Goal: Task Accomplishment & Management: Manage account settings

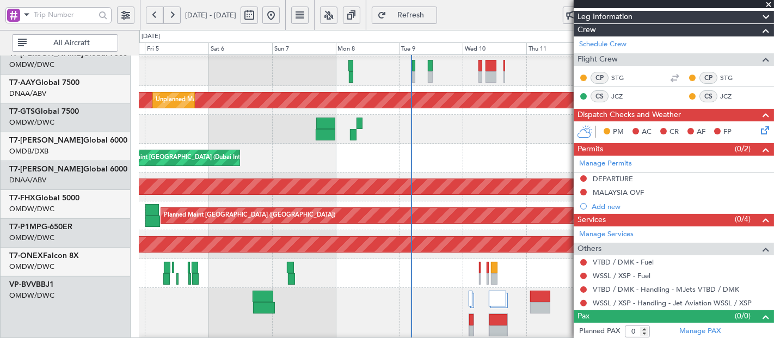
scroll to position [195, 0]
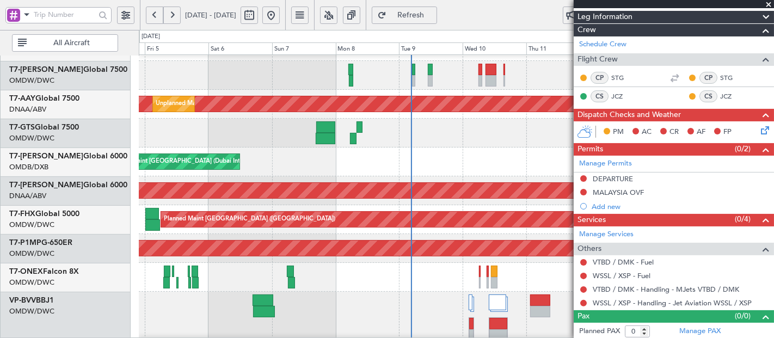
click at [419, 327] on div "Planned Maint Dubai (Al Maktoum Intl)" at bounding box center [456, 332] width 635 height 80
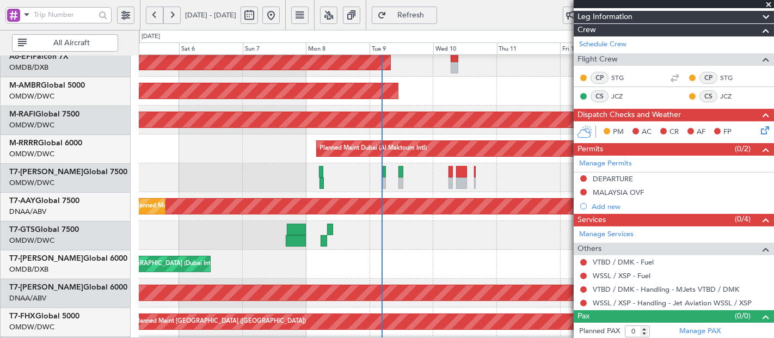
scroll to position [97, 0]
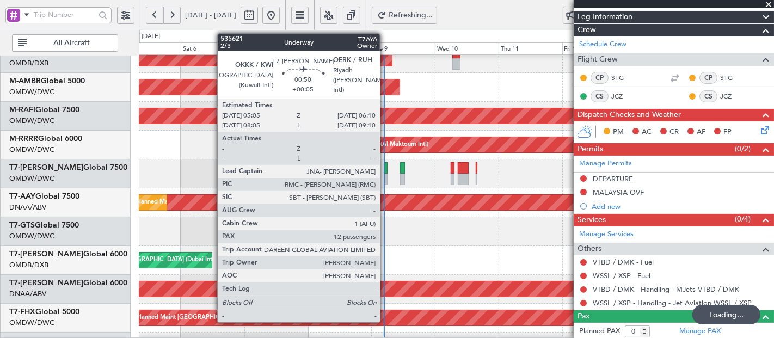
click at [386, 166] on div at bounding box center [385, 167] width 3 height 11
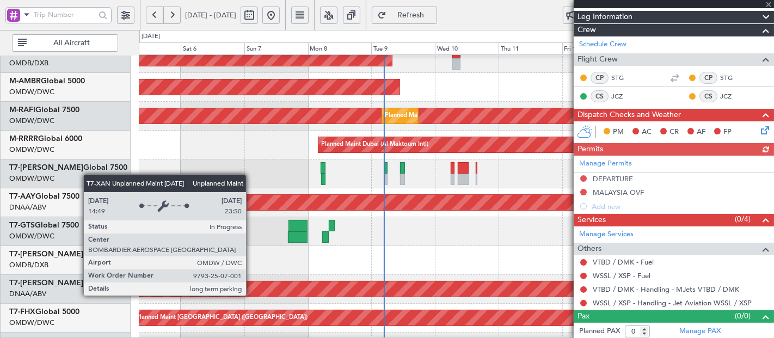
type input "+00:05"
type input "12"
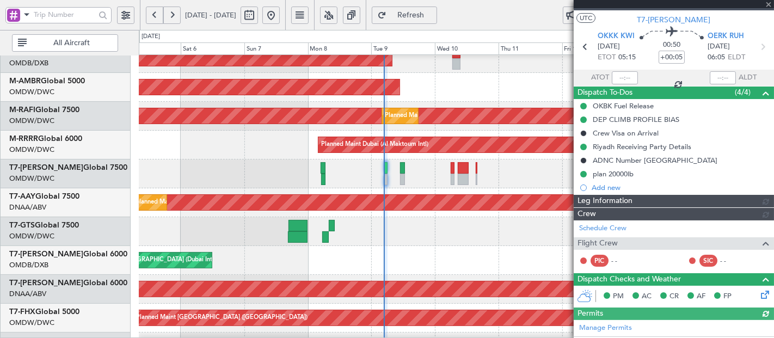
scroll to position [218, 0]
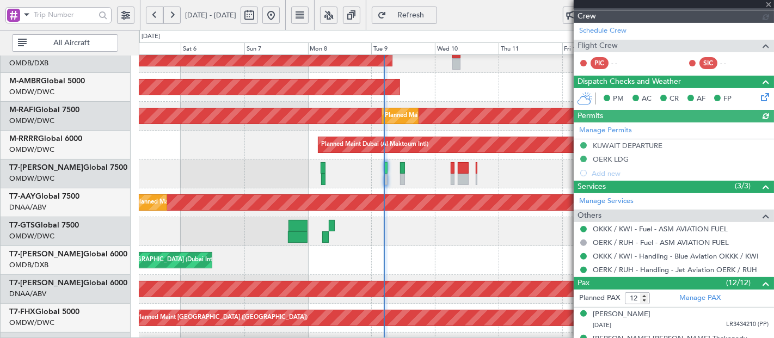
type input "Dherander Fithani (DHF)"
type input "7121"
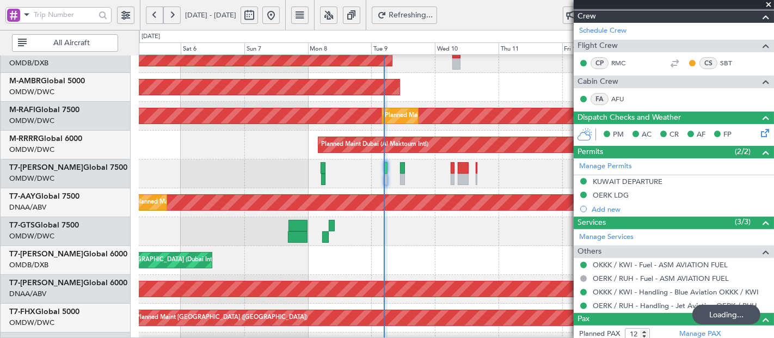
scroll to position [0, 0]
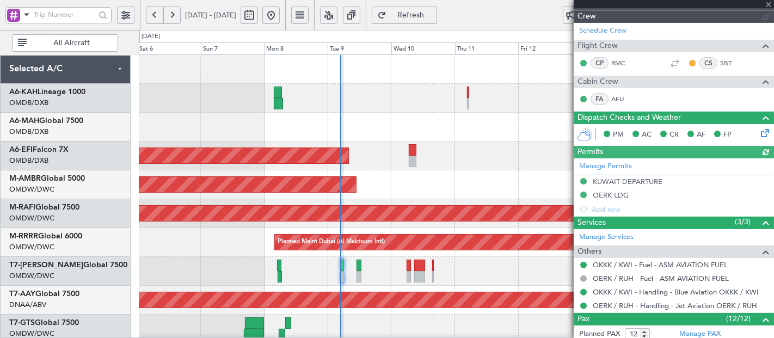
type input "Dherander Fithani (DHF)"
type input "7121"
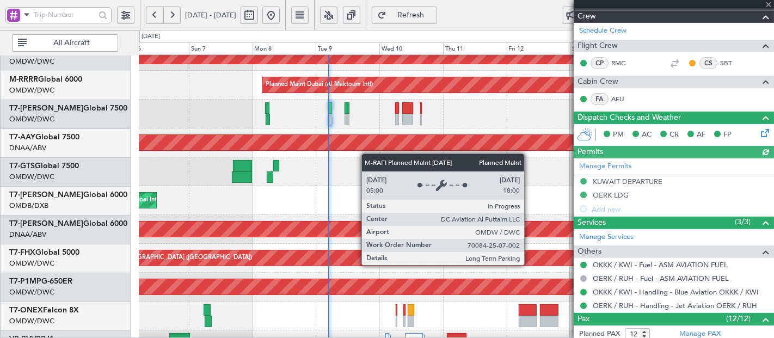
scroll to position [205, 0]
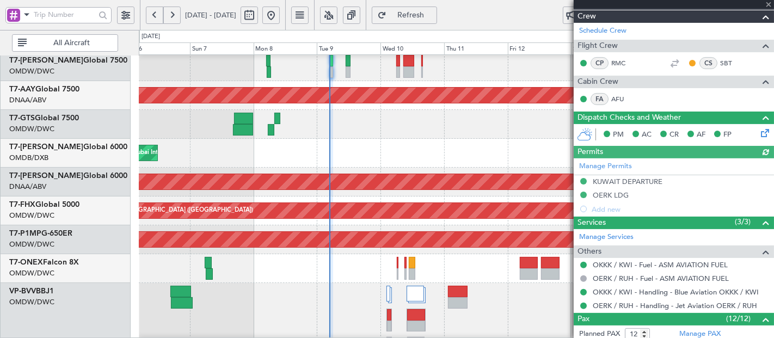
click at [363, 23] on body "[DATE] - [DATE] Refresh Quick Links All Aircraft Planned Maint [GEOGRAPHIC_DATA…" at bounding box center [387, 169] width 774 height 338
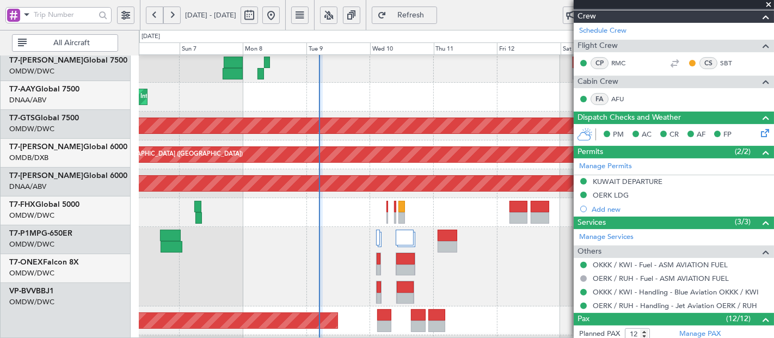
scroll to position [354, 0]
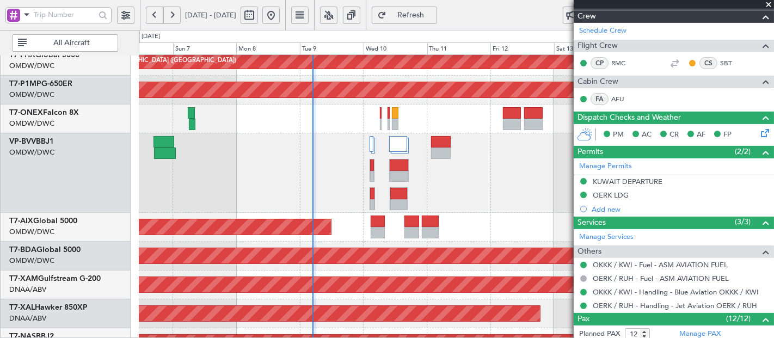
click at [335, 166] on div at bounding box center [456, 173] width 635 height 80
type input "Dherander Fithani (DHF)"
type input "7121"
type input "Dherander Fithani (DHF)"
type input "7121"
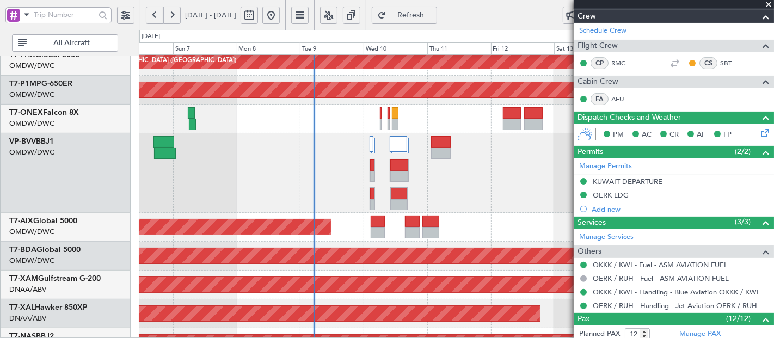
type input "Dherander Fithani (DHF)"
type input "7121"
click at [431, 20] on button "Refresh" at bounding box center [404, 15] width 65 height 17
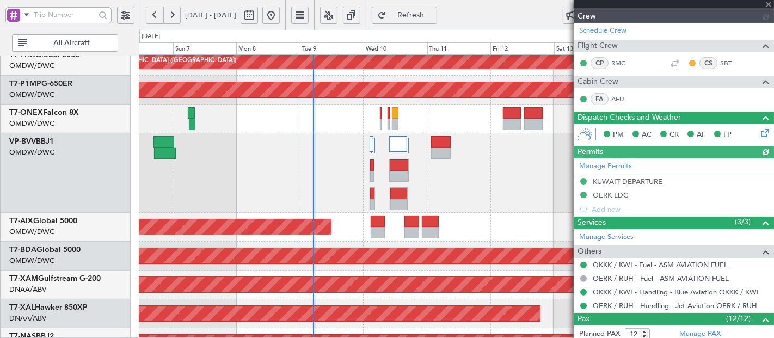
type input "Dherander Fithani (DHF)"
type input "7121"
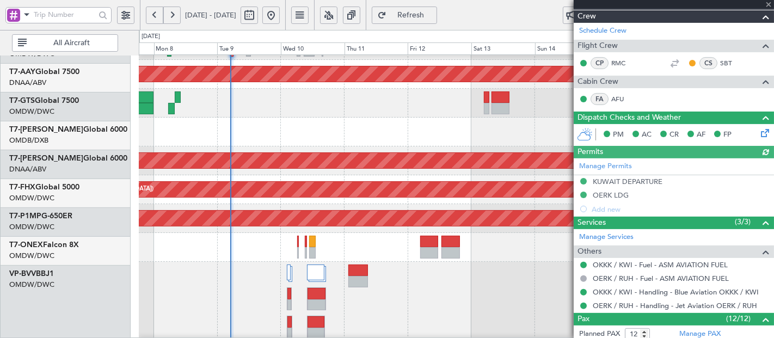
click at [366, 328] on div at bounding box center [456, 302] width 635 height 80
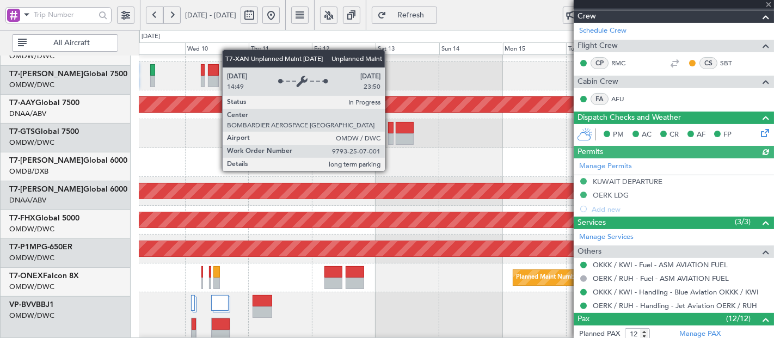
click at [274, 195] on div "Unplanned Maint [GEOGRAPHIC_DATA] (Al Maktoum Intl)" at bounding box center [456, 191] width 1904 height 15
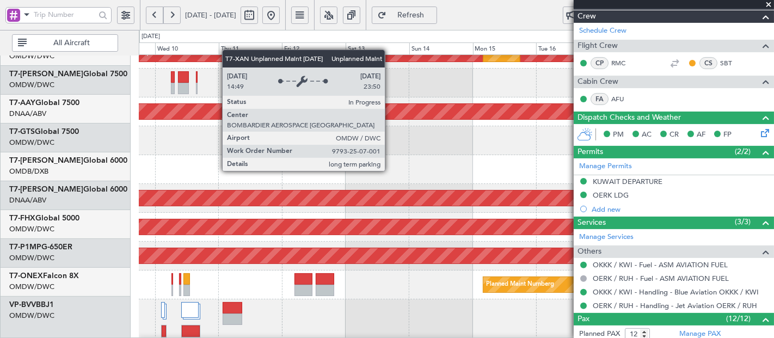
scroll to position [188, 0]
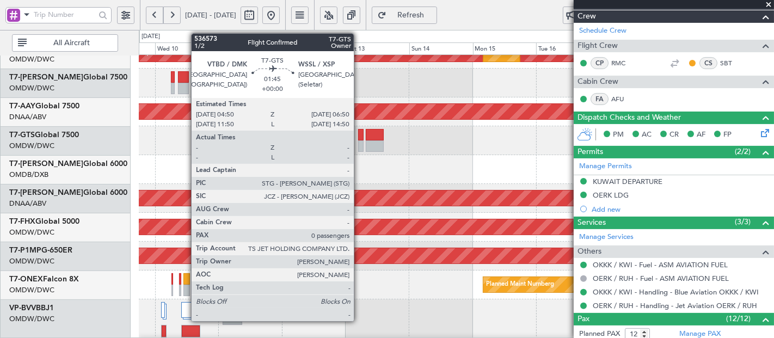
click at [359, 133] on div at bounding box center [360, 134] width 5 height 11
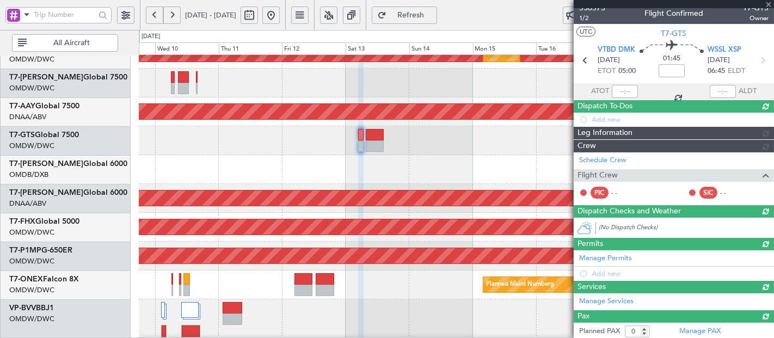
scroll to position [130, 0]
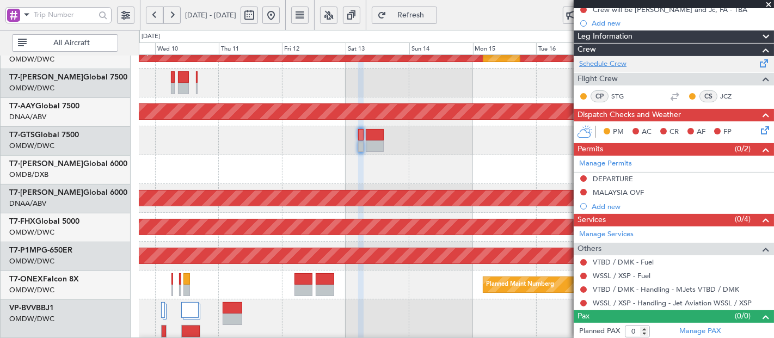
click at [580, 60] on link "Schedule Crew" at bounding box center [602, 64] width 47 height 11
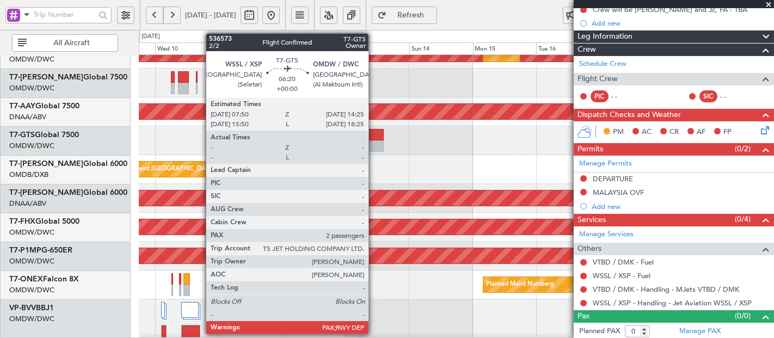
click at [374, 140] on div at bounding box center [375, 145] width 18 height 11
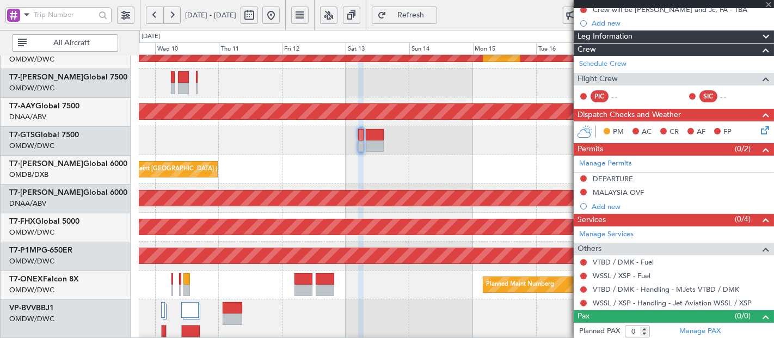
type input "2"
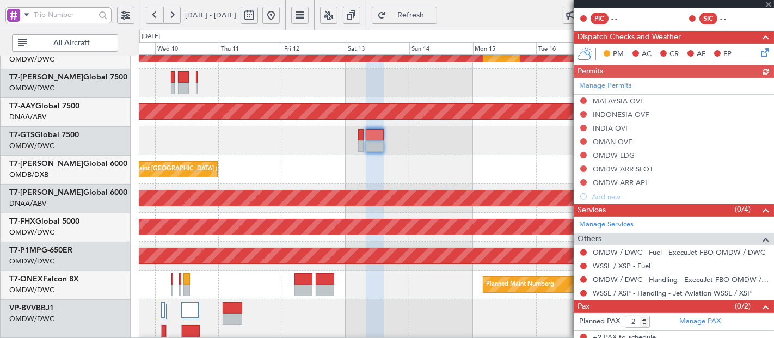
scroll to position [225, 0]
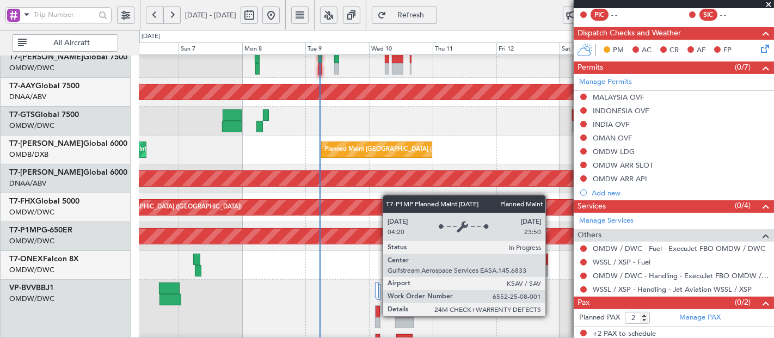
click at [417, 237] on div "Planned Maint Savannah (Savannah/hilton Head Intl)" at bounding box center [457, 236] width 1906 height 15
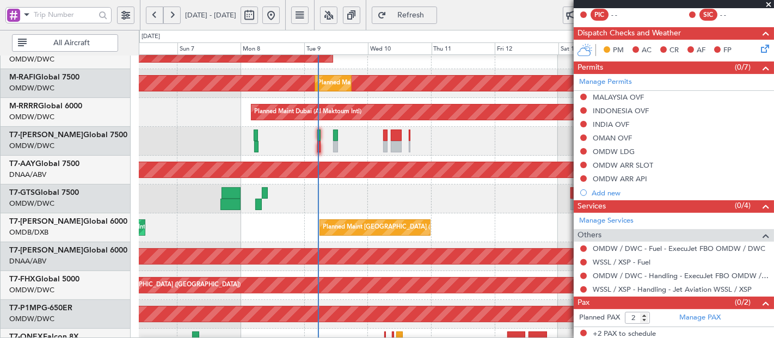
click at [392, 179] on div "Unplanned Maint Dubai (Al Maktoum Intl) Unplanned Maint Dubai (Al Maktoum Intl)" at bounding box center [456, 170] width 635 height 29
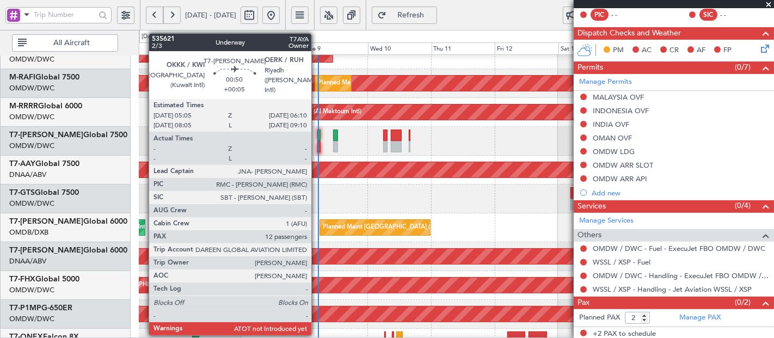
click at [317, 133] on div at bounding box center [318, 135] width 3 height 11
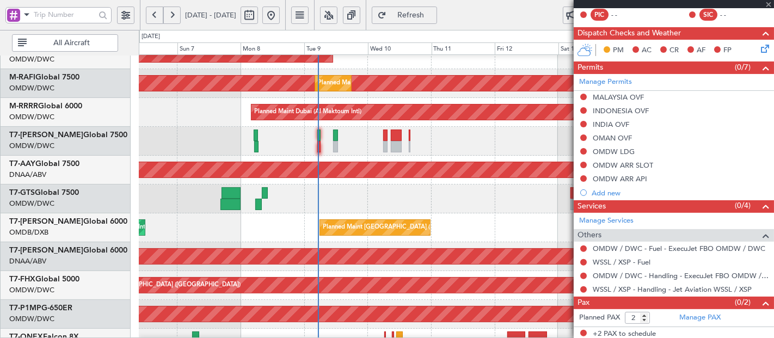
type input "+00:05"
type input "12"
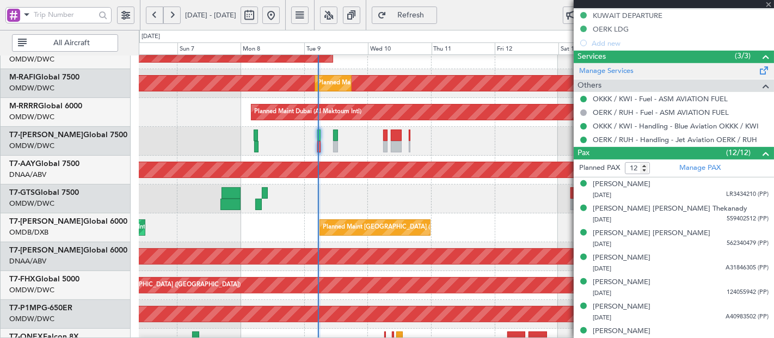
type input "Dherander Fithani (DHF)"
type input "7121"
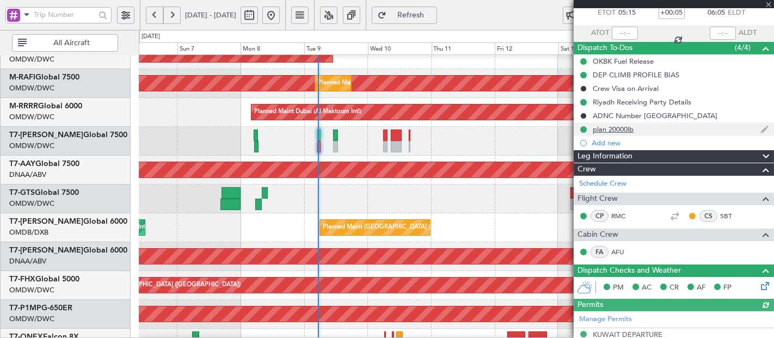
scroll to position [0, 0]
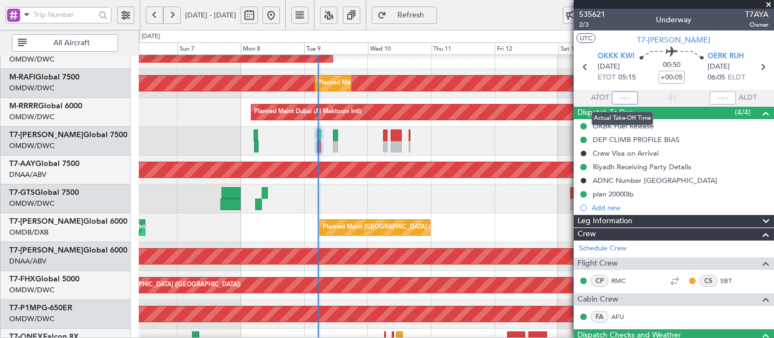
click at [623, 98] on input "text" at bounding box center [625, 97] width 26 height 13
type input "05:21"
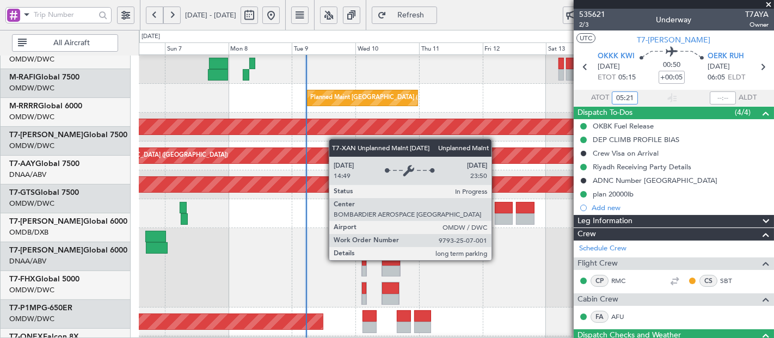
scroll to position [289, 0]
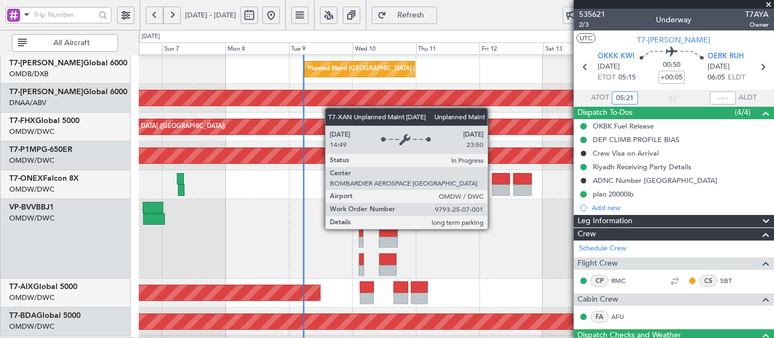
click at [330, 97] on div "Unplanned Maint [GEOGRAPHIC_DATA] (Al Maktoum Intl)" at bounding box center [456, 97] width 1904 height 15
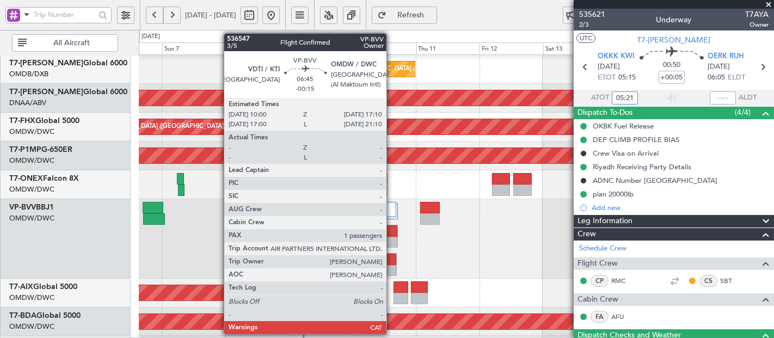
click at [392, 234] on div at bounding box center [389, 230] width 18 height 11
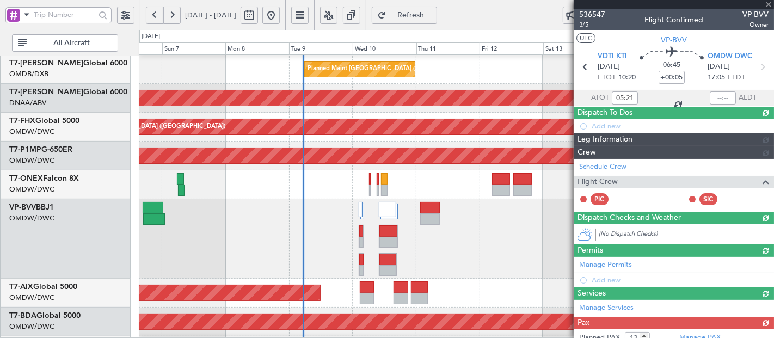
type input "-00:15"
type input "1"
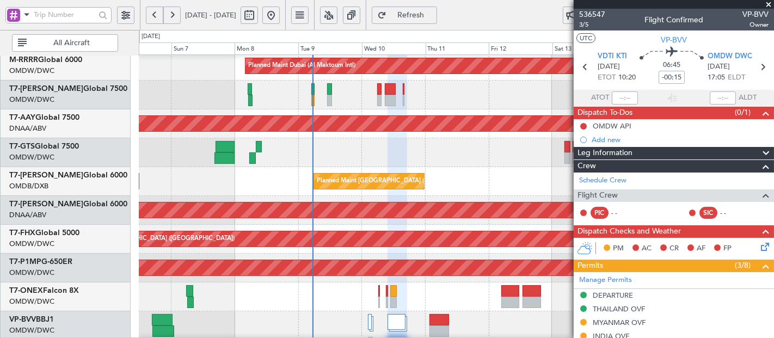
click at [223, 251] on div "Planned Maint [GEOGRAPHIC_DATA] ([GEOGRAPHIC_DATA])" at bounding box center [456, 239] width 635 height 29
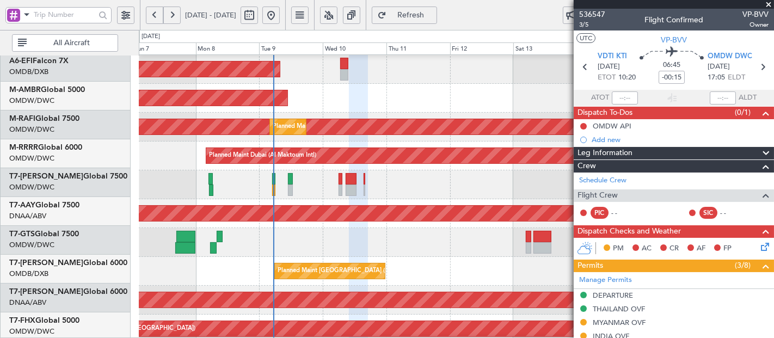
scroll to position [85, 0]
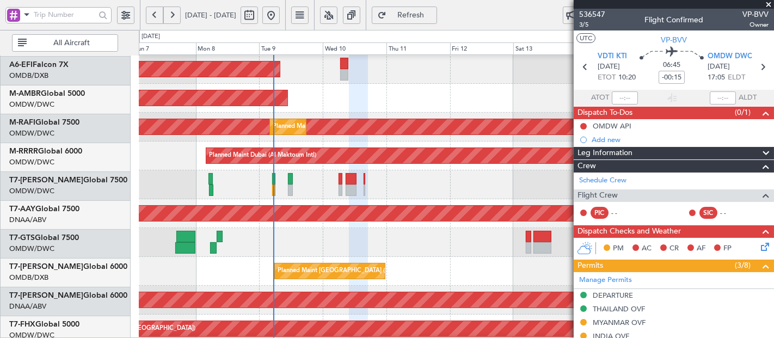
click at [242, 203] on div "Unplanned Maint Dubai (Al Maktoum Intl) Unplanned Maint Dubai (Al Maktoum Intl)" at bounding box center [456, 213] width 635 height 29
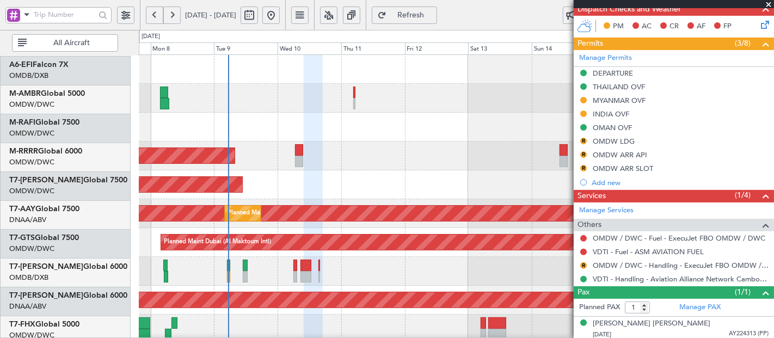
scroll to position [0, 0]
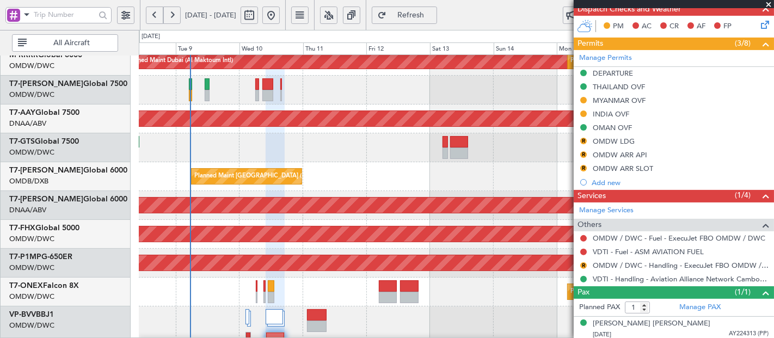
click at [264, 54] on div "Planned Maint Dubai (Al Maktoum Intl) Planned Maint Dubai (Al Maktoum Intl) Unp…" at bounding box center [387, 184] width 774 height 308
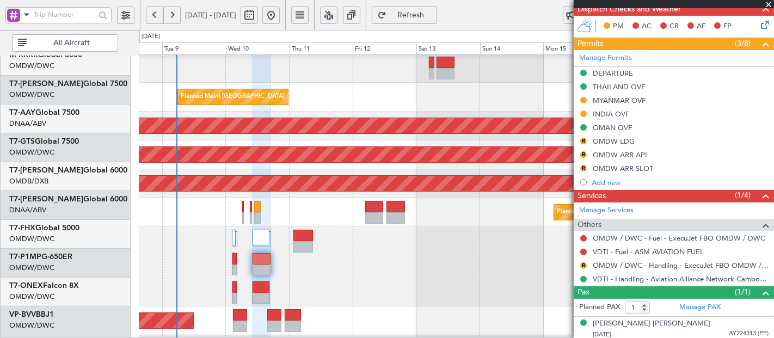
scroll to position [277, 0]
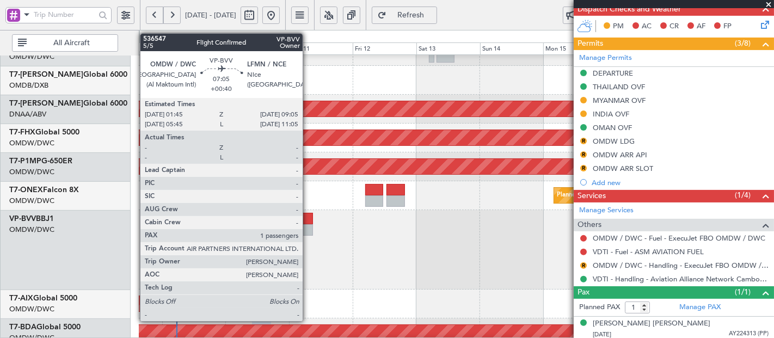
click at [308, 229] on div at bounding box center [304, 229] width 20 height 11
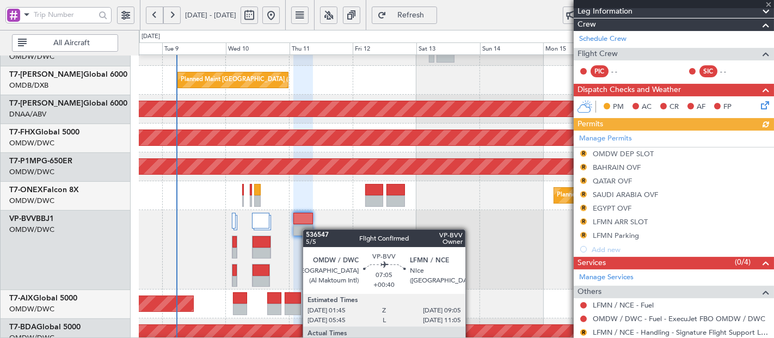
scroll to position [209, 0]
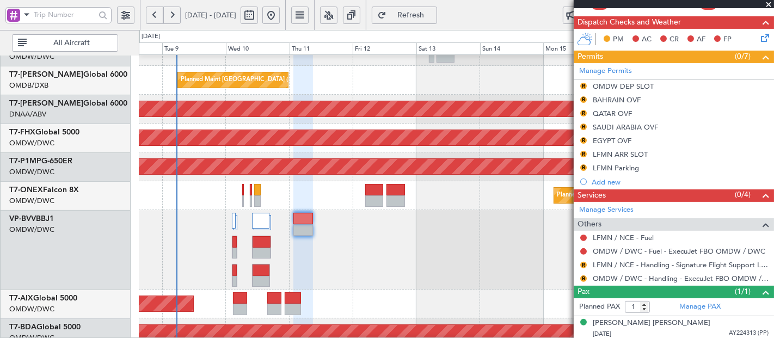
click at [430, 11] on span "Refresh" at bounding box center [411, 15] width 45 height 8
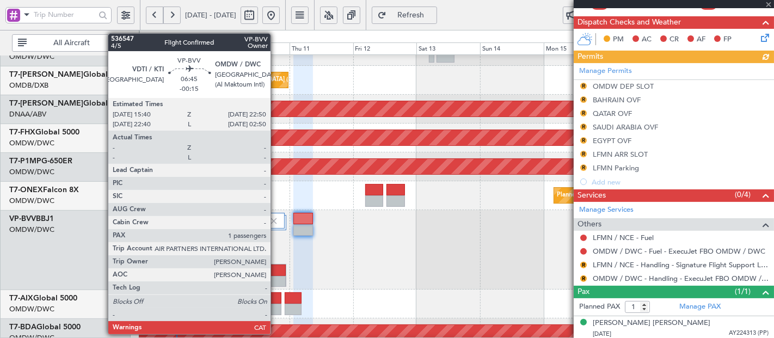
click at [276, 269] on div at bounding box center [276, 270] width 18 height 11
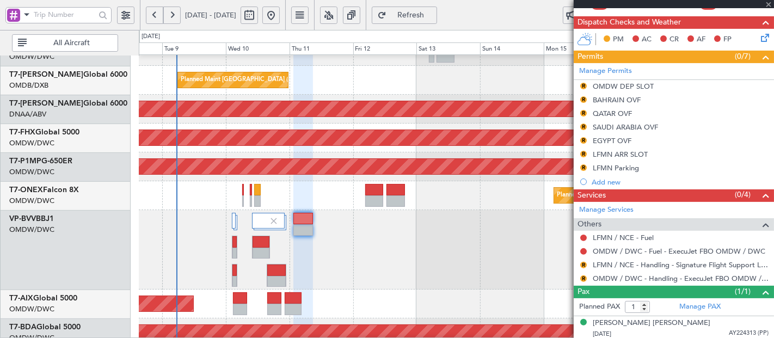
type input "-00:15"
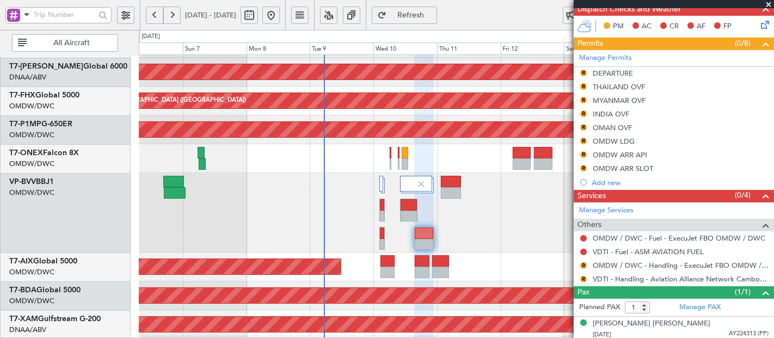
scroll to position [315, 0]
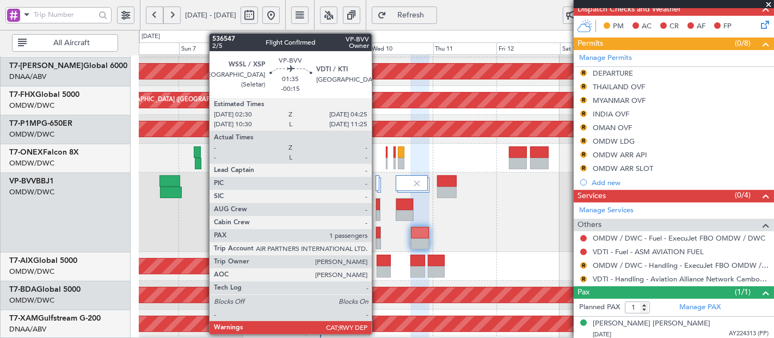
click at [377, 234] on div at bounding box center [378, 232] width 4 height 11
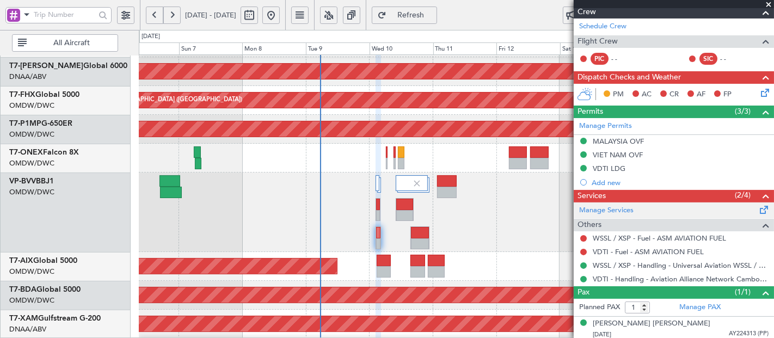
scroll to position [0, 0]
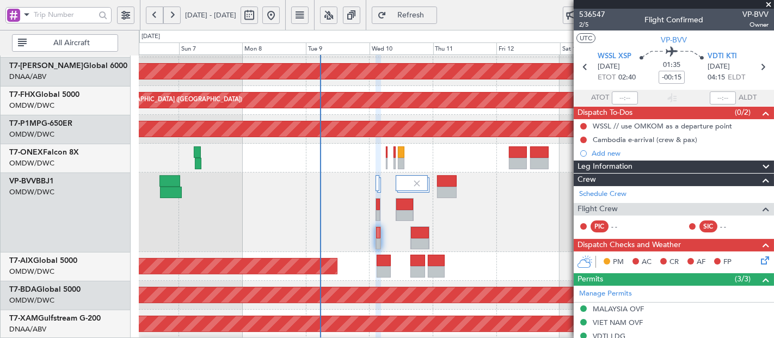
click at [433, 11] on span "Refresh" at bounding box center [411, 15] width 45 height 8
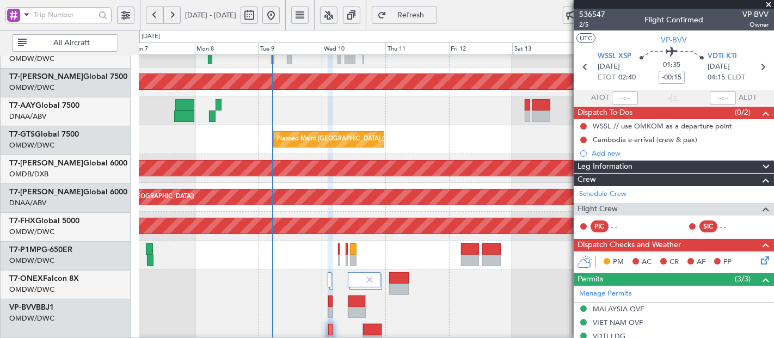
scroll to position [181, 0]
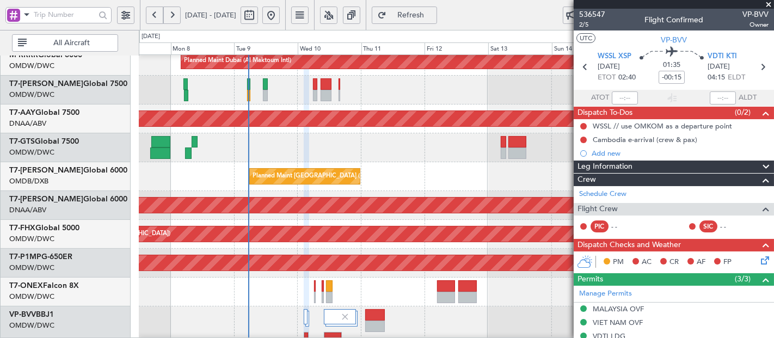
click at [273, 298] on div "Planned Maint Nurnberg" at bounding box center [456, 292] width 635 height 29
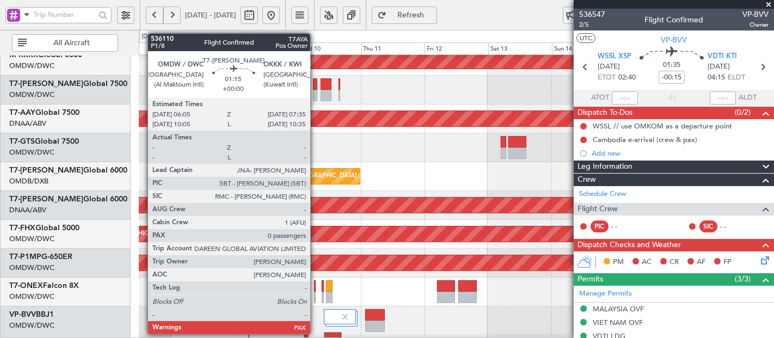
click at [316, 81] on div at bounding box center [315, 83] width 4 height 11
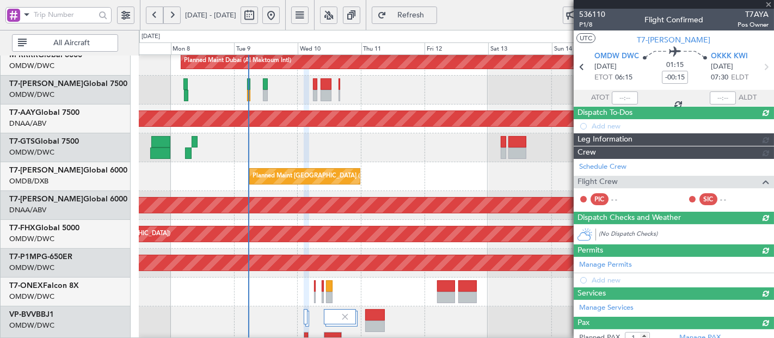
type input "0"
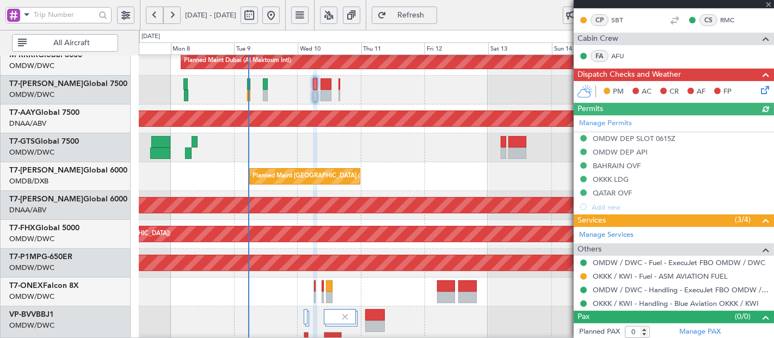
scroll to position [221, 0]
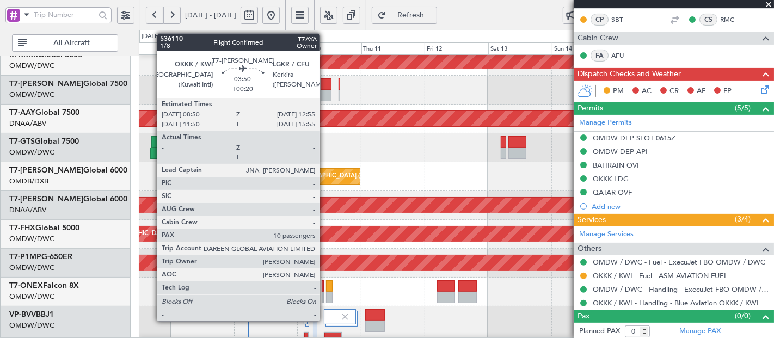
click at [327, 84] on div at bounding box center [326, 83] width 11 height 11
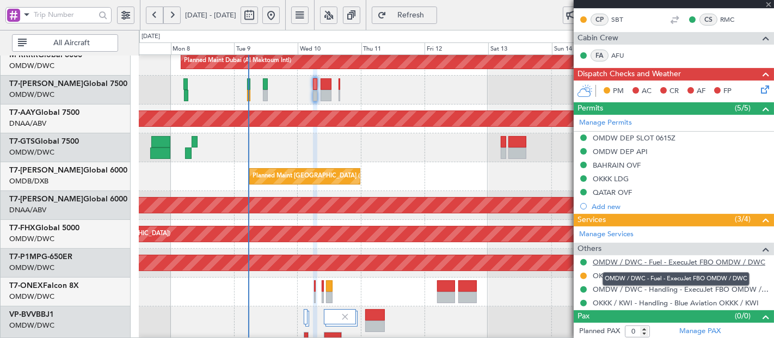
type input "+00:20"
type input "10"
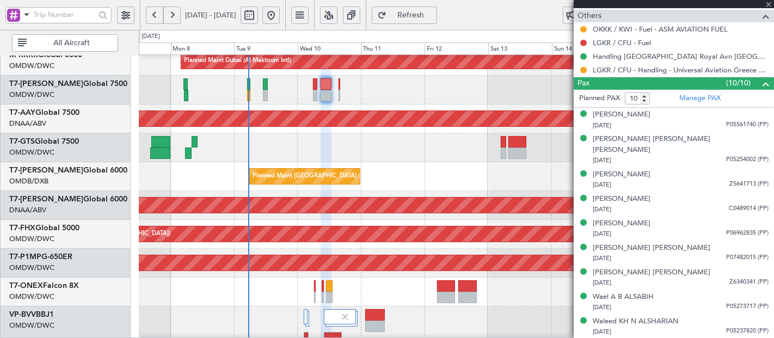
scroll to position [415, 0]
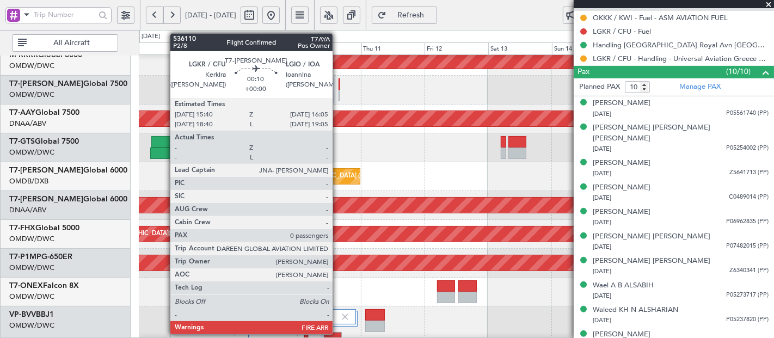
click at [339, 87] on div at bounding box center [340, 83] width 2 height 11
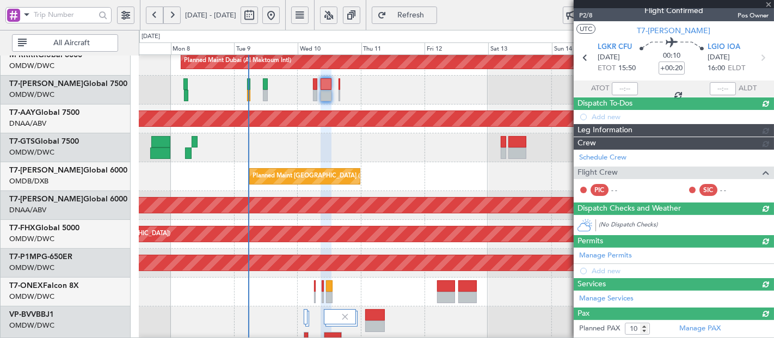
type input "0"
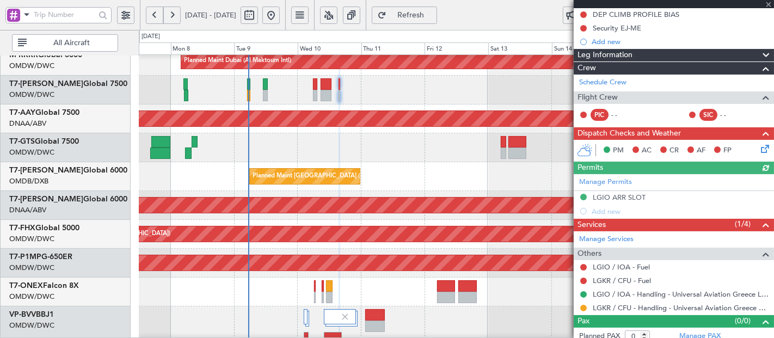
scroll to position [130, 0]
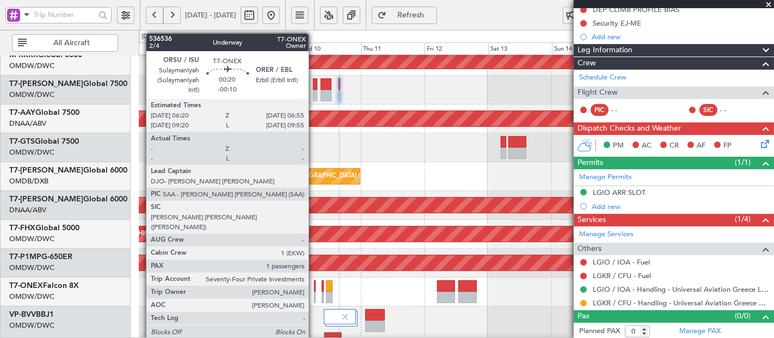
click at [314, 287] on div at bounding box center [315, 285] width 2 height 11
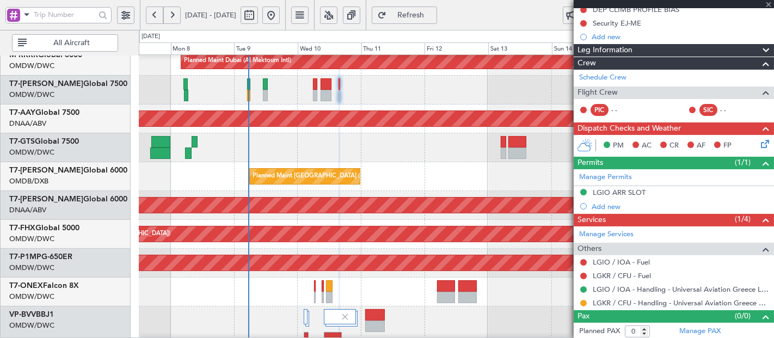
type input "-00:10"
type input "1"
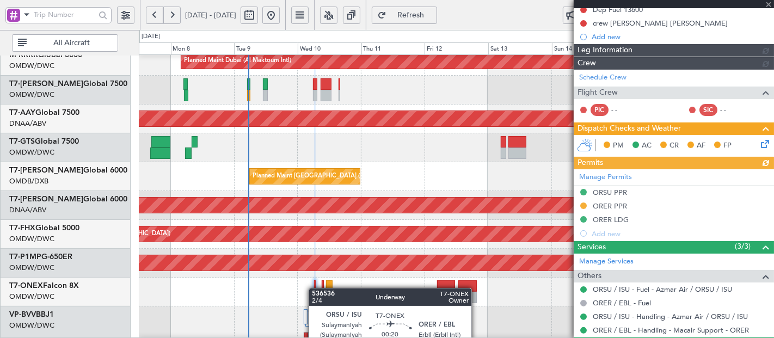
type input "Dherander Fithani (DHF)"
type input "7233"
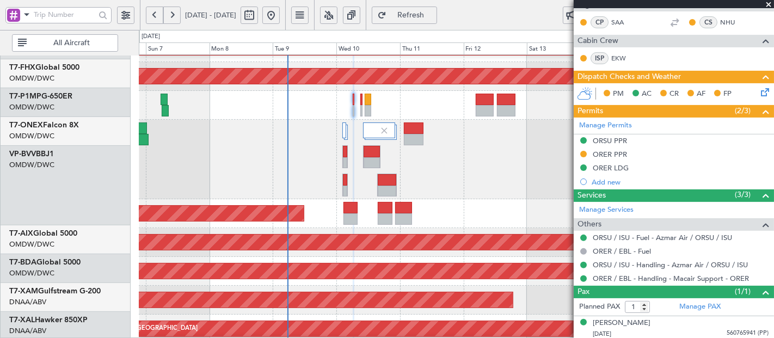
scroll to position [372, 0]
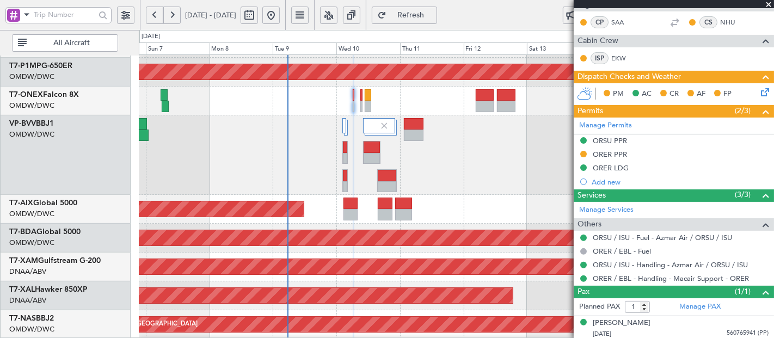
click at [282, 94] on div "Planned Maint Nurnberg" at bounding box center [456, 101] width 635 height 29
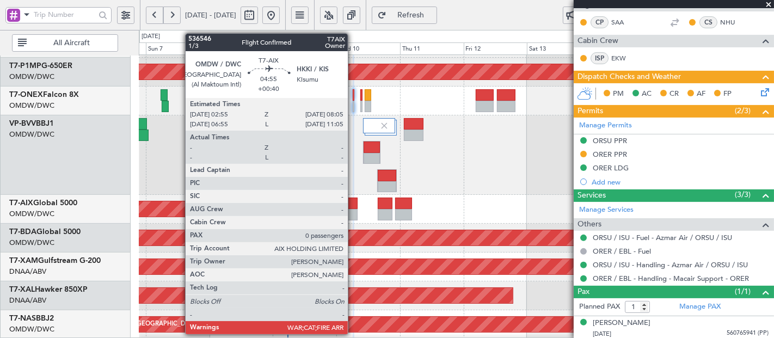
click at [353, 200] on div at bounding box center [351, 203] width 14 height 11
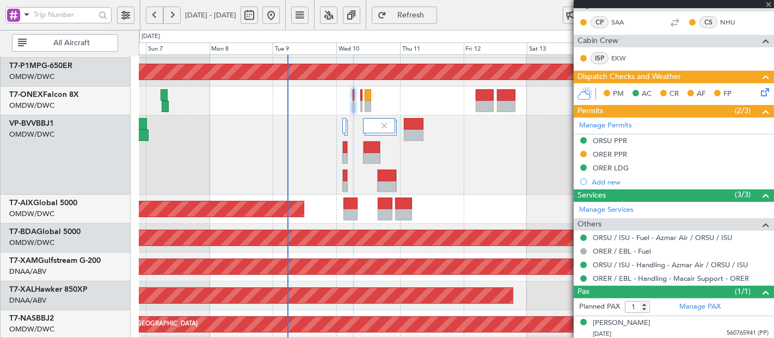
type input "+00:40"
type input "0"
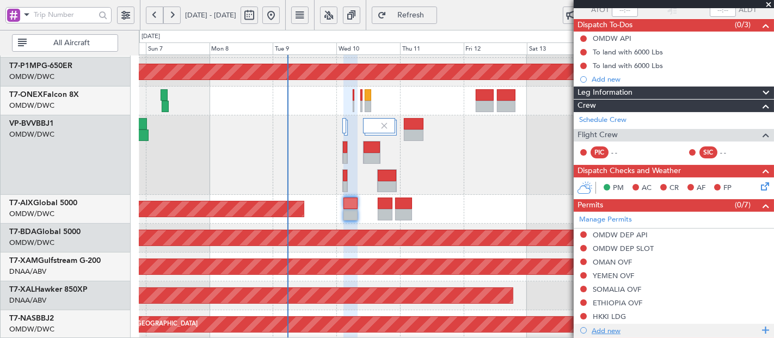
scroll to position [0, 0]
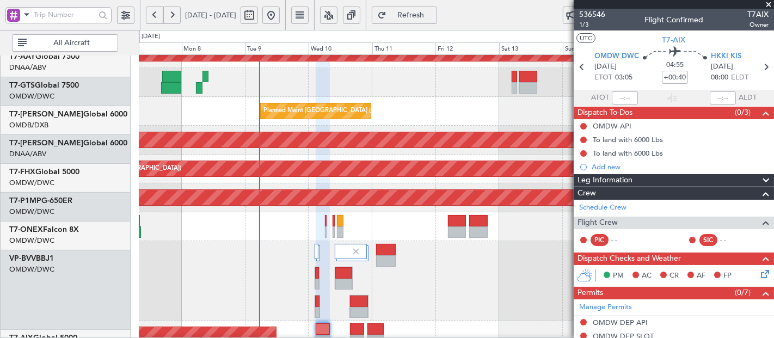
click at [388, 241] on div "Planned Maint Nurnberg" at bounding box center [456, 226] width 635 height 29
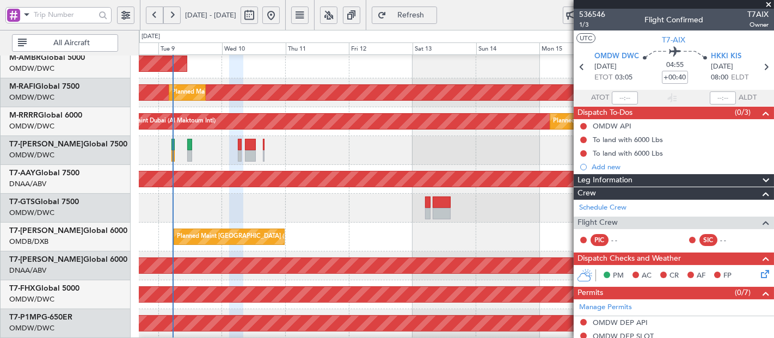
scroll to position [117, 0]
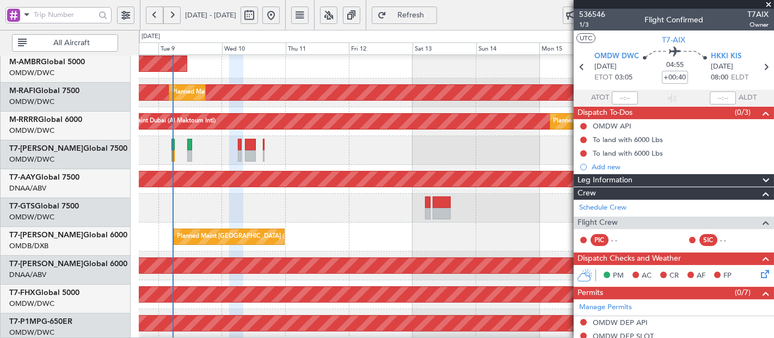
click at [336, 222] on div at bounding box center [456, 208] width 635 height 29
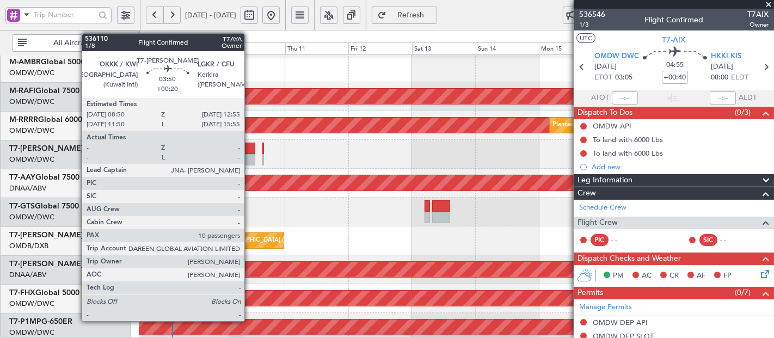
click at [250, 148] on div at bounding box center [249, 148] width 11 height 11
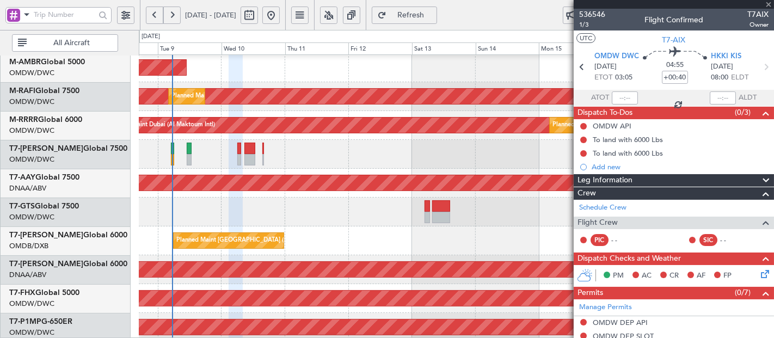
type input "+00:20"
type input "10"
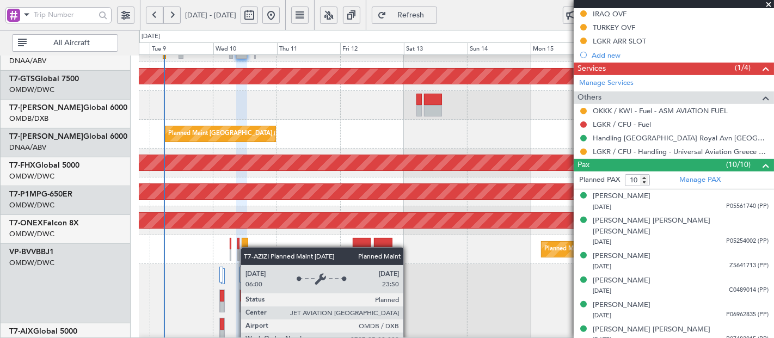
scroll to position [256, 0]
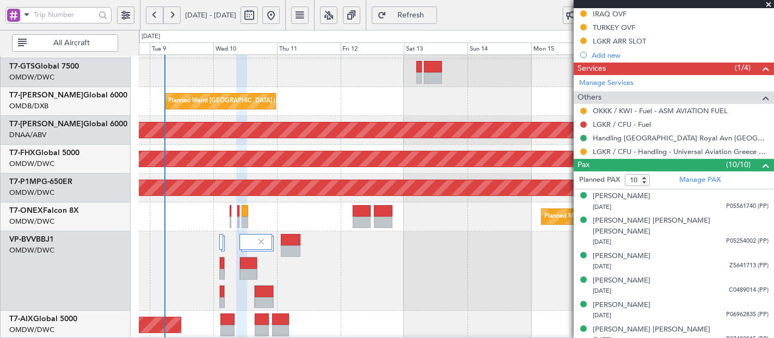
click at [242, 114] on div "Planned Maint Dubai (Dubai Intl) AOG Maint Dubai (Dubai Intl)" at bounding box center [456, 101] width 635 height 29
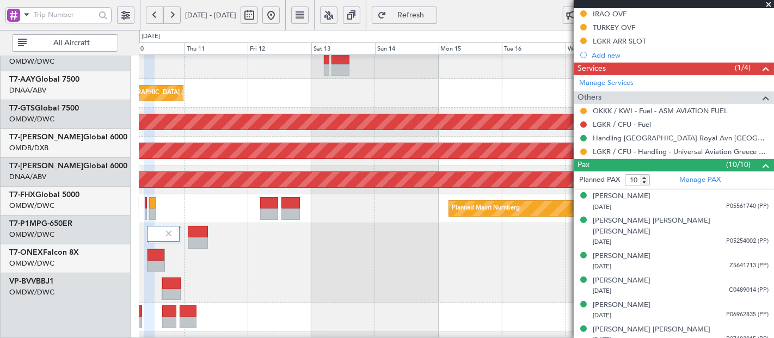
click at [300, 303] on div at bounding box center [456, 263] width 635 height 80
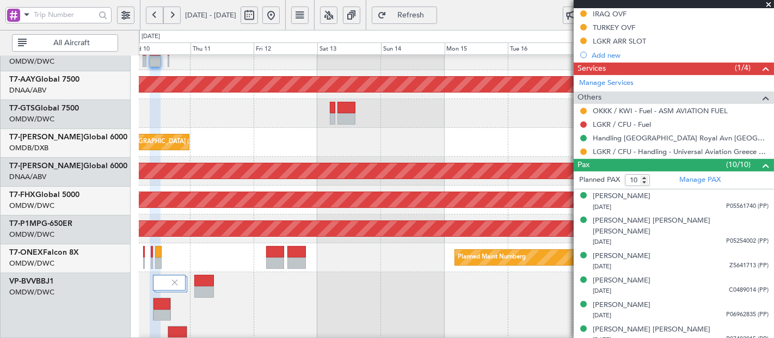
scroll to position [216, 0]
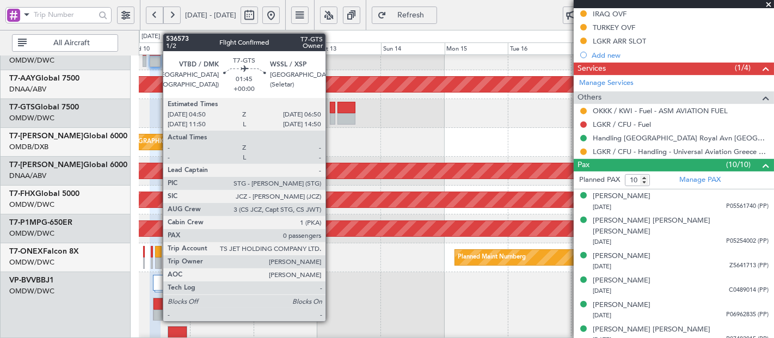
click at [331, 109] on div at bounding box center [332, 107] width 5 height 11
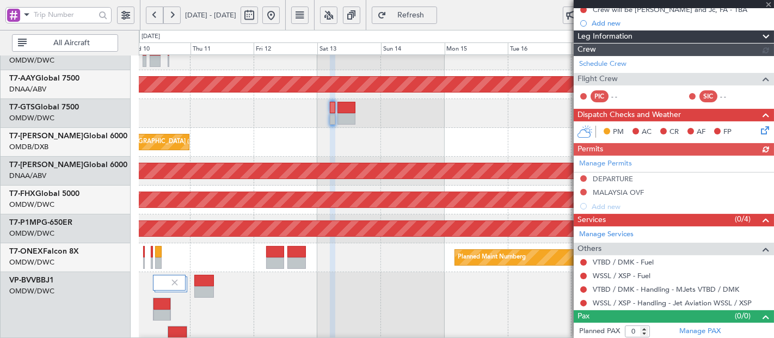
scroll to position [185, 0]
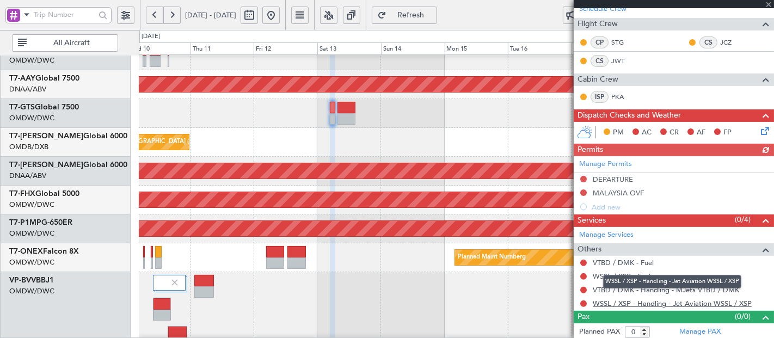
click at [687, 302] on link "WSSL / XSP - Handling - Jet Aviation WSSL / XSP" at bounding box center [672, 303] width 159 height 9
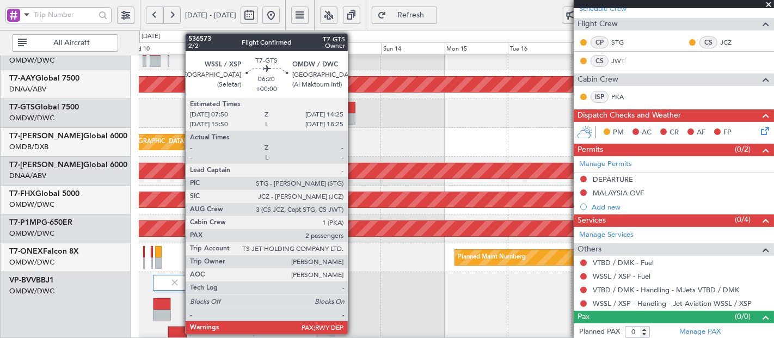
click at [353, 112] on div at bounding box center [347, 107] width 18 height 11
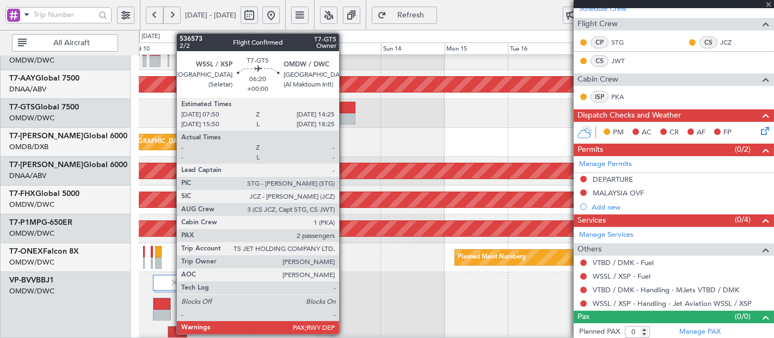
type input "2"
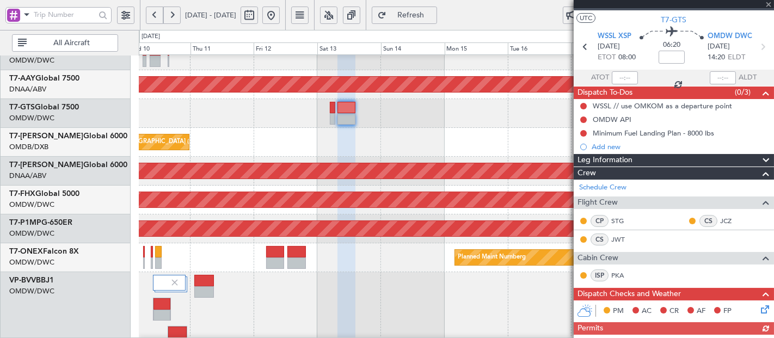
scroll to position [281, 0]
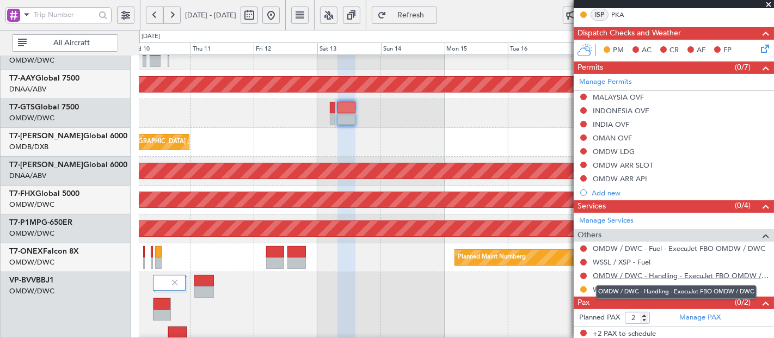
click at [643, 277] on link "OMDW / DWC - Handling - ExecuJet FBO OMDW / DWC" at bounding box center [681, 275] width 176 height 9
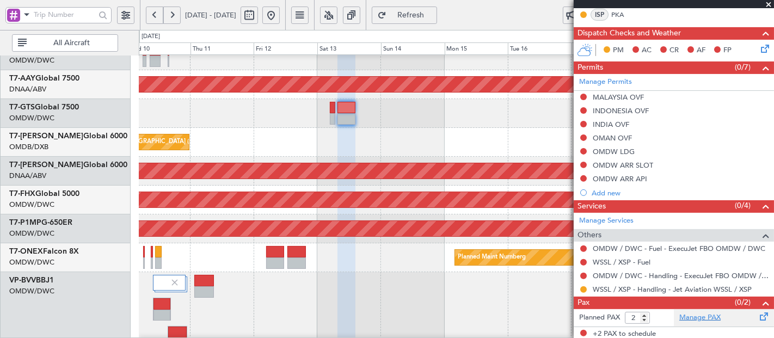
click at [692, 313] on link "Manage PAX" at bounding box center [700, 318] width 41 height 11
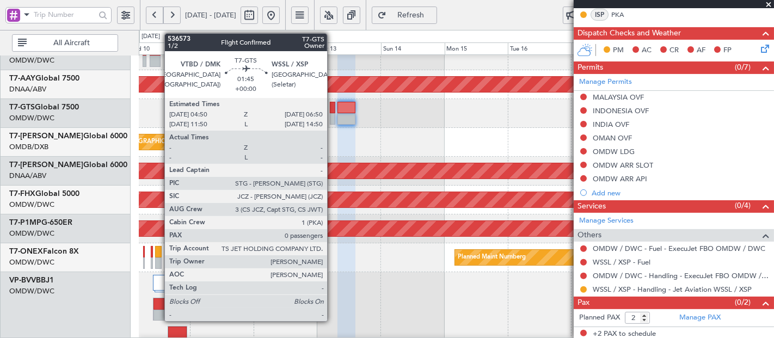
click at [333, 107] on div at bounding box center [332, 107] width 5 height 11
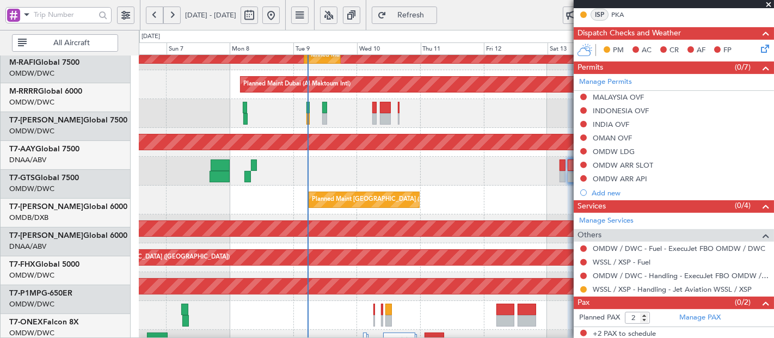
click at [506, 236] on div "Unplanned Maint [GEOGRAPHIC_DATA] (Al Maktoum Intl)" at bounding box center [456, 228] width 1904 height 15
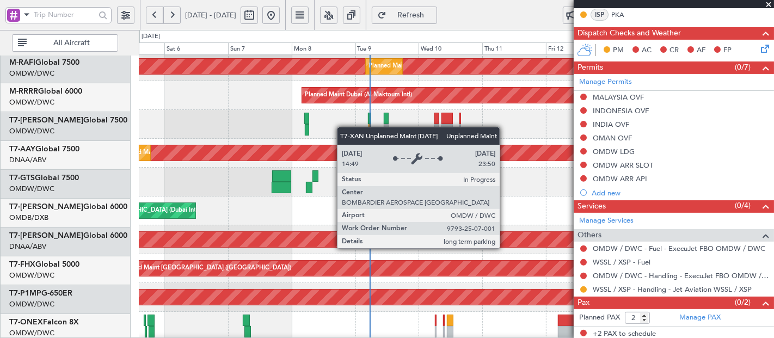
scroll to position [147, 0]
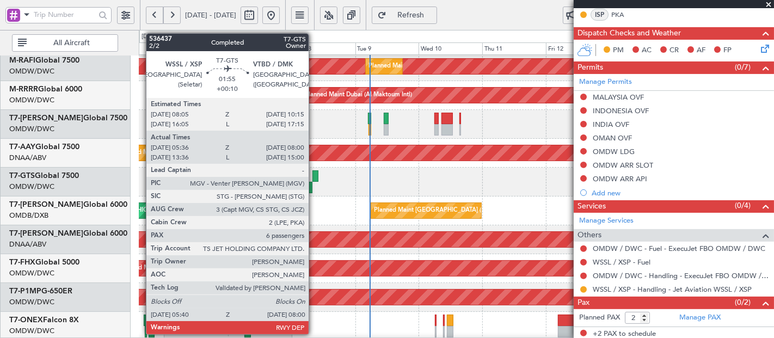
click at [314, 172] on div at bounding box center [316, 175] width 6 height 11
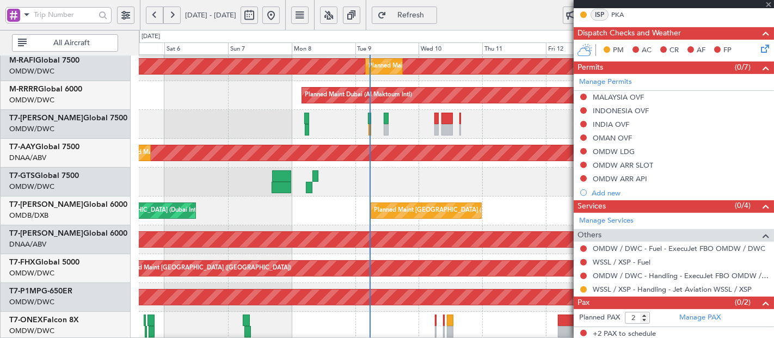
click at [275, 175] on div at bounding box center [281, 175] width 19 height 11
type input "+00:20"
type input "16:44"
type input "23:56"
type input "7"
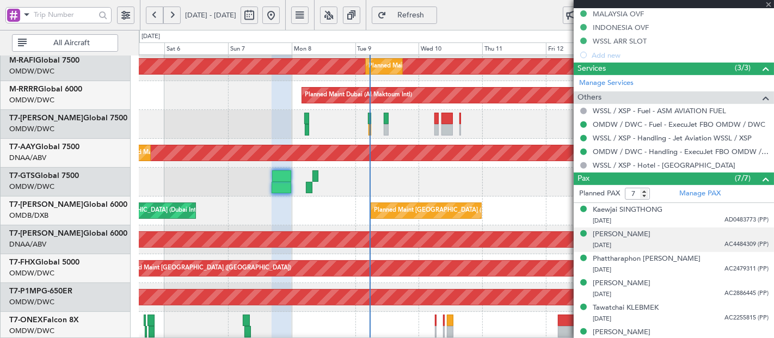
type input "Rohit Roy (ROY)"
type input "7223"
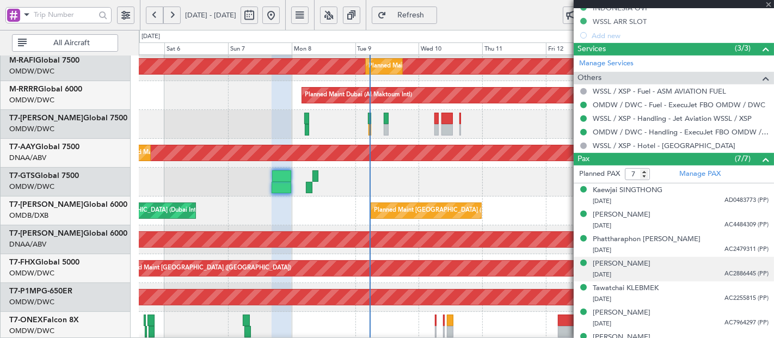
scroll to position [452, 0]
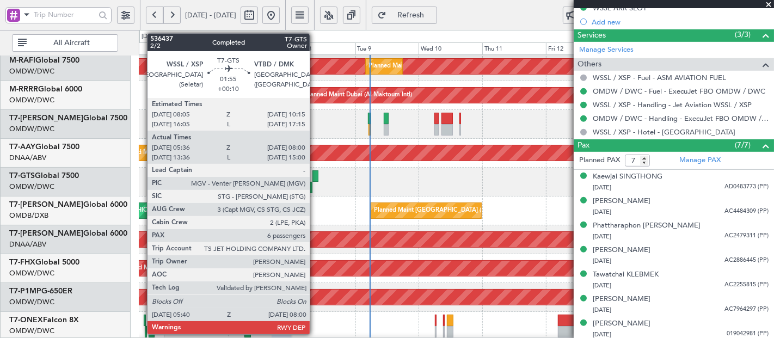
click at [315, 175] on div at bounding box center [316, 175] width 6 height 11
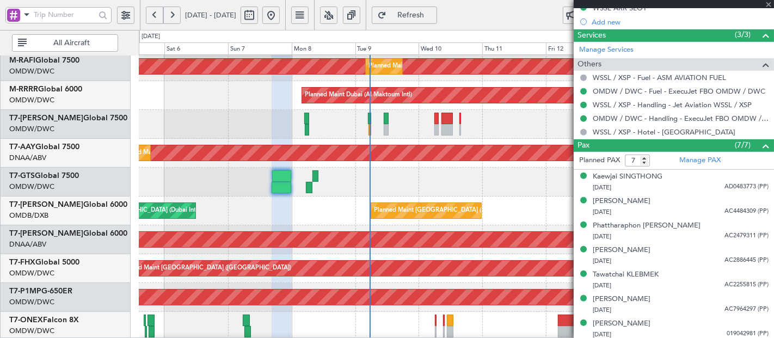
type input "+00:10"
type input "05:46"
type input "07:55"
type input "6"
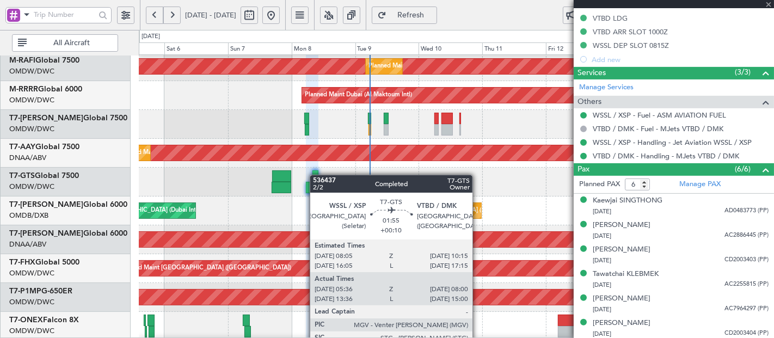
type input "Dherander Fithani (DHF)"
type input "7232"
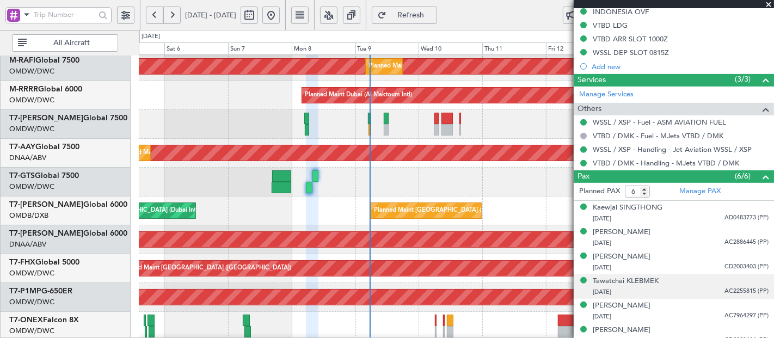
scroll to position [387, 0]
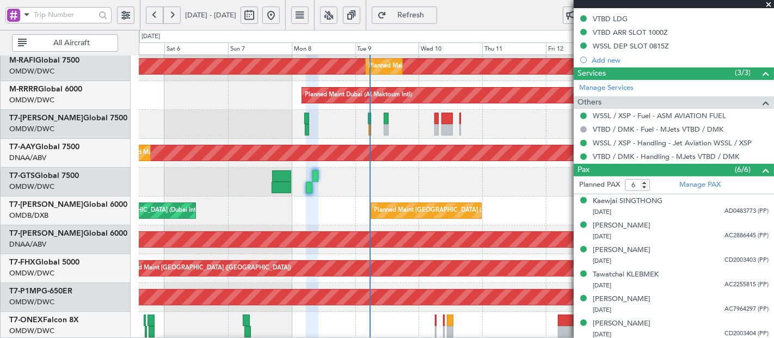
click at [432, 16] on span "Refresh" at bounding box center [411, 15] width 45 height 8
type input "Dherander Fithani (DHF)"
type input "7232"
type input "Dherander Fithani (DHF)"
type input "7232"
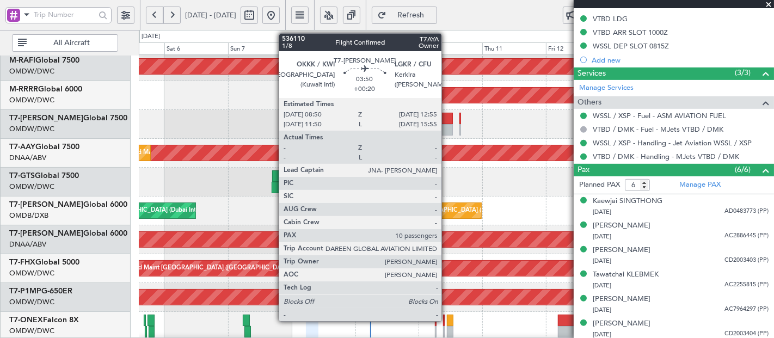
click at [445, 115] on div at bounding box center [447, 118] width 11 height 11
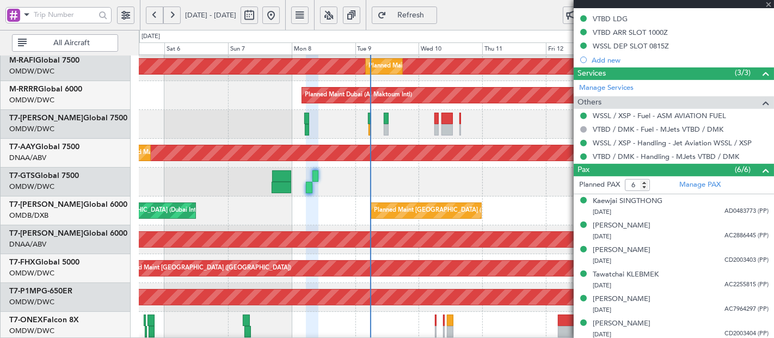
type input "+00:20"
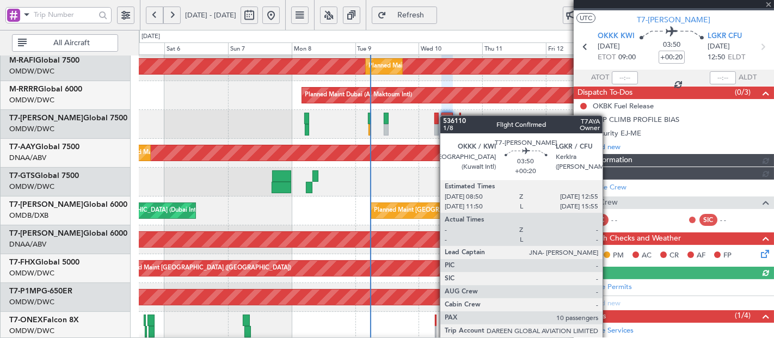
scroll to position [318, 0]
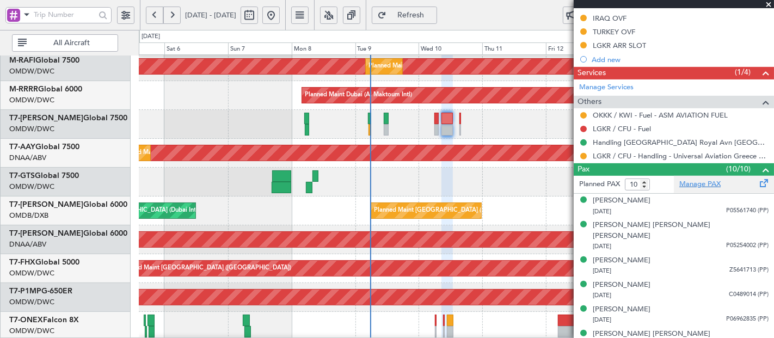
click at [714, 181] on link "Manage PAX" at bounding box center [700, 184] width 41 height 11
click at [441, 124] on div "Planned Maint Dubai (Al Maktoum Intl)" at bounding box center [456, 124] width 635 height 29
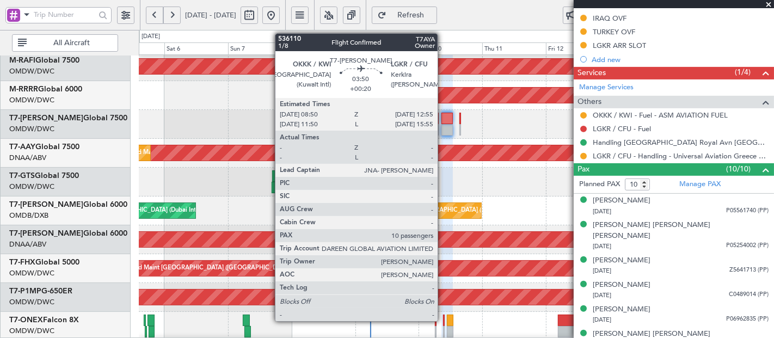
click at [443, 124] on div at bounding box center [447, 118] width 11 height 11
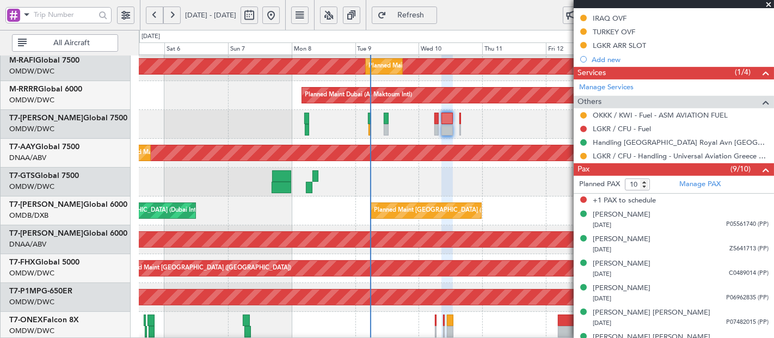
click at [420, 9] on button "Refresh" at bounding box center [404, 15] width 65 height 17
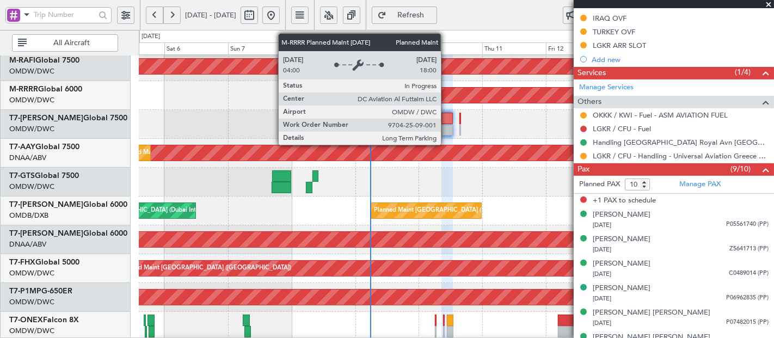
type input "9"
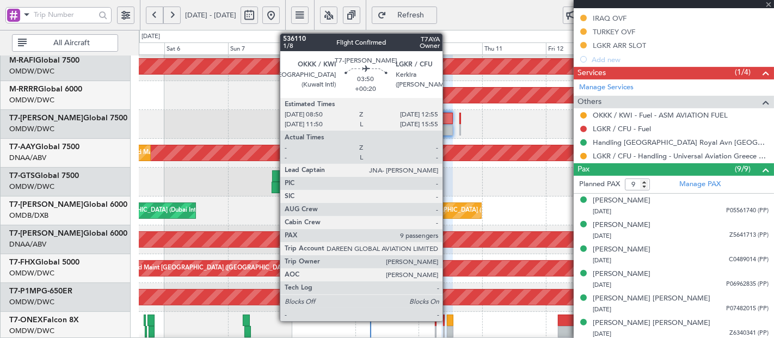
click at [448, 120] on div at bounding box center [447, 118] width 11 height 11
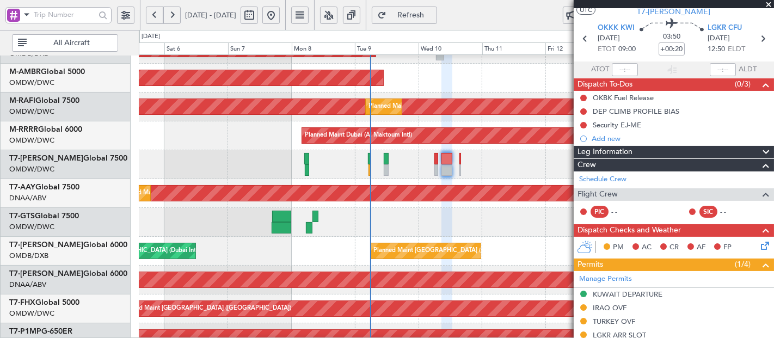
scroll to position [0, 0]
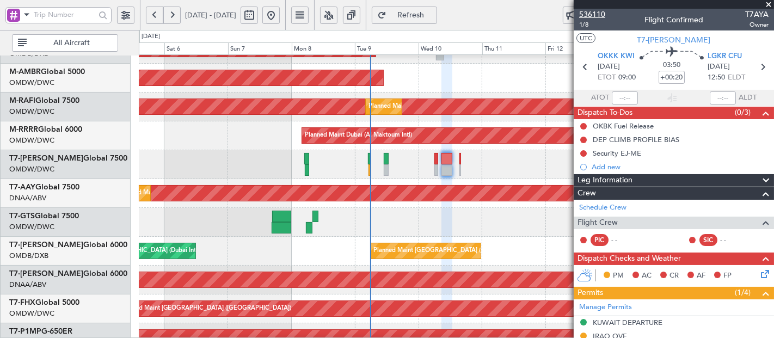
click at [593, 14] on span "536110" at bounding box center [592, 14] width 26 height 11
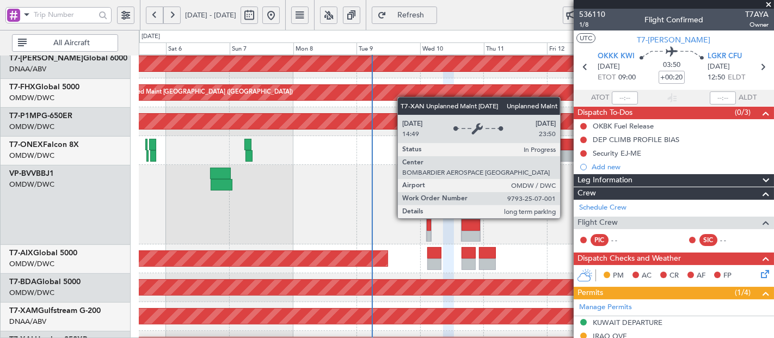
click at [405, 66] on div "Unplanned Maint [GEOGRAPHIC_DATA] (Al Maktoum Intl)" at bounding box center [456, 63] width 1904 height 15
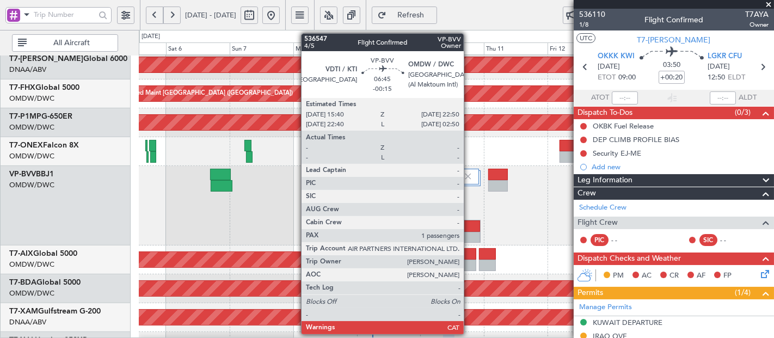
click at [469, 229] on div at bounding box center [471, 226] width 18 height 11
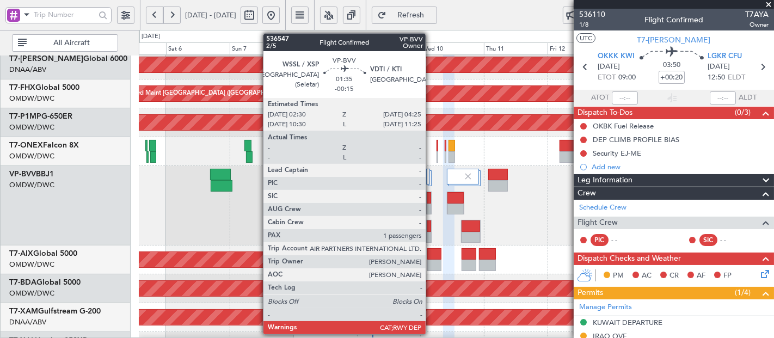
click at [431, 222] on div at bounding box center [428, 231] width 5 height 23
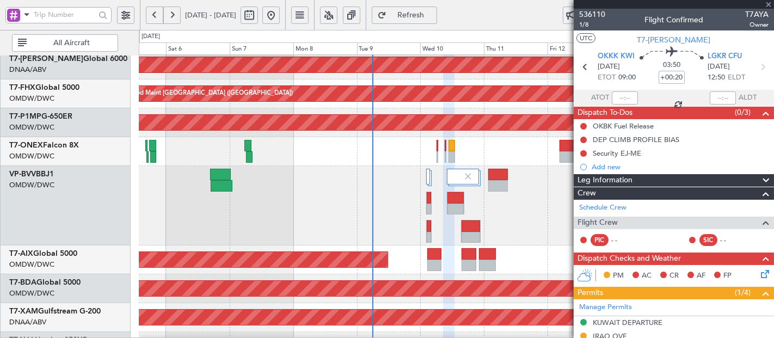
type input "-00:15"
type input "1"
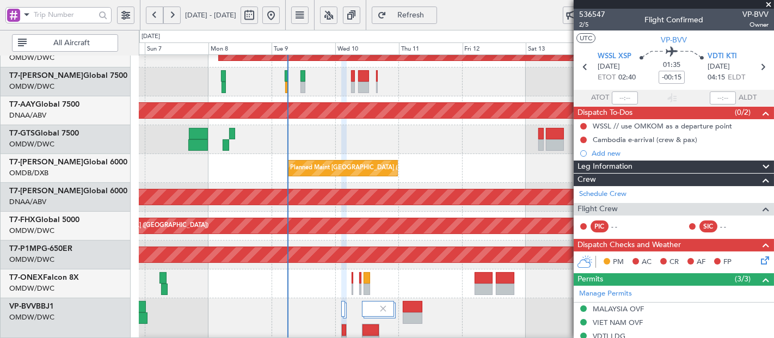
scroll to position [179, 0]
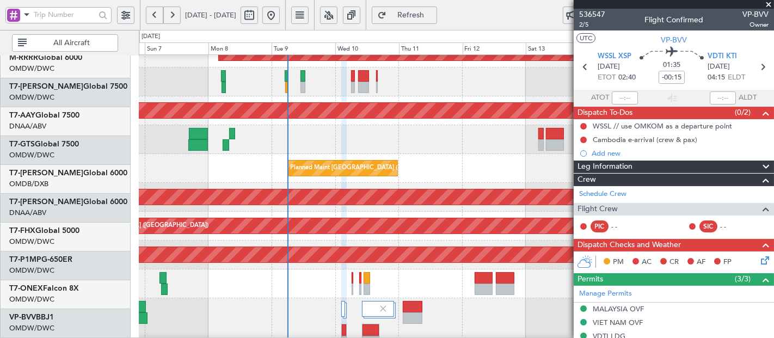
click at [298, 297] on div "Planned Maint Nurnberg" at bounding box center [456, 284] width 635 height 29
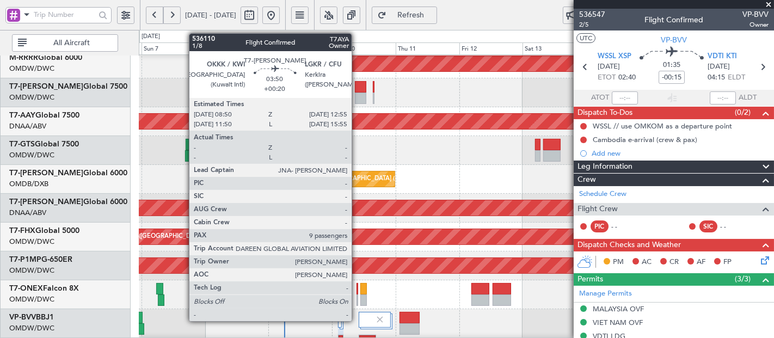
click at [357, 86] on div at bounding box center [360, 86] width 11 height 11
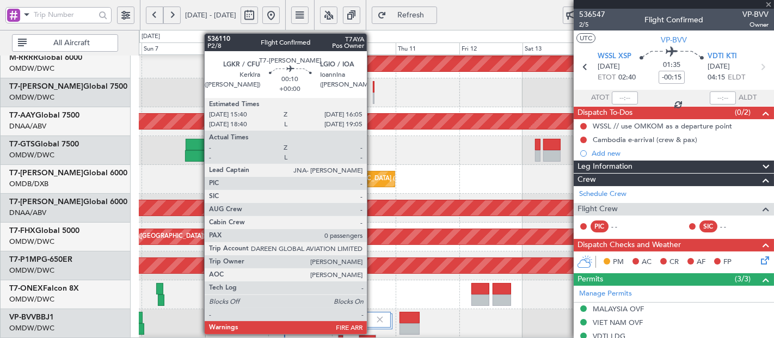
type input "+00:20"
type input "9"
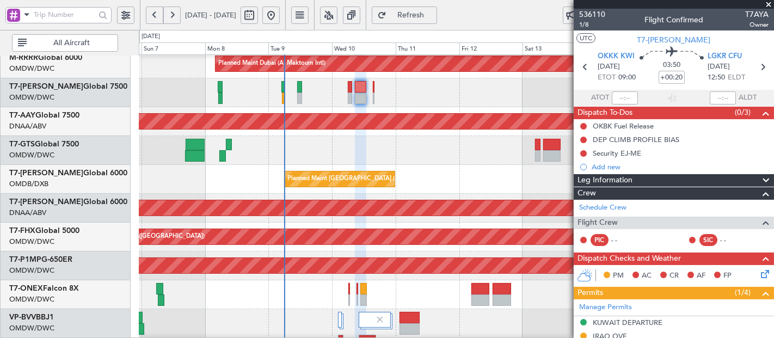
click at [433, 11] on span "Refresh" at bounding box center [411, 15] width 45 height 8
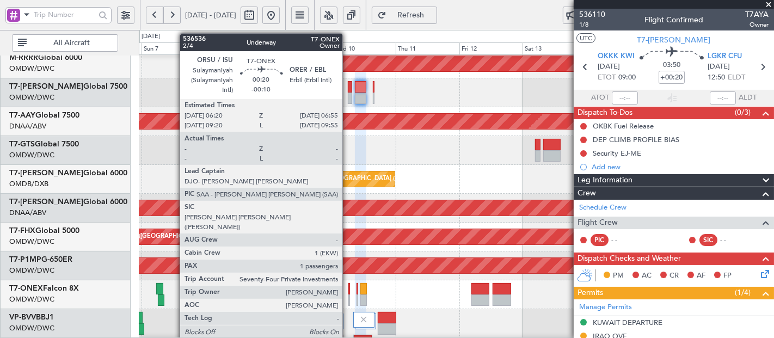
click at [349, 295] on div at bounding box center [350, 300] width 2 height 11
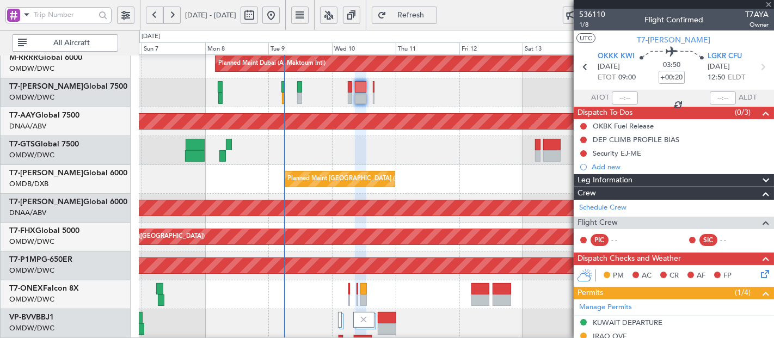
type input "-00:10"
type input "1"
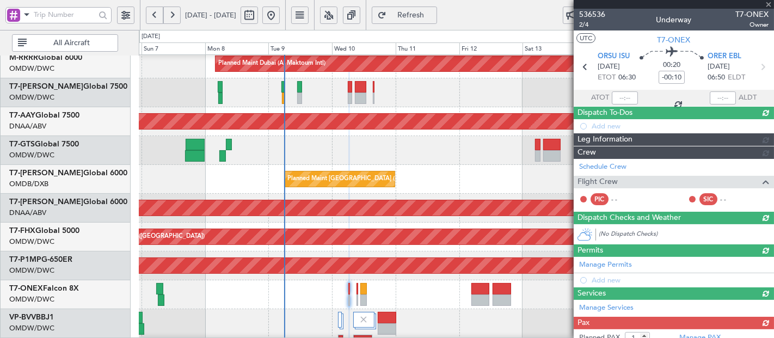
type input "Dherander Fithani (DHF)"
type input "7233"
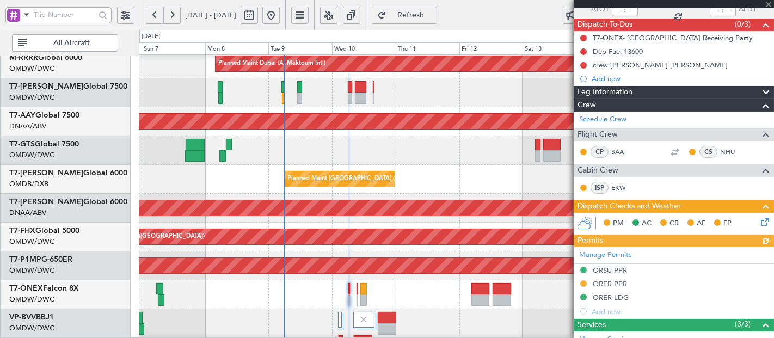
scroll to position [161, 0]
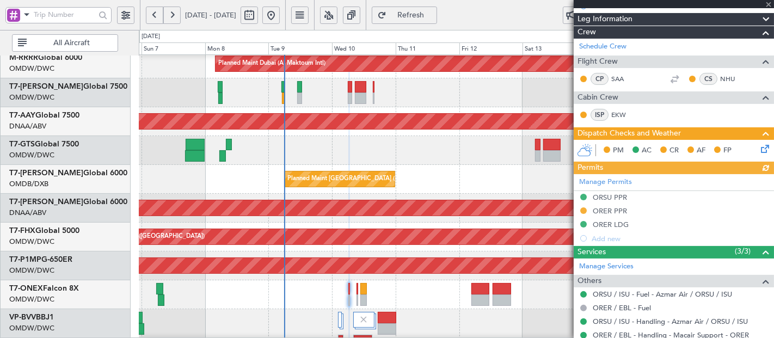
click at [618, 207] on div "Manage Permits ORSU PPR ORER PPR ORER LDG Add new" at bounding box center [674, 209] width 200 height 71
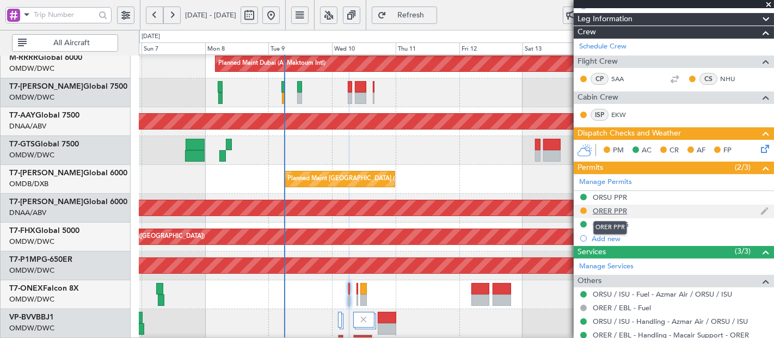
click at [615, 206] on div "ORER PPR" at bounding box center [610, 210] width 34 height 9
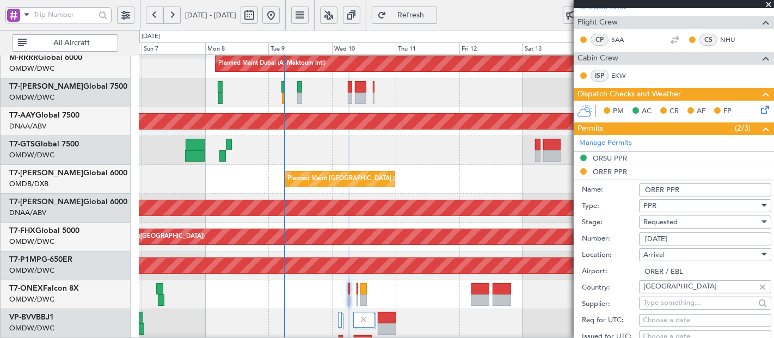
scroll to position [242, 0]
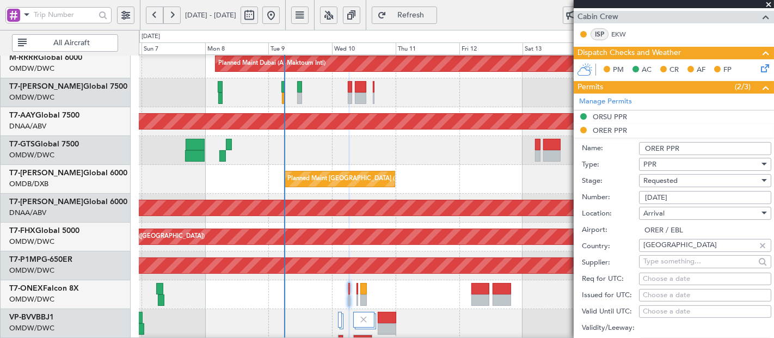
drag, startPoint x: 701, startPoint y: 194, endPoint x: 631, endPoint y: 199, distance: 70.4
click at [631, 199] on div "Number: 3659/09/08" at bounding box center [676, 197] width 189 height 16
paste input "704/09/10"
type input "3704/09/10"
click at [672, 180] on span "Requested" at bounding box center [661, 181] width 34 height 10
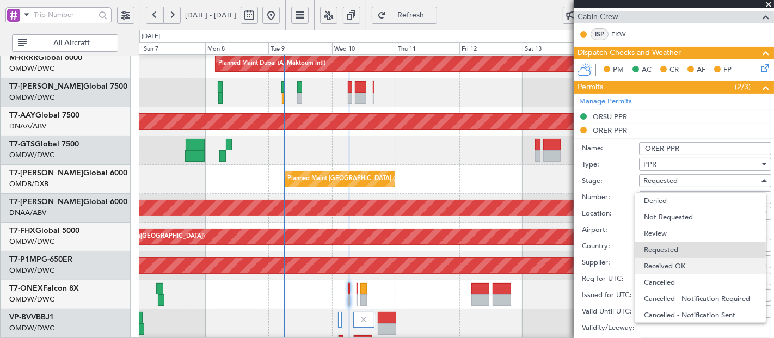
scroll to position [4, 0]
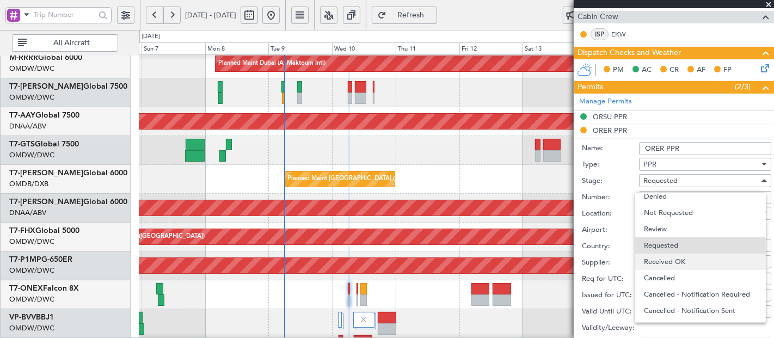
click at [664, 257] on span "Received OK" at bounding box center [701, 262] width 114 height 16
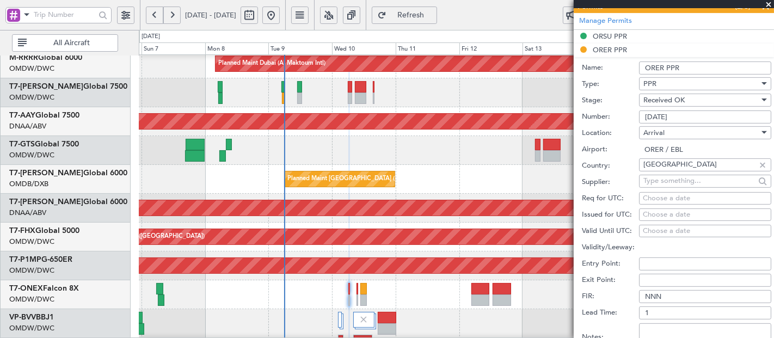
scroll to position [403, 0]
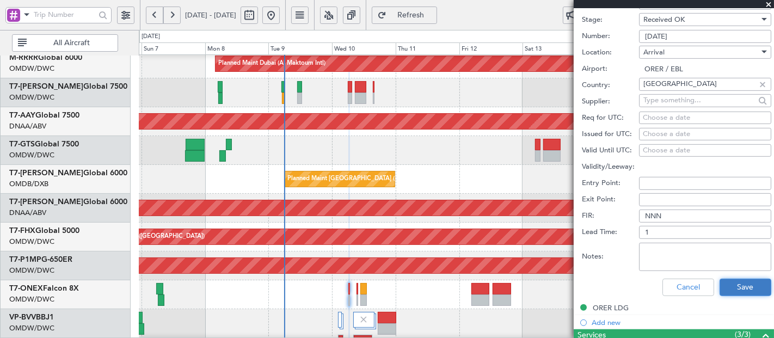
click at [726, 285] on button "Save" at bounding box center [746, 287] width 52 height 17
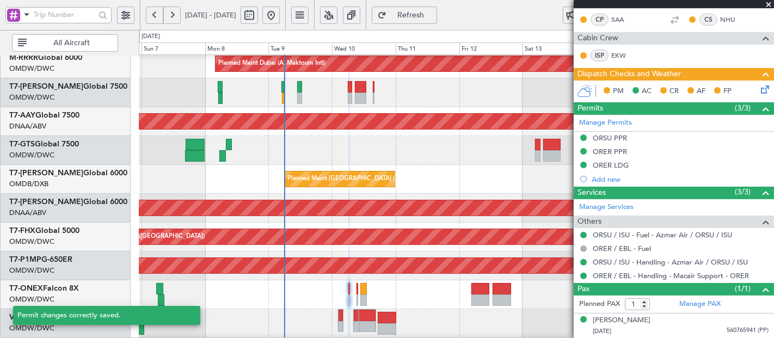
scroll to position [78, 0]
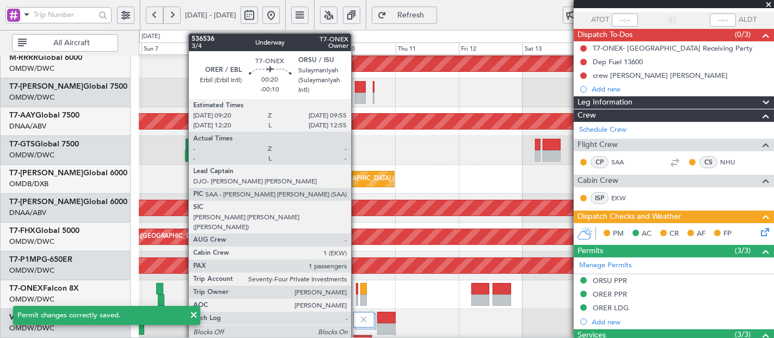
click at [357, 289] on div at bounding box center [357, 288] width 2 height 11
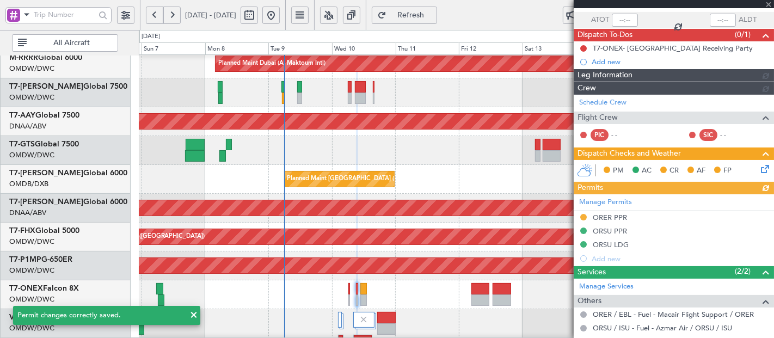
type input "Dherander Fithani (DHF)"
type input "7234"
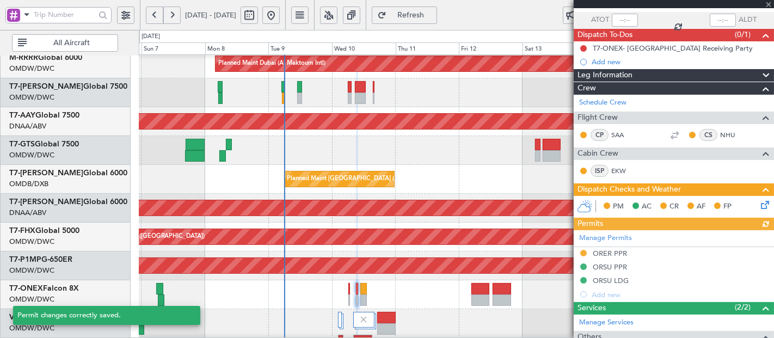
click at [611, 247] on div "Manage Permits ORER PPR ORSU PPR ORSU LDG Add new" at bounding box center [674, 265] width 200 height 71
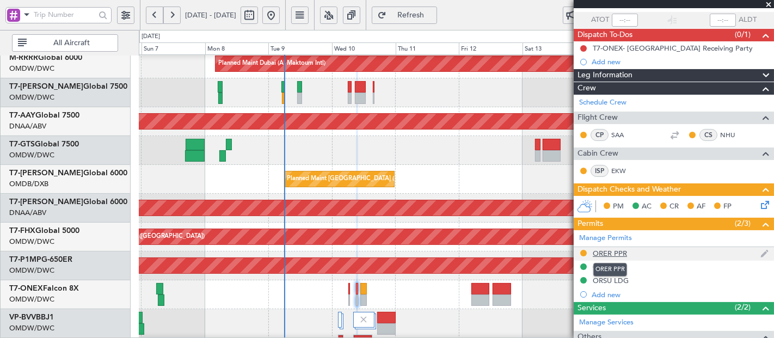
click at [623, 249] on div "ORER PPR" at bounding box center [610, 253] width 34 height 9
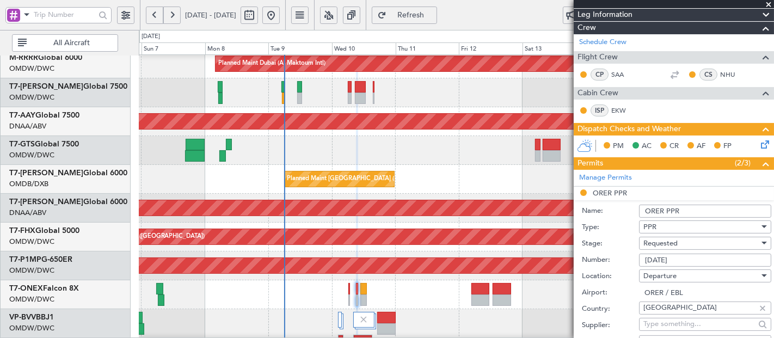
scroll to position [199, 0]
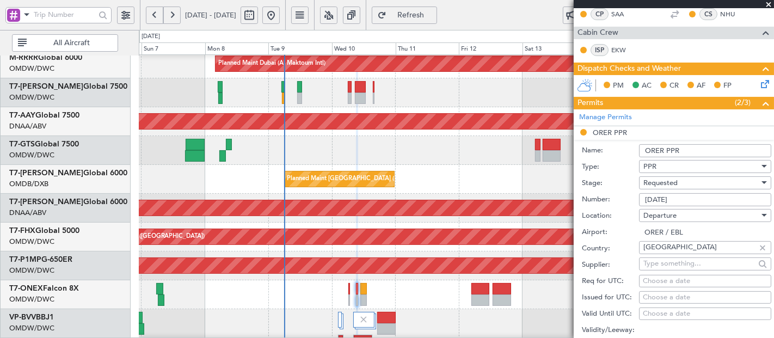
drag, startPoint x: 695, startPoint y: 197, endPoint x: 623, endPoint y: 206, distance: 71.9
click at [623, 206] on form "Name: ORER PPR Type: PPR Stage: Requested Number: 3659/09/08 Location: Departur…" at bounding box center [674, 302] width 200 height 325
paste input "704/09/10"
type input "3704/09/10"
click at [674, 182] on span "Requested" at bounding box center [661, 183] width 34 height 10
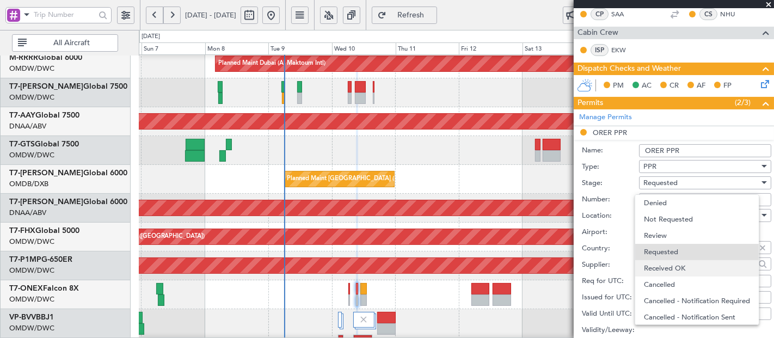
scroll to position [4, 0]
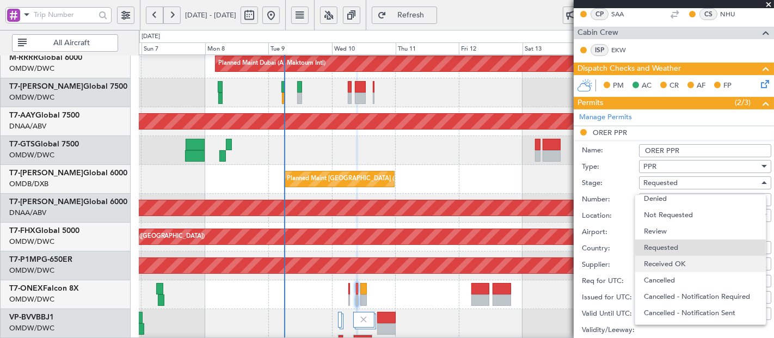
click at [680, 260] on span "Received OK" at bounding box center [701, 264] width 114 height 16
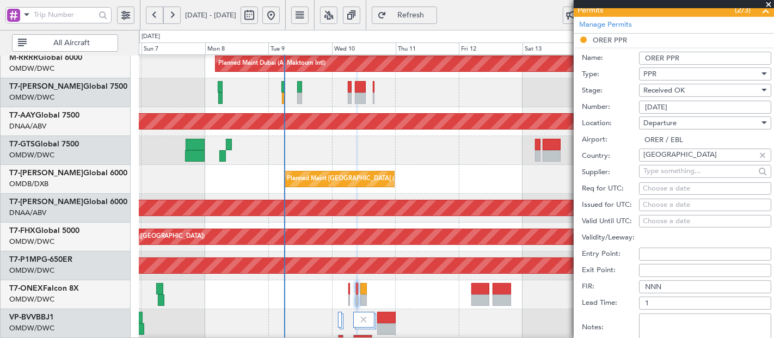
scroll to position [401, 0]
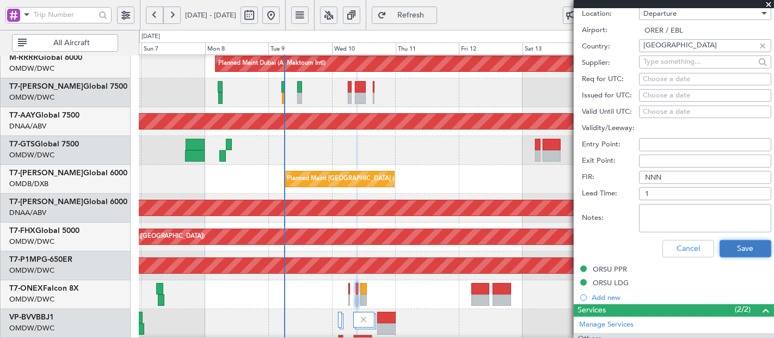
click at [720, 245] on button "Save" at bounding box center [746, 248] width 52 height 17
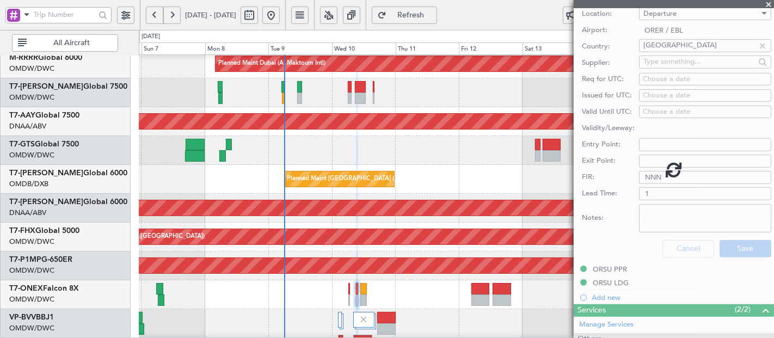
scroll to position [76, 0]
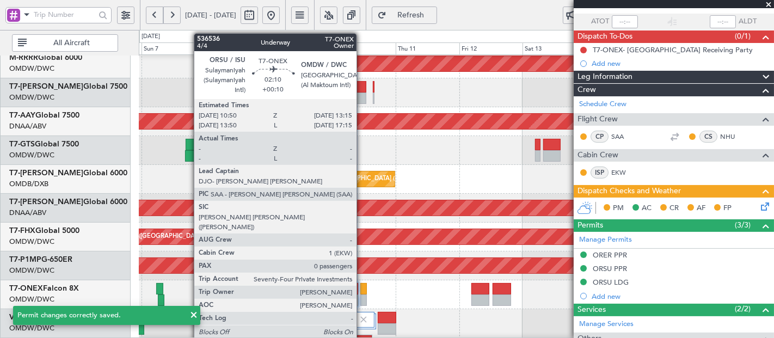
click at [362, 289] on div at bounding box center [363, 288] width 7 height 11
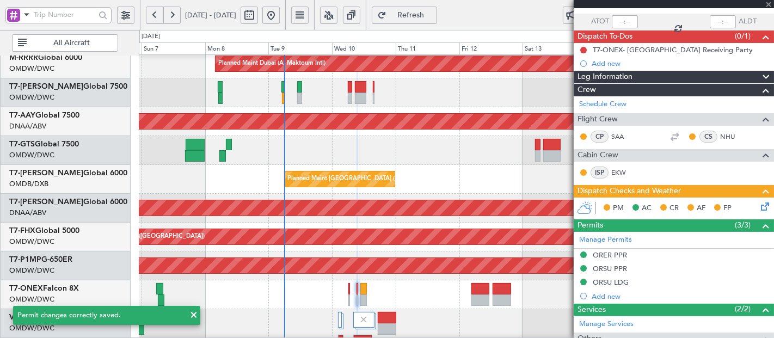
type input "+00:10"
type input "0"
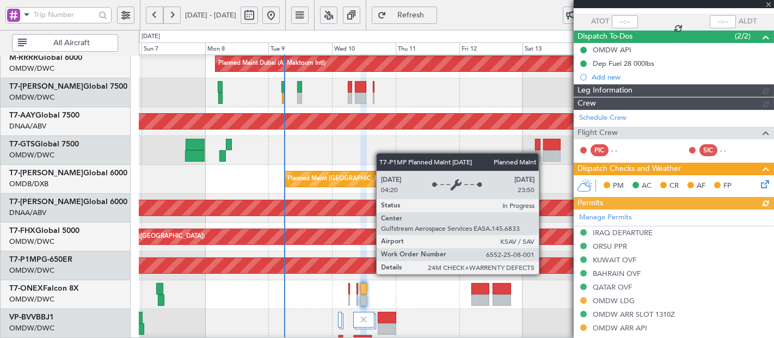
type input "[PERSON_NAME] (ANI)"
type input "7228"
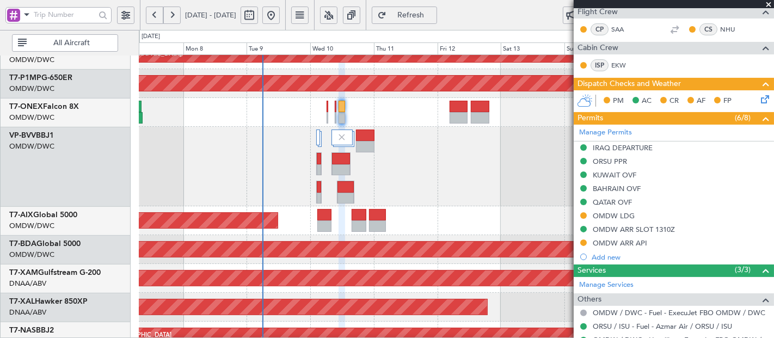
scroll to position [362, 0]
click at [323, 73] on div "Planned Maint Savannah (Savannah/hilton Head Intl)" at bounding box center [456, 83] width 635 height 29
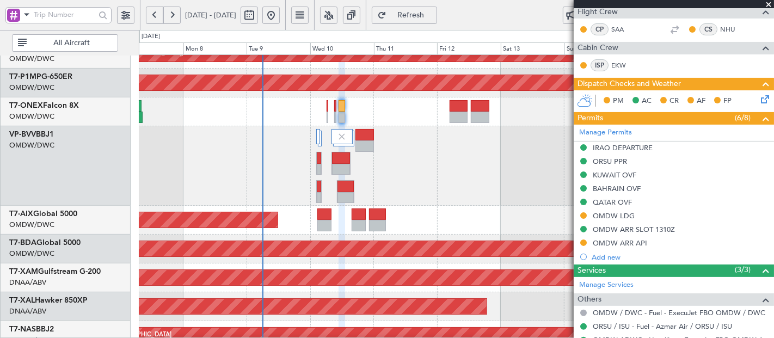
click at [423, 13] on span "Refresh" at bounding box center [411, 15] width 45 height 8
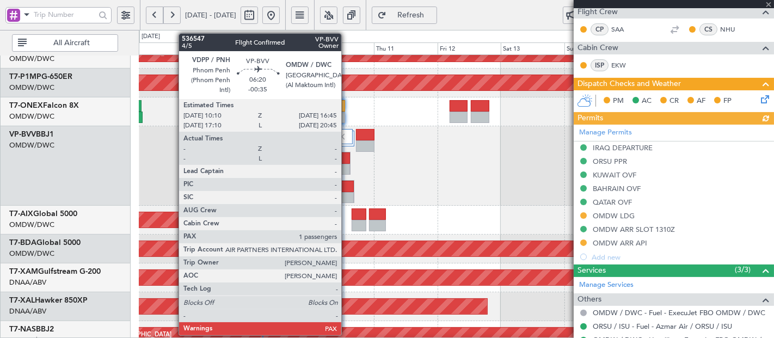
type input "[PERSON_NAME] (ANI)"
type input "7228"
click at [347, 194] on div at bounding box center [346, 197] width 17 height 11
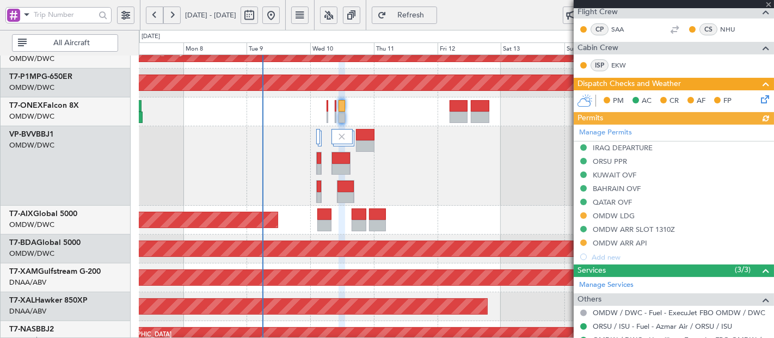
type input "-00:35"
type input "1"
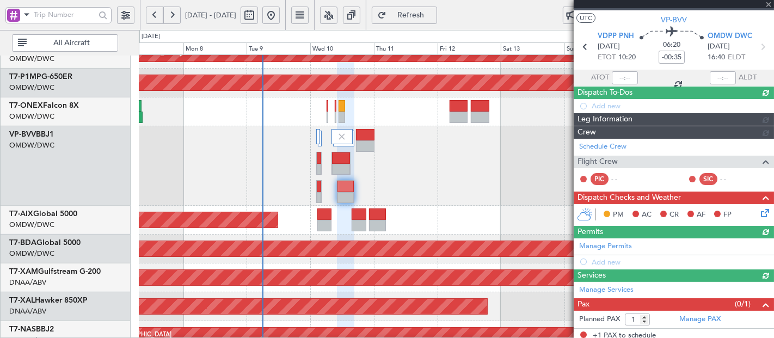
scroll to position [184, 0]
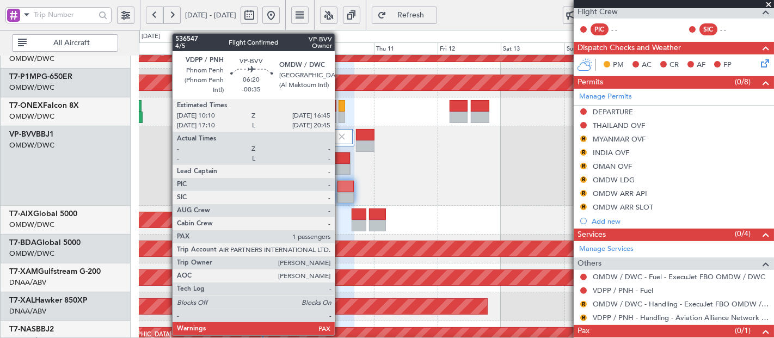
click at [340, 196] on div at bounding box center [346, 197] width 17 height 11
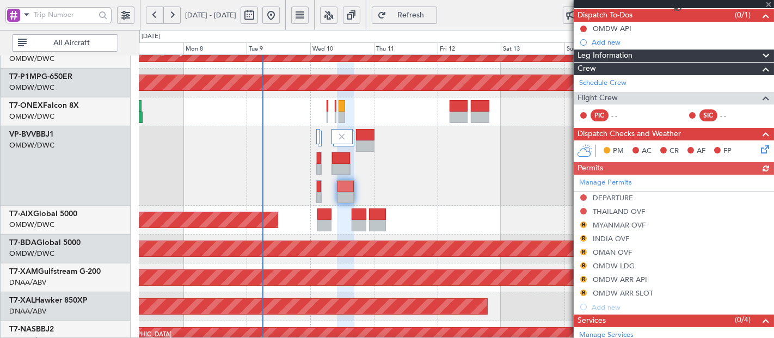
scroll to position [22, 0]
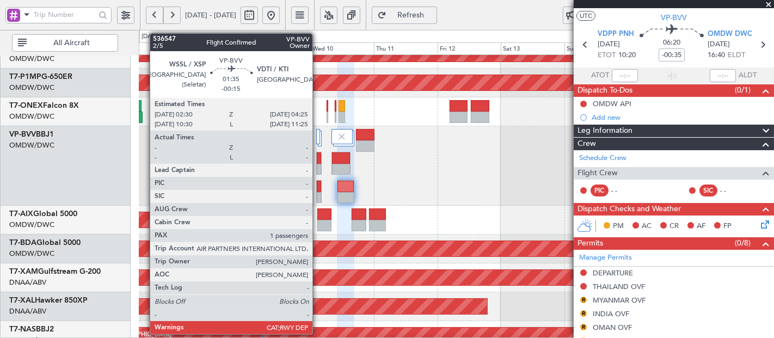
click at [318, 189] on div at bounding box center [319, 186] width 4 height 11
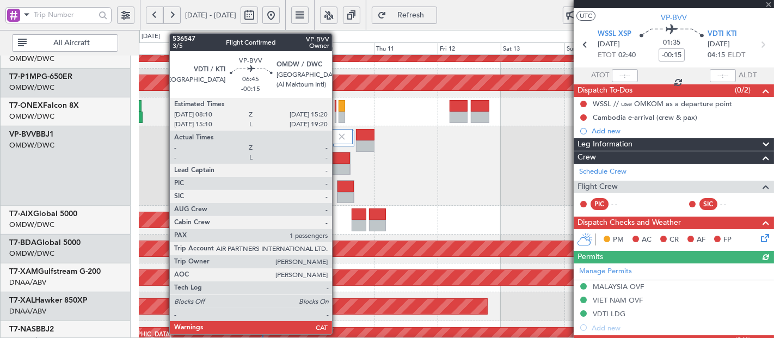
click at [338, 157] on div at bounding box center [341, 157] width 18 height 11
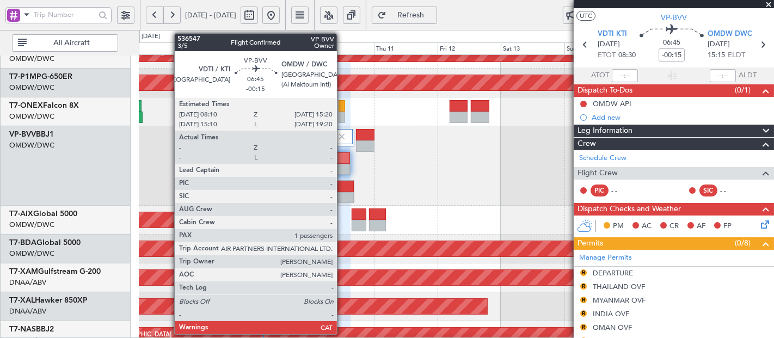
click at [343, 161] on div at bounding box center [341, 157] width 18 height 11
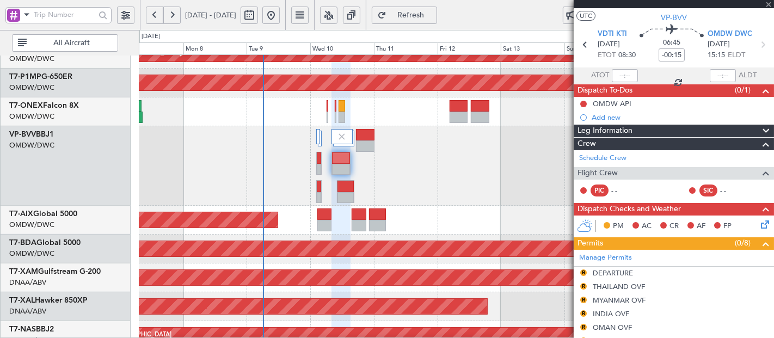
click at [343, 161] on div at bounding box center [341, 157] width 18 height 11
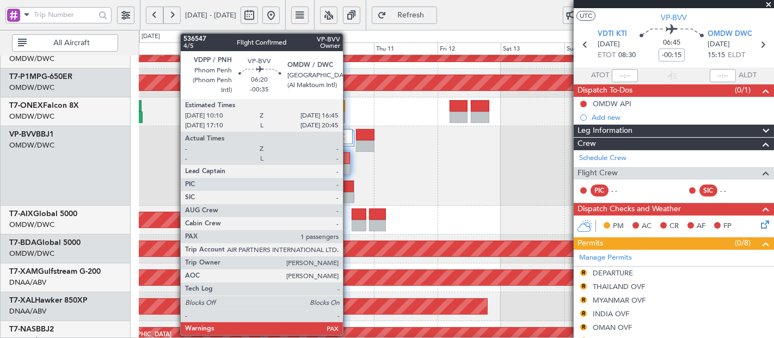
click at [349, 189] on div at bounding box center [346, 186] width 17 height 11
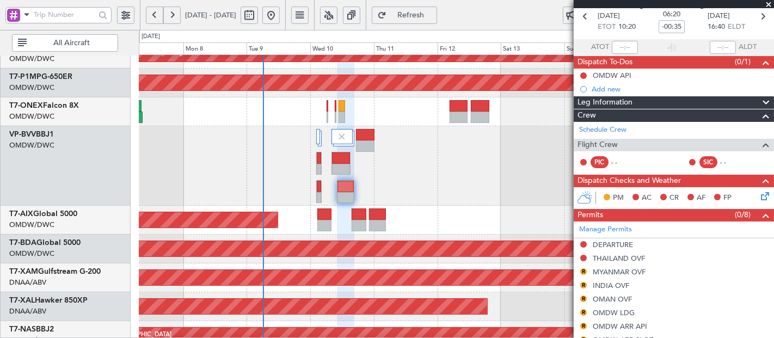
scroll to position [0, 0]
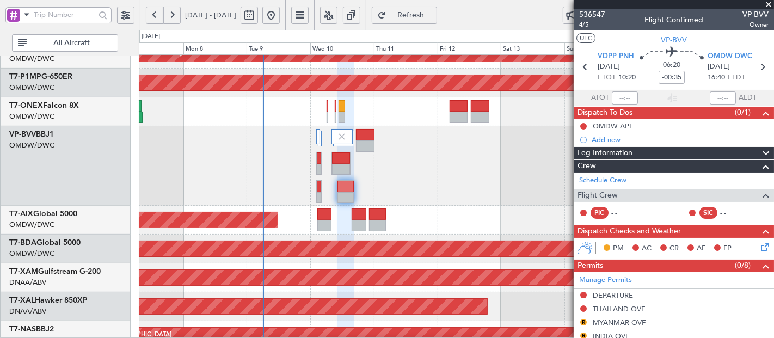
click at [433, 19] on span "Refresh" at bounding box center [411, 15] width 45 height 8
click at [433, 13] on span "Refresh" at bounding box center [411, 15] width 45 height 8
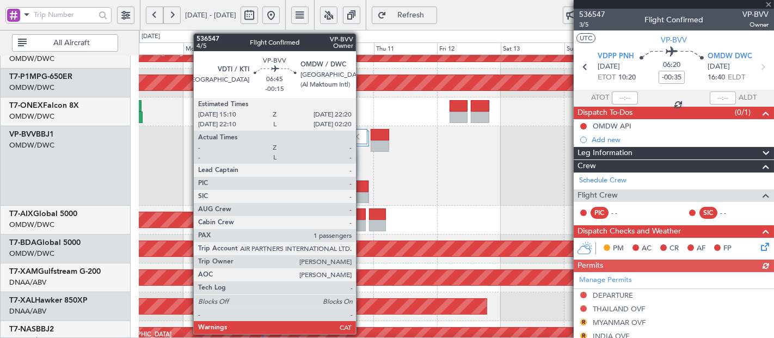
click at [362, 184] on div at bounding box center [360, 186] width 18 height 11
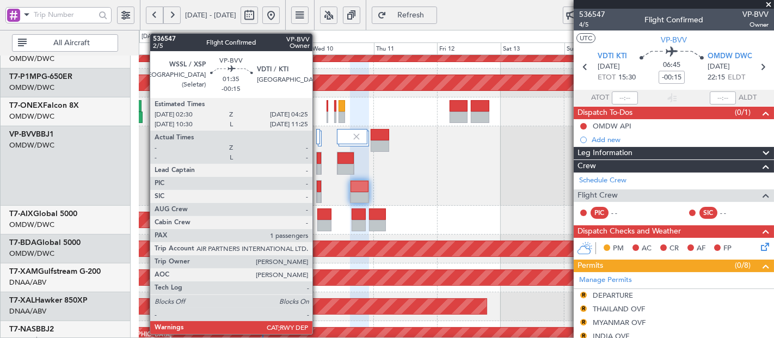
click at [318, 188] on div at bounding box center [319, 186] width 4 height 11
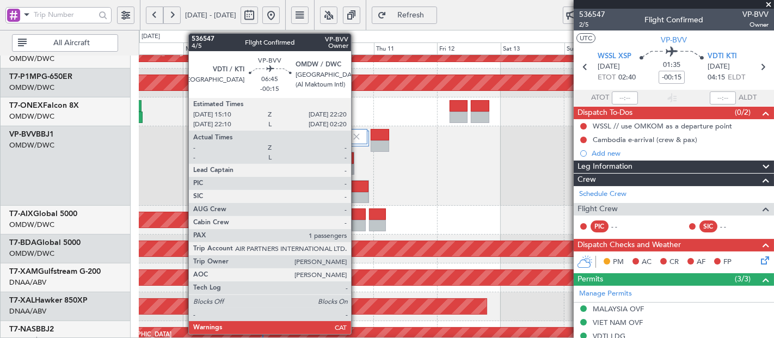
click at [357, 184] on div at bounding box center [360, 186] width 18 height 11
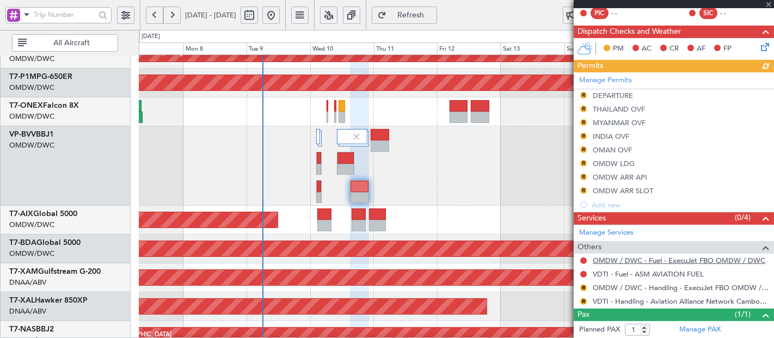
scroll to position [201, 0]
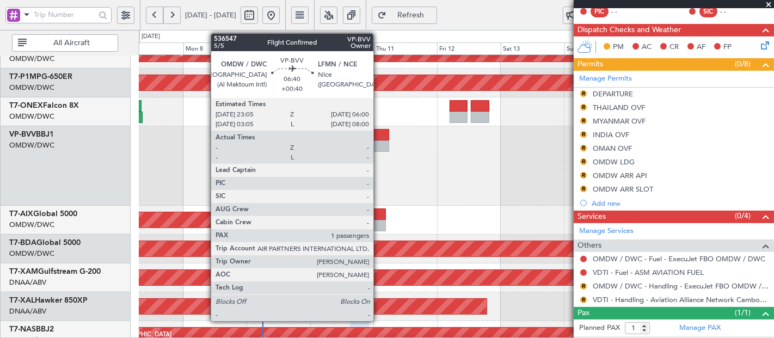
click at [380, 134] on div at bounding box center [380, 134] width 19 height 11
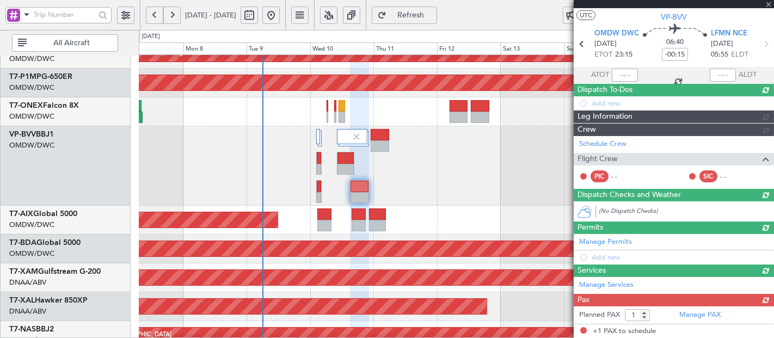
type input "+00:40"
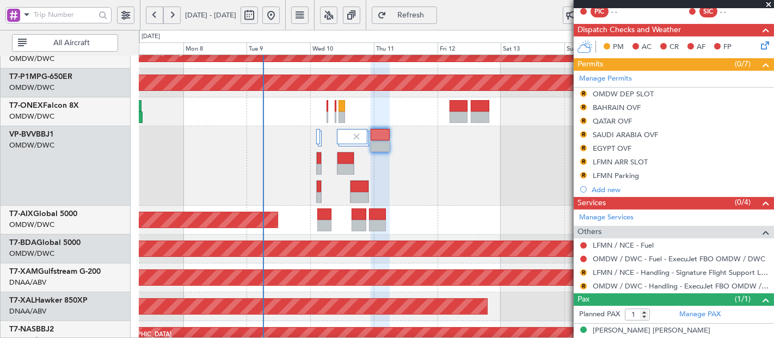
click at [443, 4] on fb-refresh-button "Refresh" at bounding box center [404, 15] width 76 height 30
click at [443, 5] on fb-refresh-button "Refresh" at bounding box center [404, 15] width 76 height 30
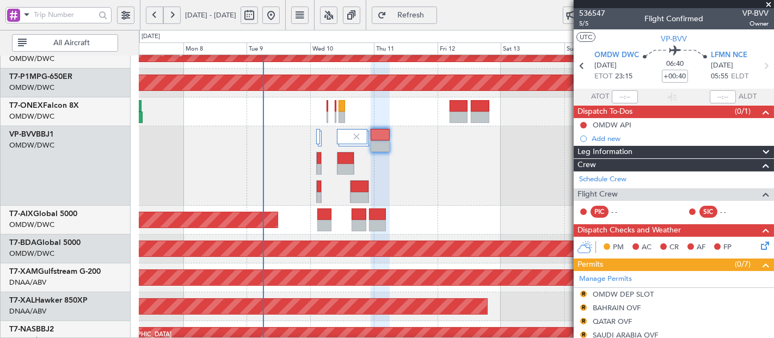
scroll to position [0, 0]
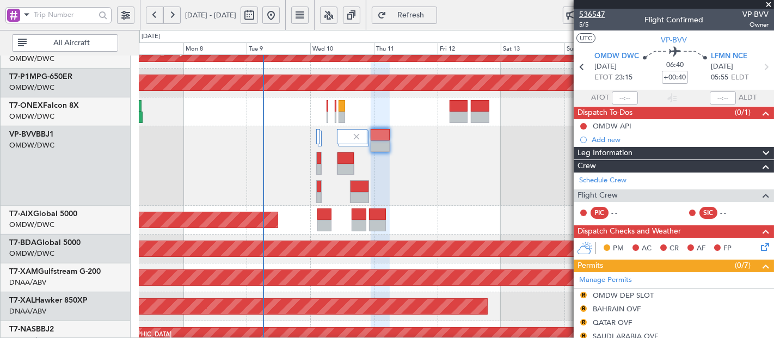
click at [595, 16] on span "536547" at bounding box center [592, 14] width 26 height 11
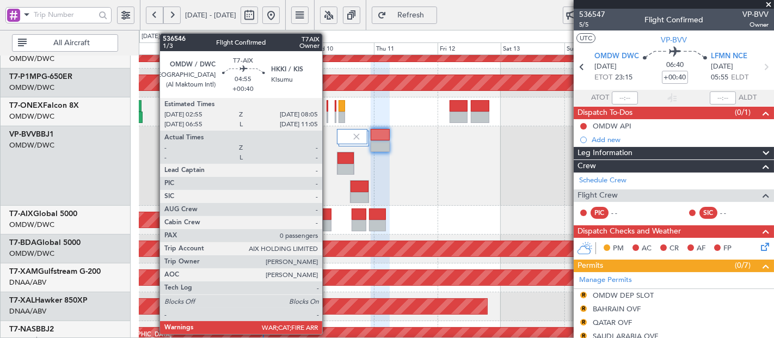
click at [328, 212] on div at bounding box center [324, 214] width 14 height 11
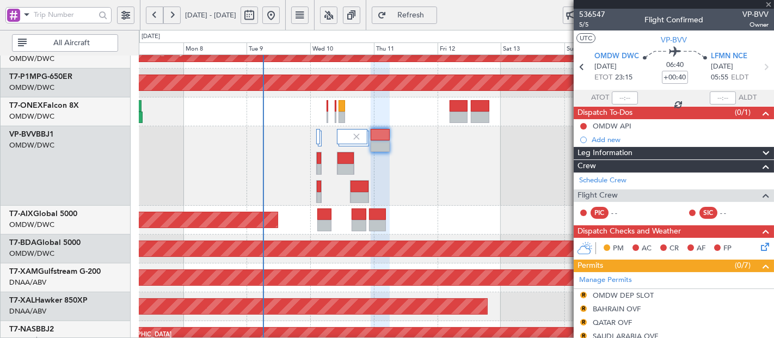
type input "0"
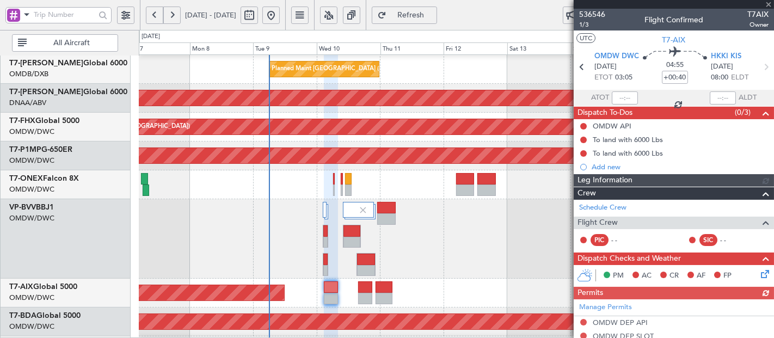
scroll to position [288, 0]
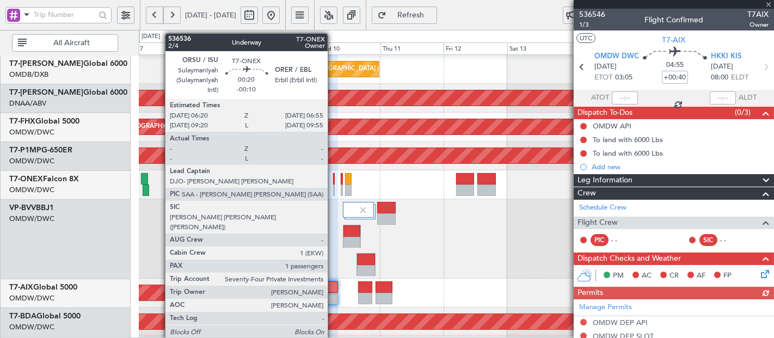
click at [333, 182] on div at bounding box center [334, 178] width 2 height 11
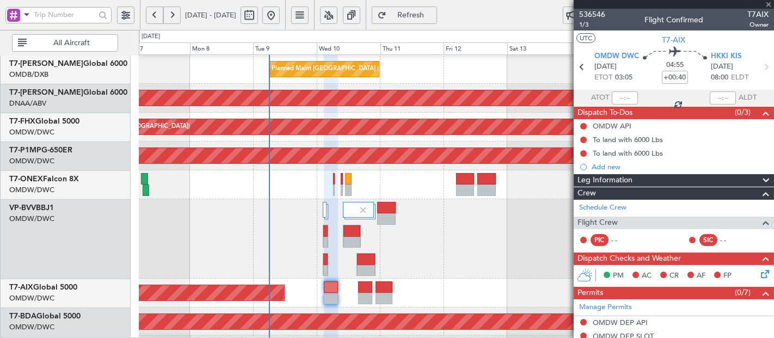
type input "-00:10"
type input "1"
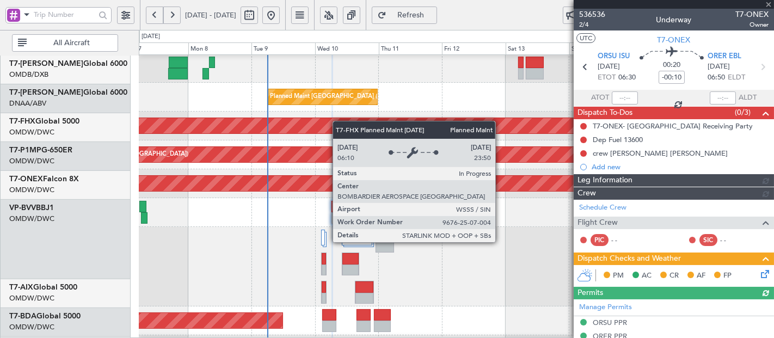
type input "Dherander Fithani (DHF)"
type input "7233"
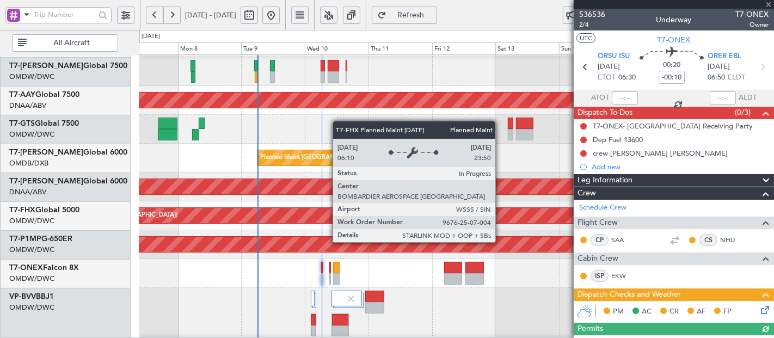
click at [331, 207] on div "Planned Maint [GEOGRAPHIC_DATA] ([GEOGRAPHIC_DATA])" at bounding box center [456, 215] width 635 height 29
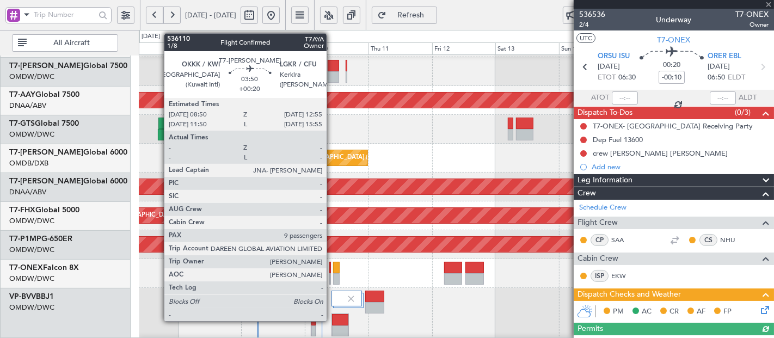
click at [332, 70] on div at bounding box center [333, 65] width 11 height 11
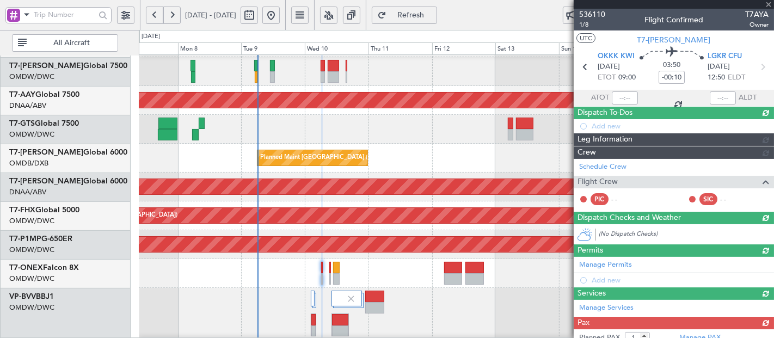
type input "+00:20"
type input "9"
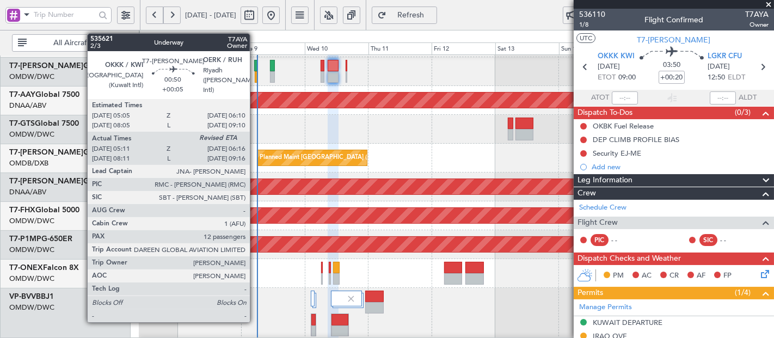
click at [255, 71] on div at bounding box center [256, 76] width 3 height 11
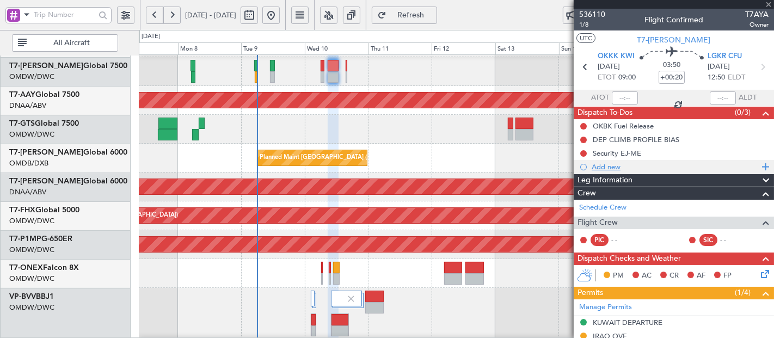
type input "+00:05"
type input "05:21"
type input "12"
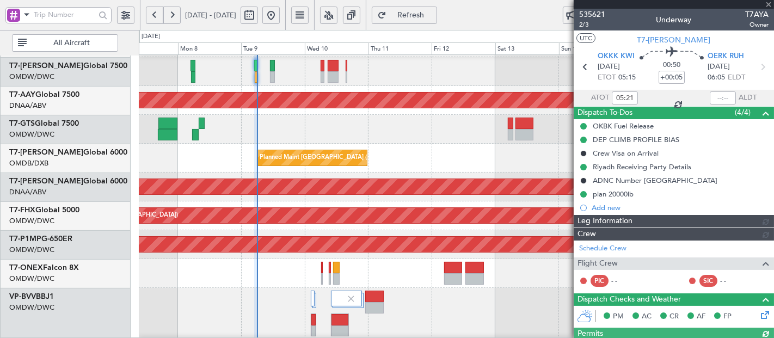
type input "Dherander Fithani (DHF)"
type input "7121"
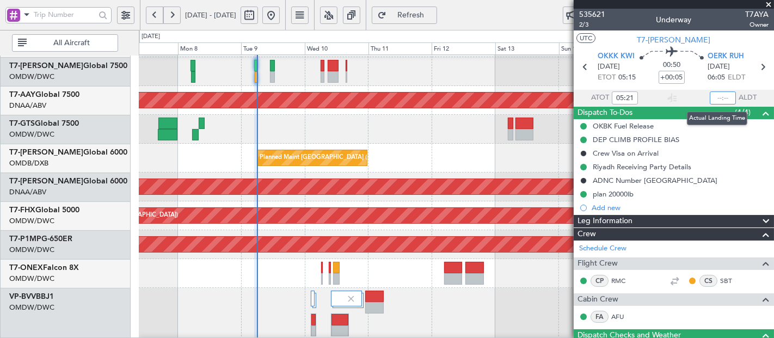
click at [714, 95] on input "text" at bounding box center [723, 97] width 26 height 13
type input "06:10"
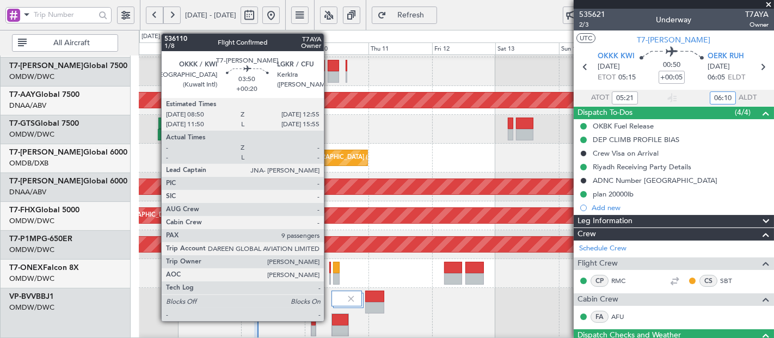
click at [329, 71] on div at bounding box center [333, 65] width 11 height 11
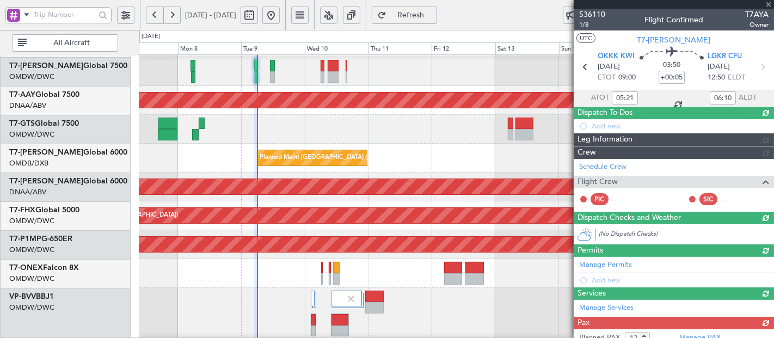
type input "+00:20"
type input "9"
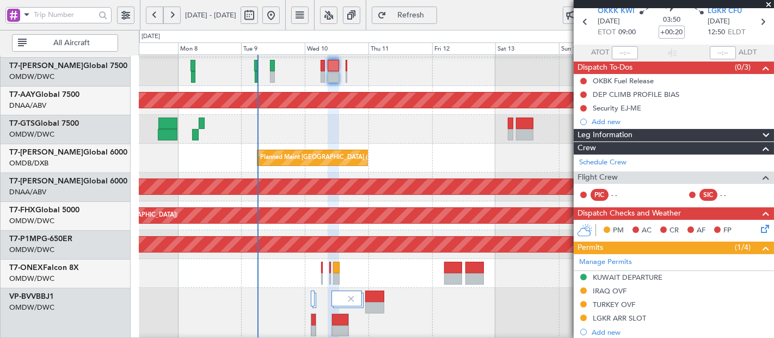
scroll to position [161, 0]
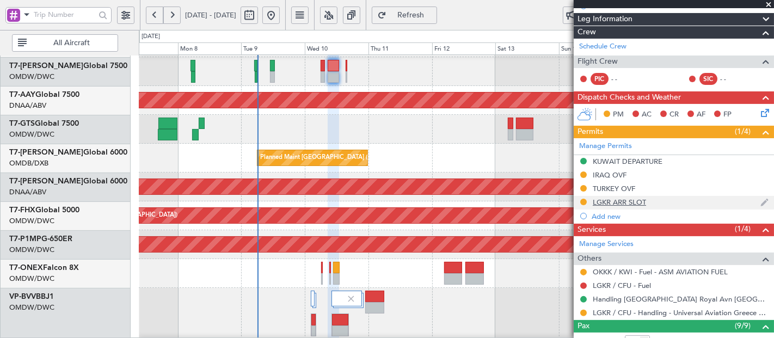
click at [637, 205] on div "LGKR ARR SLOT" at bounding box center [674, 203] width 200 height 14
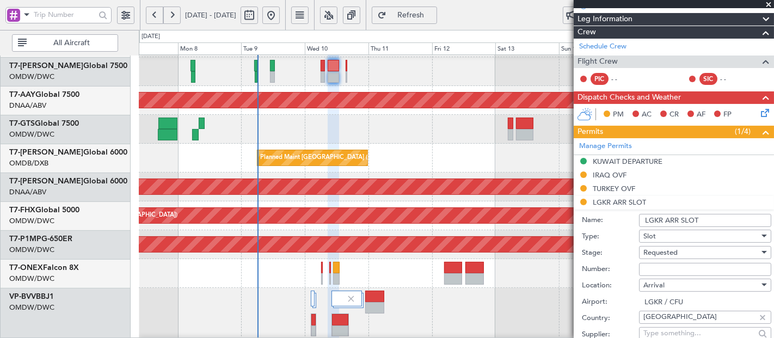
click at [674, 271] on input "Number:" at bounding box center [705, 269] width 132 height 13
paste input "LGKRAUVA0007T0"
type input "LGKRAUVA0007T0"
click at [656, 253] on span "Requested" at bounding box center [661, 253] width 34 height 10
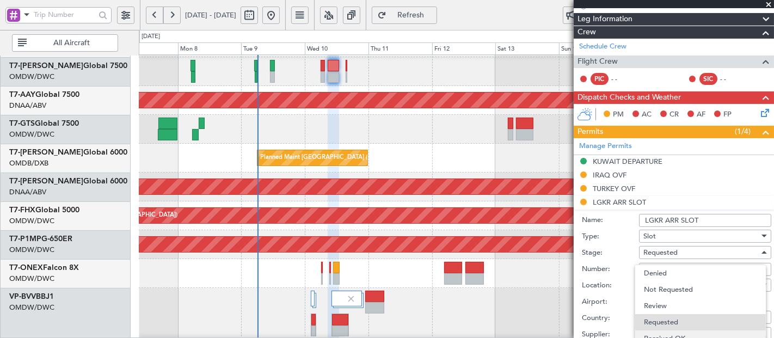
click at [663, 336] on span "Received OK" at bounding box center [701, 339] width 114 height 16
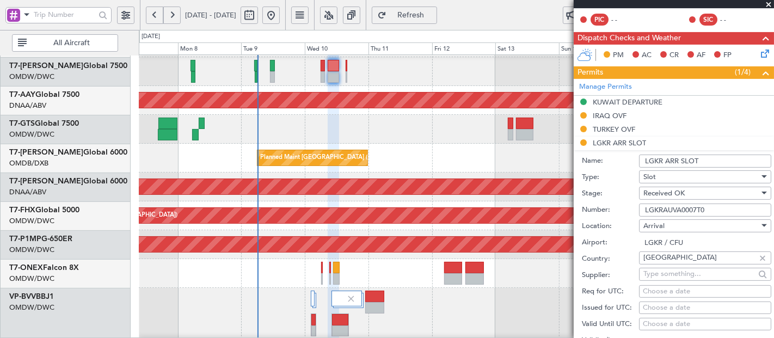
scroll to position [322, 0]
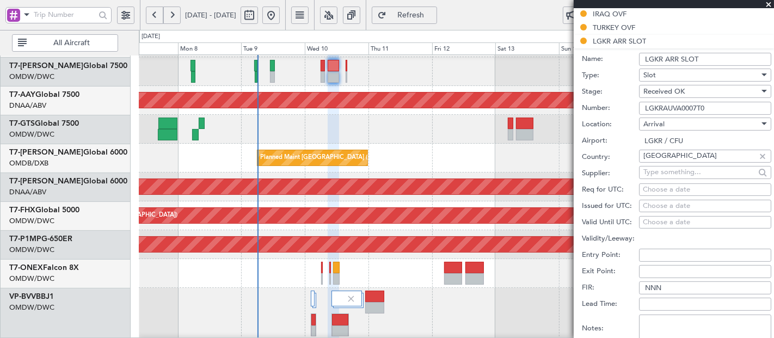
click at [661, 189] on div "Choose a date" at bounding box center [705, 190] width 125 height 11
select select "9"
select select "2025"
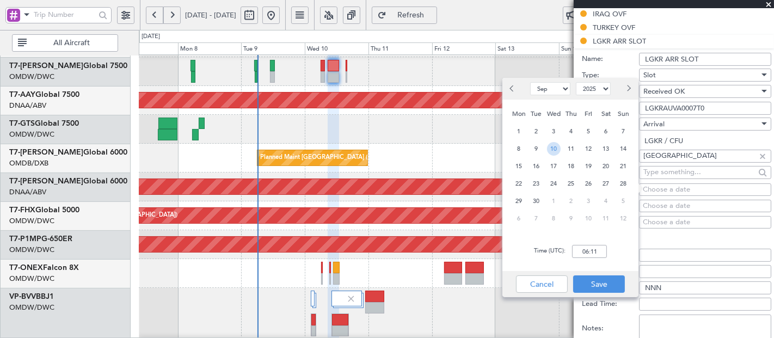
click at [551, 150] on span "10" at bounding box center [554, 149] width 14 height 14
click at [603, 254] on input "00:00" at bounding box center [589, 251] width 35 height 13
type input "12:50"
click at [607, 282] on button "Save" at bounding box center [599, 284] width 52 height 17
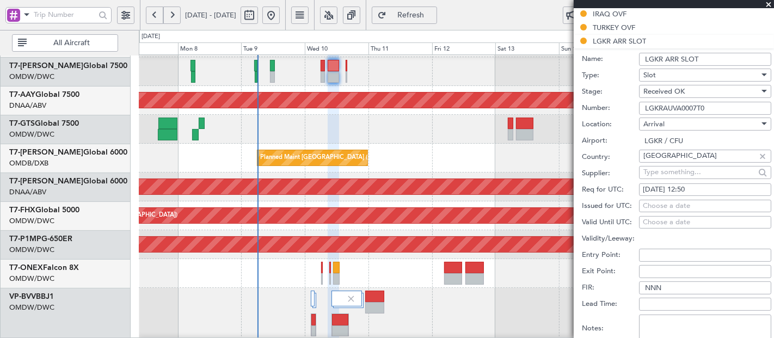
click at [657, 201] on div "Choose a date" at bounding box center [705, 206] width 125 height 11
select select "9"
select select "2025"
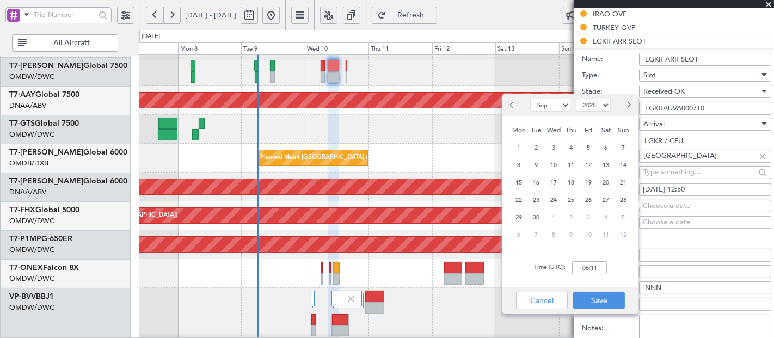
click at [558, 166] on span "10" at bounding box center [554, 165] width 14 height 14
click at [598, 267] on input "00:00" at bounding box center [589, 267] width 35 height 13
click at [595, 291] on div "Cancel Save" at bounding box center [571, 301] width 136 height 26
type input "12:30"
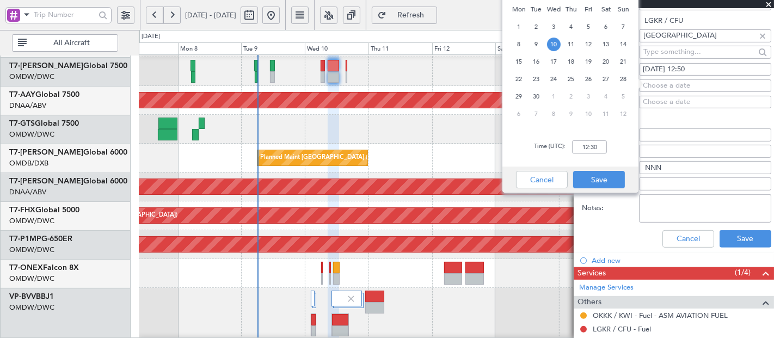
scroll to position [443, 0]
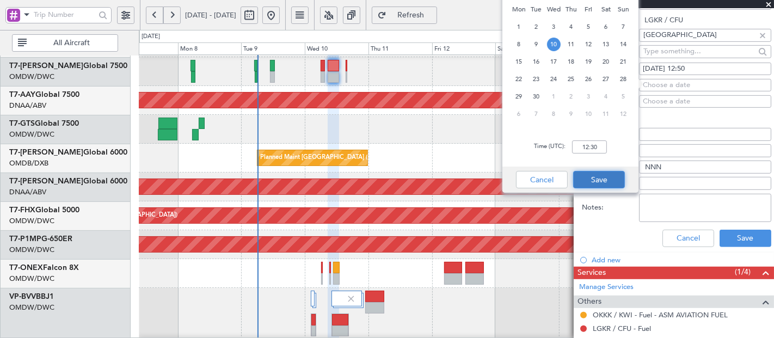
click at [596, 176] on button "Save" at bounding box center [599, 179] width 52 height 17
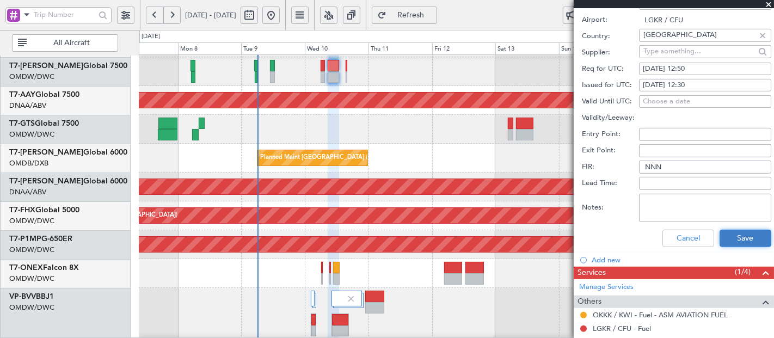
click at [751, 235] on button "Save" at bounding box center [746, 238] width 52 height 17
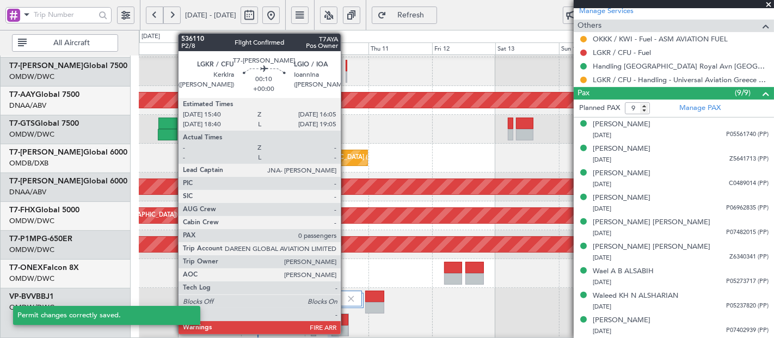
scroll to position [119, 0]
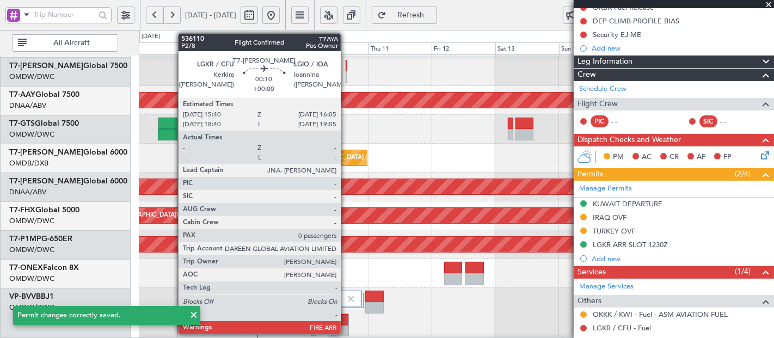
click at [346, 66] on div at bounding box center [347, 65] width 2 height 11
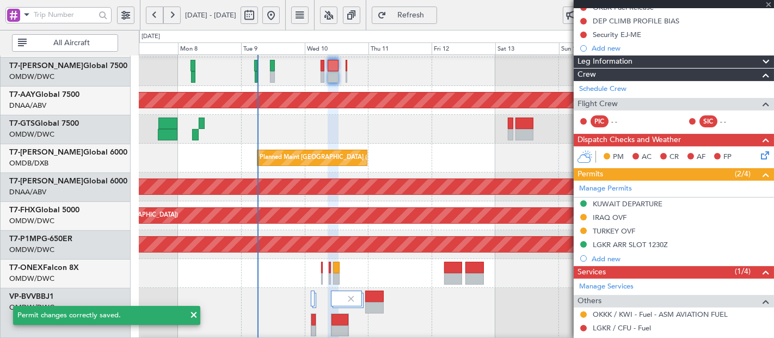
type input "0"
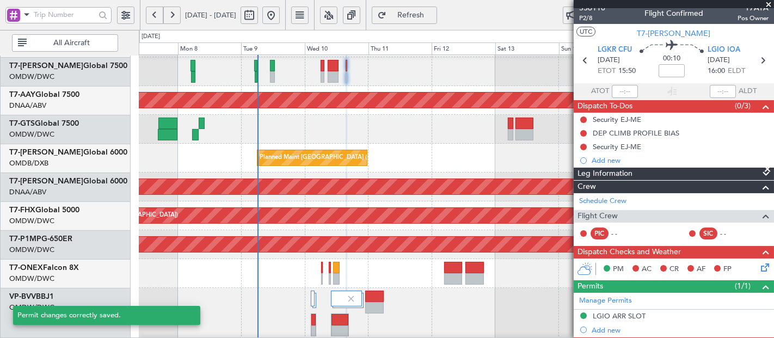
scroll to position [78, 0]
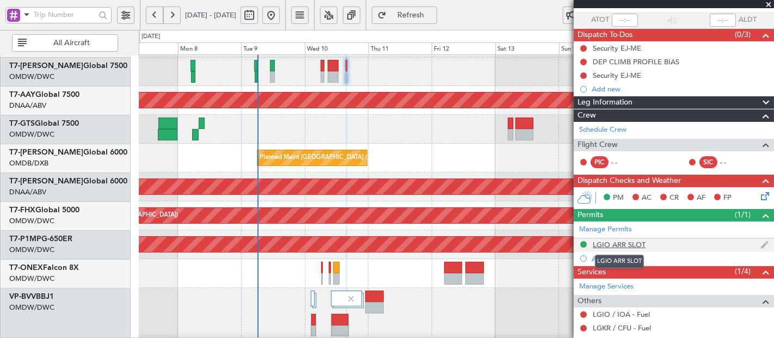
click at [634, 240] on div "LGIO ARR SLOT" at bounding box center [619, 244] width 53 height 9
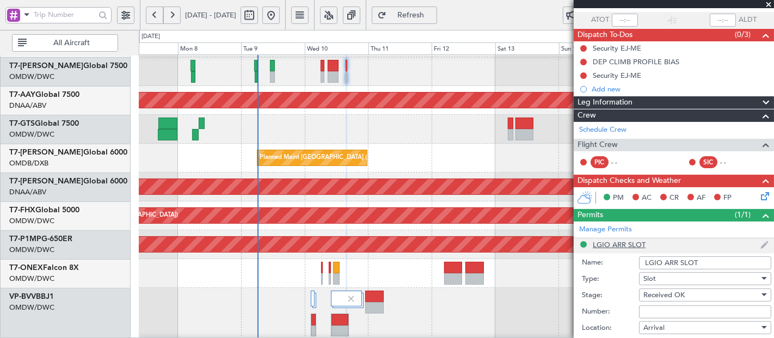
scroll to position [403, 0]
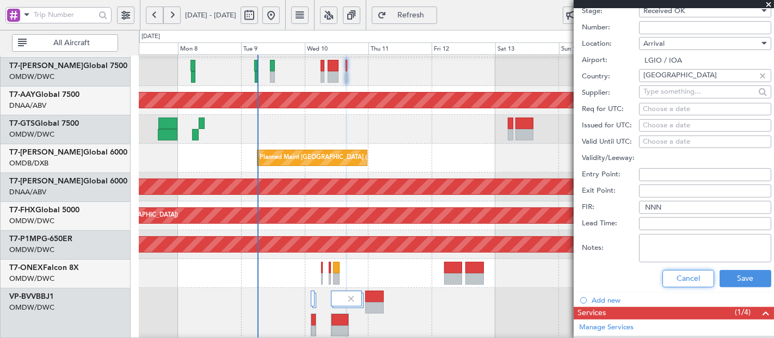
click at [674, 280] on button "Cancel" at bounding box center [689, 278] width 52 height 17
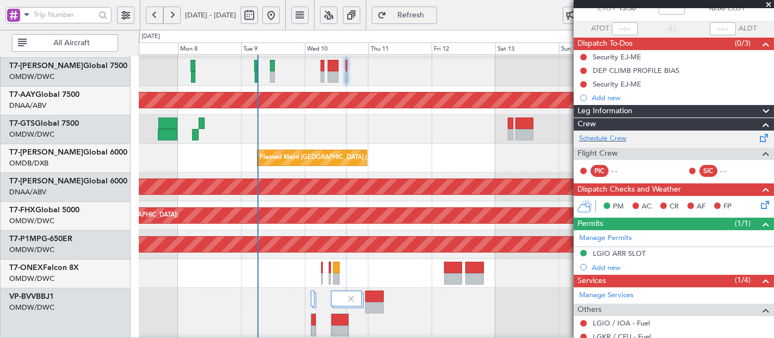
scroll to position [121, 0]
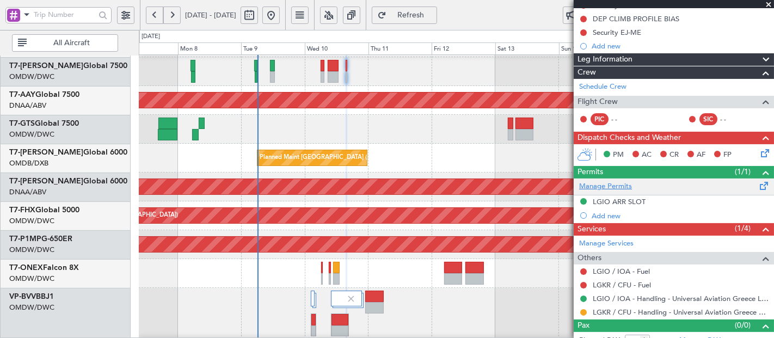
click at [604, 186] on link "Manage Permits" at bounding box center [605, 186] width 53 height 11
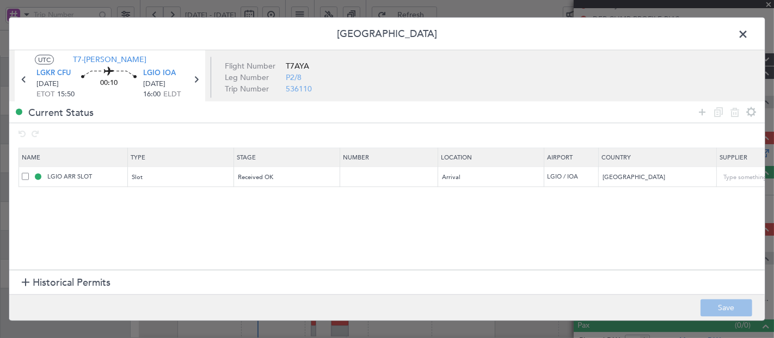
drag, startPoint x: 699, startPoint y: 111, endPoint x: 574, endPoint y: 142, distance: 129.0
click at [699, 110] on icon at bounding box center [702, 112] width 13 height 13
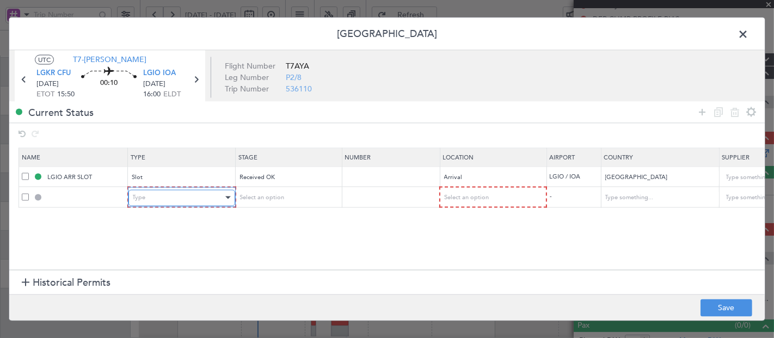
click at [154, 194] on div "Type" at bounding box center [178, 197] width 90 height 16
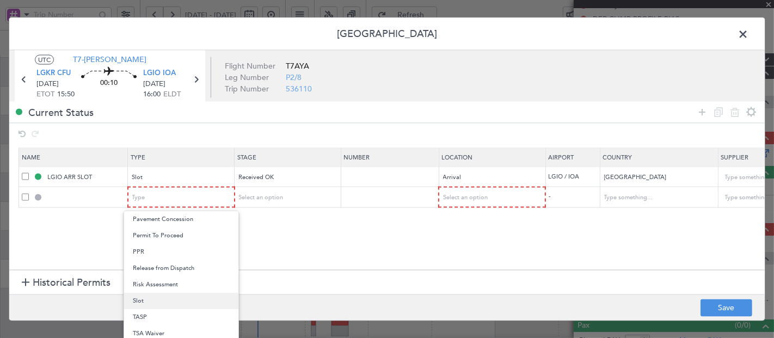
click at [146, 297] on span "Slot" at bounding box center [181, 301] width 97 height 16
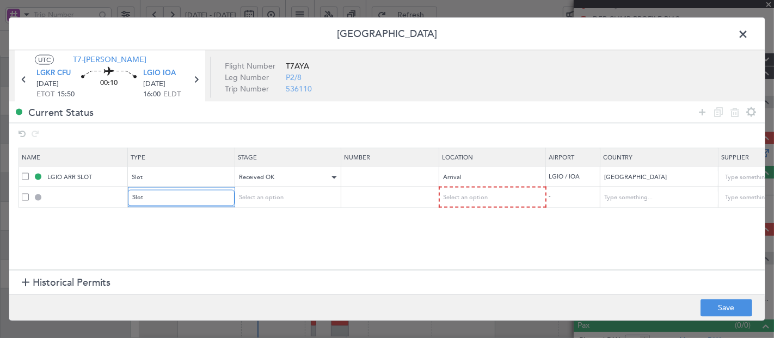
scroll to position [327, 0]
click at [301, 194] on div "Select an option" at bounding box center [284, 197] width 90 height 16
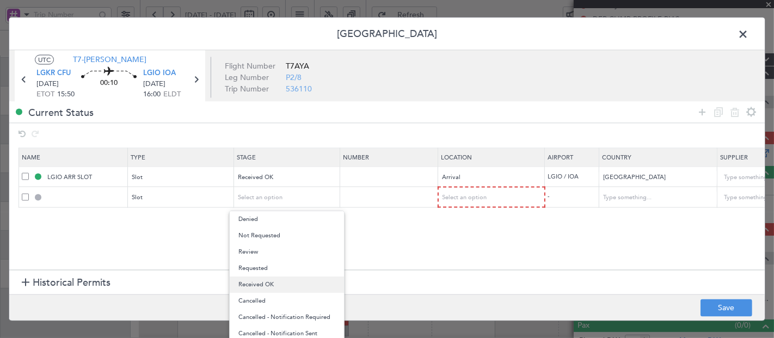
click at [262, 286] on span "Received OK" at bounding box center [287, 285] width 97 height 16
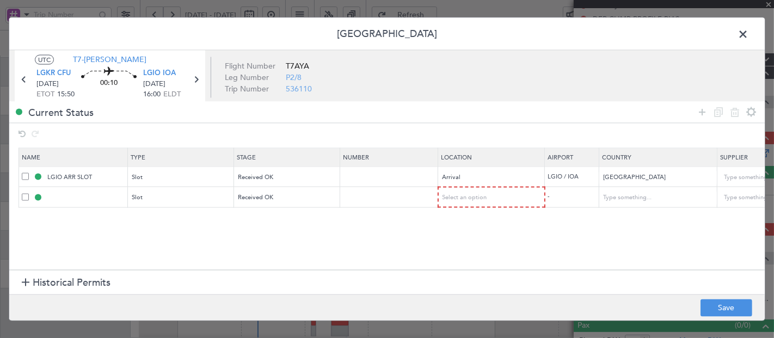
click at [484, 187] on mat-form-field "Select an option" at bounding box center [492, 197] width 106 height 20
click at [474, 193] on span "Select an option" at bounding box center [465, 197] width 45 height 8
drag, startPoint x: 449, startPoint y: 217, endPoint x: 488, endPoint y: 207, distance: 40.4
click at [449, 217] on span "Departure" at bounding box center [491, 219] width 97 height 16
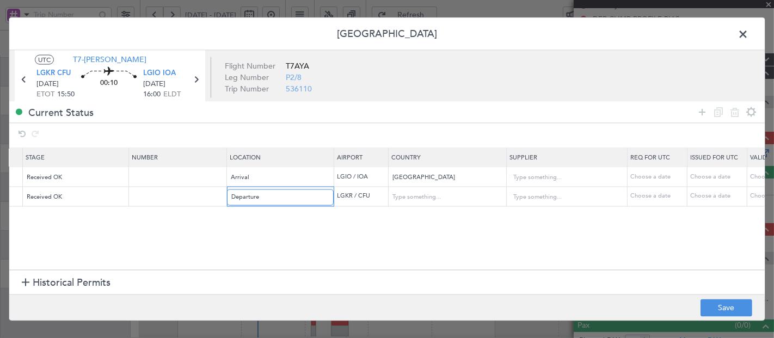
scroll to position [0, 0]
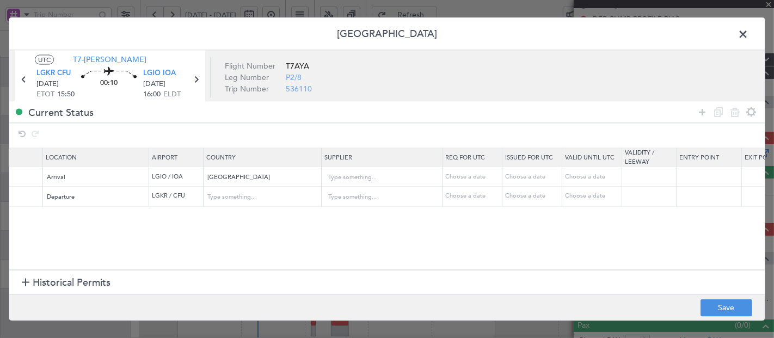
click at [460, 199] on div "Choose a date" at bounding box center [473, 196] width 57 height 9
select select "9"
select select "2025"
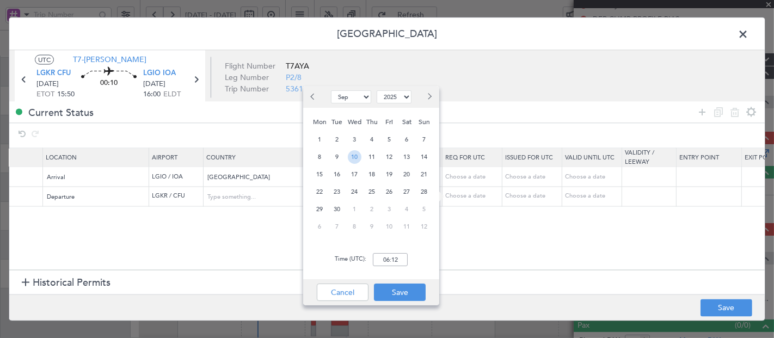
click at [351, 155] on span "10" at bounding box center [355, 157] width 14 height 14
click at [393, 261] on input "00:00" at bounding box center [390, 259] width 35 height 13
type input "15:50"
click at [401, 288] on button "Save" at bounding box center [400, 292] width 52 height 17
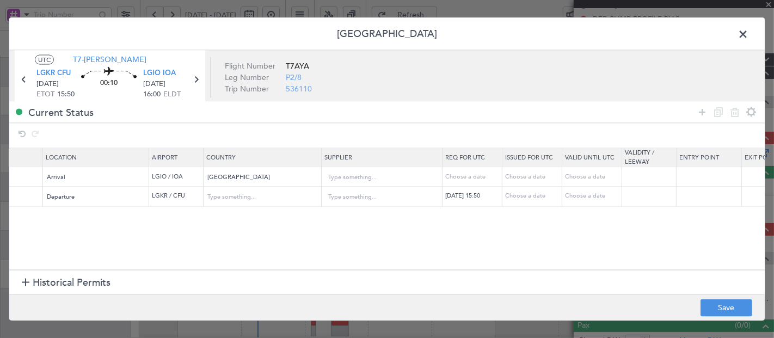
click at [527, 197] on div "Choose a date" at bounding box center [533, 196] width 57 height 9
select select "9"
select select "2025"
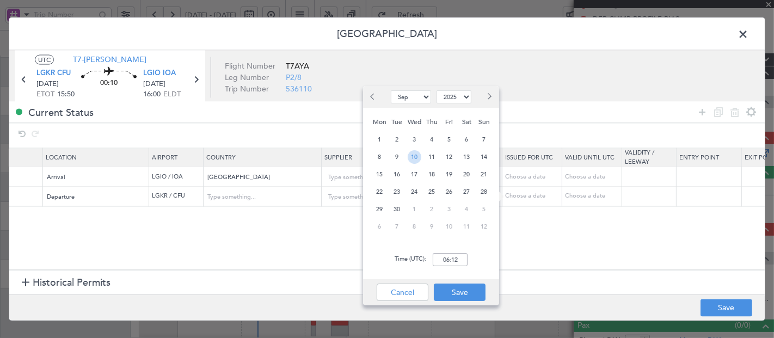
click at [417, 156] on span "10" at bounding box center [415, 157] width 14 height 14
click at [462, 254] on input "00:00" at bounding box center [450, 259] width 35 height 13
type input "15:30"
click at [451, 292] on button "Save" at bounding box center [460, 292] width 52 height 17
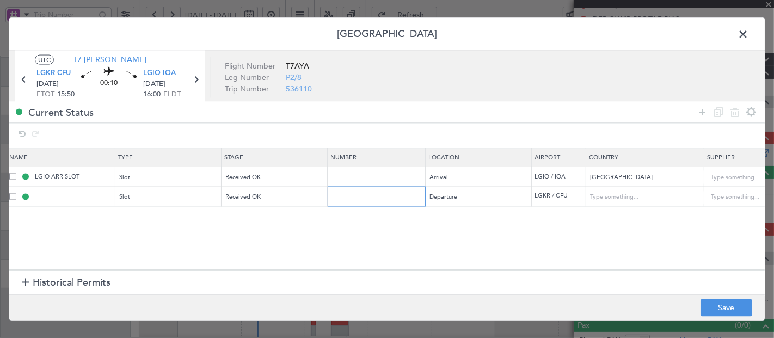
click at [347, 195] on input "text" at bounding box center [378, 196] width 95 height 9
paste input "LGKRDUVA0007T0"
type input "LGKRDUVA0007T0"
click at [712, 306] on button "Save" at bounding box center [727, 307] width 52 height 17
type input "LGKR DEP SLOT 1530Z"
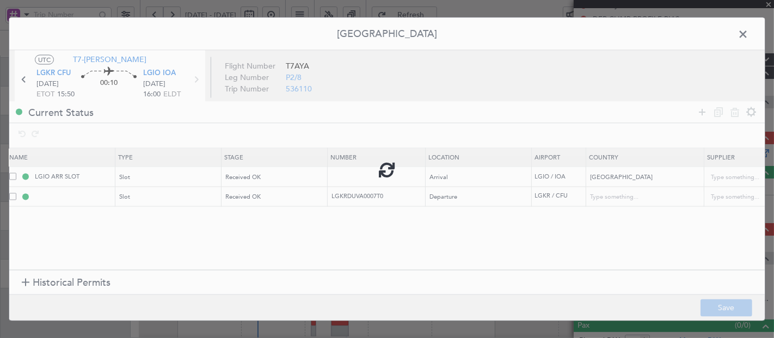
type input "[GEOGRAPHIC_DATA]"
type input "NNN"
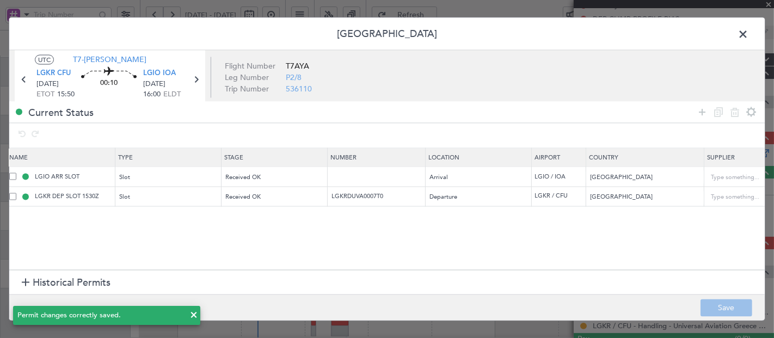
click at [749, 32] on span at bounding box center [749, 37] width 0 height 22
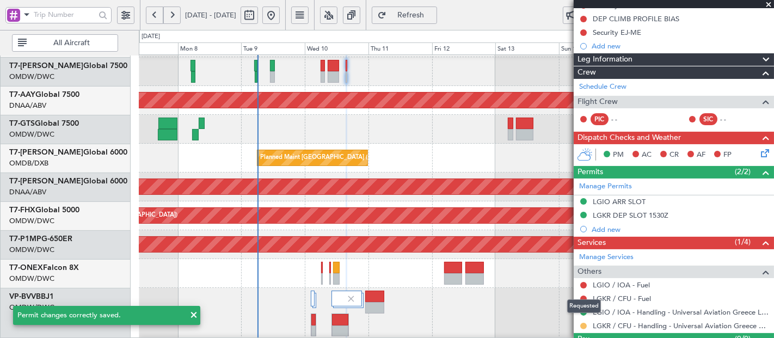
click at [583, 323] on button at bounding box center [583, 326] width 7 height 7
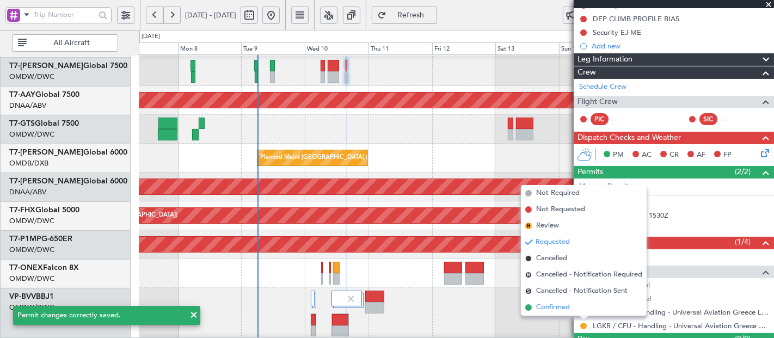
click at [555, 307] on span "Confirmed" at bounding box center [553, 307] width 34 height 11
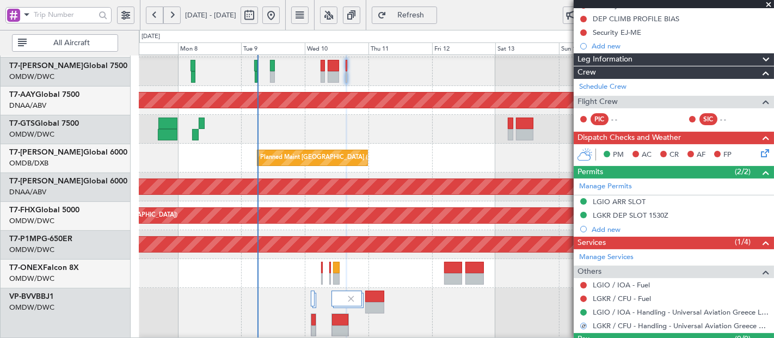
click at [429, 12] on span "Refresh" at bounding box center [411, 15] width 45 height 8
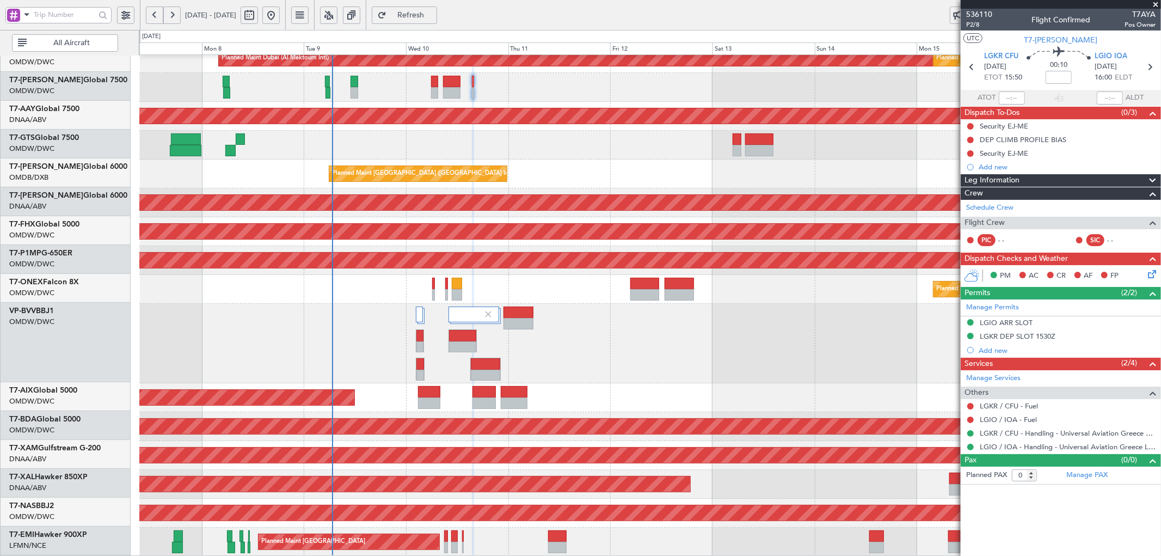
scroll to position [184, 0]
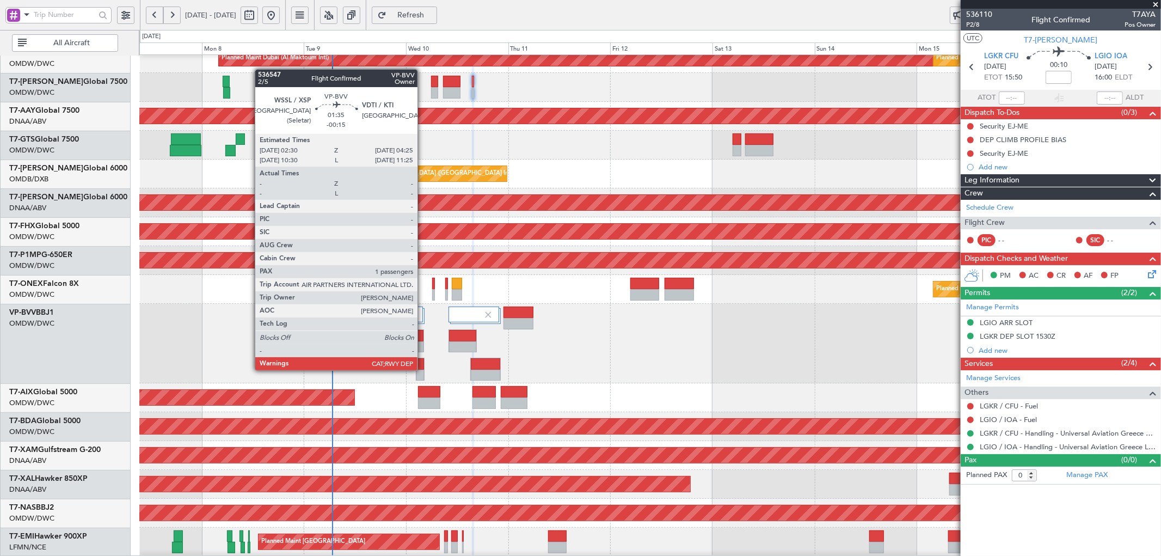
click at [423, 338] on div at bounding box center [420, 375] width 7 height 11
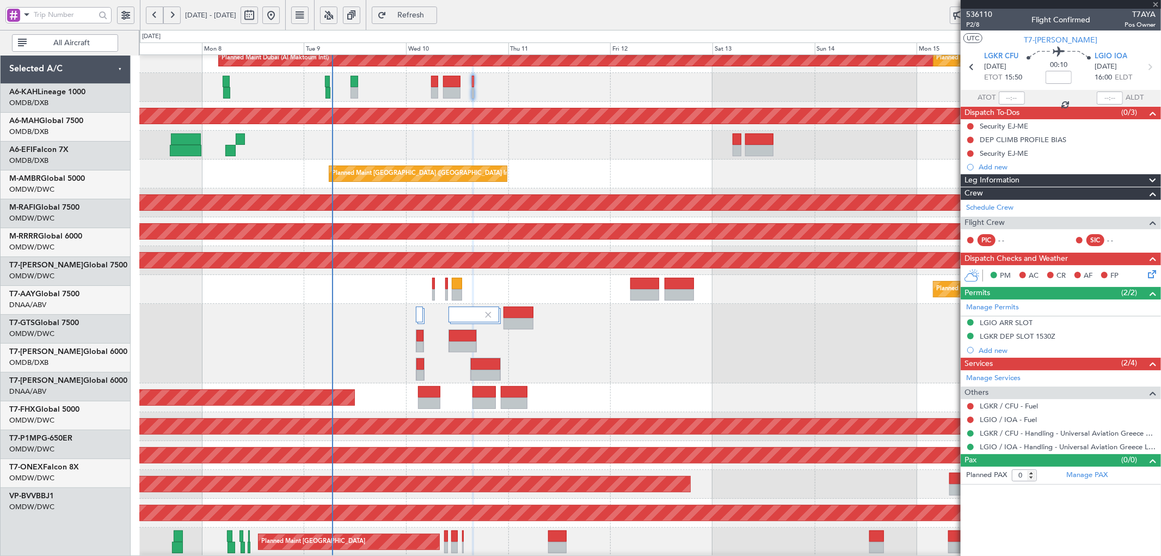
type input "-00:15"
type input "1"
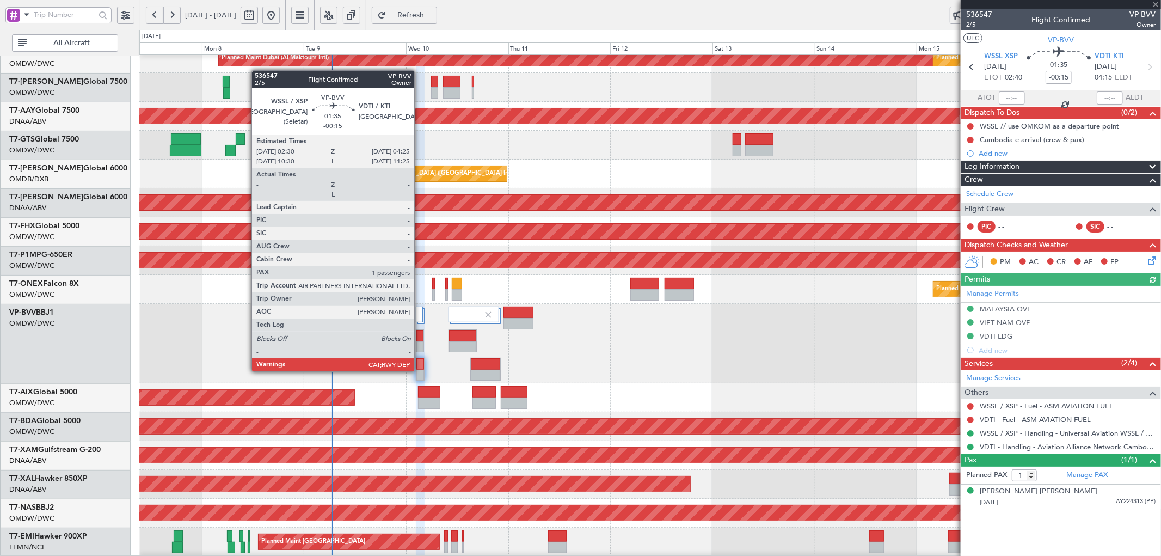
click at [420, 370] on div at bounding box center [420, 375] width 7 height 11
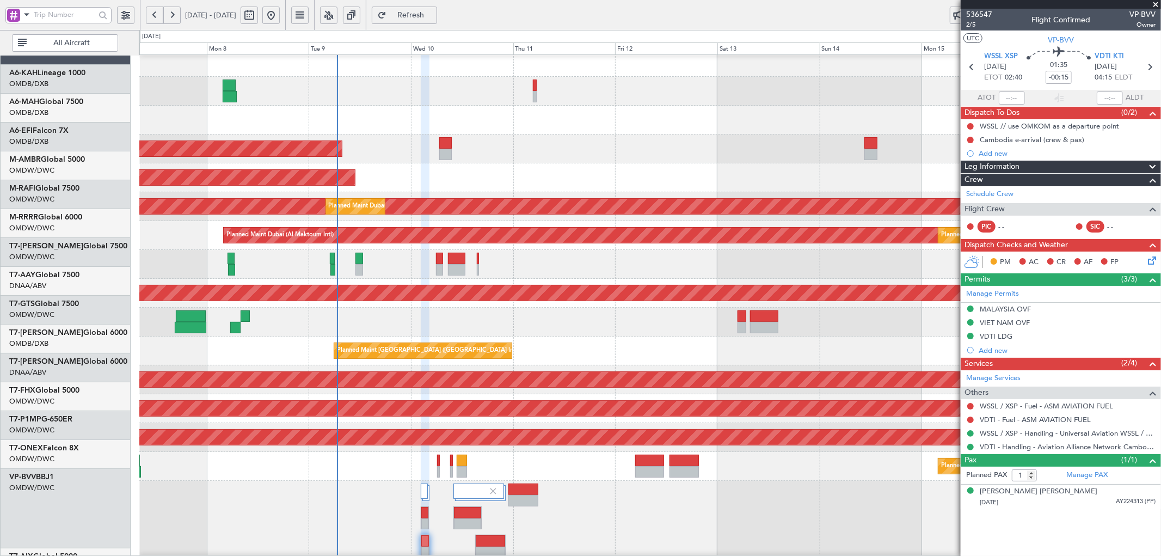
scroll to position [0, 0]
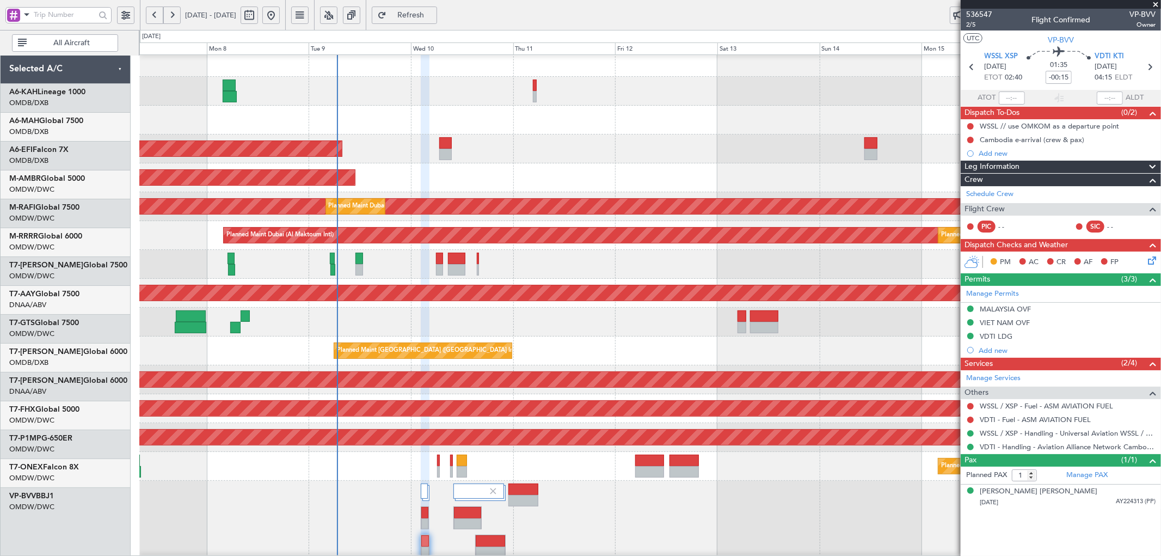
click at [425, 329] on div at bounding box center [650, 322] width 1022 height 29
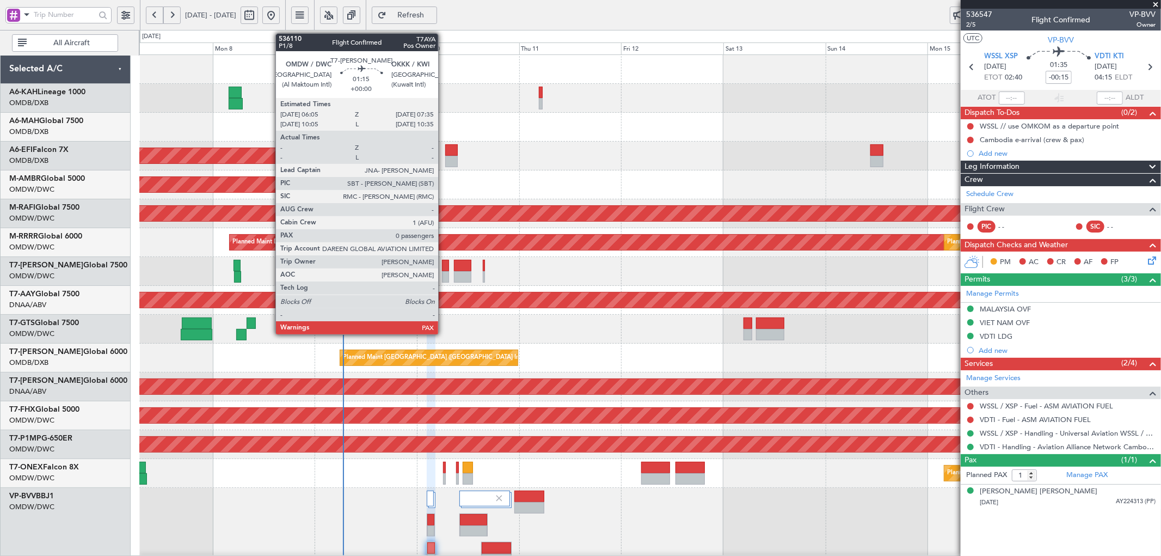
click at [444, 266] on div at bounding box center [445, 265] width 7 height 11
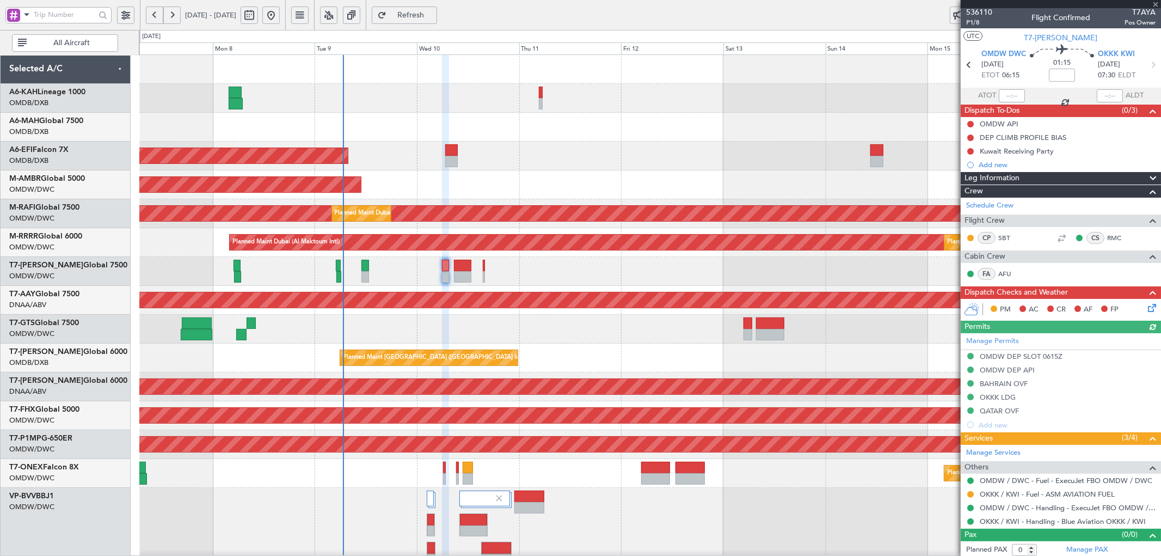
scroll to position [5, 0]
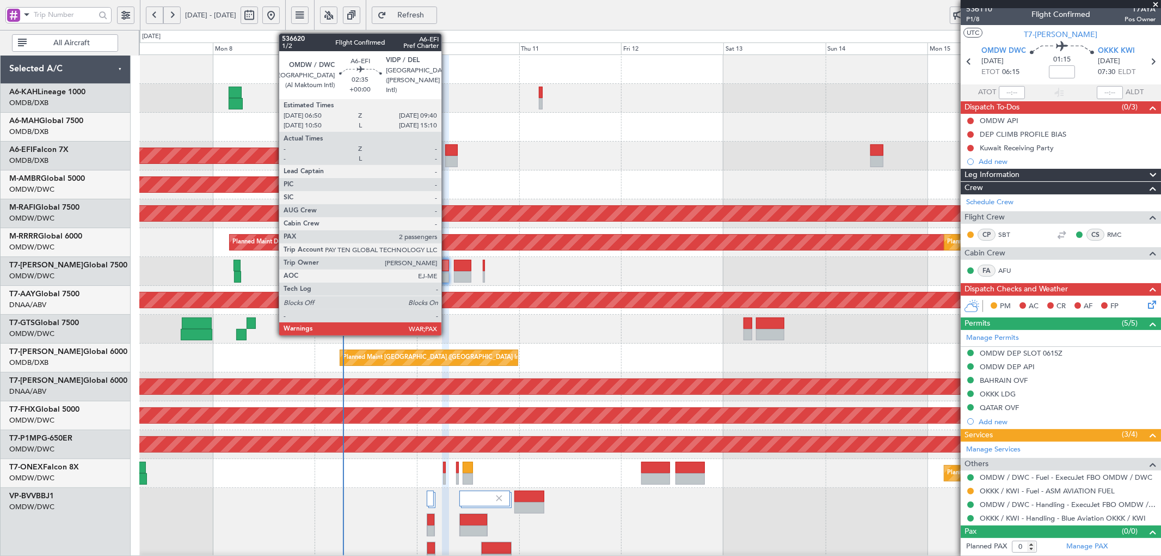
click at [447, 154] on div at bounding box center [451, 149] width 13 height 11
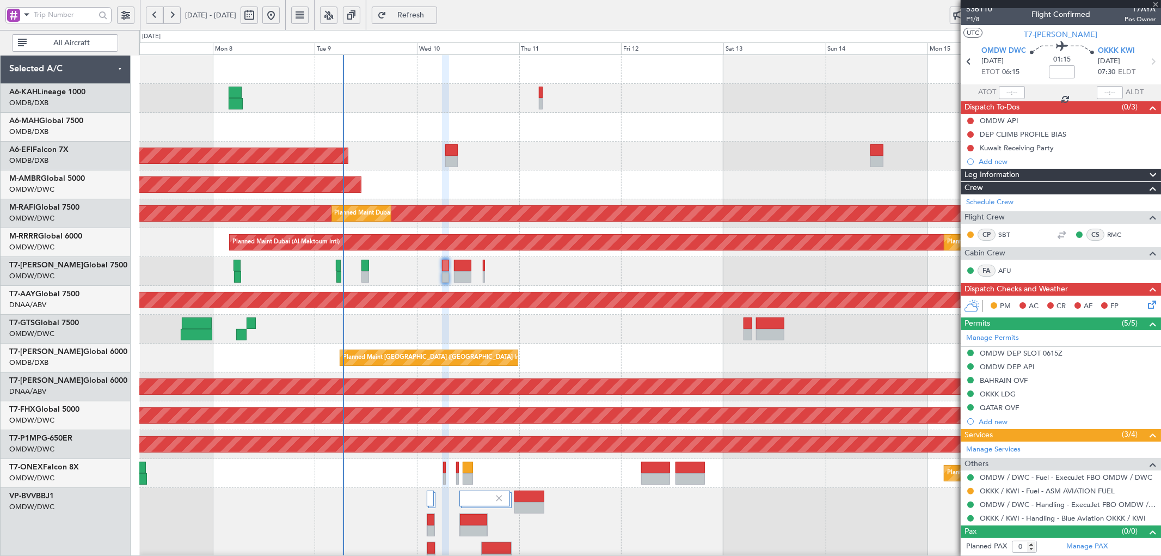
type input "2"
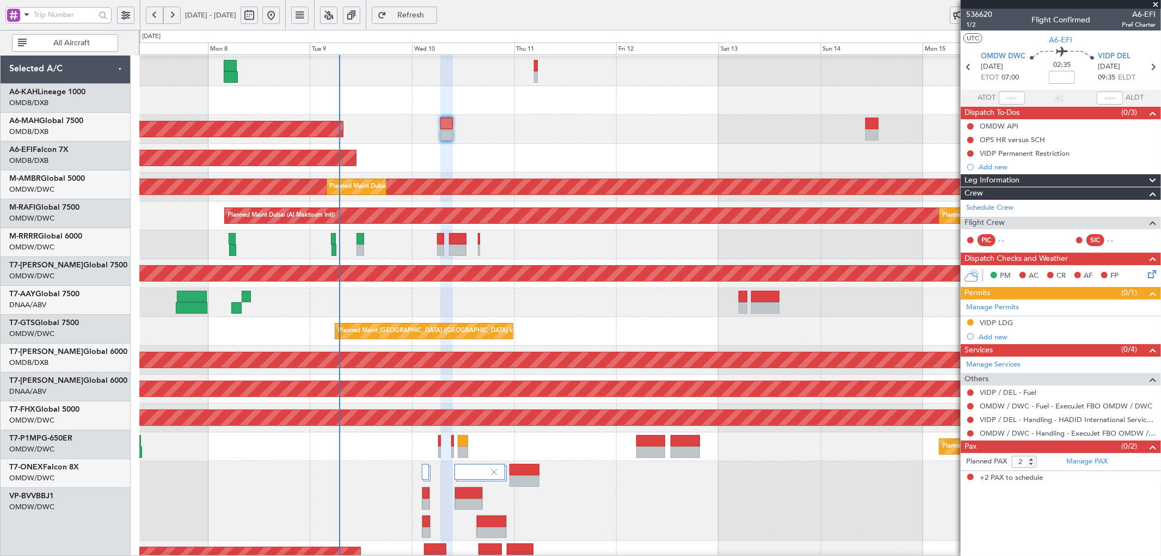
scroll to position [124, 0]
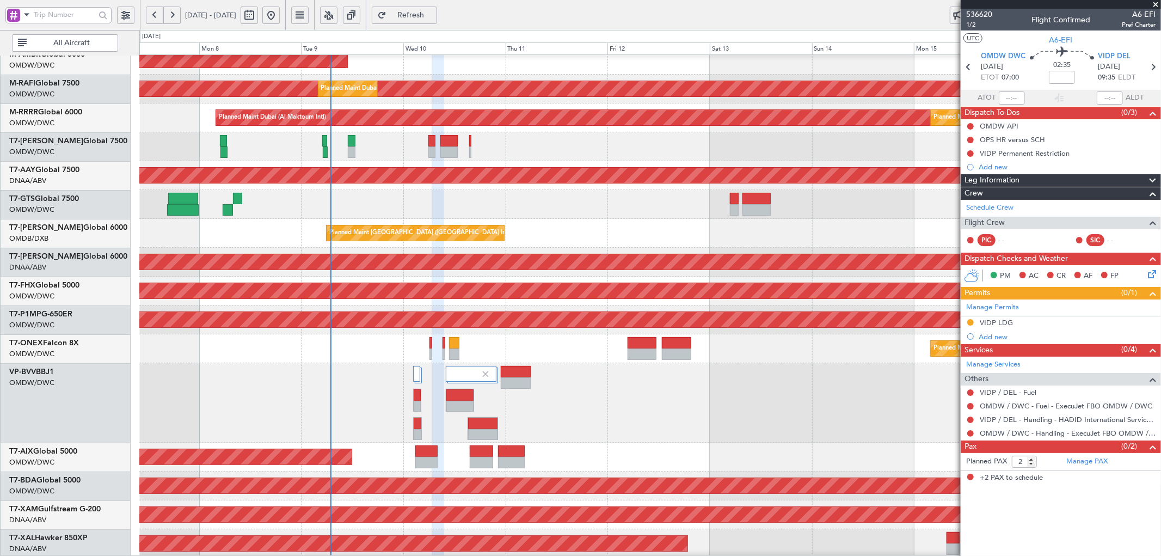
click at [394, 279] on div "Planned Maint [GEOGRAPHIC_DATA] ([GEOGRAPHIC_DATA])" at bounding box center [650, 291] width 1022 height 29
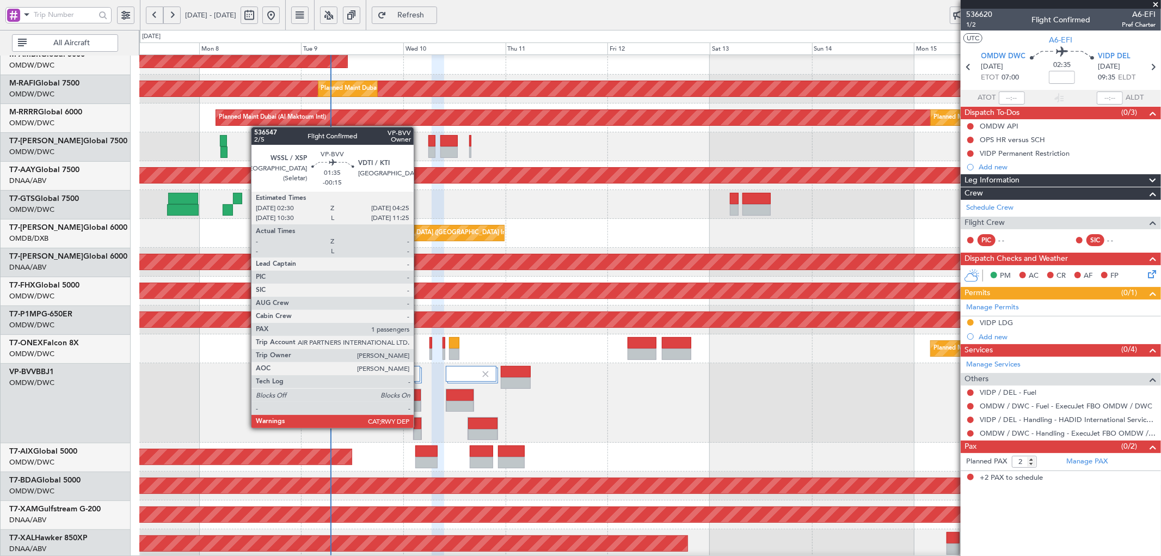
click at [419, 428] on div at bounding box center [417, 423] width 7 height 11
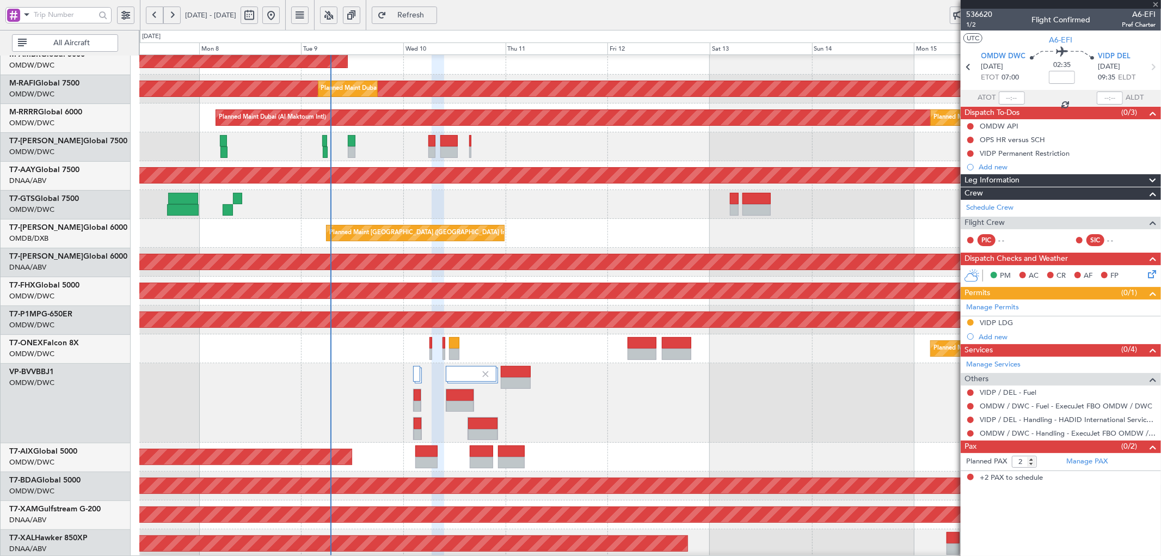
type input "-00:15"
type input "1"
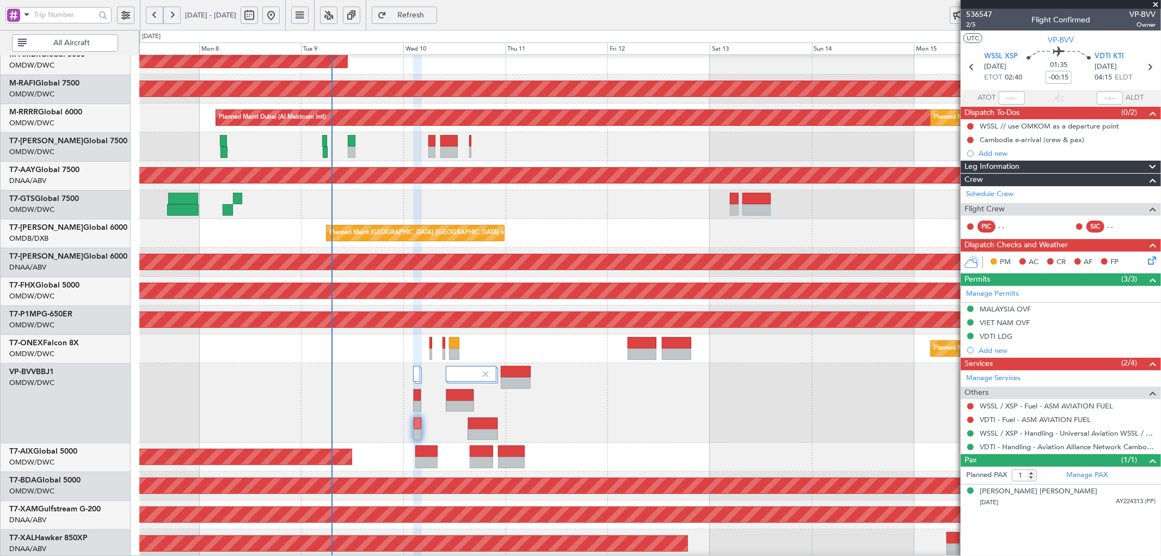
scroll to position [184, 0]
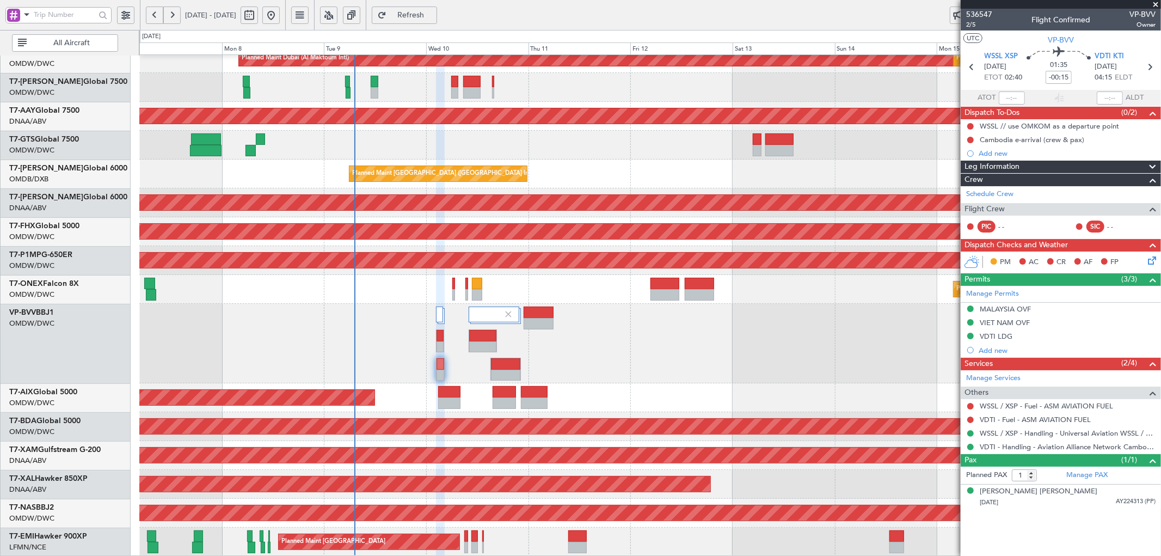
click at [464, 237] on div "Planned Maint Dubai (Al Maktoum Intl) Planned Maint [GEOGRAPHIC_DATA] (Al Makto…" at bounding box center [650, 214] width 1022 height 686
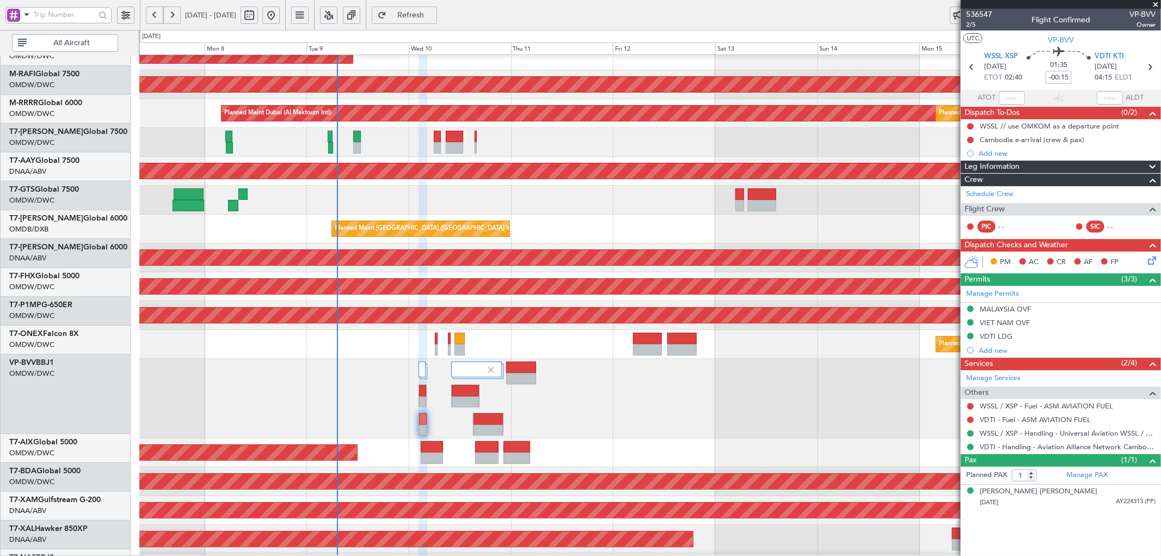
scroll to position [128, 0]
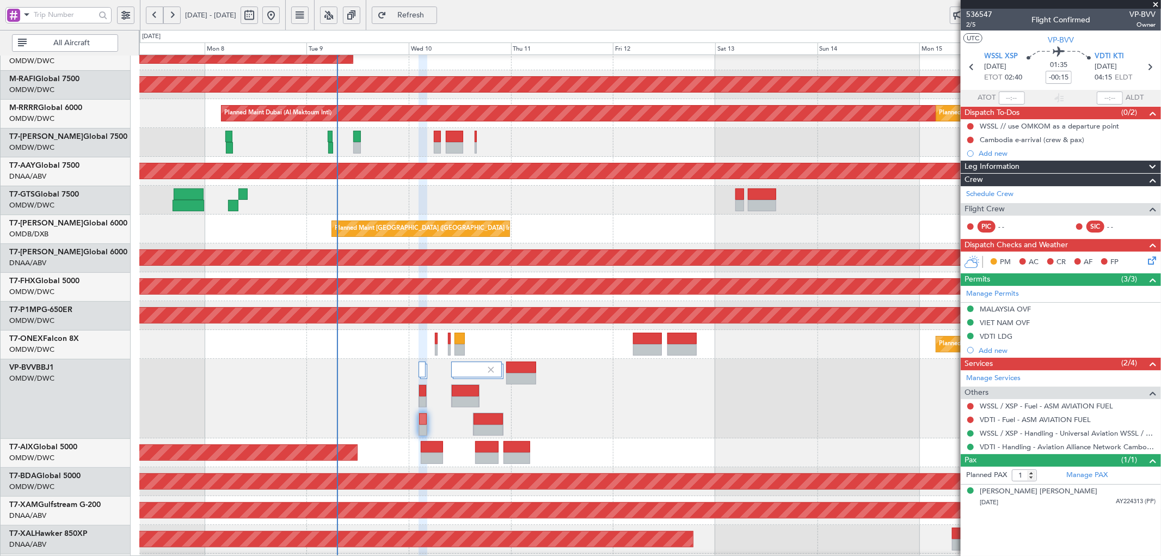
click at [358, 371] on div at bounding box center [650, 399] width 1022 height 80
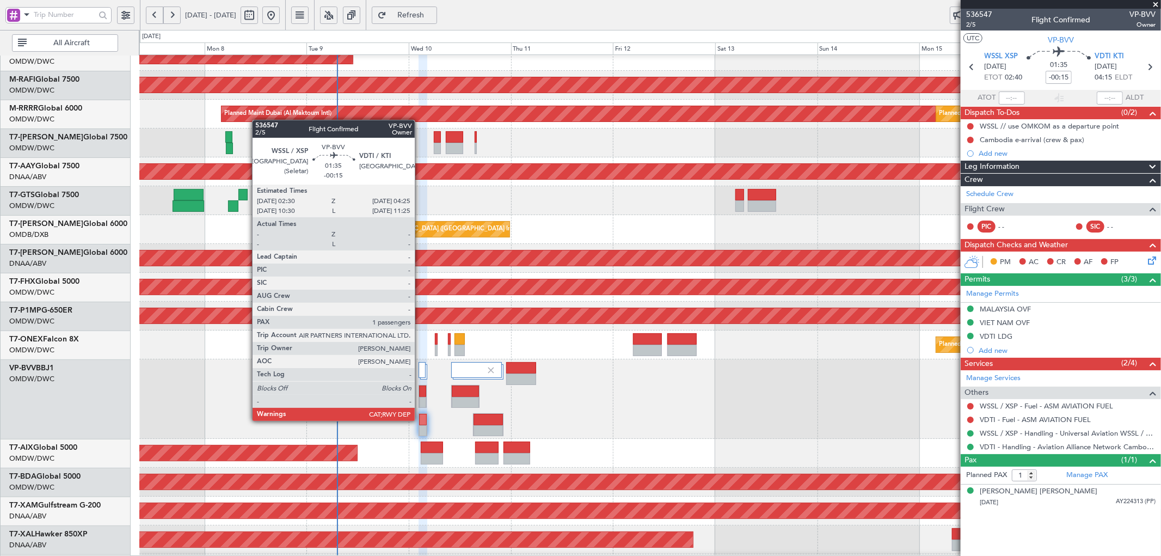
click at [420, 421] on div at bounding box center [422, 419] width 7 height 11
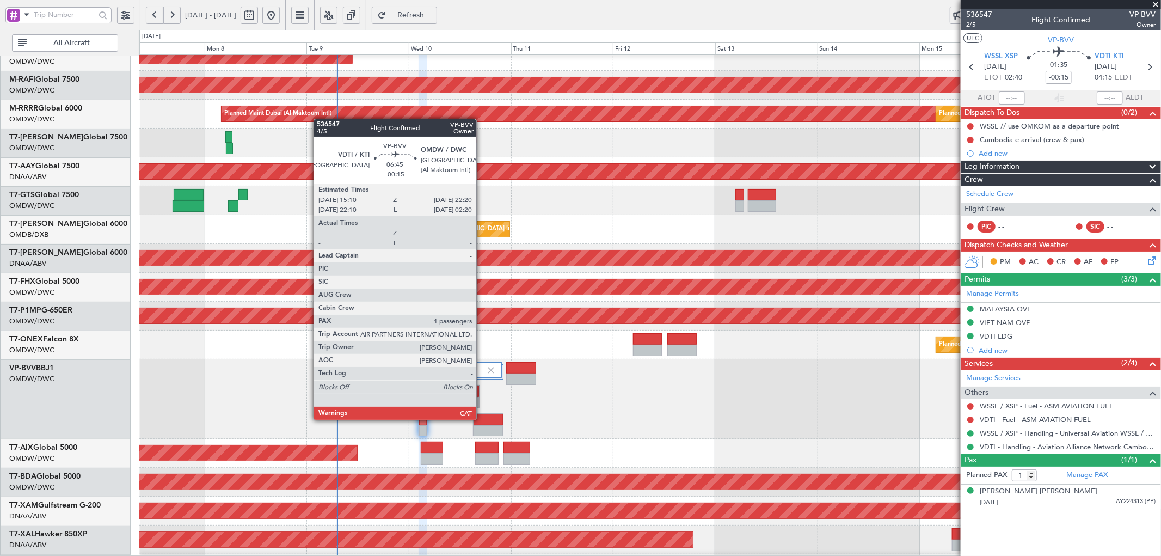
click at [482, 420] on div at bounding box center [489, 419] width 30 height 11
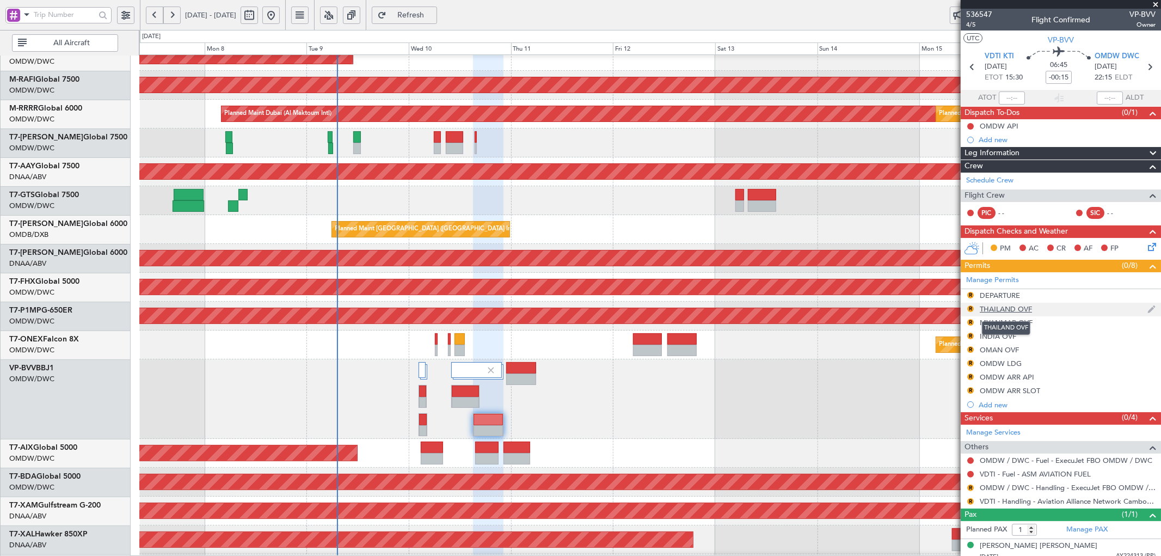
click at [1017, 311] on div "THAILAND OVF" at bounding box center [1006, 308] width 52 height 9
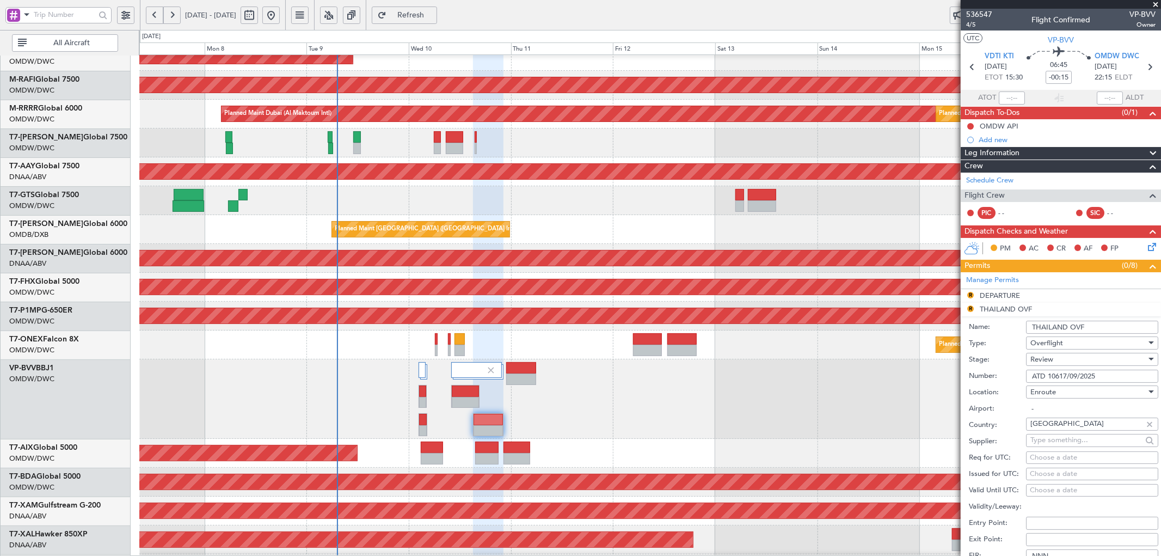
drag, startPoint x: 1104, startPoint y: 374, endPoint x: 1017, endPoint y: 376, distance: 87.7
click at [1017, 376] on div "Number: ATD 10617/09/2025" at bounding box center [1063, 376] width 189 height 16
click at [1054, 364] on div "Review" at bounding box center [1089, 359] width 116 height 16
click at [1052, 441] on span "Received OK" at bounding box center [1087, 447] width 113 height 16
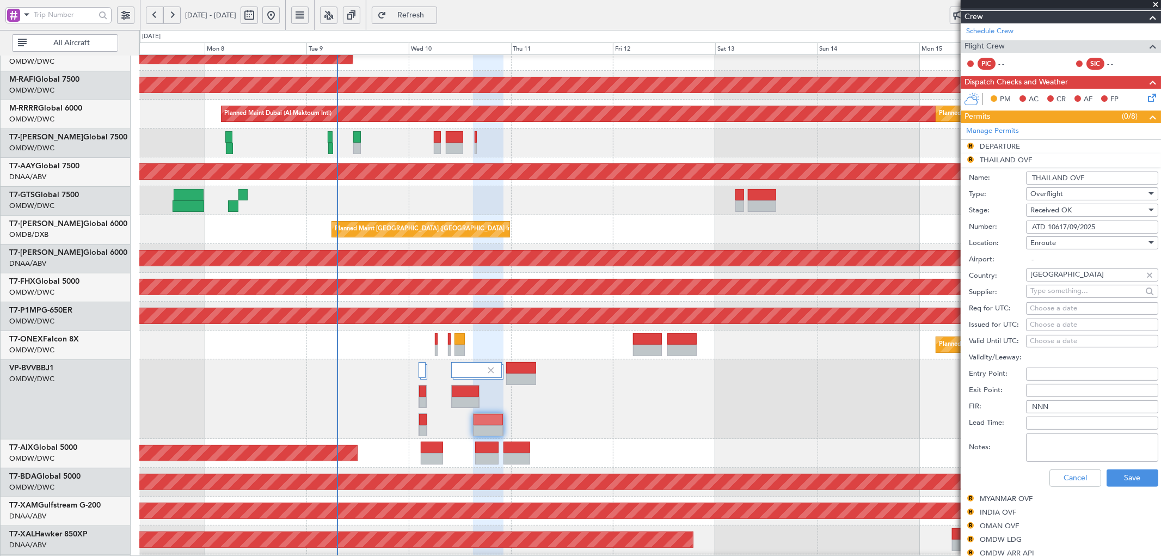
scroll to position [201, 0]
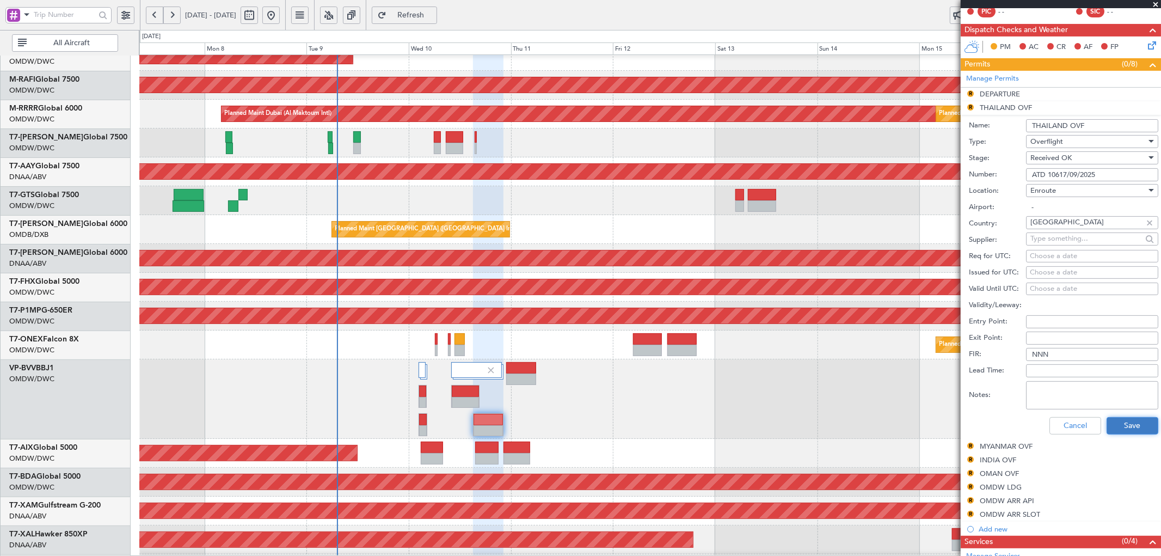
click at [1123, 423] on button "Save" at bounding box center [1133, 425] width 52 height 17
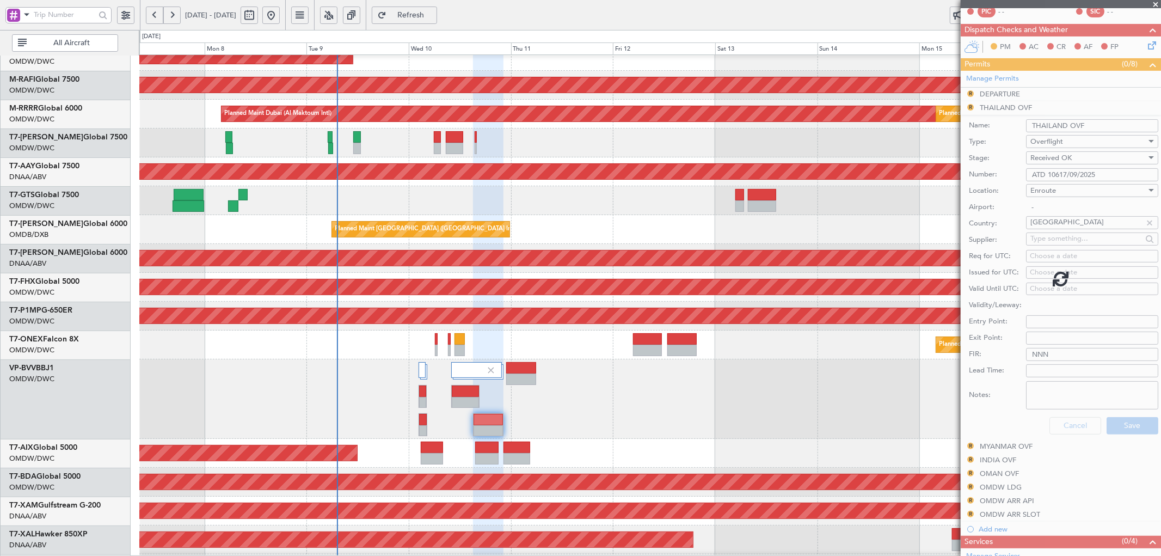
scroll to position [8, 0]
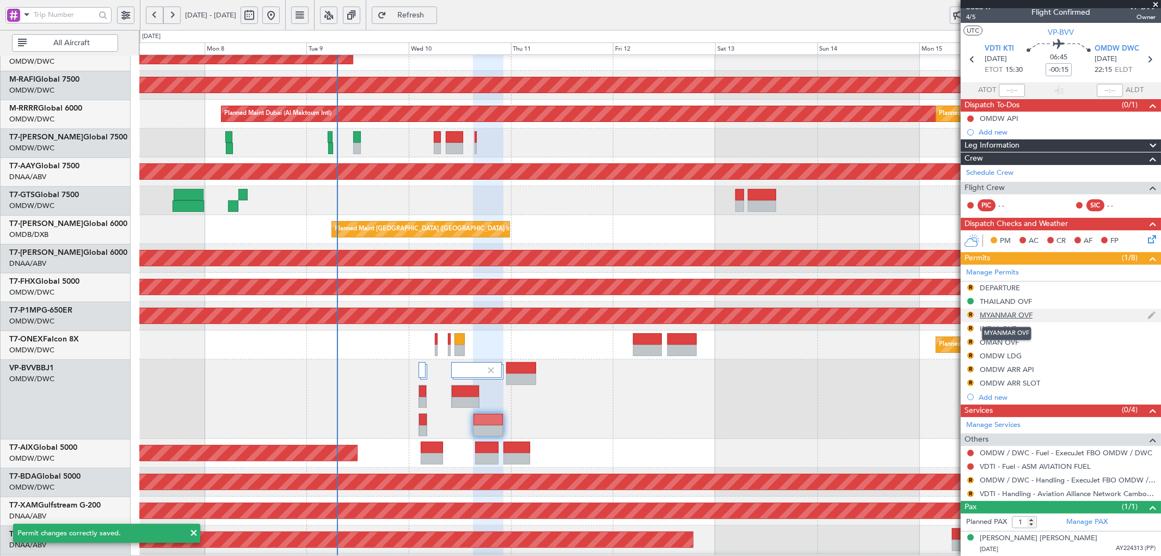
click at [1010, 319] on mat-tooltip-component "MYANMAR OVF" at bounding box center [1007, 333] width 65 height 29
click at [1013, 315] on div "MYANMAR OVF" at bounding box center [1006, 314] width 53 height 9
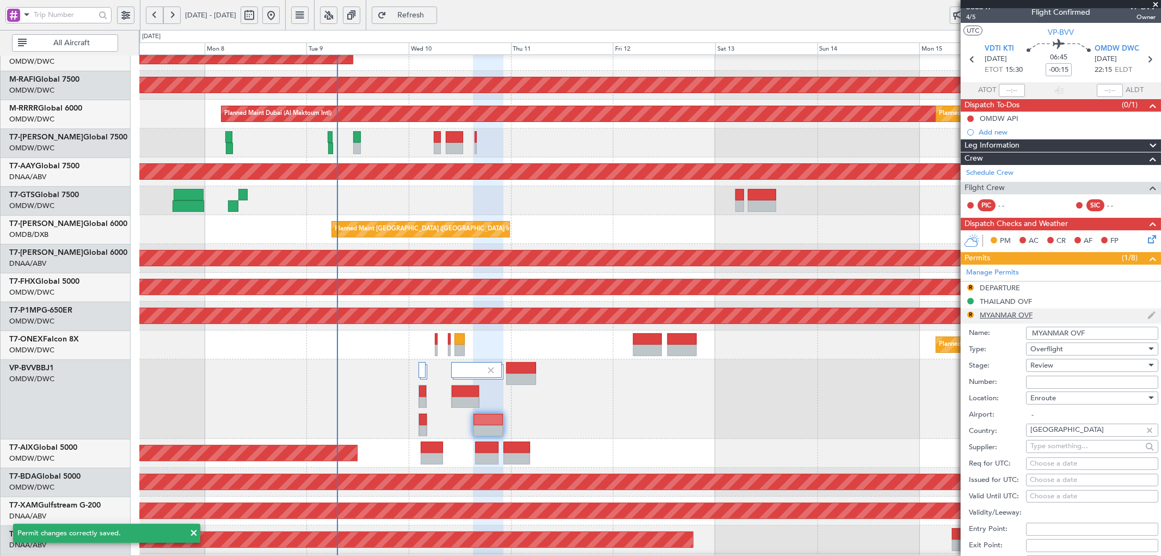
scroll to position [201, 0]
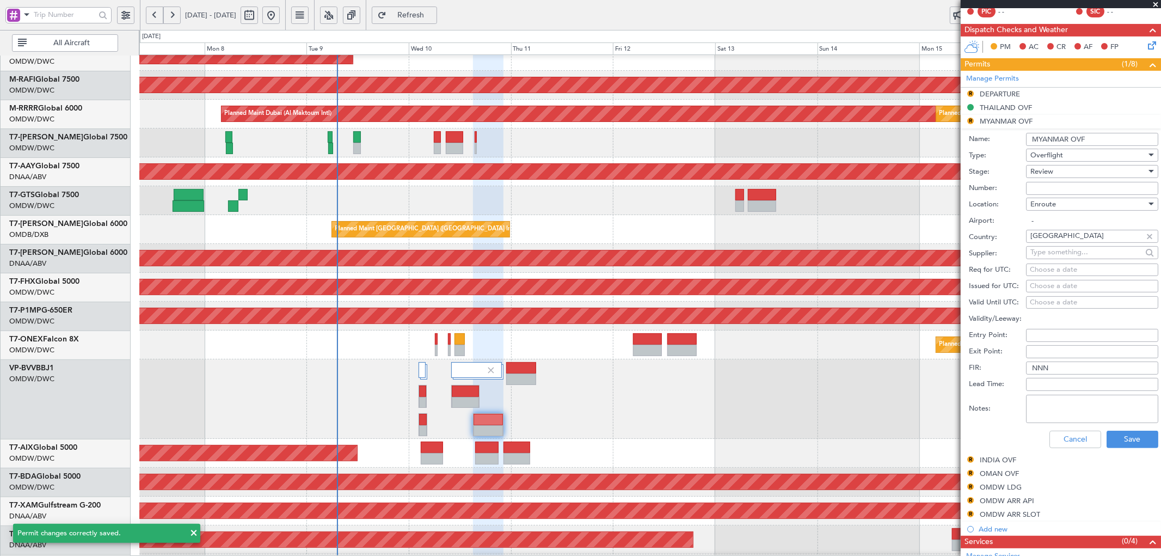
click at [1052, 192] on input "Number:" at bounding box center [1092, 188] width 132 height 13
paste input "ATS 237/3-GEN/SEP 2025/09"
type input "ATS 237/3-GEN/SEP 2025/09"
click at [1057, 175] on div "Review" at bounding box center [1089, 171] width 116 height 16
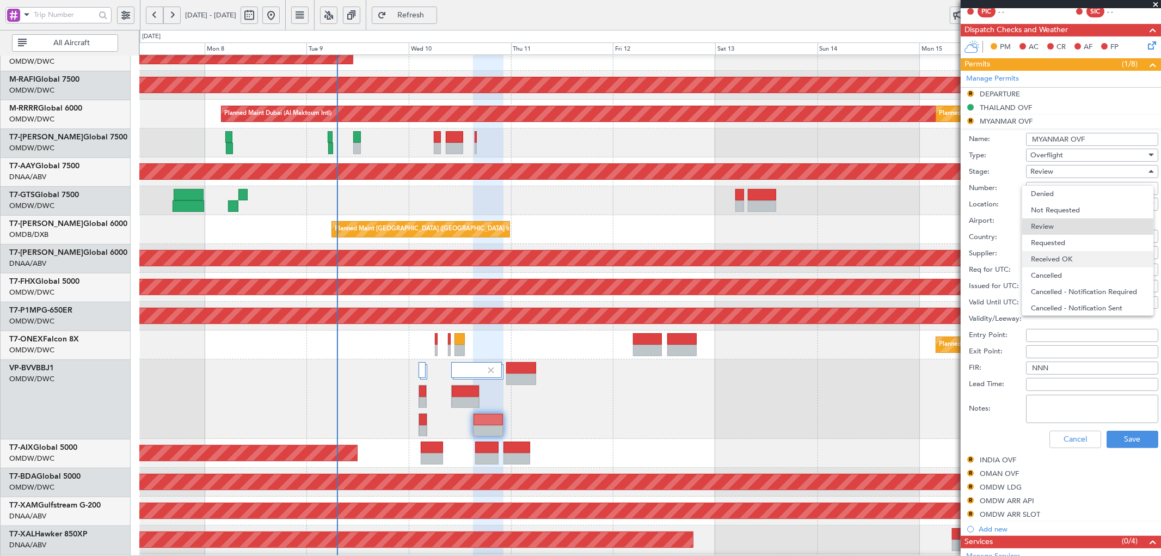
click at [1065, 258] on span "Received OK" at bounding box center [1087, 259] width 113 height 16
click at [1120, 443] on button "Save" at bounding box center [1133, 439] width 52 height 17
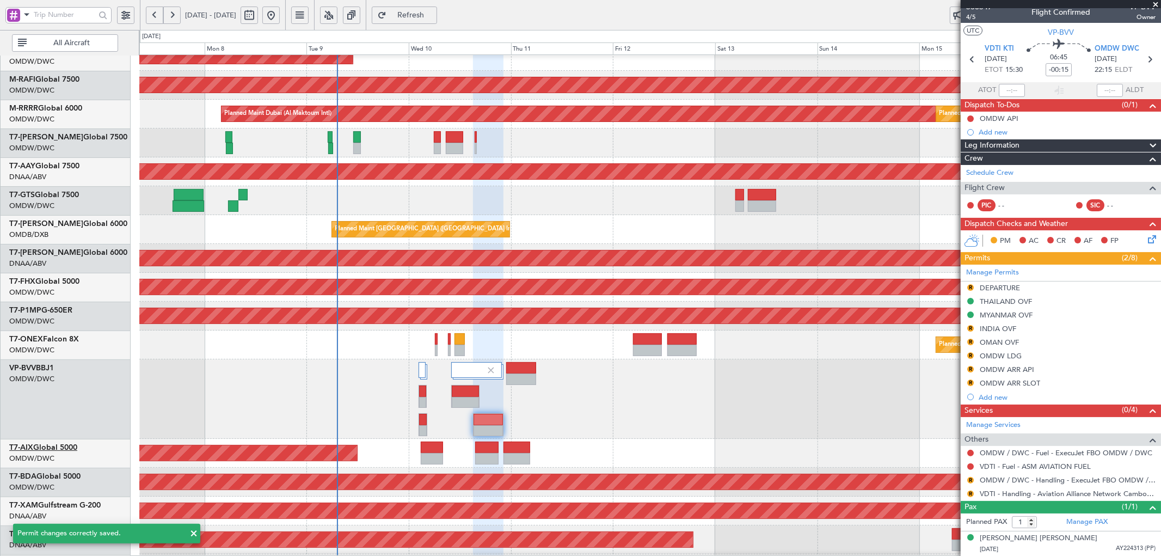
scroll to position [8, 0]
click at [1005, 341] on div "OMAN OVF" at bounding box center [999, 342] width 39 height 9
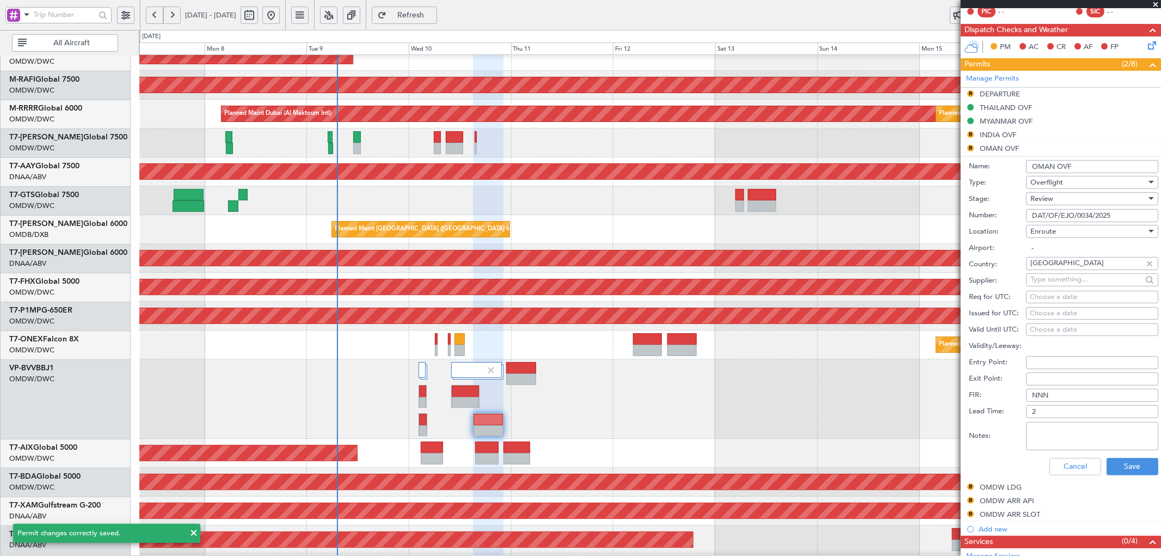
drag, startPoint x: 1112, startPoint y: 217, endPoint x: 1019, endPoint y: 216, distance: 93.7
click at [1019, 216] on div "Number: DAT/OF/EJO/0034/2025" at bounding box center [1063, 215] width 189 height 16
click at [1053, 200] on span "Review" at bounding box center [1042, 199] width 23 height 10
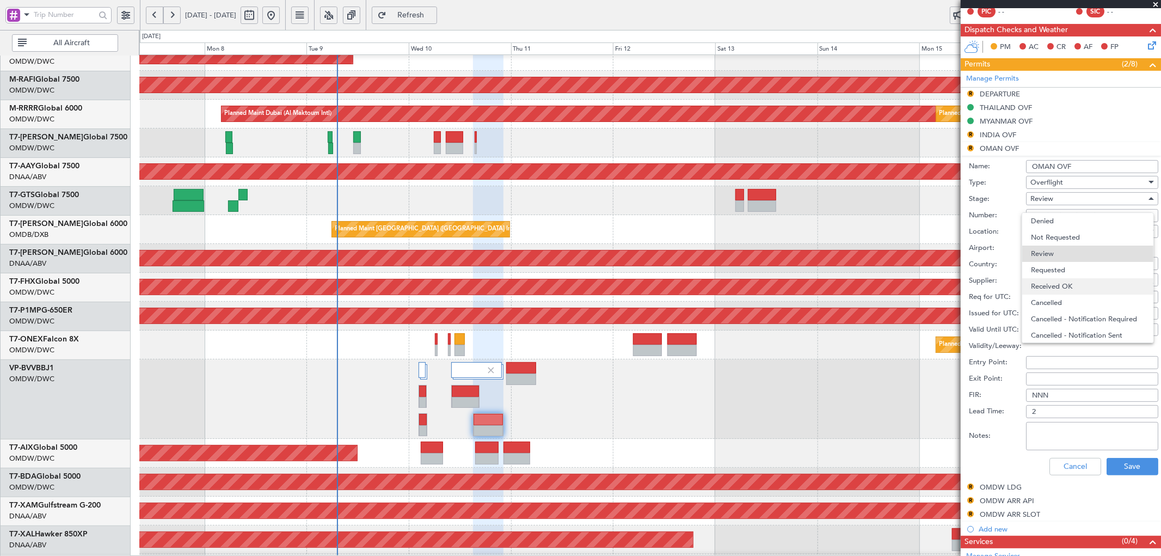
click at [1063, 280] on span "Received OK" at bounding box center [1087, 286] width 113 height 16
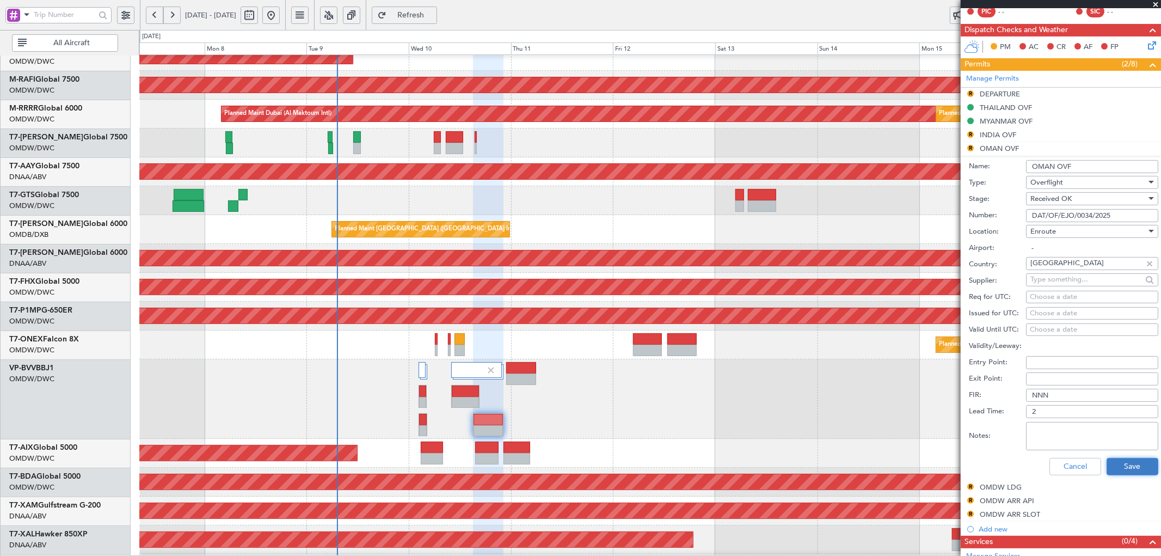
click at [1115, 463] on button "Save" at bounding box center [1133, 466] width 52 height 17
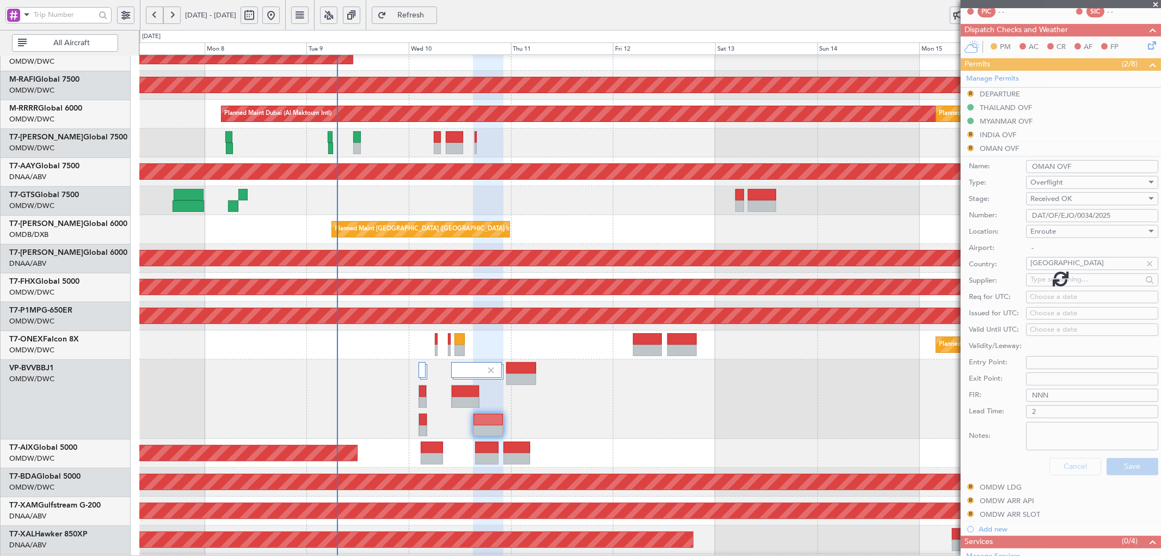
scroll to position [8, 0]
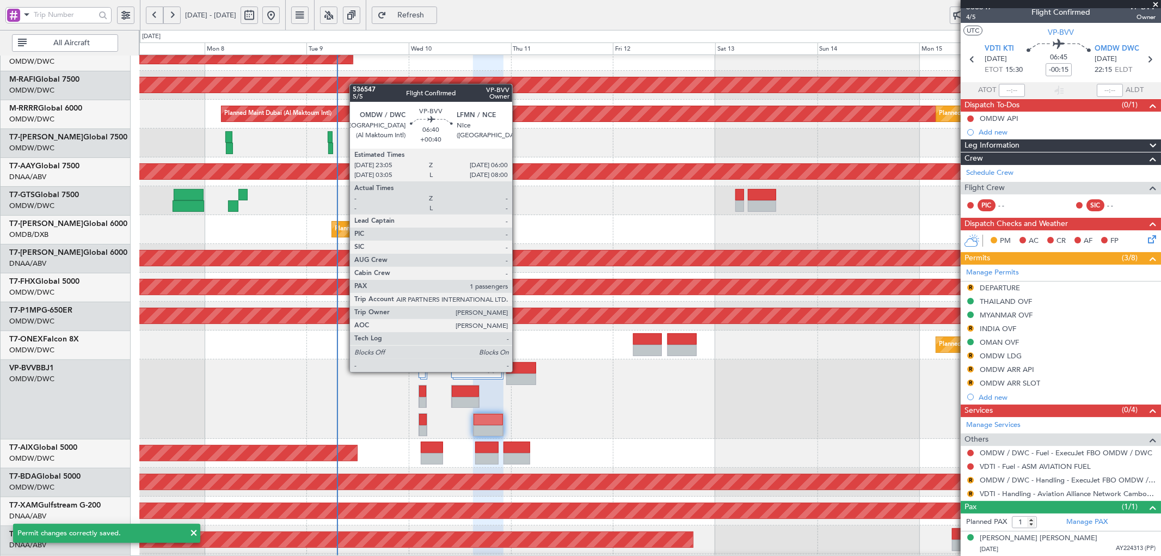
click at [518, 371] on div at bounding box center [521, 367] width 30 height 11
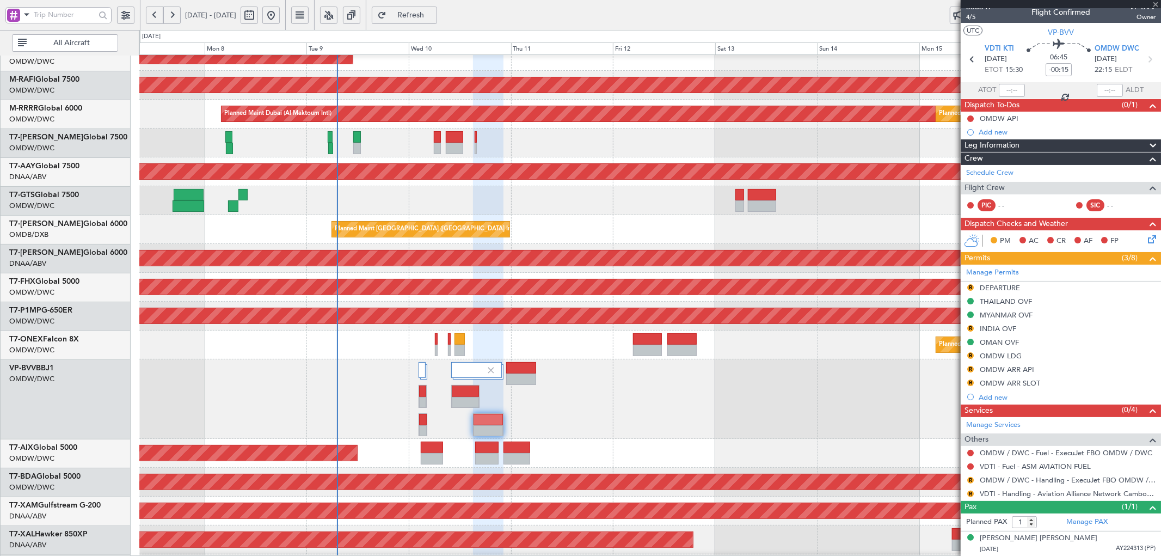
type input "+00:40"
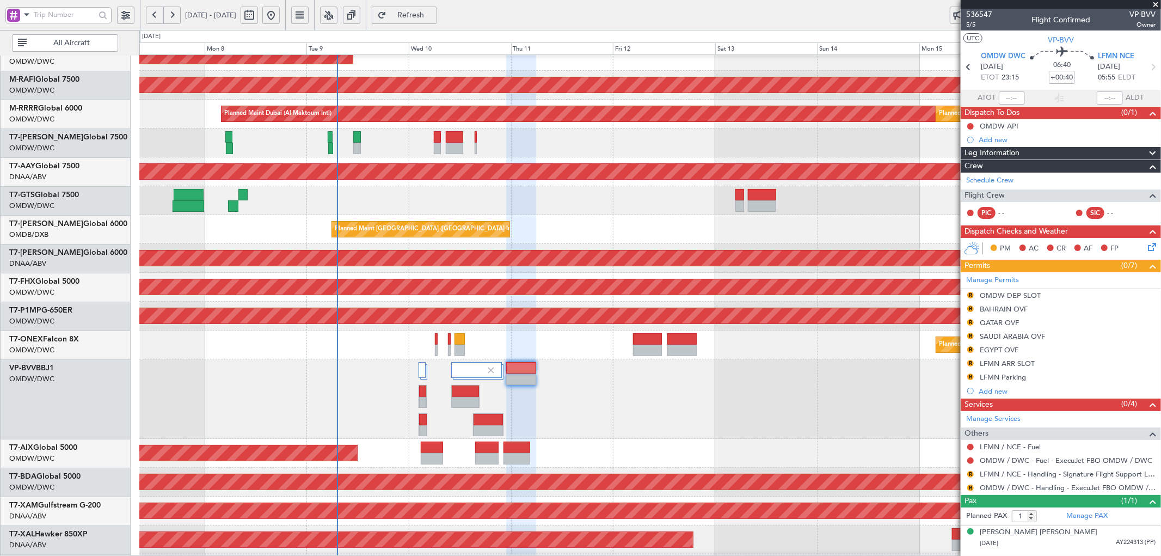
drag, startPoint x: 1017, startPoint y: 307, endPoint x: 1025, endPoint y: 319, distance: 14.4
click at [1017, 307] on div "BAHRAIN OVF" at bounding box center [1004, 308] width 48 height 9
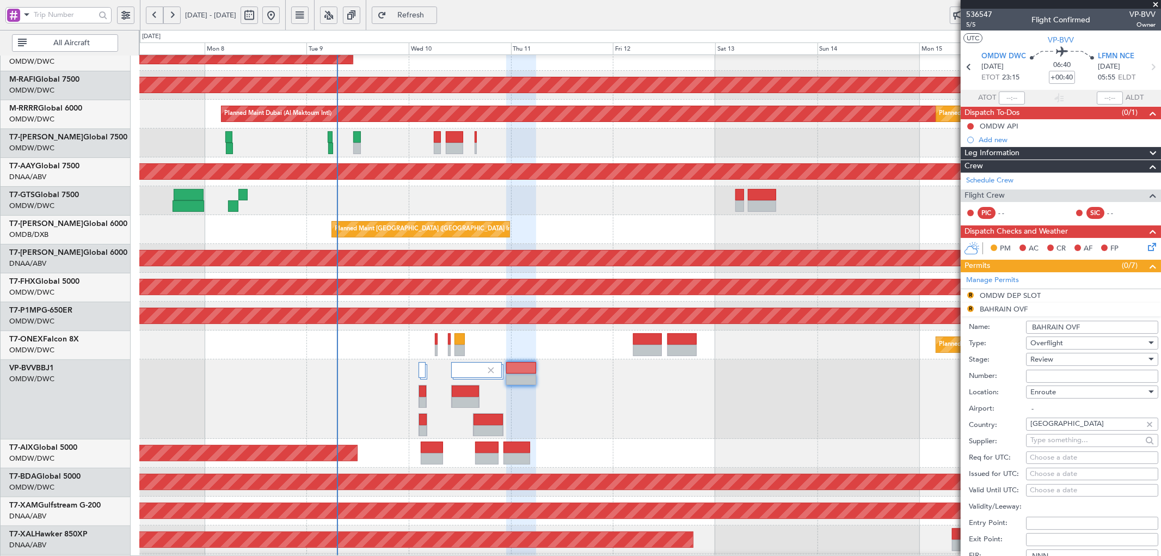
click at [1081, 370] on input "Number:" at bounding box center [1092, 376] width 132 height 13
paste input "AT/P/25-09/ON/000127"
type input "AT/P/25-09/ON/000127"
click at [1056, 358] on div "Review" at bounding box center [1089, 359] width 116 height 16
click at [1051, 447] on span "Received OK" at bounding box center [1087, 447] width 113 height 16
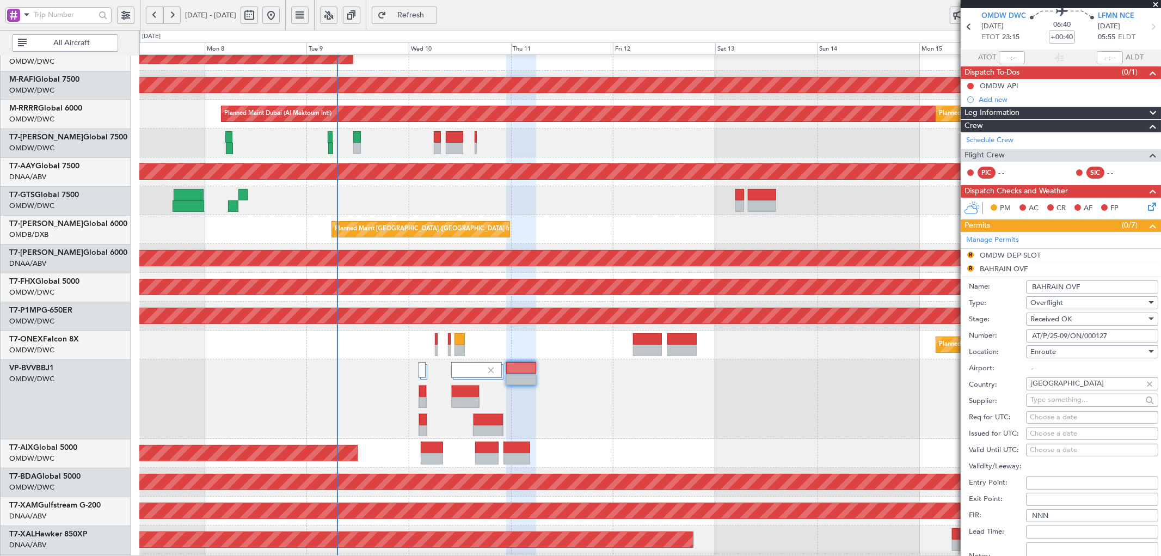
scroll to position [121, 0]
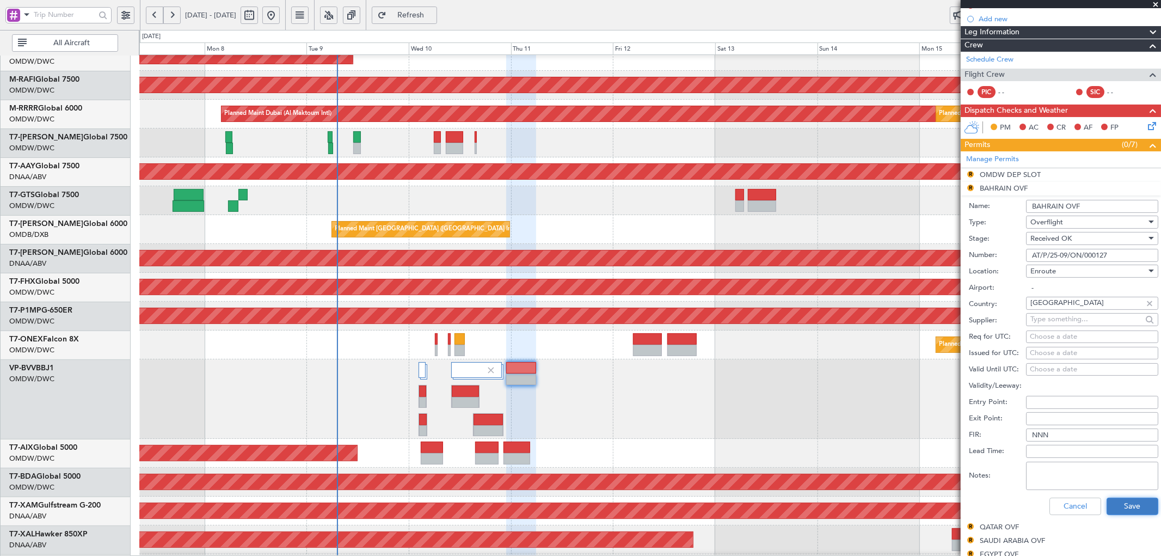
click at [1114, 505] on button "Save" at bounding box center [1133, 506] width 52 height 17
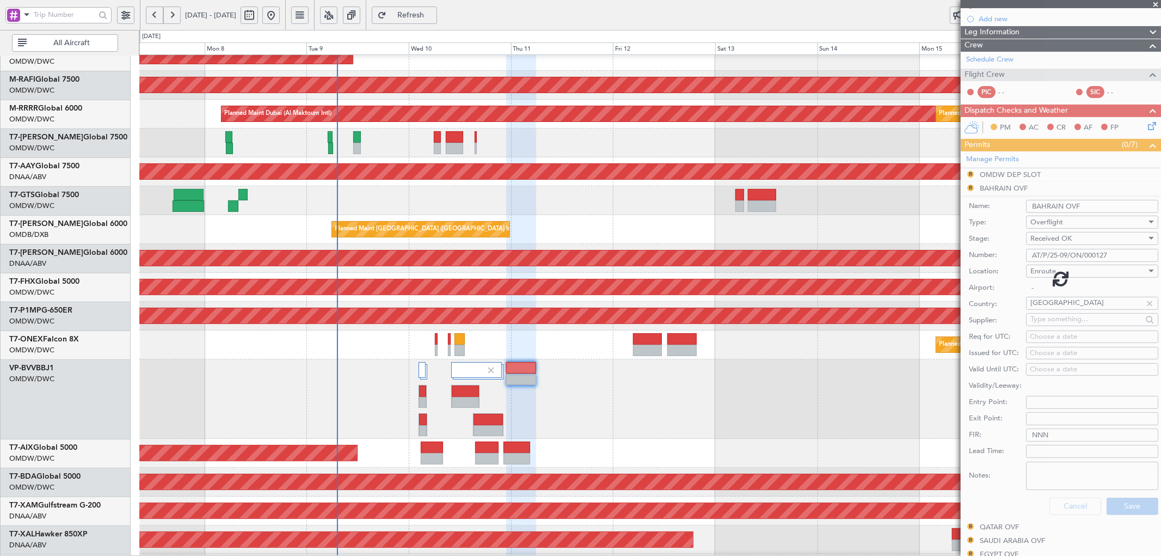
scroll to position [0, 0]
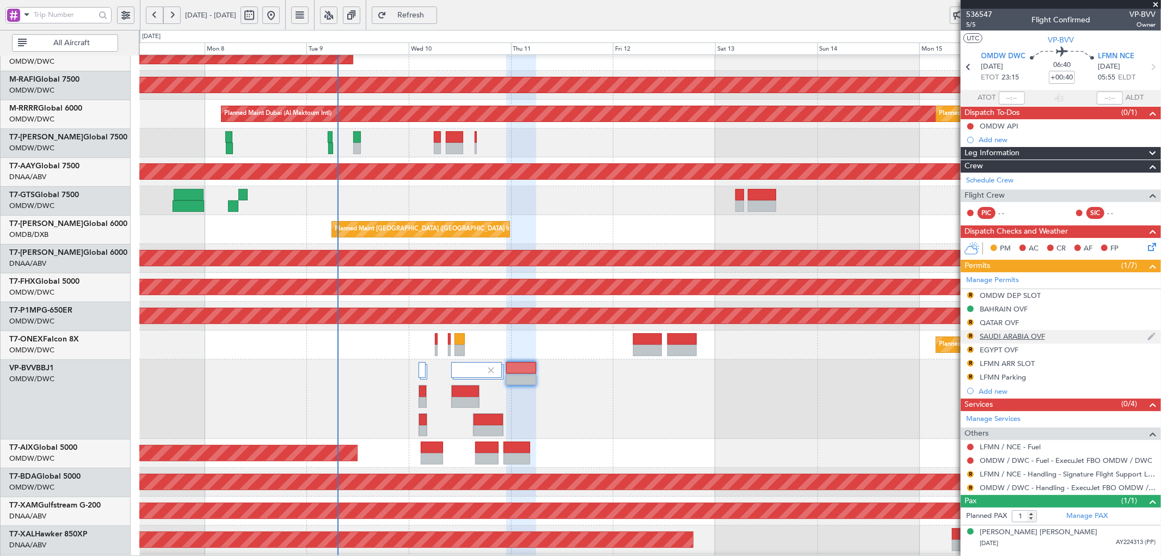
click at [991, 338] on div "SAUDI ARABIA OVF" at bounding box center [1012, 336] width 65 height 9
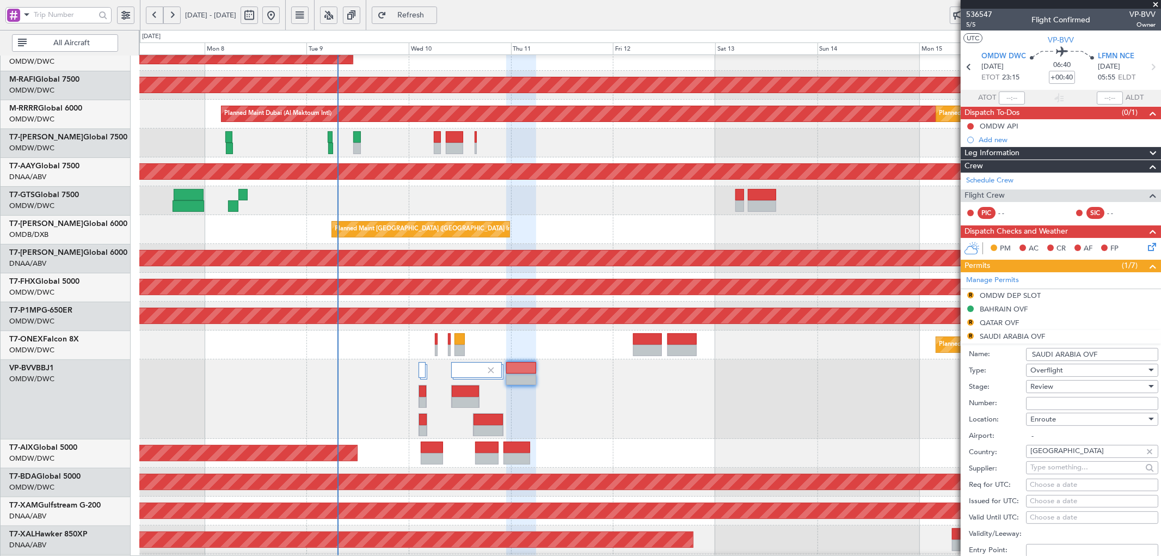
drag, startPoint x: 1054, startPoint y: 402, endPoint x: 1058, endPoint y: 396, distance: 6.6
click at [1054, 402] on input "Number:" at bounding box center [1092, 403] width 132 height 13
paste input "2501019610"
type input "2501019610"
click at [1060, 388] on div "Review" at bounding box center [1089, 386] width 116 height 16
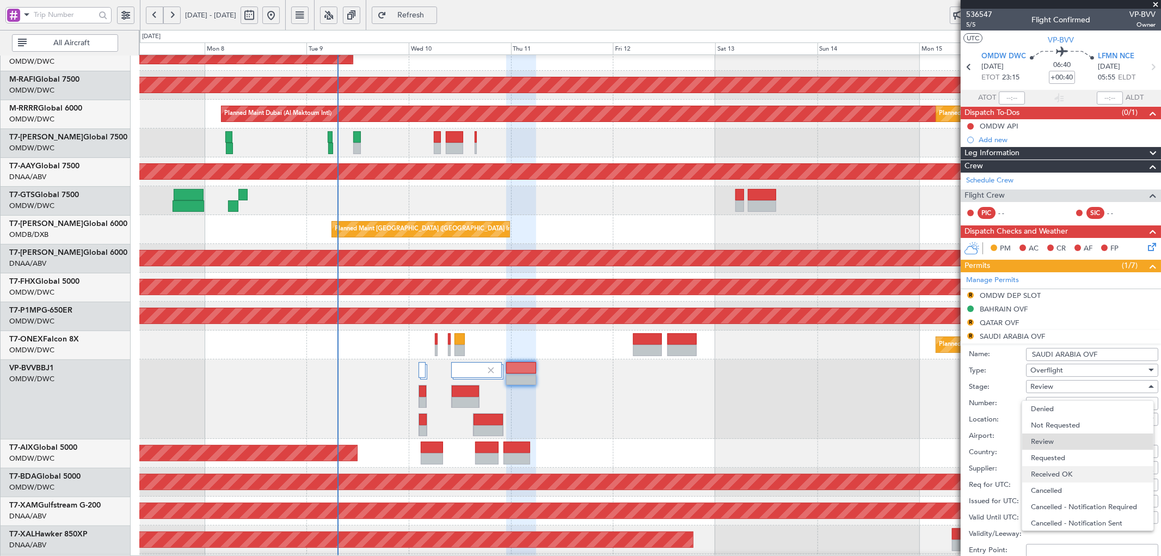
click at [1051, 469] on span "Received OK" at bounding box center [1087, 474] width 113 height 16
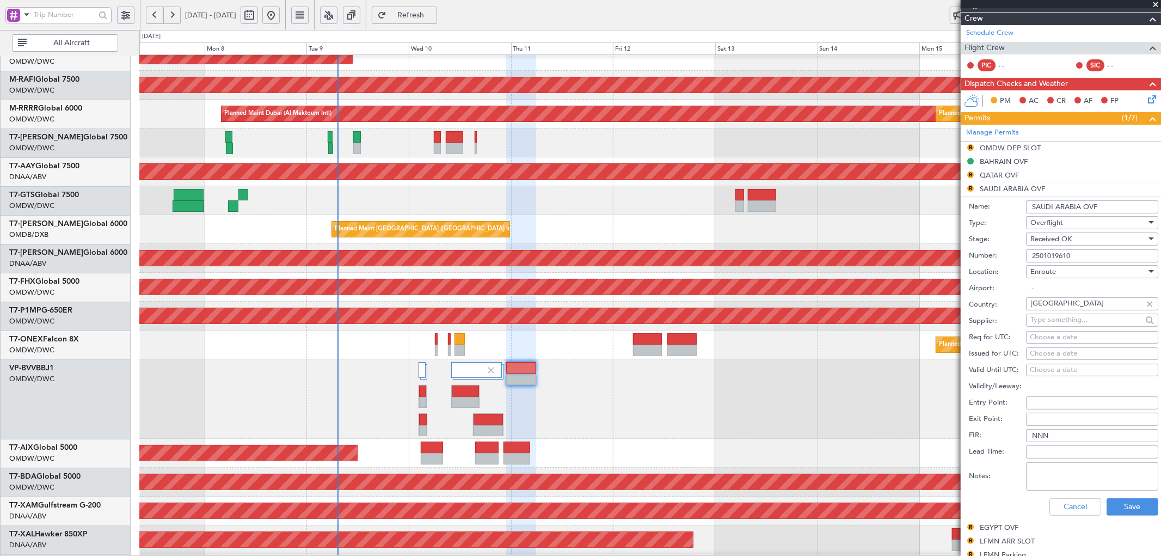
scroll to position [161, 0]
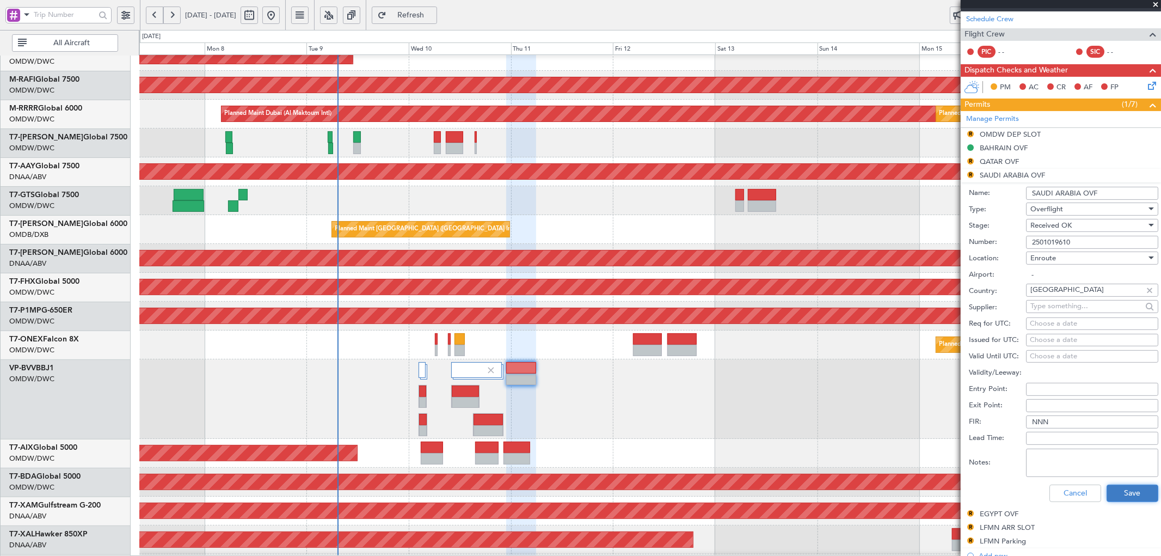
click at [1125, 489] on button "Save" at bounding box center [1133, 493] width 52 height 17
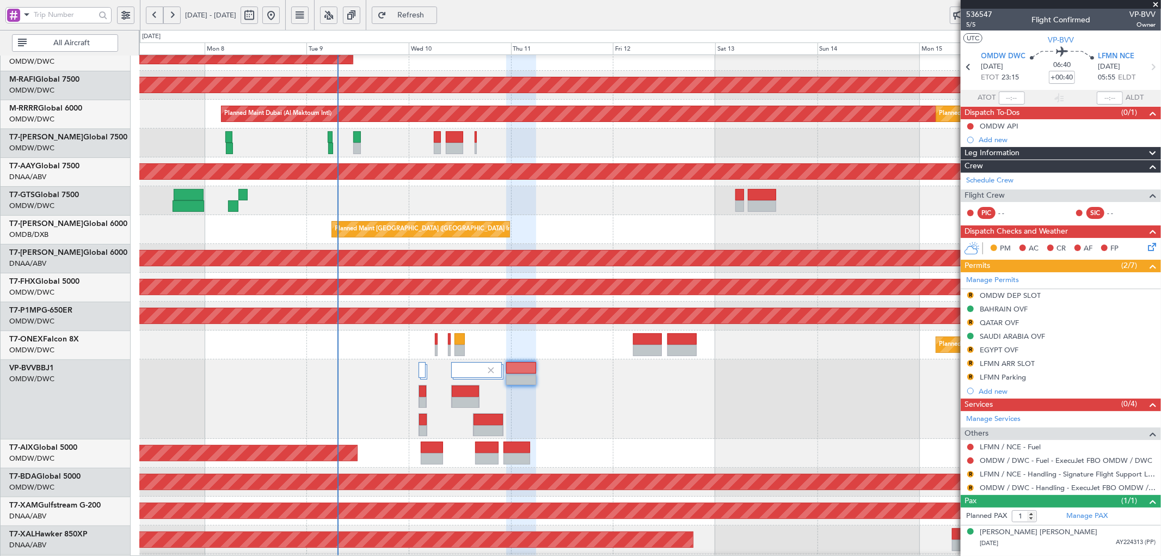
scroll to position [51, 0]
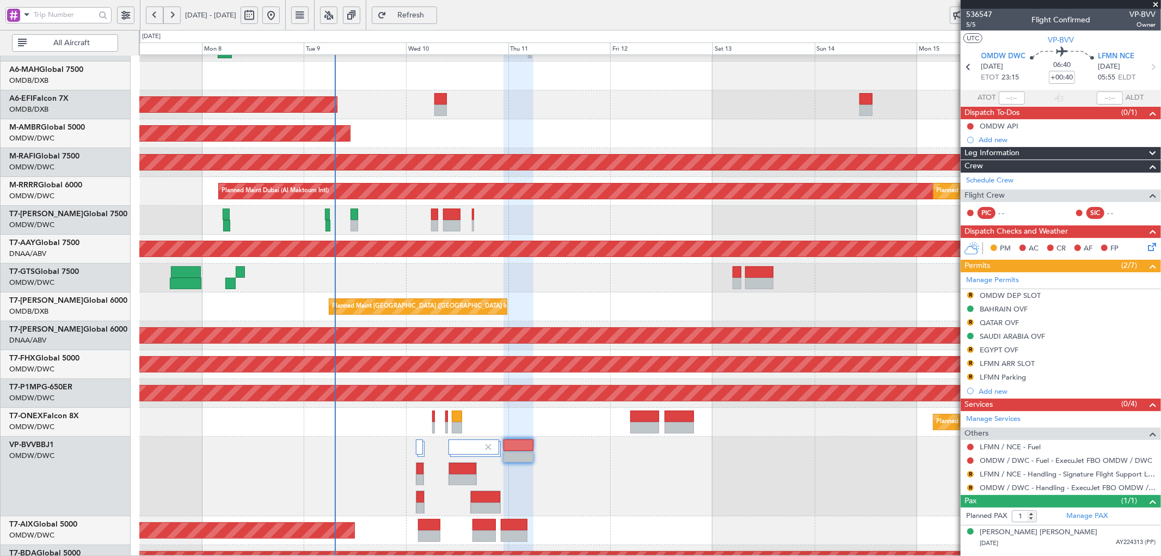
click at [344, 321] on div "Unplanned Maint [GEOGRAPHIC_DATA] (Al Maktoum Intl)" at bounding box center [650, 335] width 1022 height 29
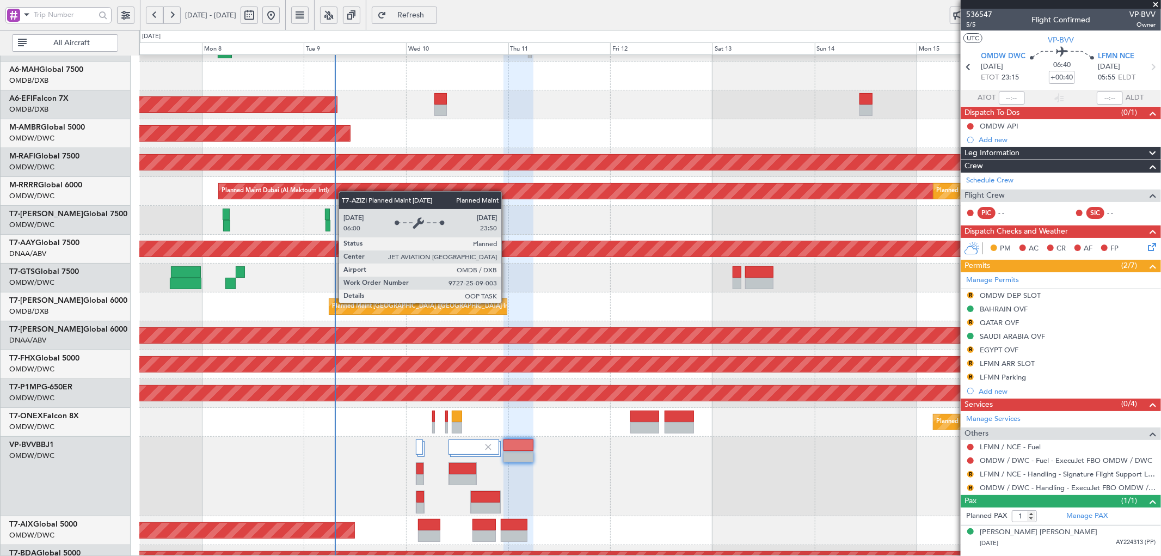
scroll to position [0, 0]
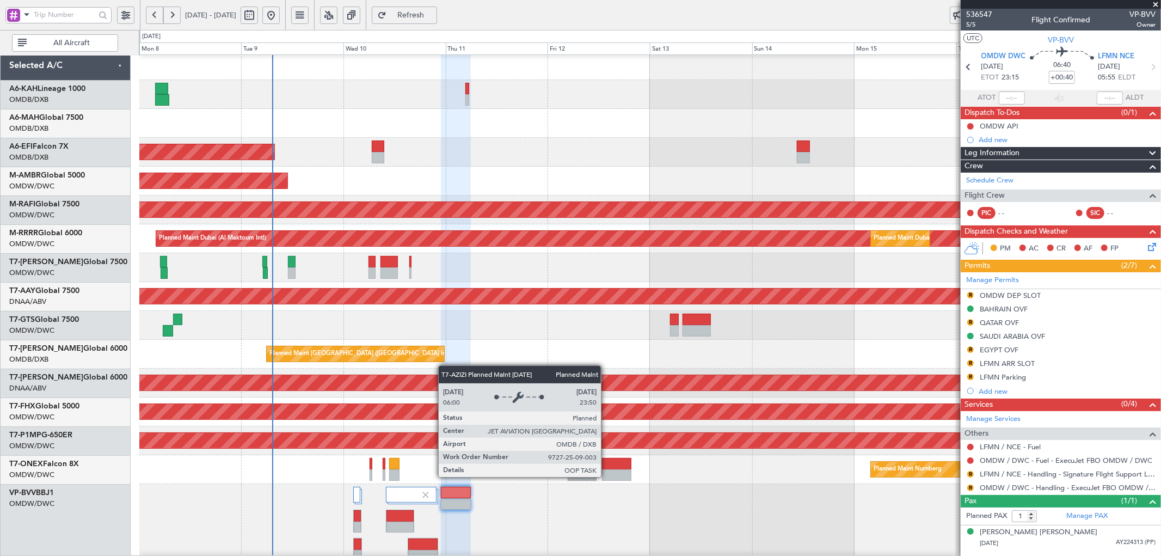
click at [444, 362] on div "Planned Maint [GEOGRAPHIC_DATA] ([GEOGRAPHIC_DATA] Intl)" at bounding box center [355, 354] width 179 height 17
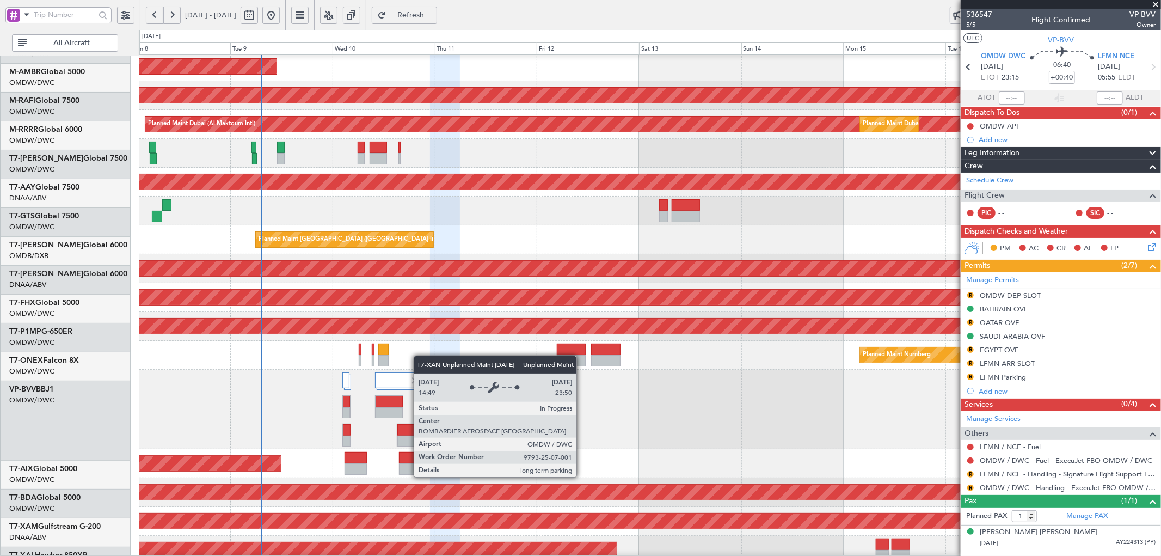
scroll to position [118, 0]
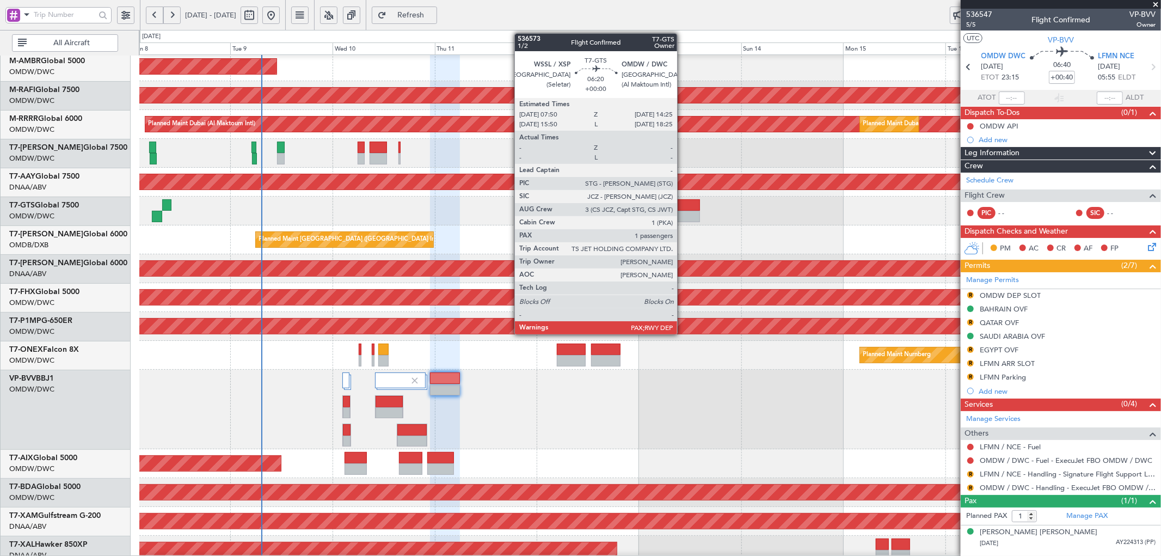
click at [683, 205] on div at bounding box center [686, 204] width 28 height 11
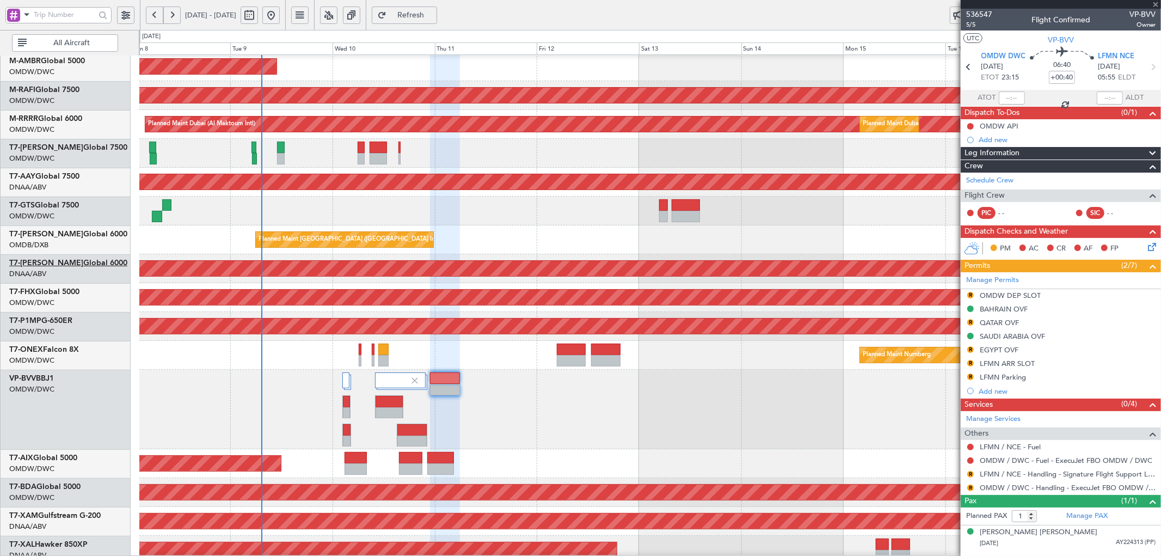
type input "2"
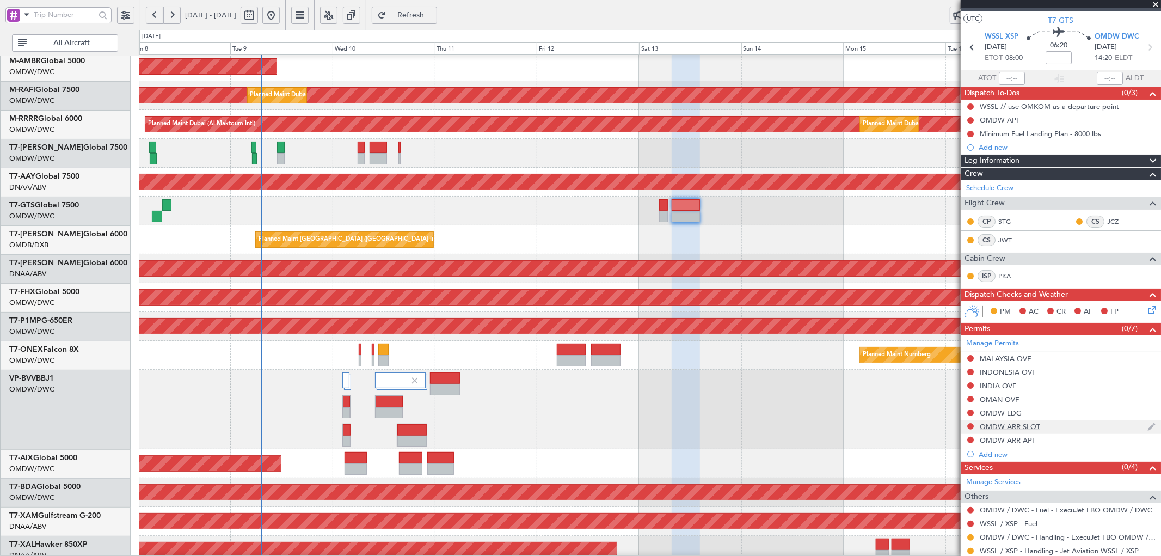
scroll to position [0, 0]
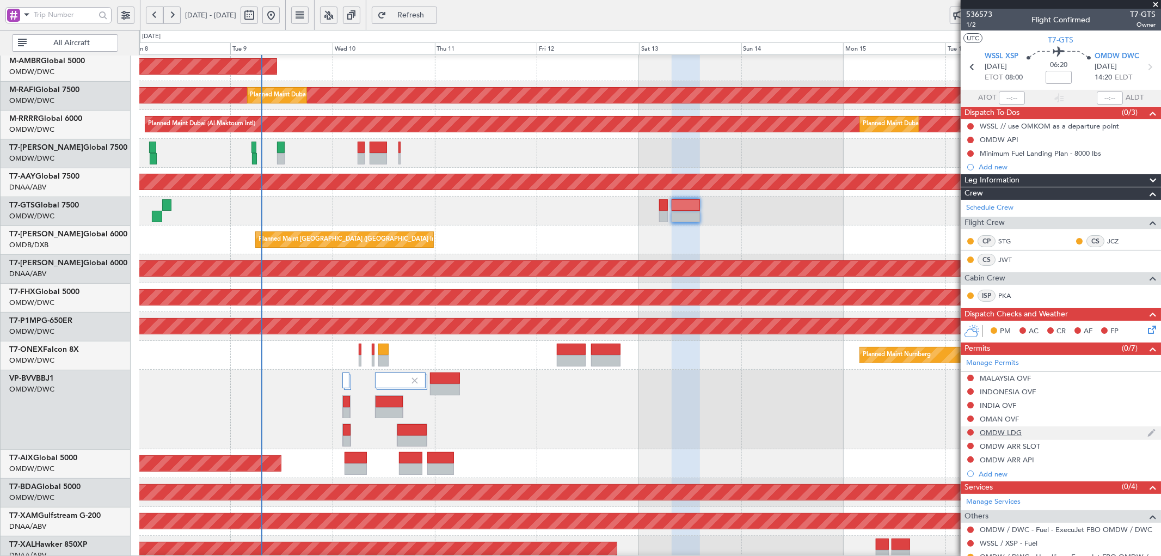
drag, startPoint x: 992, startPoint y: 444, endPoint x: 1014, endPoint y: 431, distance: 25.4
click at [992, 444] on div "OMDW ARR SLOT" at bounding box center [1010, 446] width 60 height 9
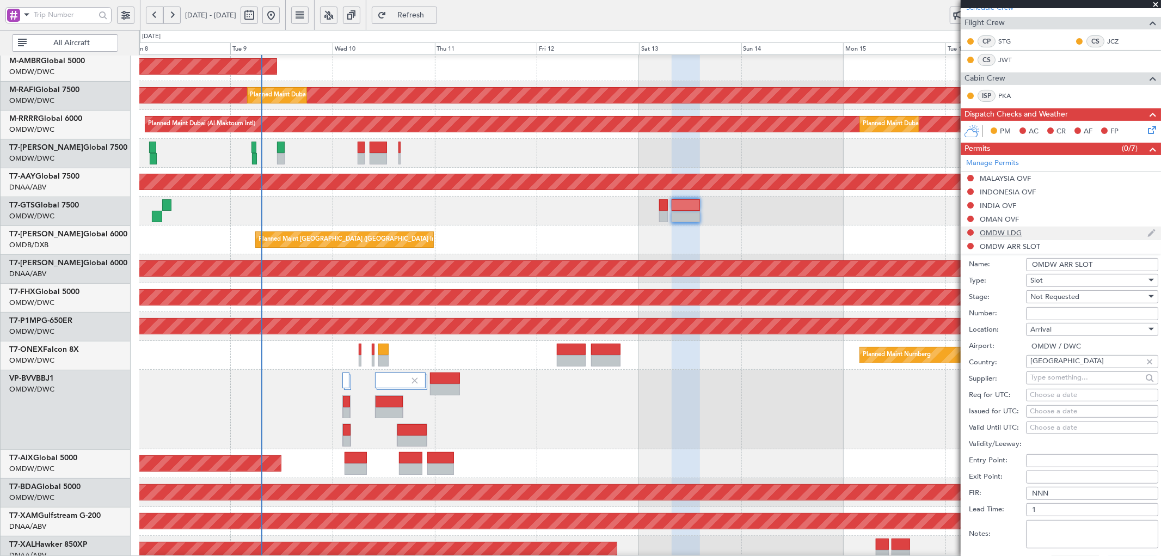
scroll to position [201, 0]
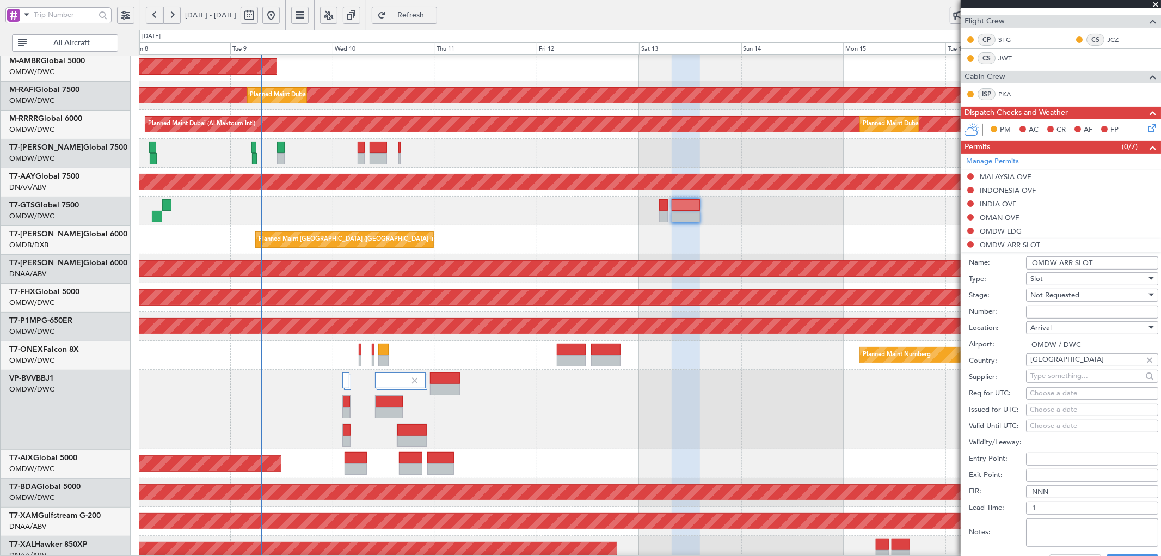
paste input "EJO132"
type input "EJO132"
click at [1102, 292] on div "Not Requested" at bounding box center [1089, 295] width 116 height 16
click at [1068, 383] on span "Received OK" at bounding box center [1087, 383] width 113 height 16
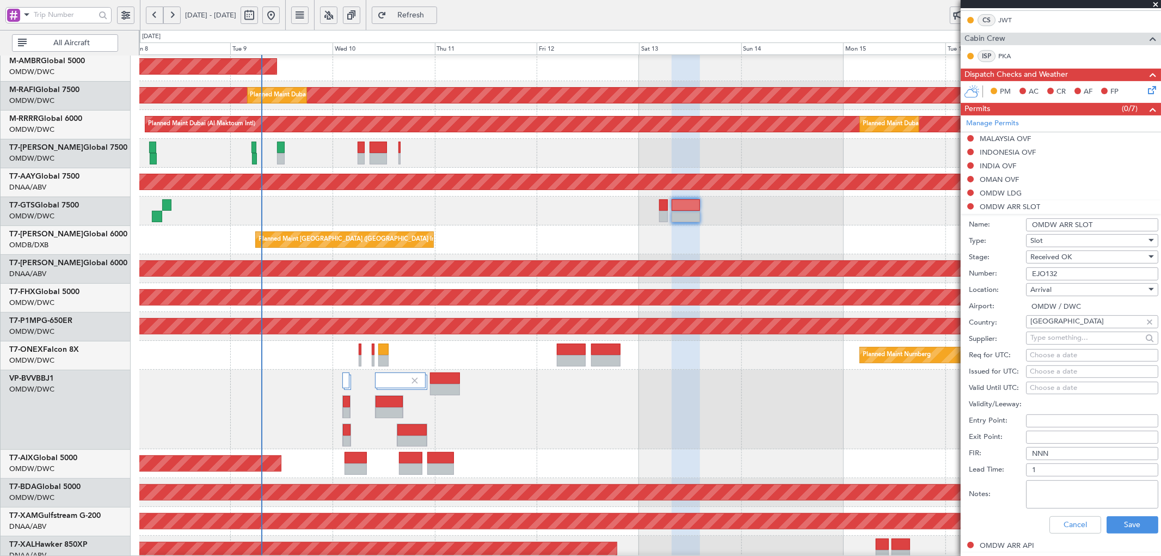
scroll to position [242, 0]
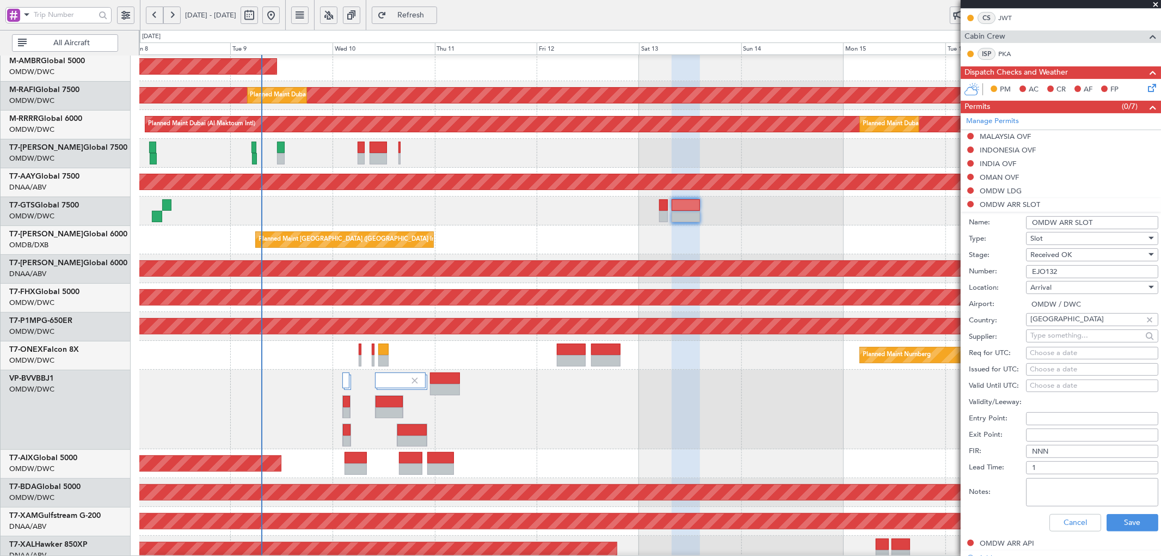
click at [1054, 354] on div "Choose a date" at bounding box center [1092, 353] width 125 height 11
select select "9"
select select "2025"
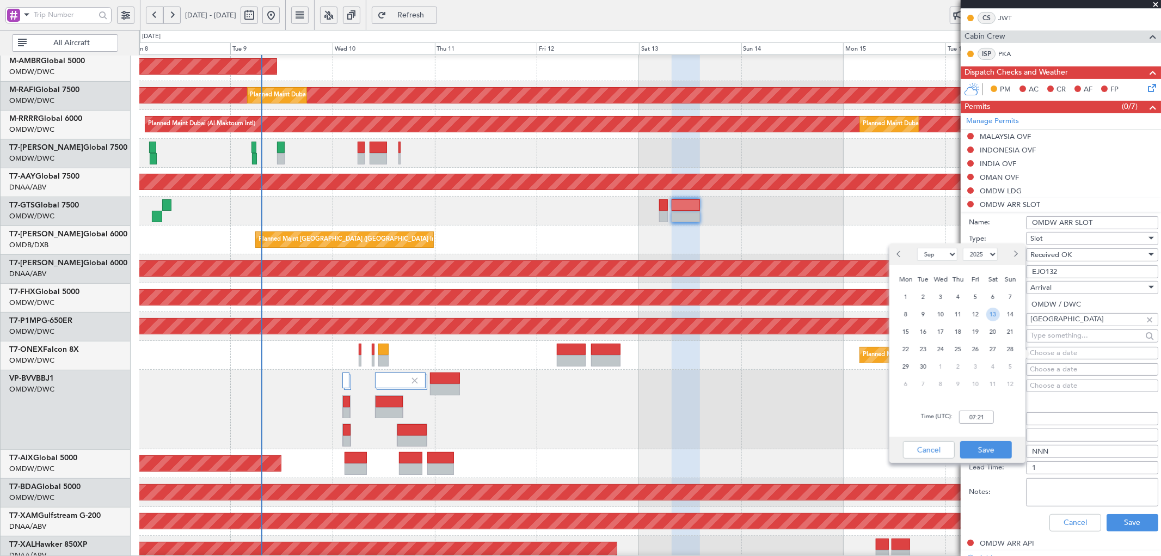
click at [994, 315] on span "13" at bounding box center [994, 315] width 14 height 14
click at [979, 418] on input "00:00" at bounding box center [976, 417] width 35 height 13
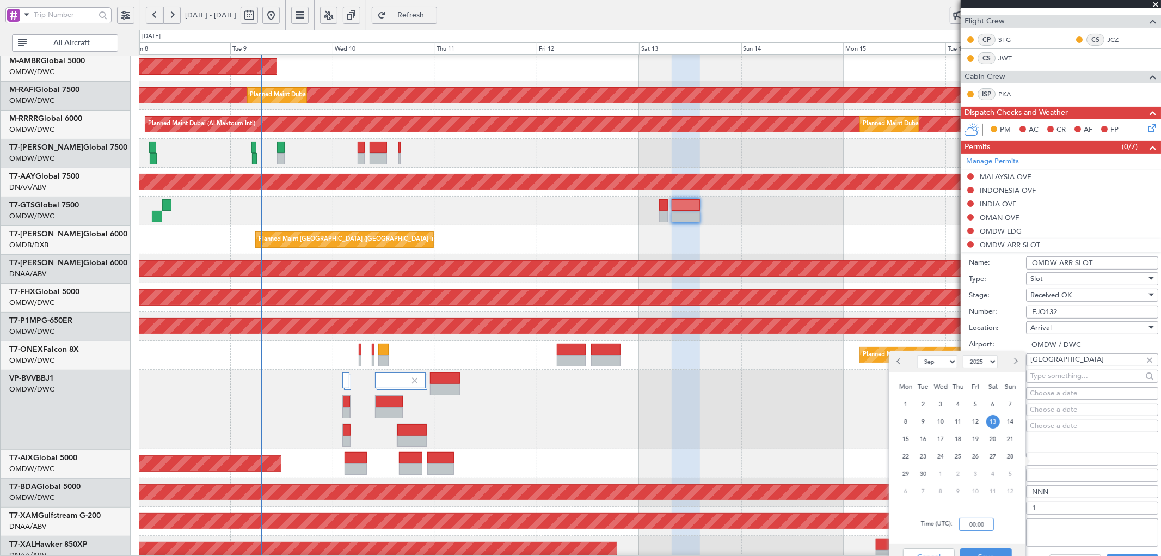
scroll to position [201, 0]
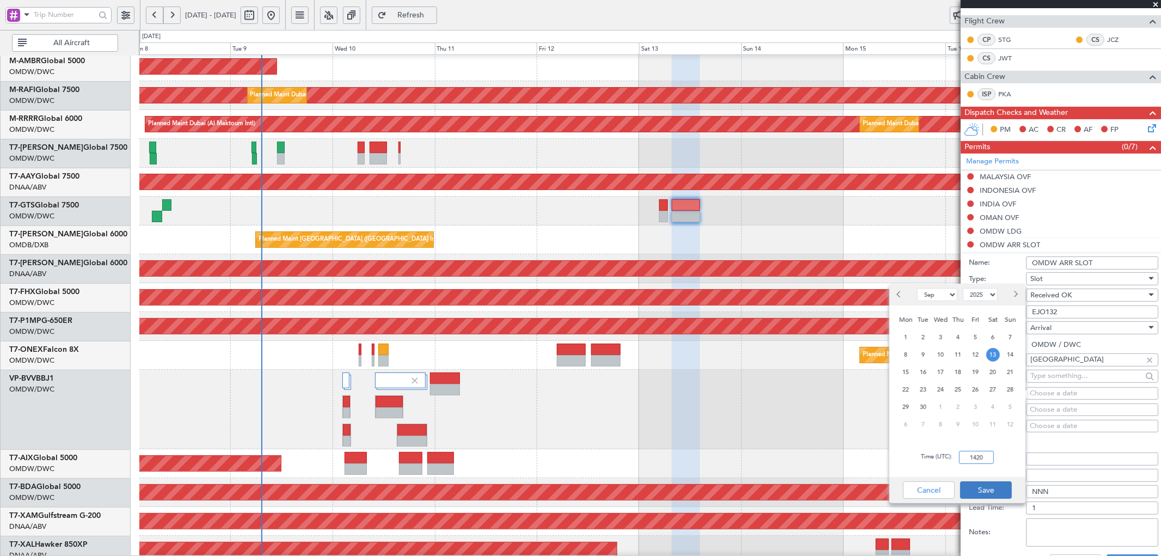
type input "1420"
click at [988, 488] on button "Save" at bounding box center [987, 489] width 52 height 17
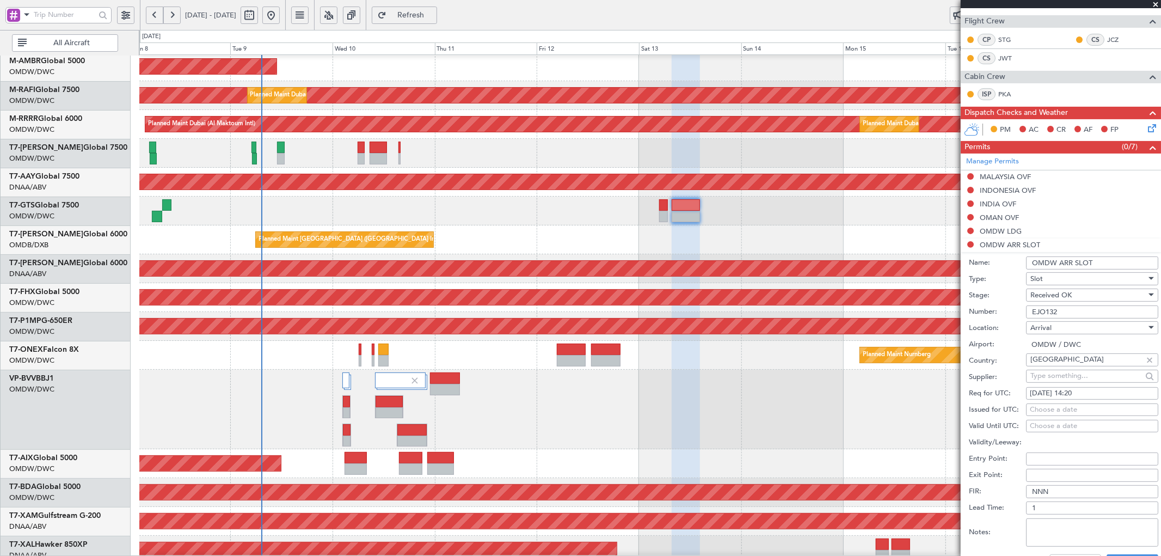
click at [1044, 407] on div "Choose a date" at bounding box center [1092, 410] width 125 height 11
select select "9"
select select "2025"
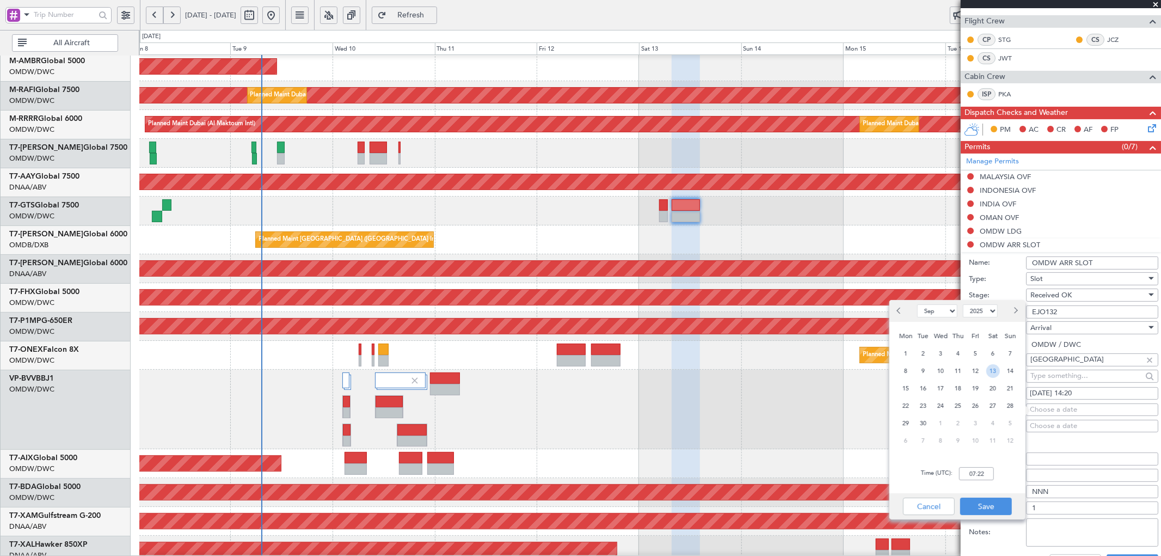
click at [995, 371] on span "13" at bounding box center [994, 371] width 14 height 14
click at [970, 474] on input "00:00" at bounding box center [976, 473] width 35 height 13
drag, startPoint x: 987, startPoint y: 475, endPoint x: 943, endPoint y: 474, distance: 43.6
click at [943, 474] on div "Time (UTC): 00:01" at bounding box center [958, 473] width 136 height 39
type input "14:20"
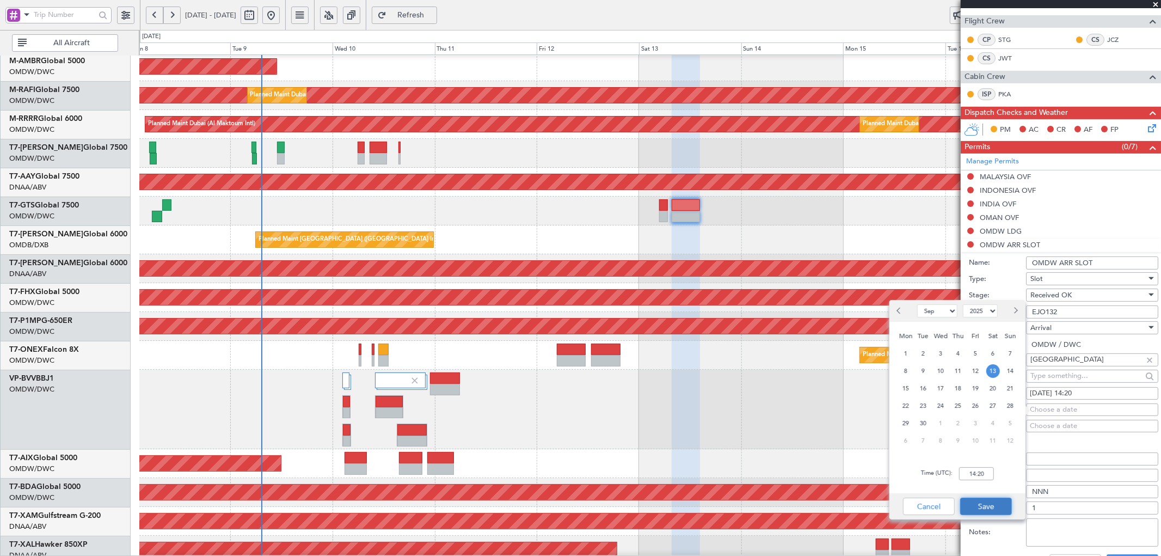
click at [986, 501] on button "Save" at bounding box center [987, 506] width 52 height 17
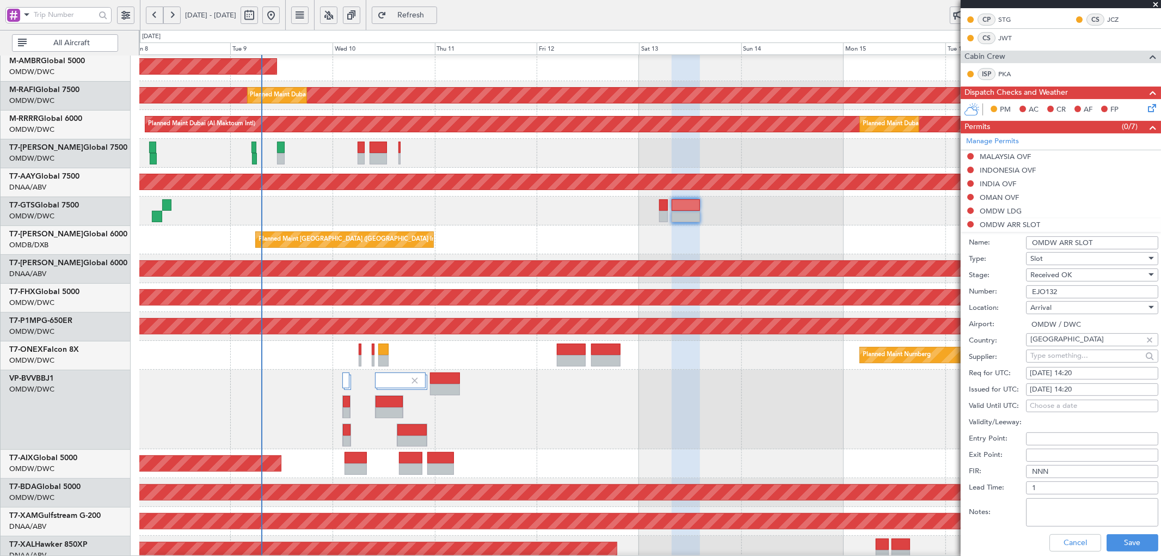
scroll to position [242, 0]
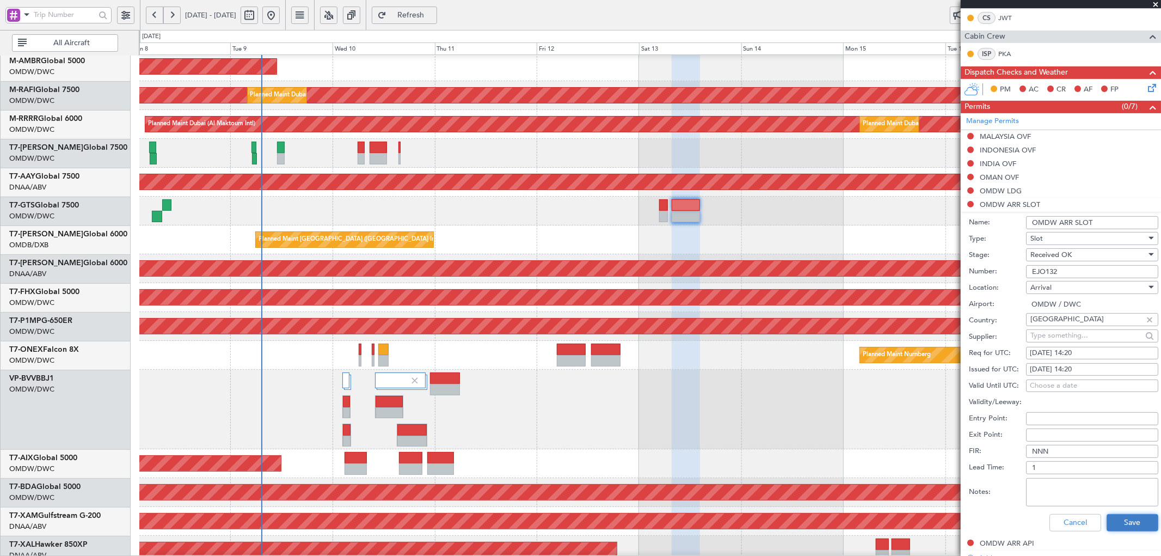
click at [1122, 521] on button "Save" at bounding box center [1133, 522] width 52 height 17
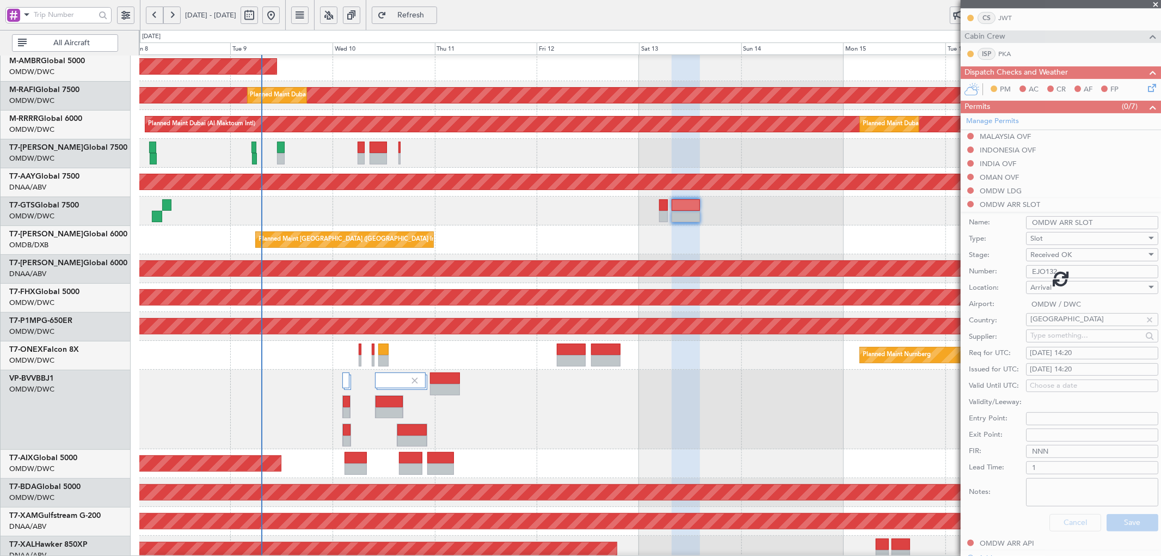
scroll to position [90, 0]
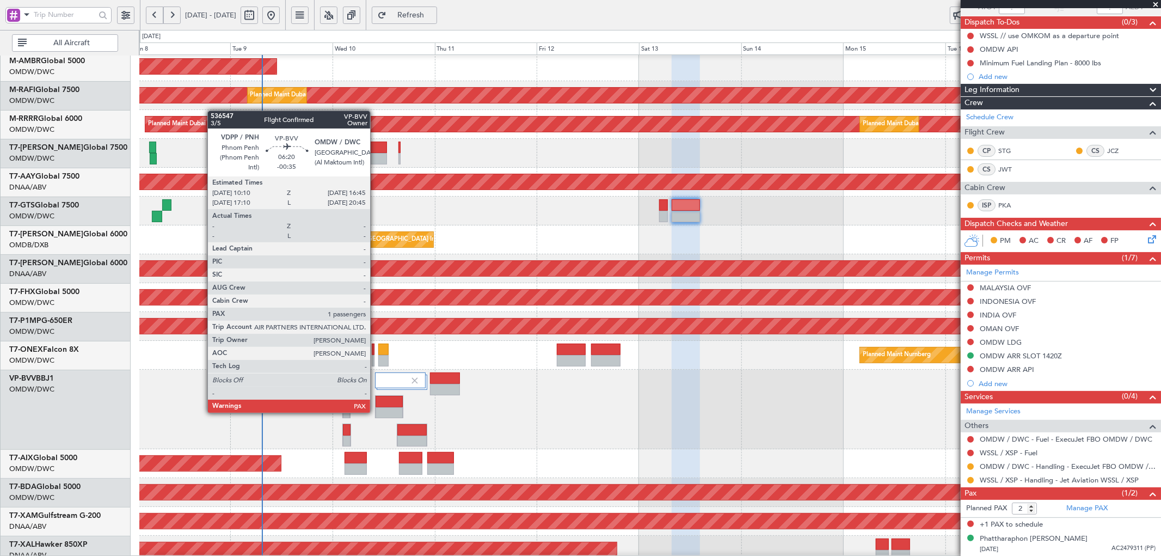
click at [376, 412] on div at bounding box center [389, 412] width 27 height 11
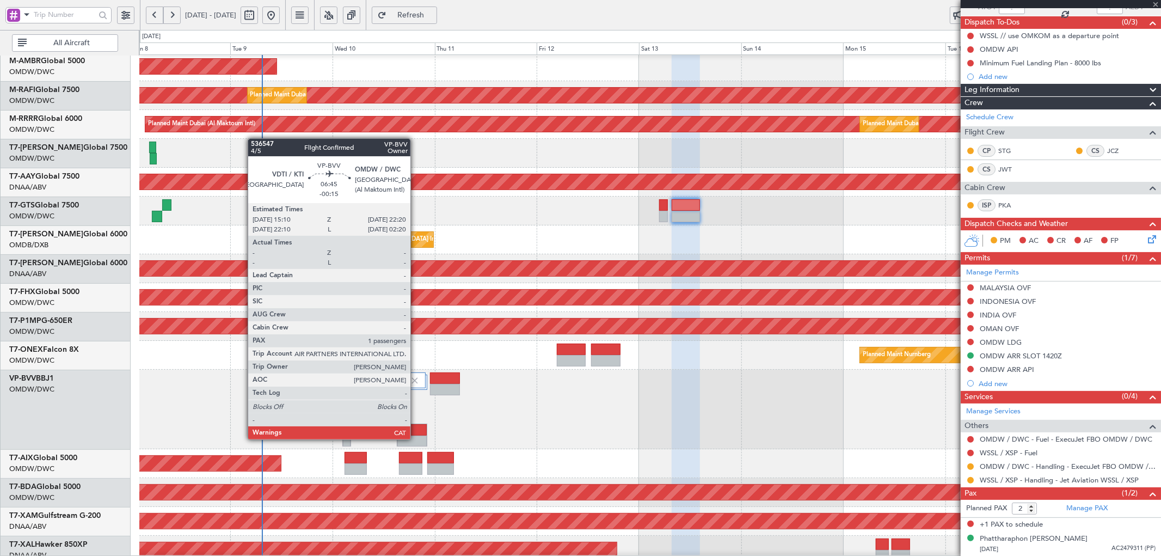
type input "-00:35"
type input "1"
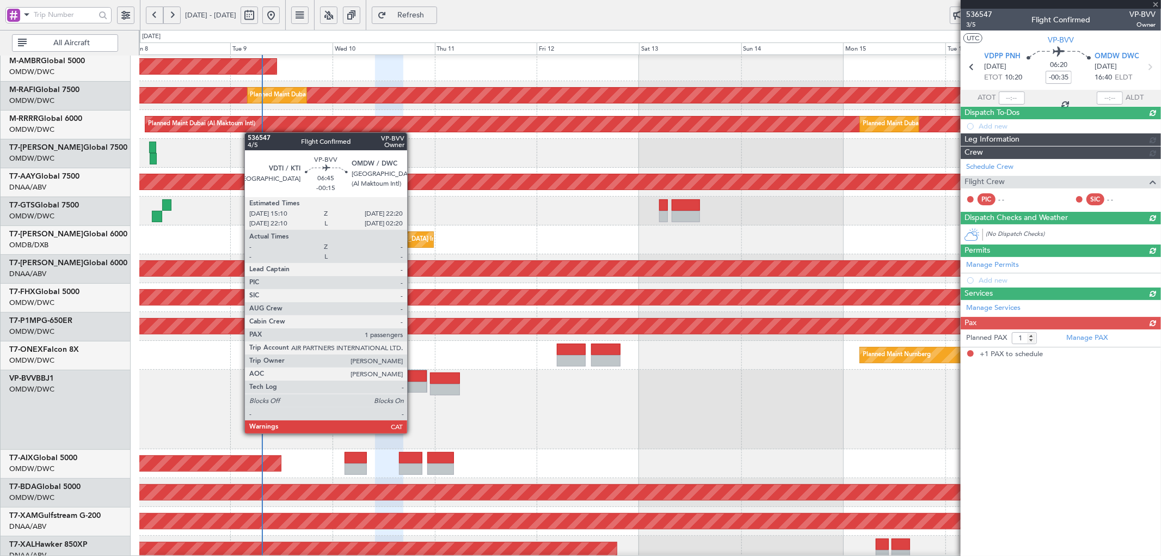
scroll to position [0, 0]
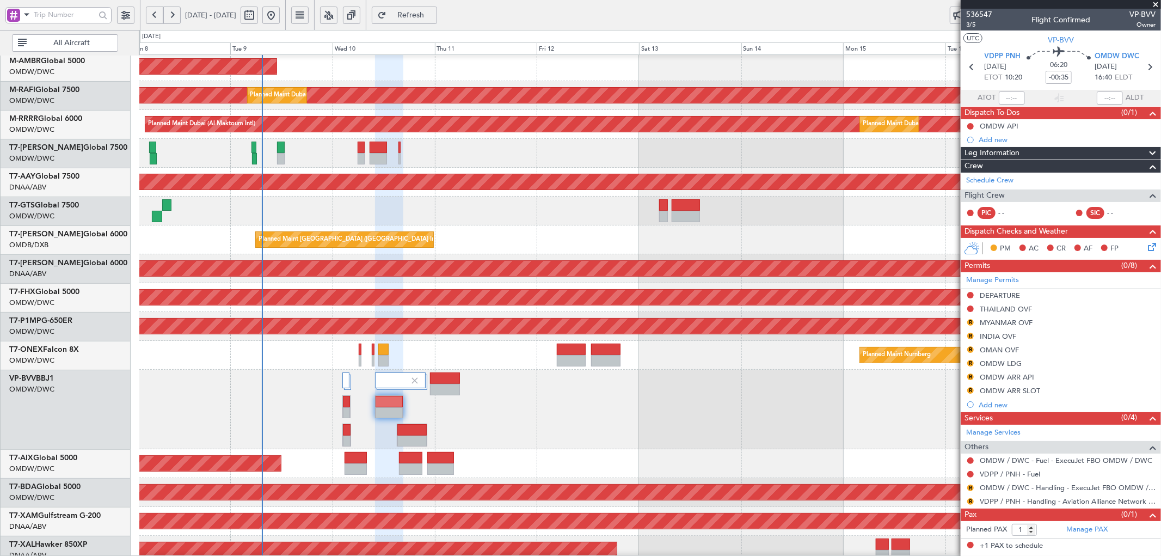
click at [427, 429] on div at bounding box center [650, 410] width 1022 height 80
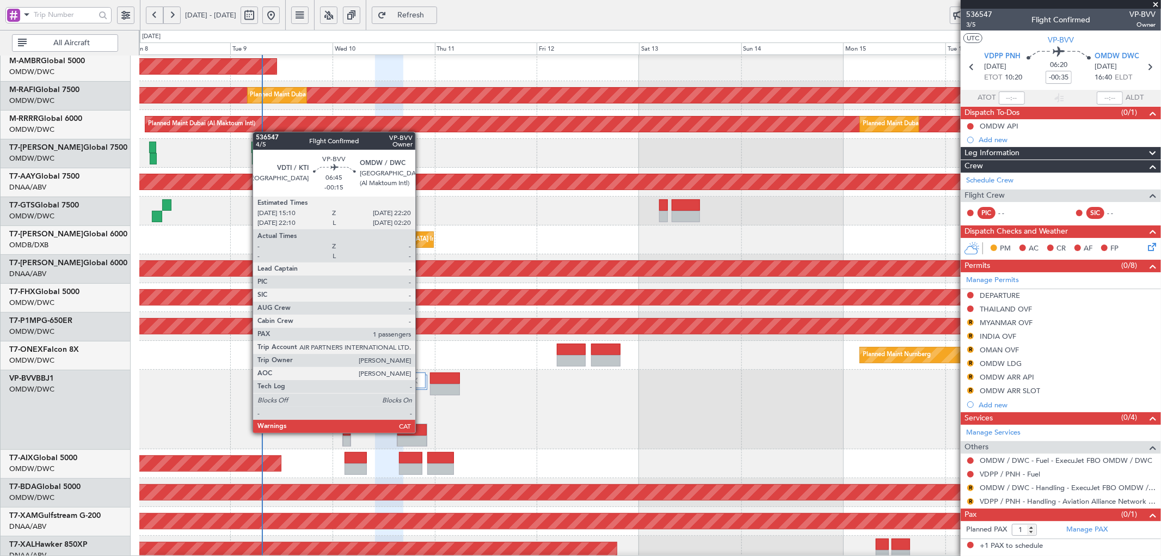
click at [421, 433] on div at bounding box center [413, 429] width 30 height 11
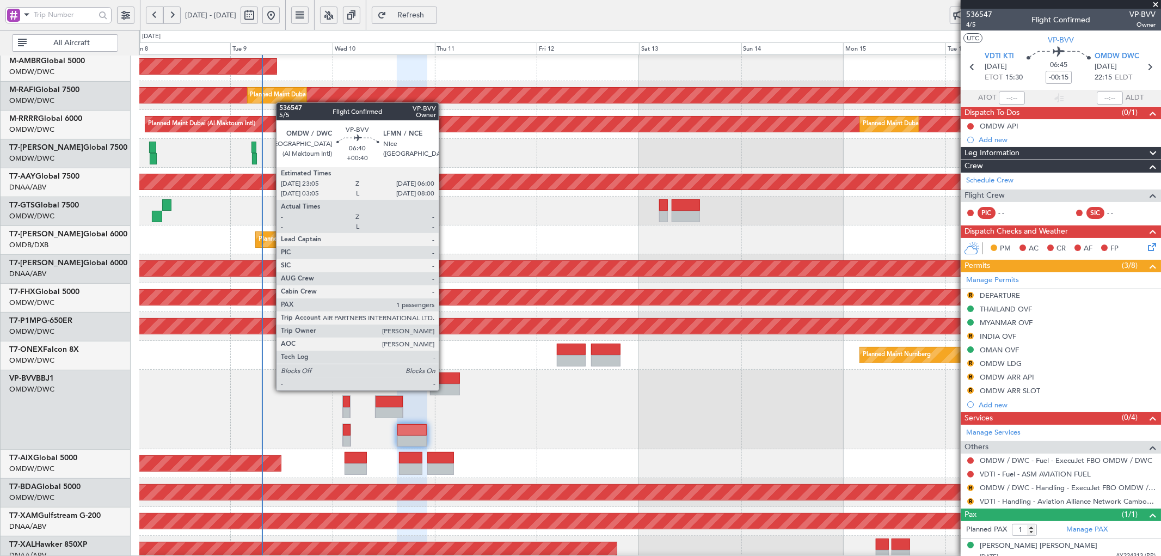
click at [444, 389] on div at bounding box center [445, 389] width 30 height 11
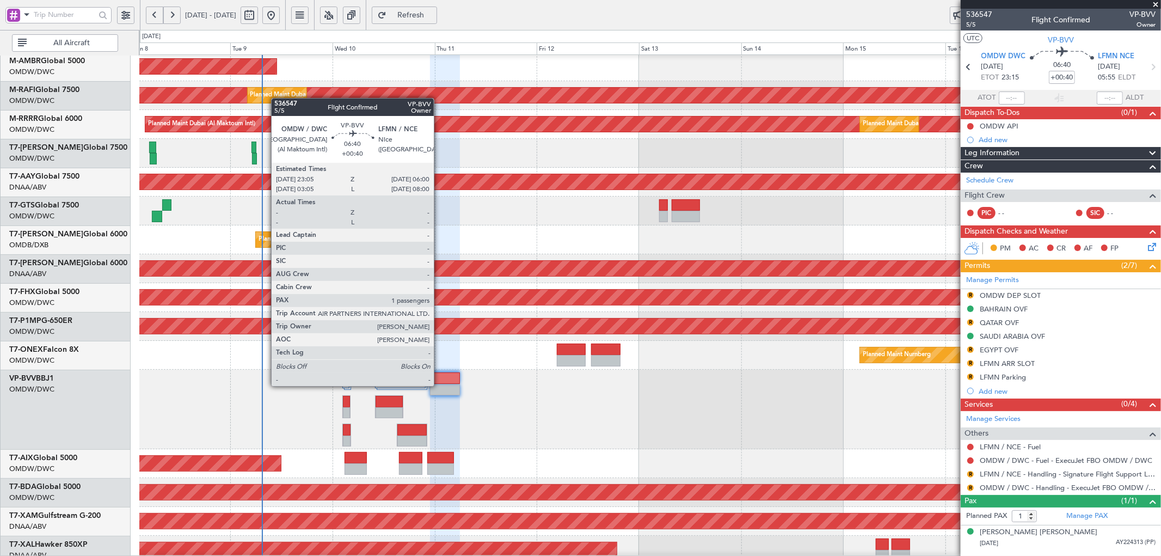
click at [439, 385] on div at bounding box center [445, 389] width 30 height 11
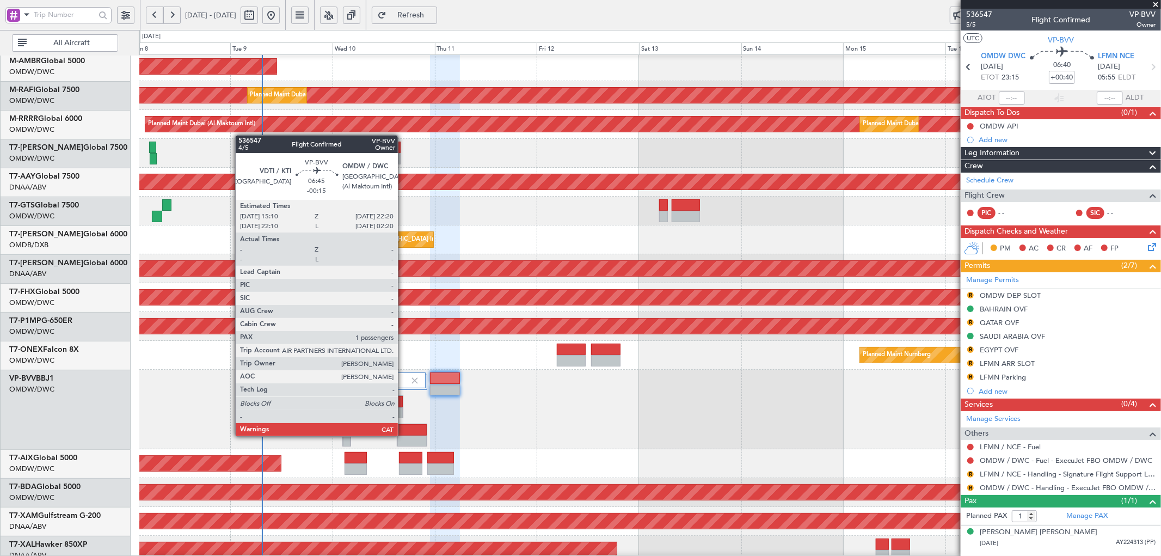
click at [404, 436] on div at bounding box center [413, 441] width 30 height 11
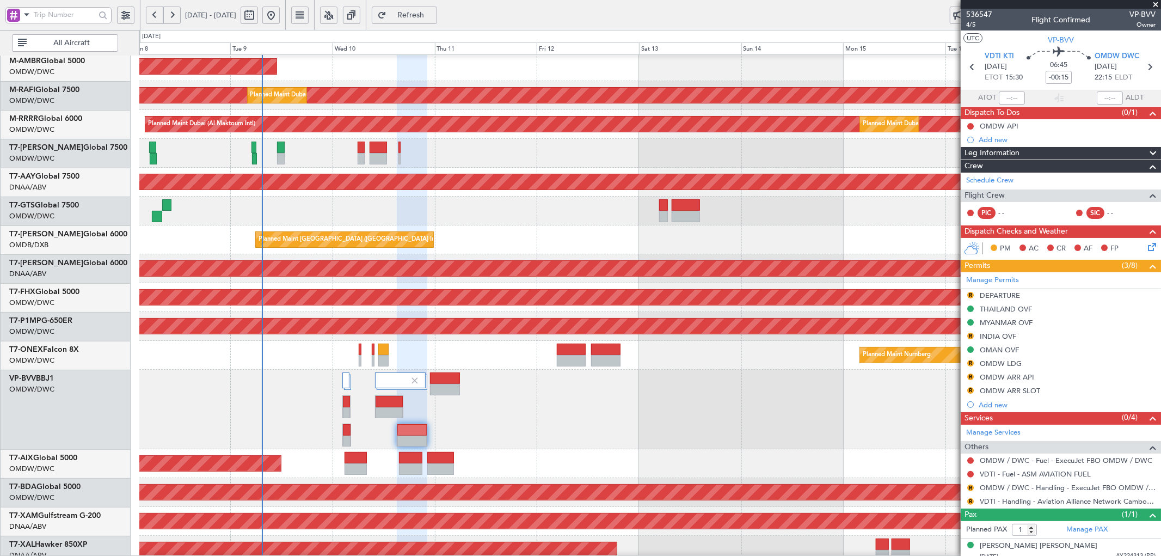
click at [463, 441] on div at bounding box center [650, 410] width 1022 height 80
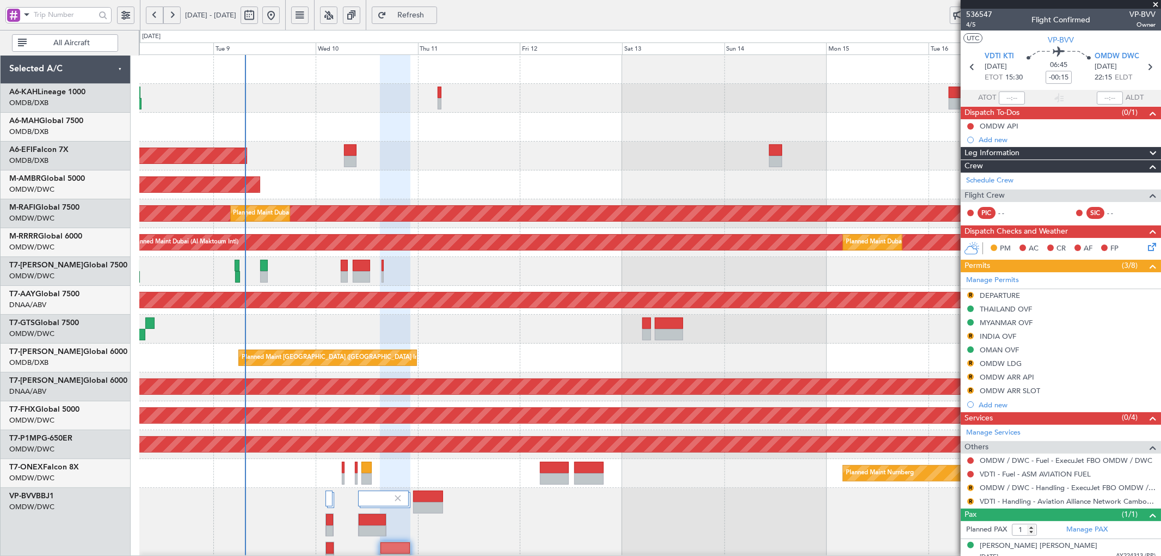
click at [326, 467] on div "Planned Maint Dubai (Al Maktoum Intl) AOG Maint Dubai (Al Maktoum Intl) Planned…" at bounding box center [650, 398] width 1022 height 686
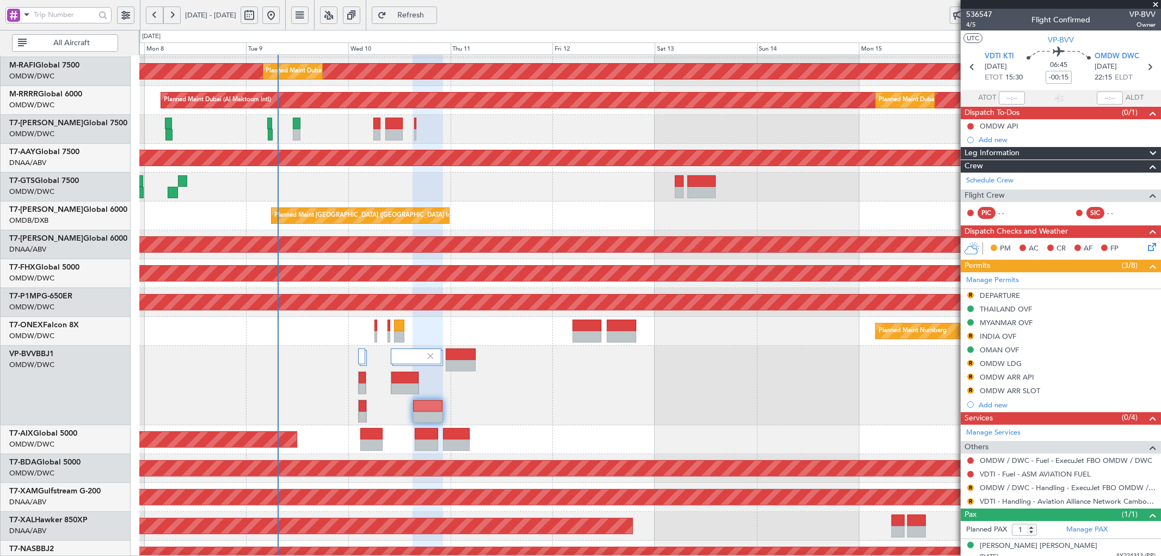
scroll to position [147, 0]
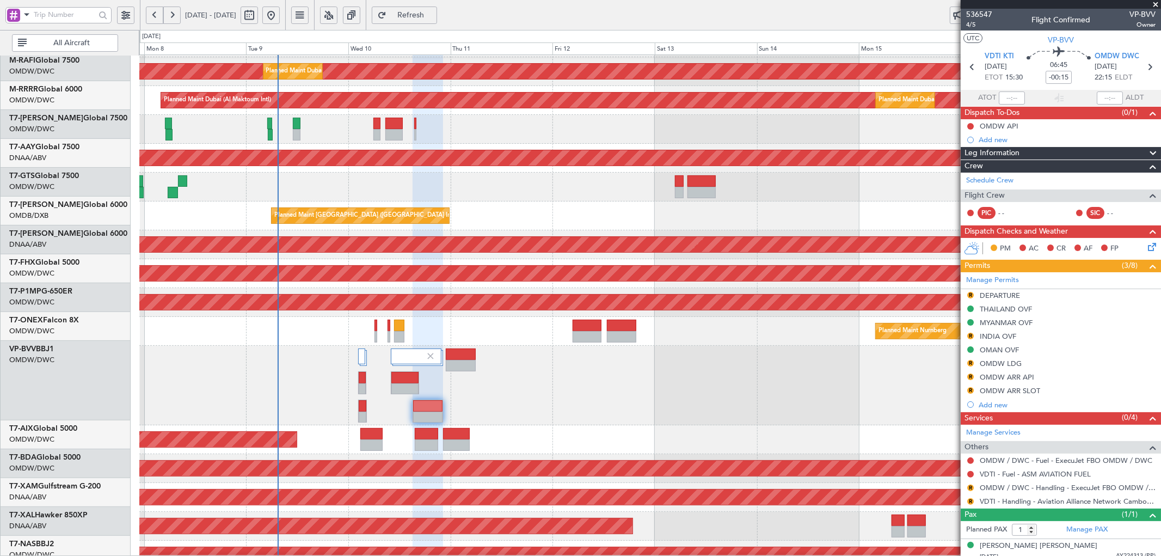
click at [360, 144] on div "Unplanned Maint Dubai (Al Maktoum Intl) Unplanned Maint Dubai (Al Maktoum Intl)" at bounding box center [650, 158] width 1022 height 29
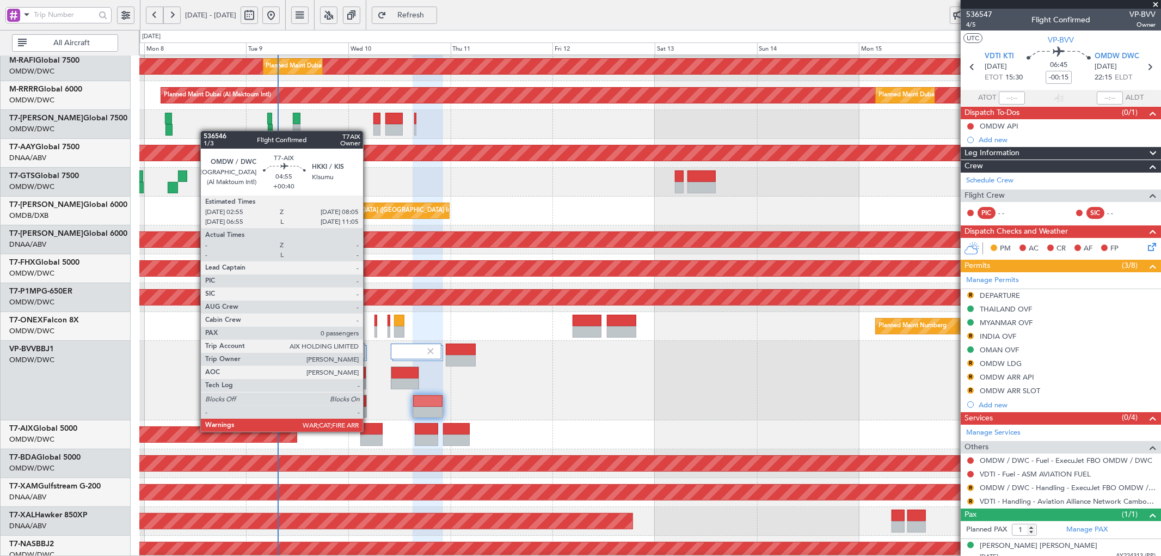
click at [369, 431] on div at bounding box center [371, 428] width 22 height 11
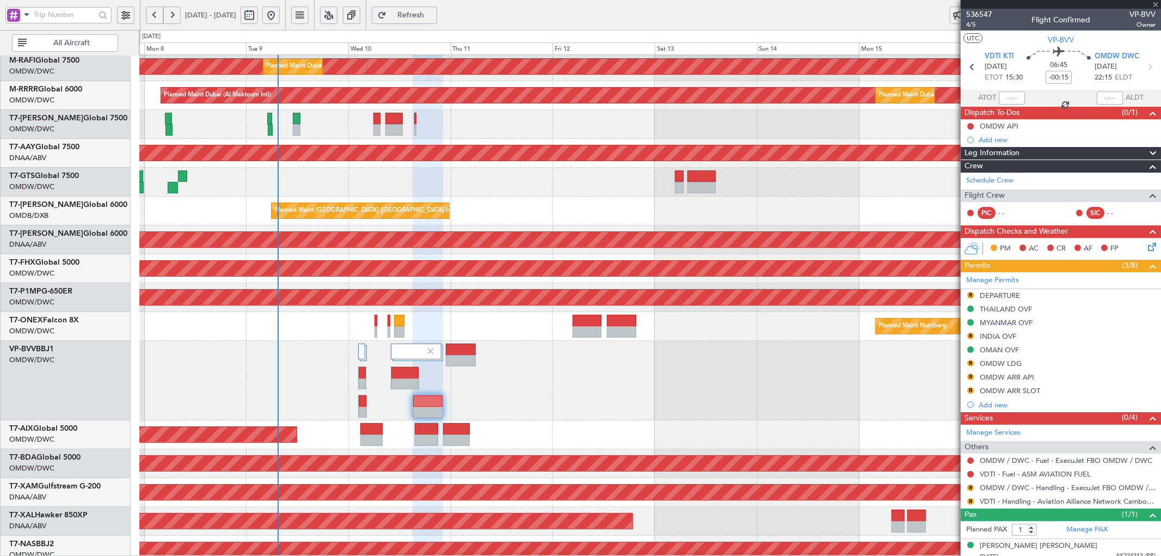
type input "+00:40"
type input "0"
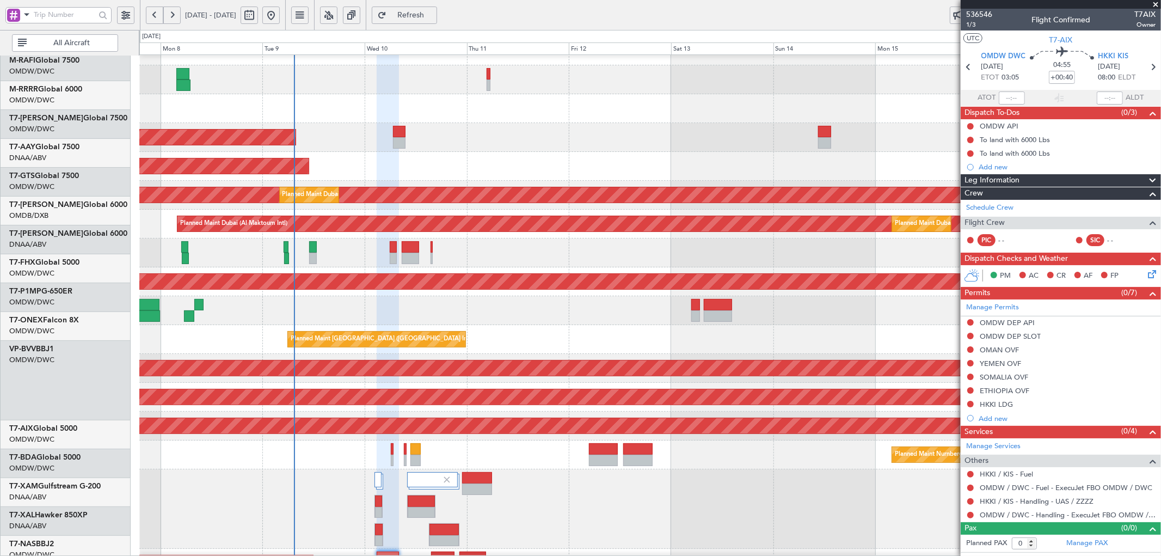
scroll to position [0, 0]
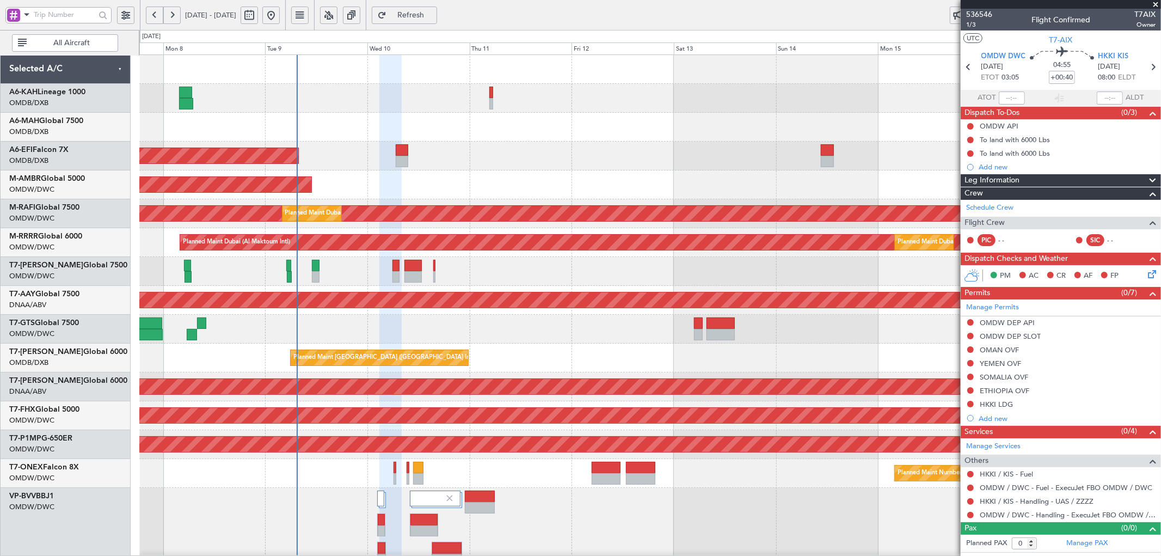
click at [442, 399] on div "Planned Maint Dubai (Al Maktoum Intl) AOG Maint Dubai (Al Maktoum Intl) Planned…" at bounding box center [650, 398] width 1022 height 686
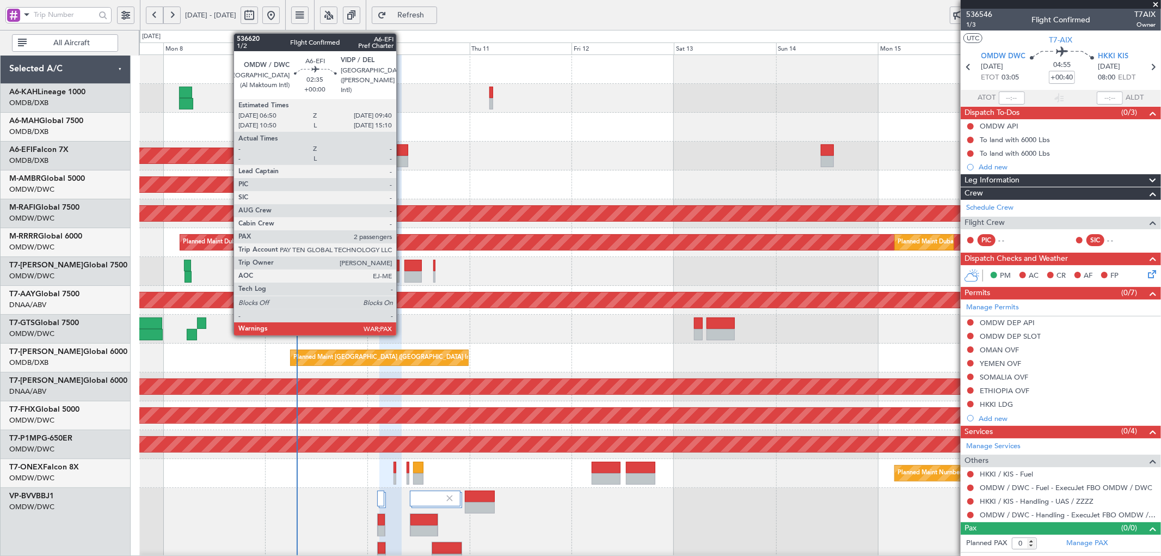
click at [402, 148] on div at bounding box center [402, 149] width 13 height 11
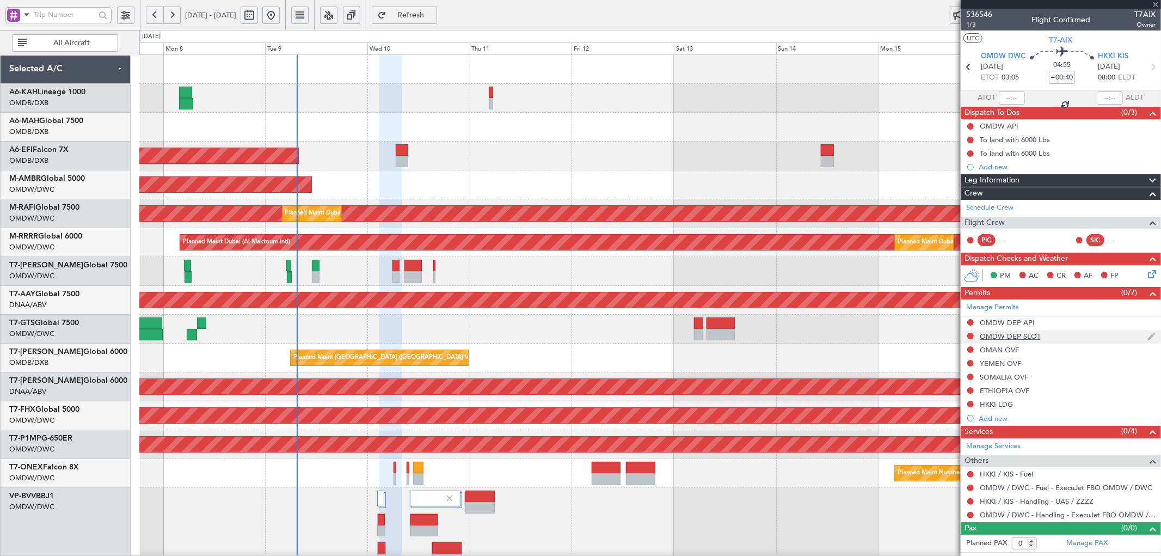
type input "2"
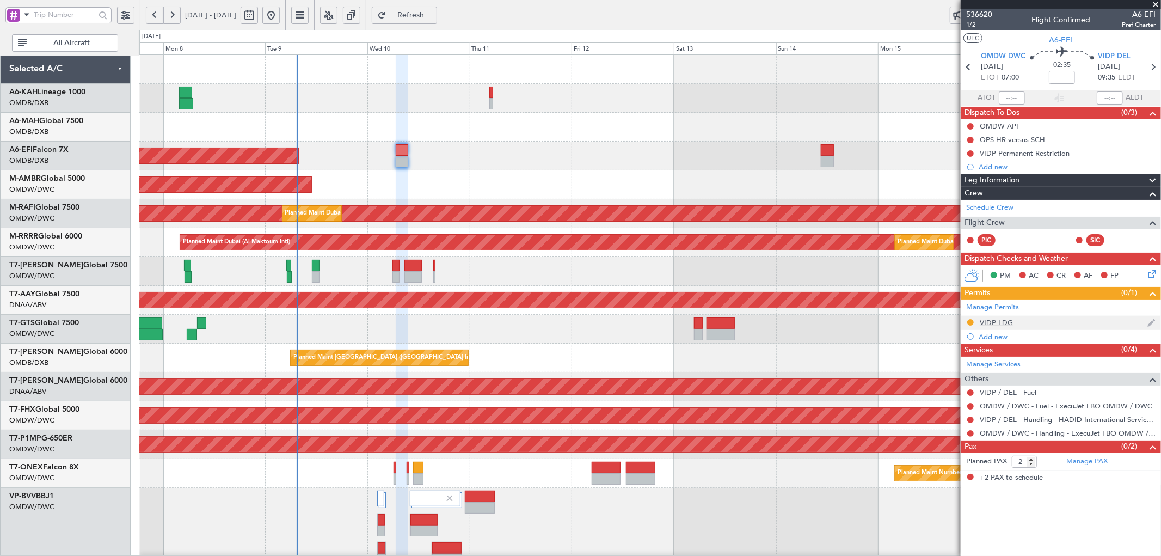
click at [1006, 323] on div "VIDP LDG" at bounding box center [996, 322] width 33 height 9
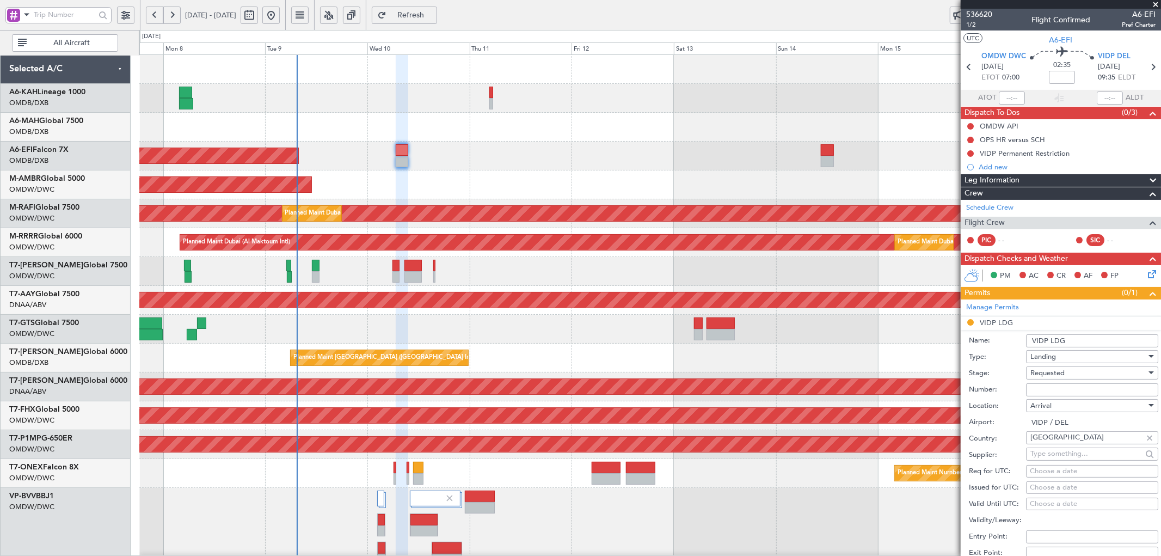
click at [1067, 393] on input "Number:" at bounding box center [1092, 389] width 132 height 13
paste input "YA/N/0782/09/09"
type input "YA/N/0782/09/09"
click at [1074, 374] on div "Requested" at bounding box center [1089, 373] width 116 height 16
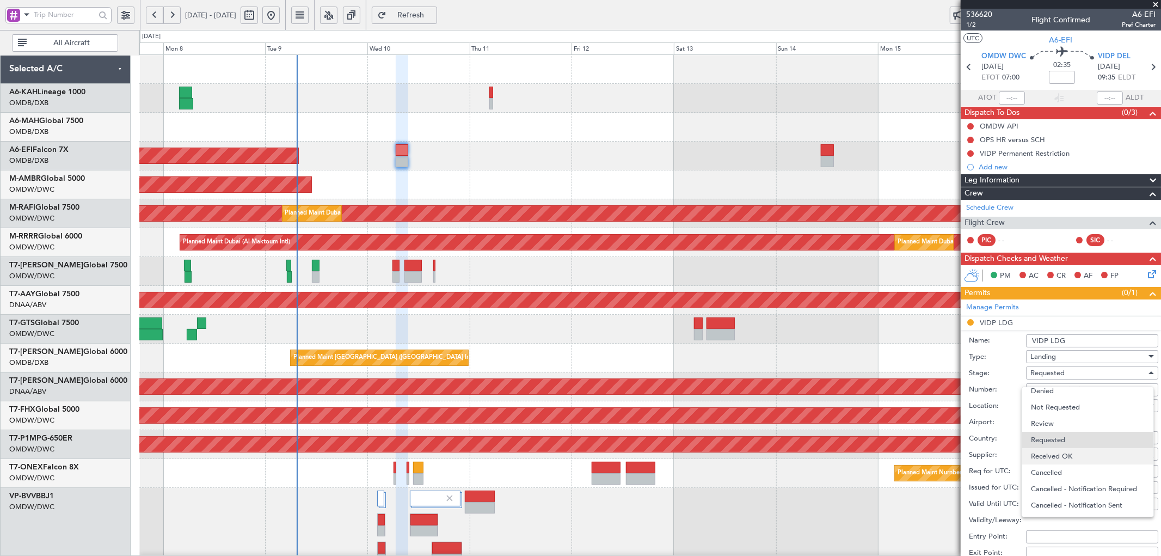
click at [1068, 455] on span "Received OK" at bounding box center [1087, 456] width 113 height 16
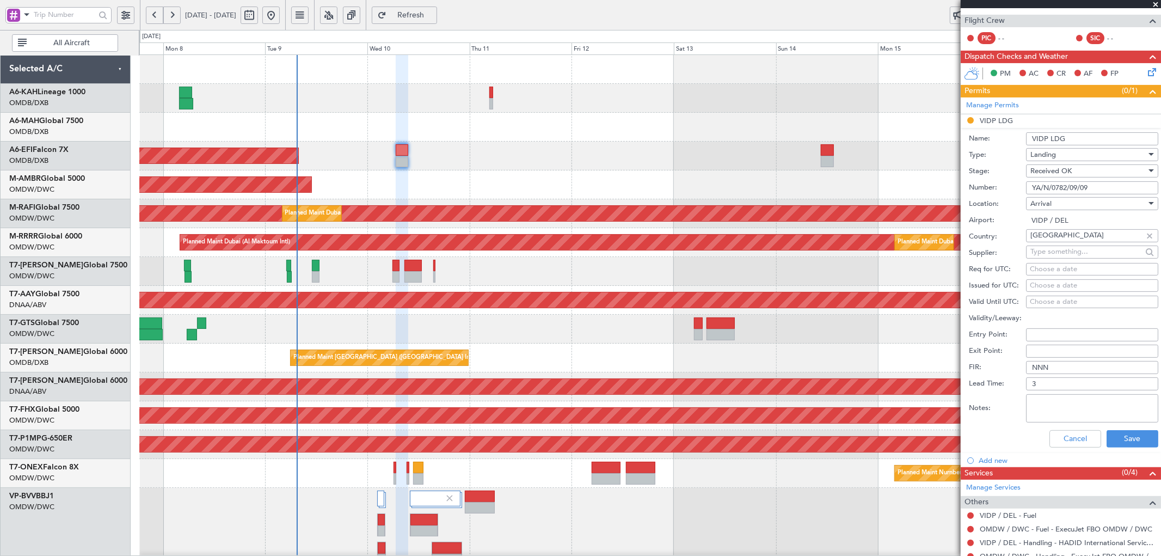
scroll to position [254, 0]
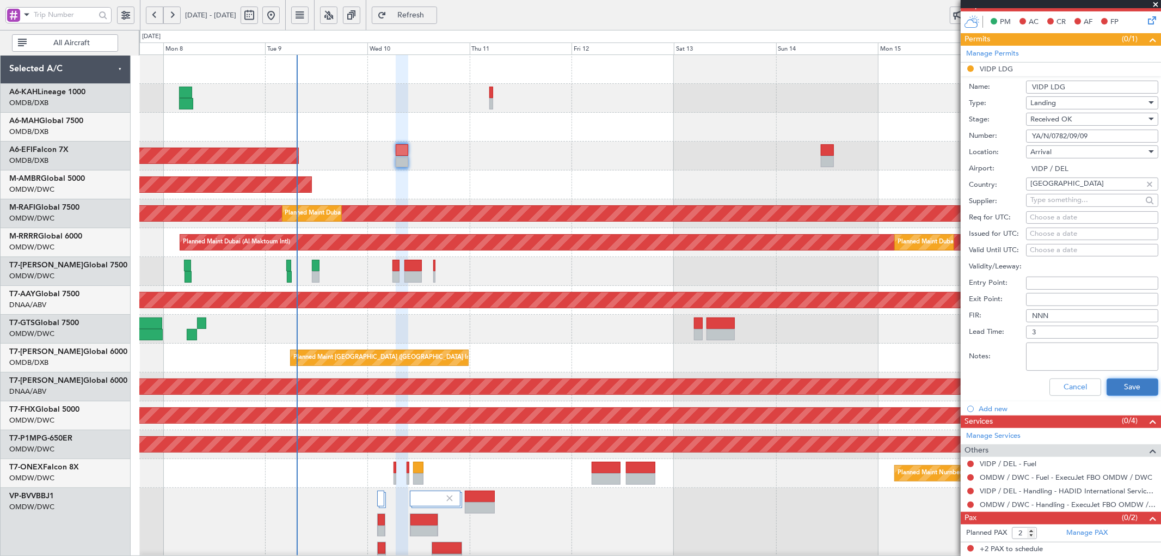
click at [1129, 387] on button "Save" at bounding box center [1133, 386] width 52 height 17
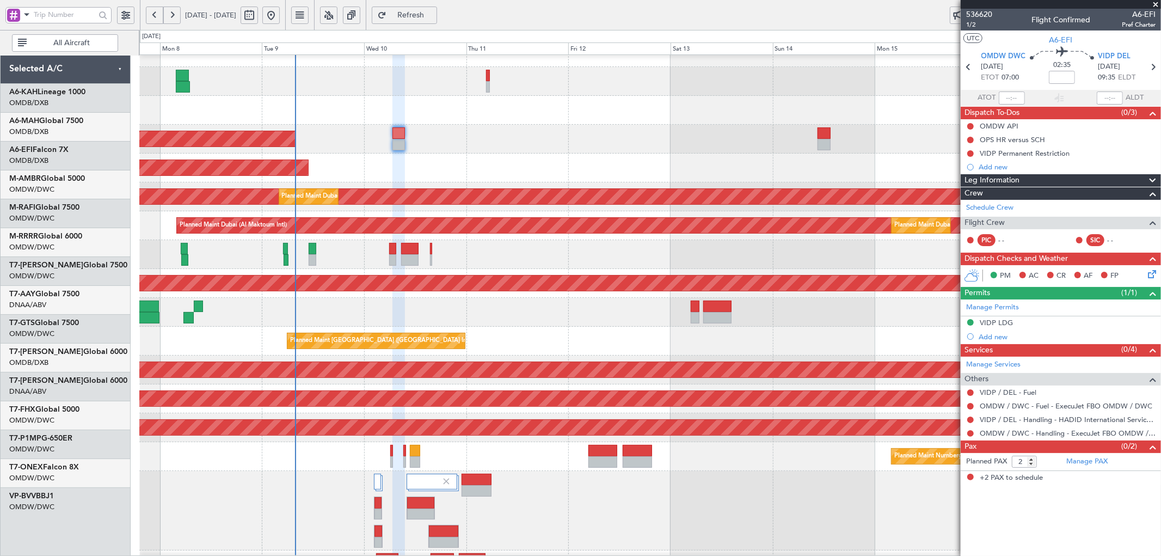
scroll to position [171, 0]
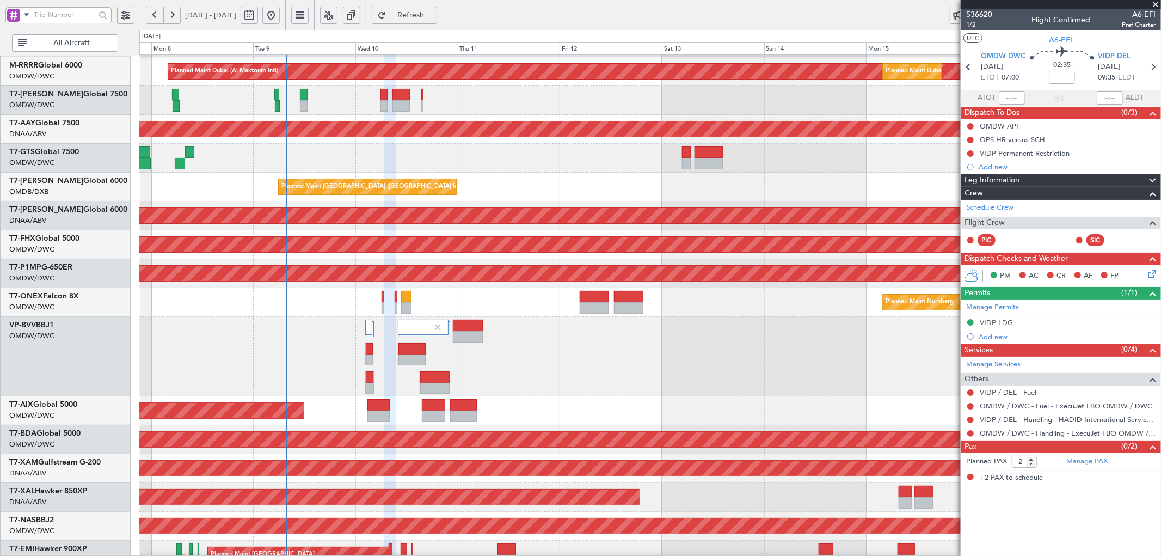
click at [322, 358] on div at bounding box center [650, 357] width 1022 height 80
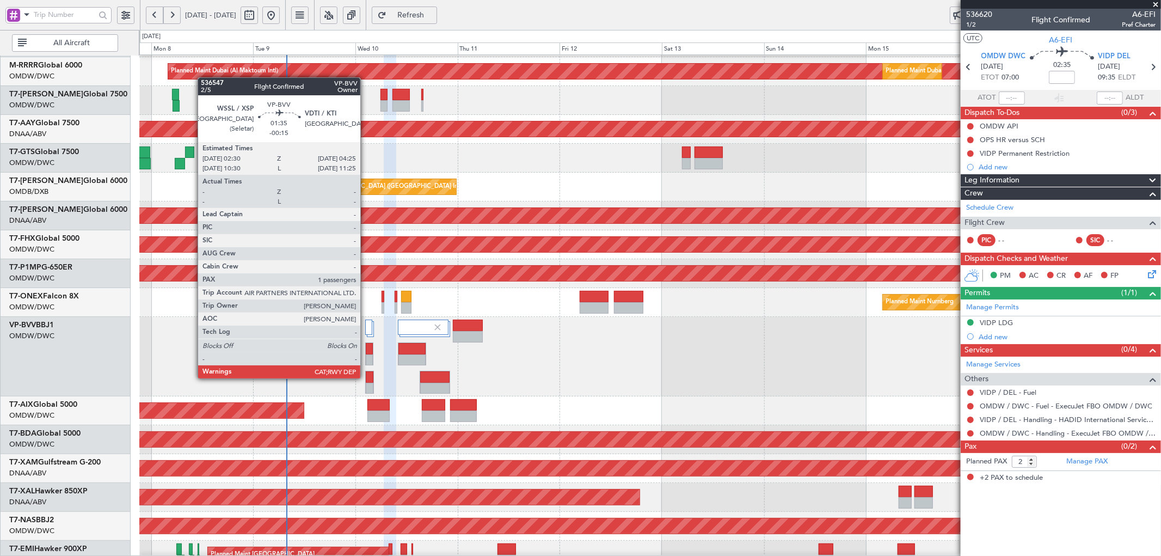
click at [366, 378] on div at bounding box center [369, 376] width 7 height 11
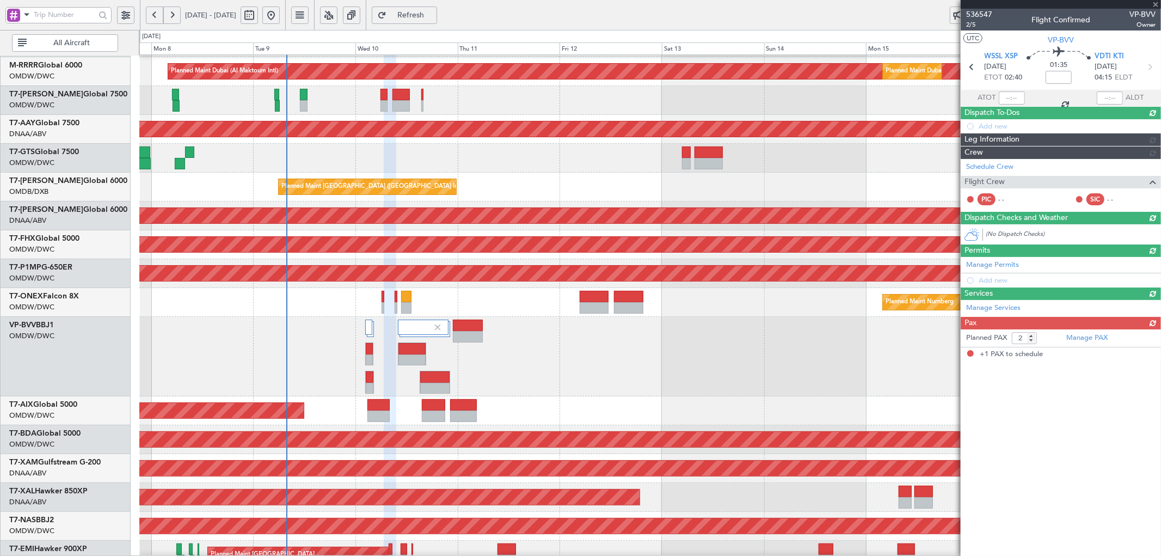
type input "-00:15"
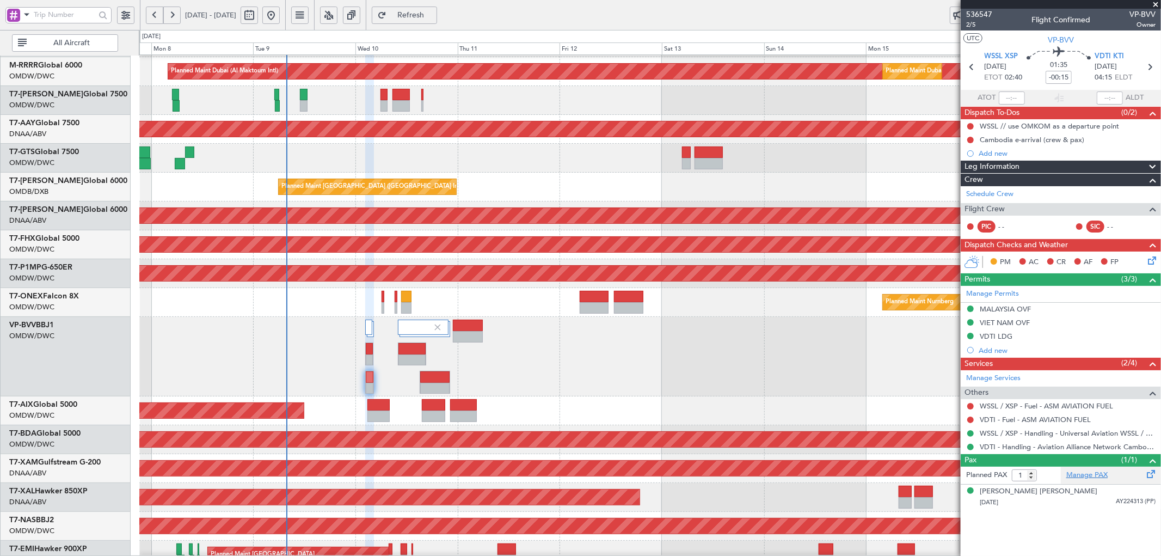
click at [1091, 473] on link "Manage PAX" at bounding box center [1087, 475] width 41 height 11
click at [433, 12] on span "Refresh" at bounding box center [411, 15] width 45 height 8
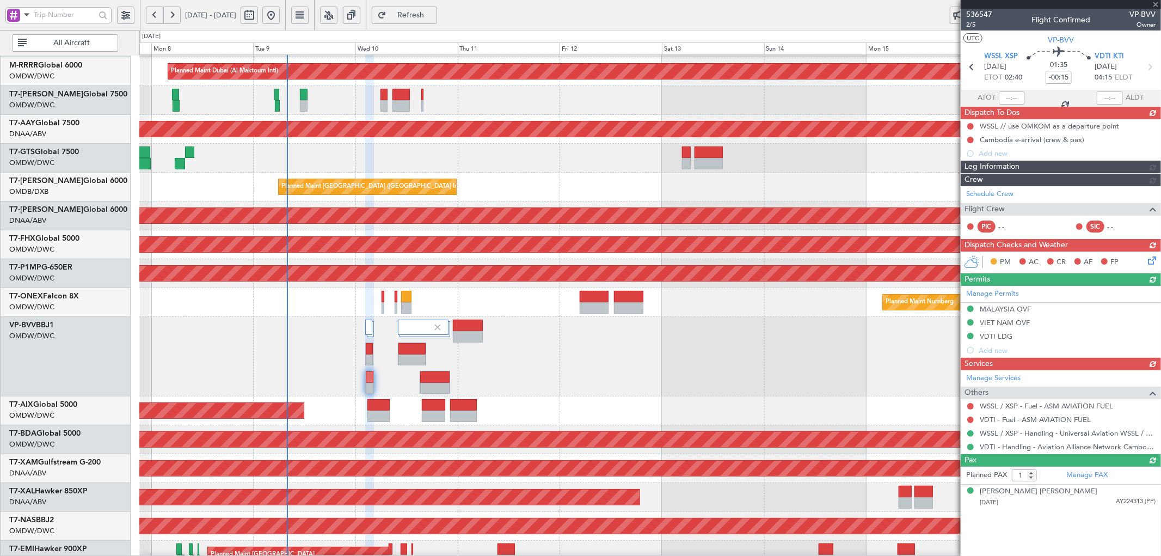
type input "4"
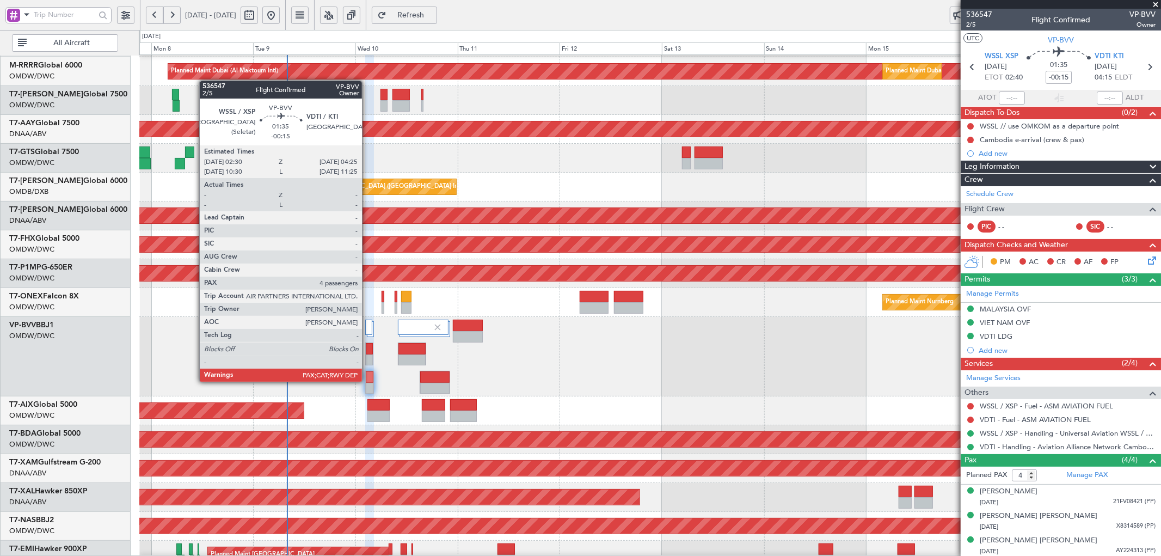
click at [368, 382] on div at bounding box center [369, 376] width 7 height 11
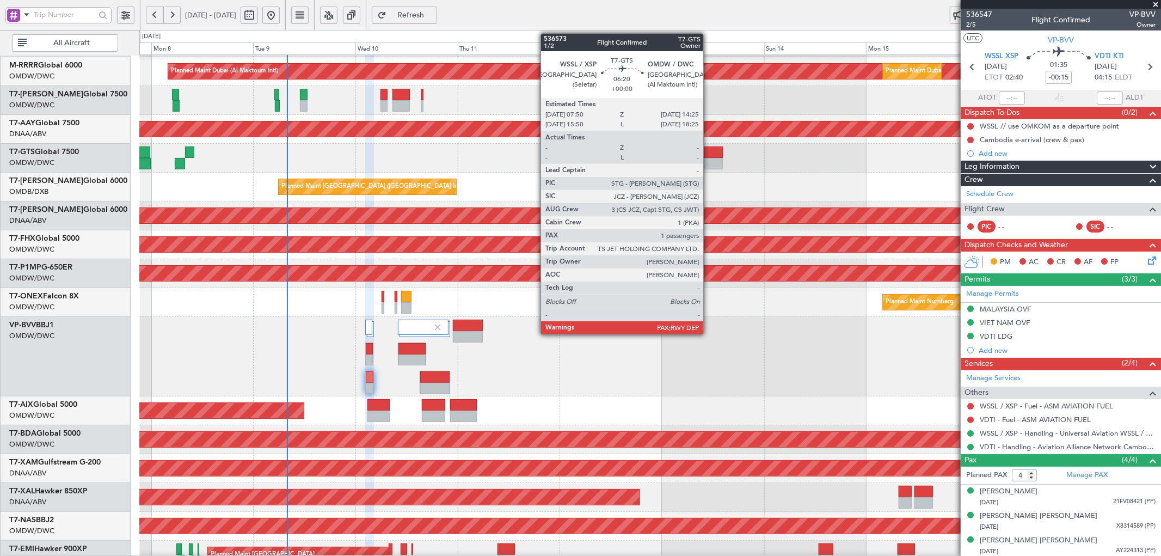
click at [709, 147] on div at bounding box center [709, 151] width 28 height 11
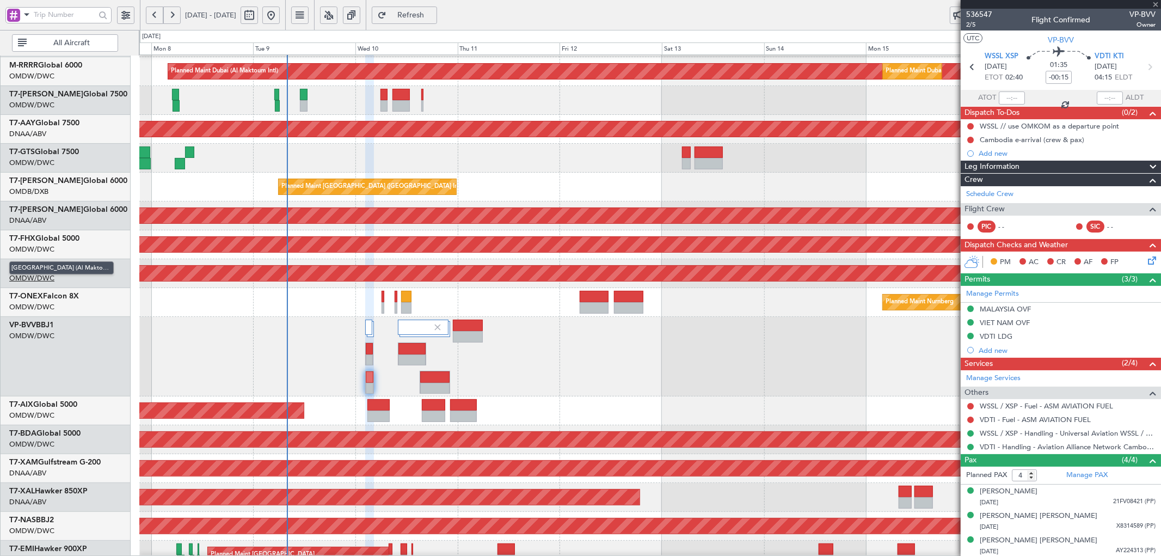
type input "2"
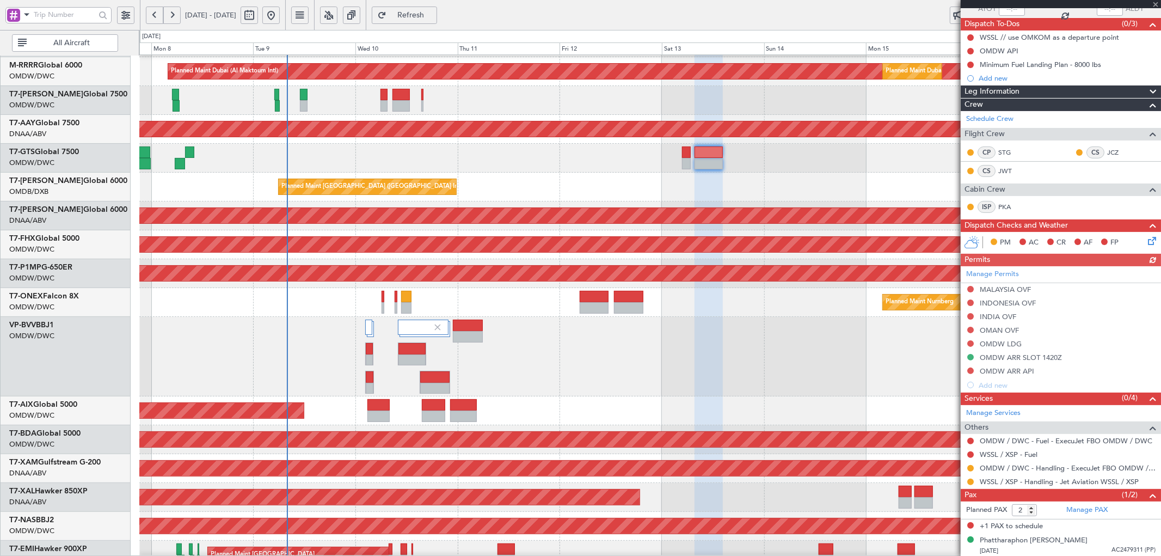
scroll to position [90, 0]
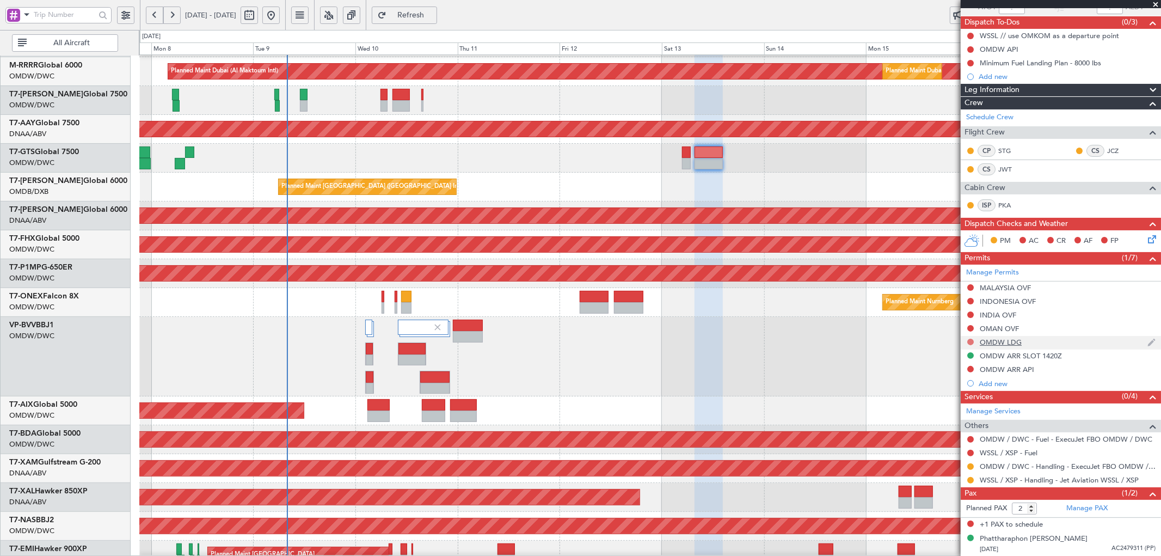
click at [970, 340] on button at bounding box center [971, 342] width 7 height 7
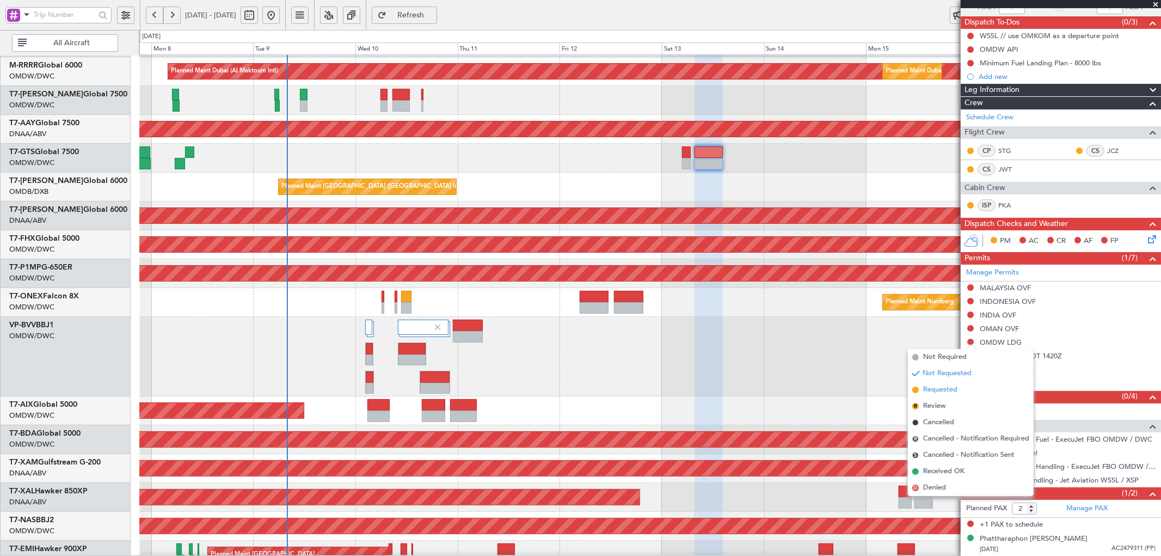
click at [934, 392] on span "Requested" at bounding box center [941, 389] width 34 height 11
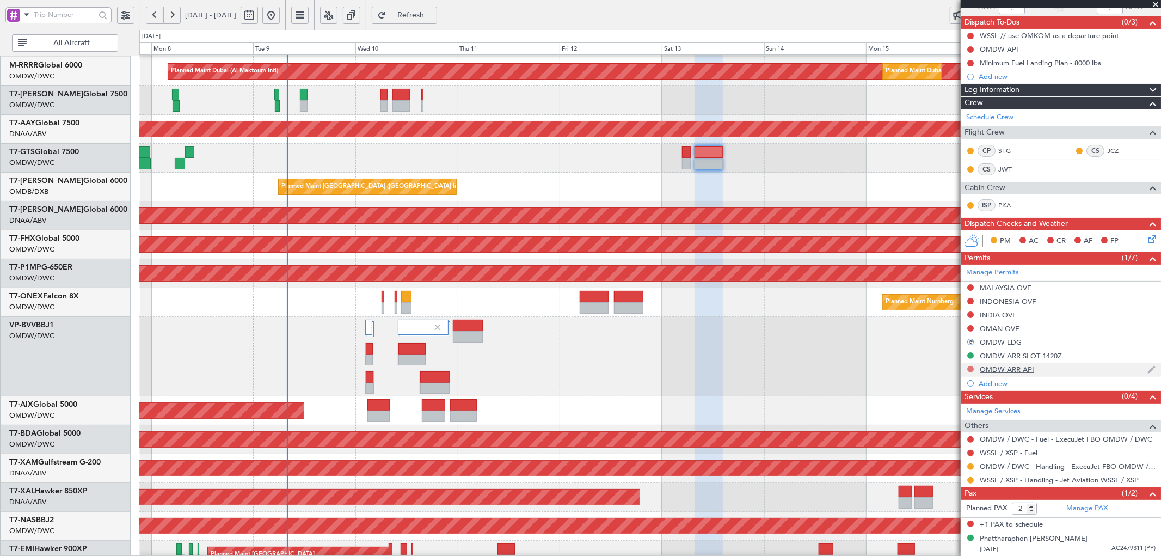
click at [968, 368] on button at bounding box center [971, 369] width 7 height 7
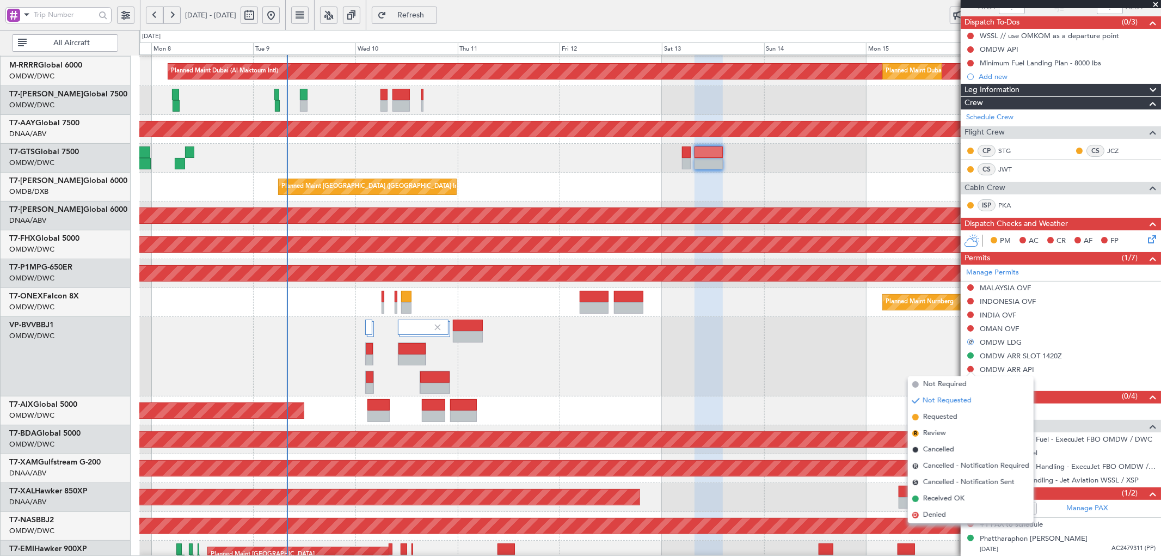
click at [932, 415] on span "Requested" at bounding box center [941, 417] width 34 height 11
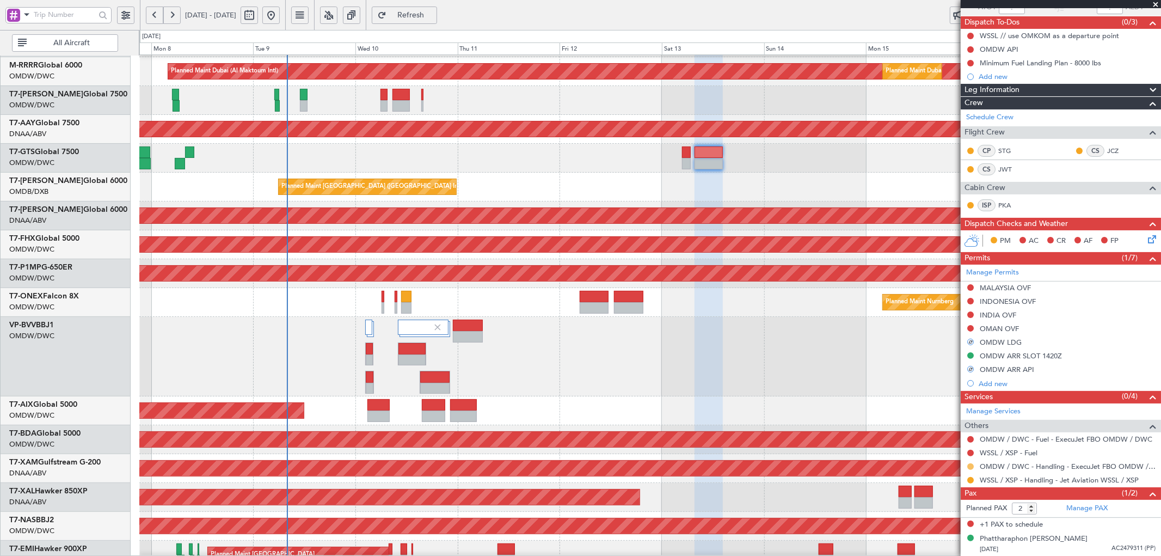
click at [968, 467] on button at bounding box center [971, 466] width 7 height 7
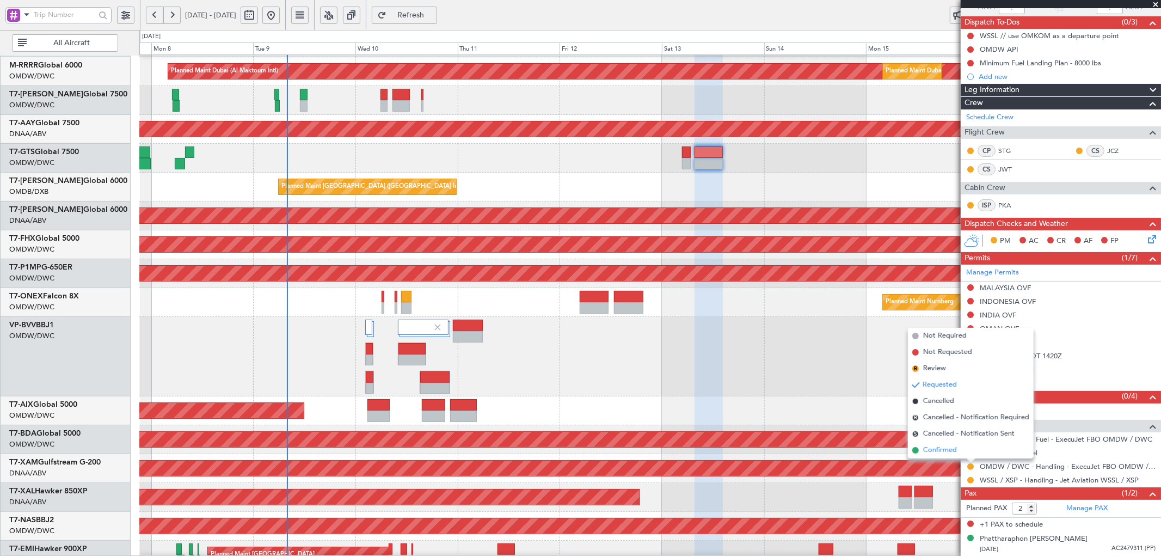
click at [939, 454] on span "Confirmed" at bounding box center [941, 450] width 34 height 11
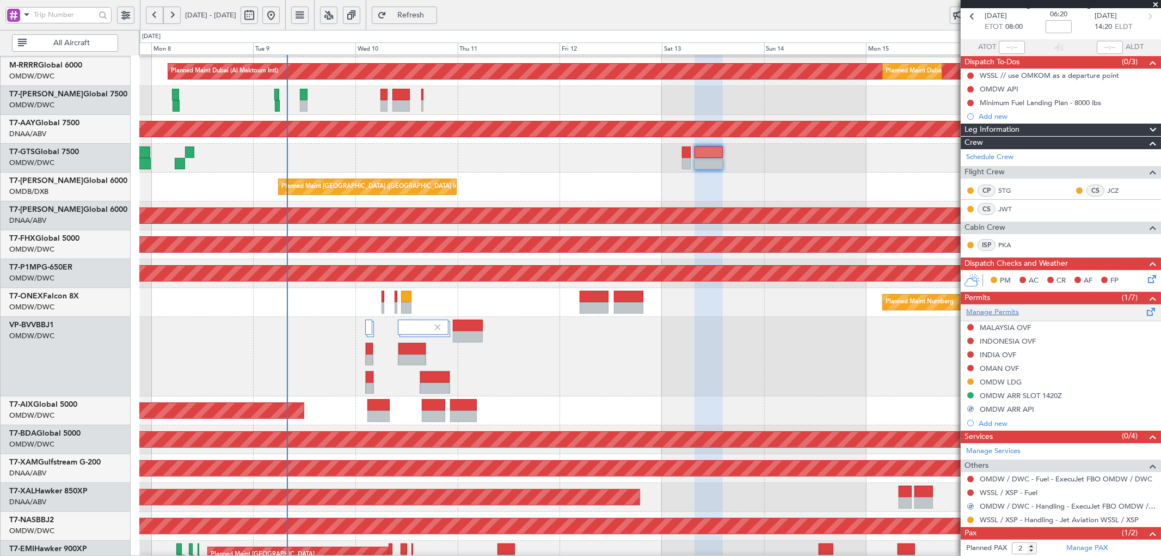
scroll to position [0, 0]
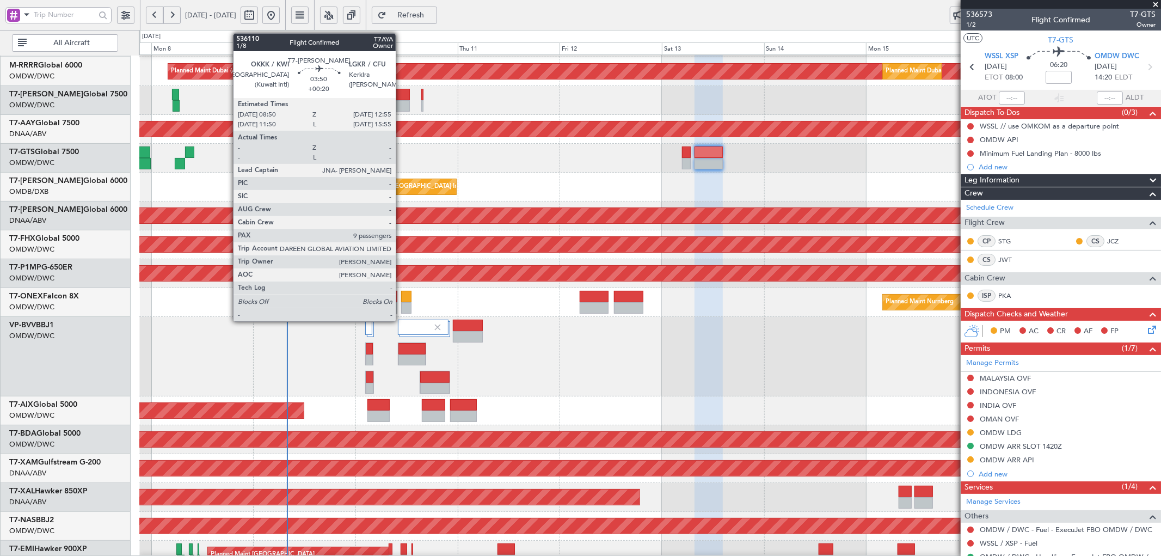
click at [401, 93] on div at bounding box center [401, 94] width 17 height 11
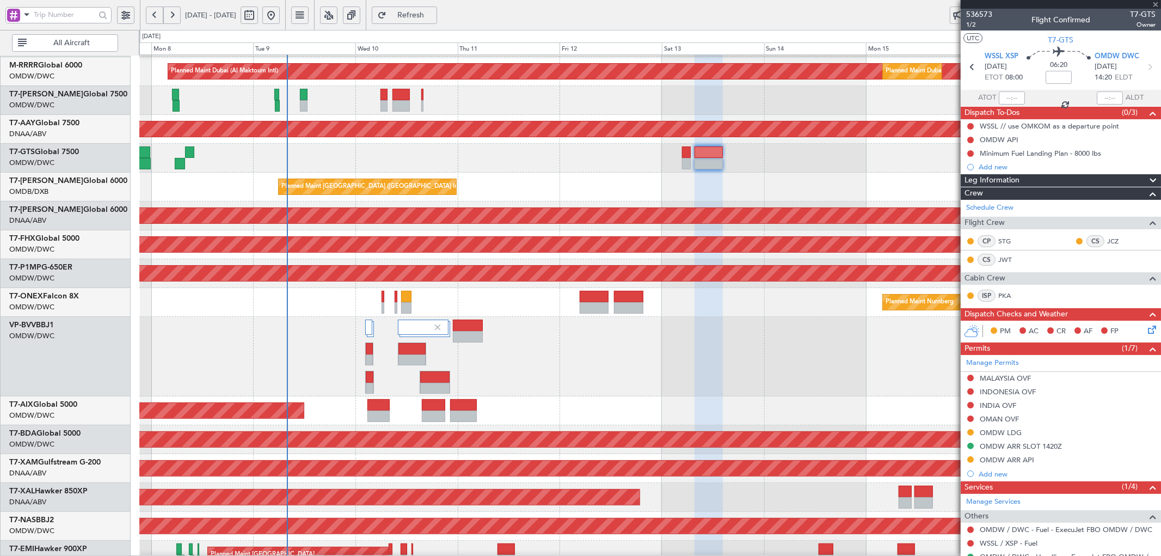
type input "+00:20"
type input "9"
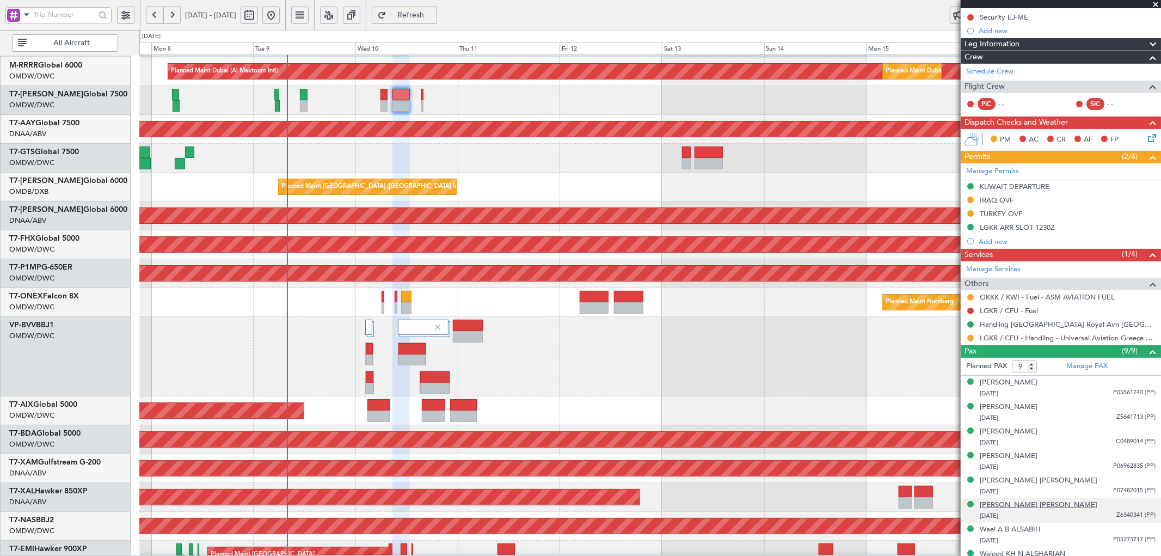
scroll to position [176, 0]
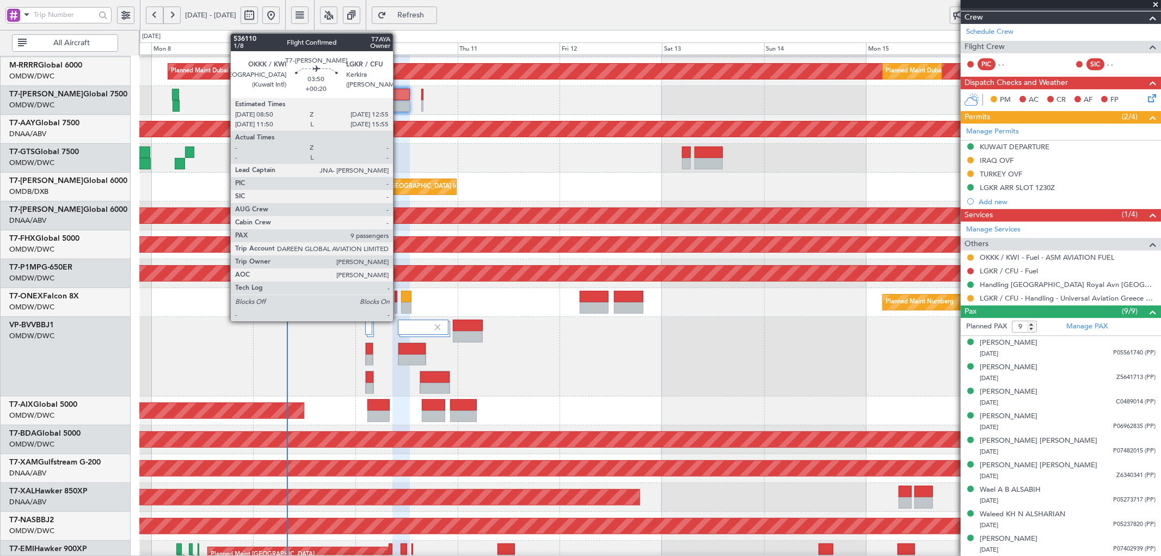
click at [399, 93] on div at bounding box center [401, 94] width 17 height 11
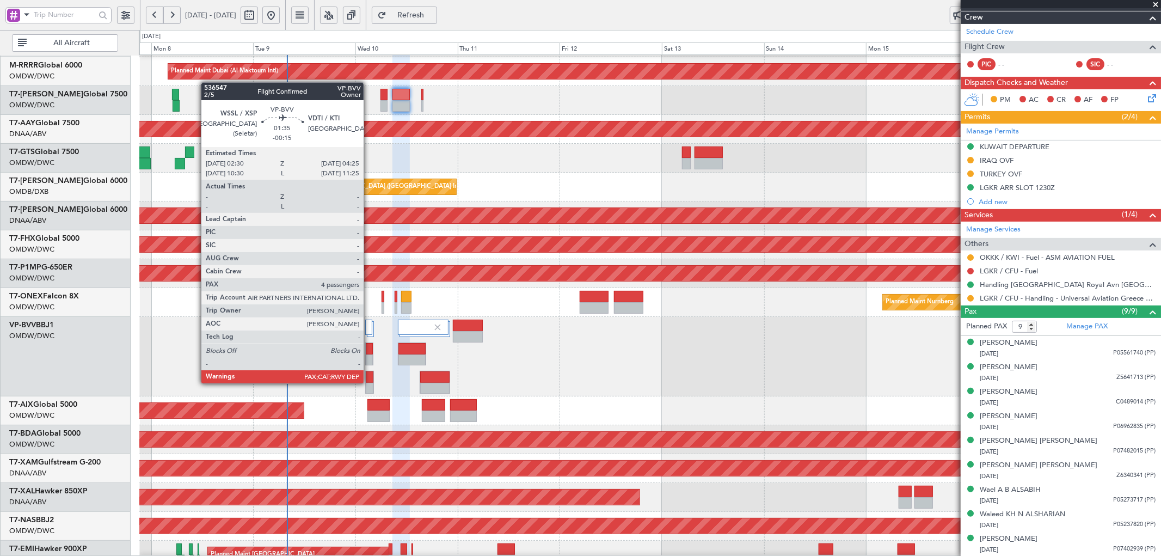
click at [369, 383] on div at bounding box center [369, 388] width 7 height 11
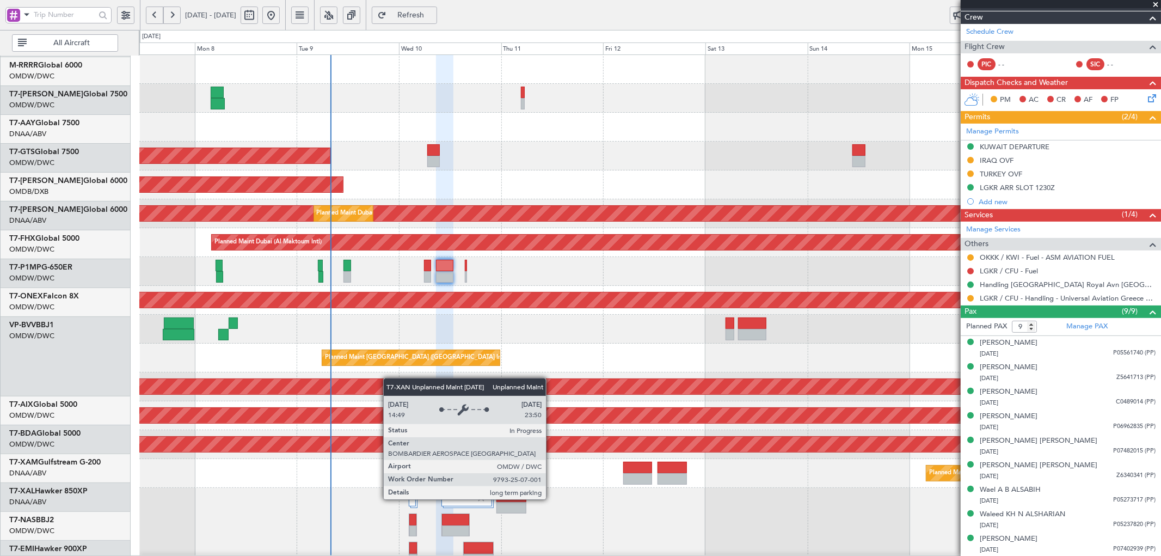
scroll to position [0, 0]
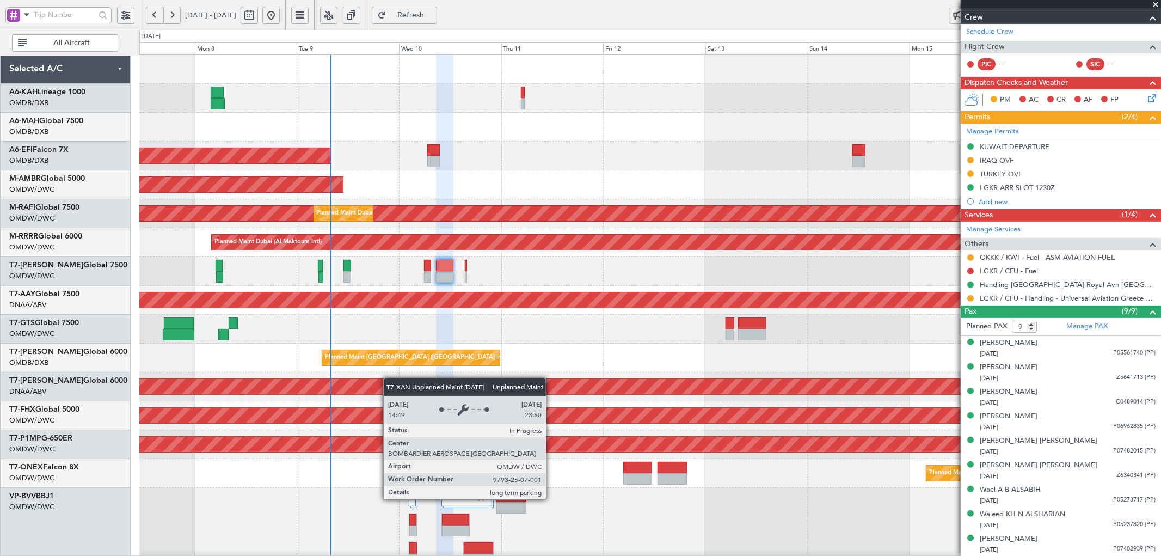
click at [389, 384] on div "Planned Maint Dubai (Al Maktoum Intl) AOG Maint Dubai (Al Maktoum Intl) Planned…" at bounding box center [650, 398] width 1022 height 686
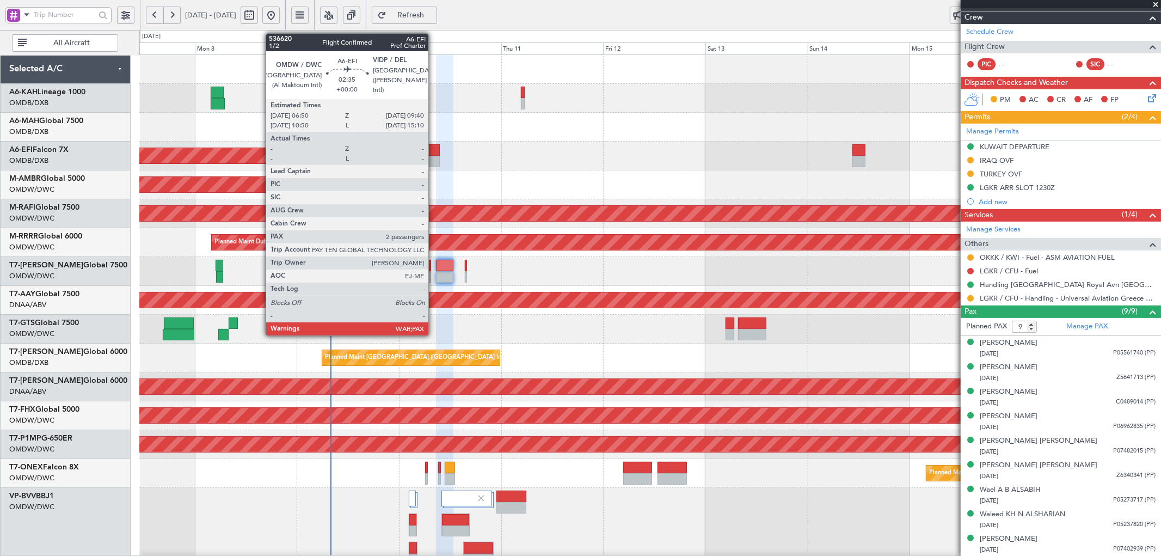
click at [434, 148] on div at bounding box center [433, 149] width 13 height 11
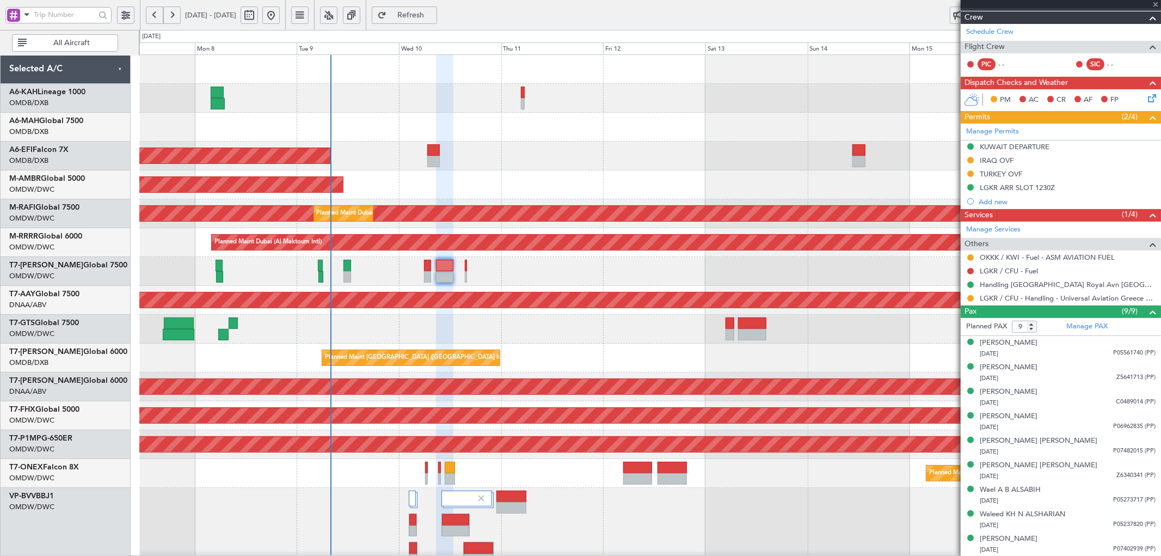
type input "2"
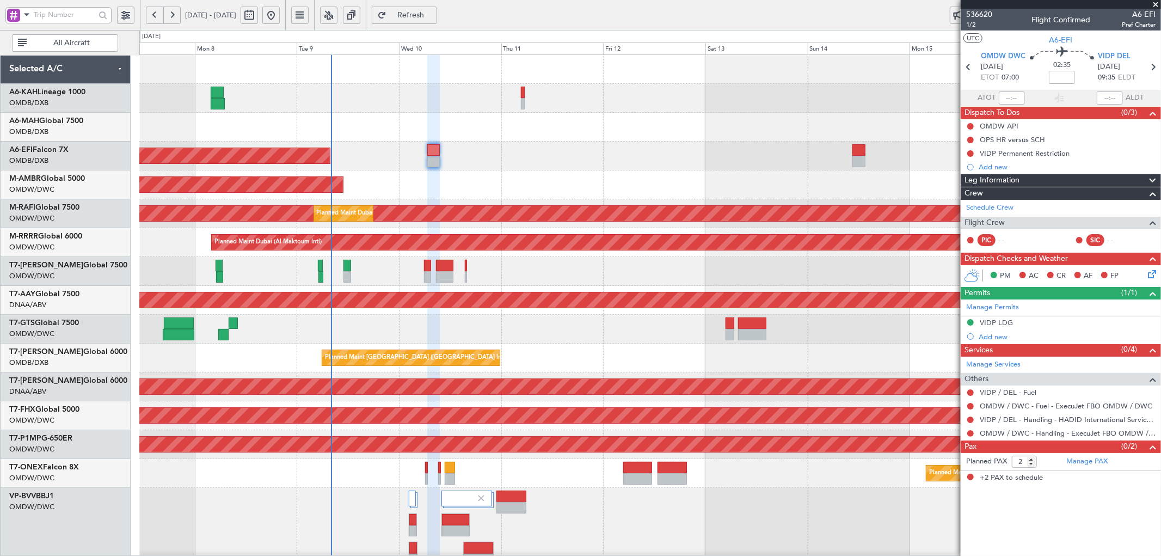
click at [434, 22] on button "Refresh" at bounding box center [404, 15] width 65 height 17
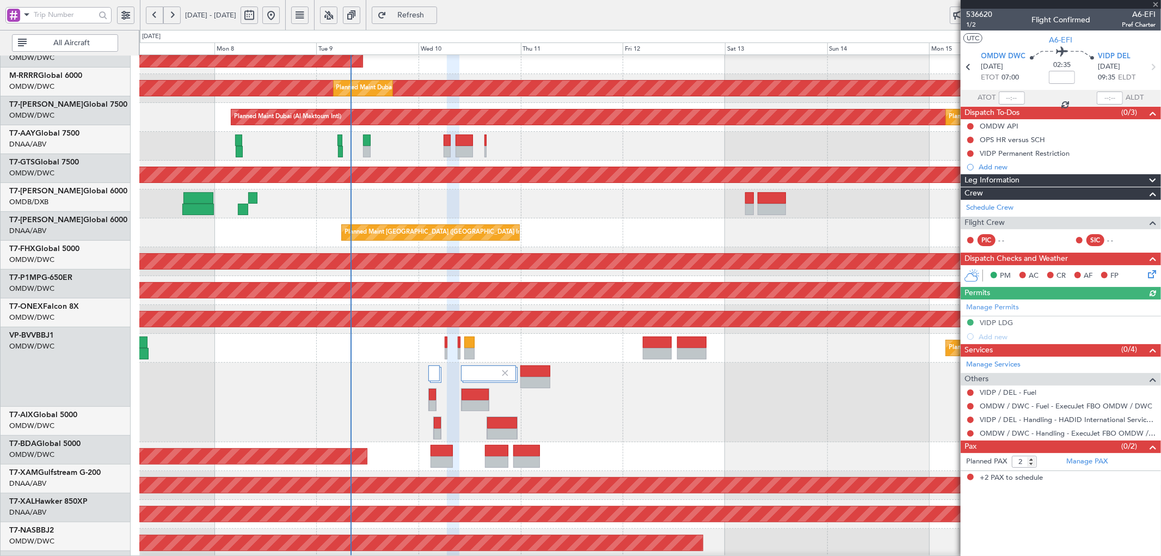
scroll to position [184, 0]
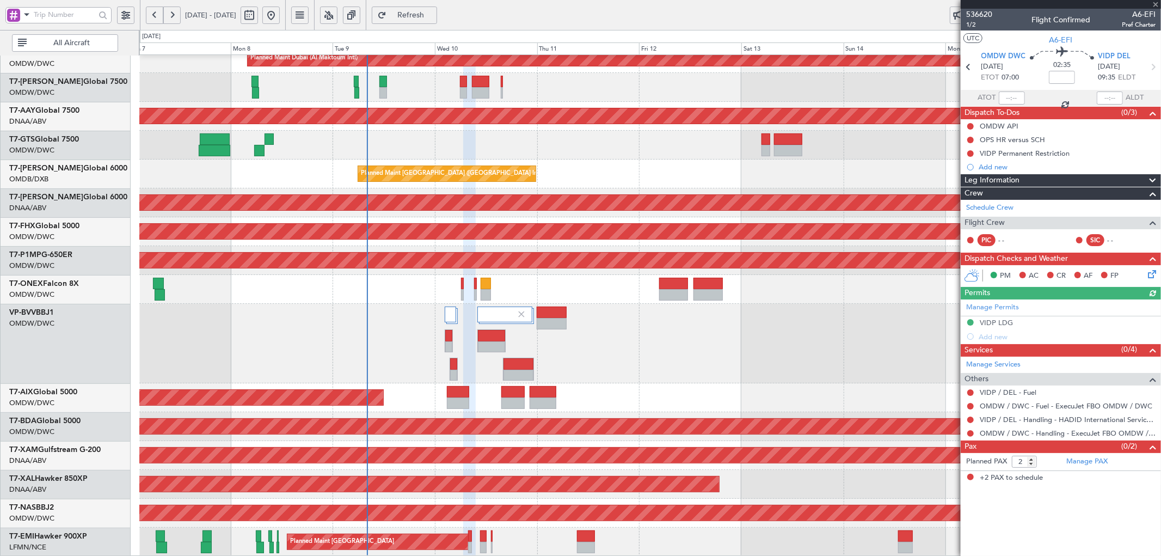
click at [597, 157] on div "Planned Maint Dubai (Al Maktoum Intl) Planned Maint [GEOGRAPHIC_DATA] (Al Makto…" at bounding box center [650, 214] width 1022 height 686
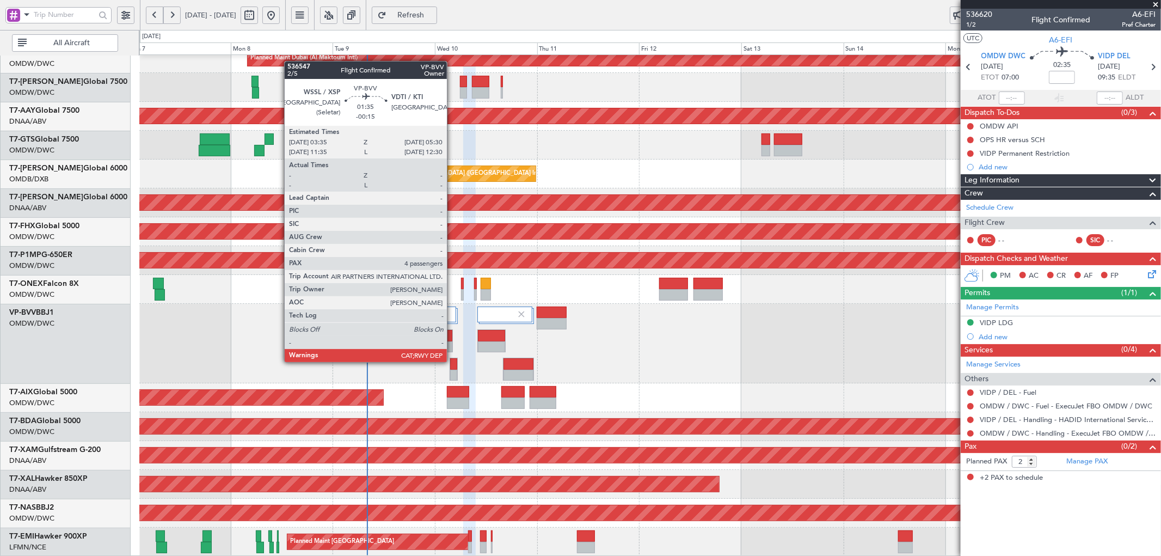
click at [453, 362] on div at bounding box center [453, 363] width 7 height 11
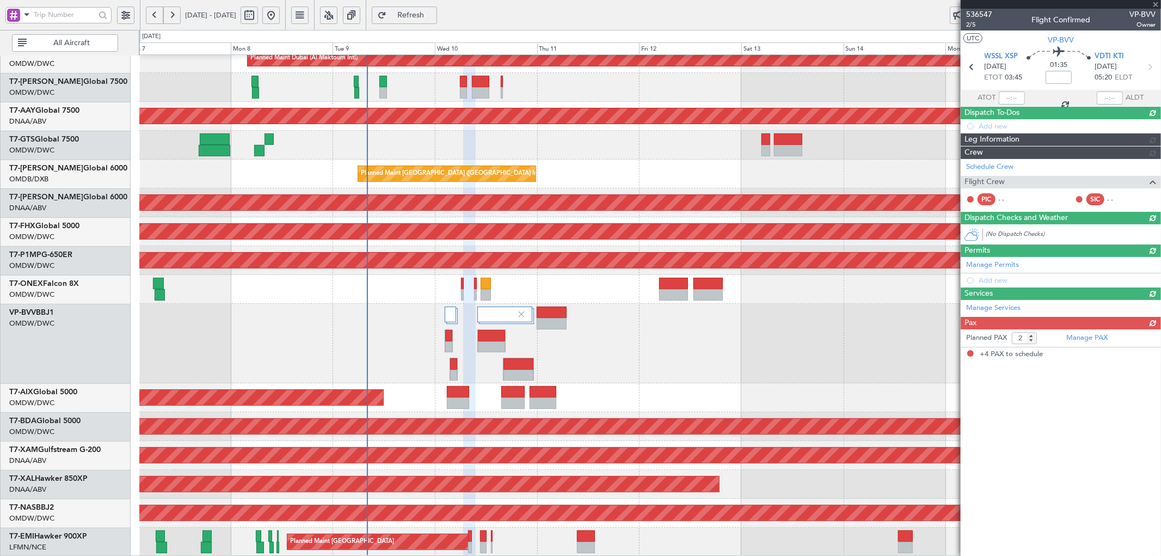
type input "-00:15"
type input "4"
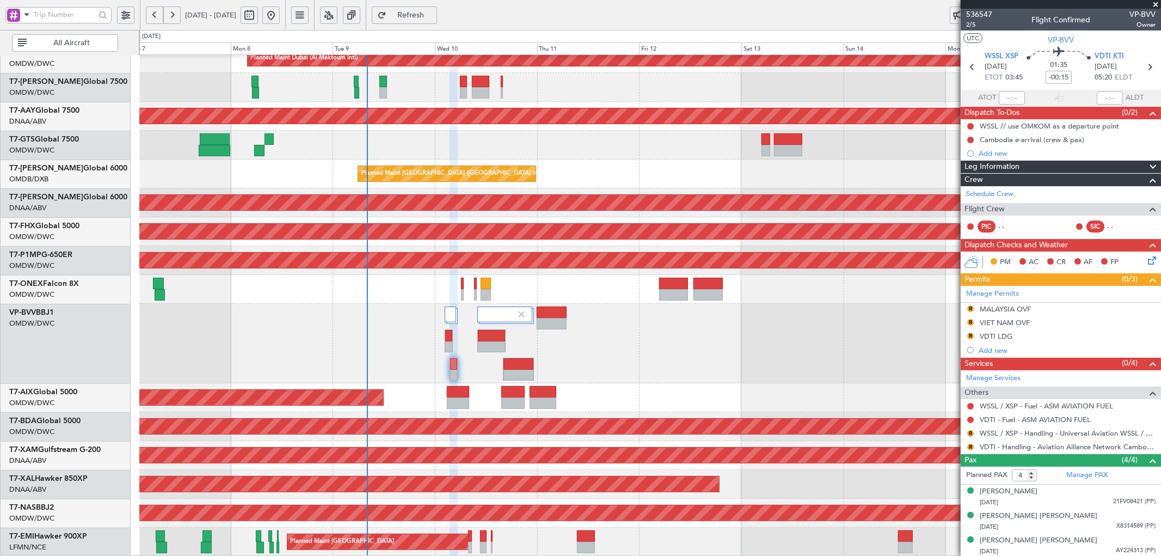
click at [433, 13] on span "Refresh" at bounding box center [411, 15] width 45 height 8
click at [1113, 434] on link "WSSL / XSP - Handling - Universal Aviation WSSL / XSP" at bounding box center [1068, 433] width 176 height 9
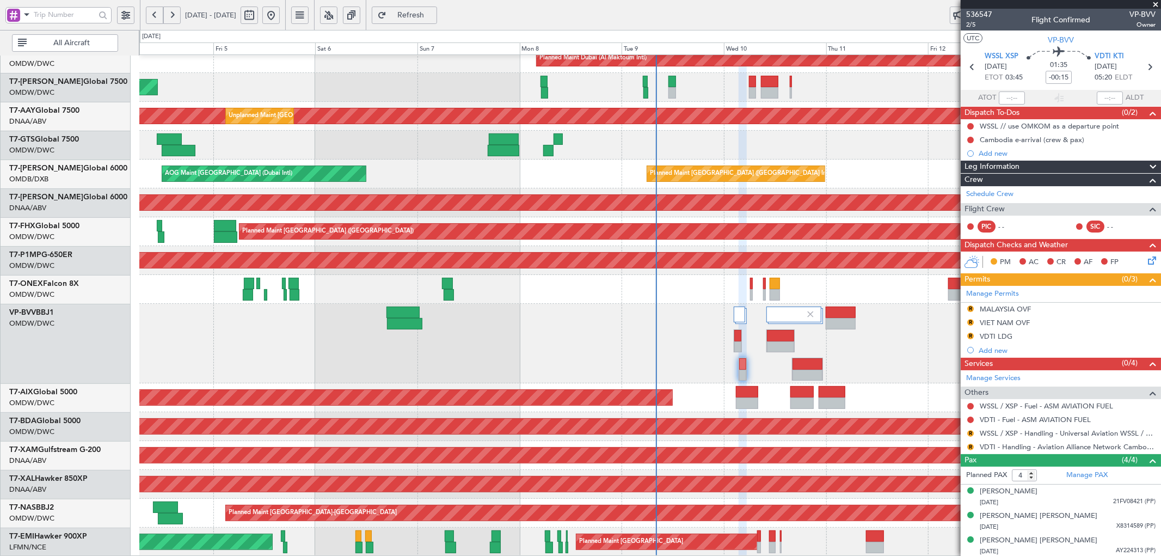
click at [653, 328] on div "Planned Maint Dubai (Al Maktoum Intl)" at bounding box center [650, 344] width 1022 height 80
click at [997, 197] on link "Schedule Crew" at bounding box center [990, 194] width 47 height 11
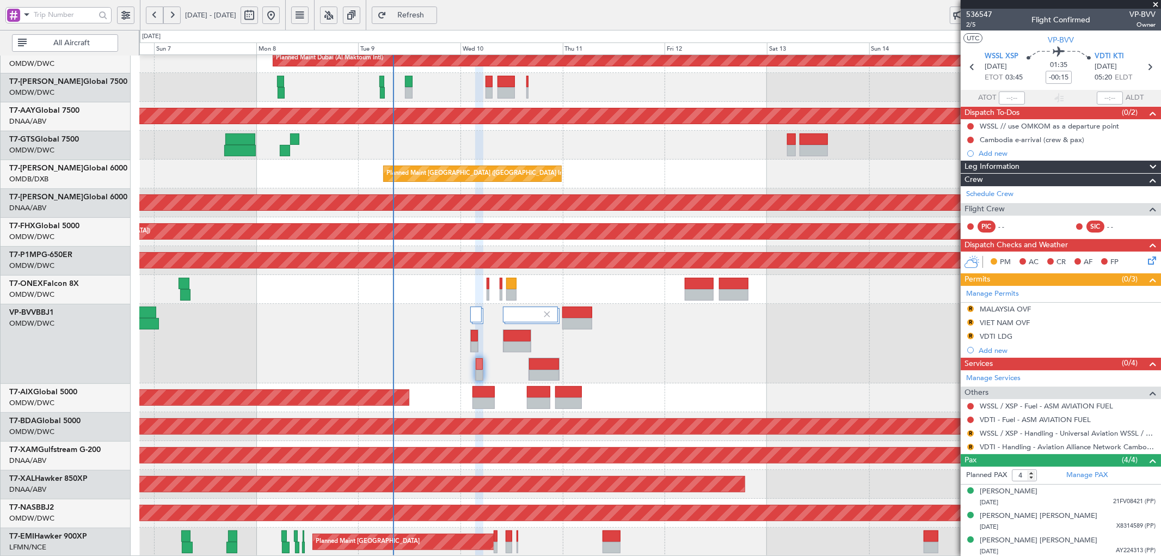
click at [303, 380] on div "Planned Maint Dubai (Al Maktoum Intl) Planned Maint Dubai (Al Maktoum Intl) Pla…" at bounding box center [650, 214] width 1022 height 686
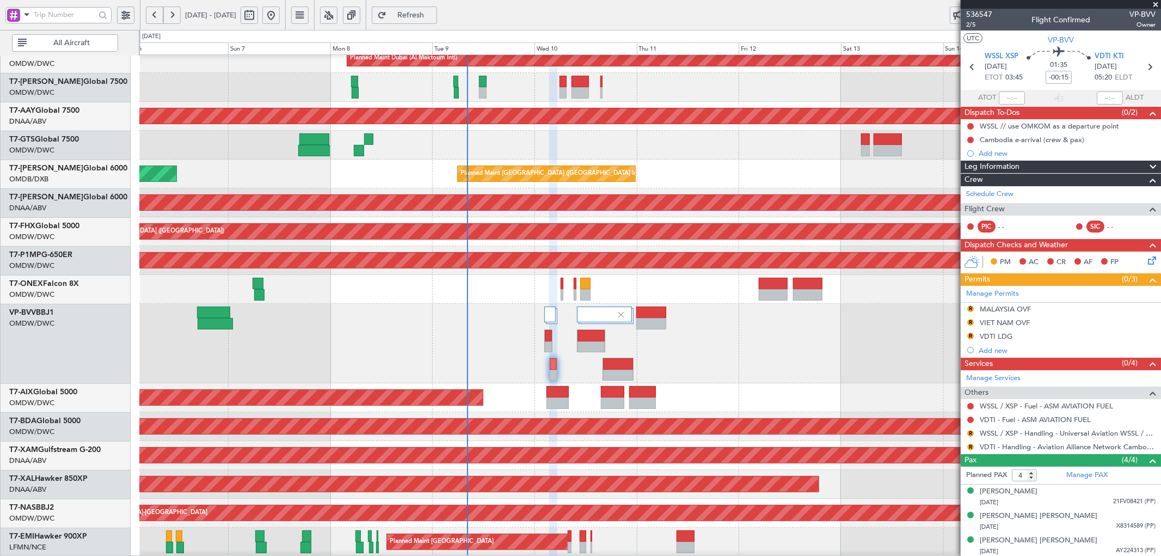
click at [556, 308] on div at bounding box center [650, 344] width 1022 height 80
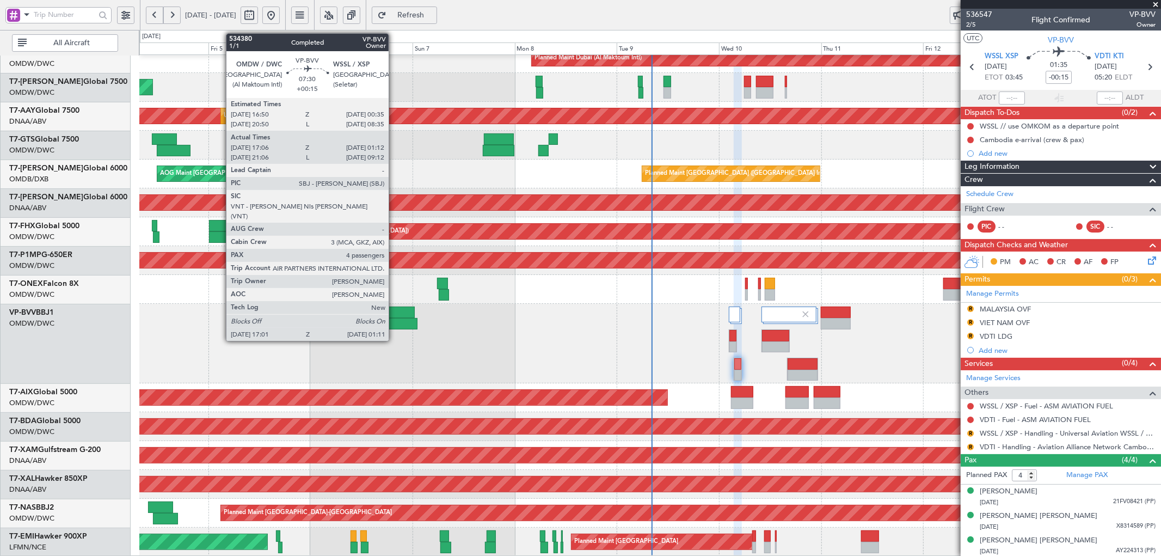
click at [395, 316] on div at bounding box center [398, 312] width 33 height 11
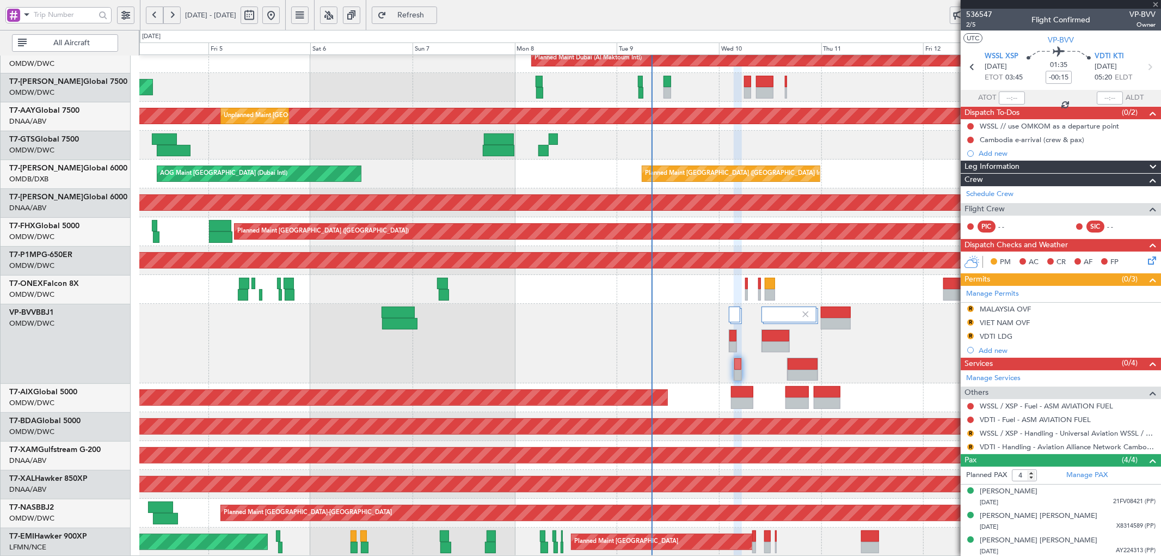
type input "+00:15"
type input "17:16"
type input "01:07"
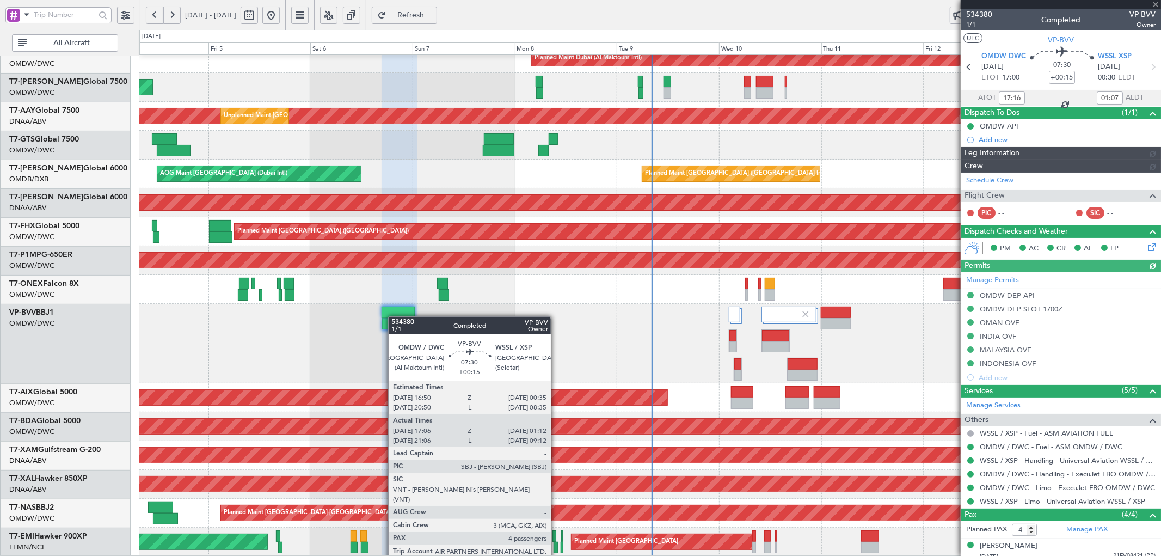
type input "Syed Shakeel (SYS)"
type input "7117"
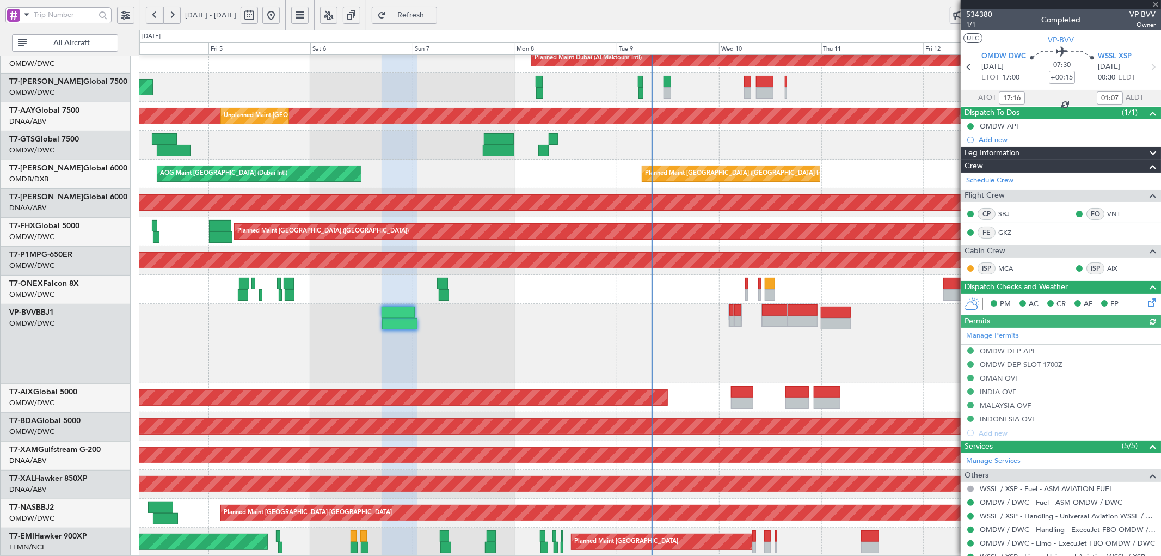
type input "Syed Shakeel (SYS)"
type input "7117"
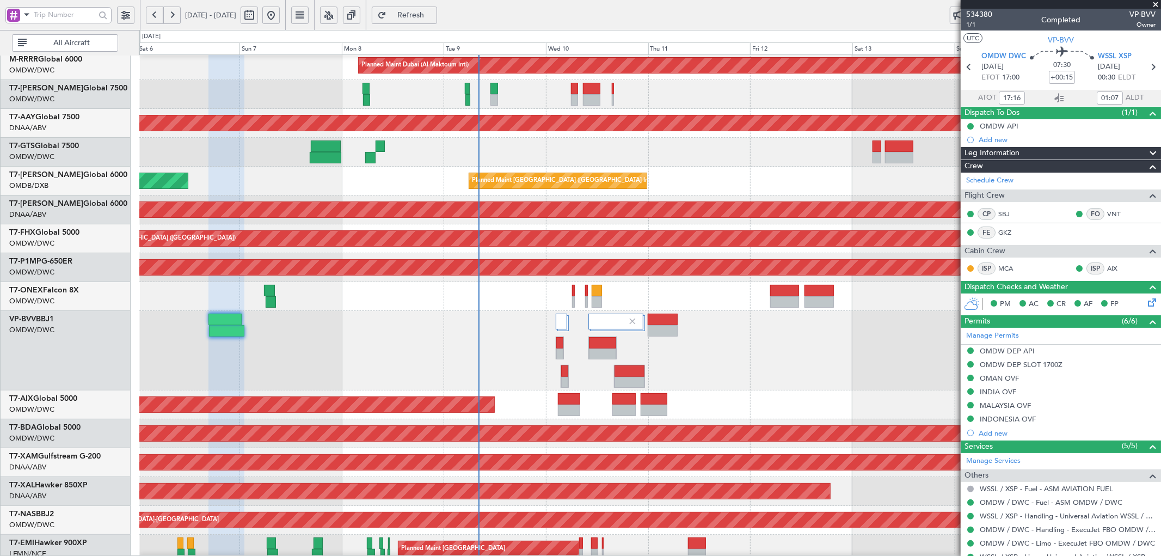
scroll to position [172, 0]
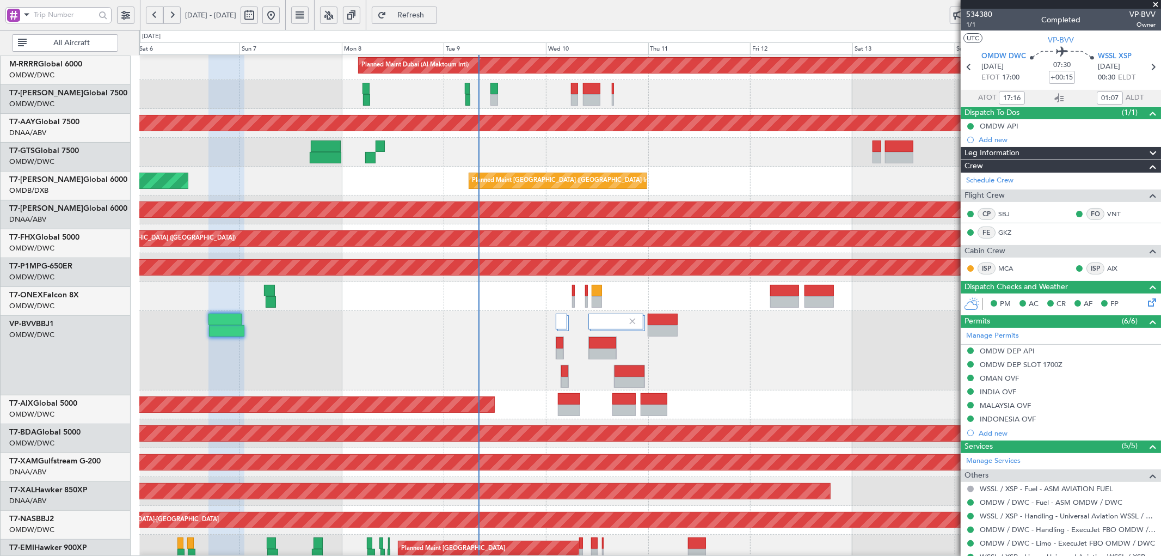
click at [437, 477] on div "Planned Maint Cologne-[GEOGRAPHIC_DATA]" at bounding box center [650, 462] width 1022 height 29
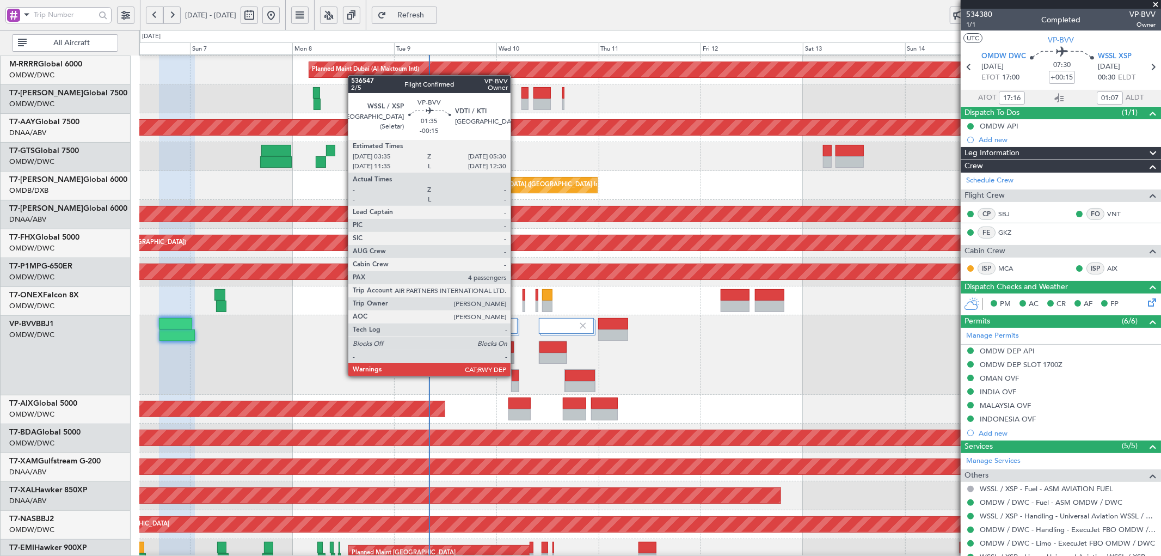
click at [516, 376] on div at bounding box center [515, 375] width 7 height 11
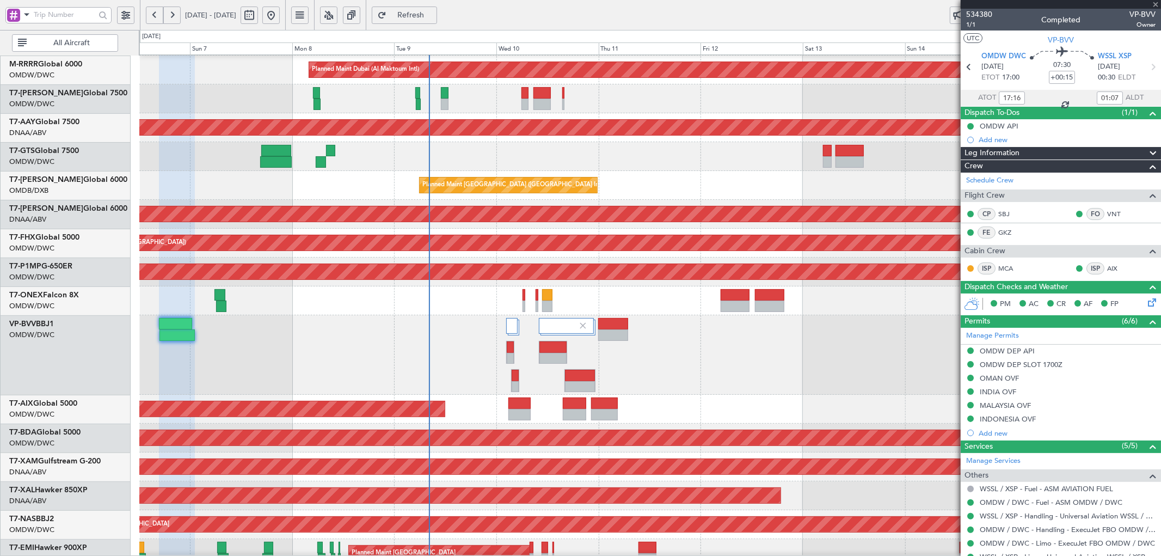
type input "-00:15"
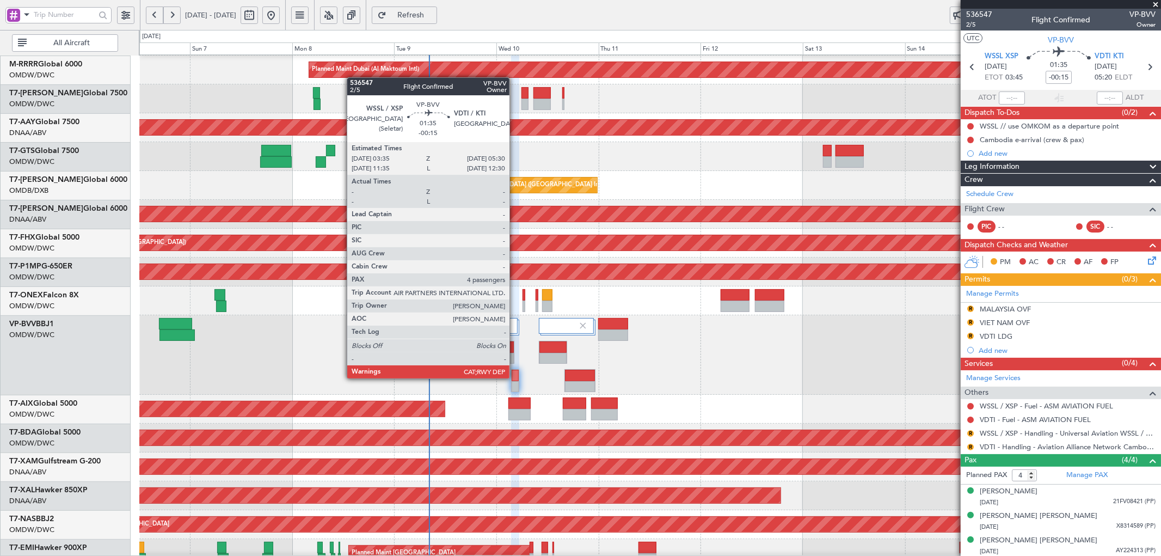
click at [515, 378] on div at bounding box center [515, 375] width 7 height 11
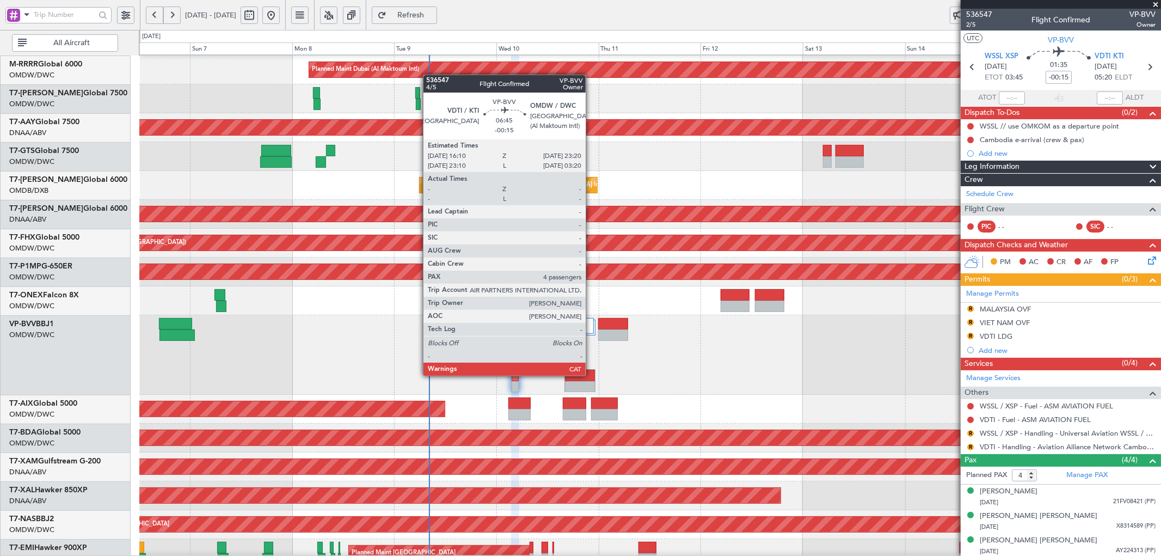
click at [591, 376] on div at bounding box center [580, 375] width 30 height 11
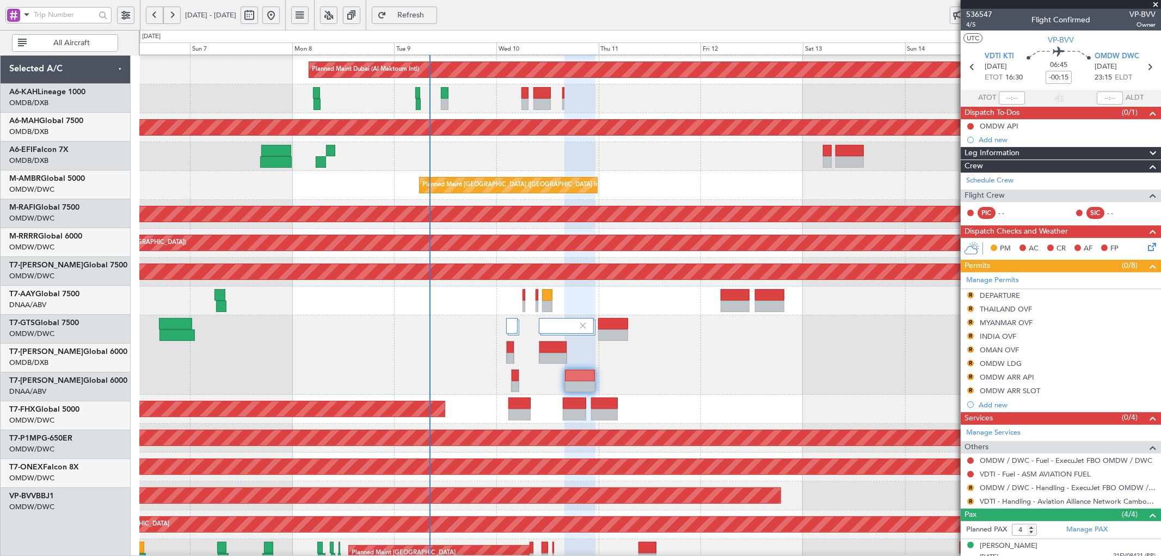
scroll to position [172, 0]
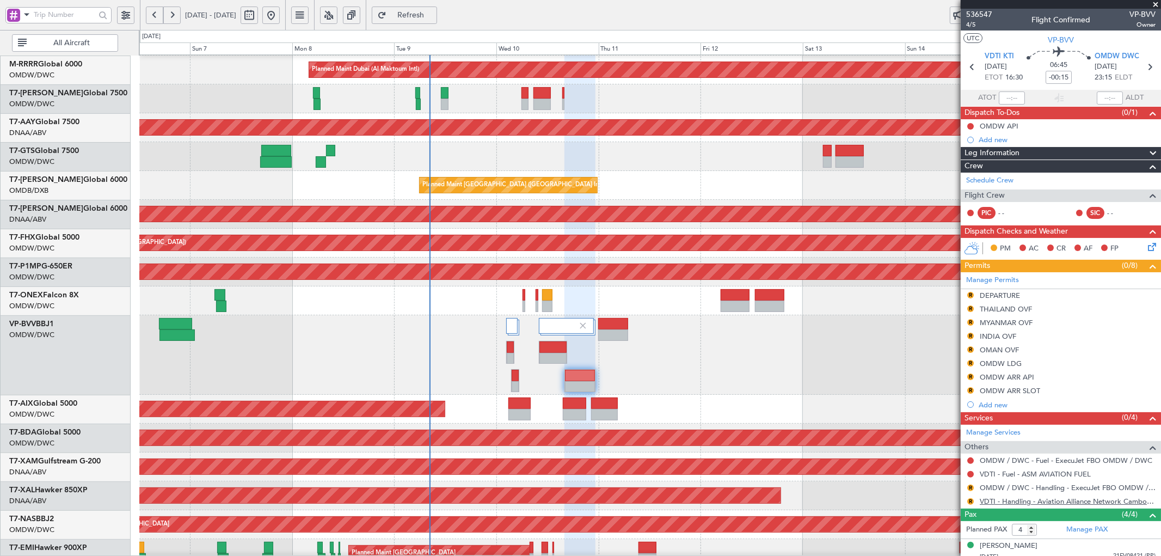
click at [1018, 499] on link "VDTI - Handling - Aviation Alliance Network Cambodia VDTI" at bounding box center [1068, 501] width 176 height 9
click at [427, 11] on span "Refresh" at bounding box center [411, 15] width 45 height 8
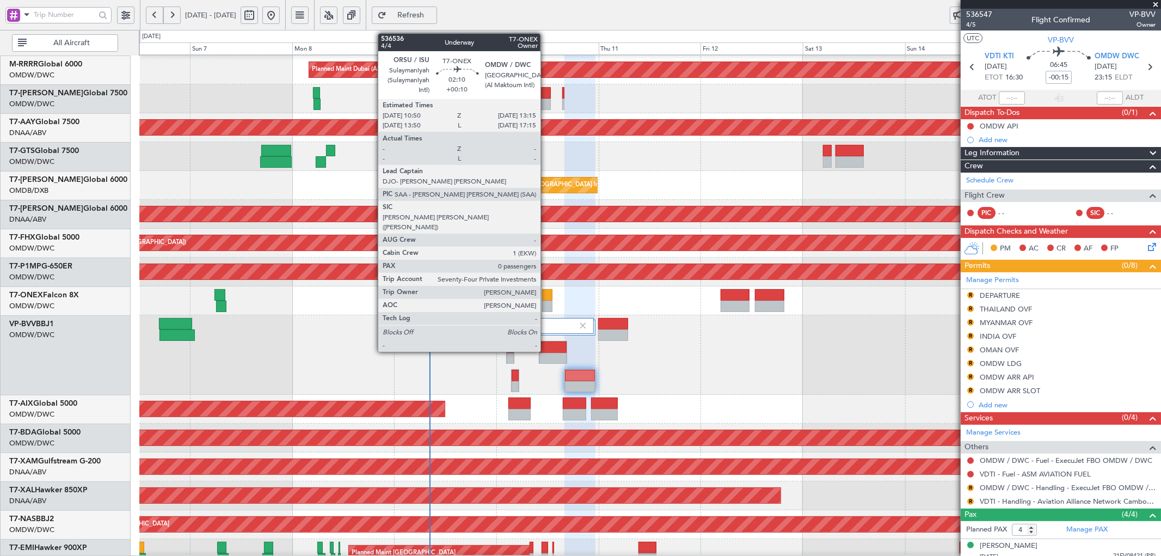
click at [546, 295] on div at bounding box center [547, 294] width 10 height 11
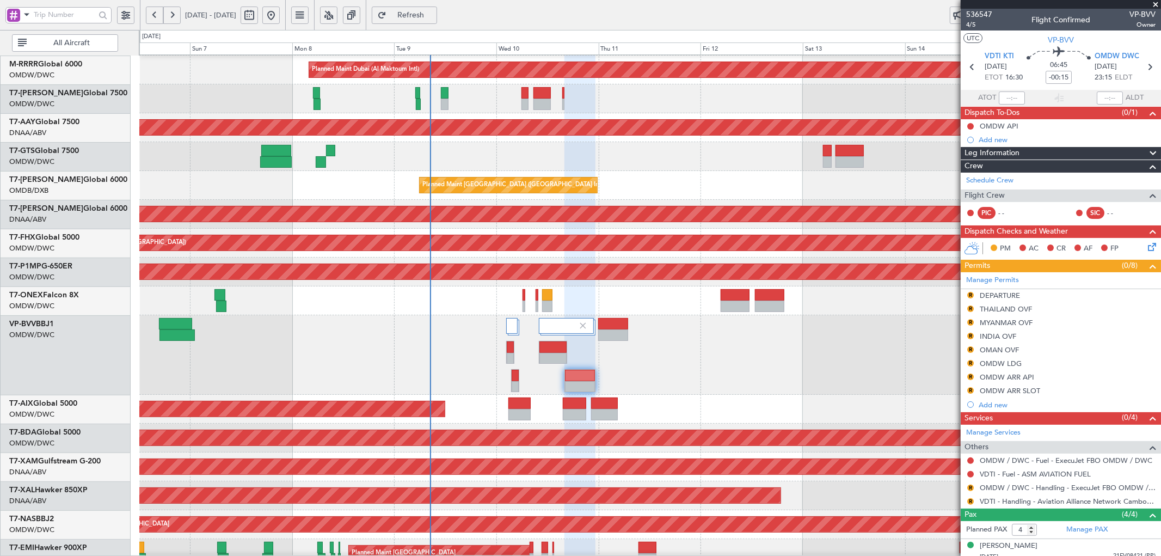
click at [433, 16] on span "Refresh" at bounding box center [411, 15] width 45 height 8
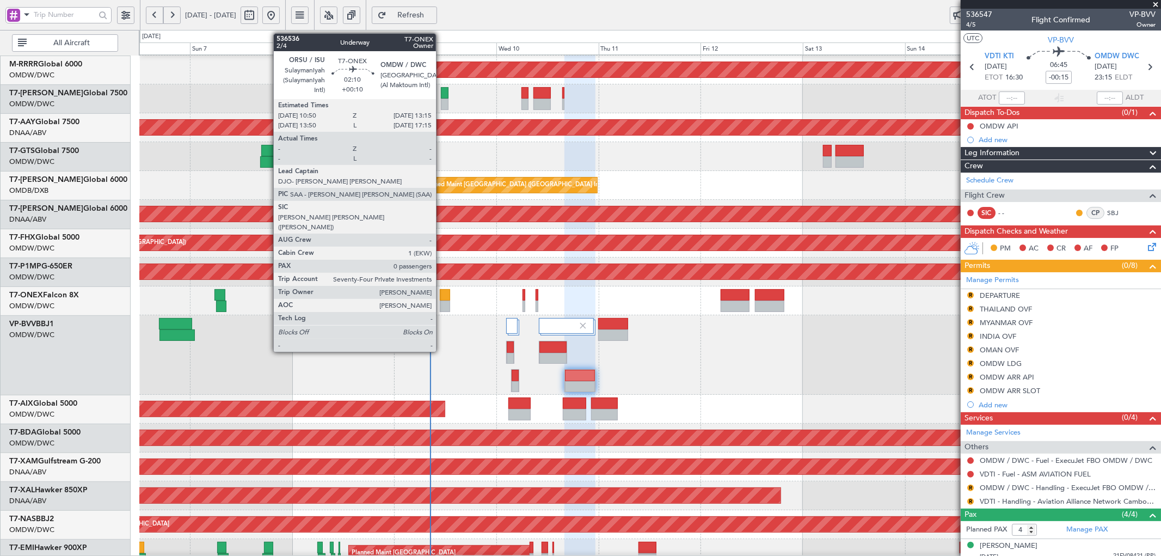
click at [441, 295] on div at bounding box center [445, 294] width 10 height 11
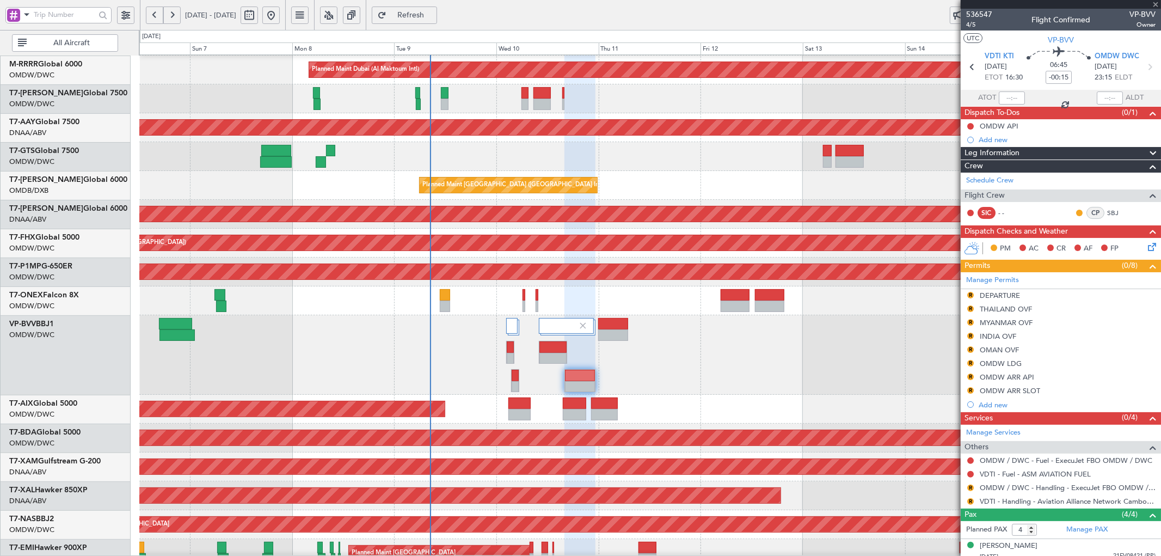
type input "+00:10"
type input "0"
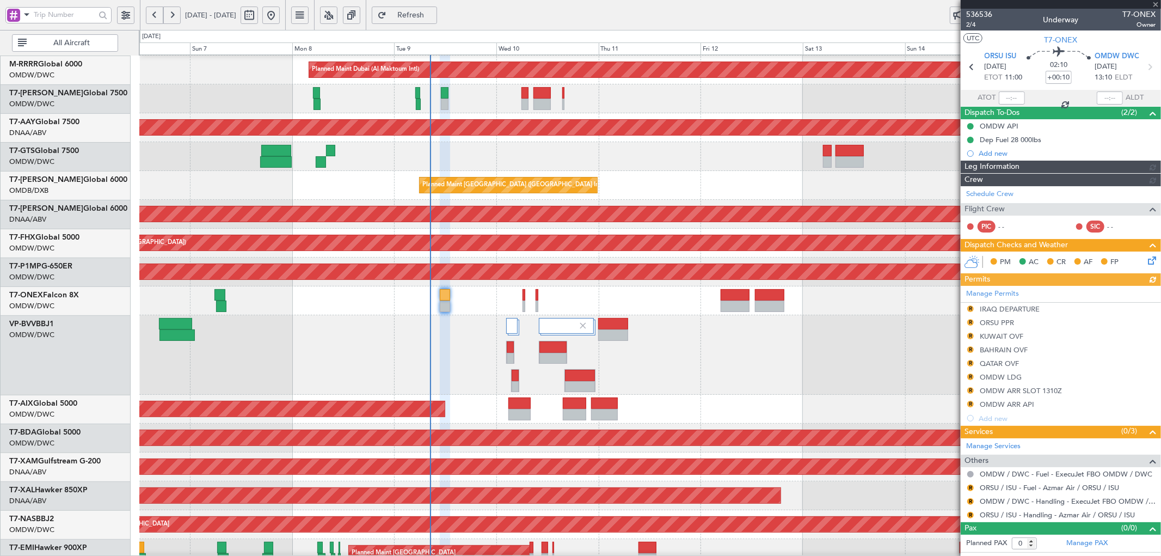
type input "[PERSON_NAME] (ANI)"
type input "7228"
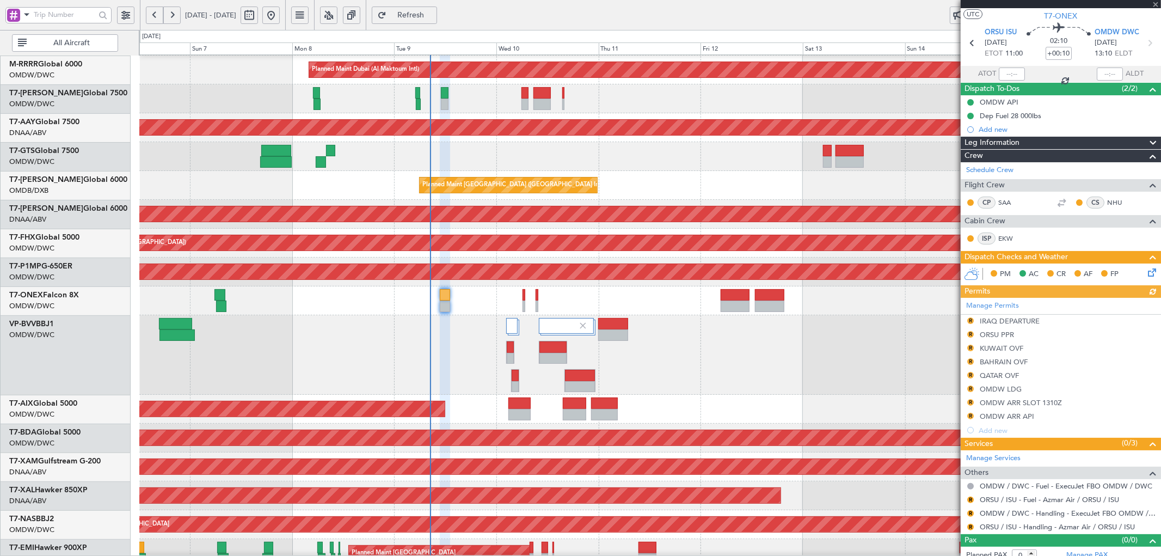
scroll to position [33, 0]
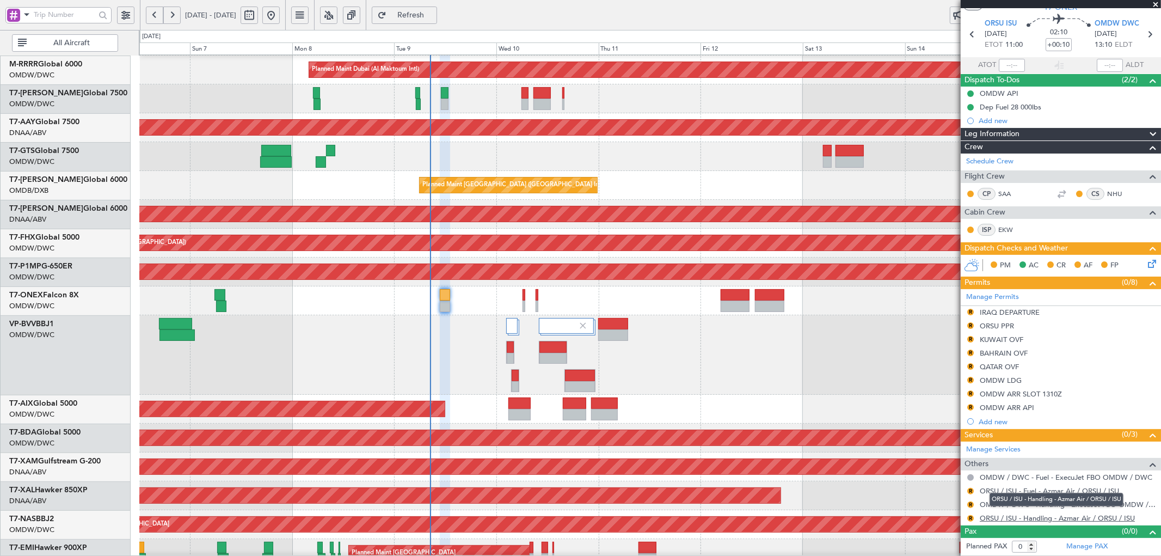
click at [1031, 521] on link "ORSU / ISU - Handling - Azmar Air / ORSU / ISU" at bounding box center [1057, 517] width 155 height 9
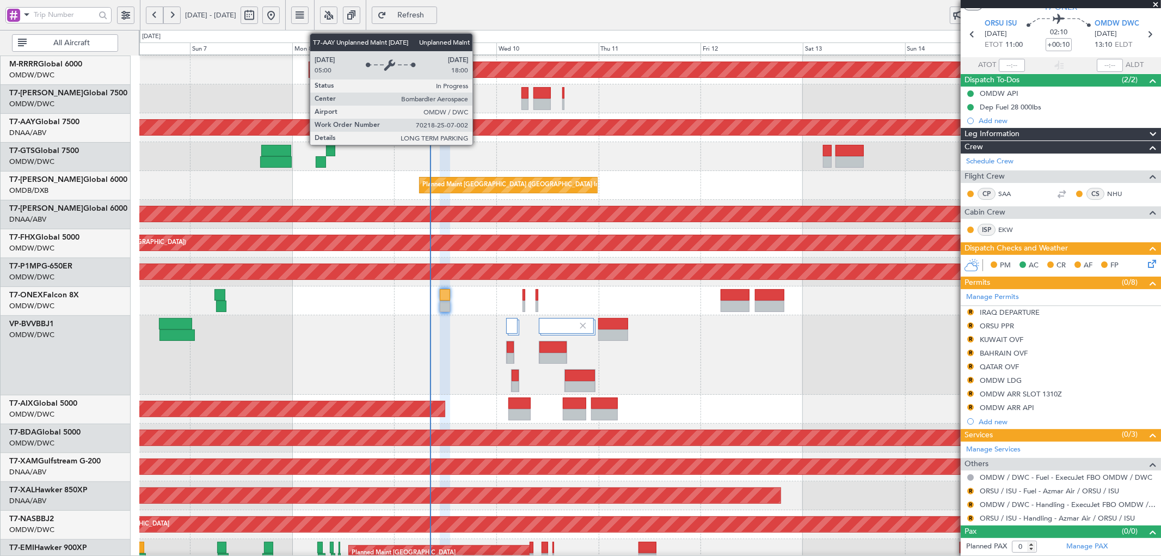
scroll to position [0, 0]
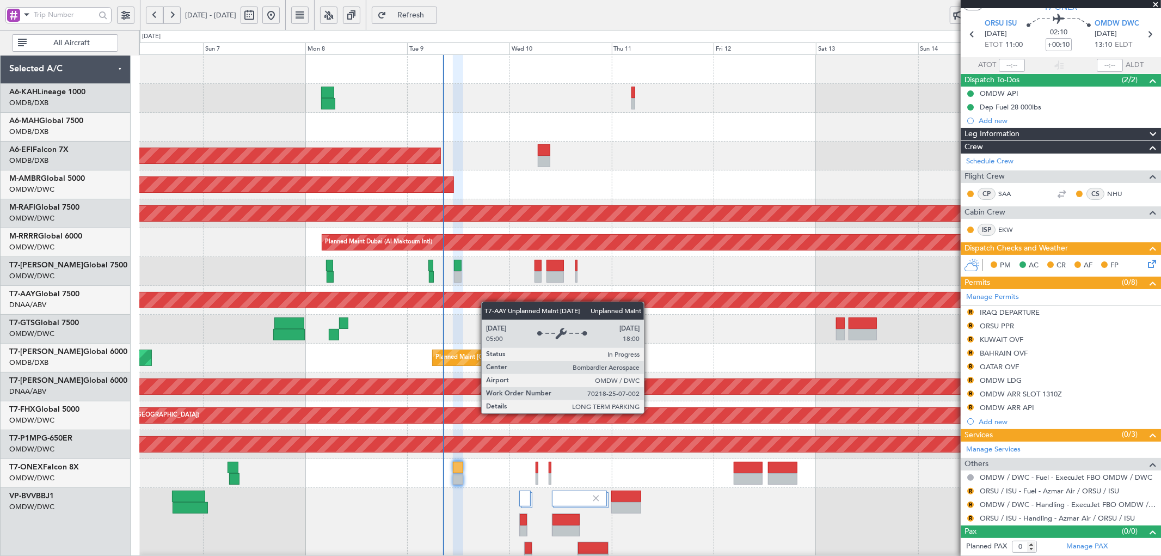
click at [492, 334] on div "Planned Maint Dubai (Al Maktoum Intl) Planned Maint [GEOGRAPHIC_DATA] ([GEOGRAP…" at bounding box center [650, 398] width 1022 height 686
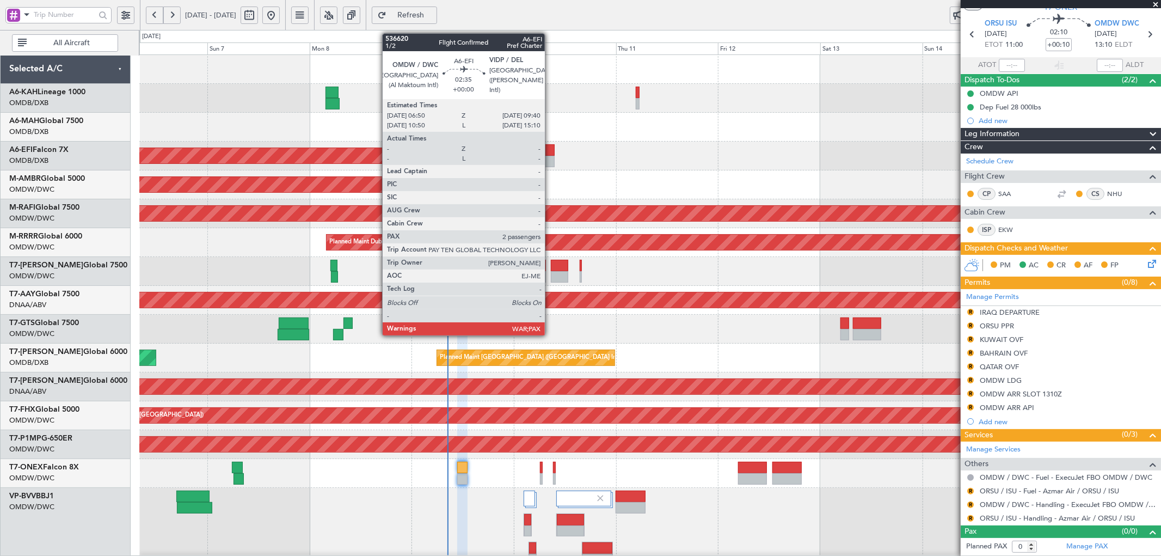
click at [551, 149] on div at bounding box center [548, 149] width 13 height 11
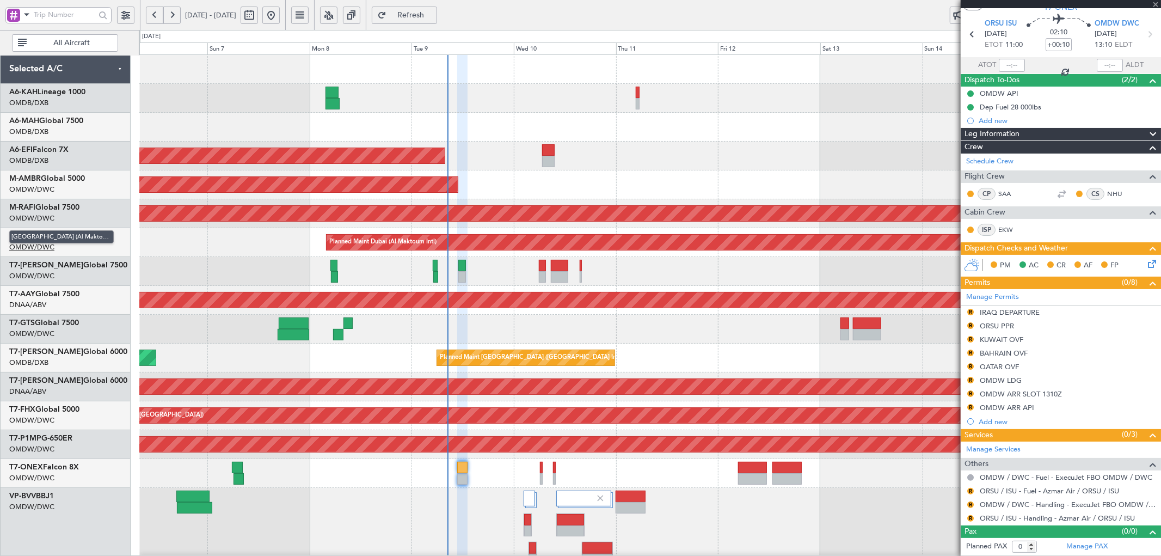
type input "2"
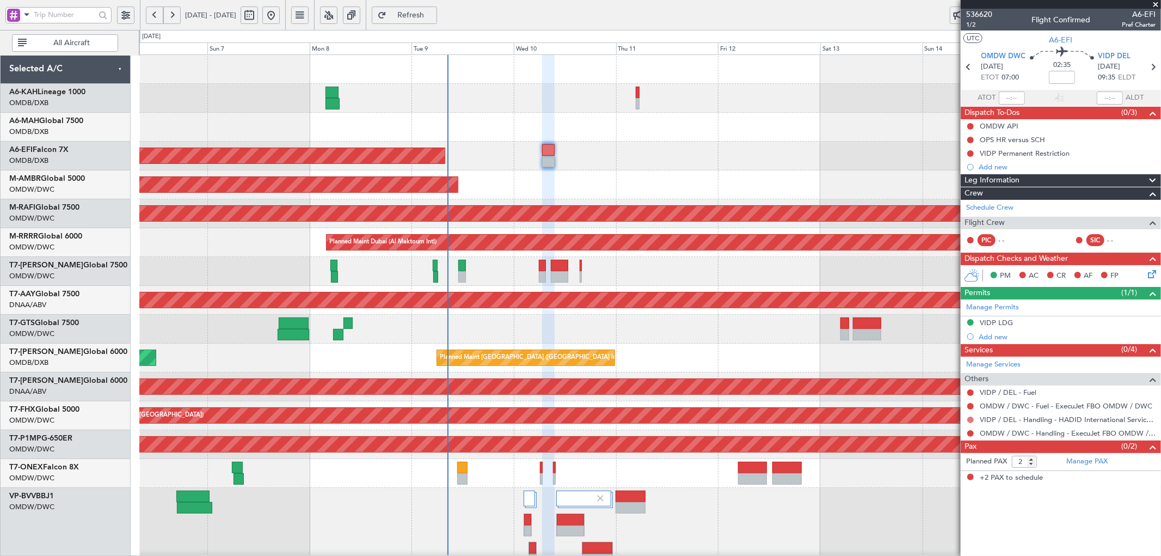
click at [973, 418] on button at bounding box center [971, 420] width 7 height 7
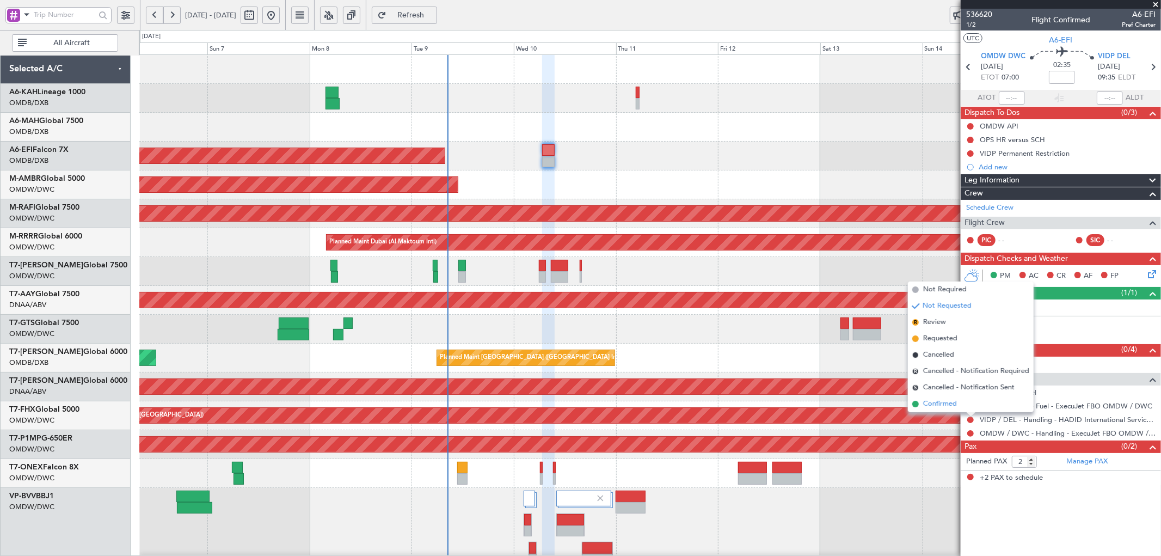
click at [945, 407] on span "Confirmed" at bounding box center [941, 404] width 34 height 11
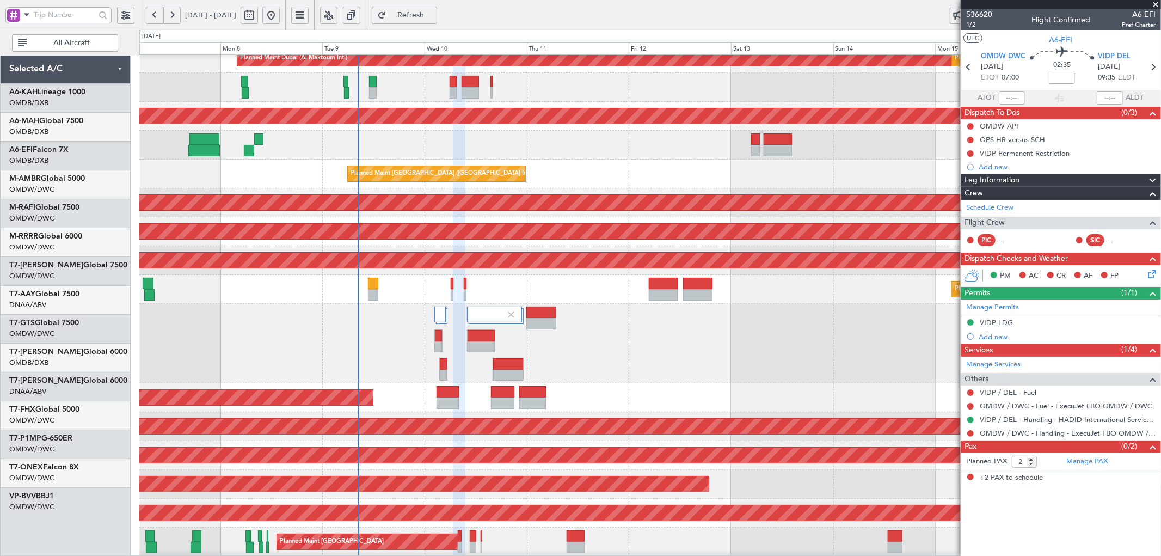
scroll to position [184, 0]
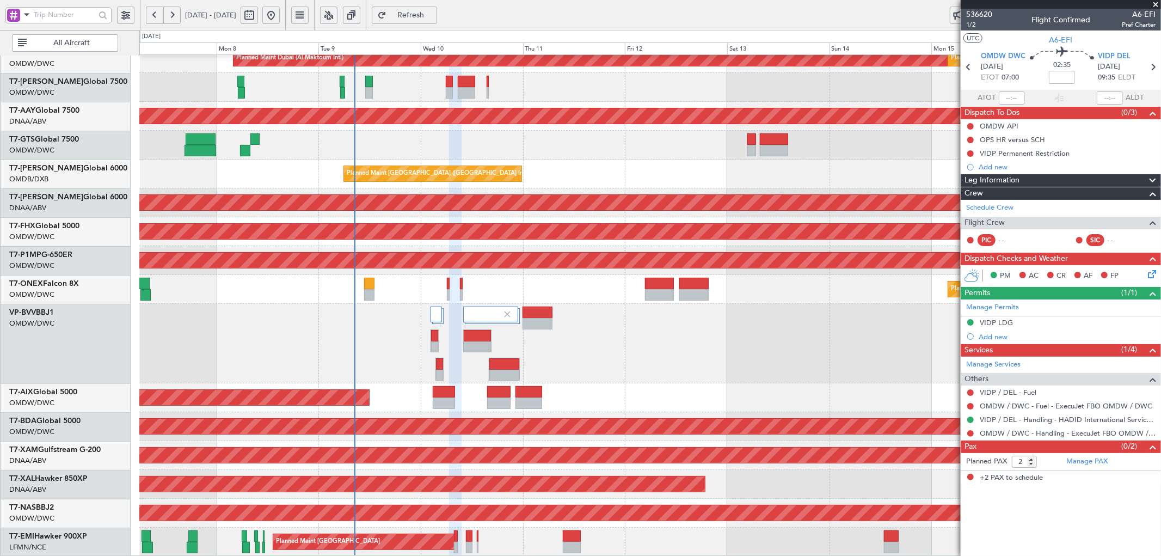
click at [316, 290] on div "Planned Maint Dubai (Al Maktoum Intl) Planned Maint [GEOGRAPHIC_DATA] (Al Makto…" at bounding box center [650, 214] width 1022 height 686
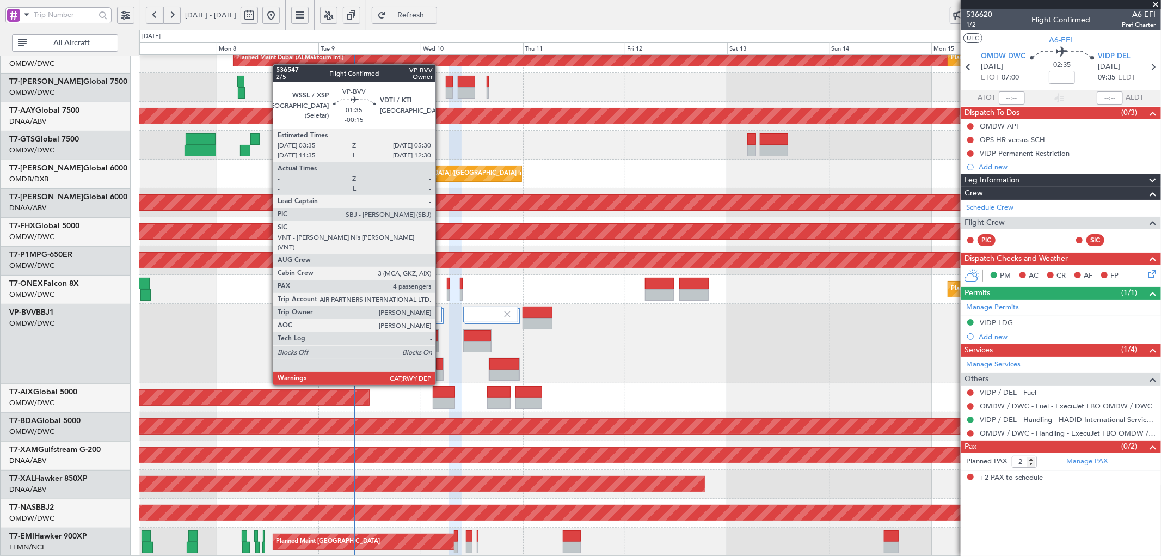
click at [441, 365] on div at bounding box center [439, 363] width 7 height 11
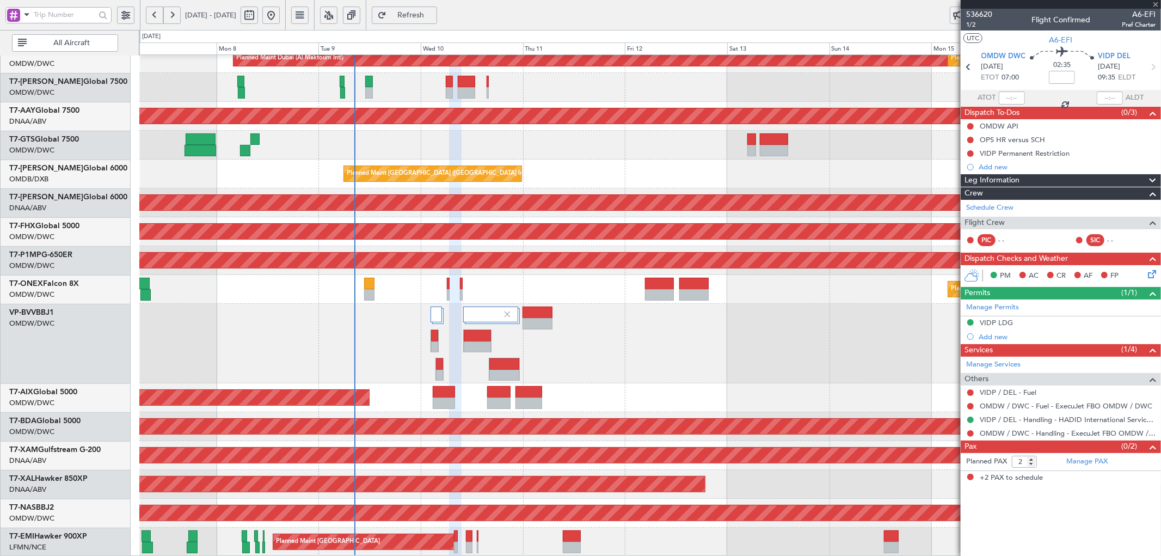
type input "-00:15"
type input "4"
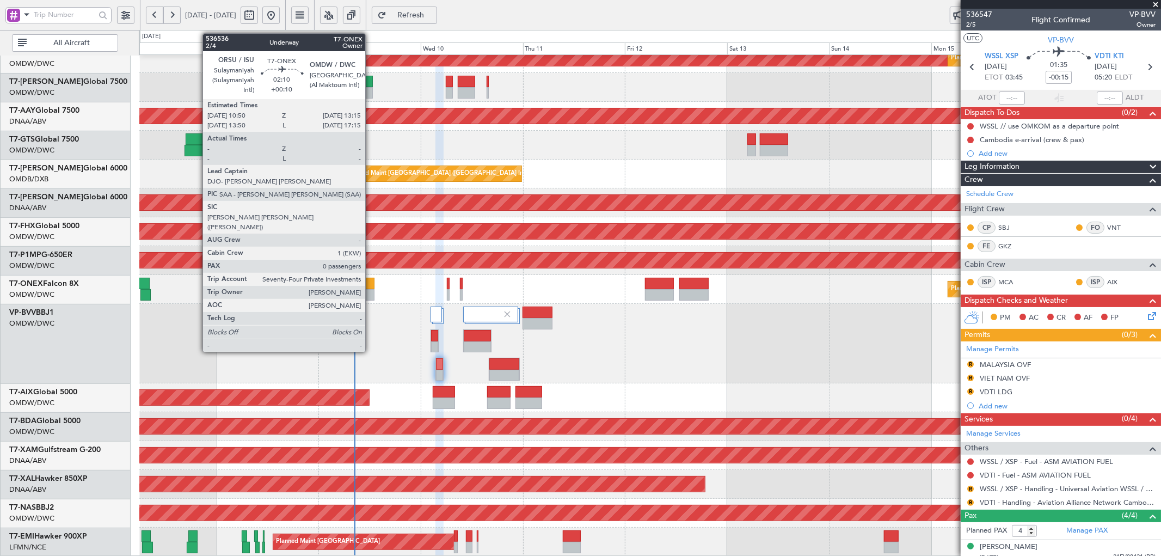
click at [369, 289] on div at bounding box center [369, 294] width 10 height 11
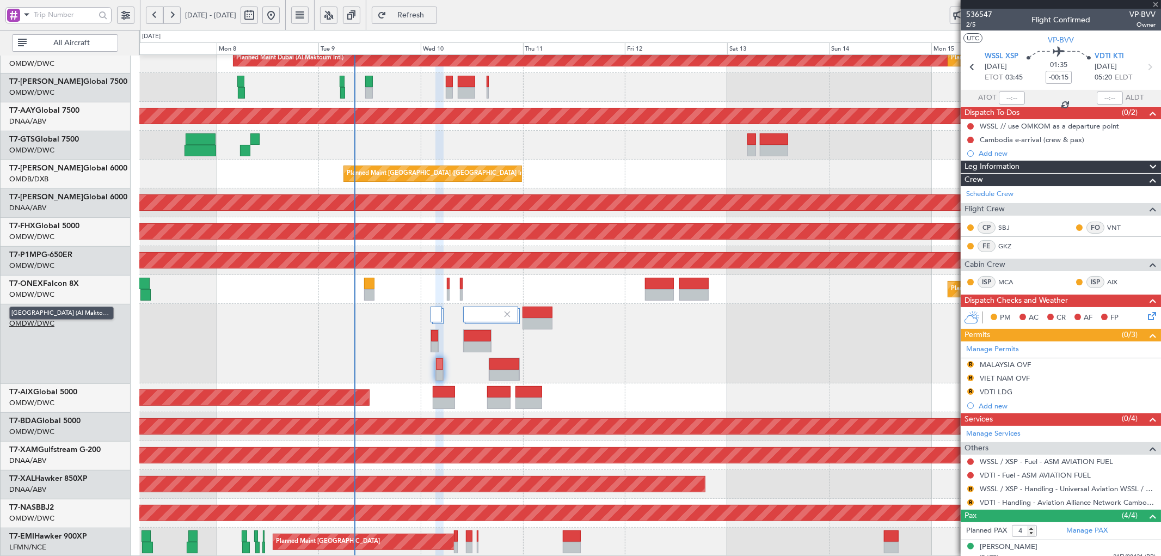
type input "+00:10"
type input "0"
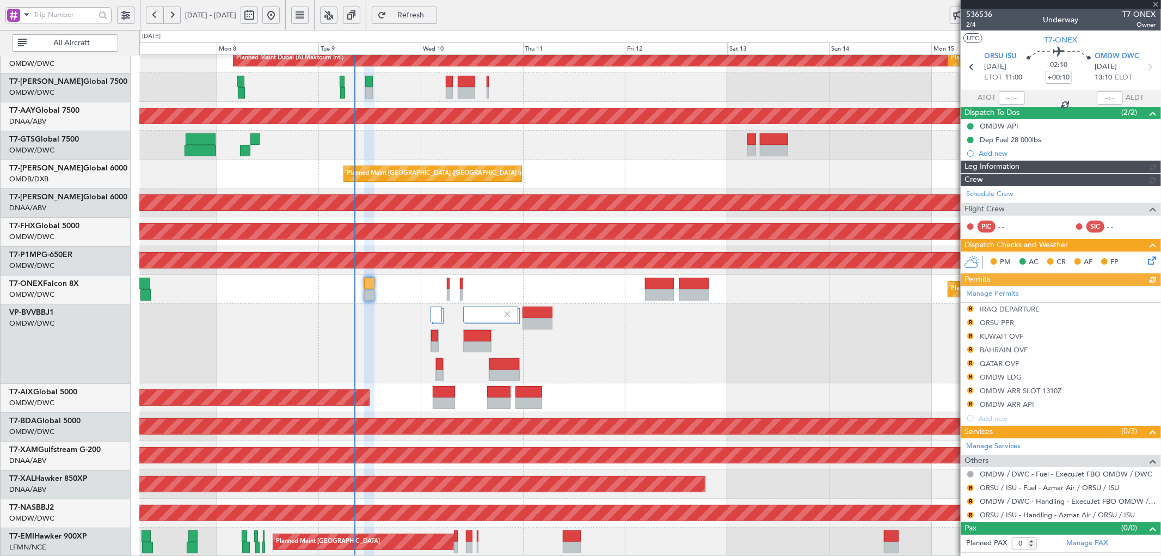
type input "[PERSON_NAME] (ANI)"
type input "7228"
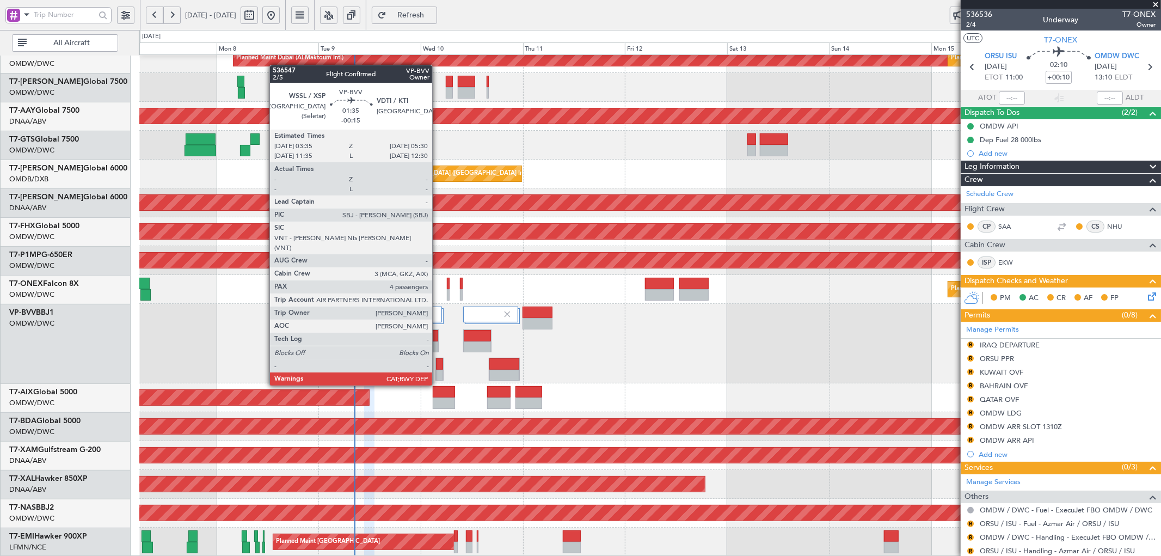
click at [438, 366] on div at bounding box center [439, 363] width 7 height 11
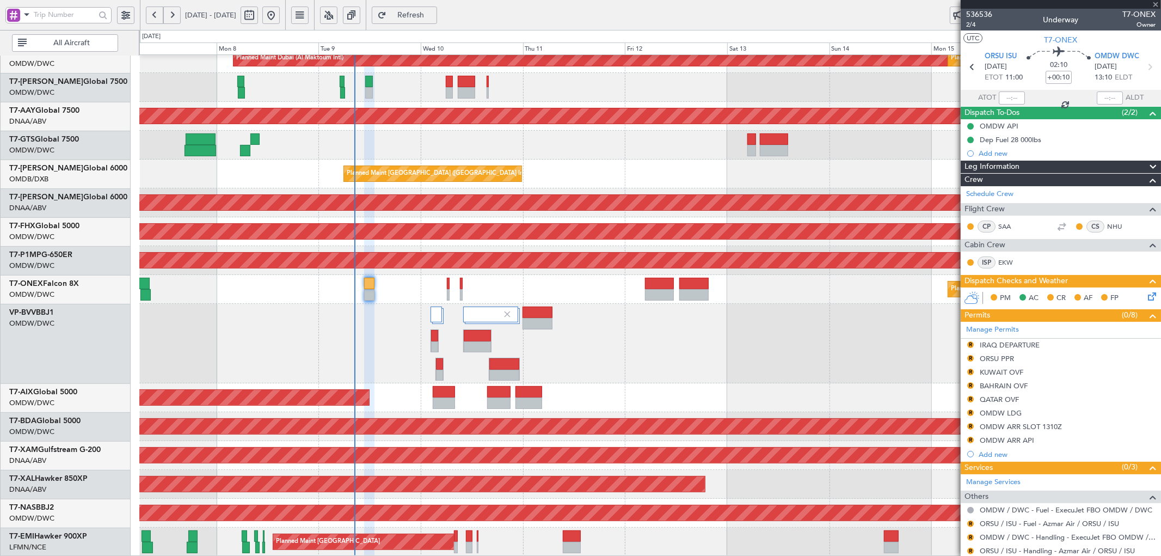
type input "-00:15"
type input "4"
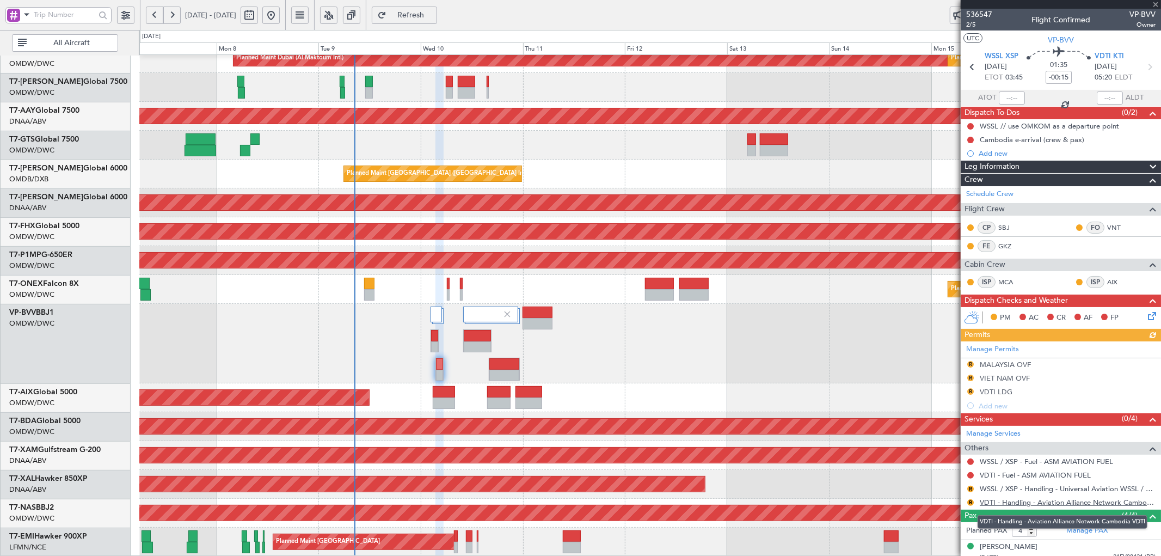
click at [995, 504] on link "VDTI - Handling - Aviation Alliance Network Cambodia VDTI" at bounding box center [1068, 502] width 176 height 9
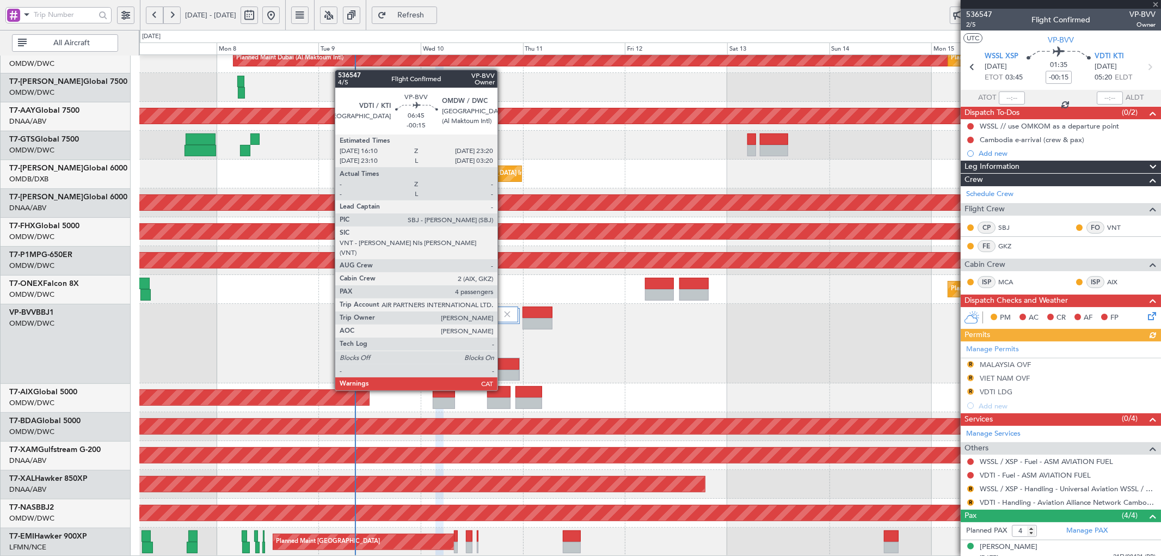
click at [503, 370] on div at bounding box center [505, 375] width 30 height 11
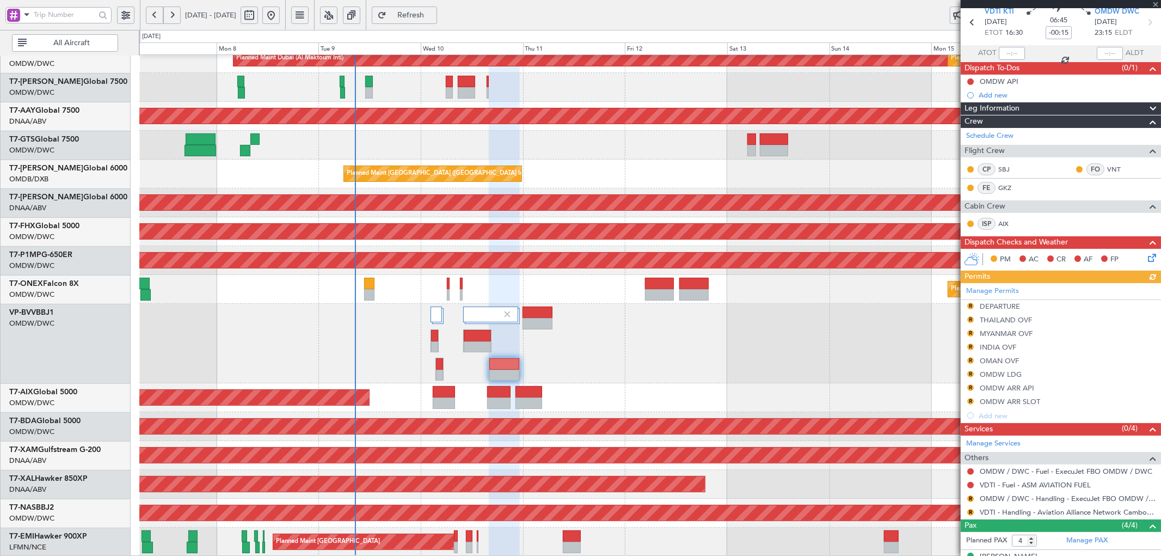
scroll to position [137, 0]
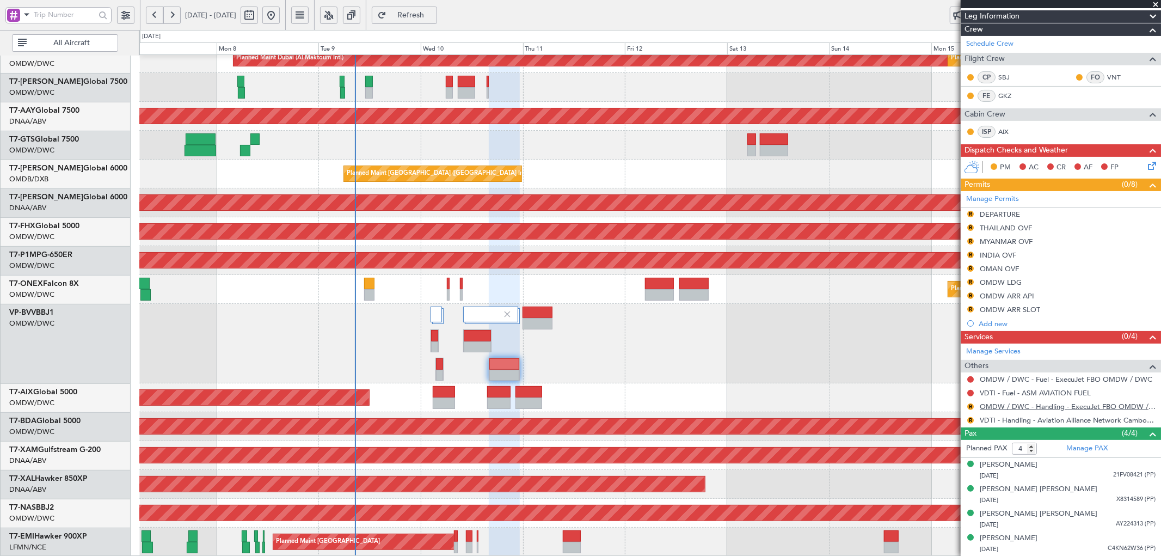
click at [1019, 407] on link "OMDW / DWC - Handling - ExecuJet FBO OMDW / DWC" at bounding box center [1068, 406] width 176 height 9
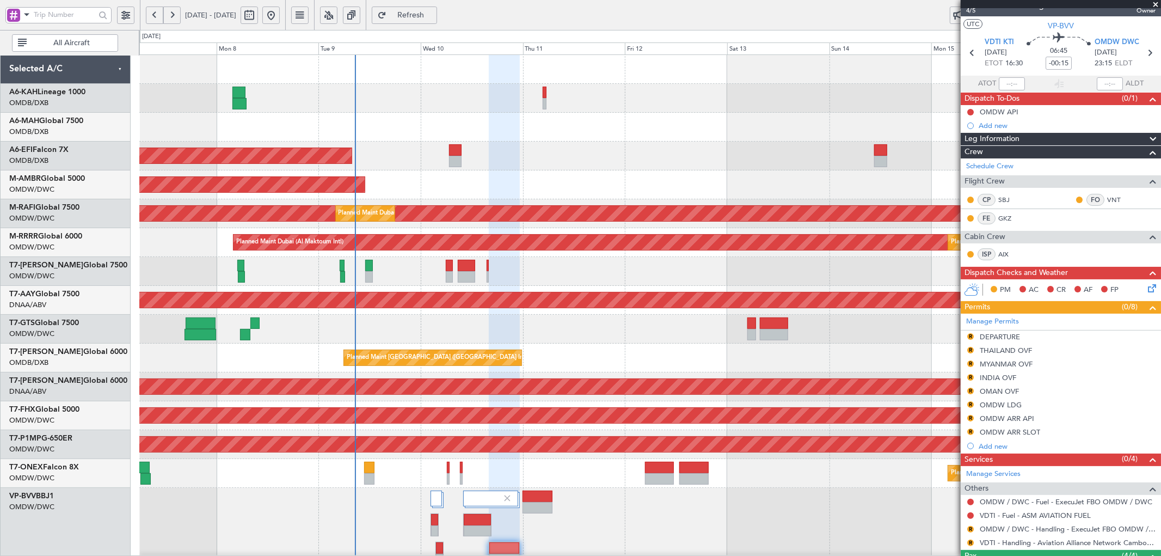
scroll to position [0, 0]
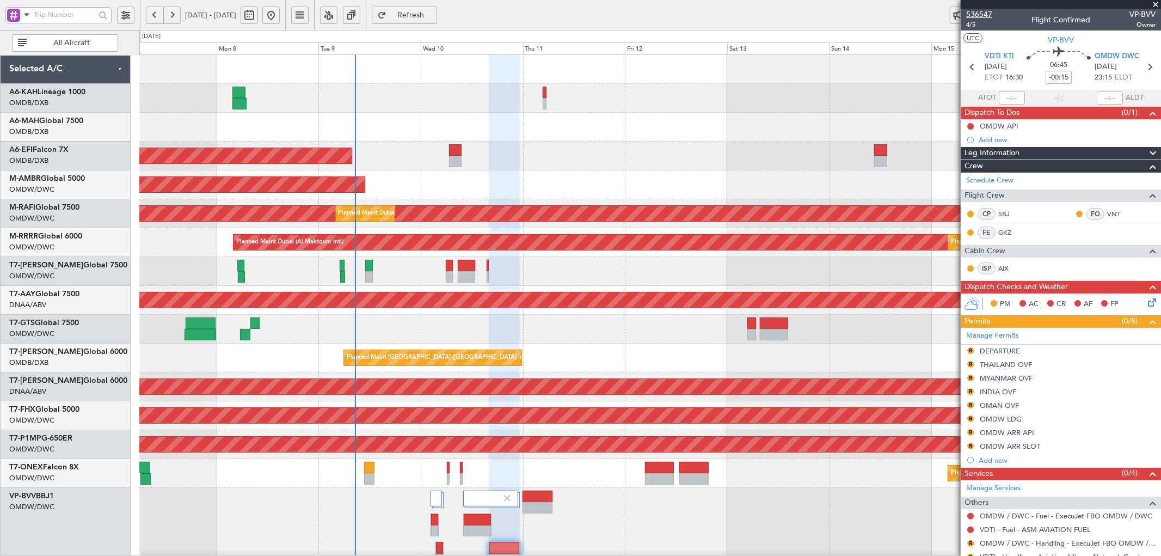
click at [986, 13] on span "536547" at bounding box center [980, 14] width 26 height 11
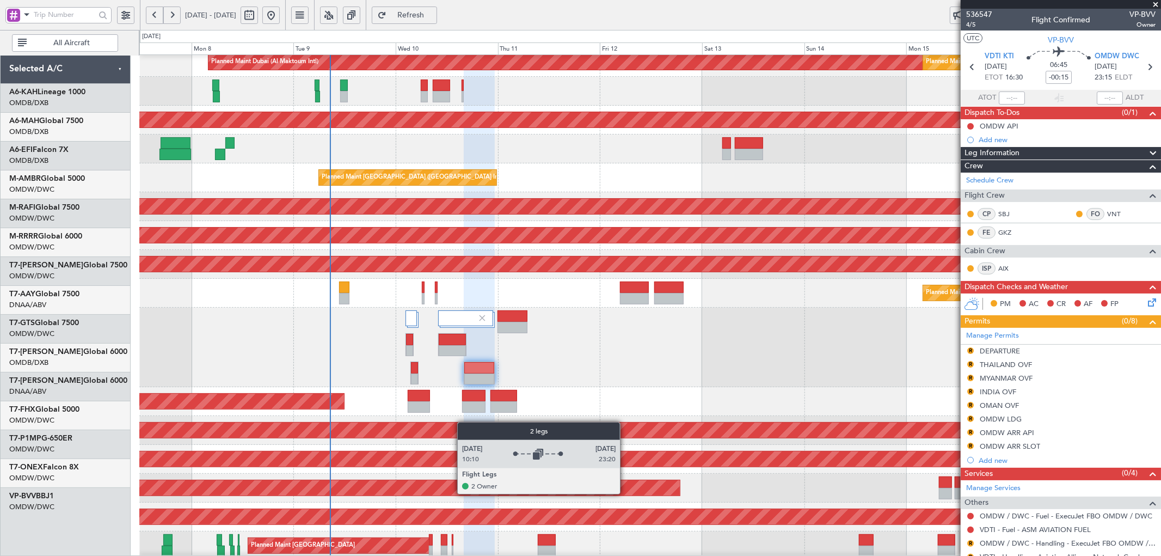
scroll to position [184, 0]
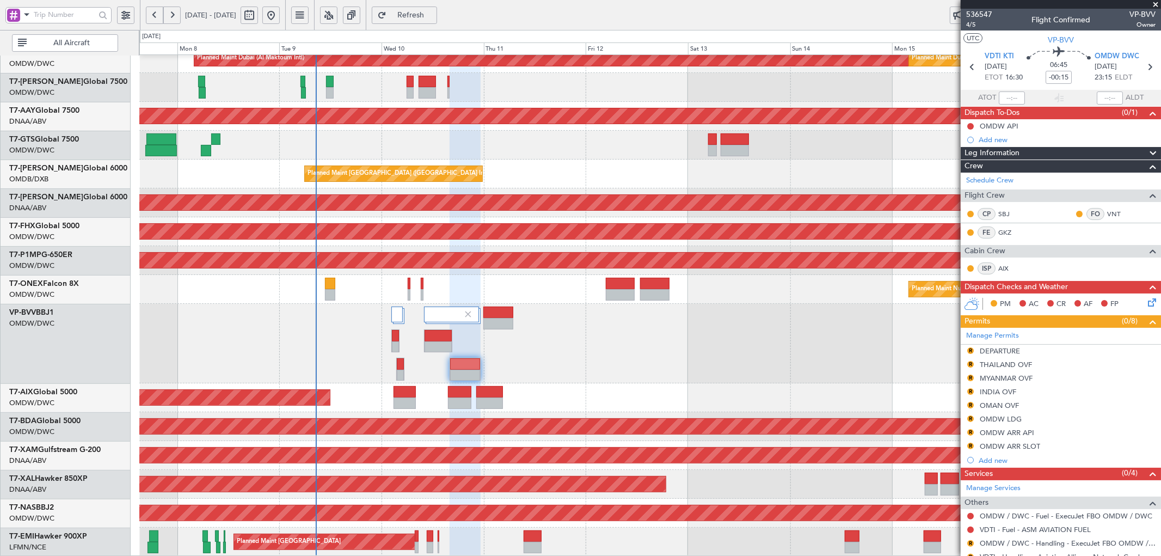
click at [436, 243] on div "Planned Maint Dubai (Al Maktoum Intl) Planned Maint Dubai (Al Maktoum Intl) Unp…" at bounding box center [650, 214] width 1022 height 686
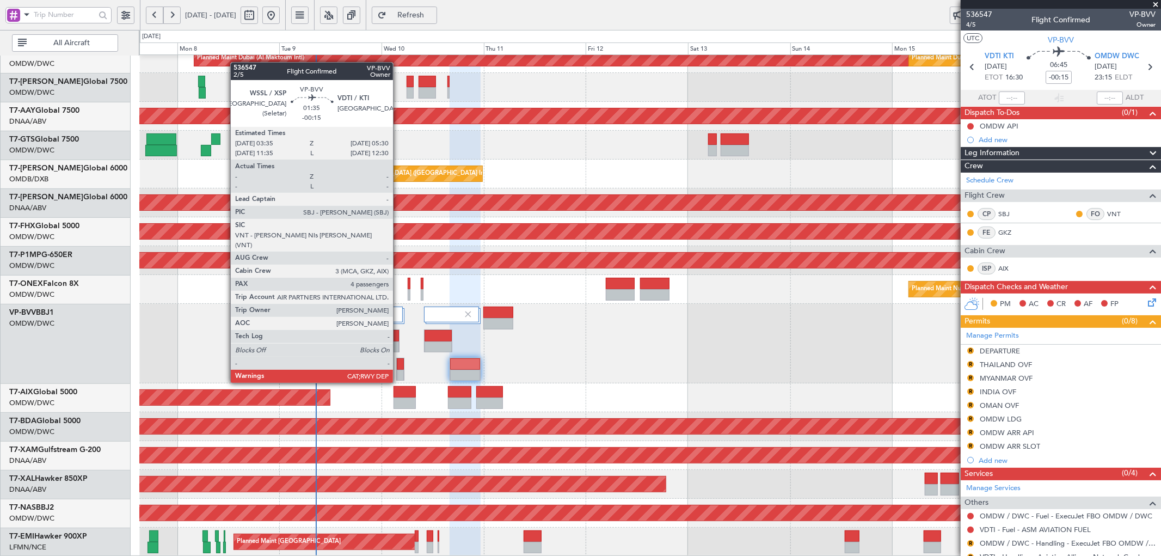
click at [399, 363] on div at bounding box center [400, 363] width 7 height 11
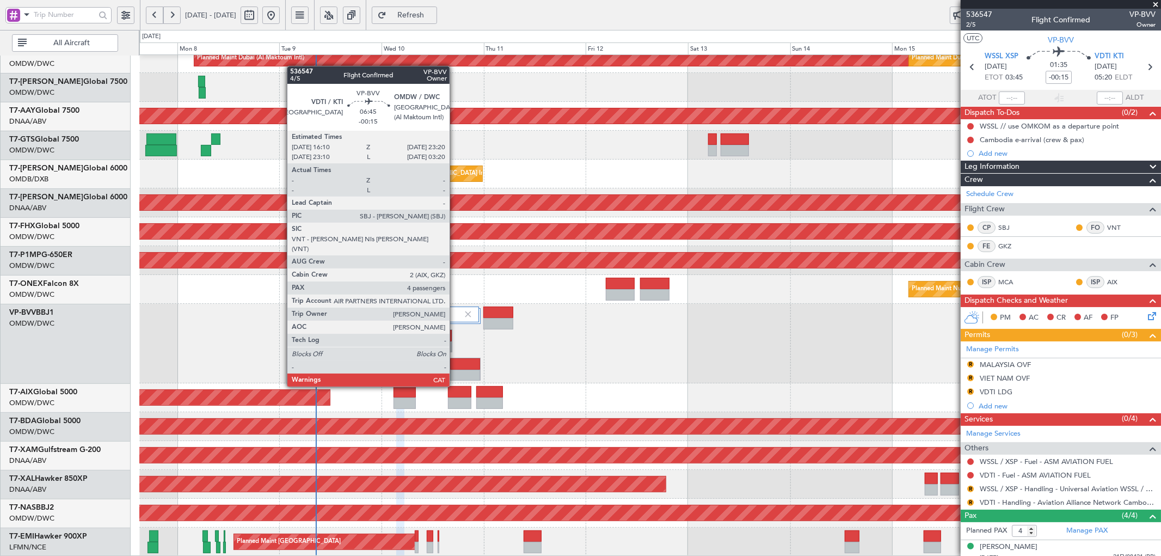
click at [455, 366] on div at bounding box center [465, 363] width 30 height 11
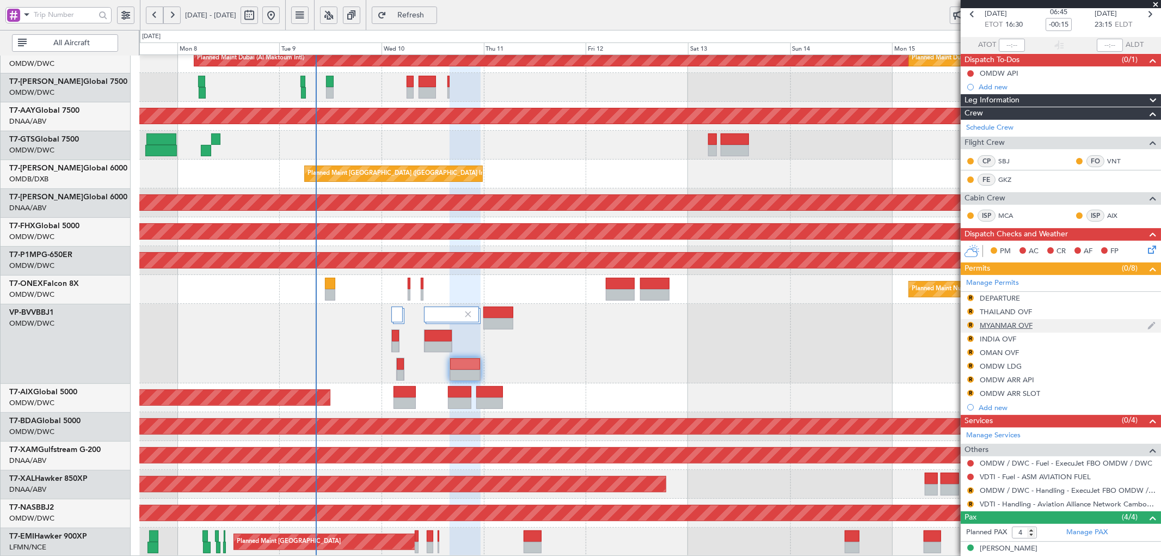
scroll to position [137, 0]
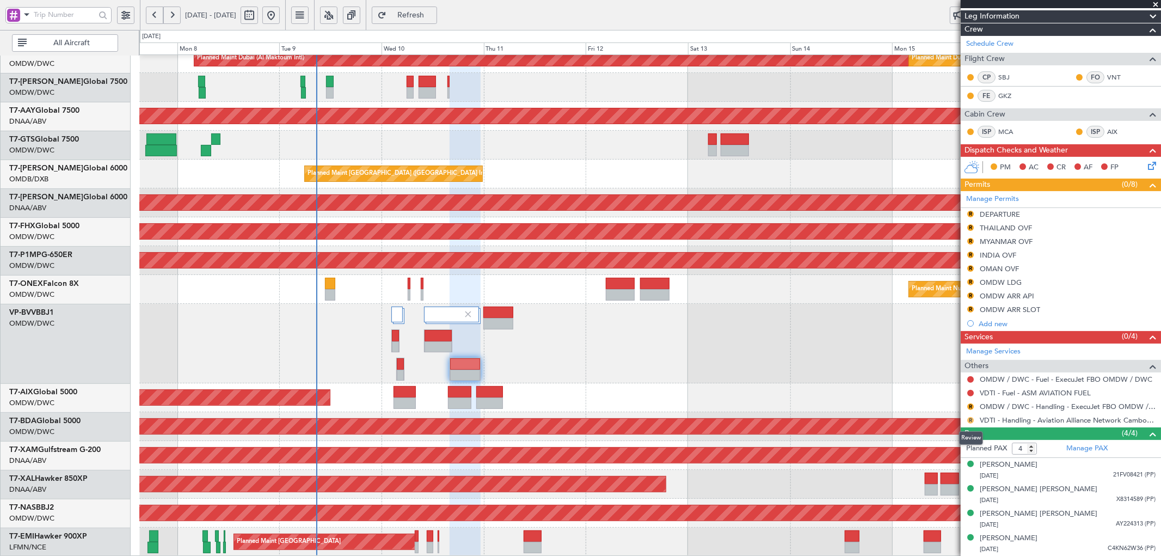
click at [973, 419] on button "R" at bounding box center [971, 420] width 7 height 7
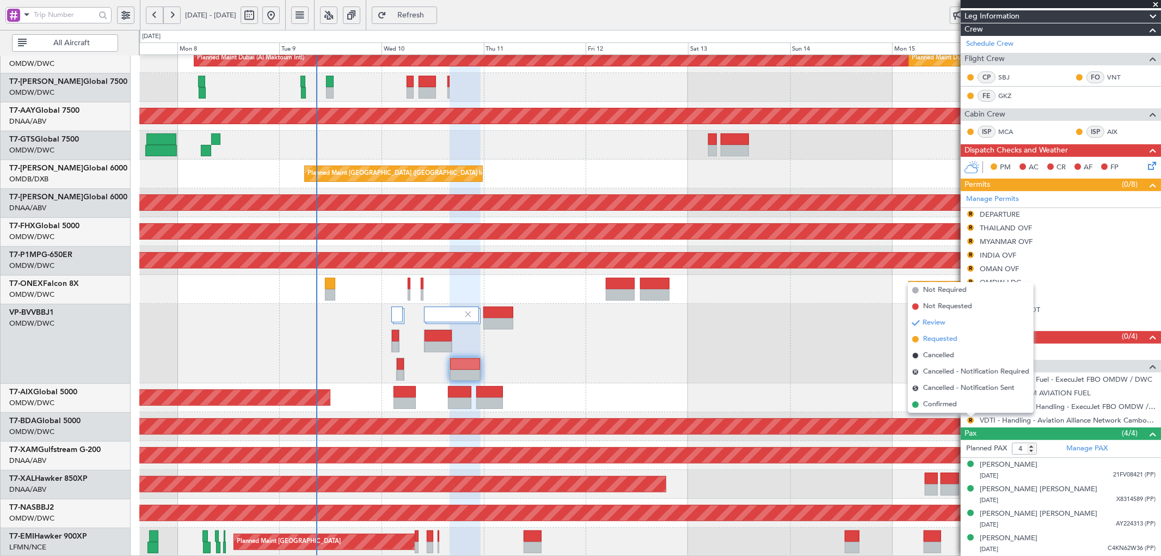
click at [939, 340] on span "Requested" at bounding box center [941, 339] width 34 height 11
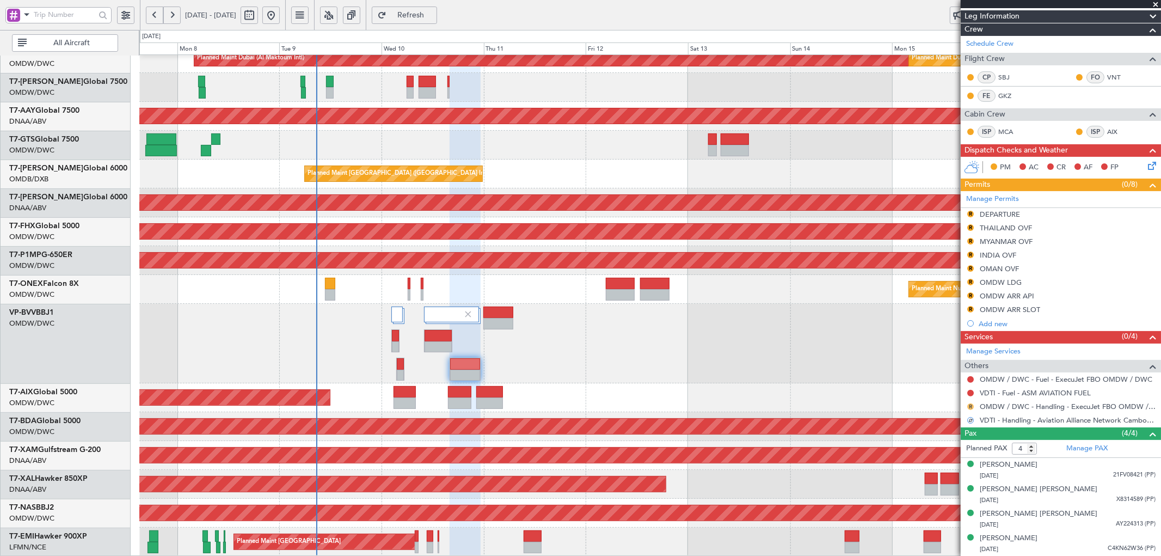
click at [969, 406] on button "R" at bounding box center [971, 407] width 7 height 7
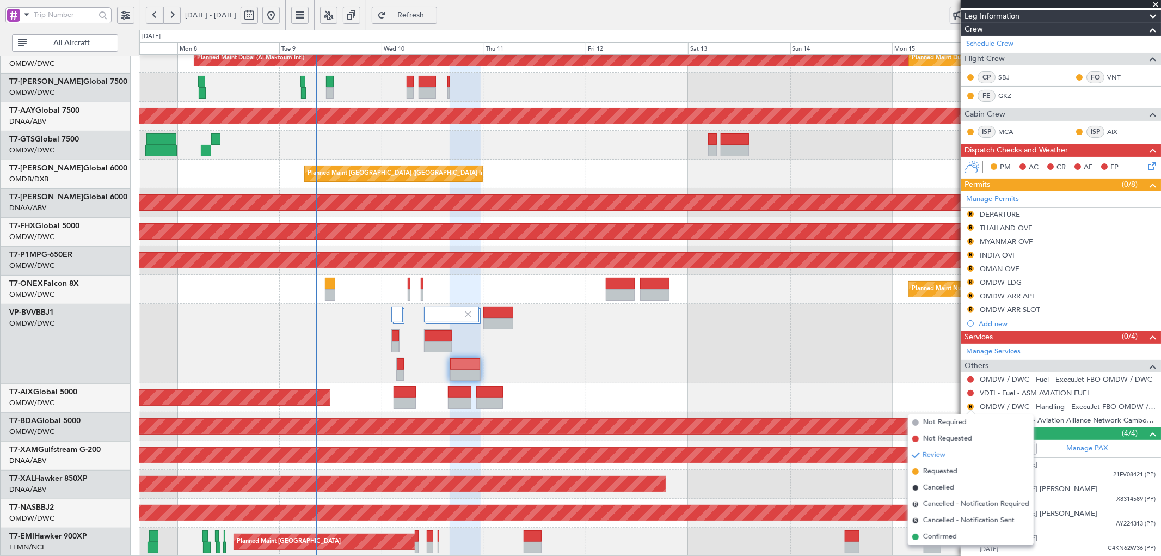
drag, startPoint x: 930, startPoint y: 471, endPoint x: 939, endPoint y: 451, distance: 22.2
click at [931, 468] on span "Requested" at bounding box center [941, 471] width 34 height 11
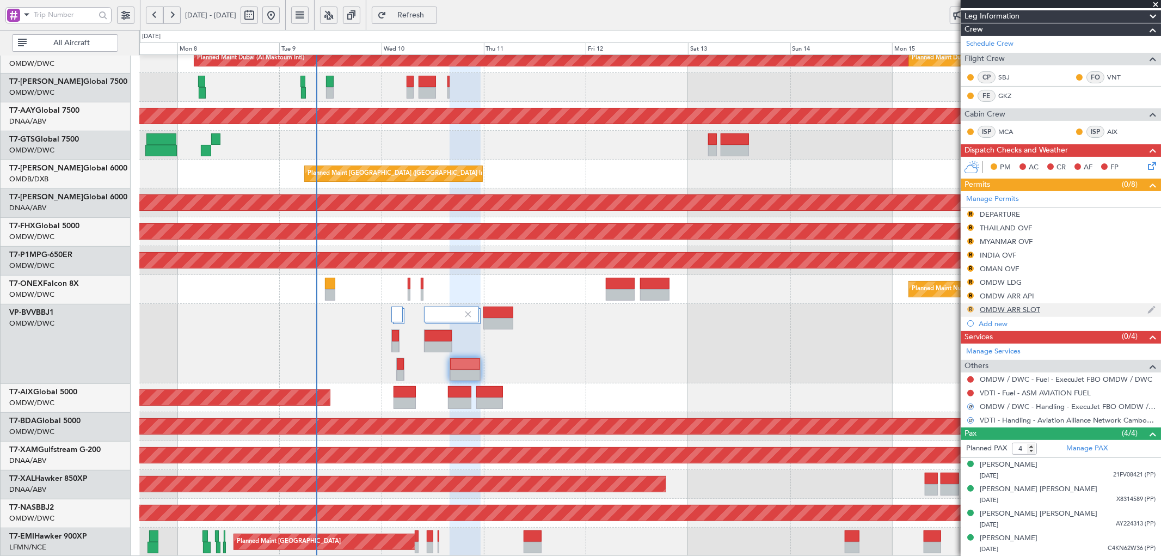
click at [971, 311] on button "R" at bounding box center [971, 309] width 7 height 7
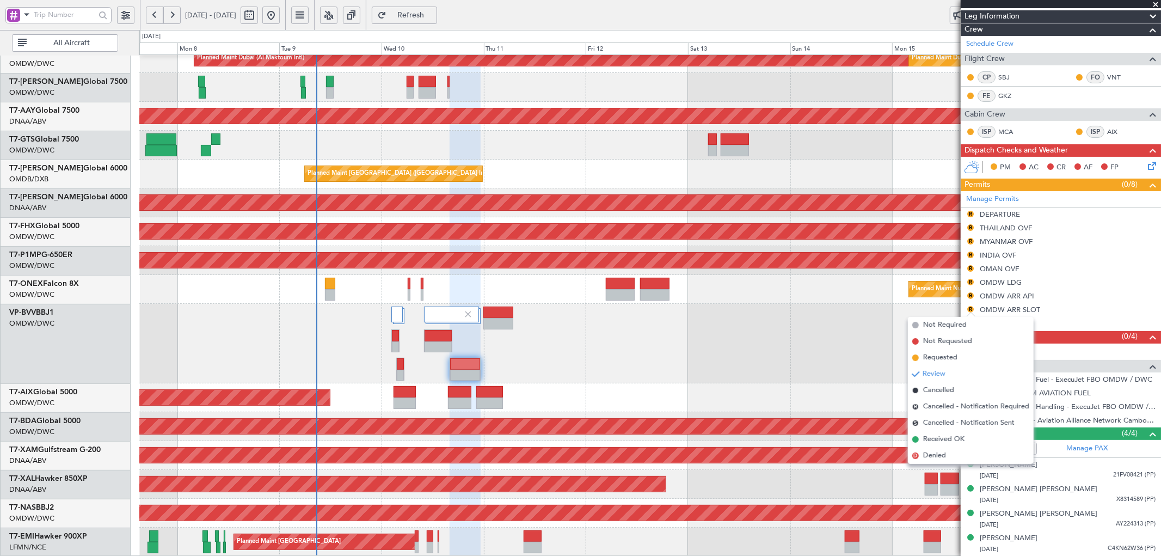
click at [934, 356] on span "Requested" at bounding box center [941, 357] width 34 height 11
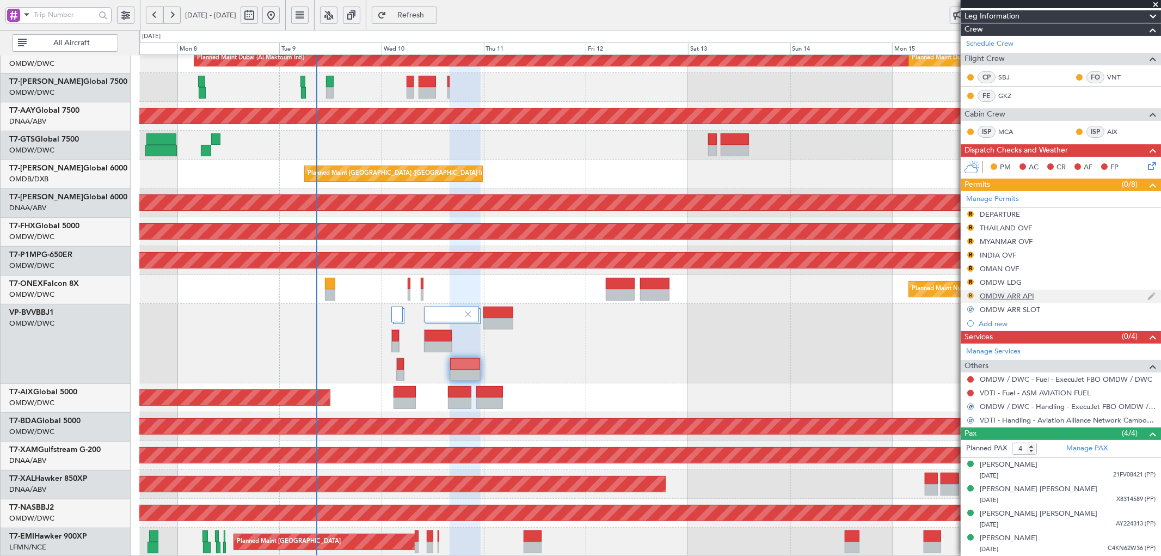
click at [970, 294] on button "R" at bounding box center [971, 295] width 7 height 7
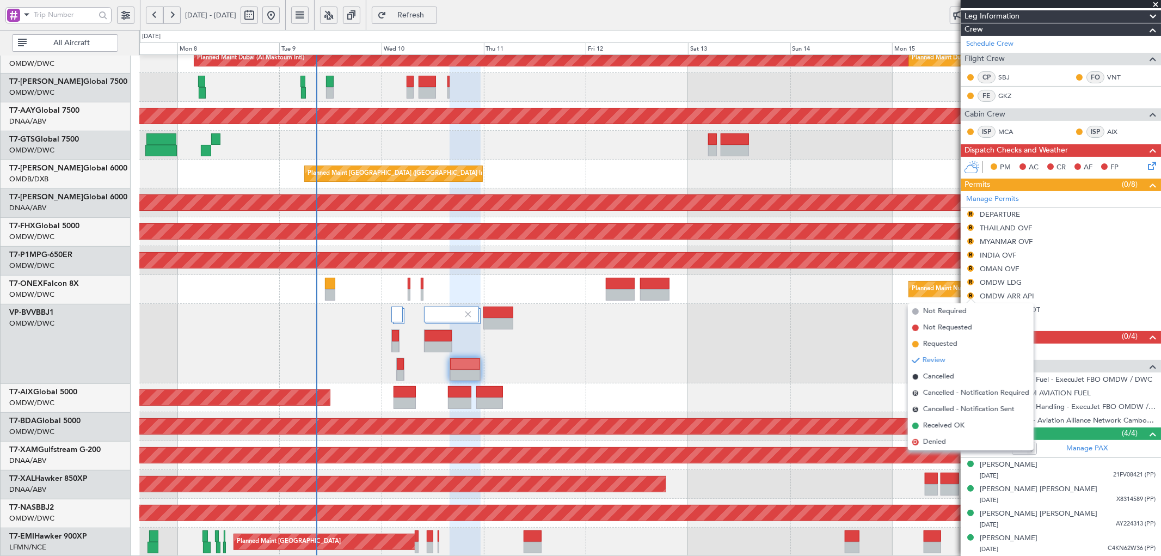
drag, startPoint x: 939, startPoint y: 346, endPoint x: 955, endPoint y: 321, distance: 29.9
click at [939, 345] on span "Requested" at bounding box center [941, 344] width 34 height 11
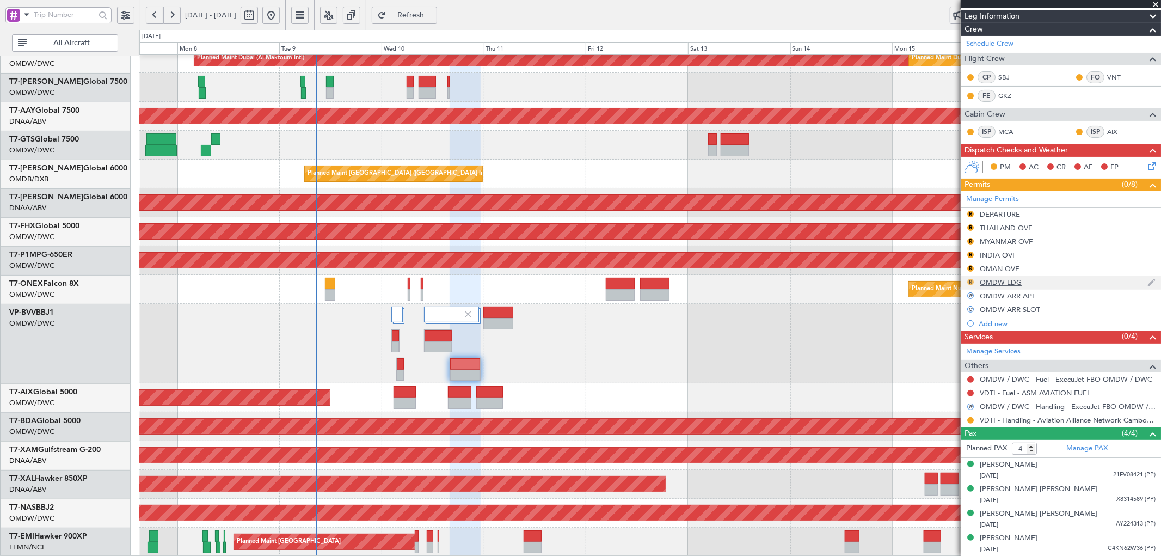
click at [970, 282] on button "R" at bounding box center [971, 282] width 7 height 7
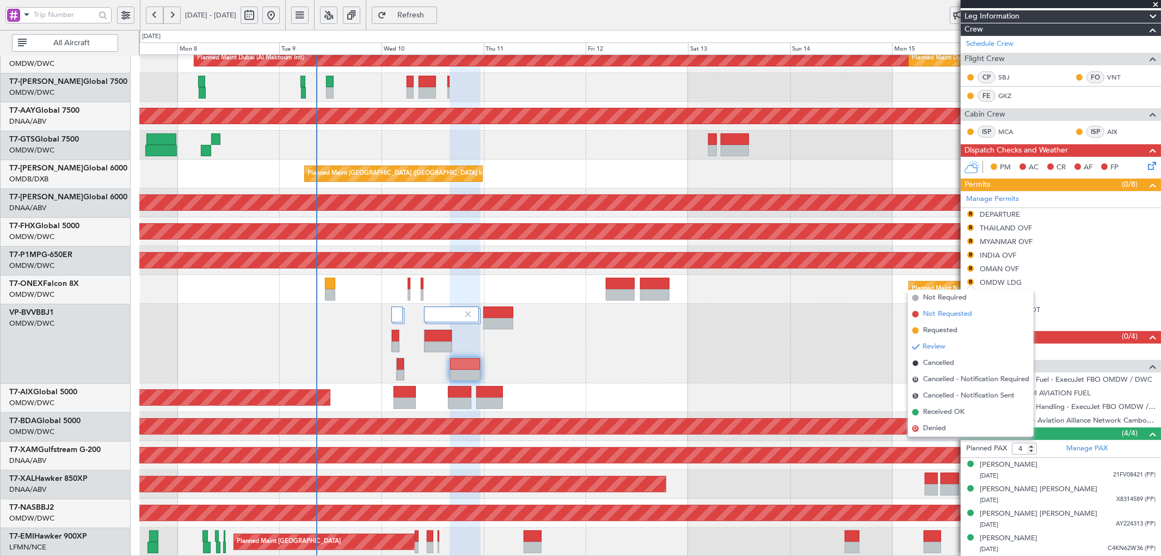
drag, startPoint x: 947, startPoint y: 327, endPoint x: 951, endPoint y: 320, distance: 8.5
click at [949, 323] on li "Requested" at bounding box center [971, 330] width 126 height 16
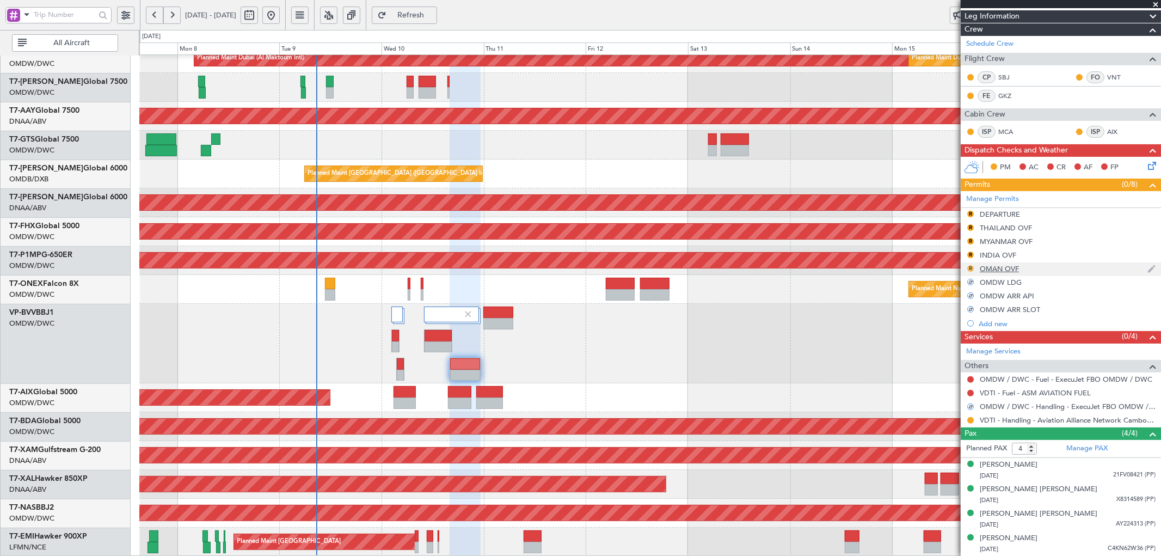
click at [971, 268] on button "R" at bounding box center [971, 268] width 7 height 7
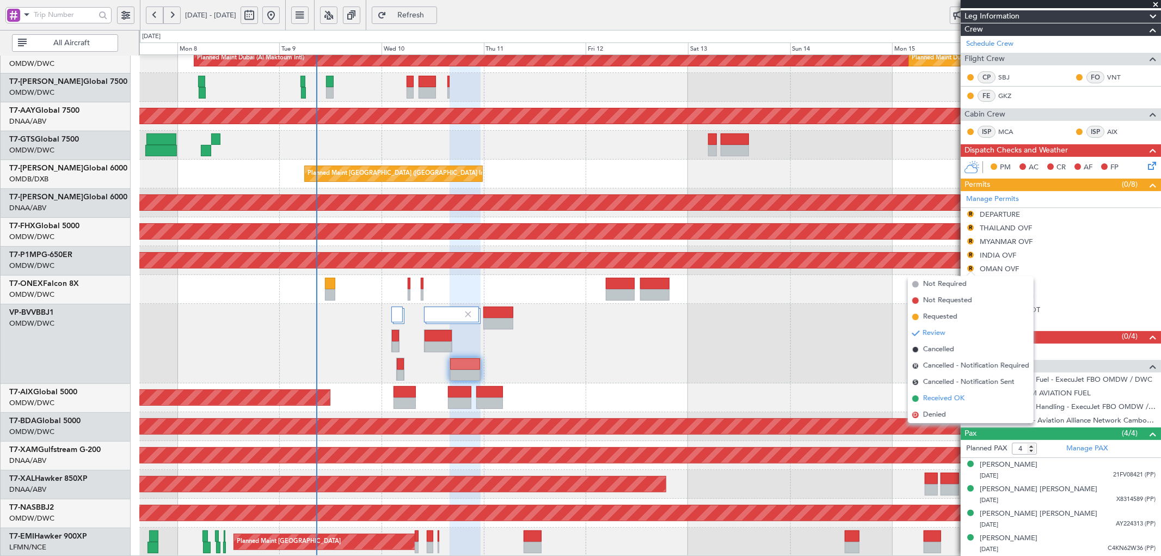
click at [928, 398] on span "Received OK" at bounding box center [944, 398] width 41 height 11
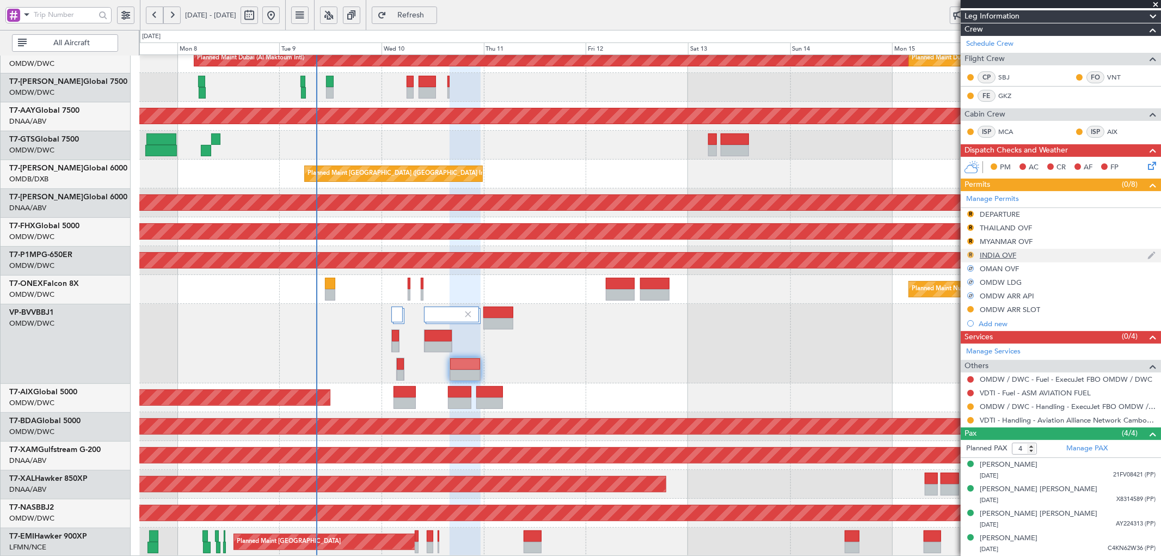
click at [971, 256] on button "R" at bounding box center [971, 255] width 7 height 7
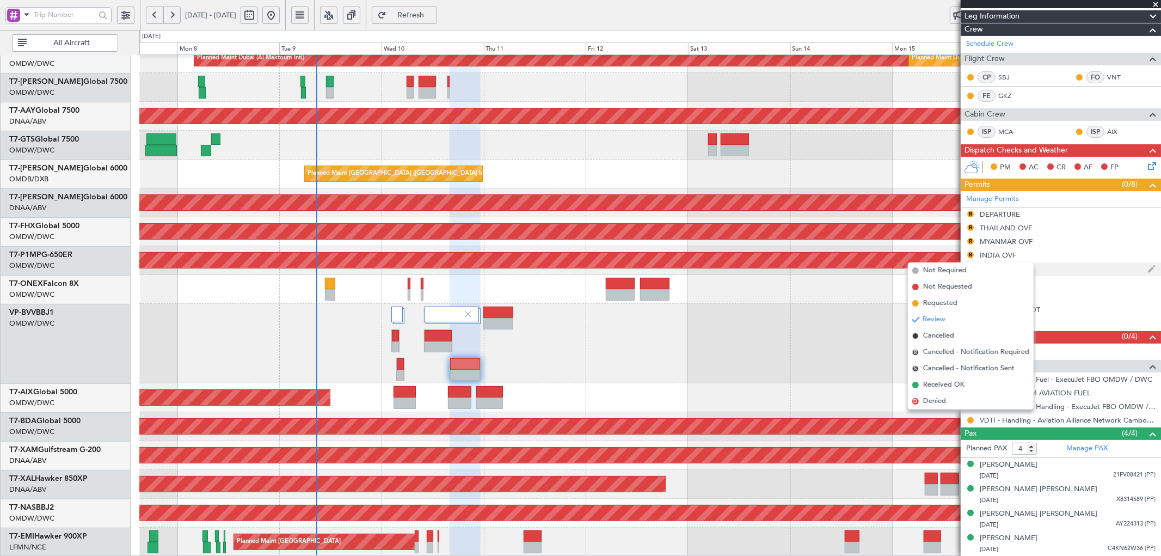
drag, startPoint x: 937, startPoint y: 383, endPoint x: 1003, endPoint y: 265, distance: 135.8
click at [938, 382] on span "Received OK" at bounding box center [944, 385] width 41 height 11
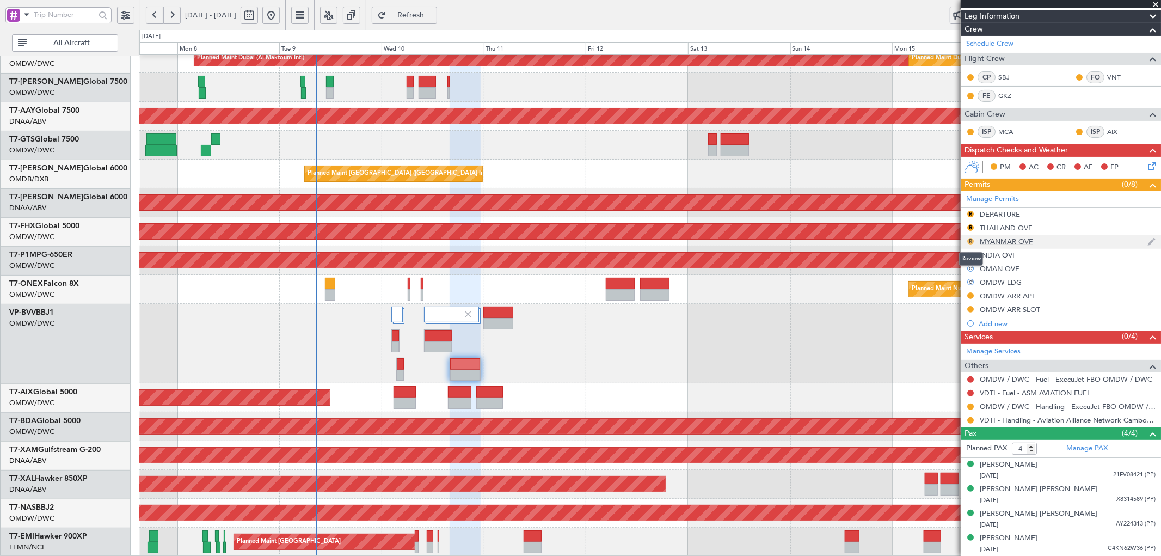
click at [970, 239] on button "R" at bounding box center [971, 241] width 7 height 7
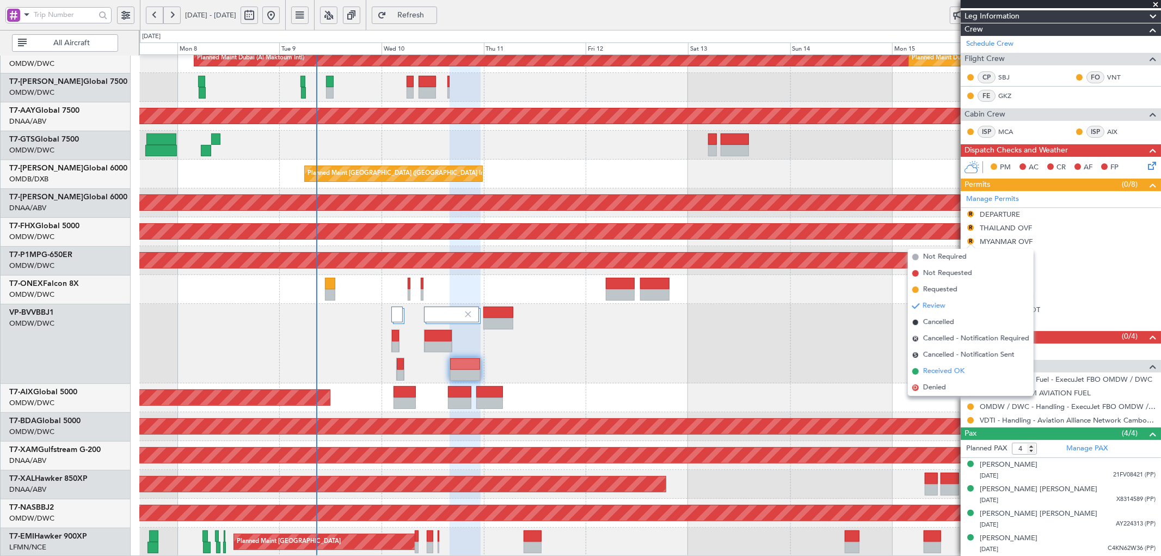
click at [930, 371] on span "Received OK" at bounding box center [944, 371] width 41 height 11
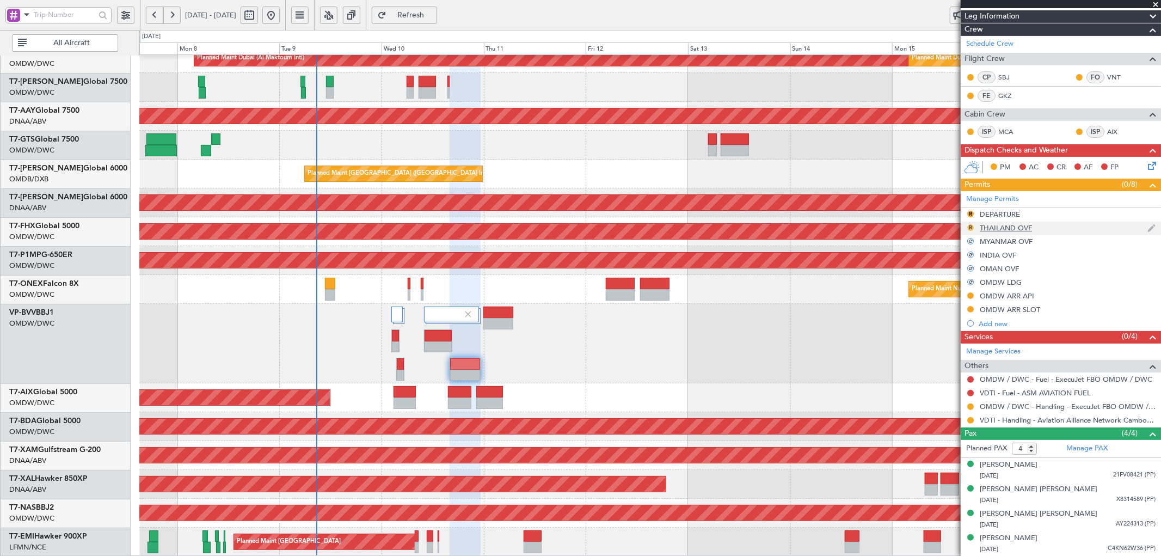
click at [968, 227] on button "R" at bounding box center [971, 227] width 7 height 7
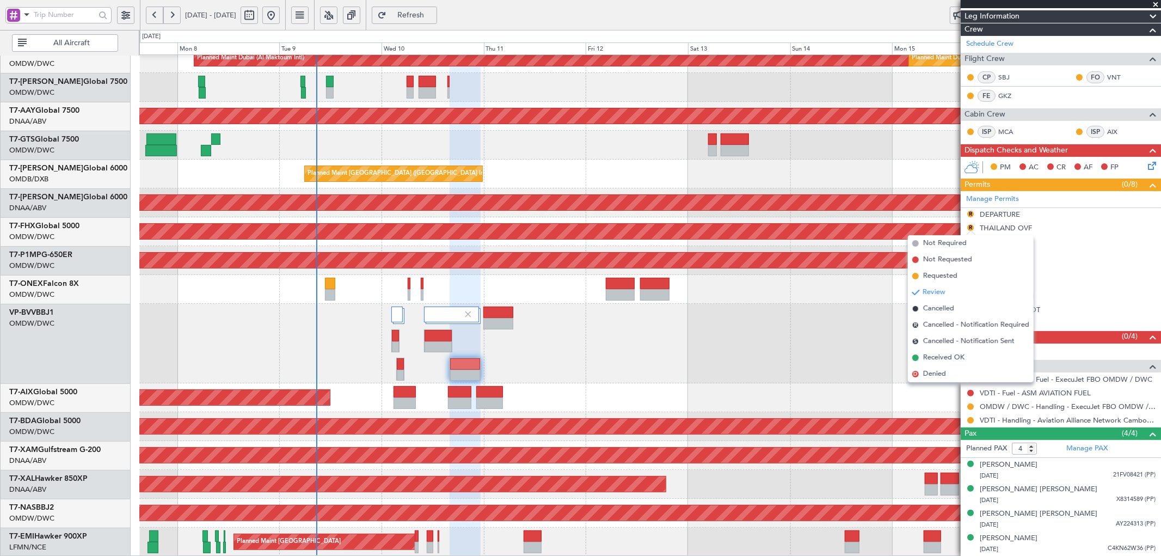
drag, startPoint x: 931, startPoint y: 360, endPoint x: 938, endPoint y: 351, distance: 11.3
click at [931, 359] on span "Received OK" at bounding box center [944, 357] width 41 height 11
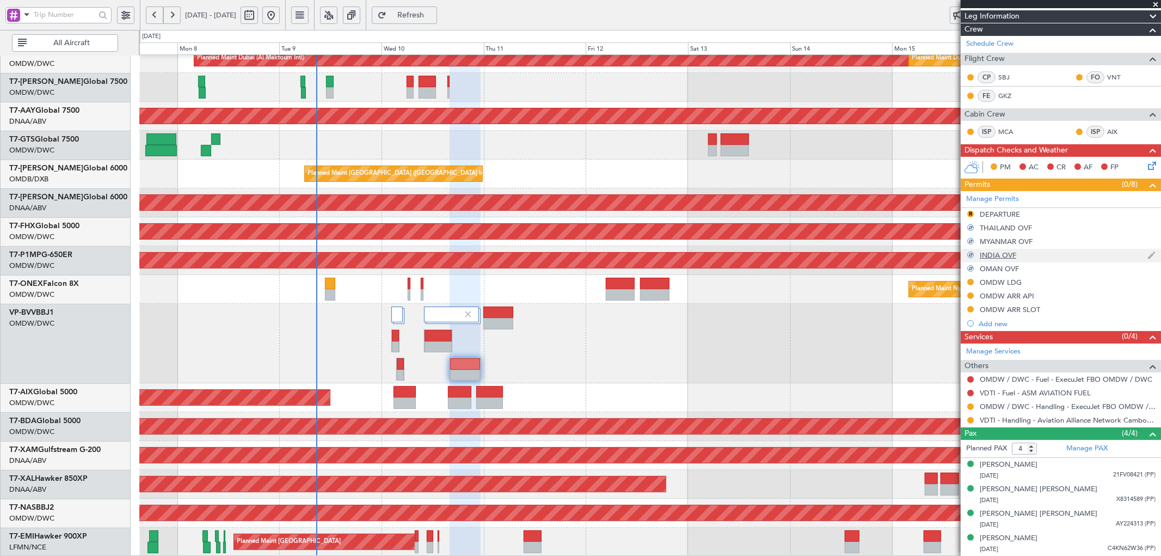
click at [995, 256] on div "INDIA OVF" at bounding box center [998, 254] width 36 height 9
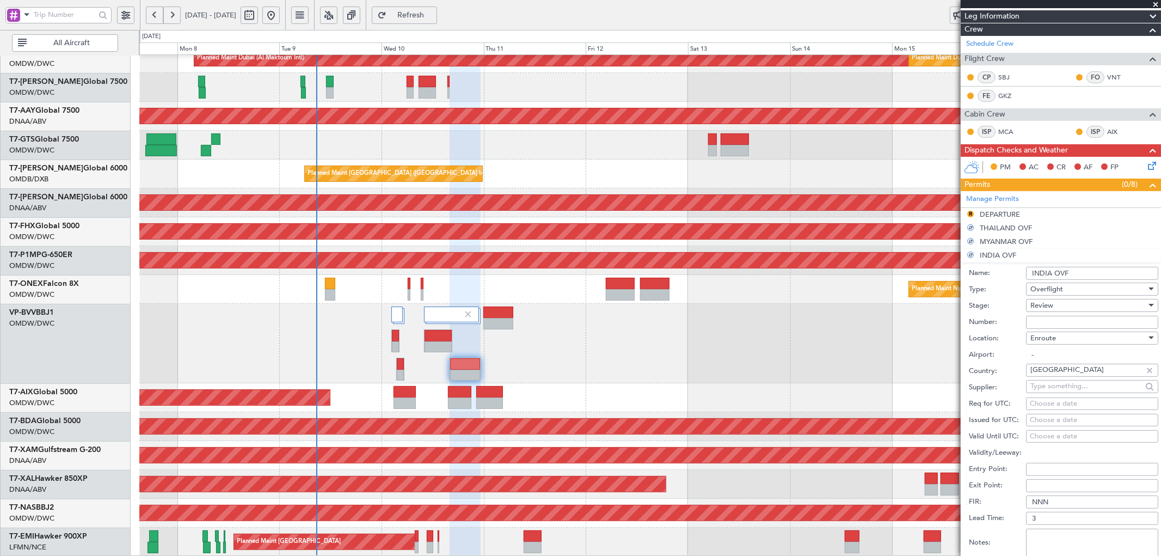
click at [747, 368] on div at bounding box center [650, 344] width 1022 height 80
click at [971, 213] on button "R" at bounding box center [971, 214] width 7 height 7
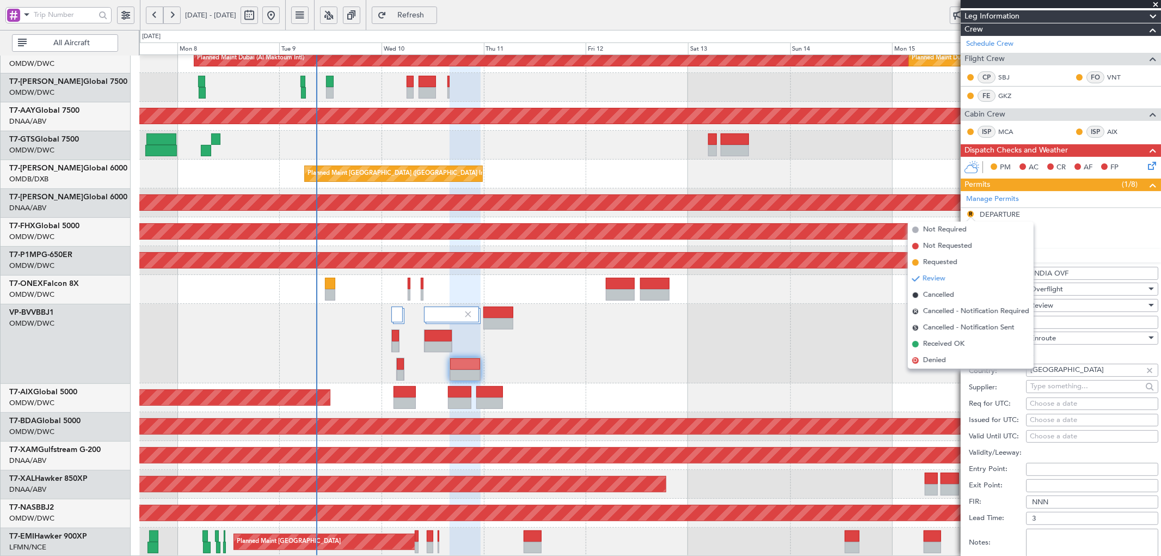
drag, startPoint x: 940, startPoint y: 263, endPoint x: 833, endPoint y: 368, distance: 149.8
click at [939, 263] on span "Requested" at bounding box center [941, 262] width 34 height 11
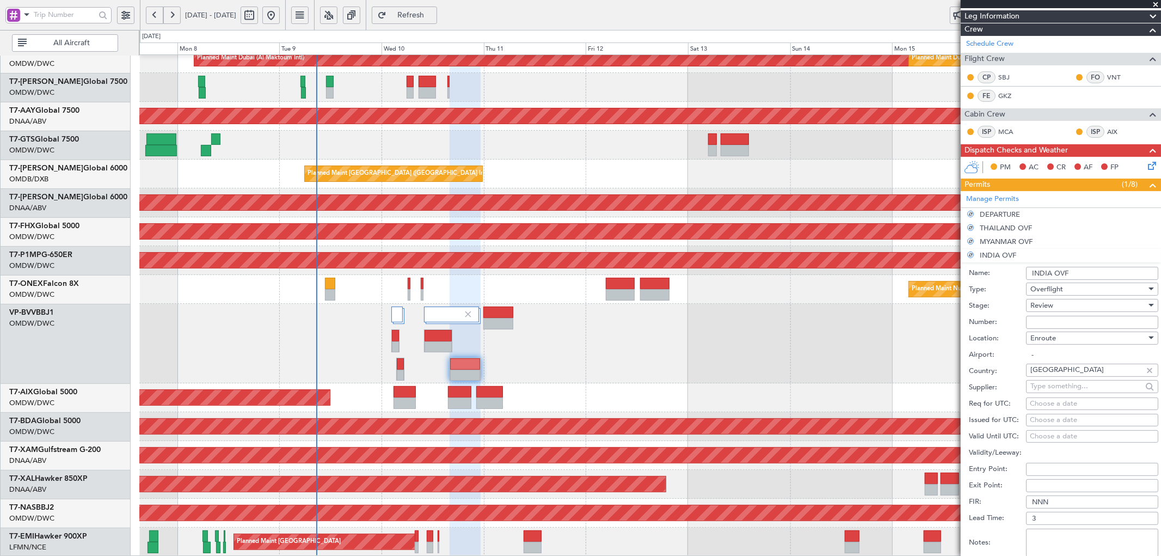
click at [833, 369] on div at bounding box center [650, 344] width 1022 height 80
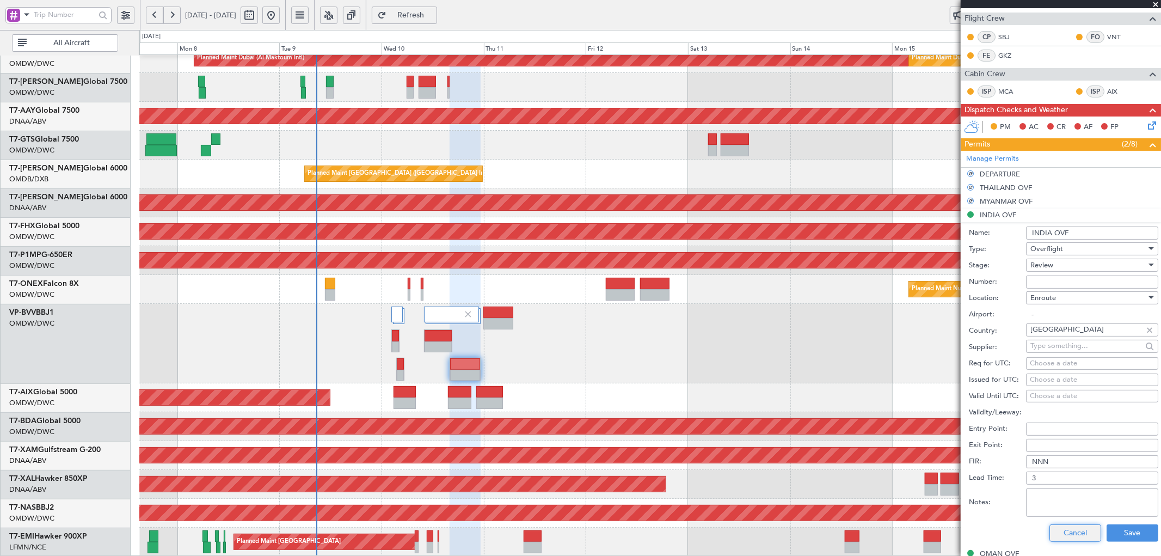
click at [1067, 537] on button "Cancel" at bounding box center [1076, 532] width 52 height 17
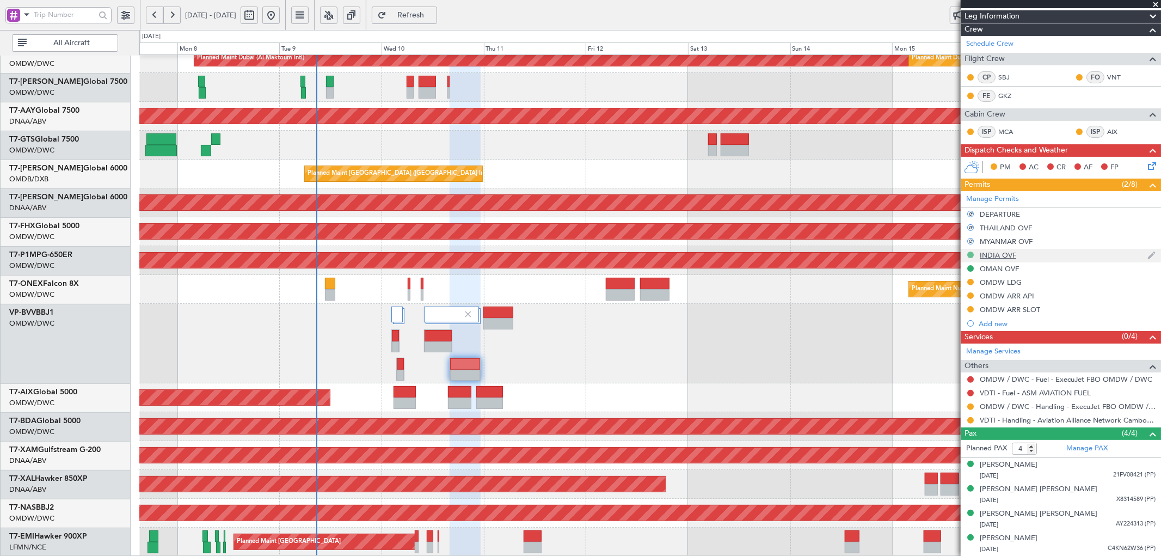
click at [973, 252] on button at bounding box center [971, 255] width 7 height 7
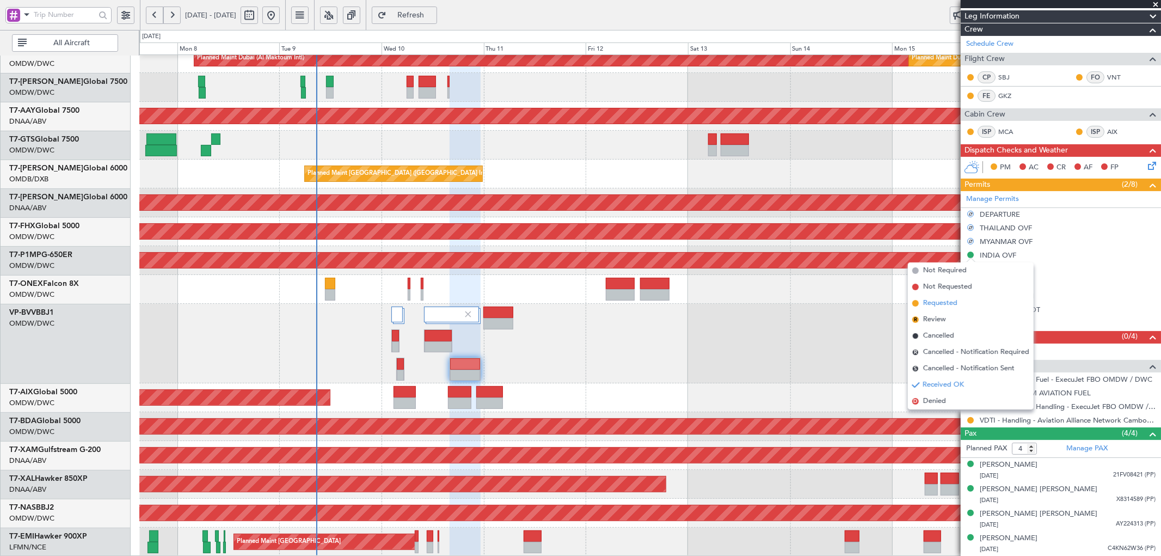
click at [947, 306] on span "Requested" at bounding box center [941, 303] width 34 height 11
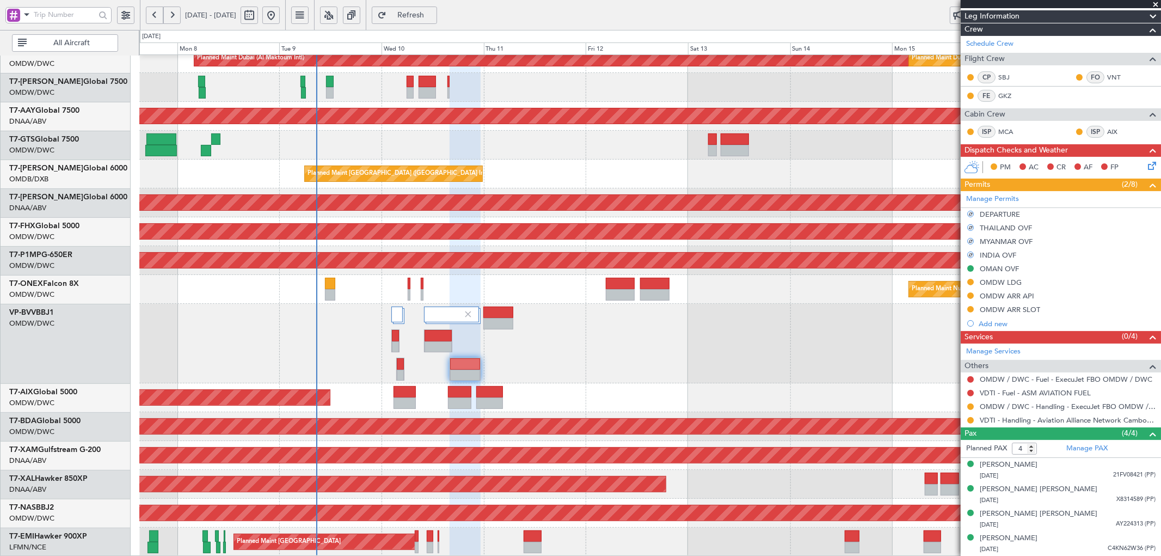
click at [865, 362] on div at bounding box center [650, 344] width 1022 height 80
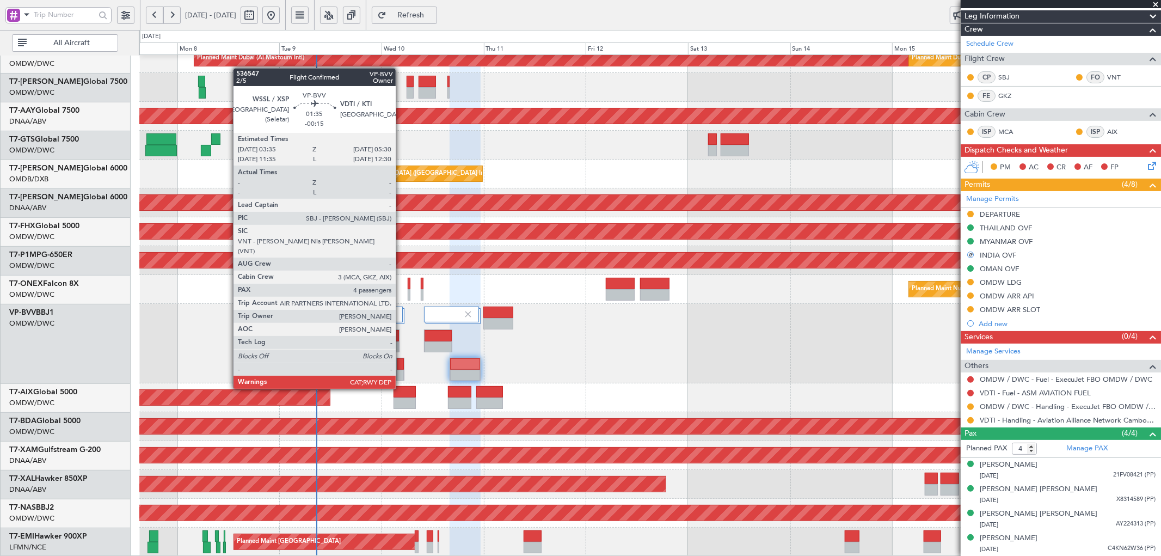
click at [401, 370] on div at bounding box center [400, 375] width 7 height 11
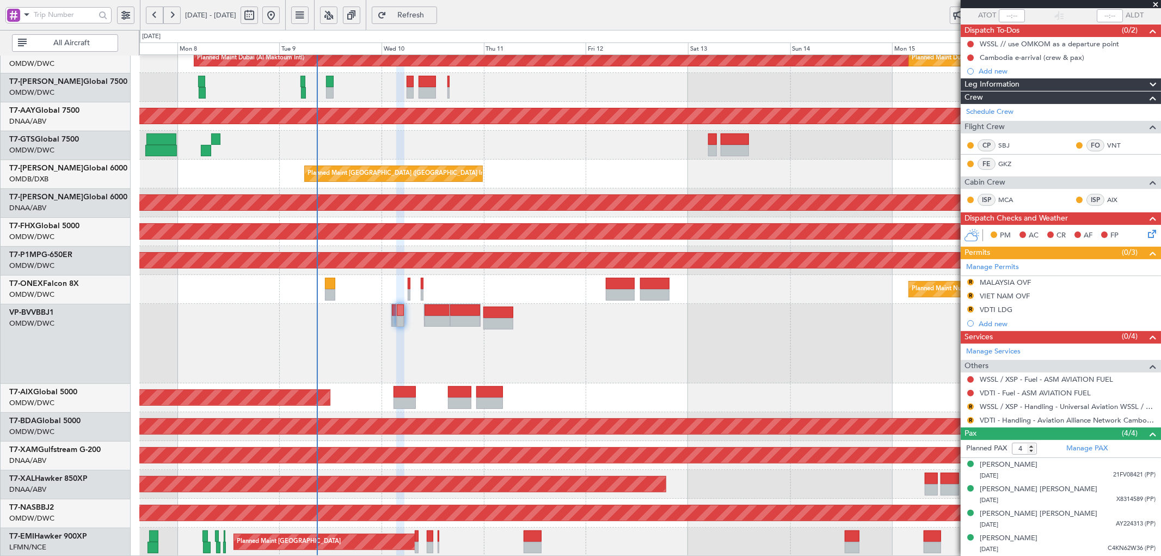
scroll to position [0, 0]
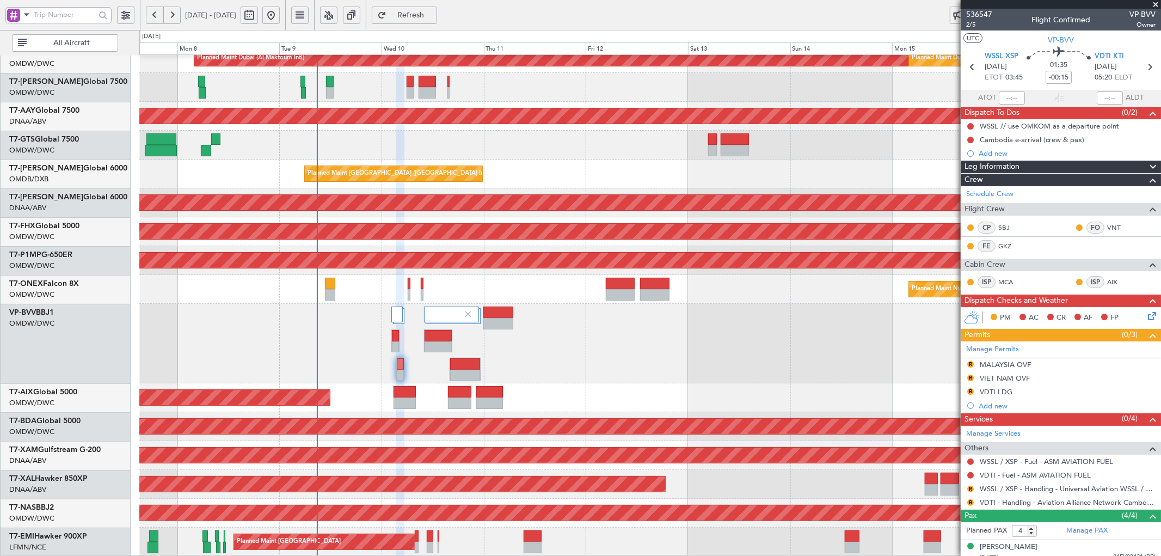
click at [433, 12] on span "Refresh" at bounding box center [411, 15] width 45 height 8
click at [335, 290] on div "Planned Maint Nurnberg" at bounding box center [650, 289] width 1022 height 29
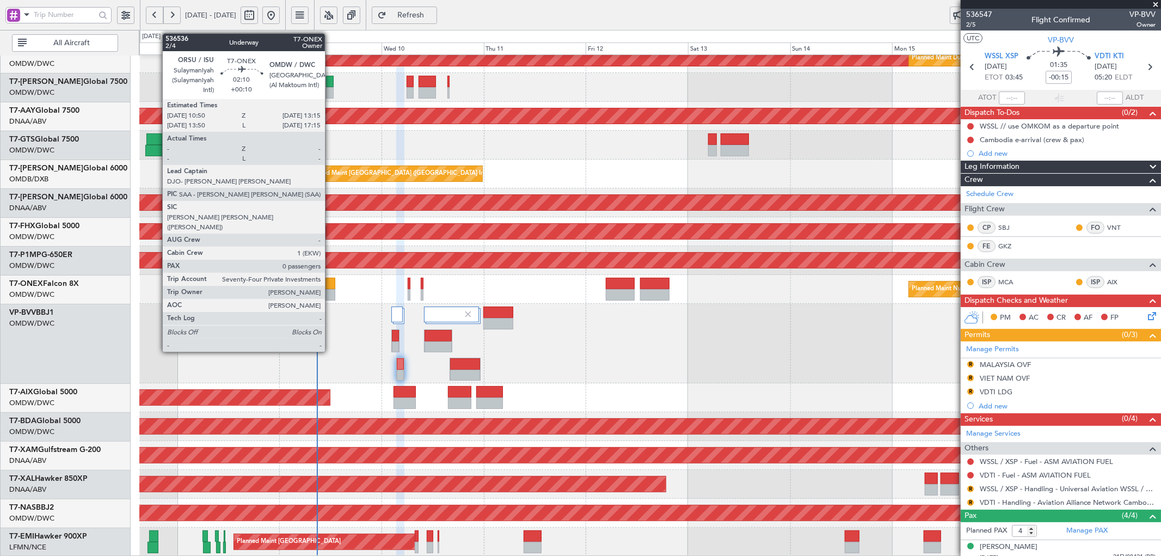
click at [331, 289] on div at bounding box center [330, 294] width 10 height 11
click at [328, 278] on div at bounding box center [330, 283] width 10 height 11
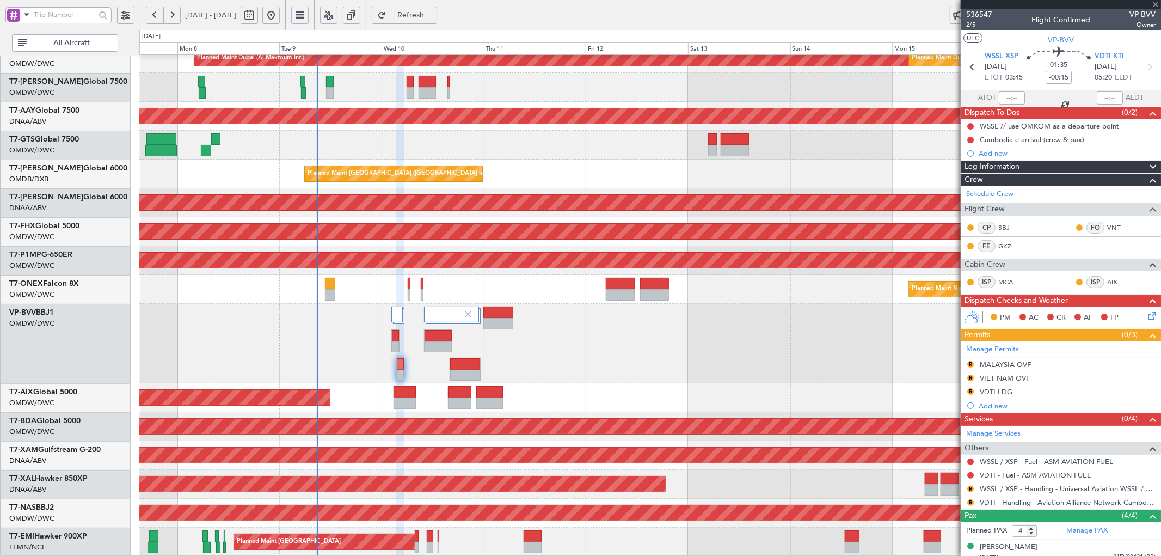
type input "+00:10"
type input "0"
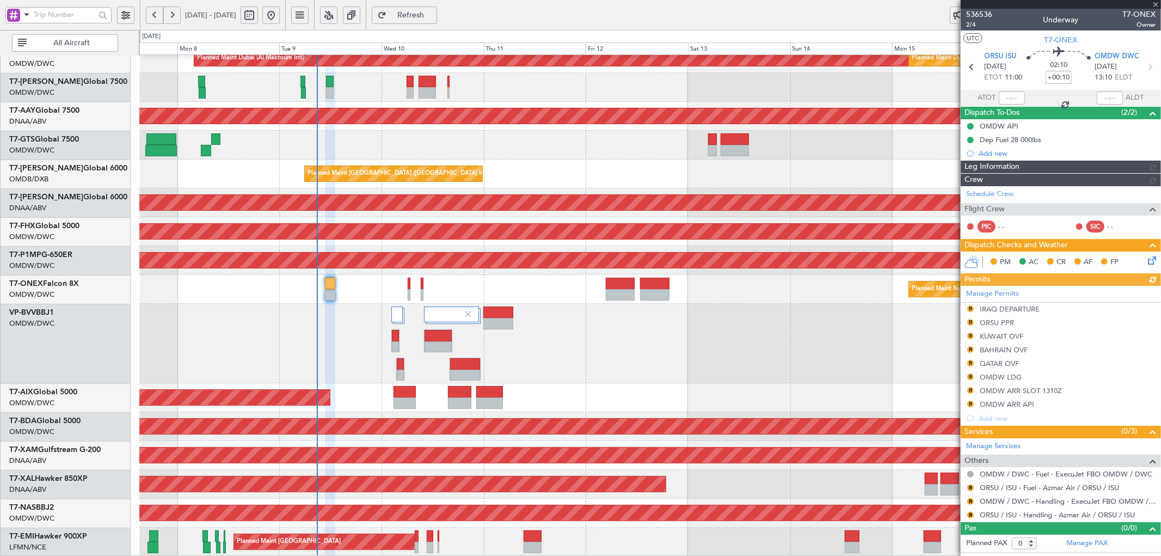
type input "[PERSON_NAME] (ANI)"
type input "7228"
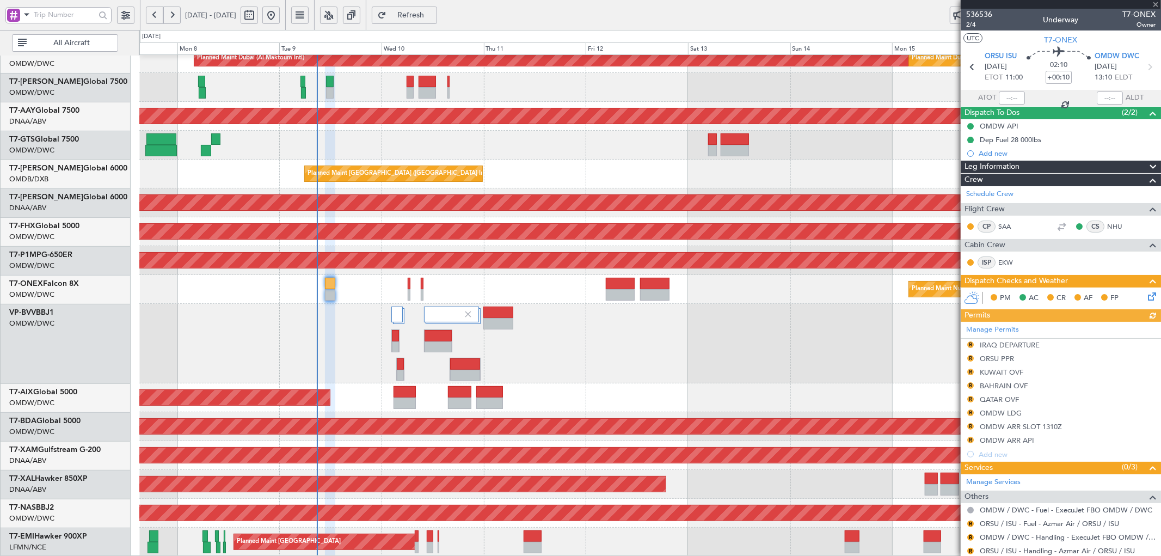
scroll to position [33, 0]
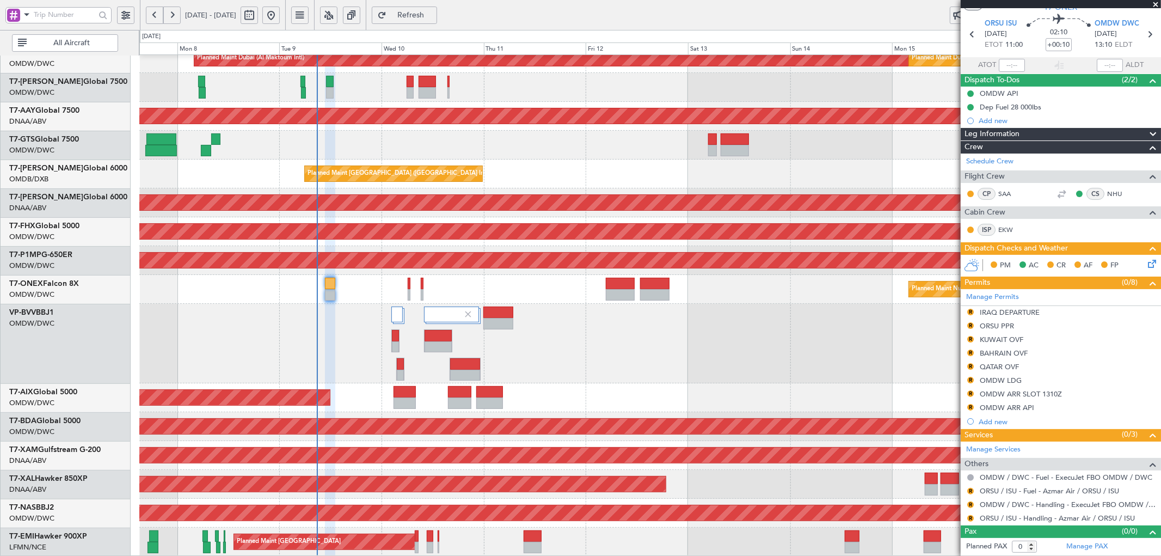
drag, startPoint x: 1003, startPoint y: 366, endPoint x: 1011, endPoint y: 384, distance: 20.2
click at [1003, 366] on div "QATAR OVF" at bounding box center [999, 366] width 39 height 9
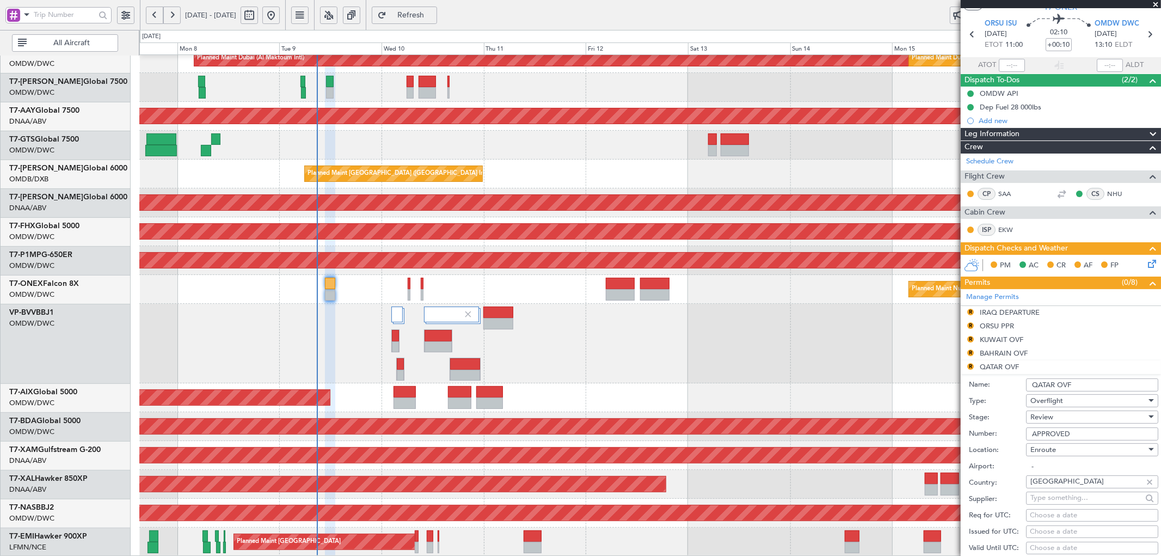
click at [1057, 418] on div "Review" at bounding box center [1089, 417] width 116 height 16
click at [1056, 501] on span "Received OK" at bounding box center [1087, 505] width 113 height 16
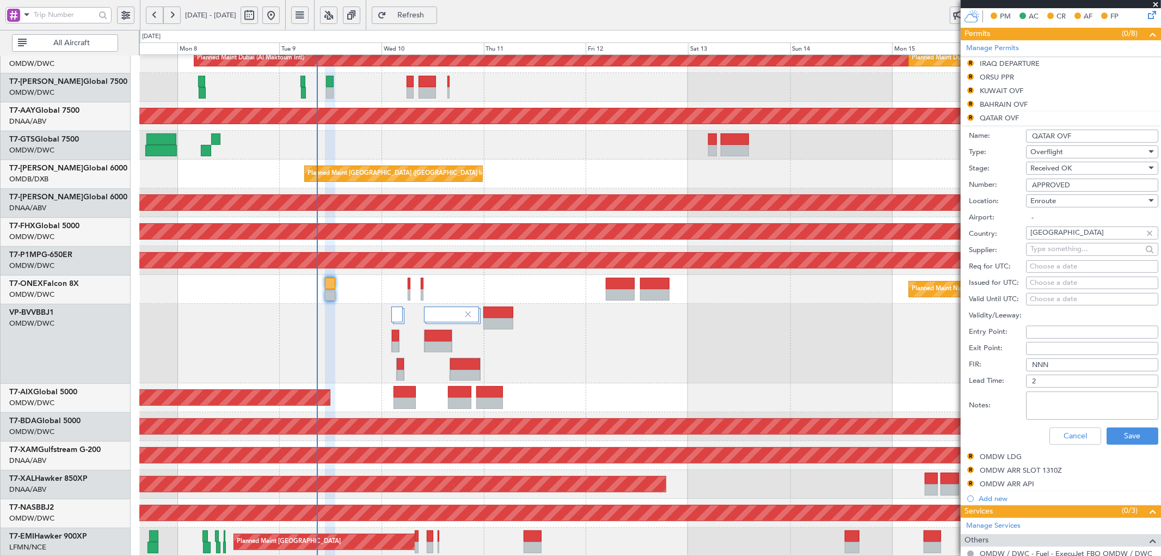
scroll to position [282, 0]
click at [1127, 435] on button "Save" at bounding box center [1133, 435] width 52 height 17
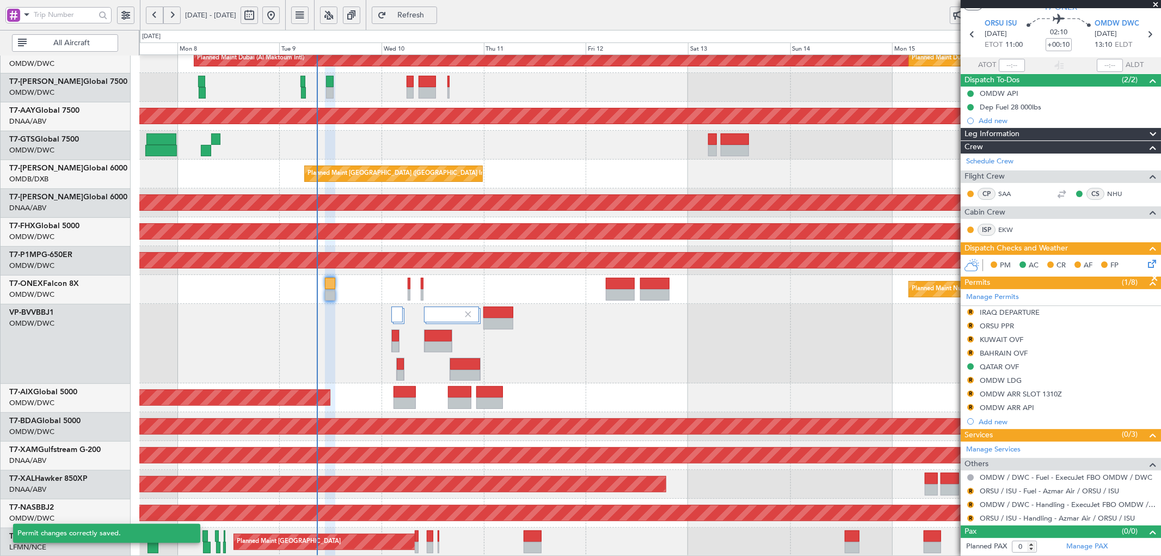
scroll to position [33, 0]
click at [970, 313] on button "R" at bounding box center [971, 312] width 7 height 7
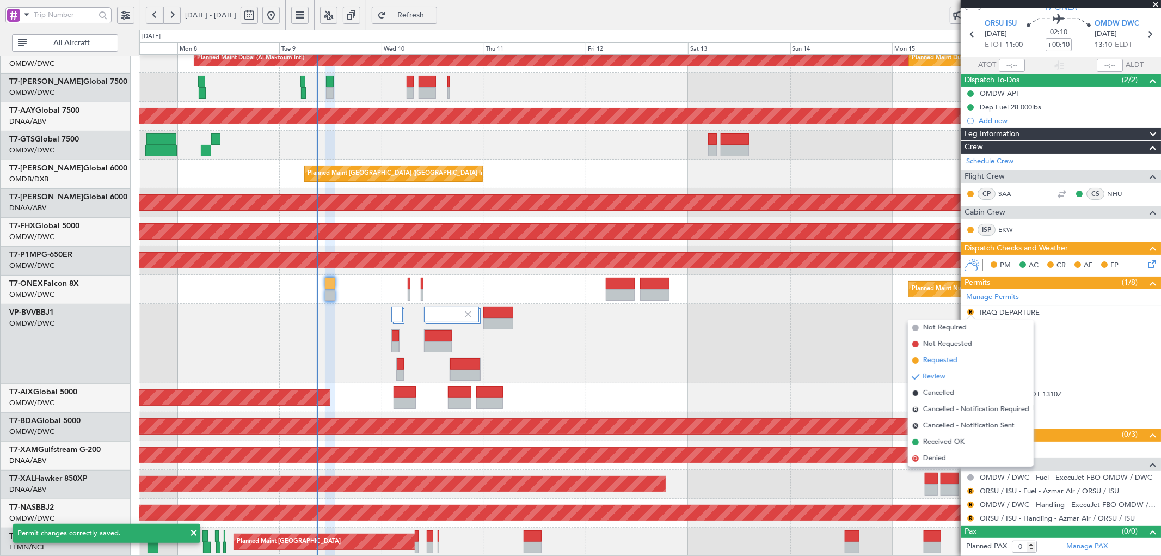
click at [938, 358] on span "Requested" at bounding box center [941, 360] width 34 height 11
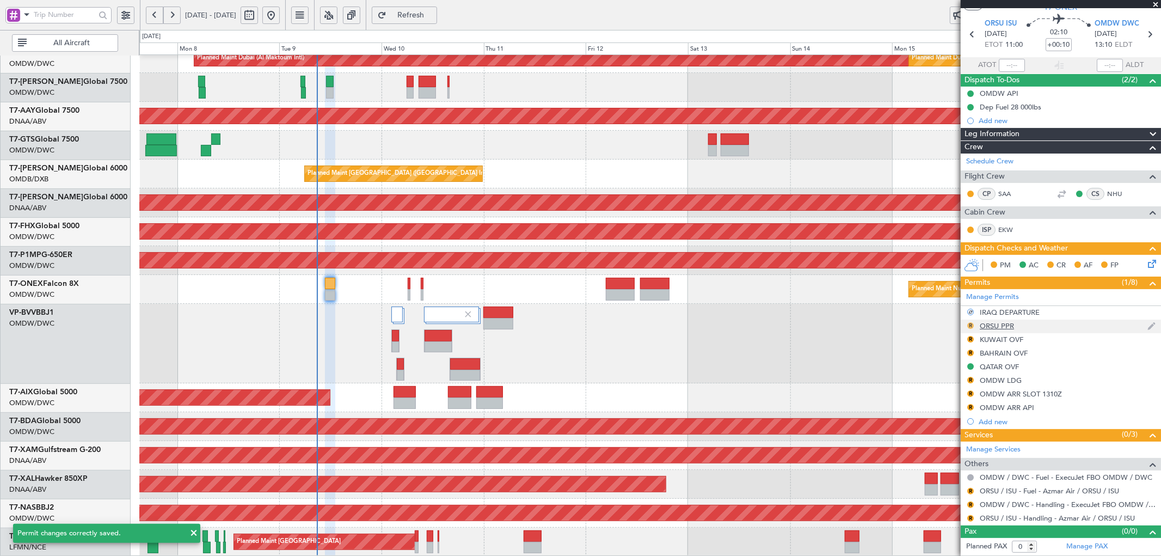
click at [971, 327] on button "R" at bounding box center [971, 325] width 7 height 7
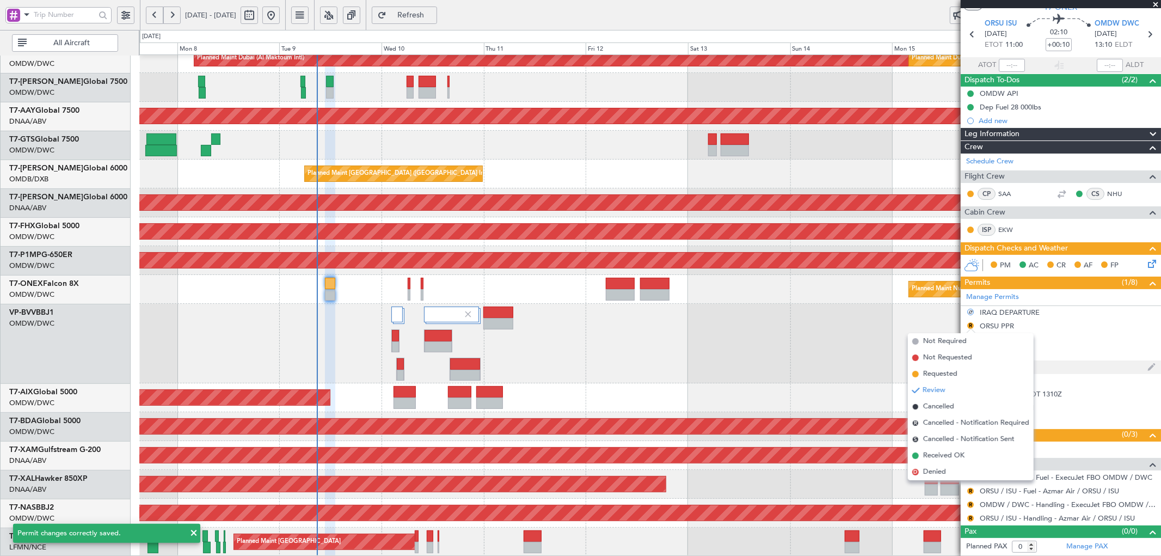
drag, startPoint x: 939, startPoint y: 371, endPoint x: 973, endPoint y: 360, distance: 35.5
click at [940, 371] on span "Requested" at bounding box center [941, 374] width 34 height 11
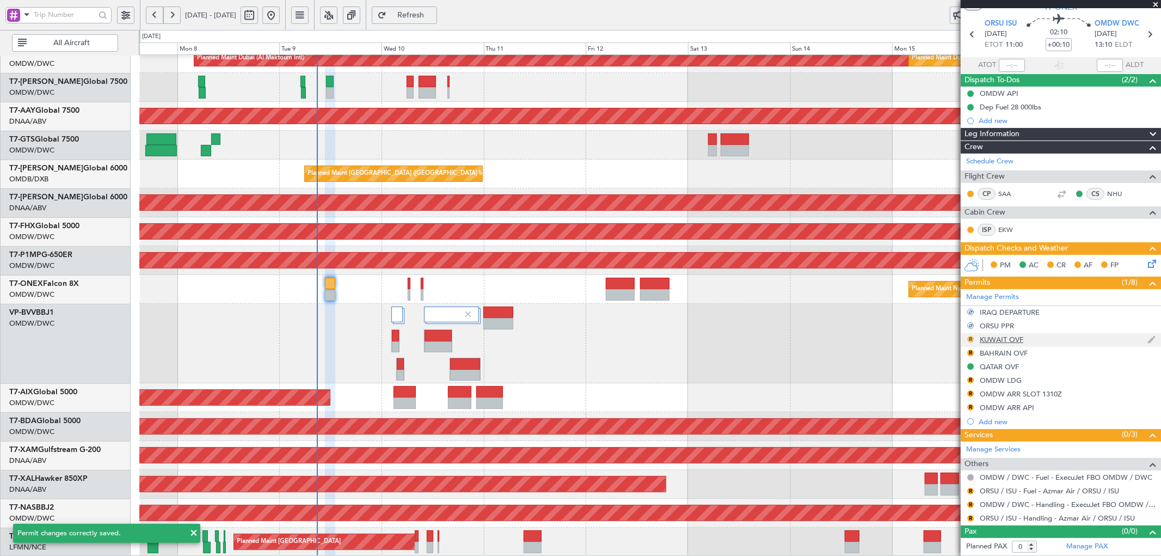
click at [973, 339] on button "R" at bounding box center [971, 339] width 7 height 7
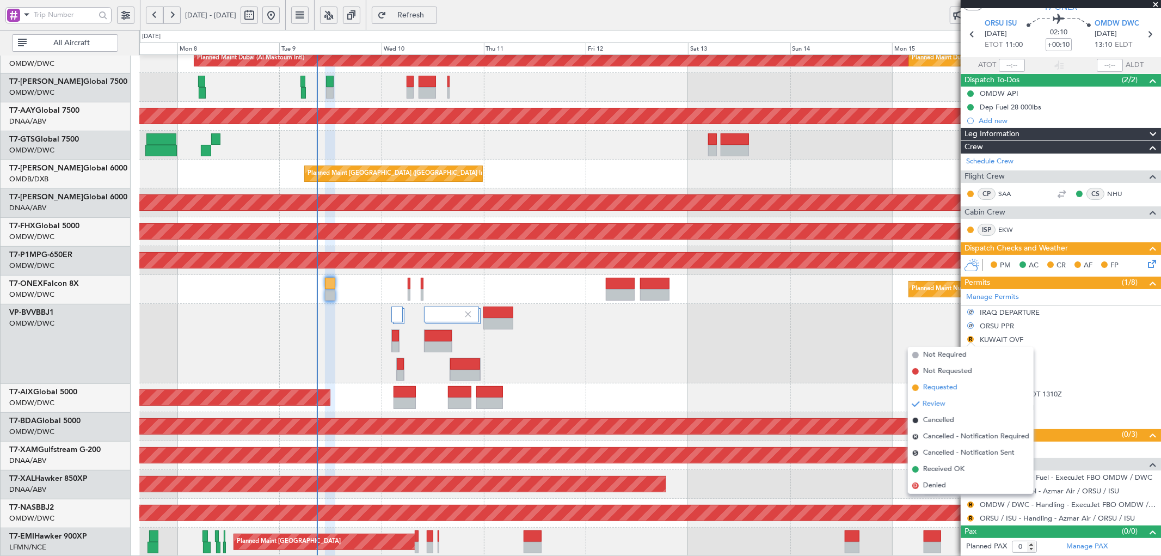
click at [941, 383] on span "Requested" at bounding box center [941, 387] width 34 height 11
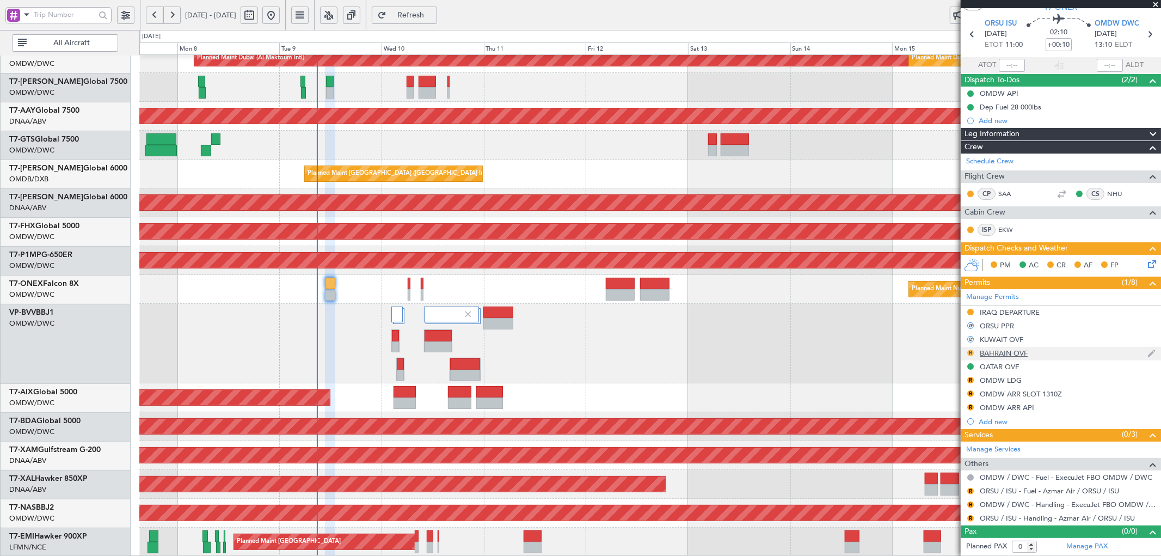
click at [973, 351] on button "R" at bounding box center [971, 353] width 7 height 7
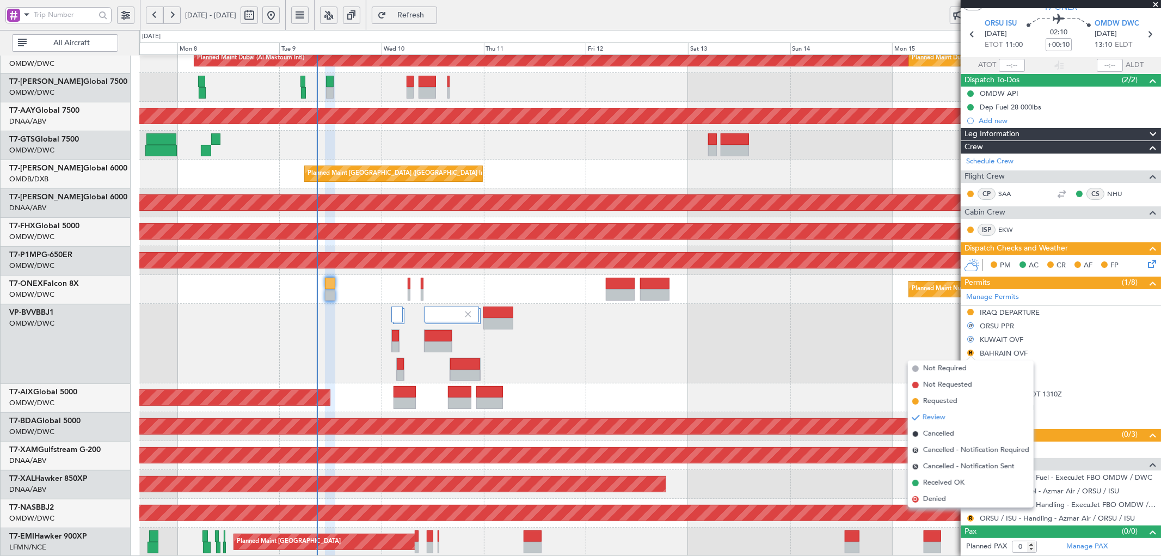
drag, startPoint x: 939, startPoint y: 403, endPoint x: 958, endPoint y: 417, distance: 23.4
click at [940, 403] on span "Requested" at bounding box center [941, 401] width 34 height 11
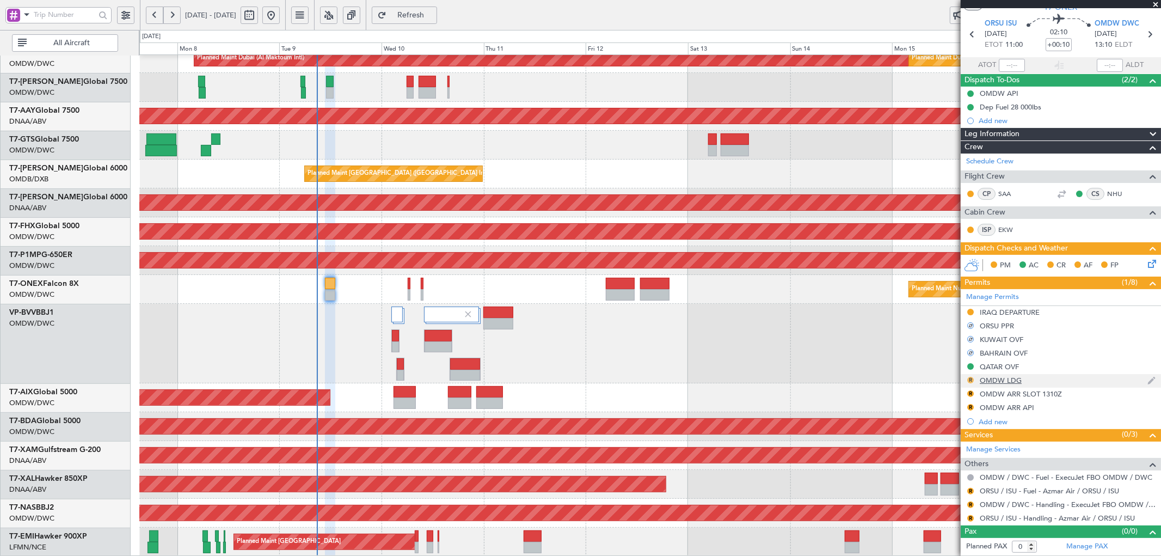
click at [972, 380] on button "R" at bounding box center [971, 380] width 7 height 7
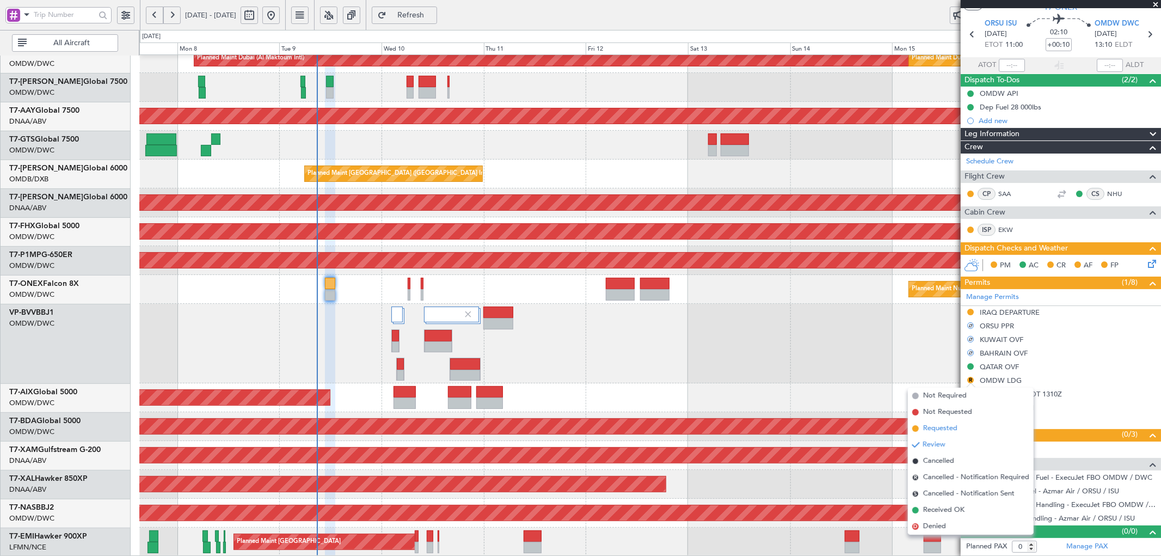
click at [946, 424] on span "Requested" at bounding box center [941, 428] width 34 height 11
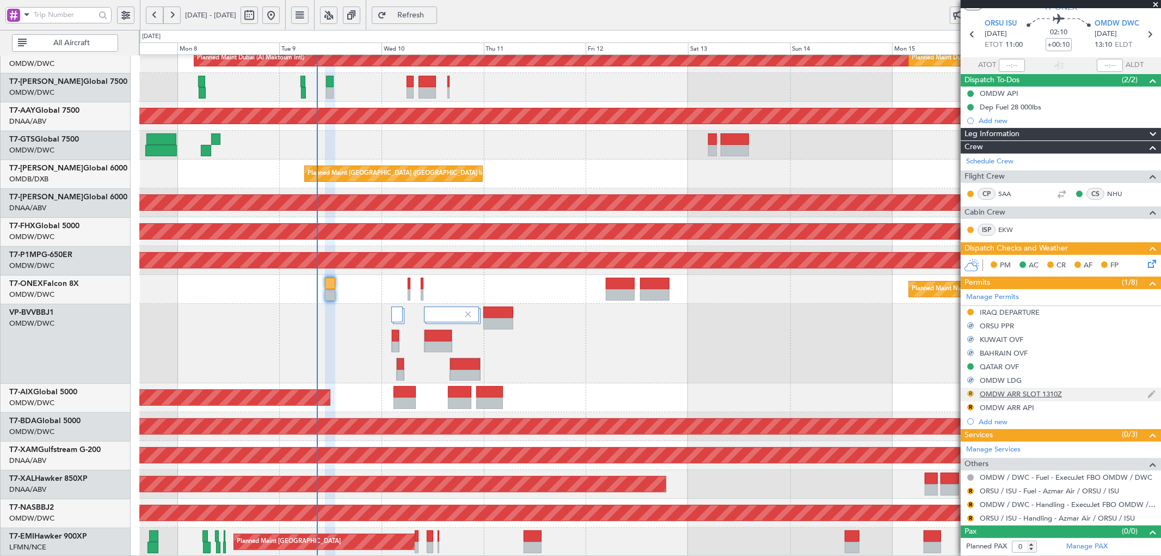
click at [973, 392] on button "R" at bounding box center [971, 393] width 7 height 7
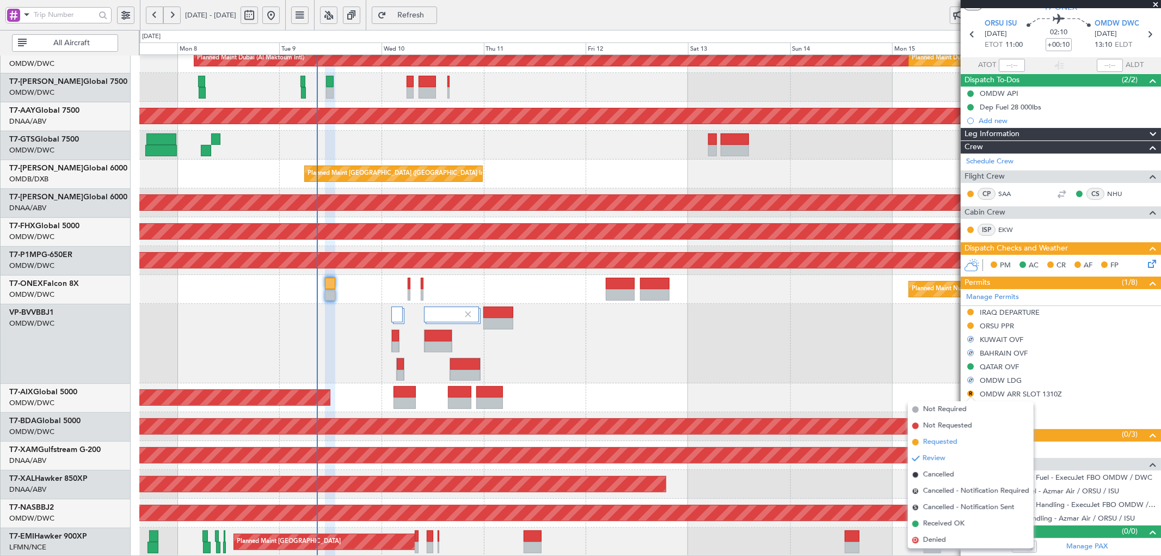
click at [937, 436] on li "Requested" at bounding box center [971, 442] width 126 height 16
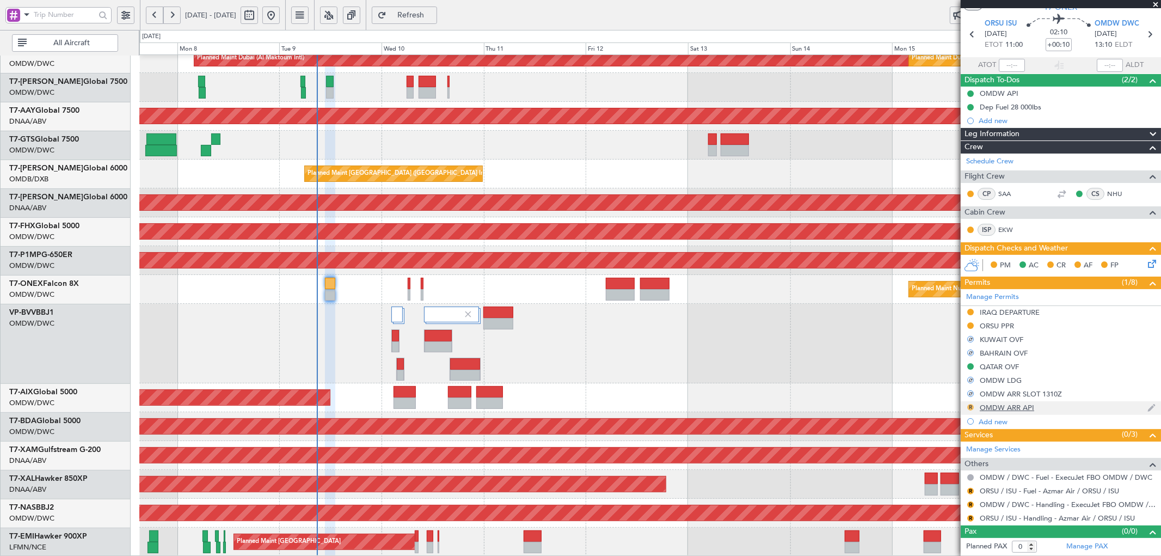
click at [970, 406] on button "R" at bounding box center [971, 407] width 7 height 7
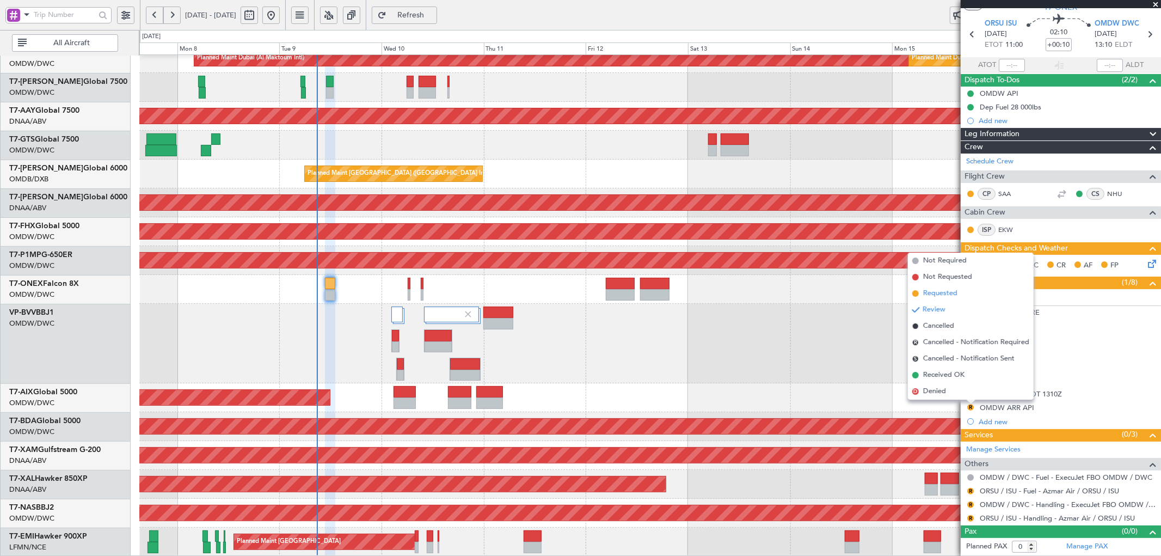
click at [936, 297] on span "Requested" at bounding box center [941, 293] width 34 height 11
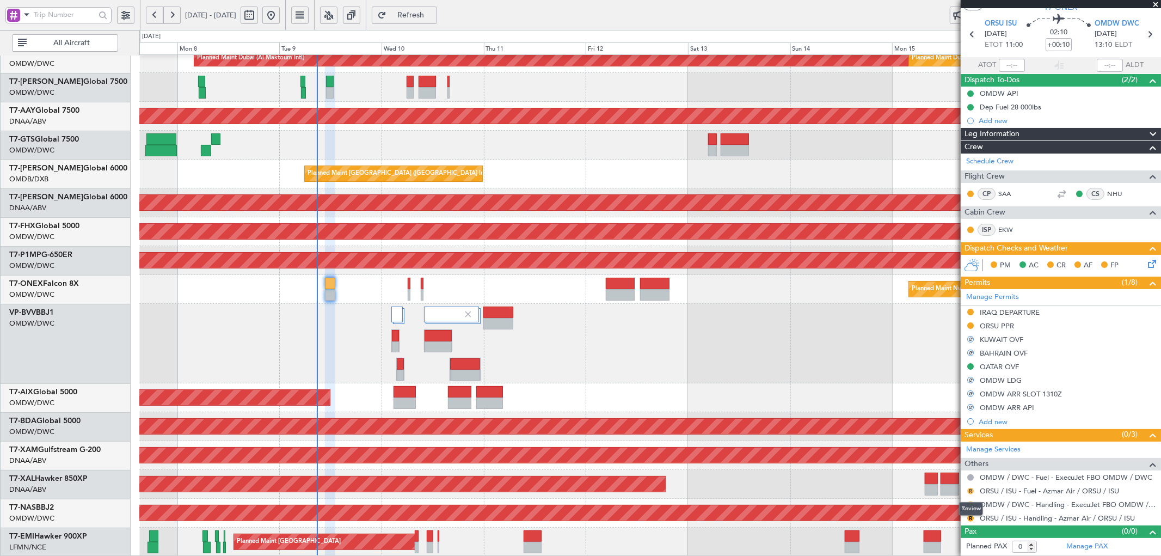
click at [972, 488] on button "R" at bounding box center [971, 491] width 7 height 7
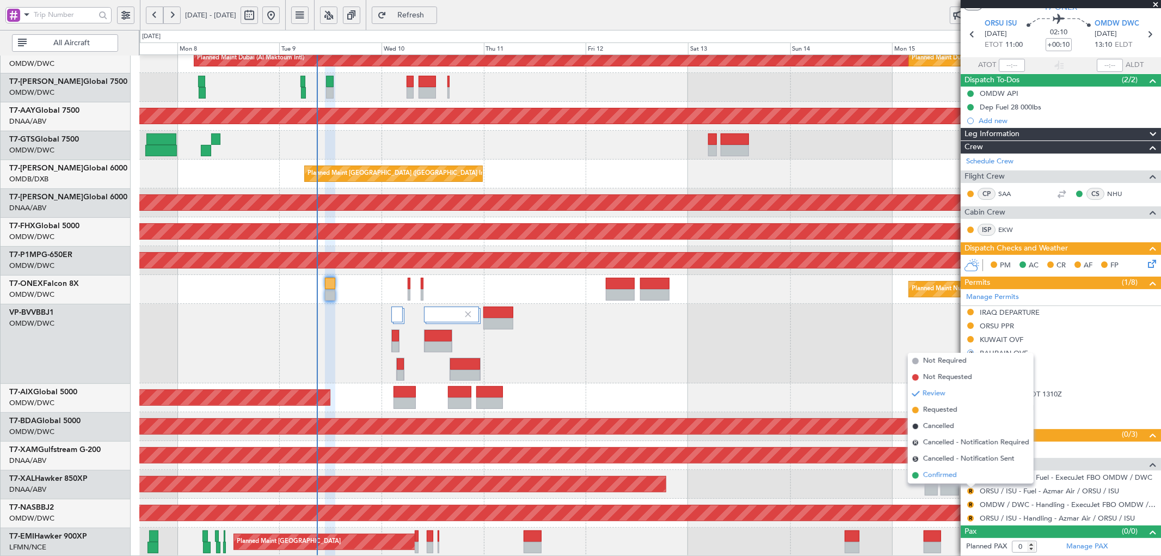
click at [932, 476] on span "Confirmed" at bounding box center [941, 475] width 34 height 11
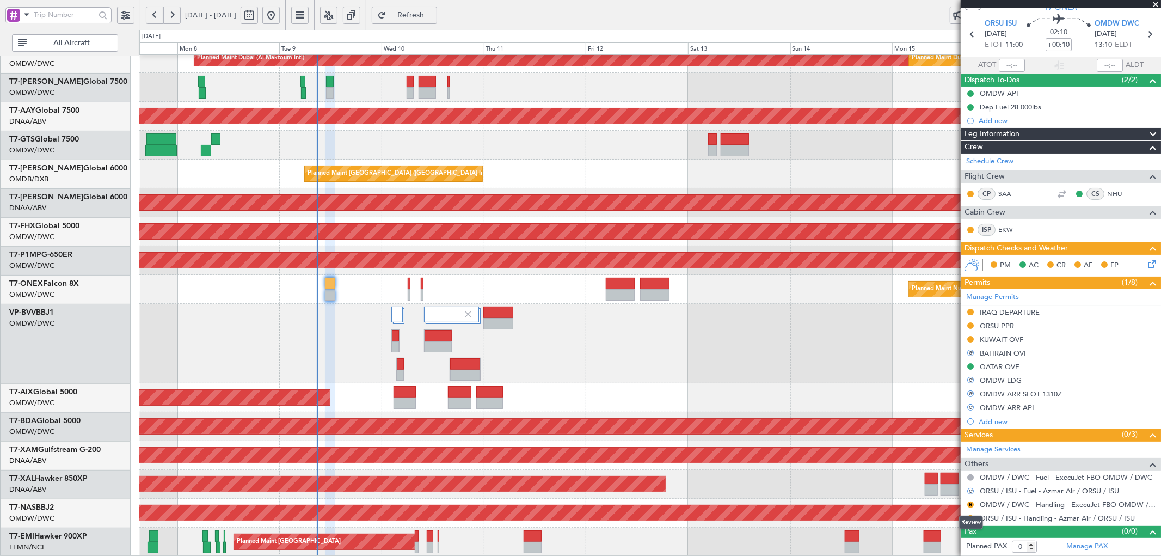
click at [969, 518] on div "Review" at bounding box center [971, 523] width 24 height 14
click at [971, 518] on button "R" at bounding box center [971, 518] width 7 height 7
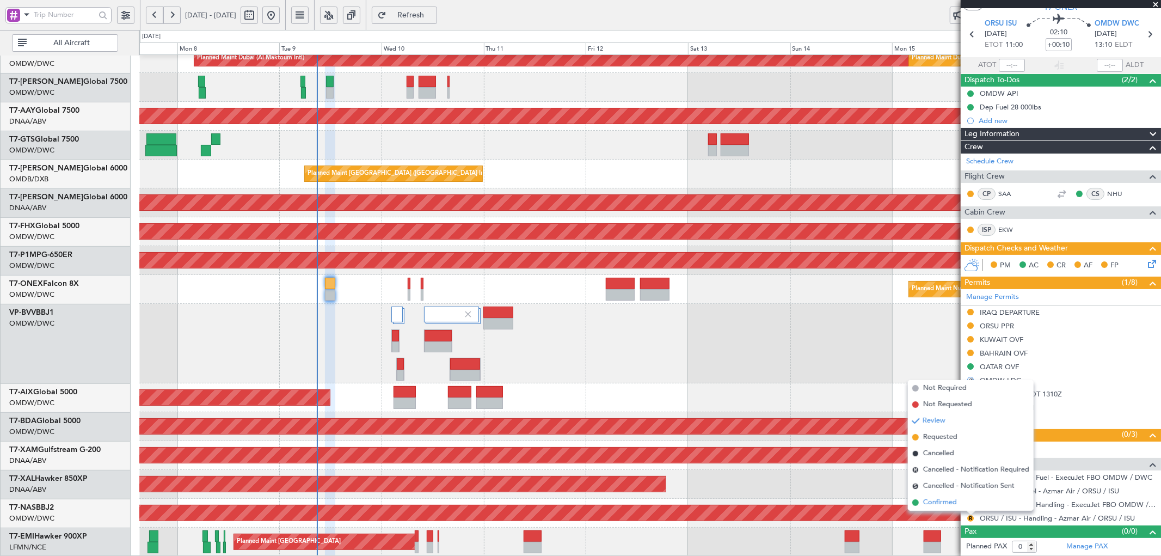
click at [922, 504] on li "Confirmed" at bounding box center [971, 502] width 126 height 16
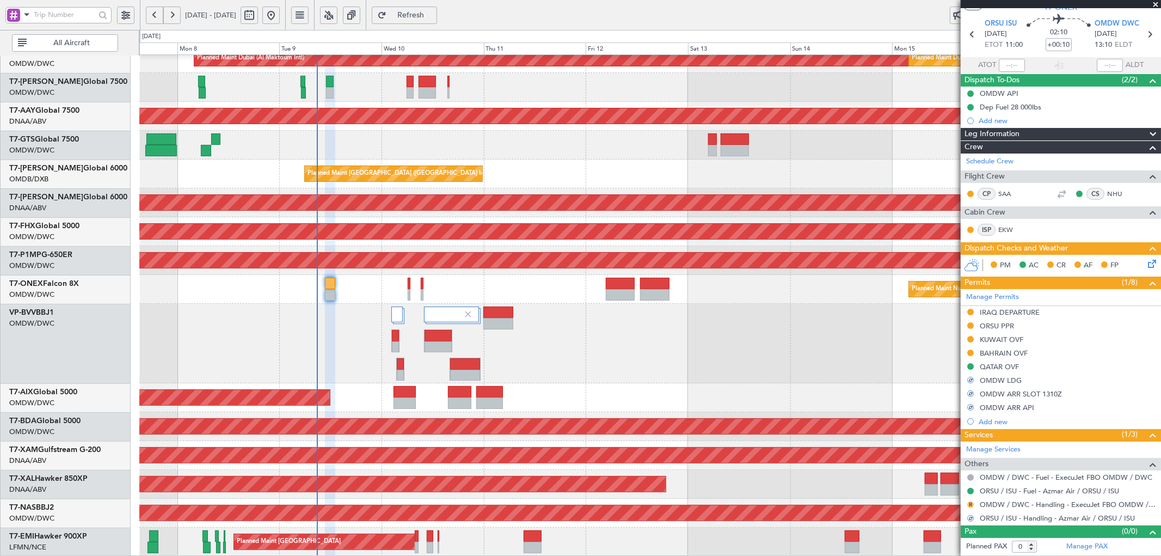
click at [972, 504] on button "R" at bounding box center [971, 505] width 7 height 7
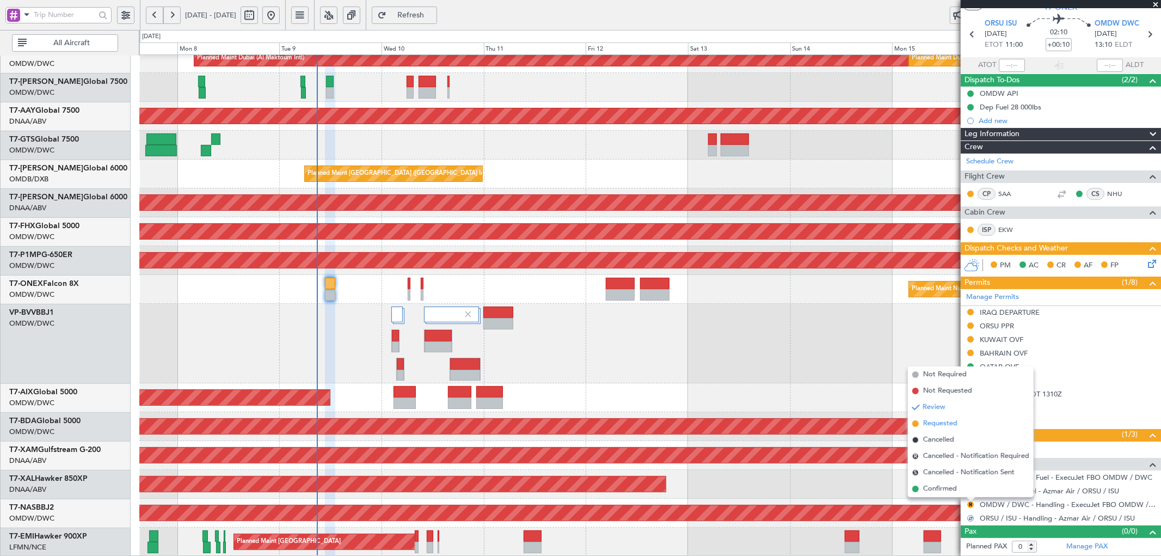
click at [924, 422] on span "Requested" at bounding box center [941, 423] width 34 height 11
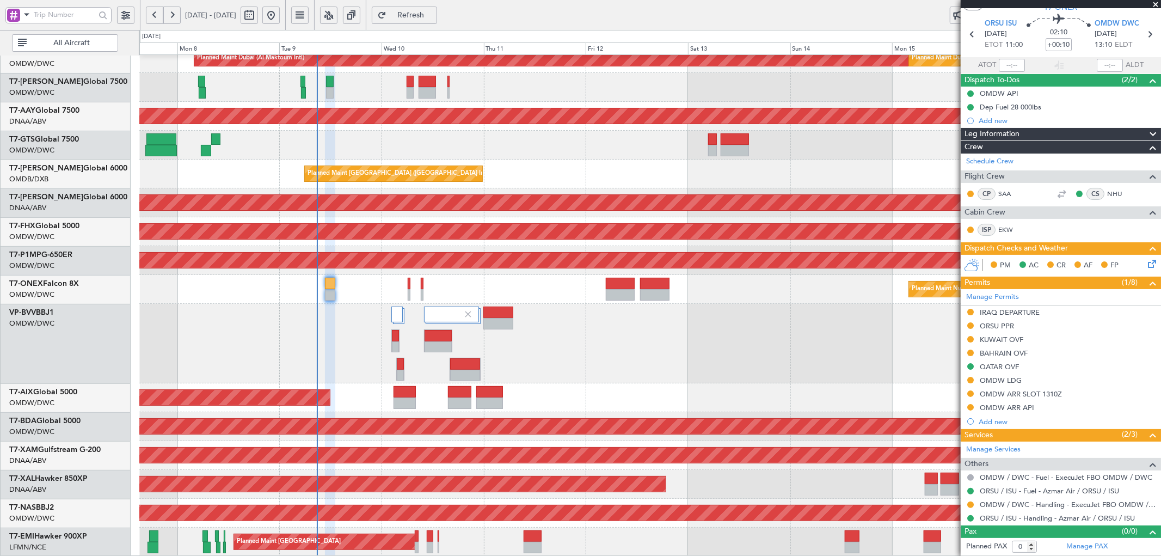
type input "[PERSON_NAME] (ANI)"
type input "7228"
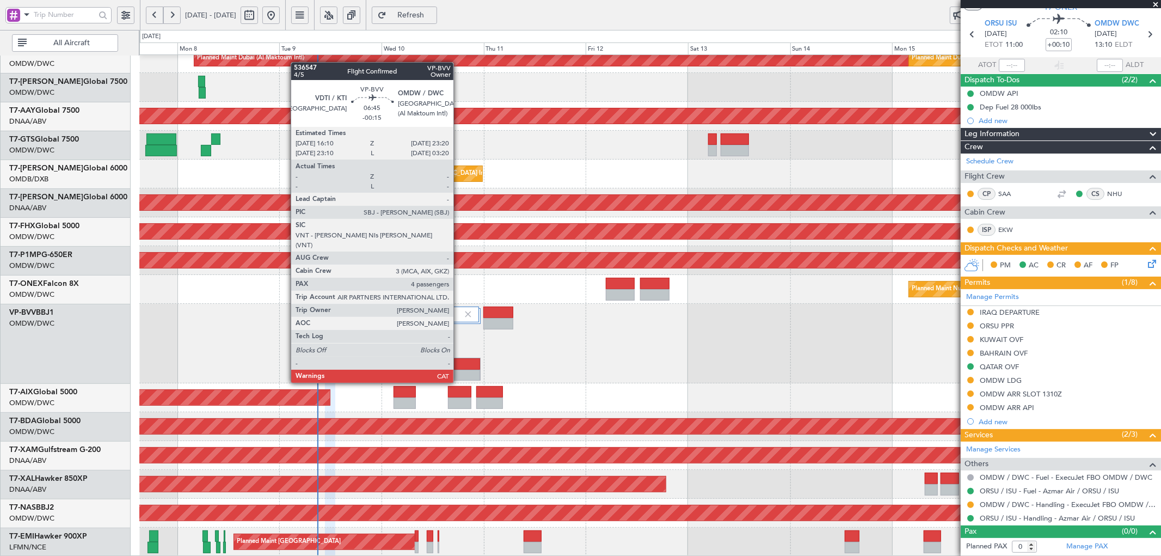
click at [459, 363] on div at bounding box center [465, 363] width 30 height 11
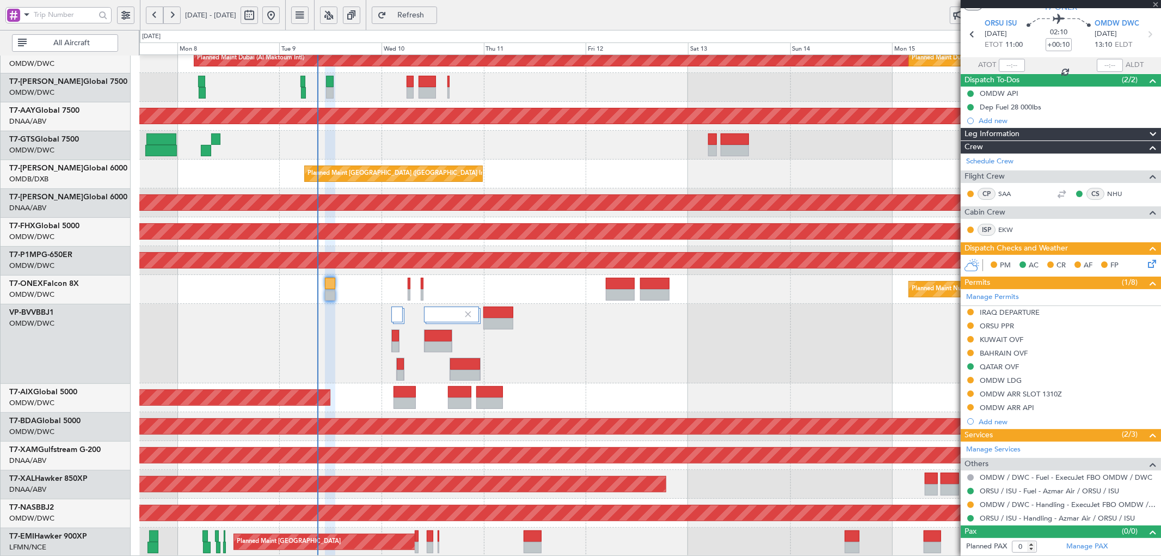
type input "-00:15"
type input "4"
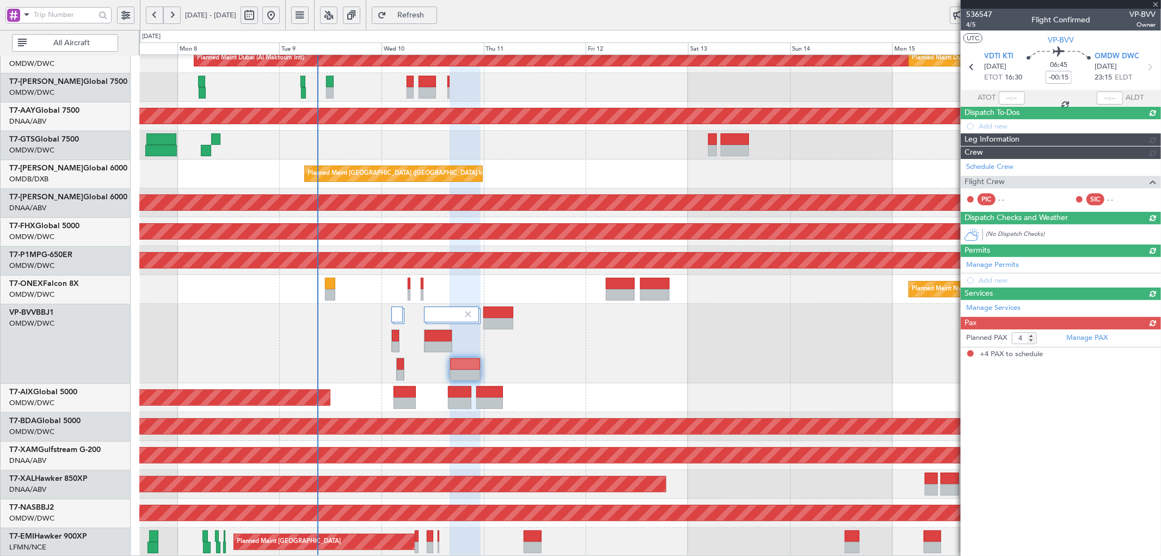
scroll to position [0, 0]
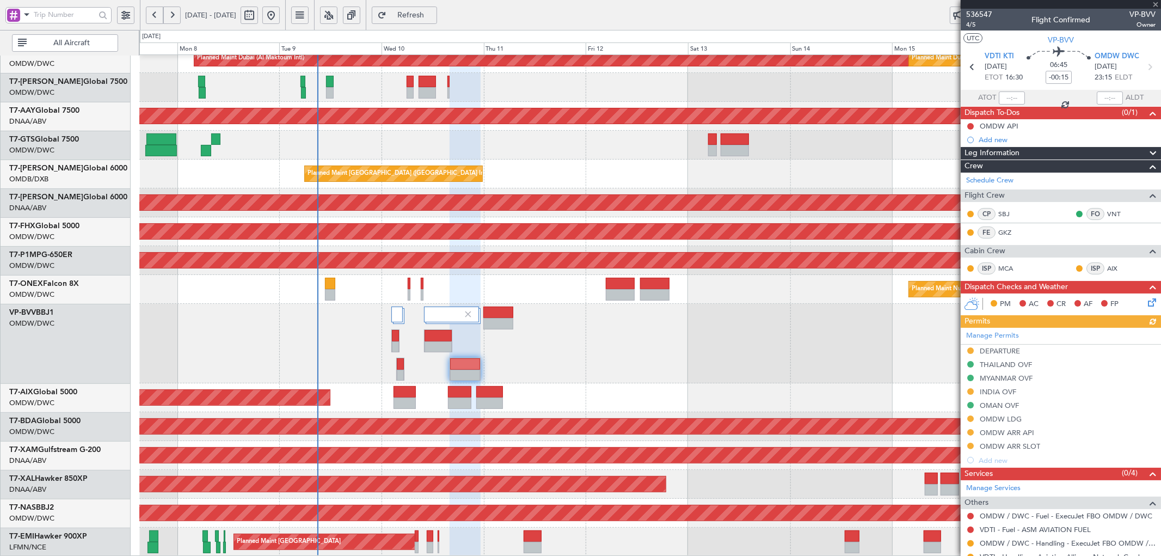
click at [1007, 394] on div "Manage Permits DEPARTURE THAILAND OVF MYANMAR OVF INDIA OVF OMAN OVF OMDW LDG O…" at bounding box center [1061, 397] width 200 height 139
click at [1006, 392] on div "INDIA OVF" at bounding box center [998, 391] width 36 height 9
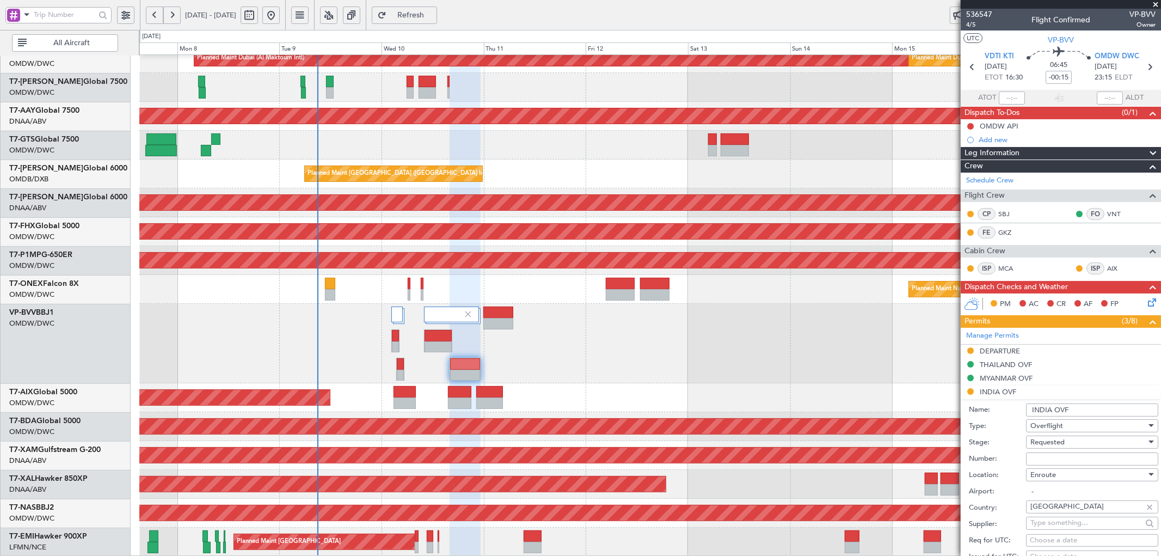
click at [1065, 463] on input "Number:" at bounding box center [1092, 459] width 132 height 13
paste input "YA/N/0802/09/09"
type input "YA/N/0802/09/09"
click at [1067, 442] on div "Requested" at bounding box center [1089, 442] width 116 height 16
click at [1064, 531] on span "Received OK" at bounding box center [1087, 530] width 113 height 16
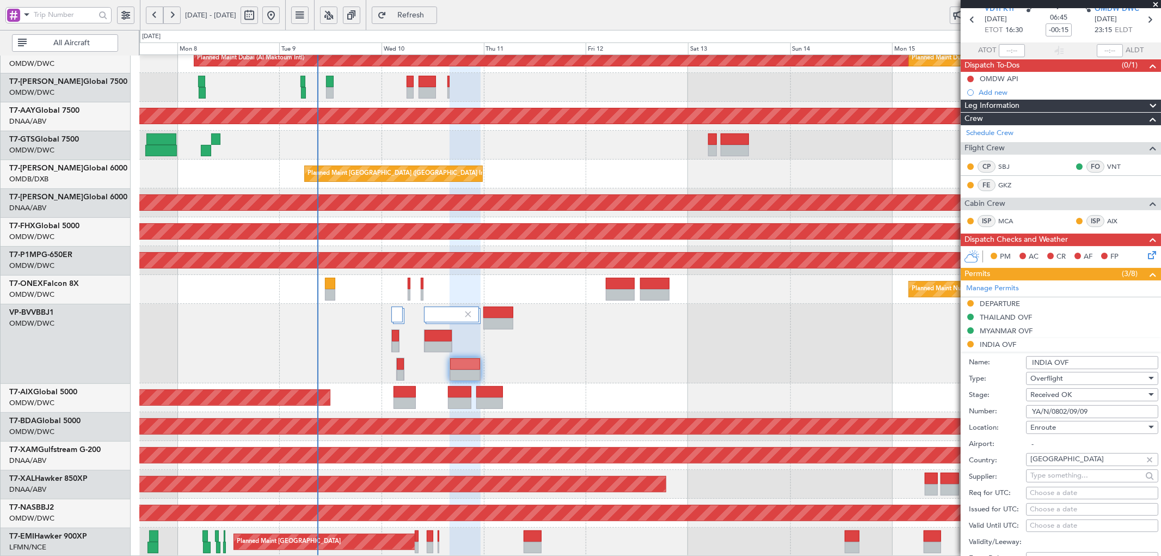
scroll to position [201, 0]
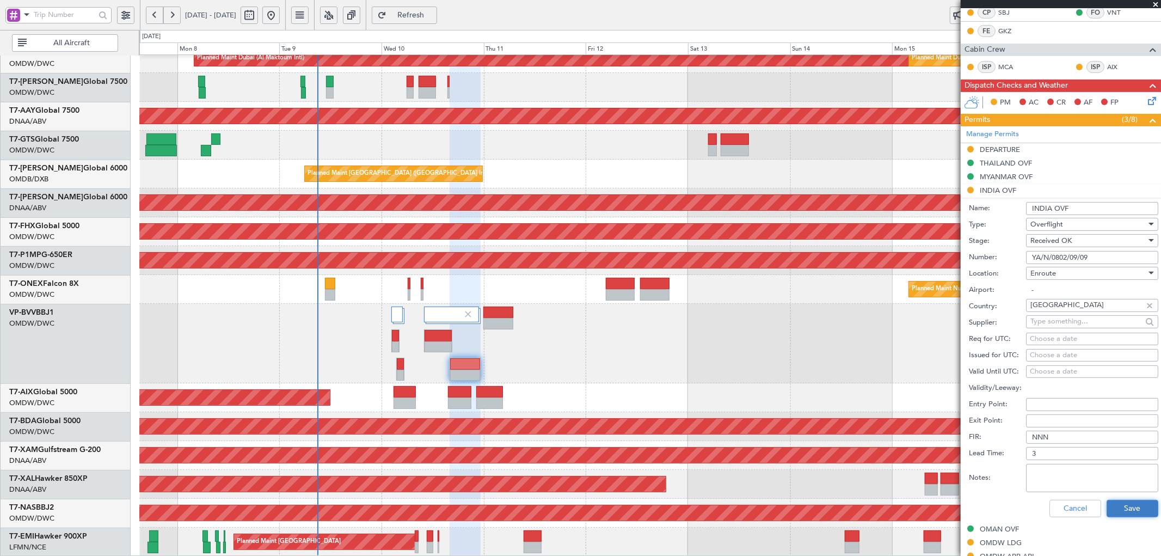
click at [1134, 500] on button "Save" at bounding box center [1133, 508] width 52 height 17
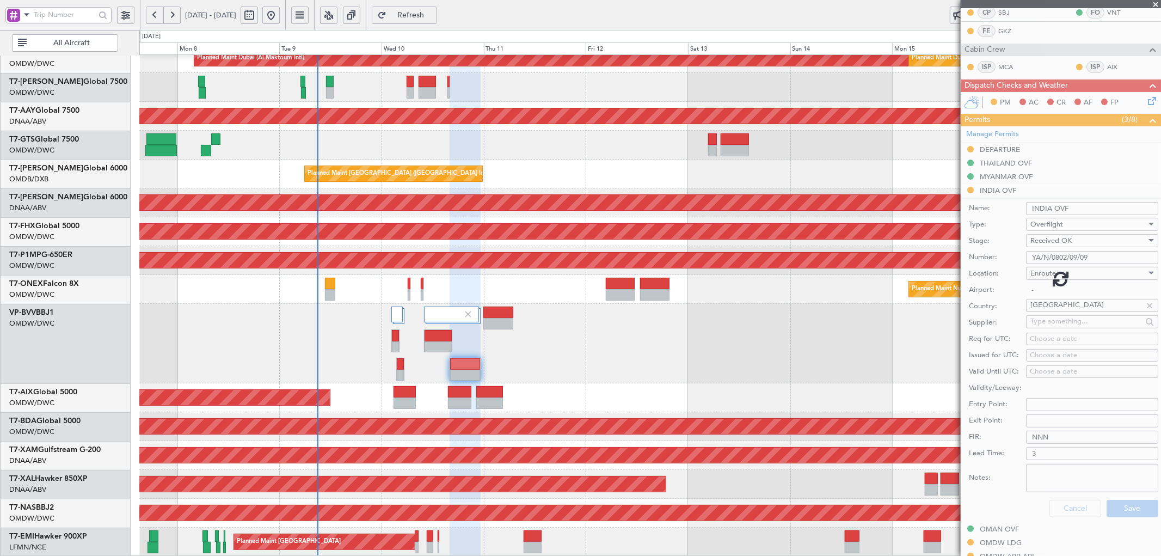
scroll to position [137, 0]
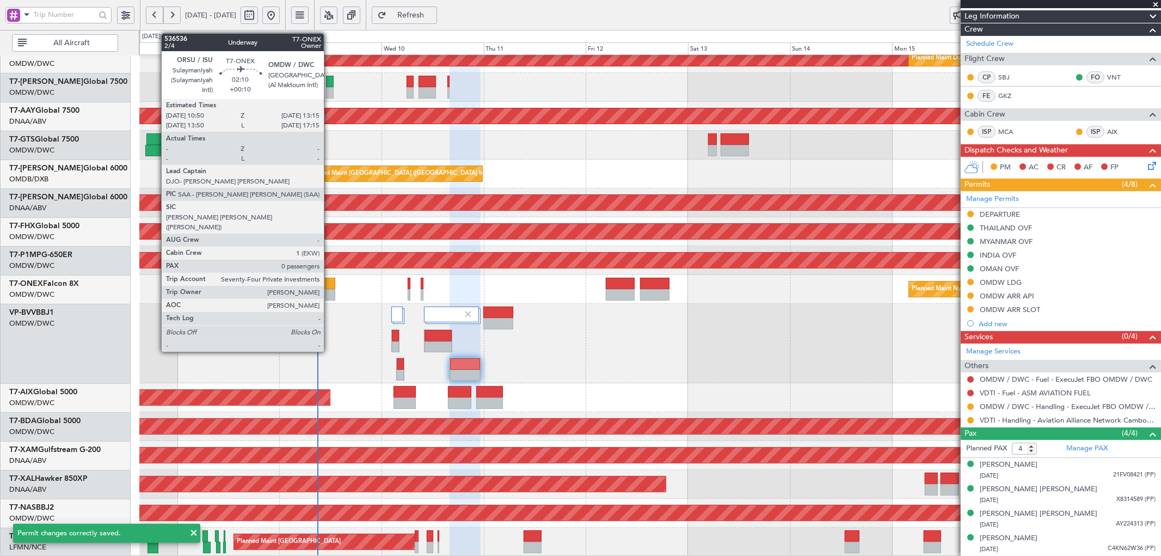
click at [329, 280] on div at bounding box center [330, 283] width 10 height 11
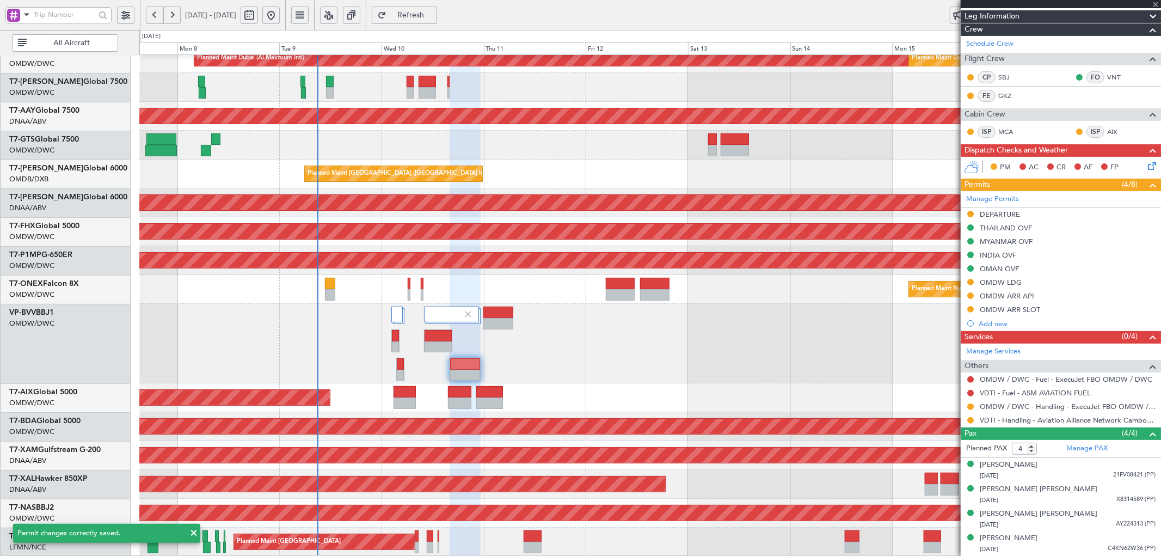
type input "+00:10"
type input "0"
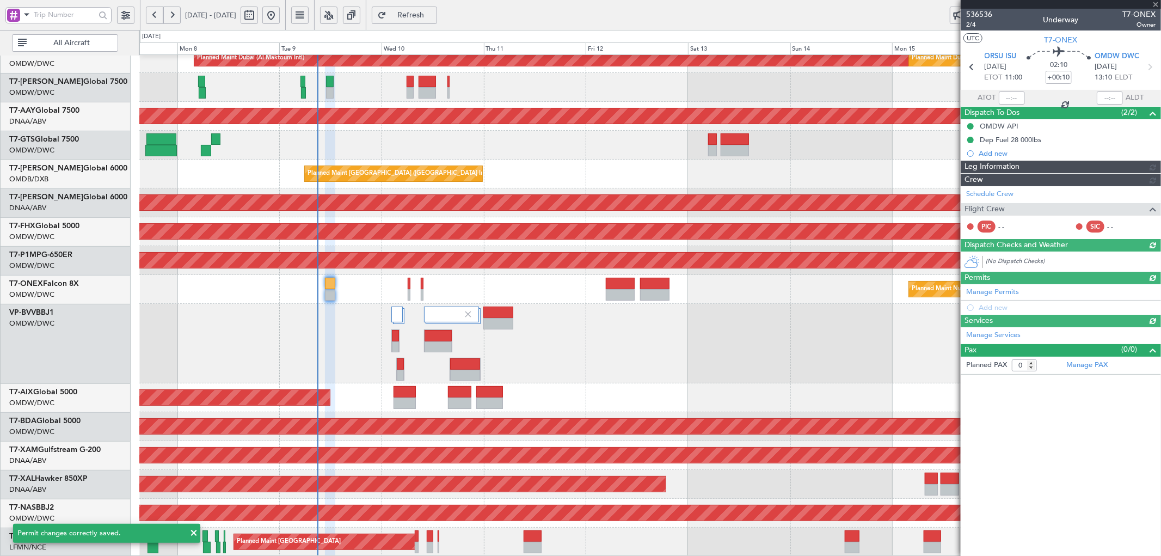
type input "[PERSON_NAME] (ANI)"
type input "7228"
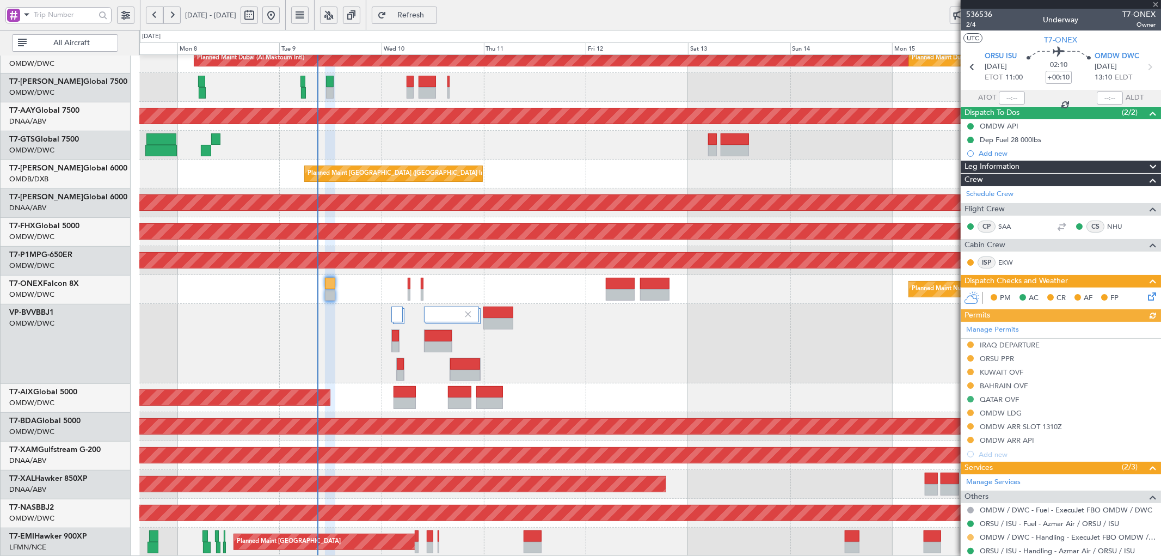
click at [970, 535] on button at bounding box center [971, 537] width 7 height 7
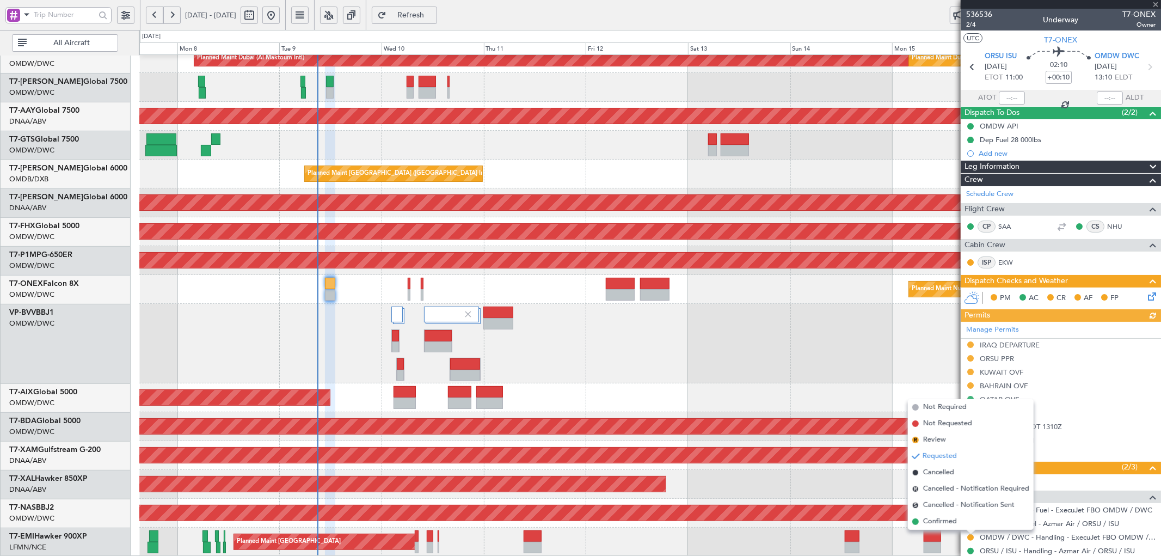
drag, startPoint x: 933, startPoint y: 516, endPoint x: 1011, endPoint y: 430, distance: 115.6
click at [933, 516] on span "Confirmed" at bounding box center [941, 521] width 34 height 11
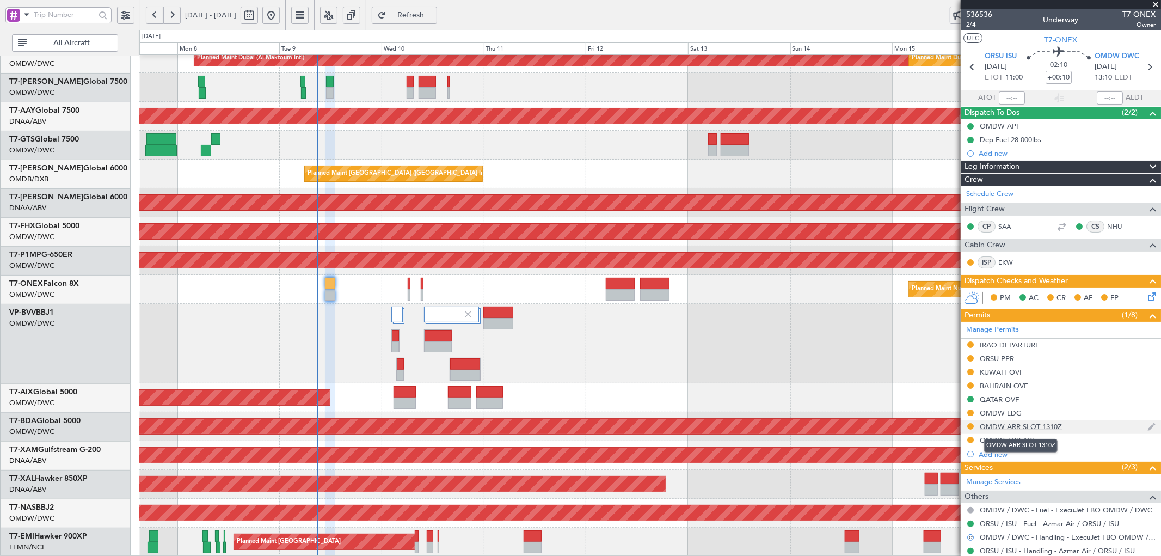
click at [1032, 429] on div "OMDW ARR SLOT 1310Z" at bounding box center [1021, 426] width 82 height 9
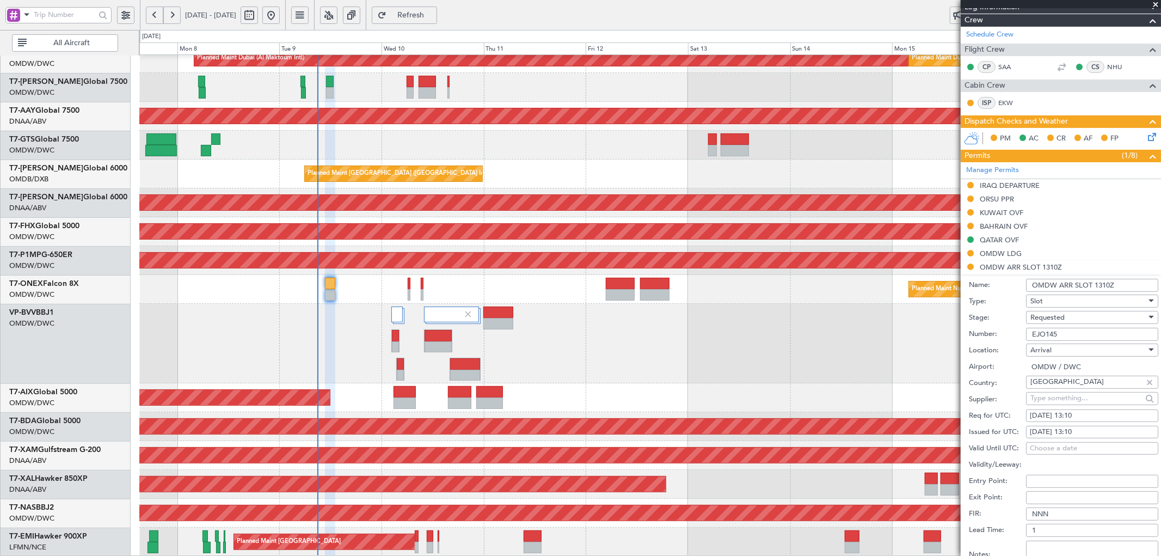
scroll to position [161, 0]
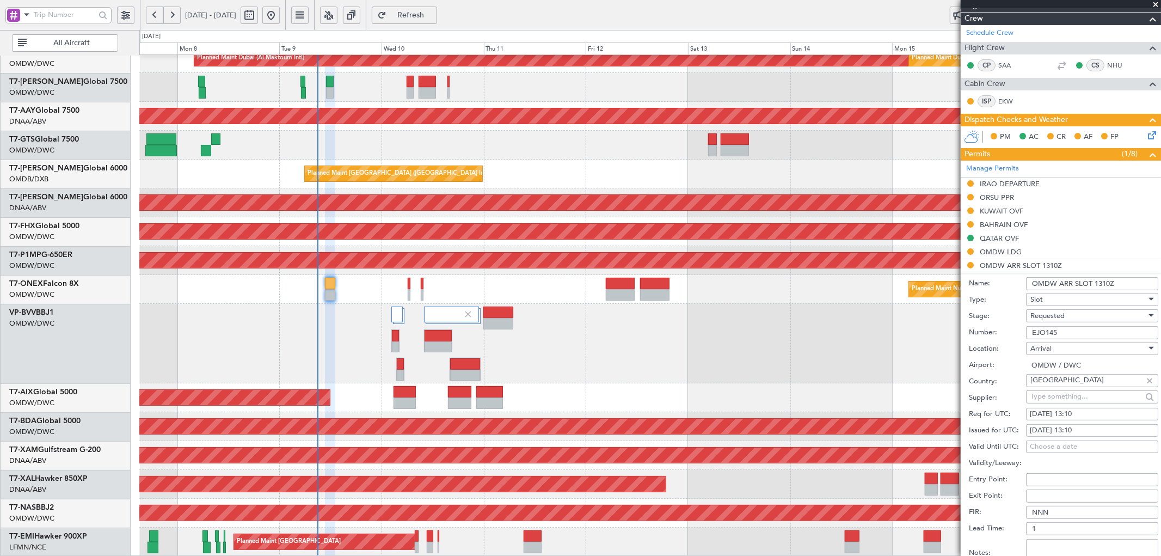
click at [1051, 411] on div "10/09/2025 13:10" at bounding box center [1092, 414] width 125 height 11
select select "9"
select select "2025"
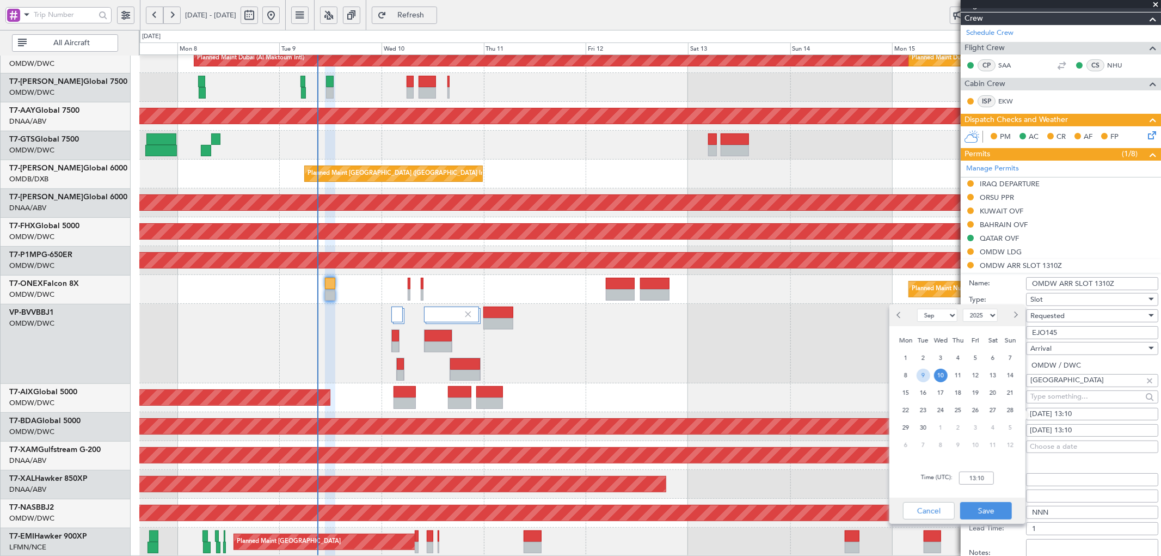
click at [925, 375] on span "9" at bounding box center [924, 376] width 14 height 14
click at [989, 479] on input "00:00" at bounding box center [976, 478] width 35 height 13
type input "13:10"
click at [984, 511] on button "Save" at bounding box center [987, 510] width 52 height 17
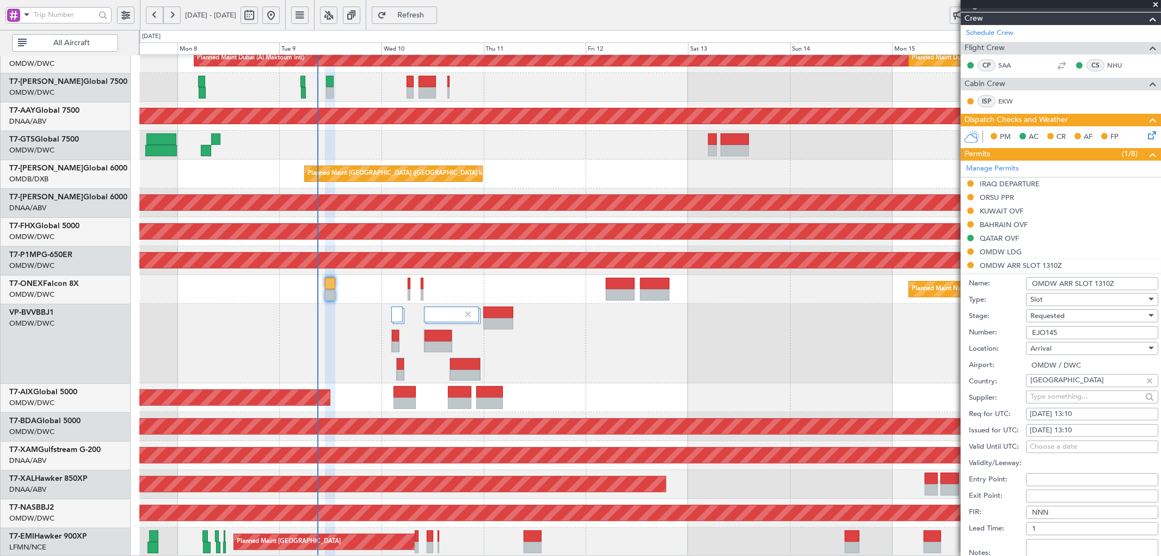
click at [1062, 429] on div "10/09/2025 13:10" at bounding box center [1092, 430] width 125 height 11
select select "9"
select select "2025"
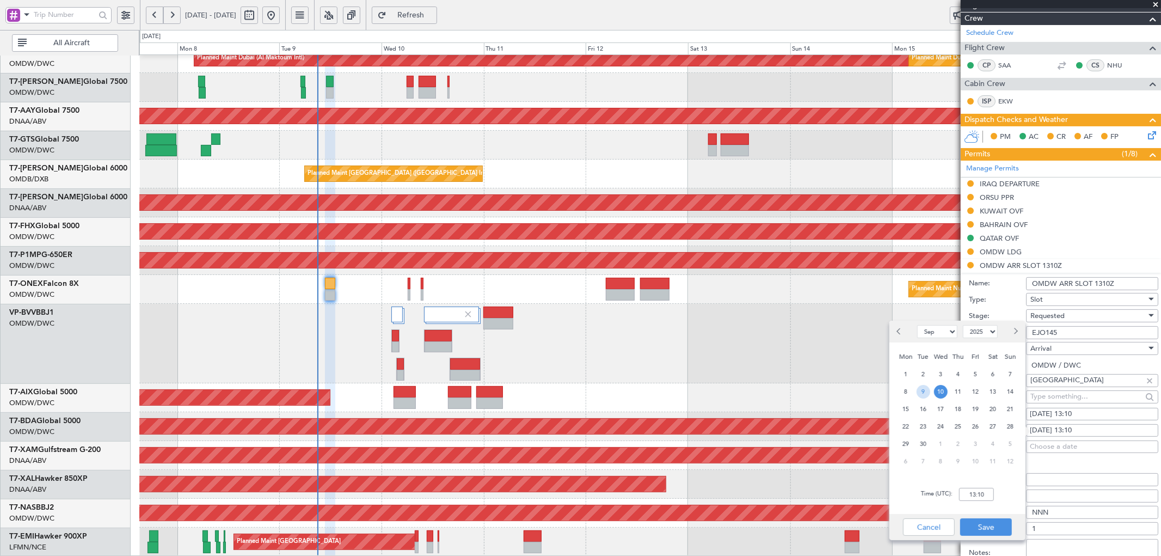
click at [925, 390] on span "9" at bounding box center [924, 392] width 14 height 14
click at [986, 497] on input "00:00" at bounding box center [976, 494] width 35 height 13
type input "13:10"
click at [995, 524] on button "Save" at bounding box center [987, 526] width 52 height 17
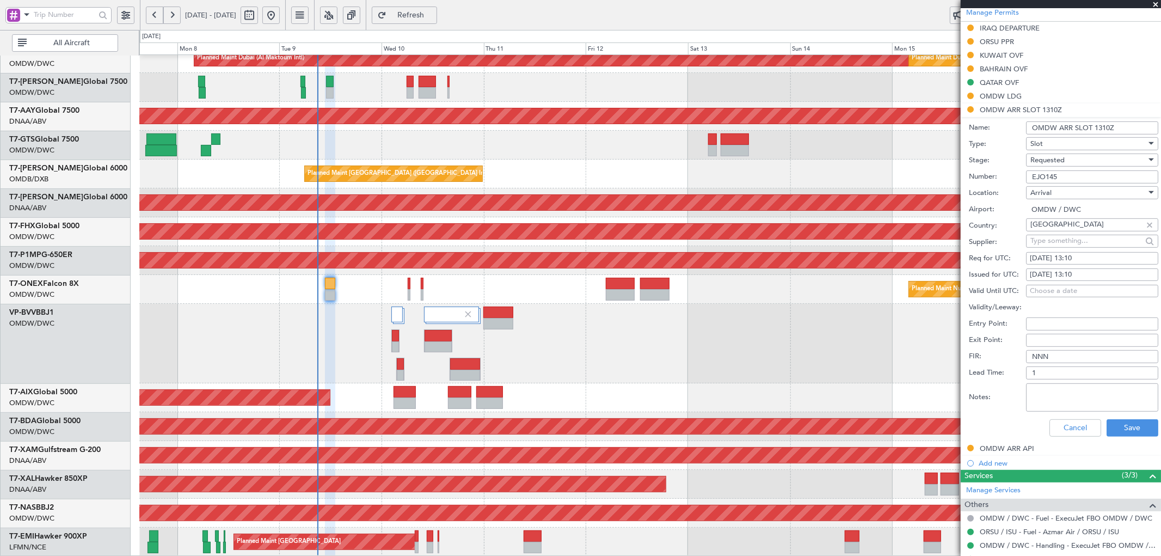
scroll to position [322, 0]
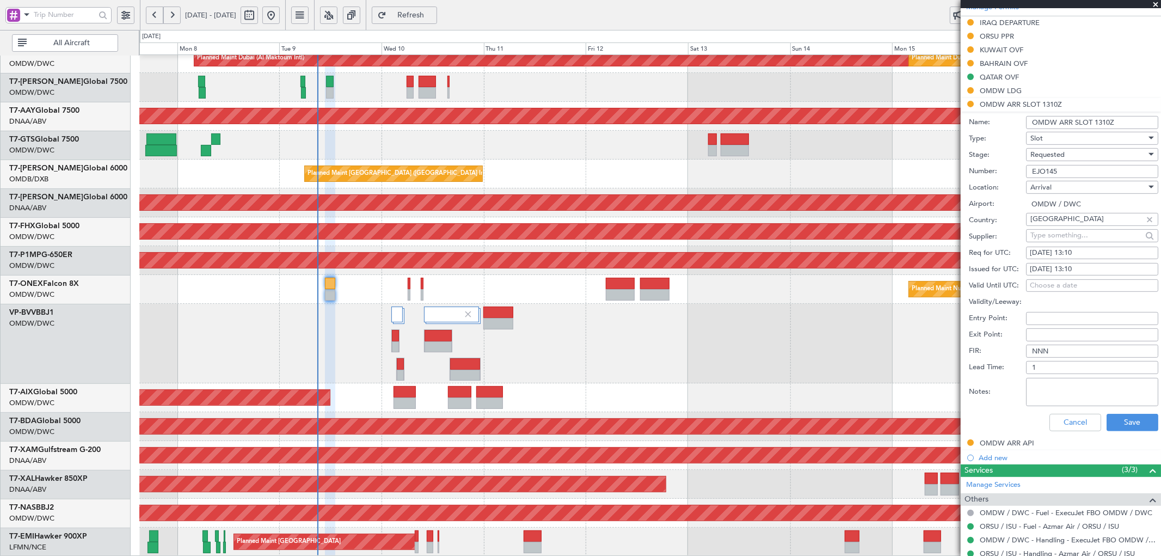
click at [1059, 156] on span "Requested" at bounding box center [1048, 155] width 34 height 10
click at [1055, 238] on span "Received OK" at bounding box center [1087, 238] width 113 height 16
click at [1109, 423] on button "Save" at bounding box center [1133, 422] width 52 height 17
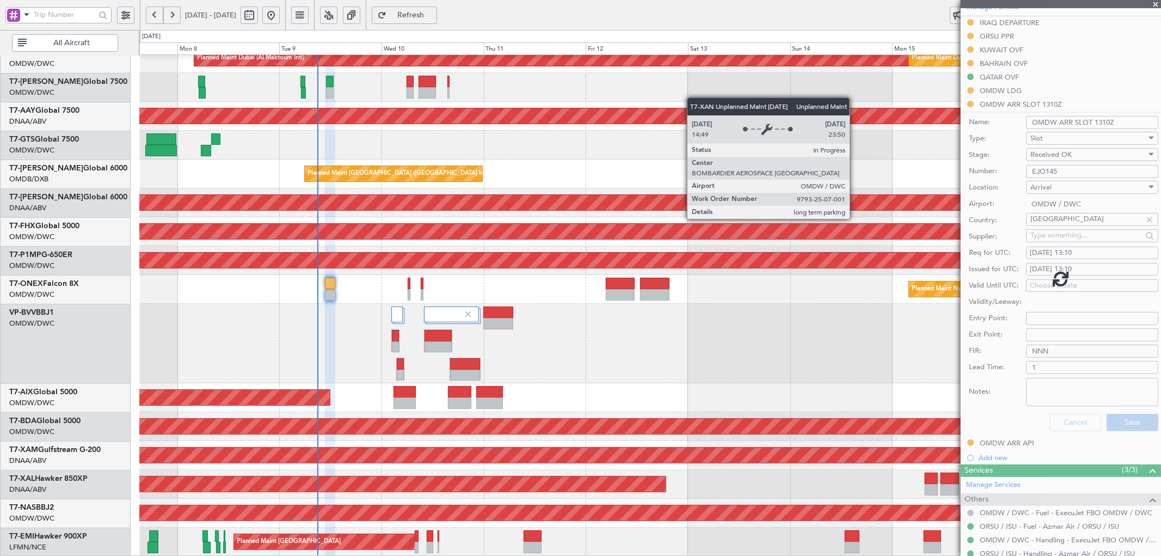
scroll to position [33, 0]
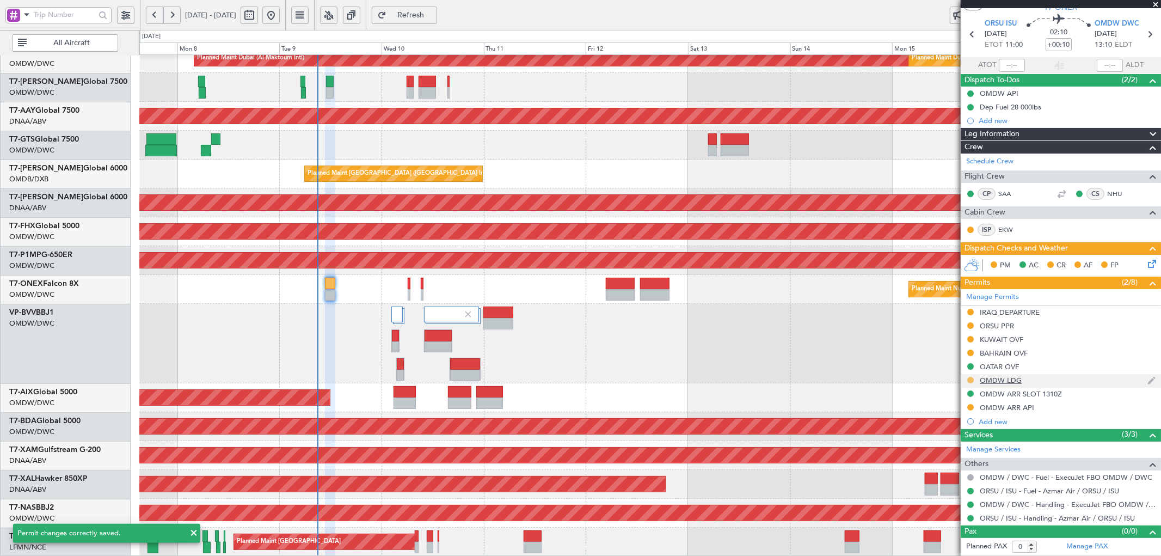
click at [970, 378] on button at bounding box center [971, 380] width 7 height 7
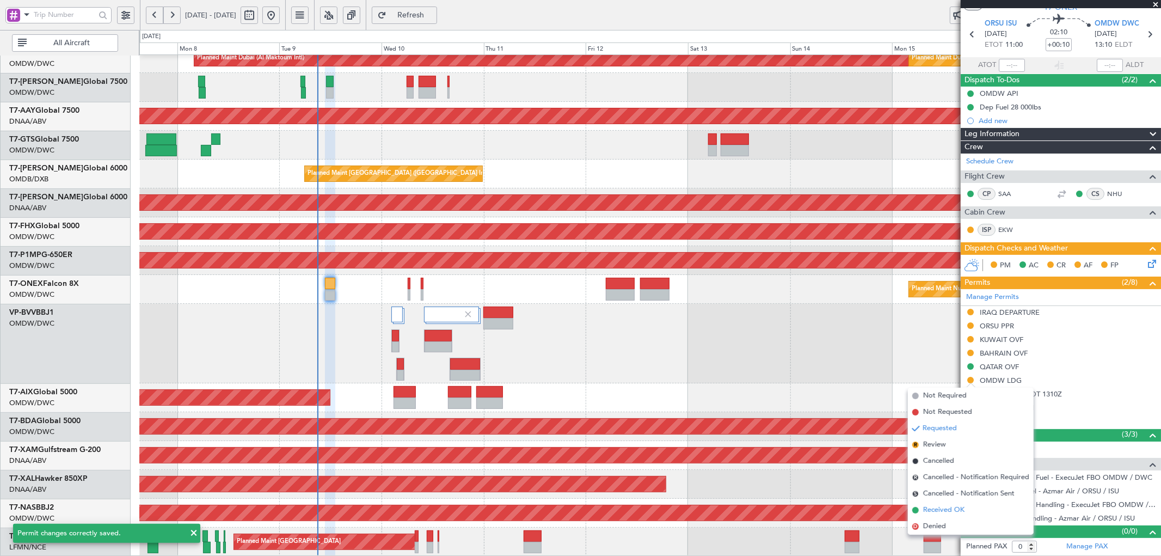
click at [955, 507] on span "Received OK" at bounding box center [944, 510] width 41 height 11
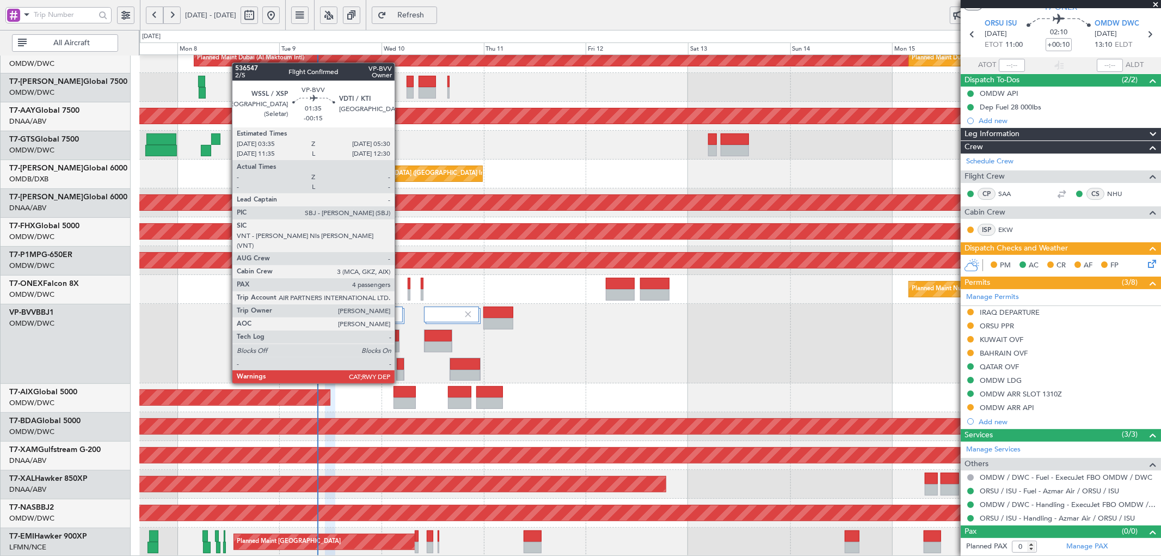
click at [400, 363] on div at bounding box center [400, 363] width 7 height 11
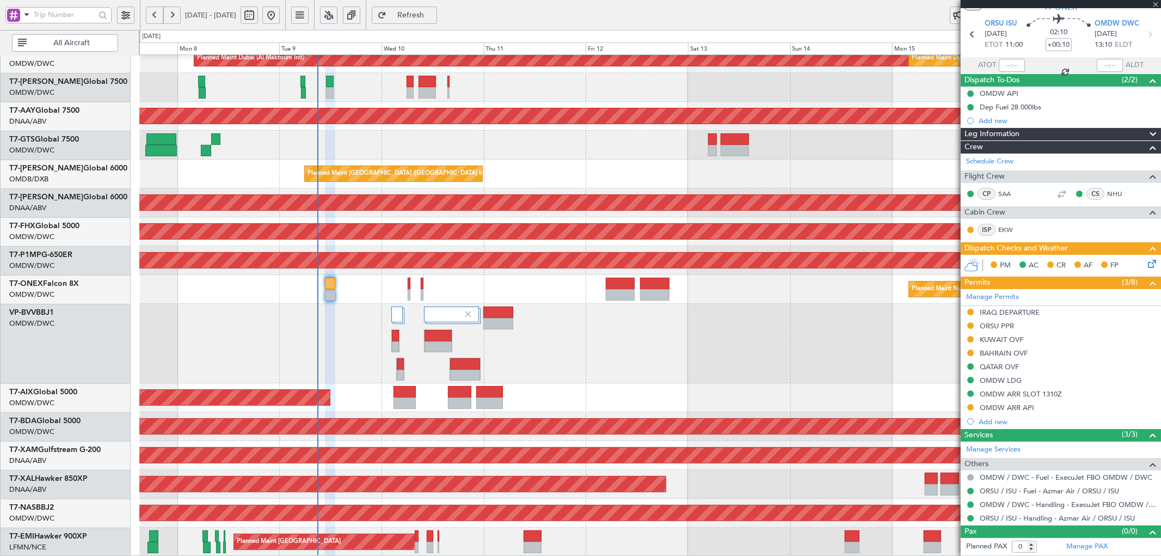
type input "-00:15"
type input "4"
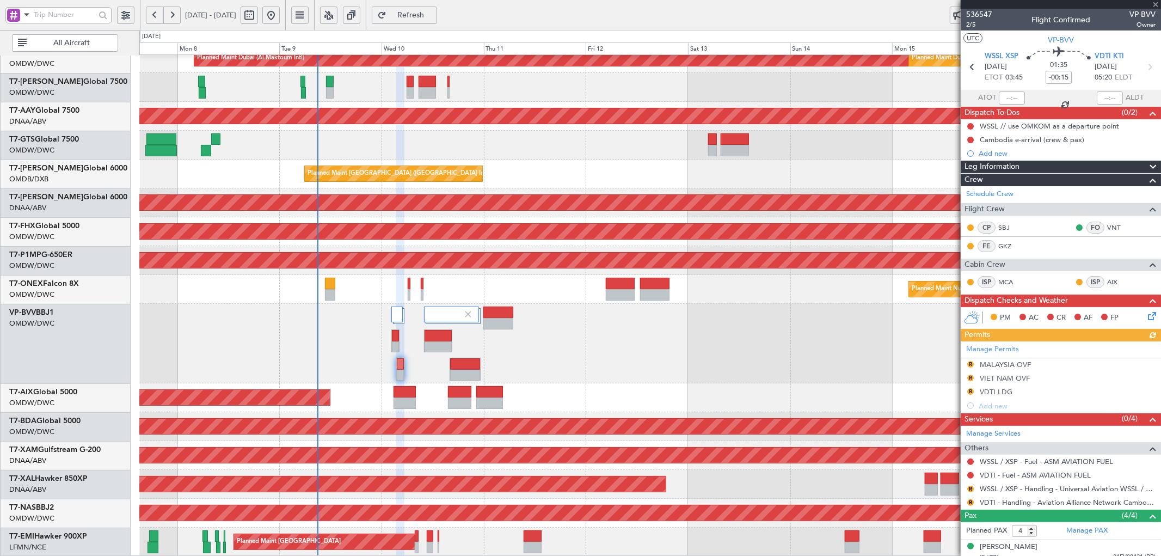
click at [1004, 393] on div "Manage Permits R MALAYSIA OVF R VIET NAM OVF R VDTI LDG Add new" at bounding box center [1061, 376] width 200 height 71
click at [998, 391] on div "VDTI LDG" at bounding box center [996, 391] width 33 height 9
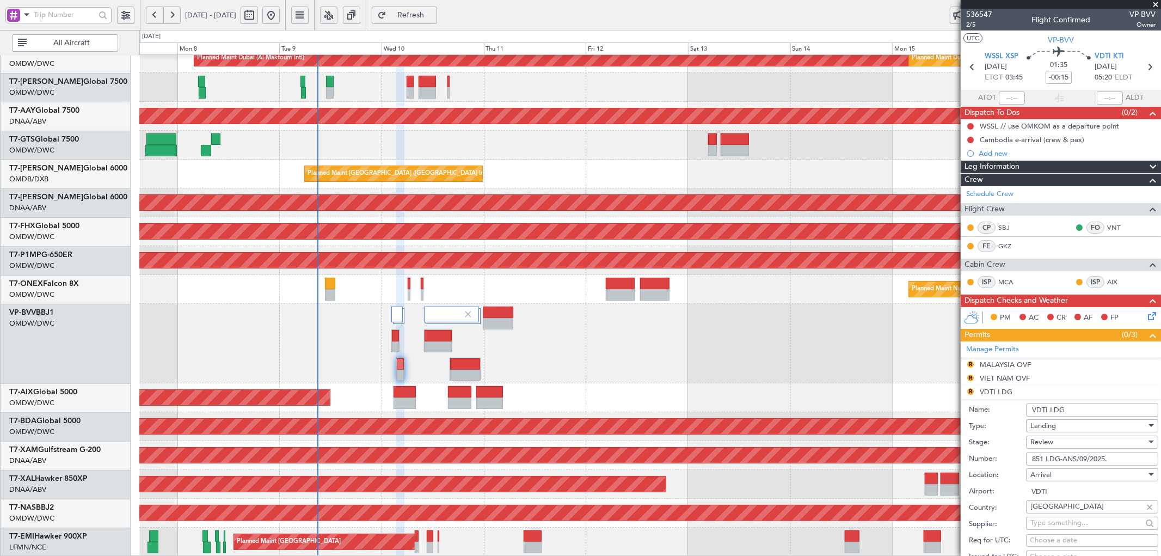
click at [1038, 440] on span "Review" at bounding box center [1042, 442] width 23 height 10
click at [1051, 528] on span "Received OK" at bounding box center [1087, 530] width 113 height 16
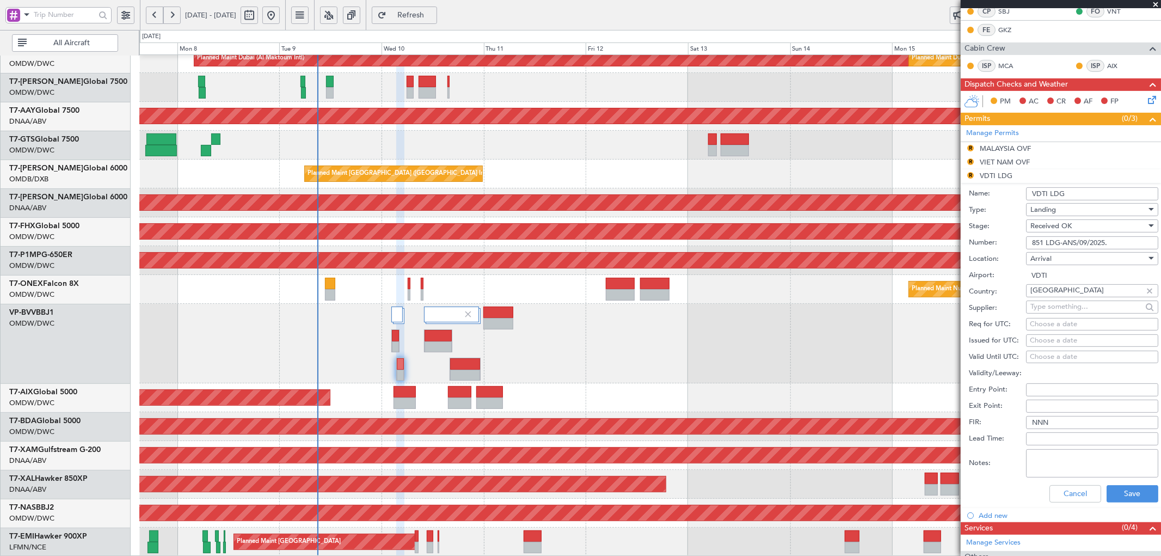
scroll to position [242, 0]
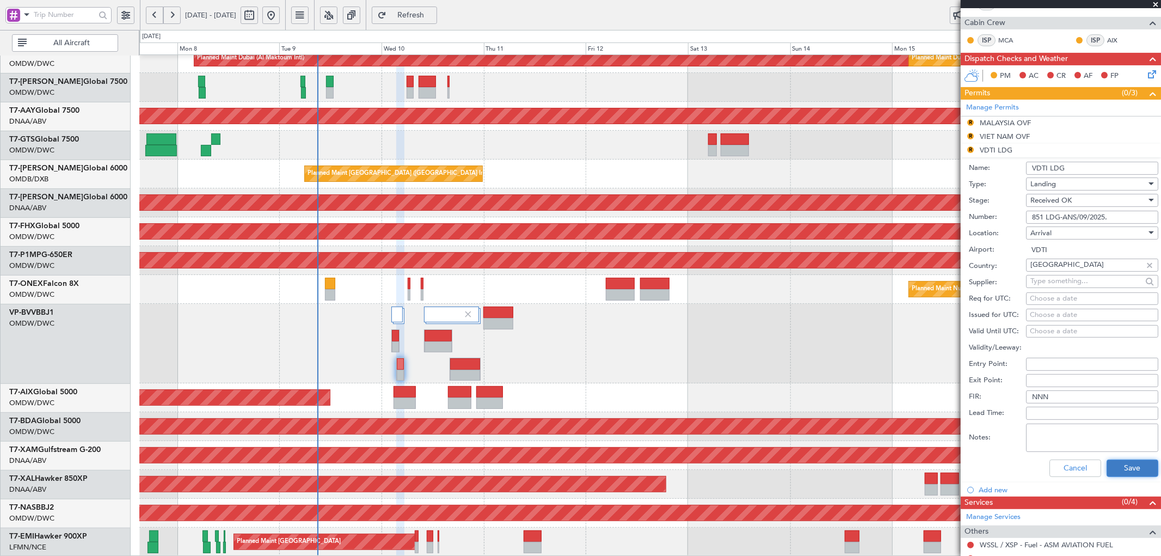
click at [1135, 469] on button "Save" at bounding box center [1133, 468] width 52 height 17
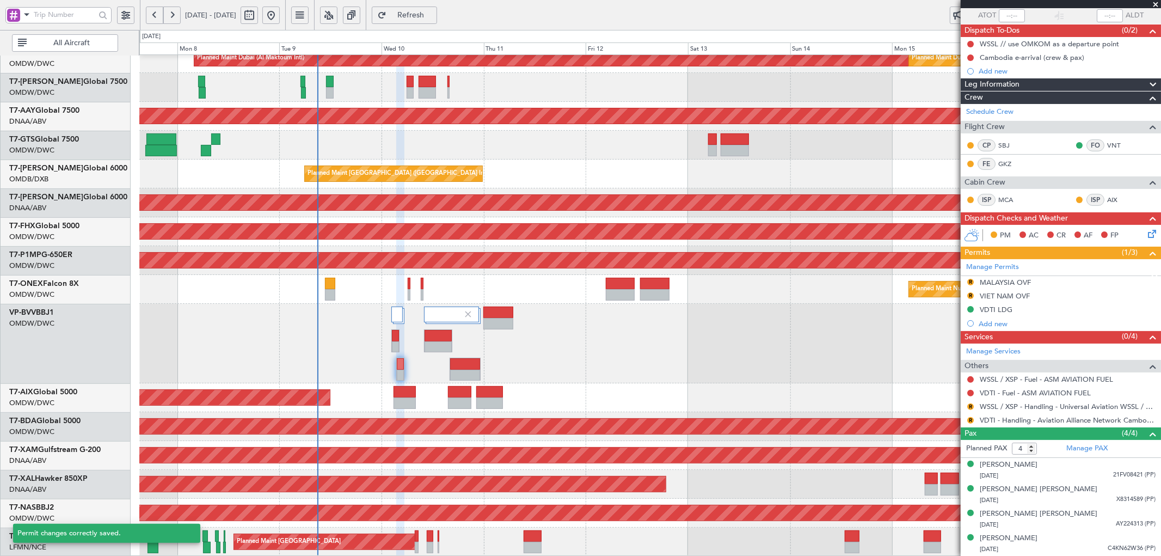
scroll to position [82, 0]
click at [969, 293] on button "R" at bounding box center [971, 295] width 7 height 7
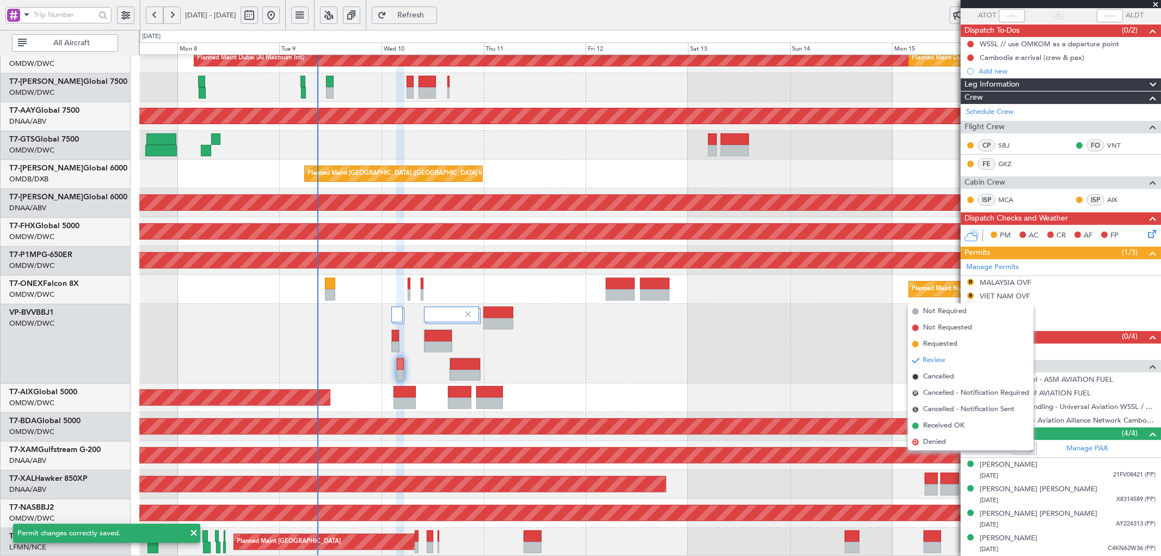
drag, startPoint x: 935, startPoint y: 426, endPoint x: 938, endPoint y: 420, distance: 6.6
click at [935, 425] on span "Received OK" at bounding box center [944, 425] width 41 height 11
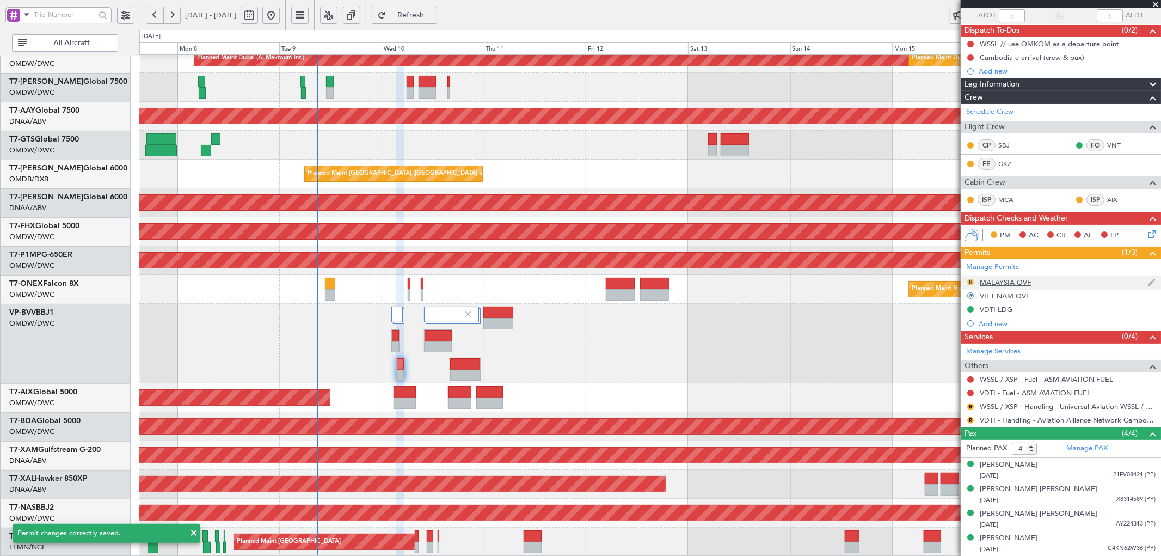
click at [971, 281] on button "R" at bounding box center [971, 282] width 7 height 7
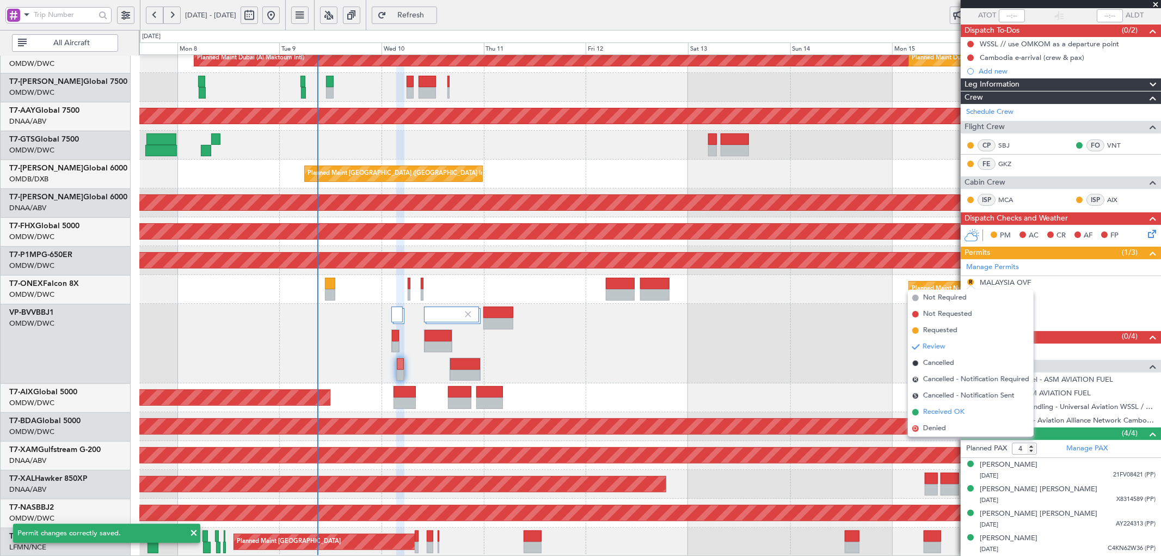
click at [953, 414] on span "Received OK" at bounding box center [944, 412] width 41 height 11
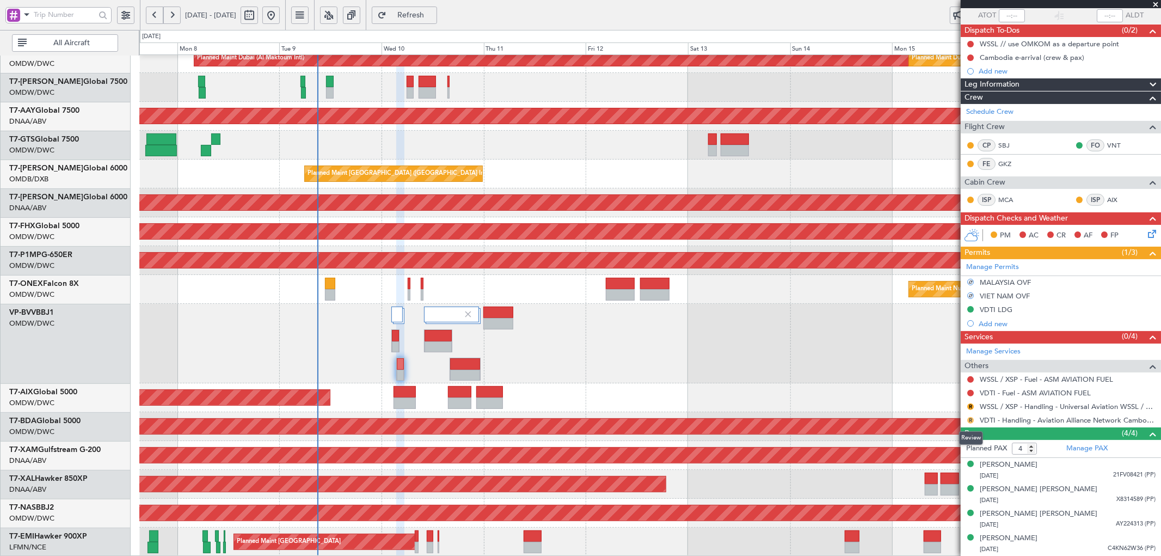
click at [970, 420] on button "R" at bounding box center [971, 420] width 7 height 7
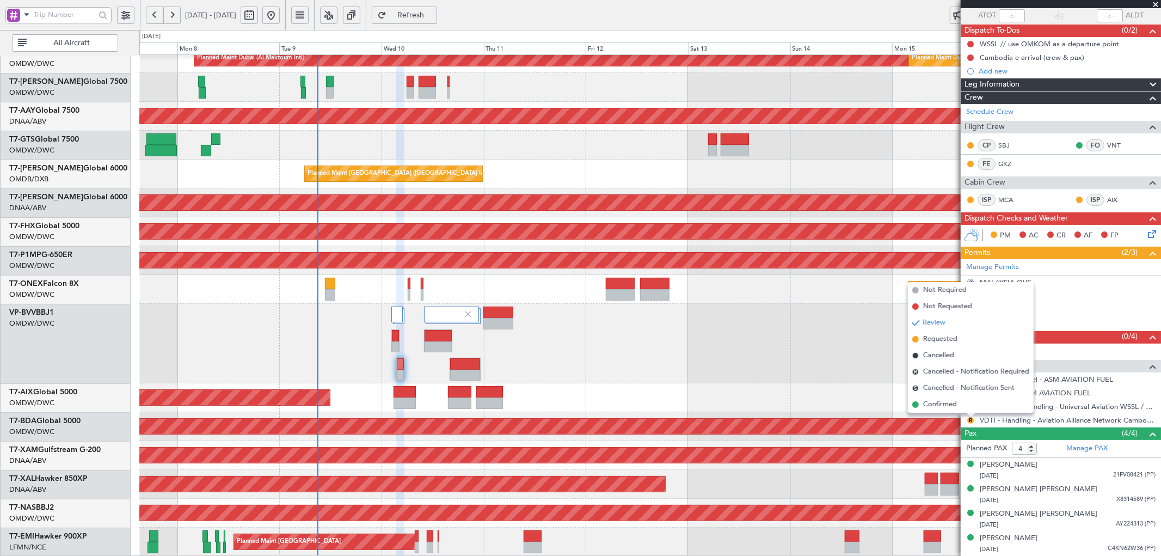
click at [927, 404] on span "Confirmed" at bounding box center [941, 404] width 34 height 11
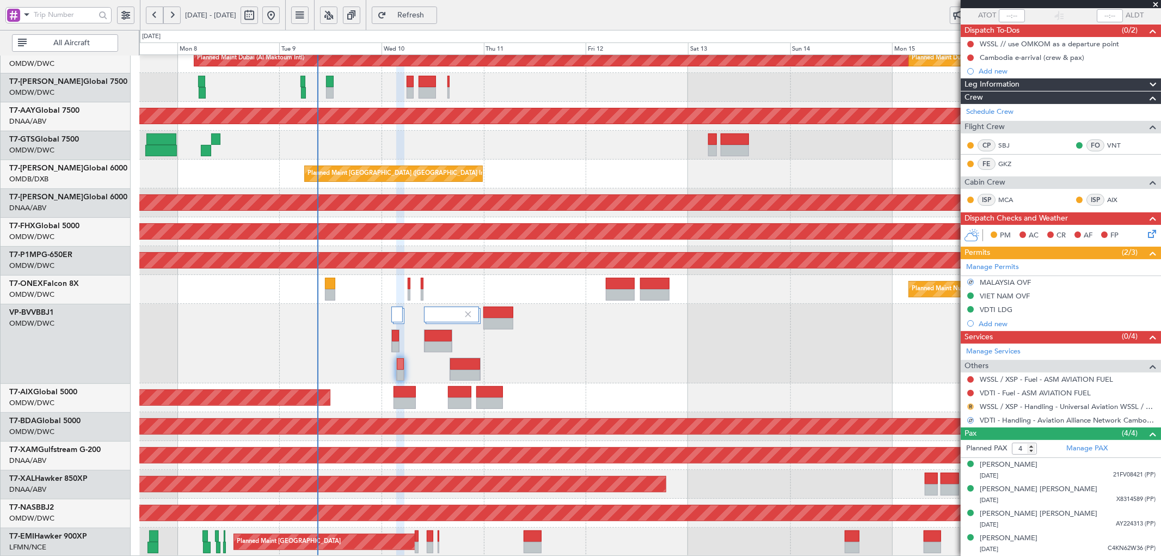
click at [970, 406] on button "R" at bounding box center [971, 407] width 7 height 7
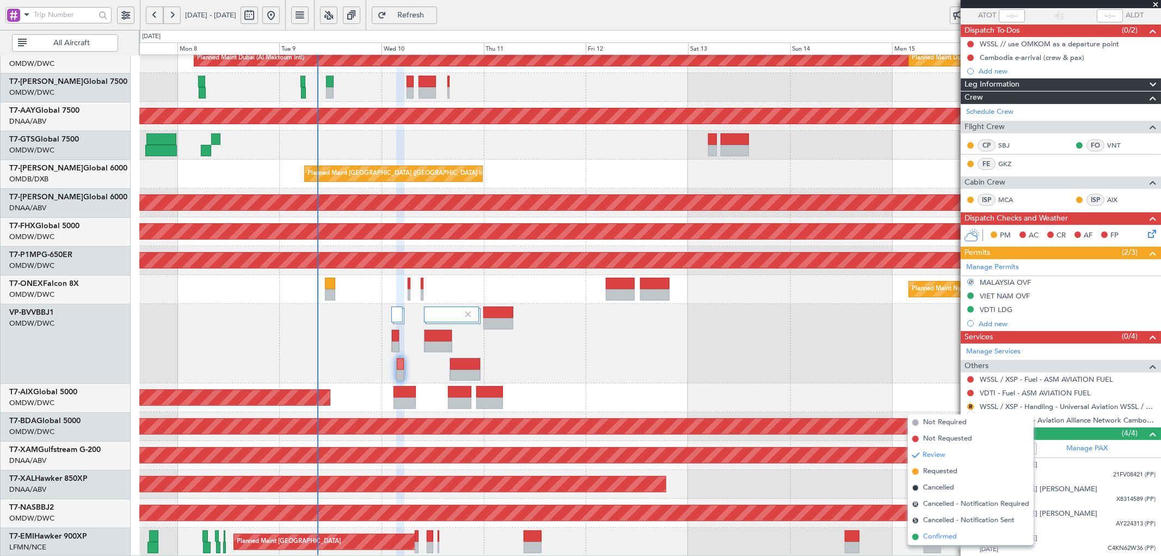
click at [937, 542] on li "Confirmed" at bounding box center [971, 537] width 126 height 16
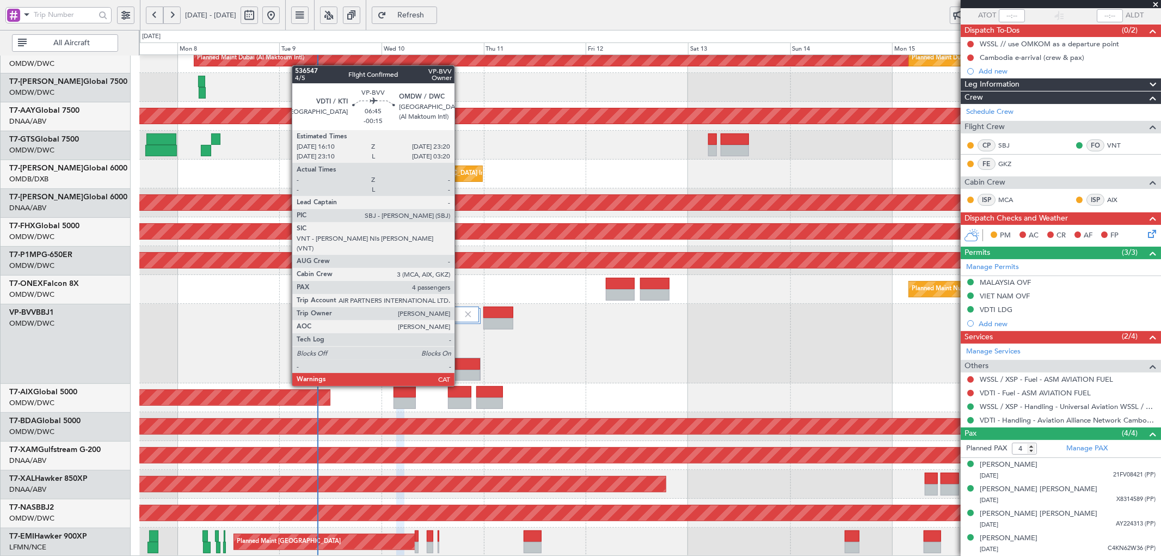
click at [460, 366] on div at bounding box center [465, 363] width 30 height 11
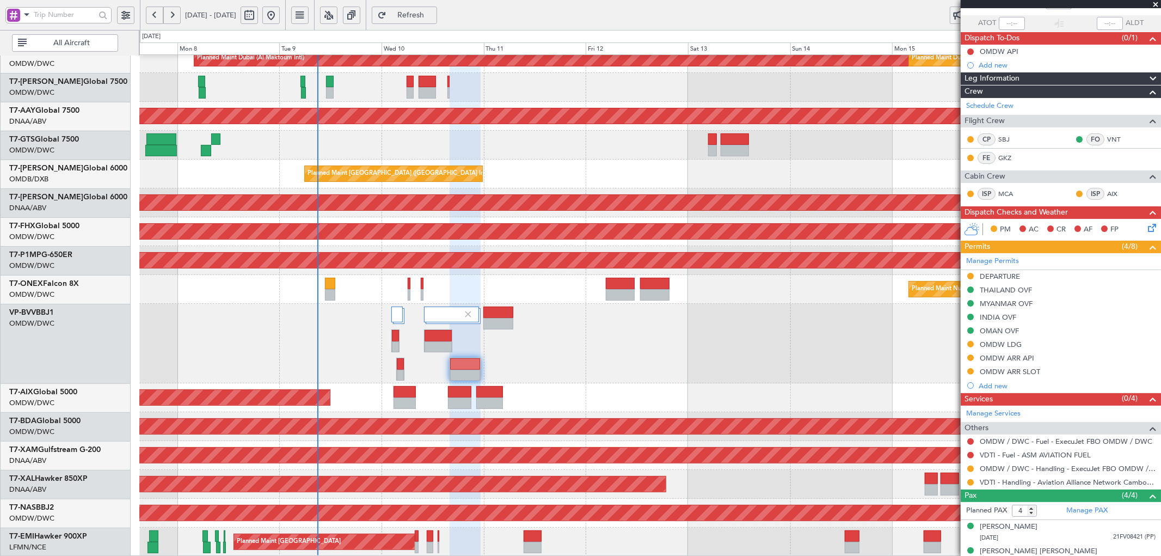
scroll to position [80, 0]
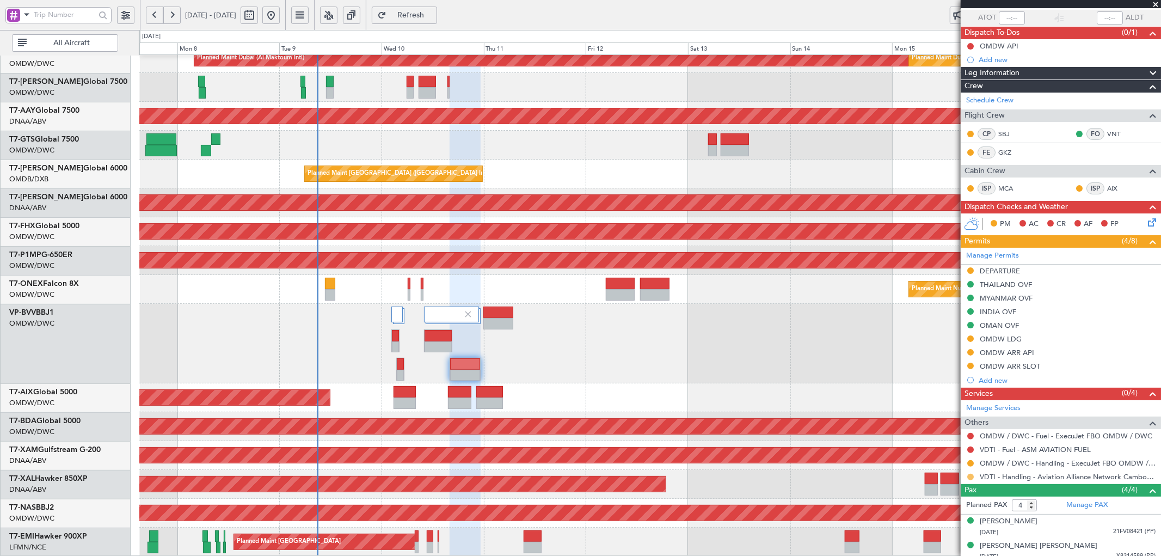
click at [970, 476] on button at bounding box center [971, 477] width 7 height 7
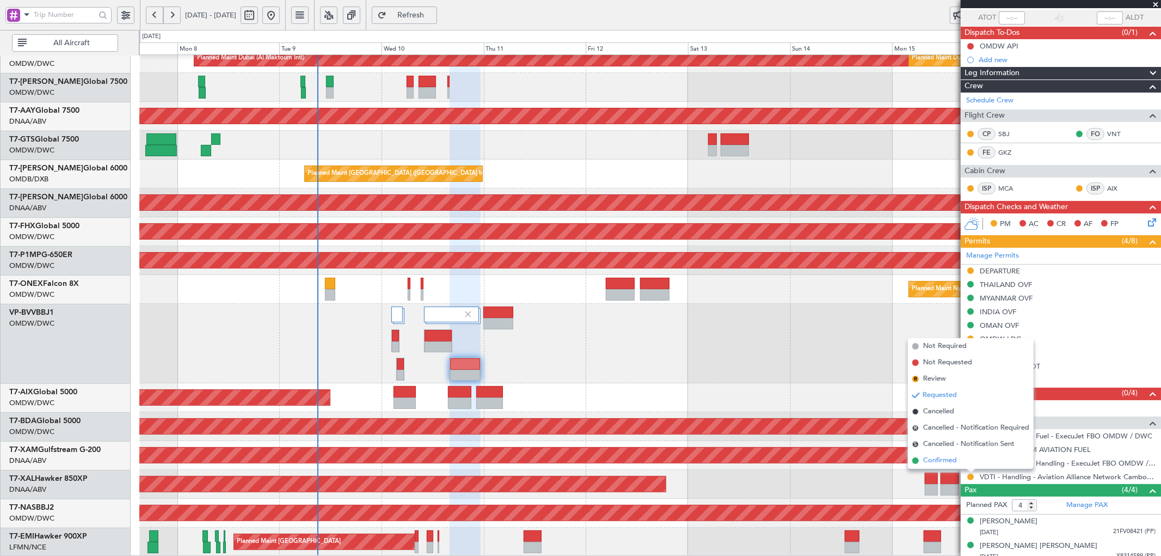
click at [932, 458] on span "Confirmed" at bounding box center [941, 460] width 34 height 11
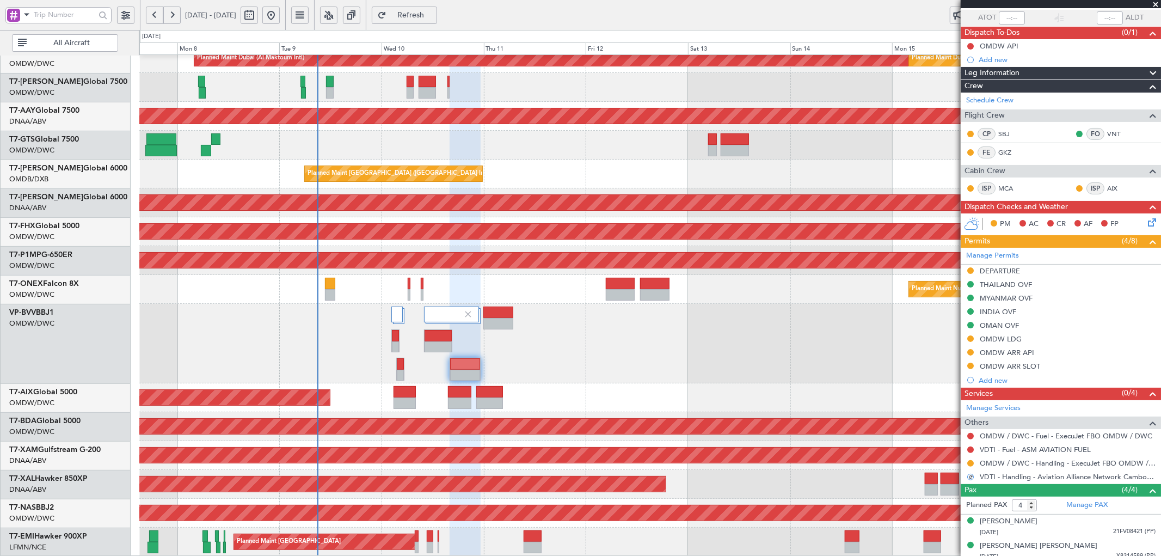
drag, startPoint x: 970, startPoint y: 269, endPoint x: 968, endPoint y: 301, distance: 31.7
click at [970, 268] on button at bounding box center [971, 270] width 7 height 7
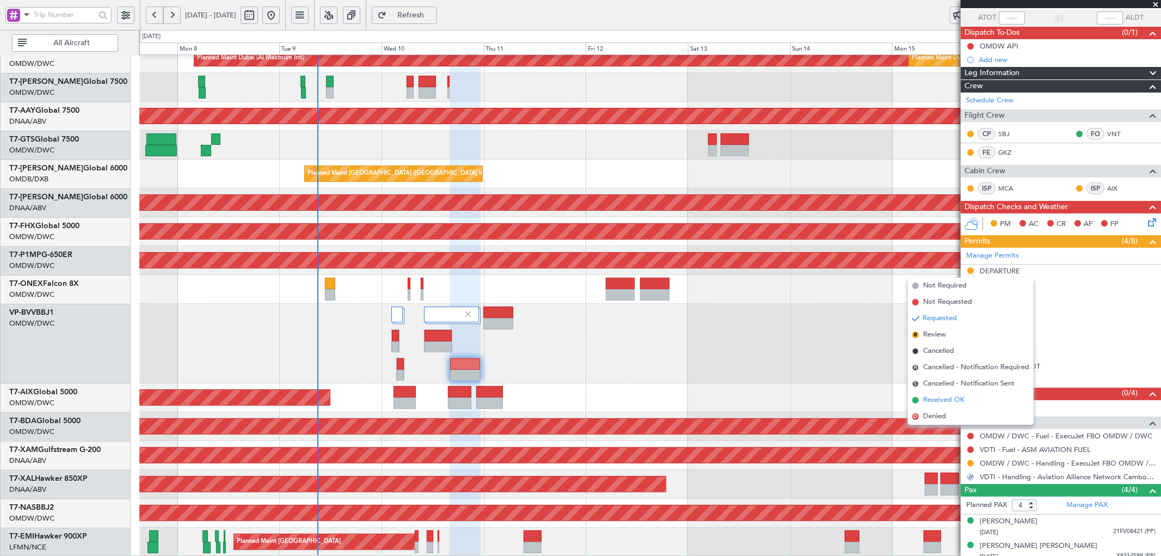
click at [927, 399] on span "Received OK" at bounding box center [944, 400] width 41 height 11
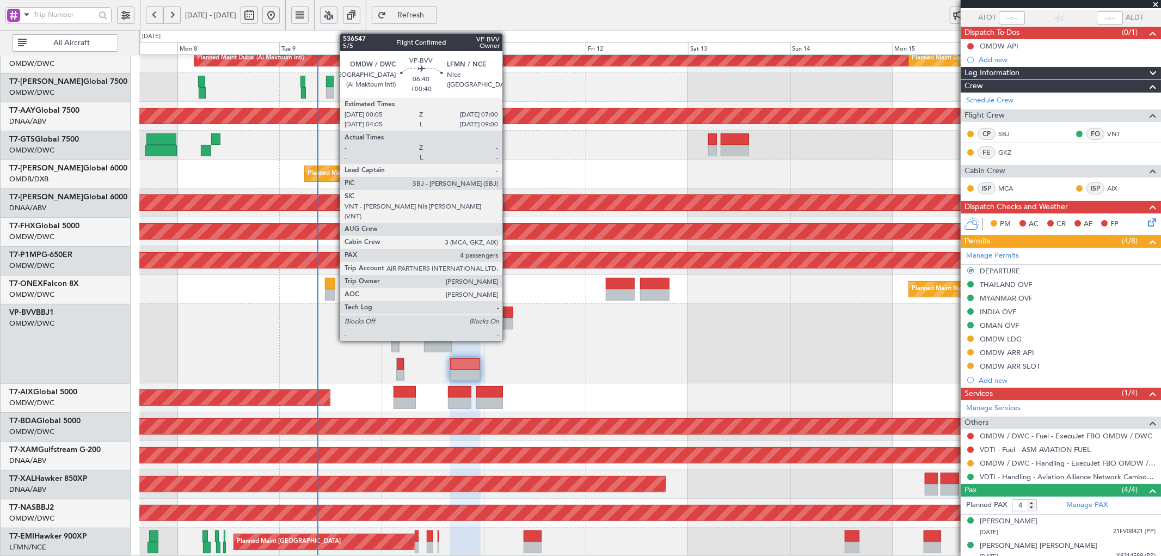
click at [505, 318] on div at bounding box center [499, 323] width 30 height 11
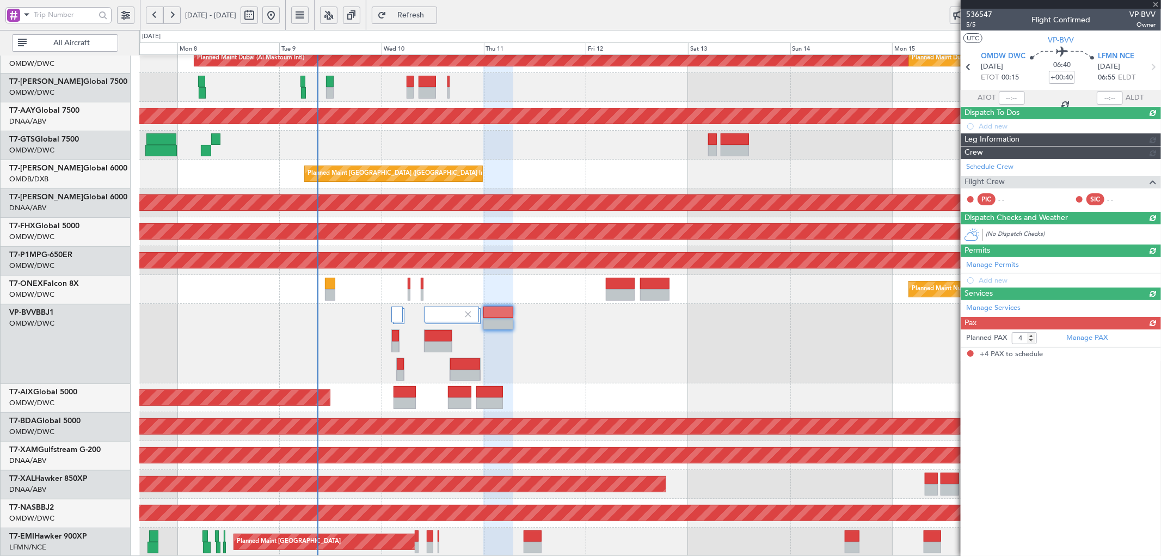
scroll to position [0, 0]
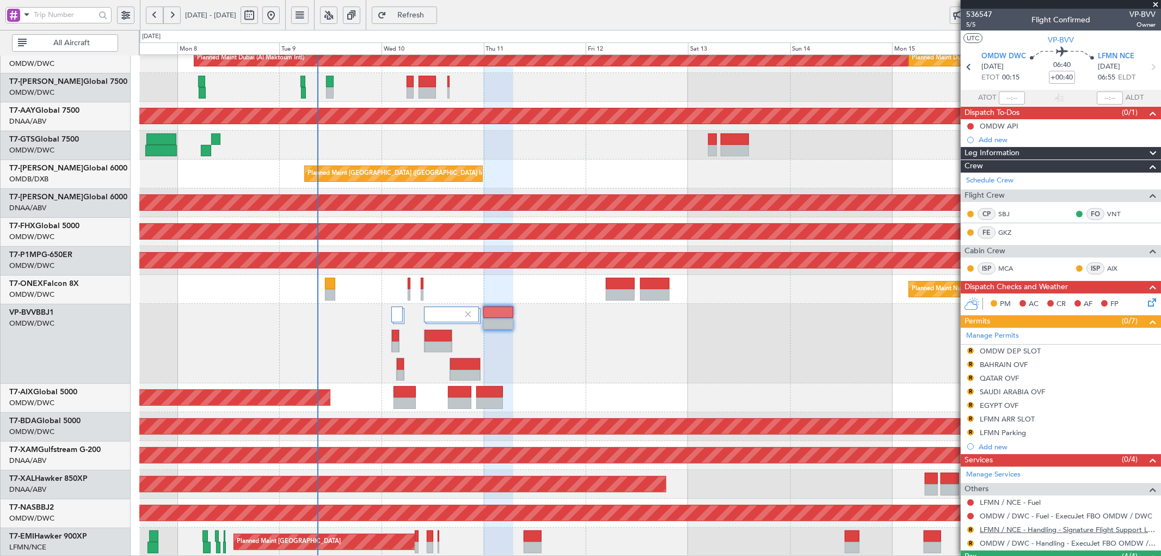
click at [1016, 531] on link "LFMN / NCE - Handling - Signature Flight Support LFMN / NCE" at bounding box center [1068, 529] width 176 height 9
click at [971, 542] on button "R" at bounding box center [971, 543] width 7 height 7
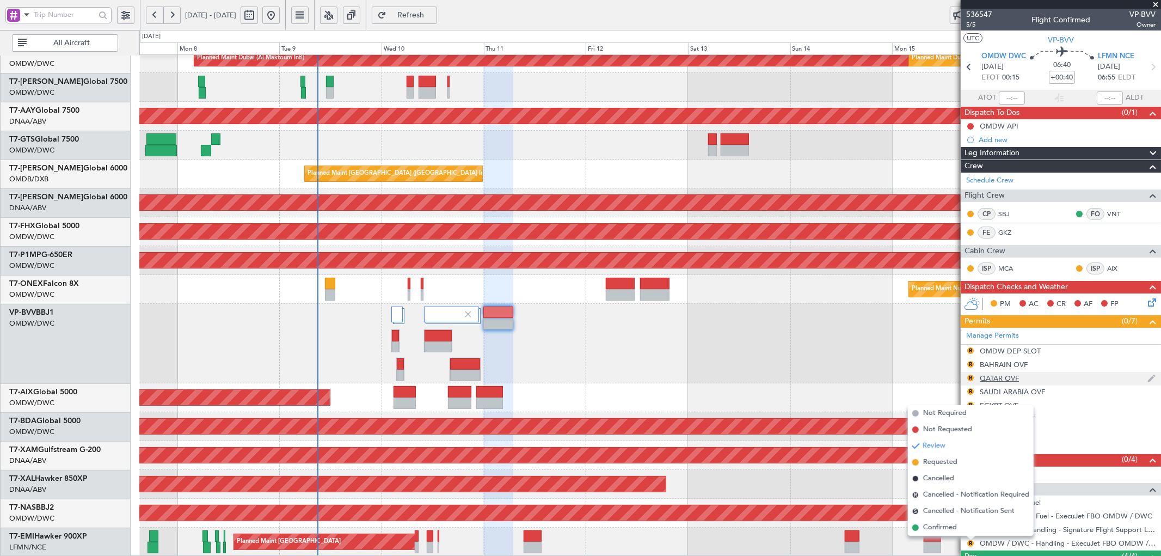
drag, startPoint x: 924, startPoint y: 464, endPoint x: 961, endPoint y: 382, distance: 89.5
click at [925, 464] on span "Requested" at bounding box center [941, 462] width 34 height 11
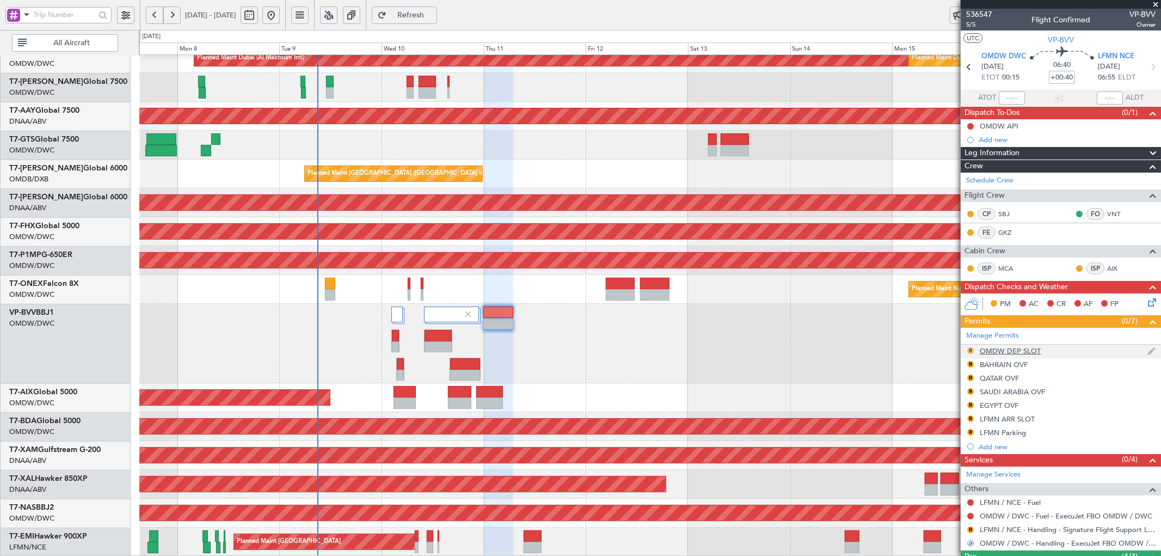
click at [972, 350] on button "R" at bounding box center [971, 350] width 7 height 7
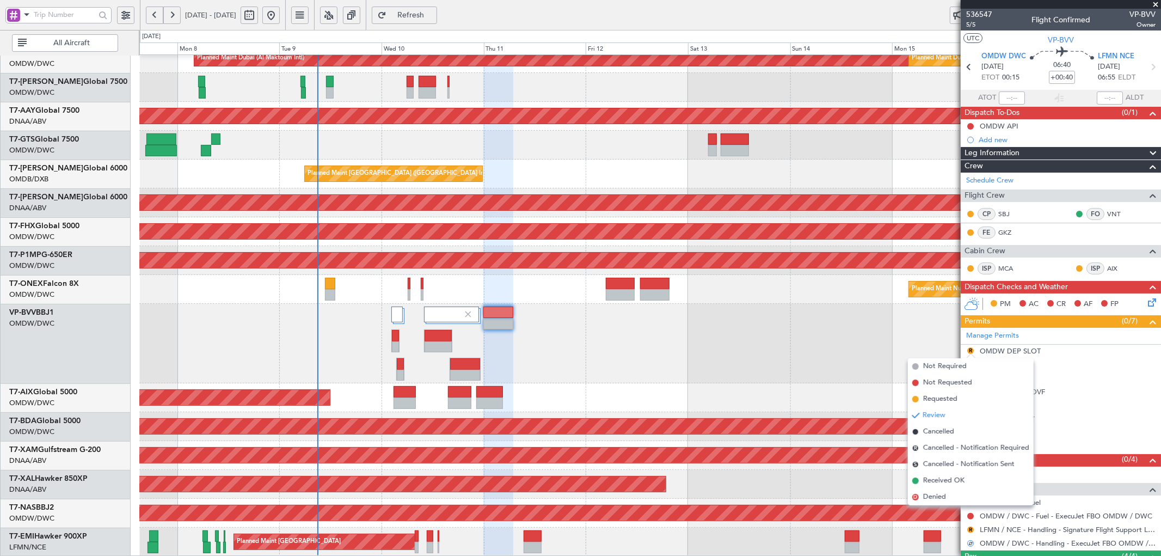
drag, startPoint x: 949, startPoint y: 396, endPoint x: 955, endPoint y: 393, distance: 7.1
click at [951, 396] on span "Requested" at bounding box center [941, 399] width 34 height 11
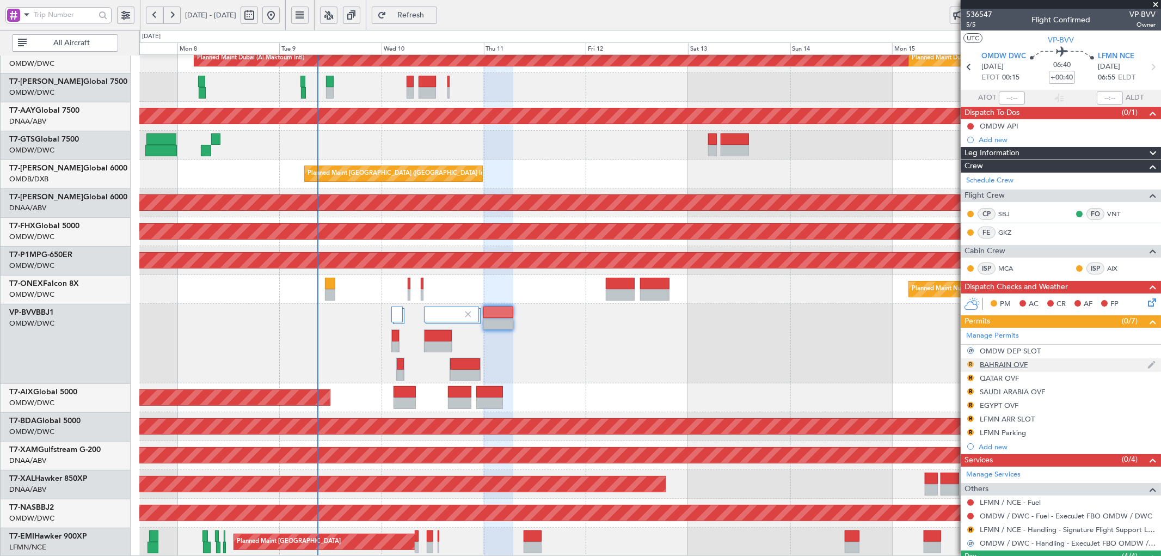
click at [971, 361] on button "R" at bounding box center [971, 364] width 7 height 7
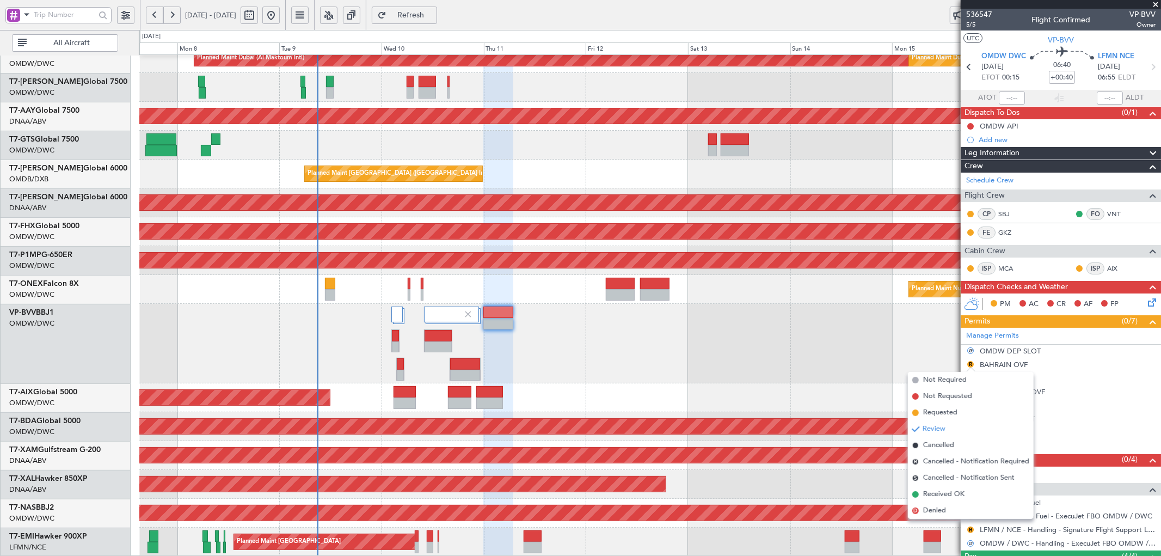
drag, startPoint x: 934, startPoint y: 411, endPoint x: 959, endPoint y: 385, distance: 36.2
click at [934, 411] on span "Requested" at bounding box center [941, 412] width 34 height 11
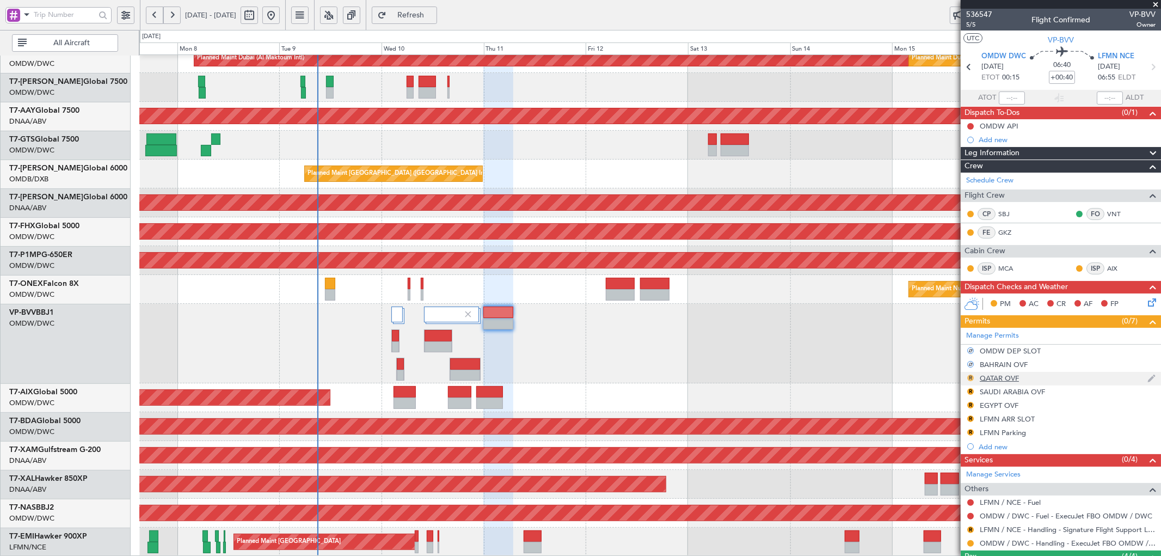
click at [968, 377] on button "R" at bounding box center [971, 378] width 7 height 7
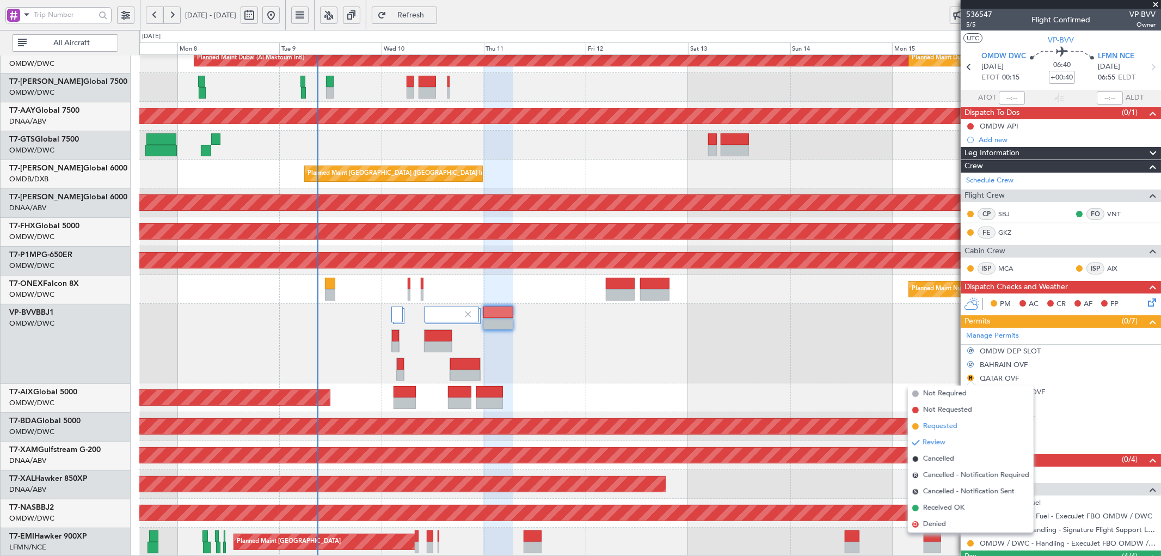
click at [931, 421] on span "Requested" at bounding box center [941, 426] width 34 height 11
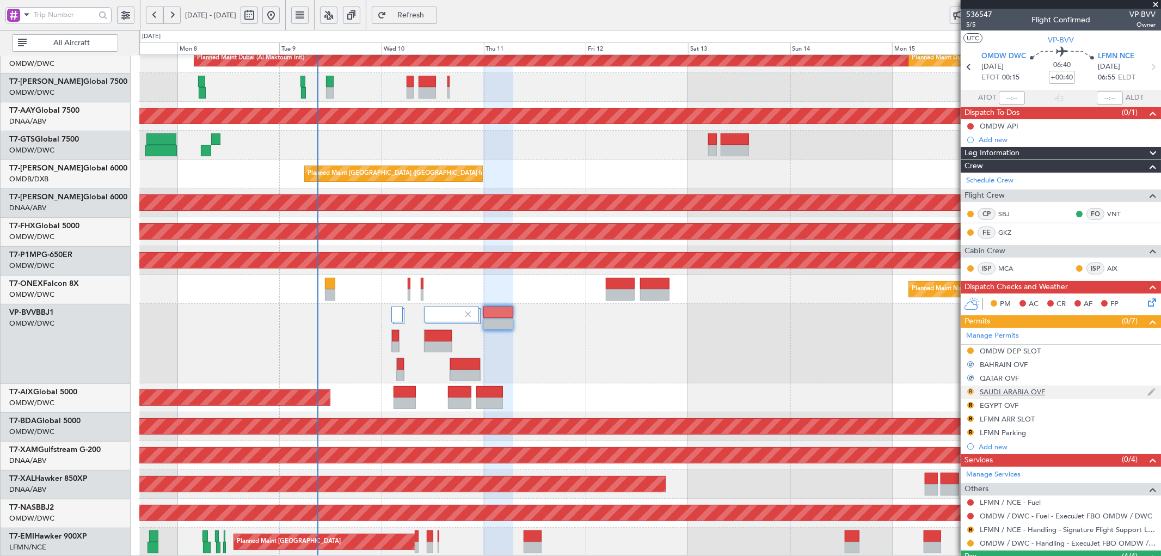
click at [971, 390] on button "R" at bounding box center [971, 391] width 7 height 7
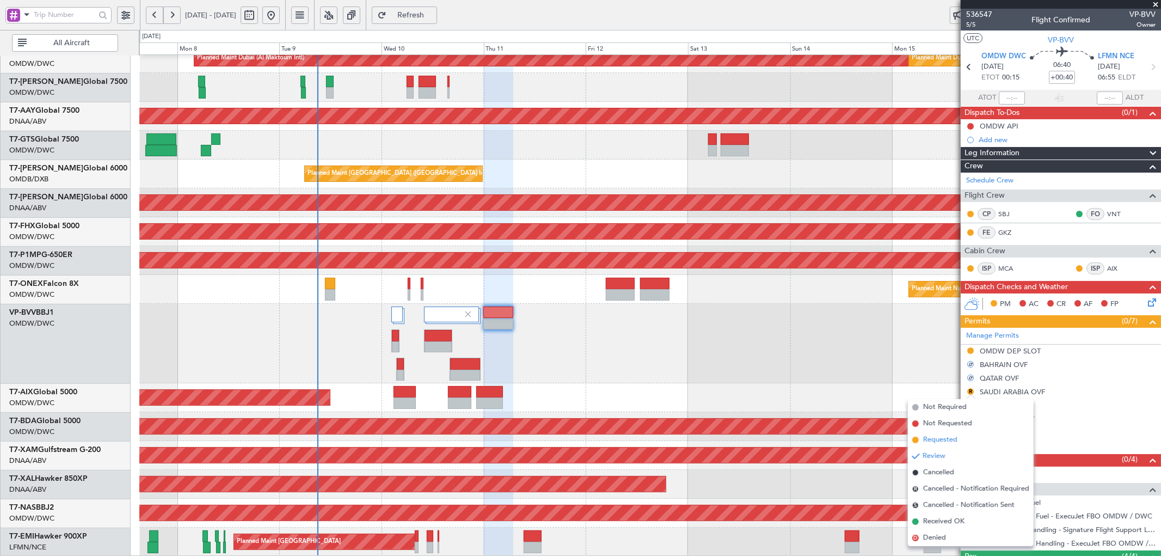
click at [951, 438] on span "Requested" at bounding box center [941, 440] width 34 height 11
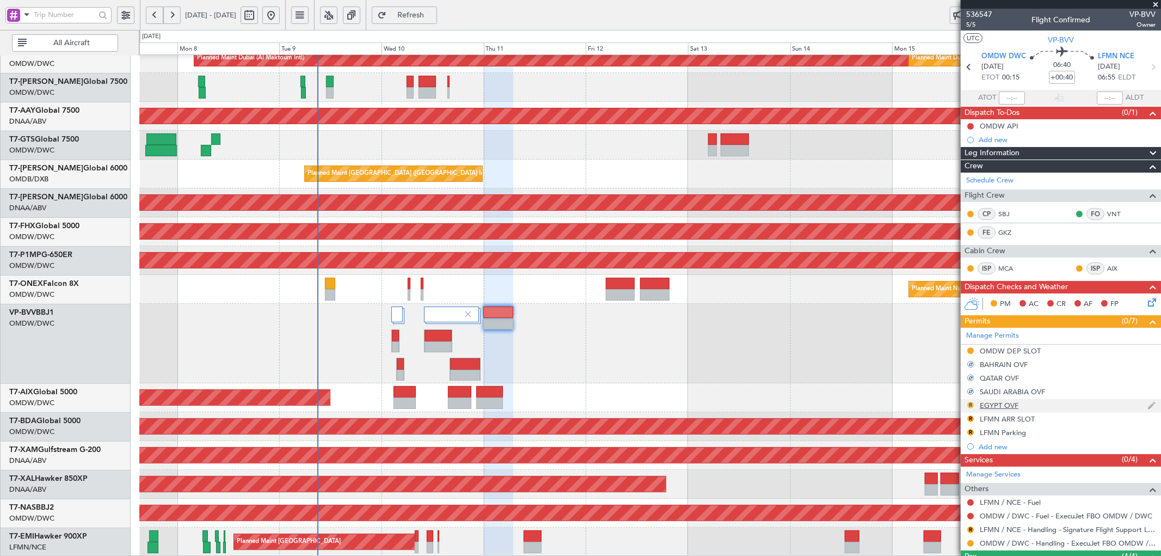
click at [972, 407] on button "R" at bounding box center [971, 405] width 7 height 7
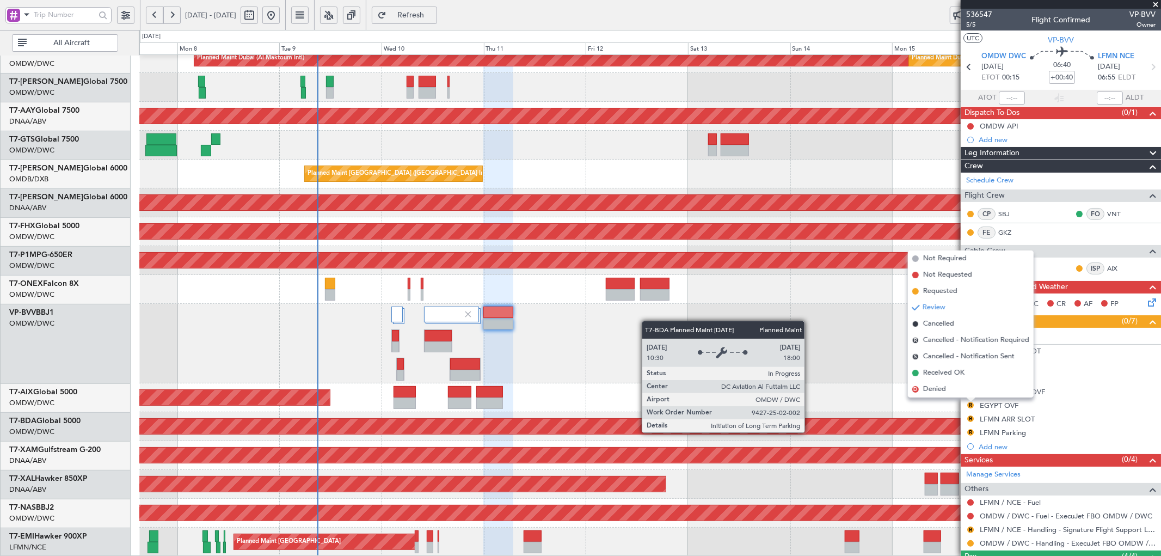
click at [810, 432] on div "Planned Maint Dubai (Al Maktoum Intl)" at bounding box center [554, 426] width 2871 height 15
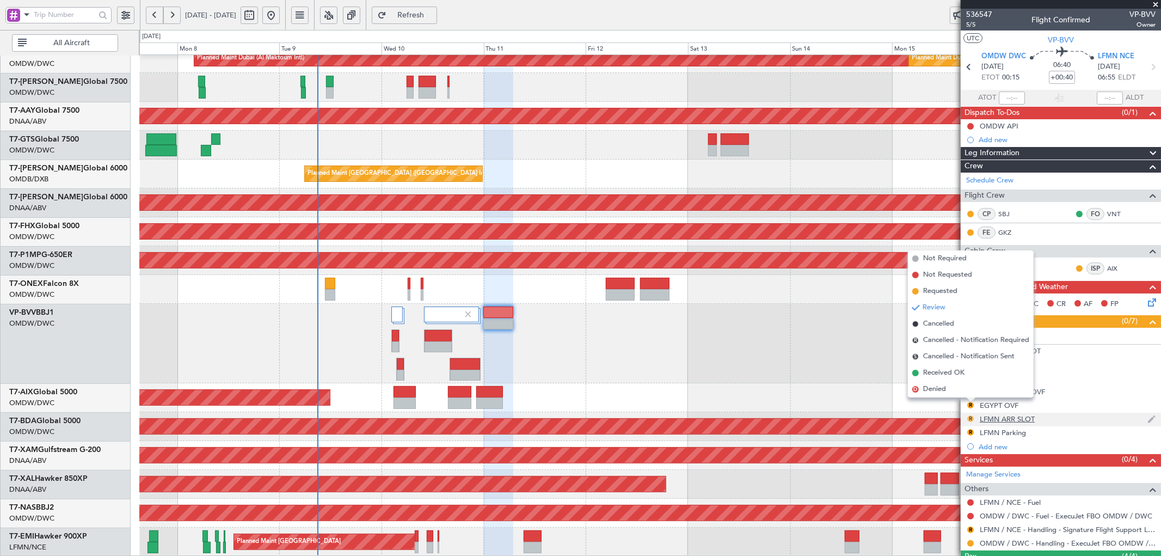
click at [969, 419] on button "R" at bounding box center [971, 418] width 7 height 7
click at [927, 309] on span "Requested" at bounding box center [941, 304] width 34 height 11
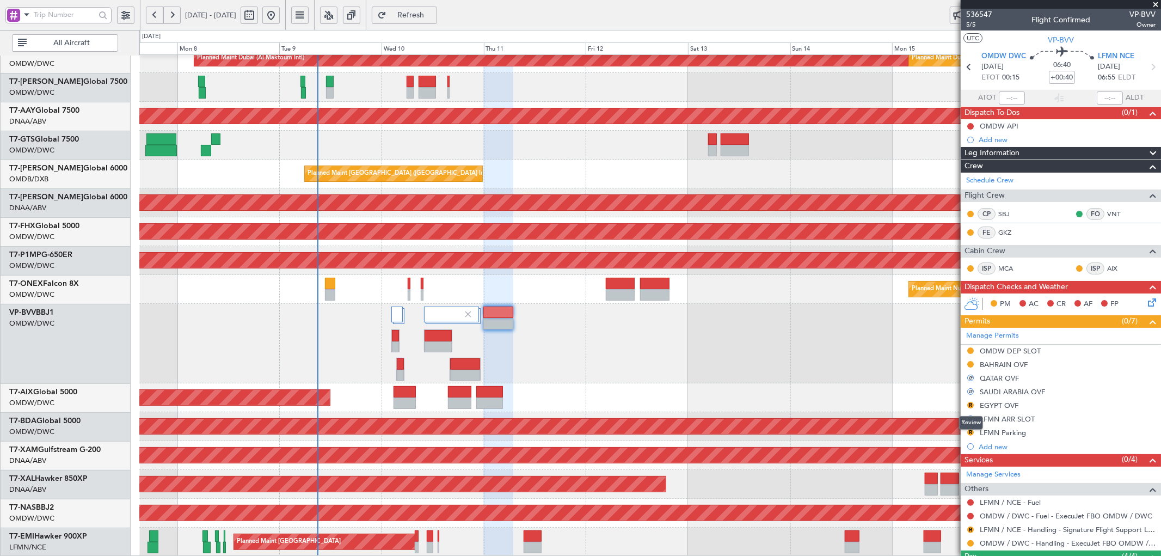
click at [973, 432] on mat-tooltip-component "Review" at bounding box center [971, 422] width 39 height 29
click at [970, 432] on mat-tooltip-component "Review" at bounding box center [971, 422] width 39 height 29
click at [791, 396] on div "AOG Maint" at bounding box center [650, 397] width 1022 height 29
click at [973, 432] on button "R" at bounding box center [971, 432] width 7 height 7
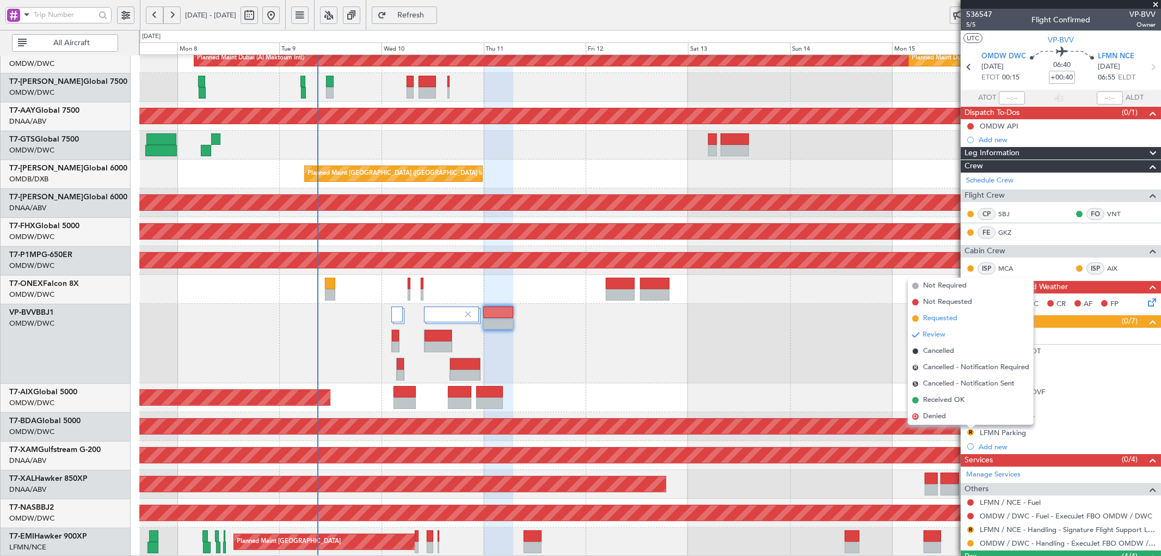
click at [939, 318] on span "Requested" at bounding box center [941, 318] width 34 height 11
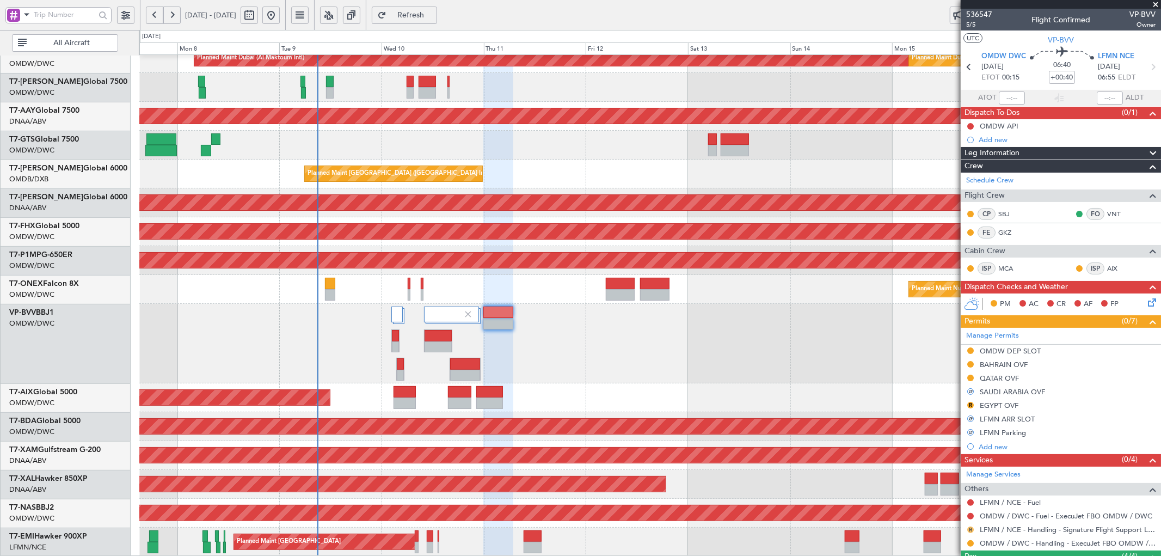
click at [970, 528] on button "R" at bounding box center [971, 530] width 7 height 7
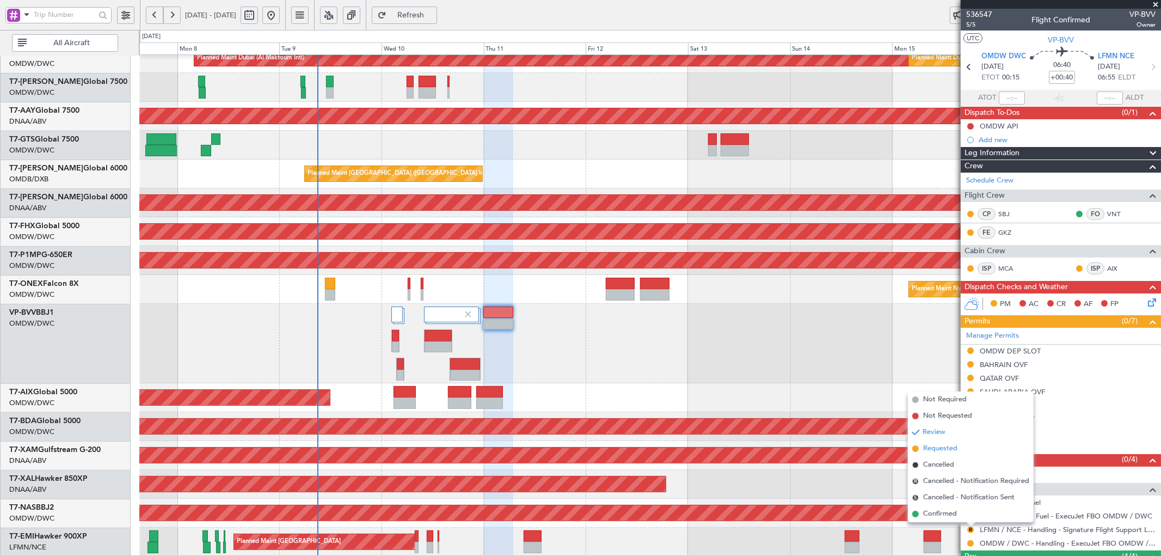
click at [933, 450] on span "Requested" at bounding box center [941, 448] width 34 height 11
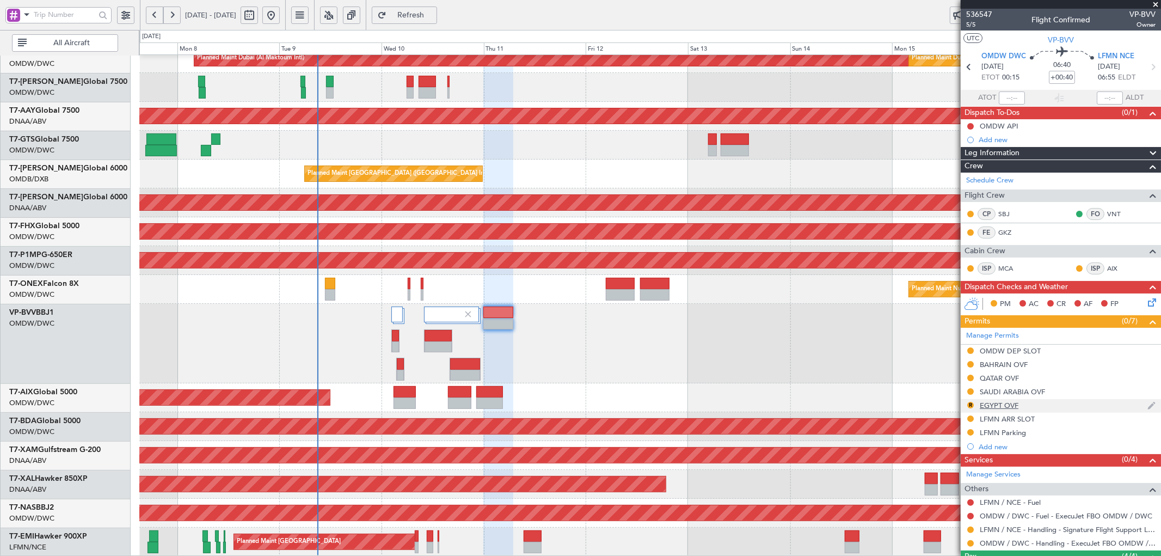
click at [1011, 406] on div "EGYPT OVF" at bounding box center [999, 405] width 39 height 9
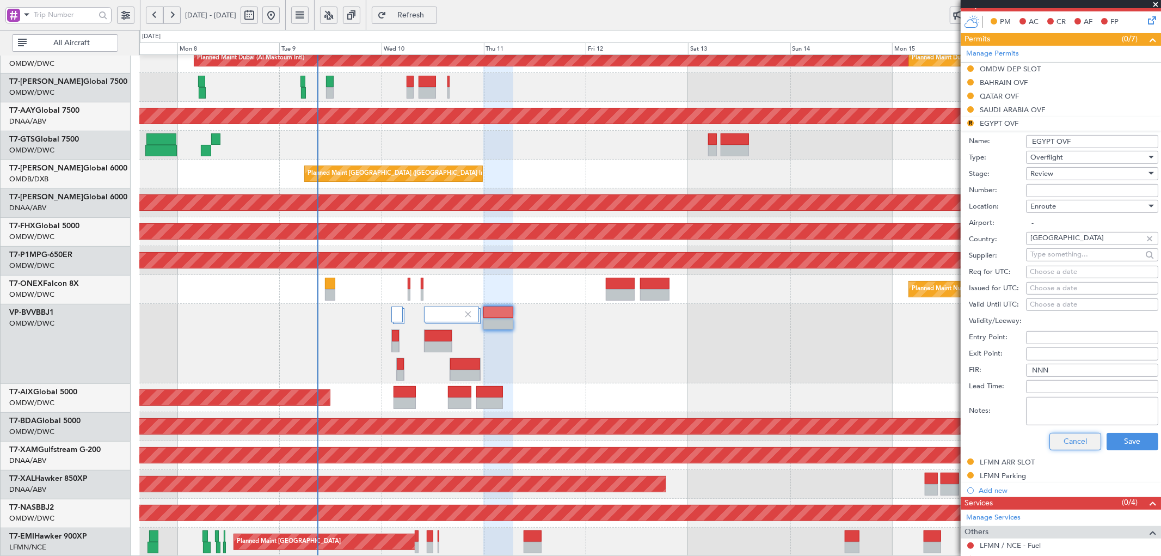
click at [1060, 437] on button "Cancel" at bounding box center [1076, 441] width 52 height 17
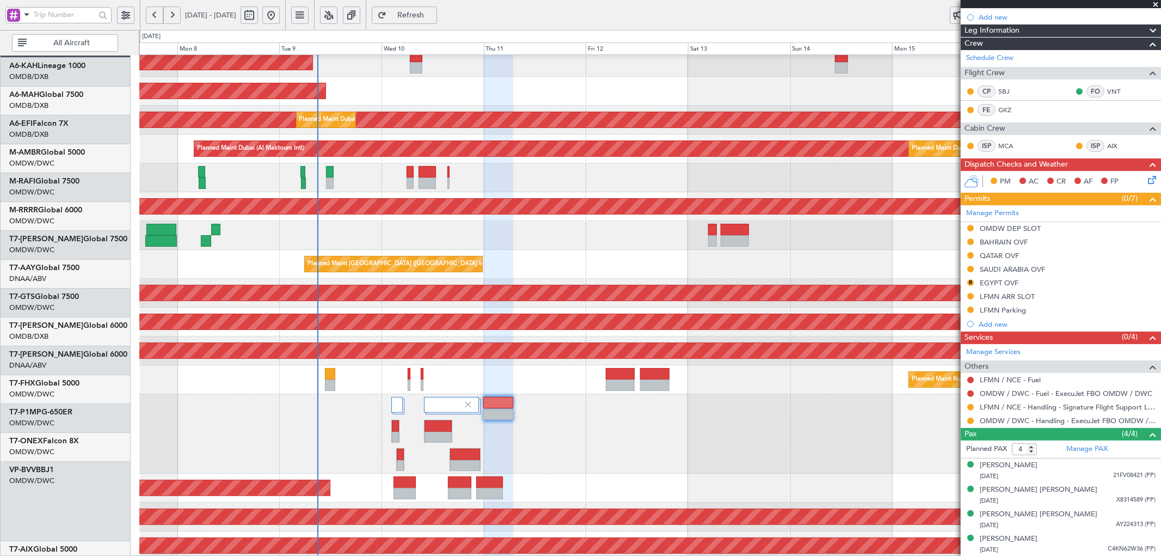
scroll to position [17, 0]
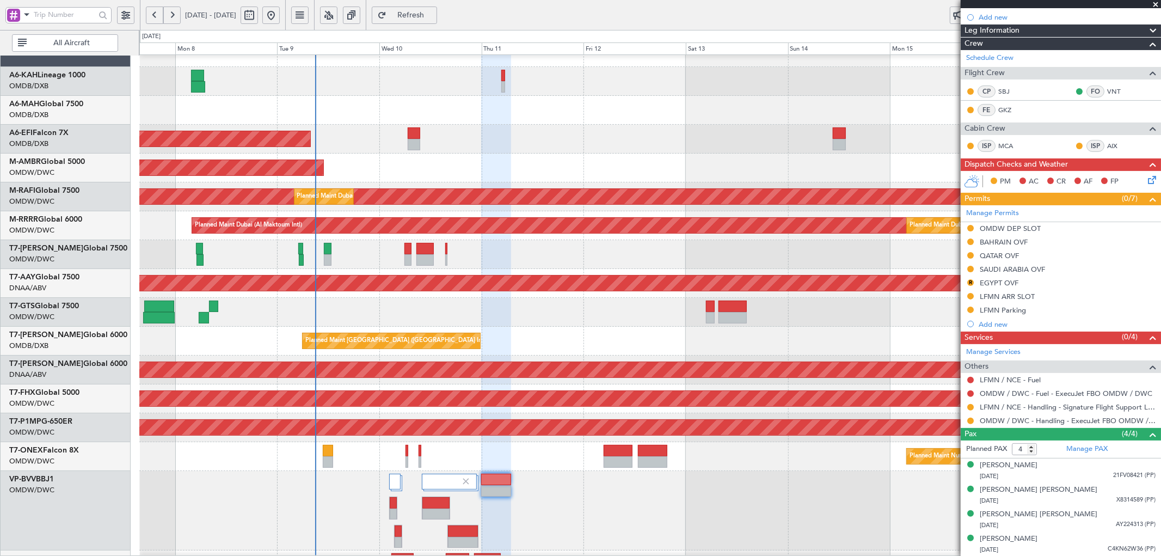
click at [380, 311] on div at bounding box center [650, 312] width 1022 height 29
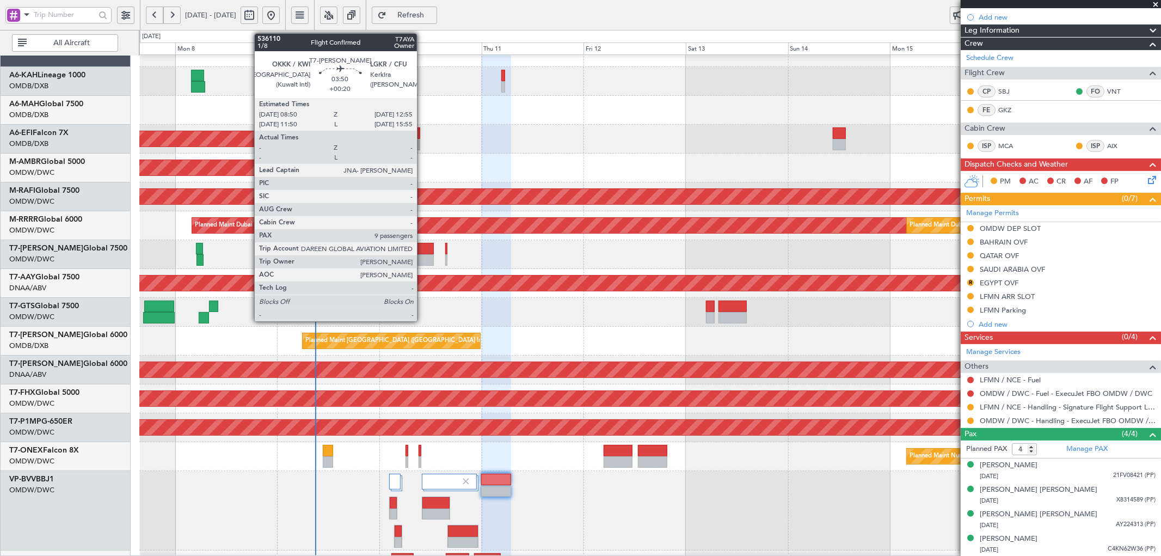
click at [423, 258] on div at bounding box center [425, 259] width 17 height 11
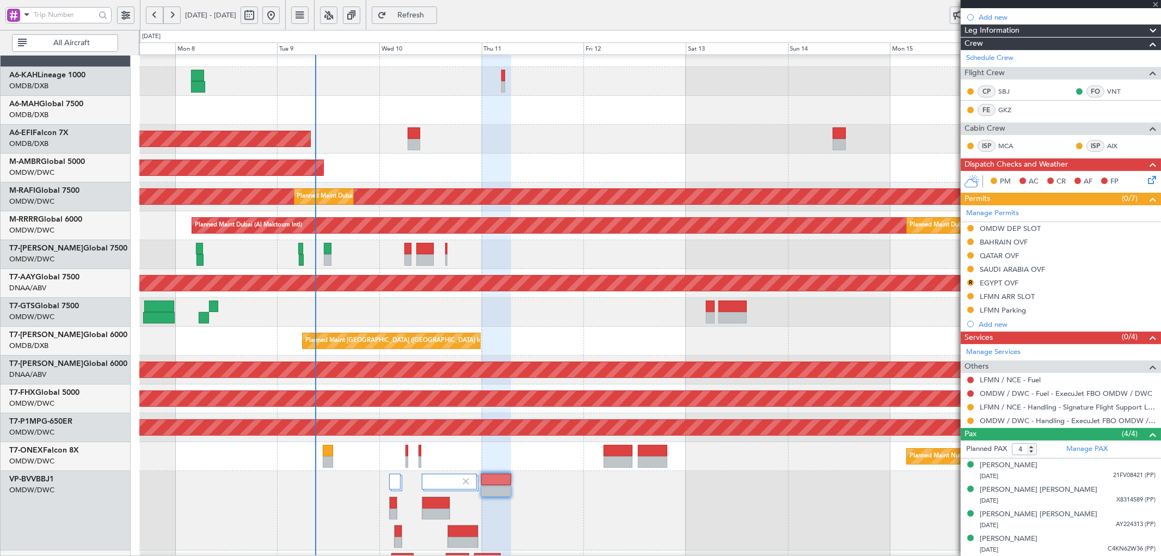
click at [423, 258] on div at bounding box center [425, 259] width 17 height 11
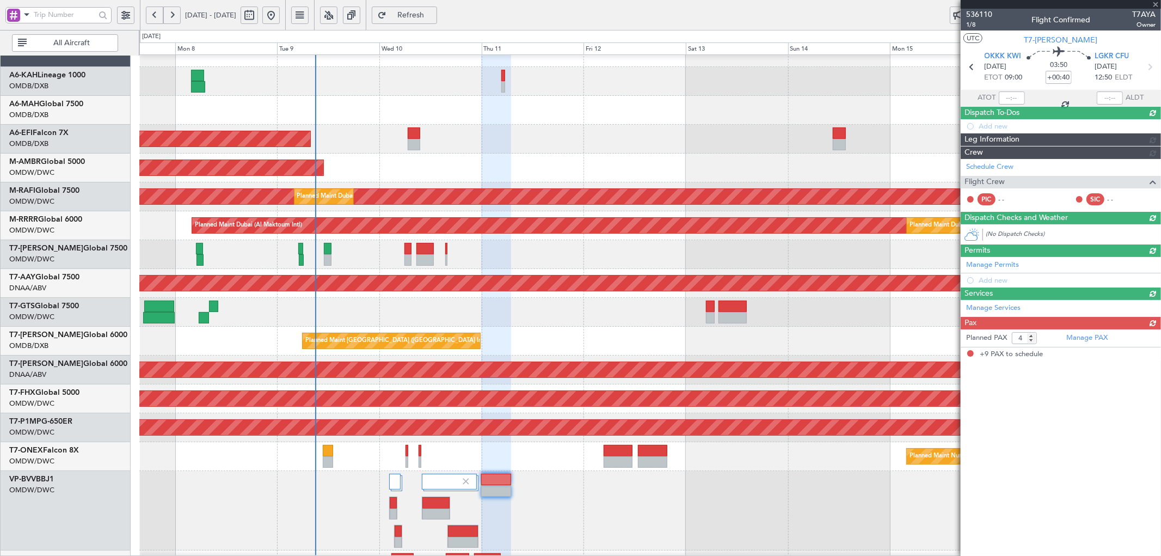
type input "+00:20"
type input "9"
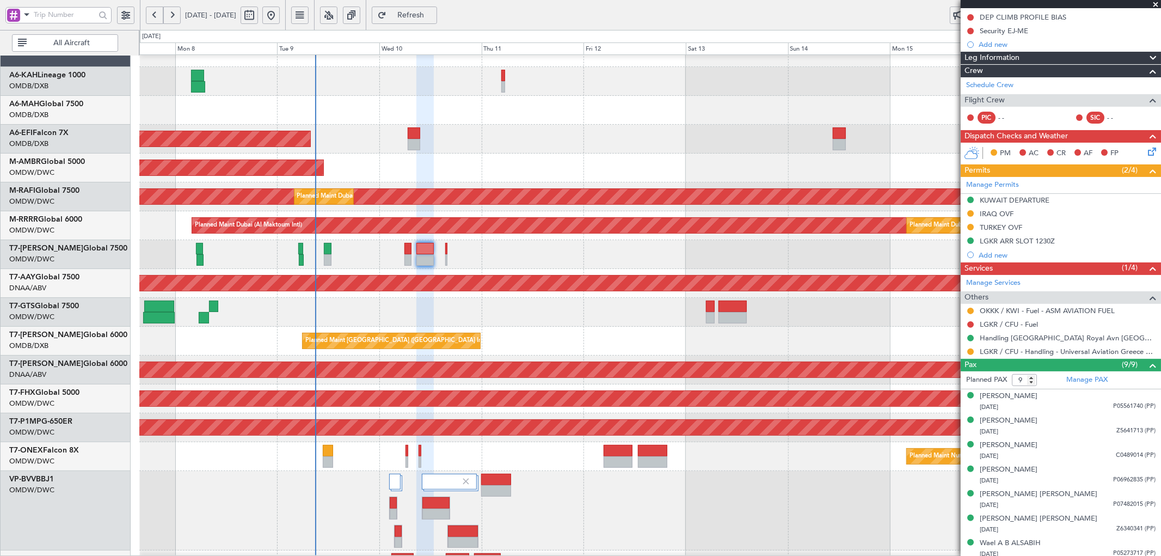
scroll to position [0, 0]
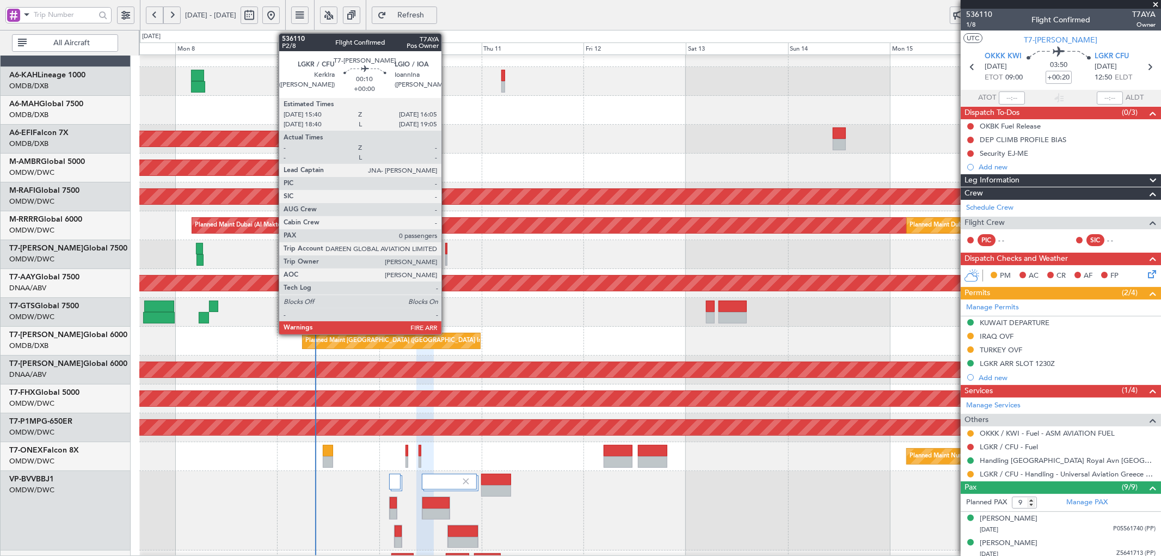
click at [447, 257] on div at bounding box center [446, 259] width 2 height 11
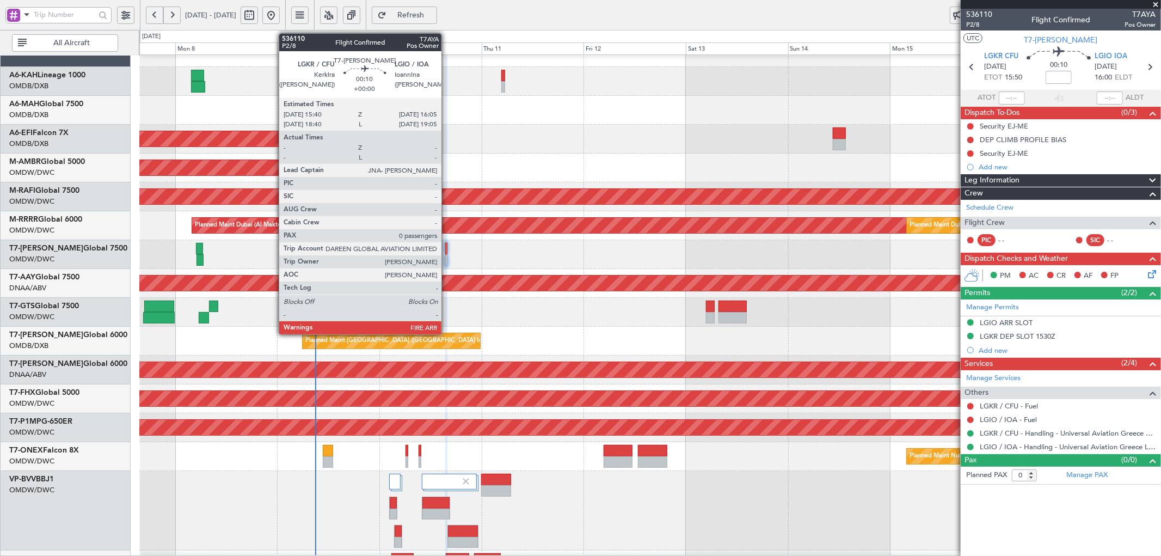
click at [447, 246] on div at bounding box center [446, 248] width 2 height 11
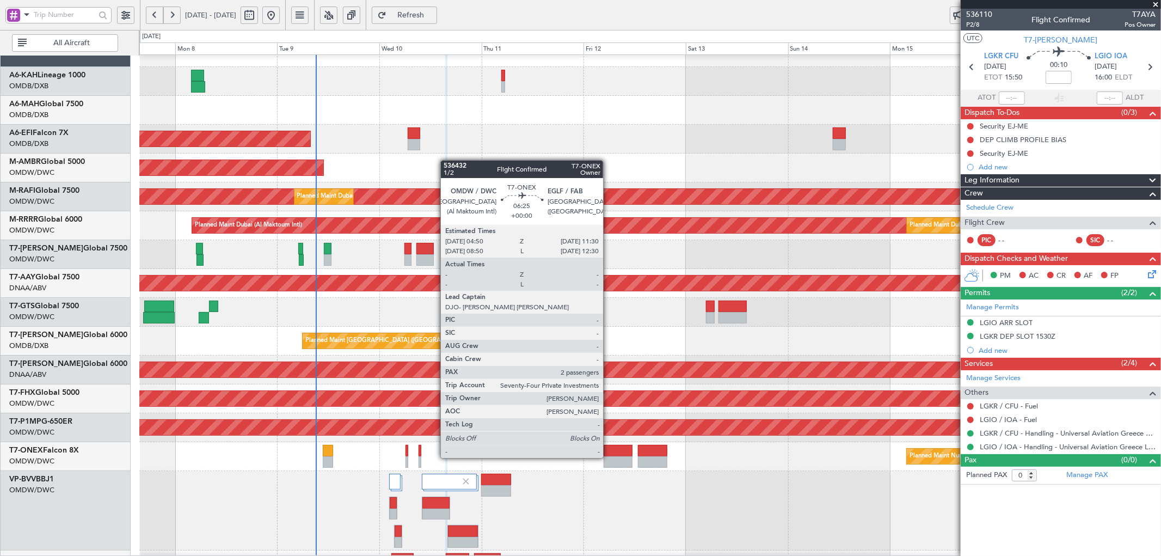
click at [609, 447] on div at bounding box center [618, 450] width 29 height 11
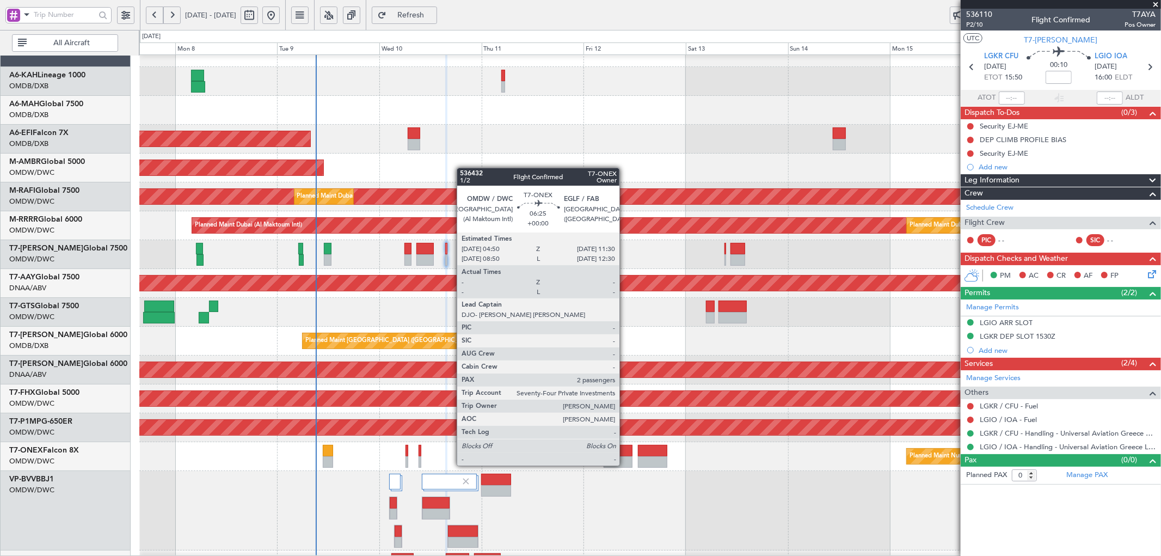
click at [625, 455] on div at bounding box center [618, 450] width 29 height 11
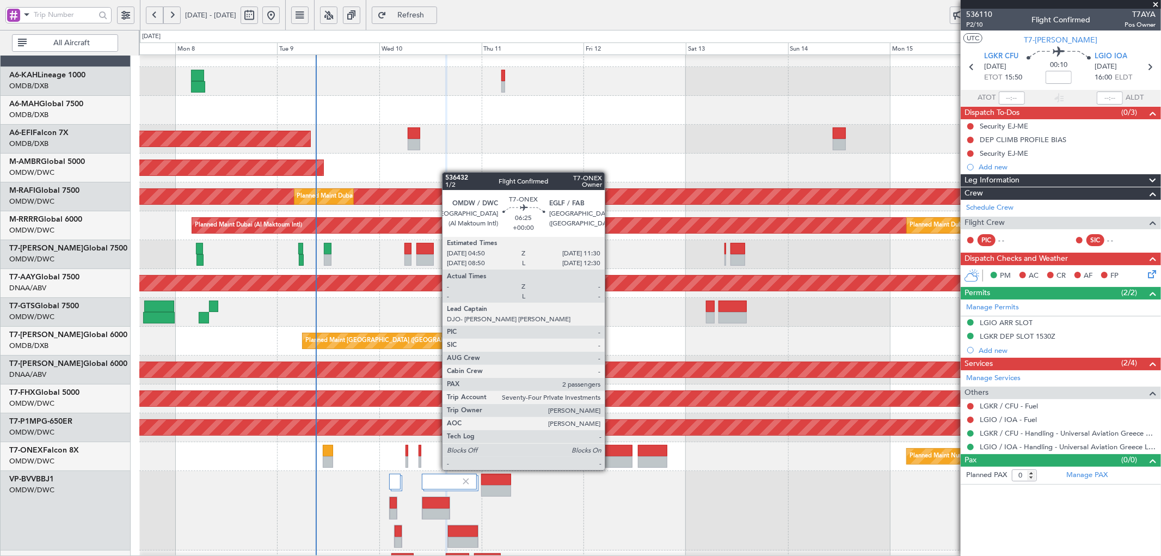
click at [610, 459] on div at bounding box center [618, 461] width 29 height 11
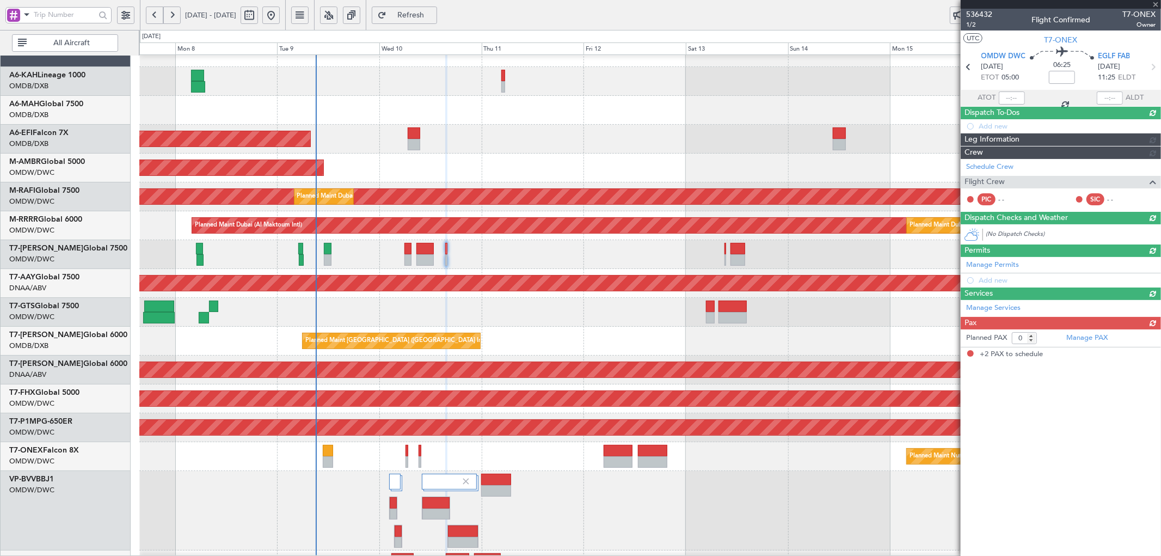
type input "2"
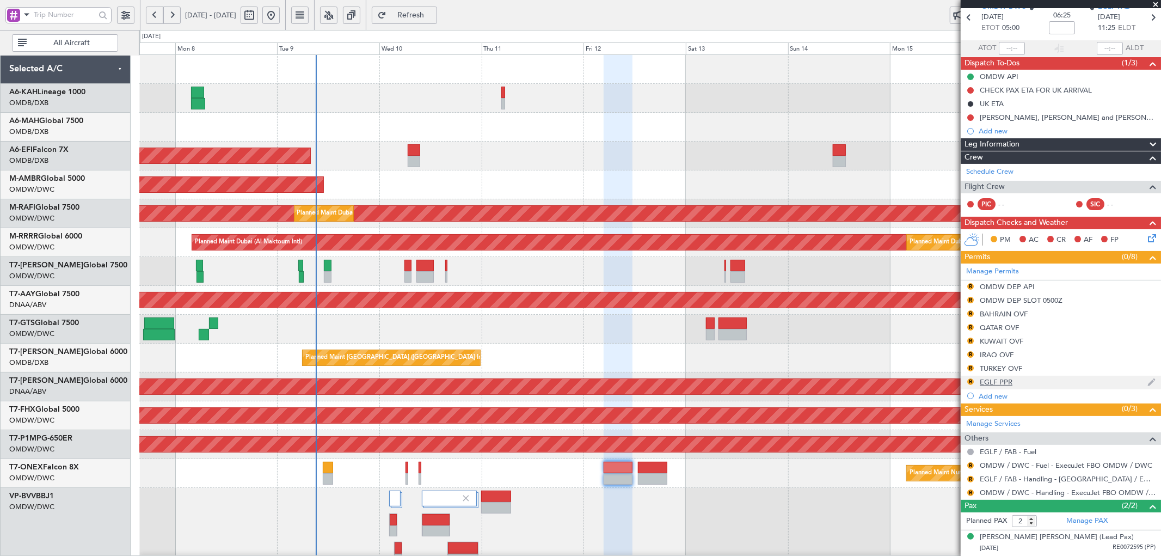
scroll to position [73, 0]
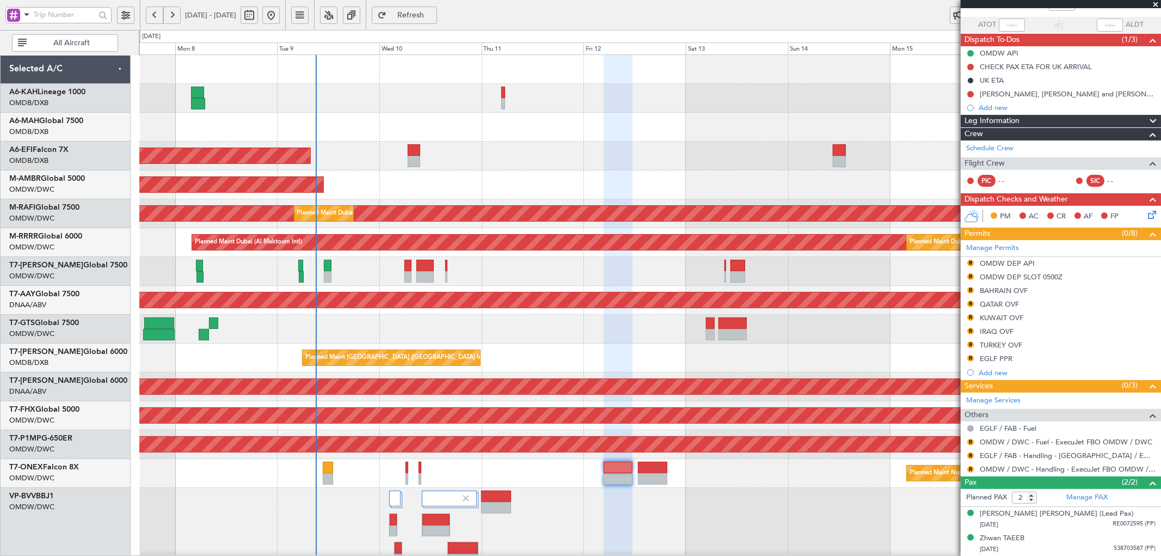
click at [433, 15] on span "Refresh" at bounding box center [411, 15] width 45 height 8
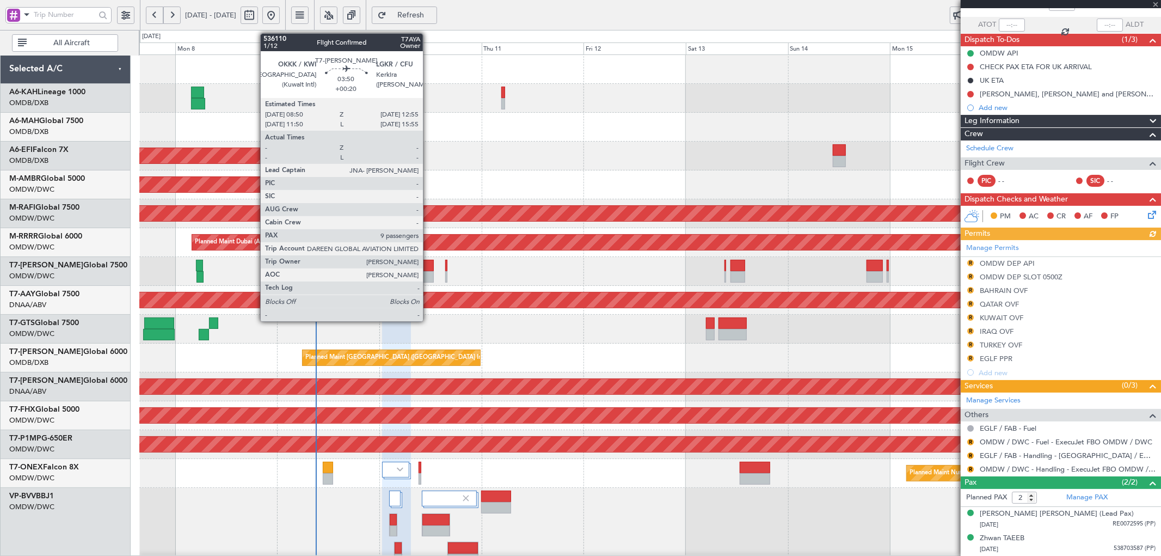
click at [429, 269] on div at bounding box center [425, 265] width 17 height 11
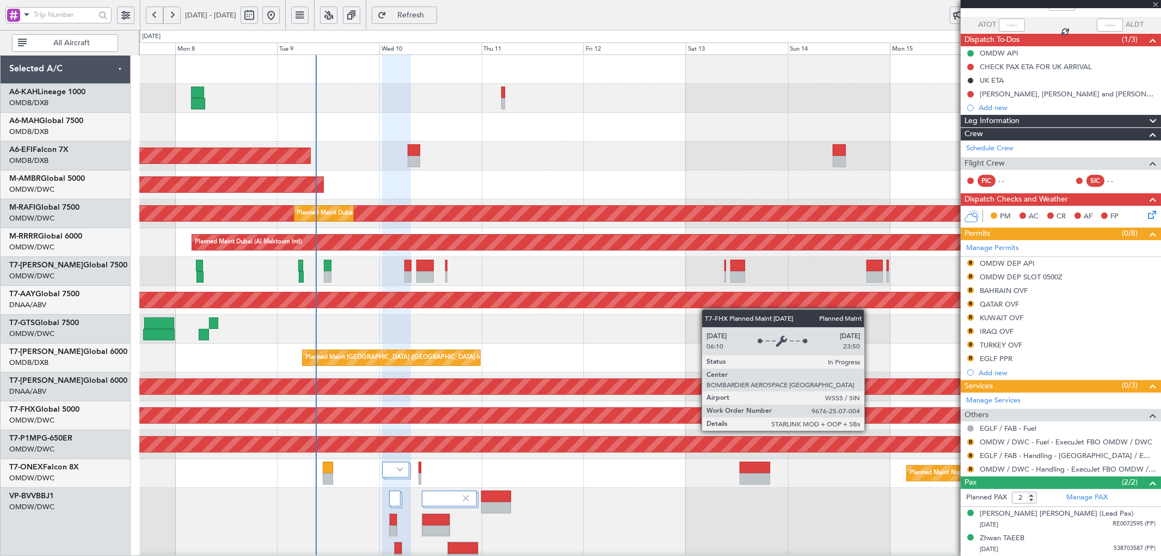
type input "+00:20"
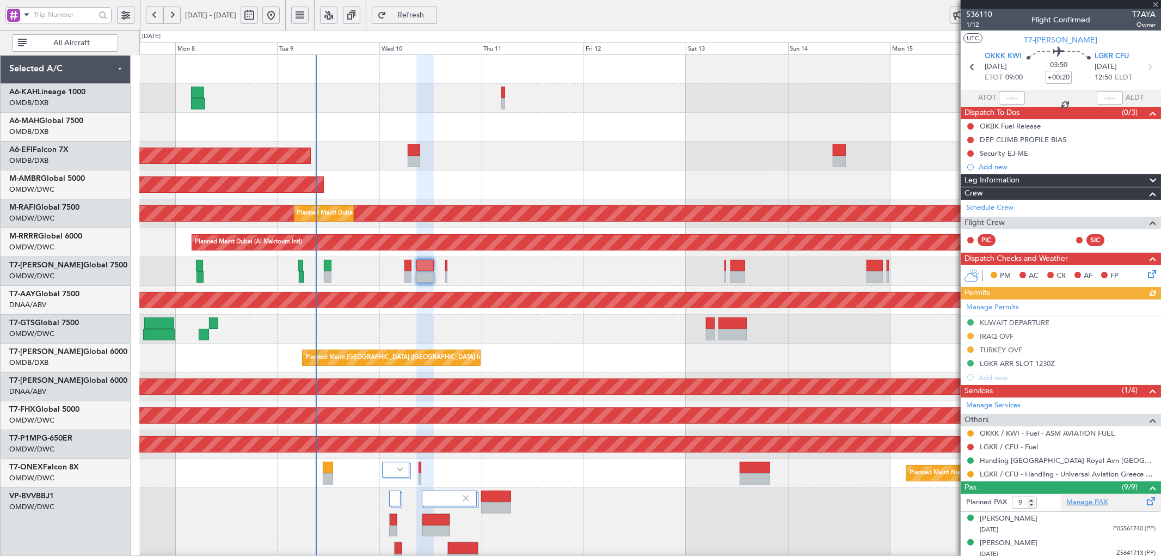
click at [1098, 505] on link "Manage PAX" at bounding box center [1087, 502] width 41 height 11
drag, startPoint x: 443, startPoint y: 19, endPoint x: 396, endPoint y: 11, distance: 46.8
click at [433, 19] on span "Refresh" at bounding box center [411, 15] width 45 height 8
type input "10"
click at [437, 19] on button "Refresh" at bounding box center [404, 15] width 65 height 17
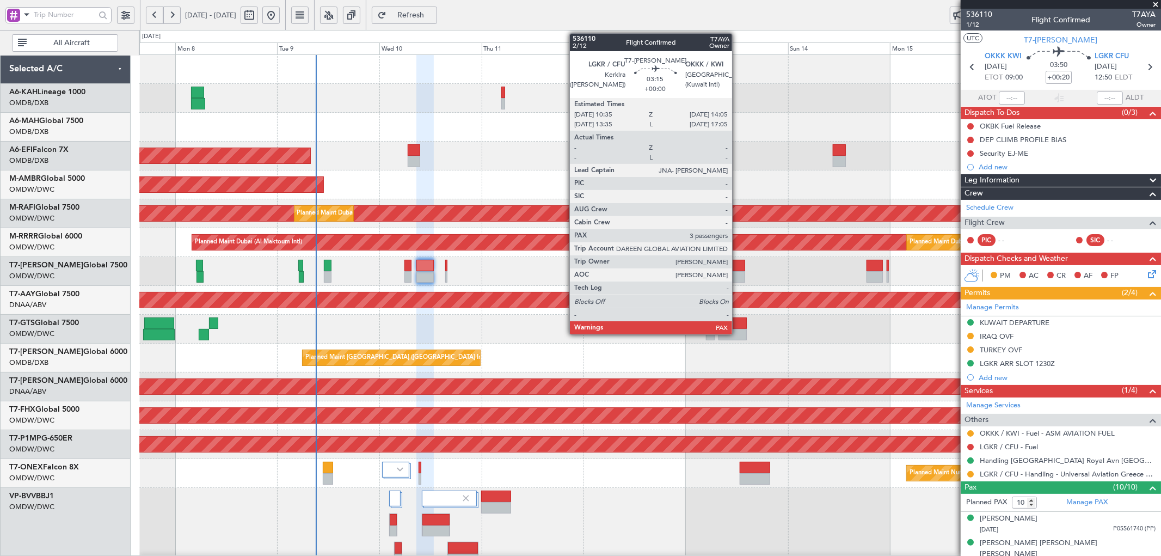
click at [738, 266] on div at bounding box center [738, 265] width 15 height 11
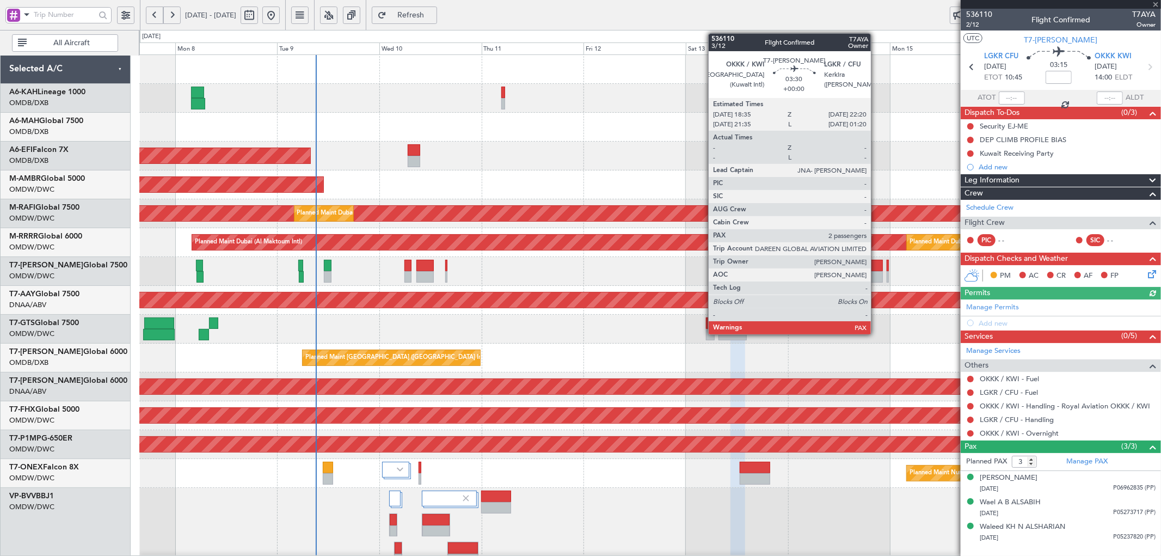
click at [877, 267] on div at bounding box center [875, 265] width 16 height 11
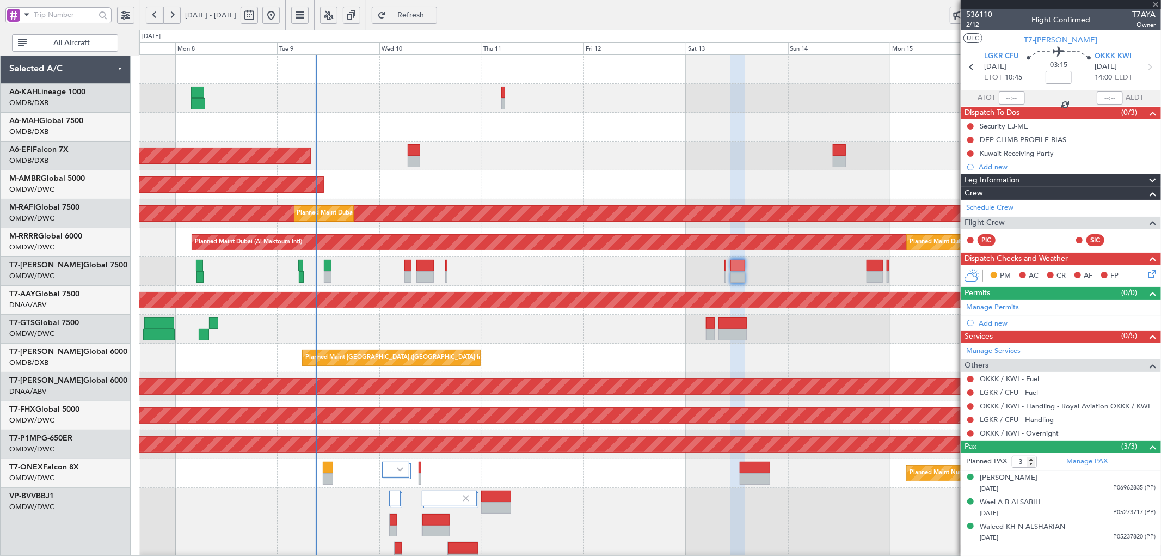
type input "2"
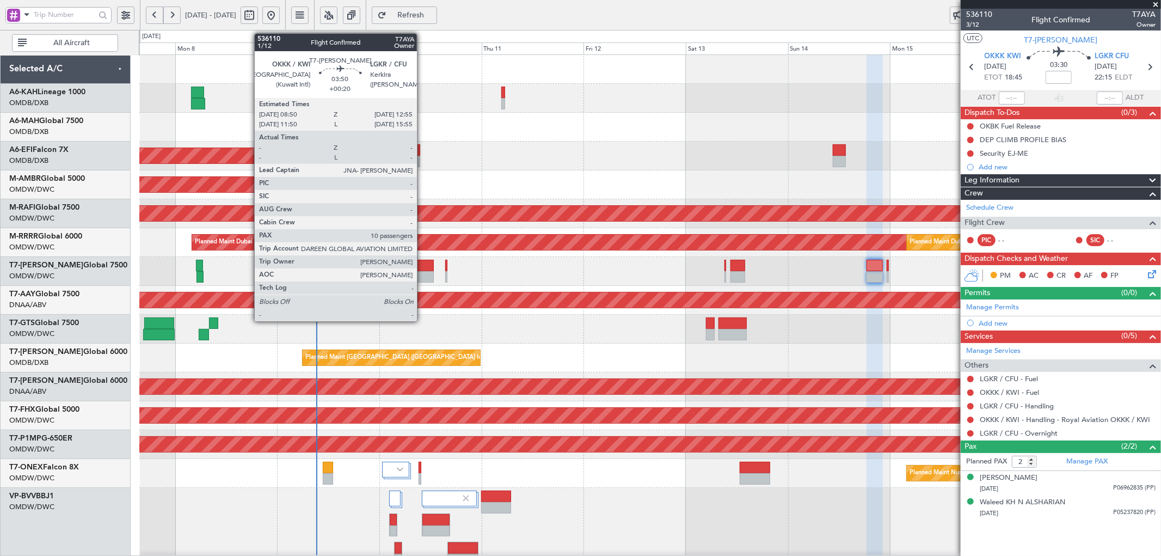
click at [423, 268] on div at bounding box center [425, 265] width 17 height 11
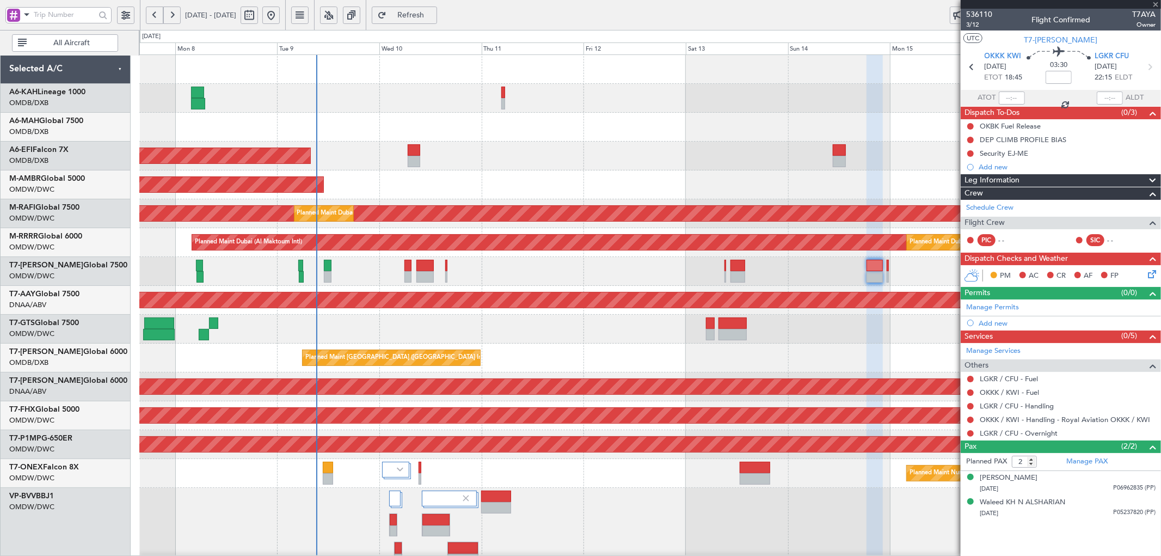
type input "+00:20"
type input "10"
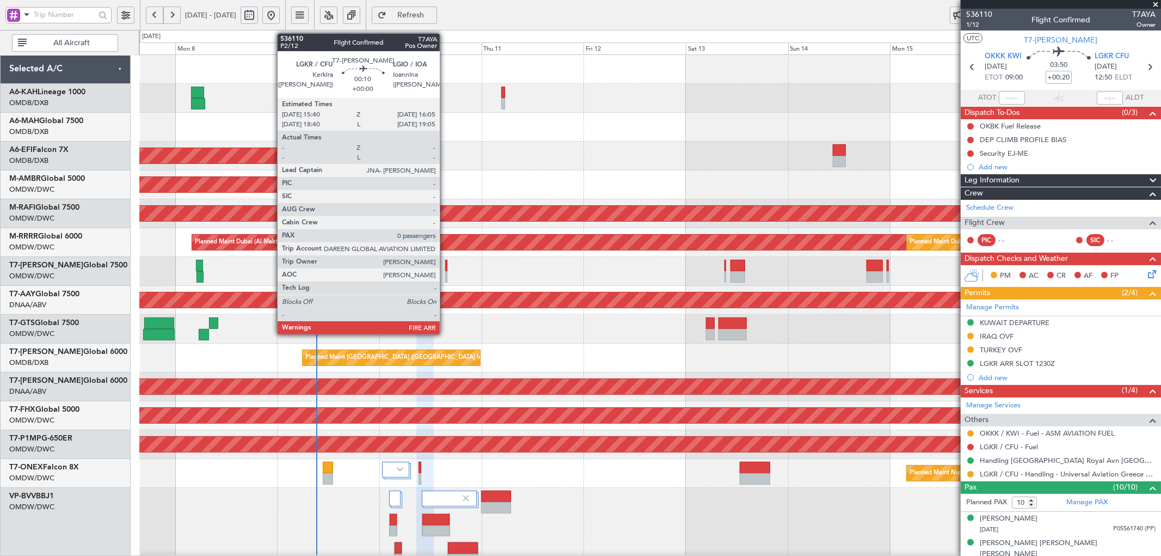
click at [445, 267] on div at bounding box center [446, 265] width 2 height 11
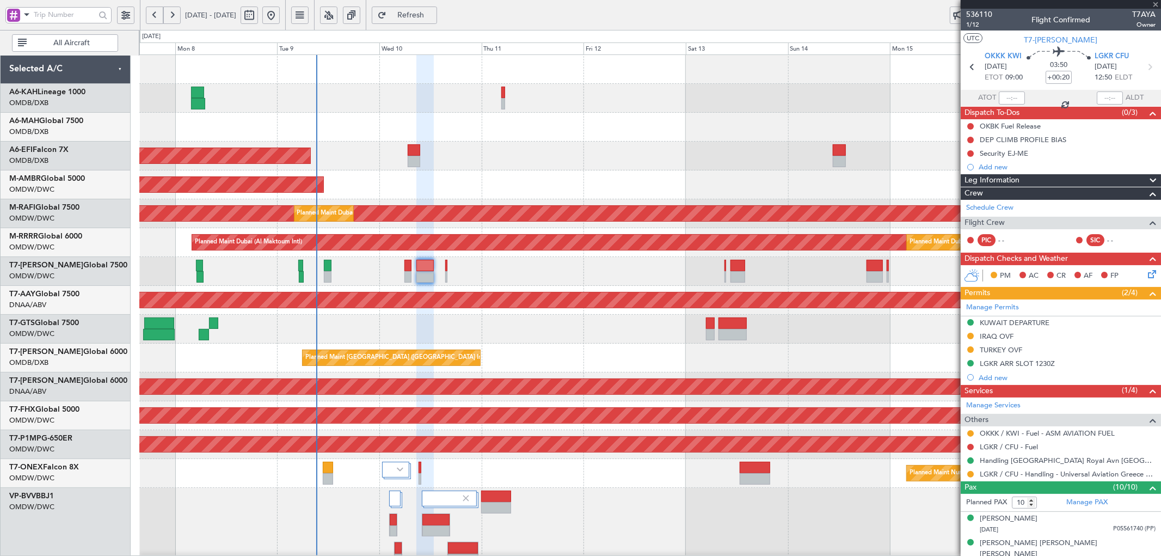
type input "0"
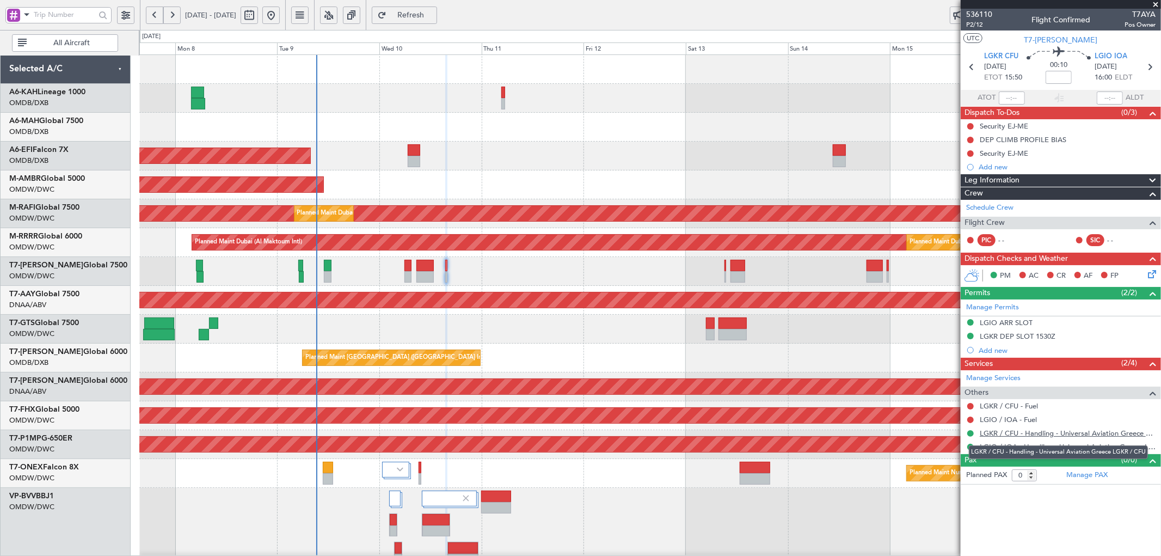
click at [1067, 436] on link "LGKR / CFU - Handling - Universal Aviation Greece LGKR / CFU" at bounding box center [1068, 433] width 176 height 9
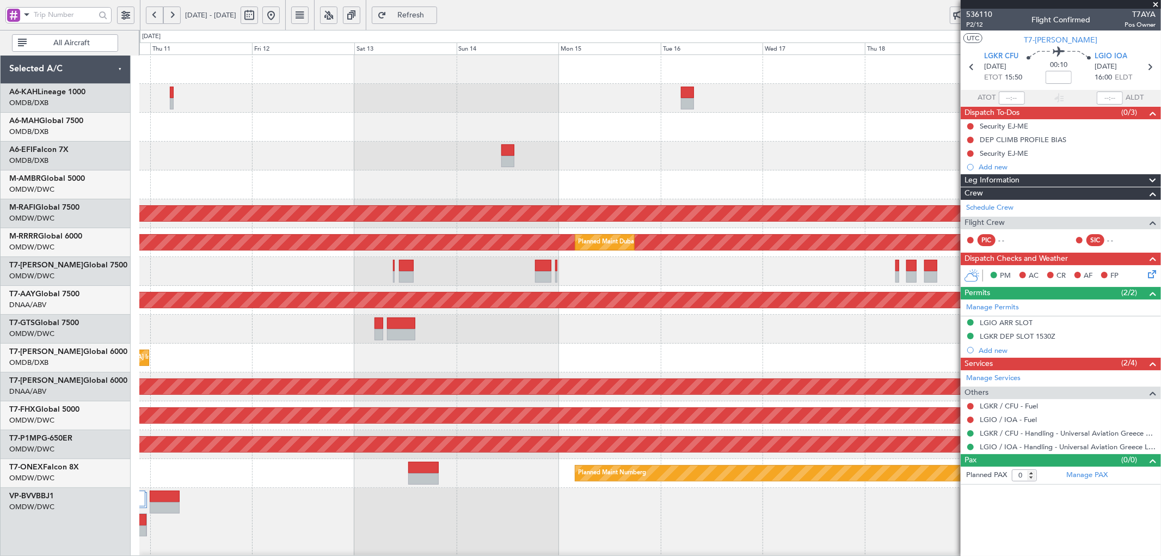
click at [369, 264] on div at bounding box center [650, 271] width 1022 height 29
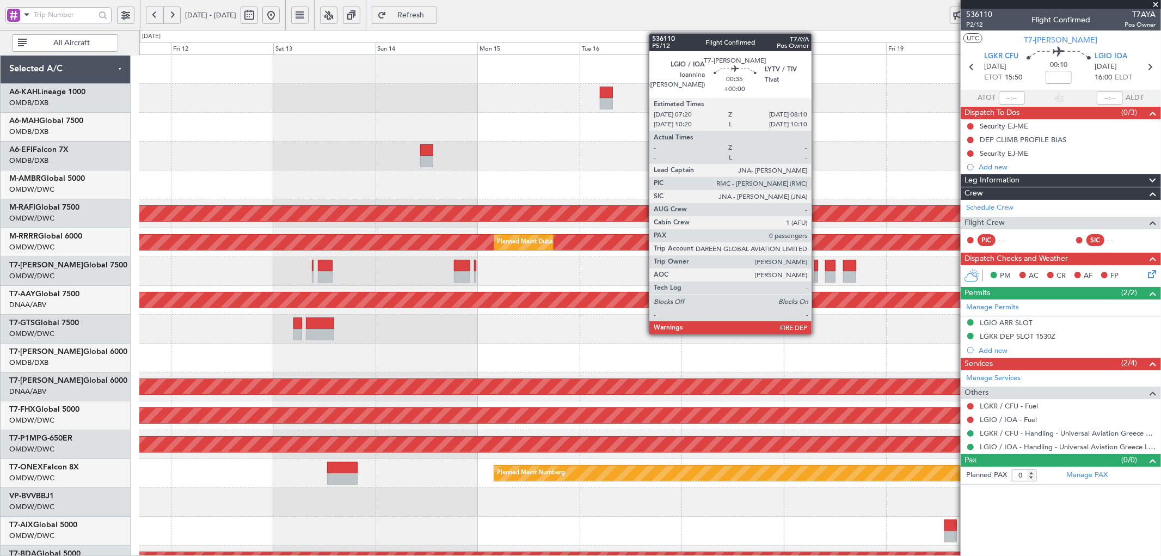
click at [817, 270] on div at bounding box center [817, 265] width 4 height 11
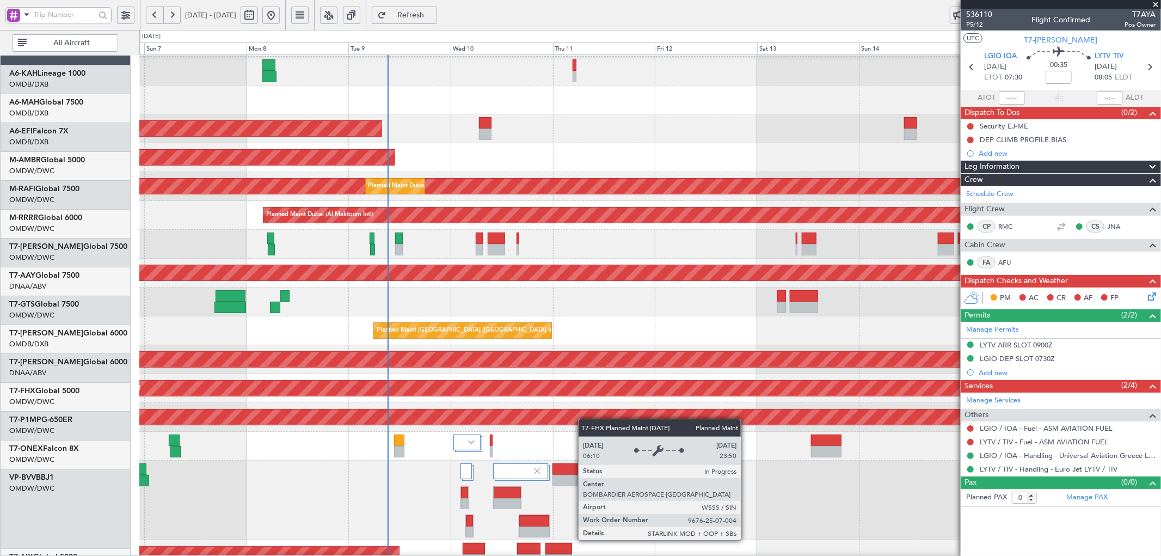
scroll to position [29, 0]
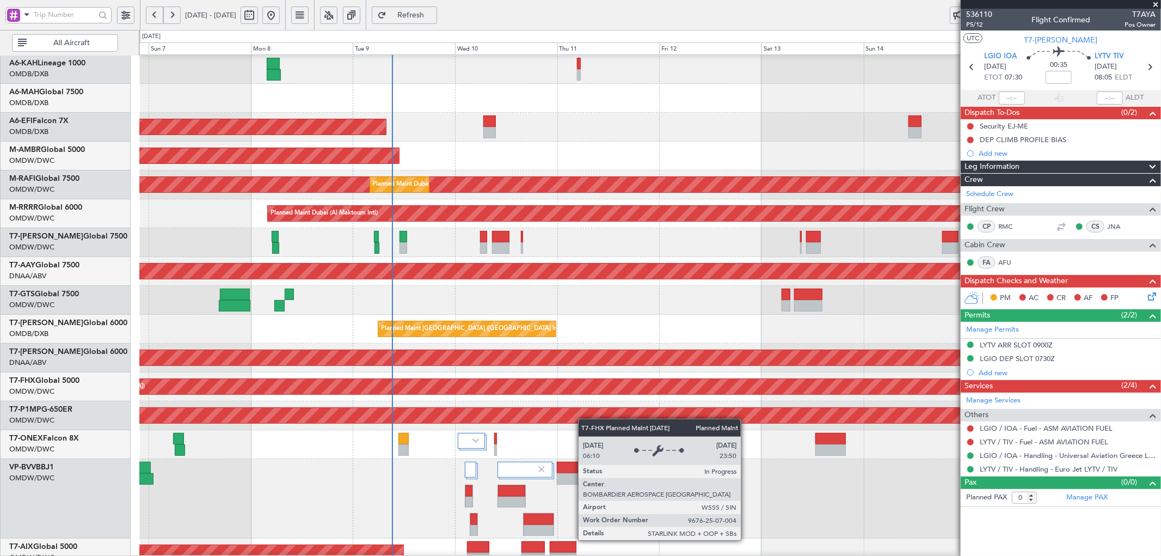
click at [767, 390] on div "Planned Maint [GEOGRAPHIC_DATA] ([GEOGRAPHIC_DATA])" at bounding box center [1076, 386] width 2211 height 15
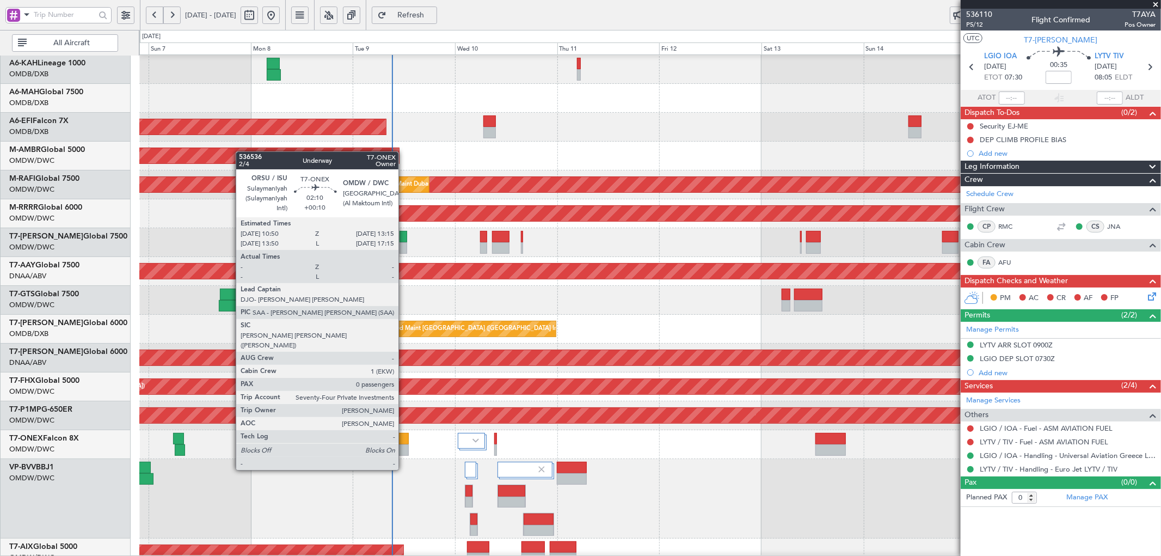
click at [405, 439] on div at bounding box center [404, 438] width 10 height 11
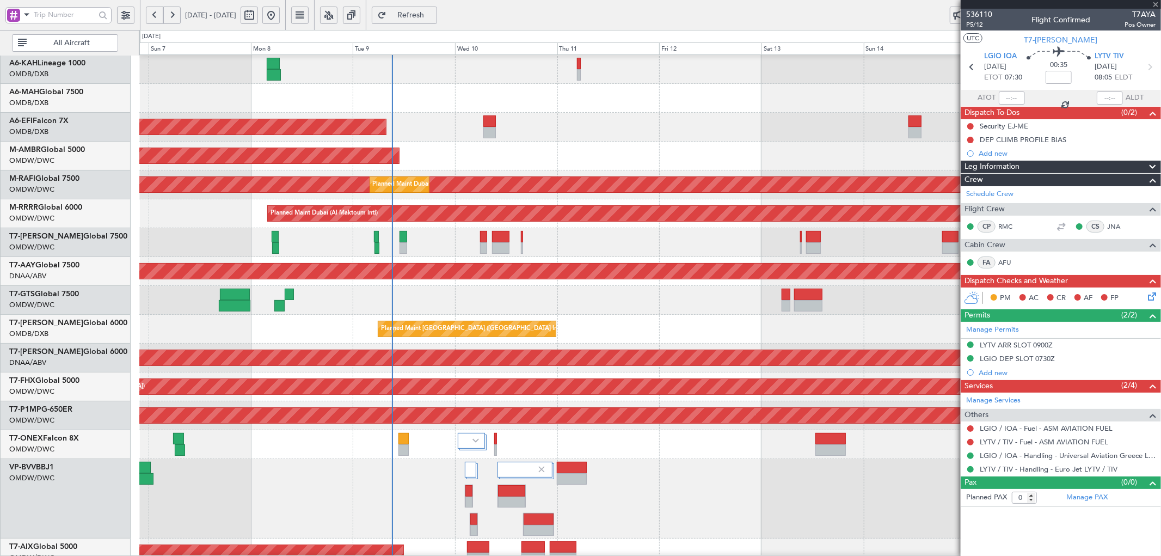
type input "+00:10"
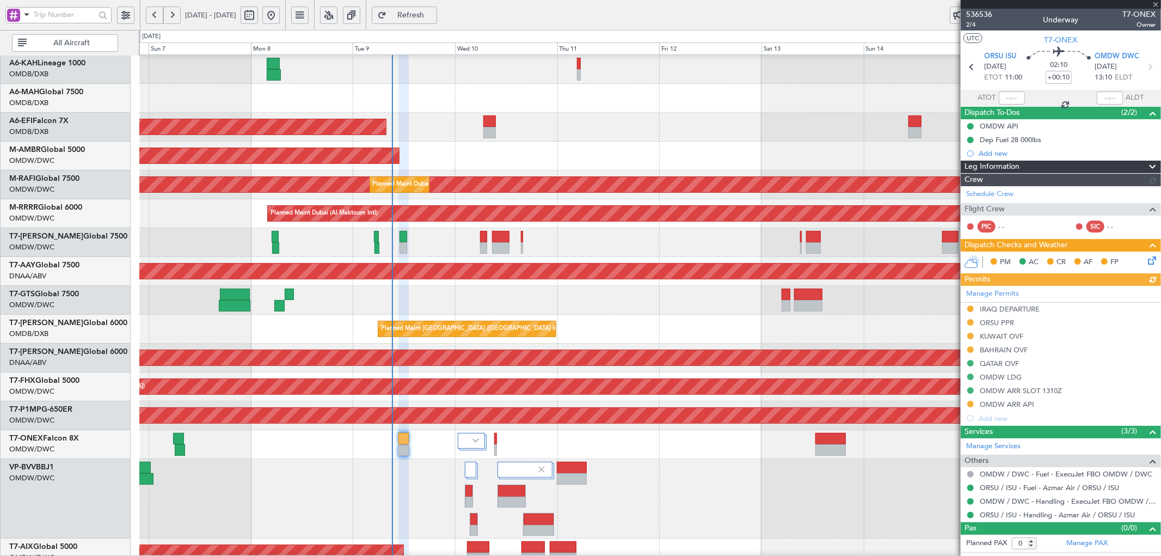
type input "[PERSON_NAME] (ANI)"
type input "7228"
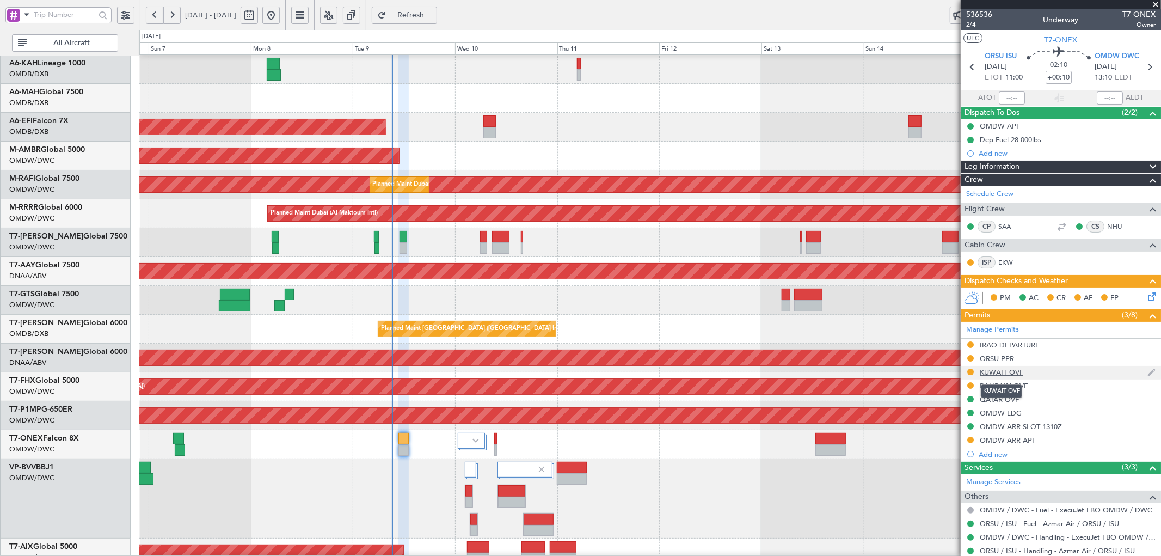
click at [1006, 376] on div "KUWAIT OVF" at bounding box center [1002, 372] width 44 height 9
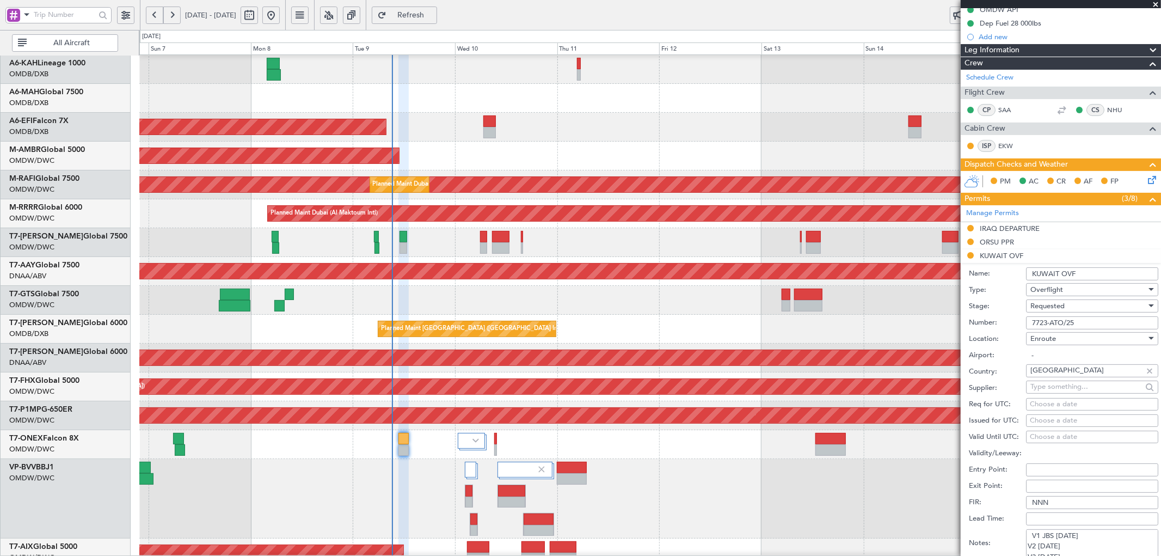
scroll to position [121, 0]
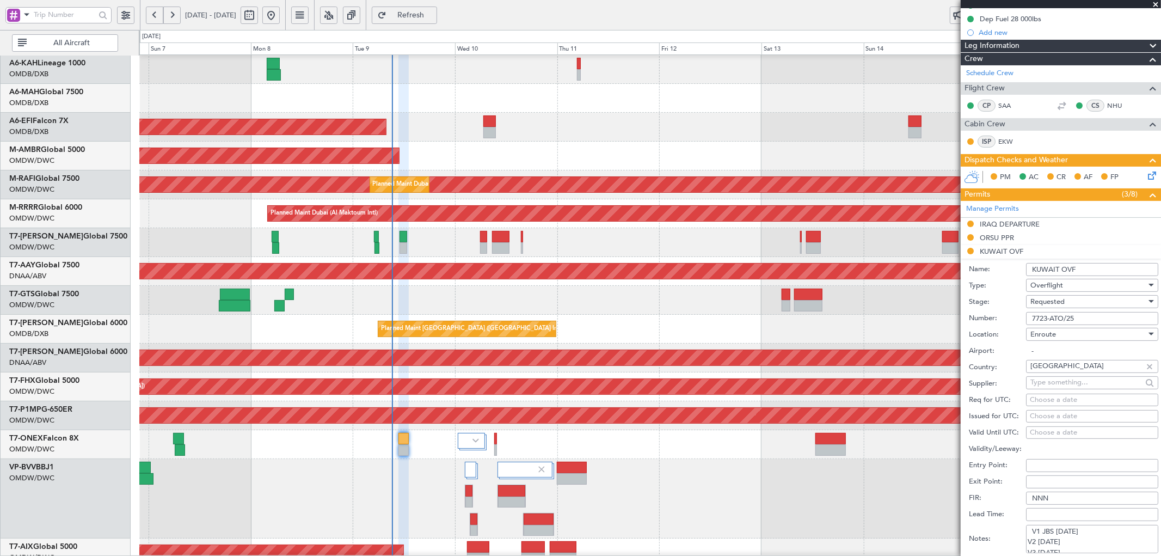
drag, startPoint x: 1081, startPoint y: 320, endPoint x: 997, endPoint y: 319, distance: 83.9
click at [997, 319] on div "Number: 7723-ATO/25" at bounding box center [1063, 318] width 189 height 16
click at [1080, 299] on div "Requested" at bounding box center [1089, 302] width 116 height 16
click at [1064, 388] on span "Received OK" at bounding box center [1087, 385] width 113 height 16
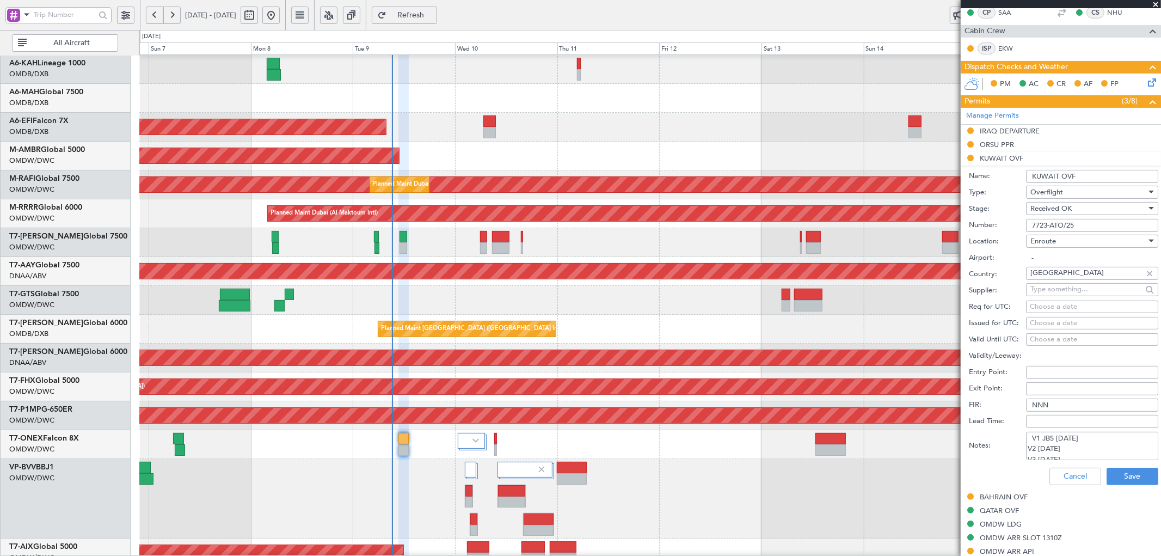
scroll to position [282, 0]
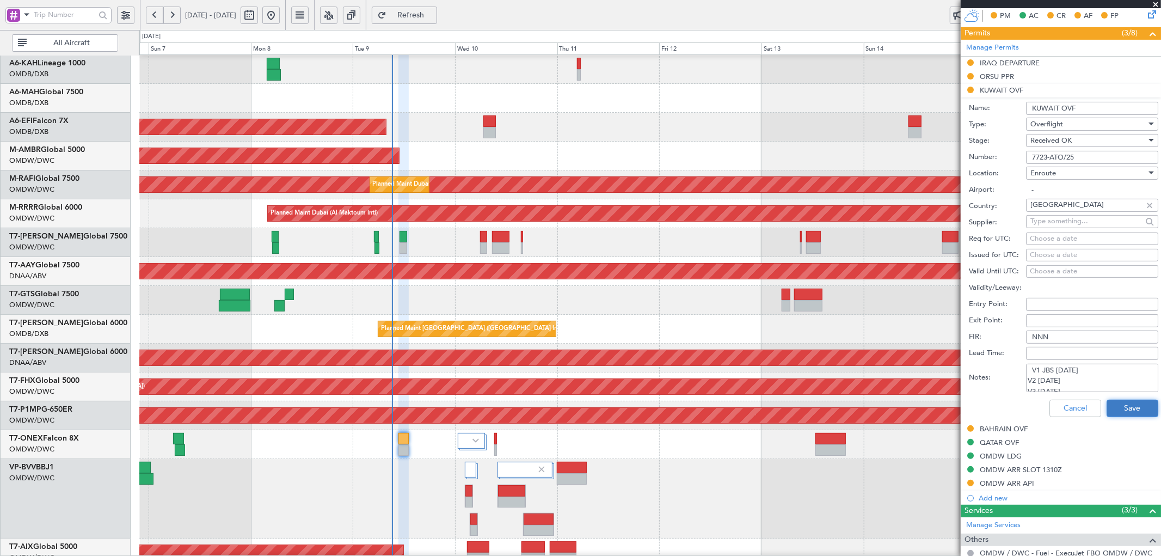
click at [1125, 405] on button "Save" at bounding box center [1133, 408] width 52 height 17
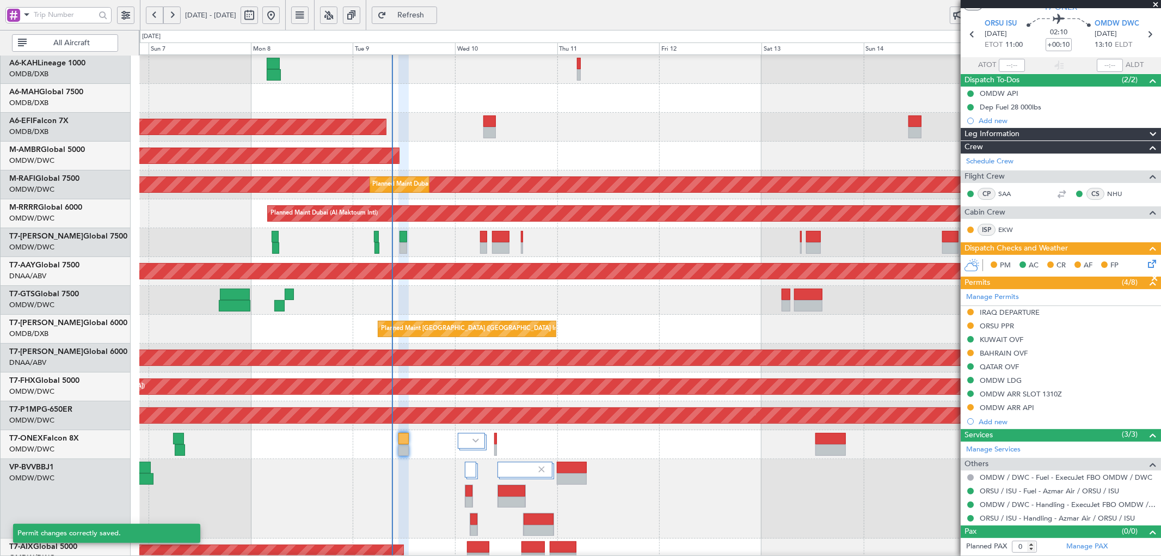
scroll to position [33, 0]
click at [1001, 349] on div "BAHRAIN OVF" at bounding box center [1004, 353] width 48 height 9
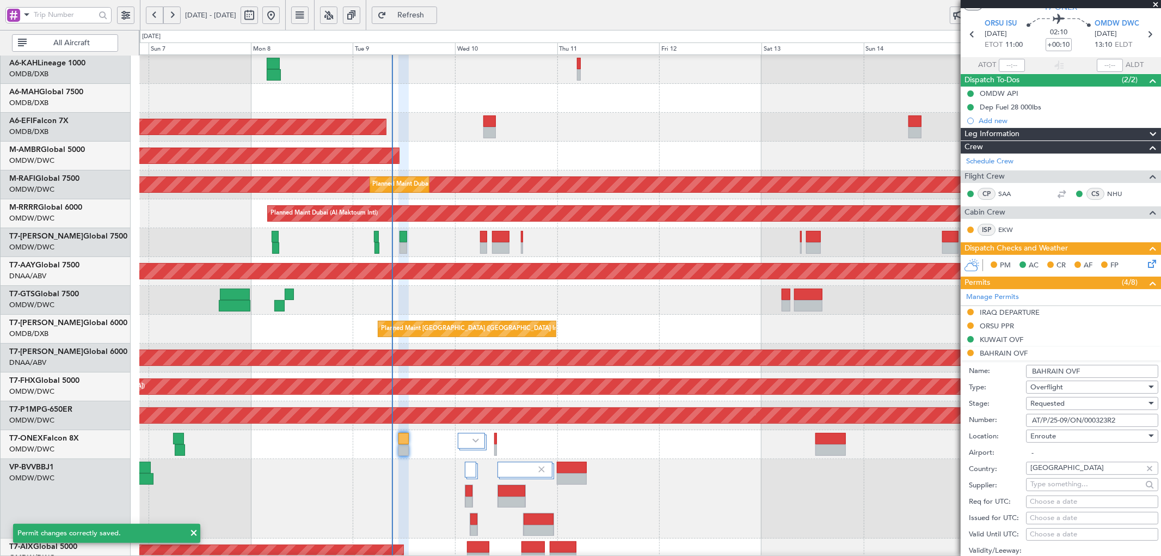
scroll to position [282, 0]
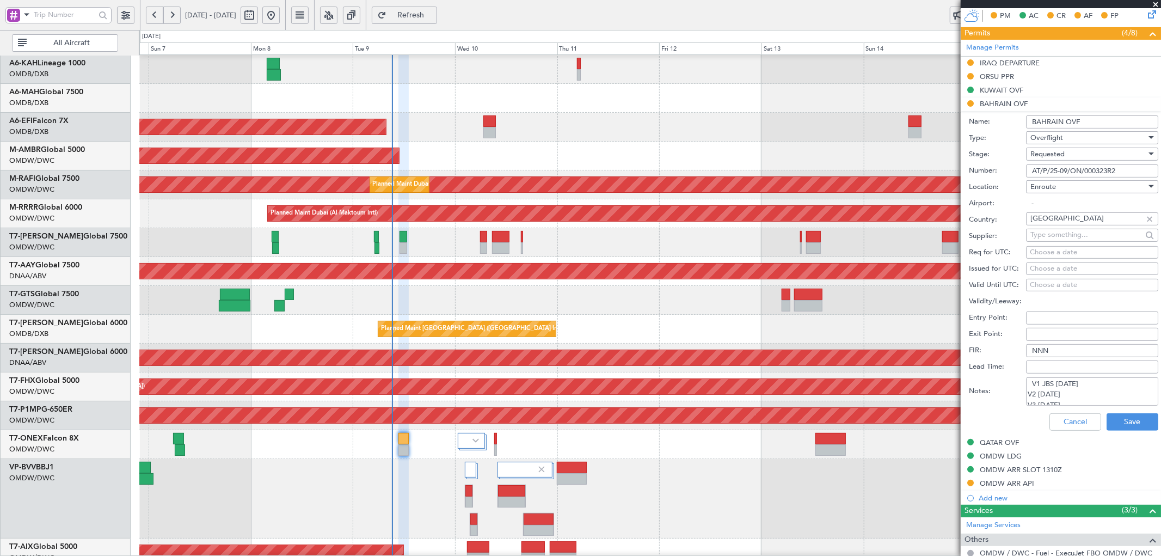
drag, startPoint x: 1121, startPoint y: 173, endPoint x: 988, endPoint y: 166, distance: 132.5
click at [988, 166] on div "Number: AT/P/25-09/ON/000323R2" at bounding box center [1063, 171] width 189 height 16
paste input "text"
type input "AT/P/25-09/ON/000323"
click at [1057, 151] on span "Requested" at bounding box center [1048, 154] width 34 height 10
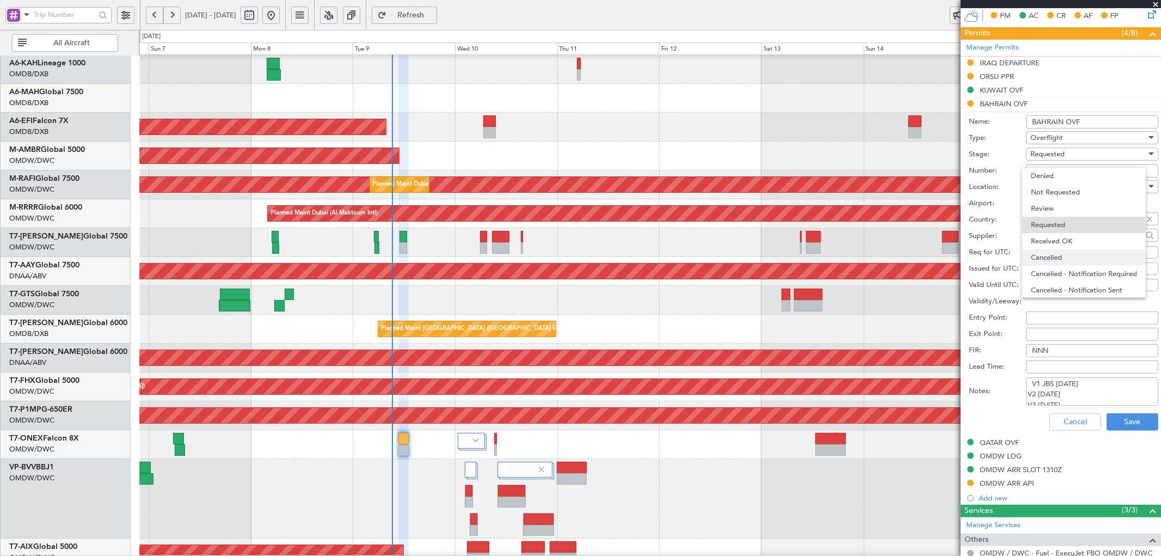
scroll to position [4, 0]
click at [1055, 234] on span "Received OK" at bounding box center [1087, 237] width 113 height 16
click at [1126, 423] on button "Save" at bounding box center [1133, 421] width 52 height 17
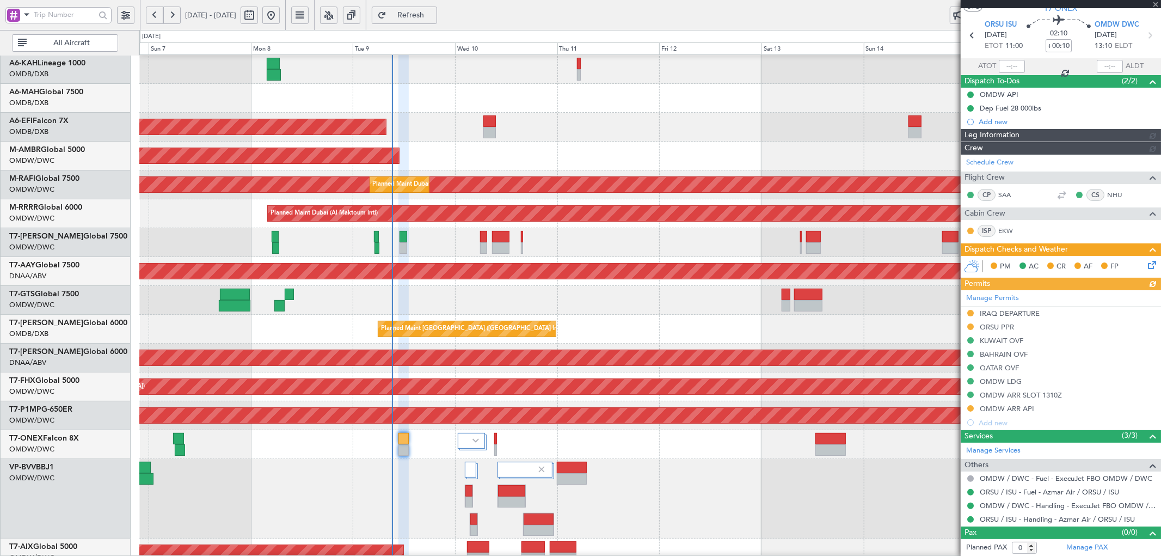
scroll to position [33, 0]
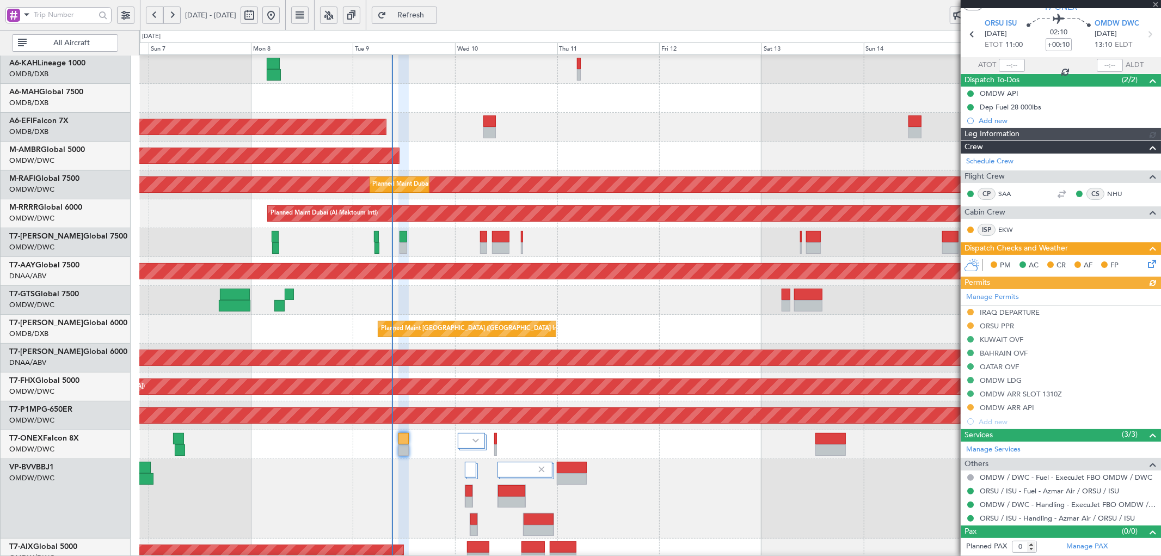
type input "[PERSON_NAME] (ANI)"
type input "7228"
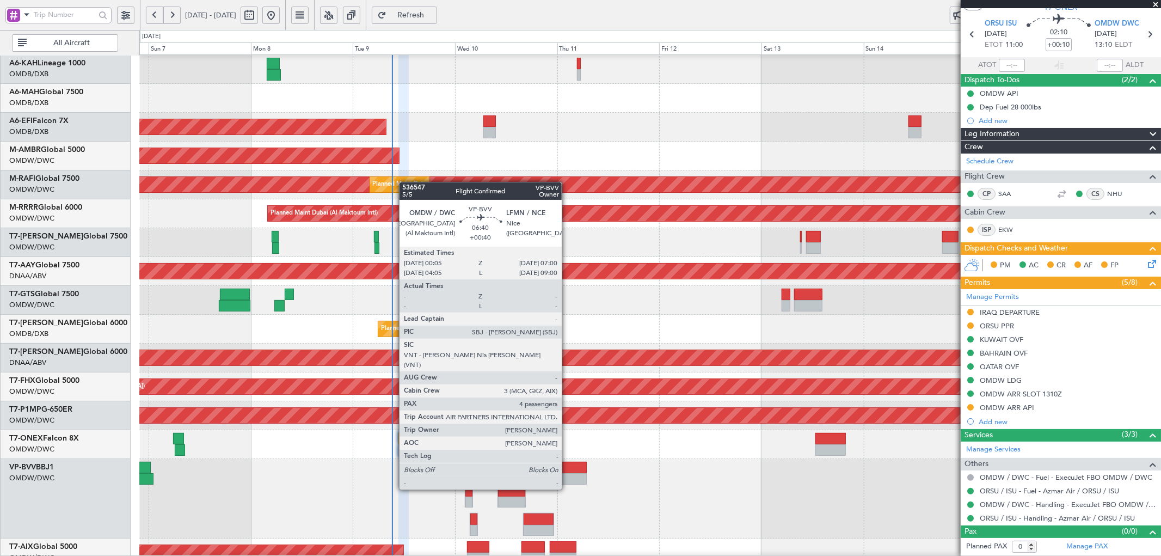
click at [567, 467] on div at bounding box center [572, 467] width 30 height 11
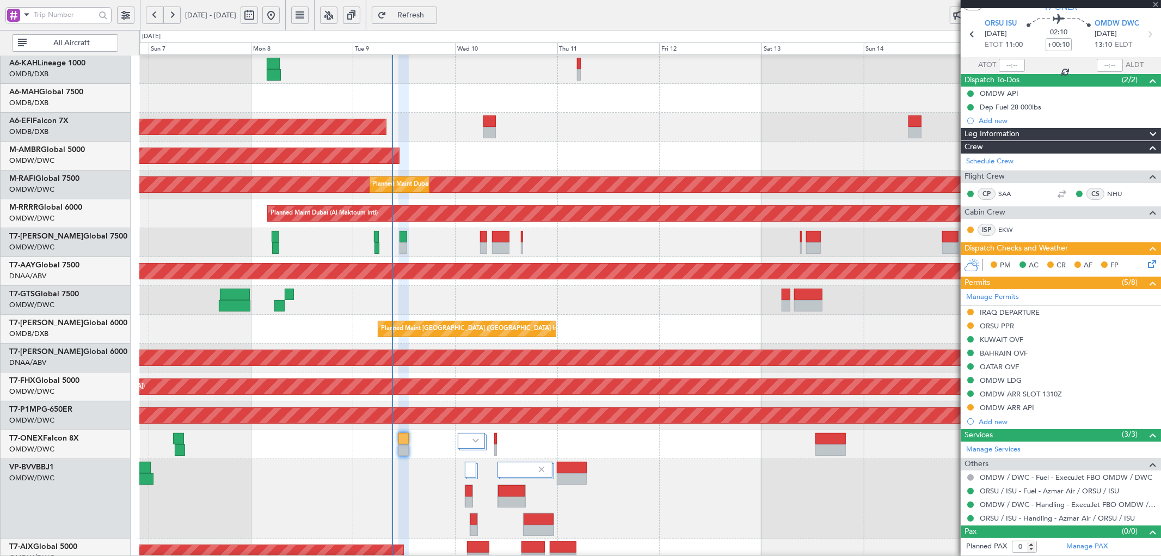
type input "+00:40"
type input "4"
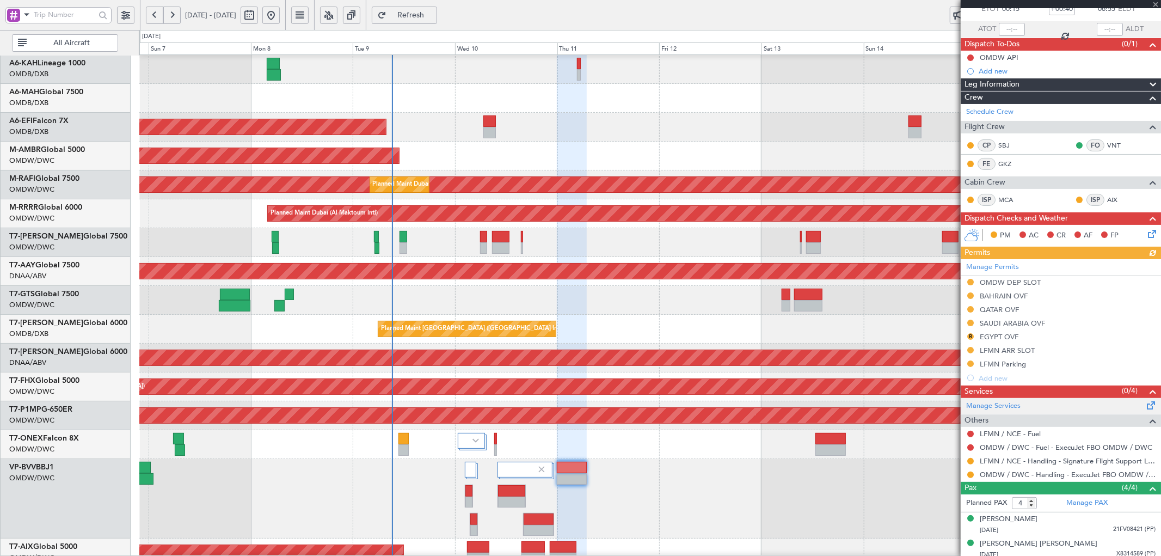
scroll to position [80, 0]
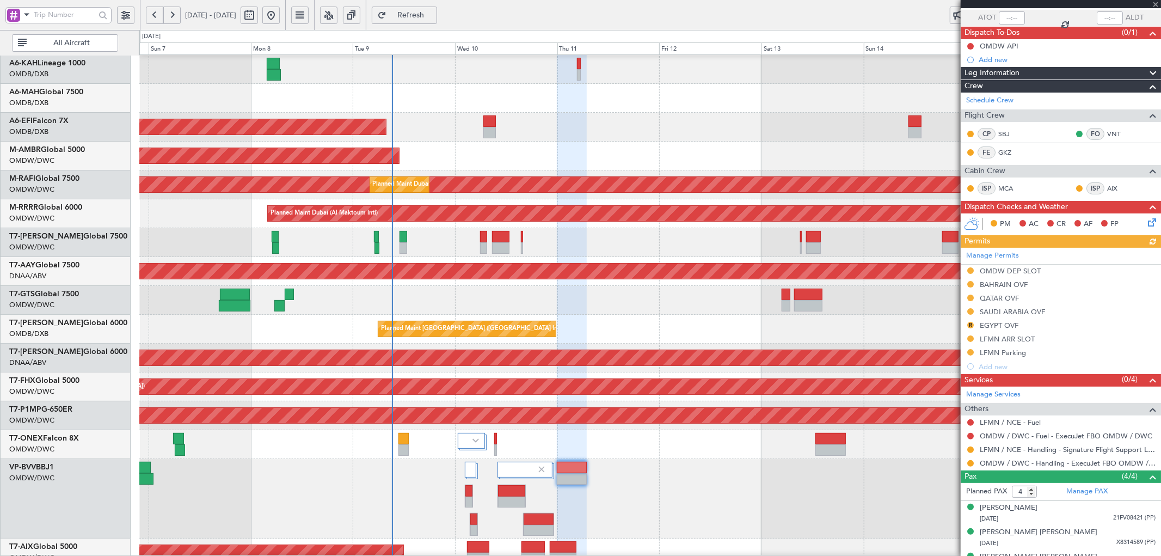
click at [1025, 339] on div "Manage Permits OMDW DEP SLOT BAHRAIN OVF QATAR OVF SAUDI ARABIA OVF R EGYPT OVF…" at bounding box center [1061, 311] width 200 height 126
click at [1020, 339] on div "LFMN ARR SLOT" at bounding box center [1007, 338] width 55 height 9
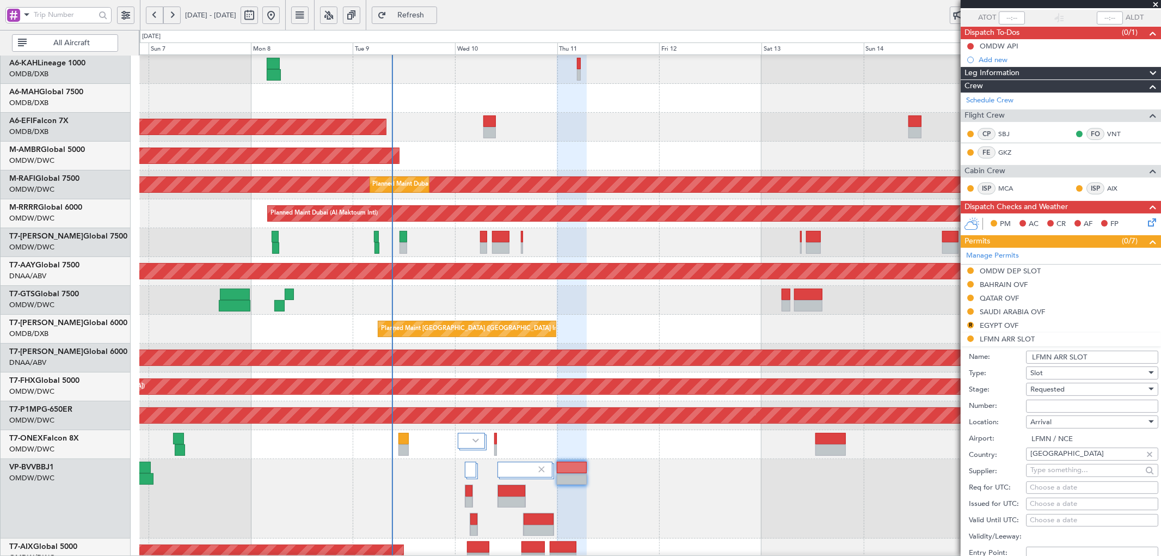
click at [1068, 404] on input "Number:" at bounding box center [1092, 406] width 132 height 13
paste input "LFMNA000083278"
type input "LFMNA000083278"
click at [1072, 389] on div "Requested" at bounding box center [1089, 389] width 116 height 16
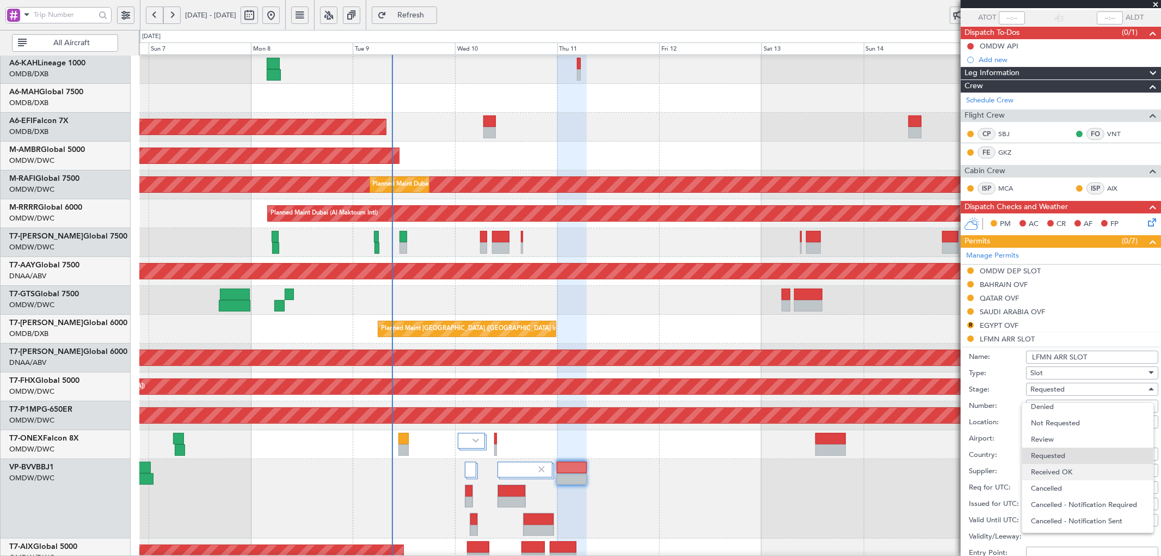
click at [1071, 469] on span "Received OK" at bounding box center [1087, 472] width 113 height 16
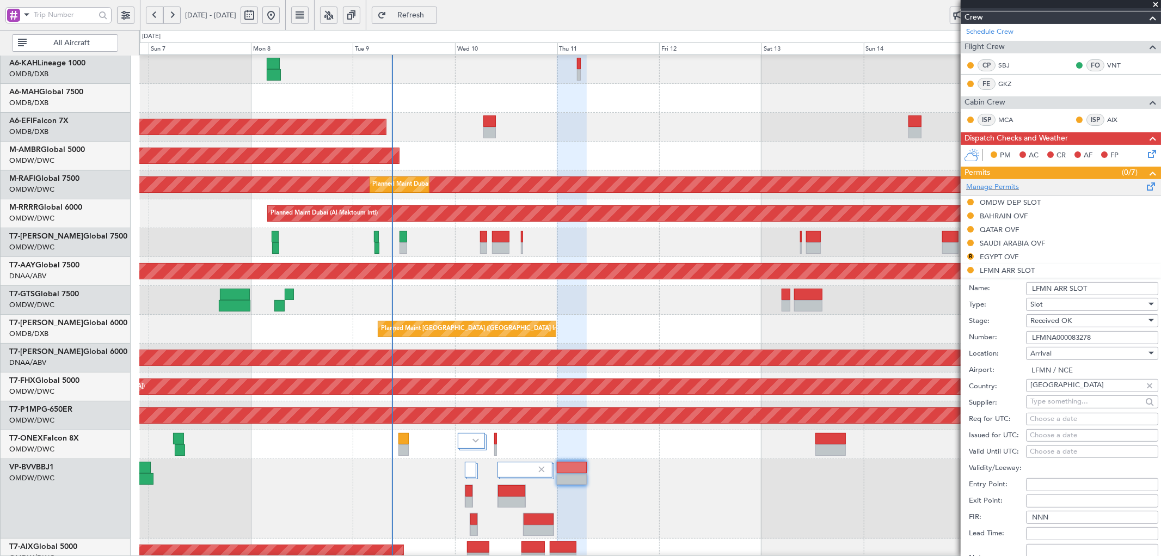
scroll to position [161, 0]
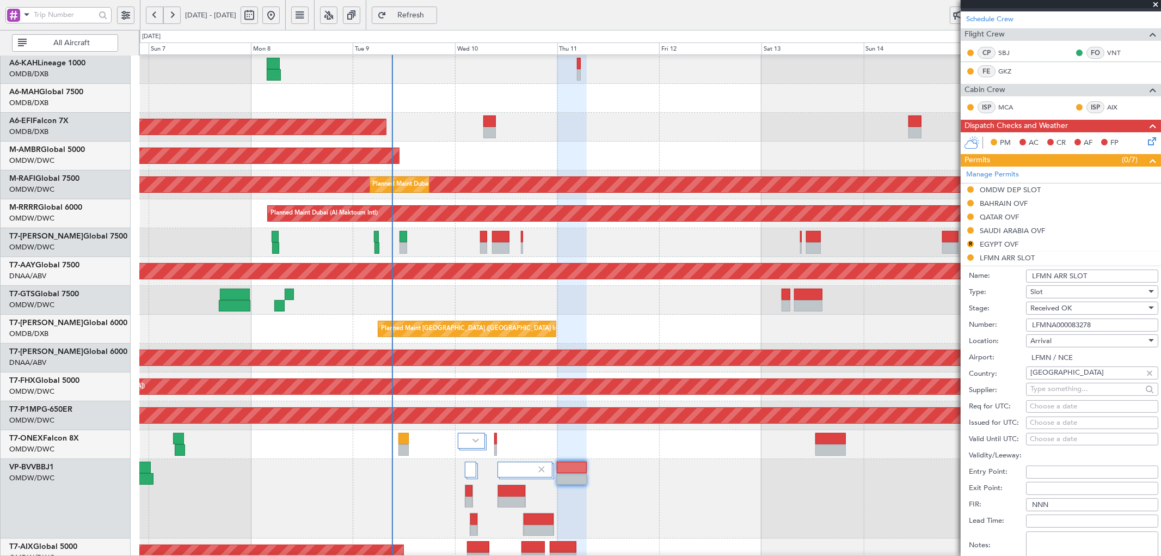
click at [1054, 406] on div "Choose a date" at bounding box center [1092, 406] width 125 height 11
select select "9"
select select "2025"
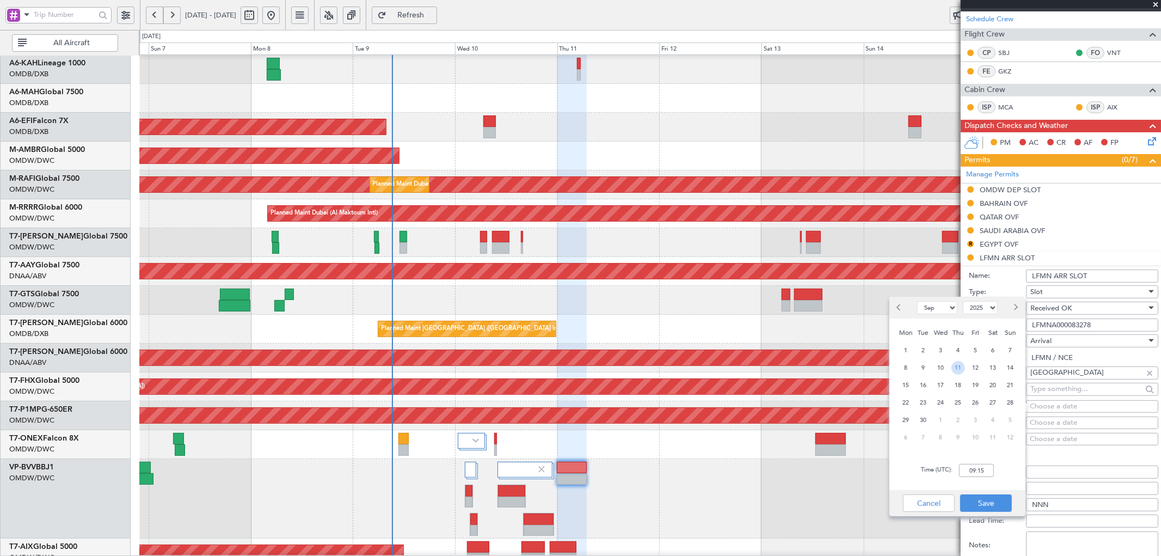
click at [958, 369] on span "11" at bounding box center [959, 368] width 14 height 14
click at [975, 470] on input "00:00" at bounding box center [976, 470] width 35 height 13
type input "06:55"
click at [995, 503] on button "Save" at bounding box center [987, 502] width 52 height 17
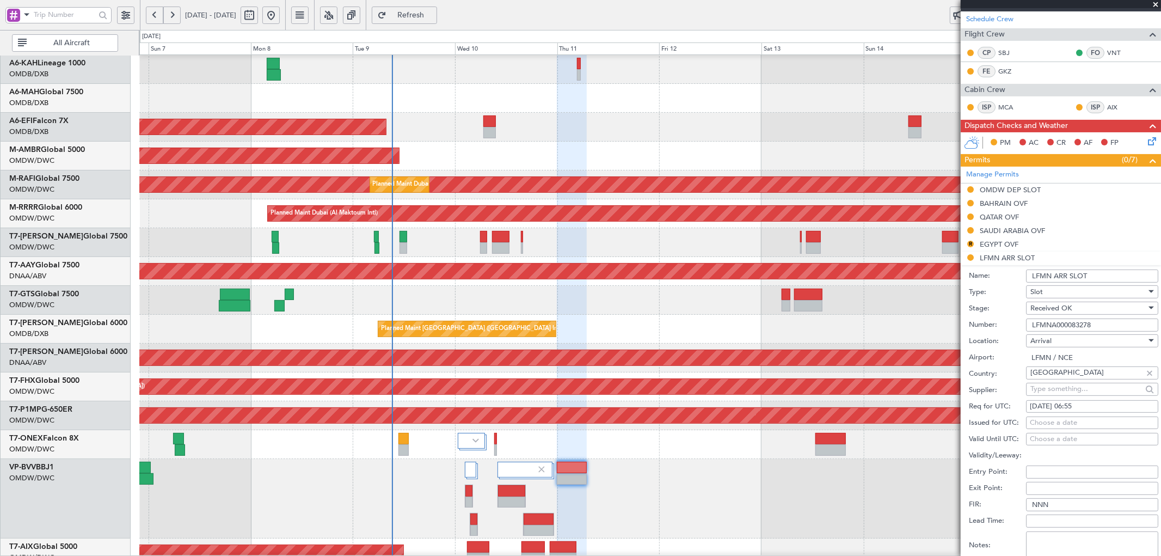
click at [1031, 423] on div "Choose a date" at bounding box center [1092, 423] width 125 height 11
select select "9"
select select "2025"
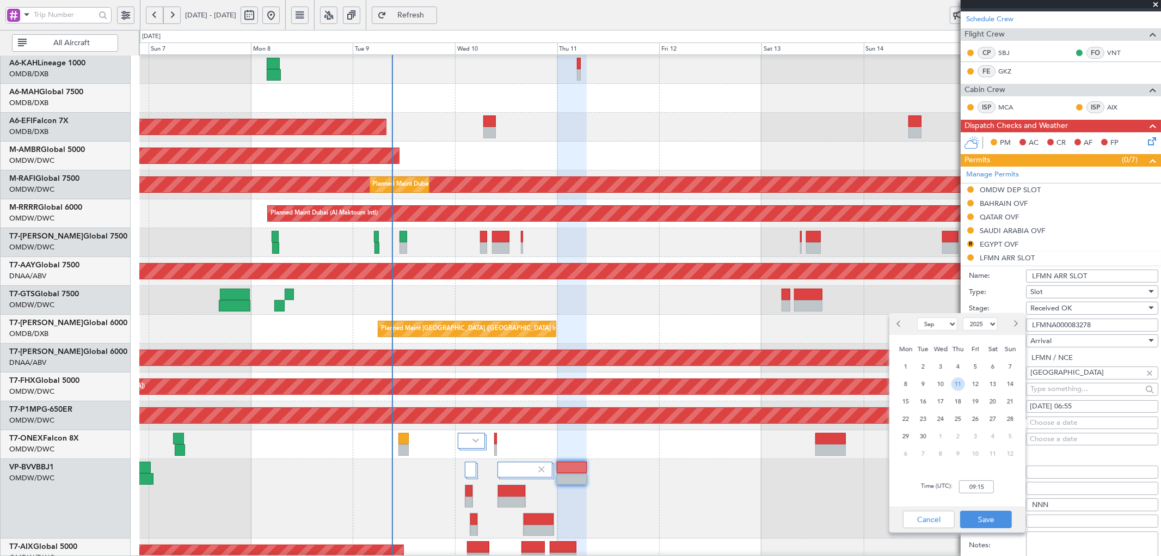
click at [962, 385] on span "11" at bounding box center [959, 384] width 14 height 14
click at [983, 487] on input "00:00" at bounding box center [976, 486] width 35 height 13
type input "06:55"
click at [981, 514] on button "Save" at bounding box center [987, 519] width 52 height 17
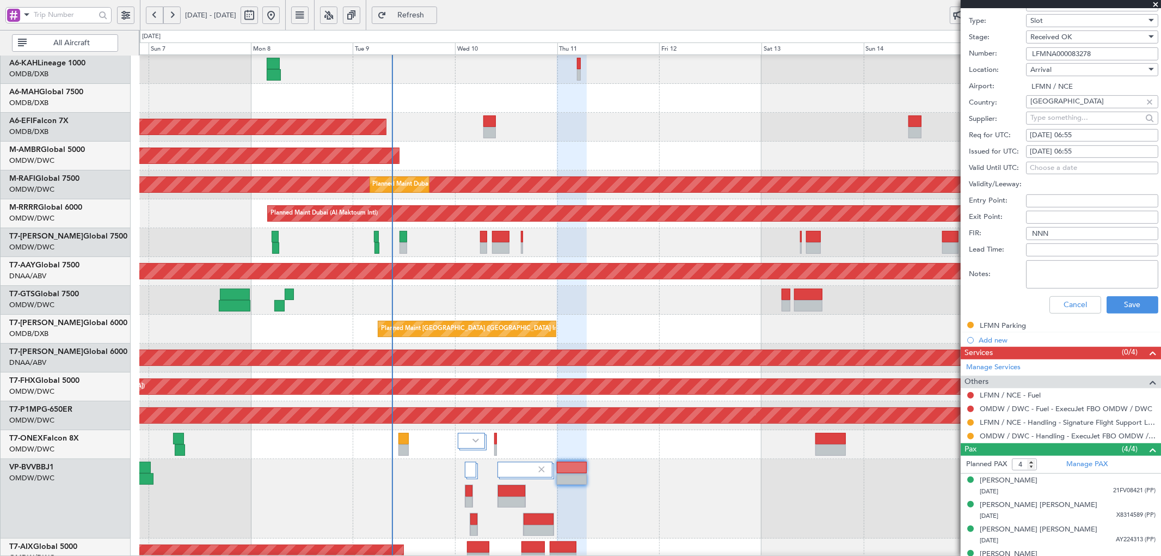
scroll to position [443, 0]
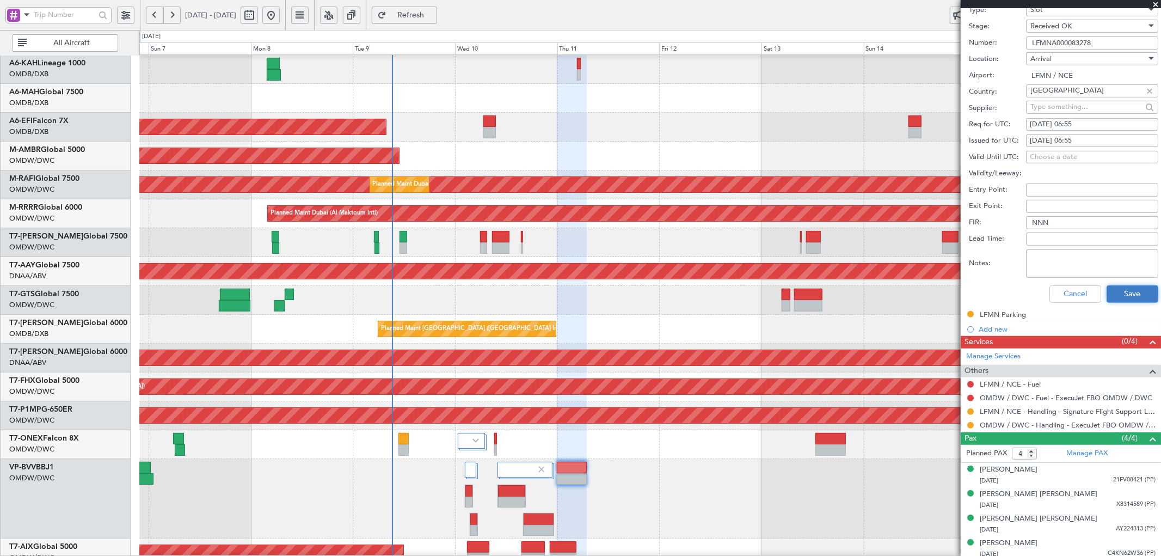
click at [1145, 292] on button "Save" at bounding box center [1133, 293] width 52 height 17
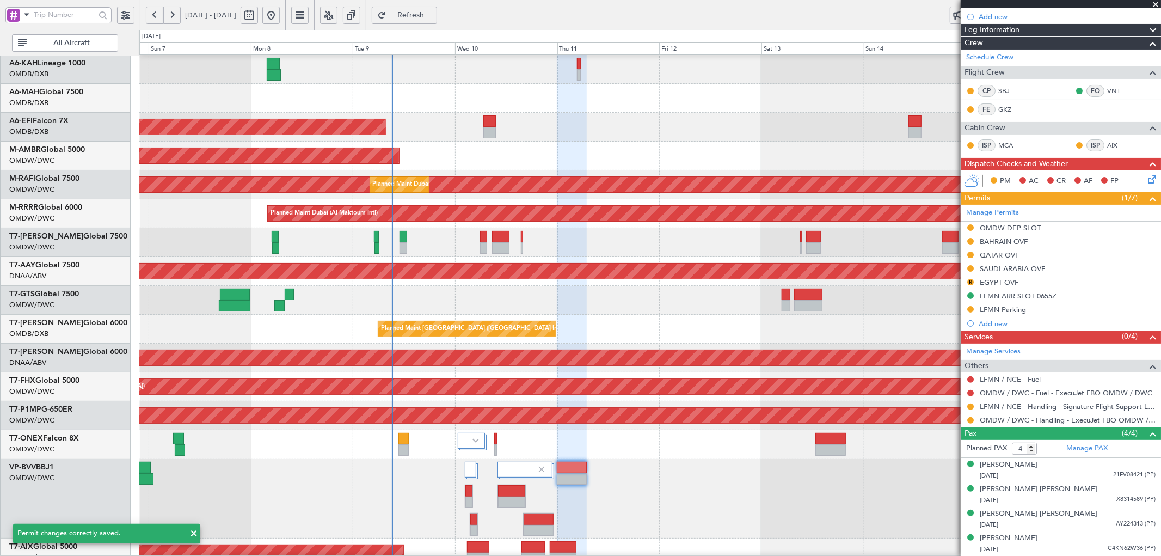
scroll to position [118, 0]
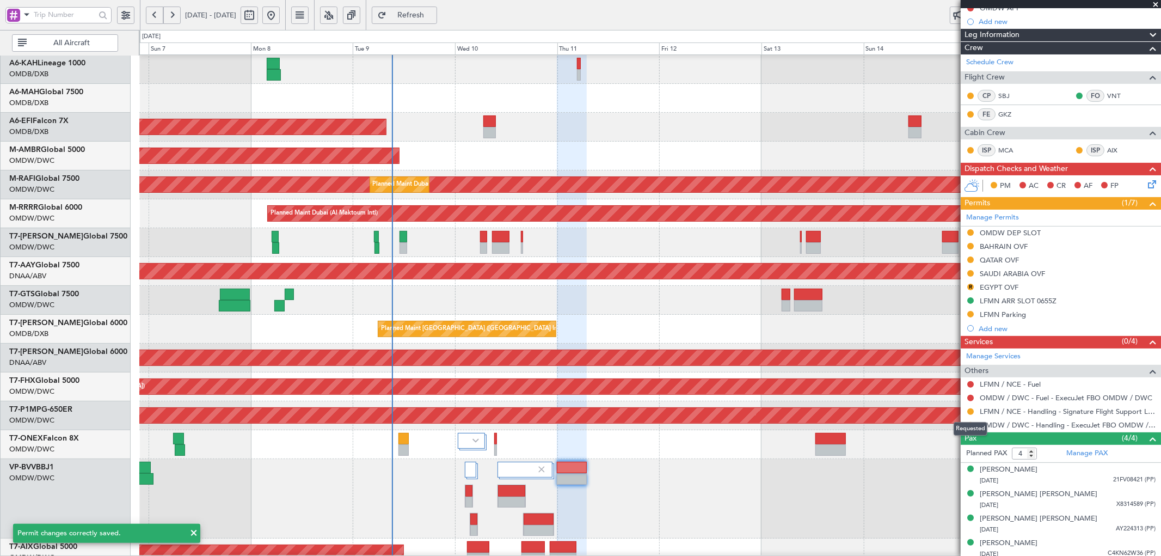
drag, startPoint x: 971, startPoint y: 409, endPoint x: 957, endPoint y: 421, distance: 18.5
click at [971, 408] on button at bounding box center [971, 411] width 7 height 7
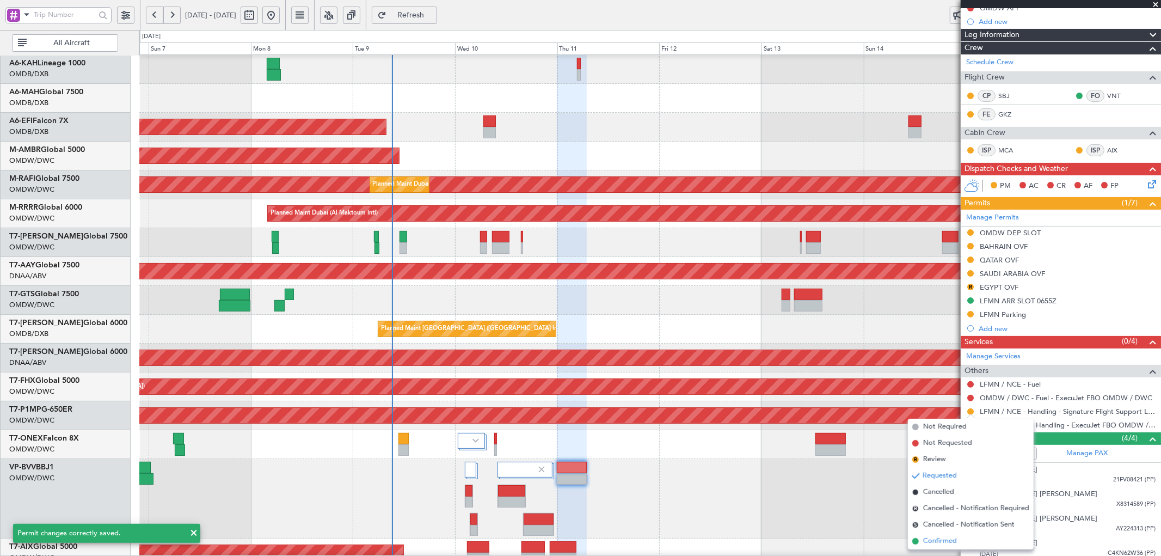
click at [924, 537] on span "Confirmed" at bounding box center [941, 541] width 34 height 11
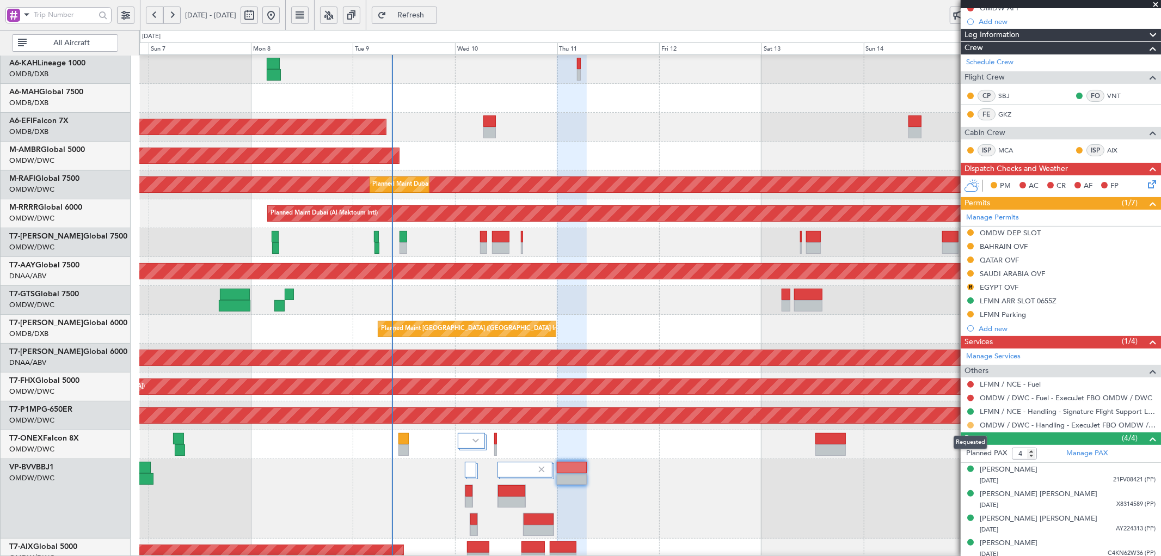
click at [970, 425] on button at bounding box center [971, 425] width 7 height 7
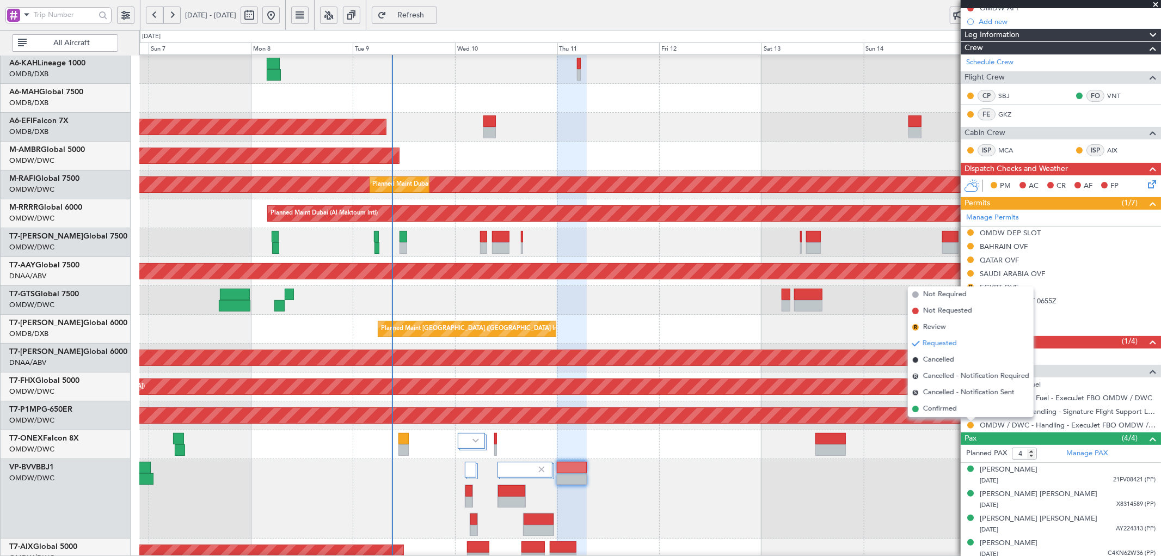
click at [928, 407] on span "Confirmed" at bounding box center [941, 409] width 34 height 11
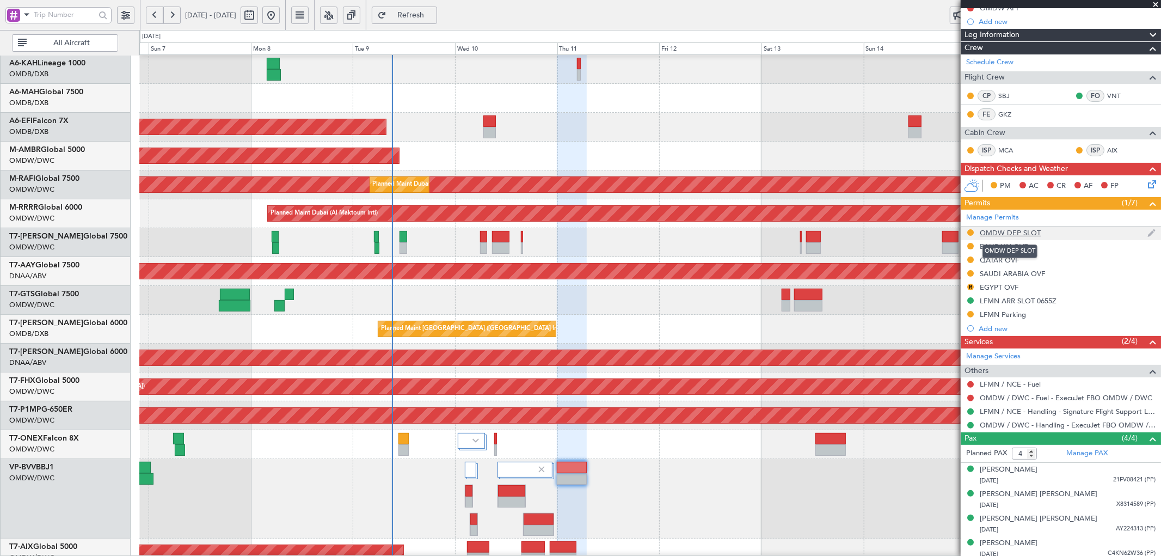
click at [1007, 233] on div "OMDW DEP SLOT" at bounding box center [1010, 232] width 61 height 9
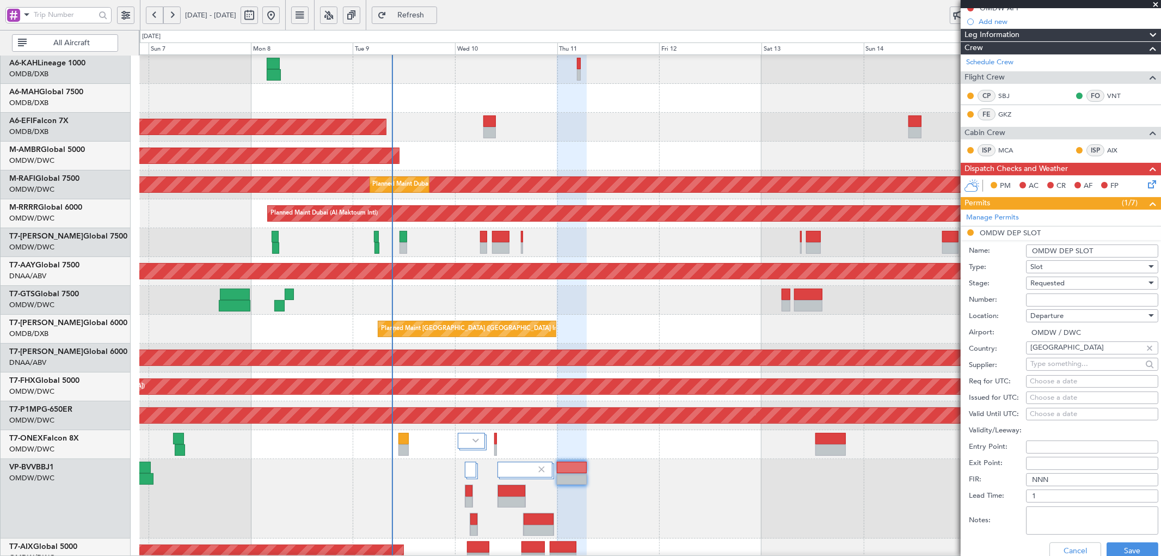
click at [1042, 300] on input "Number:" at bounding box center [1092, 300] width 132 height 13
type input "e"
click at [1078, 304] on input "EJO122" at bounding box center [1092, 300] width 132 height 13
type input "EJO111"
click at [1066, 381] on div "Choose a date" at bounding box center [1092, 381] width 125 height 11
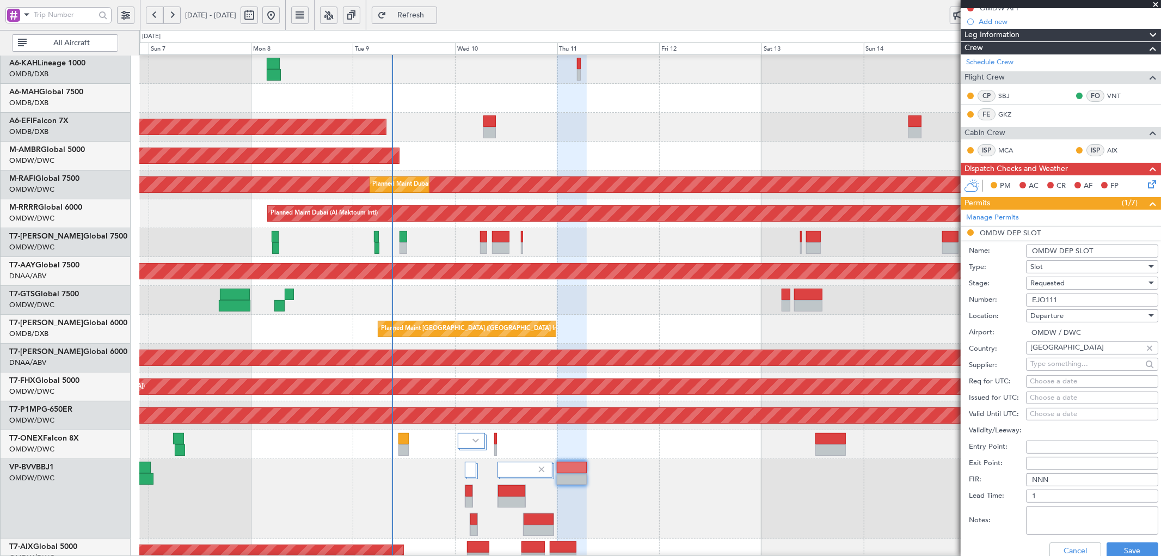
select select "9"
select select "2025"
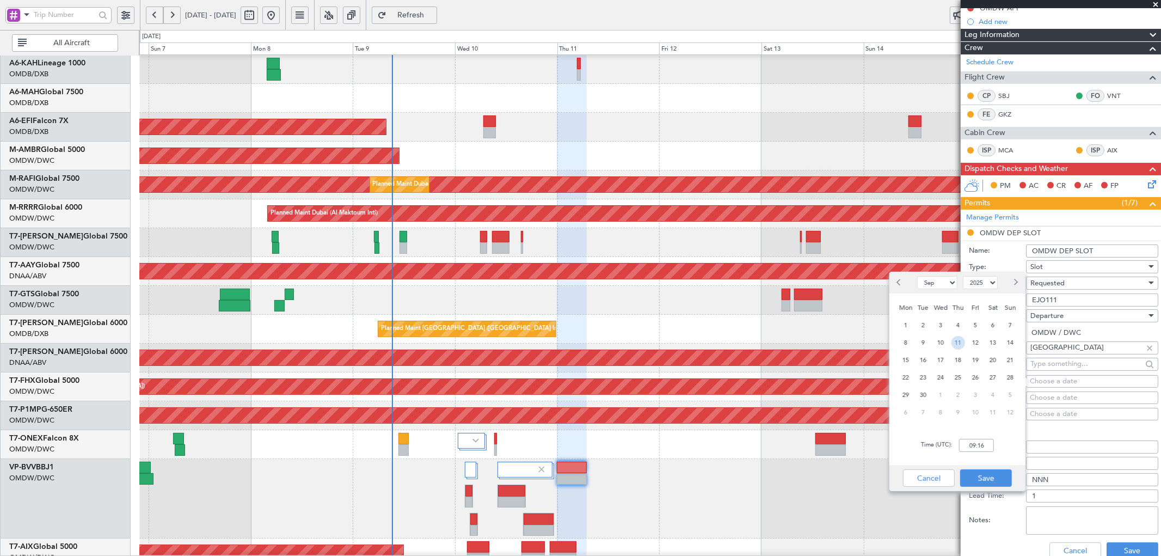
click at [962, 344] on span "11" at bounding box center [959, 343] width 14 height 14
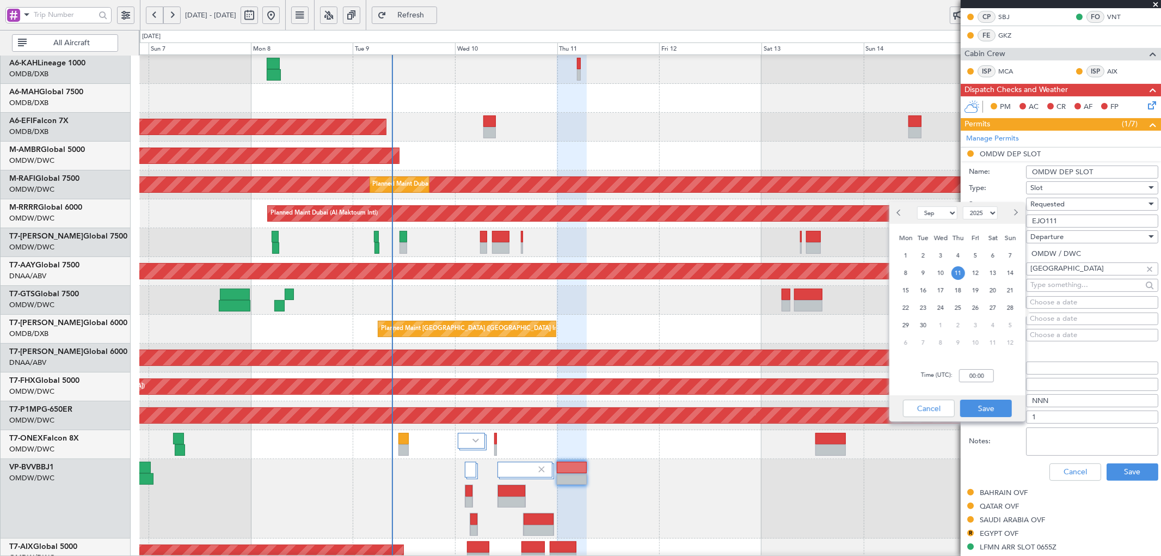
scroll to position [201, 0]
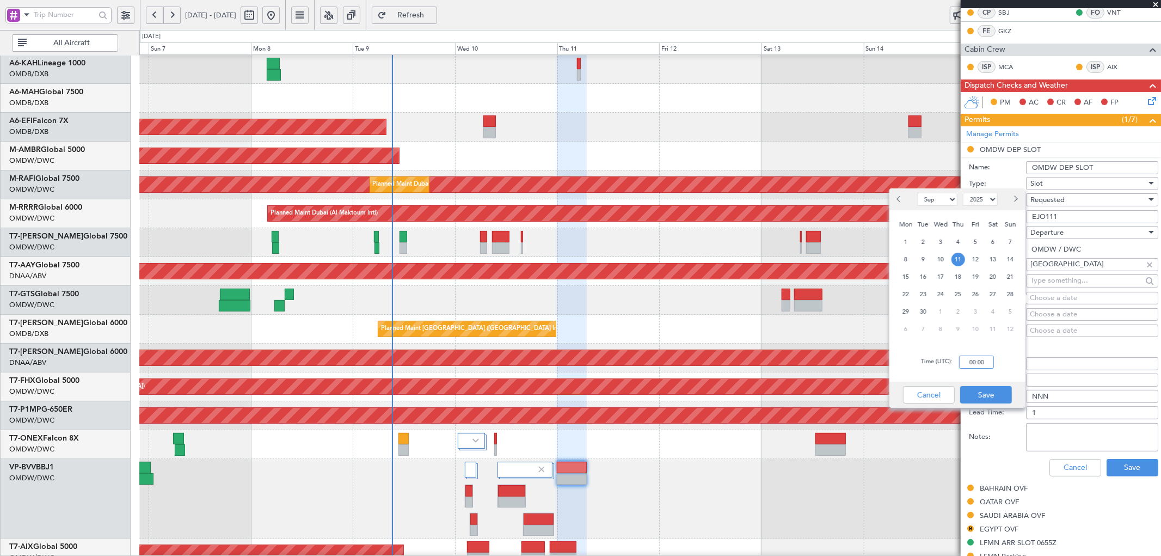
click at [973, 365] on input "00:00" at bounding box center [976, 362] width 35 height 13
type input "0015"
click at [992, 394] on button "Save" at bounding box center [987, 394] width 52 height 17
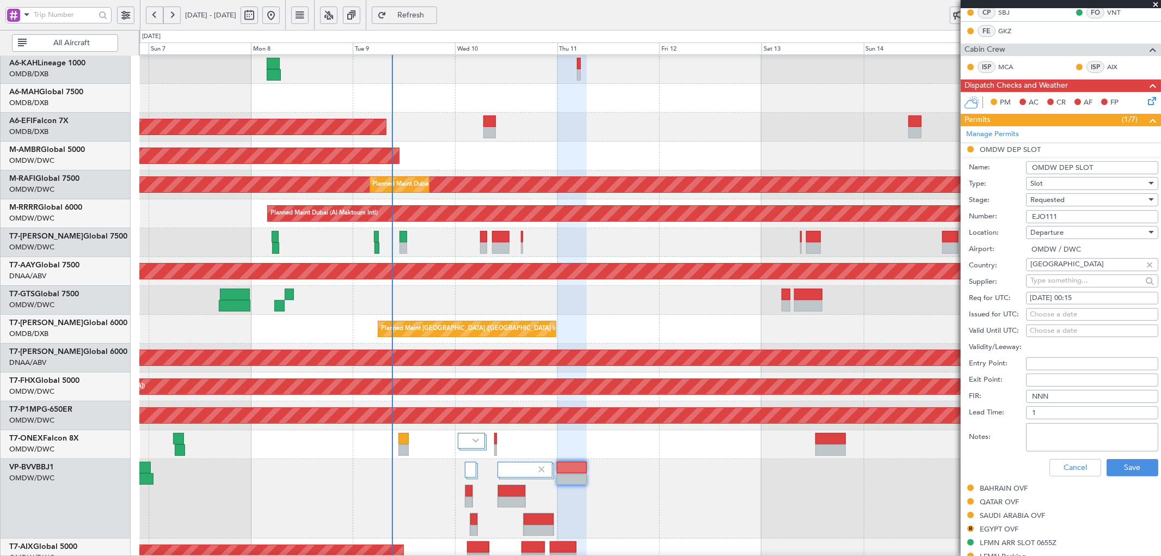
click at [1044, 314] on div "Choose a date" at bounding box center [1092, 314] width 125 height 11
select select "9"
select select "2025"
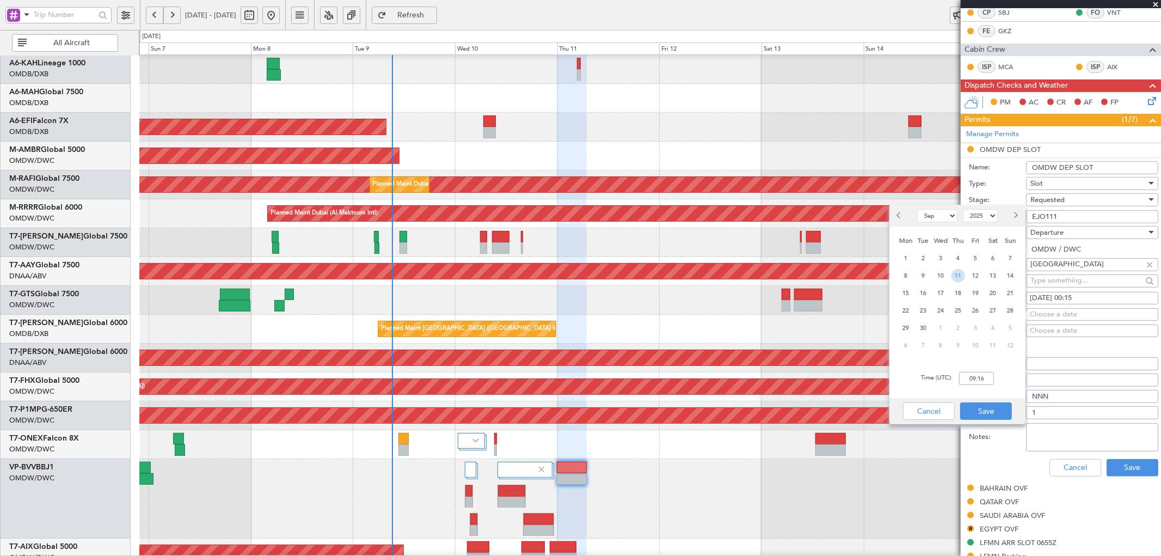
click at [961, 281] on span "11" at bounding box center [959, 276] width 14 height 14
click at [973, 379] on input "00:00" at bounding box center [976, 378] width 35 height 13
type input "0015"
click at [997, 409] on button "Save" at bounding box center [987, 410] width 52 height 17
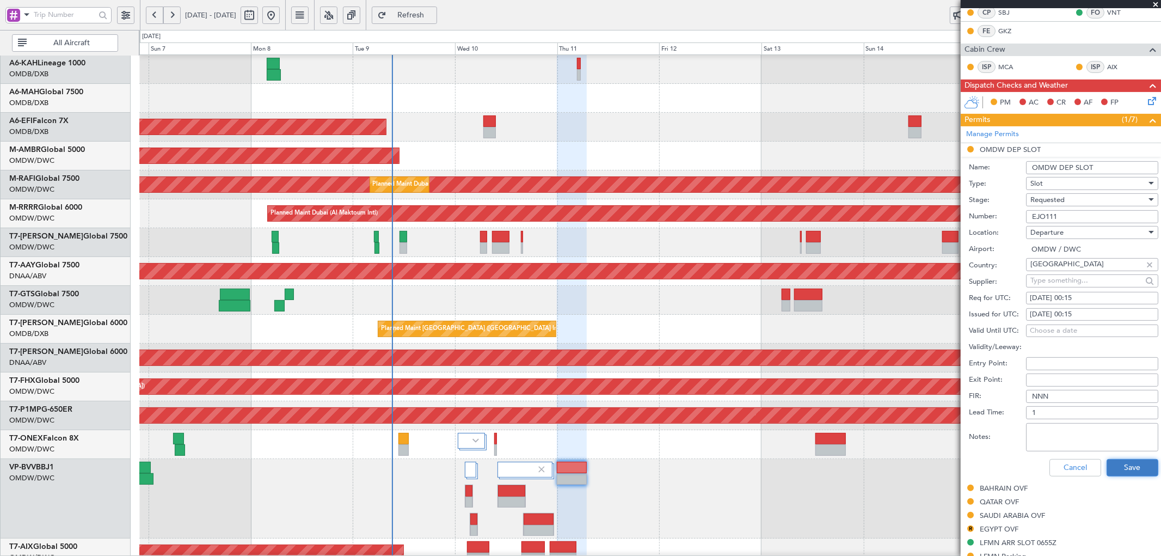
click at [1122, 466] on button "Save" at bounding box center [1133, 467] width 52 height 17
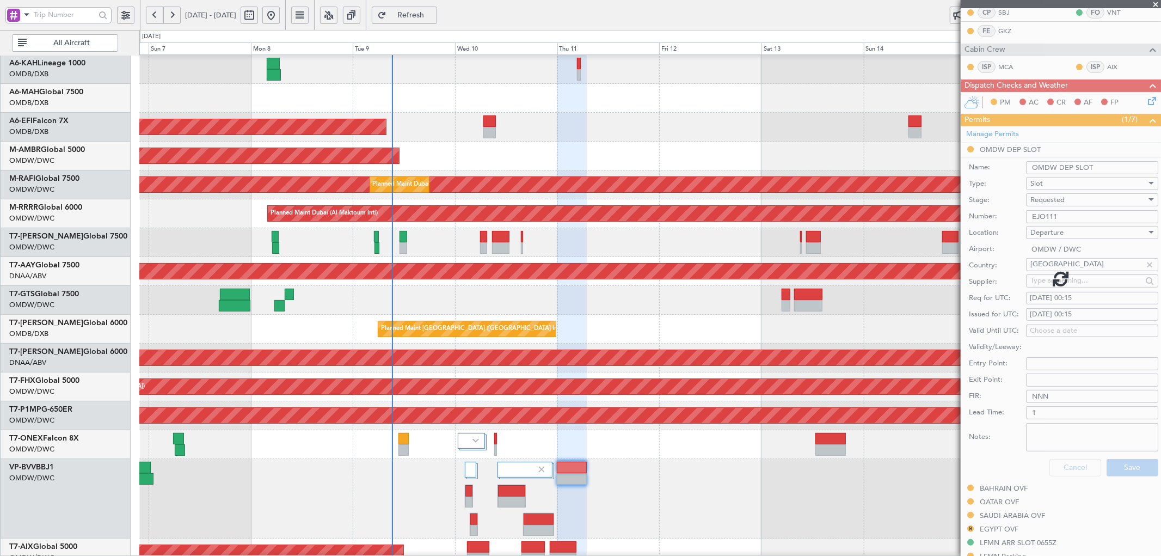
scroll to position [123, 0]
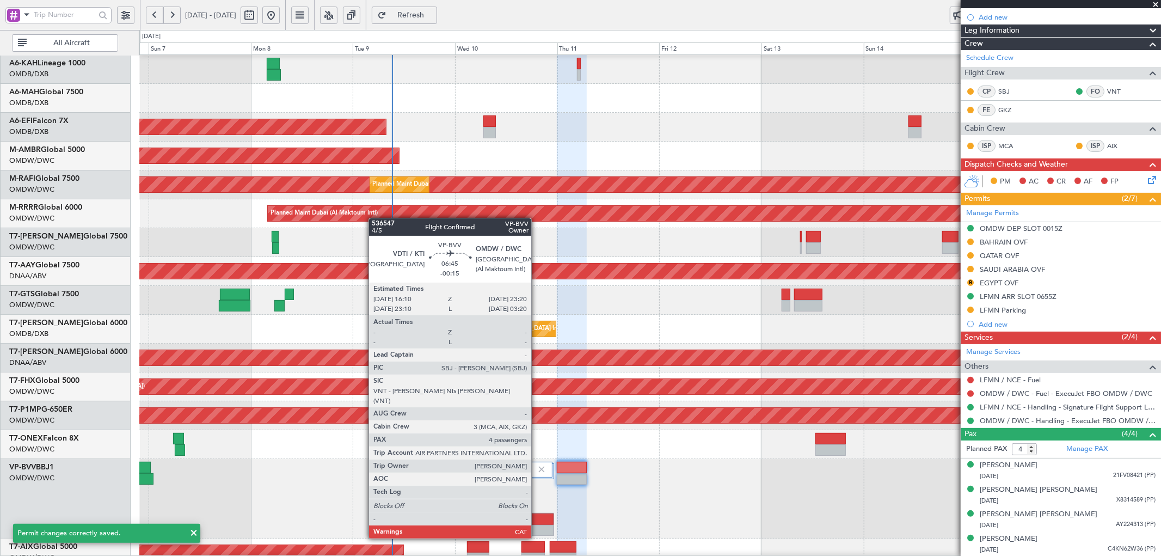
click at [537, 519] on div at bounding box center [539, 518] width 30 height 11
type input "-00:15"
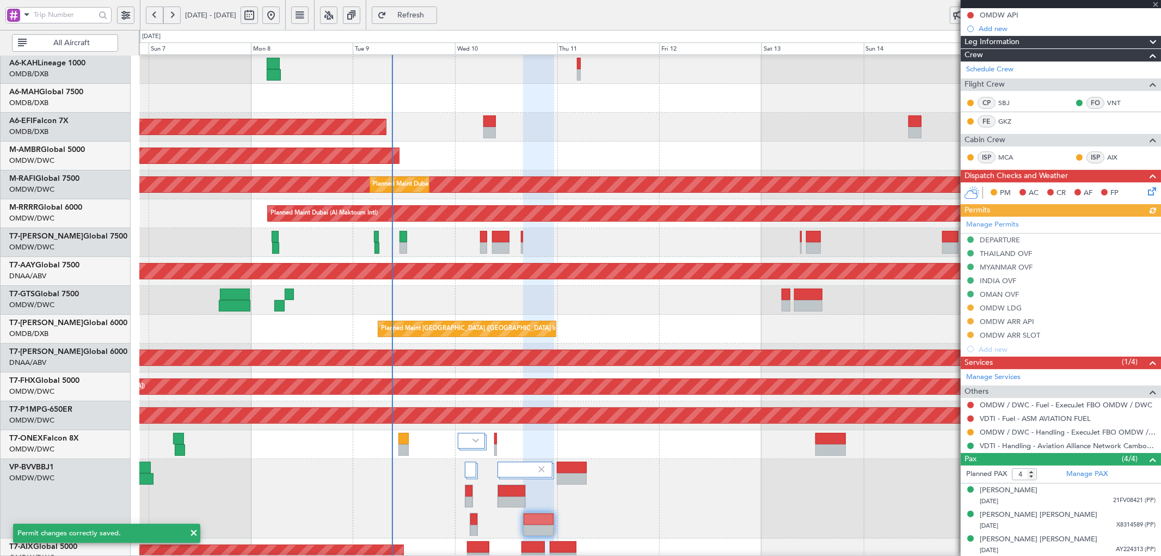
scroll to position [121, 0]
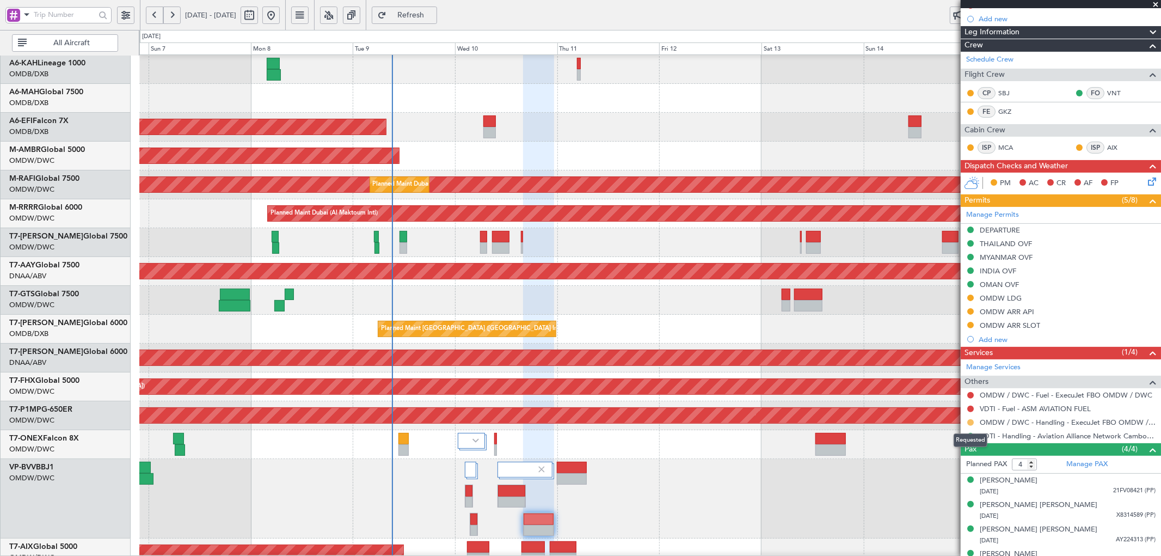
click at [972, 421] on button at bounding box center [971, 422] width 7 height 7
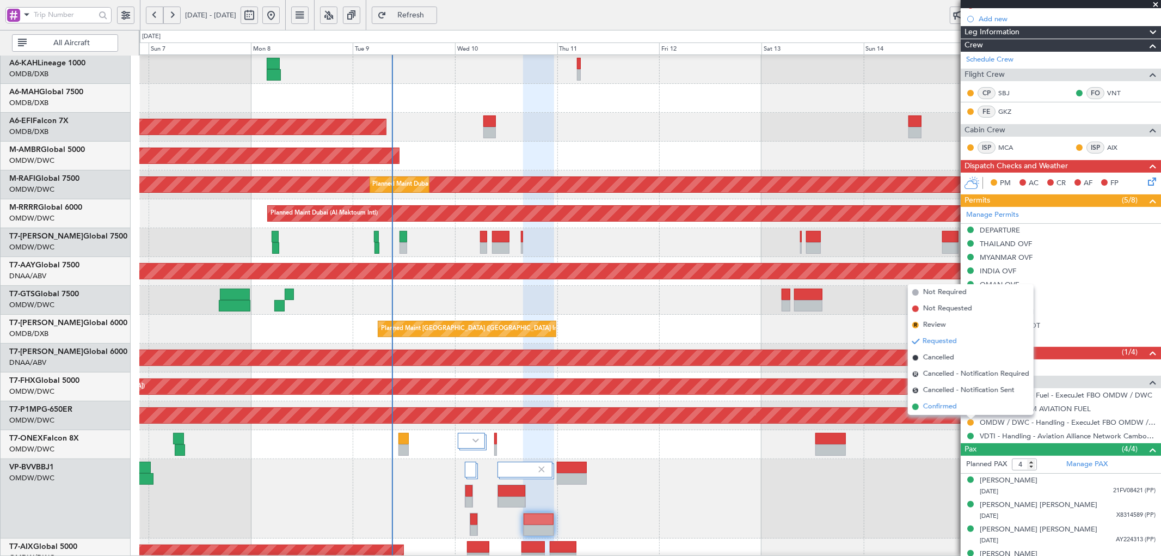
click at [939, 407] on span "Confirmed" at bounding box center [941, 406] width 34 height 11
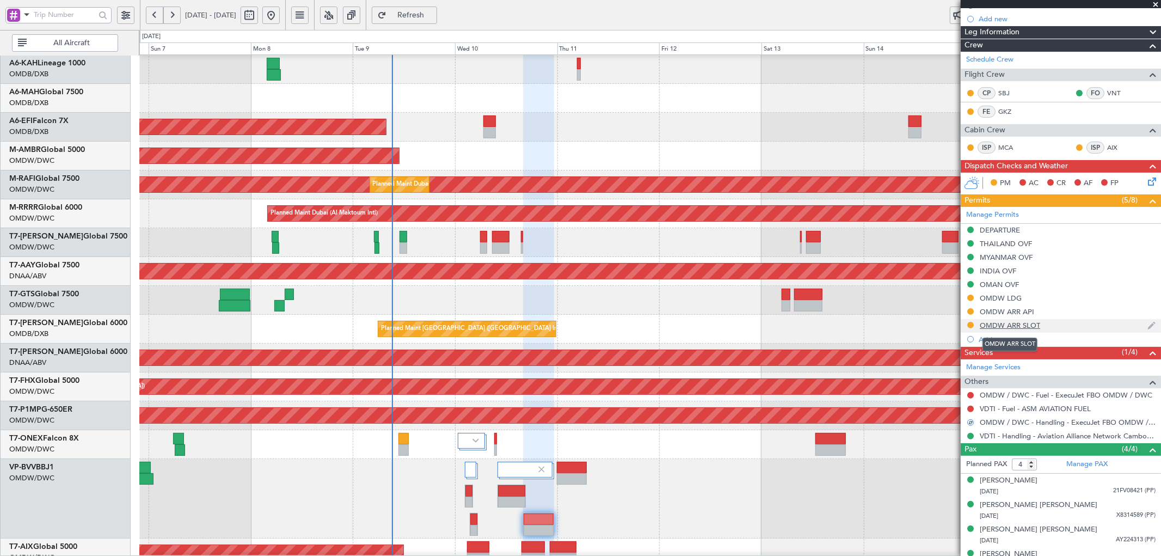
click at [1024, 322] on div "OMDW ARR SLOT" at bounding box center [1010, 325] width 60 height 9
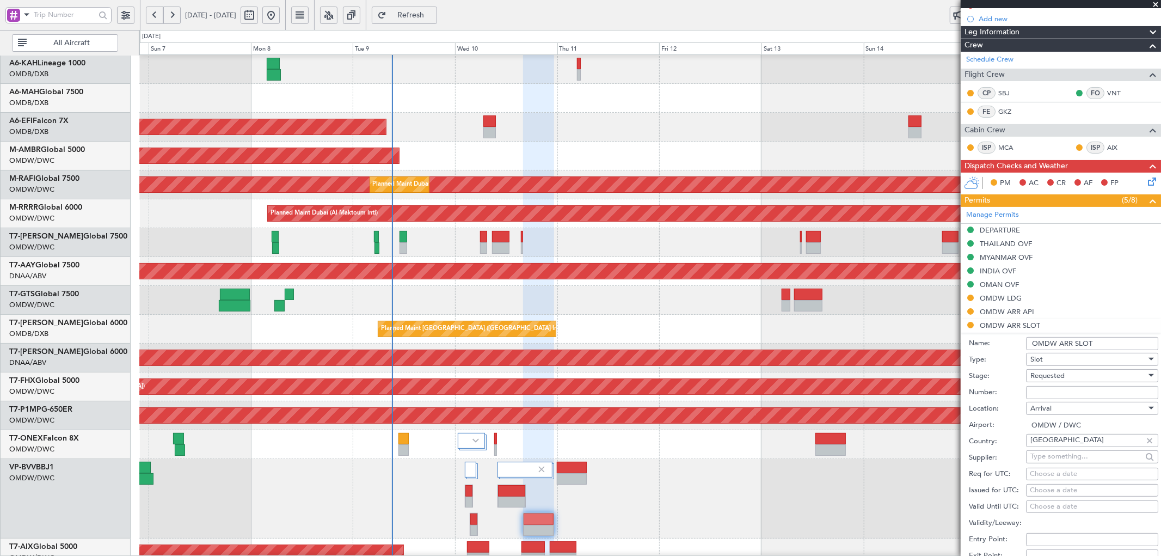
click at [1074, 393] on input "Number:" at bounding box center [1092, 392] width 132 height 13
type input "EJO111"
click at [1062, 374] on span "Requested" at bounding box center [1048, 376] width 34 height 10
click at [1074, 456] on span "Received OK" at bounding box center [1087, 459] width 113 height 16
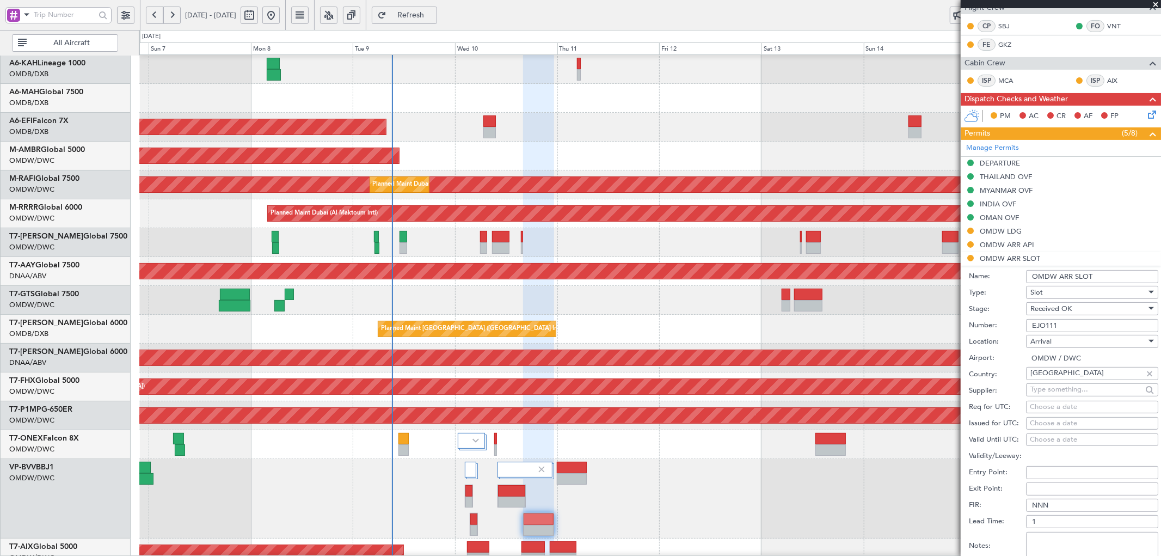
scroll to position [201, 0]
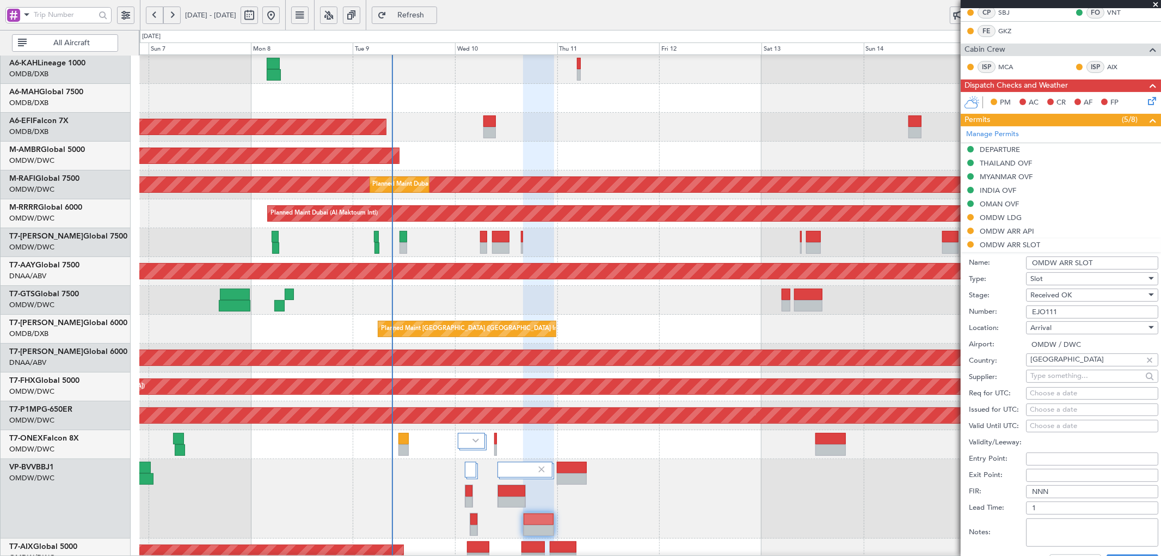
click at [1047, 390] on div "Choose a date" at bounding box center [1092, 393] width 125 height 11
select select "9"
select select "2025"
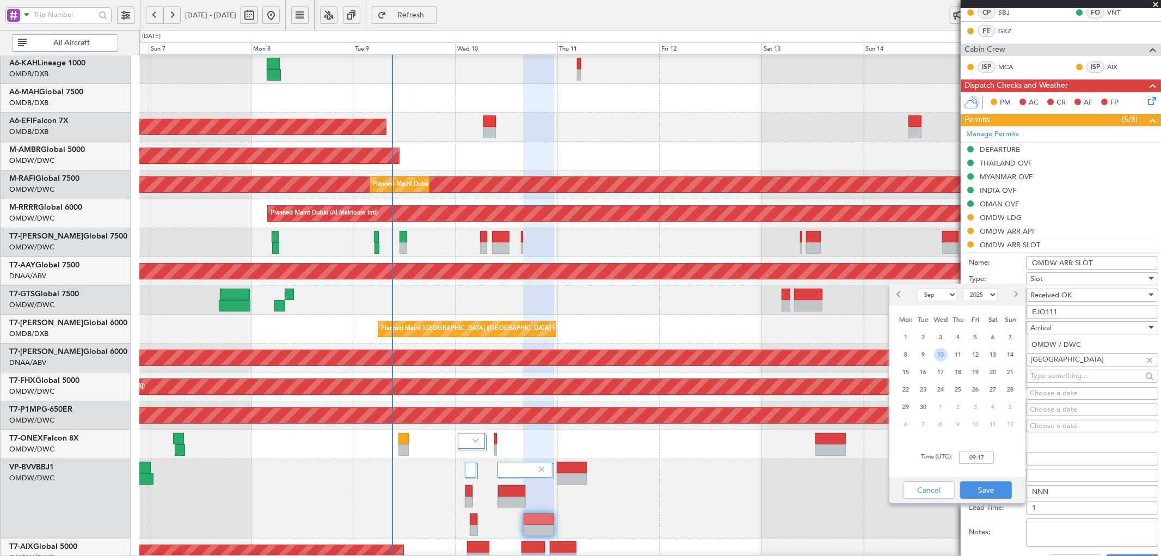
click at [943, 358] on span "10" at bounding box center [941, 355] width 14 height 14
click at [975, 456] on input "00:00" at bounding box center [976, 457] width 35 height 13
type input "23:15"
click at [982, 493] on button "Save" at bounding box center [987, 489] width 52 height 17
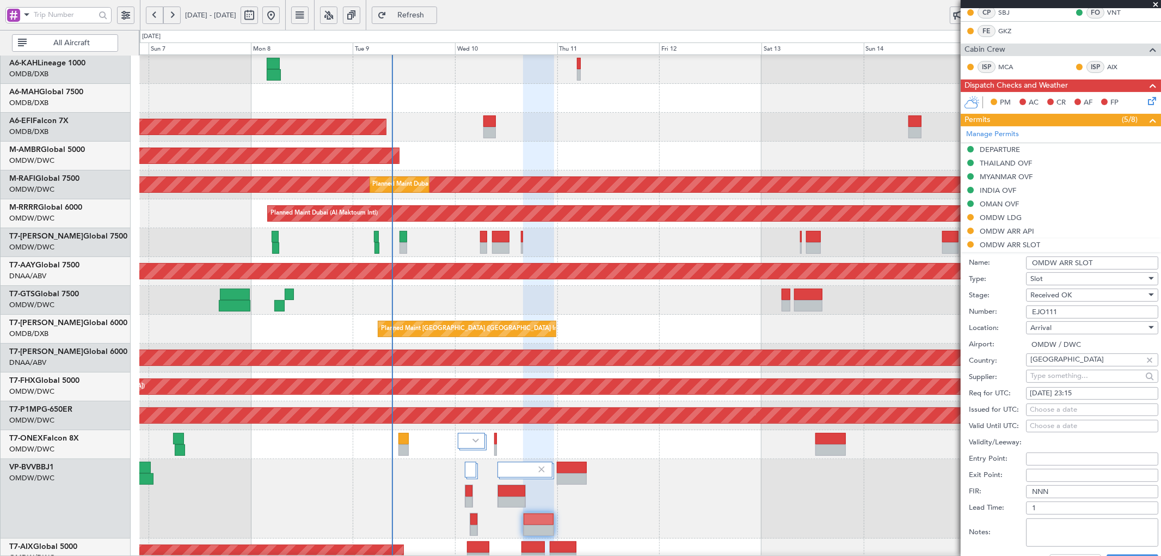
click at [1042, 411] on div "Choose a date" at bounding box center [1092, 410] width 125 height 11
select select "9"
select select "2025"
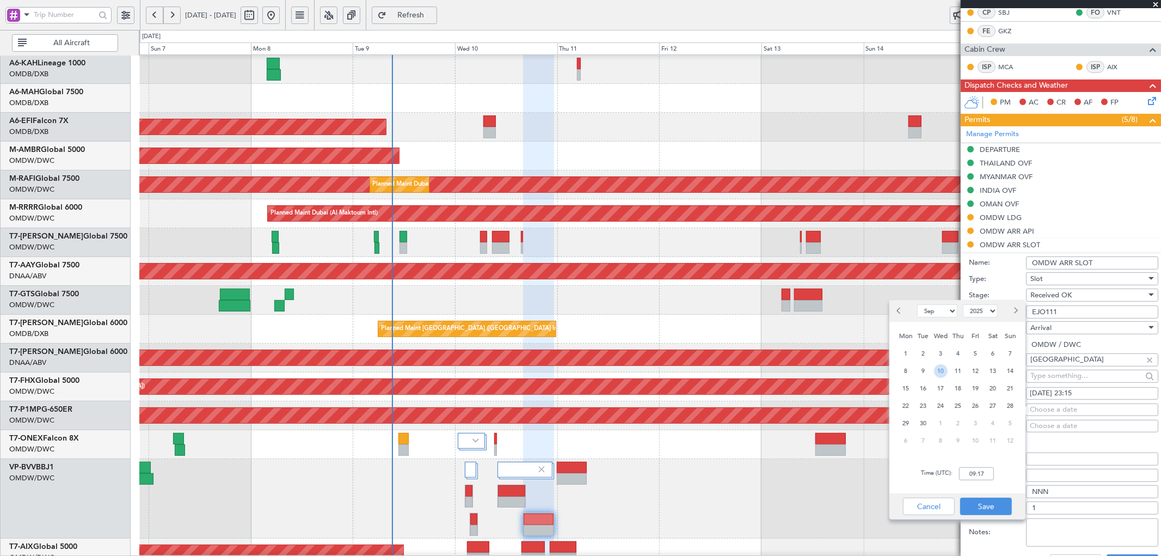
click at [935, 369] on span "10" at bounding box center [941, 371] width 14 height 14
click at [970, 476] on input "00:00" at bounding box center [976, 473] width 35 height 13
type input "23:15"
click at [991, 506] on button "Save" at bounding box center [987, 506] width 52 height 17
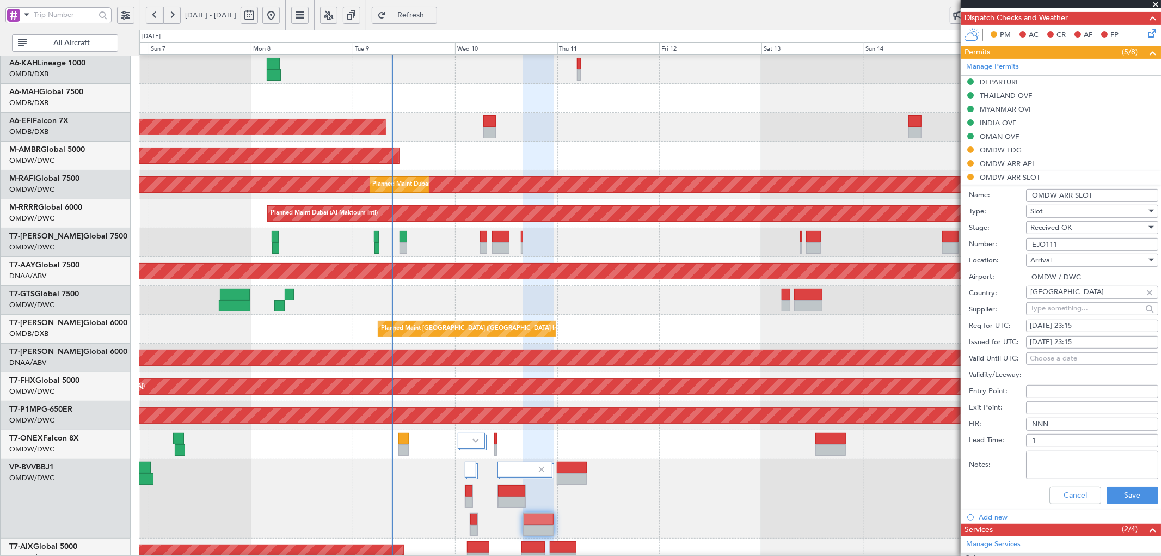
scroll to position [363, 0]
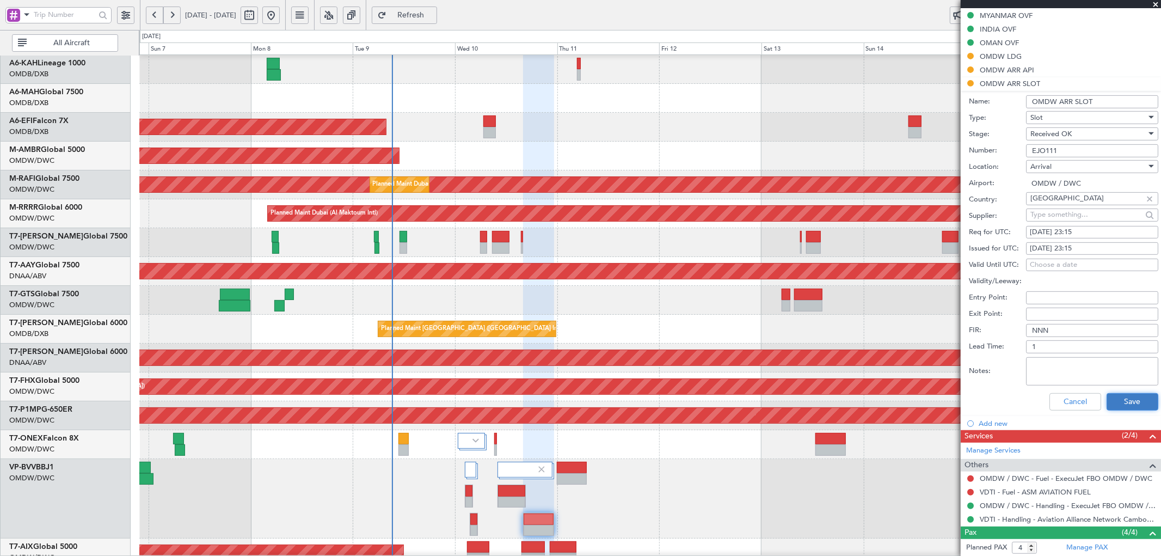
click at [1126, 399] on button "Save" at bounding box center [1133, 401] width 52 height 17
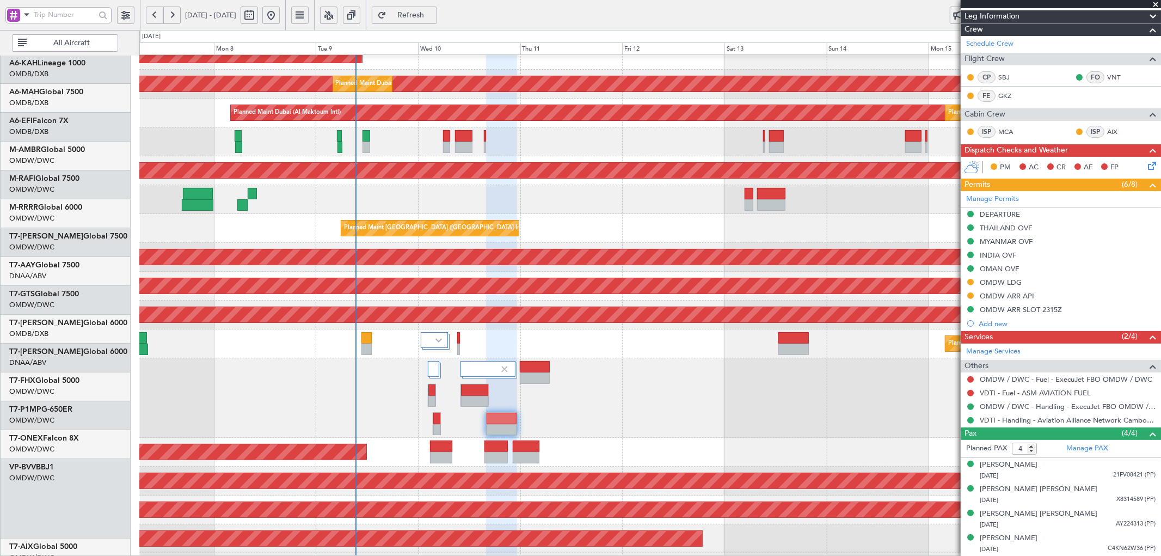
scroll to position [184, 0]
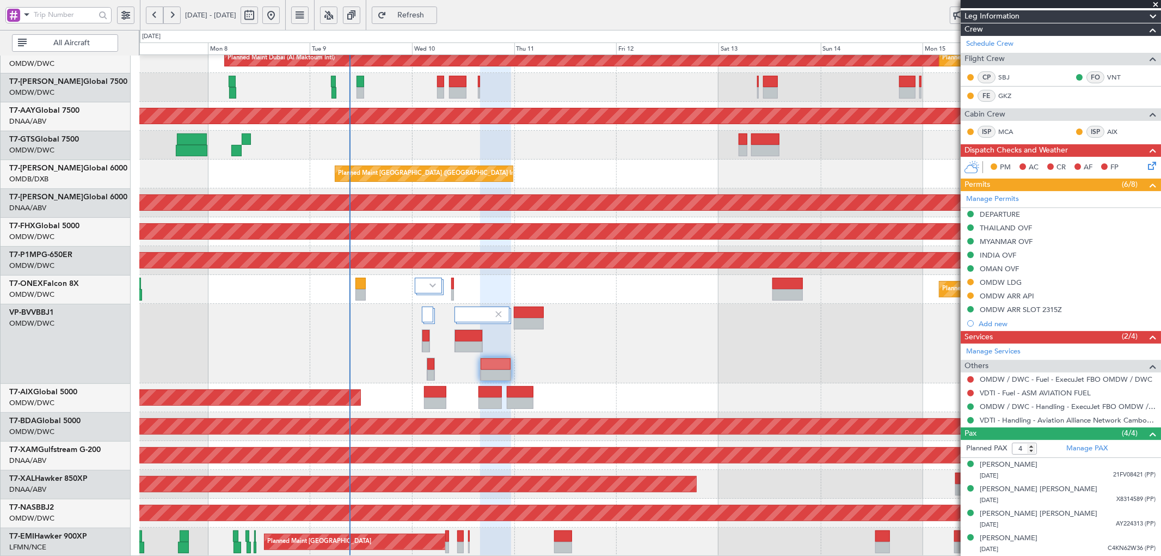
click at [357, 333] on div at bounding box center [650, 344] width 1022 height 80
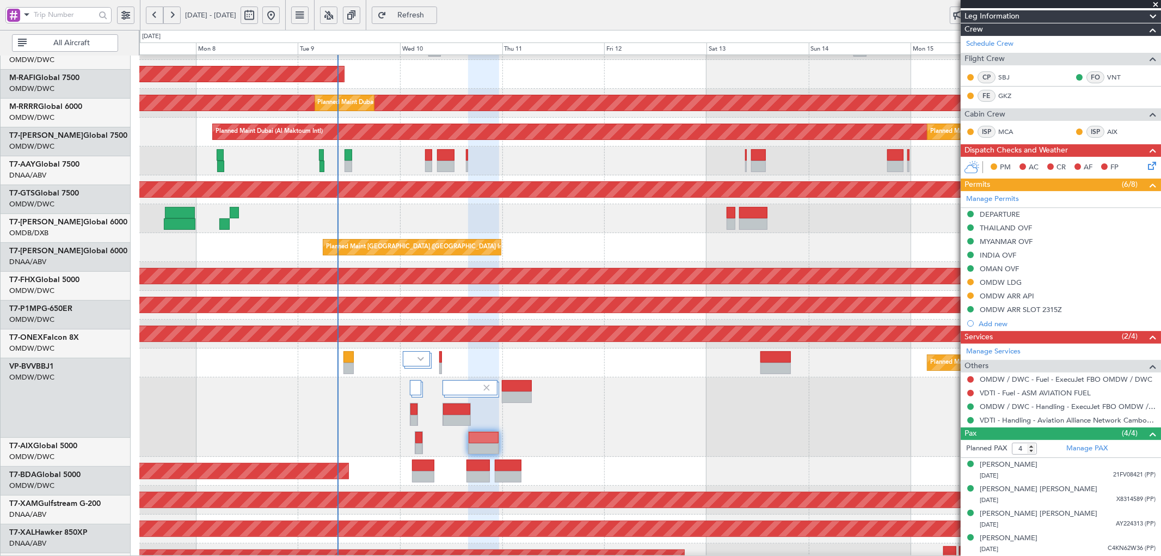
scroll to position [112, 0]
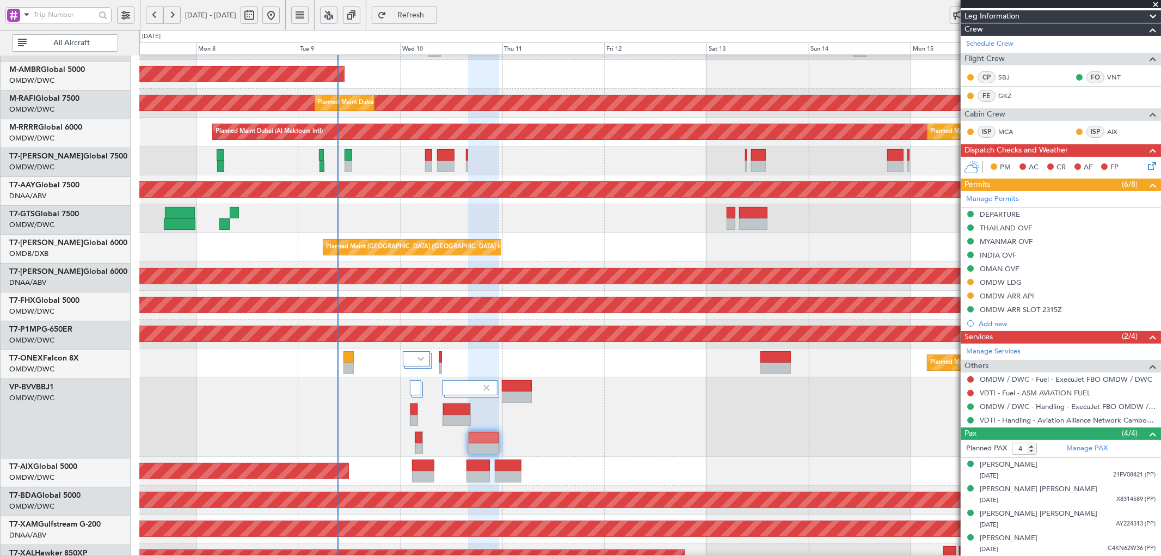
click at [482, 288] on div "Unplanned Maint [GEOGRAPHIC_DATA] (Al Maktoum Intl)" at bounding box center [650, 276] width 1022 height 29
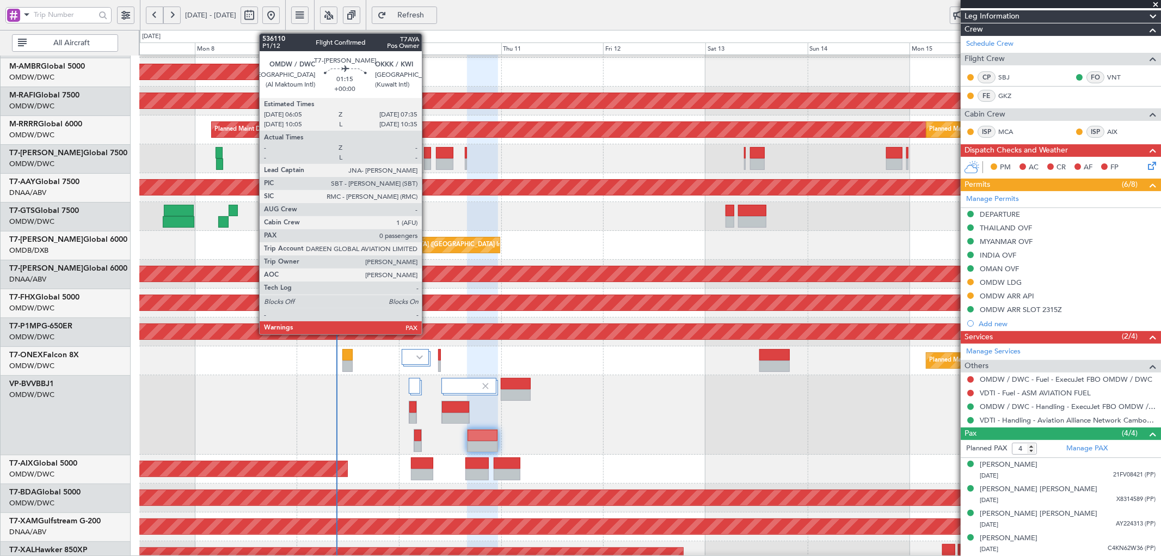
click at [427, 149] on div at bounding box center [427, 152] width 7 height 11
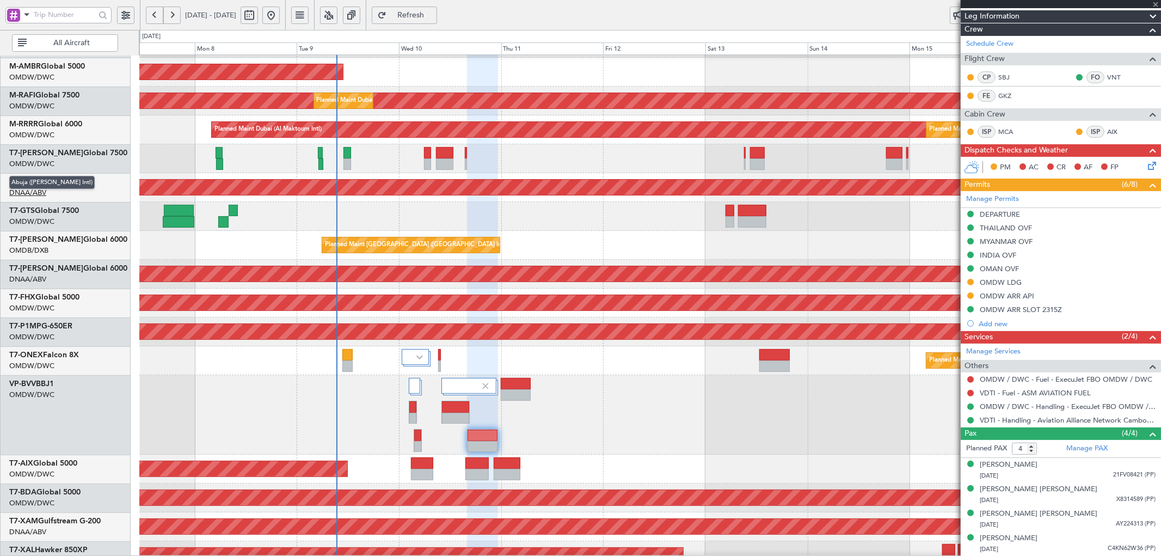
type input "0"
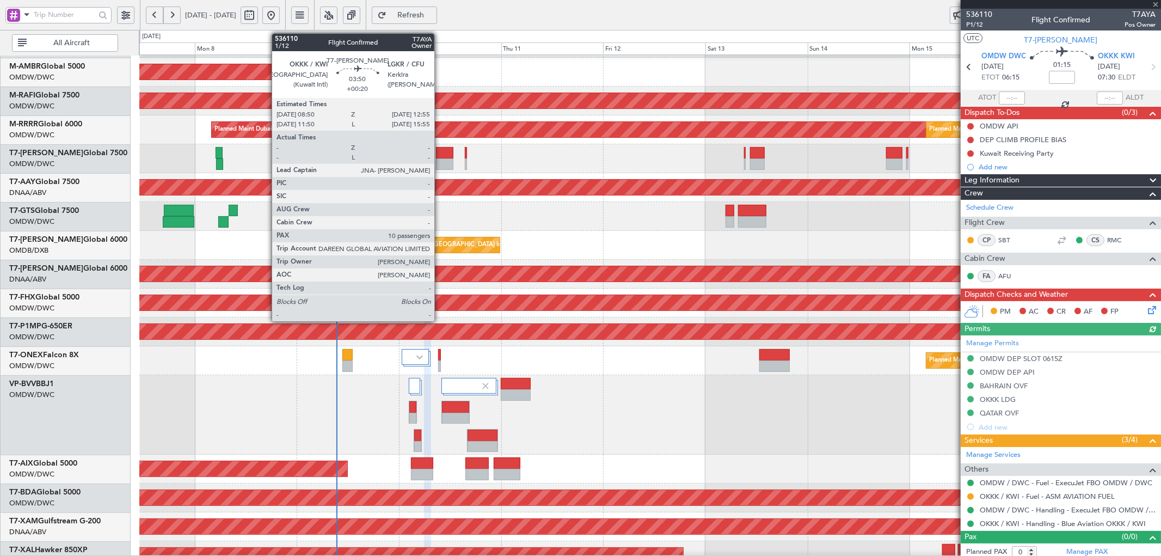
click at [440, 156] on div at bounding box center [444, 152] width 17 height 11
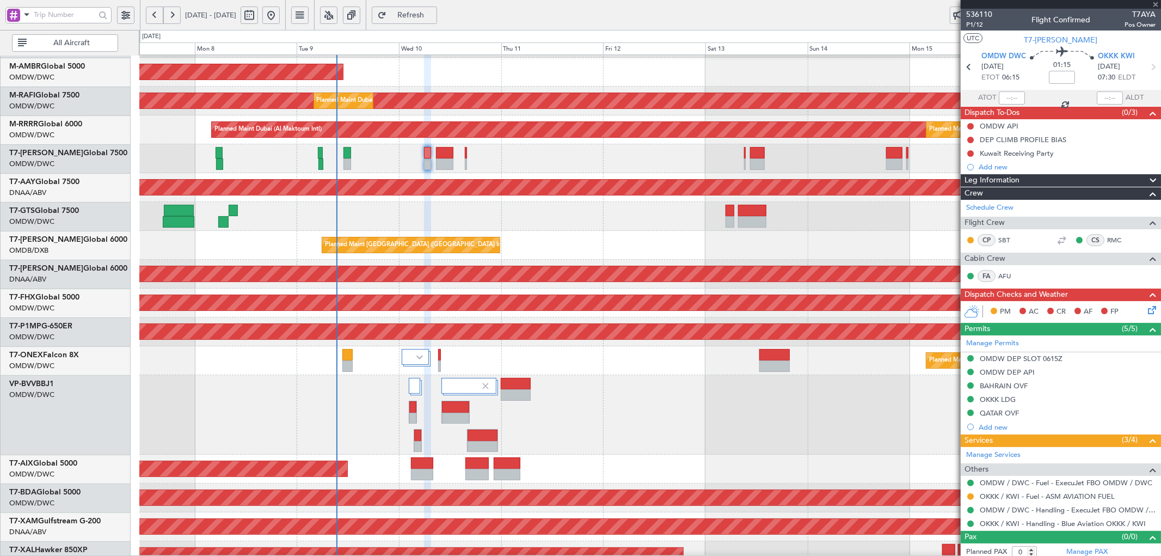
type input "+00:20"
type input "10"
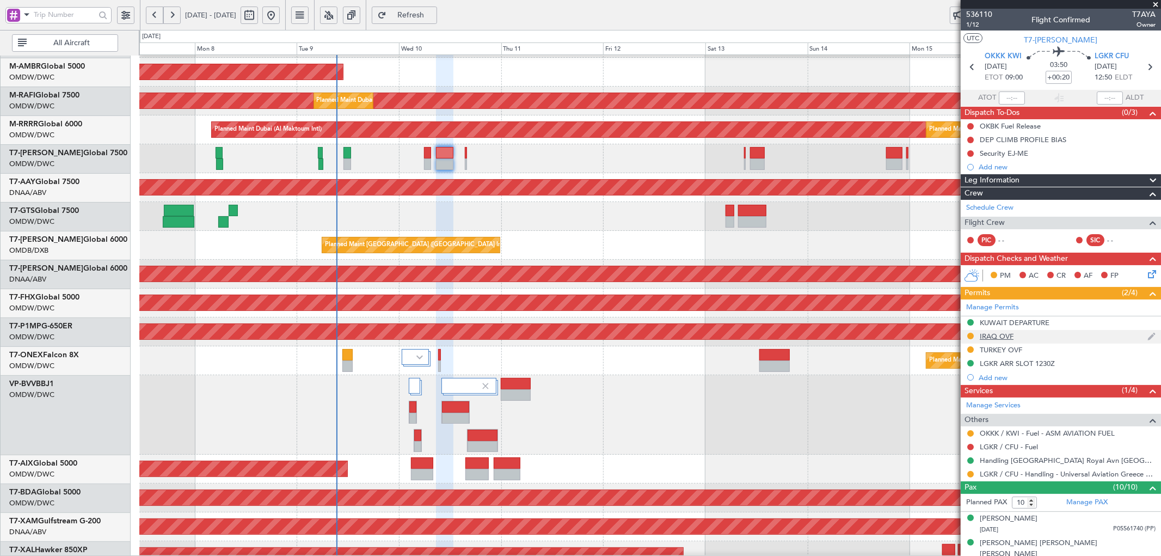
click at [994, 335] on div "IRAQ OVF" at bounding box center [997, 336] width 34 height 9
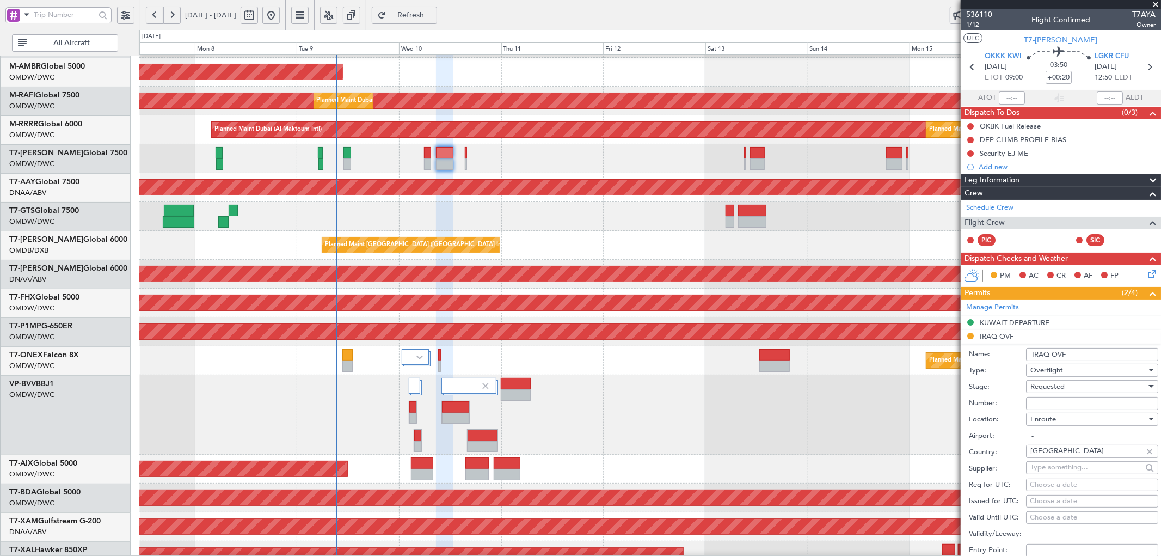
click at [1057, 401] on input "Number:" at bounding box center [1092, 403] width 132 height 13
paste input "OVR 48365"
type input "OVR 48365"
click at [1062, 380] on div "Requested" at bounding box center [1089, 386] width 116 height 16
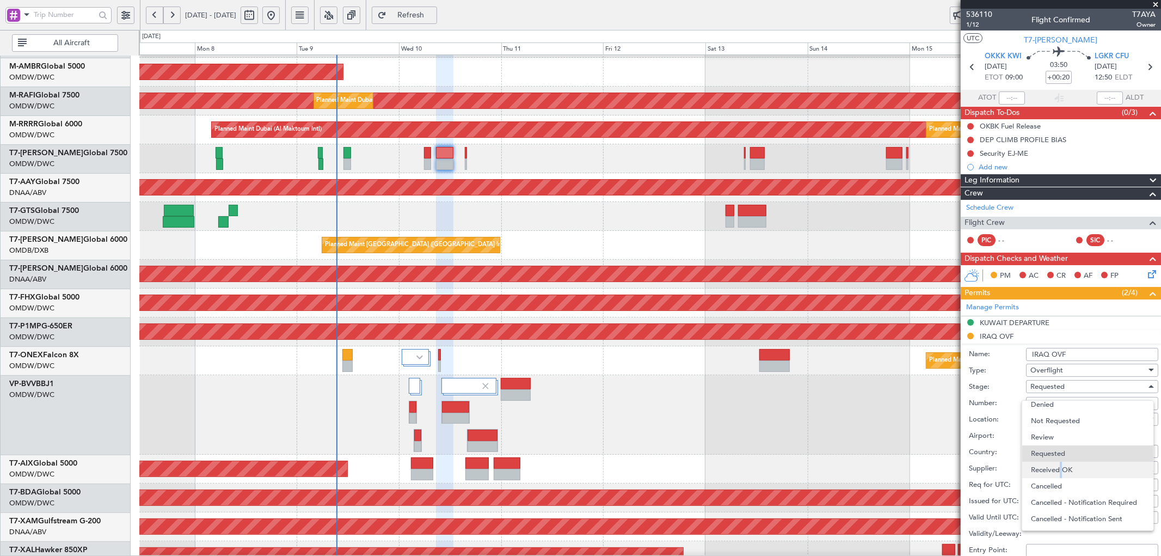
click at [1059, 468] on span "Received OK" at bounding box center [1087, 470] width 113 height 16
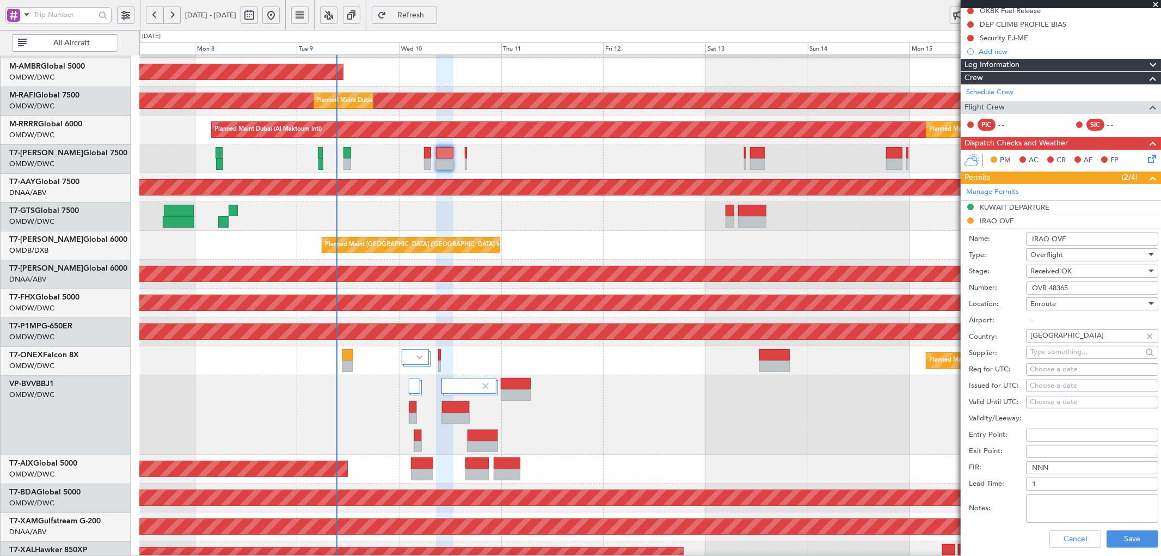
scroll to position [121, 0]
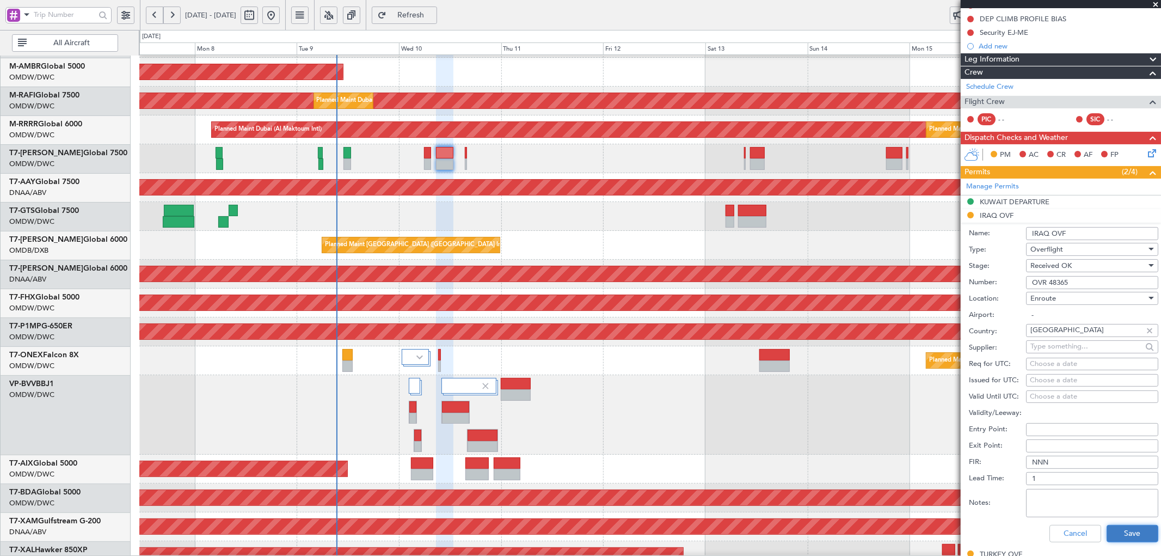
click at [1113, 531] on button "Save" at bounding box center [1133, 533] width 52 height 17
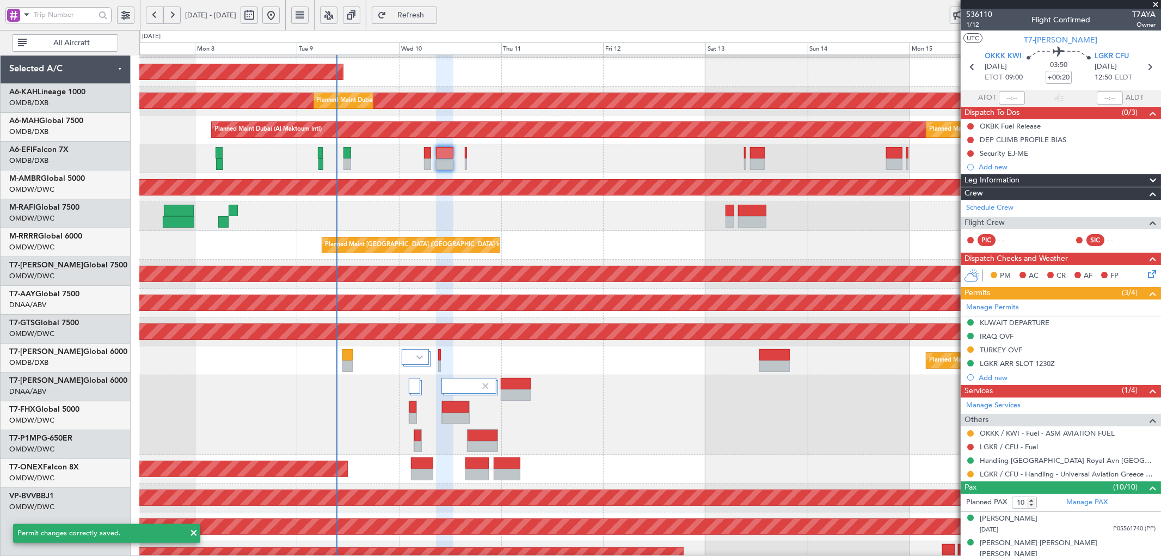
scroll to position [121, 0]
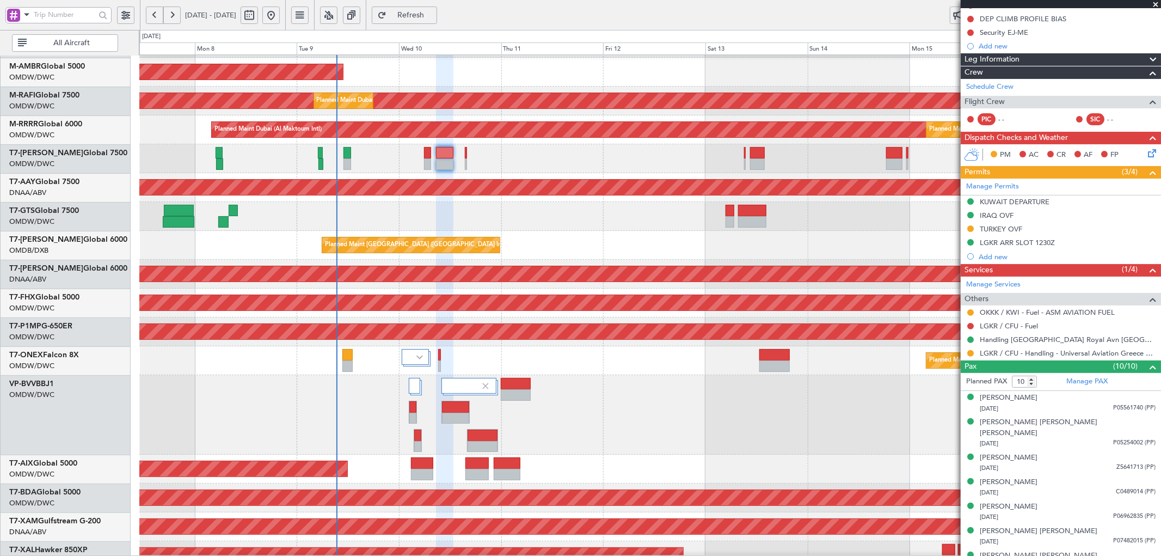
click at [433, 11] on span "Refresh" at bounding box center [411, 15] width 45 height 8
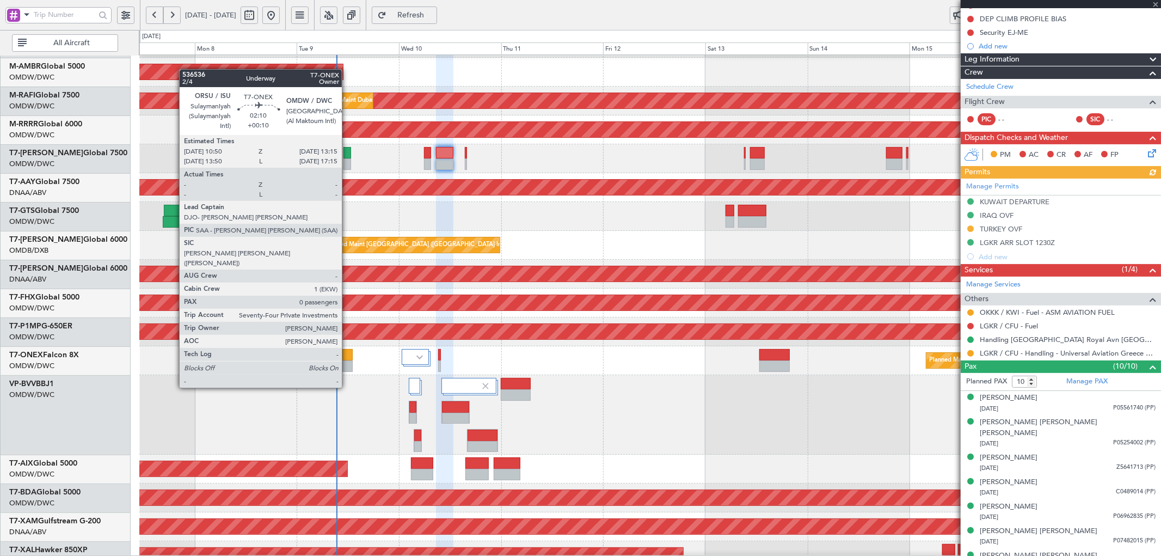
click at [347, 357] on div at bounding box center [348, 354] width 10 height 11
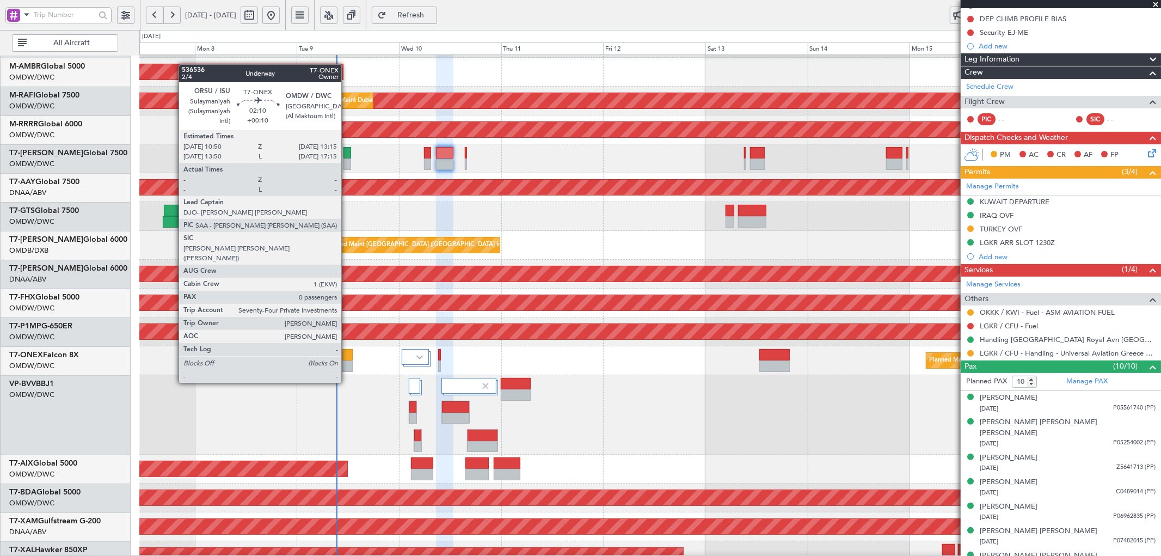
click at [347, 352] on div at bounding box center [348, 354] width 10 height 11
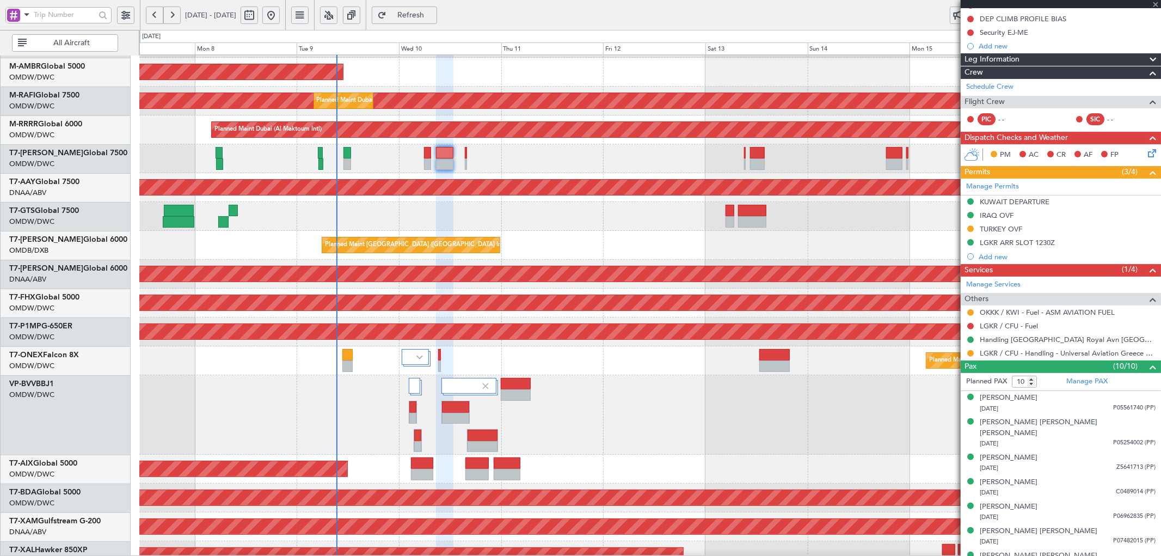
type input "+00:10"
type input "0"
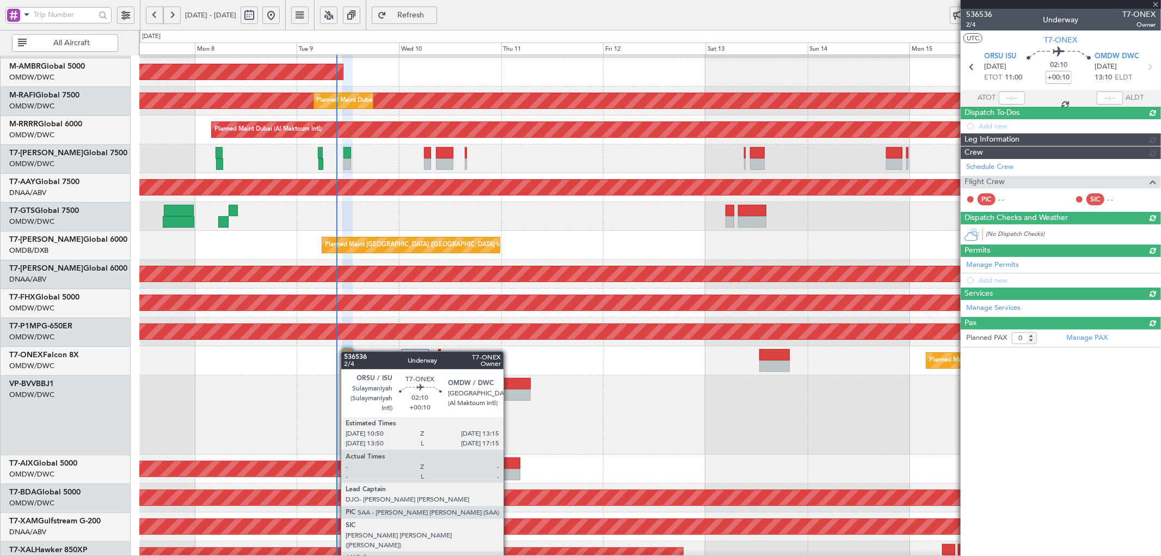
scroll to position [0, 0]
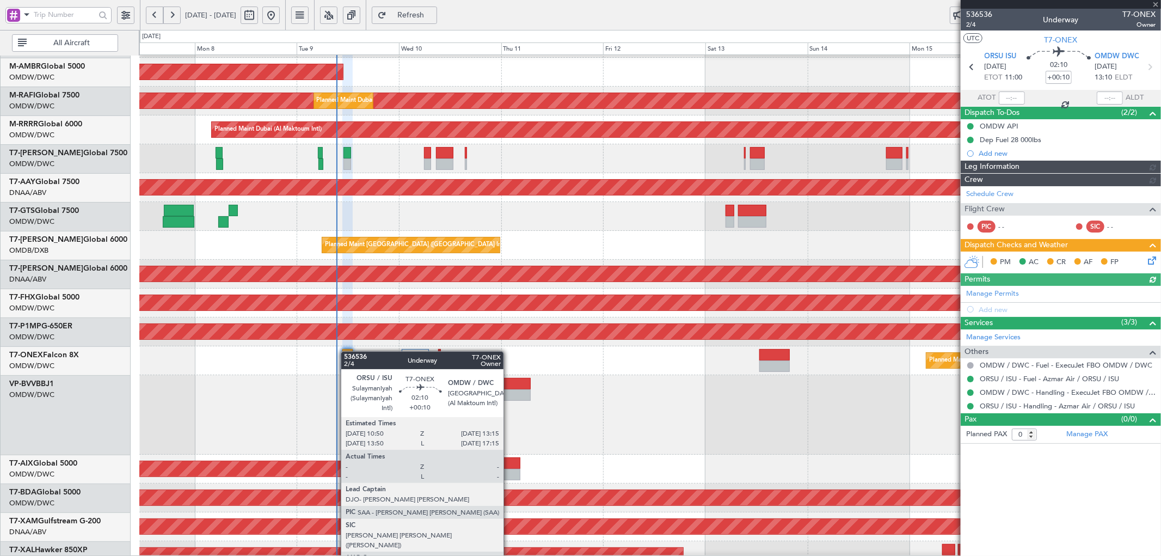
type input "[PERSON_NAME] (ANI)"
type input "7228"
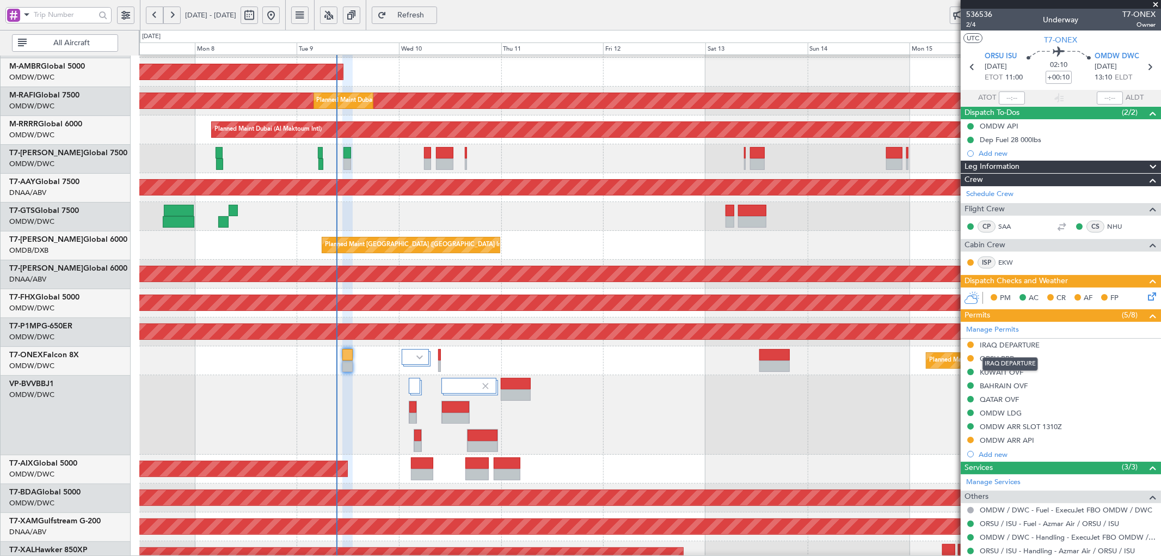
click at [1001, 357] on div "IRAQ DEPARTURE" at bounding box center [1011, 364] width 56 height 14
click at [999, 358] on div "ORSU PPR" at bounding box center [997, 358] width 34 height 9
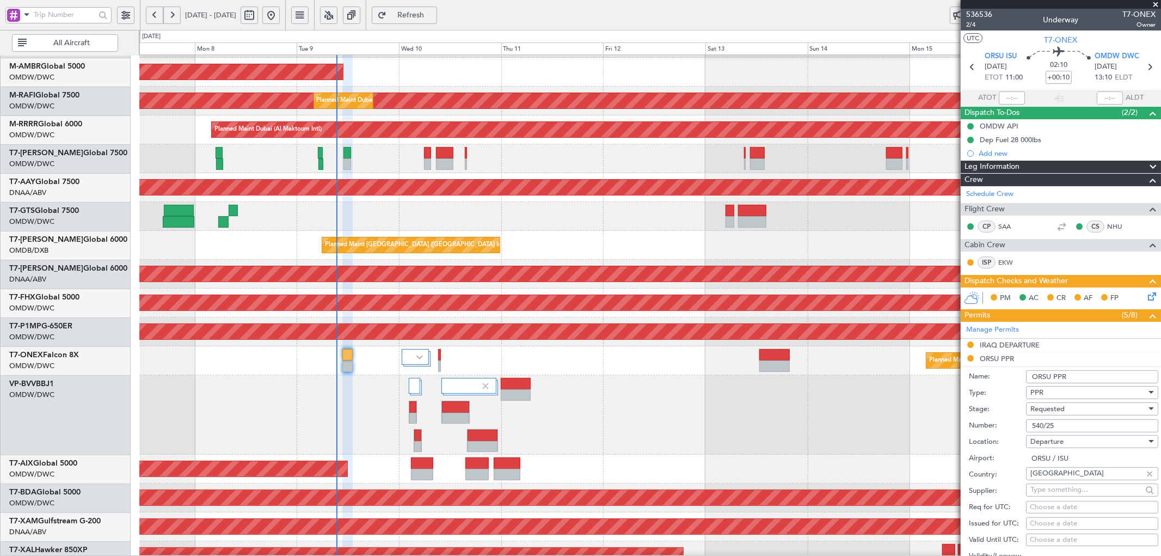
click at [1060, 429] on input "540/25" at bounding box center [1092, 425] width 132 height 13
click at [1065, 409] on span "Requested" at bounding box center [1048, 409] width 34 height 10
click at [1063, 491] on span "Received OK" at bounding box center [1087, 492] width 113 height 16
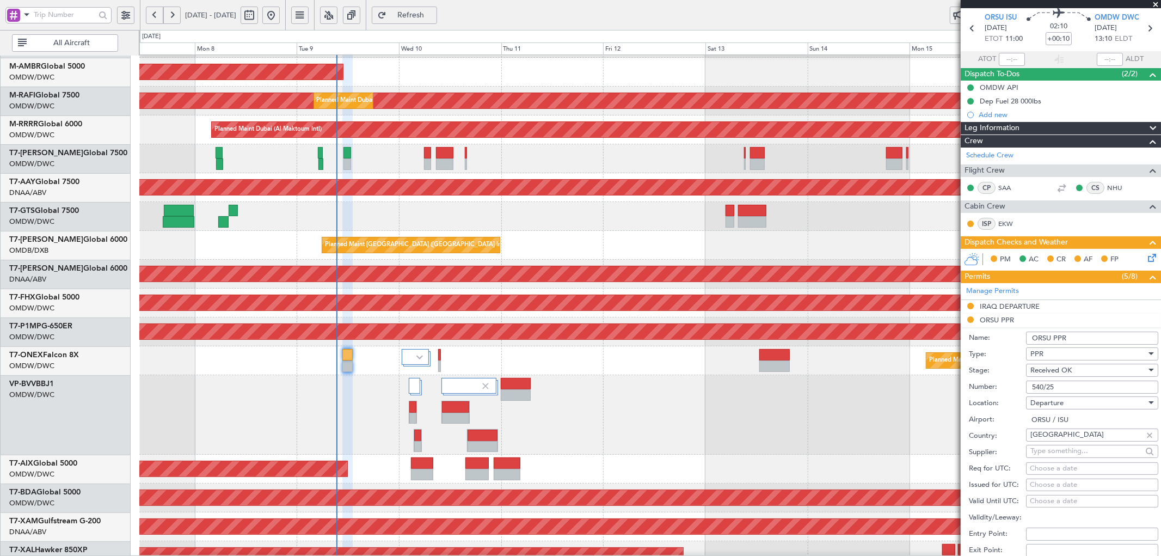
scroll to position [121, 0]
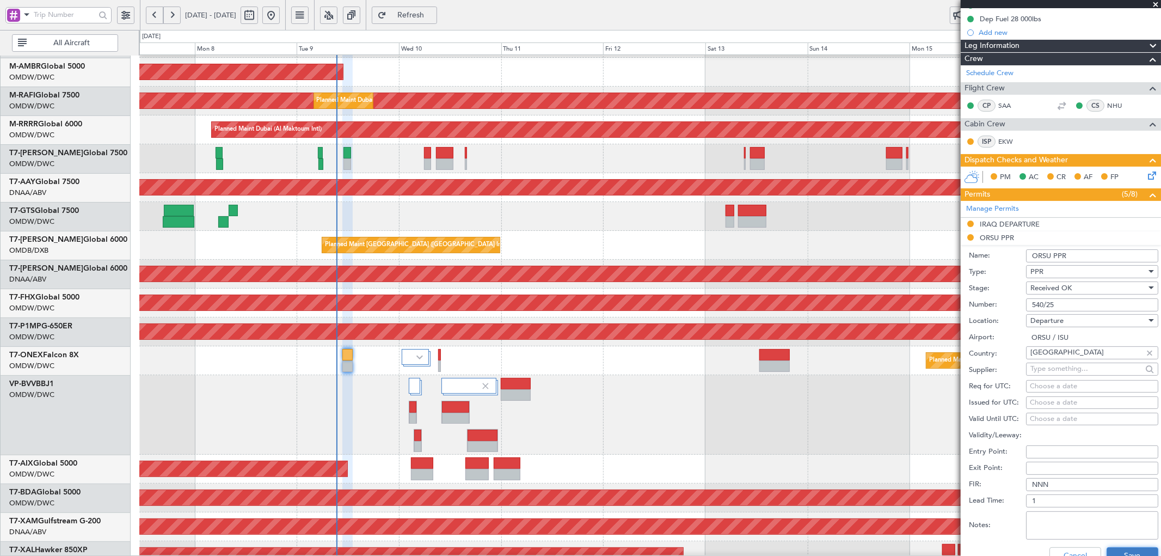
click at [1122, 554] on button "Save" at bounding box center [1133, 555] width 52 height 17
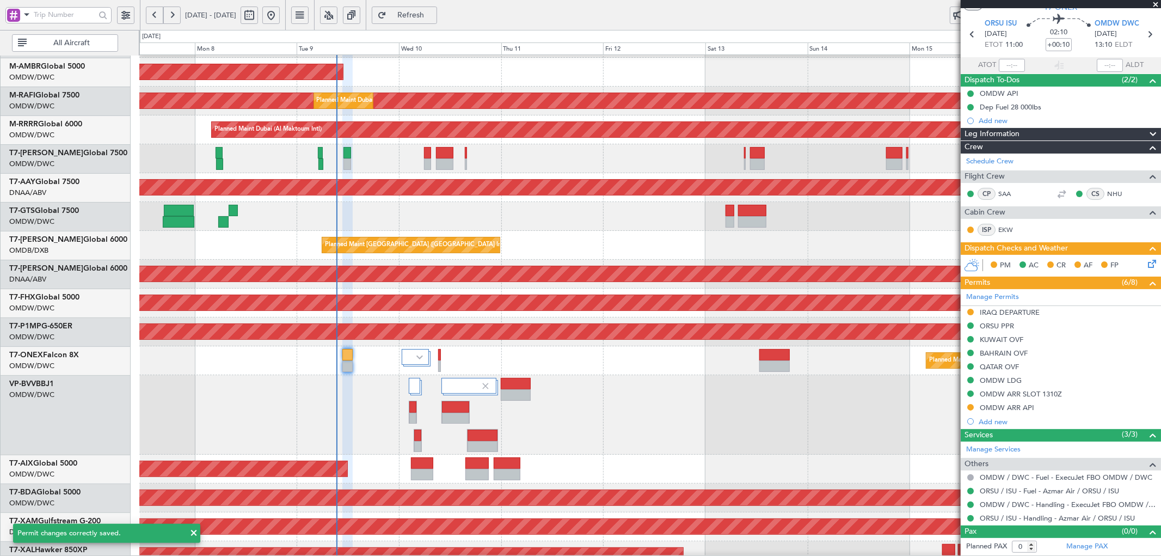
scroll to position [33, 0]
click at [970, 313] on button at bounding box center [971, 312] width 7 height 7
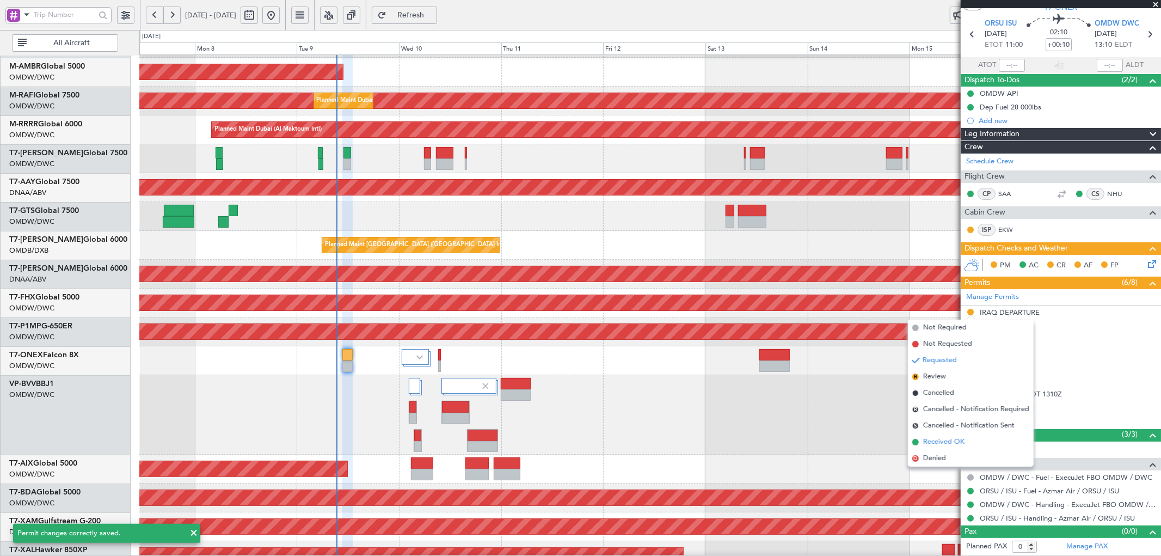
click at [934, 443] on span "Received OK" at bounding box center [944, 442] width 41 height 11
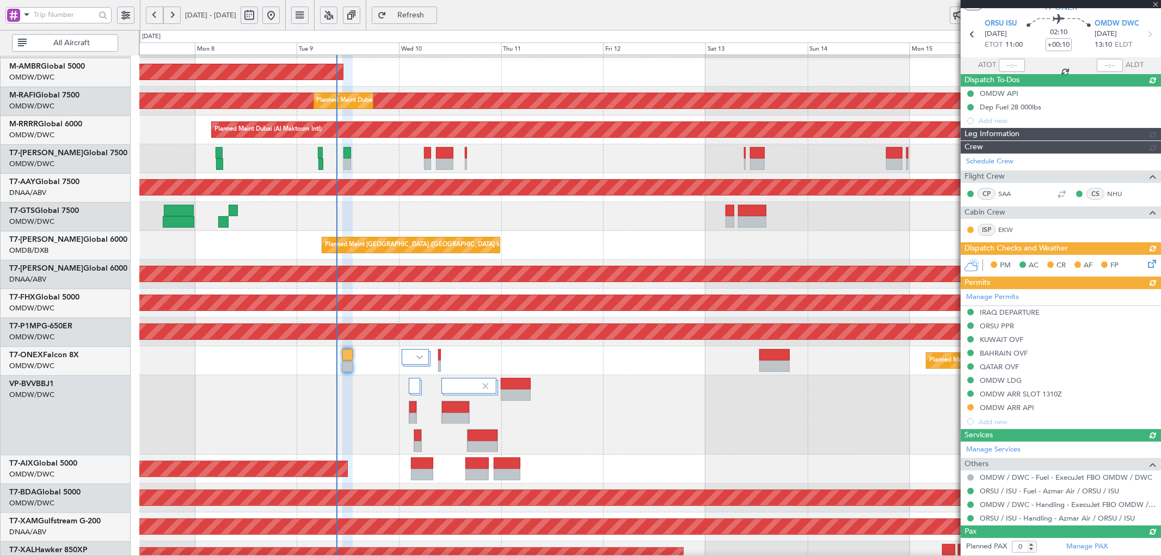
type input "[PERSON_NAME] (ANI)"
type input "7228"
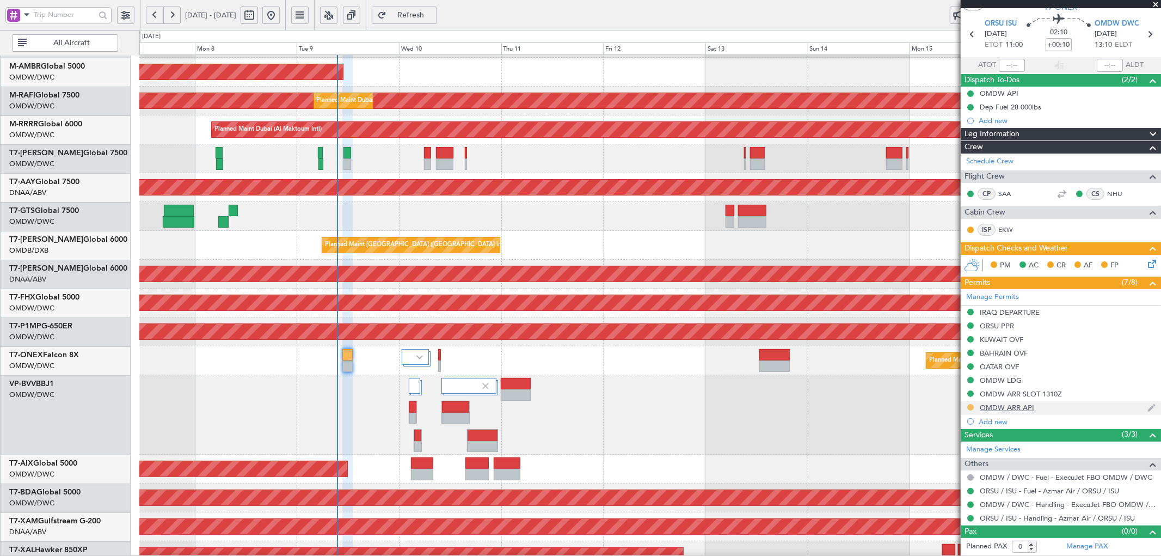
click at [970, 407] on button at bounding box center [971, 407] width 7 height 7
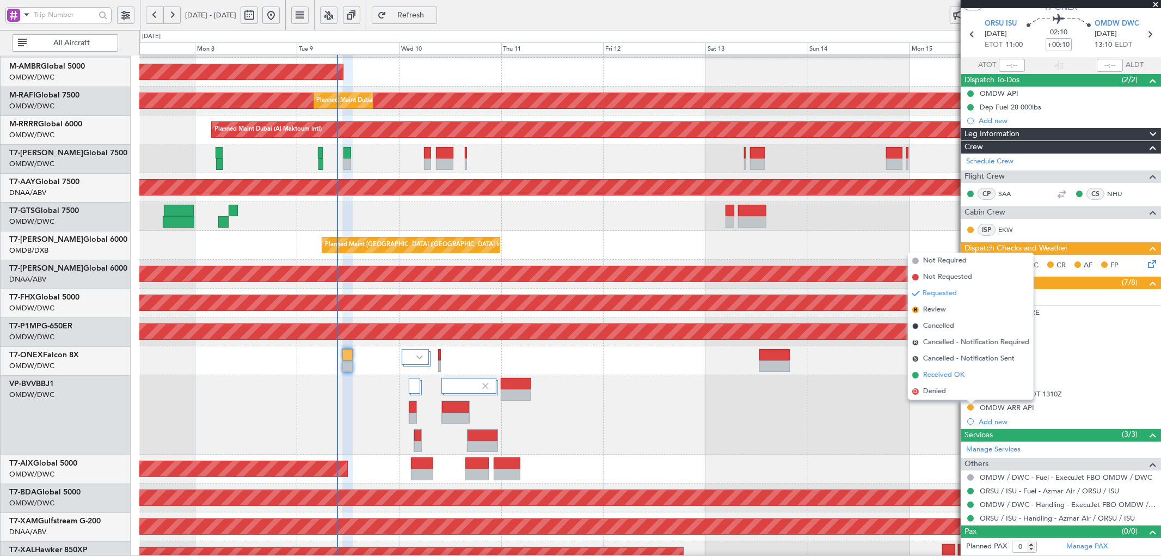
click at [933, 373] on span "Received OK" at bounding box center [944, 375] width 41 height 11
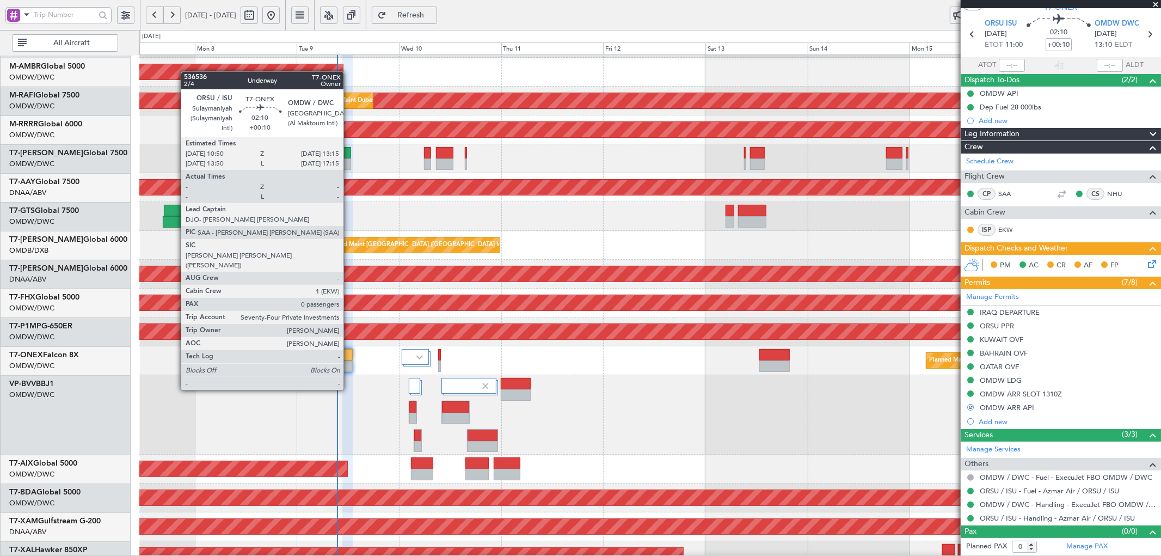
click at [349, 358] on div at bounding box center [348, 354] width 10 height 11
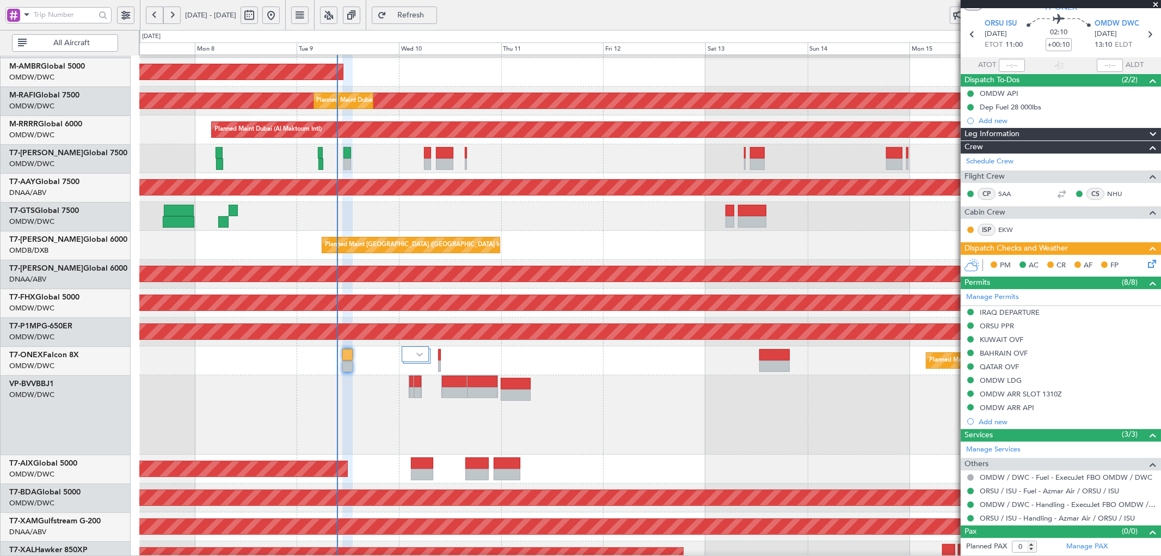
type input "[PERSON_NAME] (ANI)"
type input "7248"
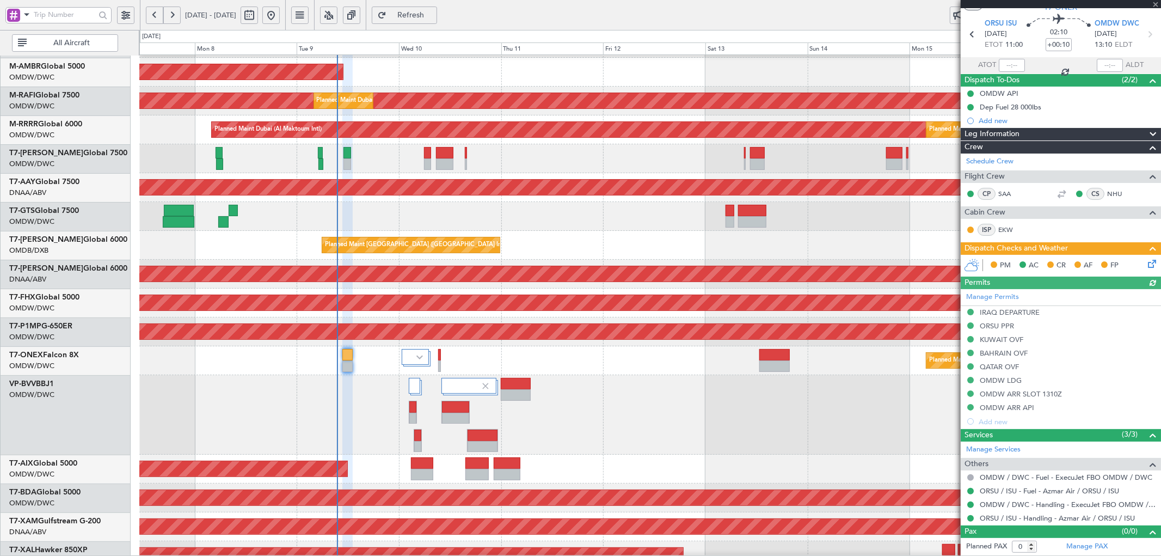
type input "[PERSON_NAME] (ANI)"
type input "7248"
click at [1146, 262] on icon at bounding box center [1150, 262] width 9 height 9
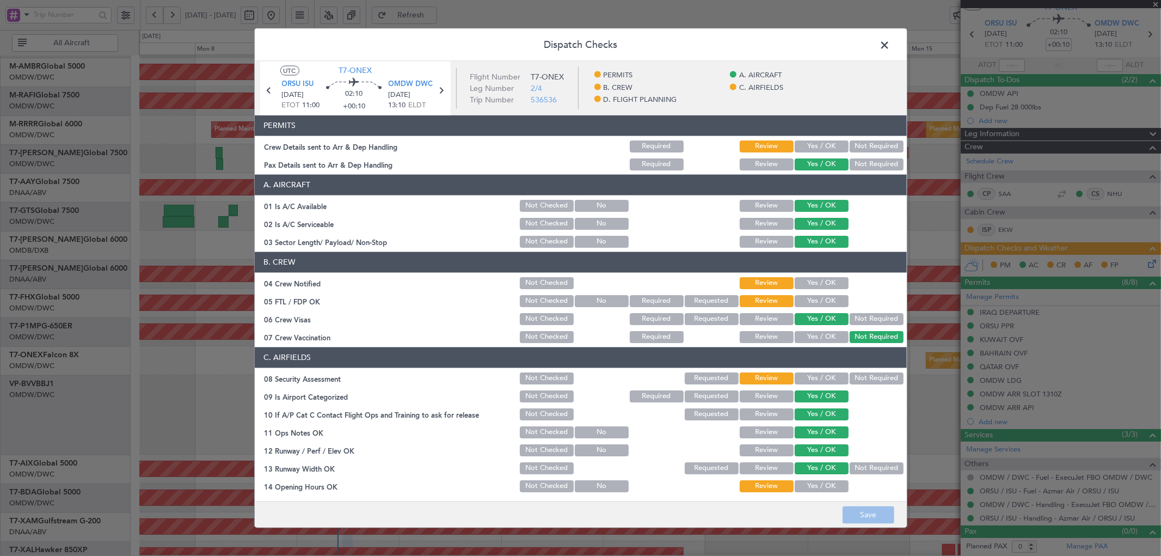
click at [806, 140] on button "Yes / OK" at bounding box center [822, 146] width 54 height 12
drag, startPoint x: 810, startPoint y: 273, endPoint x: 814, endPoint y: 294, distance: 21.0
click at [810, 273] on section "B. CREW 04 Crew Notified Not Checked Review Yes / OK 05 FTL / FDP OK Not Checke…" at bounding box center [581, 298] width 652 height 93
drag, startPoint x: 814, startPoint y: 281, endPoint x: 809, endPoint y: 309, distance: 28.2
click at [814, 281] on button "Yes / OK" at bounding box center [822, 283] width 54 height 12
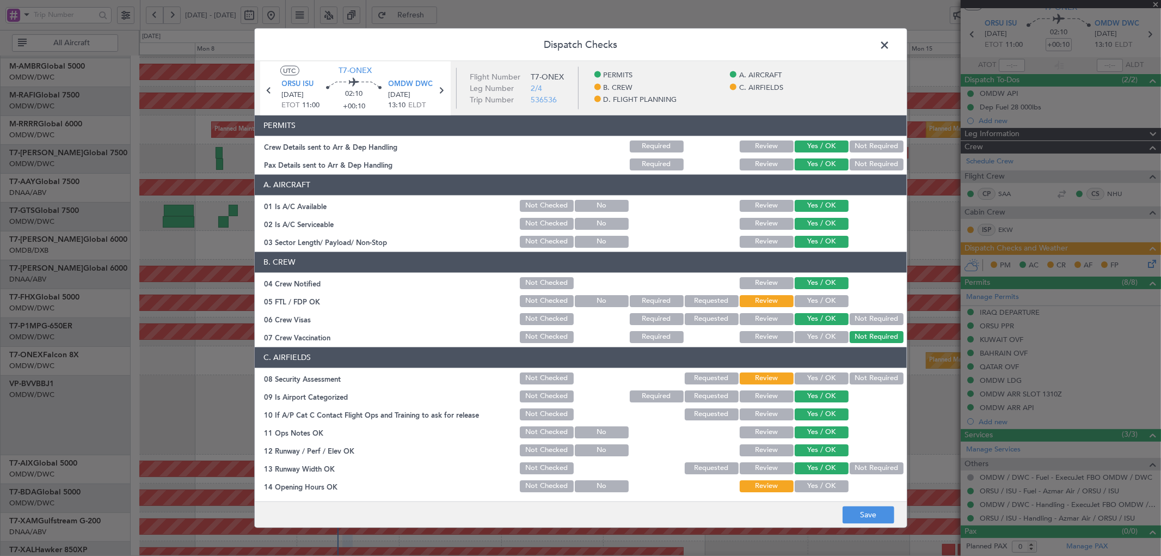
click at [810, 301] on button "Yes / OK" at bounding box center [822, 301] width 54 height 12
click at [803, 380] on button "Yes / OK" at bounding box center [822, 378] width 54 height 12
click at [807, 485] on button "Yes / OK" at bounding box center [822, 486] width 54 height 12
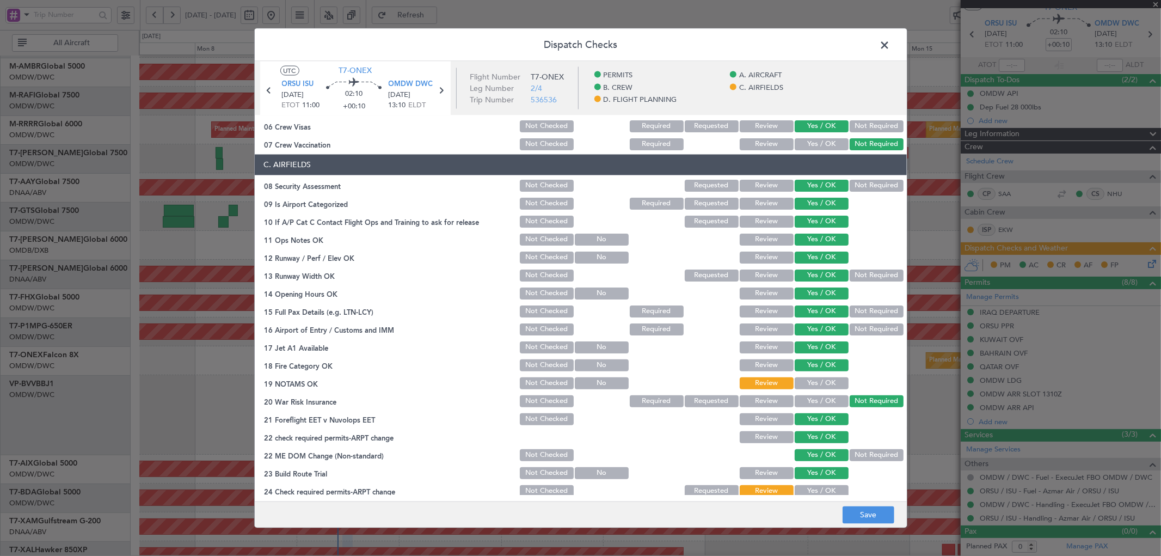
scroll to position [201, 0]
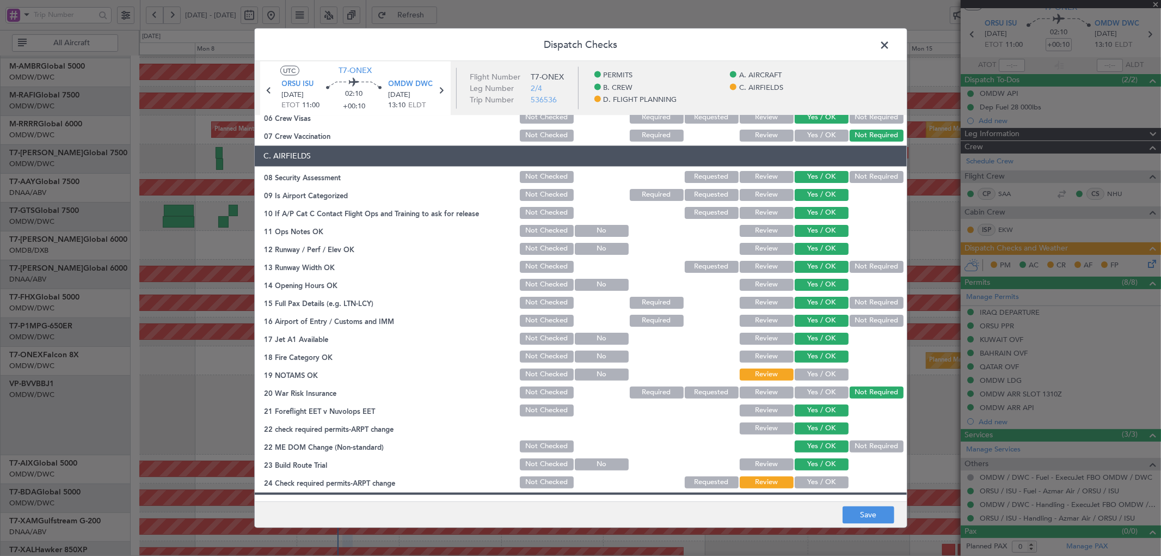
click at [803, 373] on button "Yes / OK" at bounding box center [822, 374] width 54 height 12
click at [803, 486] on button "Yes / OK" at bounding box center [822, 482] width 54 height 12
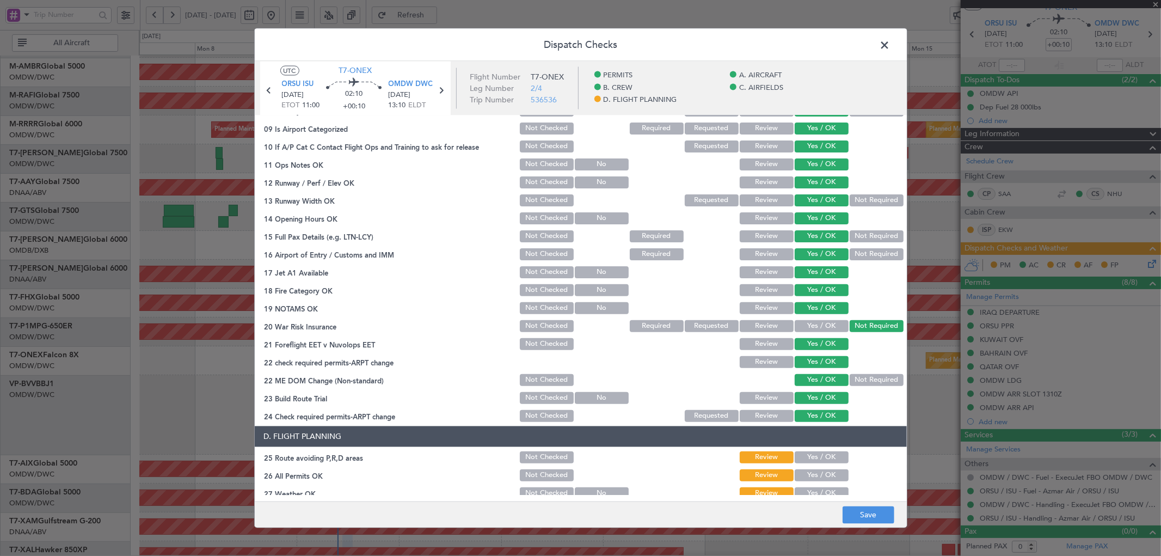
scroll to position [322, 0]
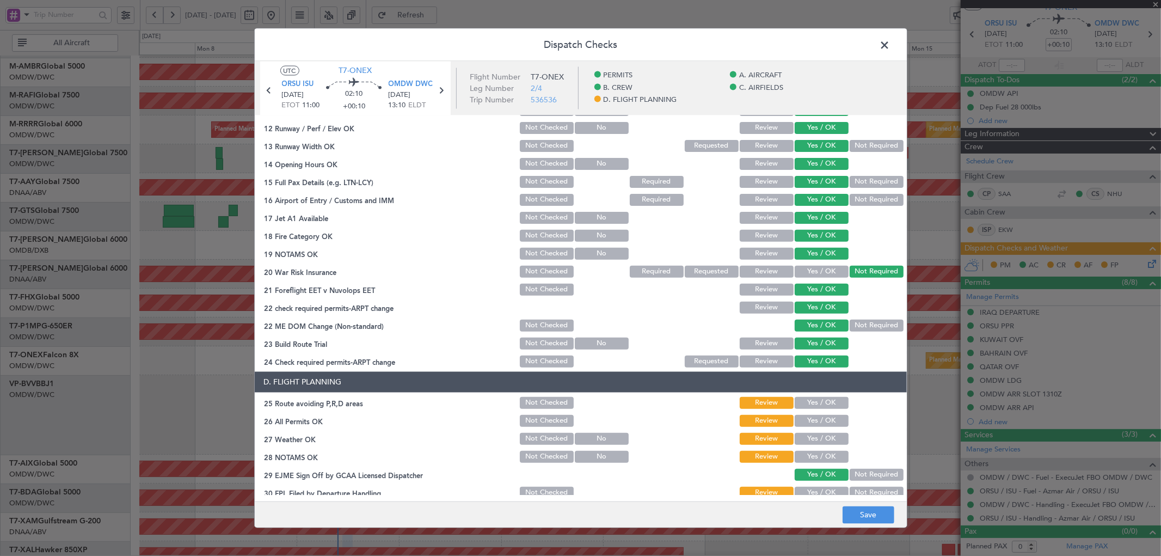
drag, startPoint x: 802, startPoint y: 400, endPoint x: 804, endPoint y: 423, distance: 22.4
click at [803, 400] on button "Yes / OK" at bounding box center [822, 402] width 54 height 12
drag, startPoint x: 804, startPoint y: 423, endPoint x: 806, endPoint y: 448, distance: 25.1
click at [804, 425] on button "Yes / OK" at bounding box center [822, 420] width 54 height 12
click at [808, 432] on button "Yes / OK" at bounding box center [822, 438] width 54 height 12
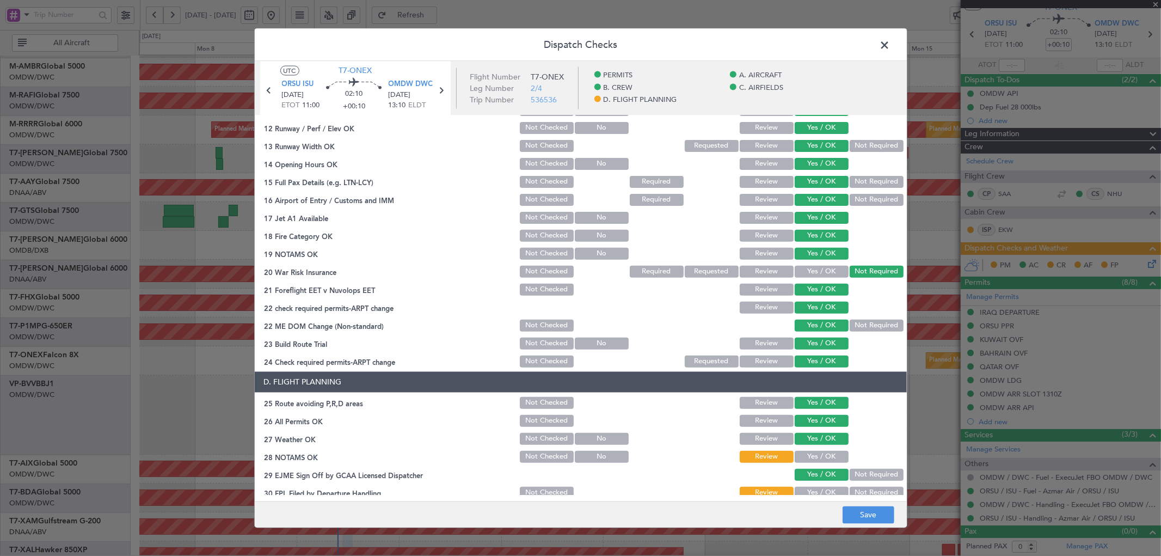
click at [803, 455] on button "Yes / OK" at bounding box center [822, 456] width 54 height 12
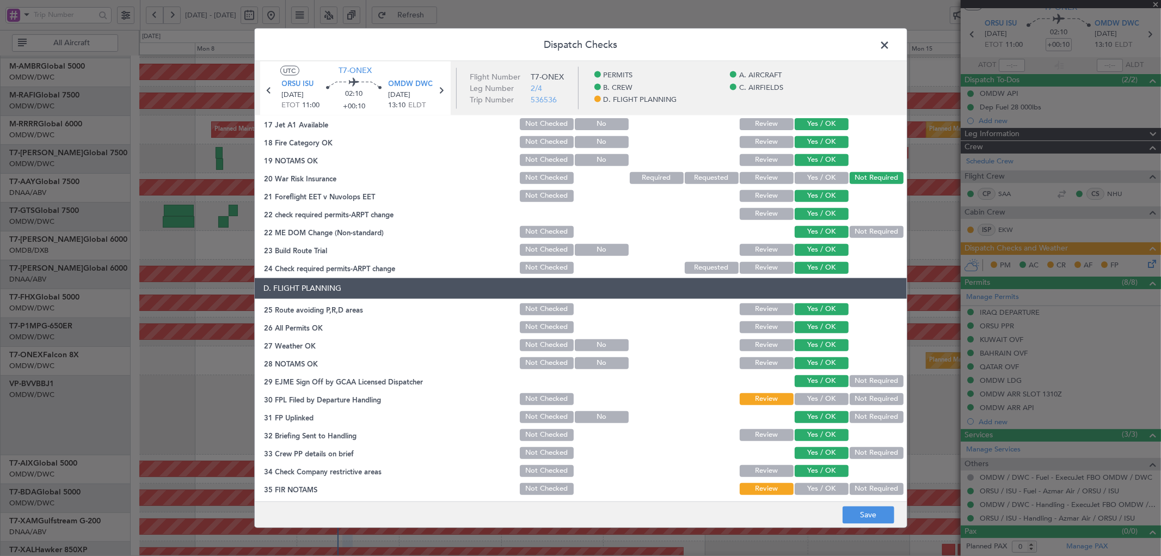
scroll to position [420, 0]
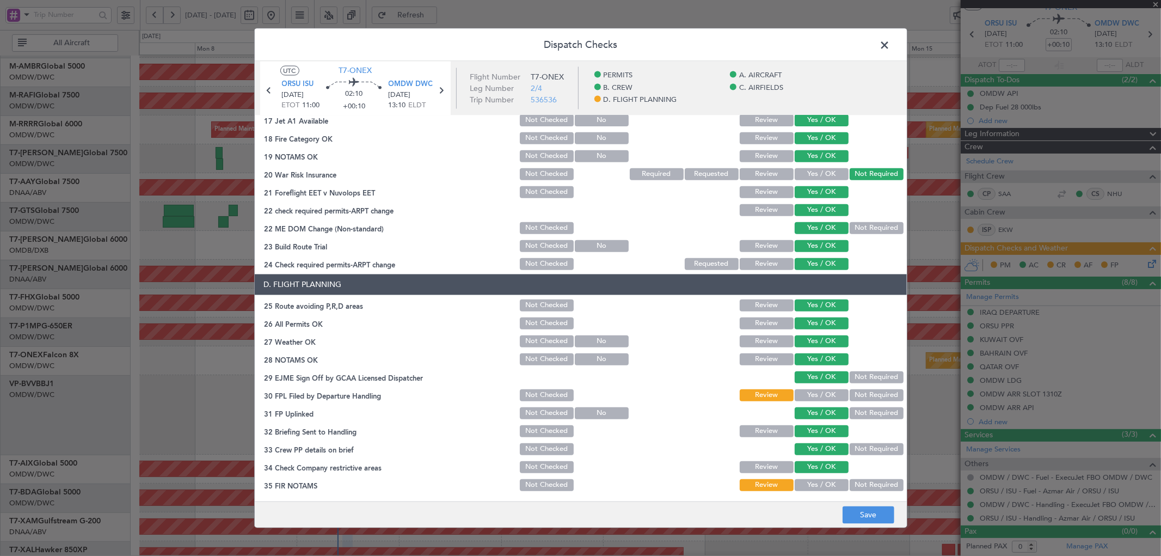
click at [807, 390] on button "Yes / OK" at bounding box center [822, 395] width 54 height 12
click at [806, 480] on button "Yes / OK" at bounding box center [822, 485] width 54 height 12
click at [866, 518] on button "Save" at bounding box center [869, 514] width 52 height 17
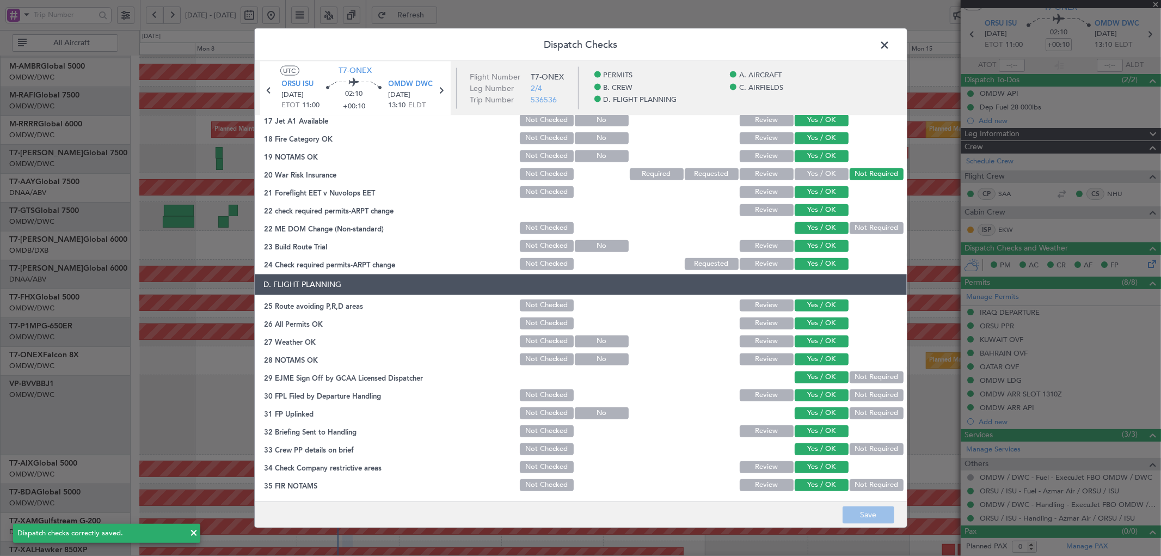
click at [891, 44] on span at bounding box center [891, 47] width 0 height 22
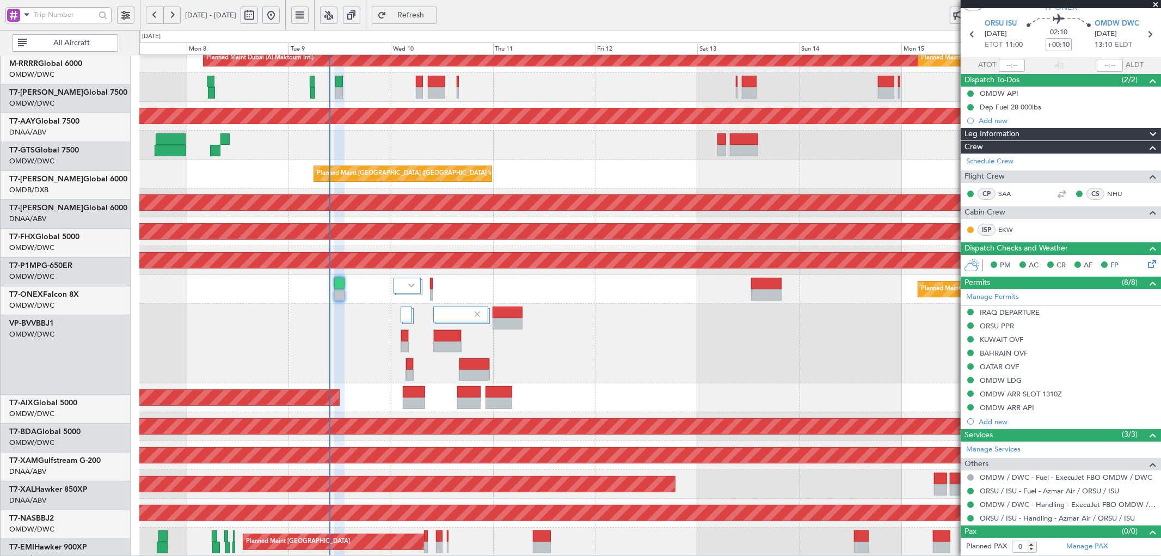
scroll to position [184, 0]
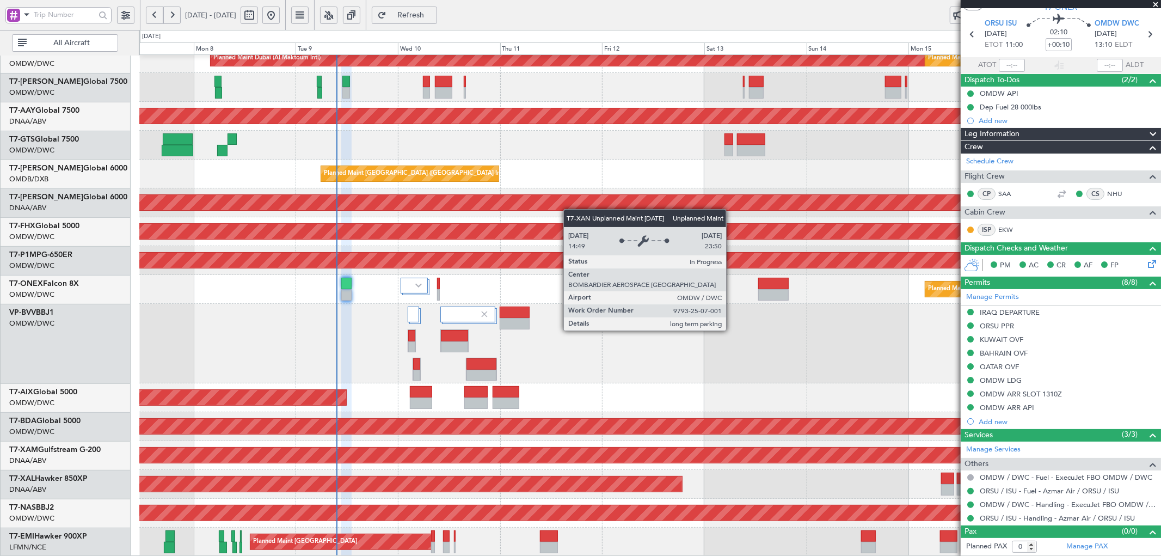
click at [573, 192] on div "Planned Maint Dubai (Al Maktoum Intl) Planned Maint Dubai (Al Maktoum Intl) Unp…" at bounding box center [650, 214] width 1022 height 686
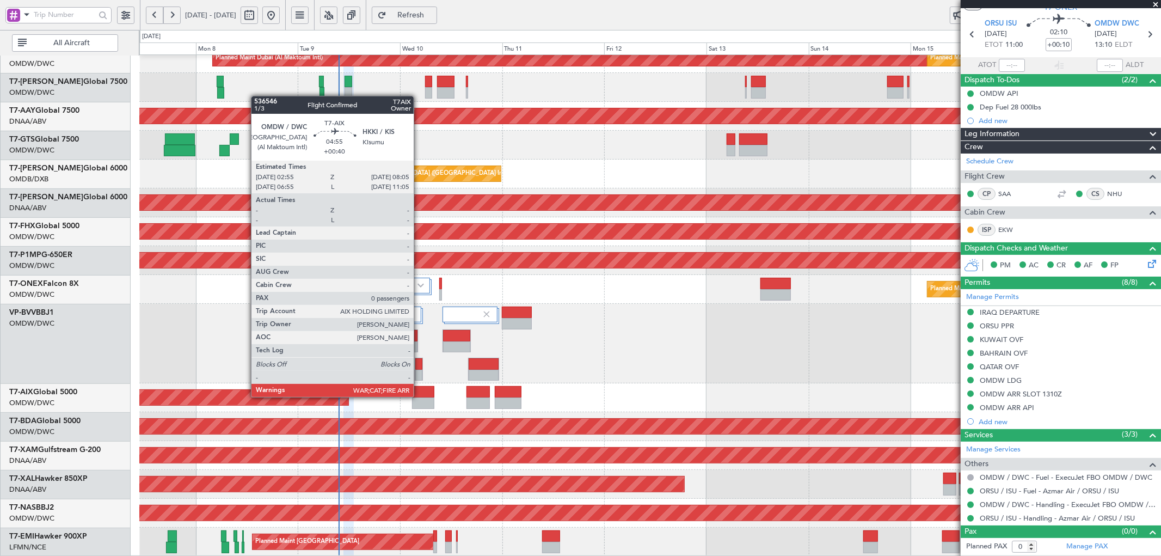
click at [419, 395] on div at bounding box center [423, 391] width 22 height 11
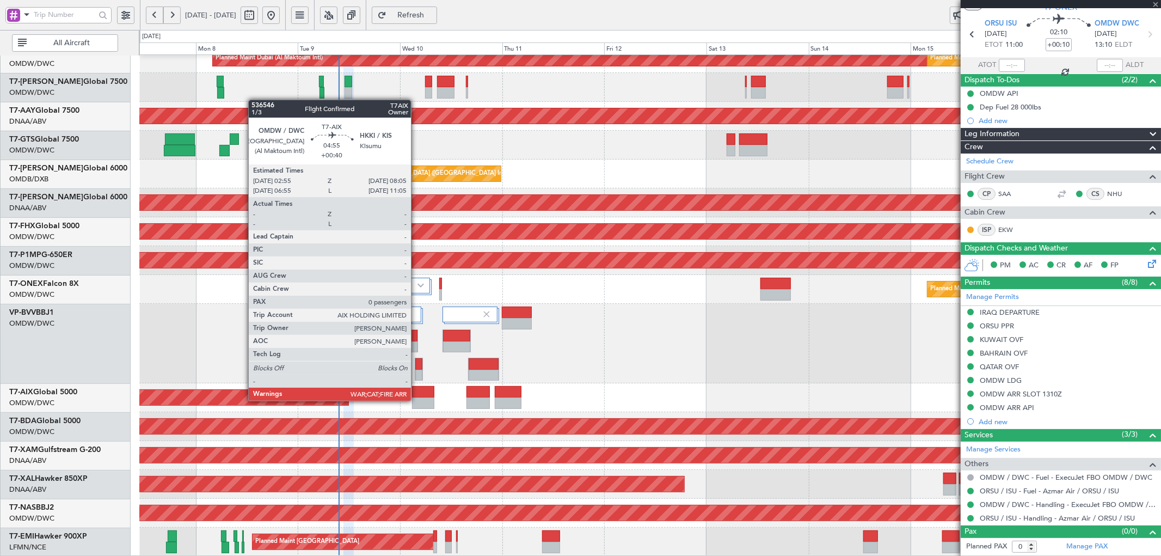
type input "+00:40"
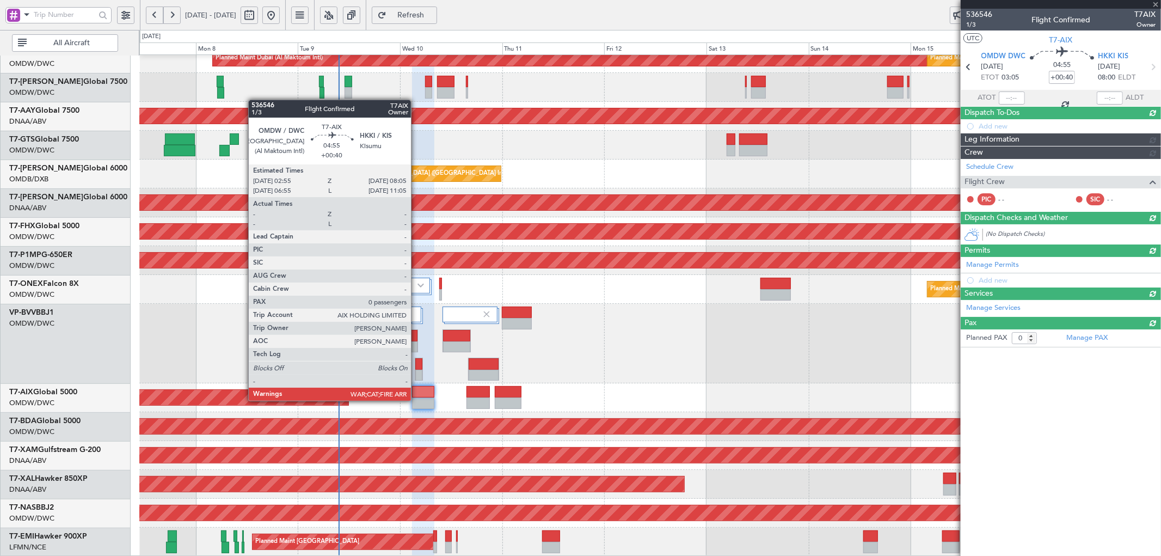
scroll to position [0, 0]
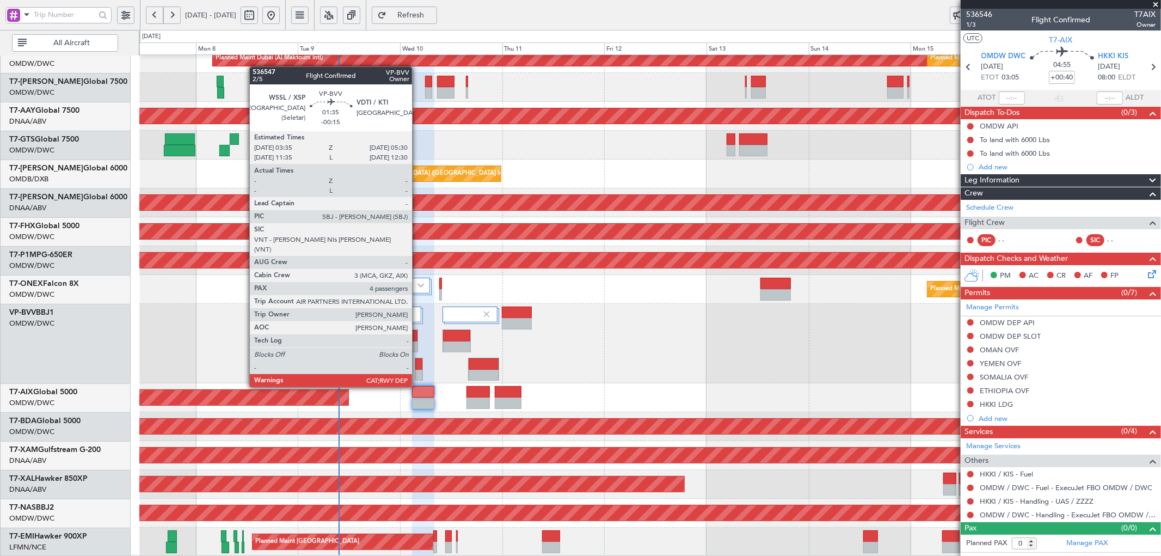
click at [418, 368] on div at bounding box center [418, 363] width 7 height 11
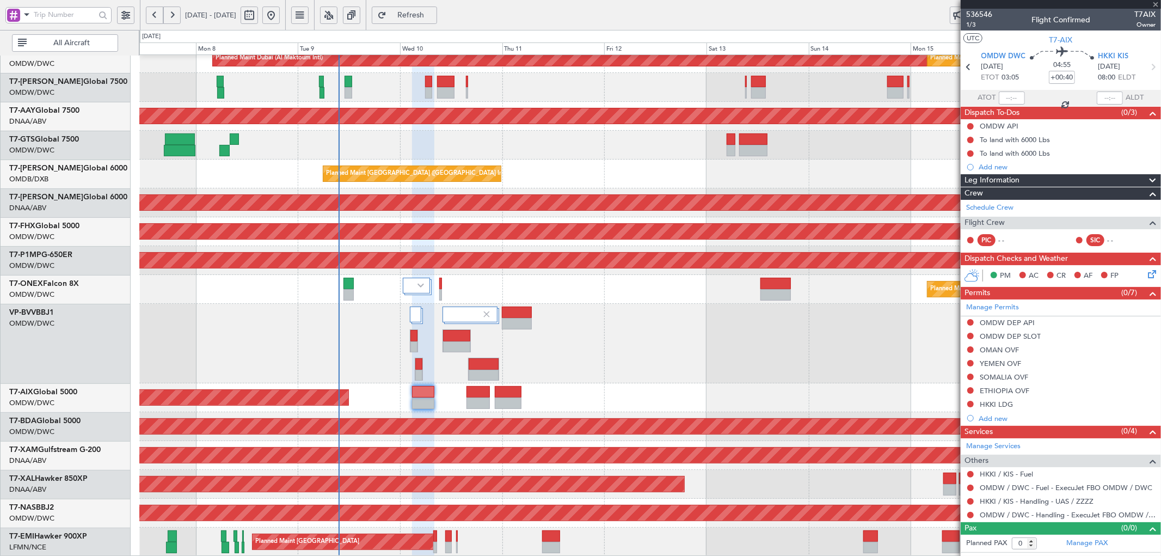
type input "-00:15"
type input "4"
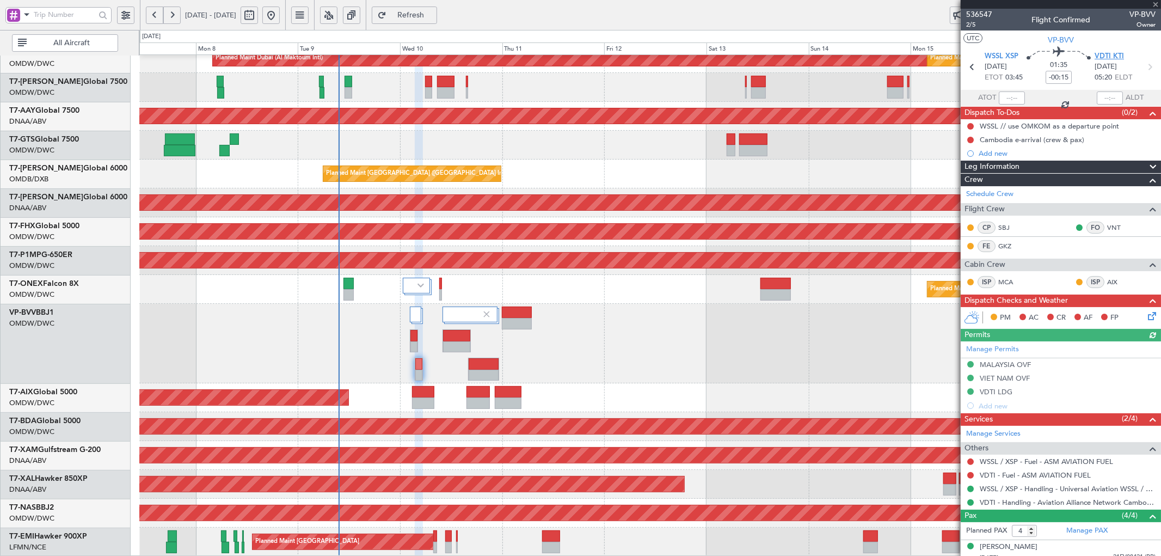
click at [1111, 55] on span "VDTI KTI" at bounding box center [1109, 56] width 29 height 11
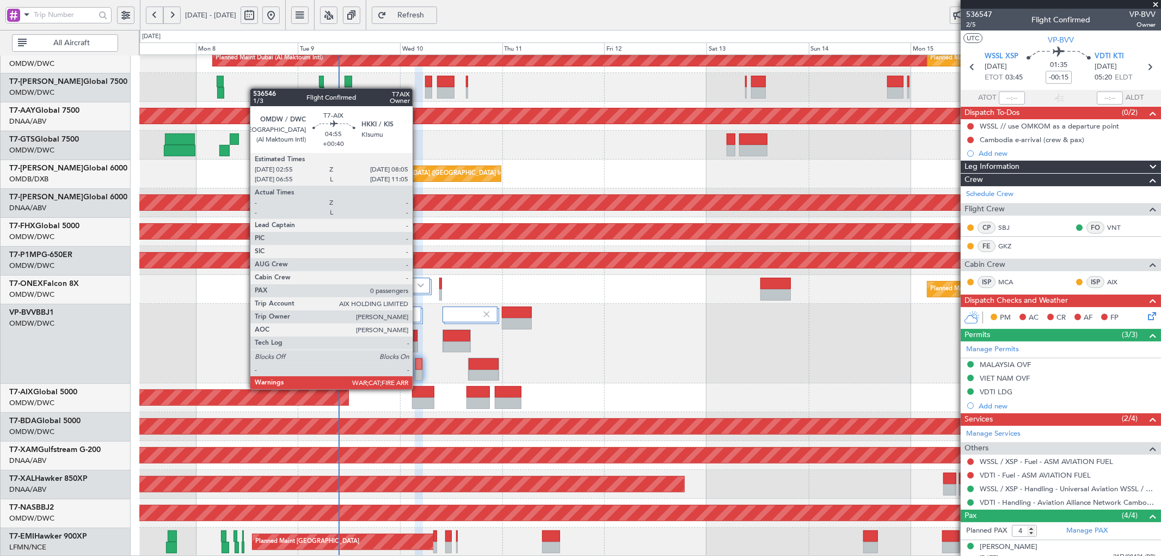
click at [418, 388] on div at bounding box center [423, 391] width 22 height 11
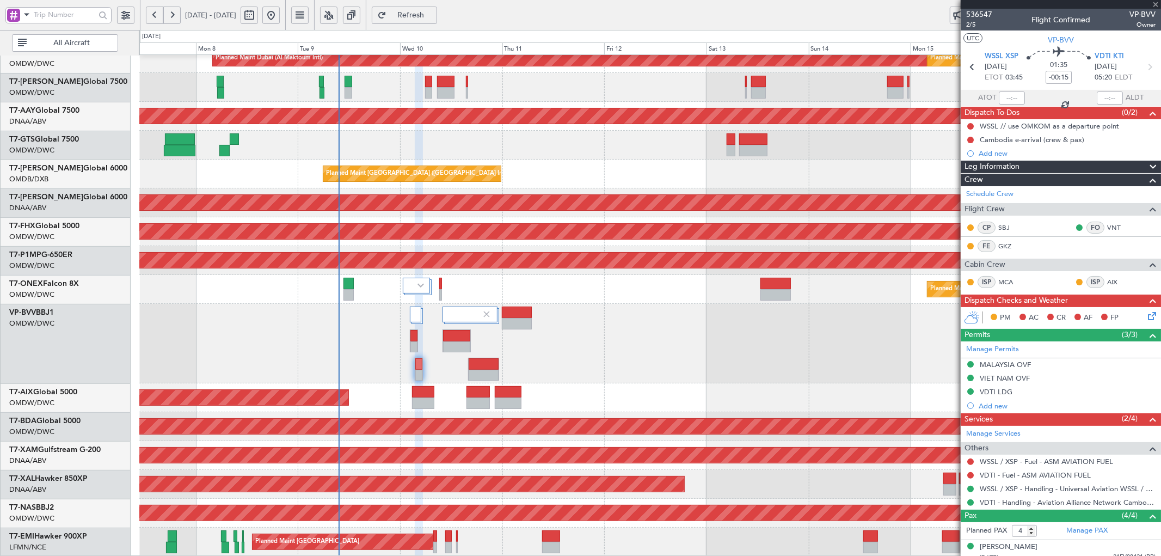
type input "+00:40"
type input "0"
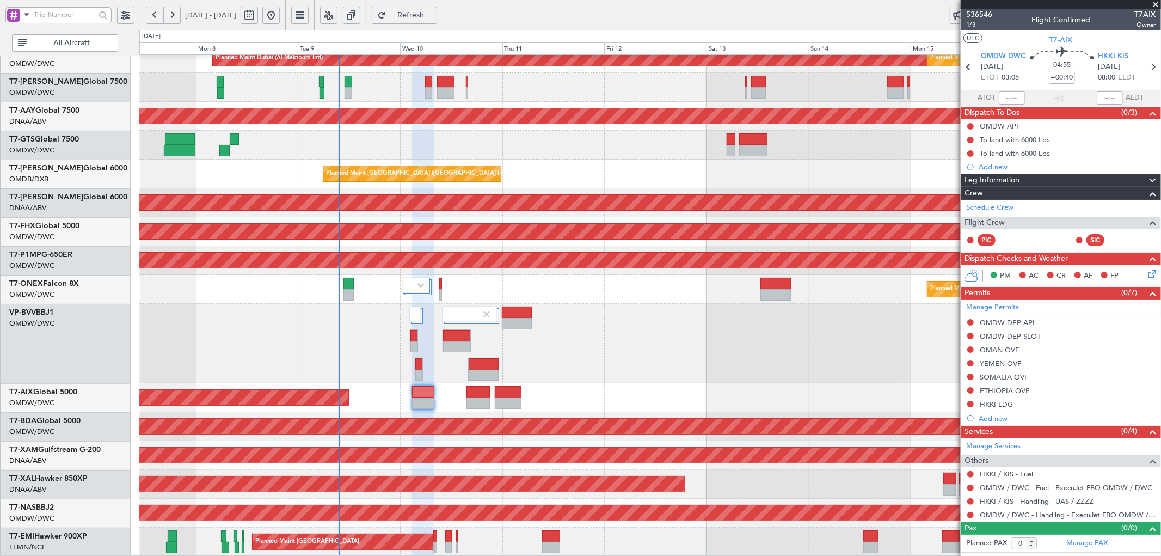
click at [1114, 57] on span "HKKI KIS" at bounding box center [1113, 56] width 30 height 11
click at [433, 12] on span "Refresh" at bounding box center [411, 15] width 45 height 8
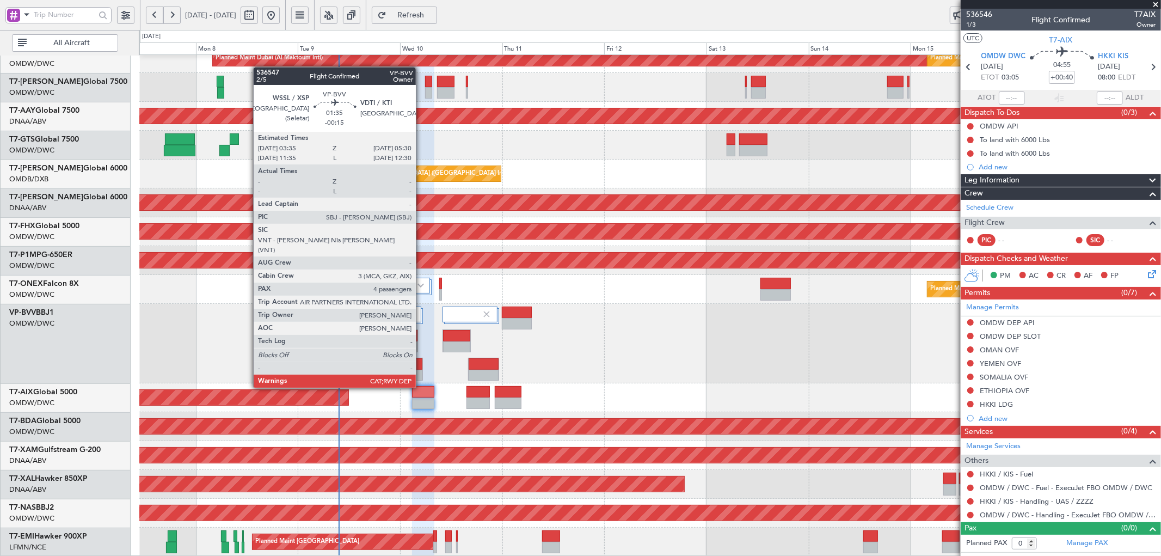
click at [421, 368] on div at bounding box center [418, 363] width 7 height 11
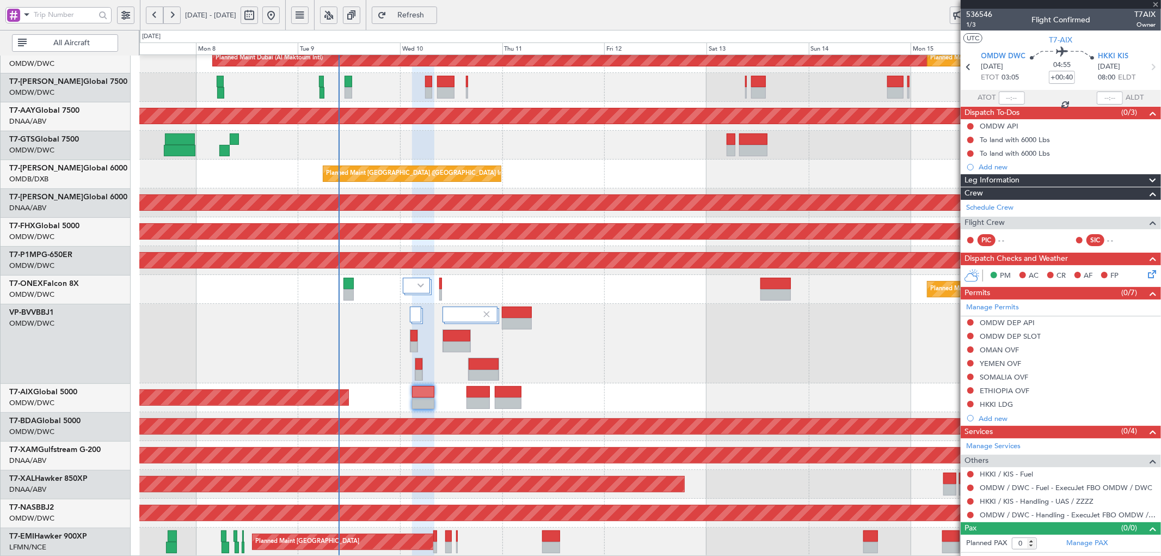
type input "-00:15"
type input "4"
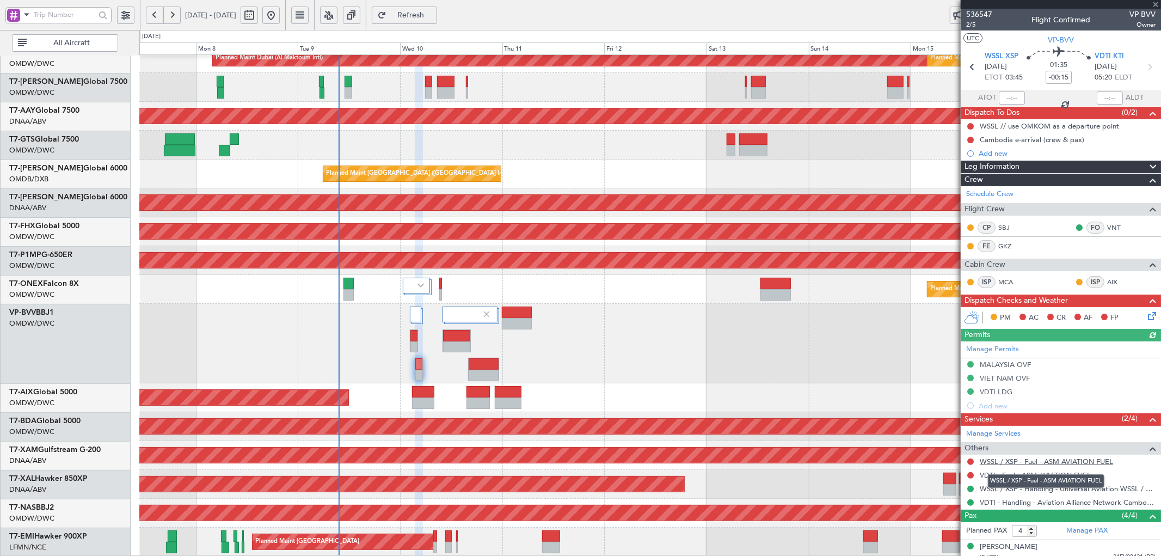
click at [1013, 462] on link "WSSL / XSP - Fuel - ASM AVIATION FUEL" at bounding box center [1046, 461] width 133 height 9
click at [1037, 474] on link "VDTI - Fuel - ASM AVIATION FUEL" at bounding box center [1035, 474] width 111 height 9
click at [433, 13] on span "Refresh" at bounding box center [411, 15] width 45 height 8
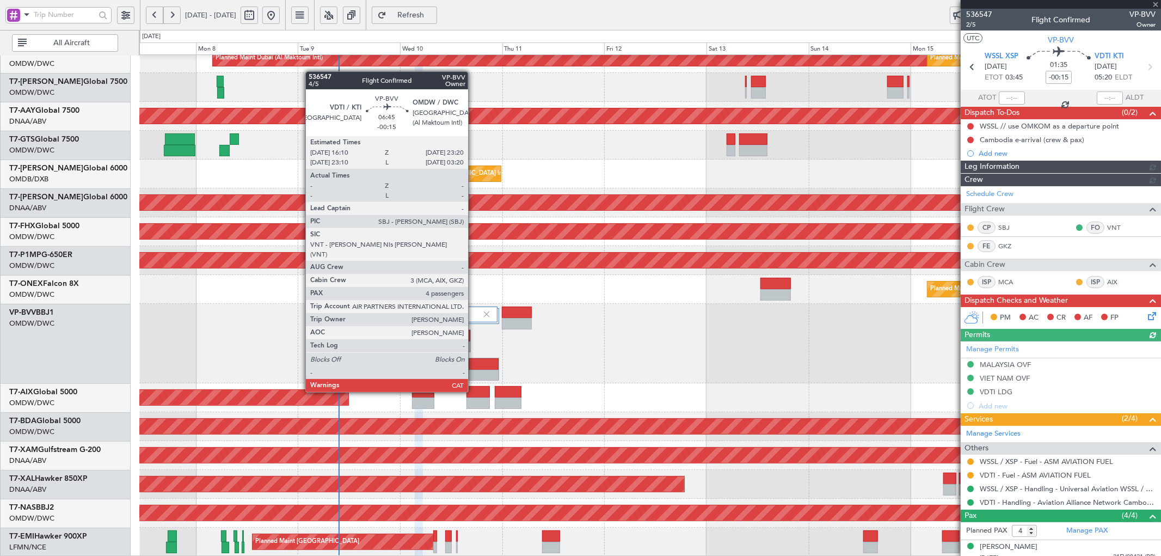
click at [474, 372] on div at bounding box center [484, 375] width 30 height 11
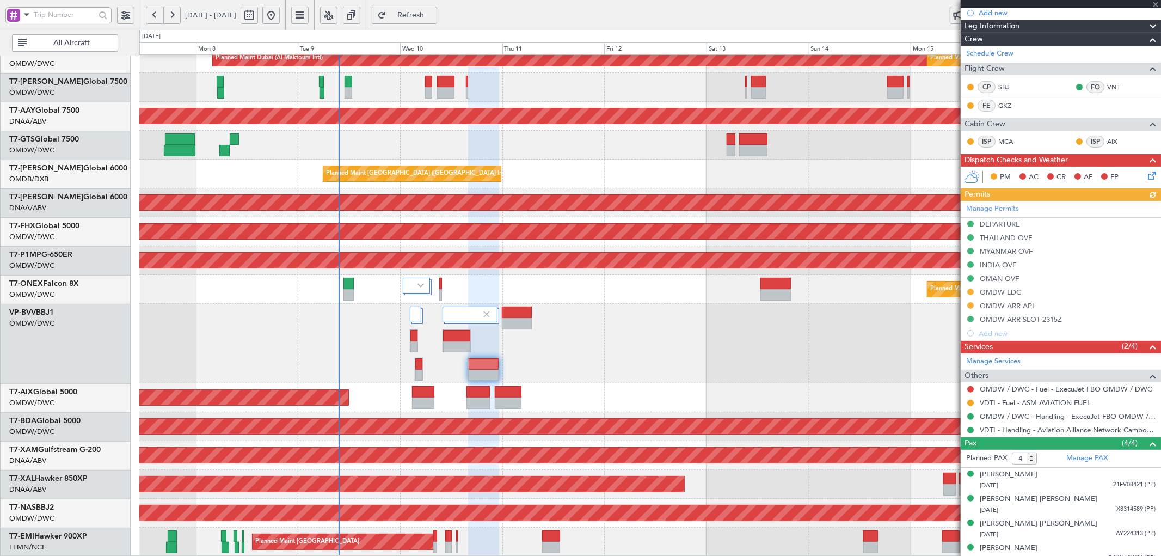
scroll to position [137, 0]
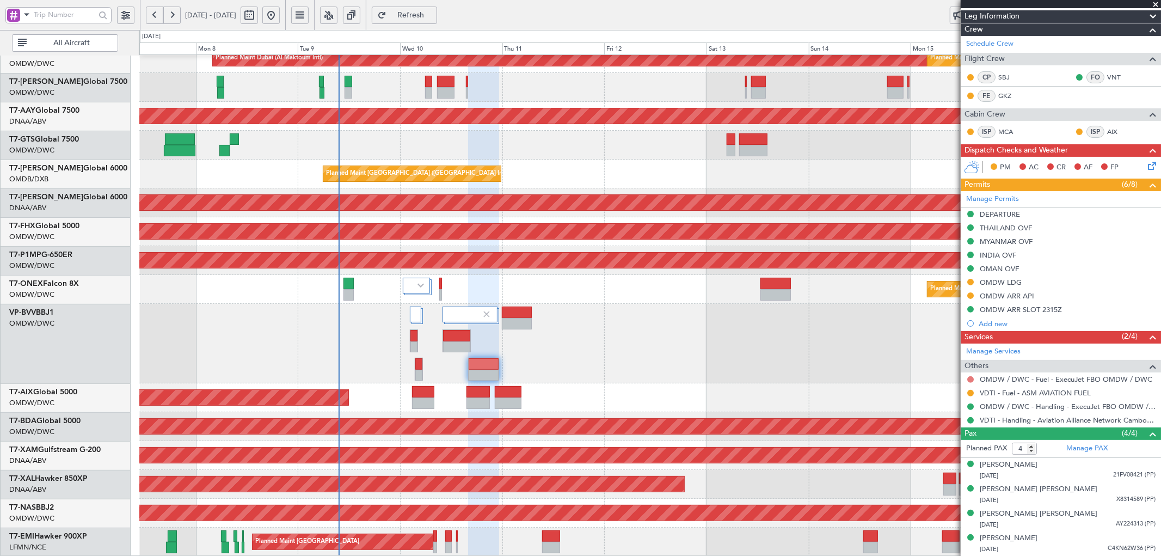
click at [971, 379] on button at bounding box center [971, 379] width 7 height 7
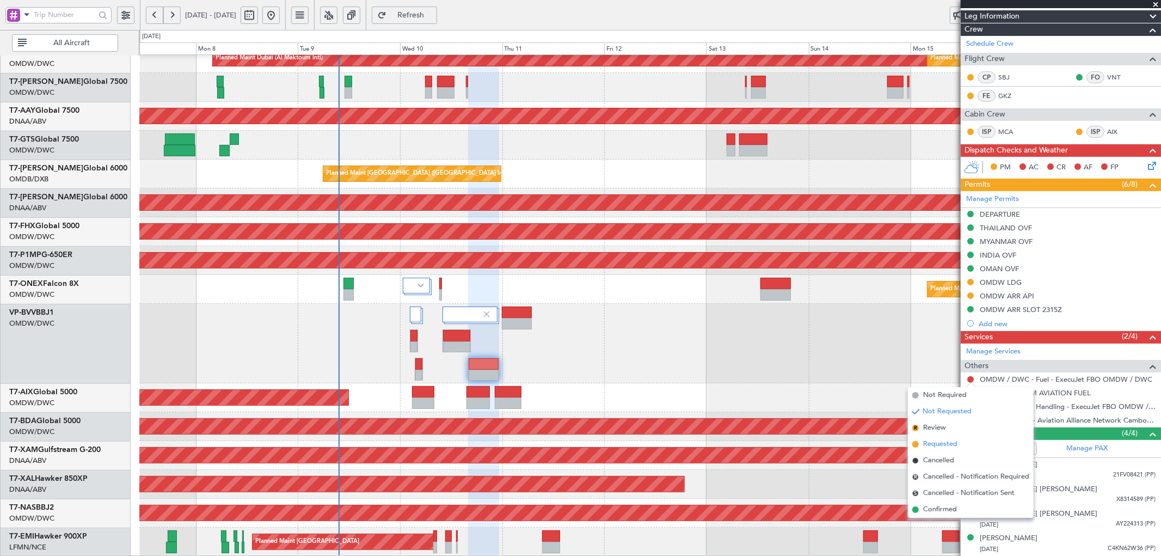
click at [930, 447] on span "Requested" at bounding box center [941, 444] width 34 height 11
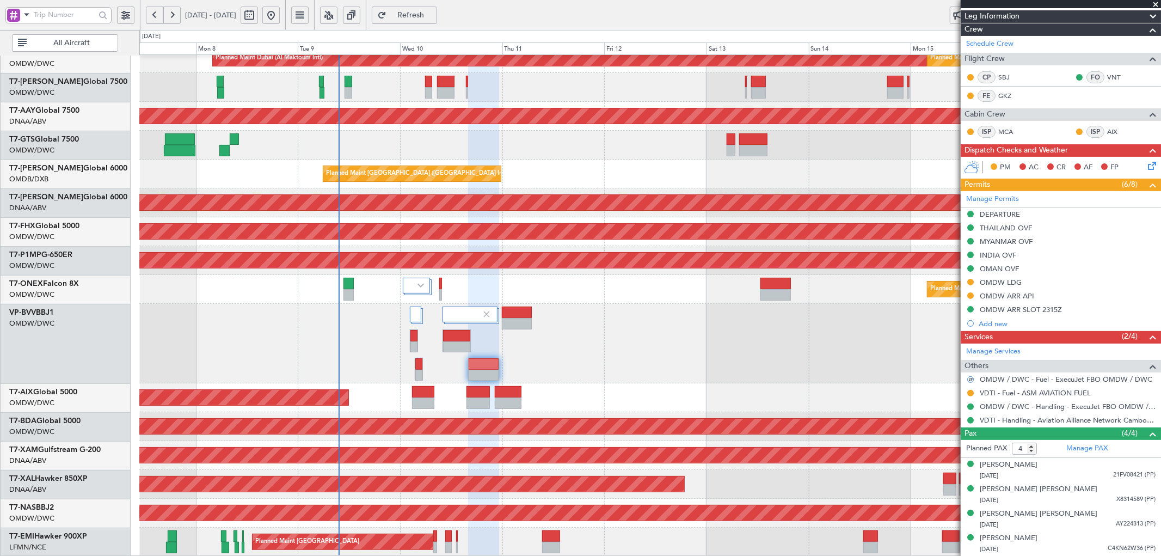
click at [805, 466] on div "Planned Maint Cologne-[GEOGRAPHIC_DATA]" at bounding box center [650, 455] width 1022 height 29
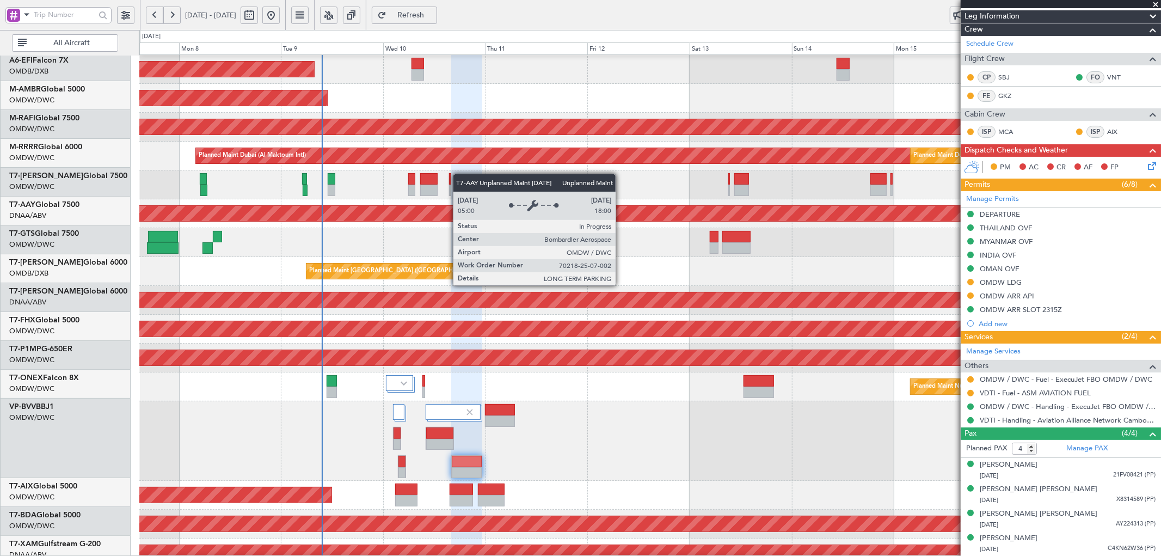
scroll to position [86, 0]
click at [453, 209] on div "Unplanned Maint [GEOGRAPHIC_DATA] (Al Maktoum Intl)" at bounding box center [249, 213] width 2260 height 15
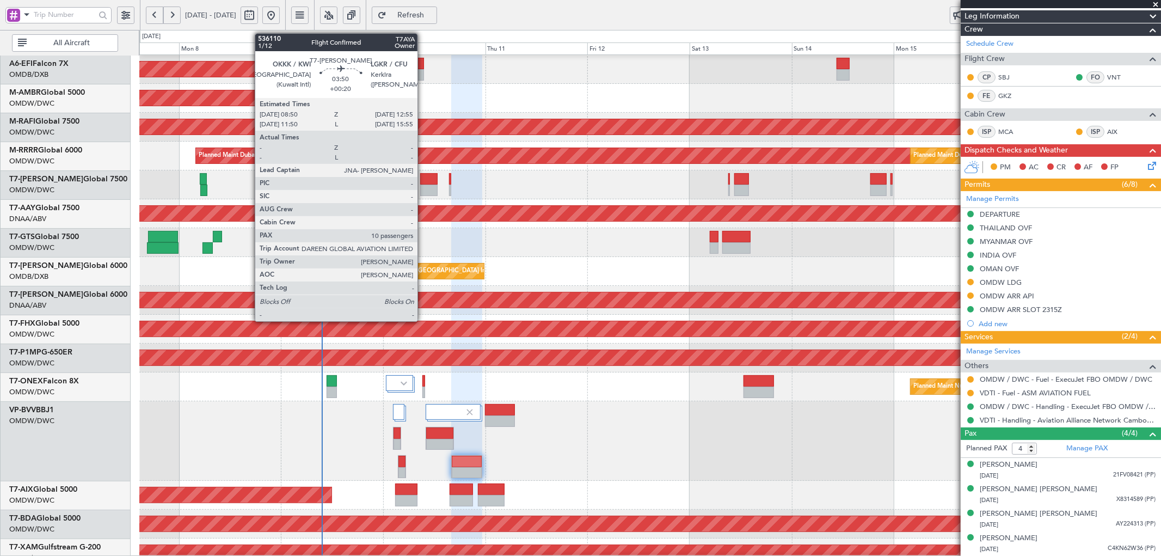
click at [423, 181] on div at bounding box center [428, 178] width 17 height 11
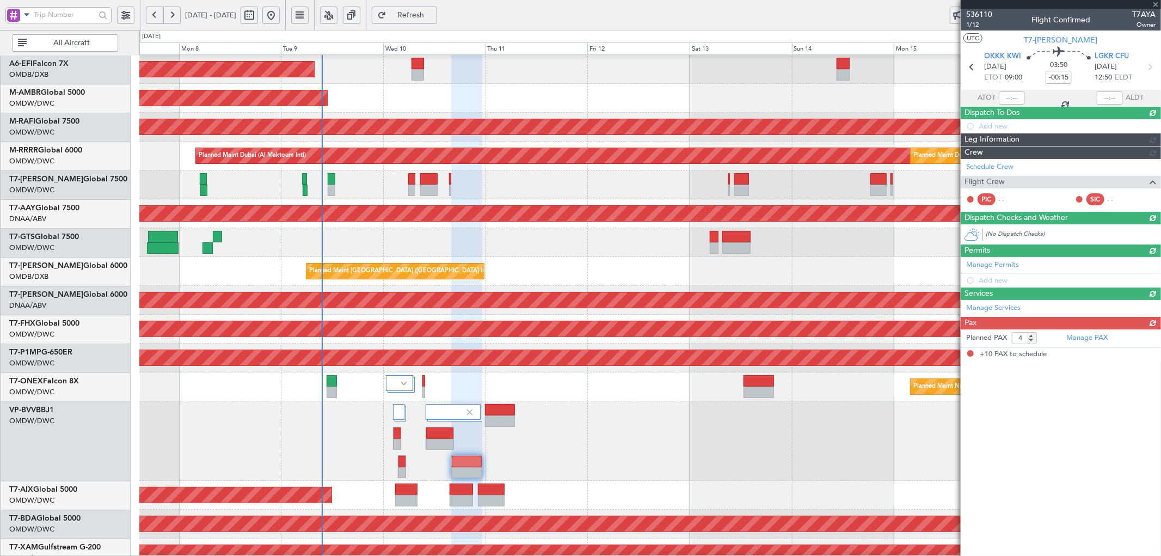
type input "+00:20"
type input "10"
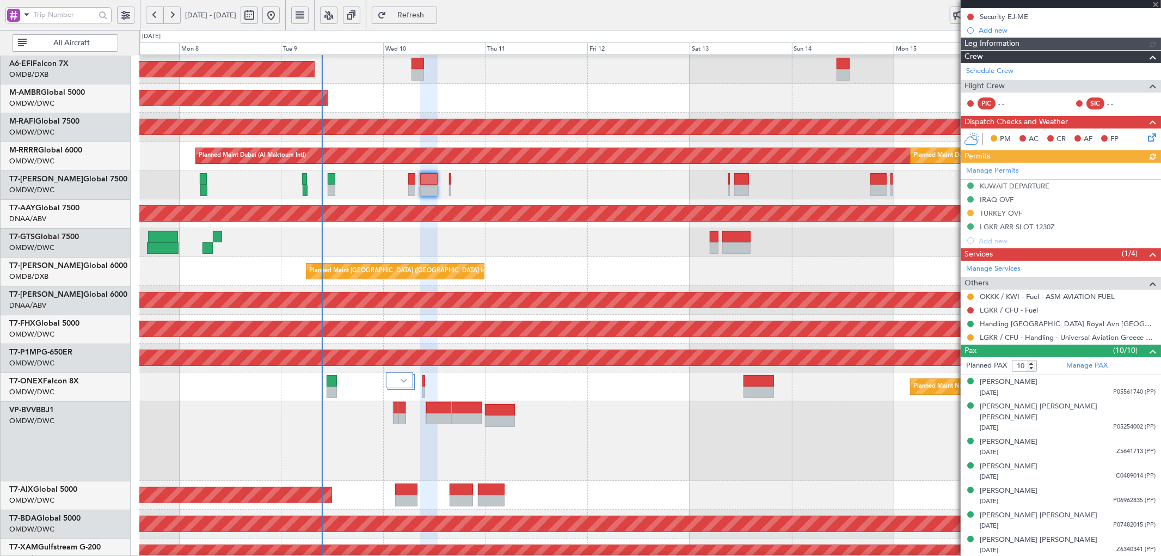
scroll to position [0, 0]
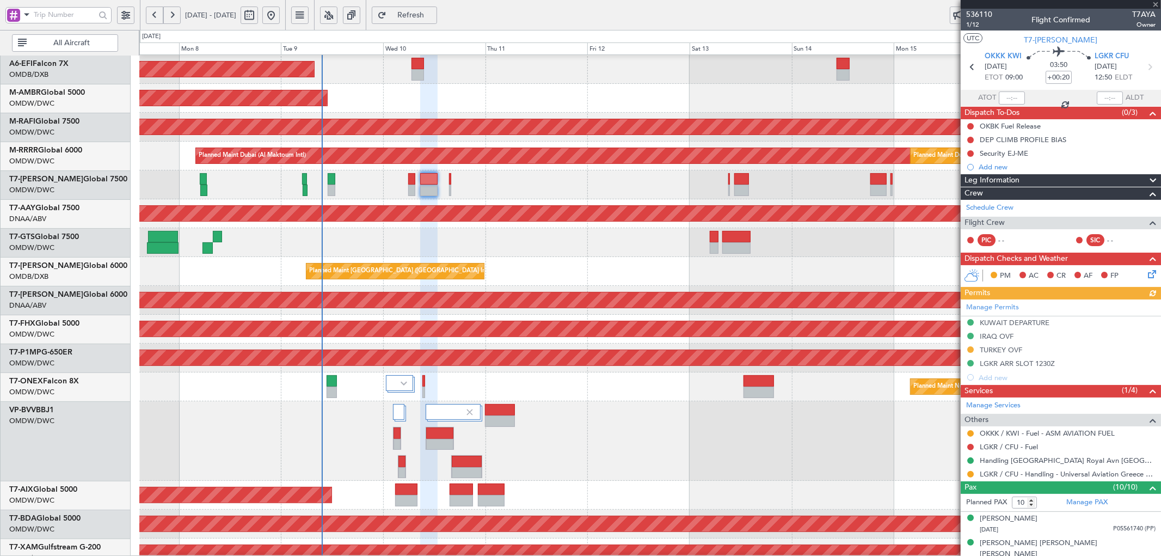
click at [433, 15] on span "Refresh" at bounding box center [411, 15] width 45 height 8
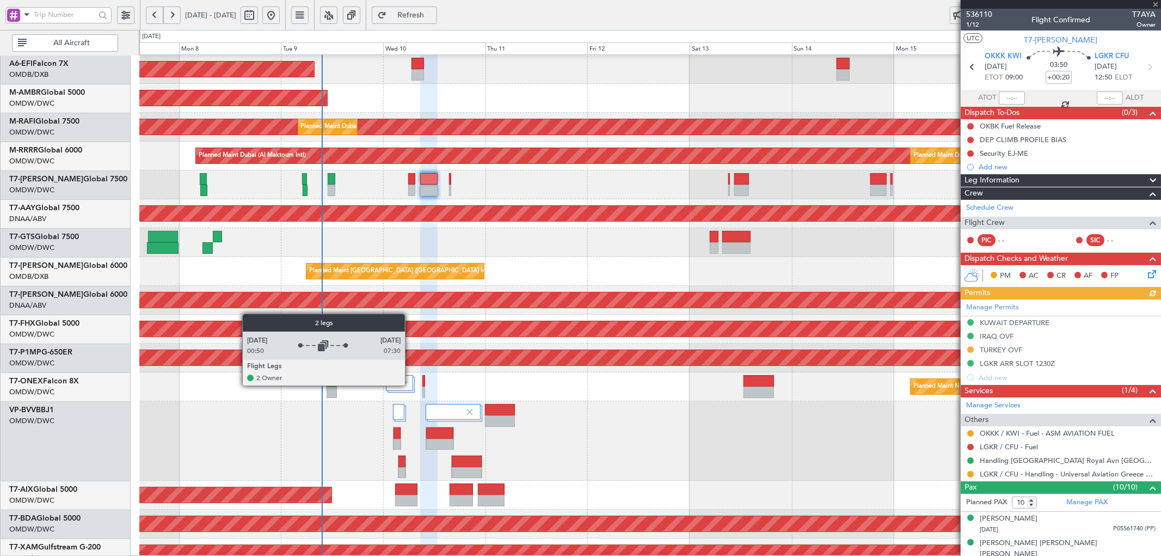
click at [410, 385] on div at bounding box center [399, 383] width 27 height 16
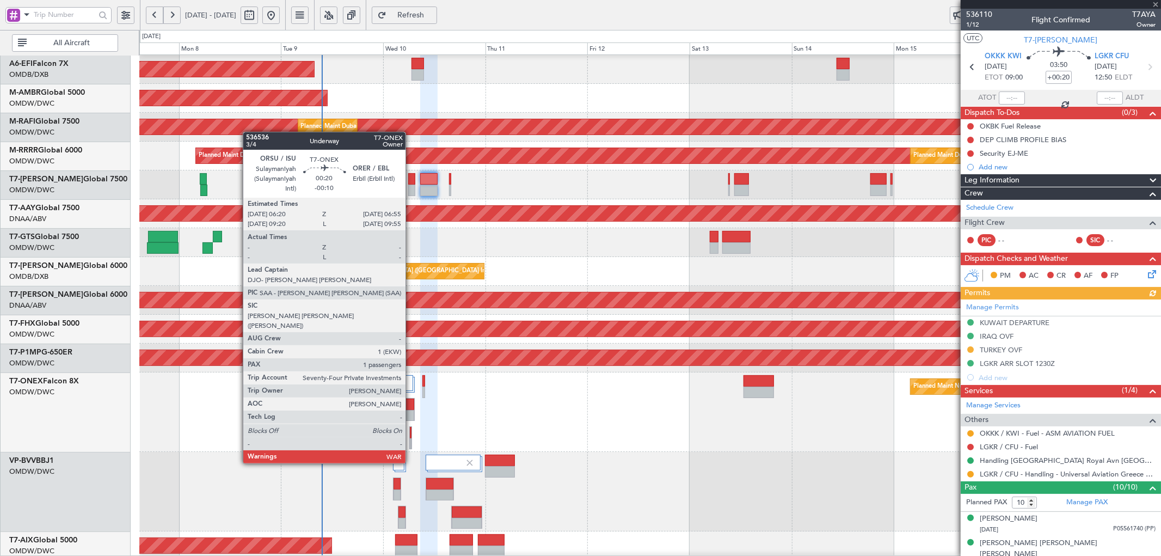
click at [411, 433] on div at bounding box center [411, 432] width 2 height 11
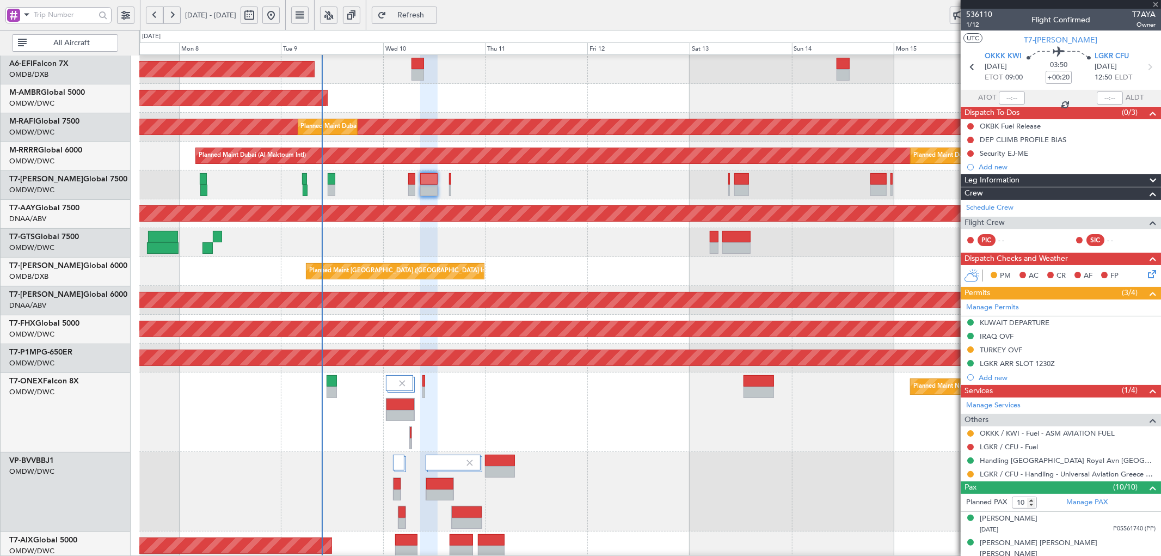
type input "-00:10"
type input "1"
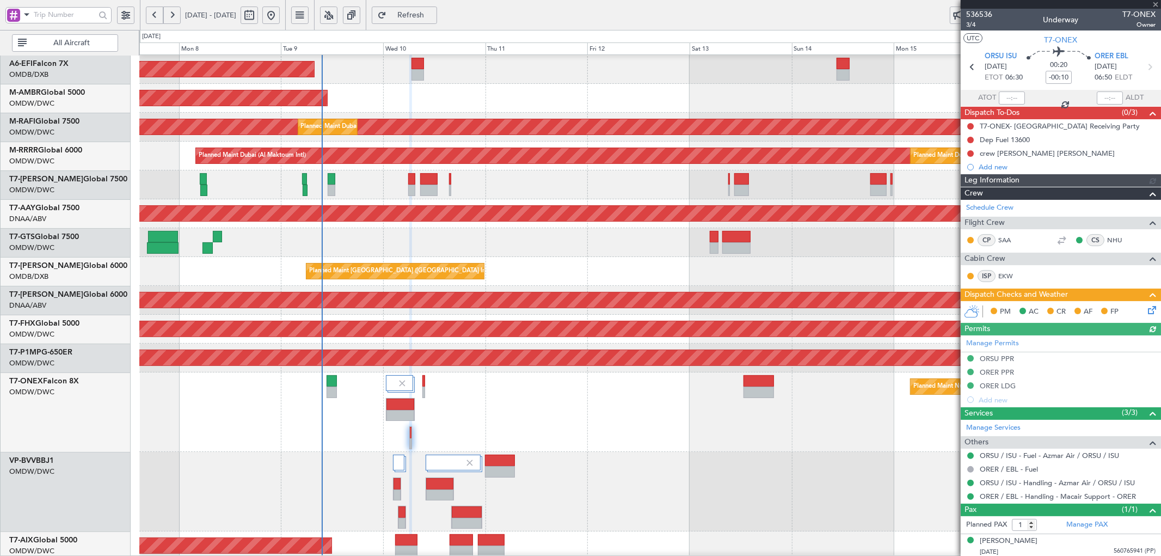
type input "Dherander Fithani (DHF)"
type input "7233"
click at [1000, 208] on link "Schedule Crew" at bounding box center [990, 208] width 47 height 11
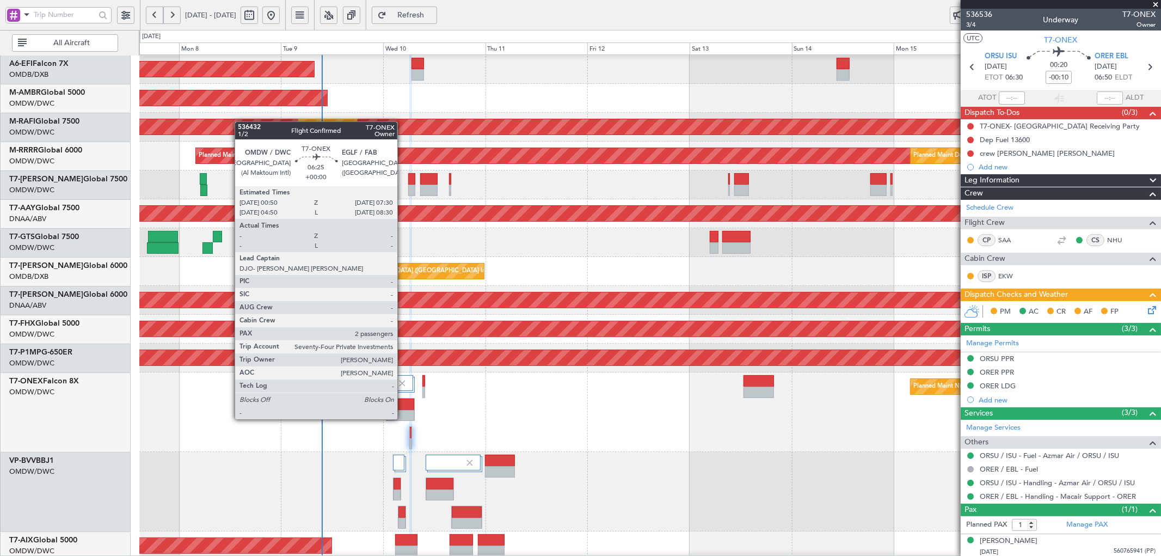
click at [403, 408] on div at bounding box center [401, 404] width 28 height 11
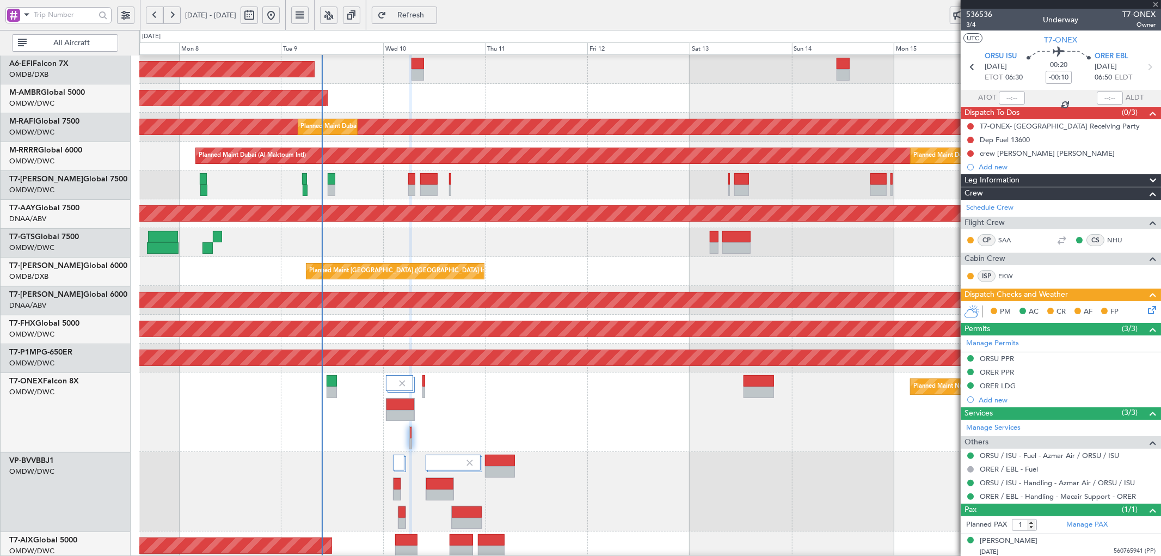
type input "2"
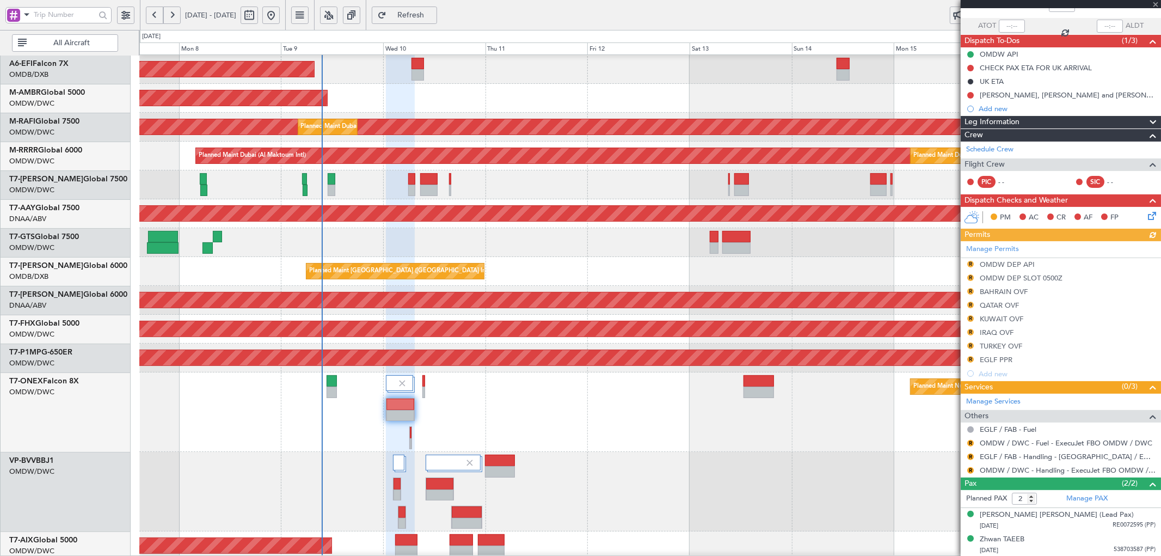
scroll to position [73, 0]
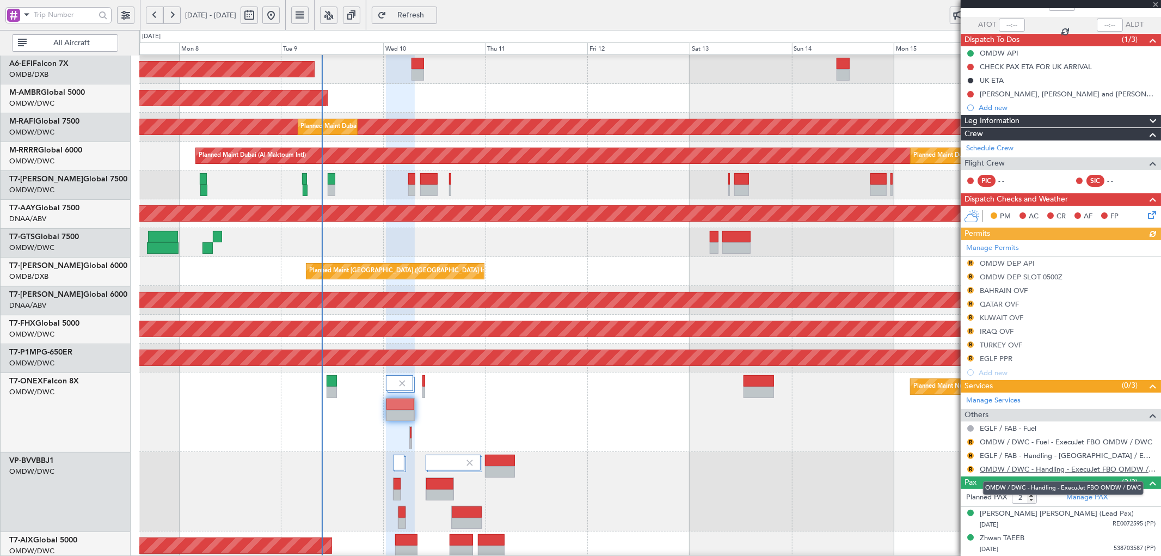
click at [1031, 470] on link "OMDW / DWC - Handling - ExecuJet FBO OMDW / DWC" at bounding box center [1068, 468] width 176 height 9
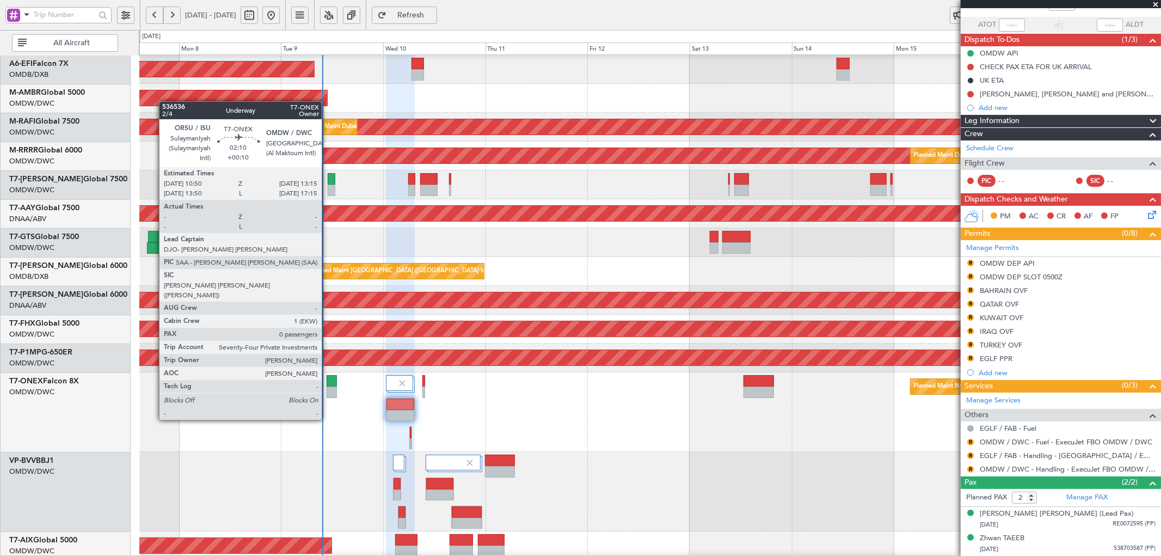
click at [328, 387] on div at bounding box center [332, 392] width 10 height 11
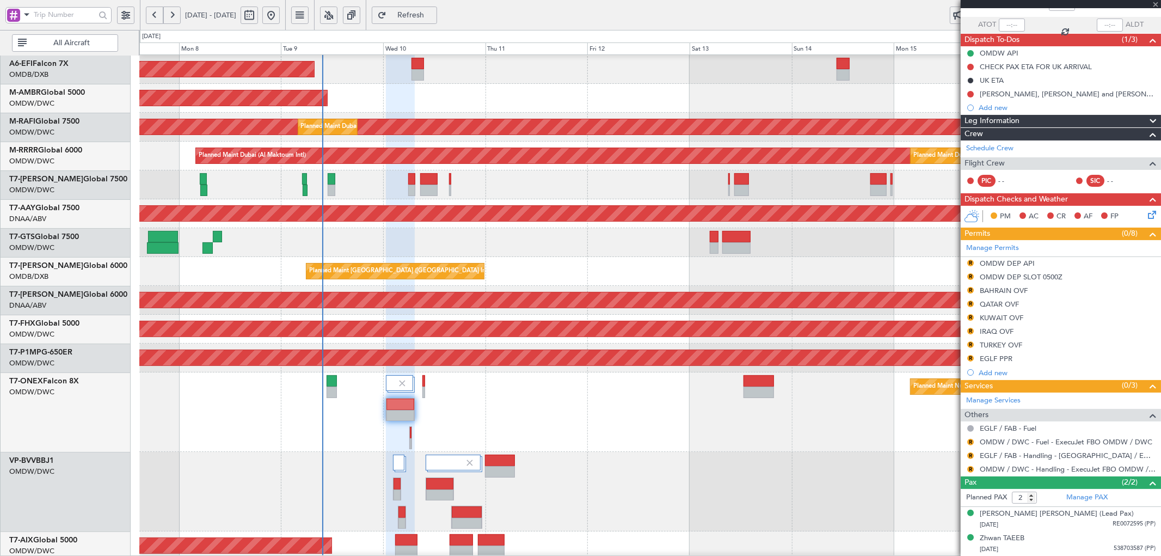
type input "+00:10"
type input "0"
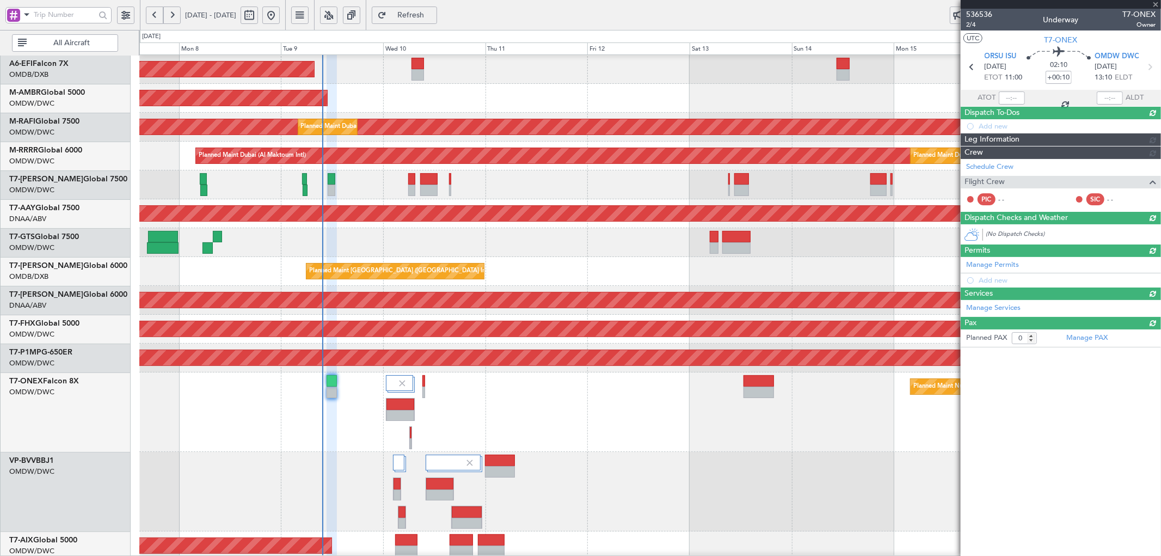
scroll to position [0, 0]
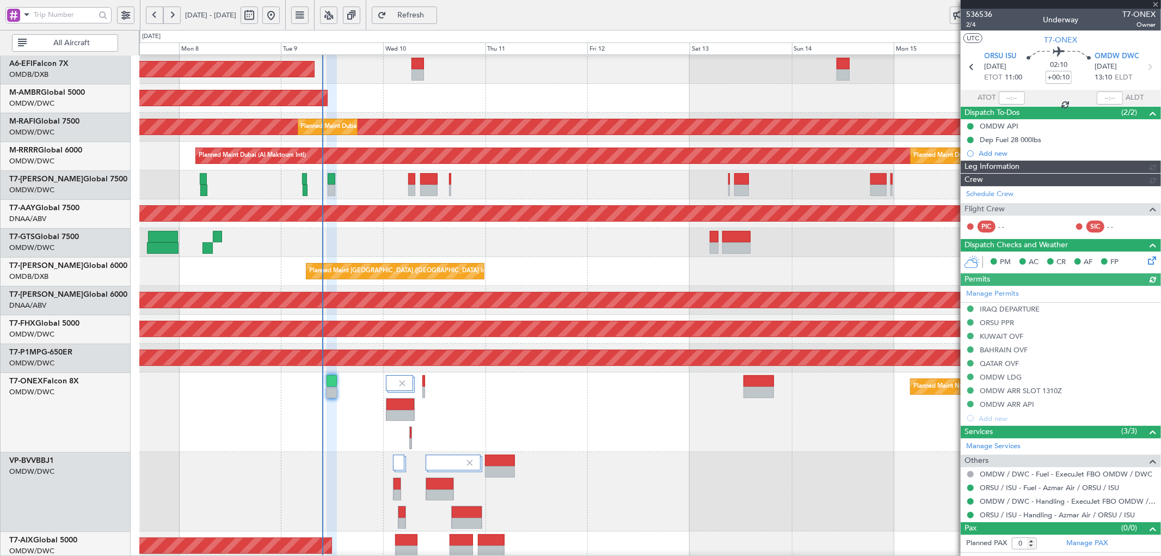
type input "[PERSON_NAME] (ANI)"
type input "7248"
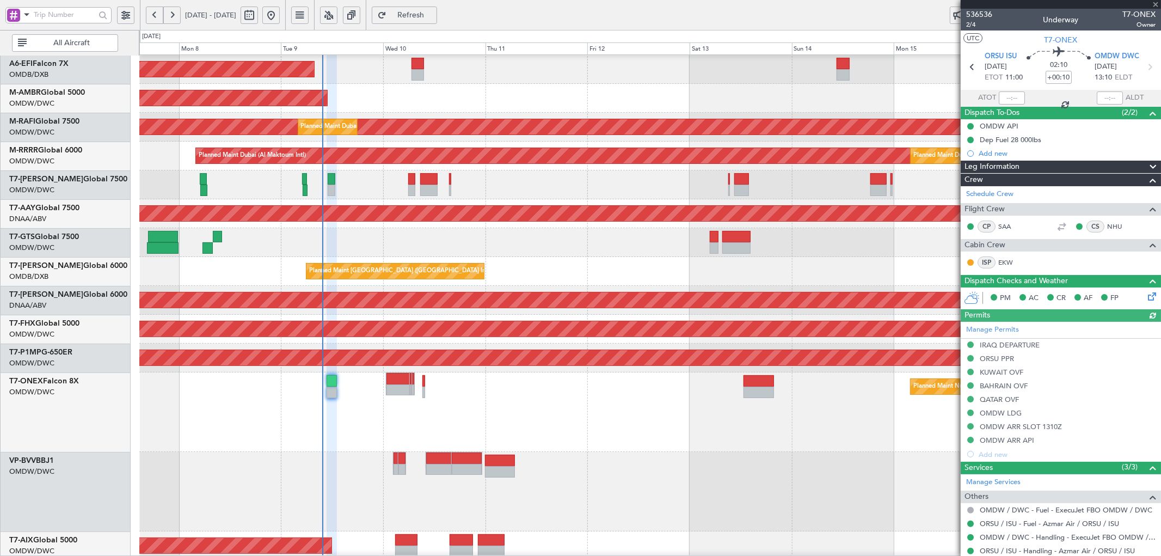
type input "[PERSON_NAME] (ANI)"
type input "7248"
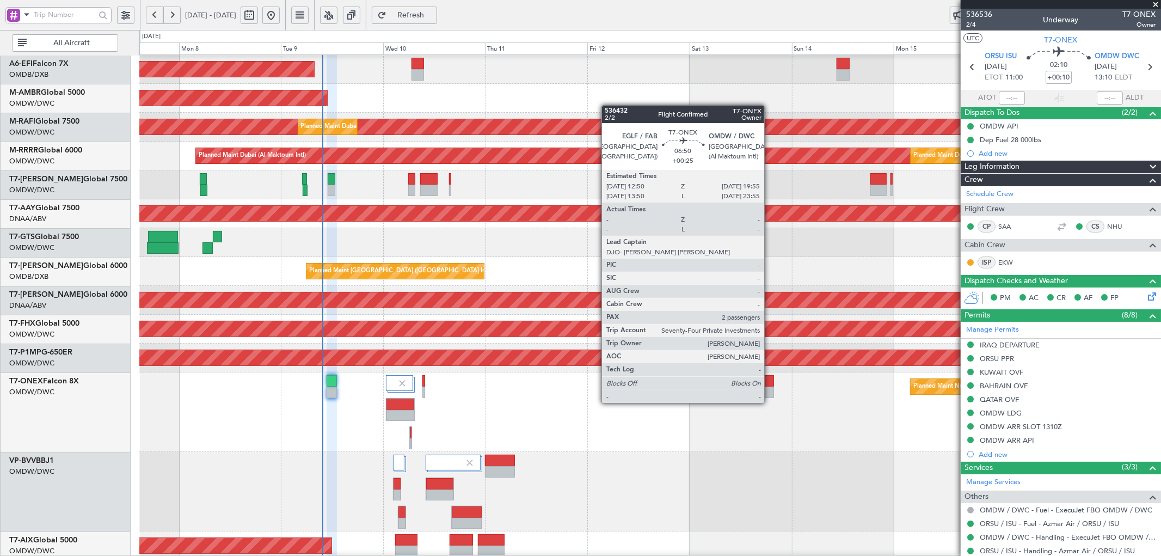
click at [770, 391] on div at bounding box center [759, 392] width 30 height 11
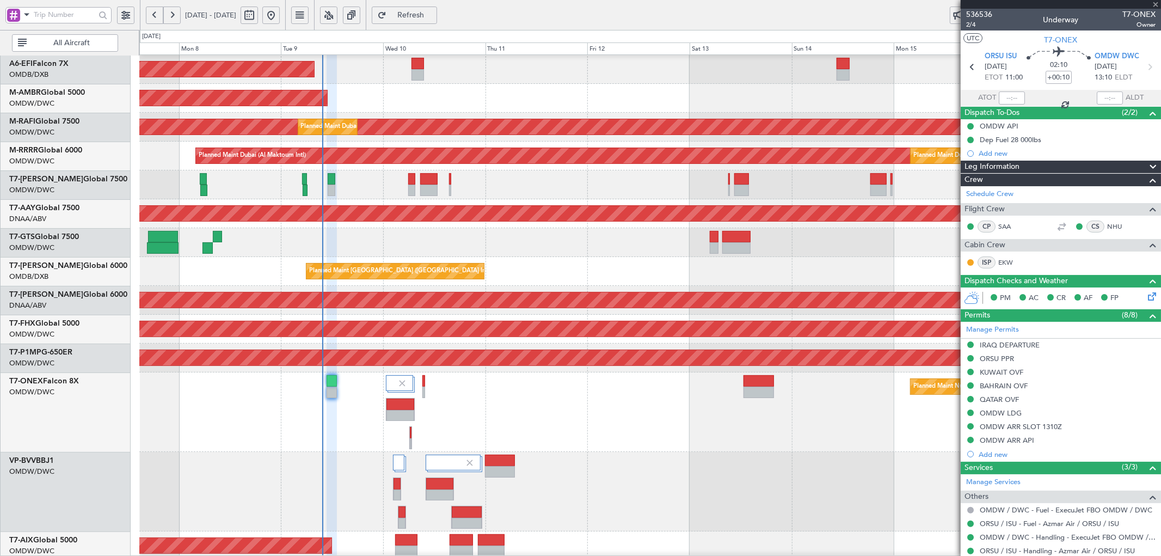
type input "+00:25"
type input "2"
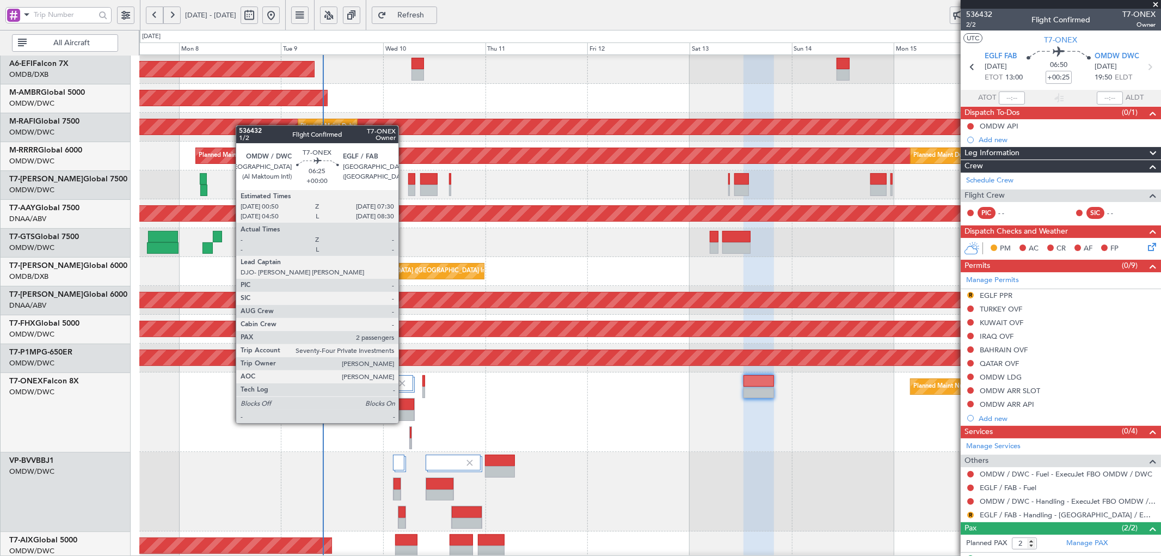
click at [404, 412] on div at bounding box center [401, 415] width 28 height 11
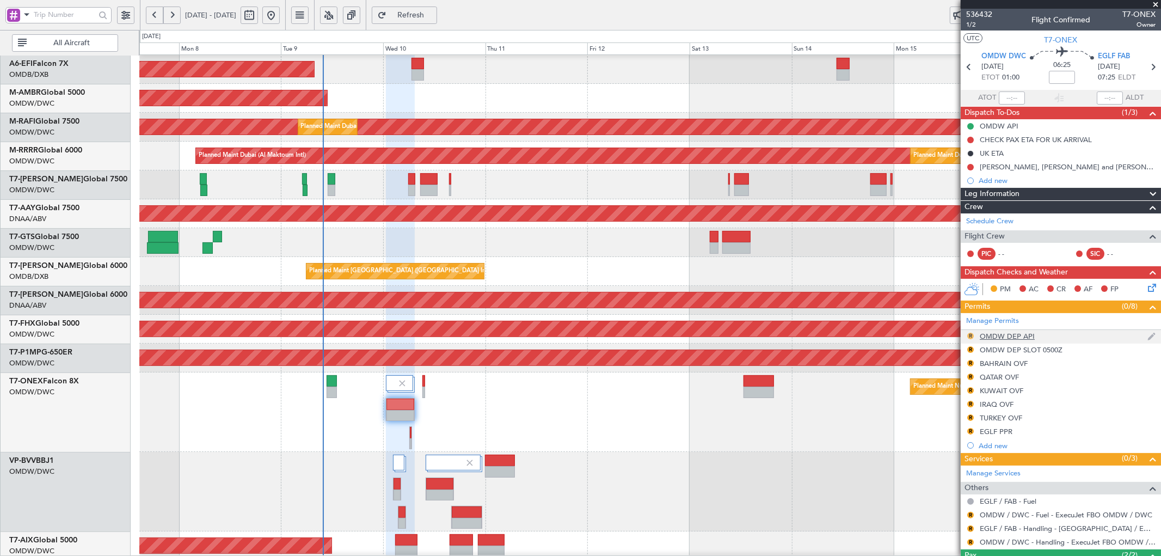
click at [970, 337] on button "R" at bounding box center [971, 336] width 7 height 7
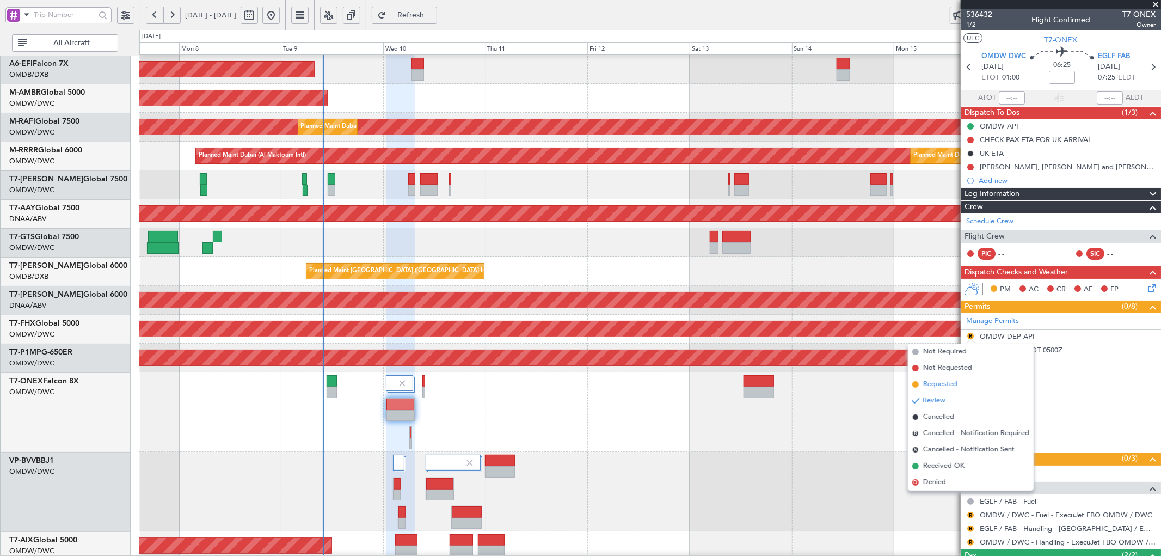
click at [945, 381] on span "Requested" at bounding box center [941, 384] width 34 height 11
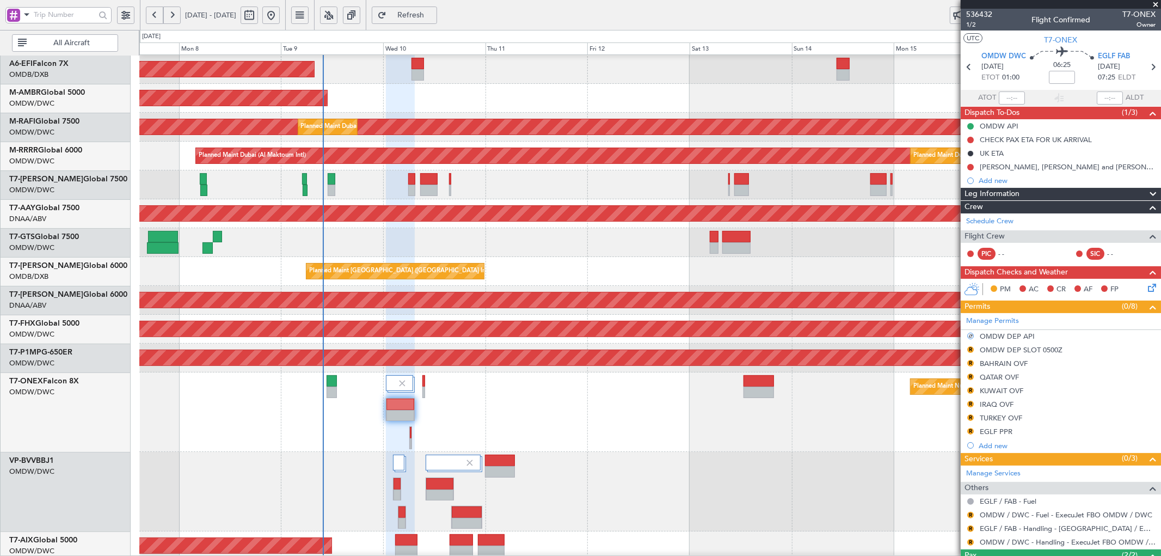
click at [972, 347] on button "R" at bounding box center [971, 349] width 7 height 7
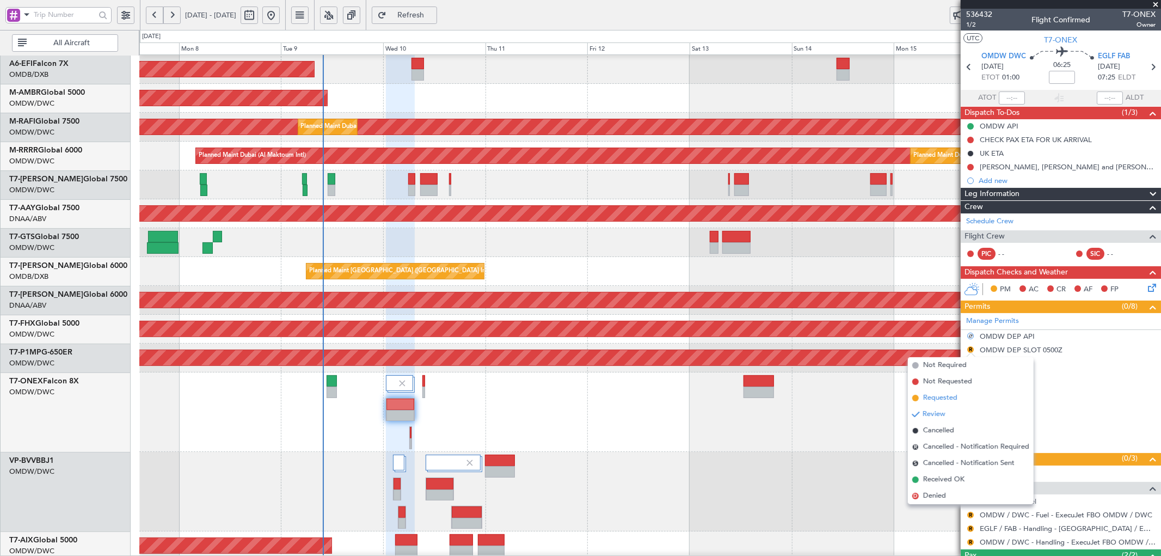
click at [938, 395] on span "Requested" at bounding box center [941, 398] width 34 height 11
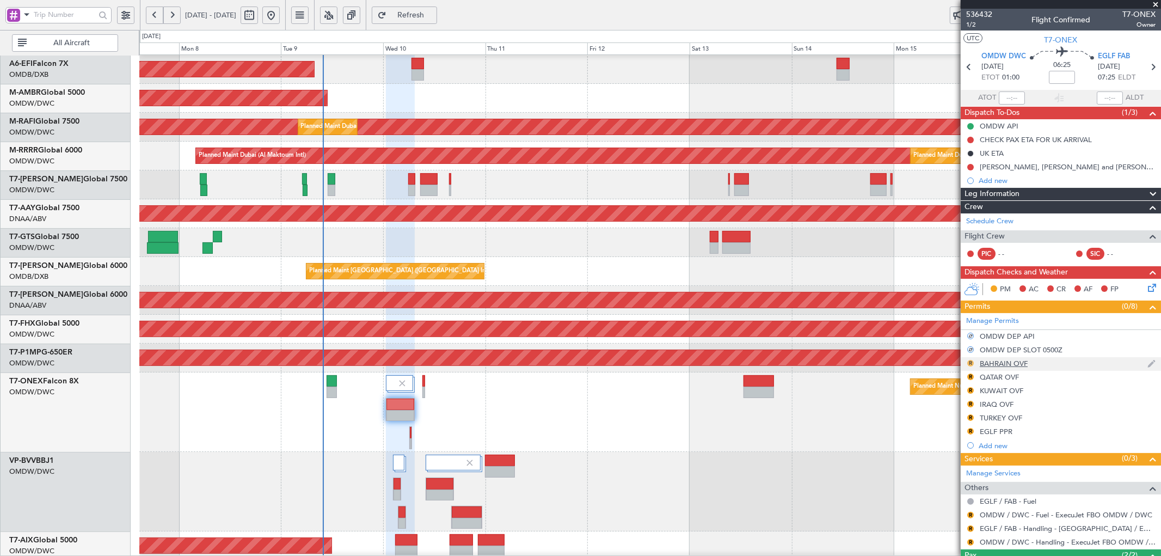
click at [969, 362] on button "R" at bounding box center [971, 363] width 7 height 7
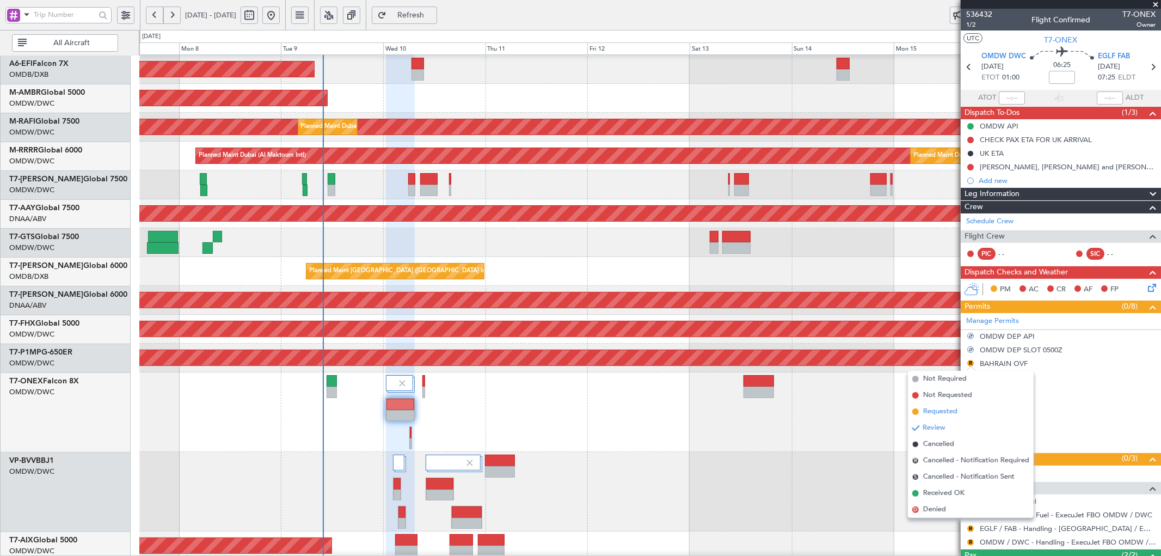
click at [943, 411] on span "Requested" at bounding box center [941, 411] width 34 height 11
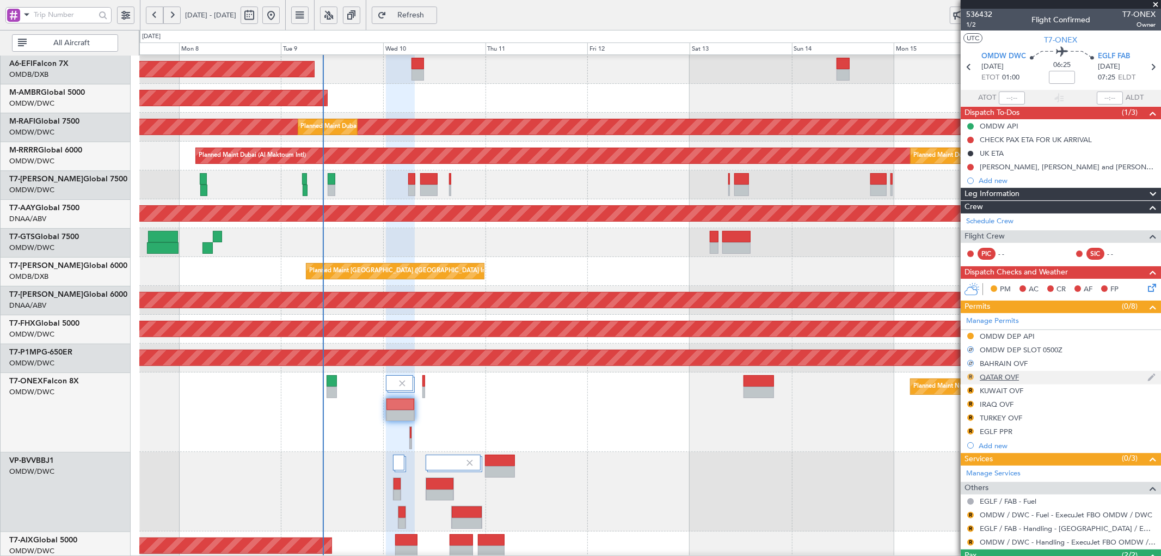
click at [973, 376] on button "R" at bounding box center [971, 377] width 7 height 7
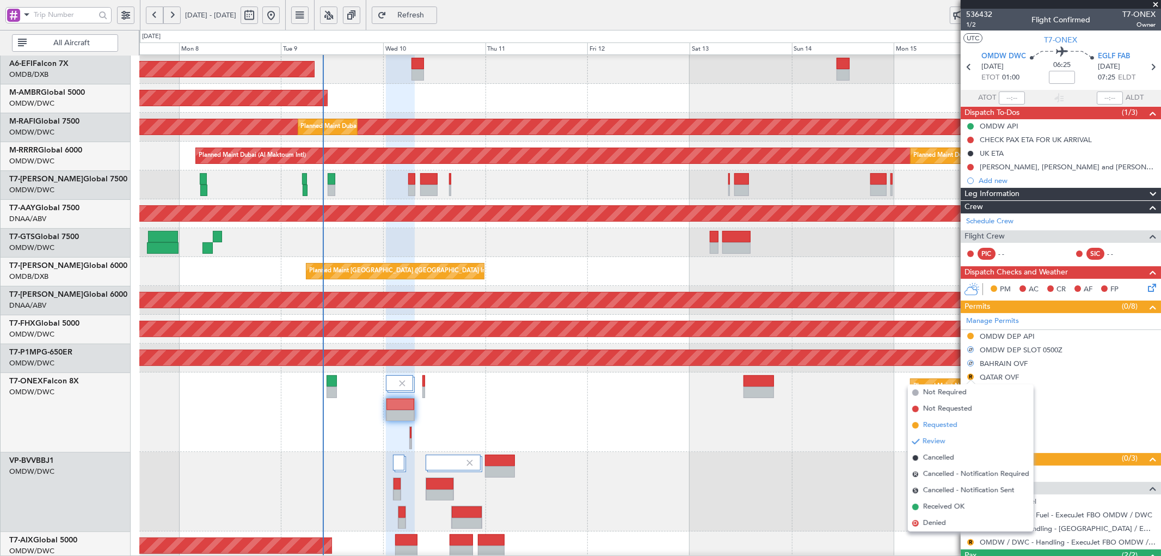
click at [940, 422] on span "Requested" at bounding box center [941, 425] width 34 height 11
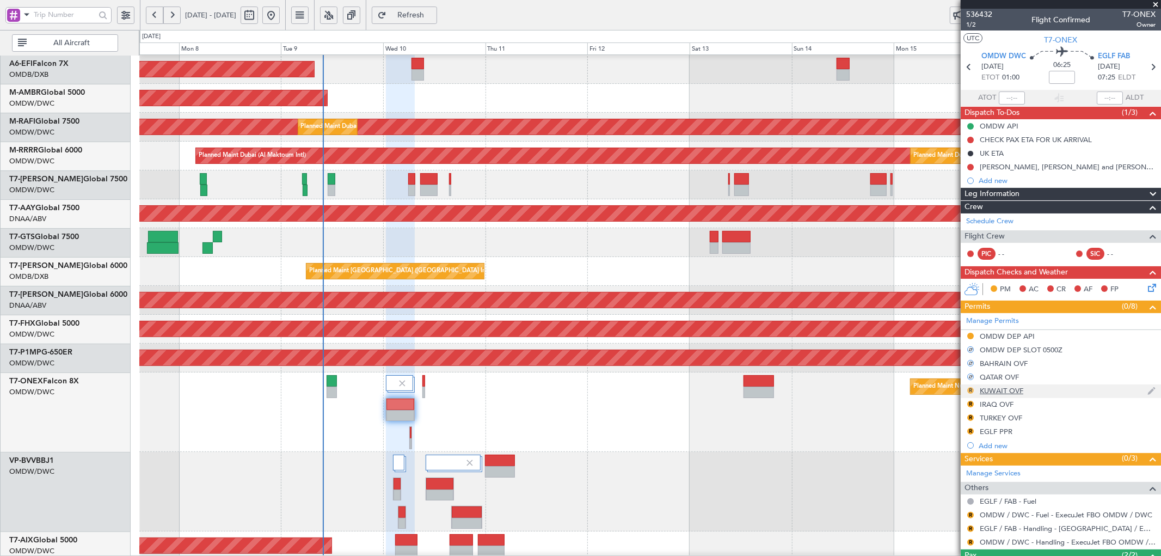
click at [969, 390] on button "R" at bounding box center [971, 390] width 7 height 7
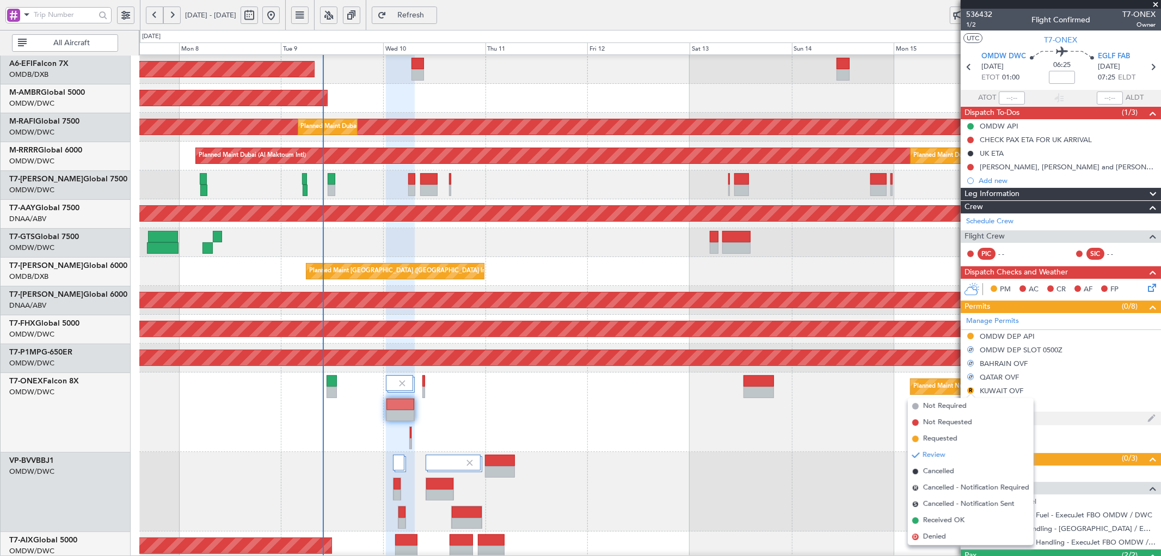
drag, startPoint x: 932, startPoint y: 438, endPoint x: 962, endPoint y: 416, distance: 36.6
click at [933, 438] on span "Requested" at bounding box center [941, 438] width 34 height 11
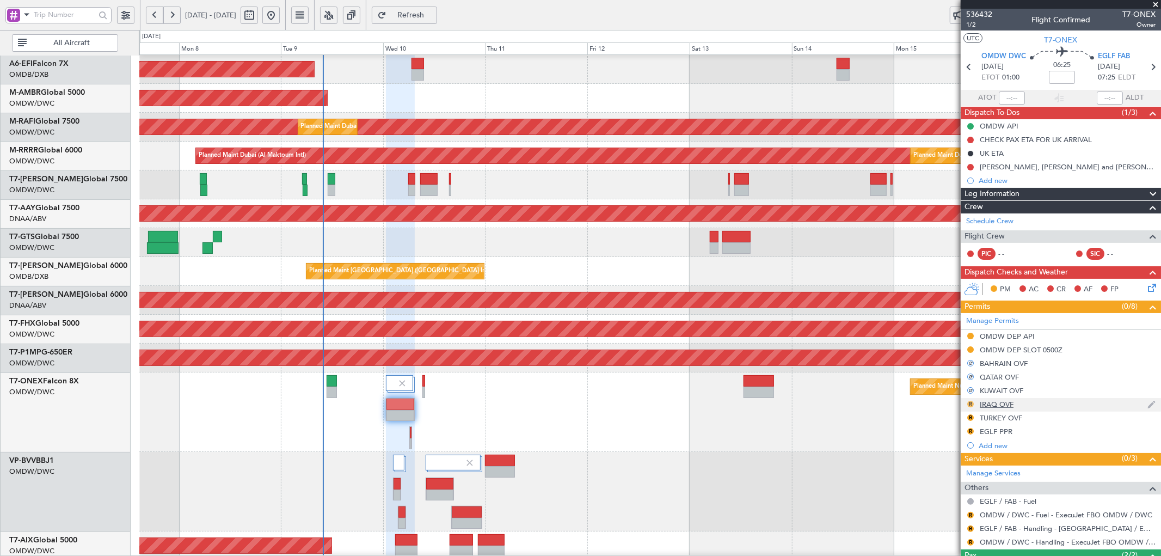
click at [970, 402] on button "R" at bounding box center [971, 404] width 7 height 7
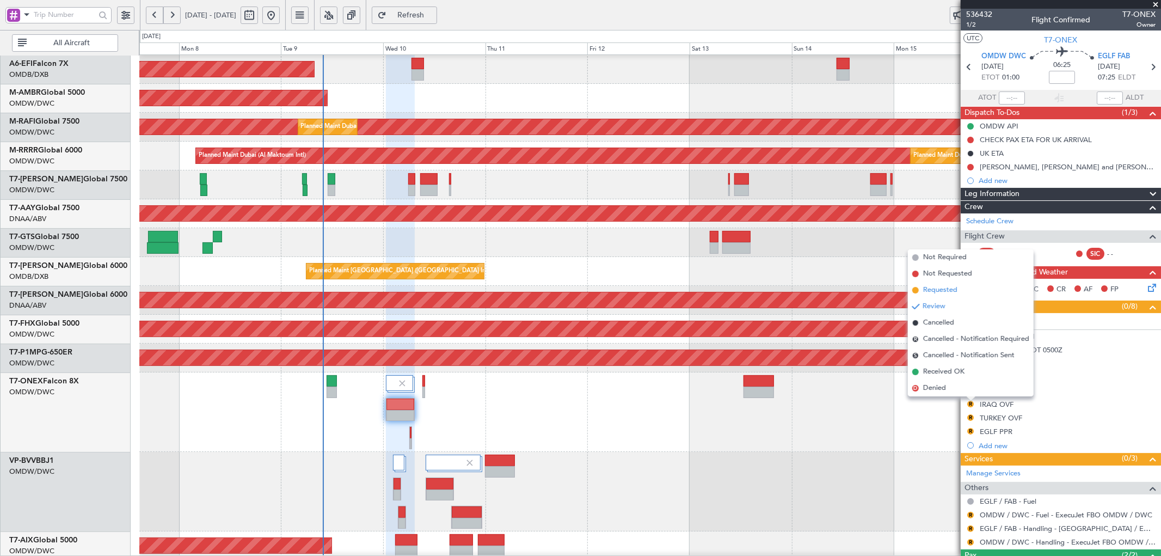
click at [934, 290] on span "Requested" at bounding box center [941, 290] width 34 height 11
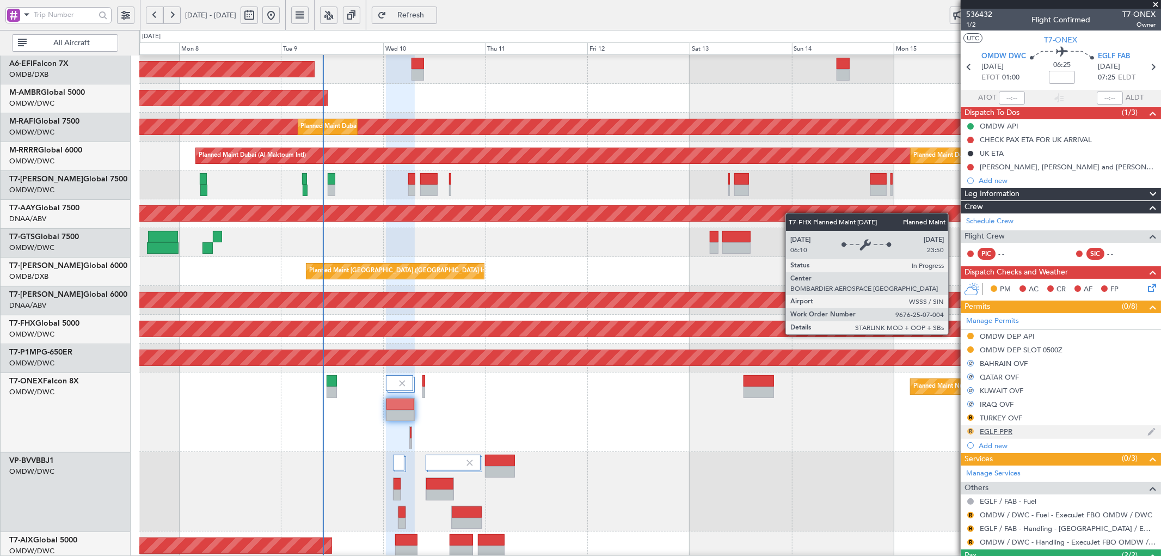
click at [970, 431] on button "R" at bounding box center [971, 431] width 7 height 7
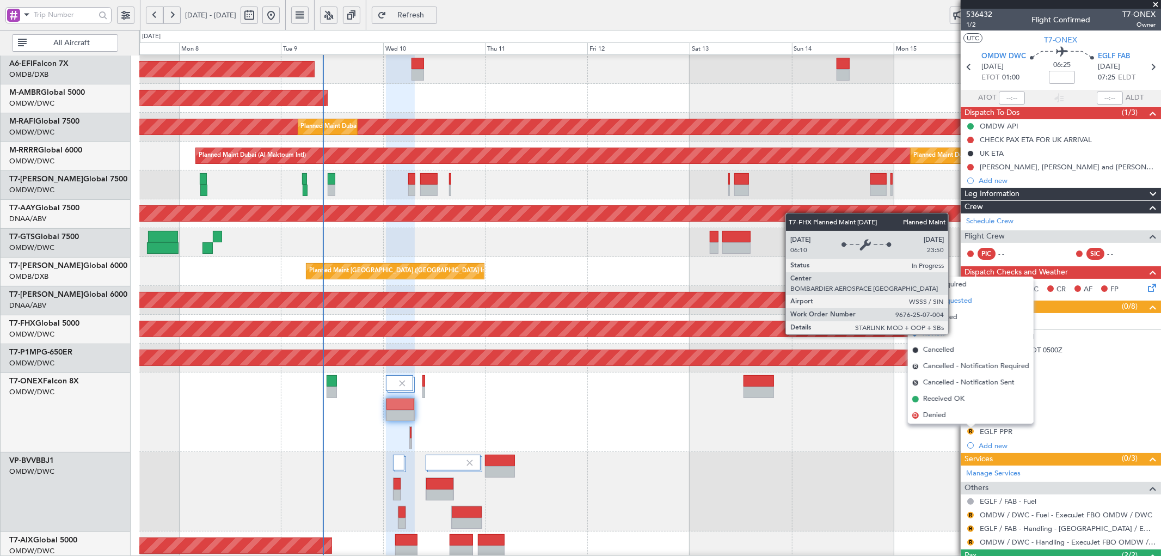
click at [965, 302] on span "Not Requested" at bounding box center [948, 301] width 49 height 11
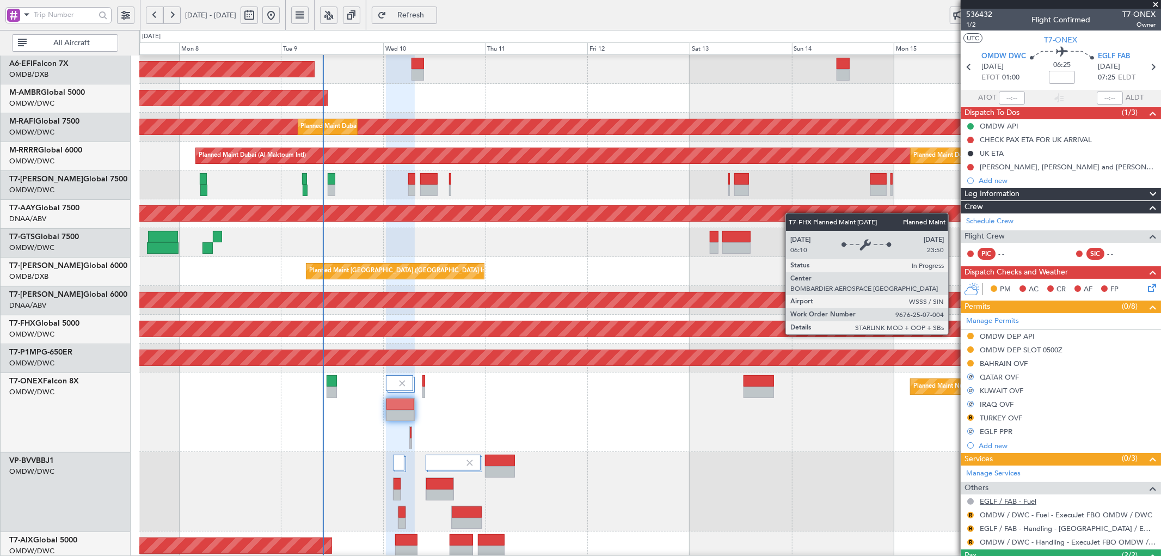
scroll to position [73, 0]
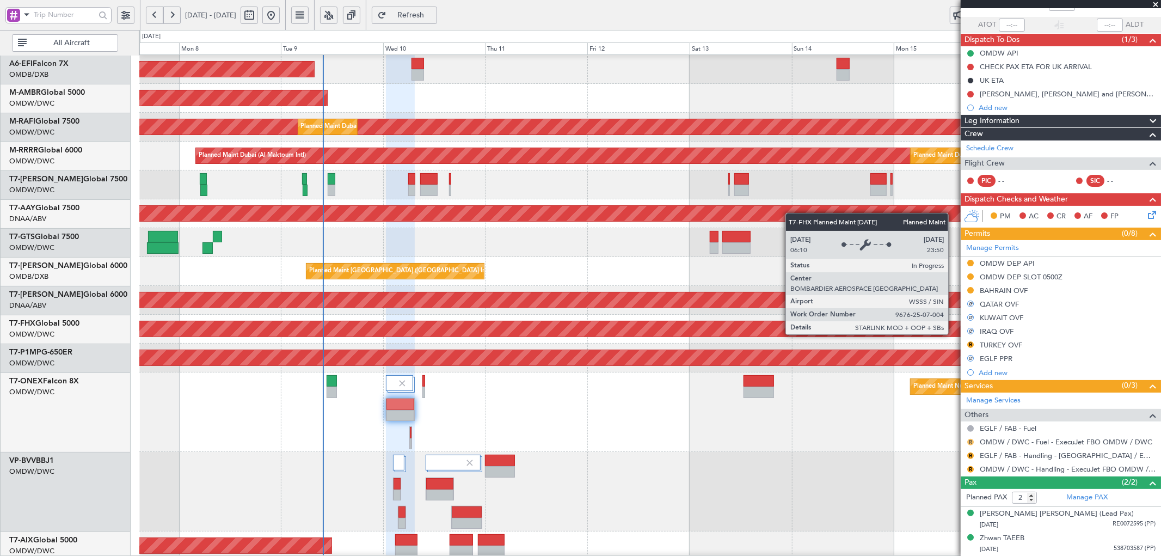
click at [972, 442] on button "R" at bounding box center [971, 442] width 7 height 7
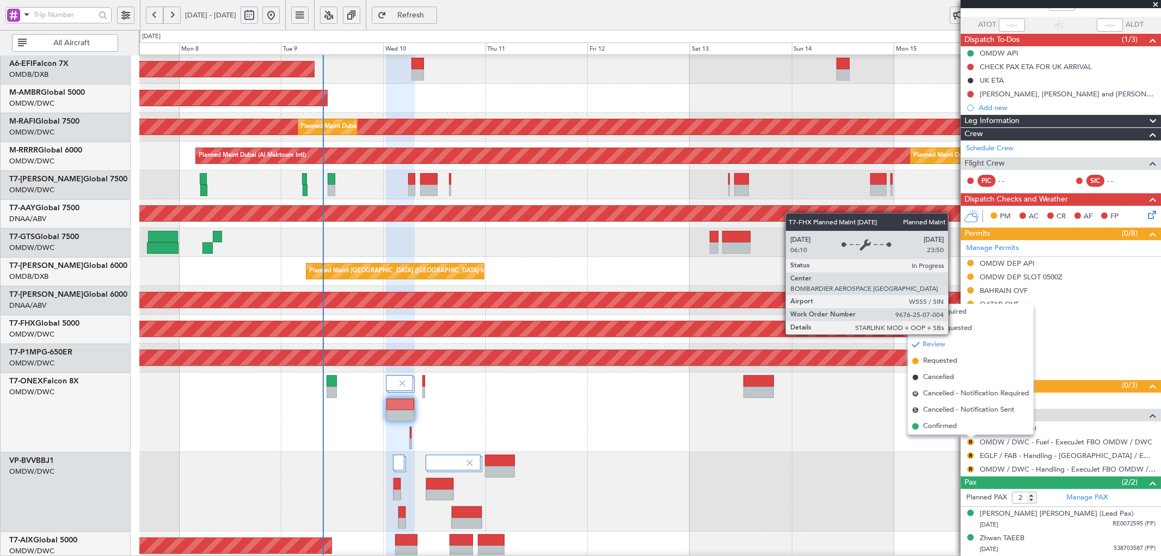
click at [957, 331] on span "Not Requested" at bounding box center [948, 328] width 49 height 11
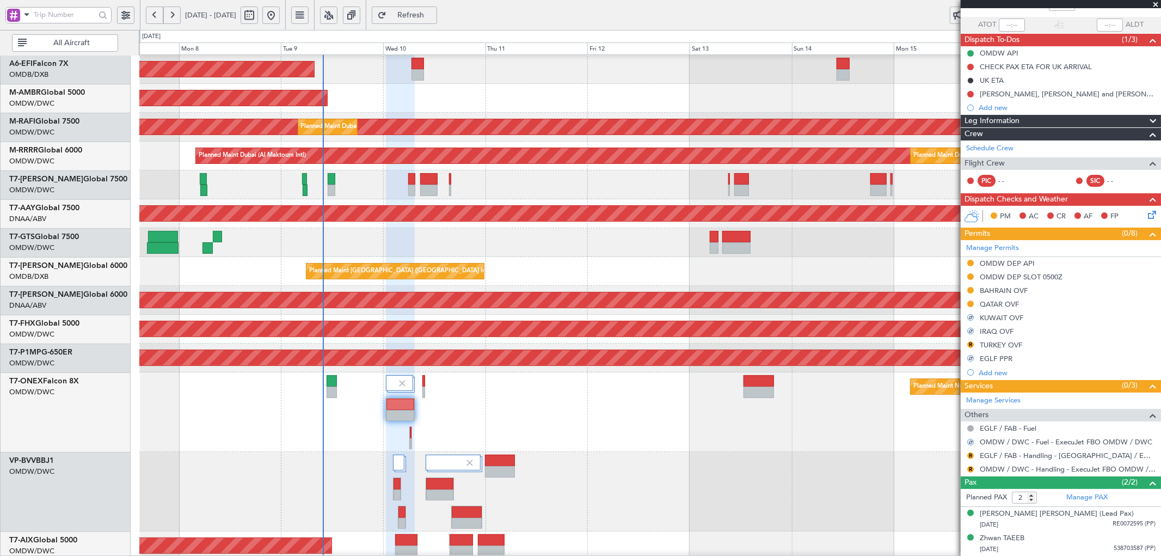
click at [970, 440] on div at bounding box center [971, 442] width 7 height 7
click at [971, 454] on button "R" at bounding box center [971, 456] width 7 height 7
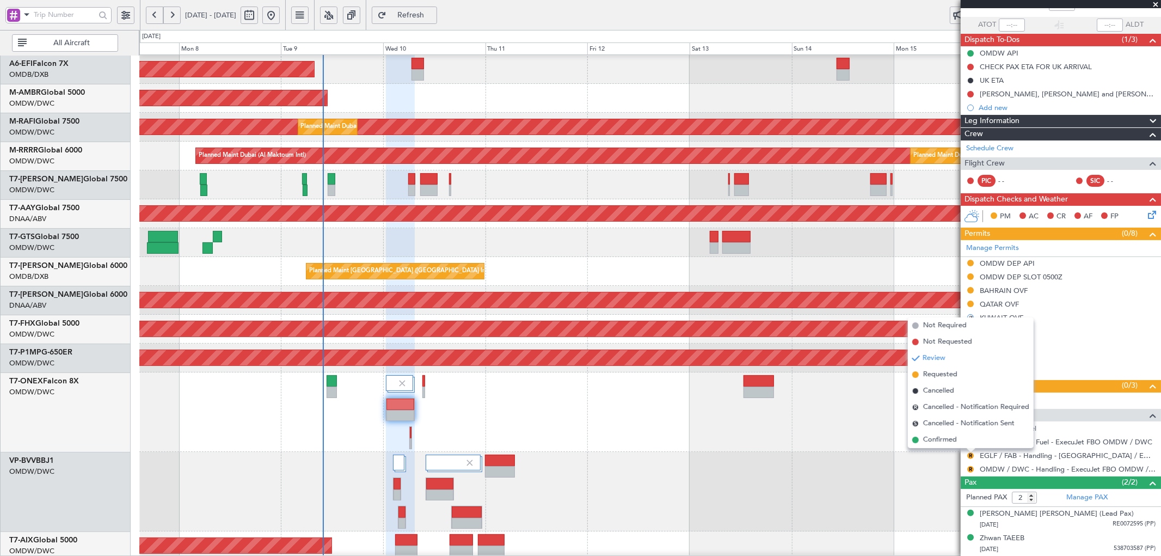
drag, startPoint x: 939, startPoint y: 377, endPoint x: 967, endPoint y: 448, distance: 75.3
click at [939, 377] on span "Requested" at bounding box center [941, 374] width 34 height 11
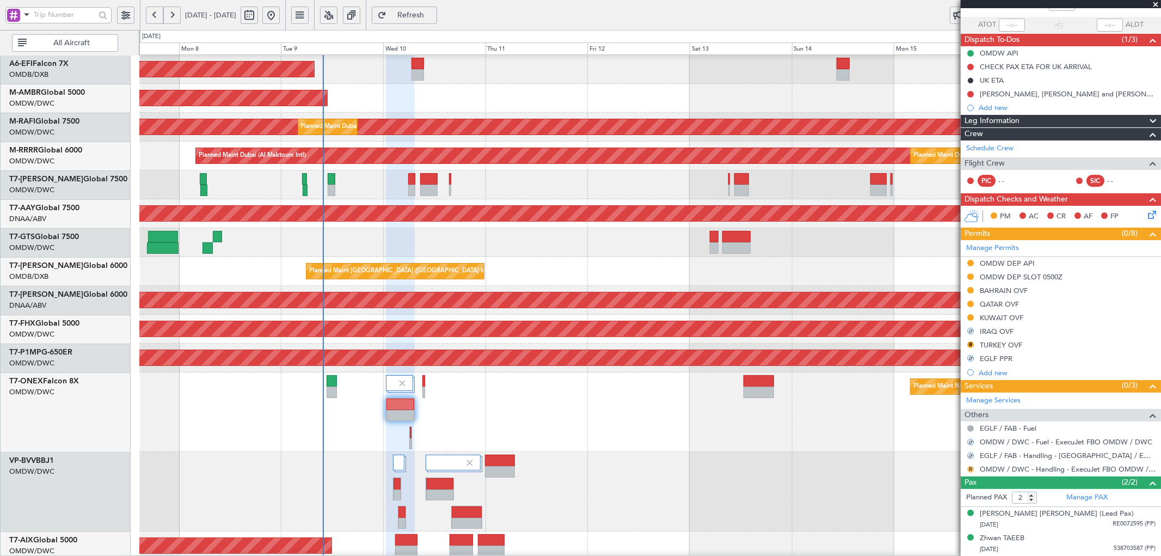
click at [969, 470] on button "R" at bounding box center [971, 469] width 7 height 7
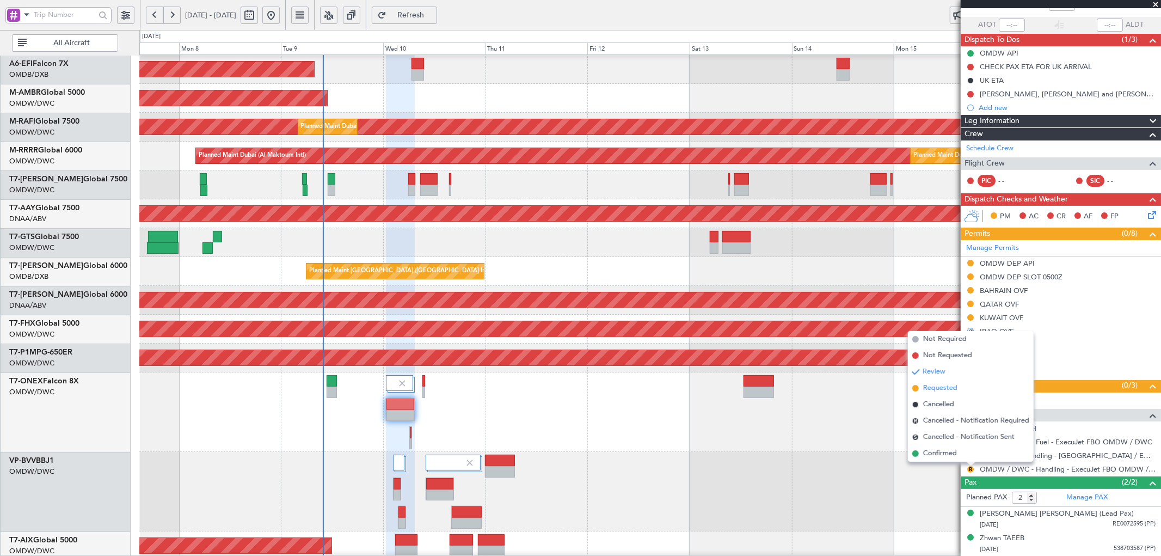
click at [920, 387] on li "Requested" at bounding box center [971, 388] width 126 height 16
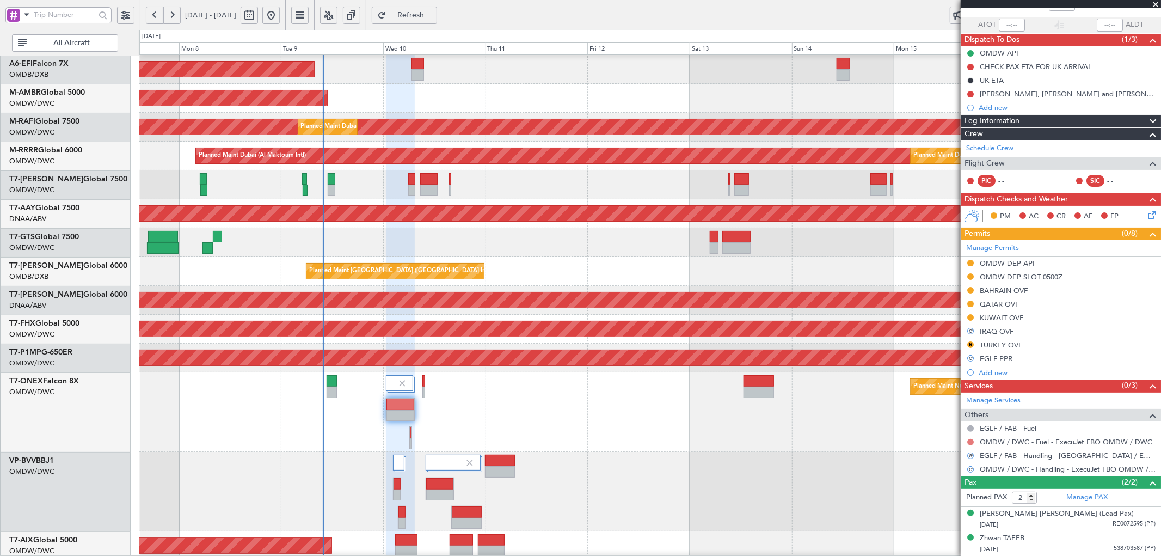
click at [971, 442] on button at bounding box center [971, 442] width 7 height 7
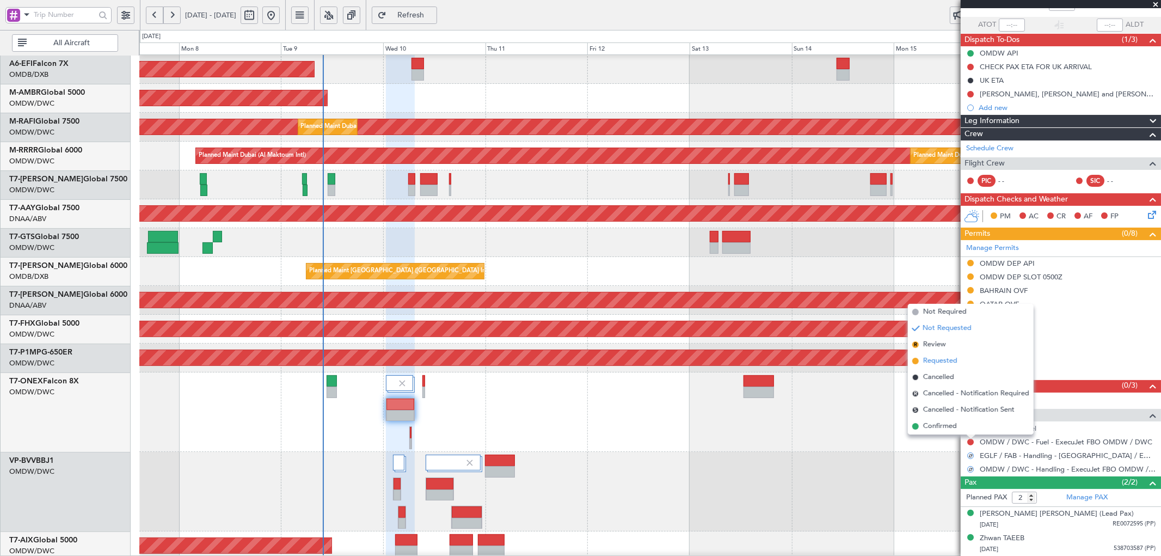
click at [939, 362] on span "Requested" at bounding box center [941, 361] width 34 height 11
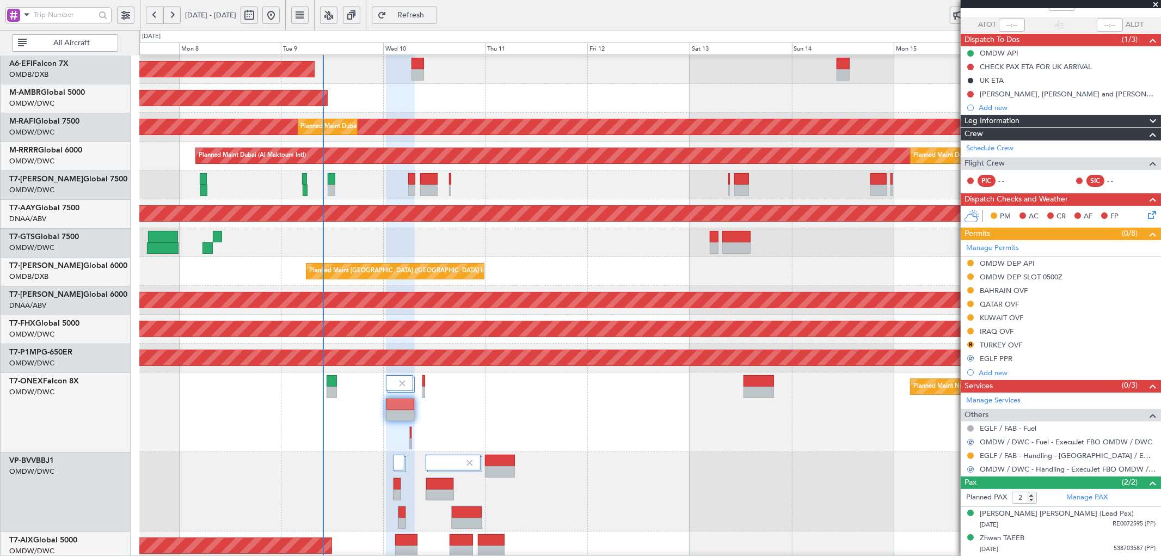
click at [786, 531] on div "AOG Maint" at bounding box center [650, 545] width 1022 height 29
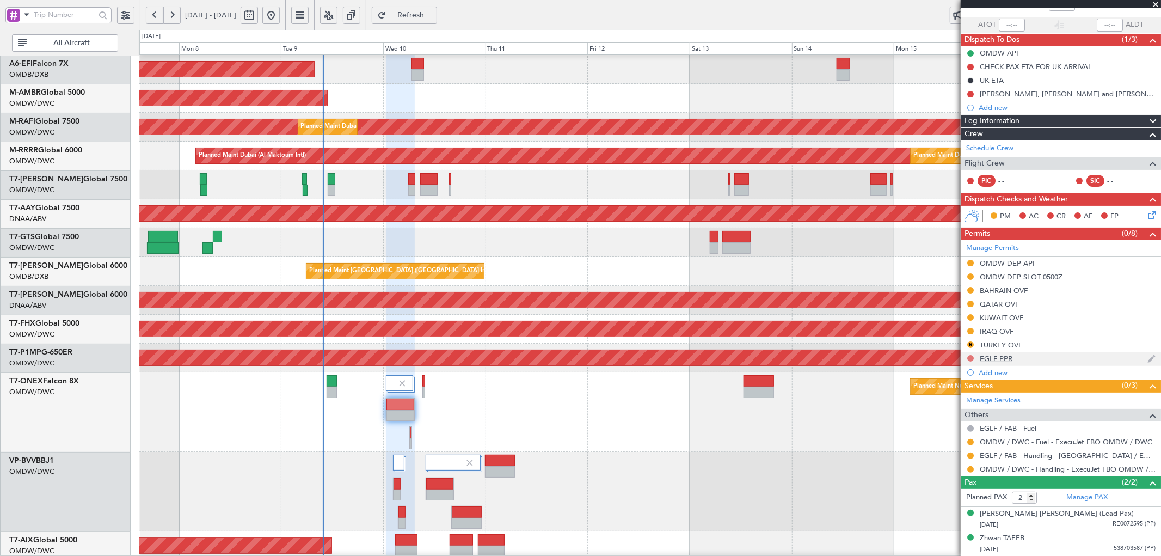
click at [971, 357] on button at bounding box center [971, 358] width 7 height 7
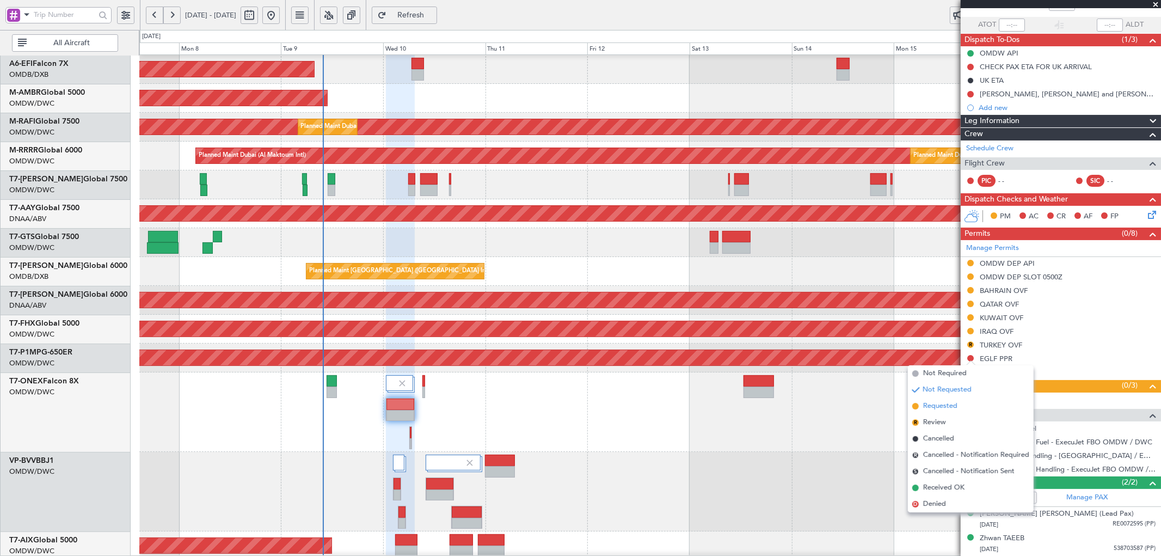
click at [940, 405] on span "Requested" at bounding box center [941, 406] width 34 height 11
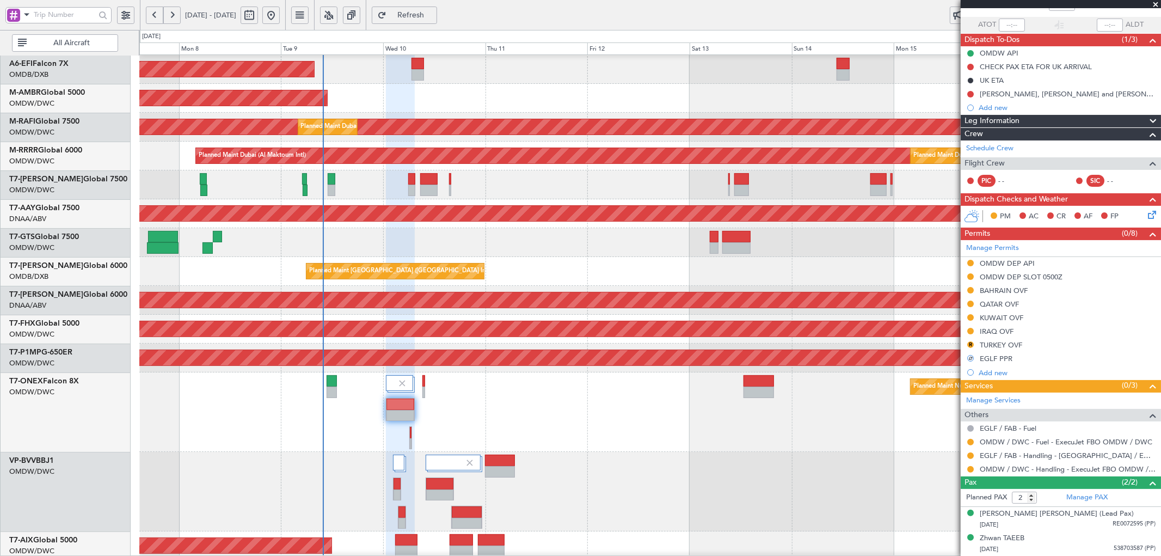
click at [770, 482] on div at bounding box center [650, 492] width 1022 height 80
click at [428, 14] on span "Refresh" at bounding box center [411, 15] width 45 height 8
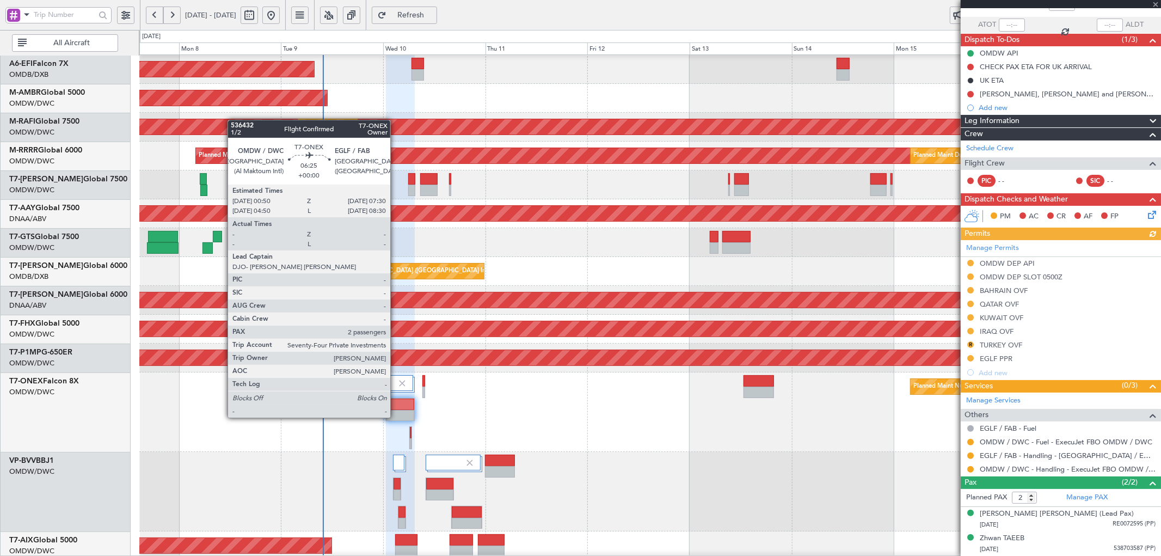
click at [396, 407] on div at bounding box center [401, 404] width 28 height 11
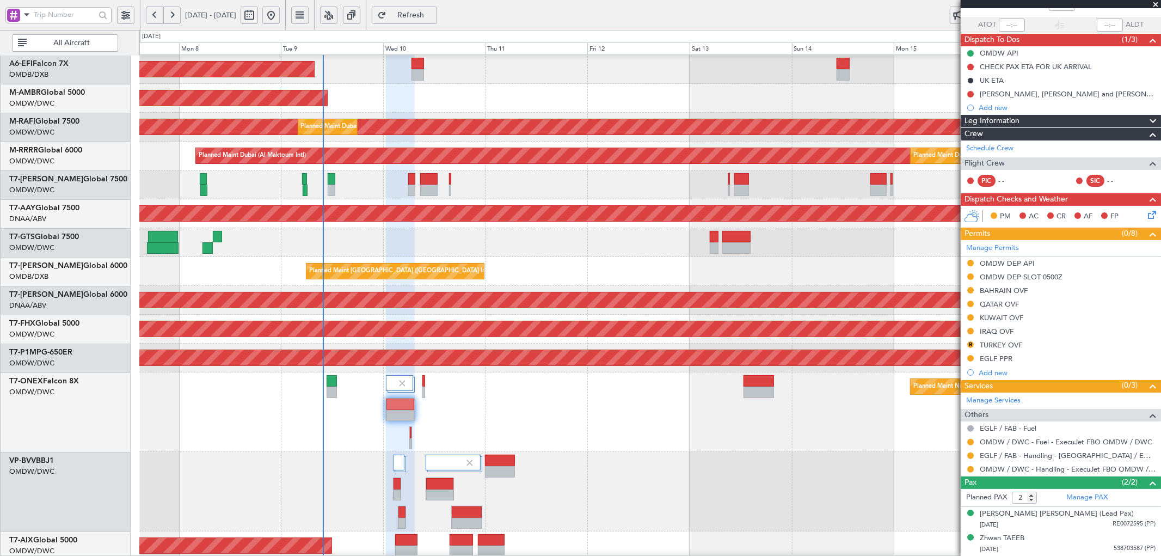
click at [433, 11] on span "Refresh" at bounding box center [411, 15] width 45 height 8
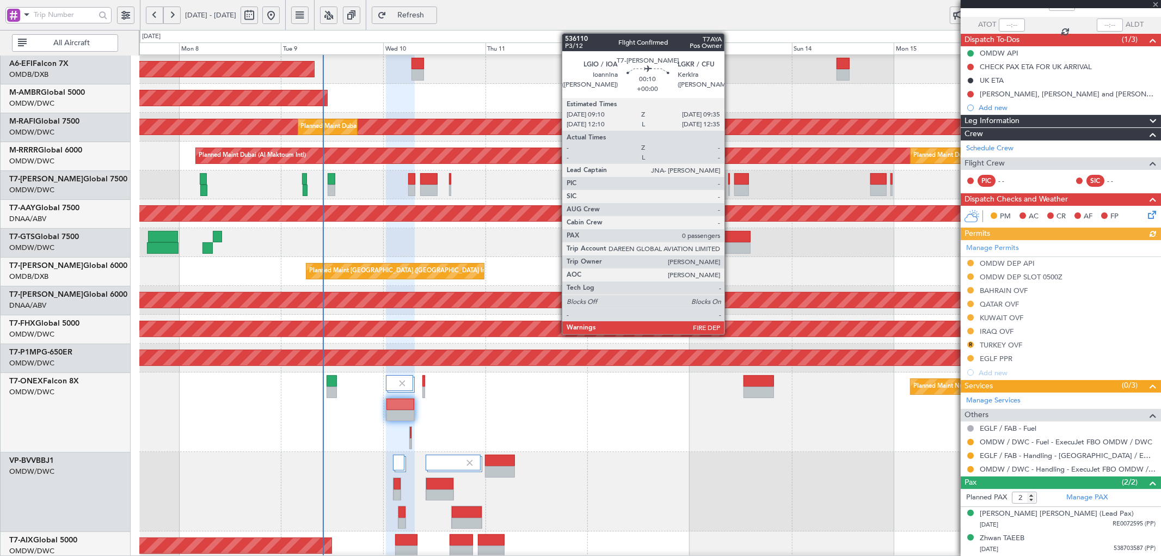
click at [730, 184] on div at bounding box center [730, 178] width 2 height 11
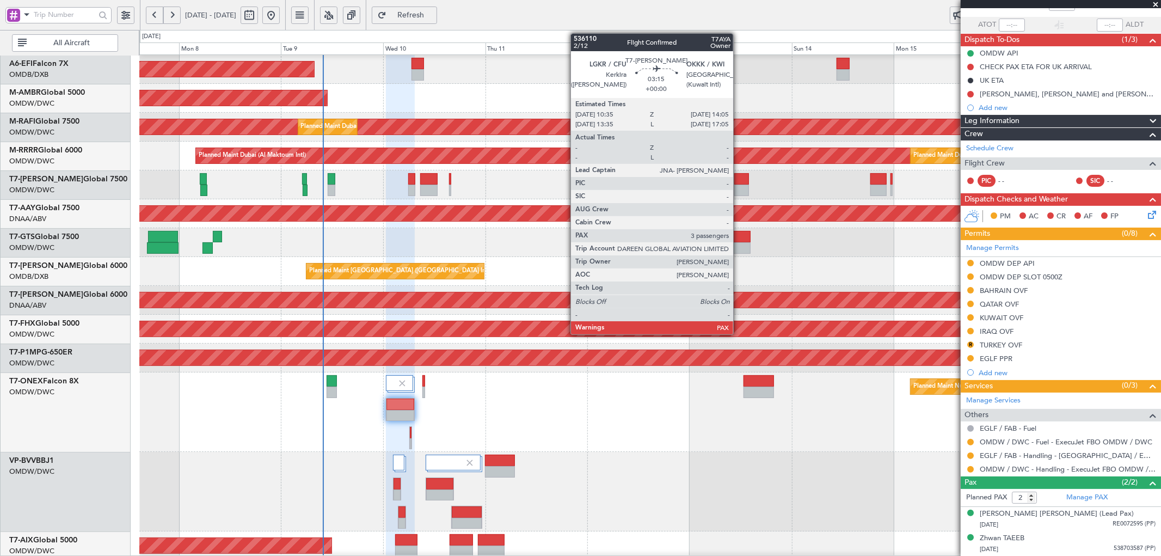
click at [739, 183] on div at bounding box center [742, 178] width 15 height 11
click at [737, 188] on div at bounding box center [650, 184] width 1022 height 29
click at [747, 176] on div at bounding box center [742, 178] width 15 height 11
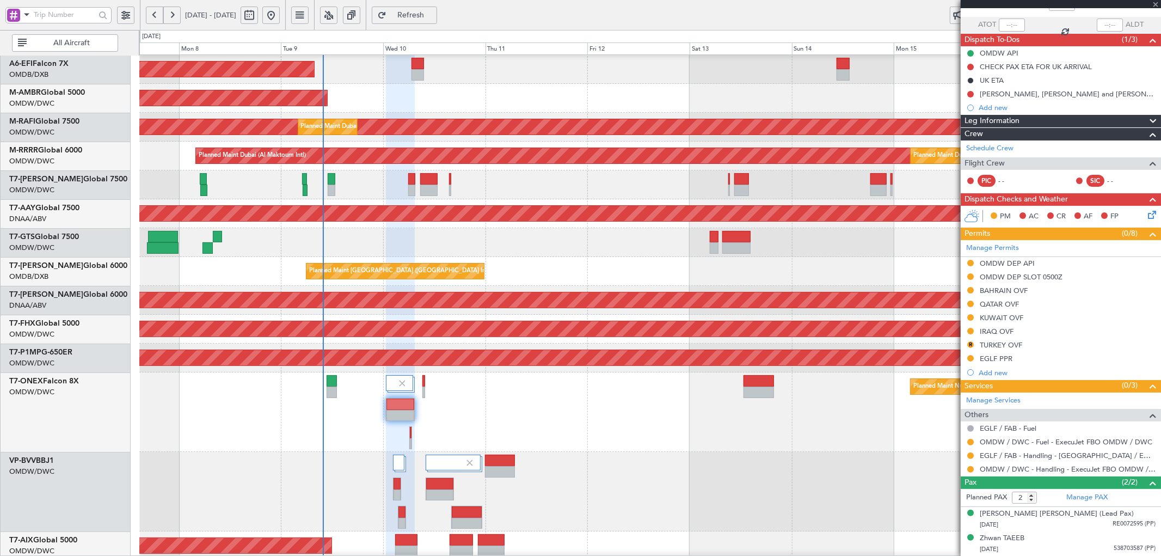
type input "3"
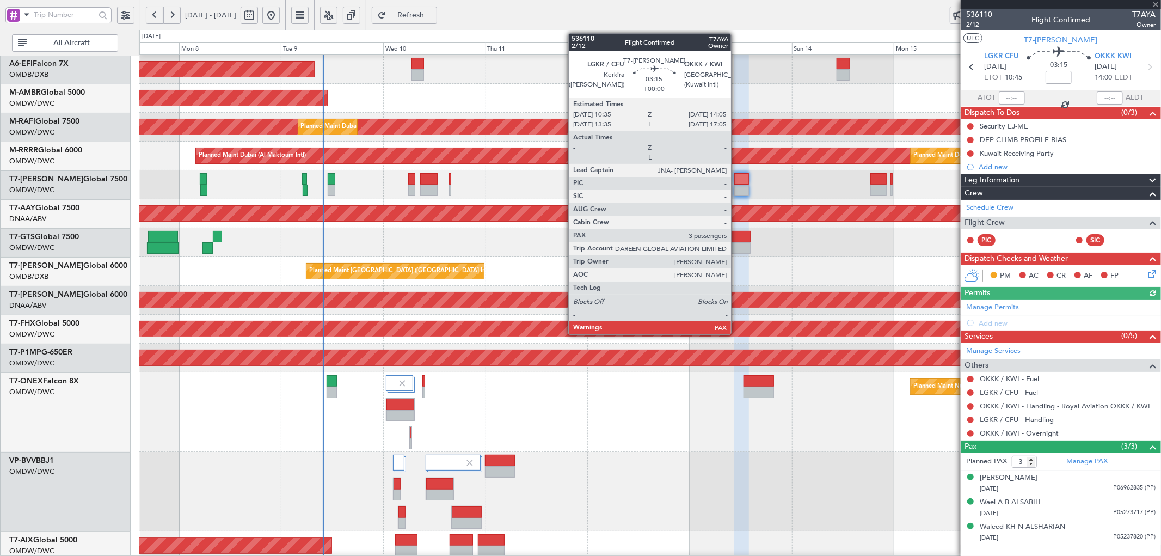
click at [737, 185] on div at bounding box center [742, 190] width 15 height 11
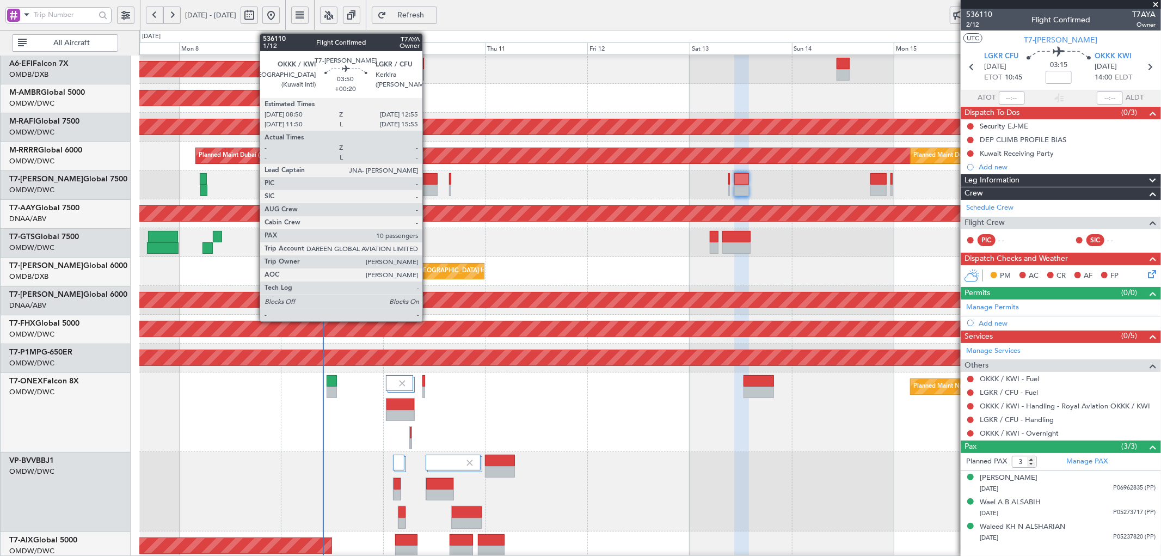
click at [428, 181] on div at bounding box center [428, 178] width 17 height 11
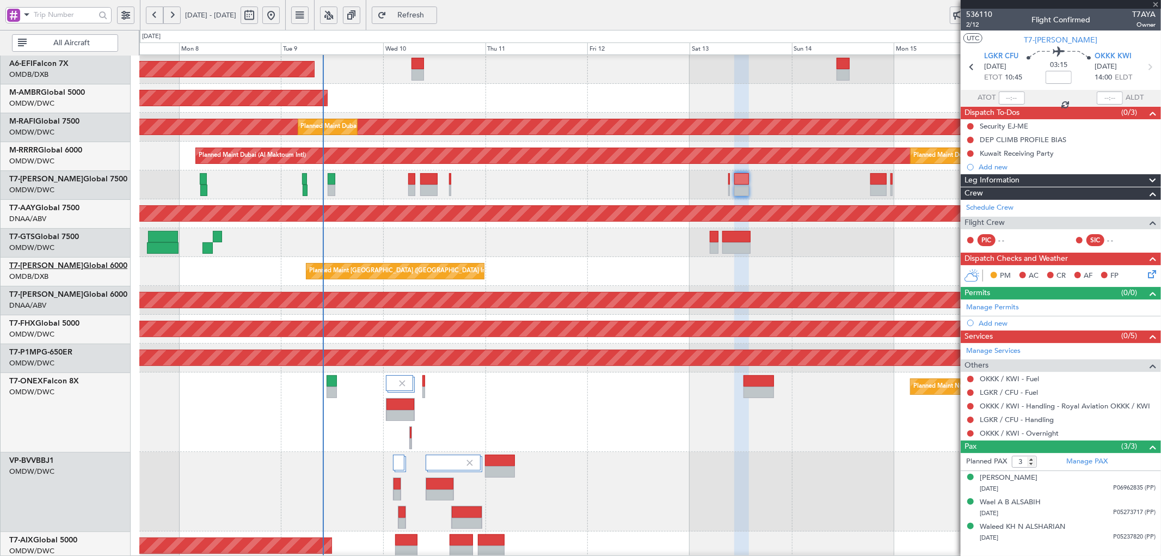
type input "+00:20"
type input "10"
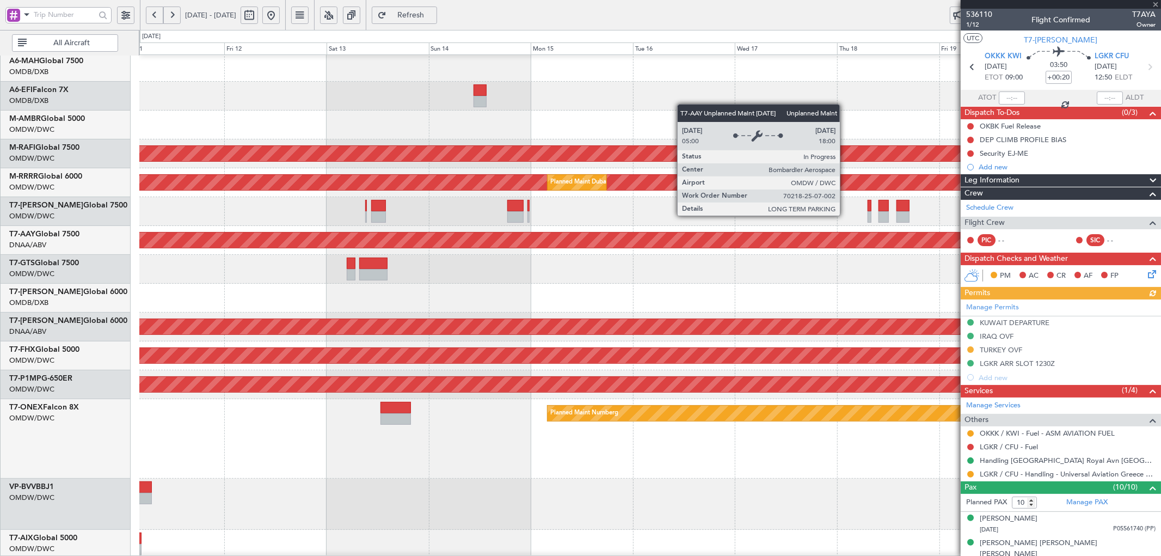
click at [395, 239] on div "Unplanned Maint [GEOGRAPHIC_DATA] (Al Maktoum Intl)" at bounding box center [67, 240] width 1897 height 15
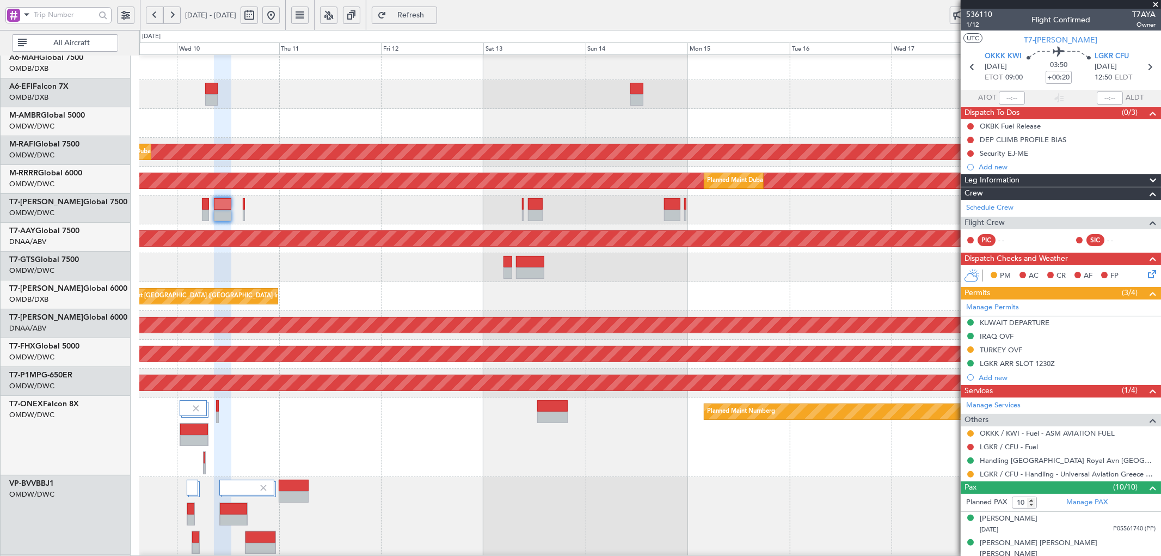
scroll to position [62, 0]
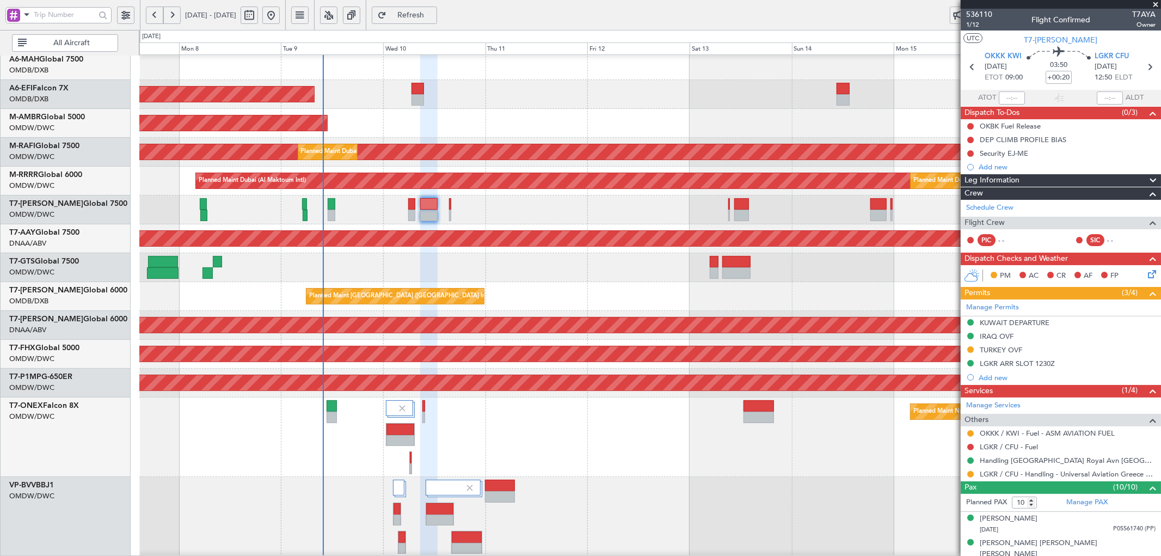
click at [704, 314] on div "Unplanned Maint [GEOGRAPHIC_DATA] (Al Maktoum Intl)" at bounding box center [650, 325] width 1022 height 29
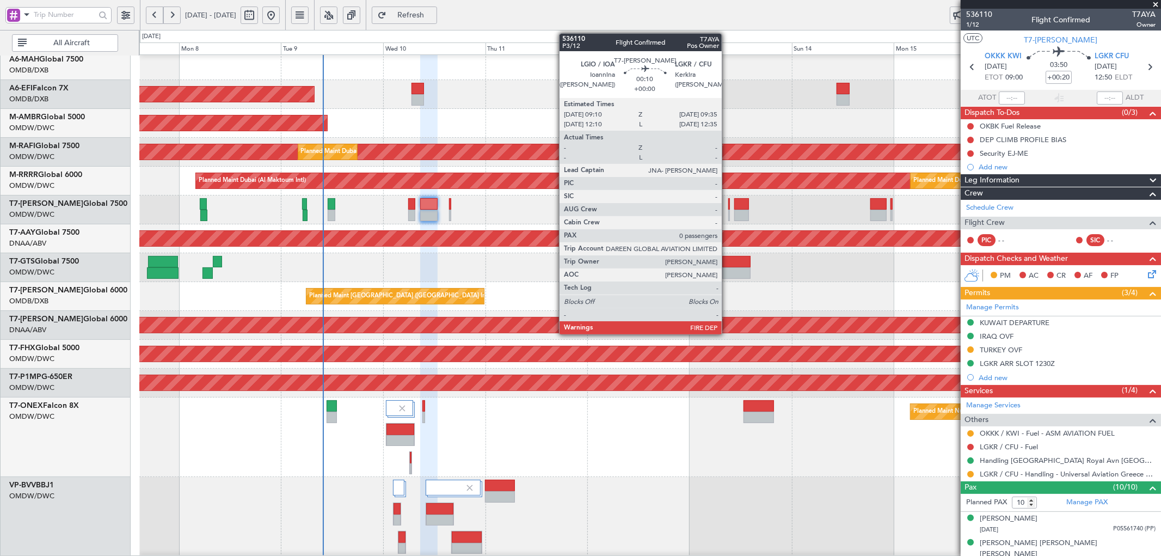
click at [729, 199] on div at bounding box center [730, 203] width 2 height 11
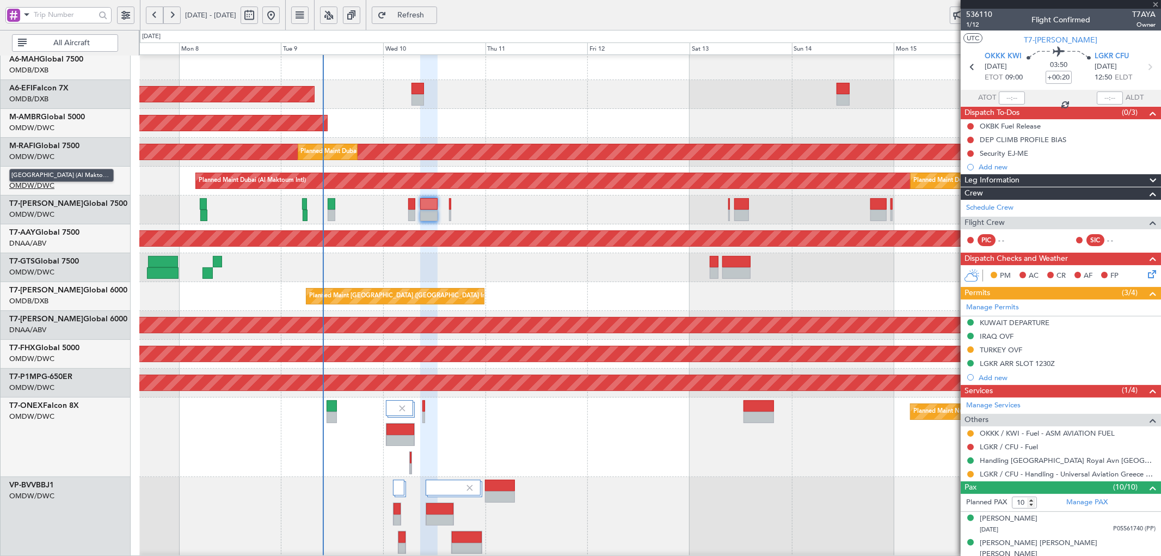
type input "0"
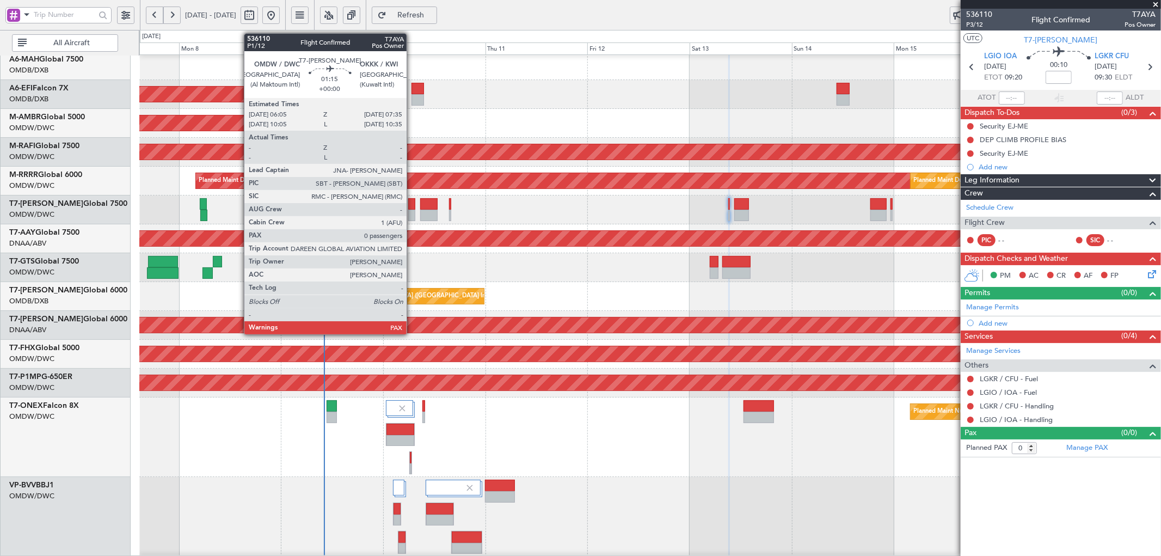
click at [412, 207] on div at bounding box center [411, 203] width 7 height 11
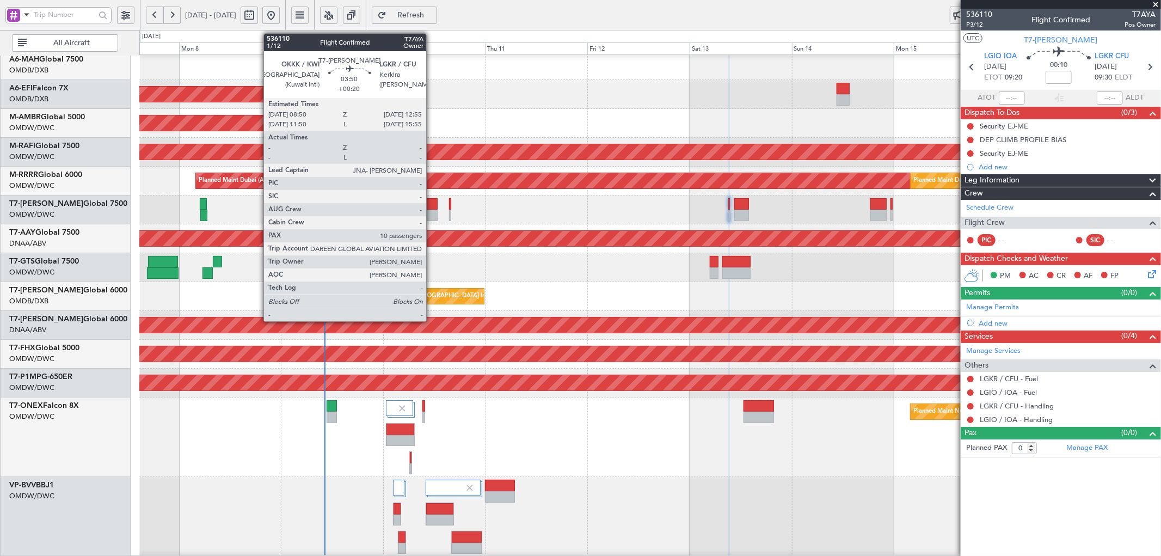
click at [431, 207] on div at bounding box center [428, 203] width 17 height 11
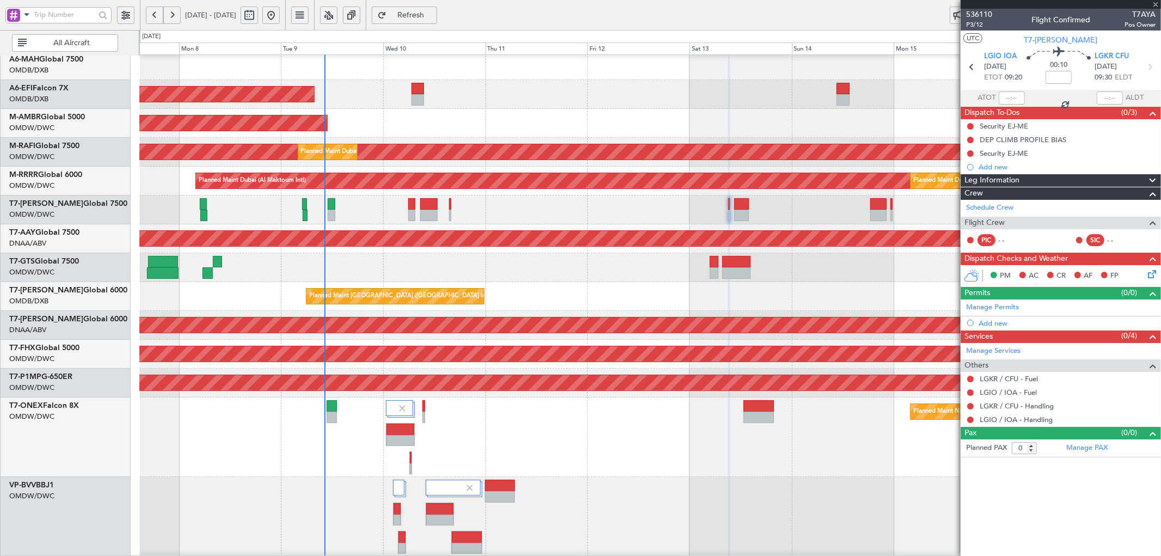
type input "+00:20"
type input "10"
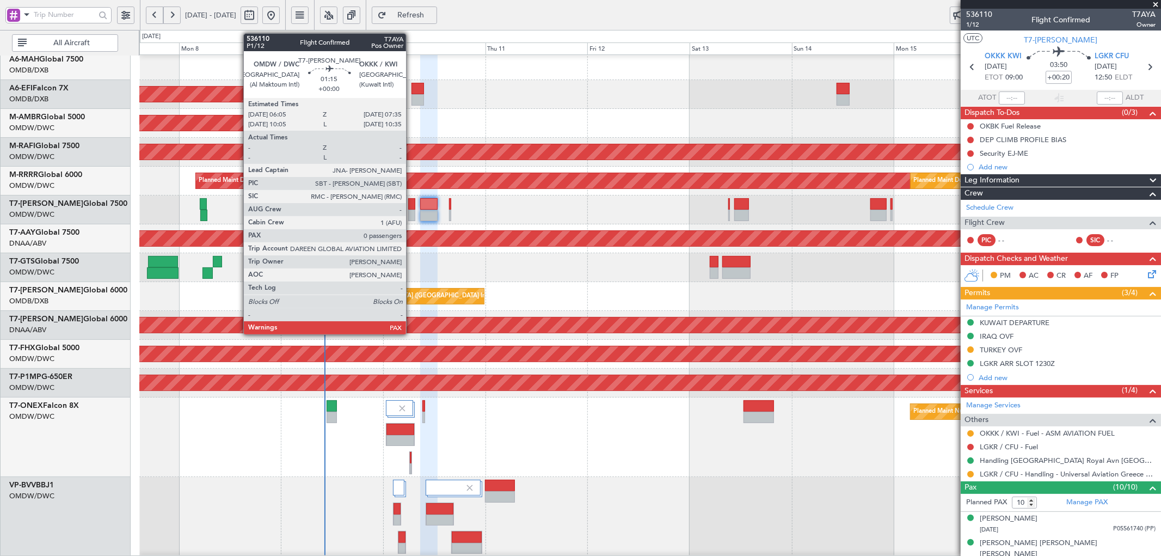
click at [412, 210] on div at bounding box center [411, 215] width 7 height 11
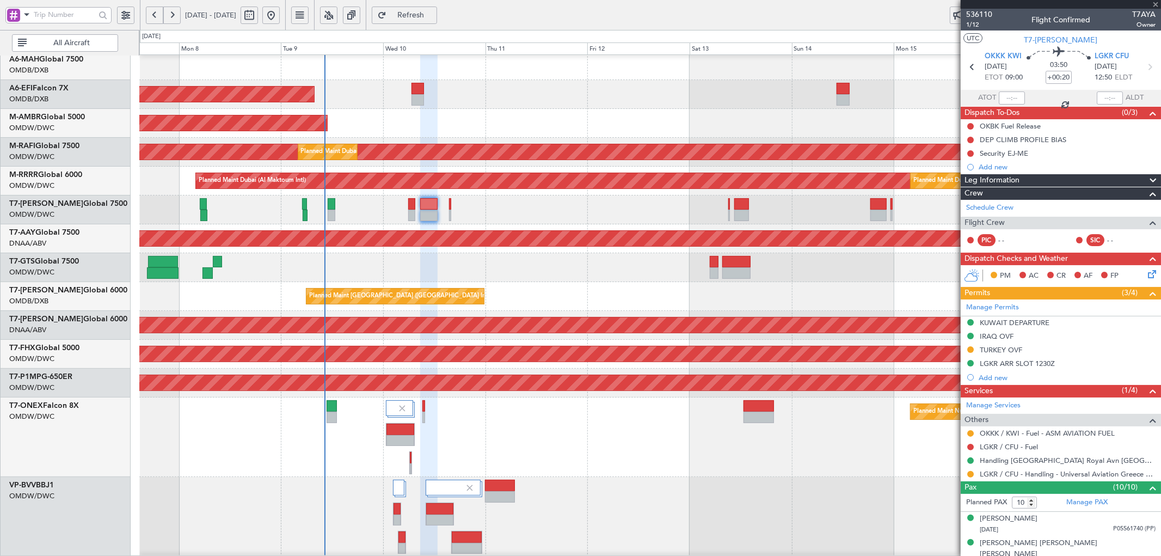
type input "0"
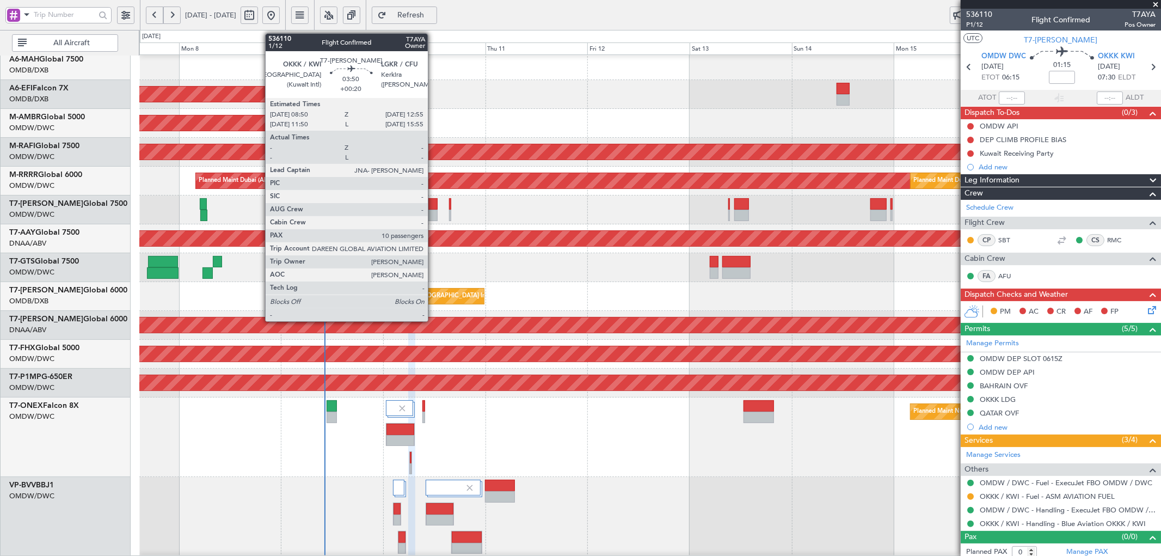
click at [433, 207] on div at bounding box center [428, 203] width 17 height 11
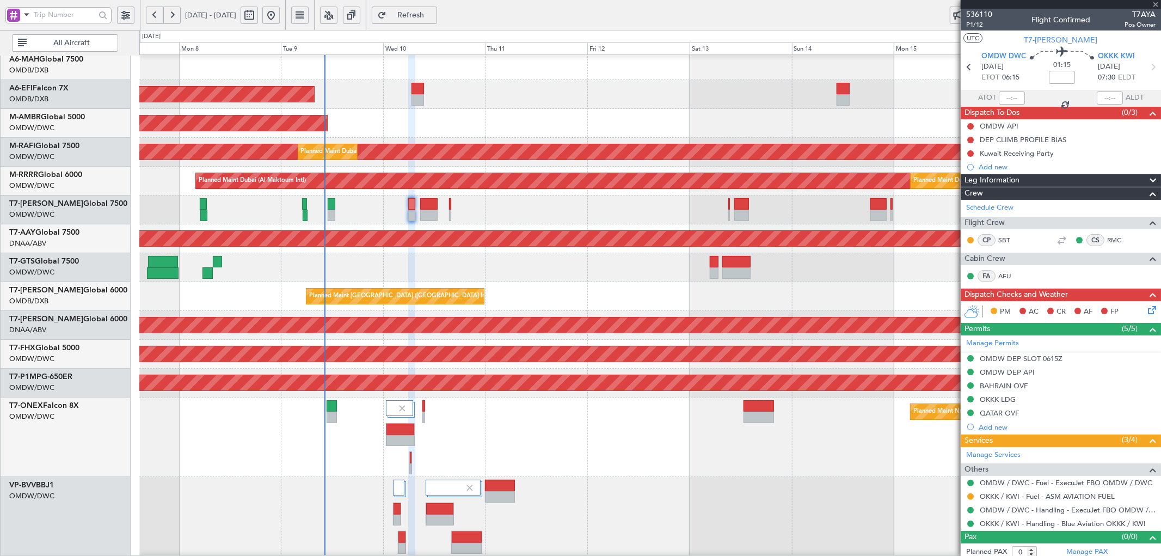
type input "+00:20"
type input "10"
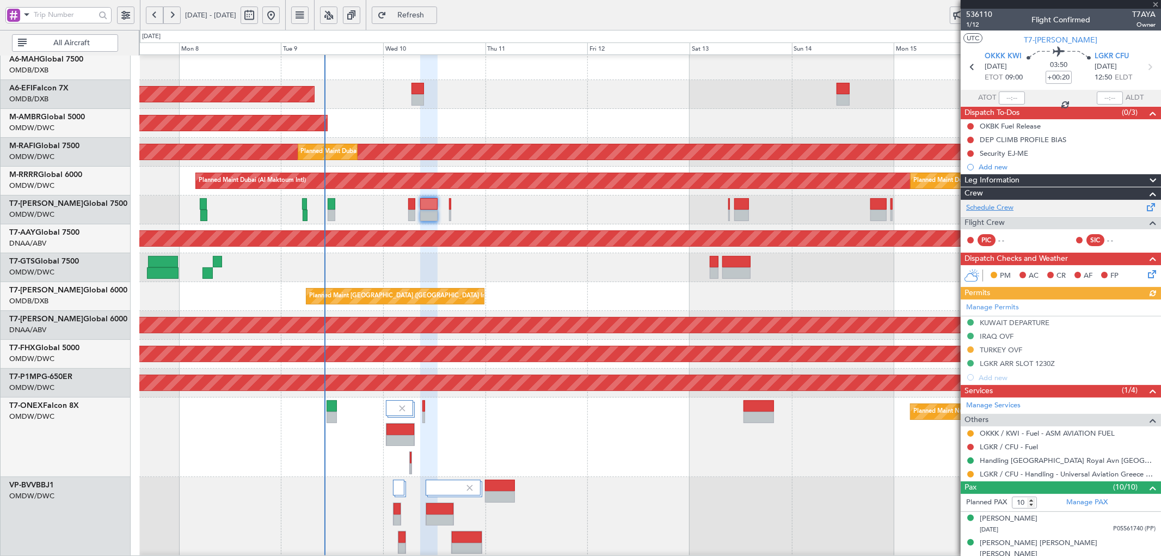
click at [997, 207] on link "Schedule Crew" at bounding box center [990, 208] width 47 height 11
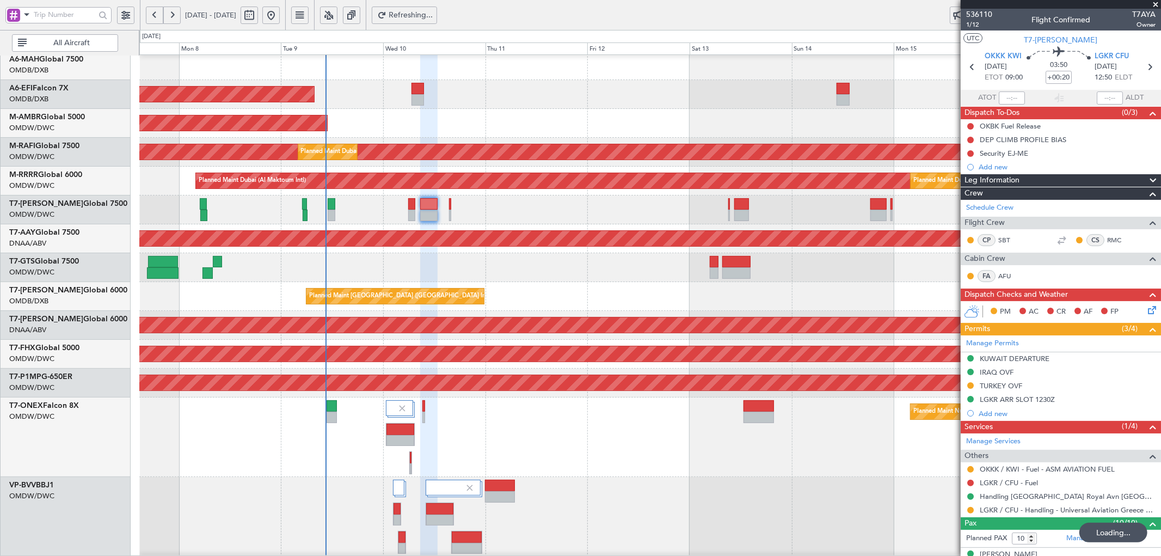
click at [422, 17] on button "Refreshing..." at bounding box center [404, 15] width 65 height 17
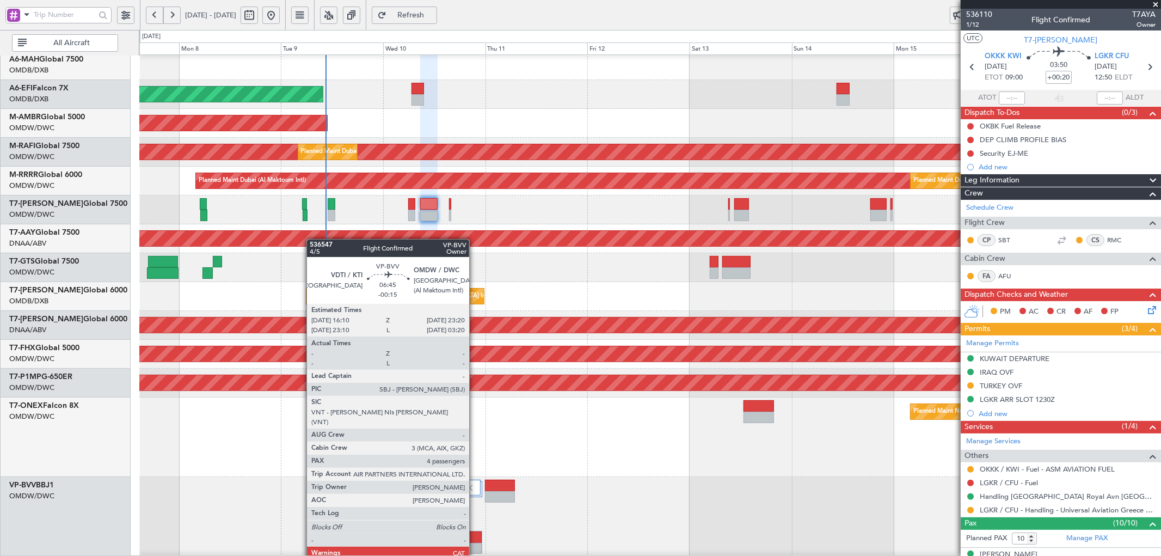
click at [475, 540] on div at bounding box center [467, 536] width 30 height 11
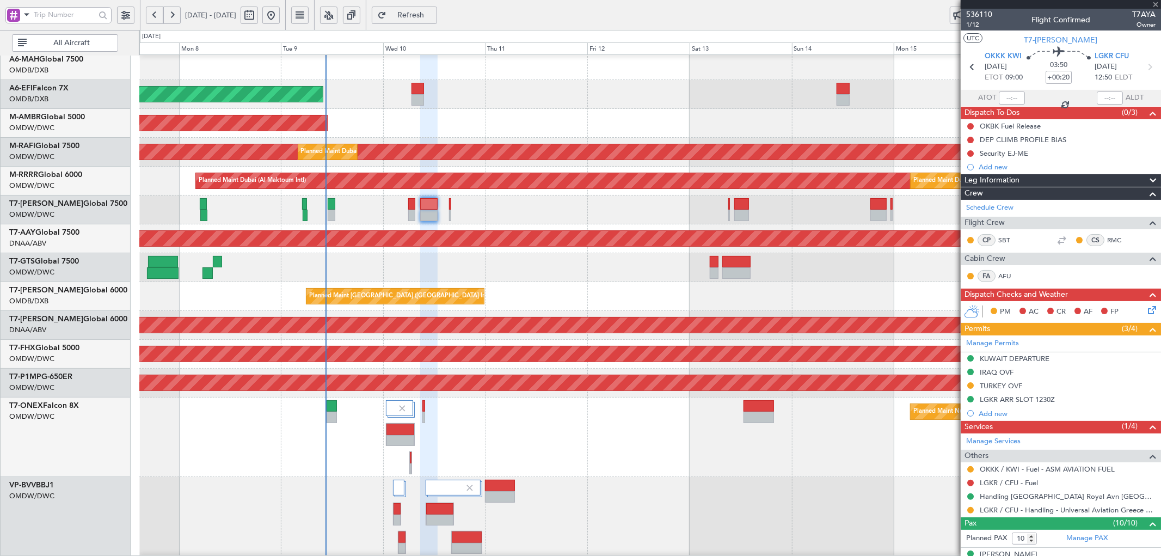
type input "-00:15"
type input "4"
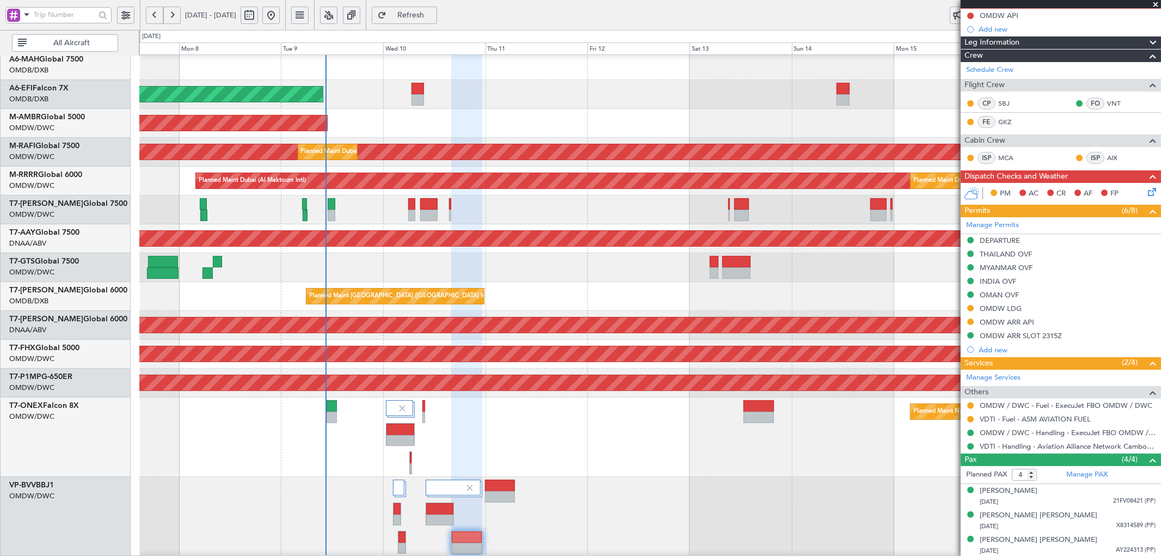
scroll to position [96, 0]
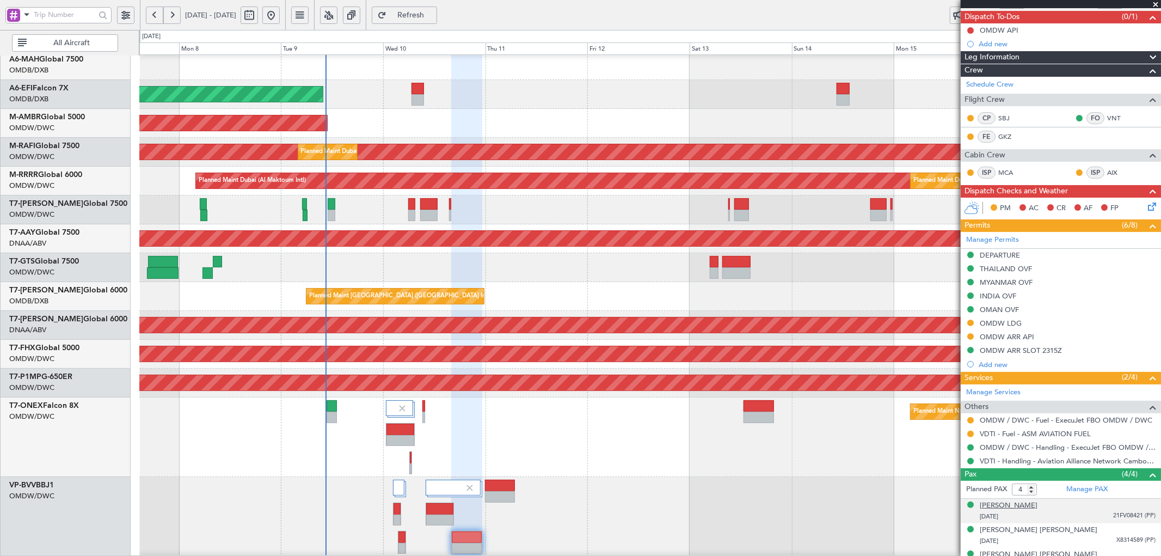
click at [1013, 503] on div "[PERSON_NAME]" at bounding box center [1009, 505] width 58 height 11
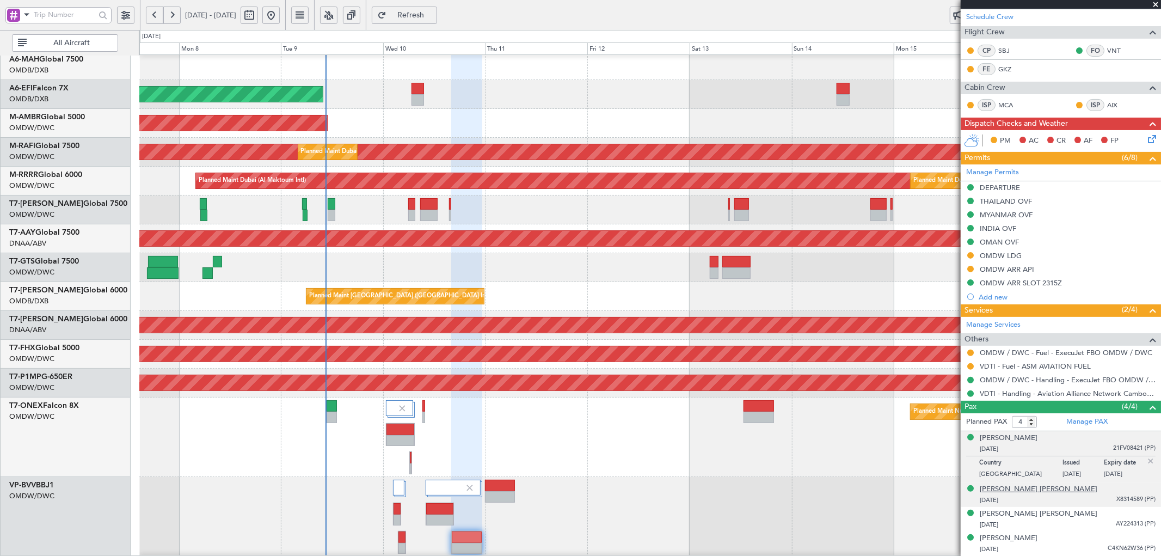
click at [1059, 492] on div "[PERSON_NAME] [PERSON_NAME]" at bounding box center [1039, 489] width 118 height 11
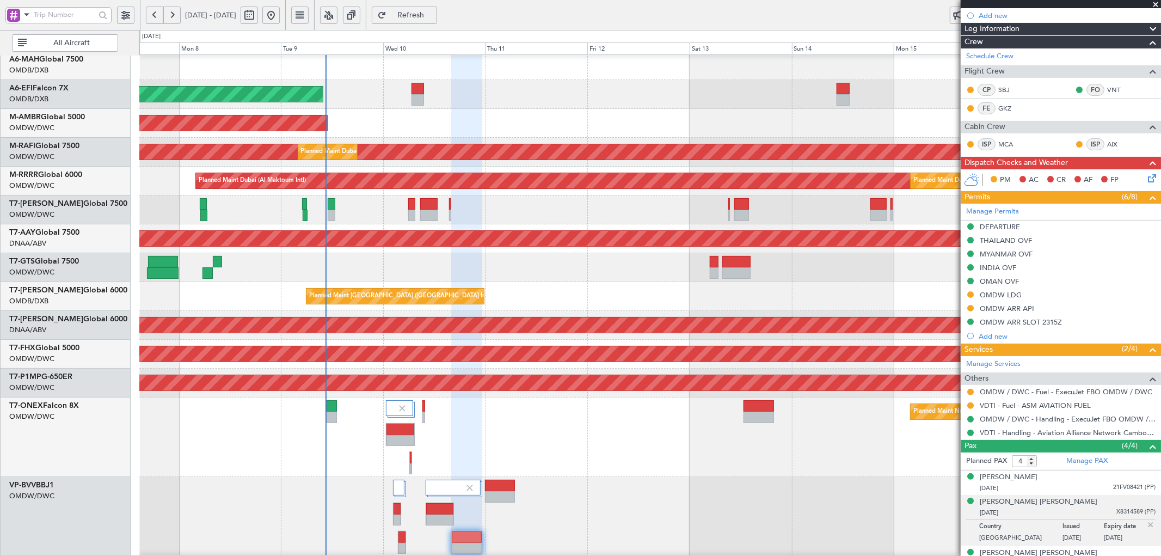
scroll to position [123, 0]
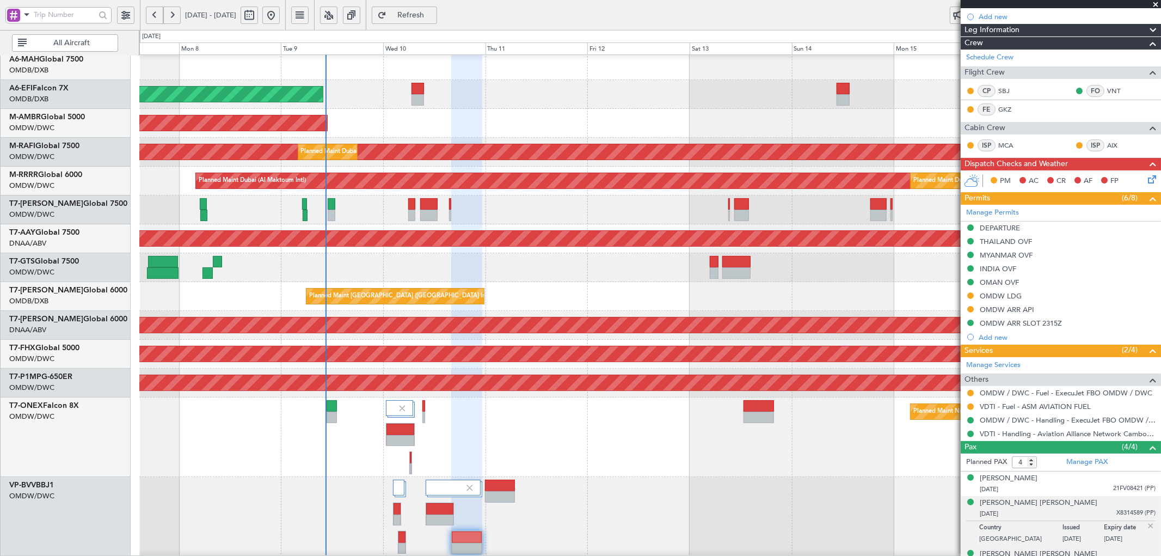
click at [1030, 552] on div "[PERSON_NAME] [PERSON_NAME]" at bounding box center [1039, 554] width 118 height 11
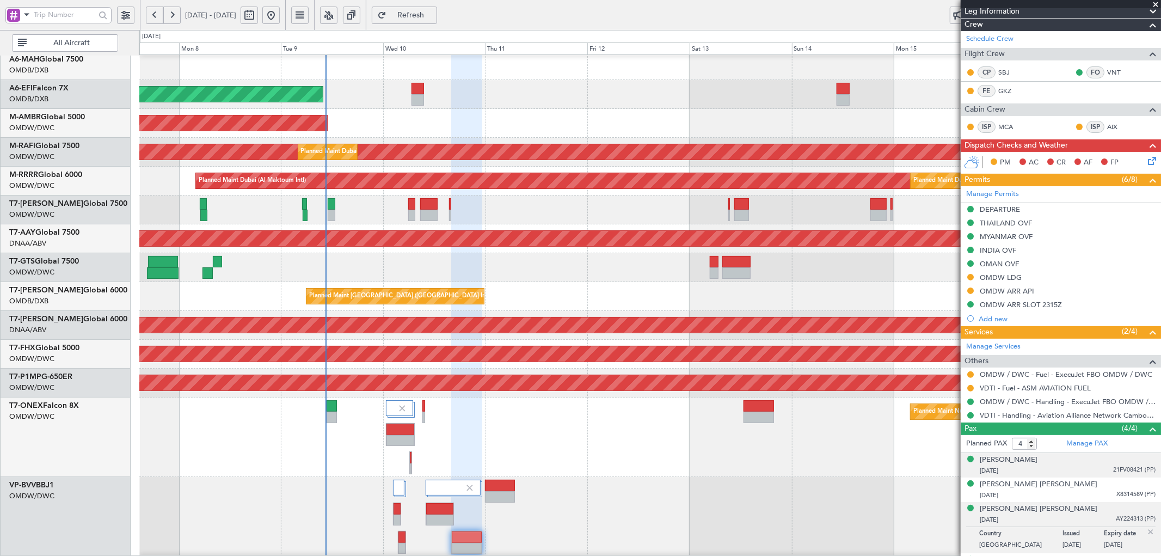
scroll to position [163, 0]
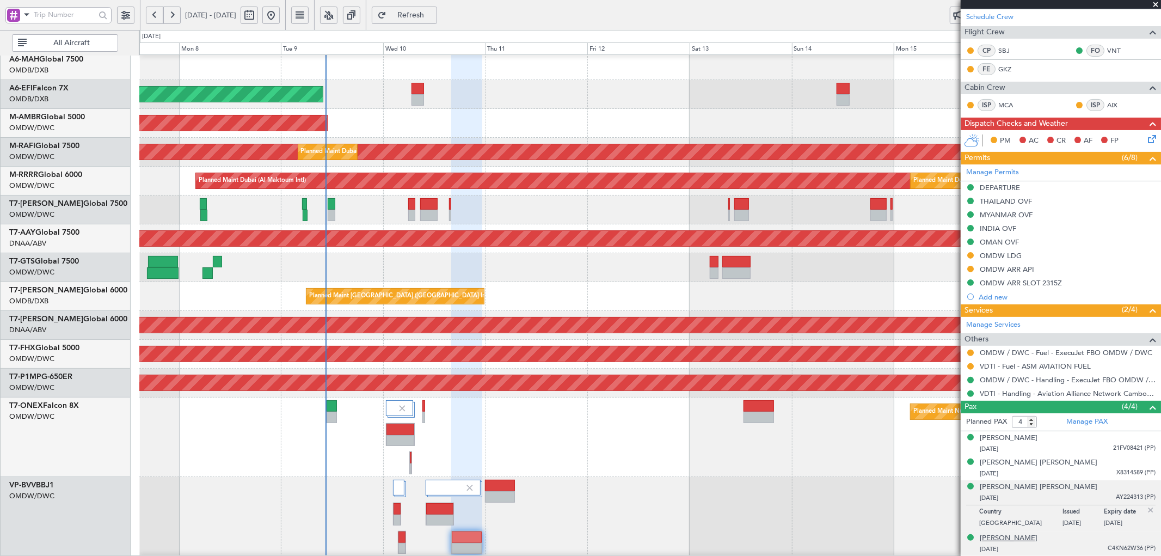
click at [1030, 539] on div "[PERSON_NAME]" at bounding box center [1009, 538] width 58 height 11
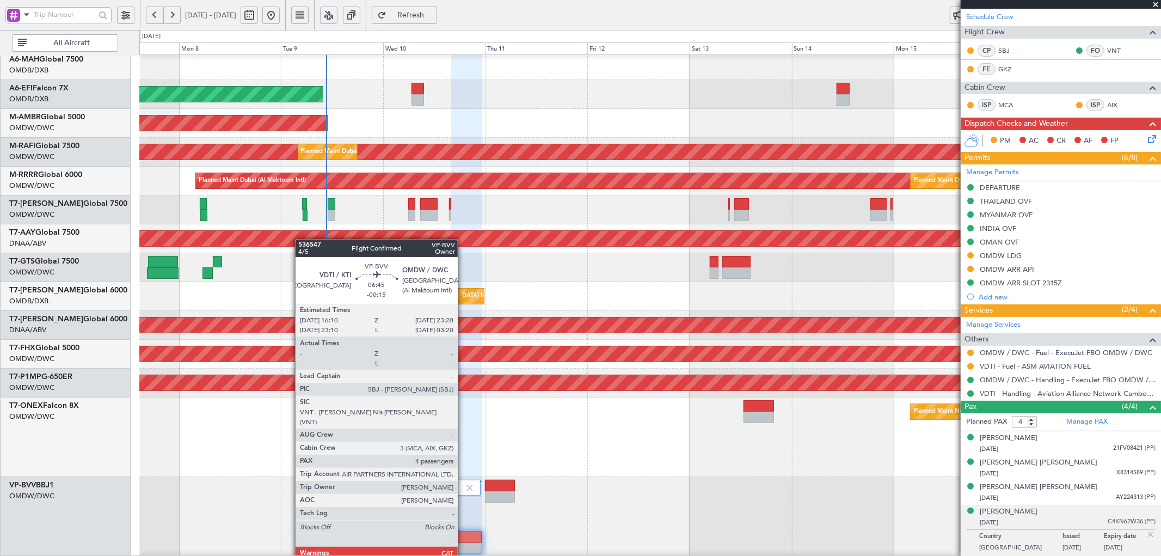
click at [464, 539] on div at bounding box center [467, 536] width 30 height 11
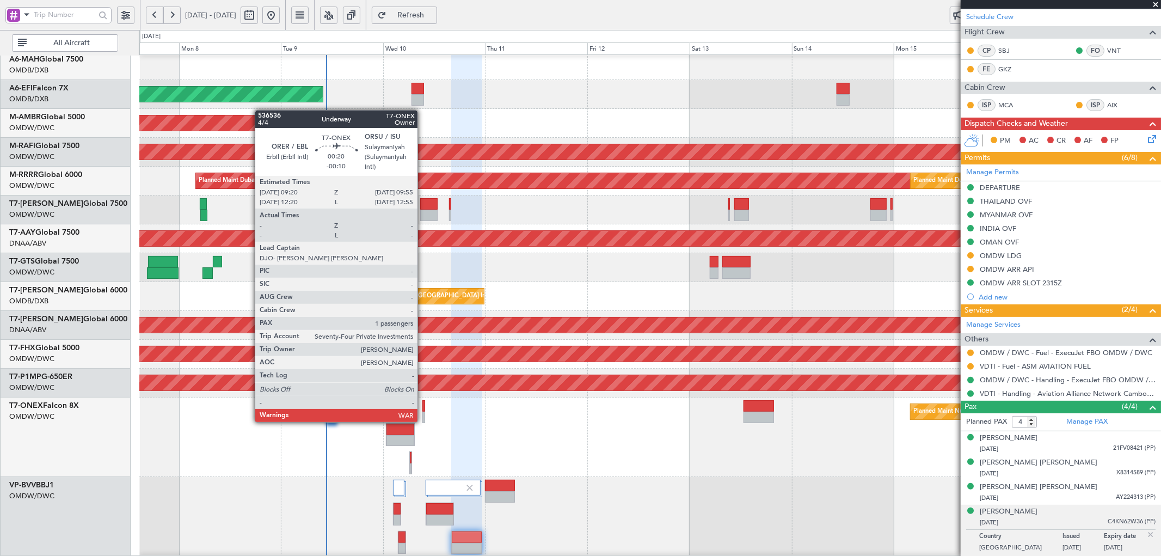
click at [423, 412] on div at bounding box center [424, 417] width 3 height 11
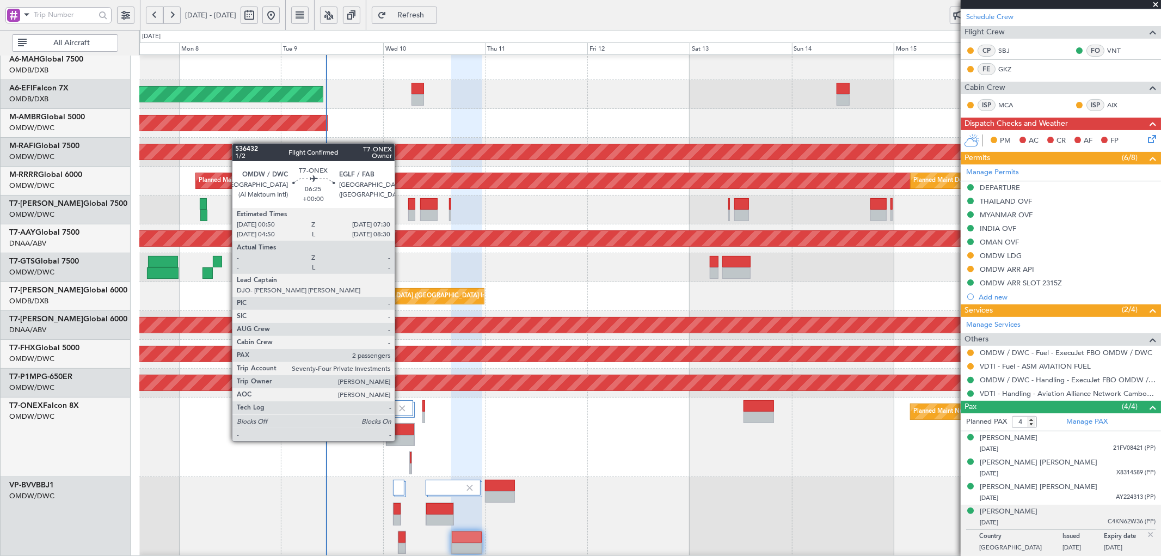
click at [400, 430] on div at bounding box center [401, 429] width 28 height 11
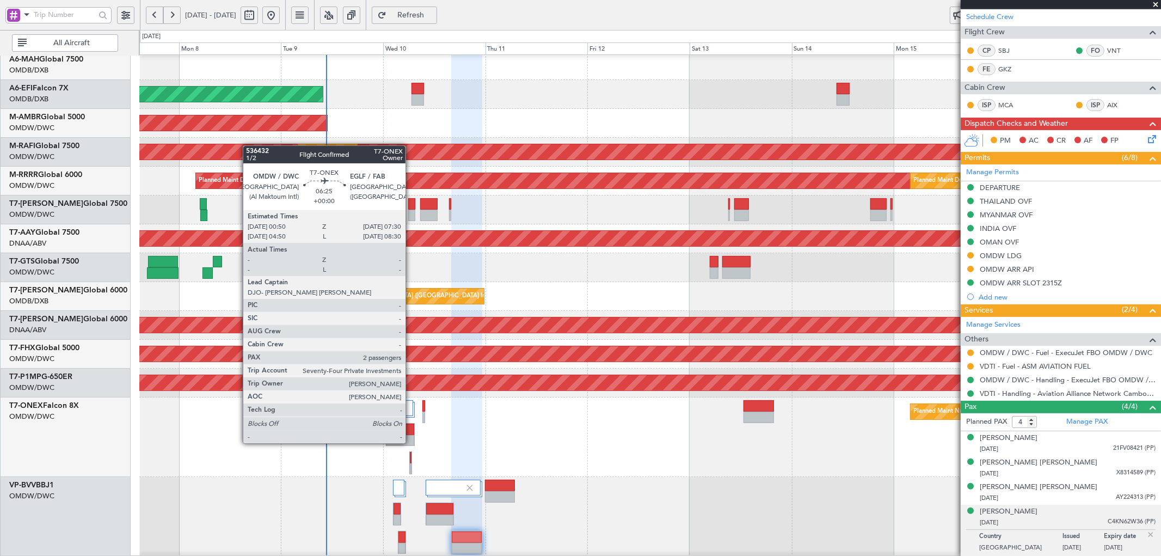
click at [411, 432] on div at bounding box center [401, 429] width 28 height 11
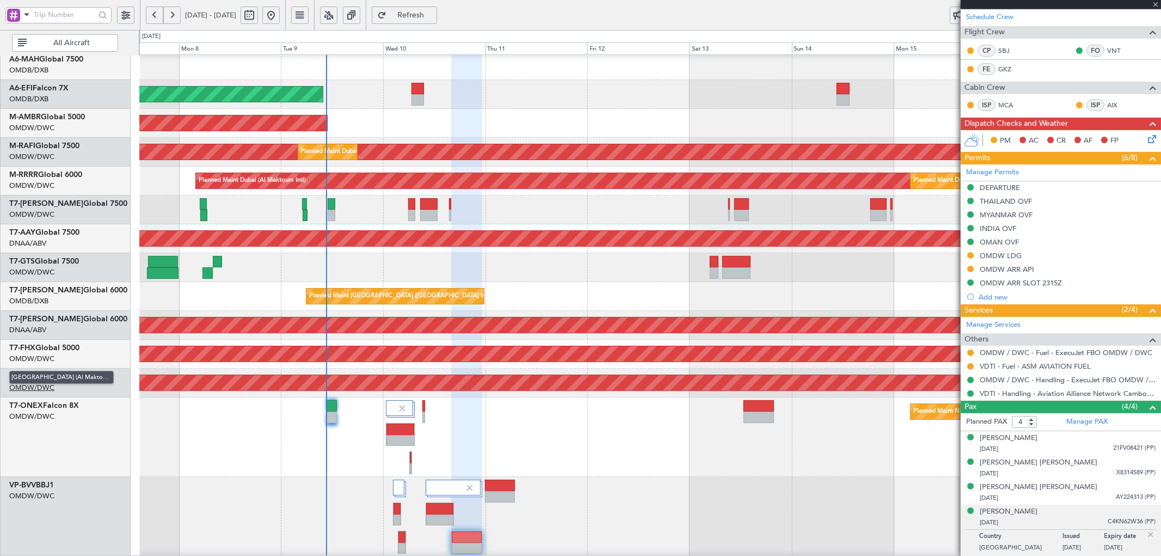
type input "2"
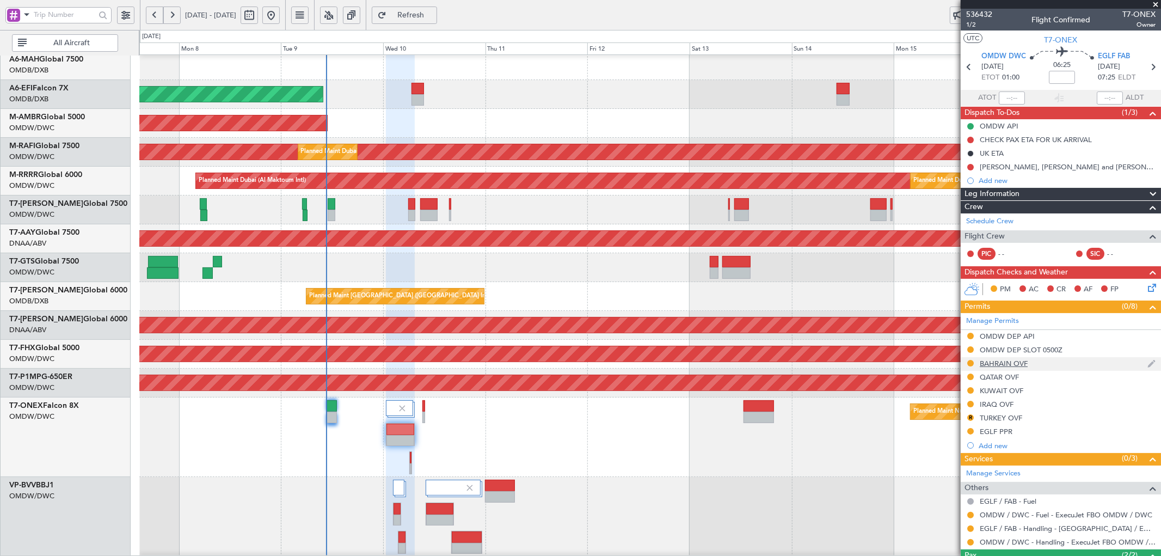
click at [1023, 360] on div "BAHRAIN OVF" at bounding box center [1004, 363] width 48 height 9
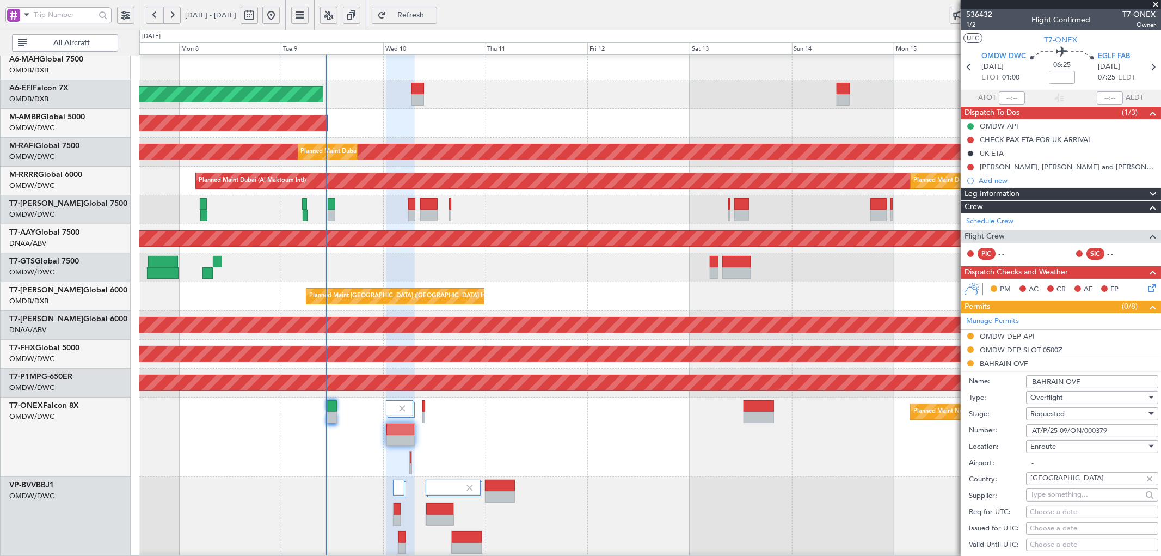
drag, startPoint x: 1128, startPoint y: 430, endPoint x: 979, endPoint y: 429, distance: 149.2
click at [979, 429] on div "Number: AT/P/25-09/ON/000379" at bounding box center [1063, 431] width 189 height 16
click at [1041, 415] on span "Requested" at bounding box center [1048, 414] width 34 height 10
click at [1056, 497] on span "Received OK" at bounding box center [1087, 497] width 113 height 16
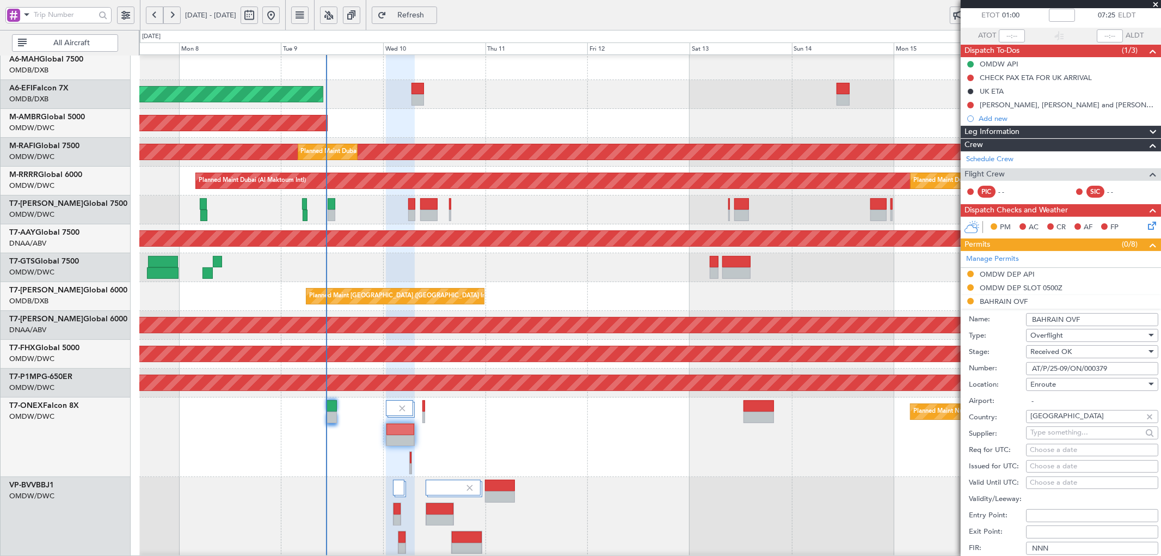
scroll to position [161, 0]
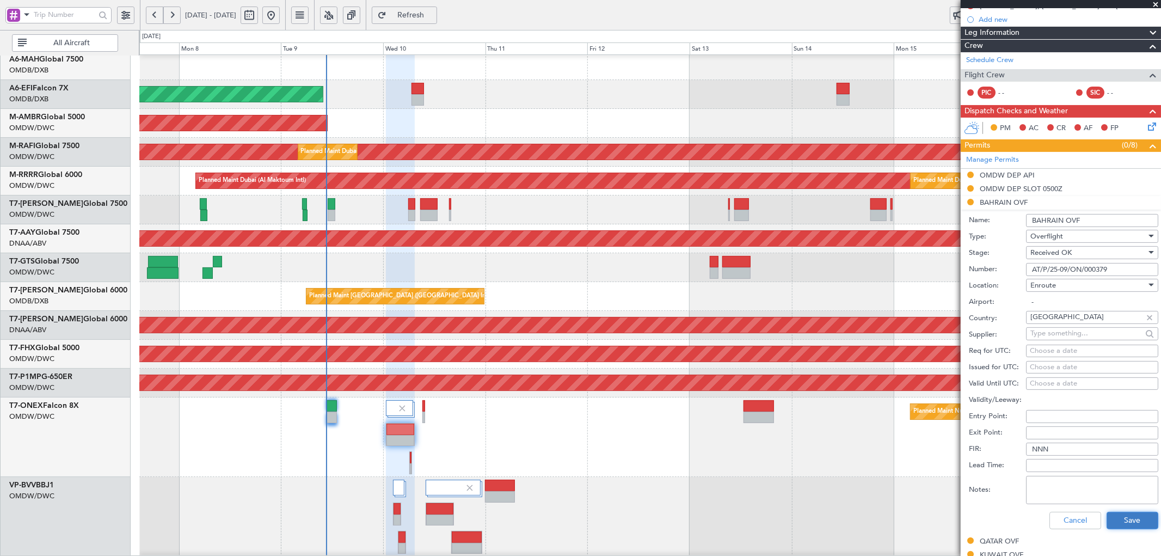
click at [1118, 521] on button "Save" at bounding box center [1133, 520] width 52 height 17
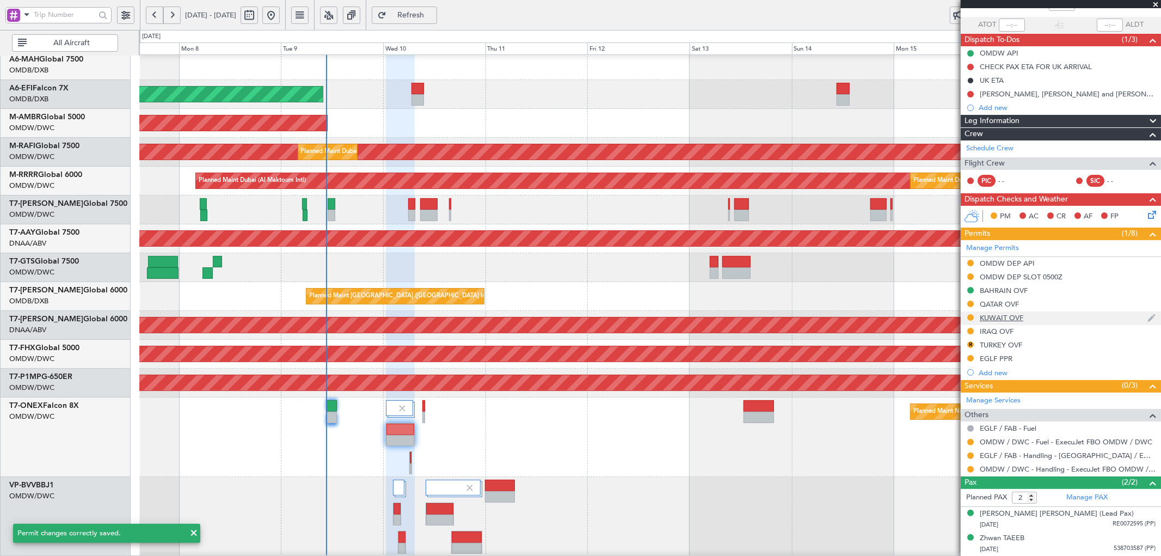
click at [1005, 320] on div "KUWAIT OVF" at bounding box center [1002, 317] width 44 height 9
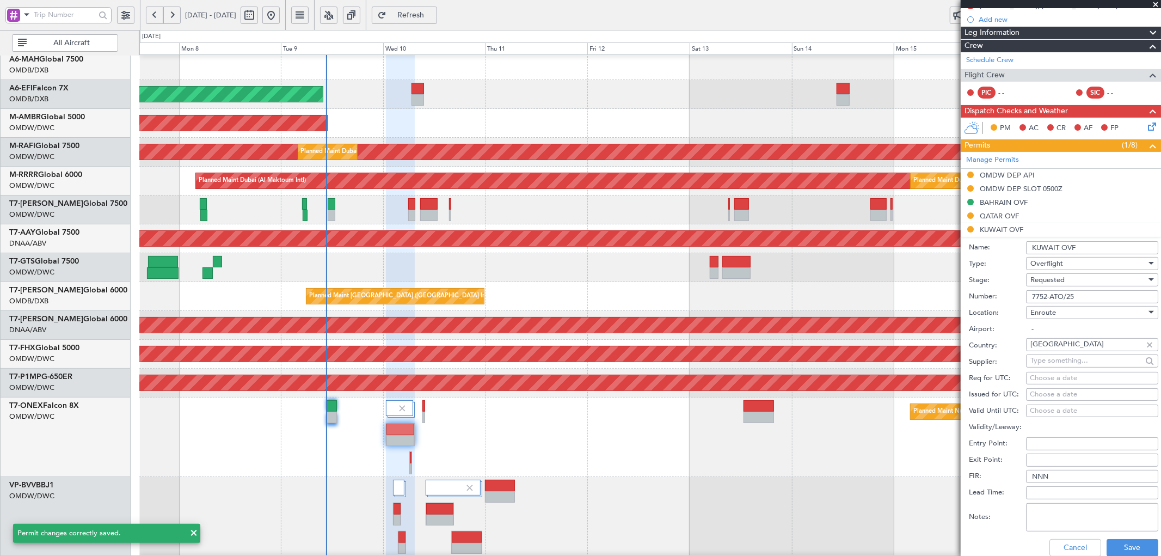
drag, startPoint x: 1083, startPoint y: 297, endPoint x: 979, endPoint y: 303, distance: 104.2
click at [979, 303] on div "Number: 7752-ATO/25" at bounding box center [1063, 297] width 189 height 16
click at [1041, 280] on span "Requested" at bounding box center [1048, 280] width 34 height 10
drag, startPoint x: 1055, startPoint y: 365, endPoint x: 1109, endPoint y: 506, distance: 151.3
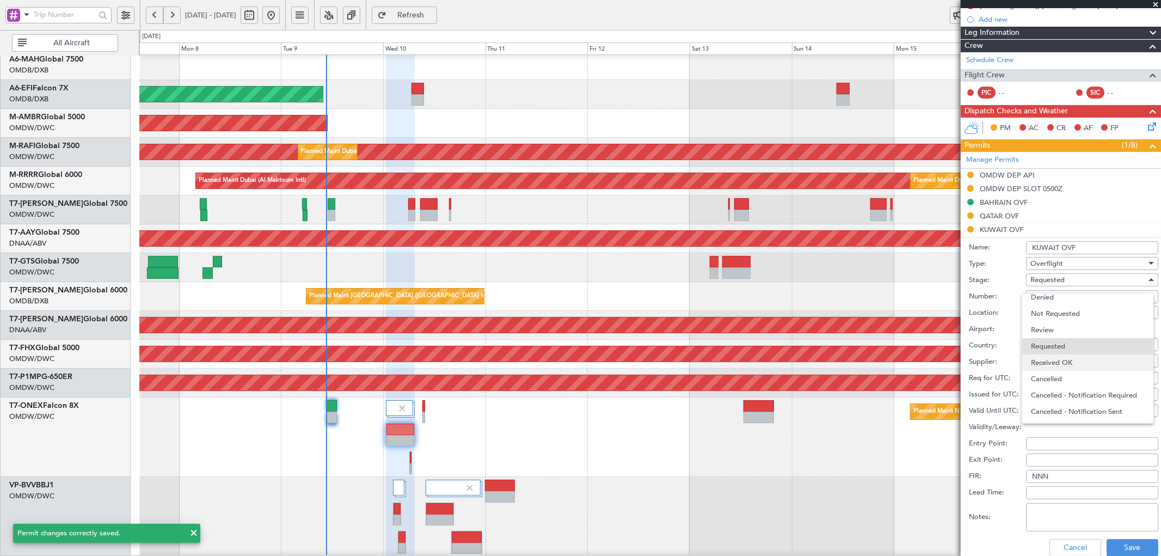
click at [1055, 365] on span "Received OK" at bounding box center [1087, 362] width 113 height 16
click at [1123, 553] on button "Save" at bounding box center [1133, 547] width 52 height 17
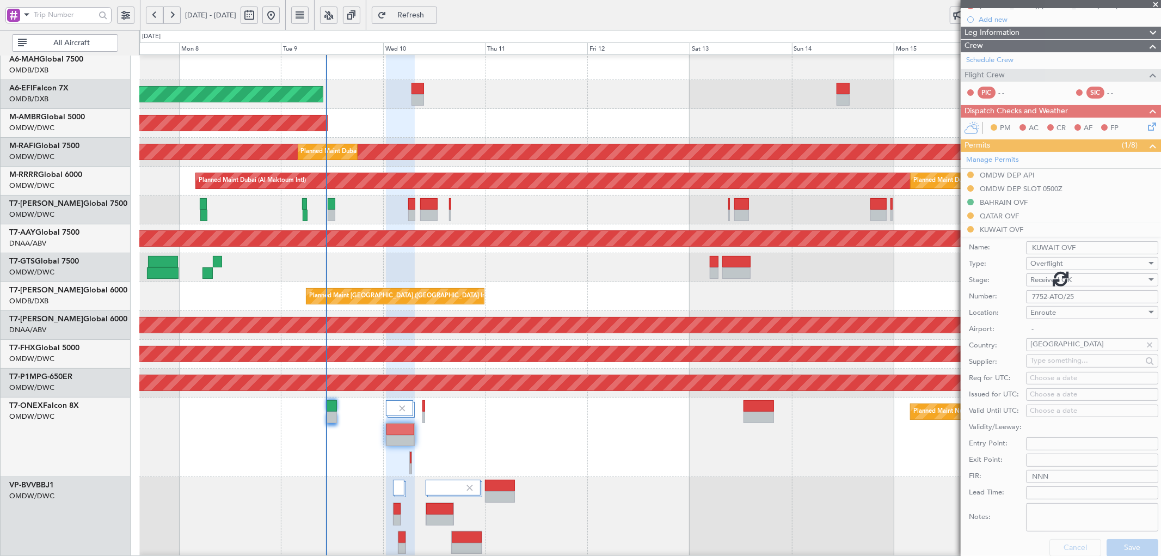
scroll to position [73, 0]
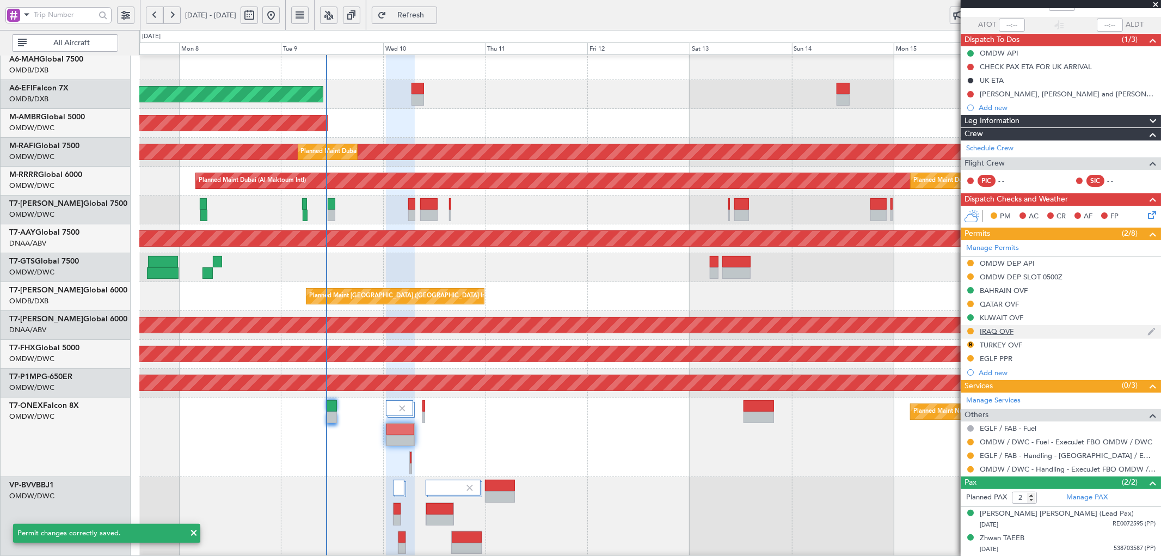
click at [995, 333] on div "IRAQ OVF" at bounding box center [997, 331] width 34 height 9
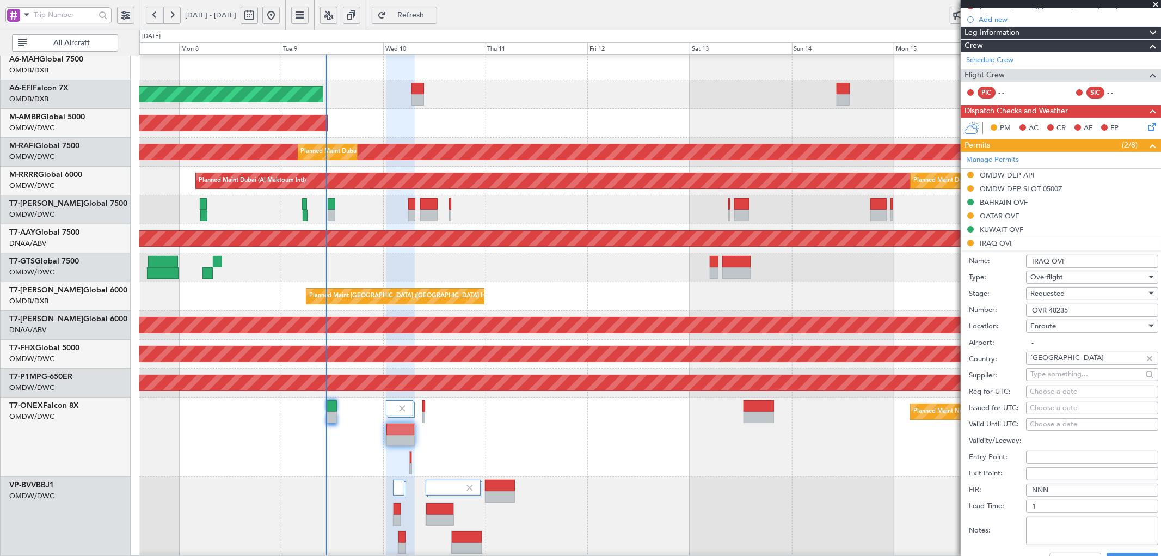
drag, startPoint x: 960, startPoint y: 307, endPoint x: 950, endPoint y: 307, distance: 9.8
click at [950, 307] on fb-app "07 Sep 2025 - 17 Sep 2025 Refresh Quick Links All Aircraft Planned Maint Dubai …" at bounding box center [580, 285] width 1161 height 543
paste input "7752-ATO/2"
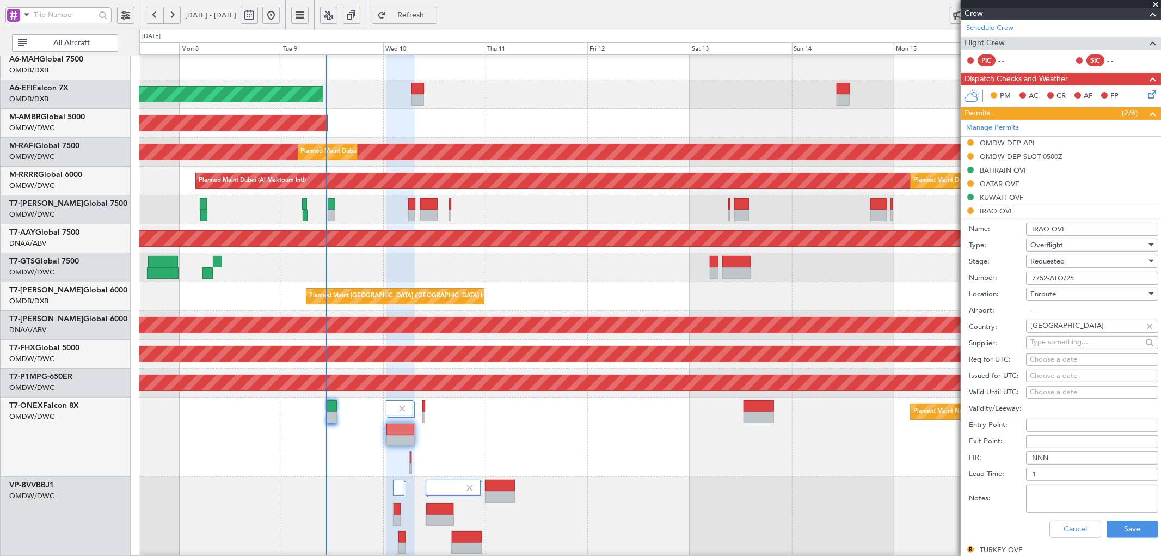
scroll to position [201, 0]
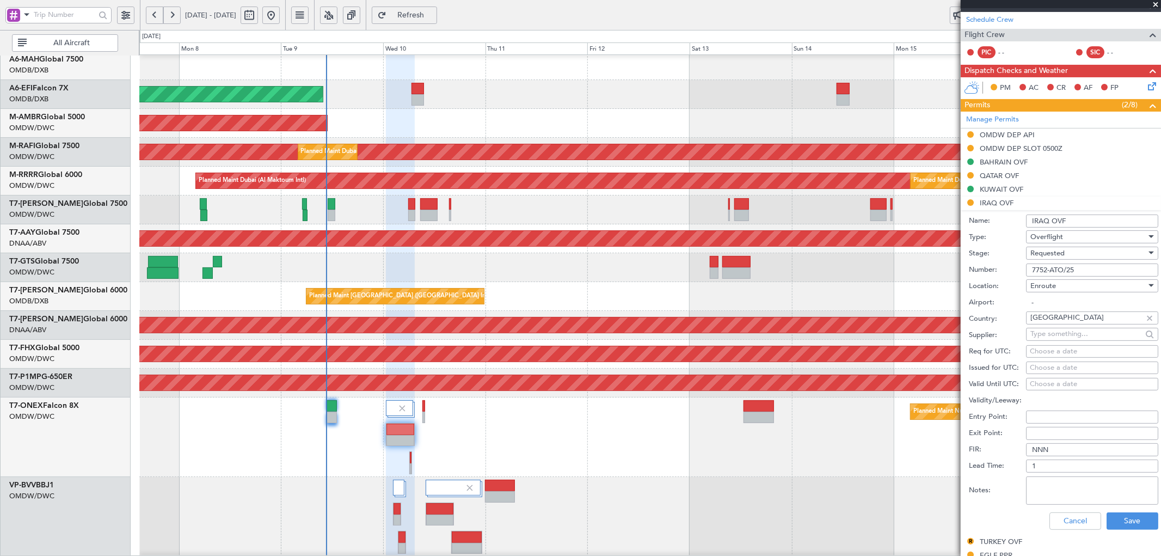
drag, startPoint x: 1082, startPoint y: 269, endPoint x: 1002, endPoint y: 265, distance: 79.6
click at [1002, 265] on div "Number: 7752-ATO/25" at bounding box center [1063, 270] width 189 height 16
paste input "OVR 4823"
type input "OVR 48235"
click at [1059, 252] on span "Requested" at bounding box center [1048, 253] width 34 height 10
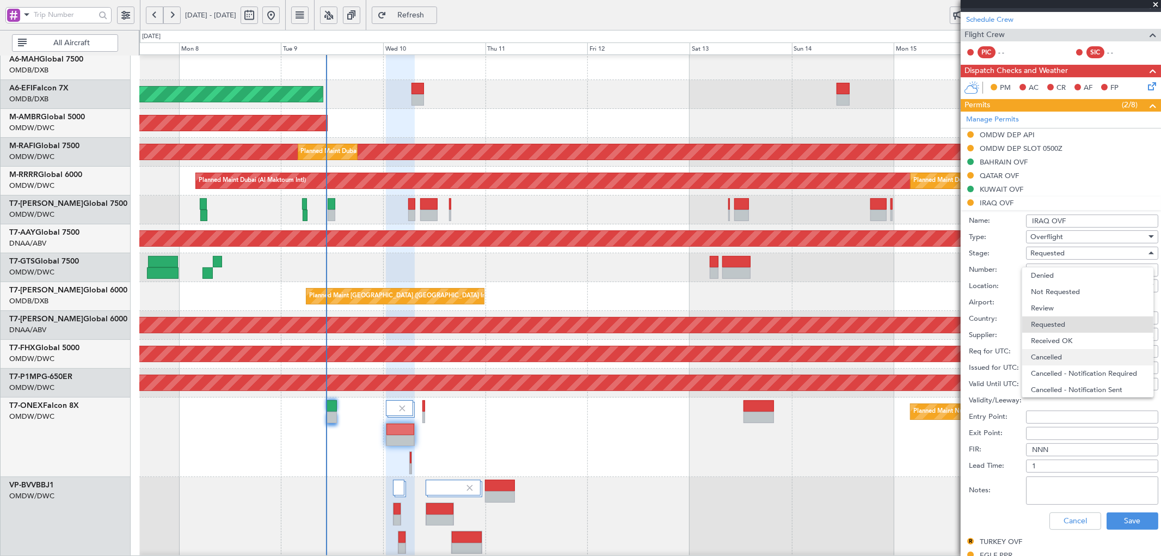
scroll to position [4, 0]
click at [1063, 336] on span "Received OK" at bounding box center [1087, 336] width 113 height 16
click at [1125, 519] on button "Save" at bounding box center [1133, 520] width 52 height 17
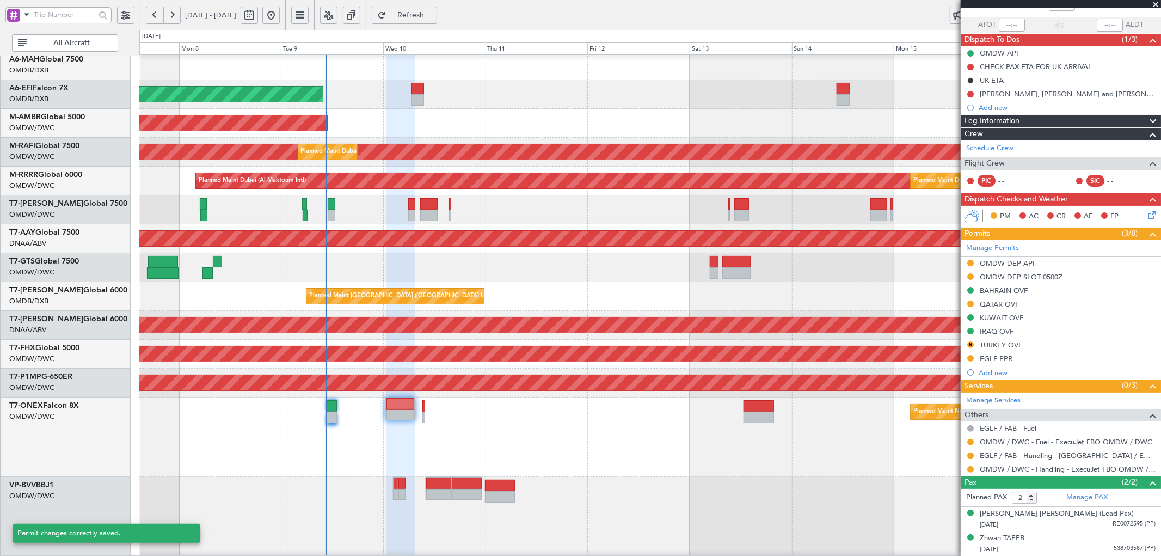
scroll to position [73, 0]
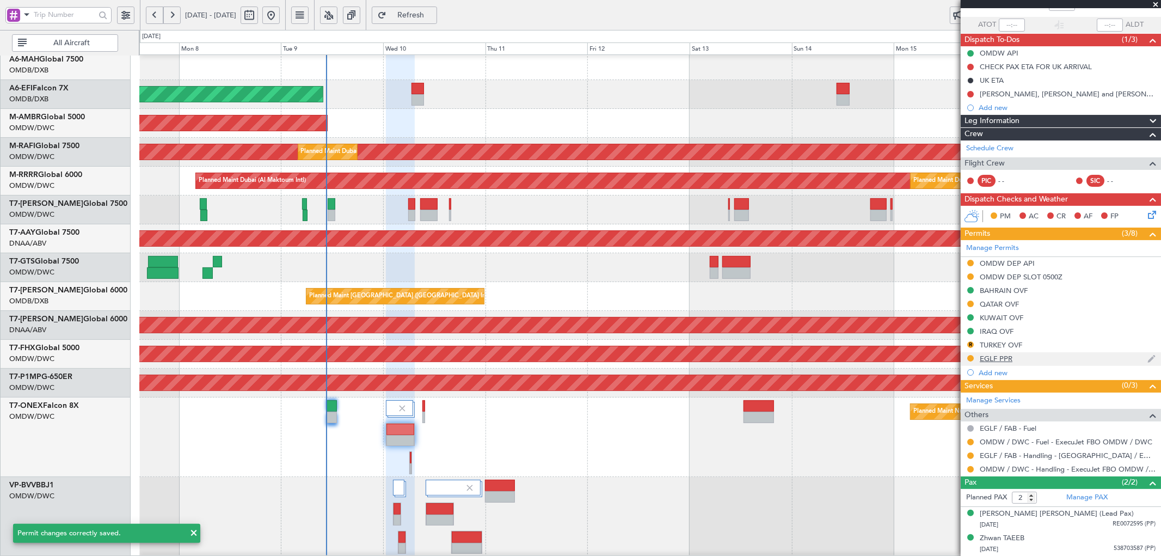
click at [1002, 357] on div "EGLF PPR" at bounding box center [996, 358] width 33 height 9
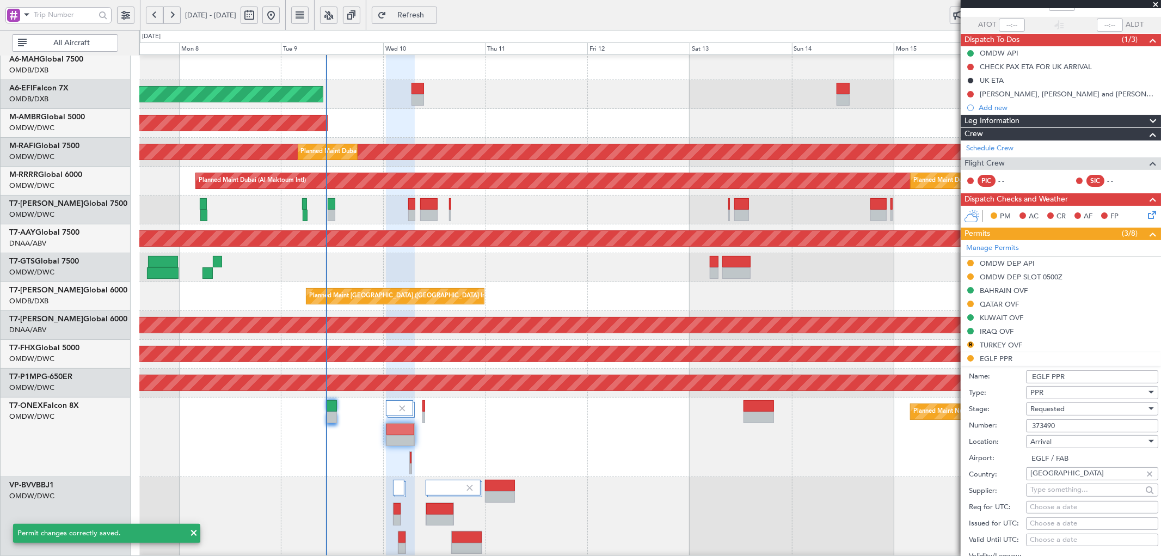
scroll to position [201, 0]
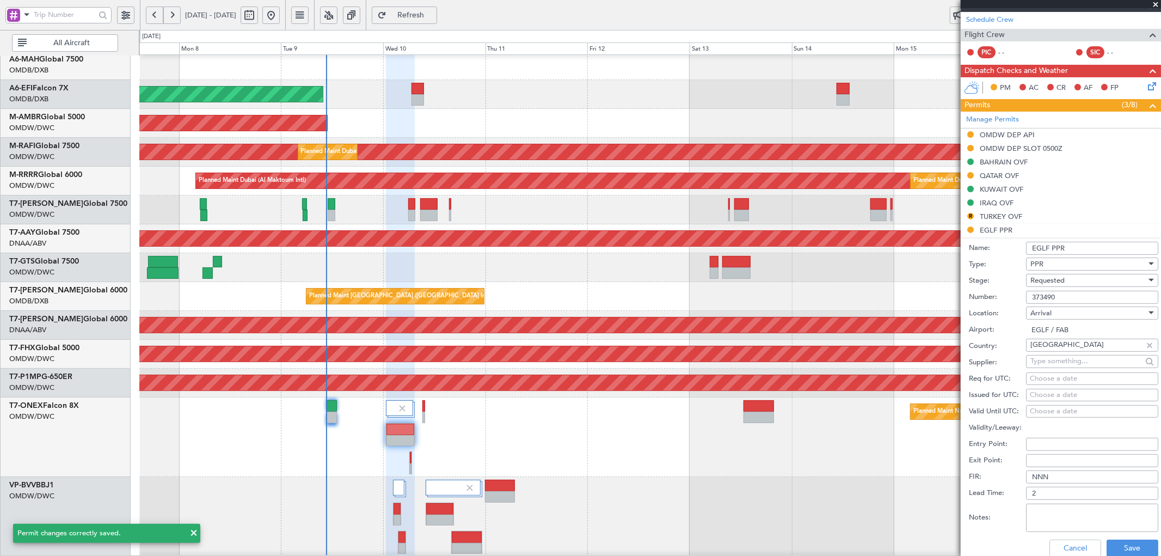
drag, startPoint x: 1068, startPoint y: 296, endPoint x: 988, endPoint y: 297, distance: 80.1
click at [988, 297] on div "Number: 373490" at bounding box center [1063, 297] width 189 height 16
click at [1073, 284] on div "Requested" at bounding box center [1089, 280] width 116 height 16
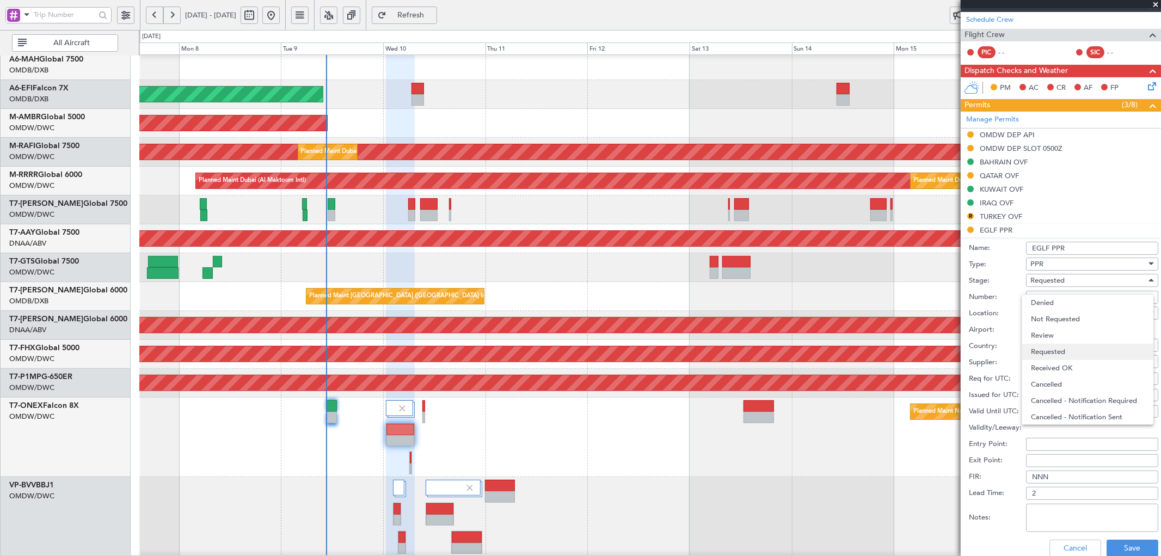
scroll to position [4, 0]
click at [1071, 358] on span "Received OK" at bounding box center [1087, 364] width 113 height 16
click at [1121, 546] on button "Save" at bounding box center [1133, 548] width 52 height 17
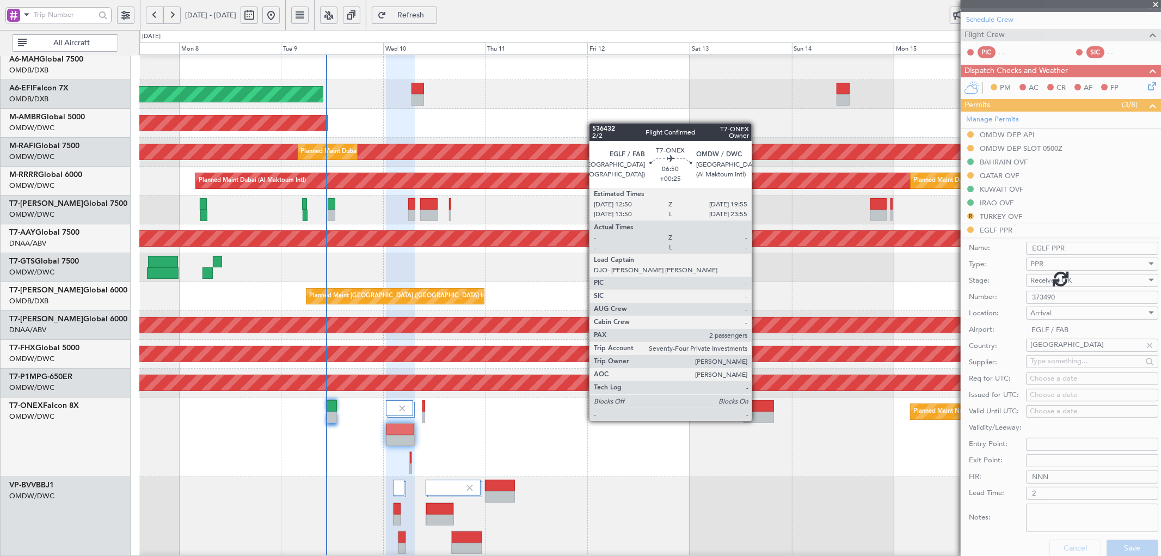
click at [757, 410] on div at bounding box center [759, 405] width 30 height 11
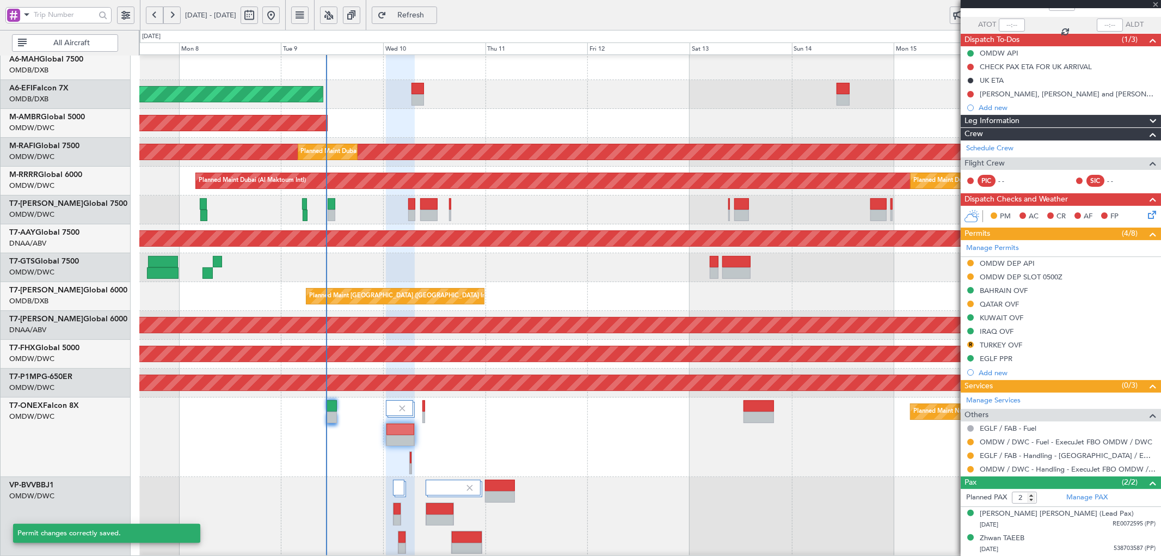
scroll to position [73, 0]
type input "+00:25"
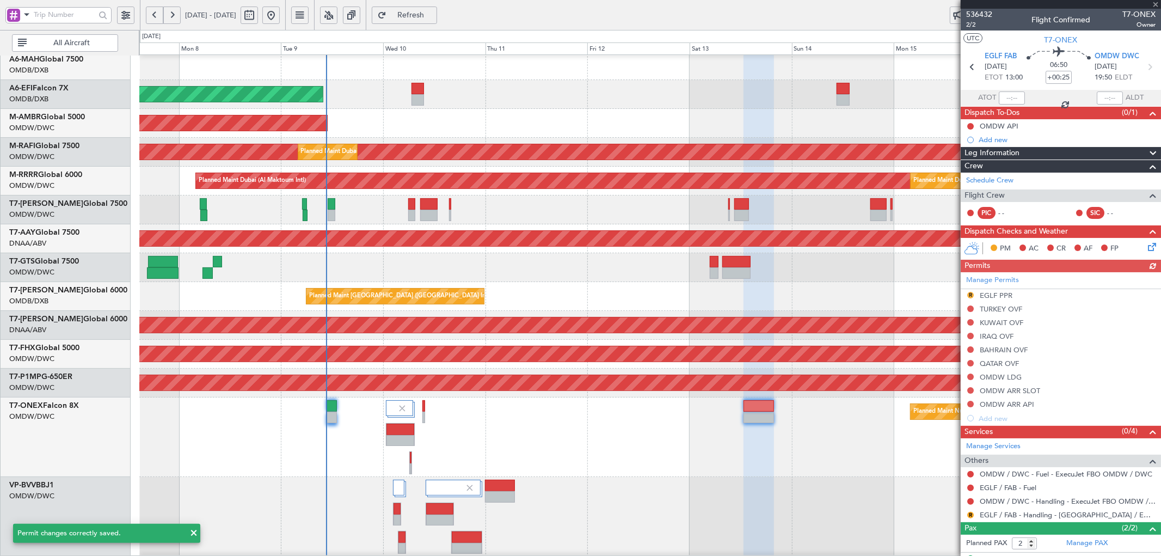
click at [998, 292] on div "Manage Permits R EGLF PPR TURKEY OVF KUWAIT OVF IRAQ OVF BAHRAIN OVF QATAR OVF …" at bounding box center [1061, 348] width 200 height 153
click at [995, 296] on div "EGLF PPR" at bounding box center [996, 295] width 33 height 9
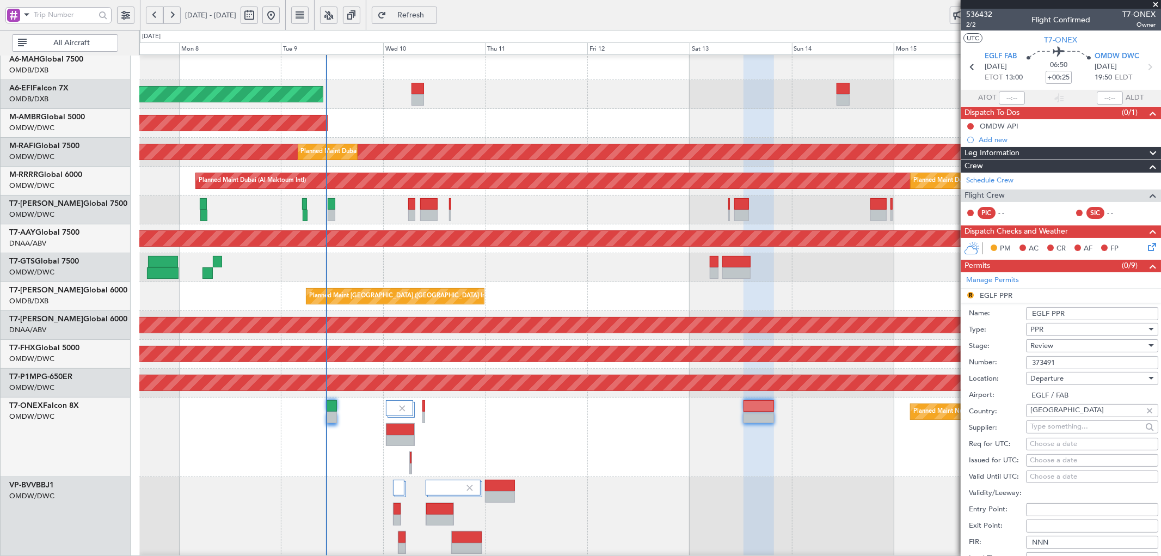
drag, startPoint x: 1070, startPoint y: 365, endPoint x: 983, endPoint y: 364, distance: 87.1
click at [983, 364] on div "Number: 373491" at bounding box center [1063, 362] width 189 height 16
click at [1065, 345] on div "Review" at bounding box center [1089, 346] width 116 height 16
click at [1050, 427] on span "Received OK" at bounding box center [1087, 433] width 113 height 16
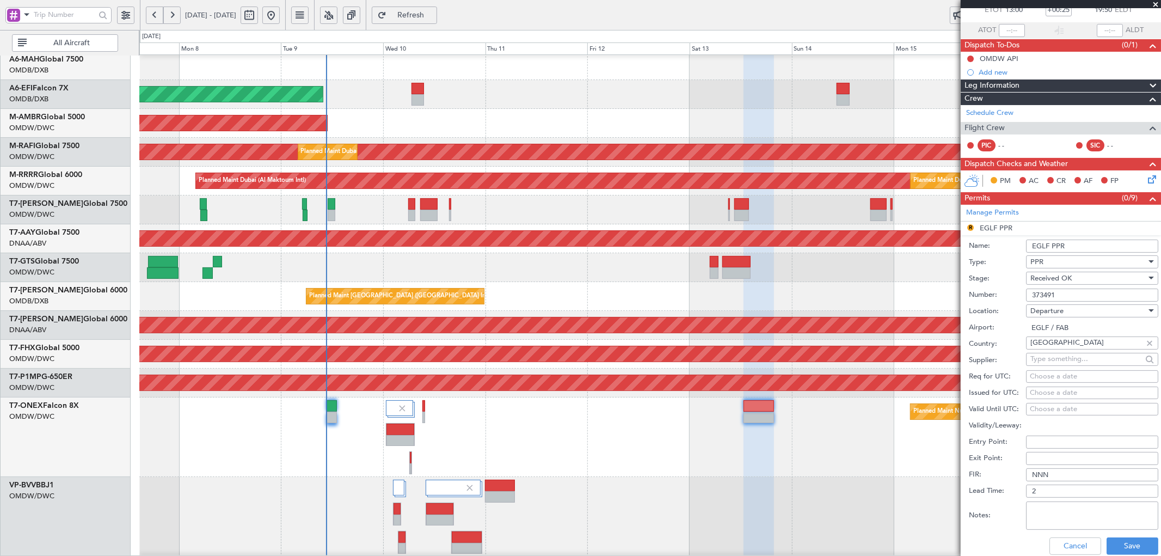
scroll to position [80, 0]
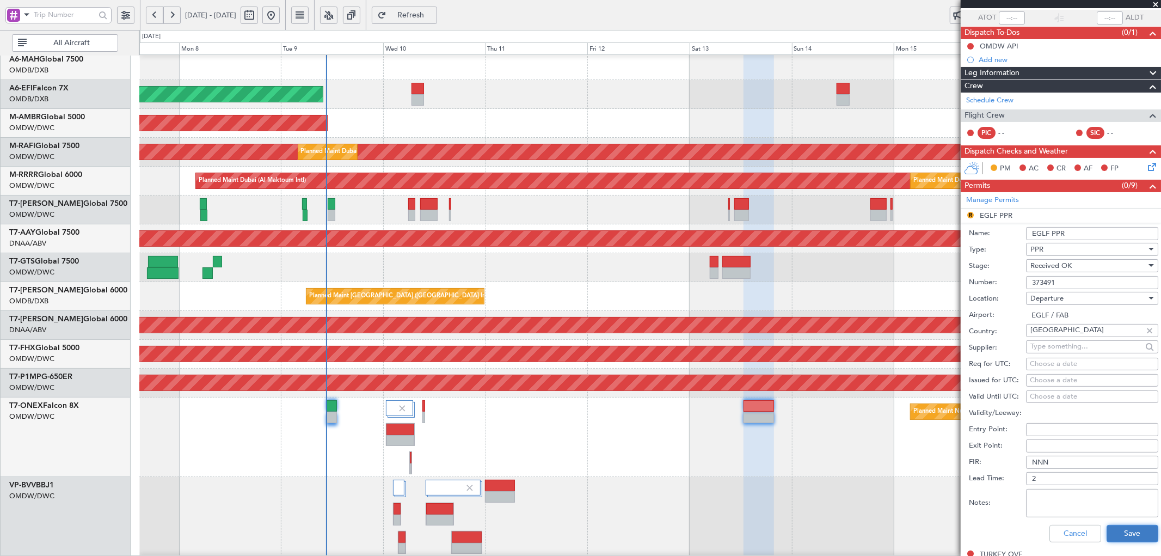
click at [1130, 527] on button "Save" at bounding box center [1133, 533] width 52 height 17
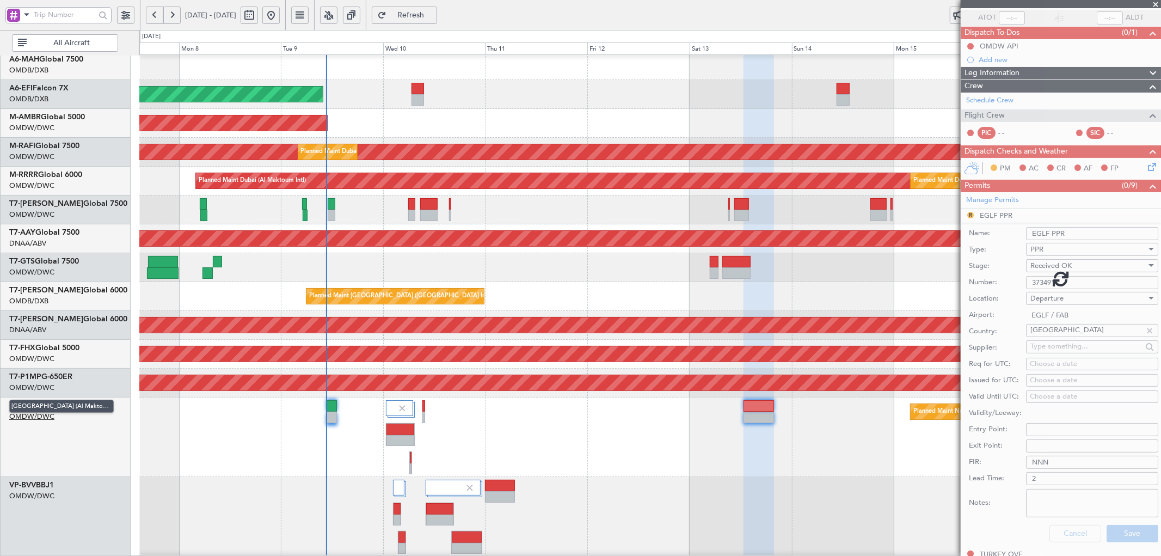
scroll to position [46, 0]
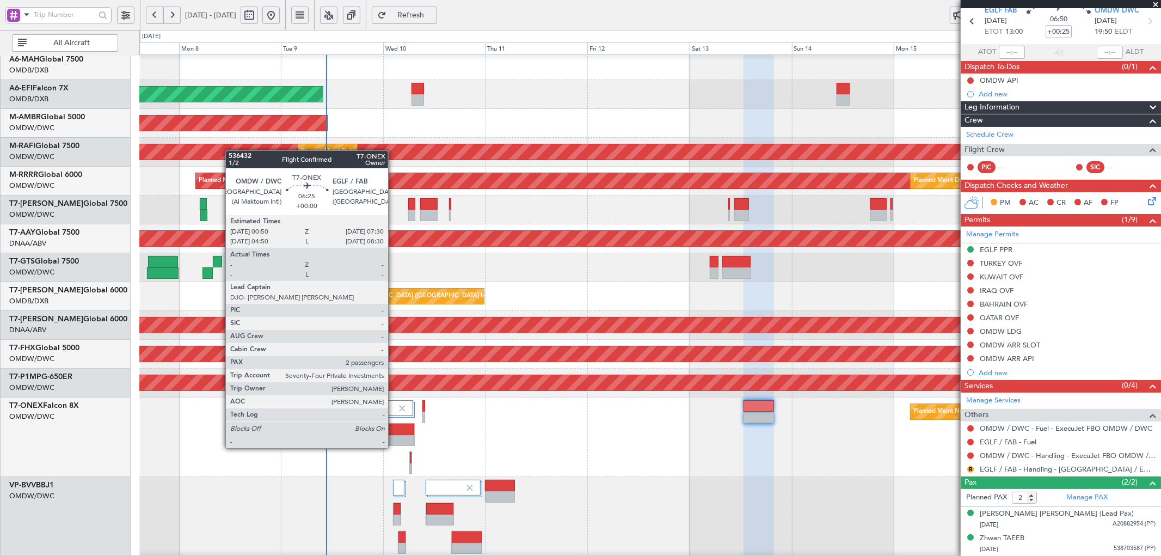
click at [394, 437] on div at bounding box center [401, 440] width 28 height 11
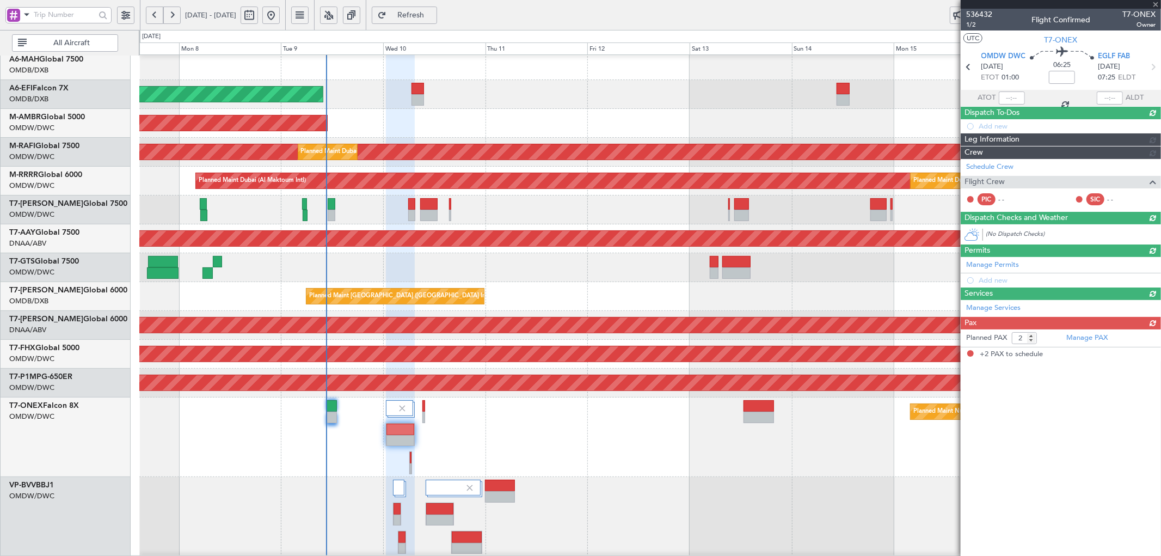
scroll to position [0, 0]
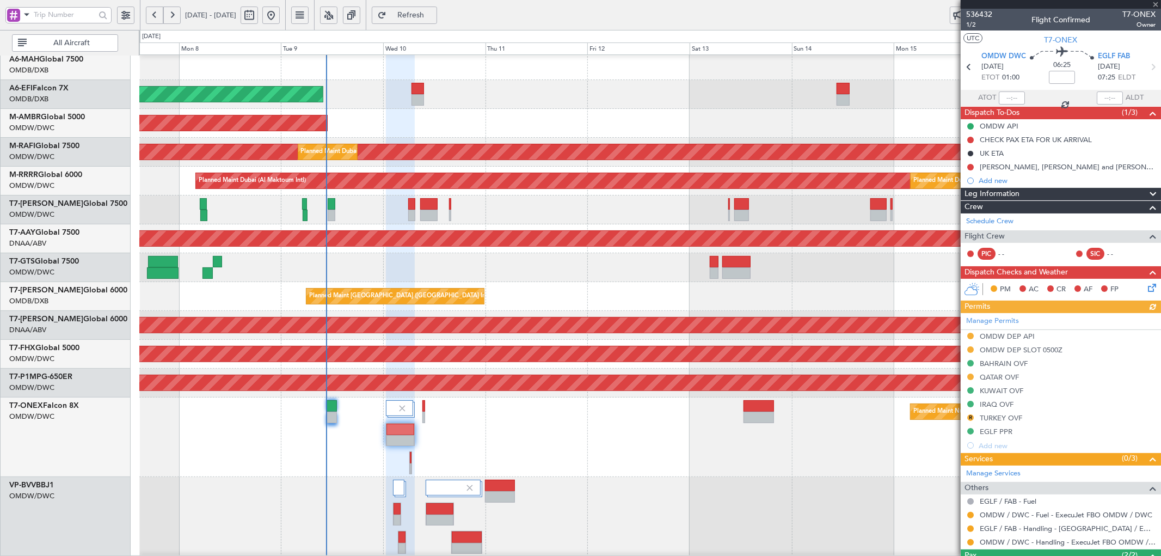
click at [1032, 350] on div "Manage Permits OMDW DEP API OMDW DEP SLOT 0500Z BAHRAIN OVF QATAR OVF KUWAIT OV…" at bounding box center [1061, 382] width 200 height 139
click at [1050, 347] on div "OMDW DEP SLOT 0500Z" at bounding box center [1021, 349] width 83 height 9
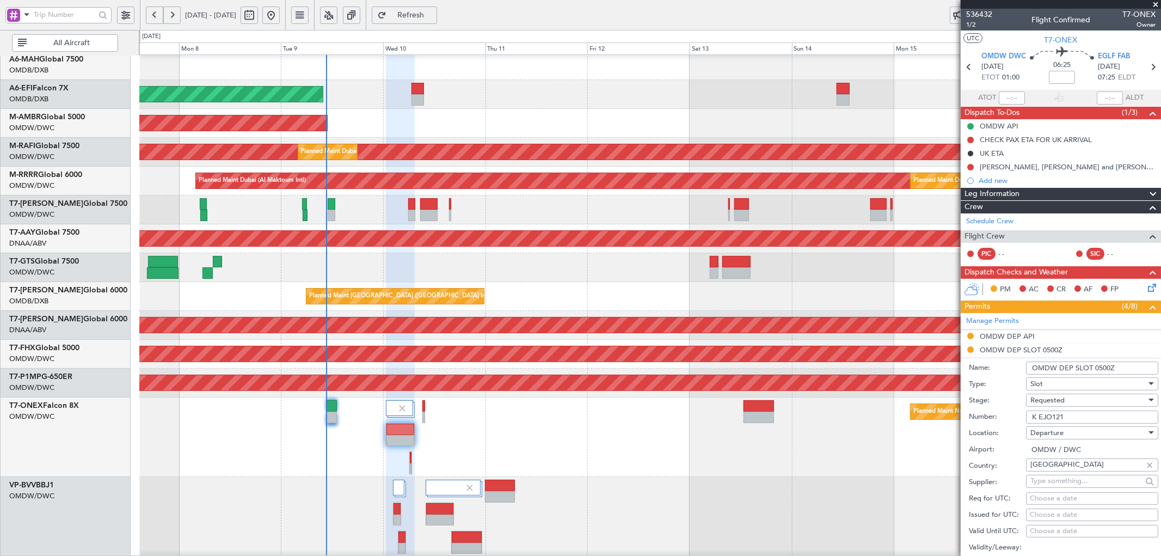
drag, startPoint x: 1084, startPoint y: 418, endPoint x: 1019, endPoint y: 417, distance: 65.3
click at [1019, 417] on div "Number: K EJO121" at bounding box center [1063, 417] width 189 height 16
paste input "EJO145"
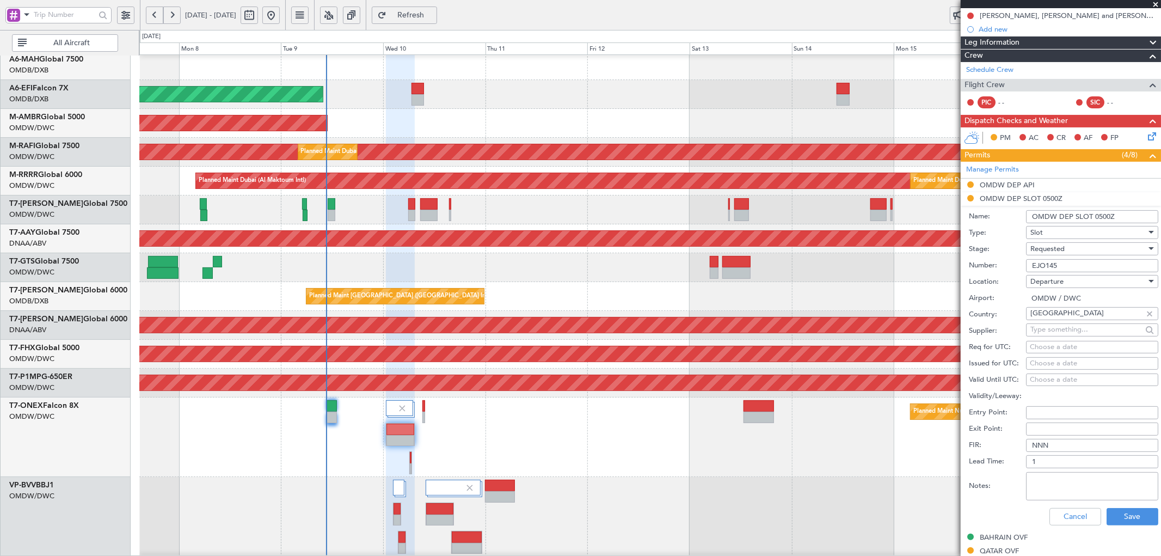
scroll to position [201, 0]
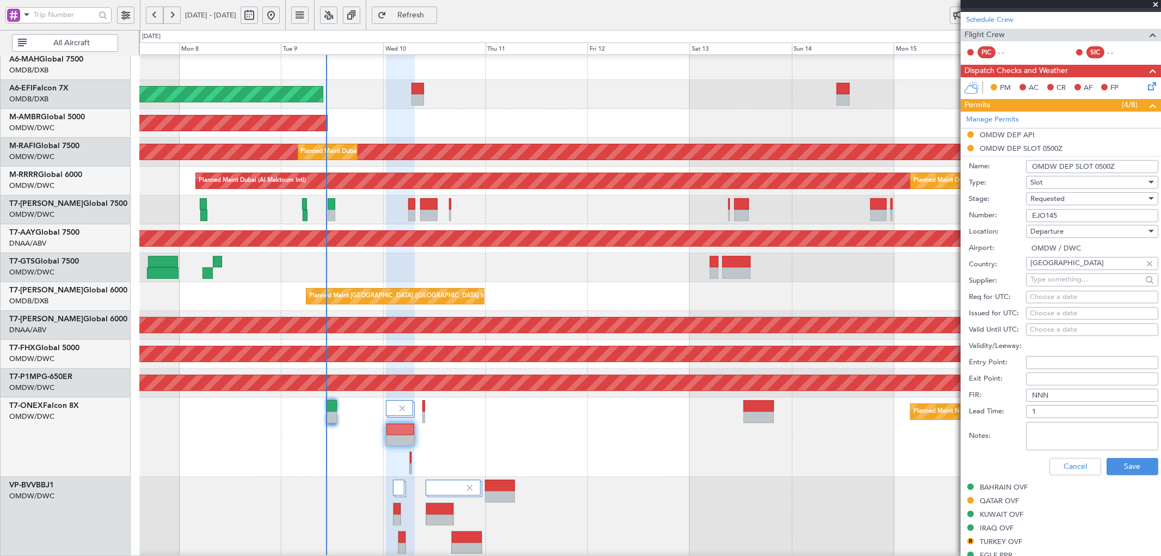
type input "EJO145"
click at [1063, 297] on div "Choose a date" at bounding box center [1092, 297] width 125 height 11
select select "9"
select select "2025"
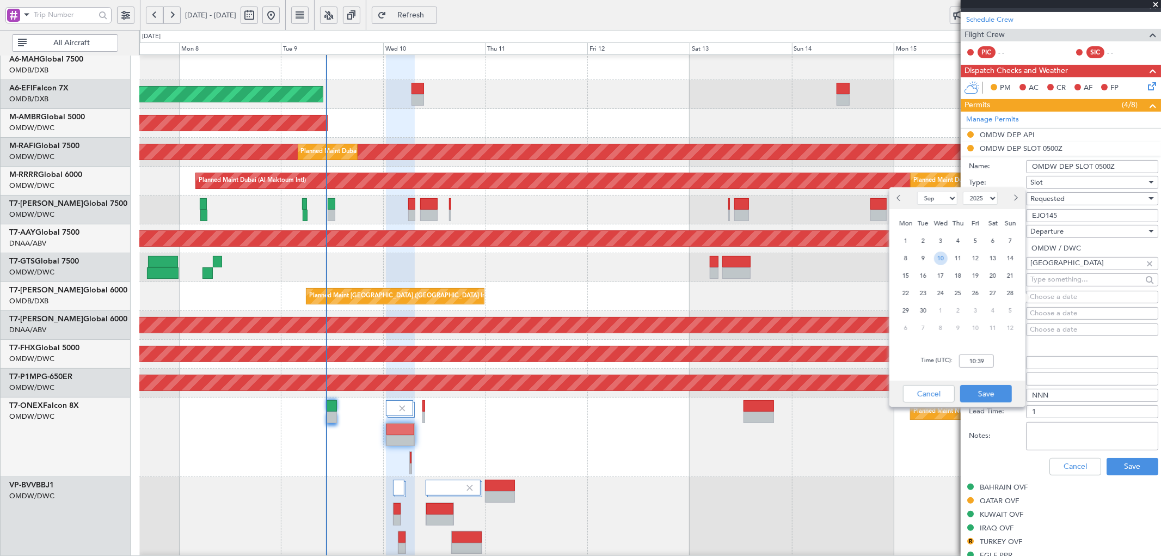
click at [937, 258] on span "10" at bounding box center [941, 259] width 14 height 14
click at [987, 360] on input "00:00" at bounding box center [976, 360] width 35 height 13
type input "01:00"
click at [997, 393] on button "Save" at bounding box center [987, 393] width 52 height 17
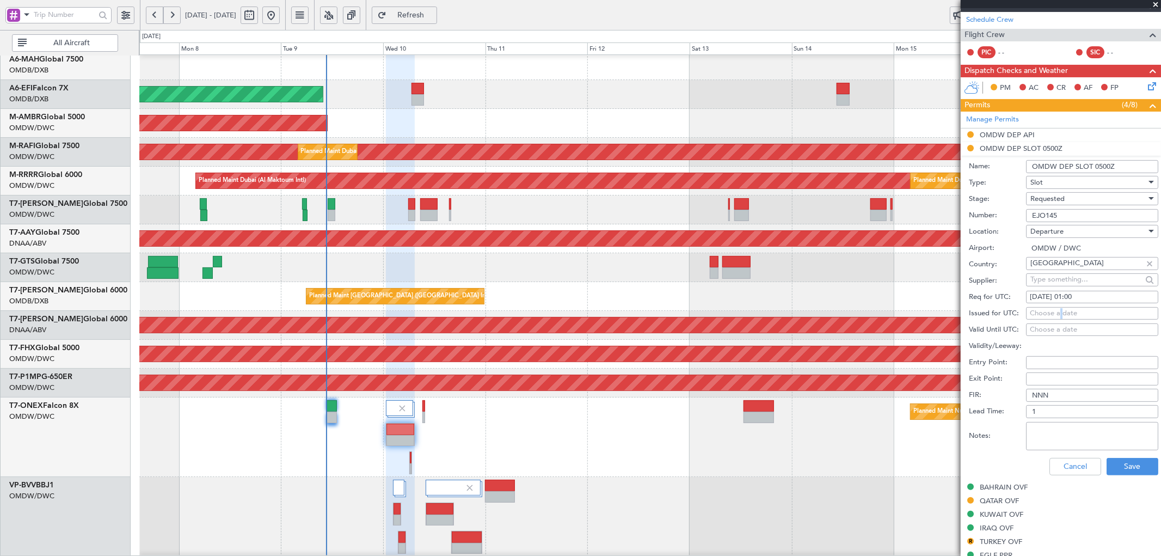
click at [1061, 313] on div "Choose a date" at bounding box center [1092, 313] width 125 height 11
select select "9"
select select "2025"
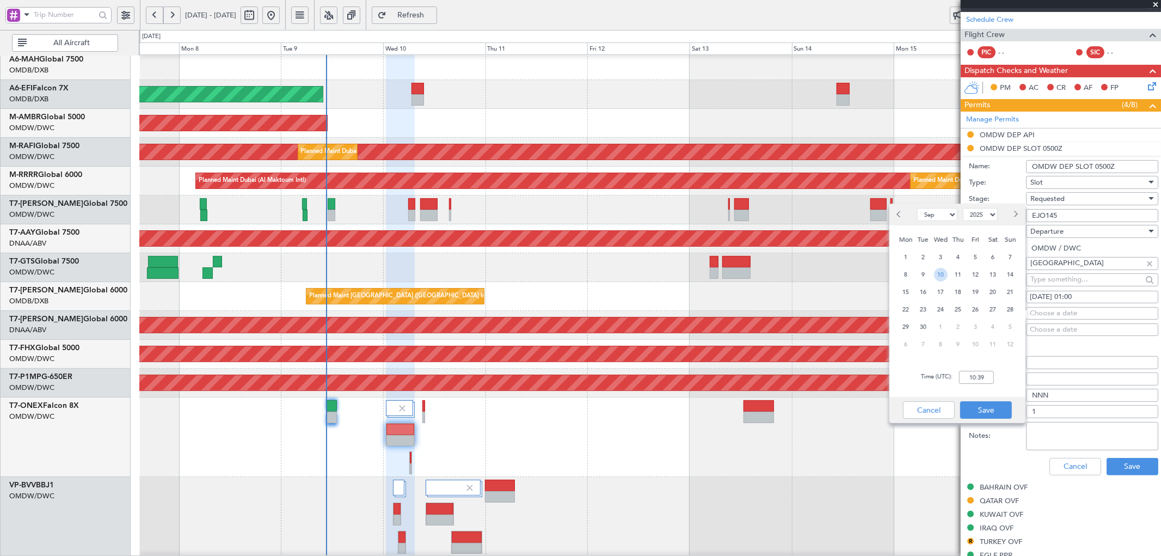
click at [943, 275] on span "10" at bounding box center [941, 275] width 14 height 14
click at [981, 374] on input "00:00" at bounding box center [976, 377] width 35 height 13
type input "01:00"
click at [988, 410] on button "Save" at bounding box center [987, 409] width 52 height 17
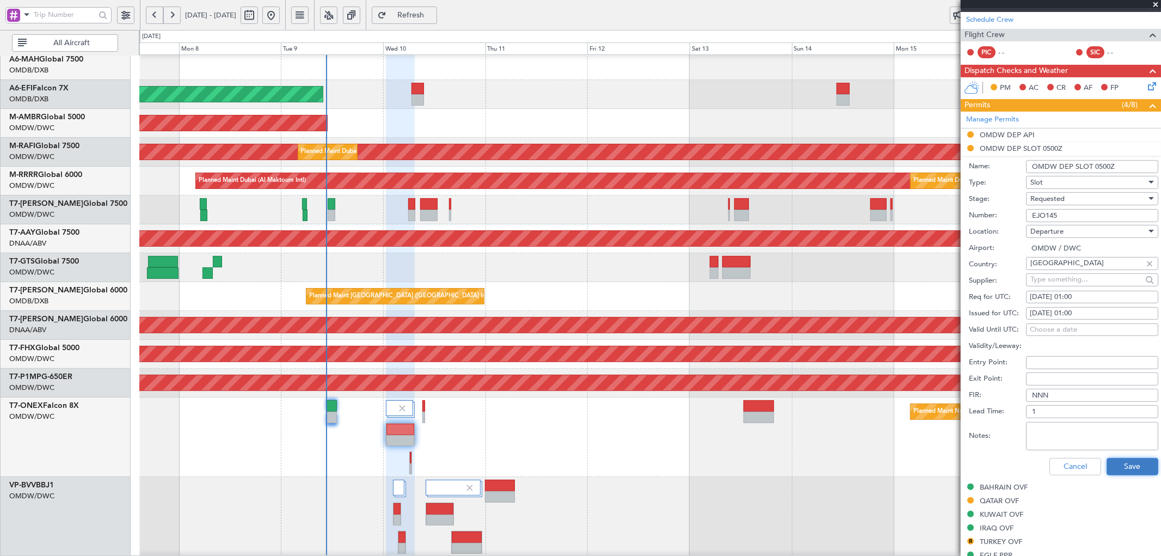
click at [1118, 466] on button "Save" at bounding box center [1133, 466] width 52 height 17
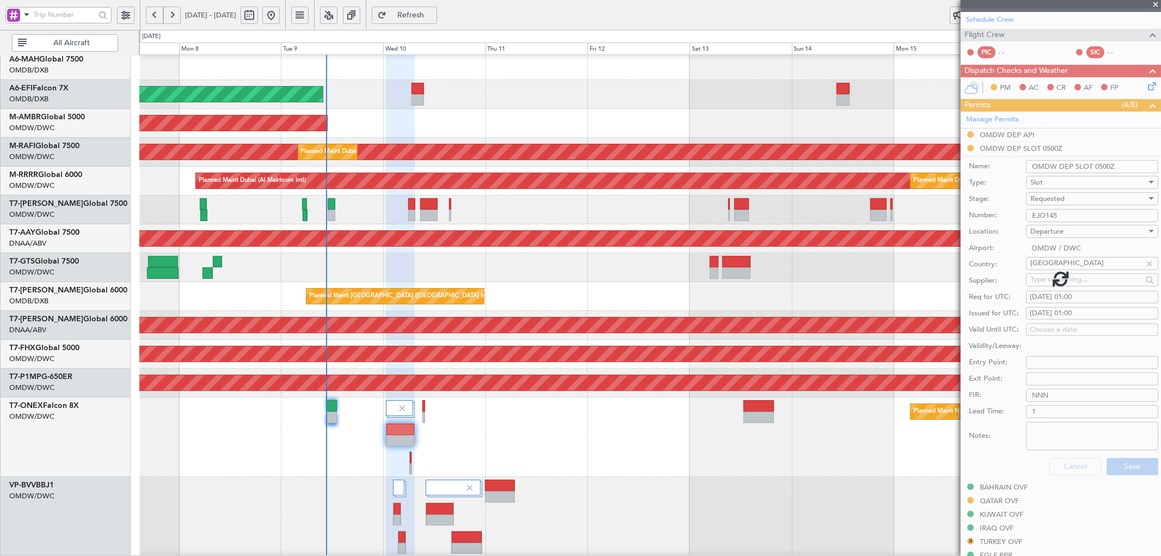
scroll to position [73, 0]
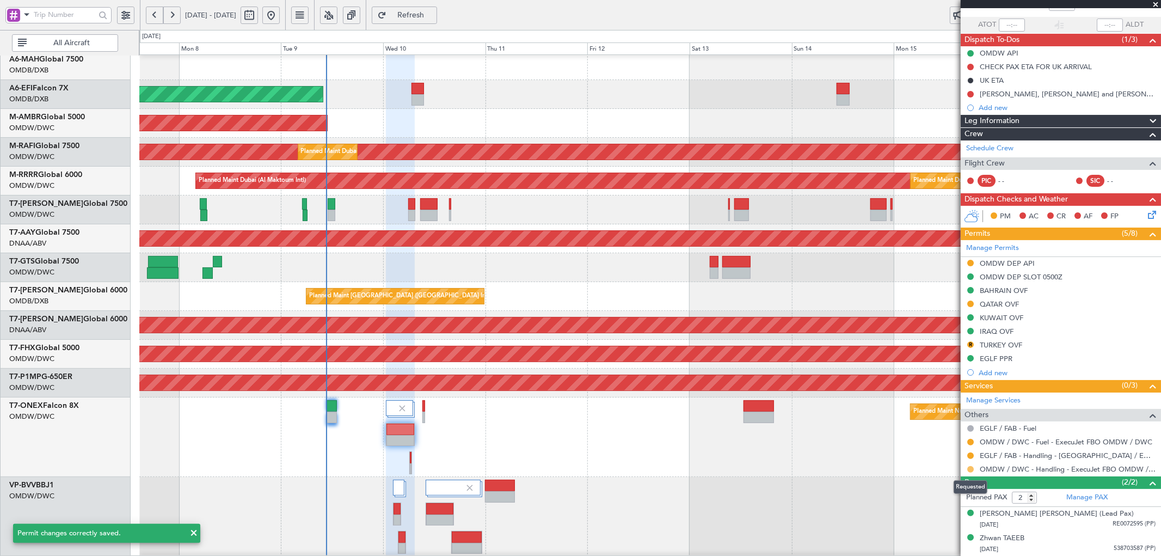
click at [971, 470] on button at bounding box center [971, 469] width 7 height 7
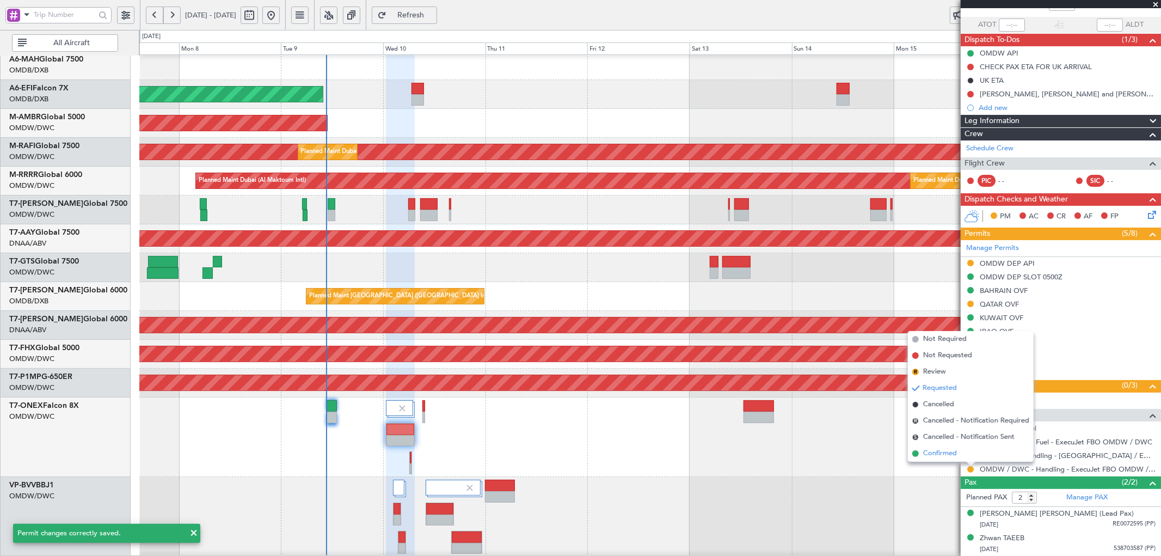
click at [939, 452] on span "Confirmed" at bounding box center [941, 453] width 34 height 11
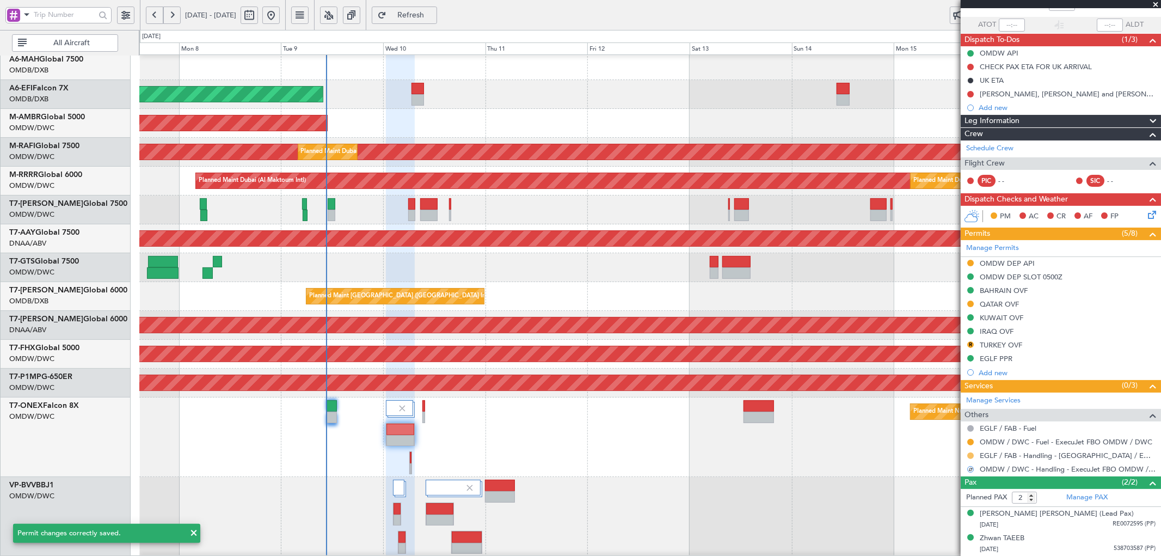
click at [970, 455] on button at bounding box center [971, 456] width 7 height 7
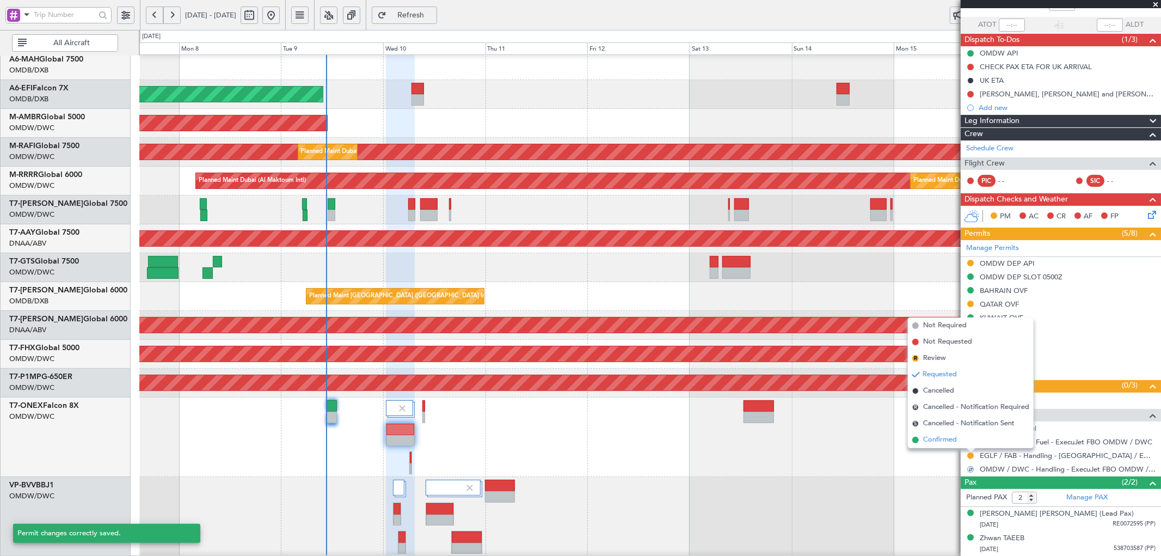
click at [948, 441] on span "Confirmed" at bounding box center [941, 440] width 34 height 11
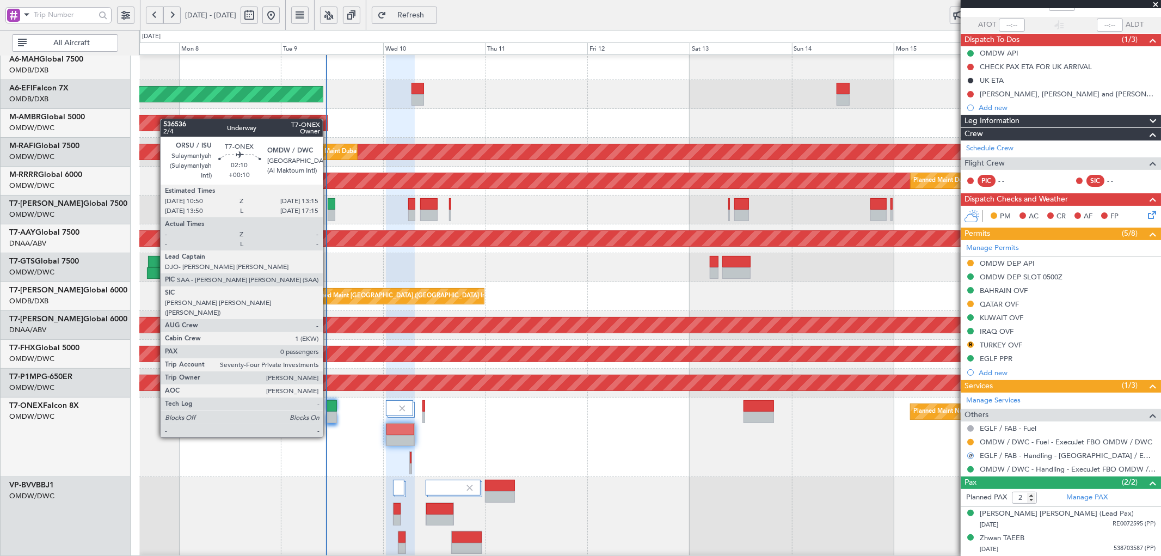
click at [328, 407] on div at bounding box center [332, 405] width 10 height 11
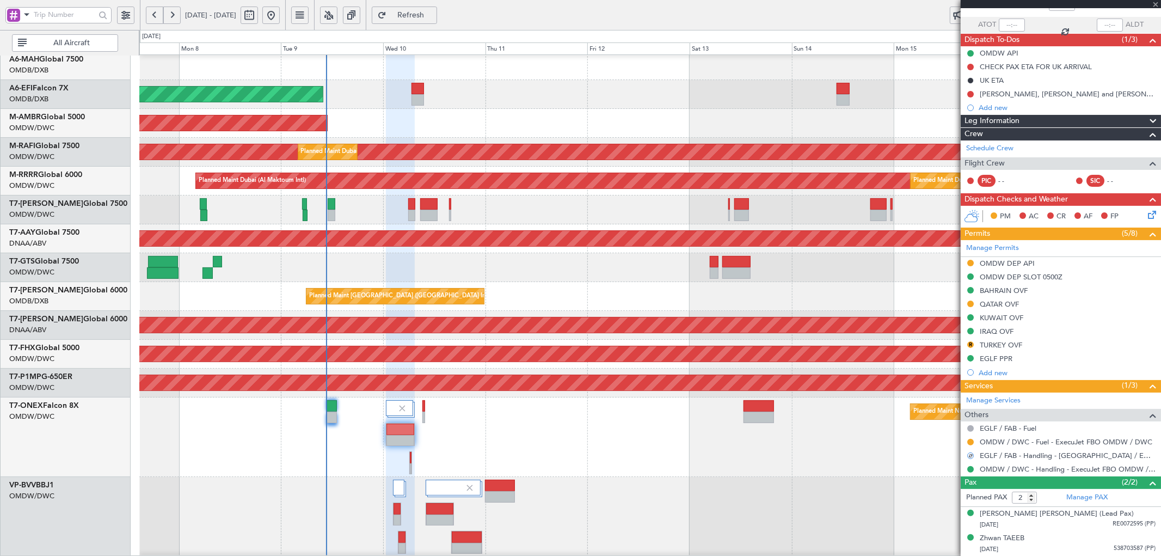
type input "+00:10"
type input "0"
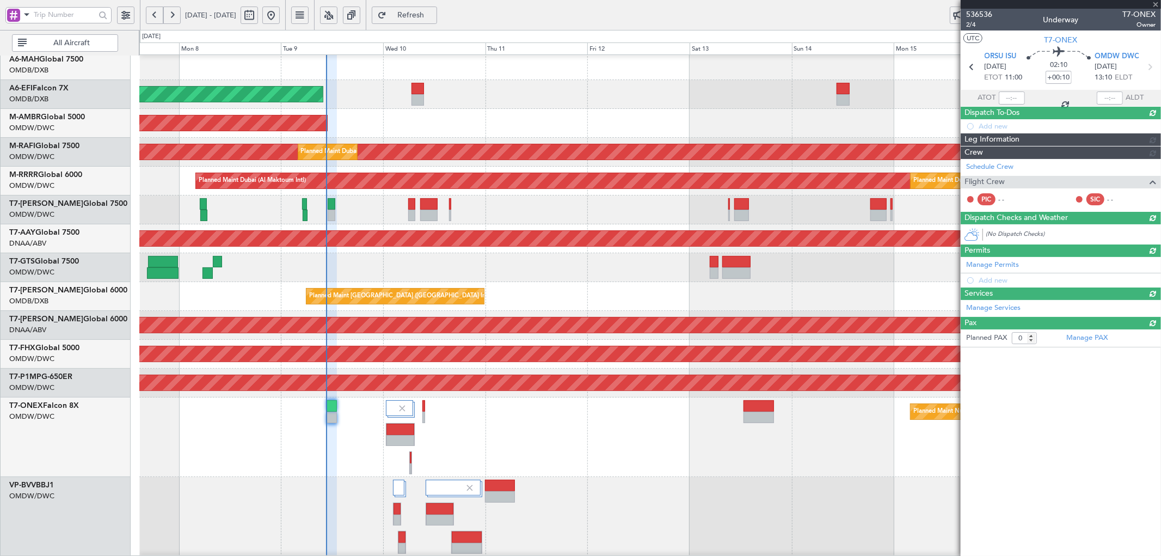
scroll to position [0, 0]
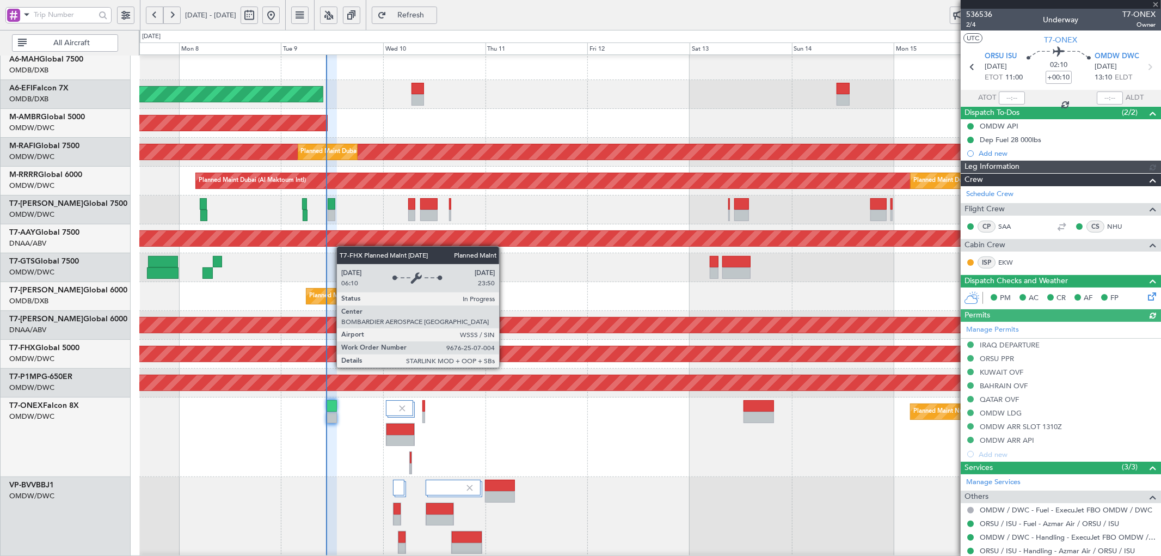
type input "[PERSON_NAME] (ANI)"
type input "7248"
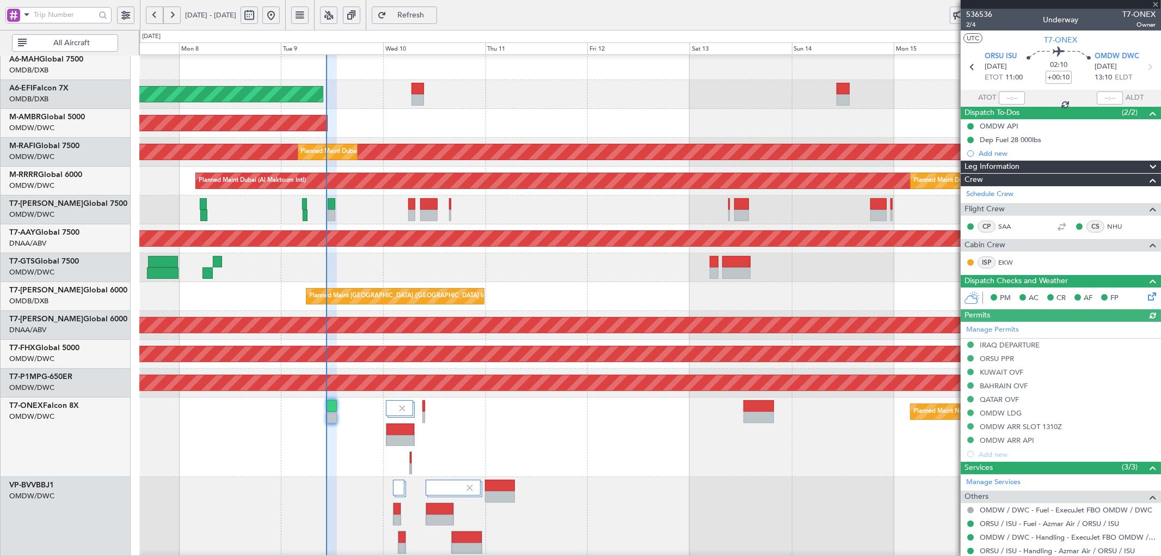
click at [1005, 95] on div at bounding box center [1012, 97] width 26 height 13
click at [1007, 95] on div at bounding box center [1012, 97] width 26 height 13
click at [1011, 102] on input "text" at bounding box center [1012, 97] width 26 height 13
type input "10:40"
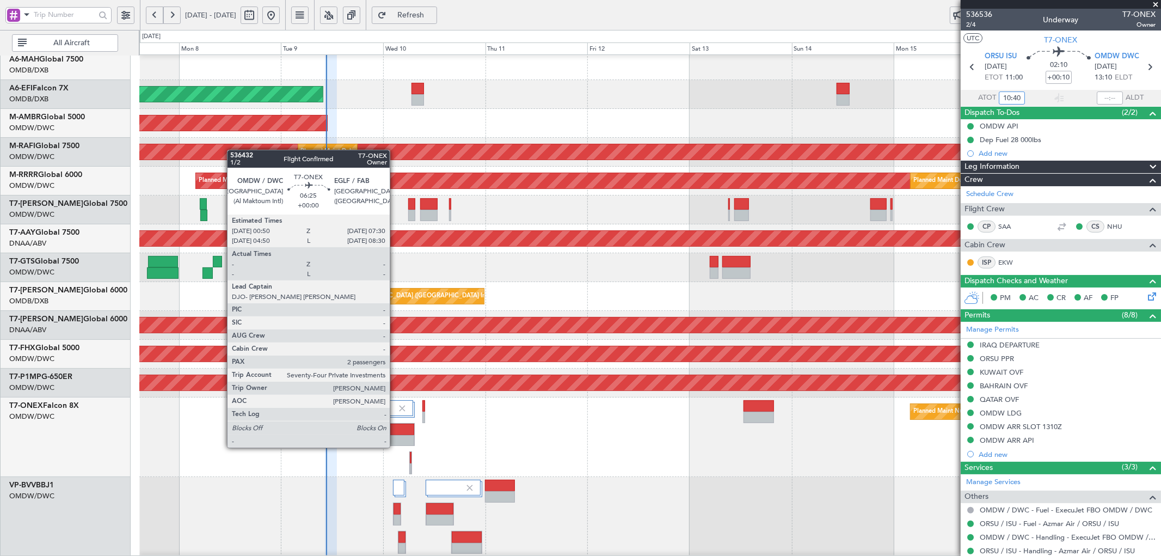
click at [395, 436] on div at bounding box center [401, 440] width 28 height 11
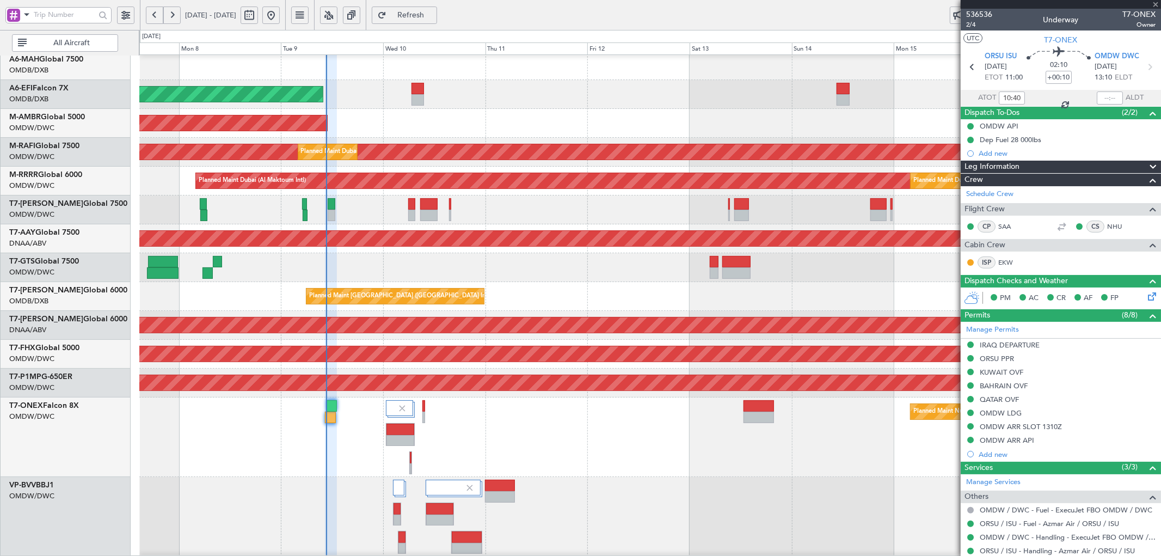
type input "2"
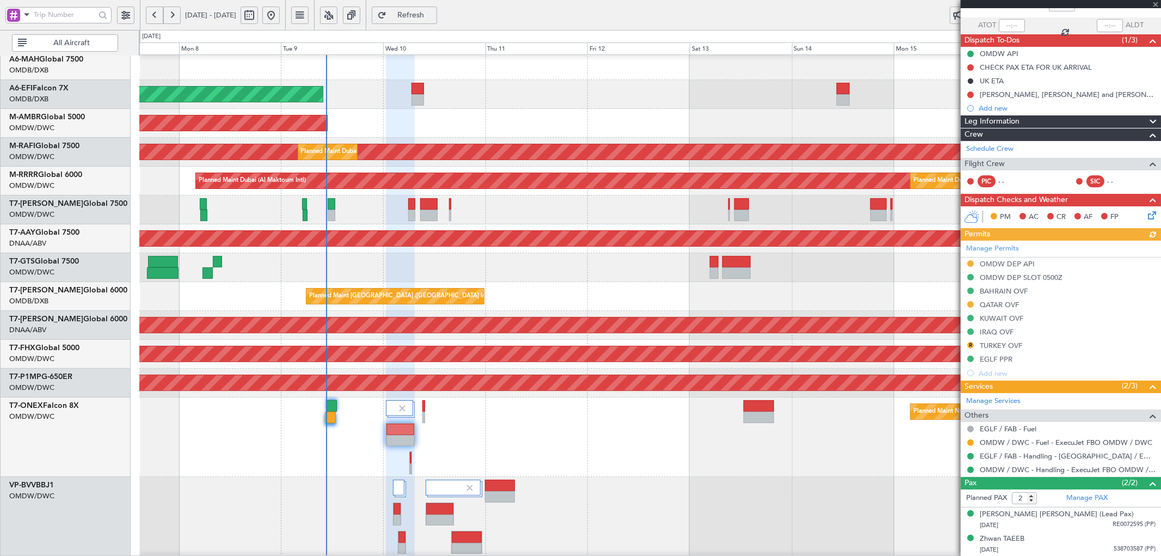
scroll to position [73, 0]
click at [989, 344] on div "TURKEY OVF" at bounding box center [1001, 344] width 42 height 9
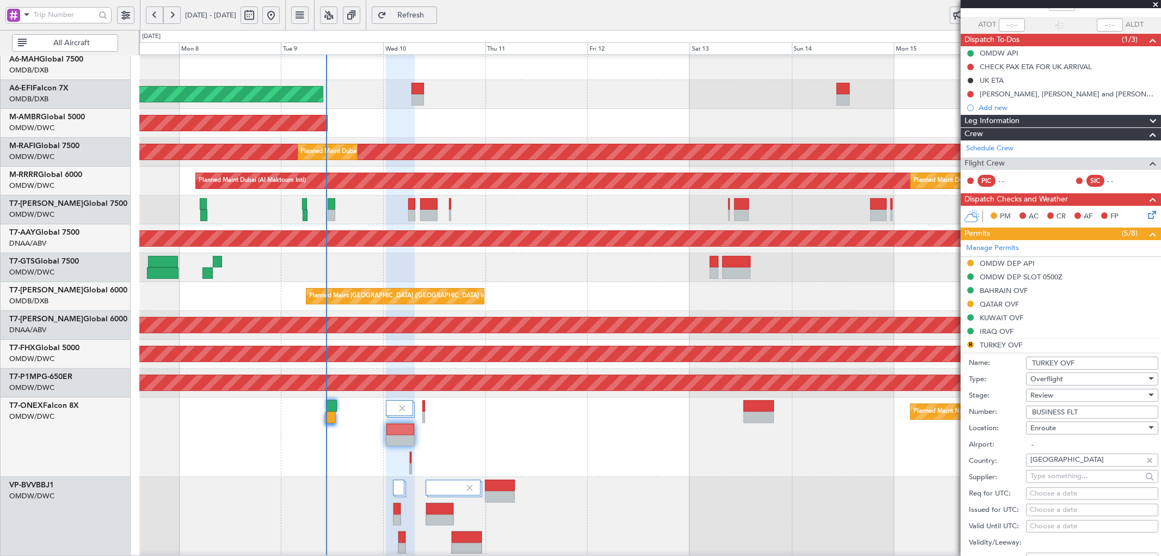
click at [1055, 393] on div "Review" at bounding box center [1089, 395] width 116 height 16
click at [1044, 483] on span "Received OK" at bounding box center [1087, 483] width 113 height 16
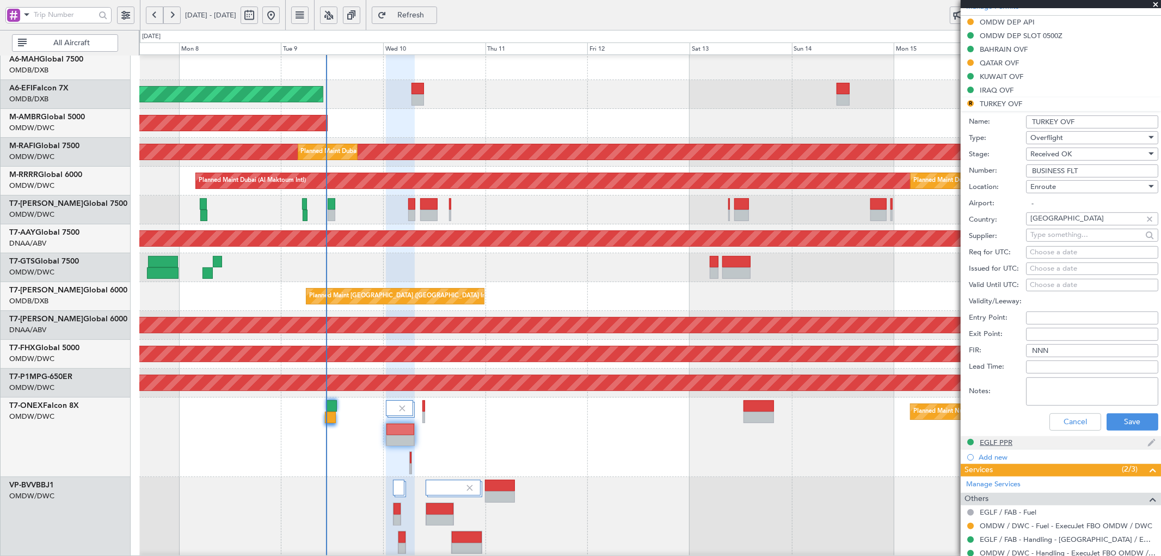
scroll to position [315, 0]
click at [1122, 418] on button "Save" at bounding box center [1133, 421] width 52 height 17
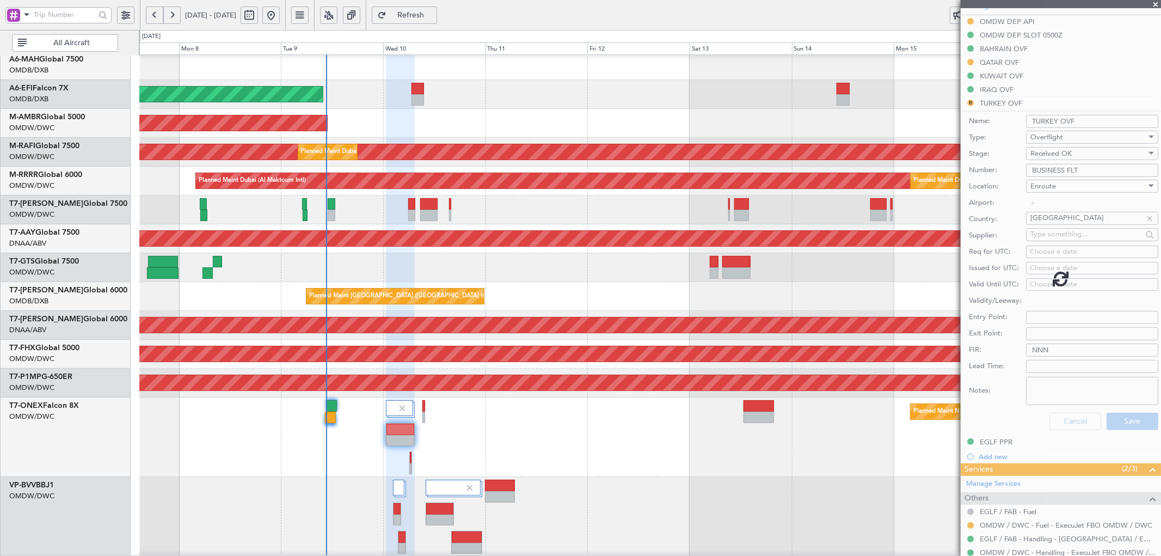
scroll to position [73, 0]
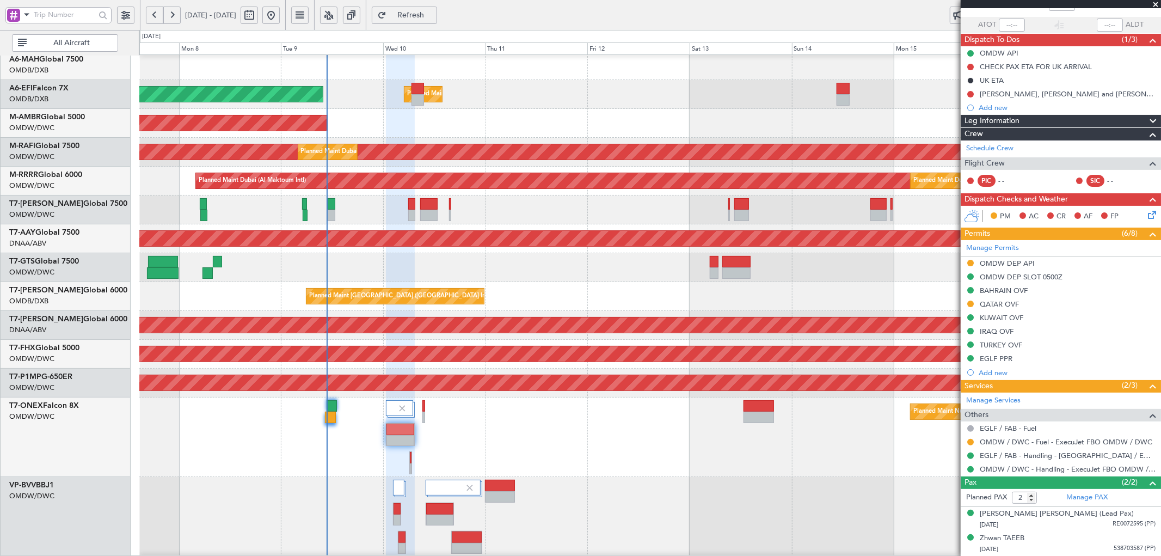
click at [433, 13] on span "Refresh" at bounding box center [411, 15] width 45 height 8
click at [433, 14] on span "Refresh" at bounding box center [411, 15] width 45 height 8
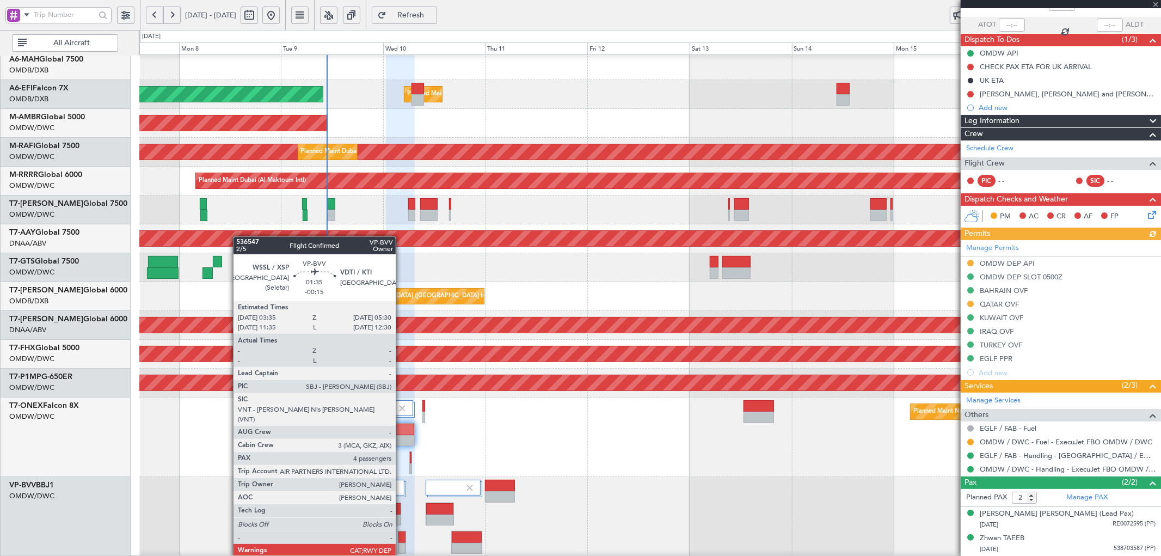
click at [401, 537] on div at bounding box center [402, 536] width 7 height 11
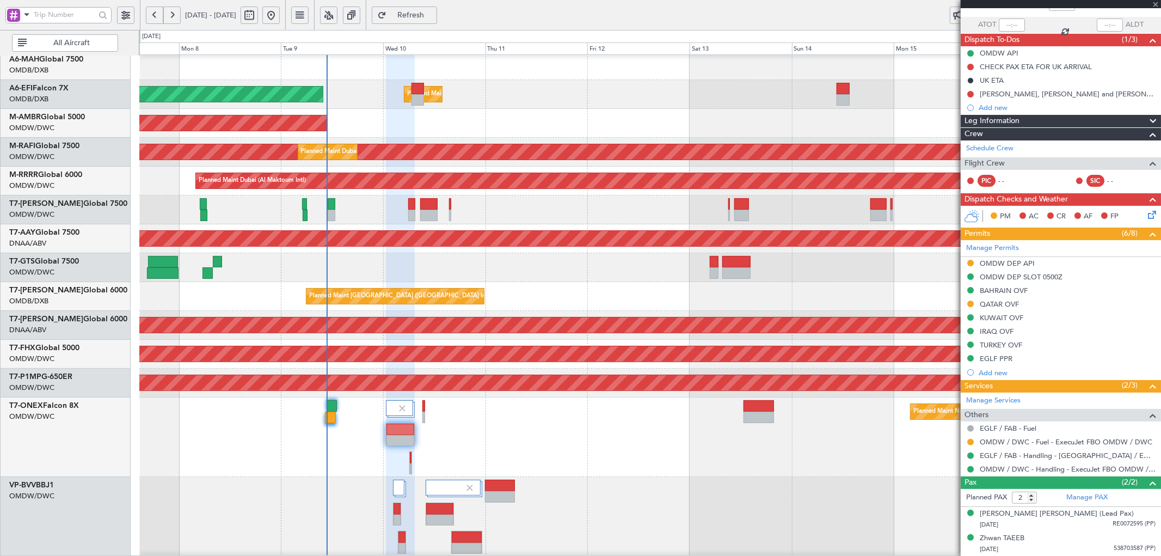
type input "-00:15"
type input "4"
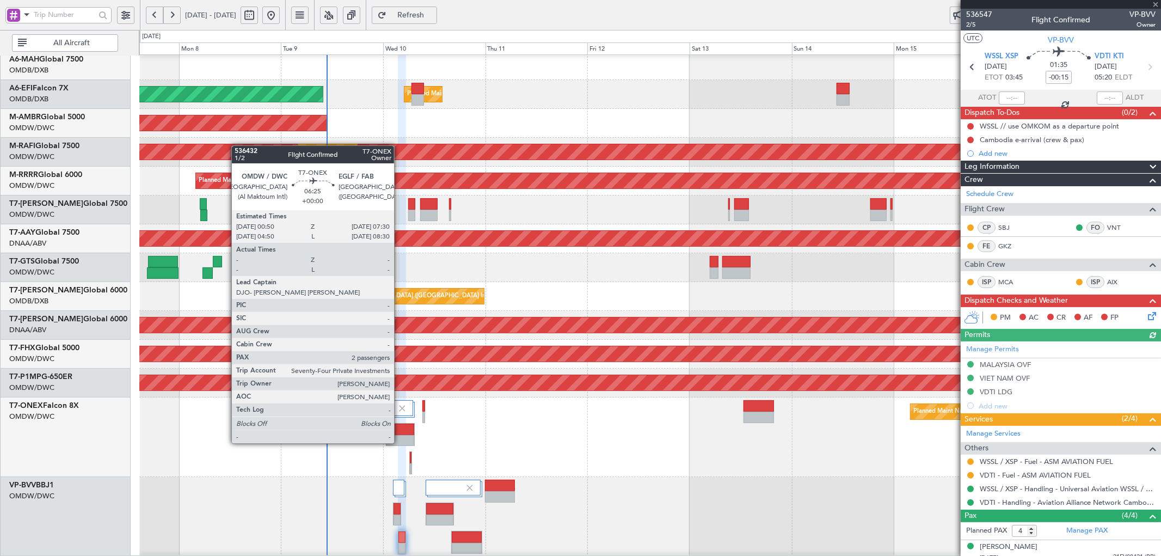
click at [401, 432] on div at bounding box center [401, 429] width 28 height 11
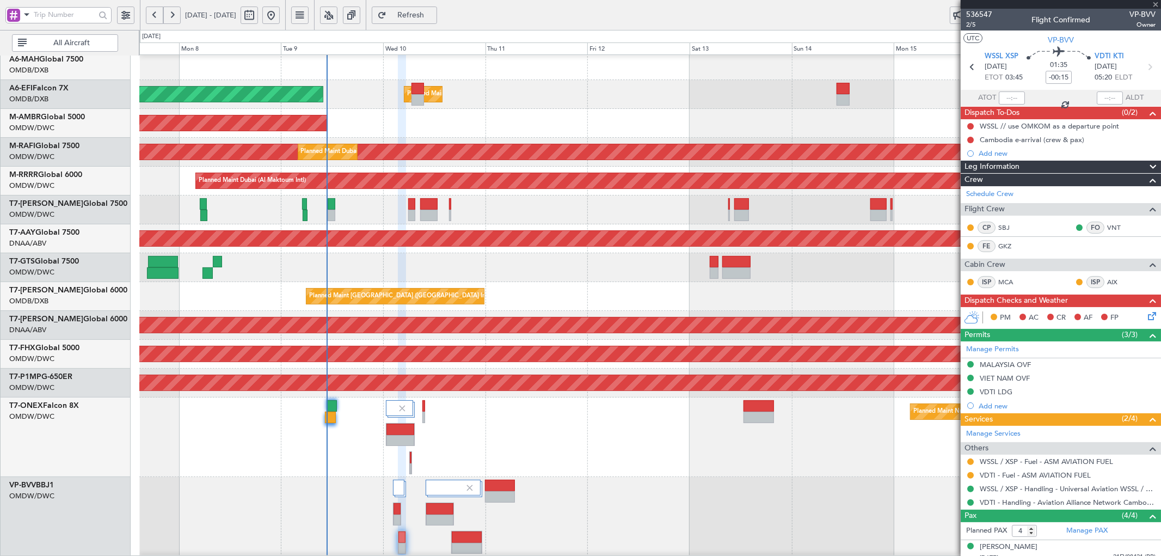
type input "2"
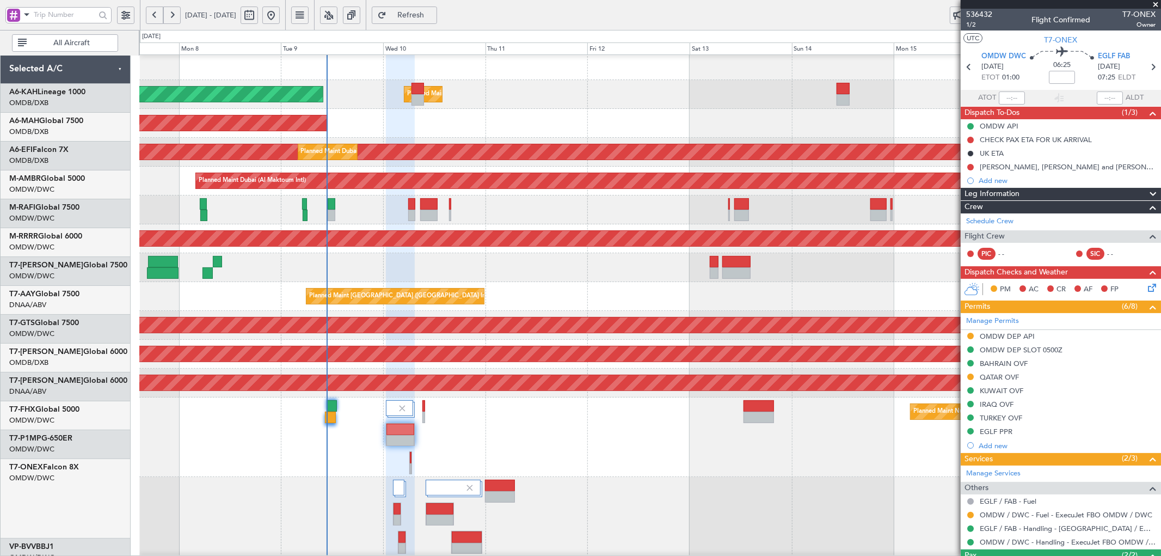
scroll to position [62, 0]
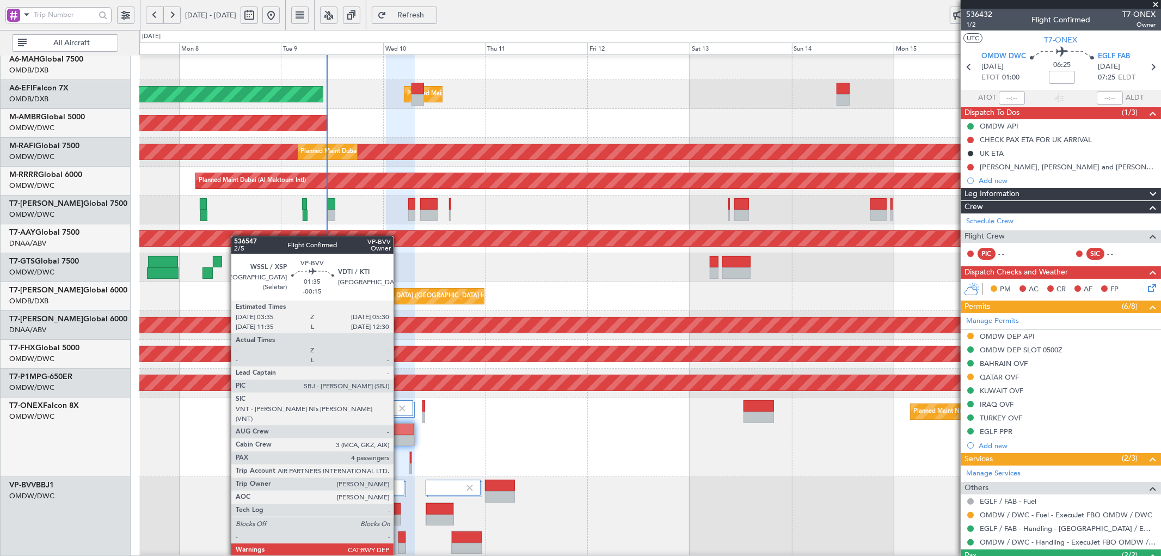
click at [399, 537] on div at bounding box center [402, 536] width 7 height 11
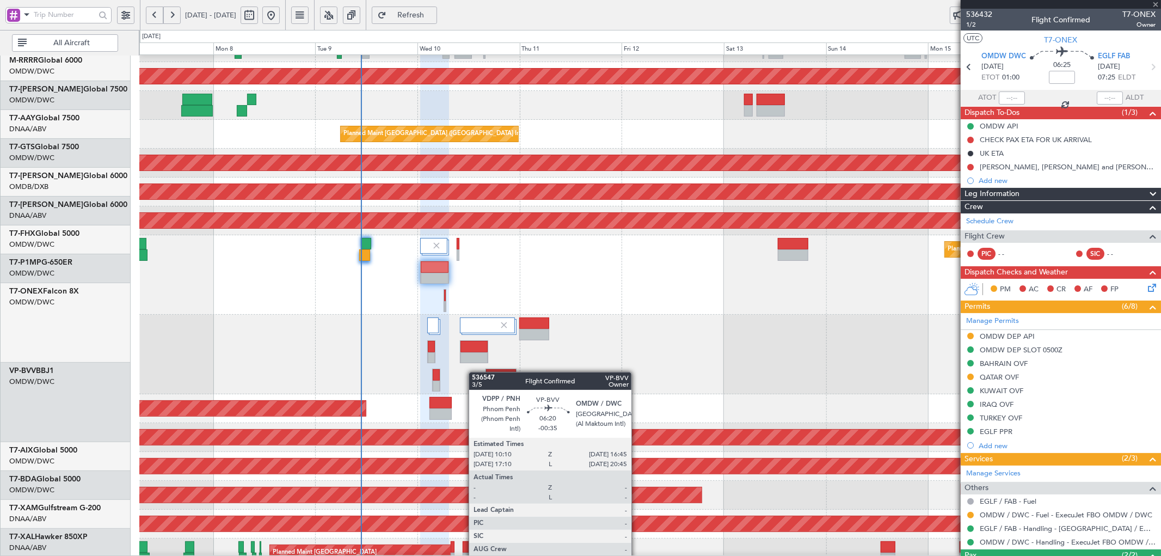
scroll to position [235, 0]
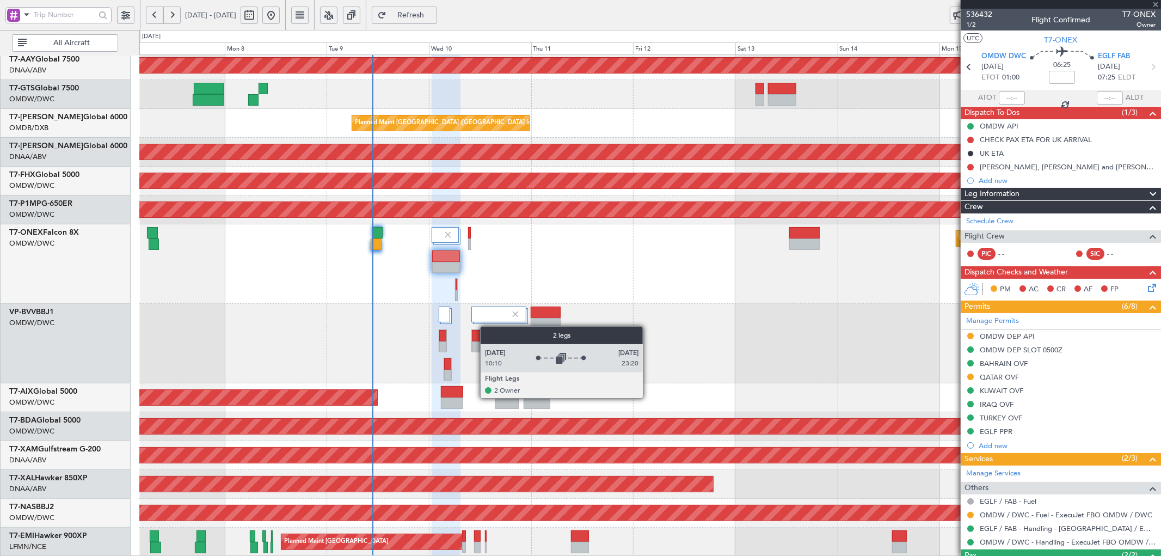
click at [486, 325] on div at bounding box center [650, 344] width 1022 height 80
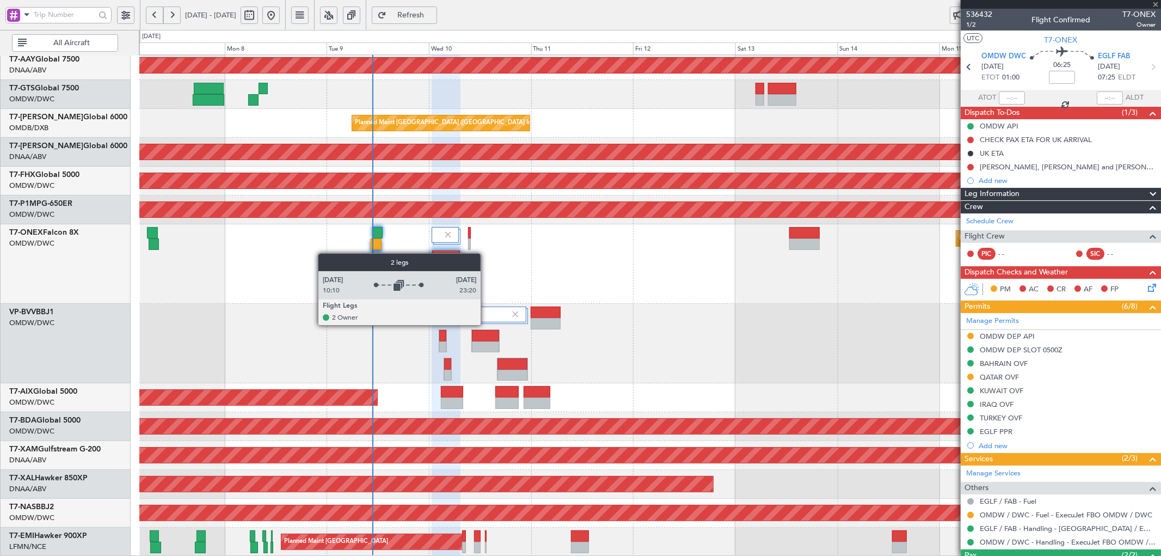
type input "-00:15"
type input "4"
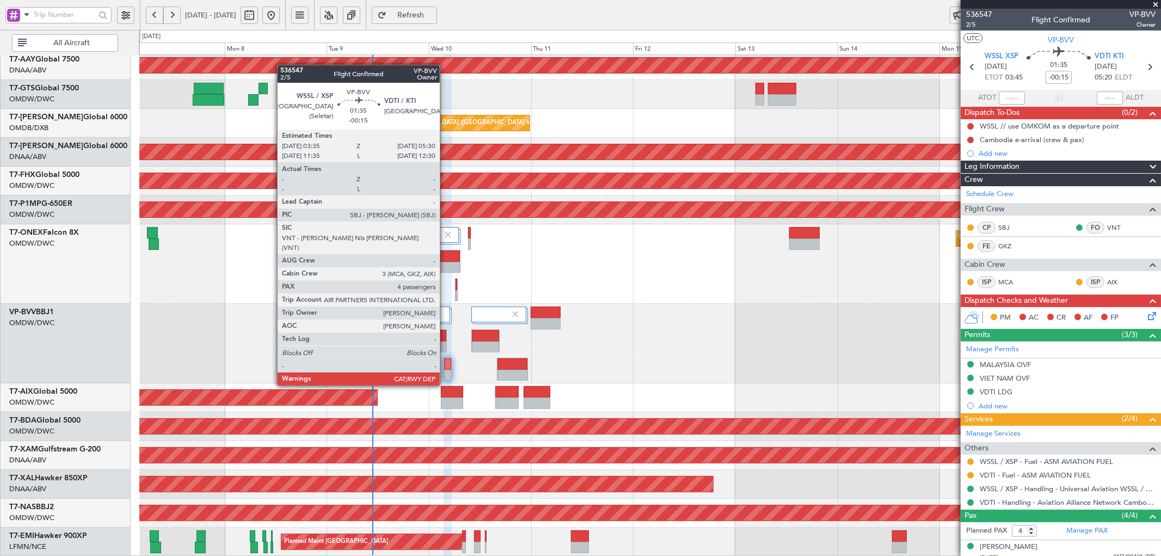
click at [445, 366] on div at bounding box center [447, 363] width 7 height 11
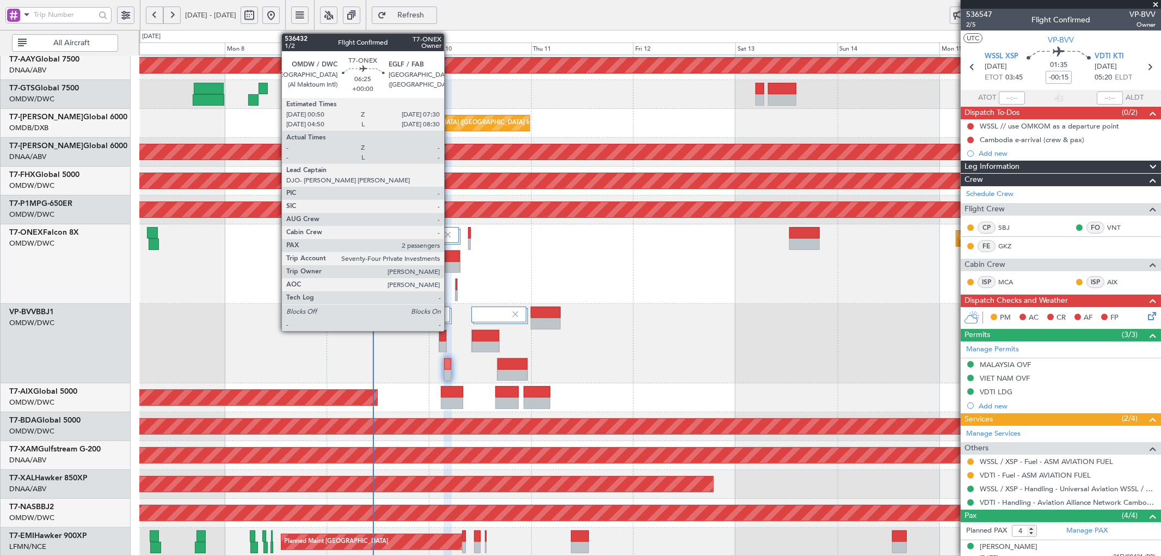
click at [450, 259] on div at bounding box center [446, 255] width 28 height 11
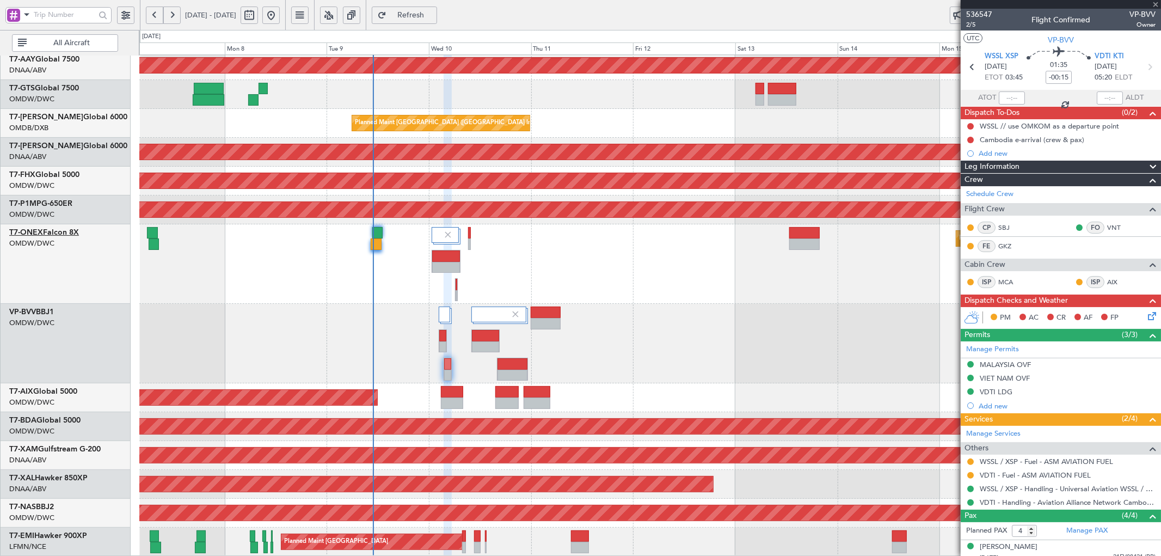
type input "2"
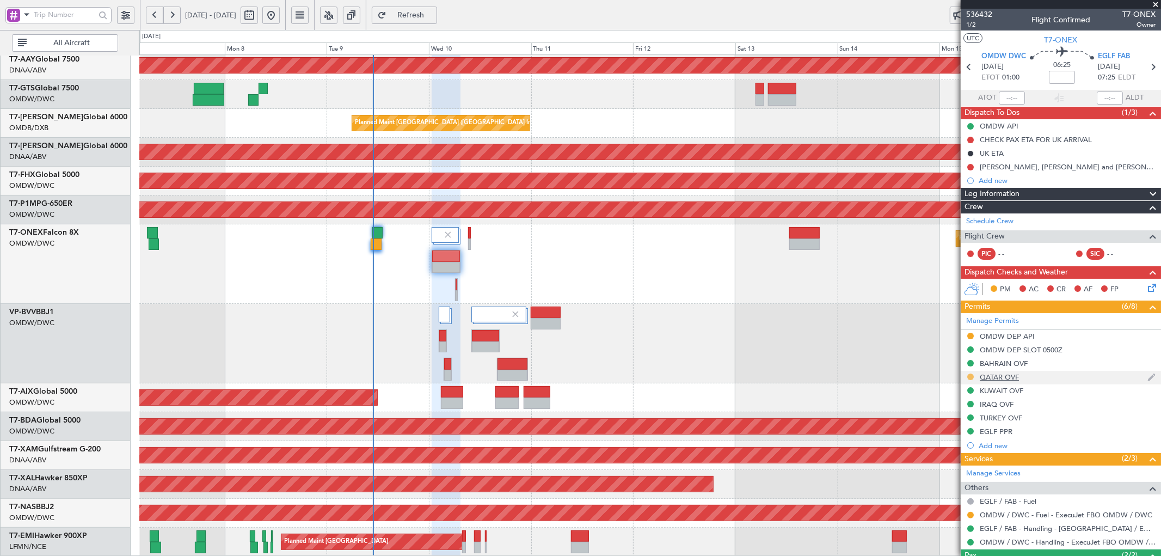
click at [971, 376] on button at bounding box center [971, 377] width 7 height 7
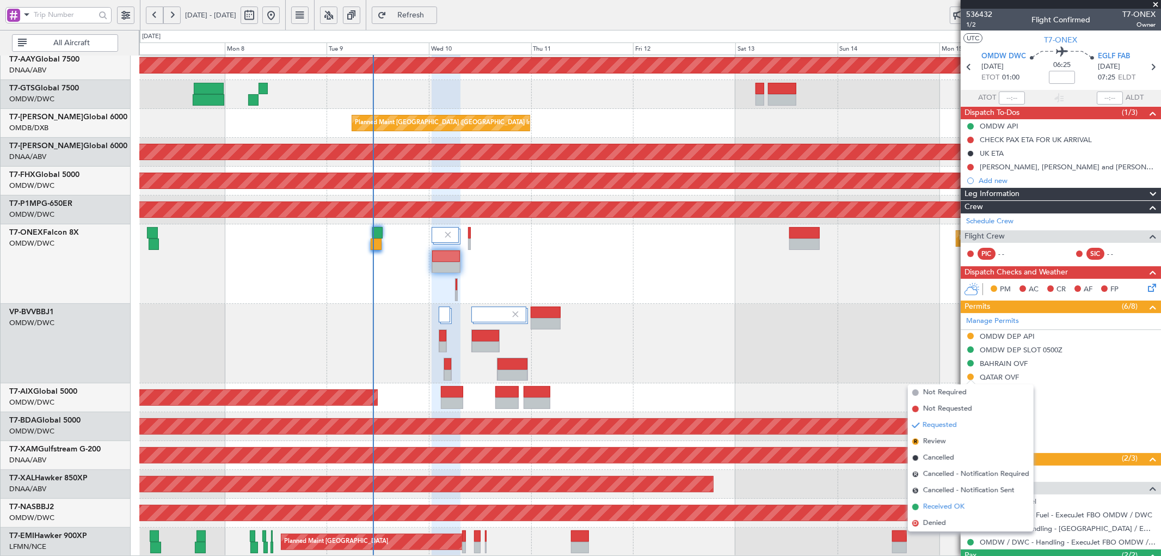
click at [940, 509] on span "Received OK" at bounding box center [944, 507] width 41 height 11
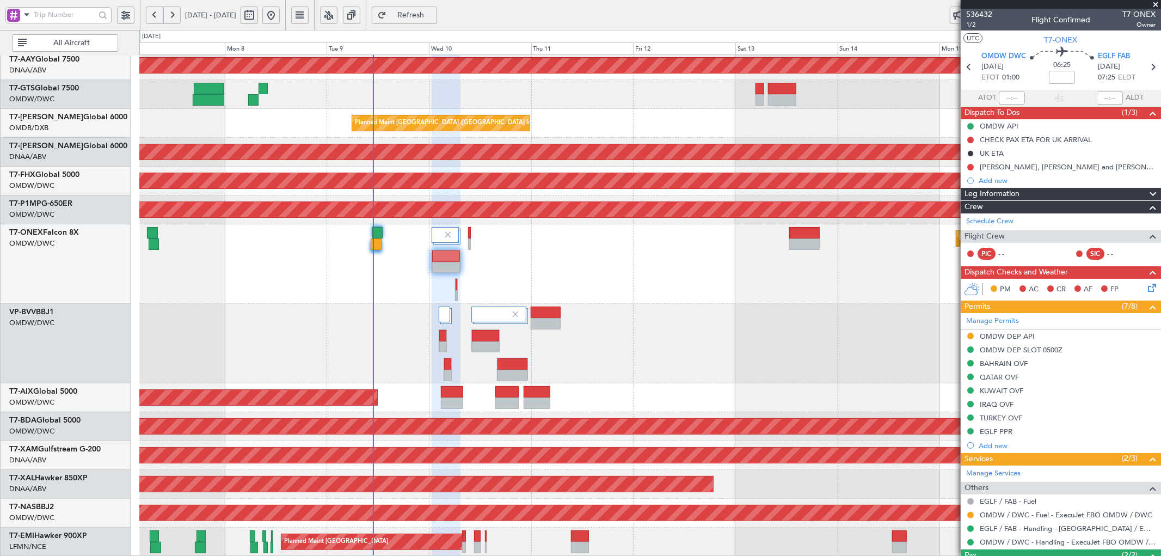
drag, startPoint x: 1015, startPoint y: 376, endPoint x: 1020, endPoint y: 398, distance: 21.9
click at [1015, 376] on div "QATAR OVF" at bounding box center [999, 376] width 39 height 9
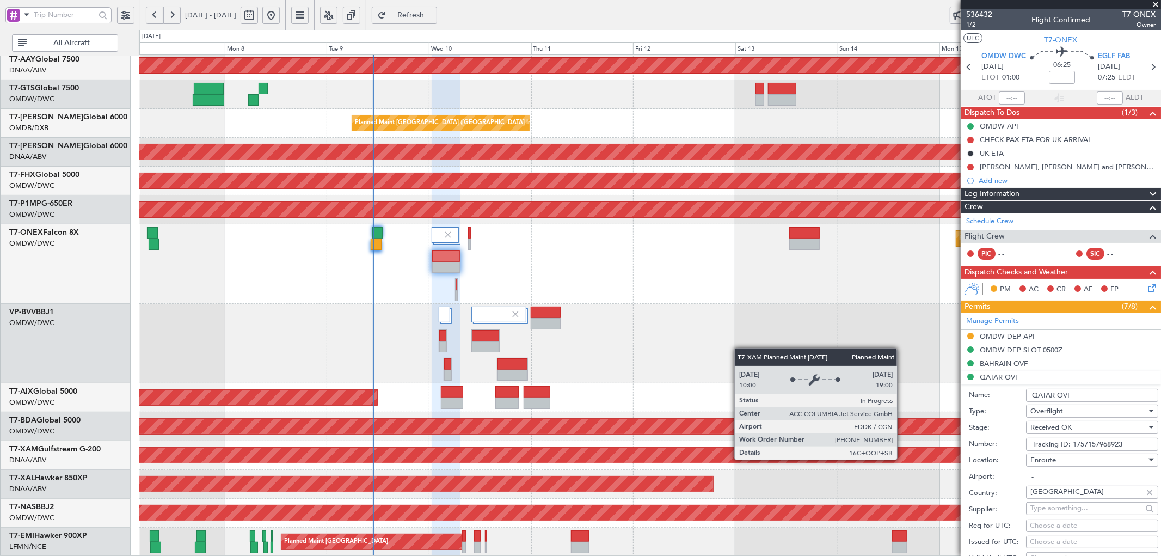
drag, startPoint x: 1124, startPoint y: 443, endPoint x: 894, endPoint y: 460, distance: 231.5
click at [894, 460] on fb-app "[DATE] - [DATE] Refresh Quick Links All Aircraft Unplanned Maint [GEOGRAPHIC_DA…" at bounding box center [580, 285] width 1161 height 543
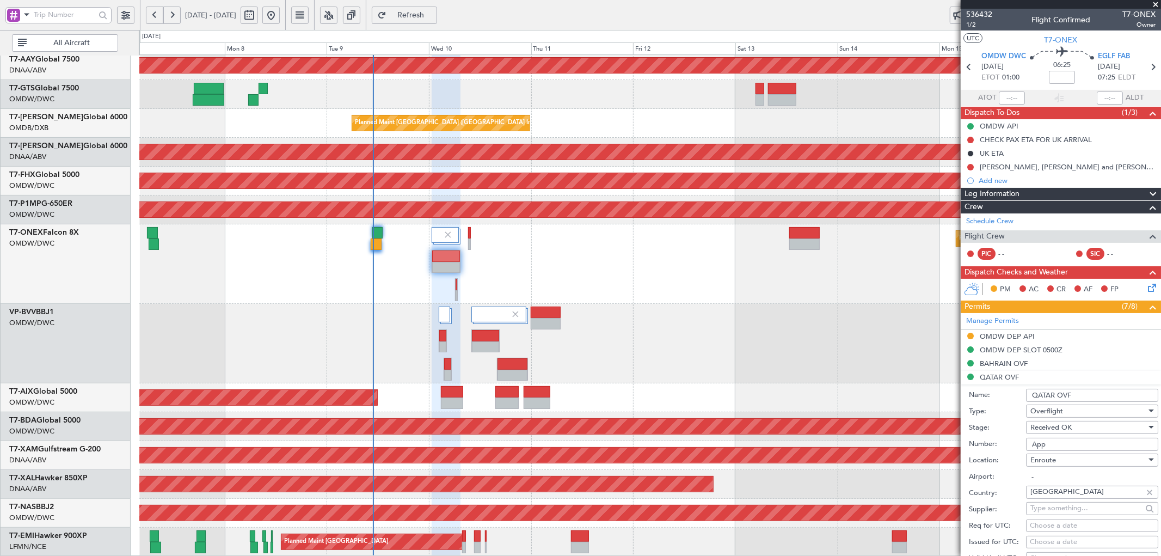
type input "APPROVED"
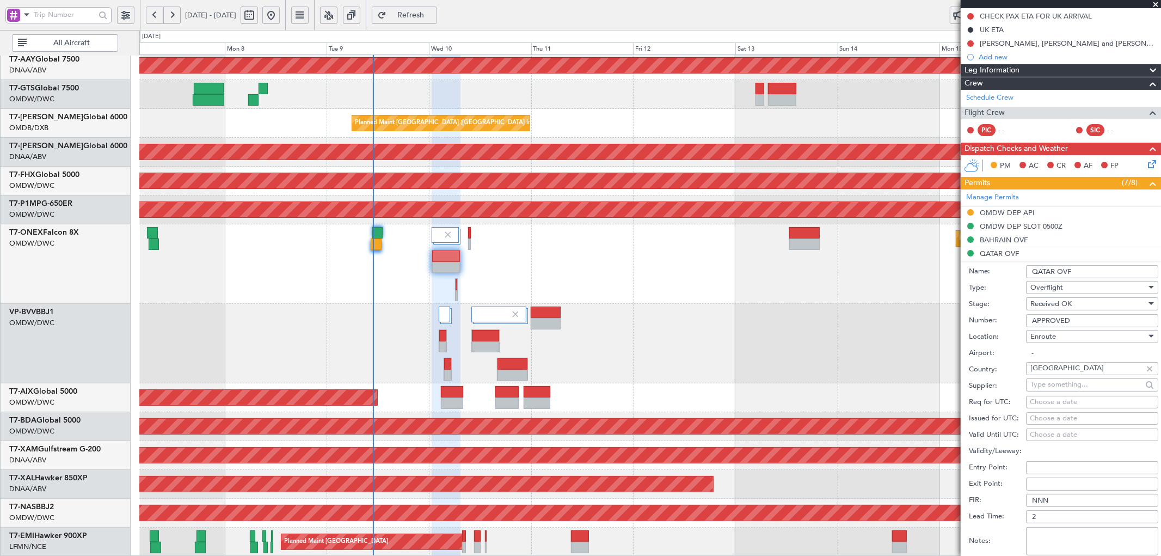
scroll to position [242, 0]
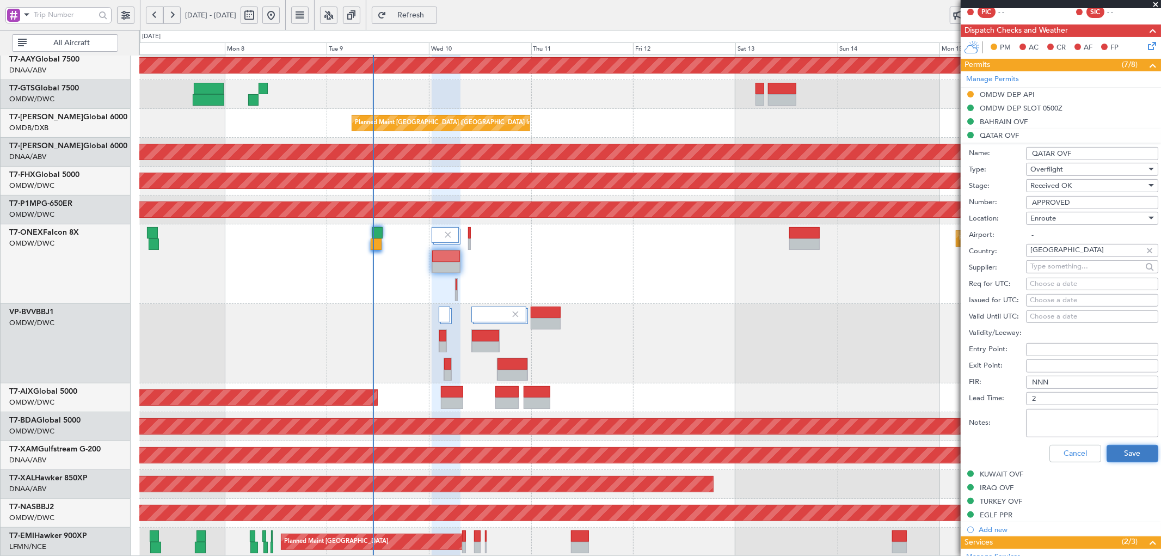
click at [1129, 456] on button "Save" at bounding box center [1133, 453] width 52 height 17
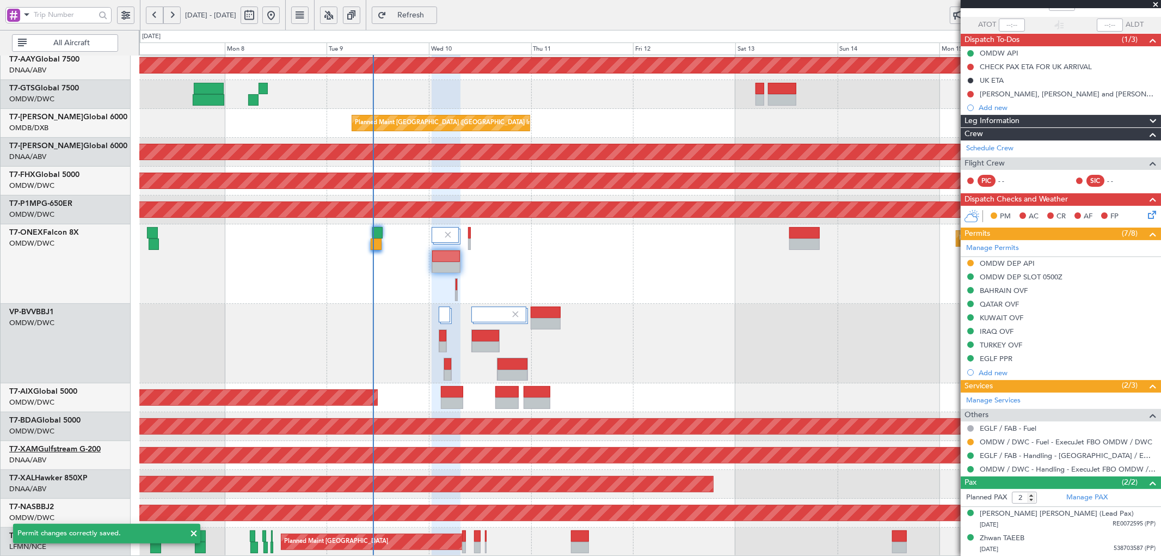
scroll to position [73, 0]
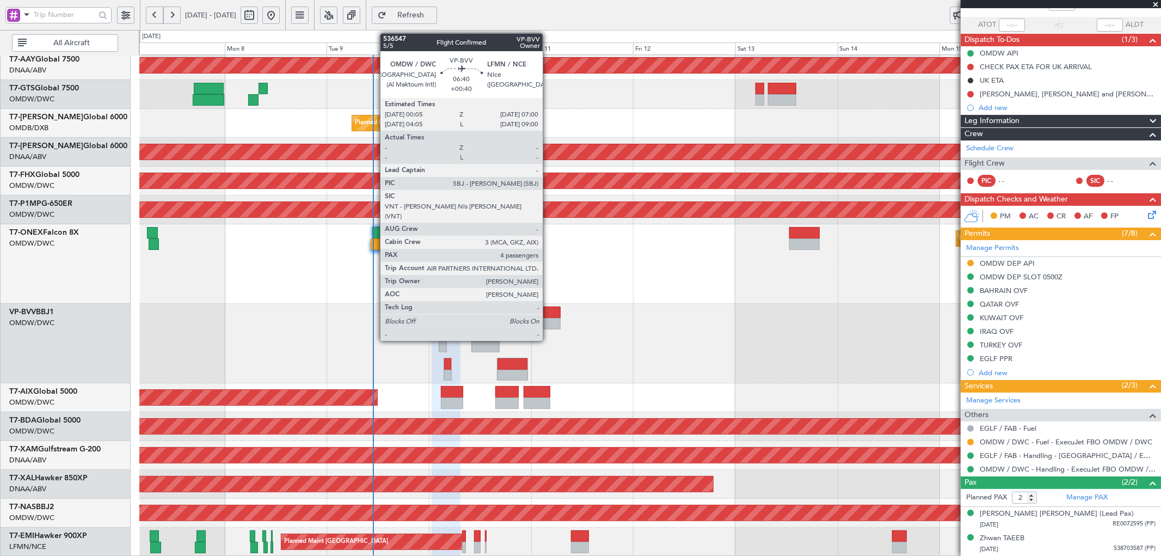
click at [549, 317] on div at bounding box center [546, 312] width 30 height 11
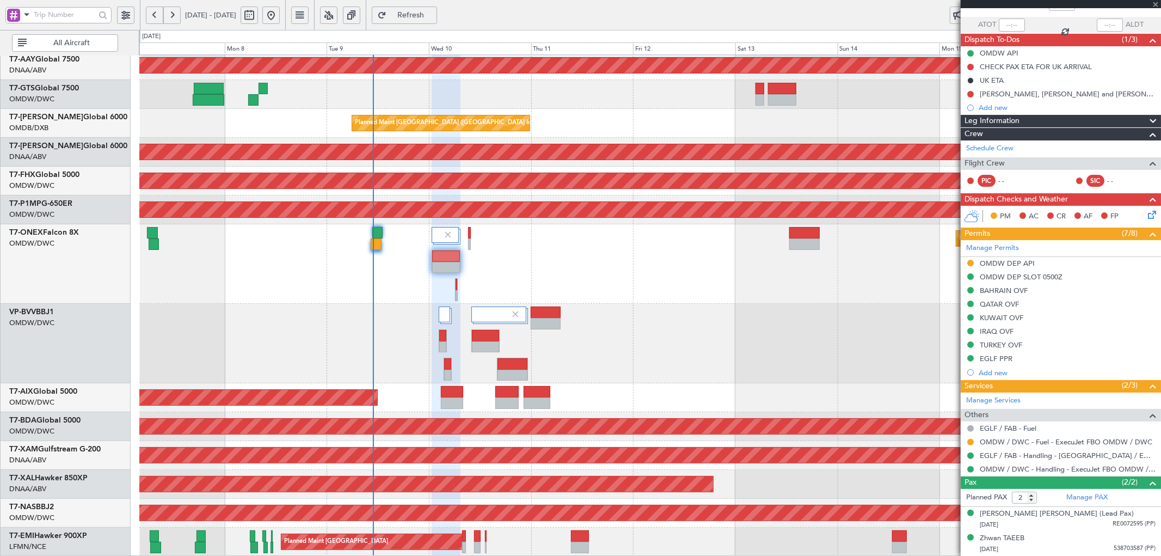
type input "+00:40"
type input "4"
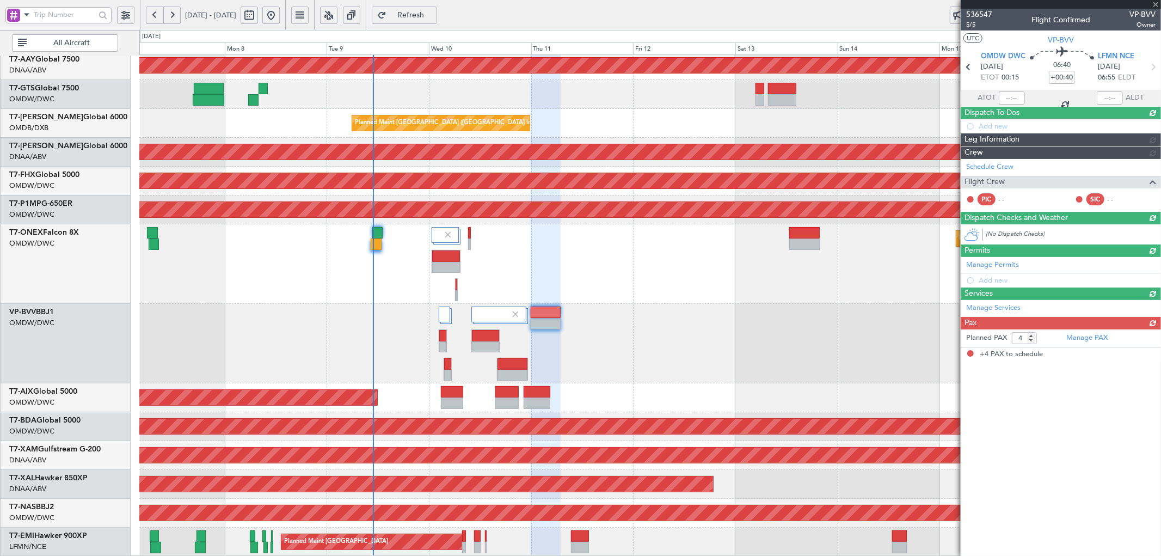
scroll to position [0, 0]
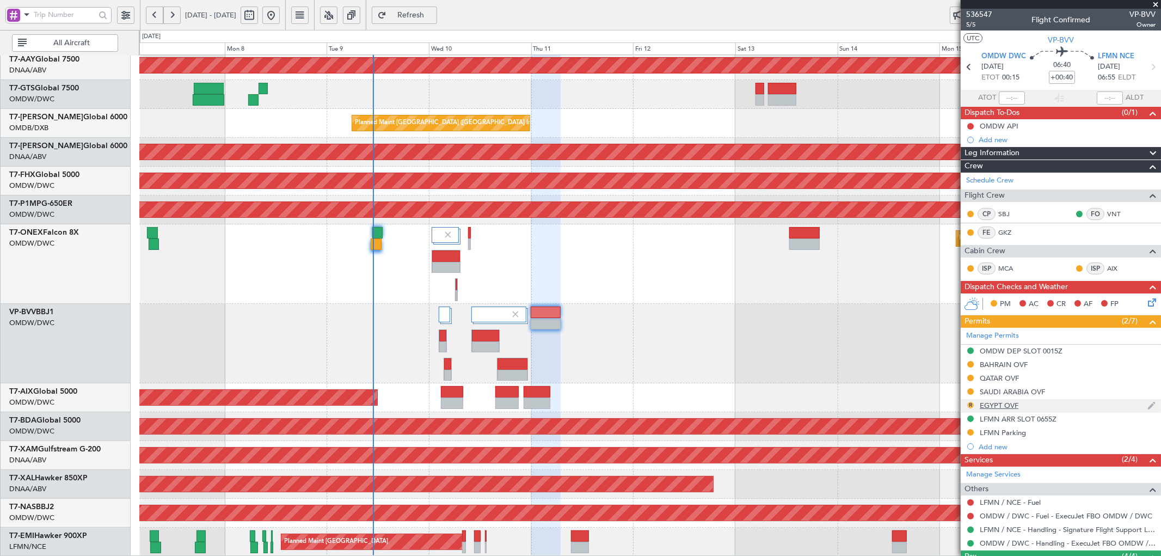
click at [971, 405] on button "R" at bounding box center [971, 405] width 7 height 7
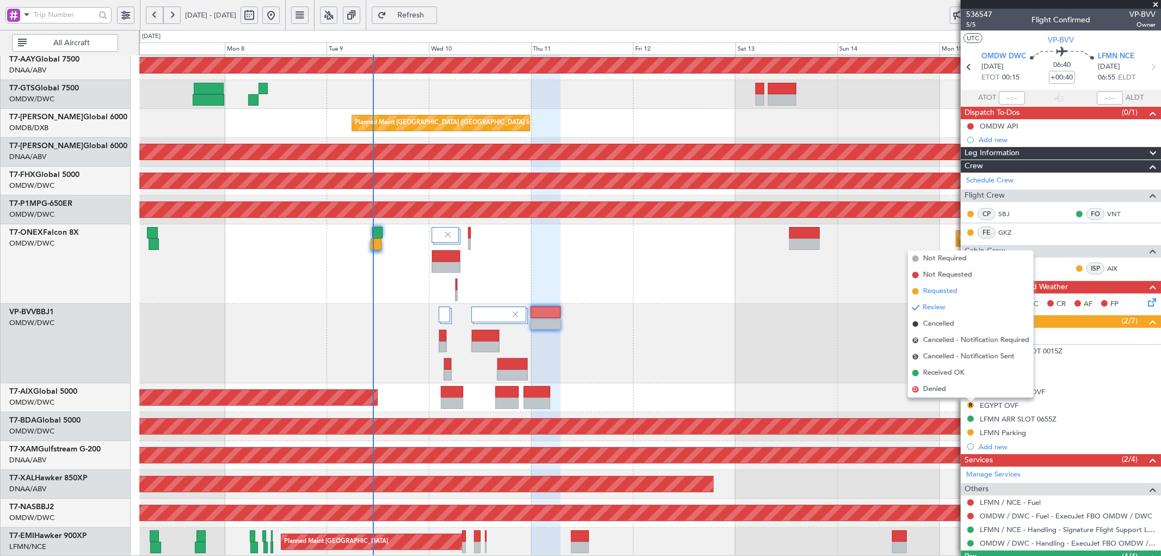
click at [945, 293] on span "Requested" at bounding box center [941, 291] width 34 height 11
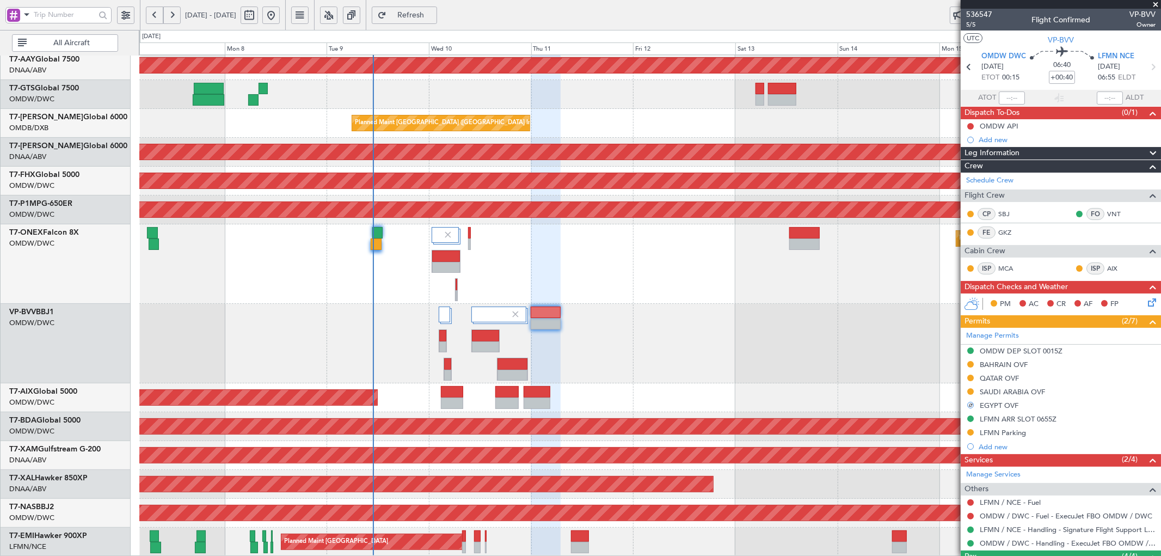
click at [694, 401] on div "AOG Maint" at bounding box center [650, 397] width 1022 height 29
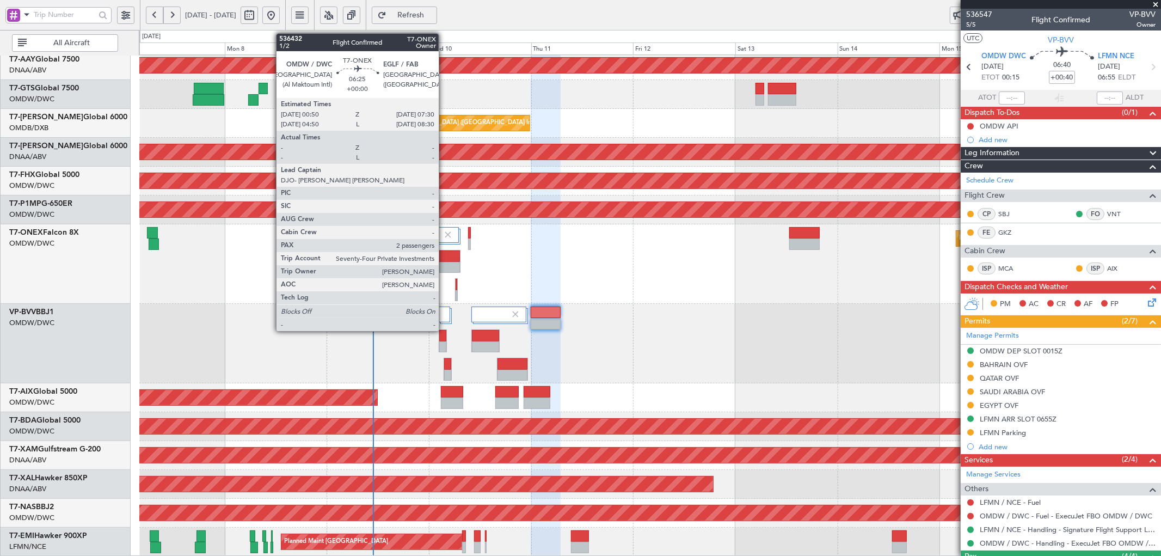
click at [444, 256] on div at bounding box center [446, 255] width 28 height 11
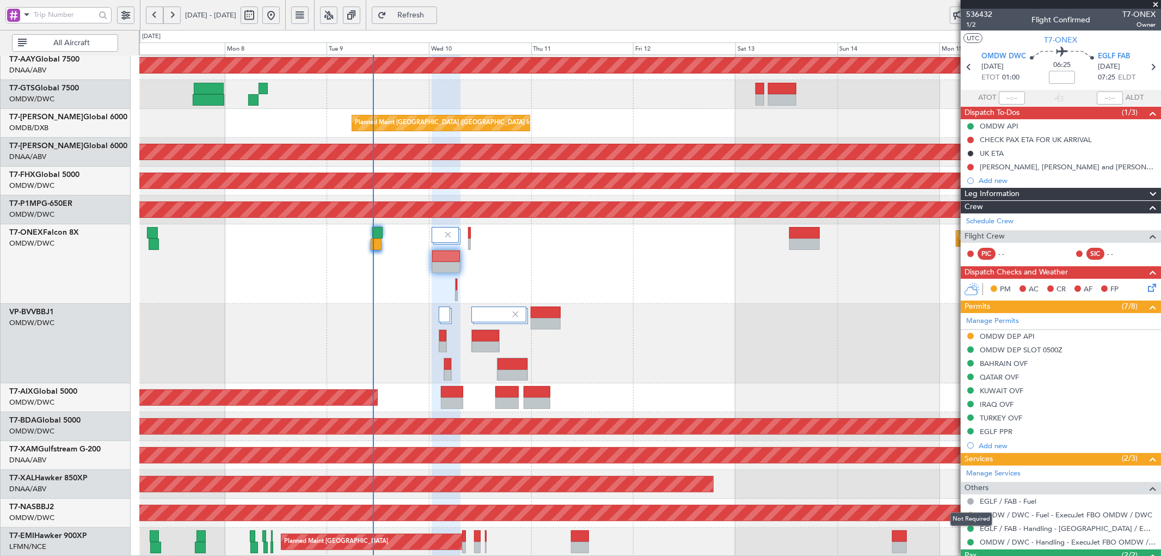
click at [970, 514] on div "Not Required" at bounding box center [972, 519] width 42 height 14
click at [971, 516] on button at bounding box center [971, 515] width 7 height 7
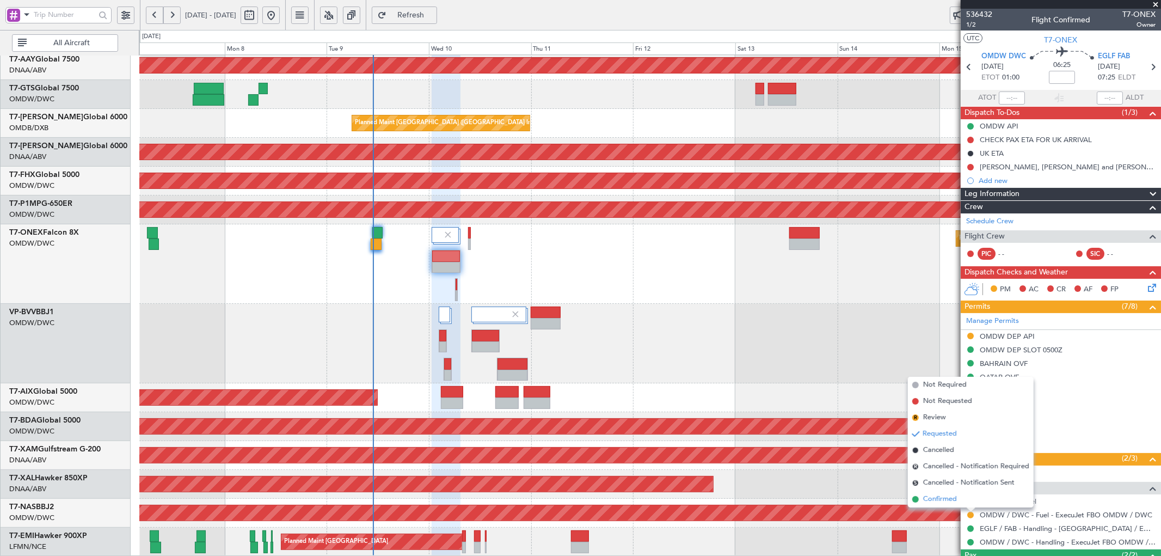
click at [924, 502] on span "Confirmed" at bounding box center [941, 499] width 34 height 11
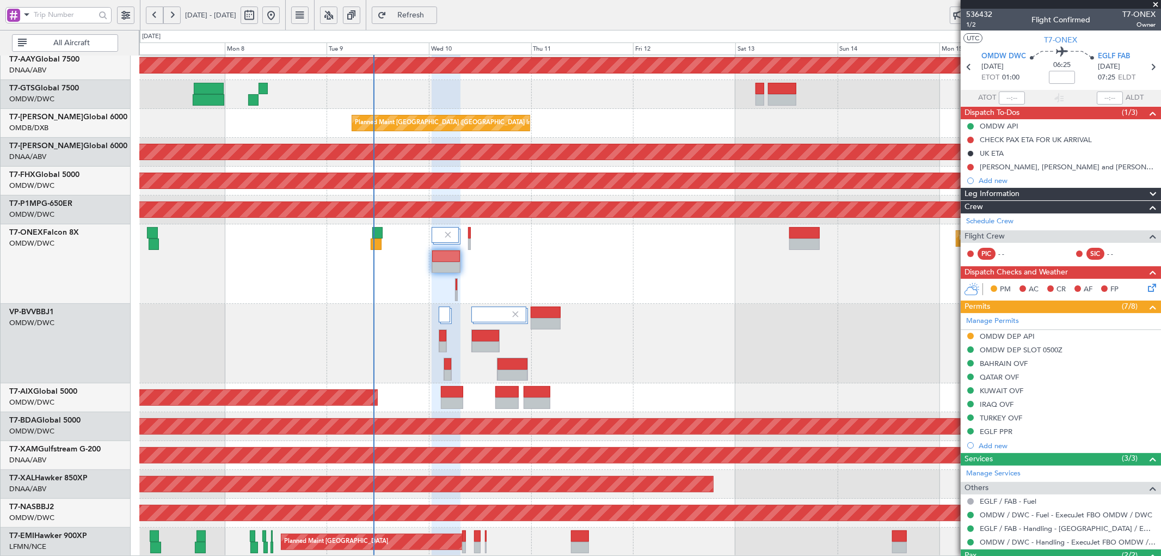
click at [437, 8] on button "Refresh" at bounding box center [404, 15] width 65 height 17
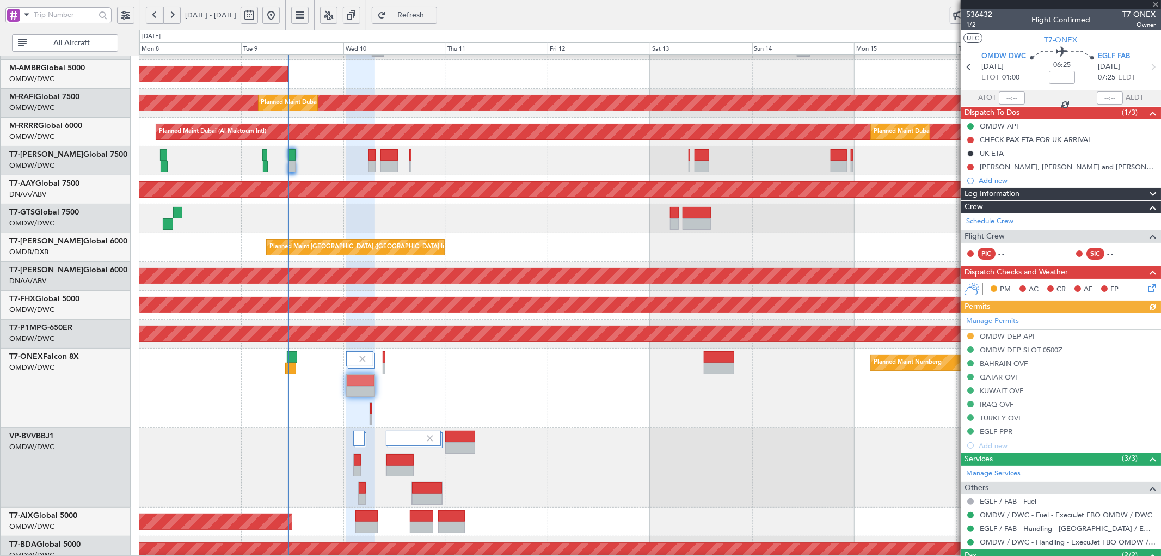
scroll to position [79, 0]
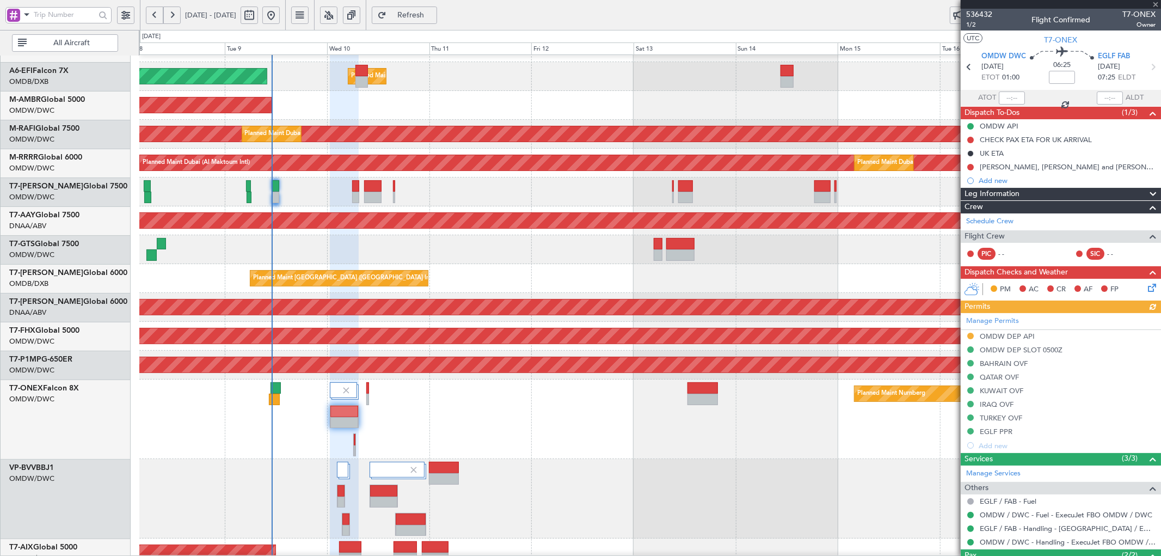
click at [535, 395] on div "Planned Maint Nurnberg" at bounding box center [650, 420] width 1022 height 80
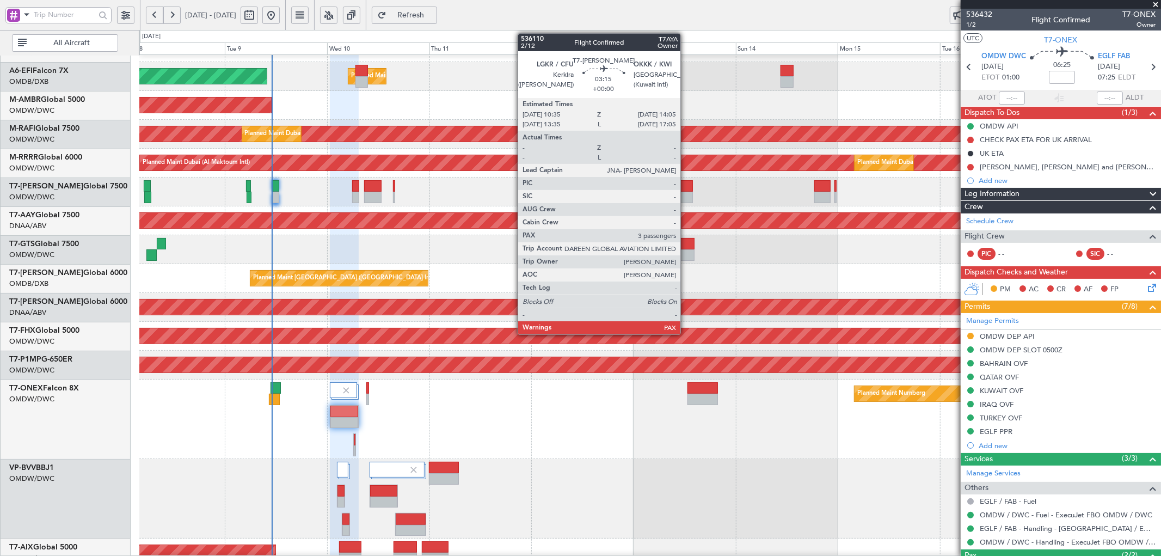
click at [684, 187] on div at bounding box center [685, 185] width 15 height 11
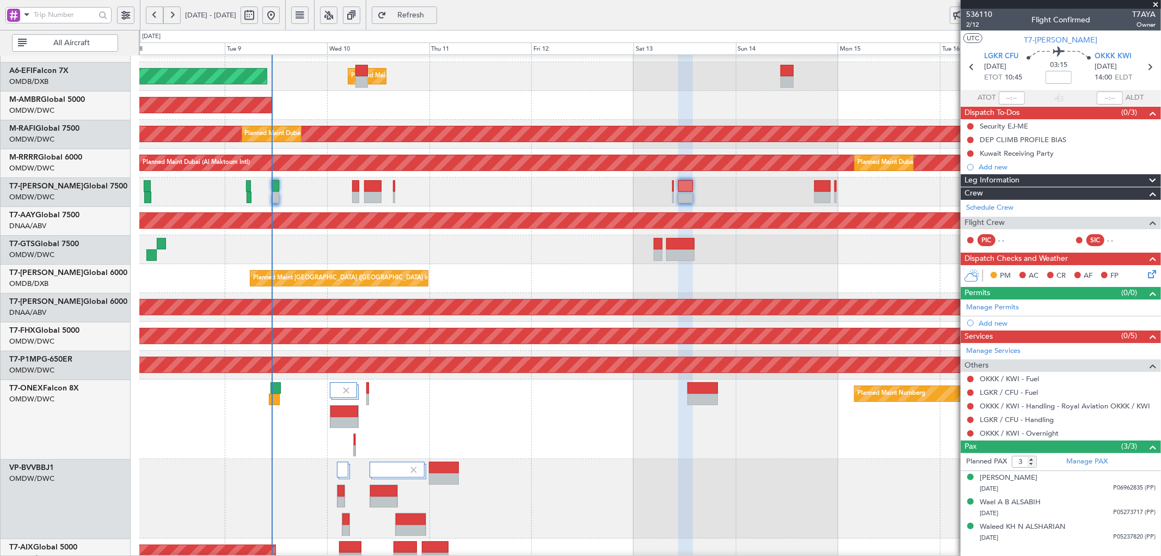
scroll to position [0, 0]
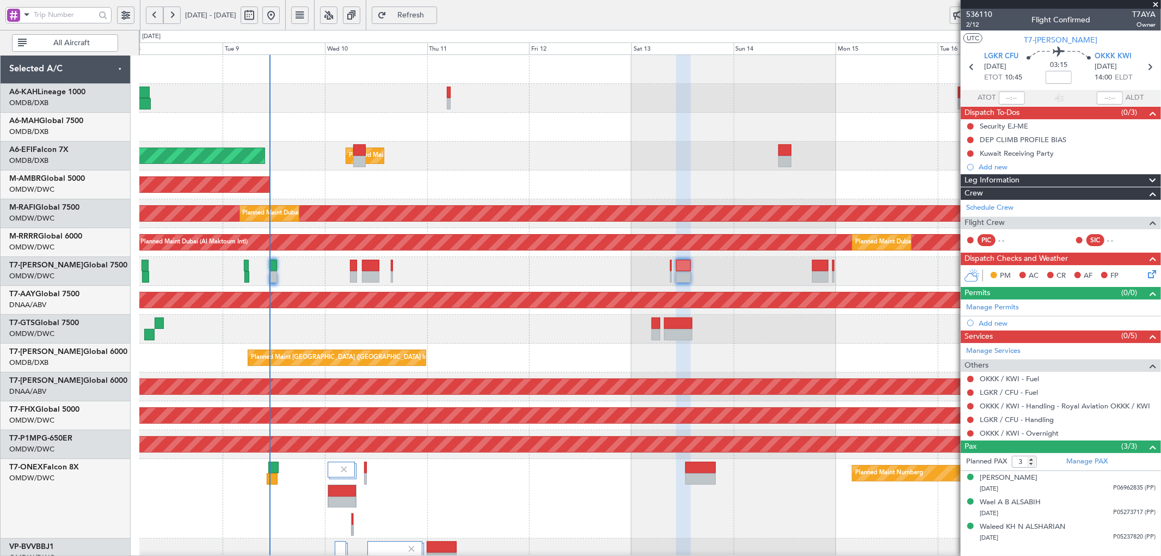
click at [497, 398] on div "Planned Maint Dubai (Al Maktoum Intl) Planned Maint [GEOGRAPHIC_DATA] (Al Makto…" at bounding box center [650, 423] width 1022 height 736
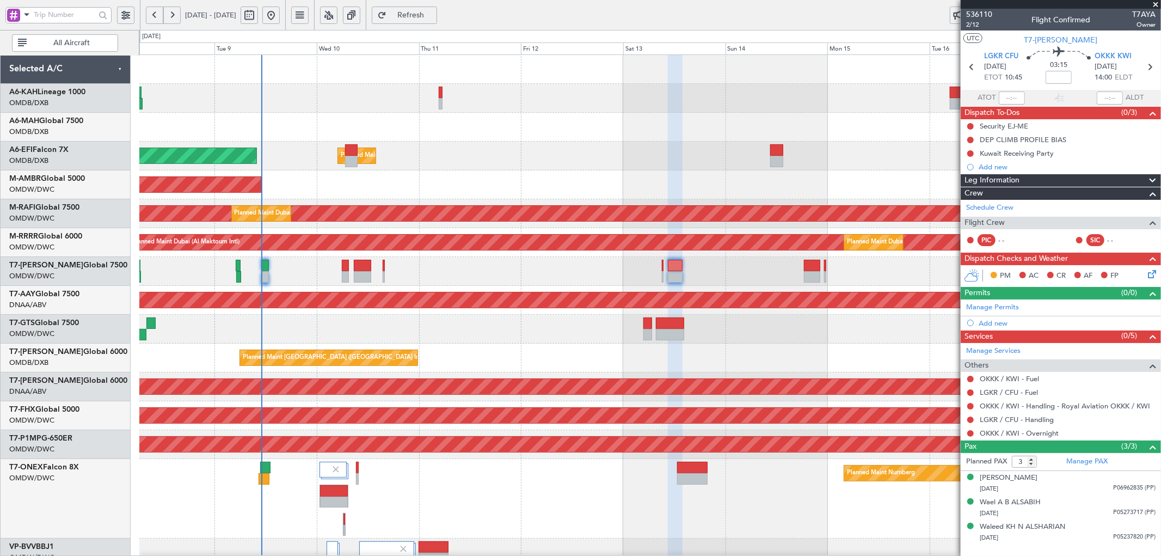
click at [430, 256] on div "Planned Maint Dubai (Al Maktoum Intl) Planned Maint [GEOGRAPHIC_DATA] (Al Makto…" at bounding box center [650, 423] width 1022 height 736
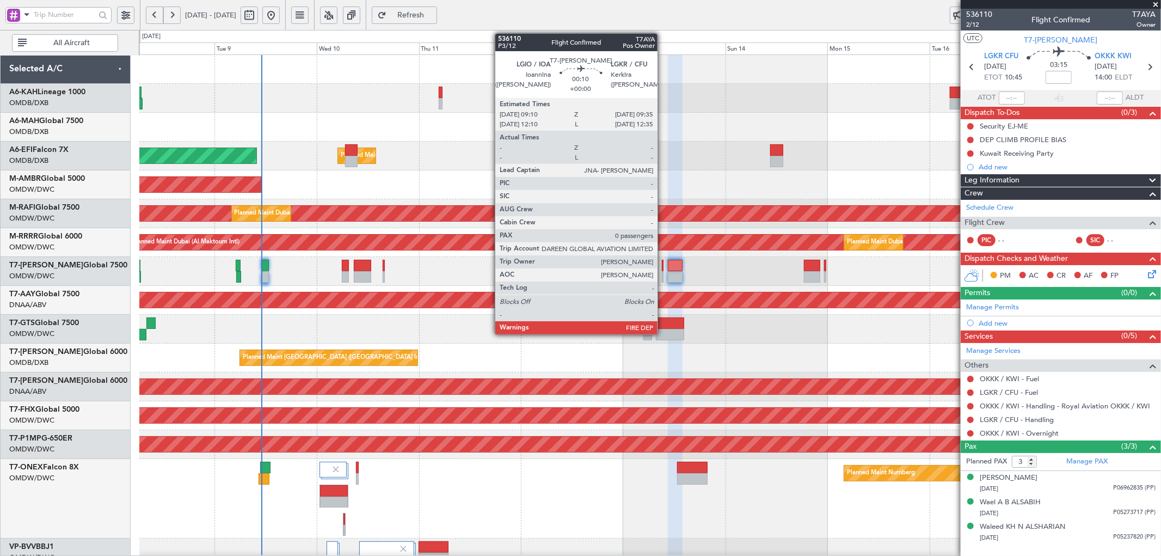
click at [663, 268] on div at bounding box center [663, 265] width 2 height 11
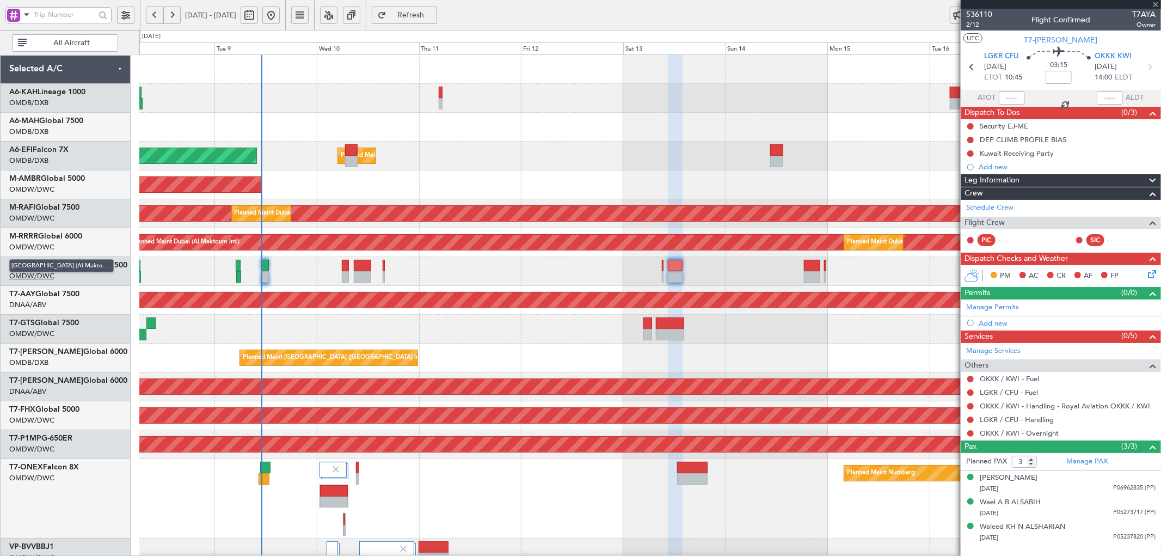
type input "0"
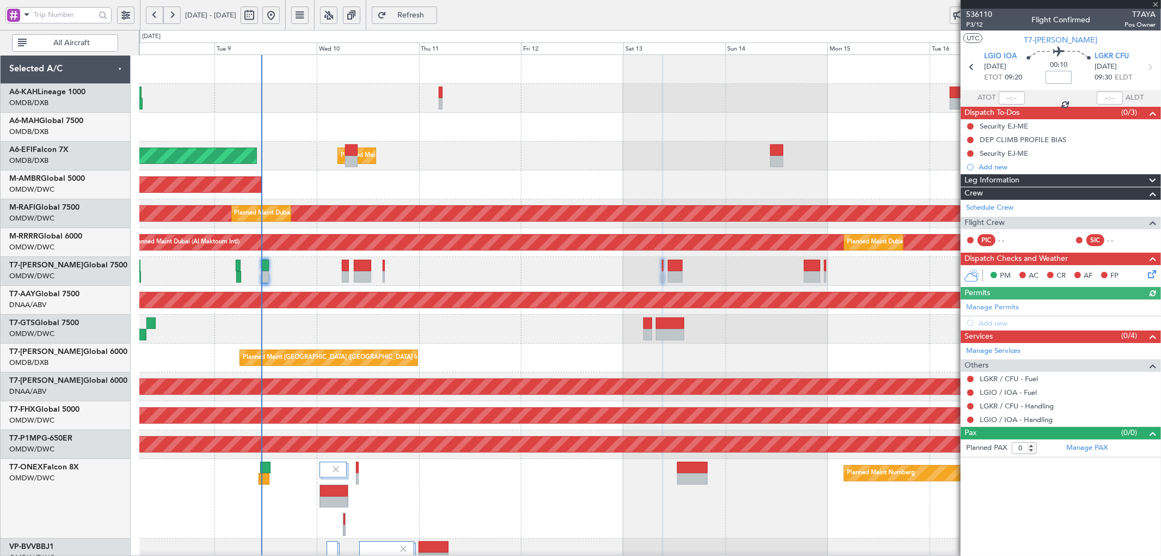
click at [1053, 78] on input at bounding box center [1059, 77] width 26 height 13
click at [746, 354] on div "Planned Maint [GEOGRAPHIC_DATA] ([GEOGRAPHIC_DATA] Intl) AOG Maint [GEOGRAPHIC_…" at bounding box center [650, 358] width 1022 height 29
type input "+00:10"
click at [995, 309] on link "Manage Permits" at bounding box center [993, 307] width 53 height 11
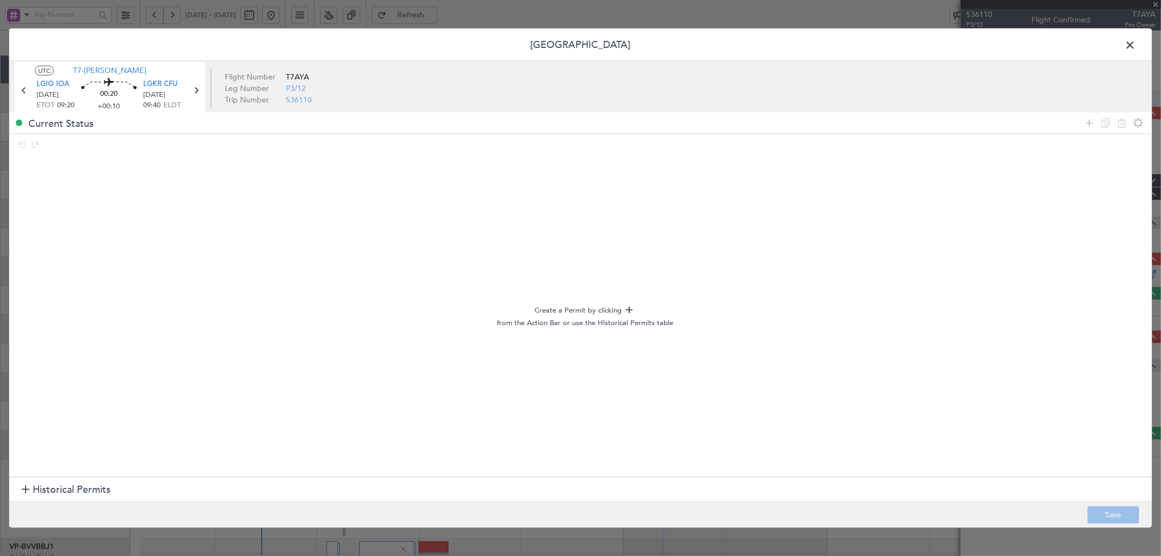
click at [65, 489] on span "Historical Permits" at bounding box center [72, 490] width 78 height 15
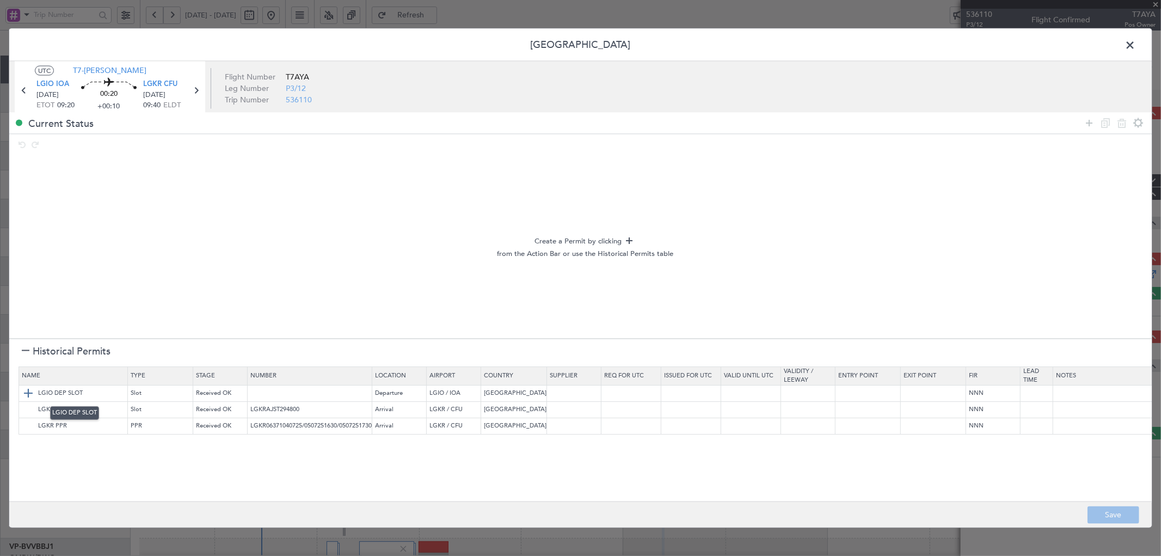
click at [28, 393] on img at bounding box center [28, 393] width 13 height 13
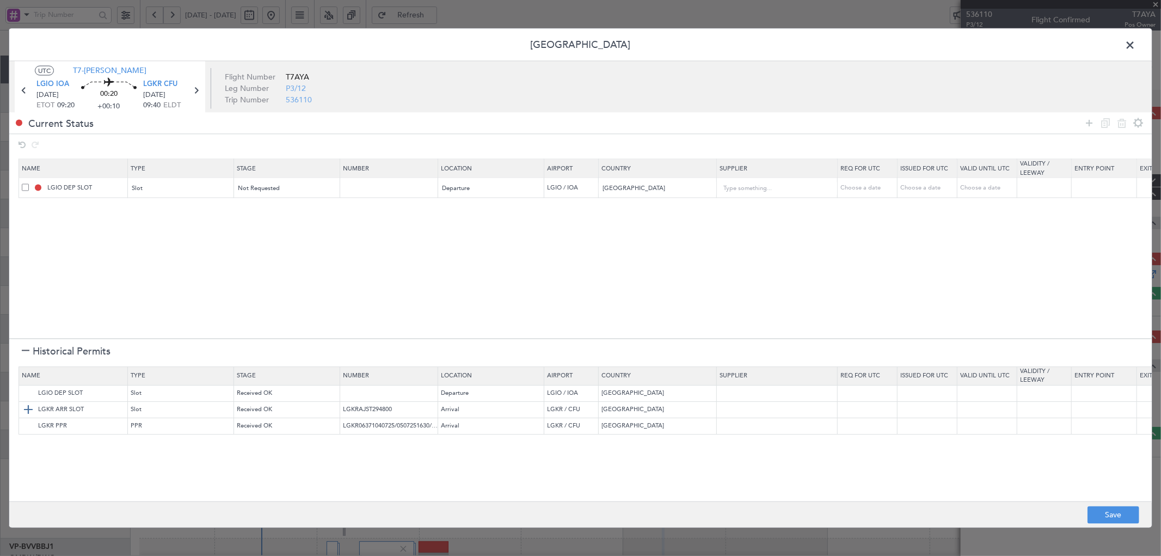
click at [29, 409] on img at bounding box center [28, 410] width 13 height 13
click at [27, 425] on img at bounding box center [28, 426] width 13 height 13
click at [25, 349] on div at bounding box center [26, 352] width 8 height 8
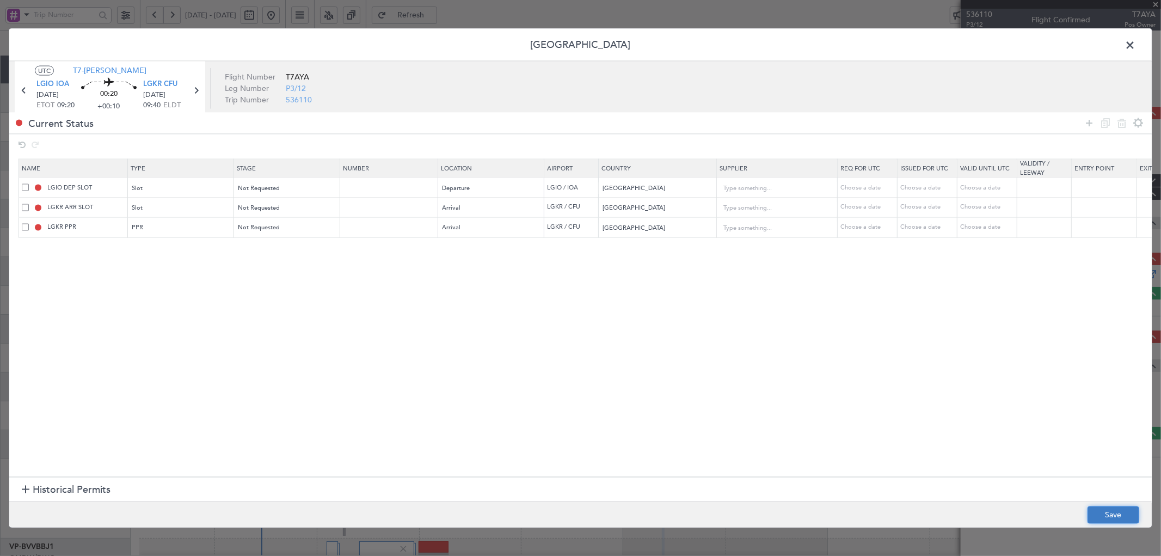
click at [1102, 513] on button "Save" at bounding box center [1114, 514] width 52 height 17
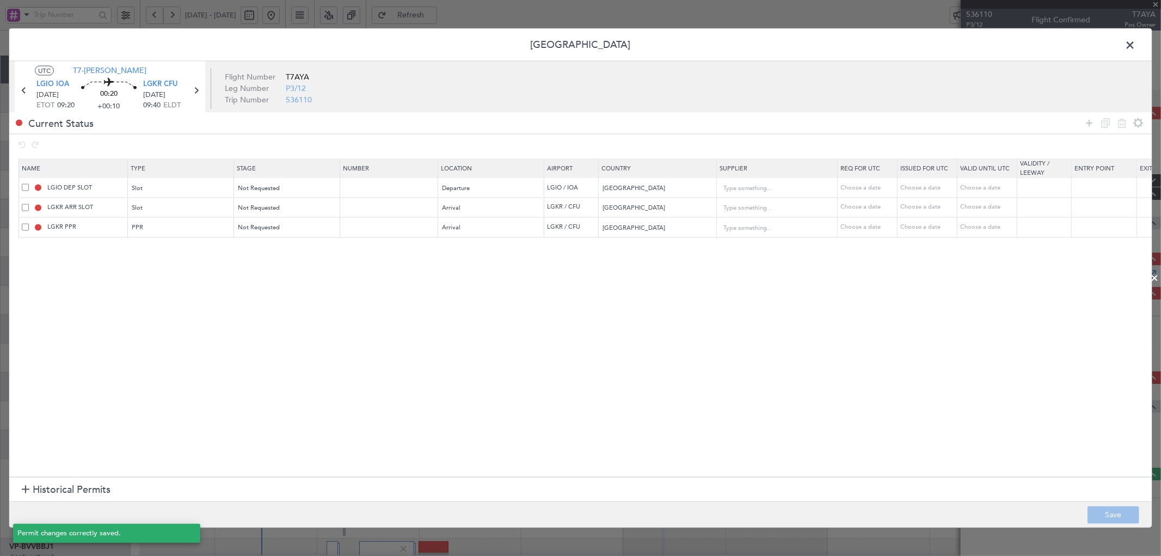
type input "NNN"
click at [200, 93] on icon at bounding box center [196, 90] width 14 height 14
type input "3"
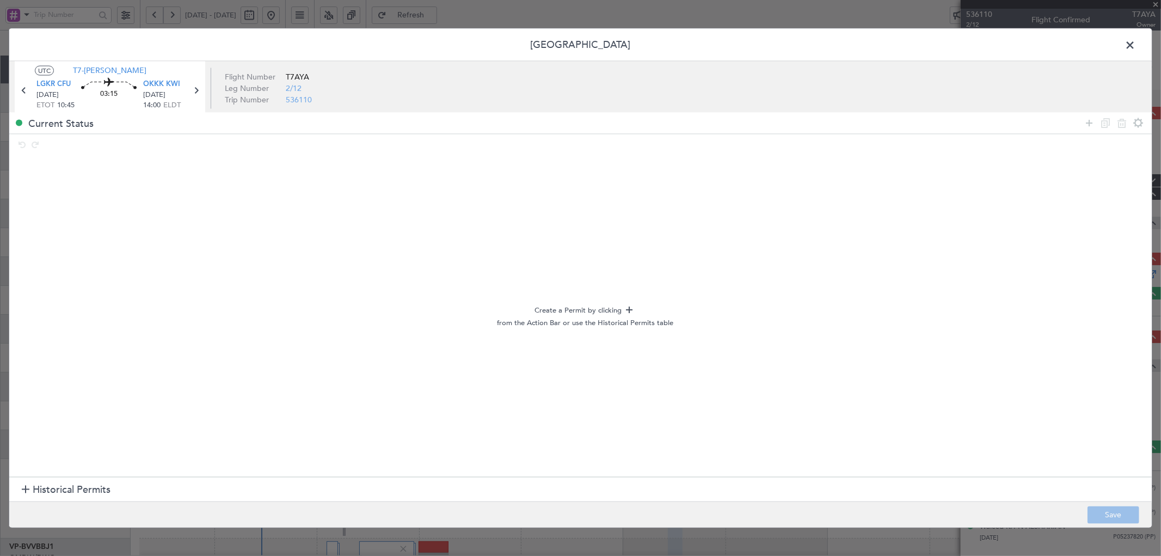
click at [96, 488] on span "Historical Permits" at bounding box center [72, 490] width 78 height 15
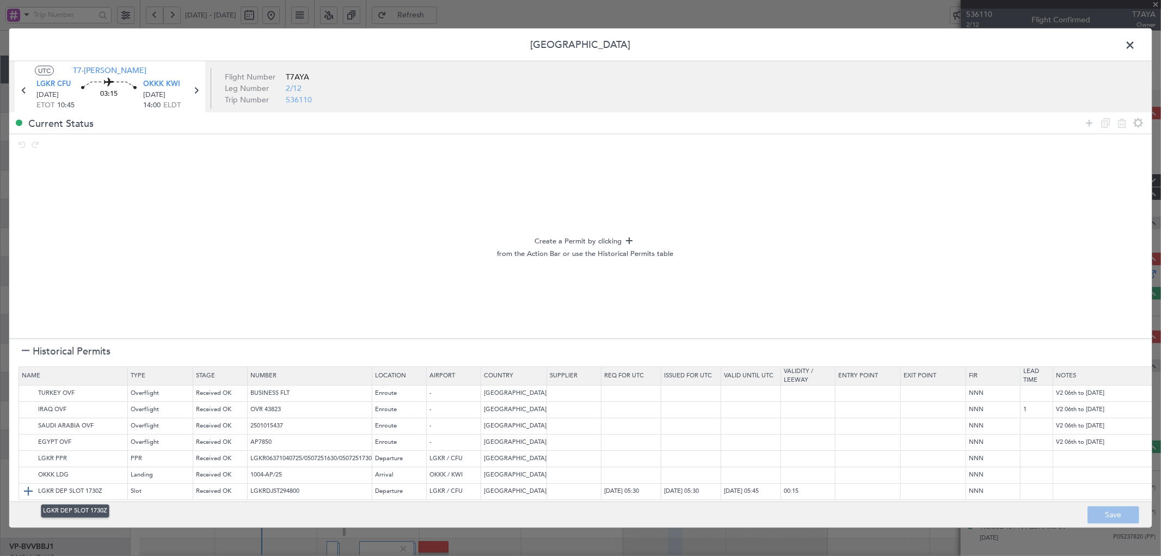
click at [26, 488] on img at bounding box center [28, 491] width 13 height 13
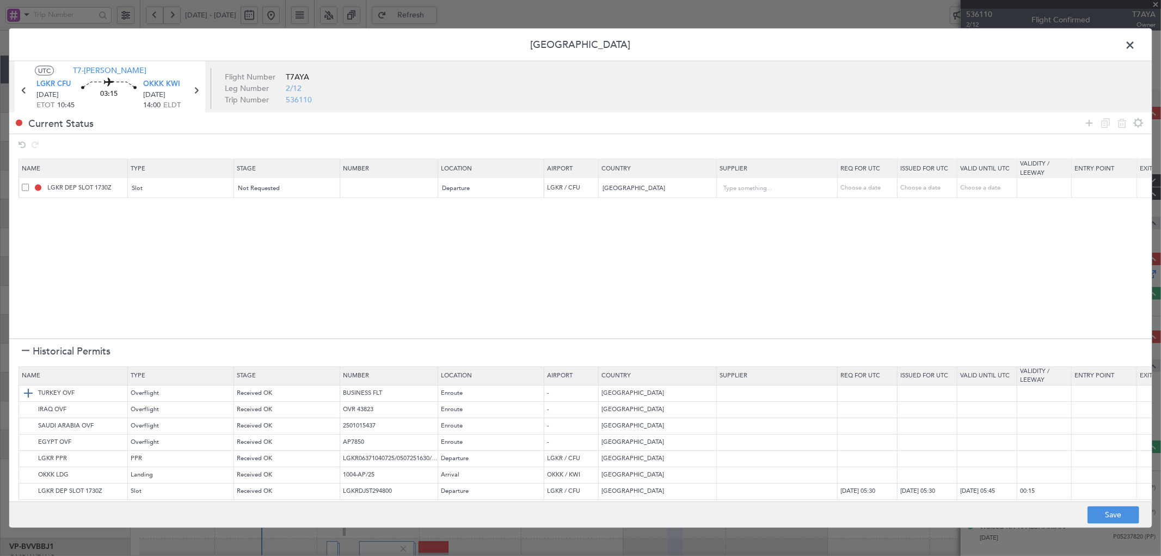
click at [29, 393] on img at bounding box center [28, 393] width 13 height 13
drag, startPoint x: 29, startPoint y: 409, endPoint x: 29, endPoint y: 417, distance: 8.2
click at [29, 408] on img at bounding box center [28, 410] width 13 height 13
drag, startPoint x: 29, startPoint y: 425, endPoint x: 34, endPoint y: 439, distance: 14.8
click at [0, 0] on img at bounding box center [0, 0] width 0 height 0
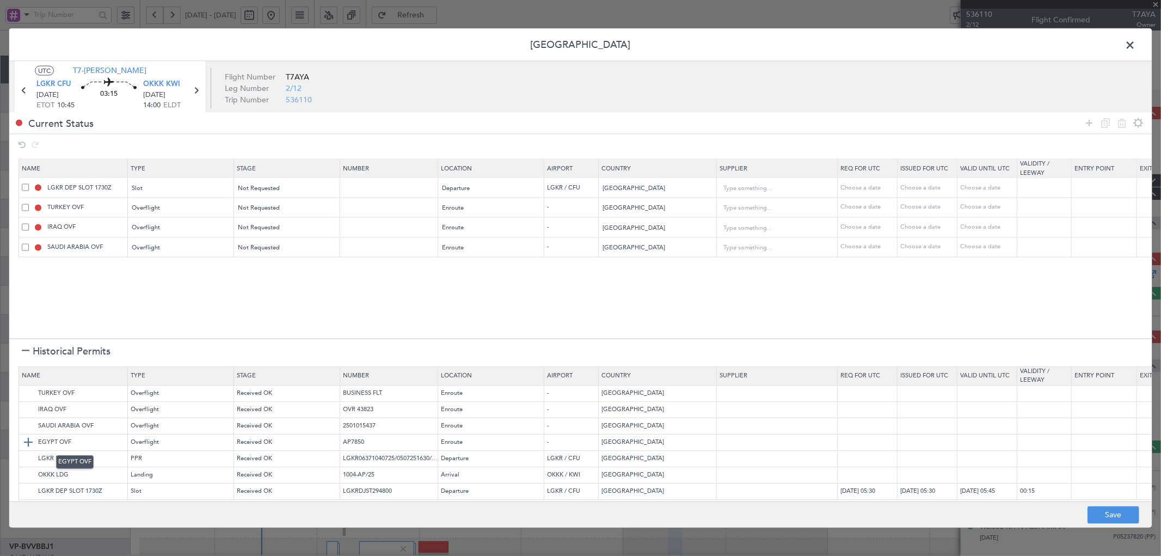
click at [30, 441] on img at bounding box center [28, 442] width 13 height 13
click at [26, 247] on span at bounding box center [25, 246] width 7 height 7
click at [29, 243] on input "checkbox" at bounding box center [29, 243] width 0 height 0
click at [24, 264] on span at bounding box center [25, 267] width 7 height 7
click at [29, 264] on input "checkbox" at bounding box center [29, 264] width 0 height 0
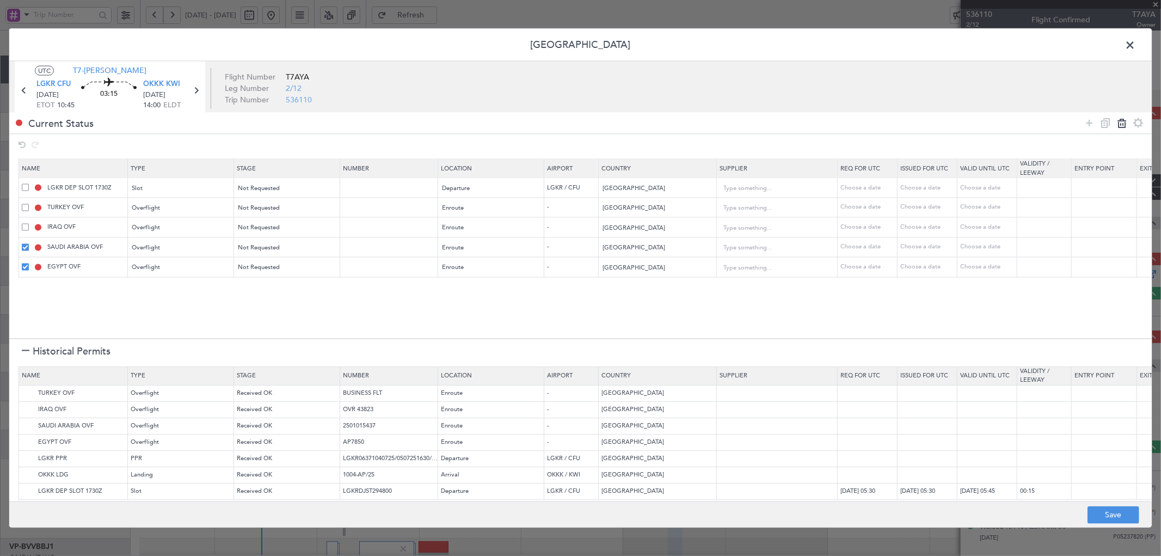
click at [1122, 123] on icon at bounding box center [1122, 123] width 13 height 13
click at [27, 472] on img at bounding box center [28, 475] width 13 height 13
click at [1101, 521] on button "Save" at bounding box center [1114, 514] width 52 height 17
type input "LGKR DEP SLOT"
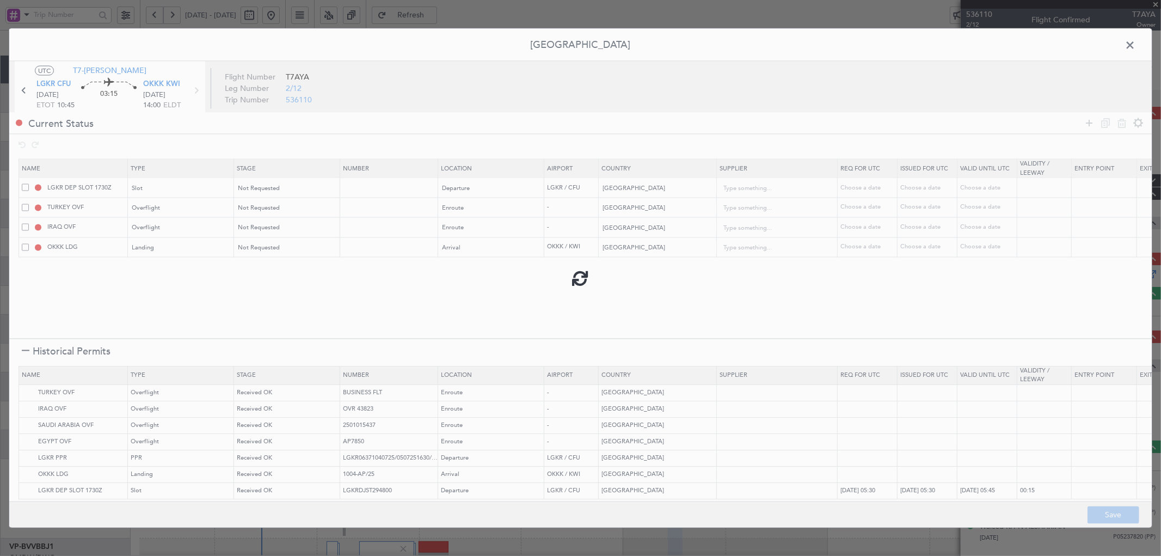
type input "NNN"
type input "1"
type input "NNN"
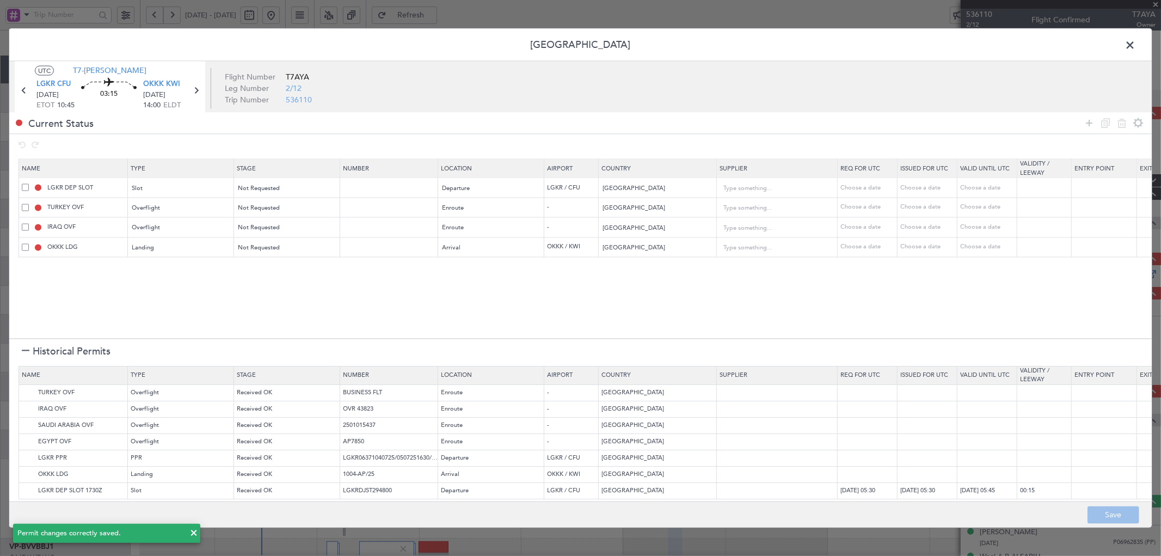
click at [1136, 44] on span at bounding box center [1136, 47] width 0 height 22
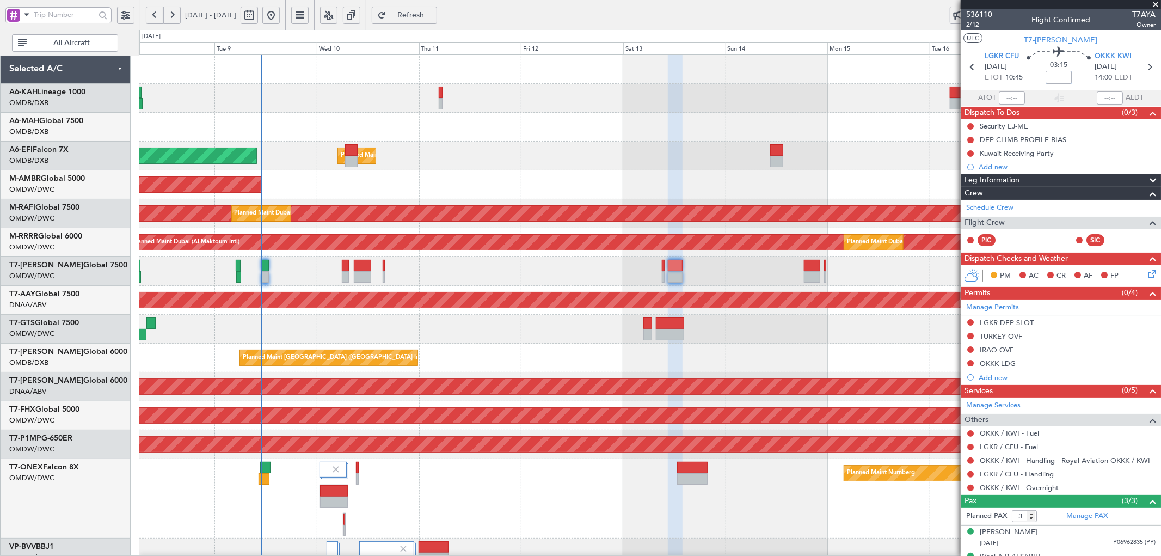
click at [1058, 83] on input at bounding box center [1059, 77] width 26 height 13
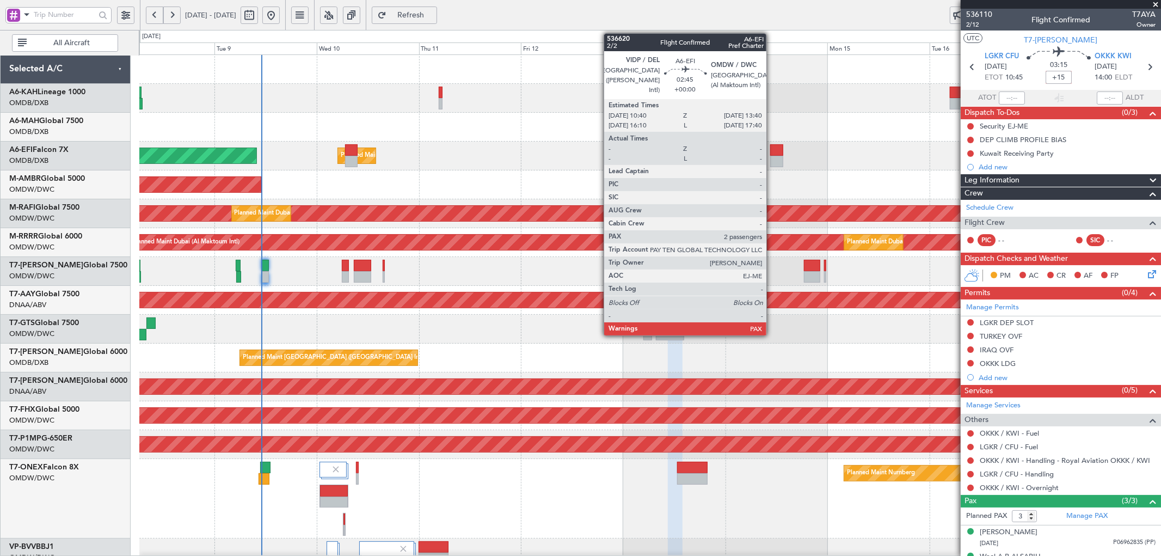
click at [772, 145] on div at bounding box center [777, 149] width 13 height 11
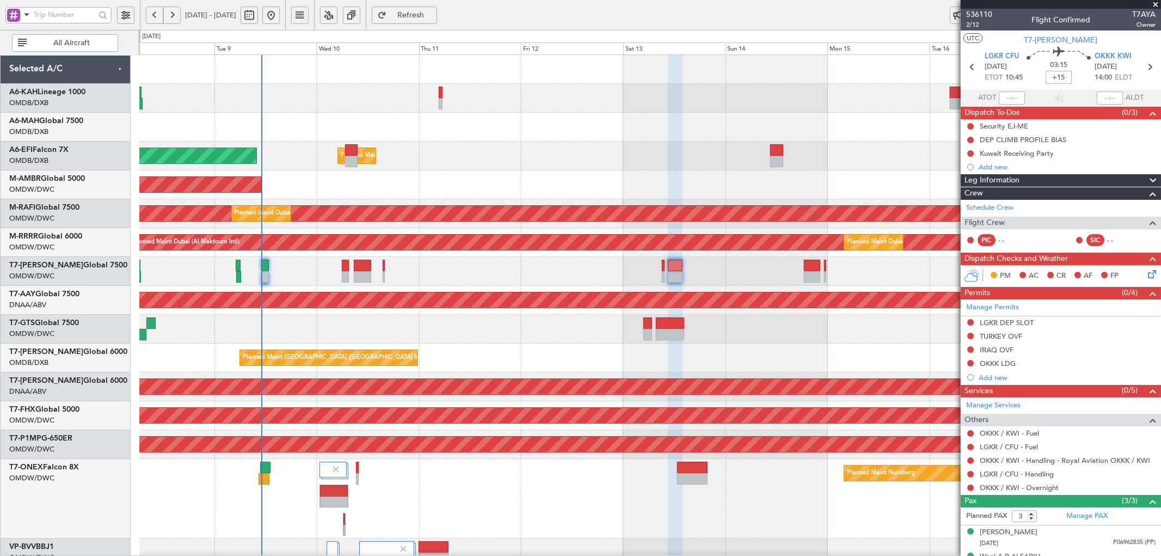
type input "+00:15"
type input "2"
type input "+00:15"
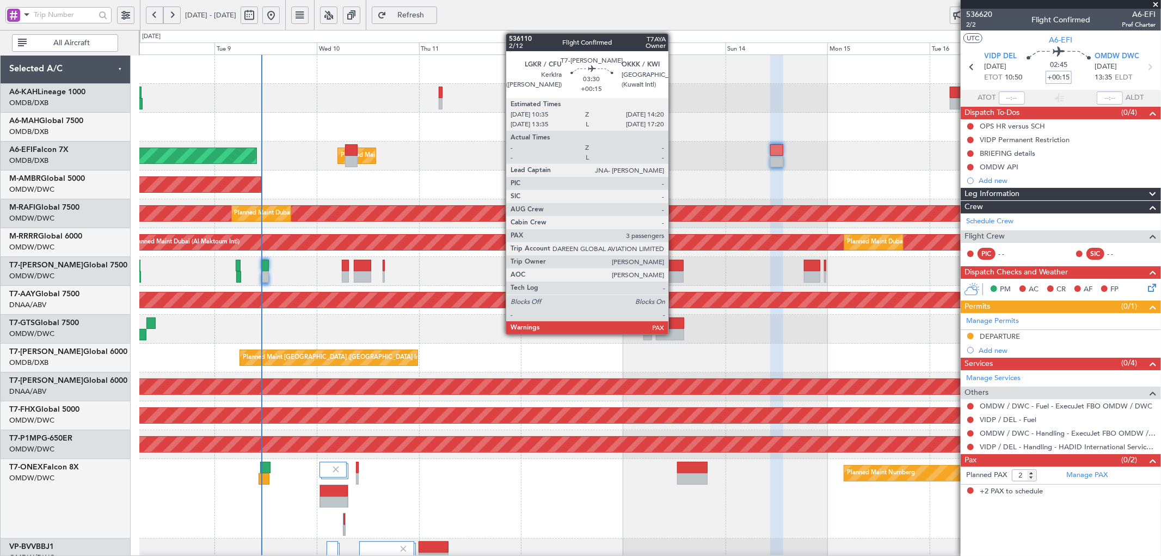
click at [674, 263] on div at bounding box center [676, 265] width 16 height 11
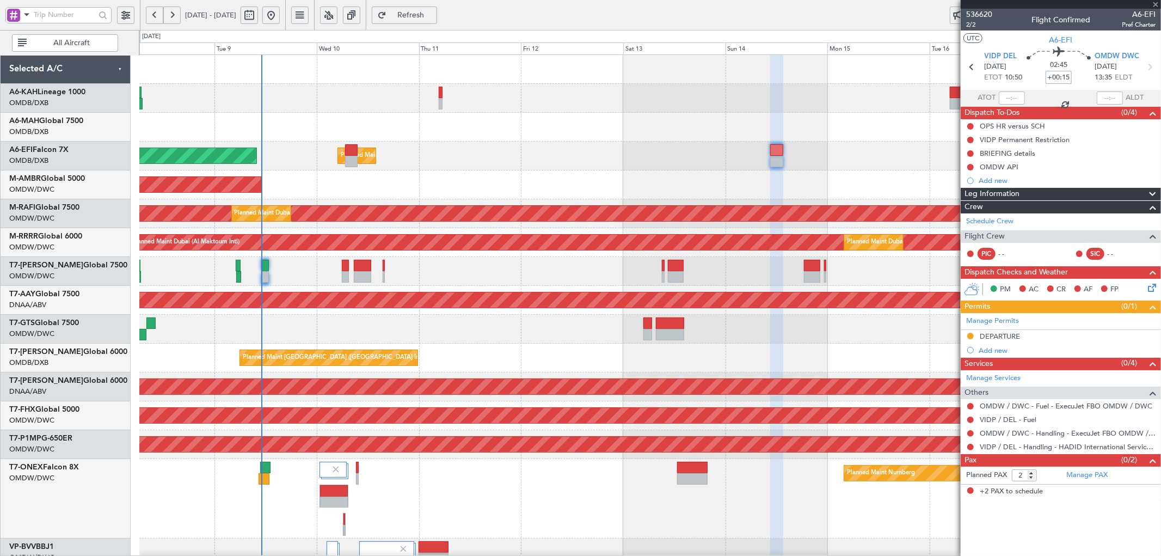
type input "3"
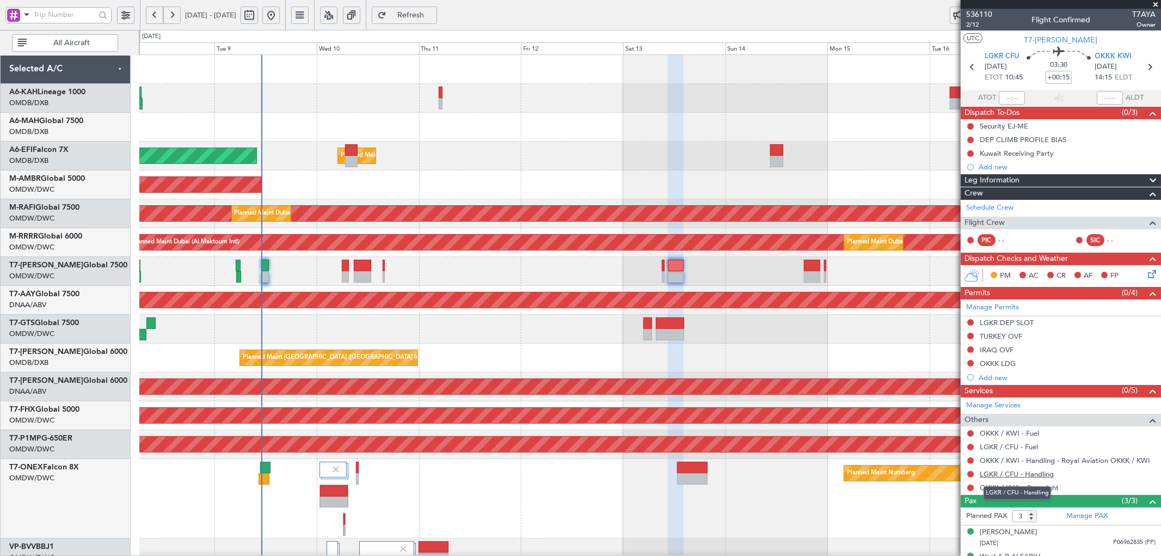
click at [1035, 473] on link "LGKR / CFU - Handling" at bounding box center [1017, 473] width 74 height 9
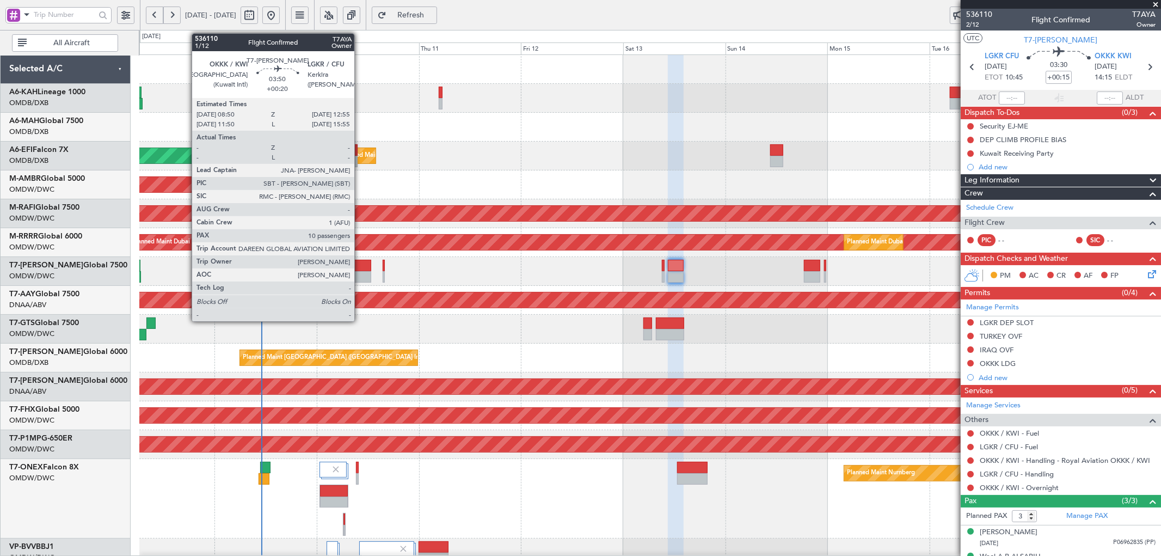
click at [360, 267] on div at bounding box center [362, 265] width 17 height 11
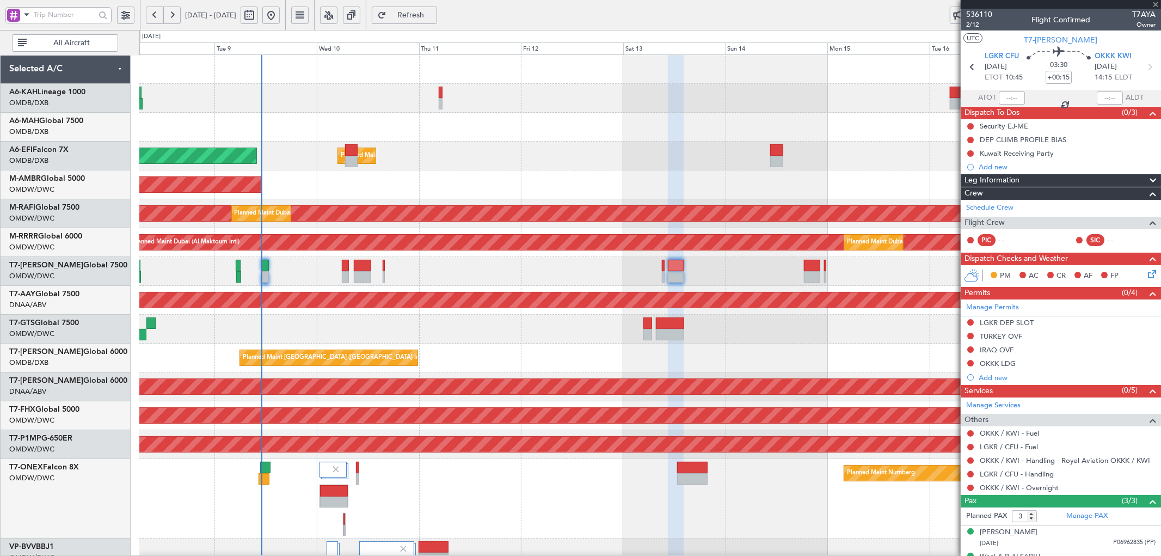
type input "+00:20"
type input "10"
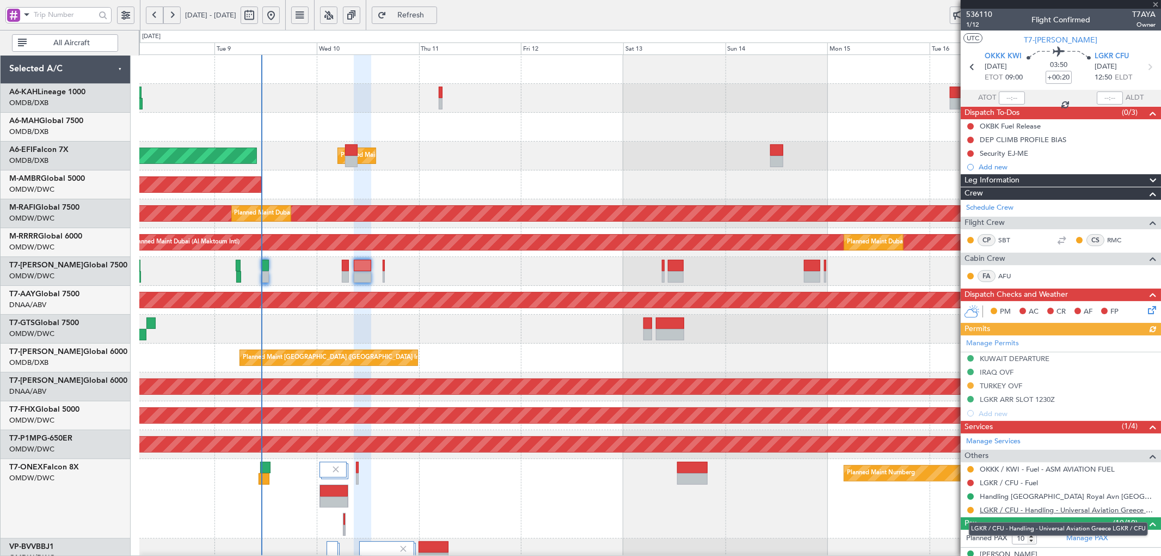
click at [1123, 510] on link "LGKR / CFU - Handling - Universal Aviation Greece LGKR / CFU" at bounding box center [1068, 509] width 176 height 9
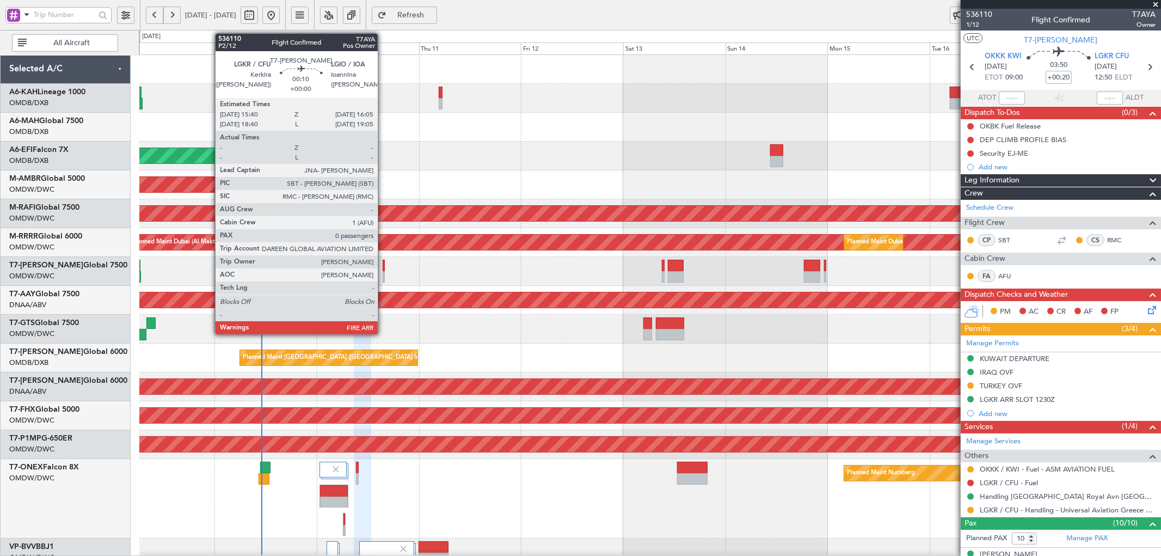
click at [383, 268] on div at bounding box center [384, 265] width 2 height 11
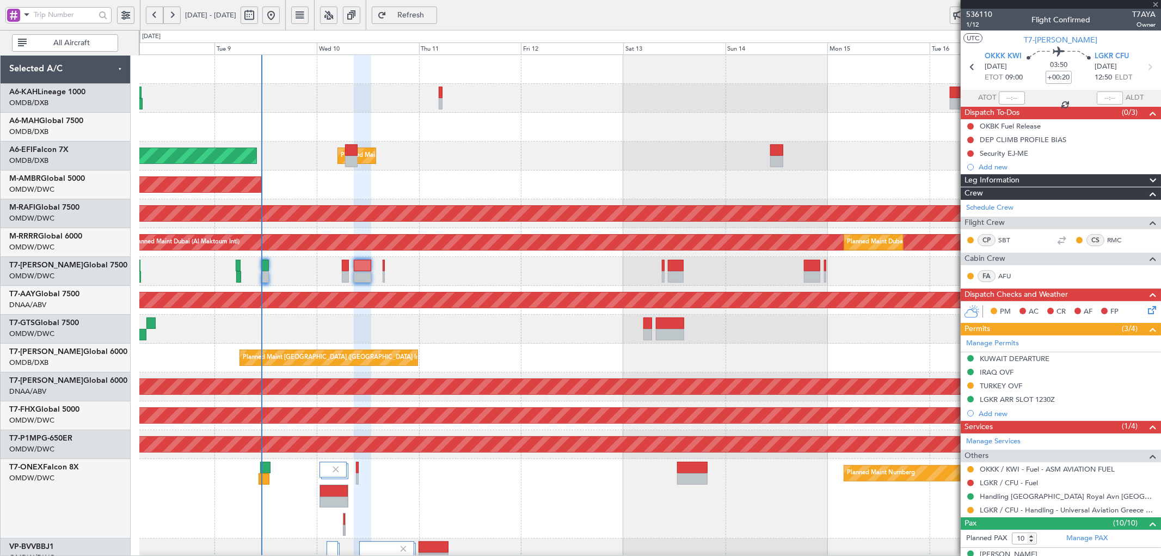
type input "0"
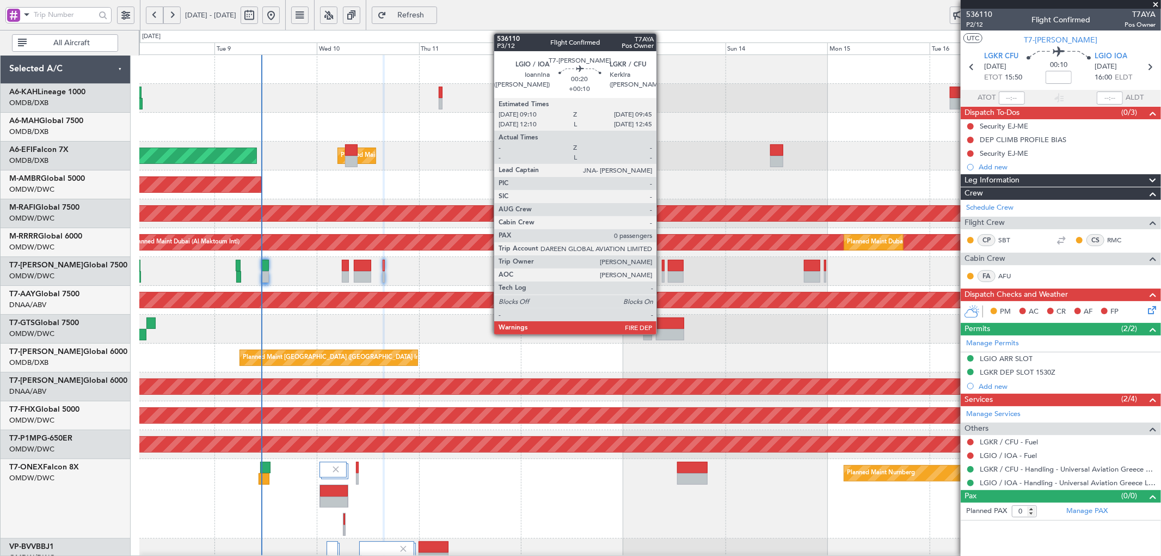
click at [662, 264] on div at bounding box center [663, 265] width 3 height 11
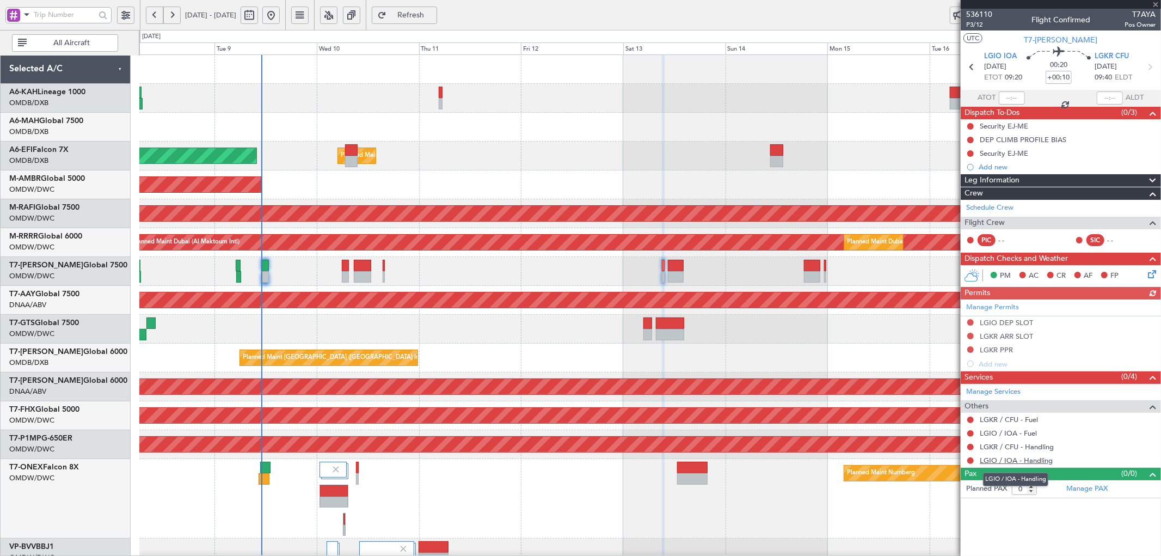
click at [1036, 460] on link "LGIO / IOA - Handling" at bounding box center [1016, 460] width 73 height 9
click at [1038, 448] on link "LGKR / CFU - Handling" at bounding box center [1017, 446] width 74 height 9
click at [433, 13] on span "Refresh" at bounding box center [411, 15] width 45 height 8
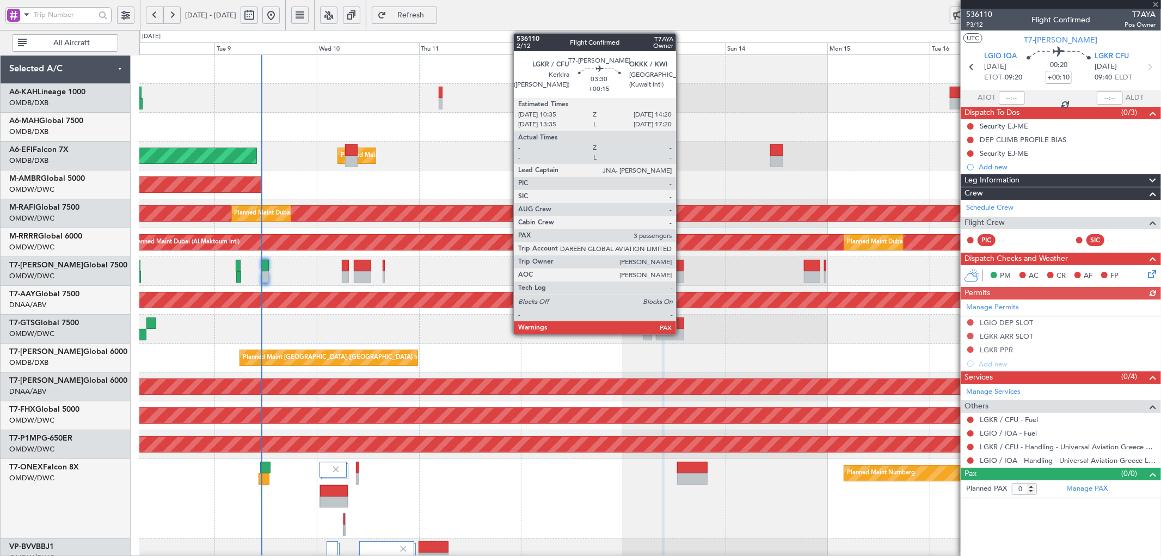
click at [682, 276] on div at bounding box center [676, 276] width 16 height 11
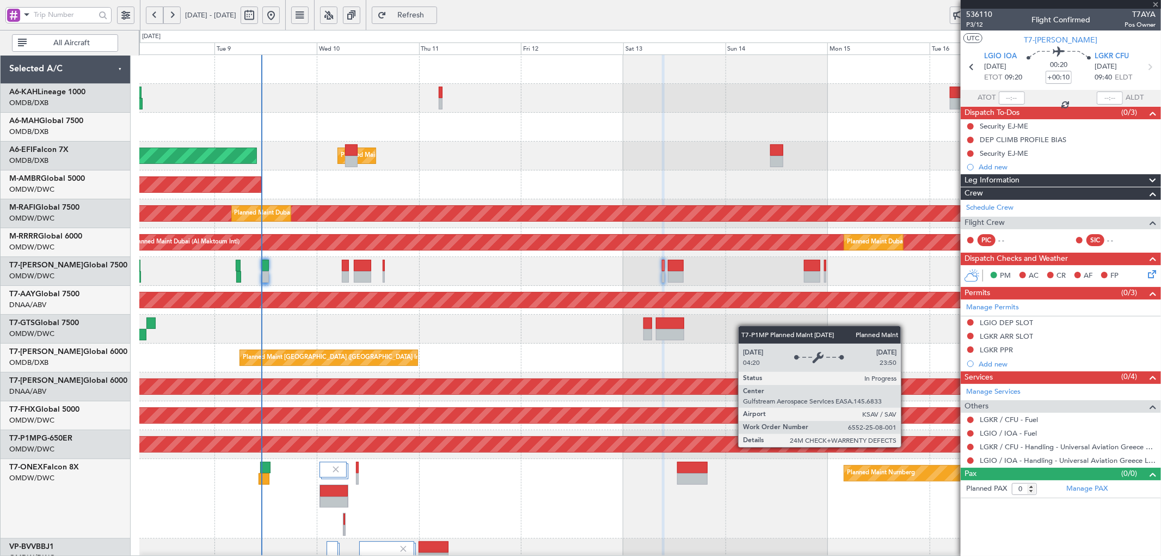
type input "+00:15"
type input "3"
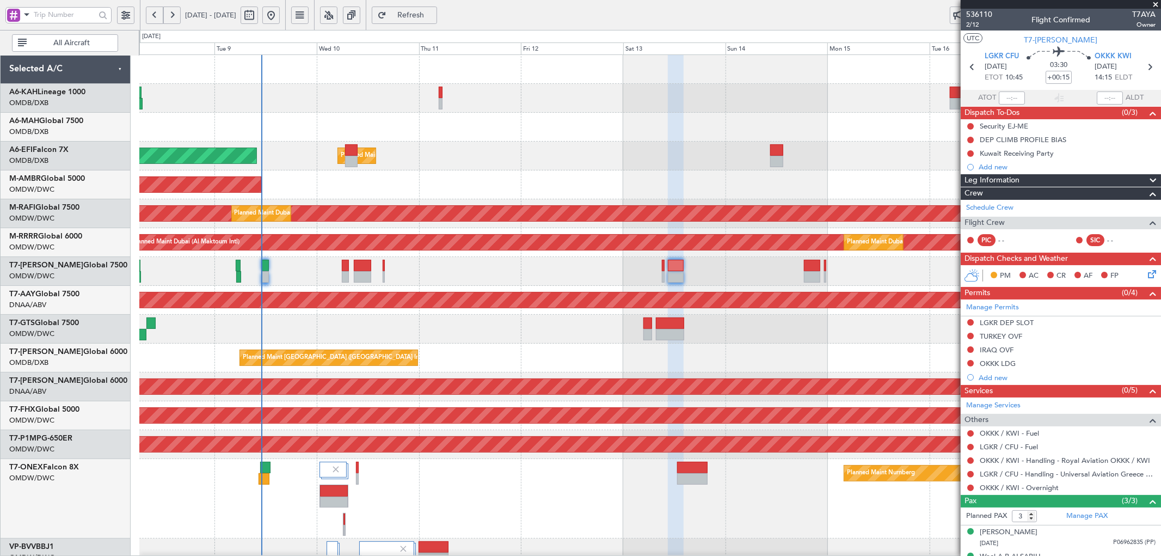
scroll to position [235, 0]
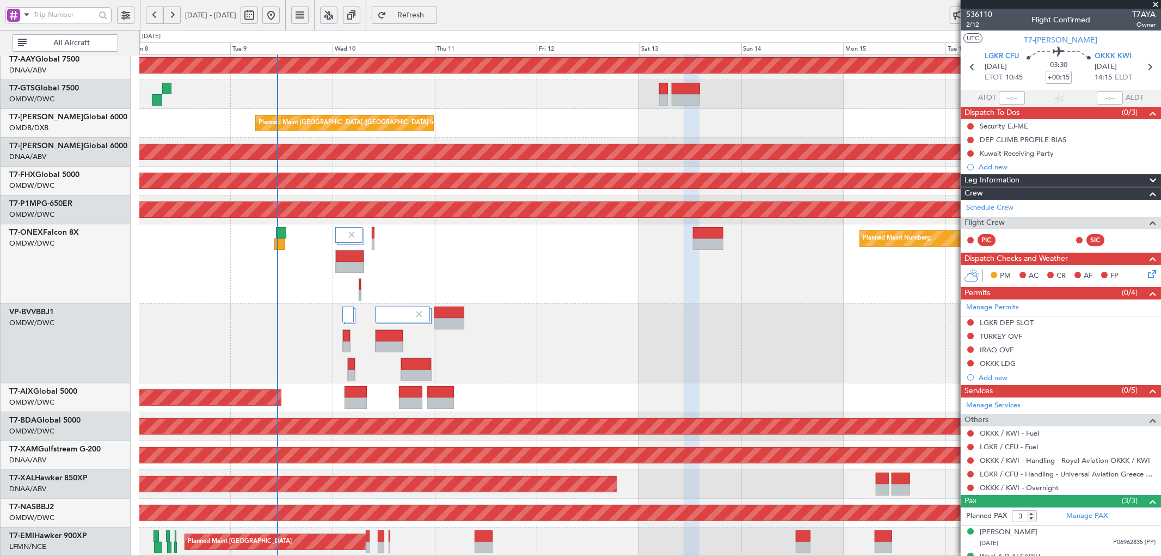
click at [431, 106] on div "Unplanned Maint Dubai (Al Maktoum Intl) Unplanned Maint Dubai (Al Maktoum Intl)…" at bounding box center [650, 188] width 1022 height 736
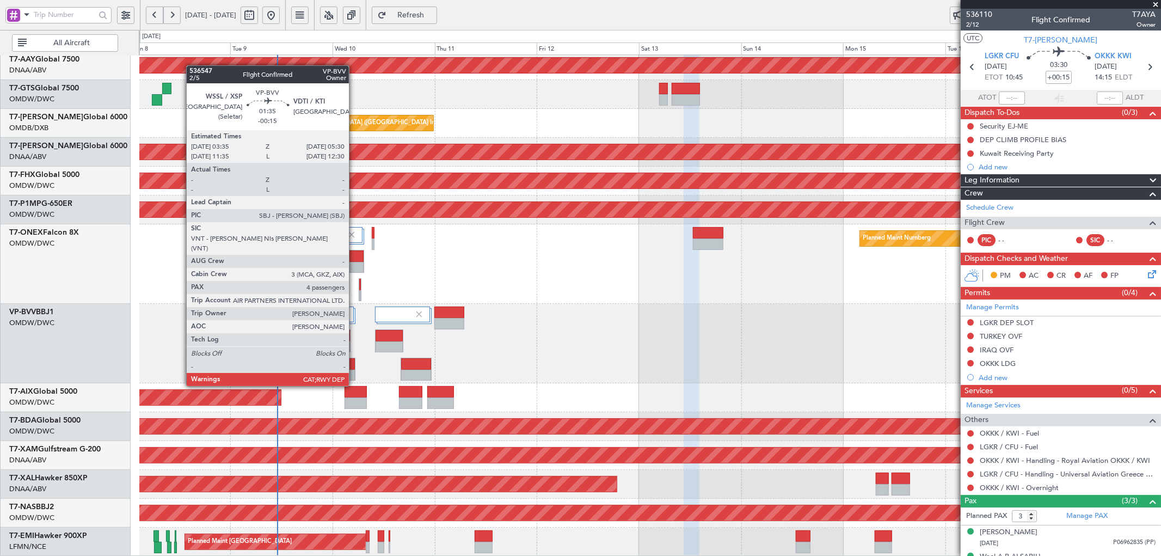
click at [354, 366] on div at bounding box center [351, 363] width 7 height 11
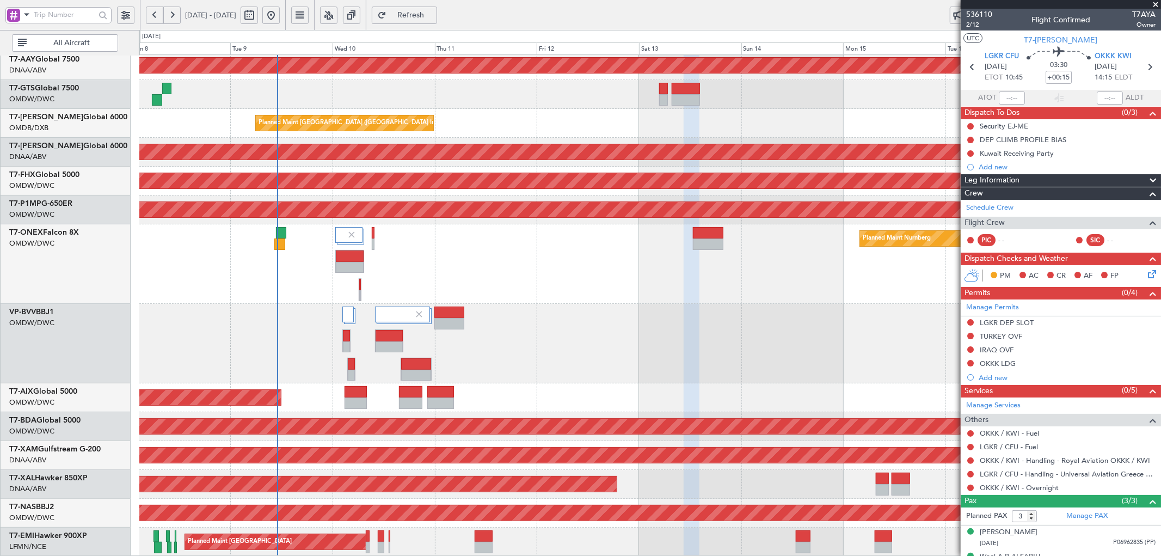
click at [437, 8] on button "Refresh" at bounding box center [404, 15] width 65 height 17
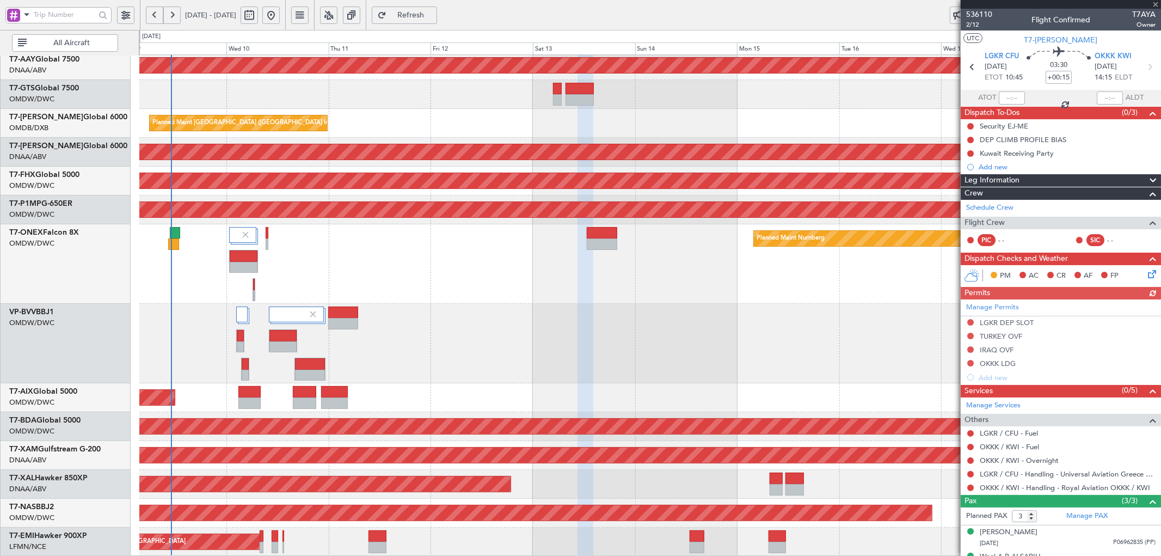
click at [561, 399] on div "Unplanned Maint Dubai (Al Maktoum Intl) Planned Maint Dubai (Dubai Intl) Unplan…" at bounding box center [650, 188] width 1022 height 736
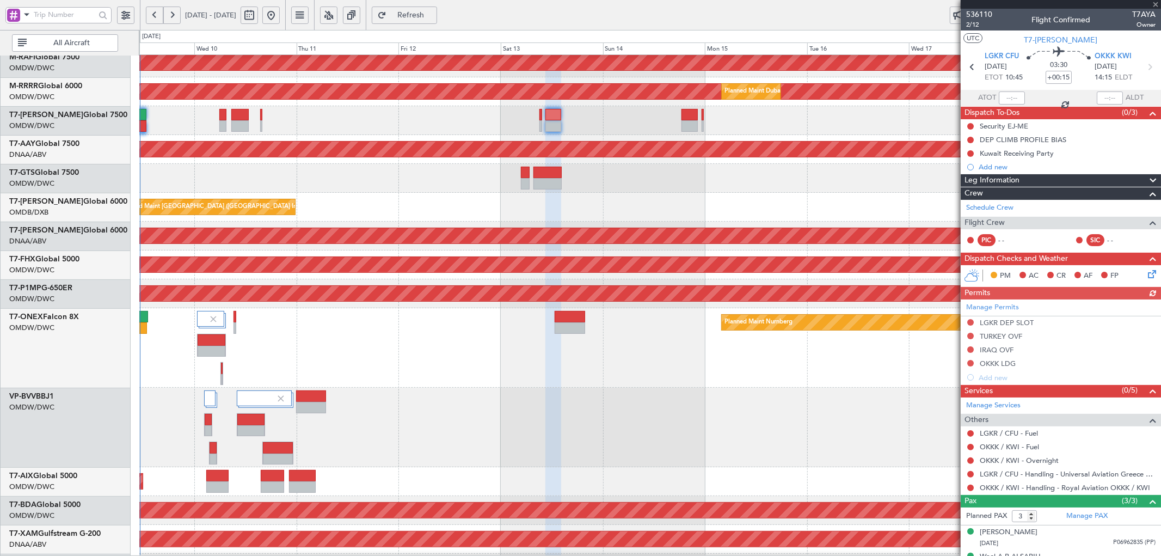
scroll to position [143, 0]
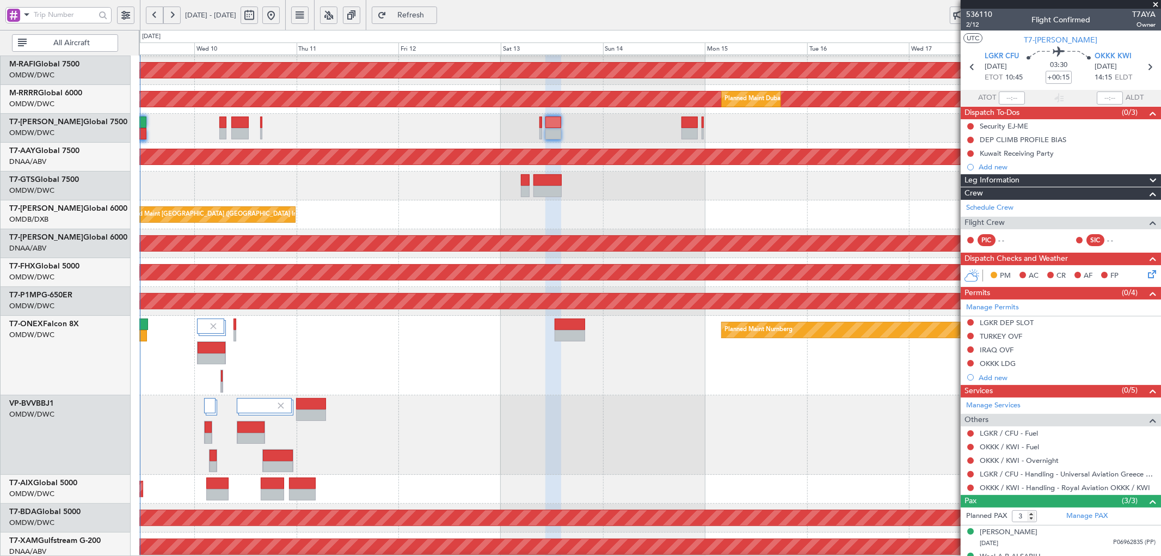
click at [535, 384] on div "Planned Maint Nurnberg" at bounding box center [650, 356] width 1022 height 80
click at [1046, 76] on input "+00:15" at bounding box center [1059, 77] width 26 height 13
click at [757, 406] on div at bounding box center [650, 435] width 1022 height 80
type input "+00:20"
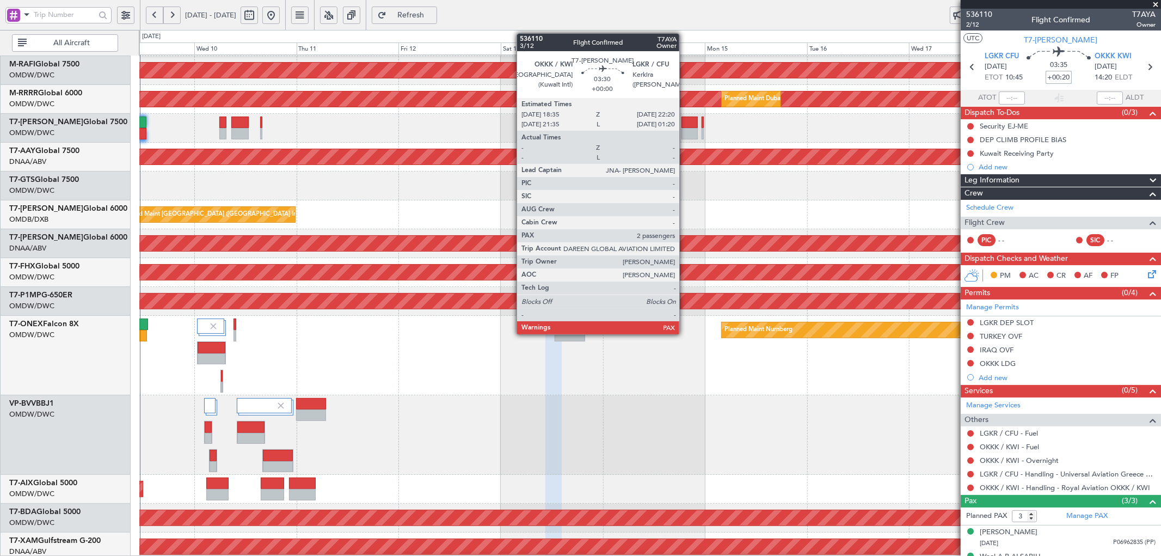
click at [685, 123] on div at bounding box center [690, 122] width 16 height 11
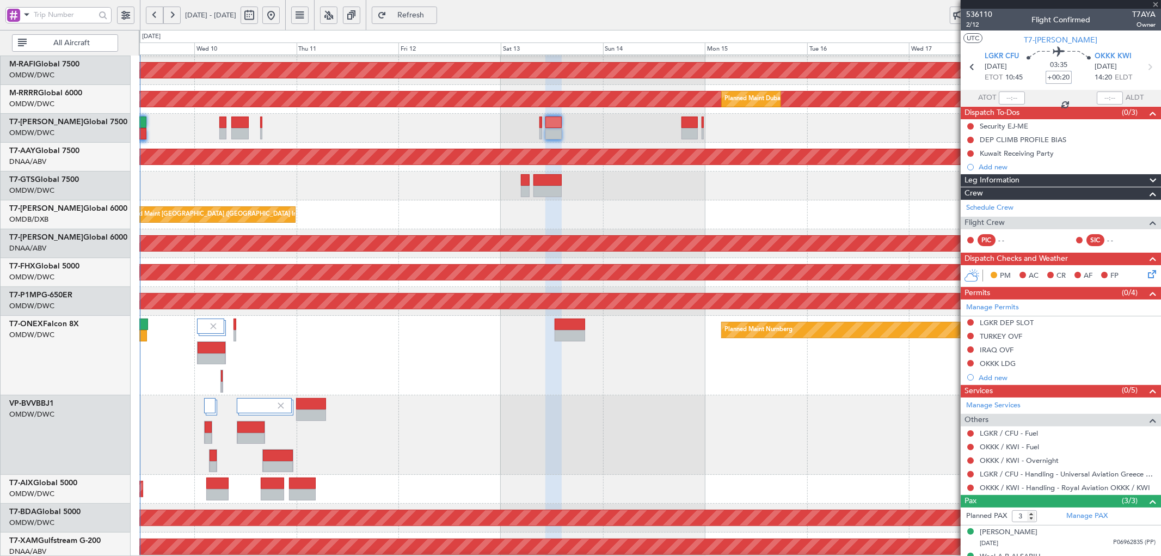
type input "2"
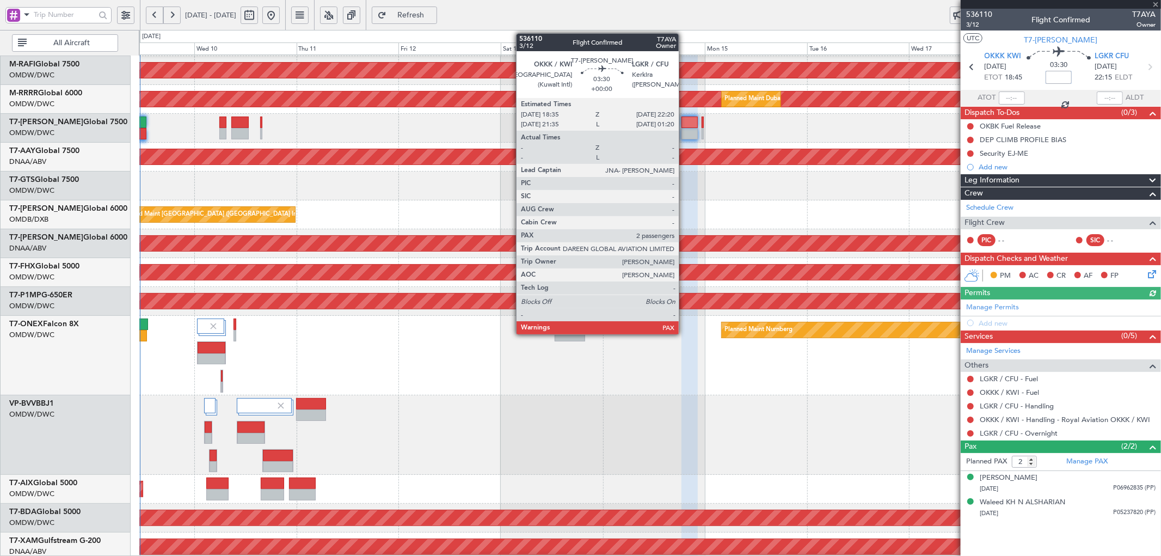
click at [684, 123] on div at bounding box center [690, 122] width 16 height 11
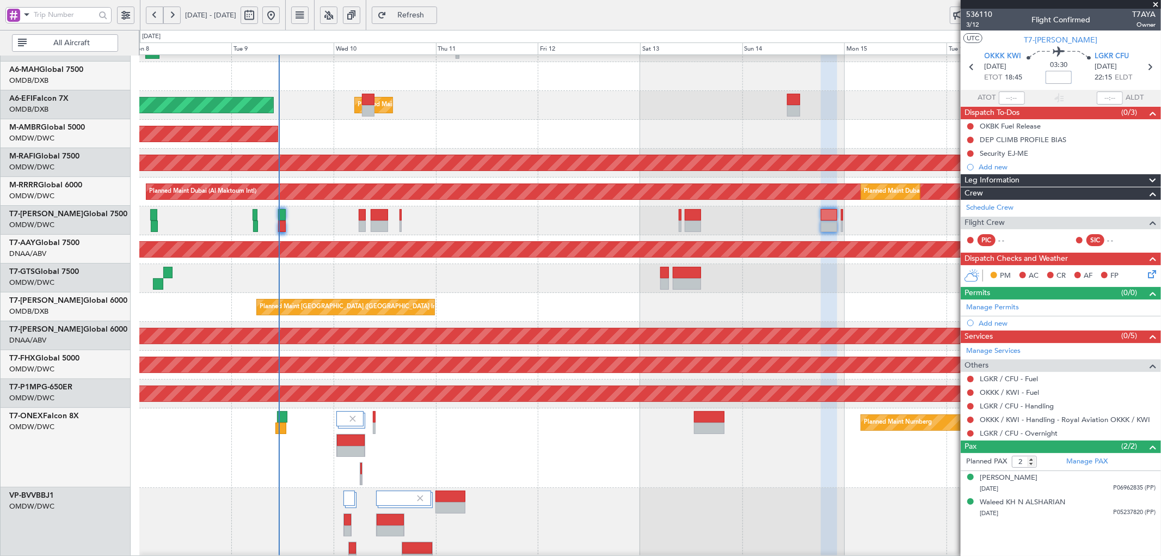
scroll to position [48, 0]
click at [383, 290] on div at bounding box center [650, 278] width 1022 height 29
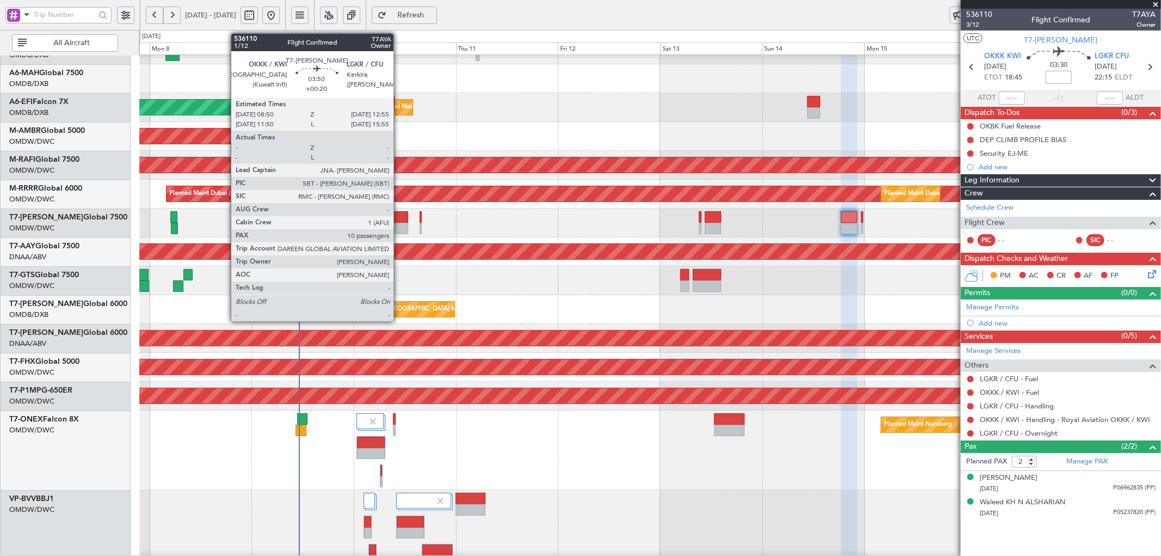
click at [399, 219] on div at bounding box center [399, 216] width 17 height 11
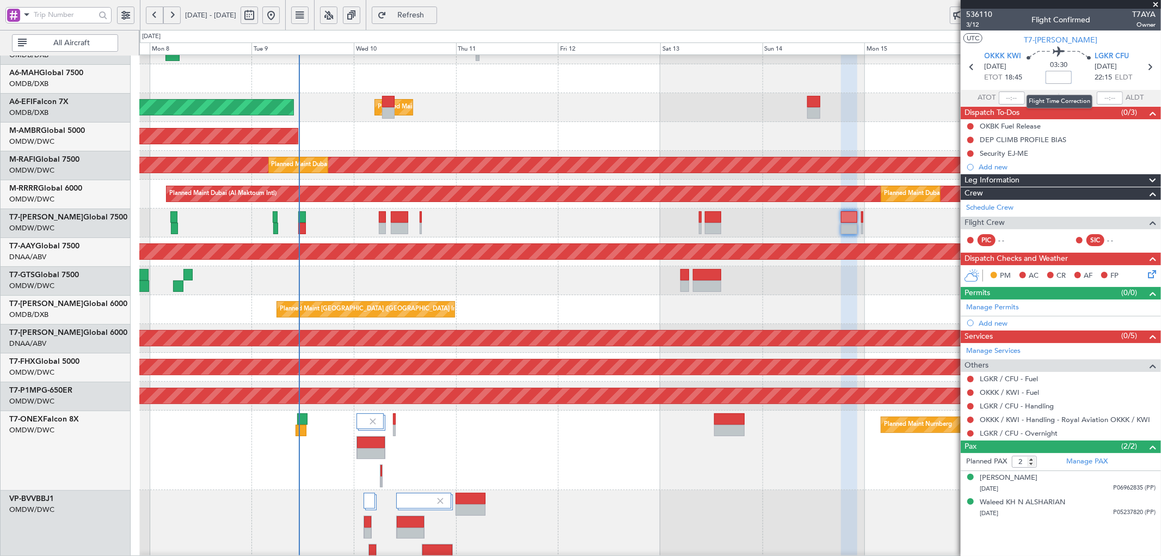
click at [1057, 79] on input at bounding box center [1059, 77] width 26 height 13
type input "+00:15"
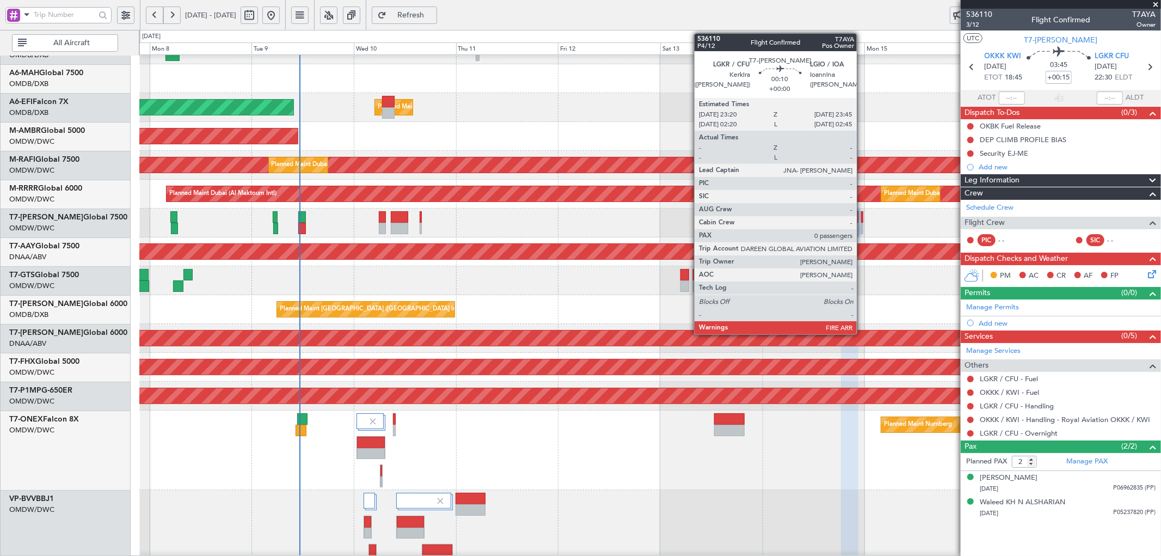
click at [863, 223] on div at bounding box center [862, 228] width 2 height 11
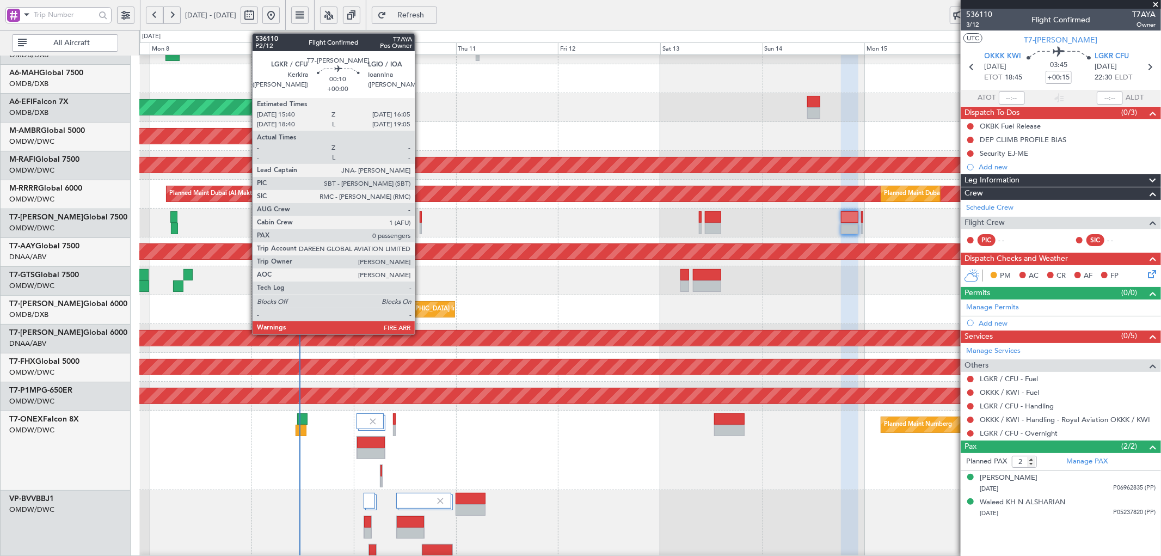
click at [420, 218] on div at bounding box center [421, 216] width 2 height 11
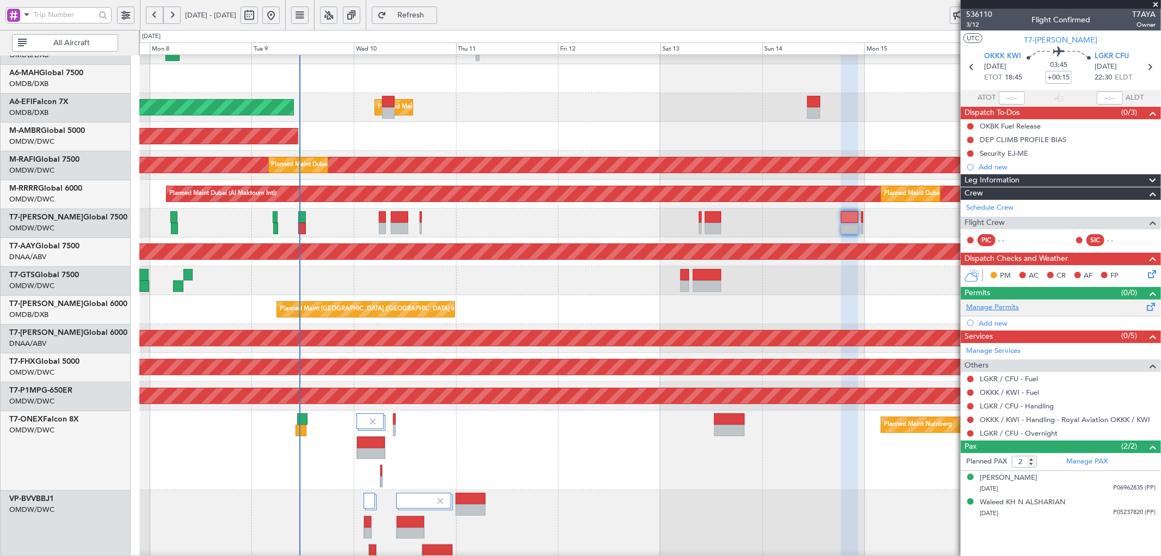
click at [997, 309] on link "Manage Permits" at bounding box center [993, 307] width 53 height 11
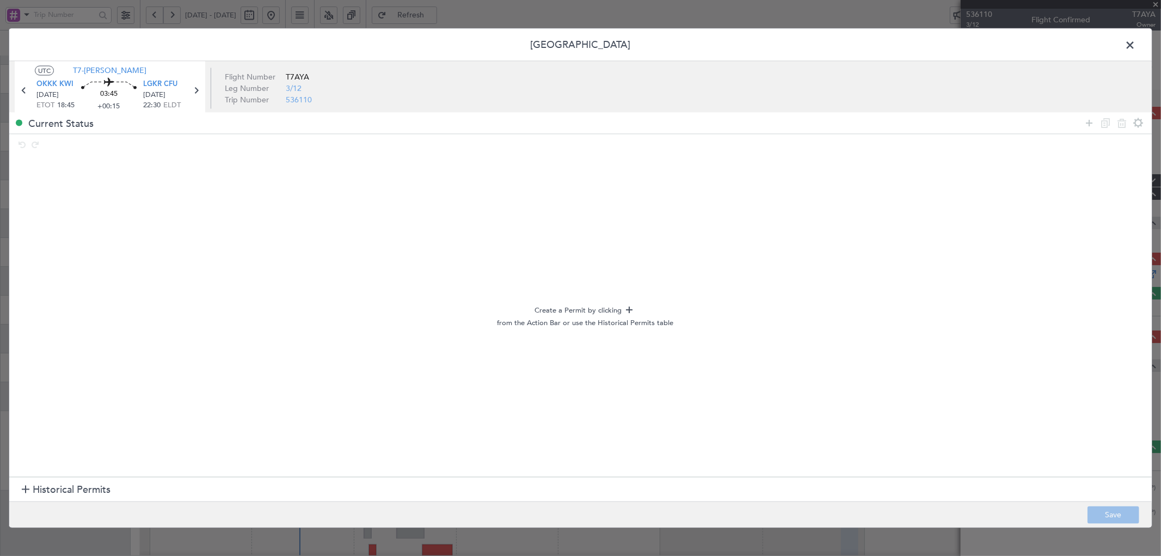
click at [64, 492] on span "Historical Permits" at bounding box center [72, 490] width 78 height 15
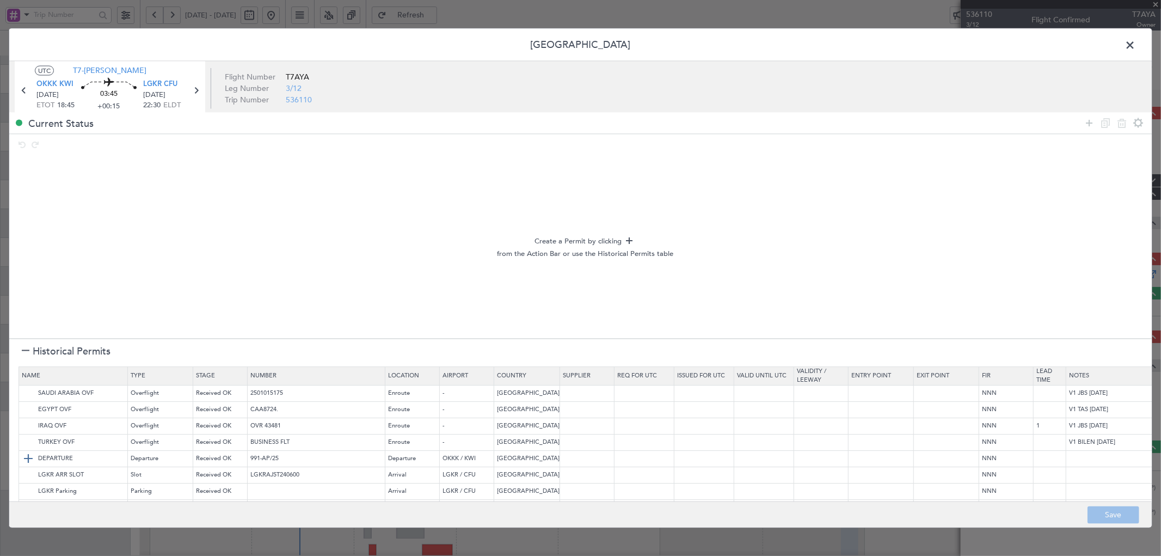
scroll to position [26, 0]
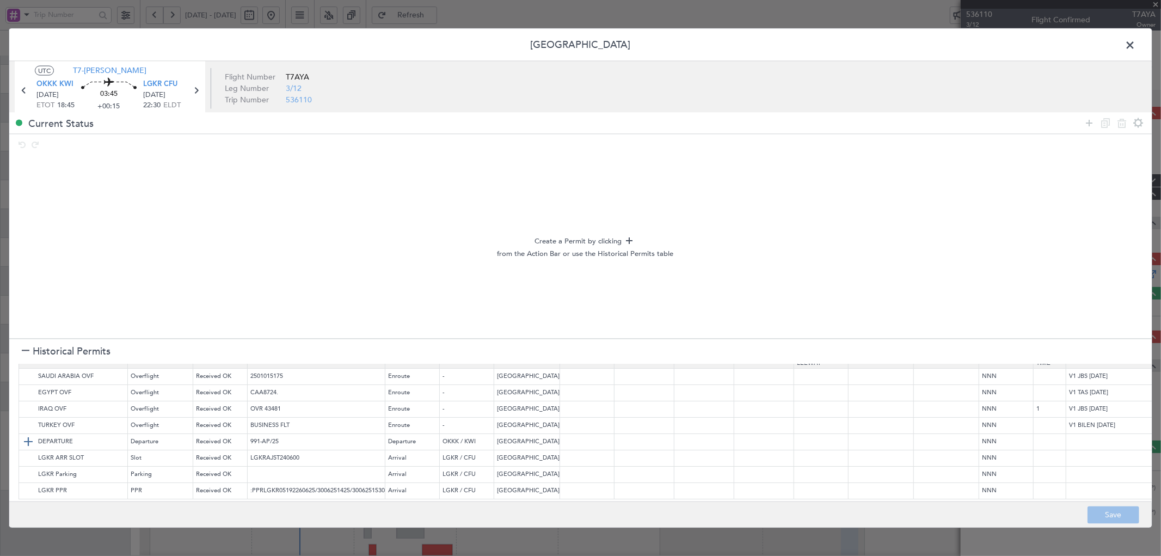
click at [29, 436] on img at bounding box center [28, 442] width 13 height 13
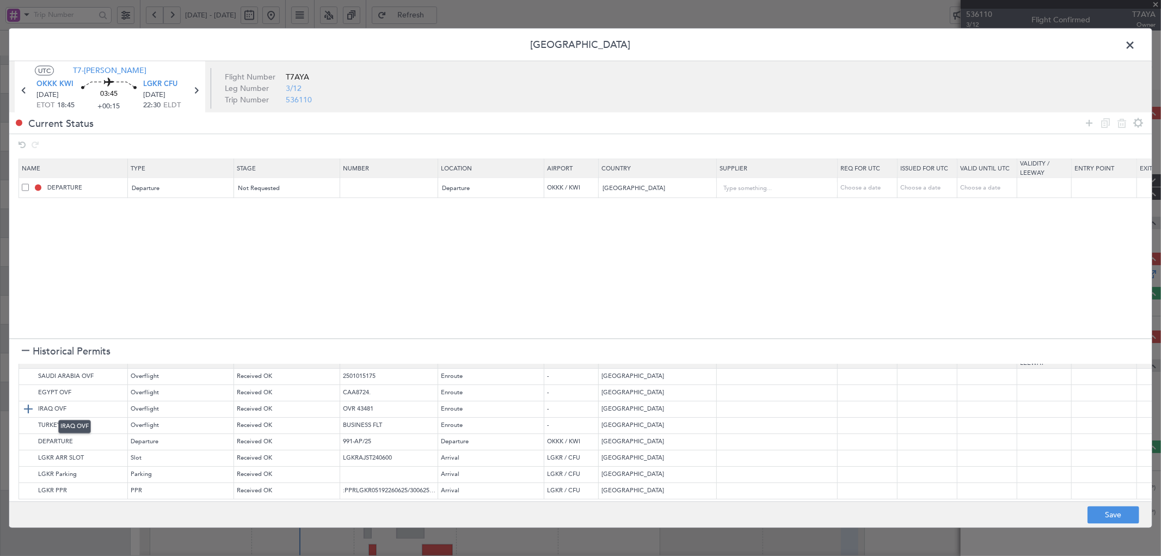
click at [27, 409] on img at bounding box center [28, 409] width 13 height 13
click at [26, 427] on img at bounding box center [28, 425] width 13 height 13
click at [25, 452] on img at bounding box center [28, 458] width 13 height 13
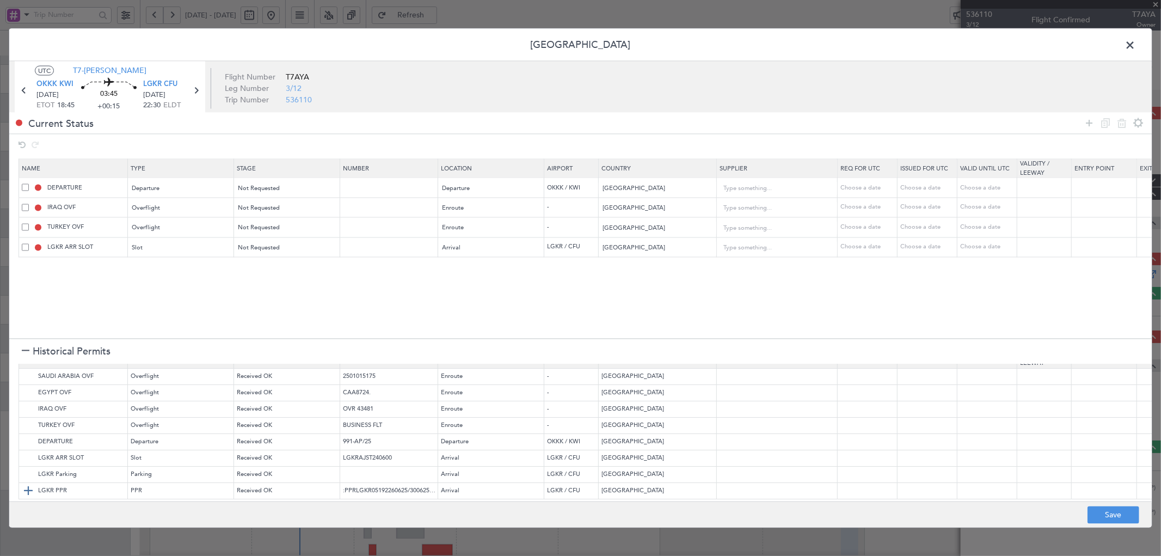
click at [25, 485] on img at bounding box center [28, 491] width 13 height 13
click at [1102, 511] on button "Save" at bounding box center [1114, 514] width 52 height 17
type input "KUWAIT DEPARTURE"
type input "NNN"
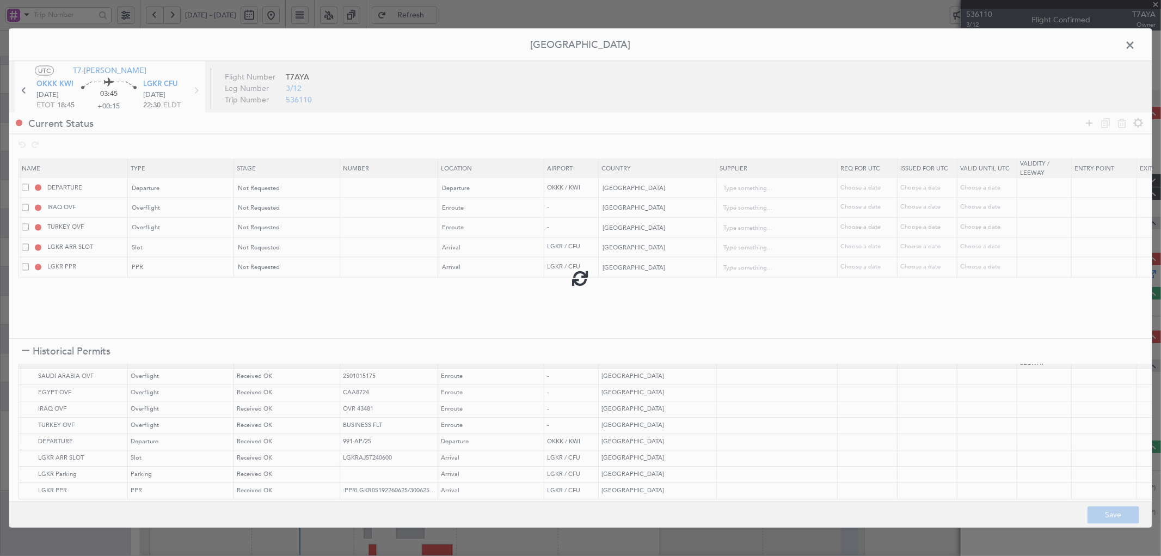
type input "1"
type input "NNN"
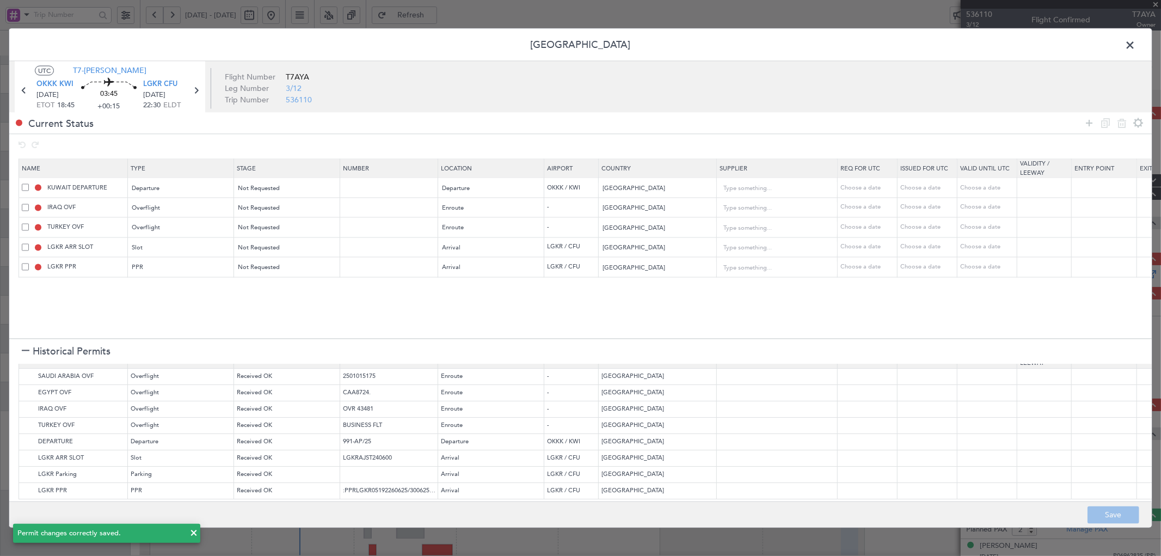
drag, startPoint x: 1131, startPoint y: 40, endPoint x: 1106, endPoint y: 44, distance: 24.8
click at [1136, 40] on span at bounding box center [1136, 47] width 0 height 22
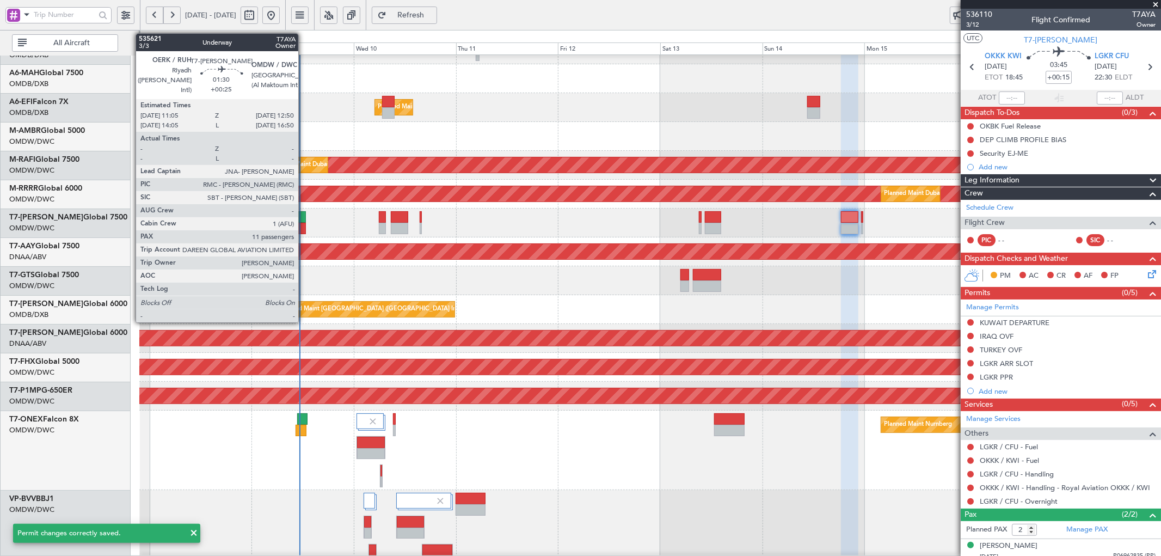
click at [304, 219] on div at bounding box center [302, 216] width 8 height 11
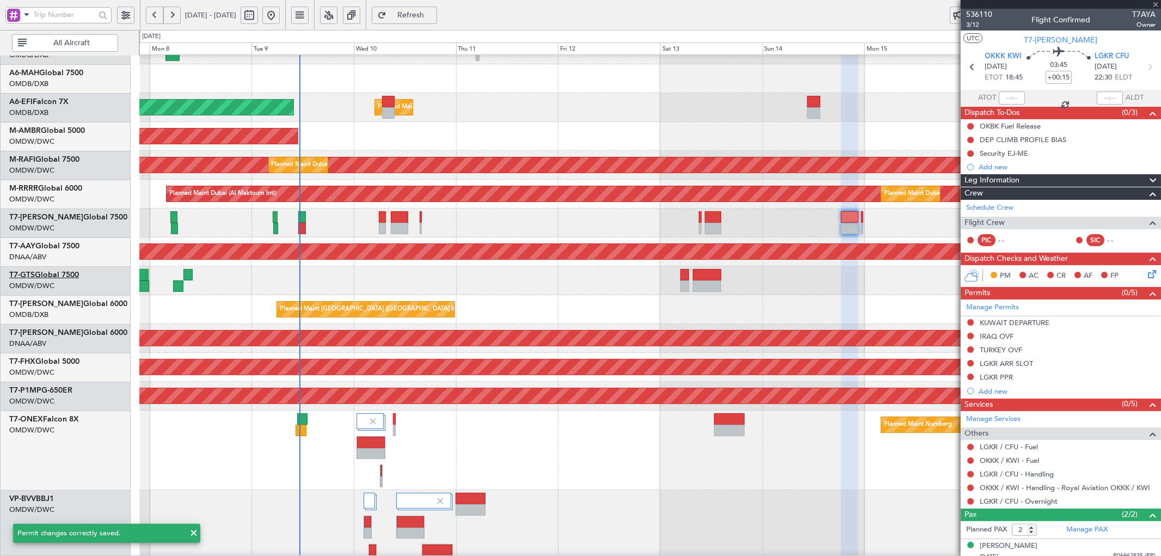
type input "+00:25"
type input "11"
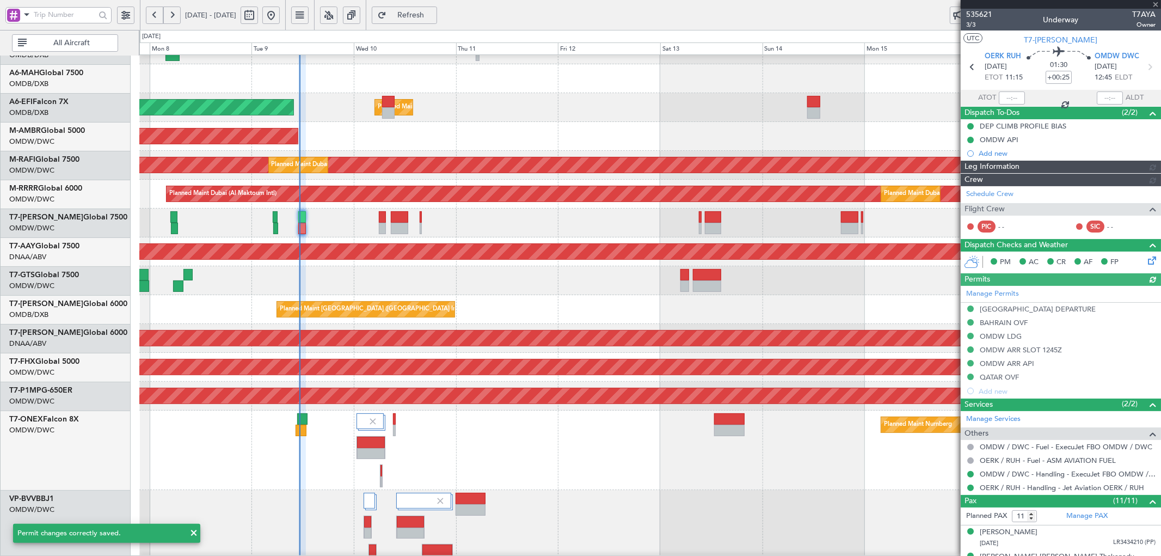
type input "Dherander Fithani (DHF)"
type input "7122"
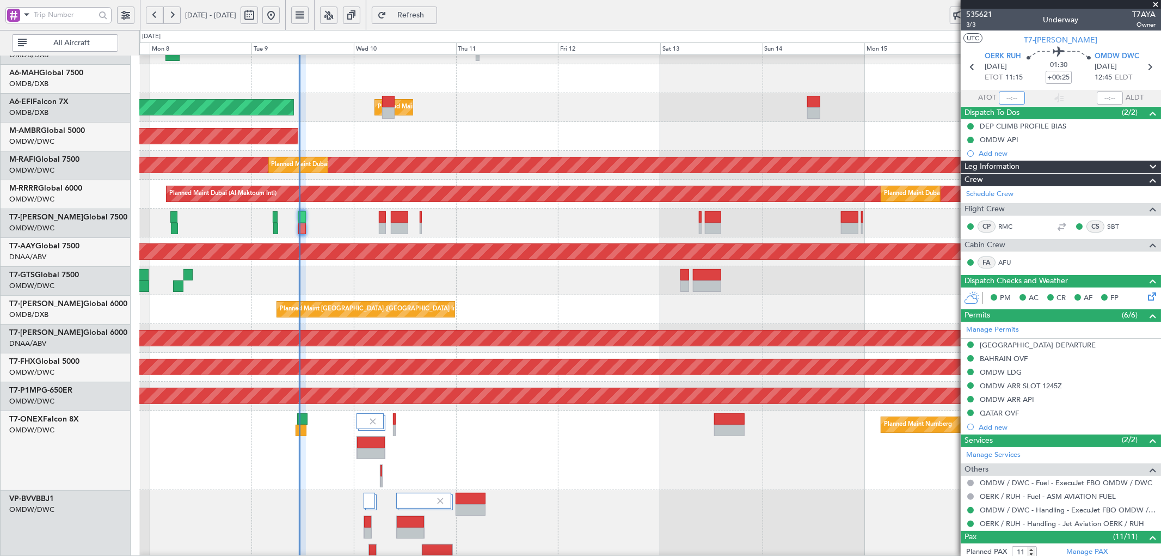
click at [1005, 100] on input "text" at bounding box center [1012, 97] width 26 height 13
type input "11:12"
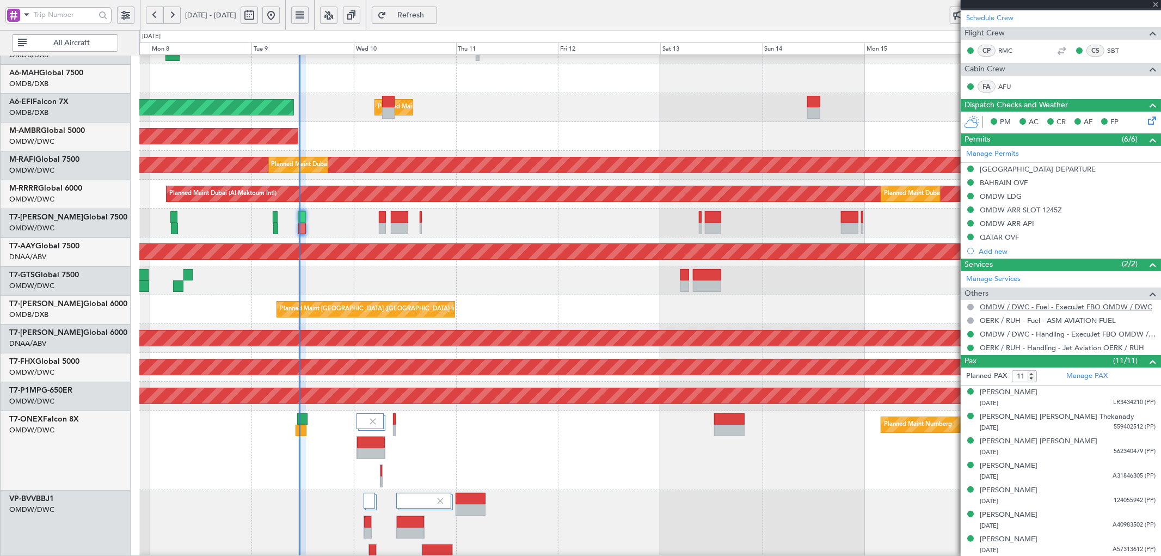
scroll to position [274, 0]
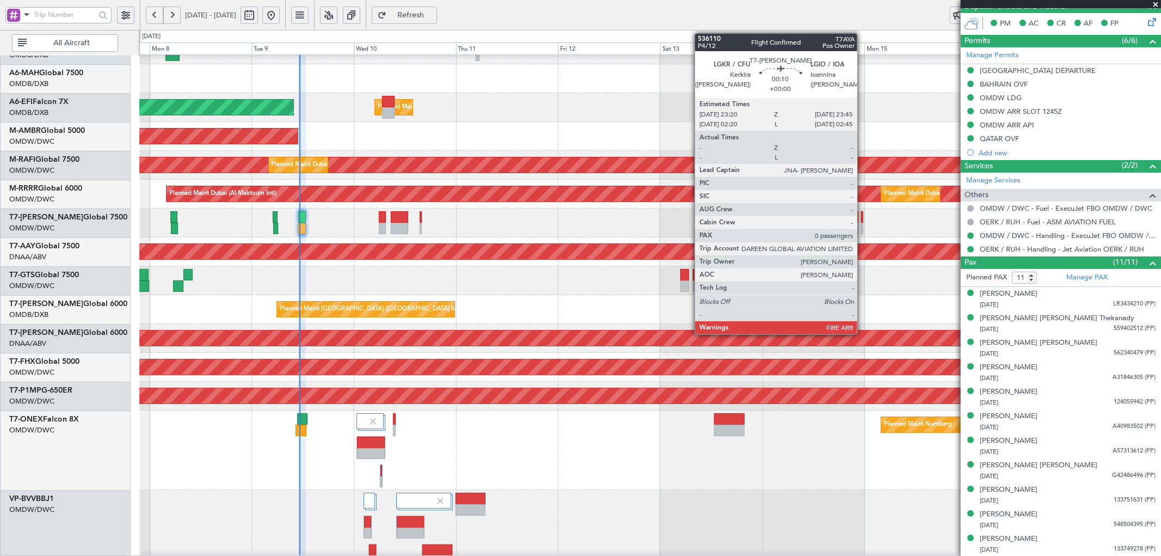
click at [863, 217] on div at bounding box center [862, 216] width 2 height 11
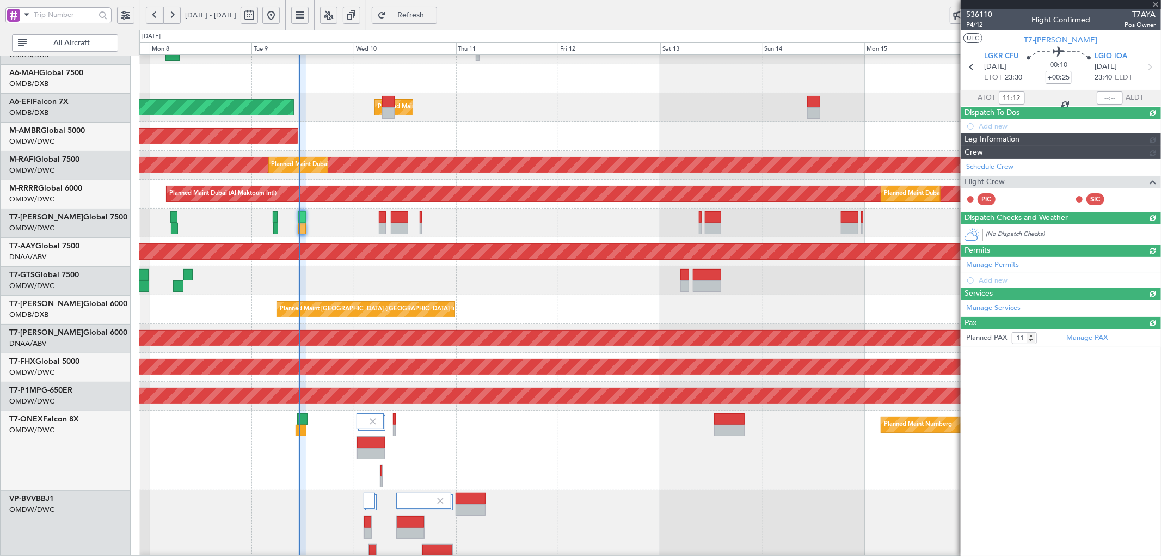
type input "0"
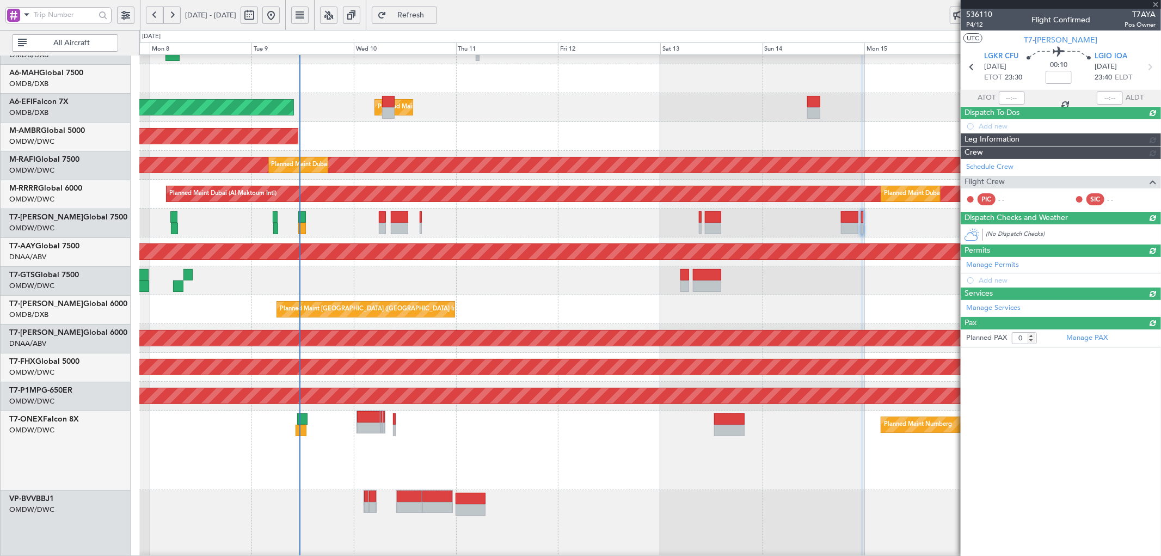
scroll to position [0, 0]
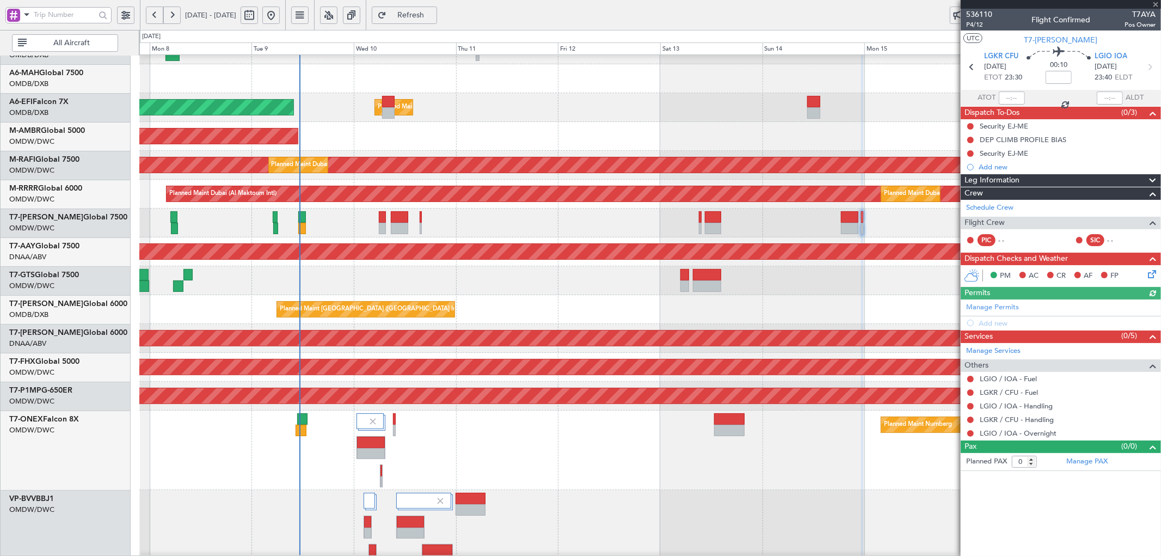
click at [1007, 305] on div "Manage Permits Add new" at bounding box center [1061, 314] width 200 height 30
click at [1007, 311] on link "Manage Permits" at bounding box center [993, 307] width 53 height 11
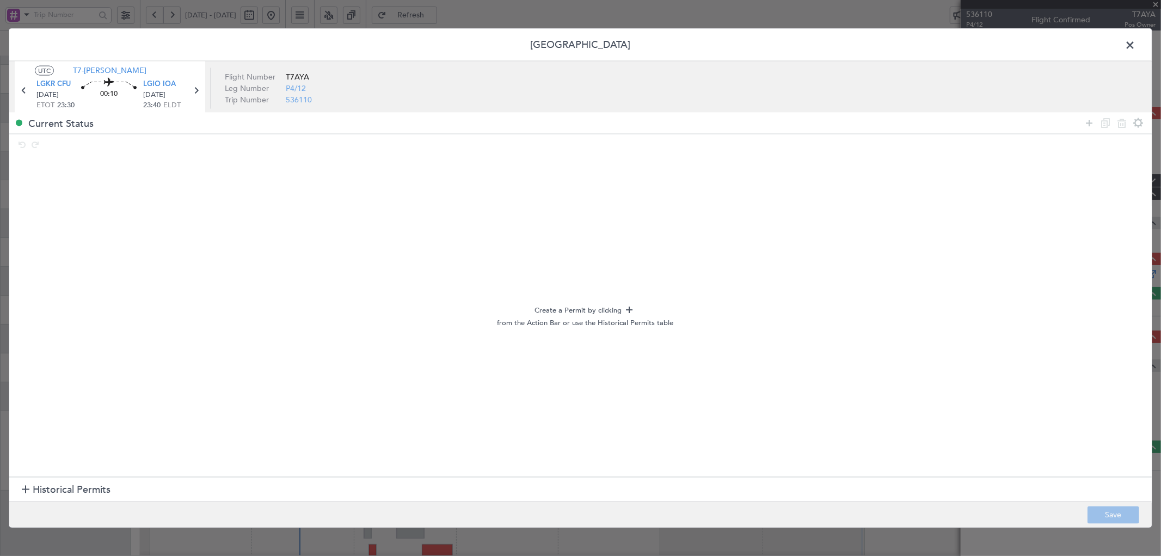
click at [84, 486] on span "Historical Permits" at bounding box center [72, 490] width 78 height 15
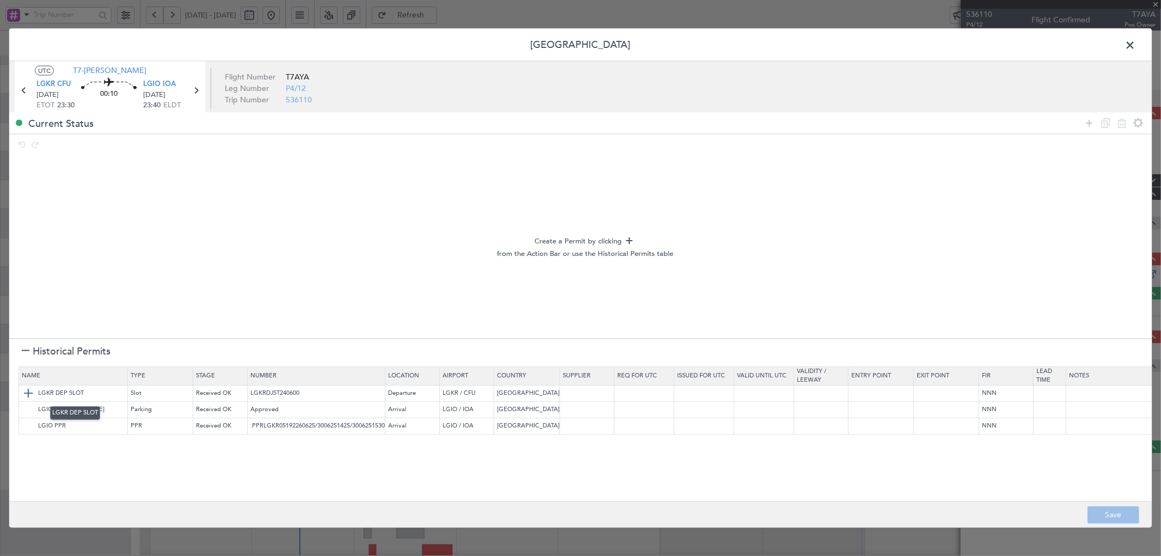
click at [25, 395] on img at bounding box center [28, 393] width 13 height 13
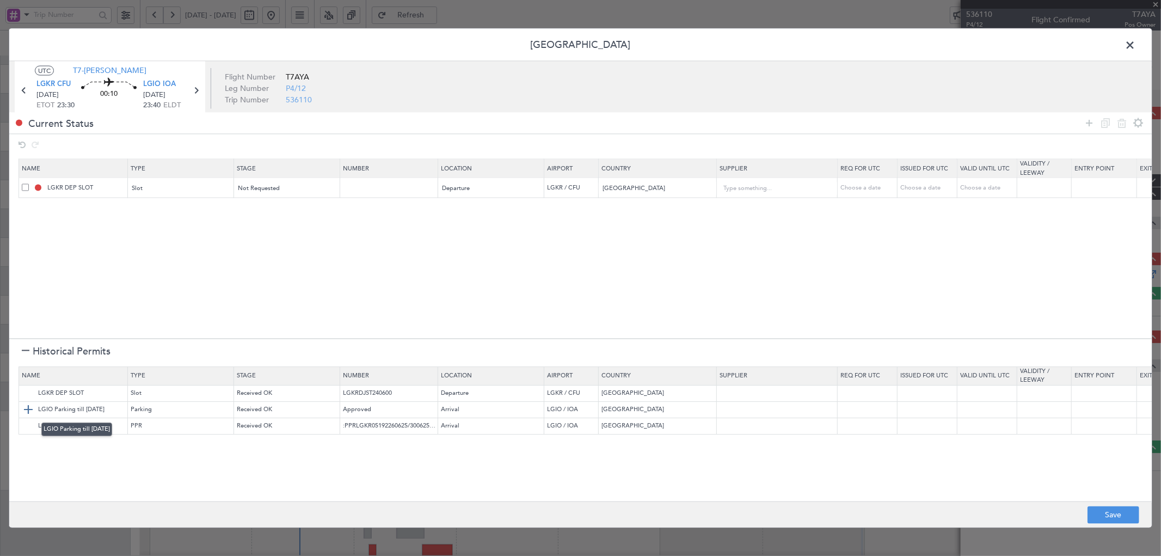
click at [26, 408] on img at bounding box center [28, 410] width 13 height 13
click at [25, 425] on img at bounding box center [28, 426] width 13 height 13
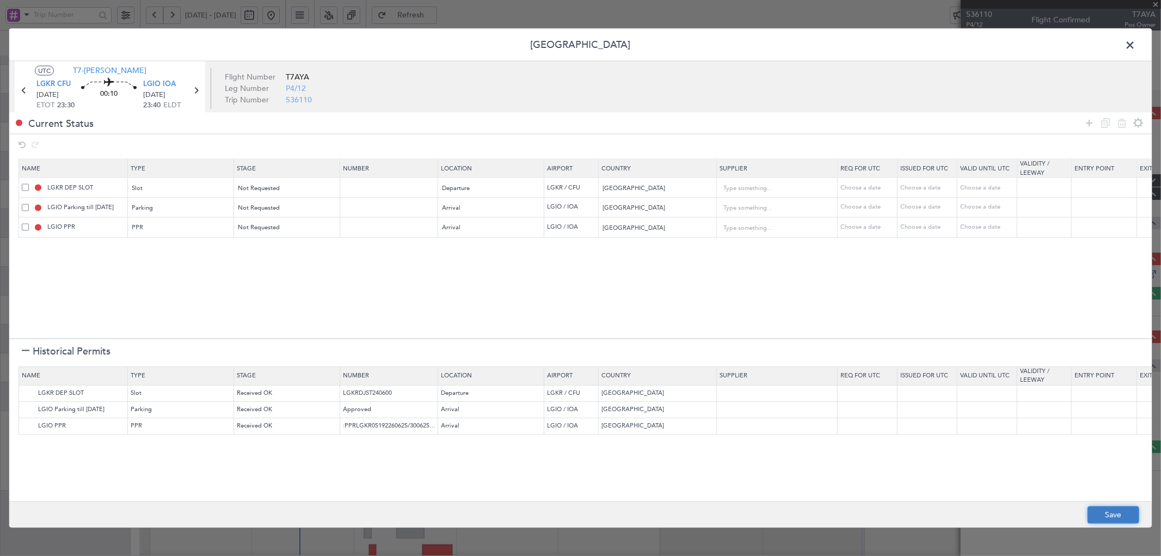
click at [1115, 509] on button "Save" at bounding box center [1114, 514] width 52 height 17
type input "NNN"
type input "LGIO Parking"
type input "NNN"
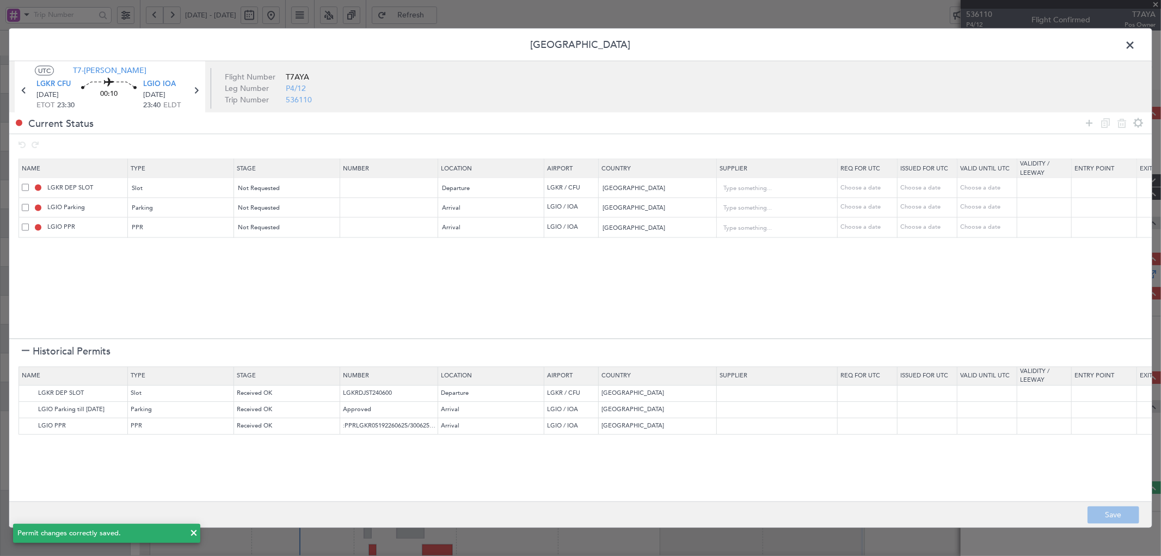
click at [1136, 46] on span at bounding box center [1136, 47] width 0 height 22
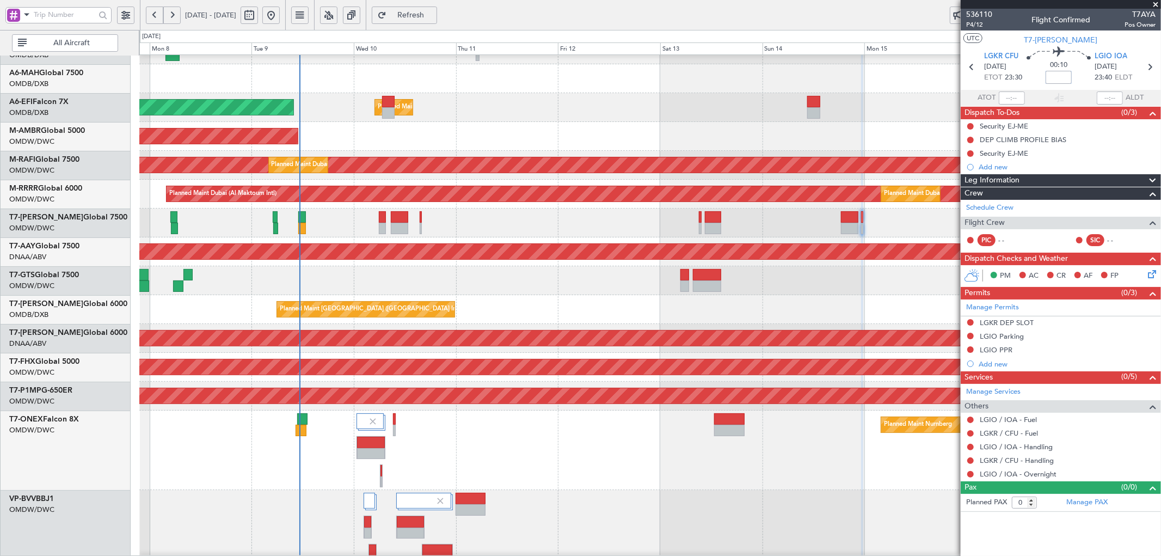
click at [1063, 75] on input at bounding box center [1059, 77] width 26 height 13
click at [784, 469] on div "Planned Maint Nurnberg" at bounding box center [650, 451] width 1022 height 80
click at [1028, 460] on link "LGKR / CFU - Handling" at bounding box center [1017, 460] width 74 height 9
click at [1038, 447] on link "LGIO / IOA - Handling" at bounding box center [1016, 446] width 73 height 9
click at [436, 8] on button "Refresh" at bounding box center [404, 15] width 65 height 17
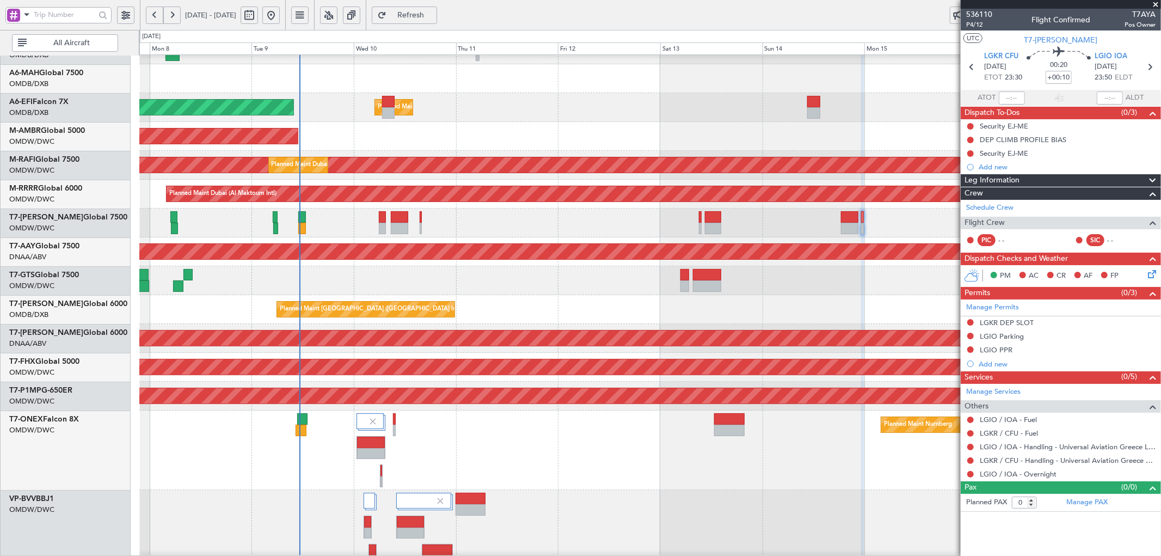
click at [433, 17] on span "Refresh" at bounding box center [411, 15] width 45 height 8
click at [433, 15] on span "Refresh" at bounding box center [411, 15] width 45 height 8
click at [427, 7] on button "Refresh" at bounding box center [404, 15] width 65 height 17
click at [987, 10] on span "536110" at bounding box center [980, 14] width 26 height 11
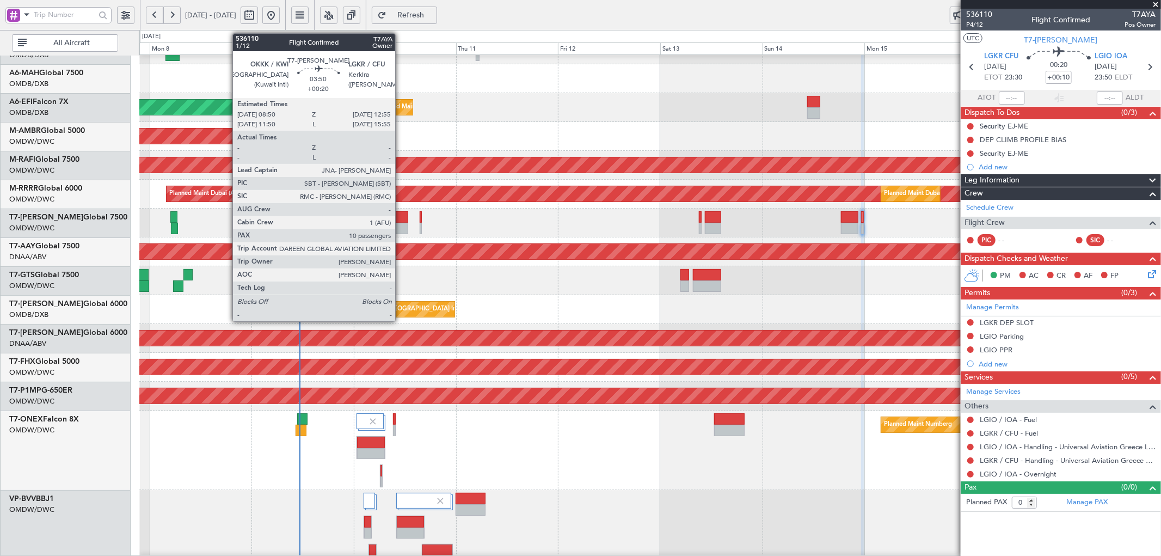
click at [401, 218] on div at bounding box center [399, 216] width 17 height 11
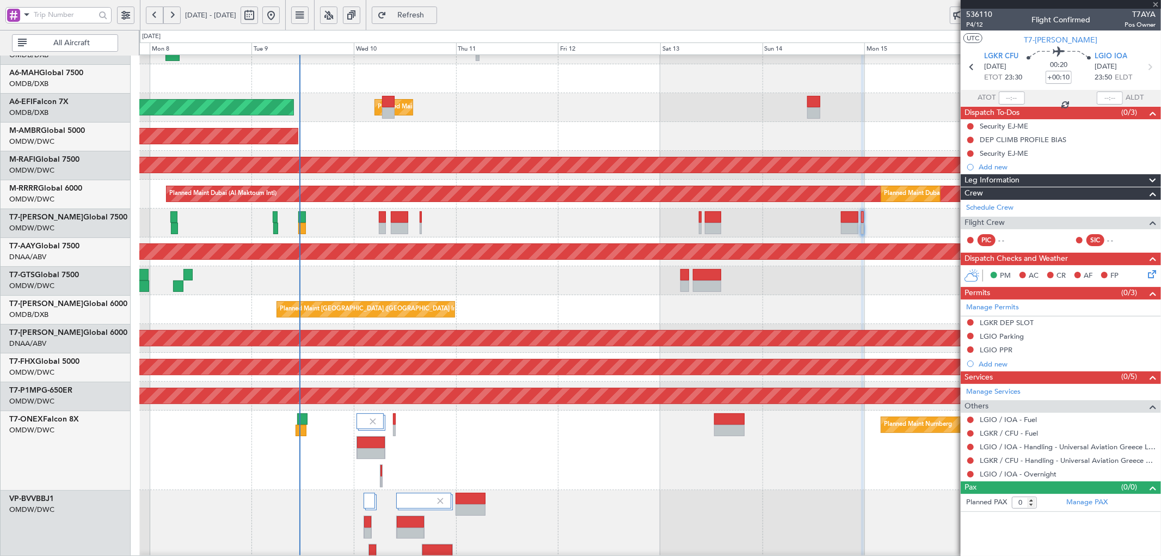
click at [398, 220] on div at bounding box center [399, 216] width 17 height 11
type input "+00:20"
type input "10"
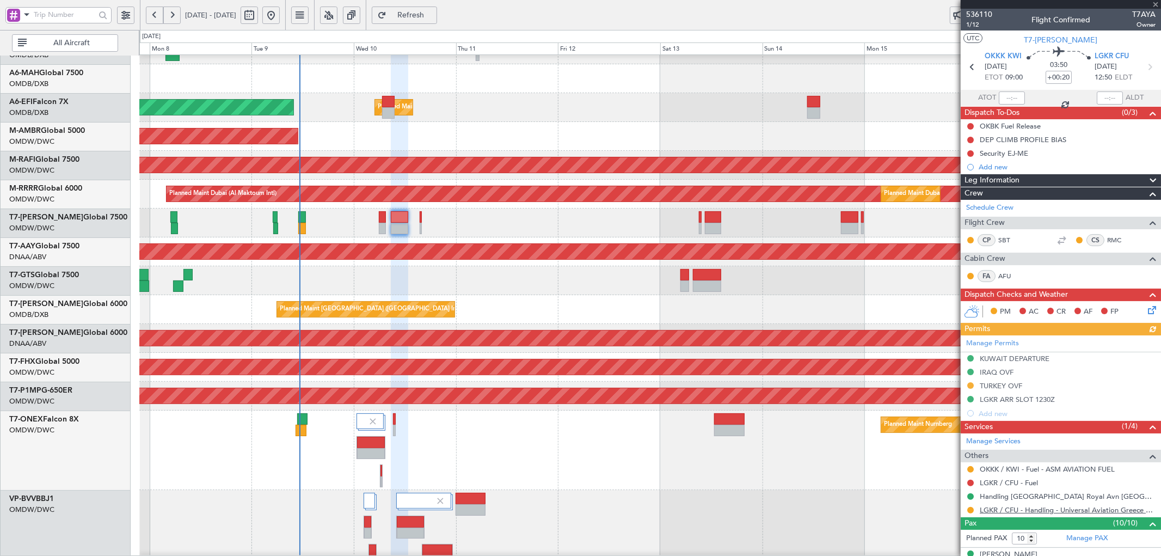
click at [1018, 509] on link "LGKR / CFU - Handling - Universal Aviation Greece LGKR / CFU" at bounding box center [1068, 509] width 176 height 9
click at [974, 23] on span "1/12" at bounding box center [980, 24] width 26 height 9
click at [433, 14] on span "Refresh" at bounding box center [411, 15] width 45 height 8
click at [1086, 513] on link "LGKR / CFU - Handling - Universal Aviation Greece LGKR / CFU" at bounding box center [1068, 509] width 176 height 9
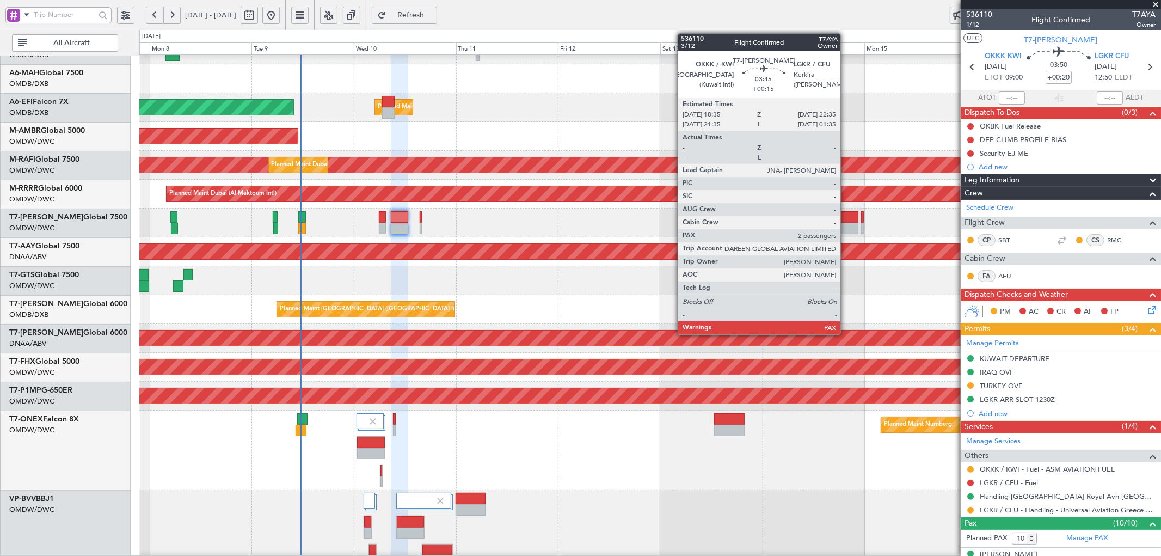
click at [846, 218] on div at bounding box center [849, 216] width 17 height 11
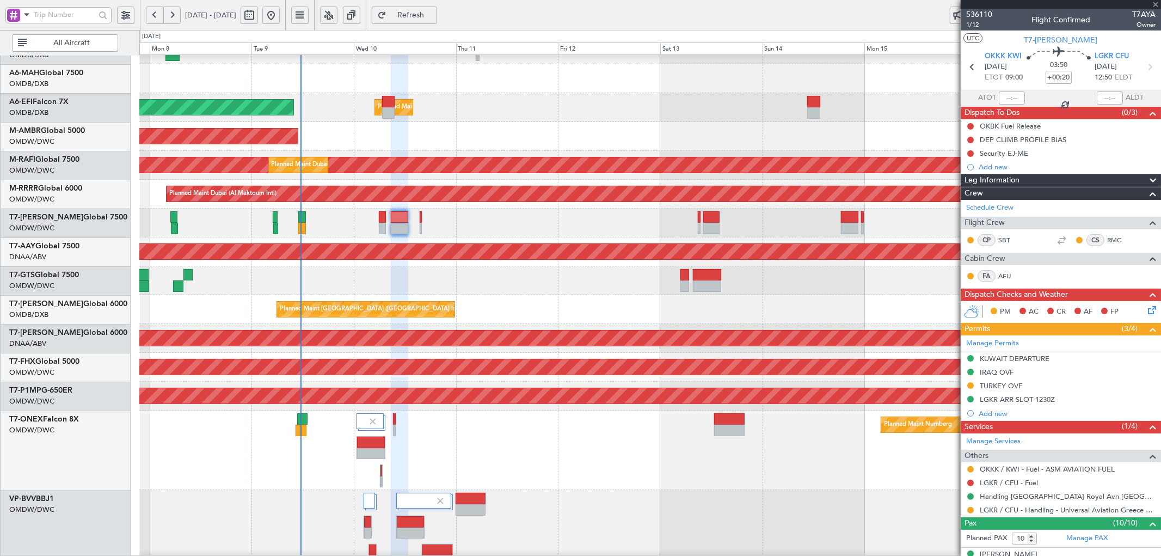
type input "+00:15"
type input "2"
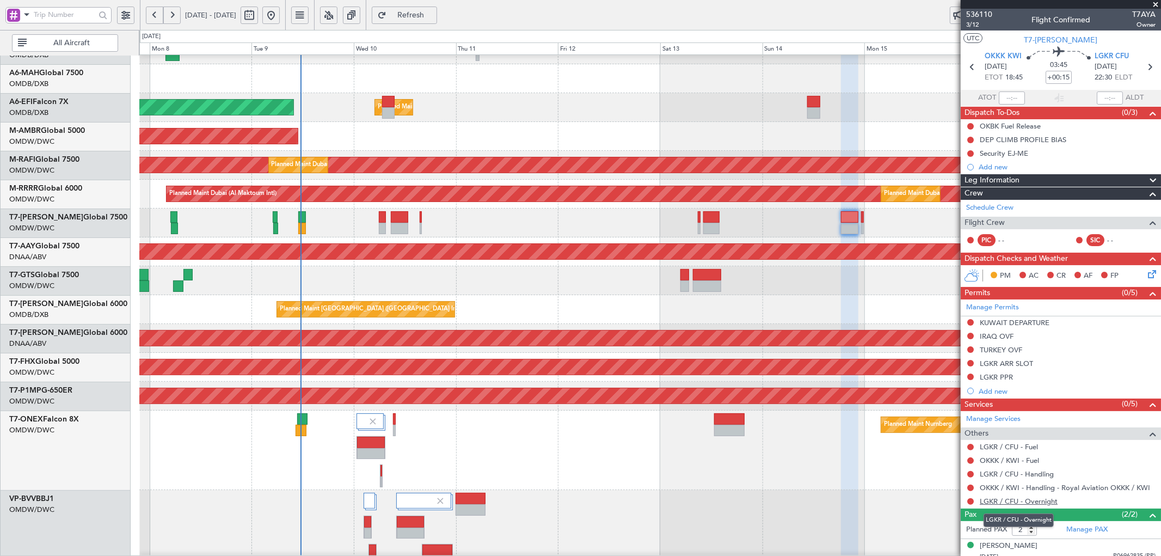
click at [1011, 500] on link "LGKR / CFU - Overnight" at bounding box center [1019, 501] width 78 height 9
click at [433, 17] on span "Refresh" at bounding box center [411, 15] width 45 height 8
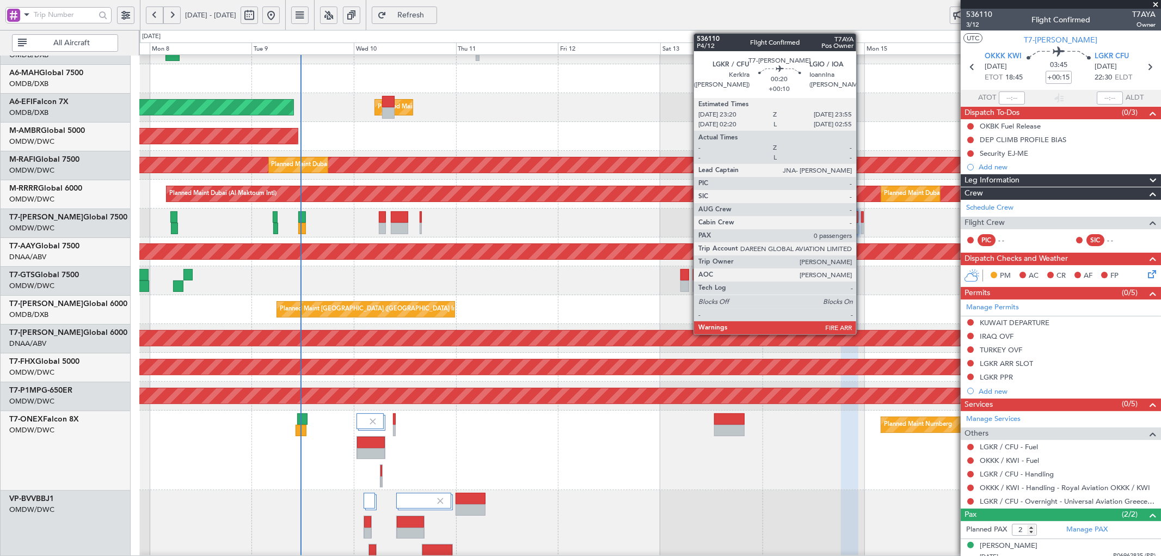
click at [862, 217] on div at bounding box center [862, 216] width 3 height 11
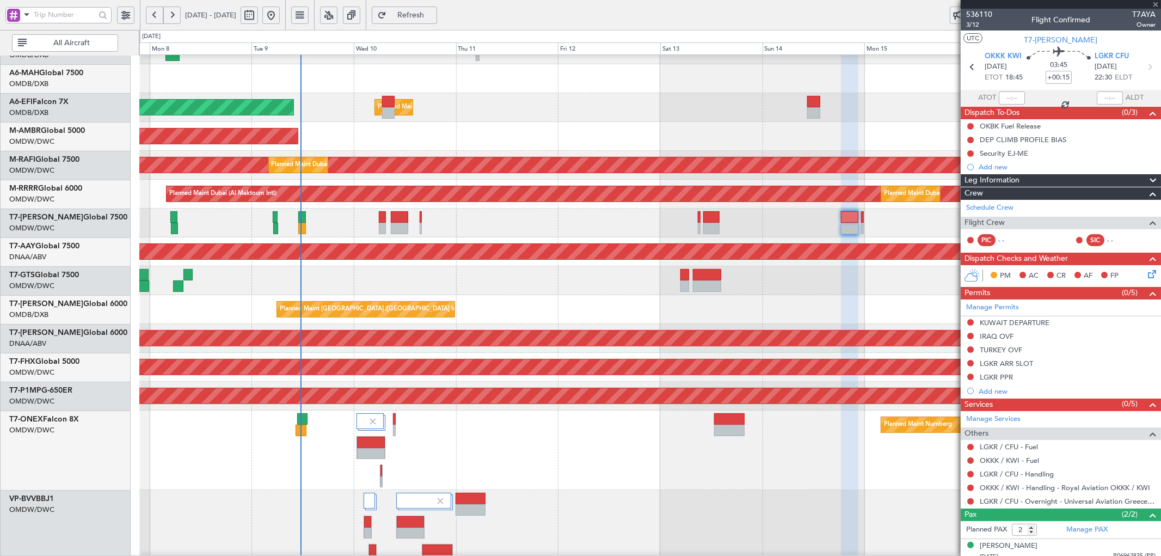
type input "+00:10"
type input "0"
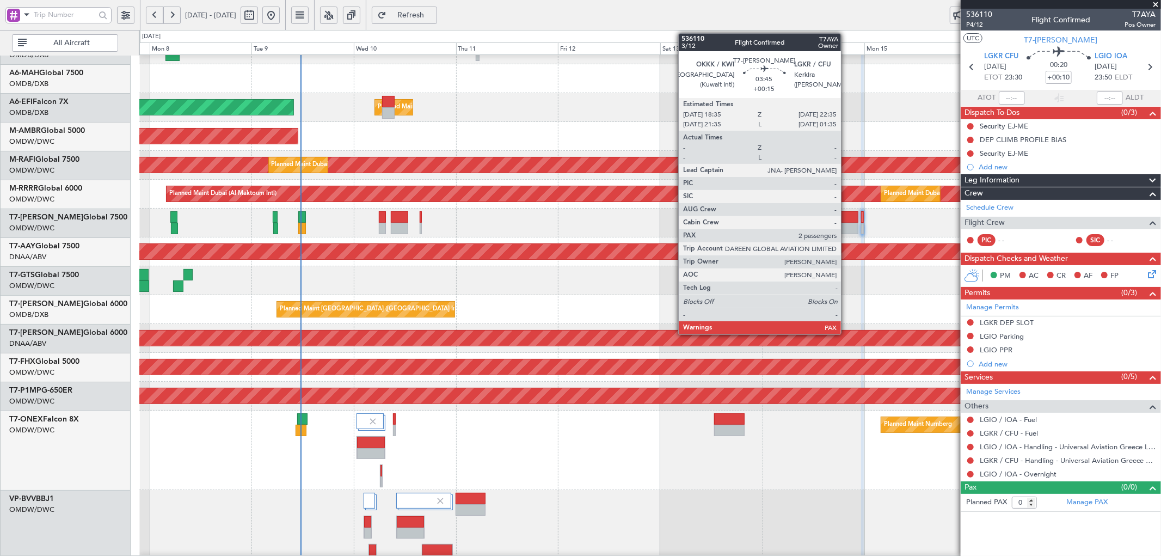
click at [847, 225] on div at bounding box center [849, 228] width 17 height 11
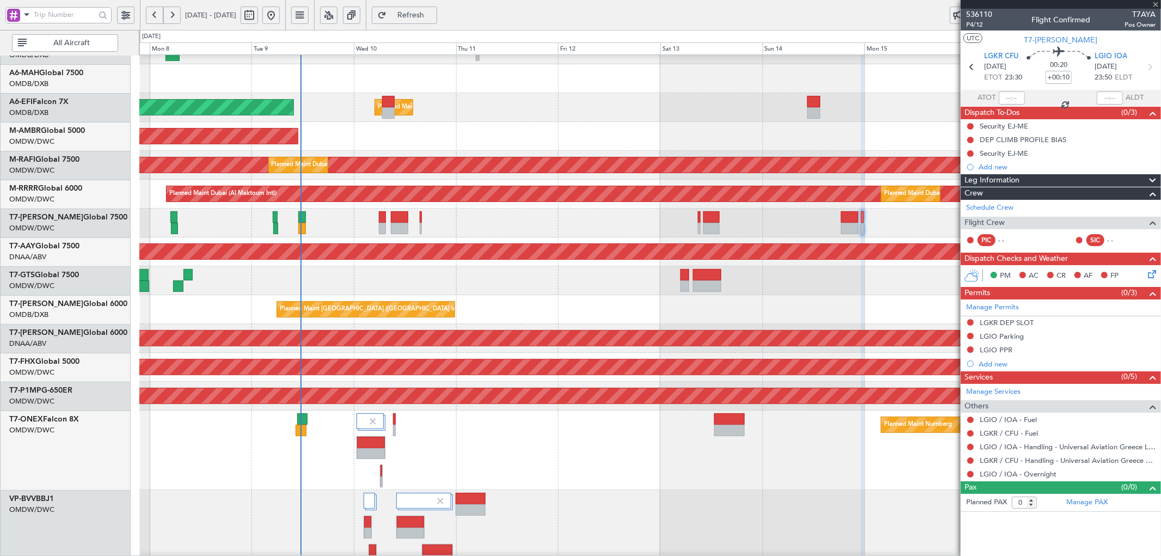
type input "+00:15"
type input "2"
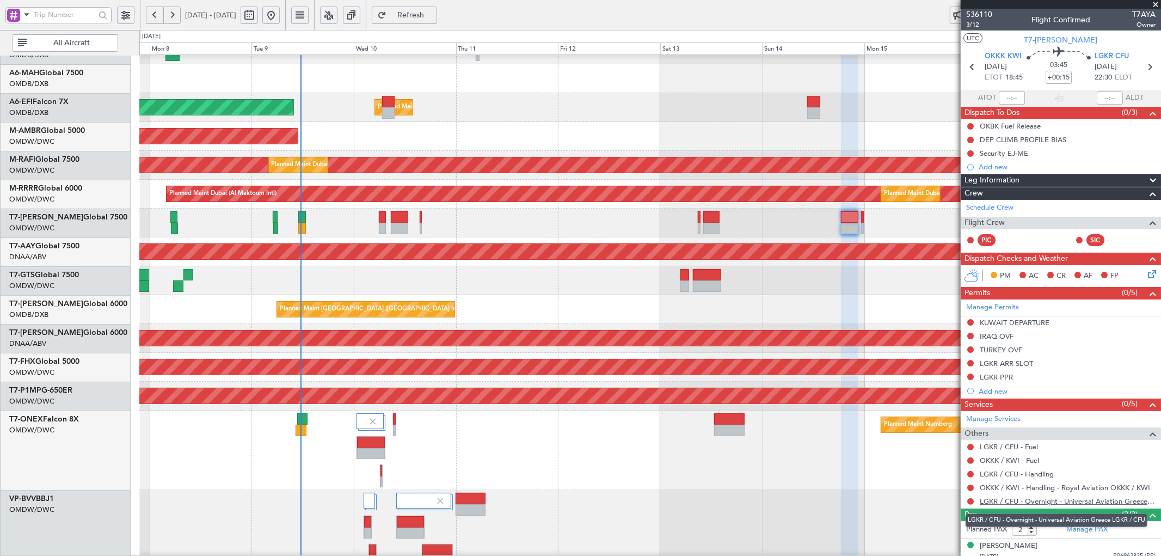
click at [1108, 503] on link "LGKR / CFU - Overnight - Universal Aviation Greece LGKR / CFU" at bounding box center [1068, 501] width 176 height 9
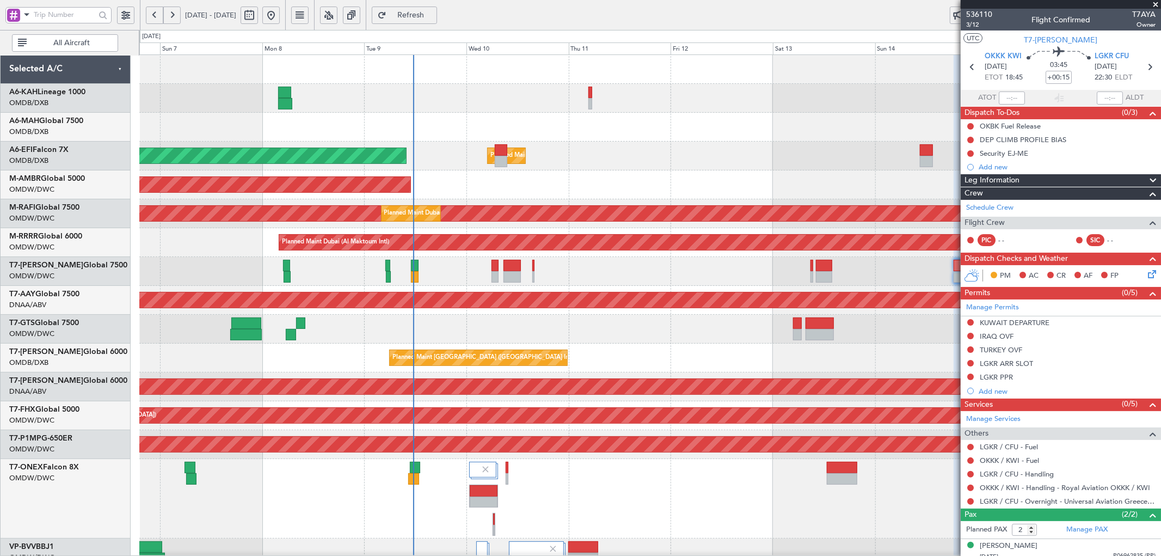
click at [443, 471] on div "Planned Maint Dubai (Al Maktoum Intl) Planned Maint [GEOGRAPHIC_DATA] ([GEOGRAP…" at bounding box center [650, 423] width 1022 height 736
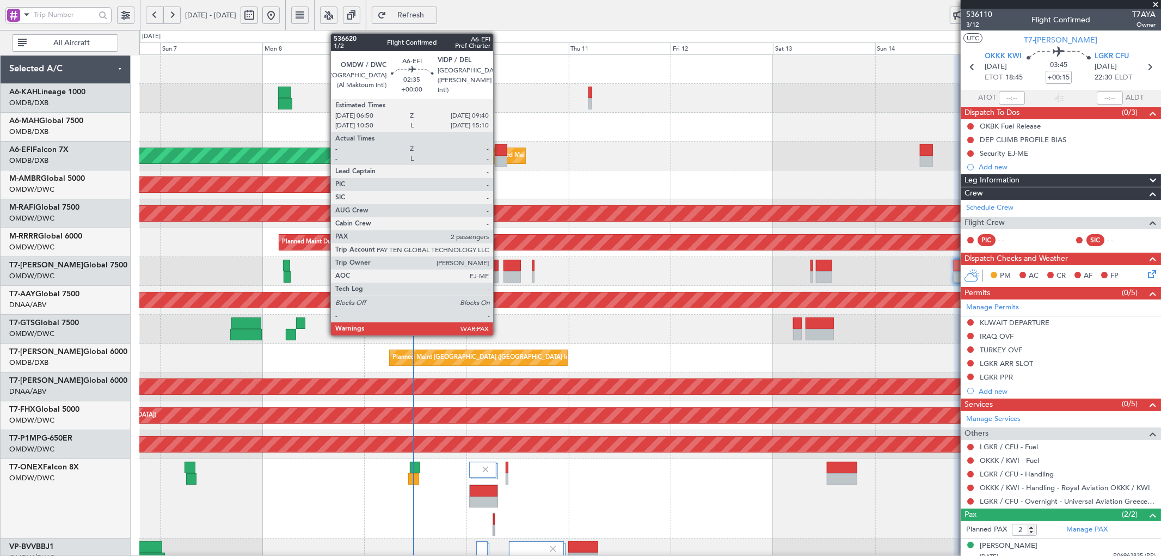
click at [499, 154] on div at bounding box center [501, 149] width 13 height 11
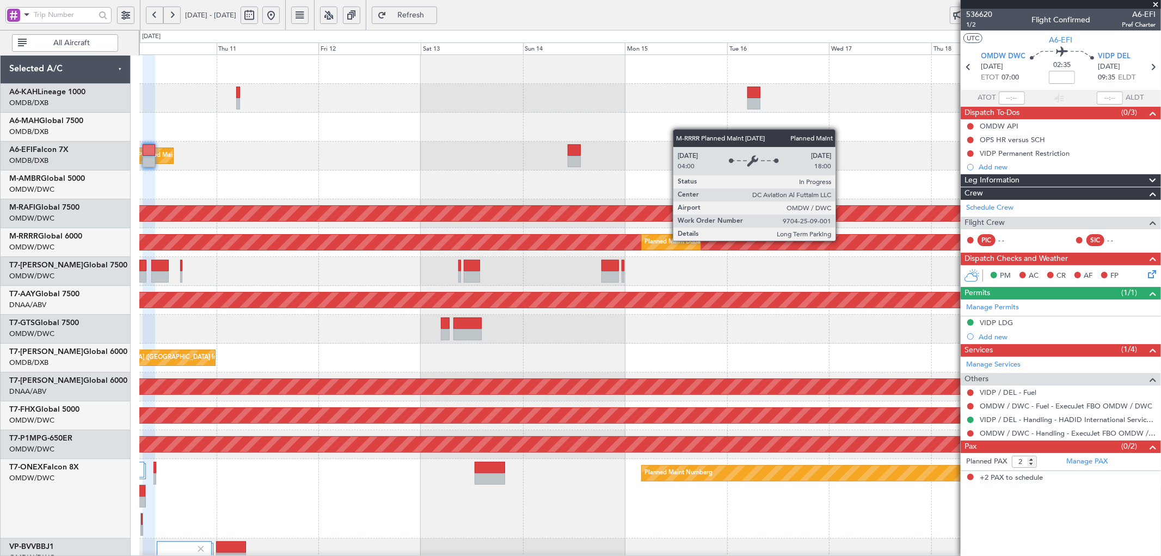
click at [489, 249] on div "Planned Maint Dubai (Al Maktoum Intl)" at bounding box center [1054, 242] width 2254 height 15
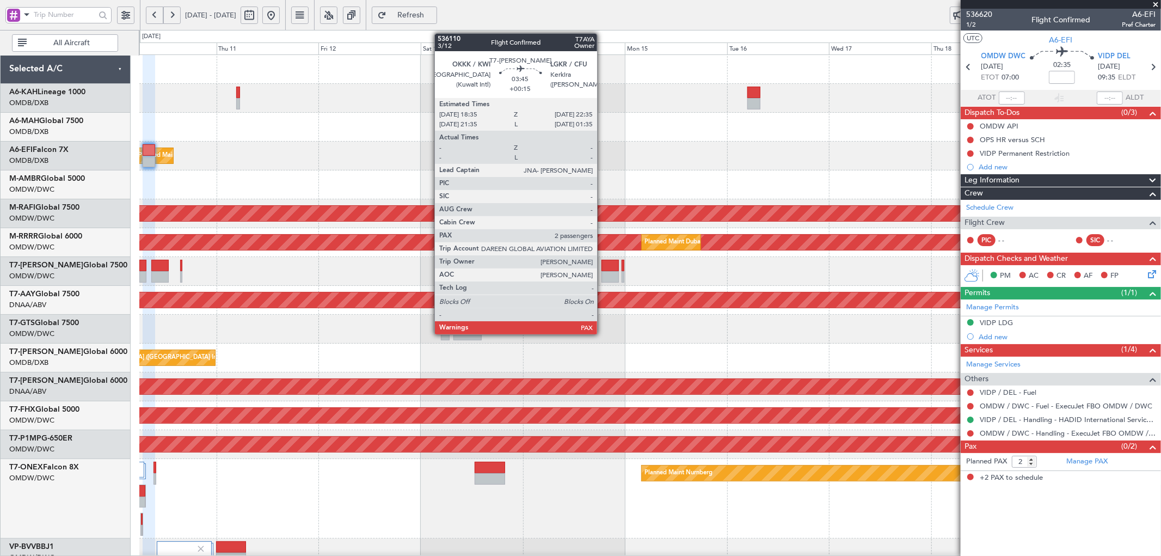
click at [603, 270] on div at bounding box center [610, 265] width 17 height 11
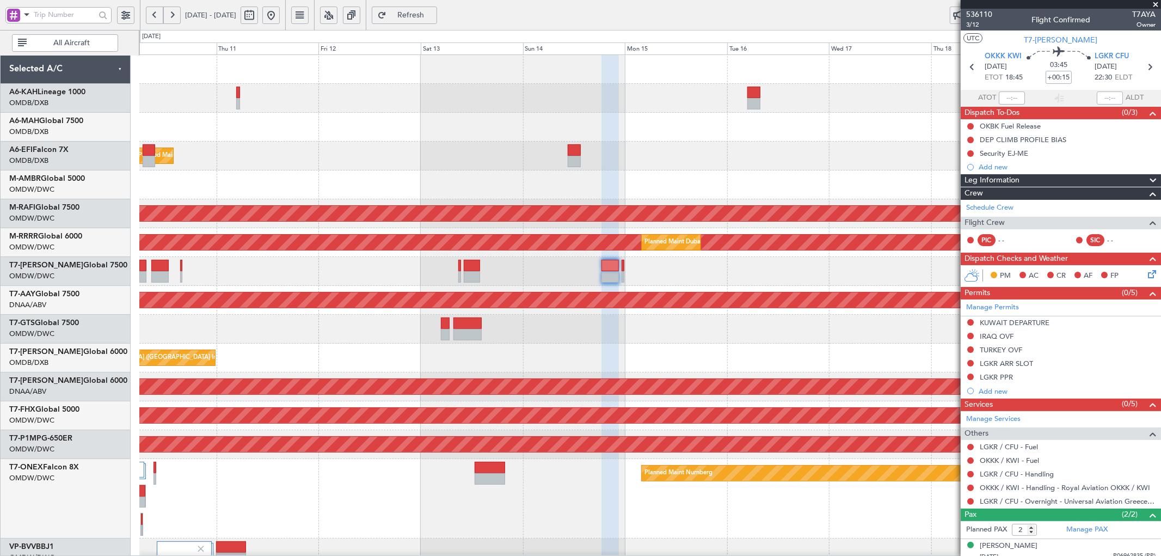
click at [433, 17] on span "Refresh" at bounding box center [411, 15] width 45 height 8
click at [1097, 502] on link "LGKR / CFU - Overnight - Universal Aviation Greece LGKR / CFU" at bounding box center [1068, 501] width 176 height 9
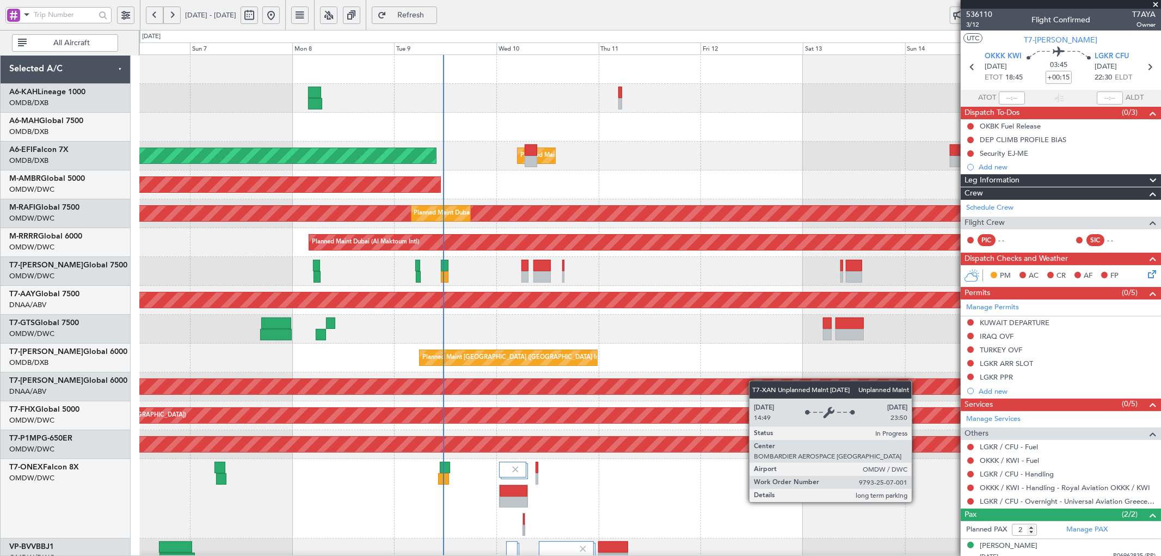
click at [772, 384] on div "Planned Maint Dubai (Al Maktoum Intl) Planned Maint [GEOGRAPHIC_DATA] ([GEOGRAP…" at bounding box center [650, 423] width 1022 height 736
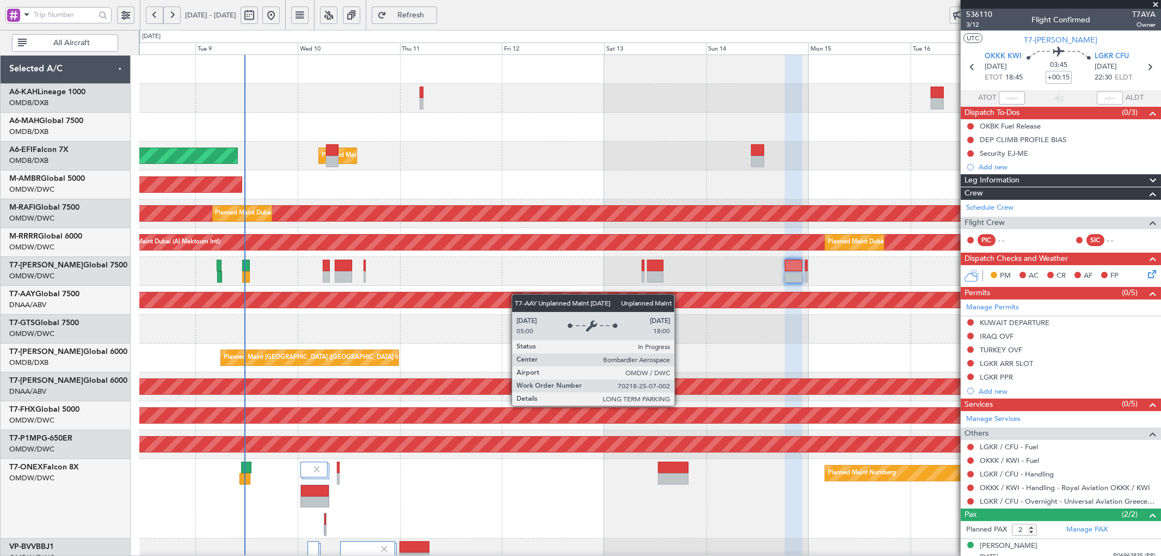
click at [481, 297] on div "Unplanned Maint [GEOGRAPHIC_DATA] (Al Maktoum Intl)" at bounding box center [650, 300] width 1022 height 29
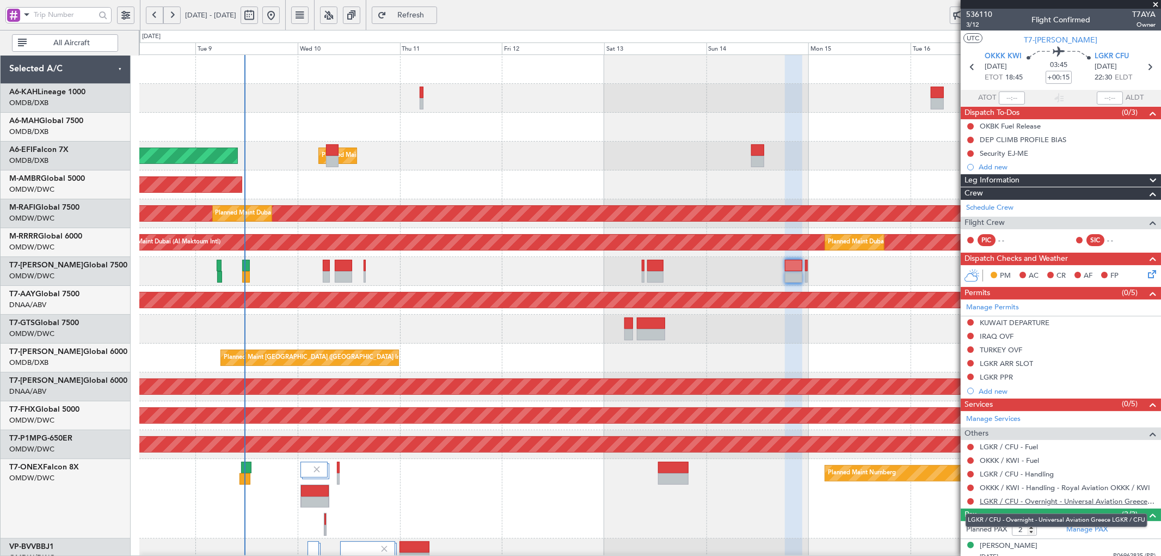
click at [1031, 505] on link "LGKR / CFU - Overnight - Universal Aviation Greece LGKR / CFU" at bounding box center [1068, 501] width 176 height 9
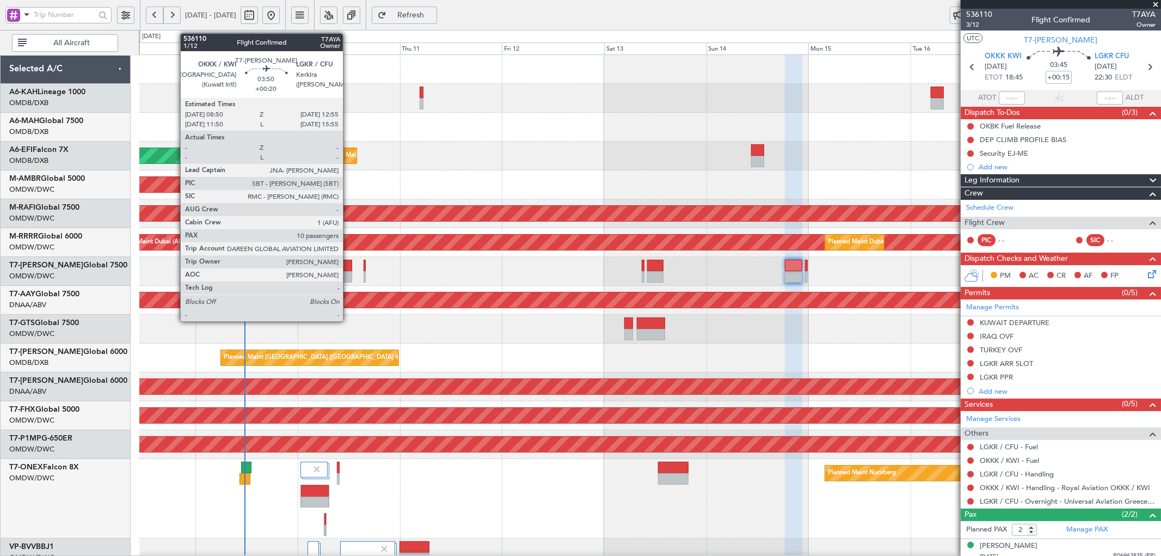
click at [349, 262] on div at bounding box center [343, 265] width 17 height 11
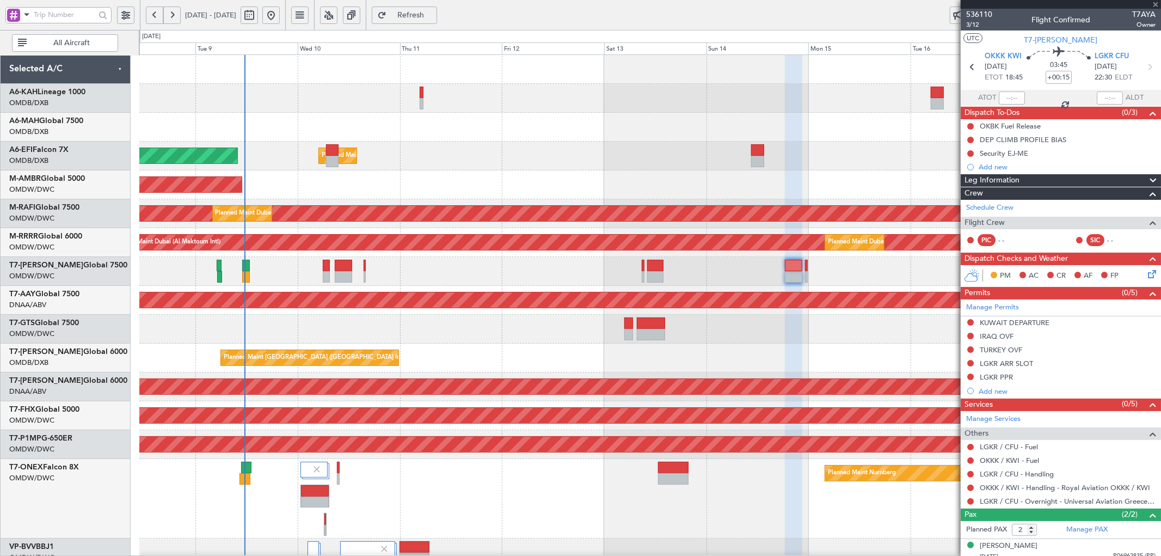
type input "+00:20"
type input "10"
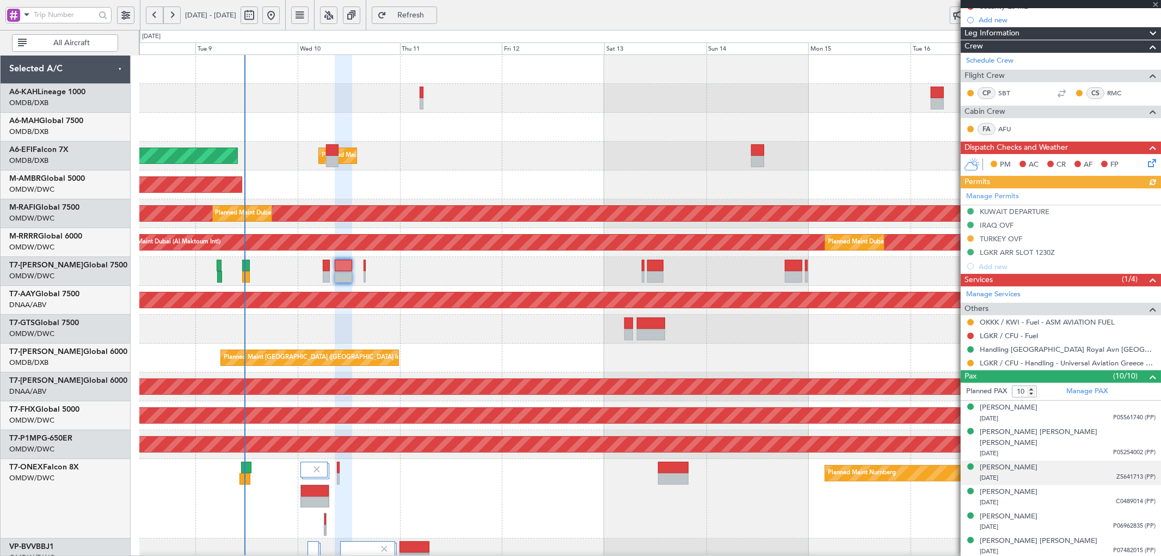
scroll to position [161, 0]
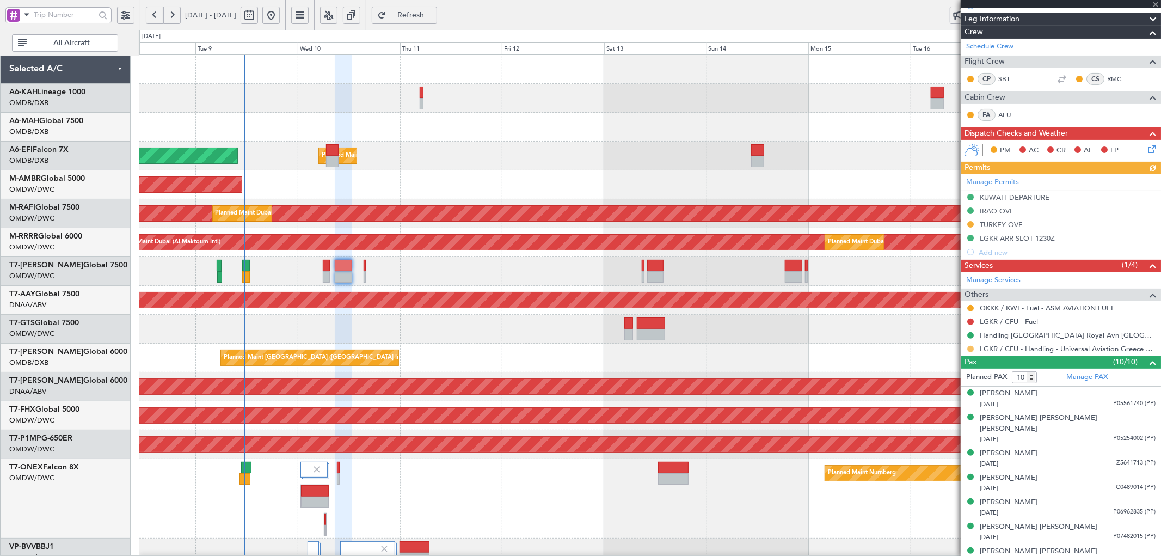
click at [970, 349] on button at bounding box center [971, 349] width 7 height 7
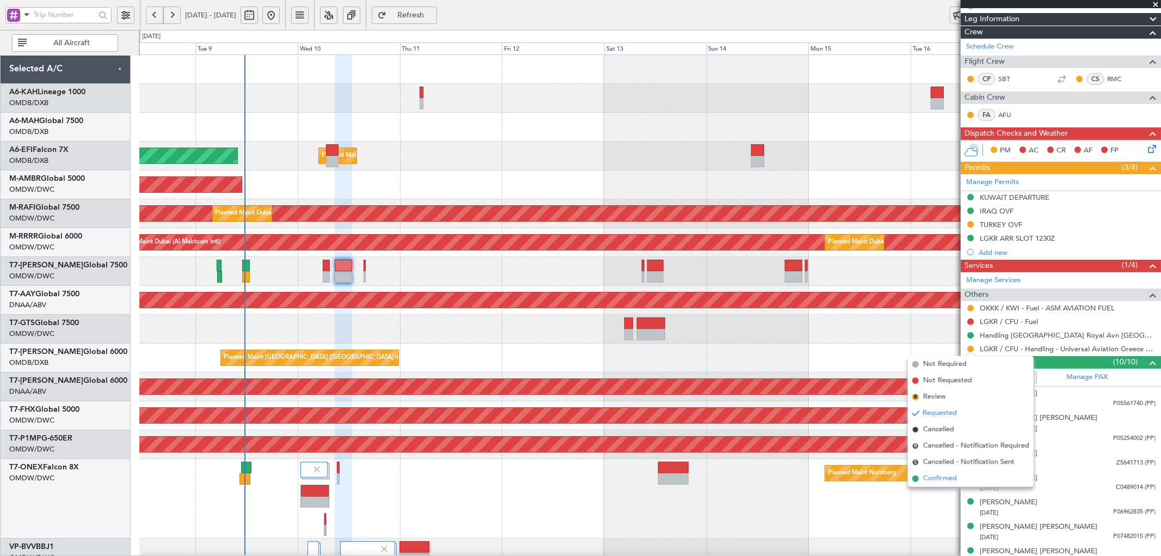
click at [954, 477] on span "Confirmed" at bounding box center [941, 478] width 34 height 11
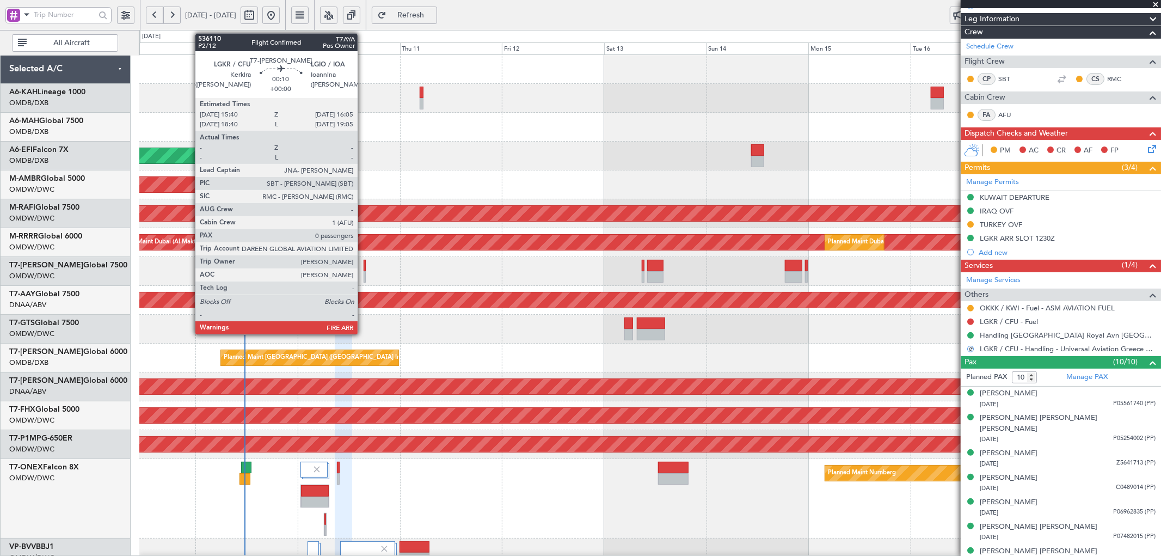
click at [364, 267] on div at bounding box center [365, 265] width 2 height 11
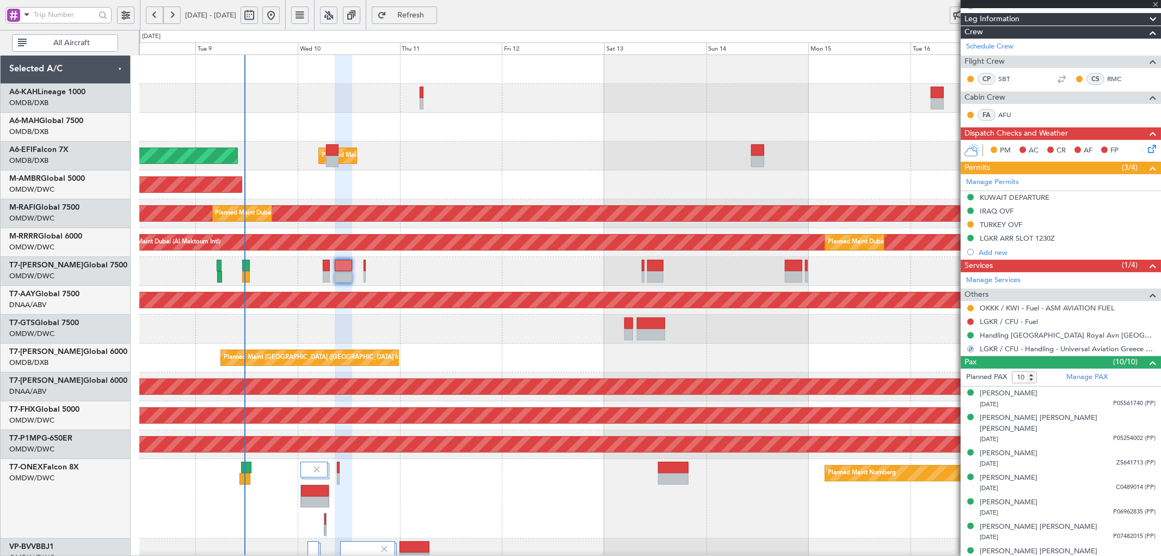
type input "0"
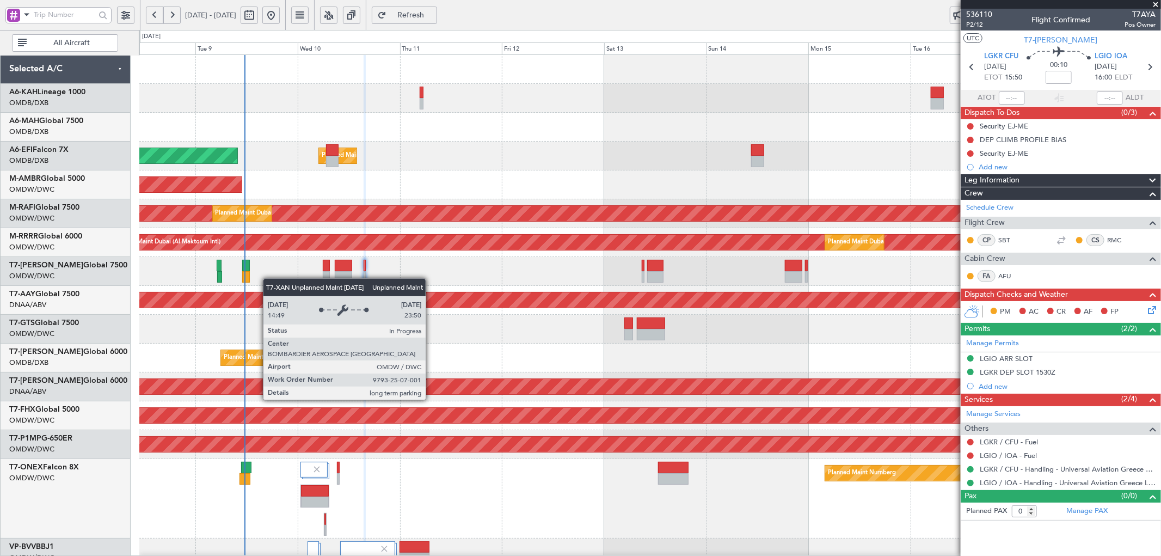
scroll to position [85, 0]
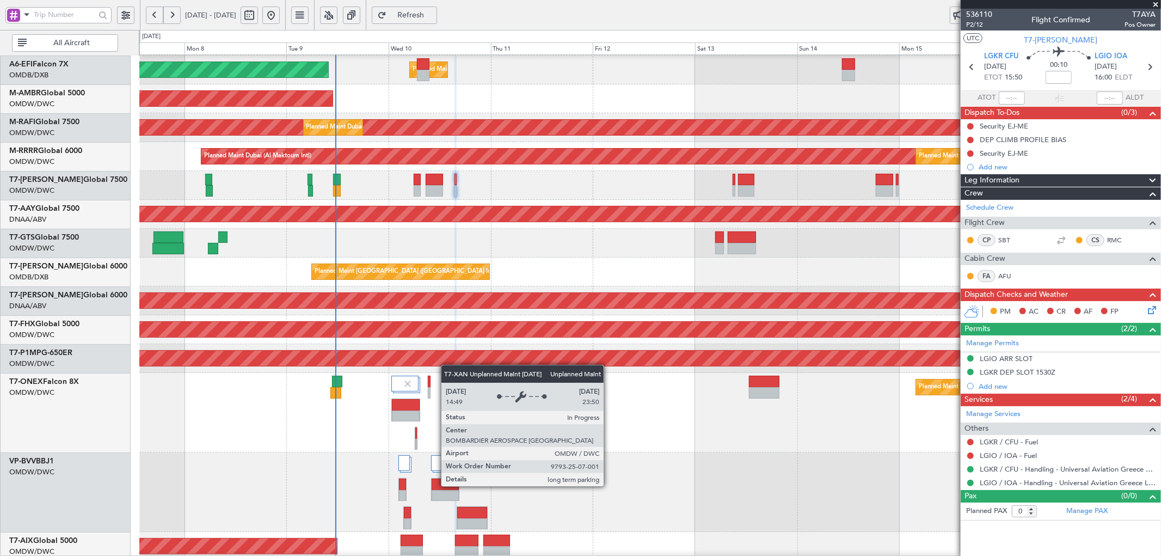
click at [514, 304] on div "Unplanned Maint [GEOGRAPHIC_DATA] (Al Maktoum Intl)" at bounding box center [650, 300] width 3062 height 15
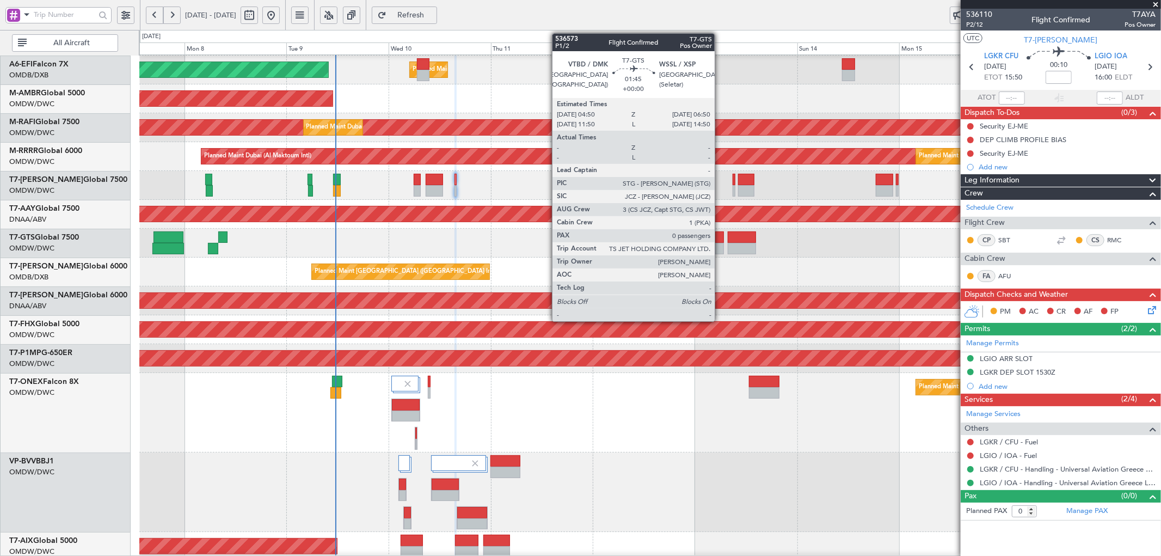
click at [720, 240] on div at bounding box center [720, 236] width 9 height 11
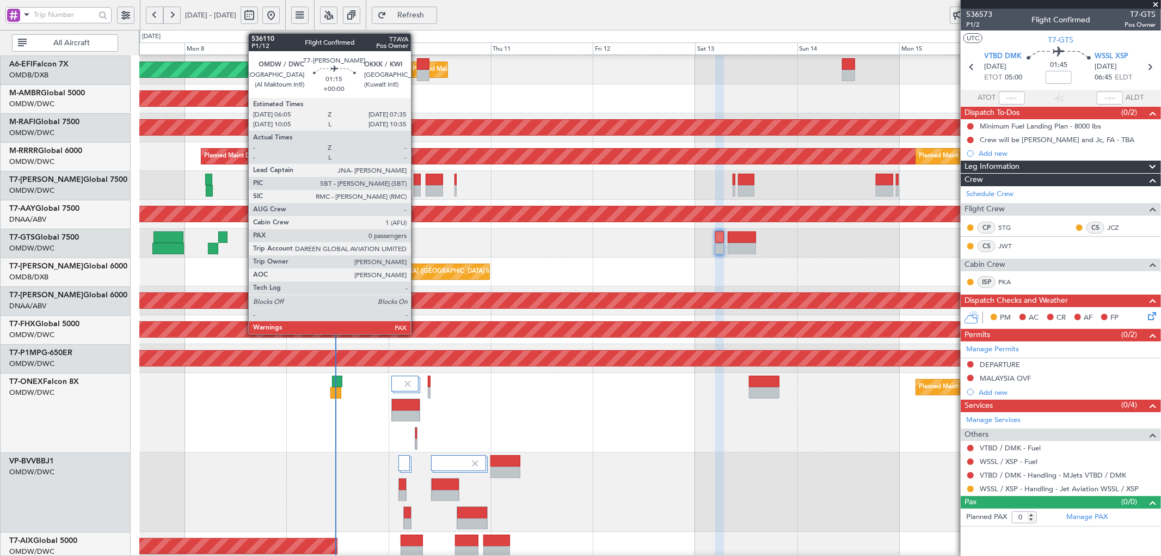
click at [417, 178] on div at bounding box center [417, 179] width 7 height 11
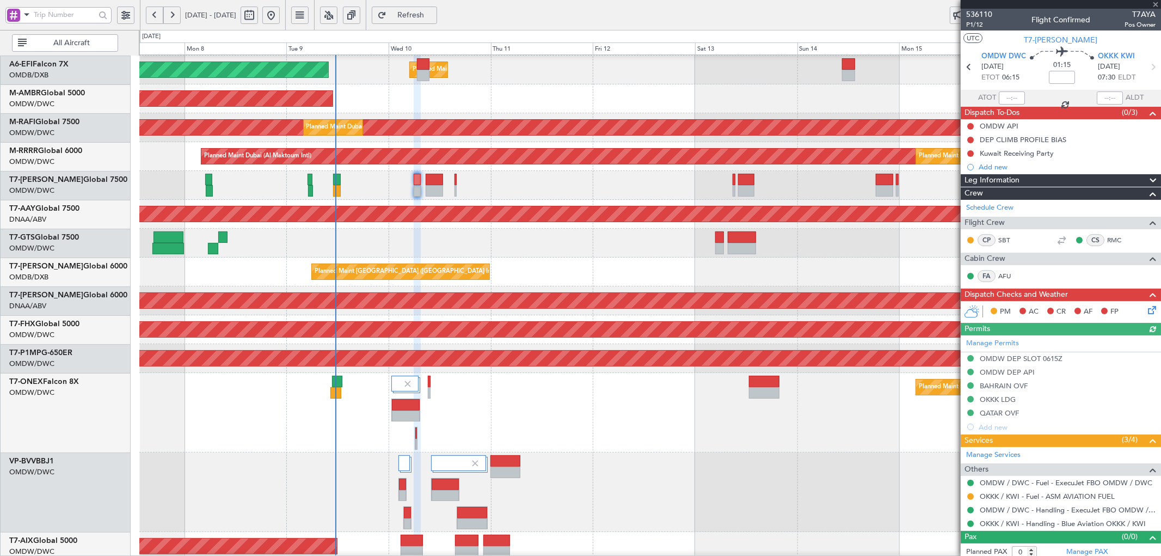
drag, startPoint x: 995, startPoint y: 167, endPoint x: 1011, endPoint y: 172, distance: 16.0
click at [995, 166] on div "Add new" at bounding box center [1067, 166] width 177 height 9
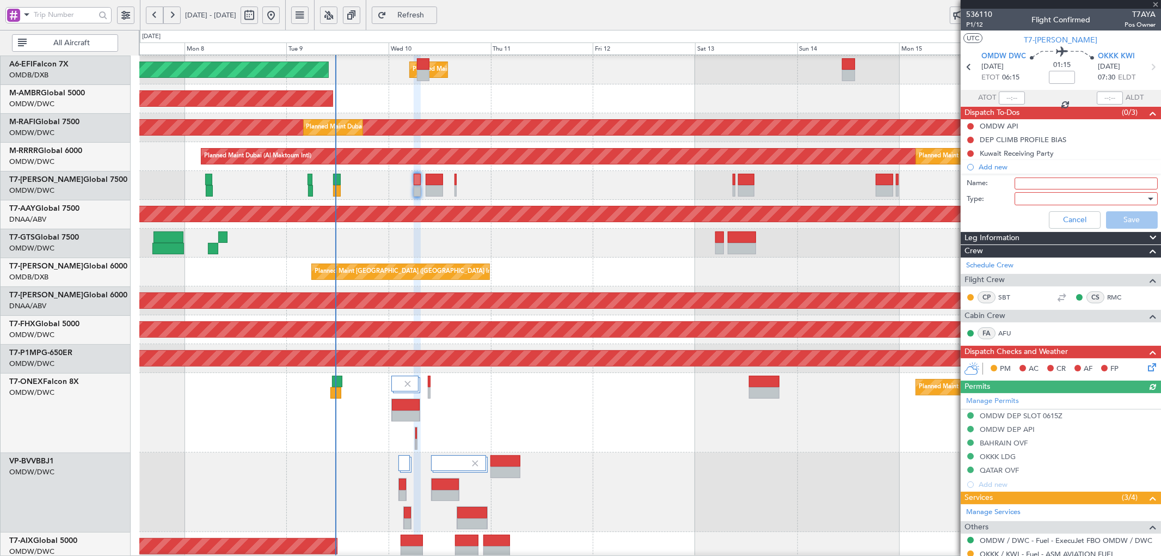
click at [1054, 180] on input "Name:" at bounding box center [1086, 184] width 143 height 12
drag, startPoint x: 1089, startPoint y: 184, endPoint x: 1066, endPoint y: 173, distance: 26.1
click at [1066, 173] on li "Add new Name: DEPARTURE FUEL 18,000 lbs Type: Cancel Save" at bounding box center [1061, 196] width 200 height 73
click at [1063, 184] on input "DEPARTURE F29000 lbs" at bounding box center [1086, 184] width 143 height 12
type input "DEPARTURE Fuel 29000 lbs"
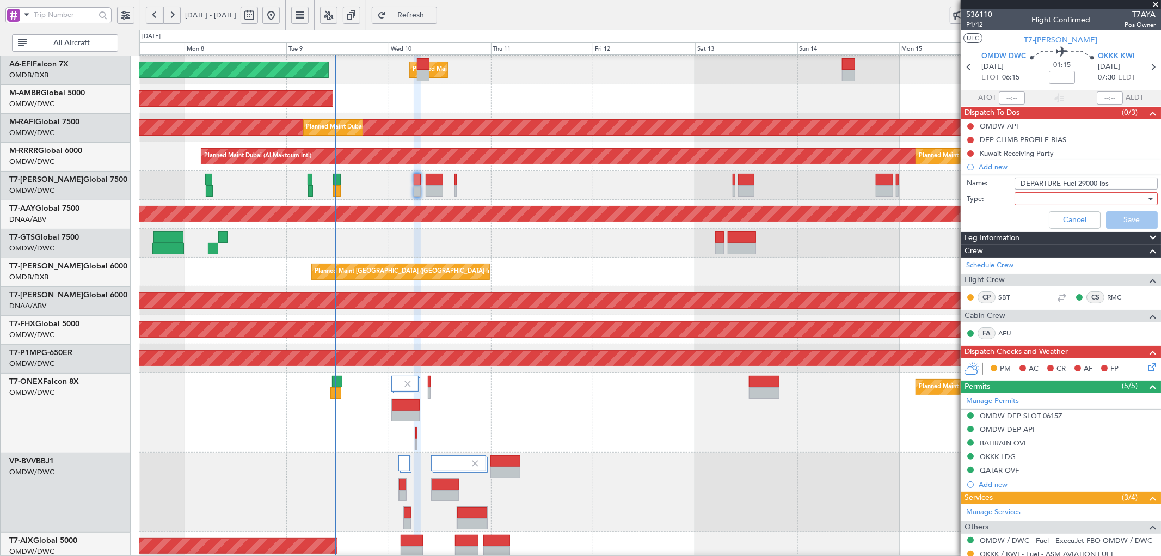
click at [1069, 200] on div at bounding box center [1082, 199] width 127 height 16
click at [1054, 218] on span "Generic" at bounding box center [1081, 221] width 127 height 16
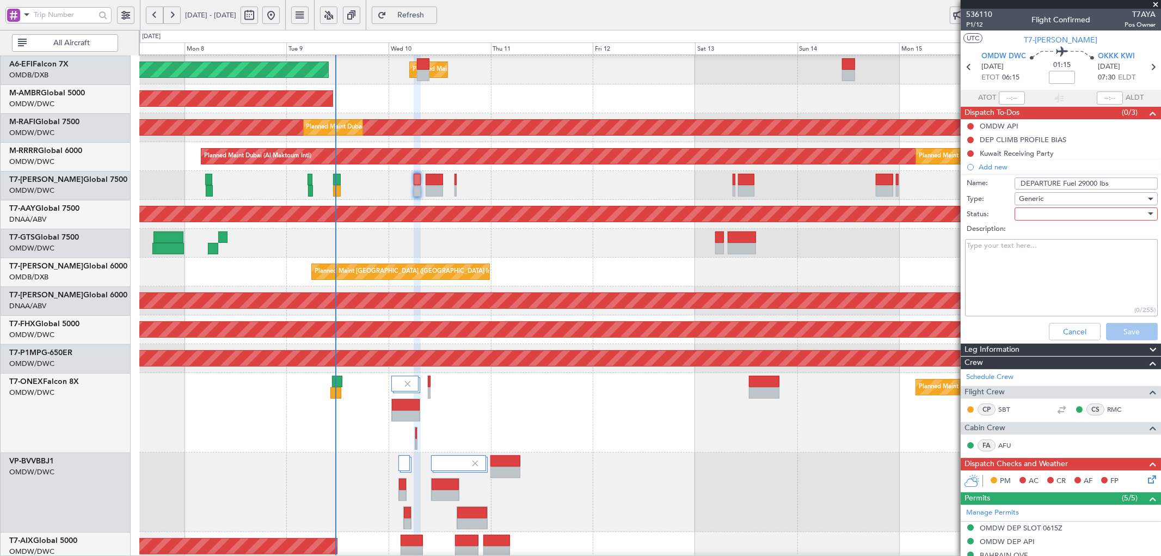
click at [1046, 212] on div at bounding box center [1082, 214] width 127 height 16
click at [1035, 235] on span "Not Started" at bounding box center [1081, 236] width 127 height 16
click at [1130, 333] on button "Save" at bounding box center [1132, 331] width 52 height 17
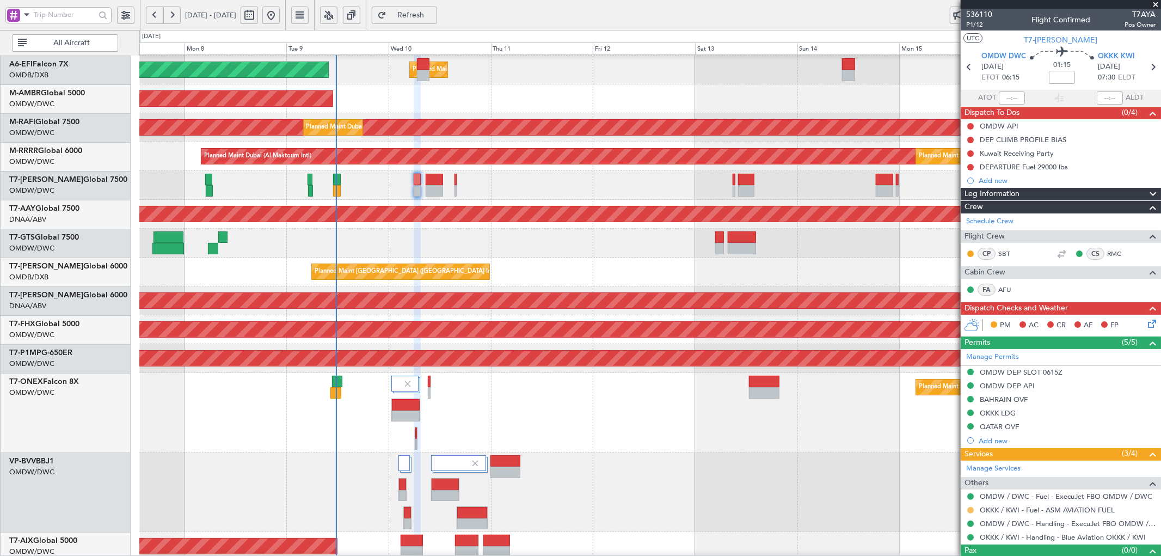
click at [972, 509] on button at bounding box center [971, 510] width 7 height 7
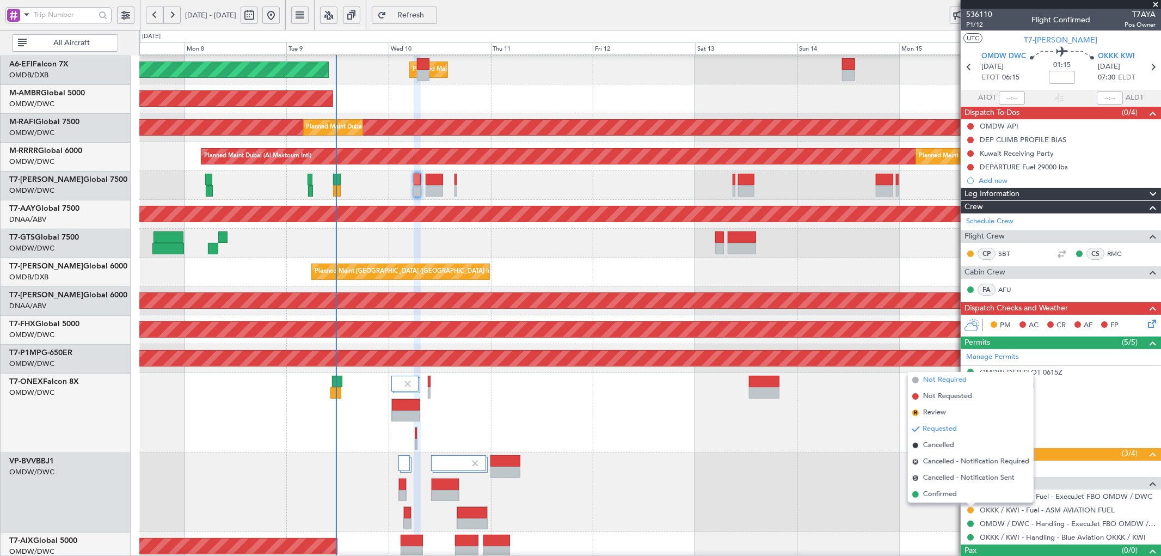
click at [943, 375] on span "Not Required" at bounding box center [946, 380] width 44 height 11
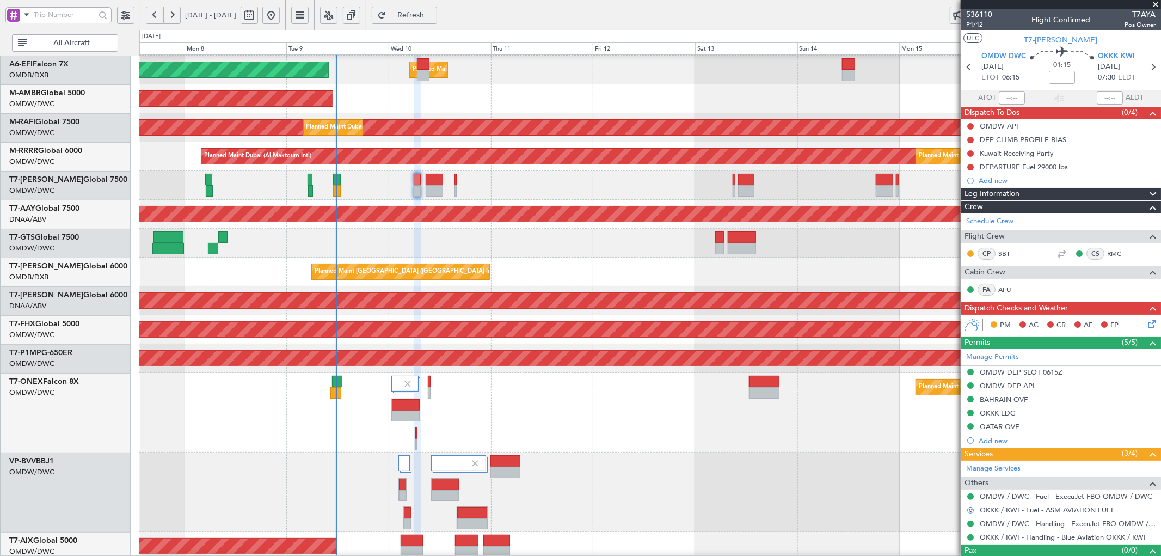
click at [821, 463] on div at bounding box center [650, 493] width 1022 height 80
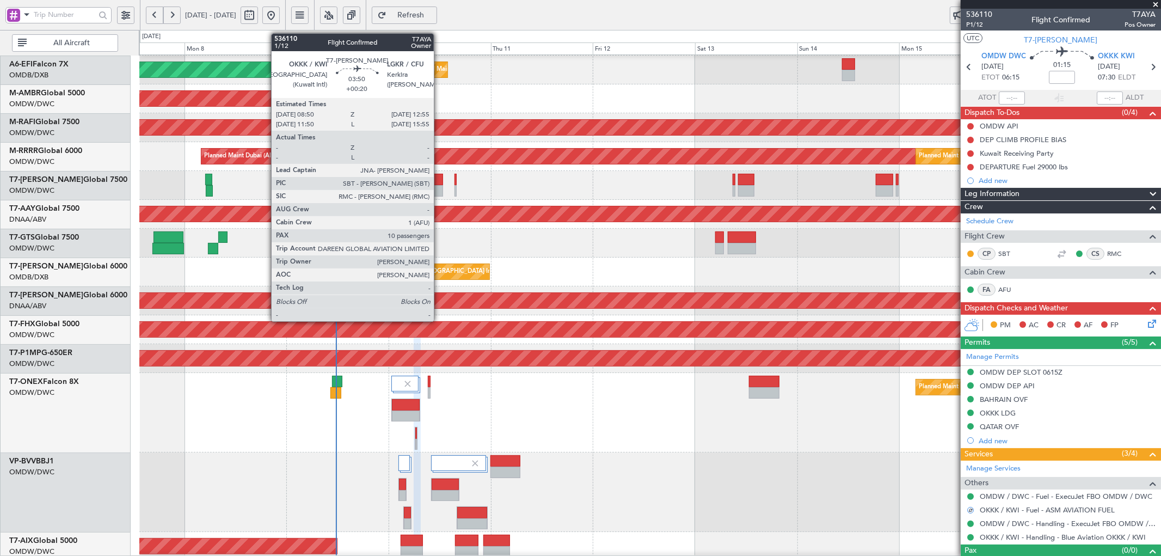
click at [439, 182] on div at bounding box center [434, 179] width 17 height 11
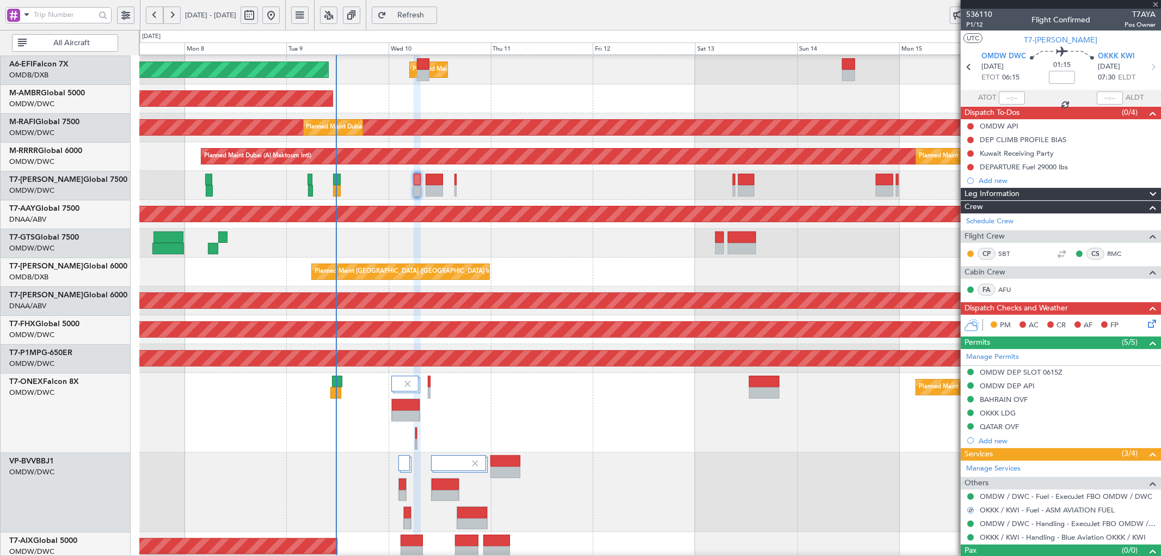
type input "+00:20"
type input "10"
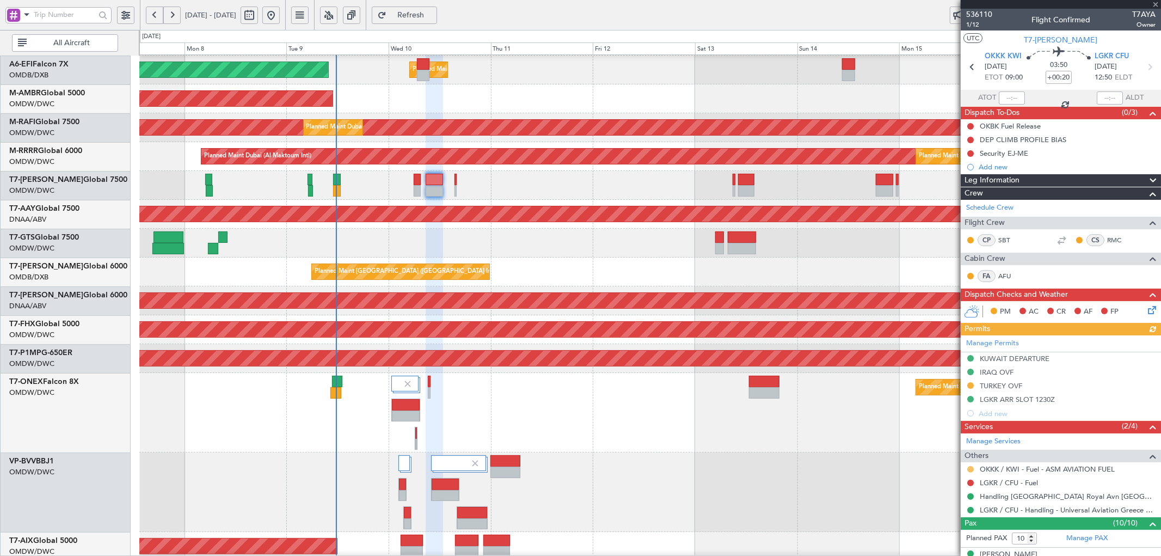
click at [971, 468] on button at bounding box center [971, 469] width 7 height 7
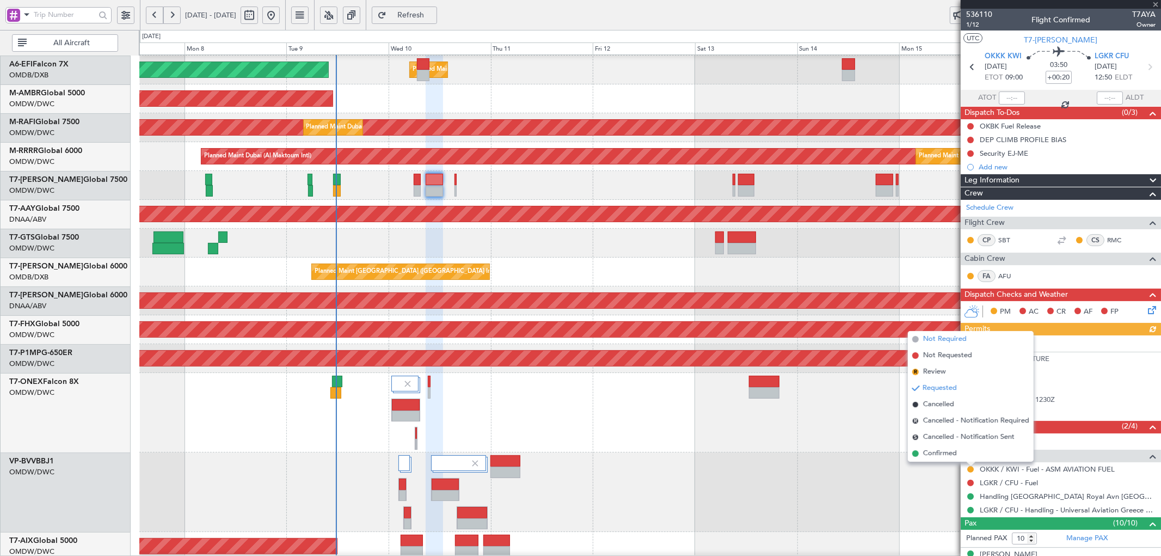
click at [937, 340] on span "Not Required" at bounding box center [946, 339] width 44 height 11
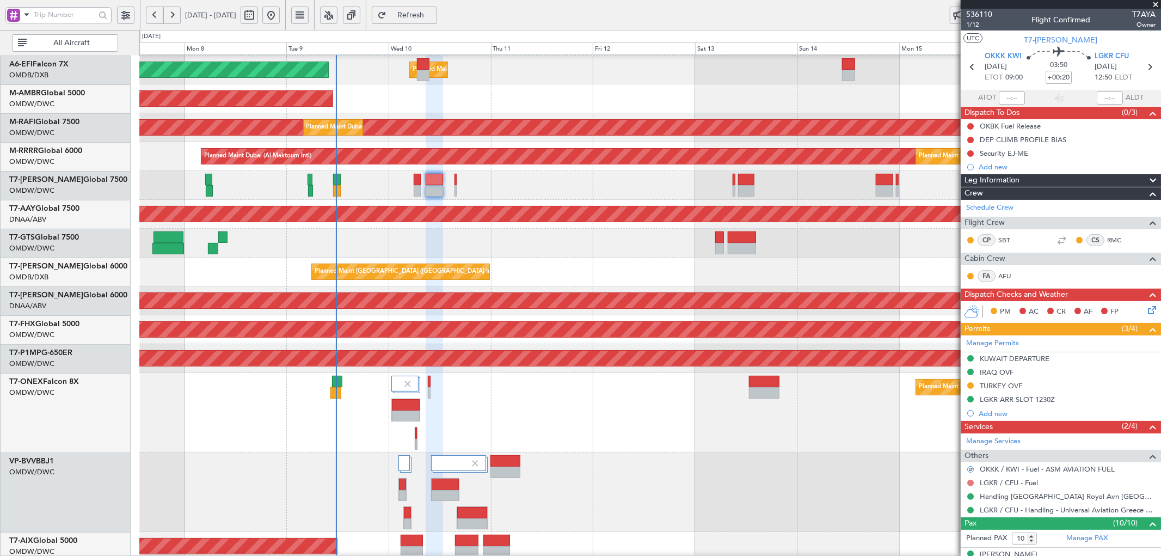
click at [971, 482] on button at bounding box center [971, 483] width 7 height 7
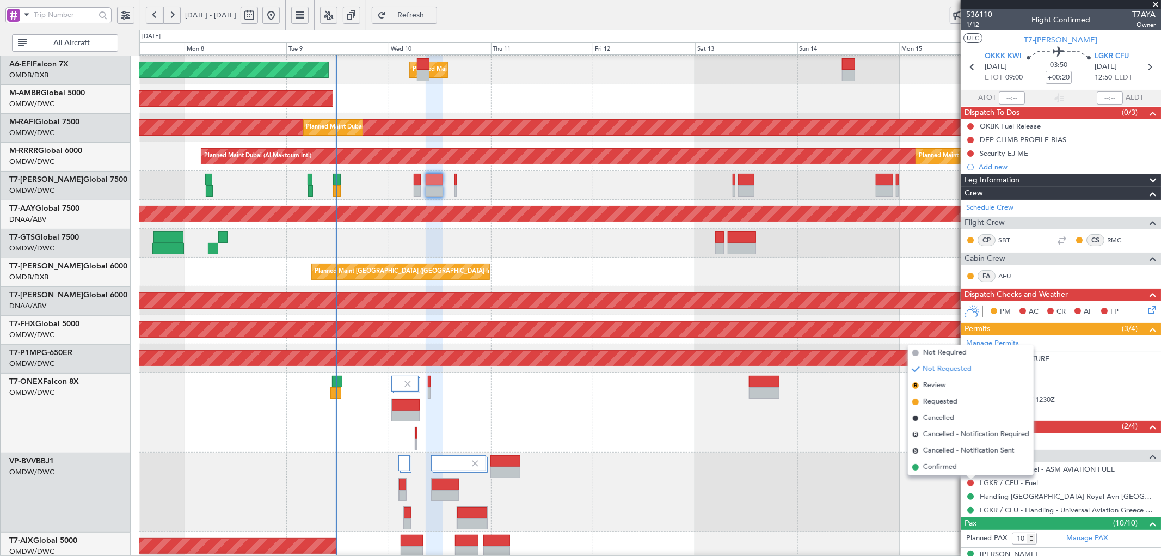
drag, startPoint x: 921, startPoint y: 352, endPoint x: 613, endPoint y: 221, distance: 335.5
click at [921, 352] on li "Not Required" at bounding box center [971, 353] width 126 height 16
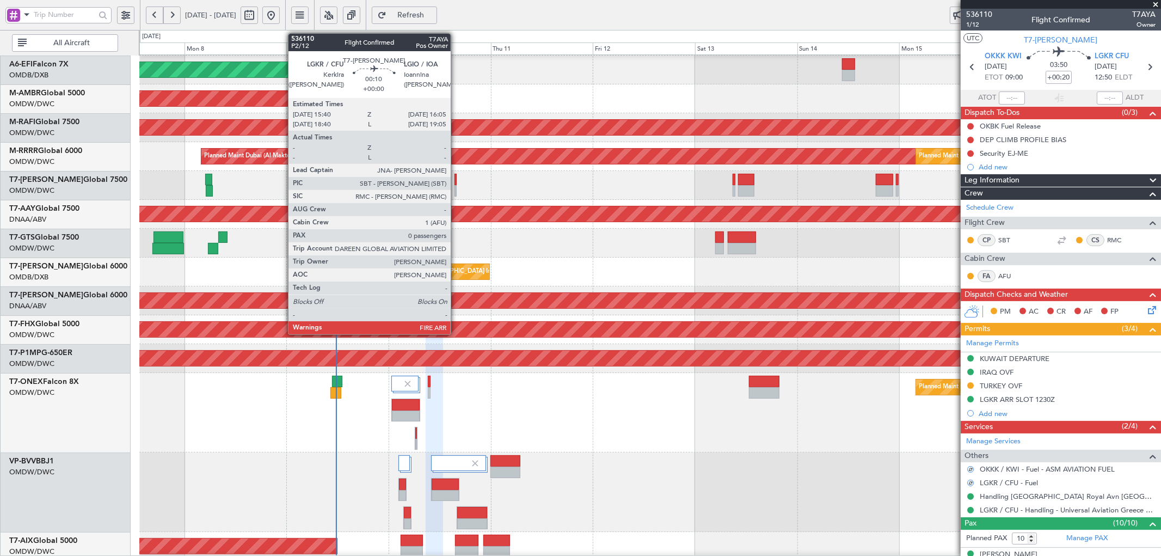
click at [456, 185] on div at bounding box center [456, 190] width 2 height 11
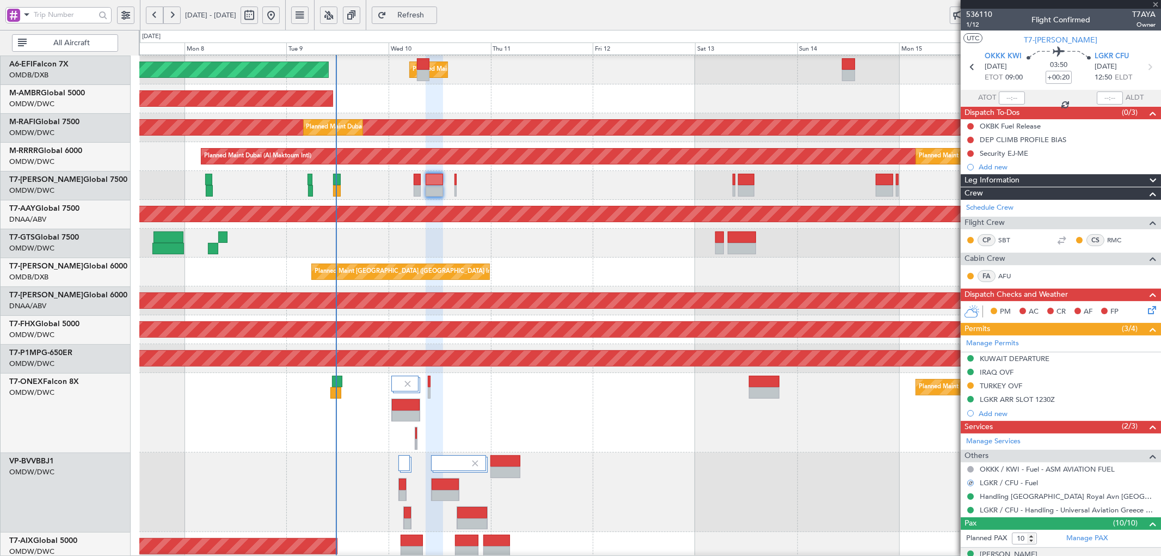
type input "0"
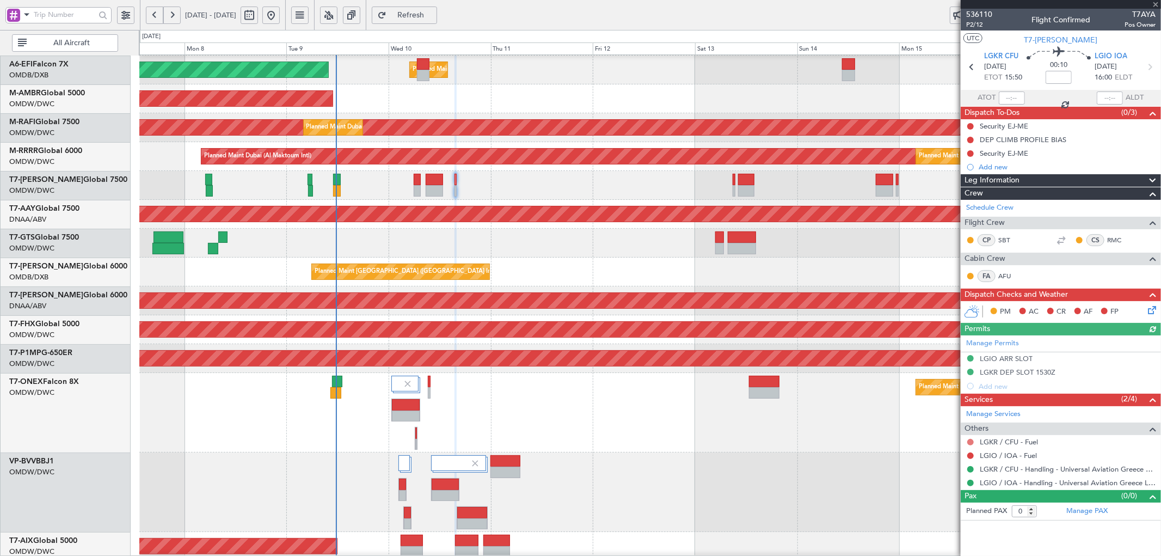
click at [970, 443] on button at bounding box center [971, 442] width 7 height 7
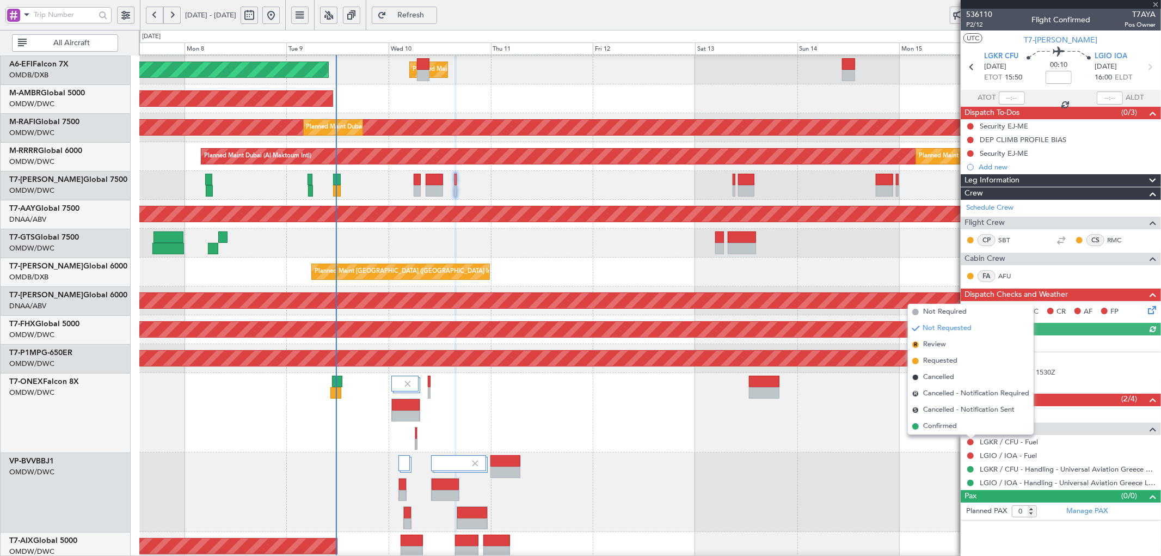
click at [943, 311] on span "Not Required" at bounding box center [946, 312] width 44 height 11
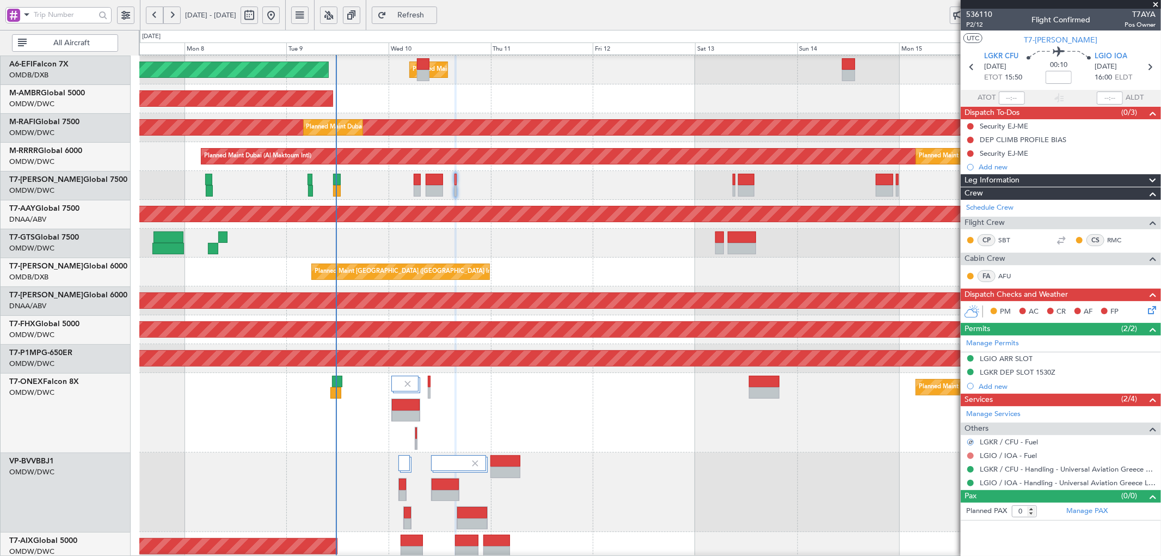
click at [970, 454] on button at bounding box center [971, 456] width 7 height 7
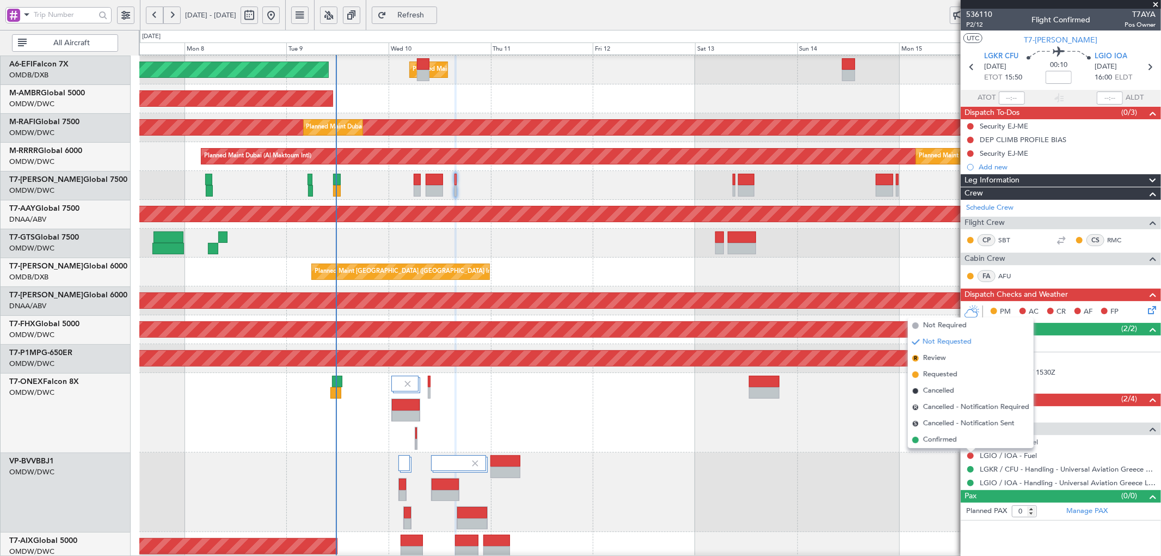
click at [934, 328] on span "Not Required" at bounding box center [946, 325] width 44 height 11
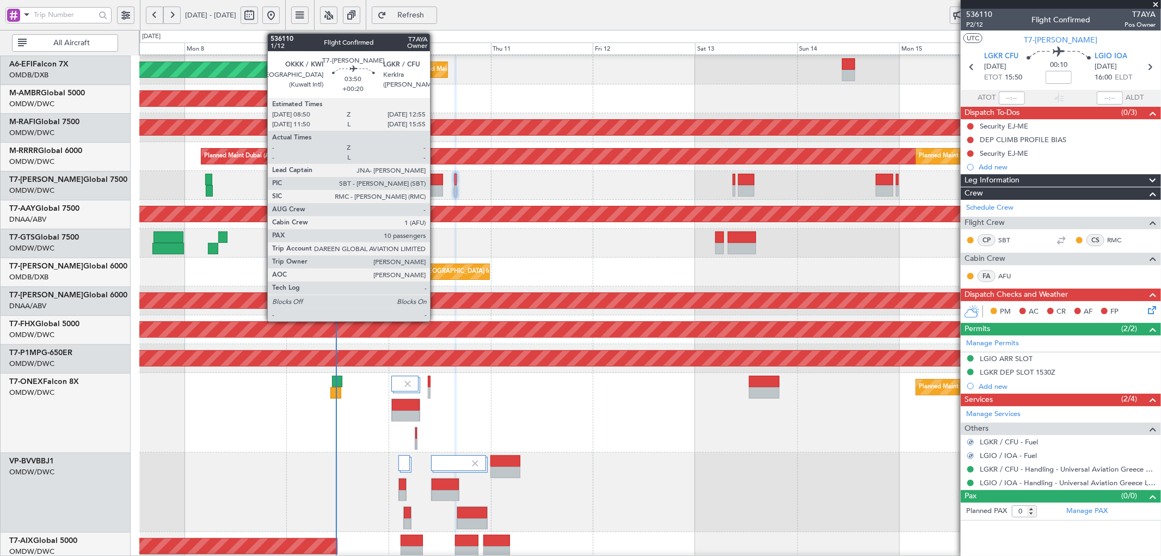
click at [436, 183] on div at bounding box center [434, 179] width 17 height 11
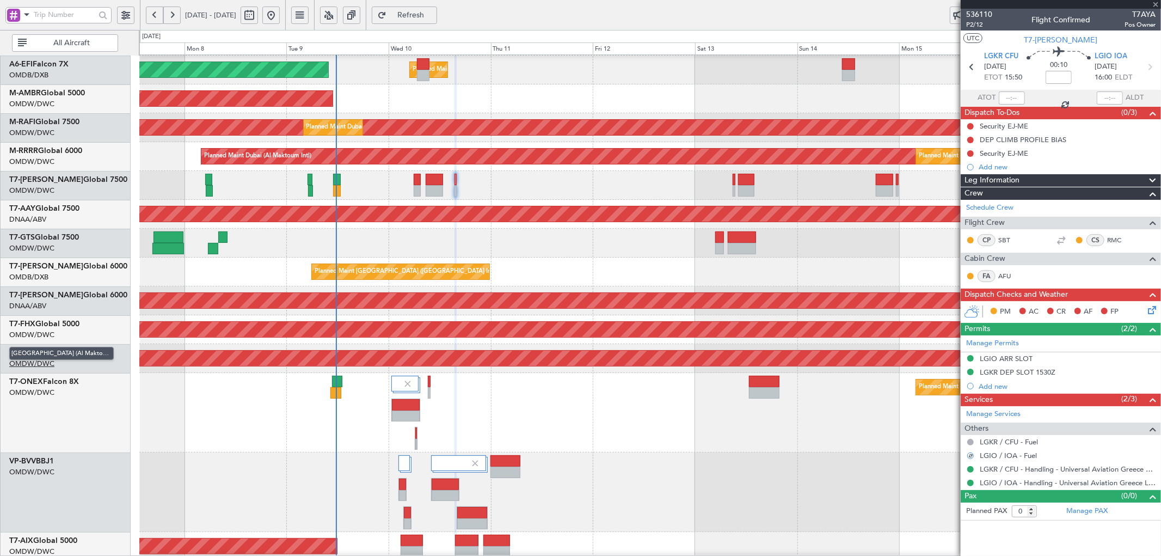
type input "+00:20"
type input "10"
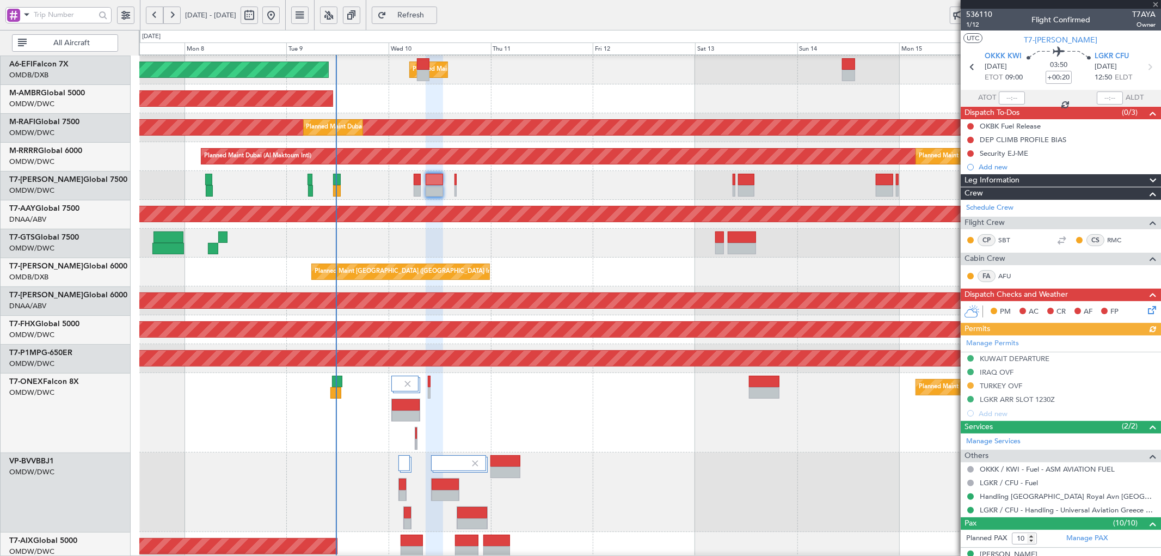
click at [1013, 382] on div "Manage Permits [GEOGRAPHIC_DATA] DEPARTURE [GEOGRAPHIC_DATA] OVF [GEOGRAPHIC_DA…" at bounding box center [1061, 377] width 200 height 85
click at [1006, 381] on div "Manage Permits [GEOGRAPHIC_DATA] DEPARTURE [GEOGRAPHIC_DATA] OVF [GEOGRAPHIC_DA…" at bounding box center [1061, 377] width 200 height 85
click at [1008, 384] on div "TURKEY OVF" at bounding box center [1001, 385] width 42 height 9
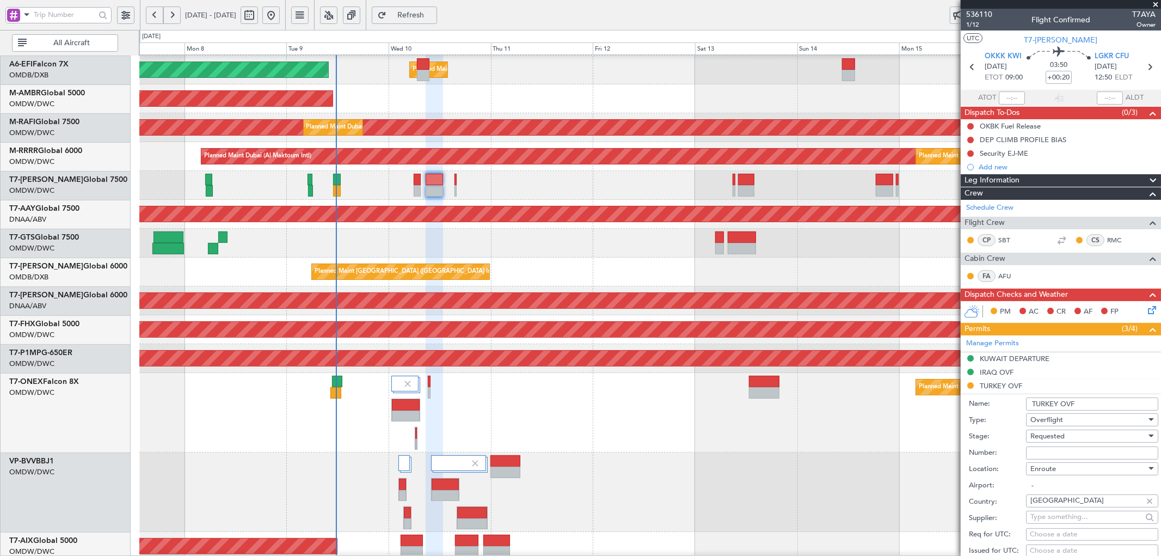
click at [1082, 454] on input "Number:" at bounding box center [1092, 453] width 132 height 13
type input "APPROVED ECAC BUSINES FLT"
click at [1065, 437] on span "Requested" at bounding box center [1048, 436] width 34 height 10
click at [1049, 521] on span "Received OK" at bounding box center [1087, 524] width 113 height 16
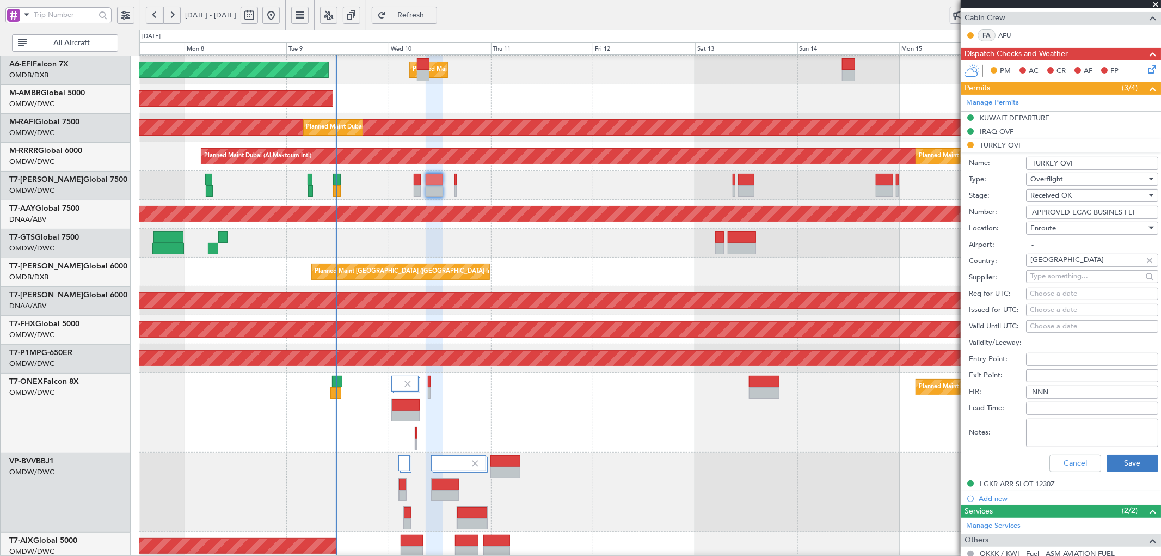
scroll to position [242, 0]
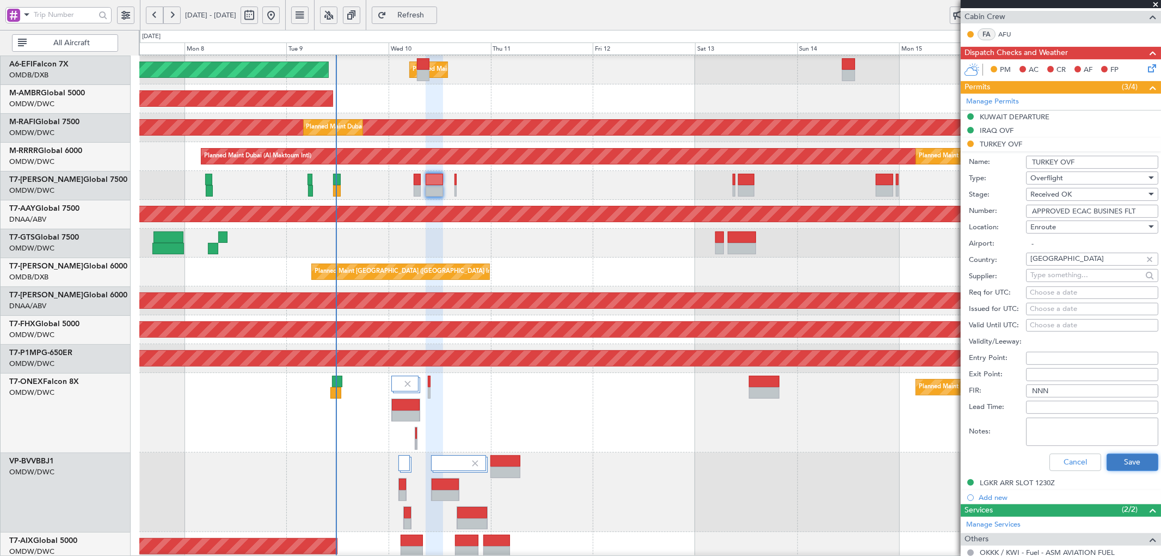
click at [1129, 469] on button "Save" at bounding box center [1133, 462] width 52 height 17
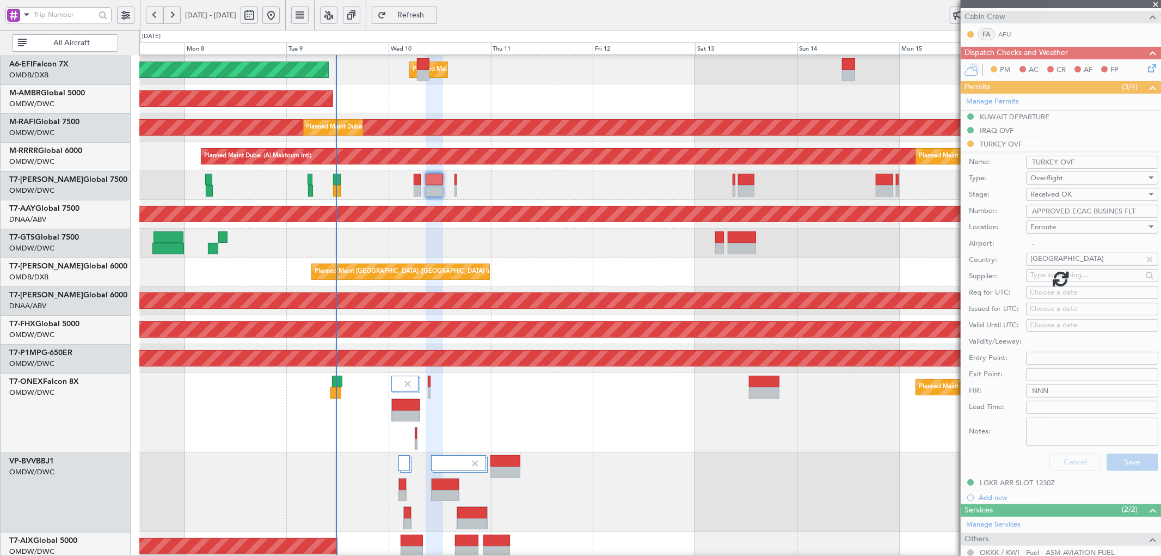
click at [464, 494] on div at bounding box center [650, 493] width 1022 height 80
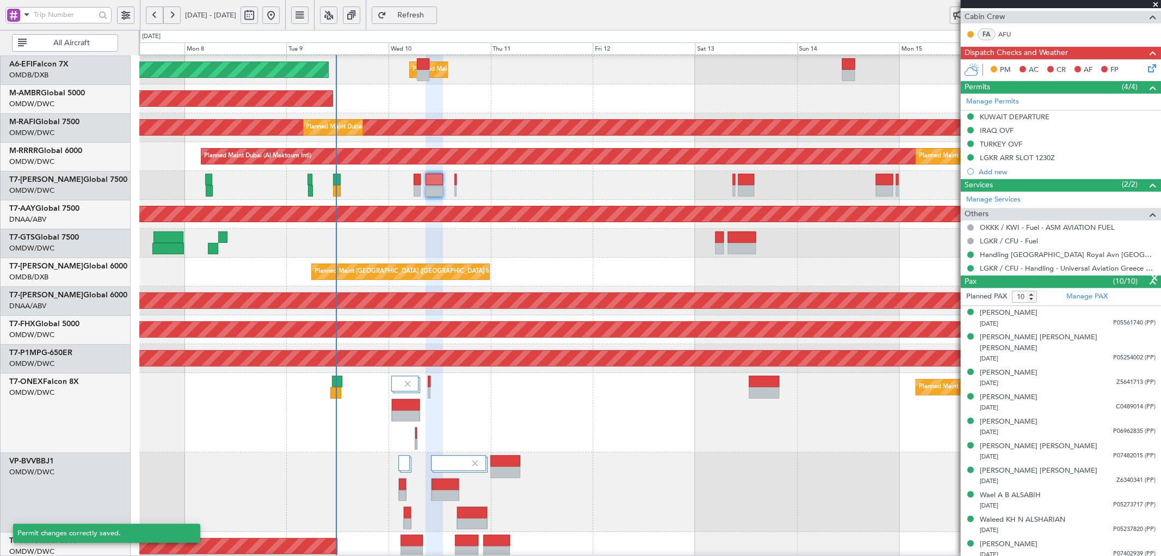
scroll to position [236, 0]
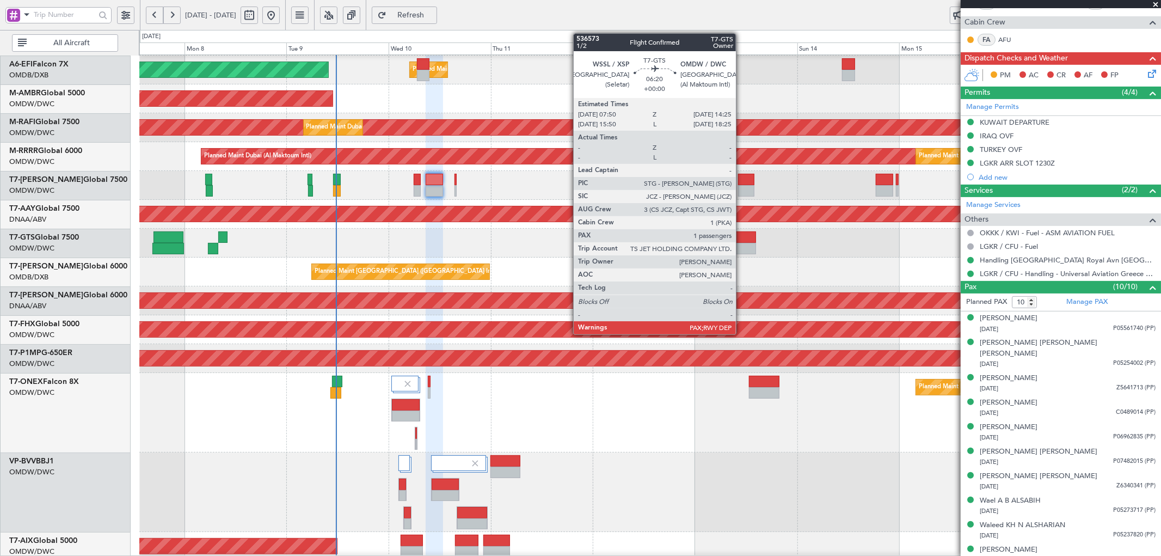
click at [743, 236] on div at bounding box center [742, 236] width 28 height 11
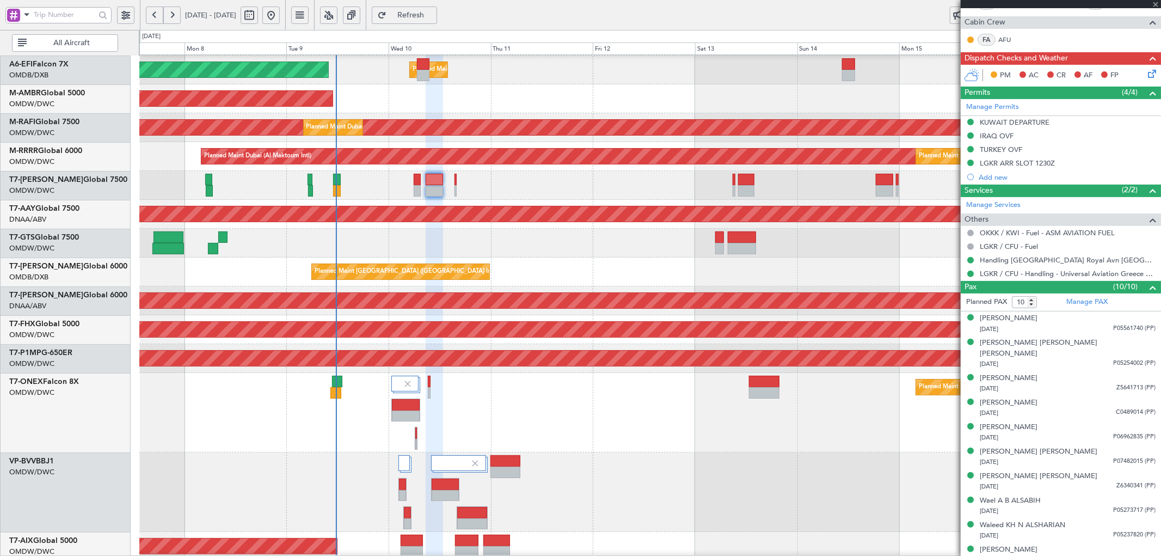
type input "2"
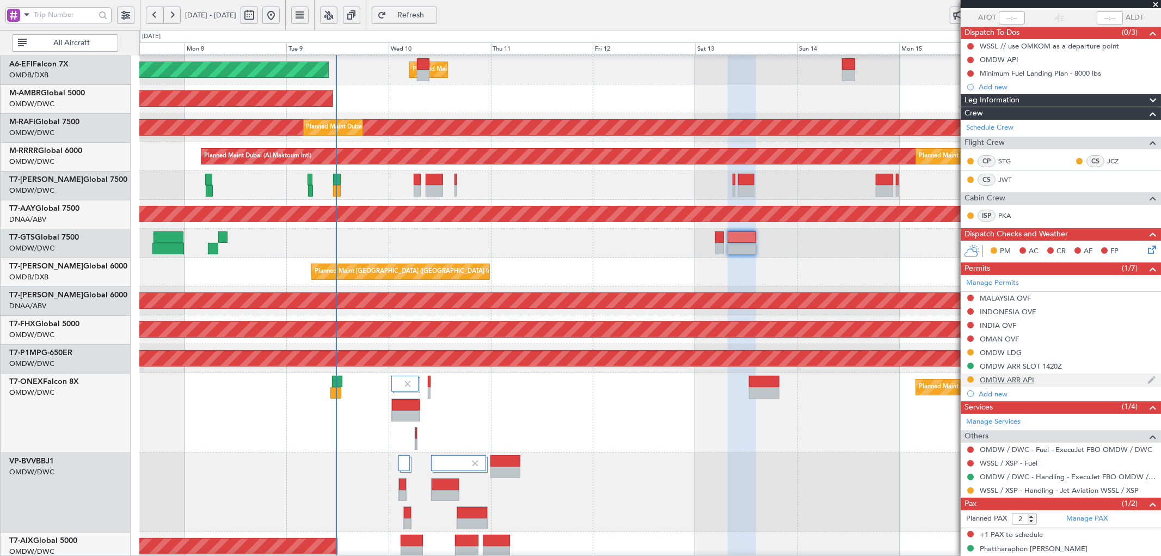
scroll to position [0, 0]
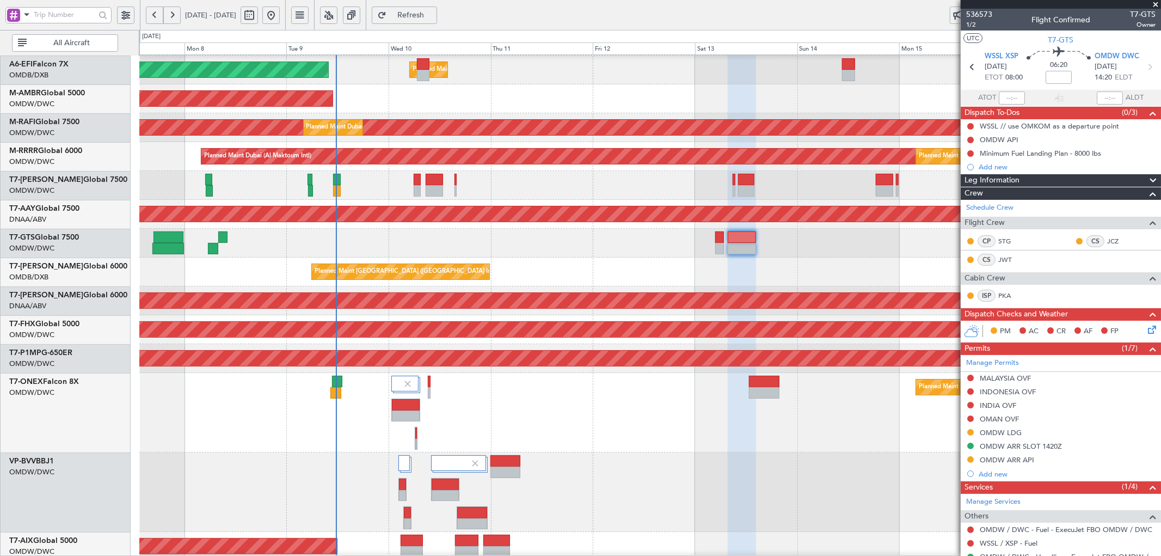
click at [971, 164] on div "Not Started" at bounding box center [971, 164] width 0 height 0
click at [1000, 166] on div "Add new" at bounding box center [1067, 166] width 177 height 9
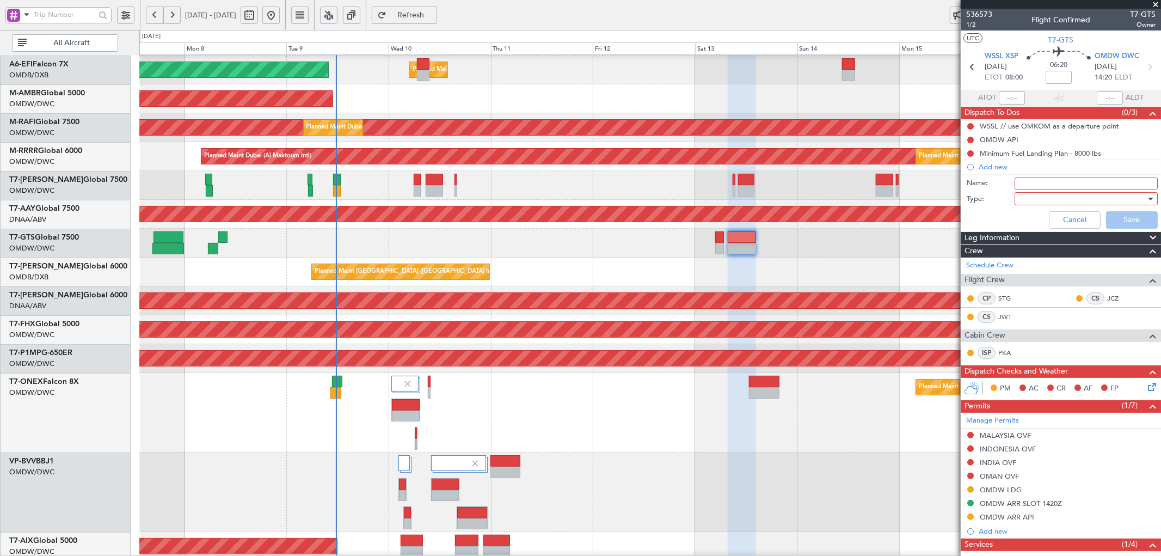
click at [1060, 187] on input "Name:" at bounding box center [1086, 184] width 143 height 12
click at [1123, 183] on input "[PERSON_NAME] will exit [GEOGRAPHIC_DATA] as cre" at bounding box center [1086, 184] width 143 height 12
drag, startPoint x: 1128, startPoint y: 181, endPoint x: 1161, endPoint y: 169, distance: 34.8
click at [1130, 181] on input "[PERSON_NAME] will exit [GEOGRAPHIC_DATA] as crew and enter [GEOGRAPHIC_DATA] a…" at bounding box center [1086, 184] width 143 height 12
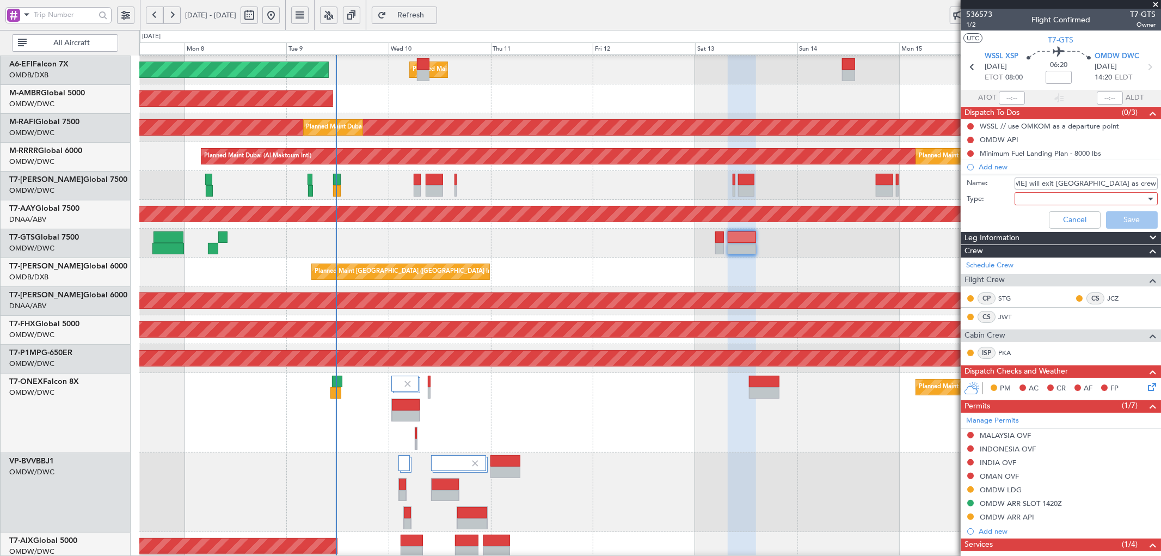
scroll to position [0, 50]
type input "[PERSON_NAME] will exit [GEOGRAPHIC_DATA] as crew and enter [GEOGRAPHIC_DATA] a…"
click at [1028, 198] on div at bounding box center [1082, 199] width 127 height 16
click at [1027, 220] on span "Generic" at bounding box center [1081, 221] width 127 height 16
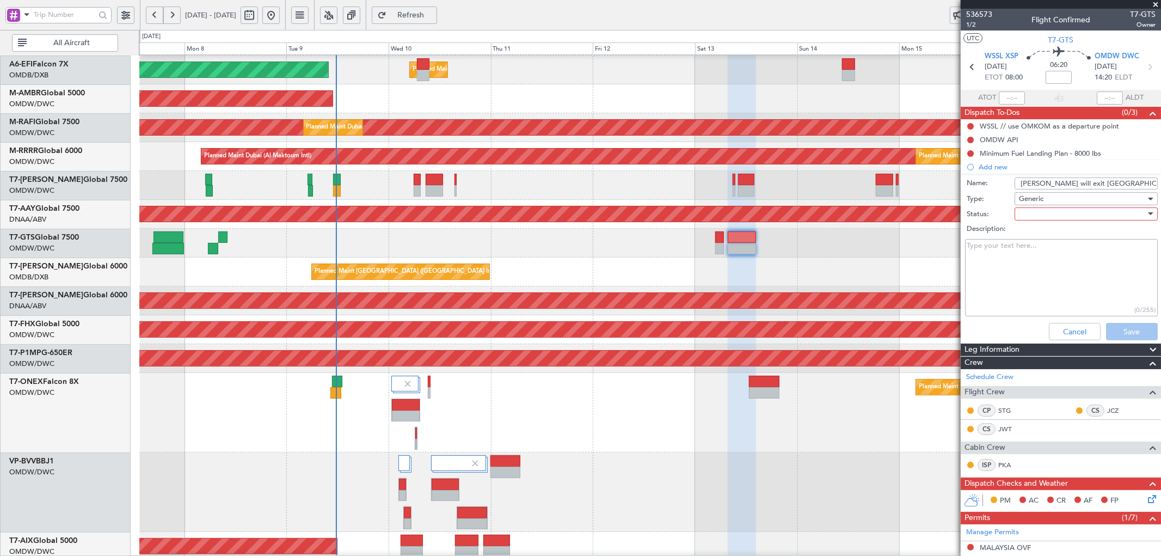
click at [1035, 209] on div at bounding box center [1082, 214] width 127 height 16
click at [1029, 230] on span "Not Started" at bounding box center [1081, 236] width 127 height 16
drag, startPoint x: 1113, startPoint y: 330, endPoint x: 1072, endPoint y: 336, distance: 41.8
click at [1114, 330] on button "Save" at bounding box center [1132, 331] width 52 height 17
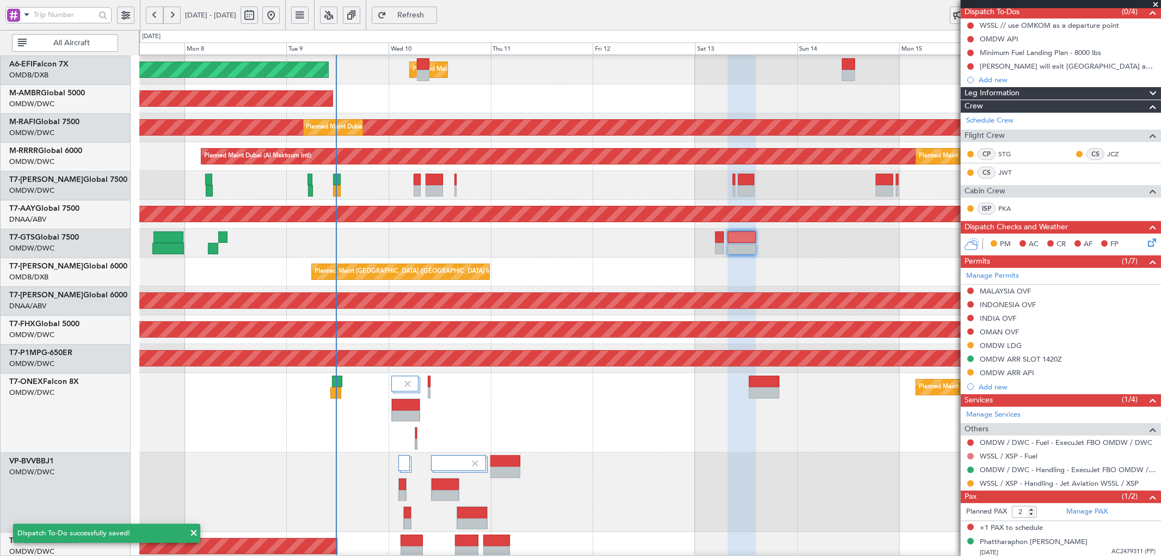
scroll to position [104, 0]
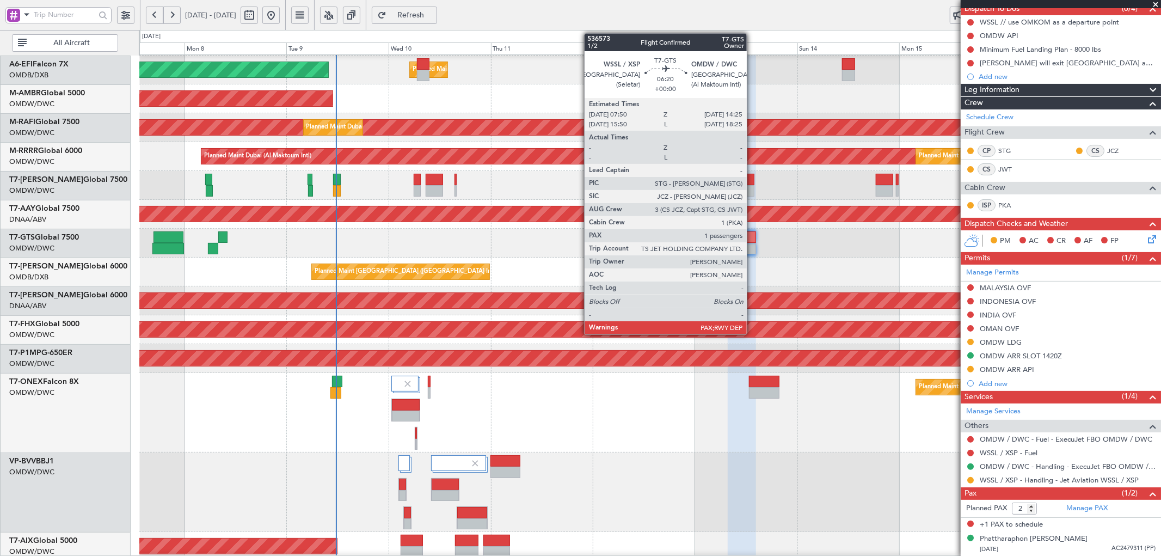
click at [753, 237] on div at bounding box center [742, 236] width 28 height 11
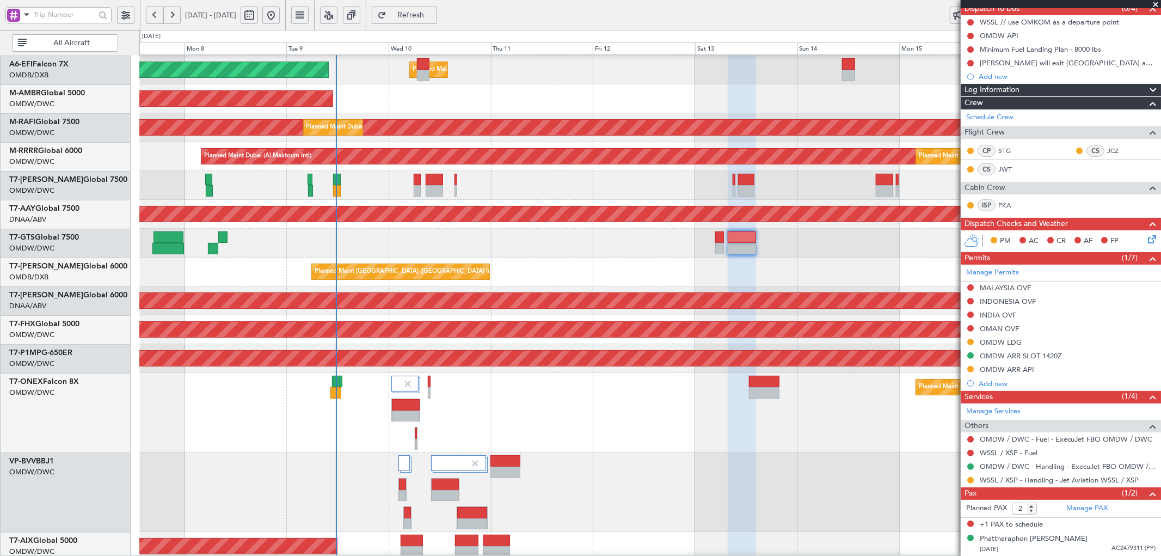
click at [434, 20] on button "Refresh" at bounding box center [404, 15] width 65 height 17
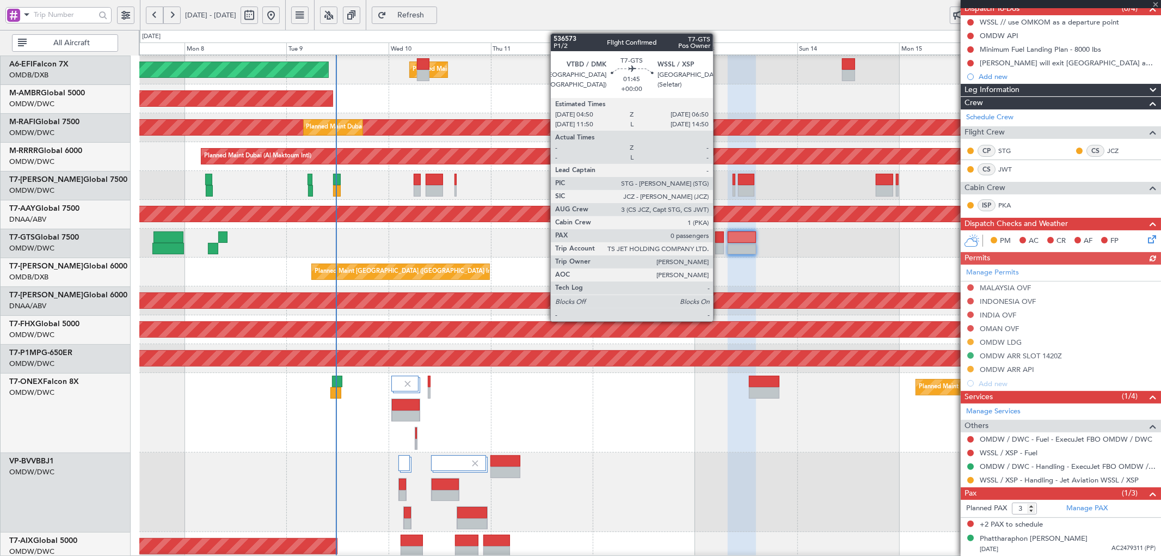
click at [718, 236] on div at bounding box center [720, 236] width 9 height 11
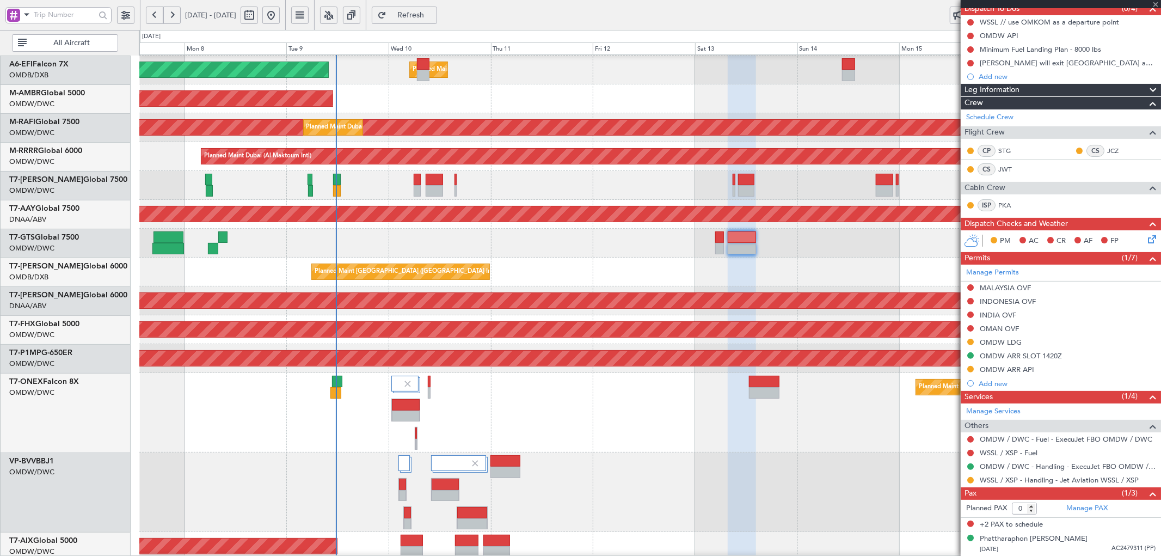
scroll to position [0, 0]
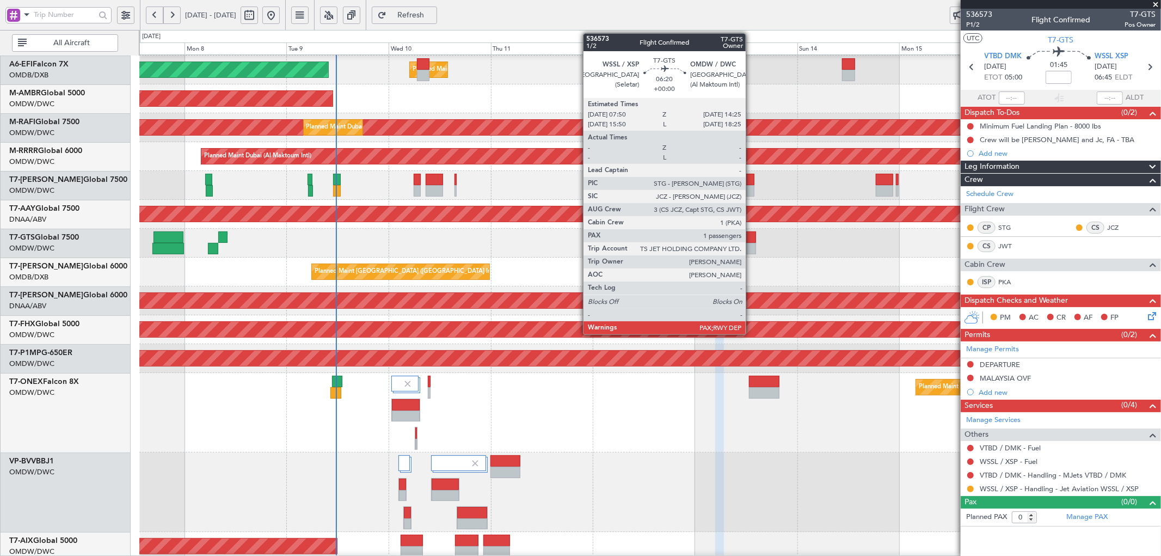
click at [750, 237] on div at bounding box center [742, 236] width 28 height 11
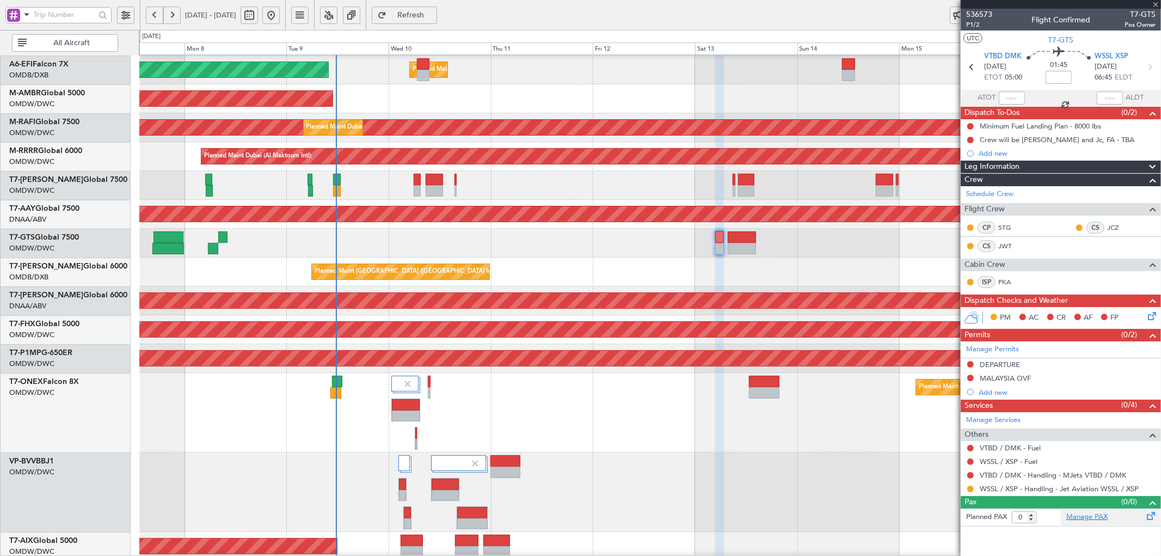
type input "3"
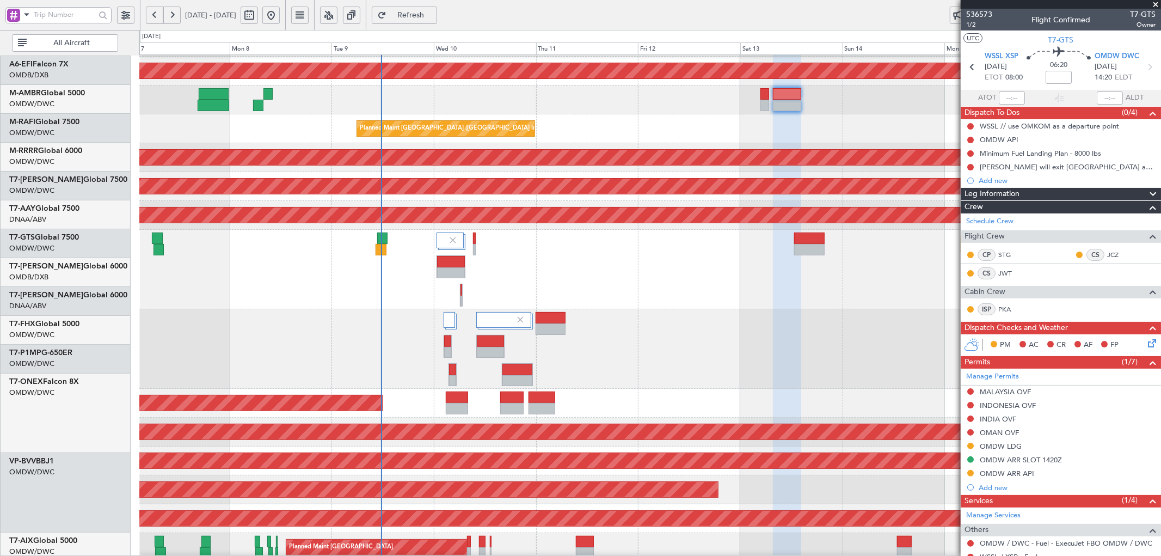
scroll to position [235, 0]
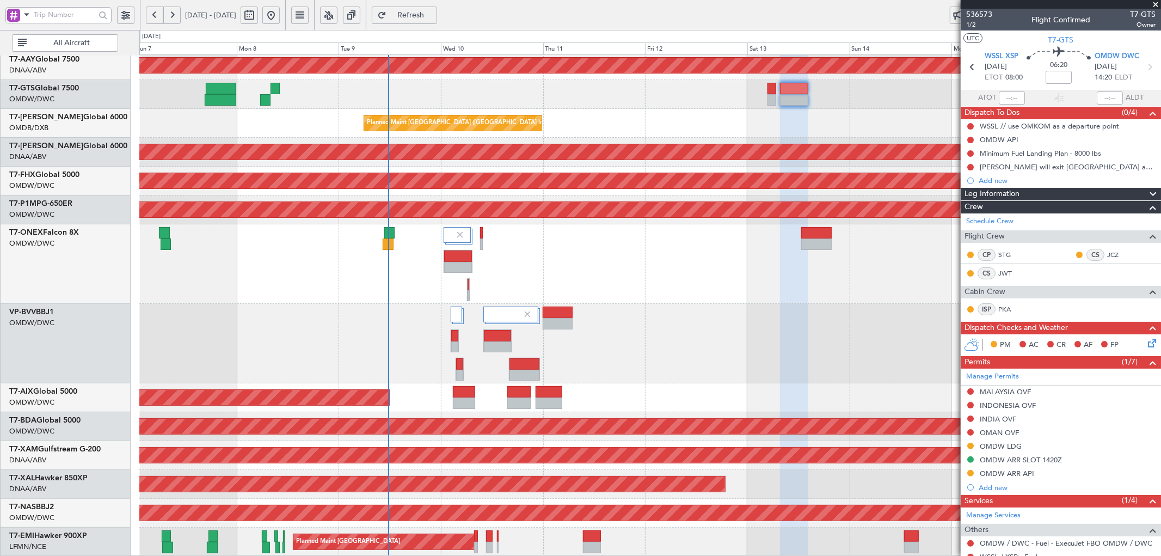
click at [240, 280] on div "Unplanned Maint [GEOGRAPHIC_DATA] (Al Maktoum Intl) Unplanned Maint [GEOGRAPHIC…" at bounding box center [650, 188] width 1022 height 736
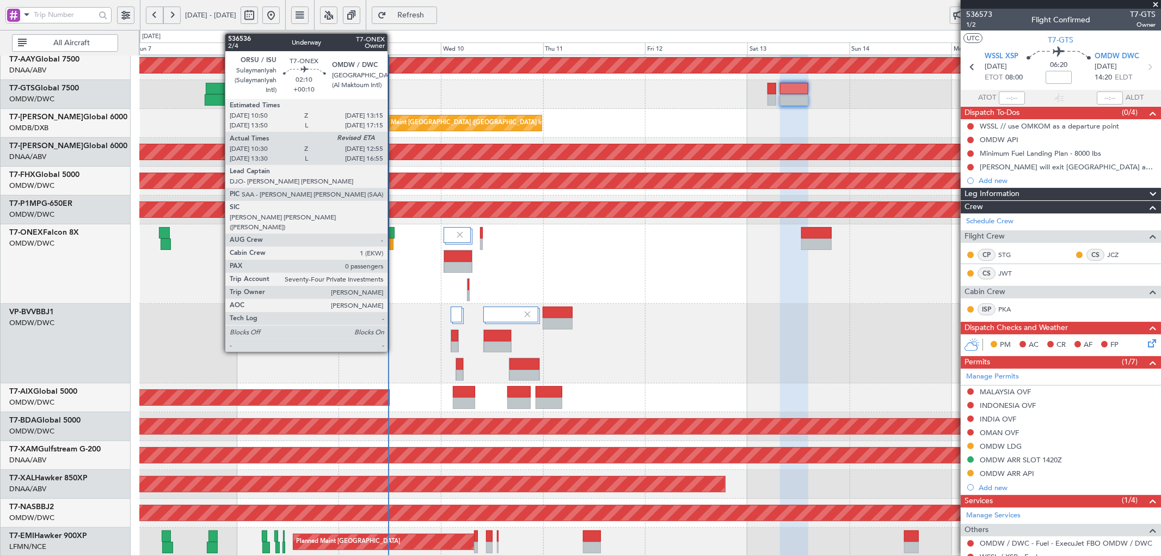
click at [393, 243] on div at bounding box center [388, 244] width 10 height 11
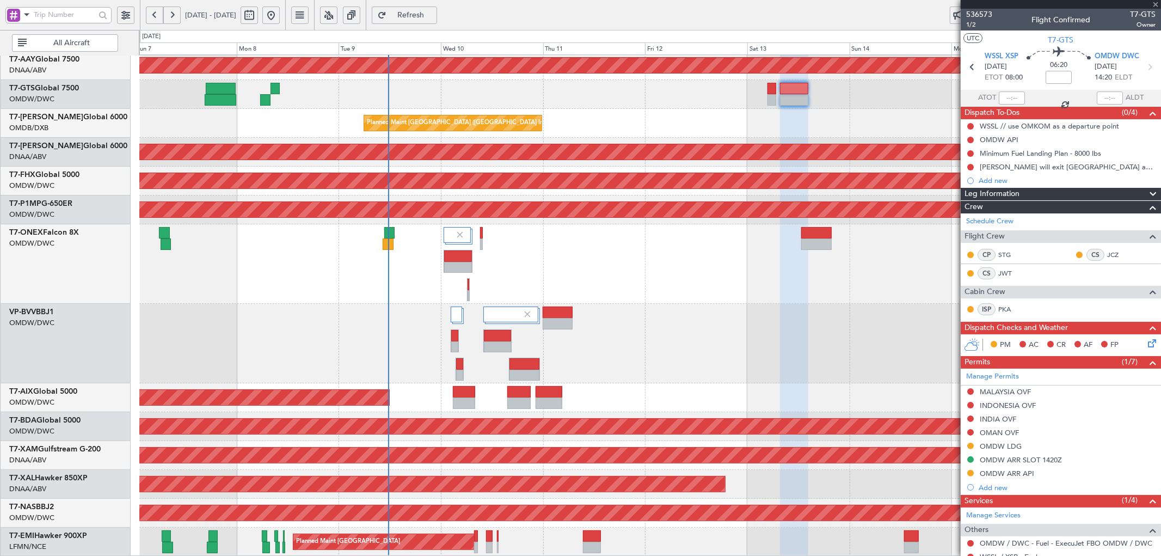
type input "+00:10"
type input "10:40"
type input "0"
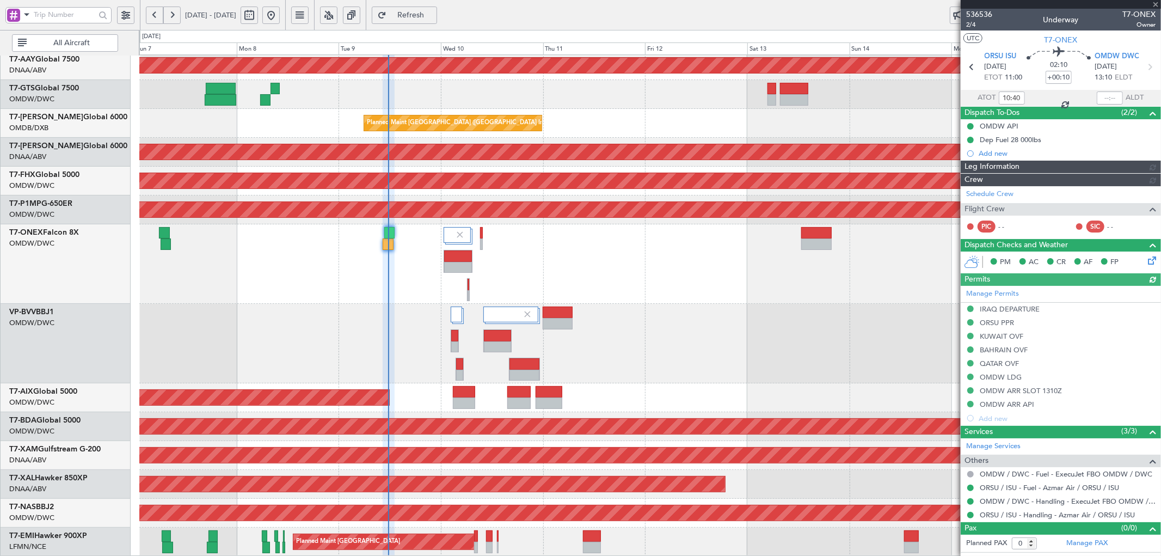
type input "[PERSON_NAME] (ANI)"
type input "7248"
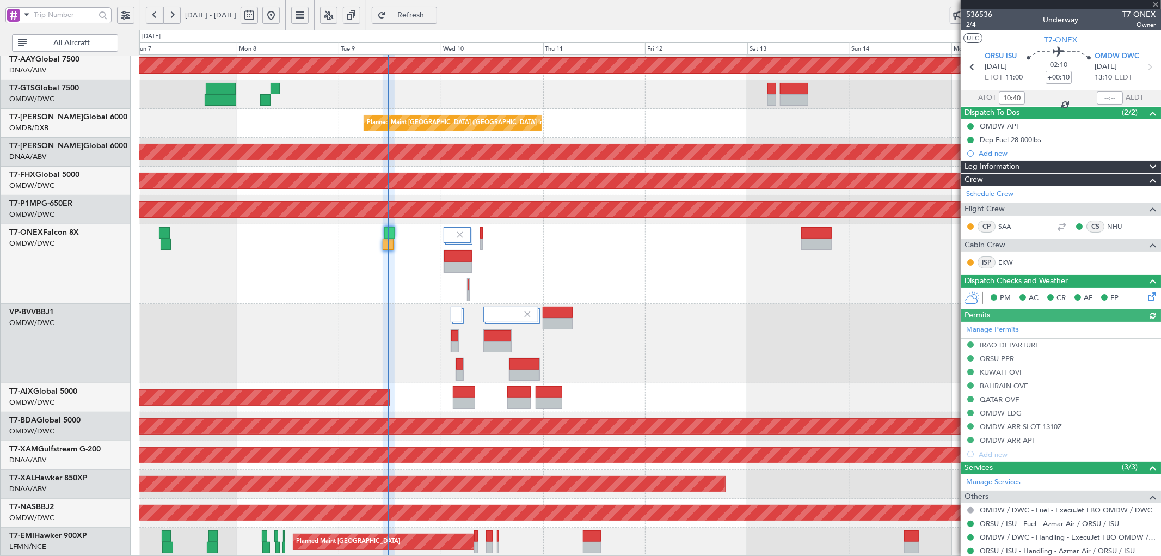
scroll to position [33, 0]
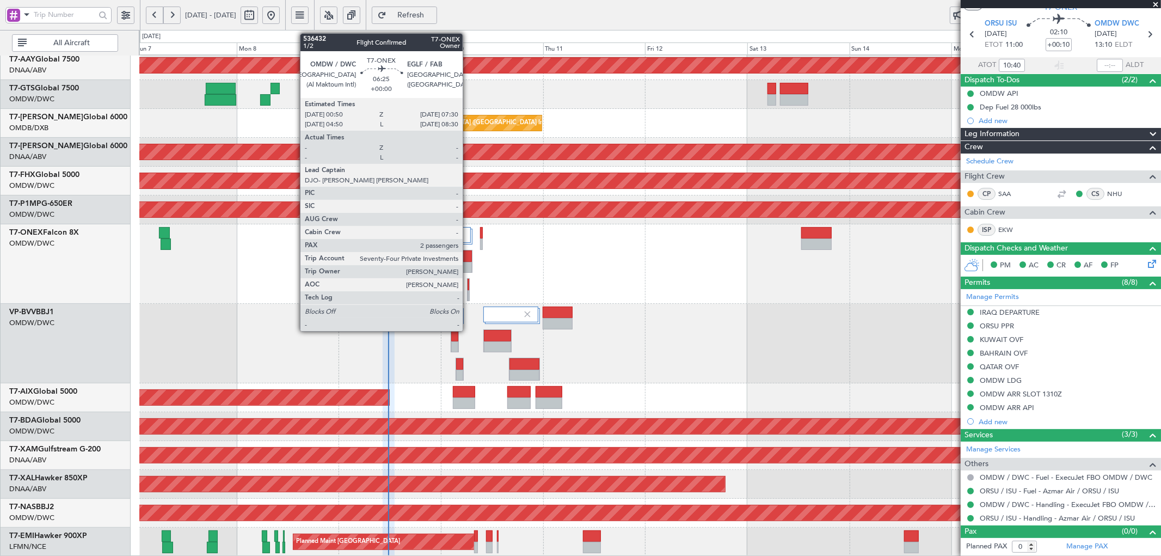
click at [468, 252] on div at bounding box center [458, 255] width 28 height 11
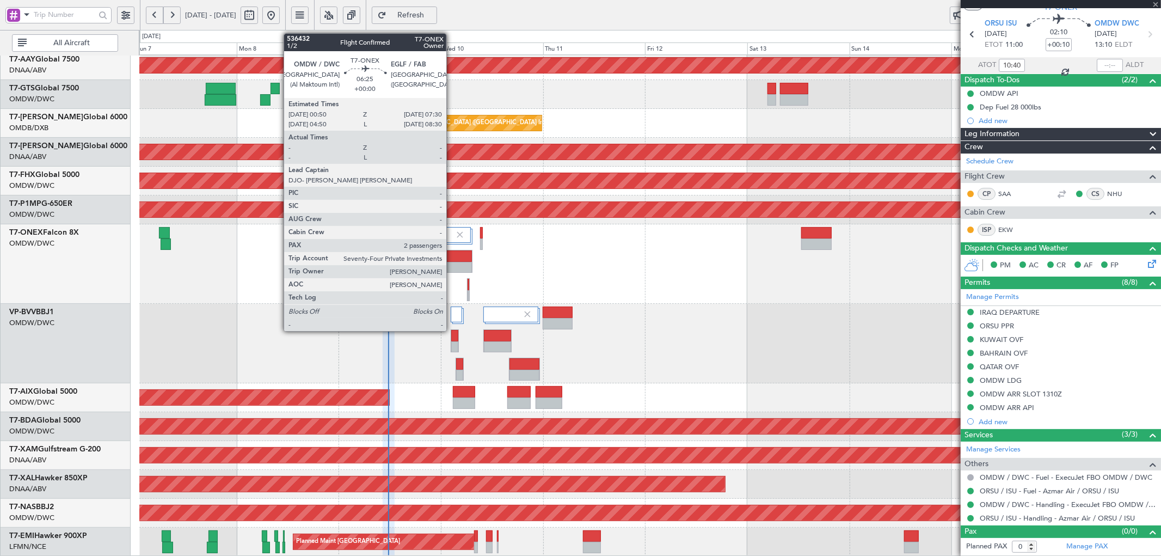
type input "2"
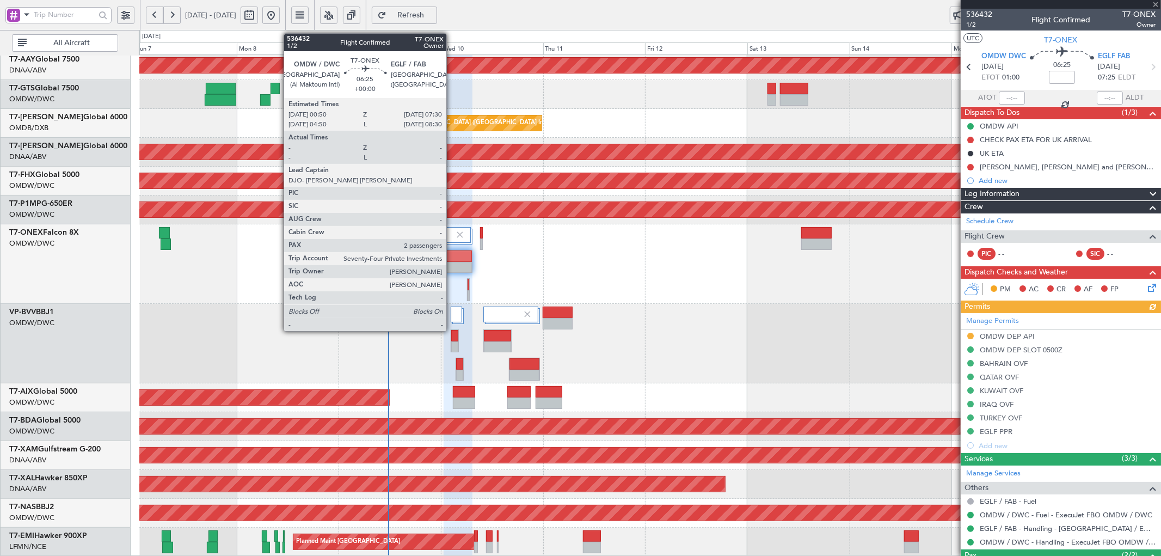
click at [452, 265] on div at bounding box center [458, 267] width 28 height 11
click at [452, 264] on div at bounding box center [458, 267] width 28 height 11
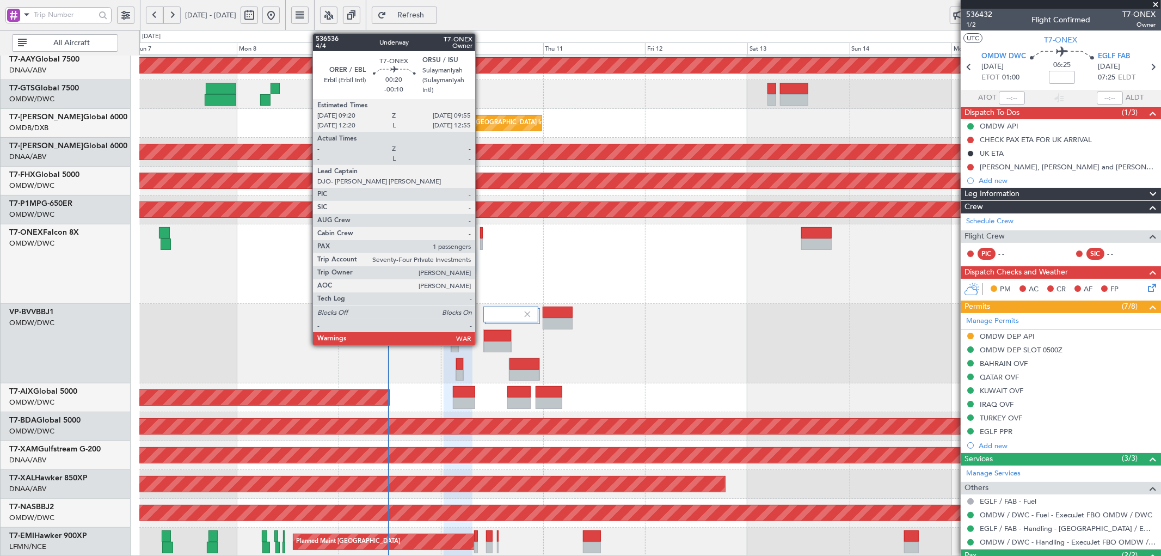
click at [481, 241] on div at bounding box center [481, 244] width 3 height 11
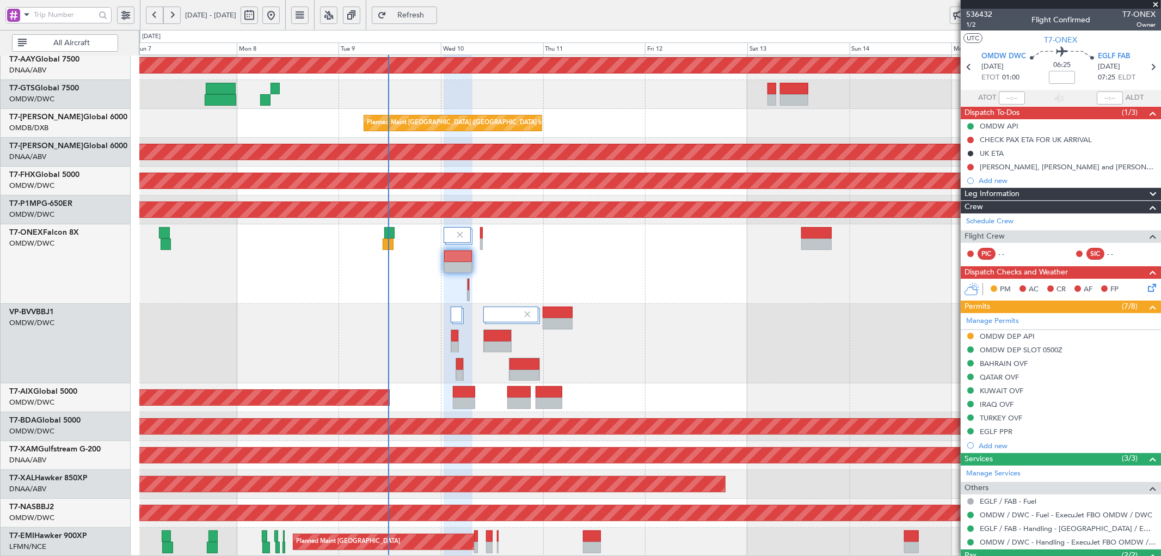
click at [437, 7] on button "Refresh" at bounding box center [404, 15] width 65 height 17
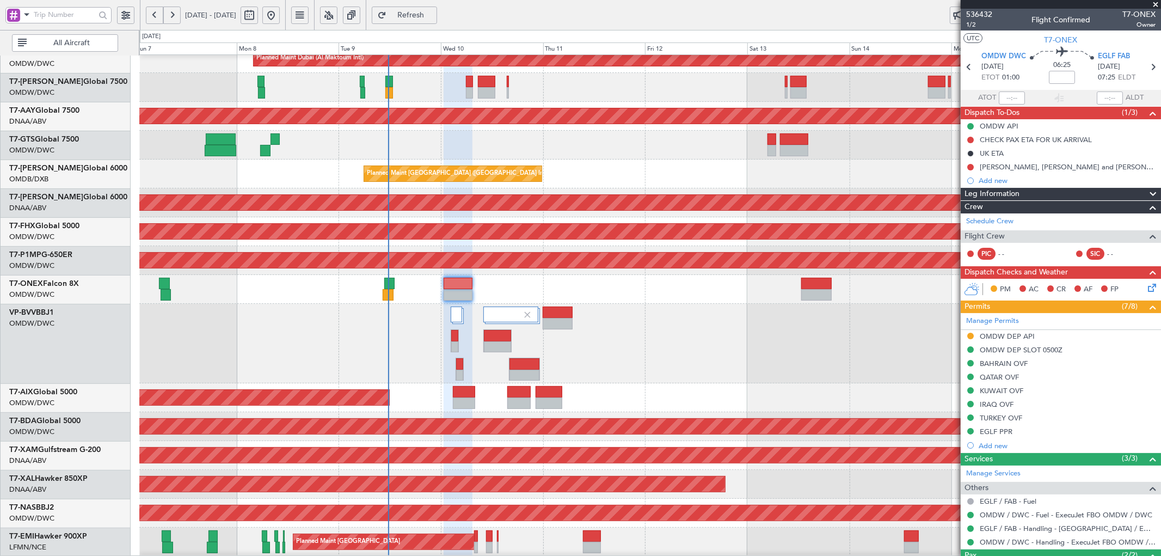
click at [433, 11] on span "Refresh" at bounding box center [411, 15] width 45 height 8
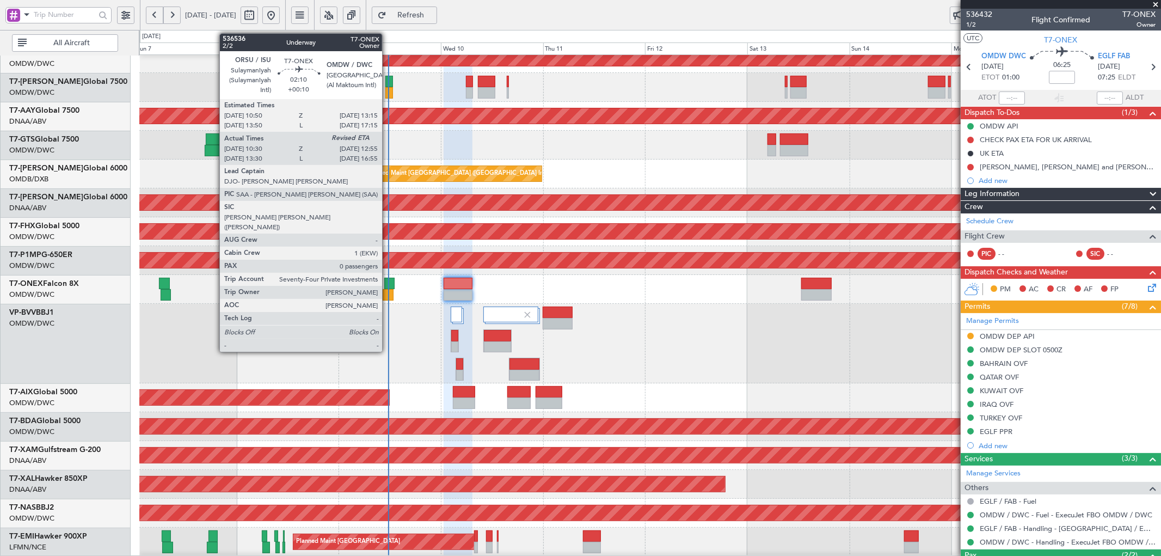
click at [388, 286] on div at bounding box center [389, 283] width 10 height 11
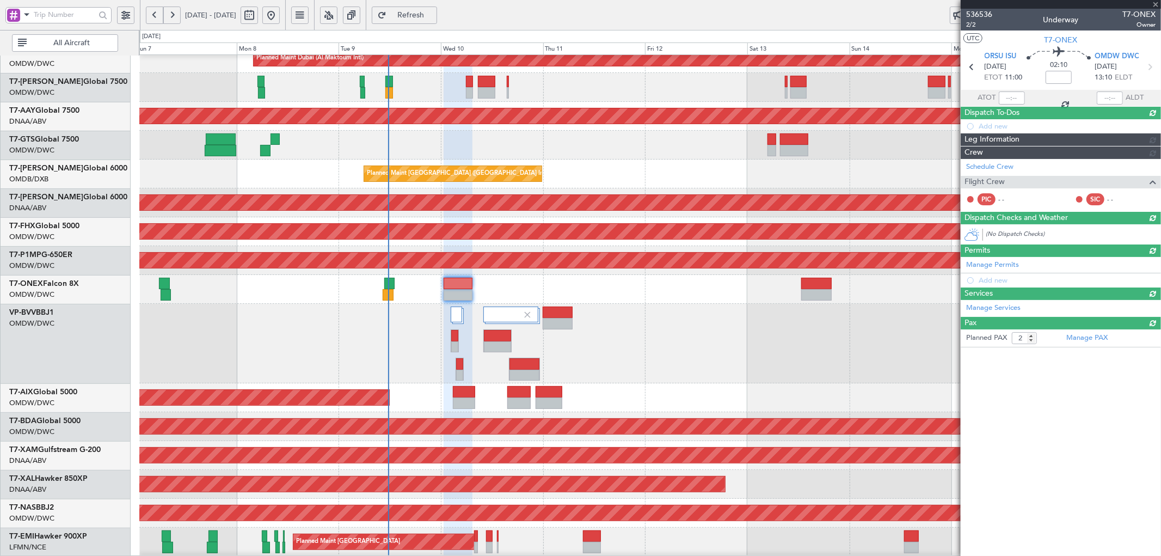
type input "+00:10"
type input "10:40"
type input "0"
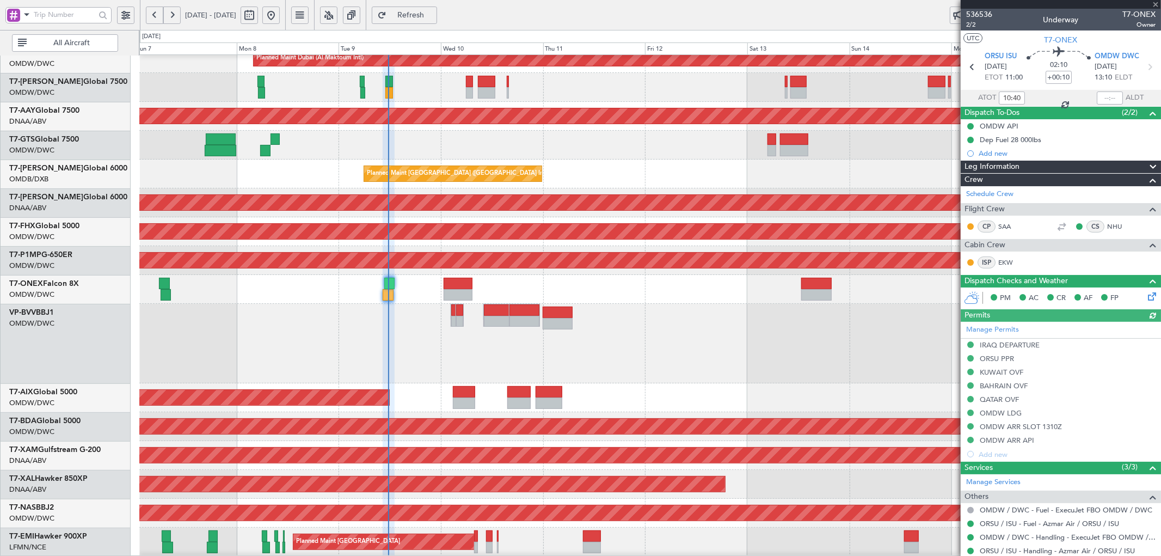
type input "[PERSON_NAME] (ANI)"
type input "7248"
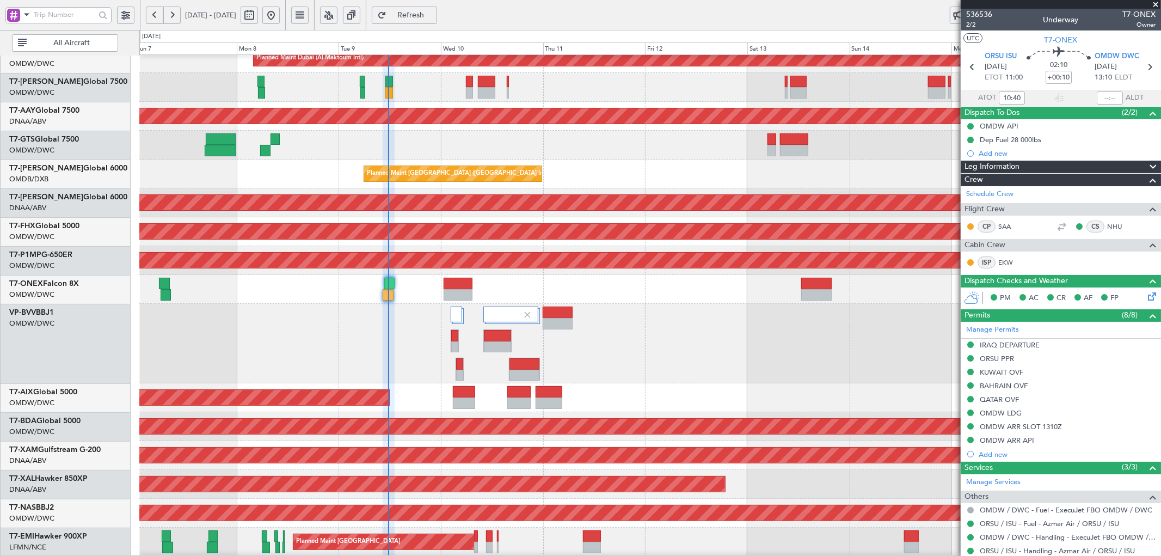
click at [433, 18] on span "Refresh" at bounding box center [411, 15] width 45 height 8
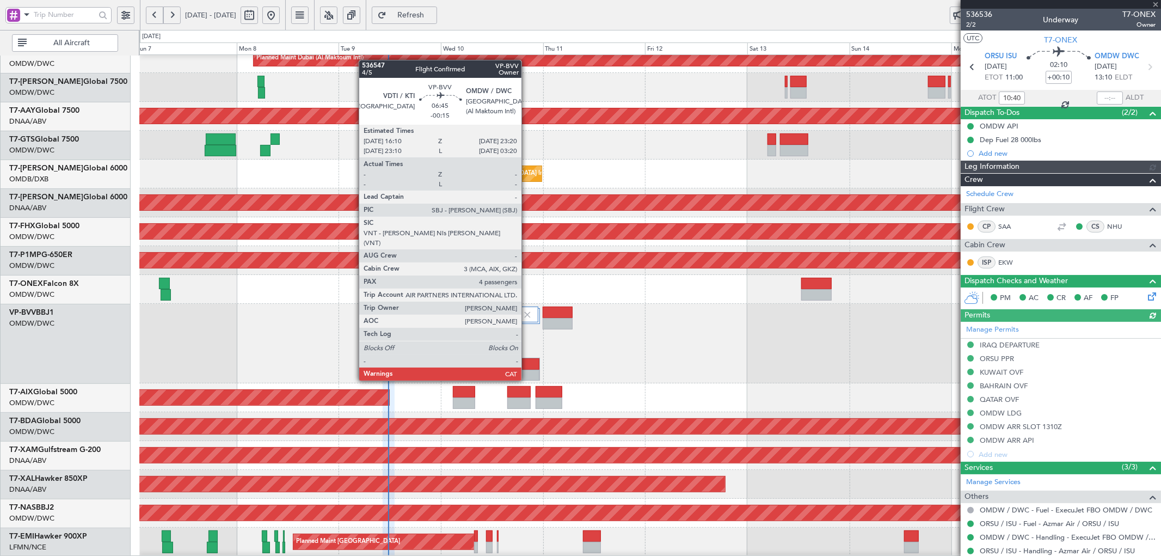
type input "[PERSON_NAME] (ANI)"
type input "7248"
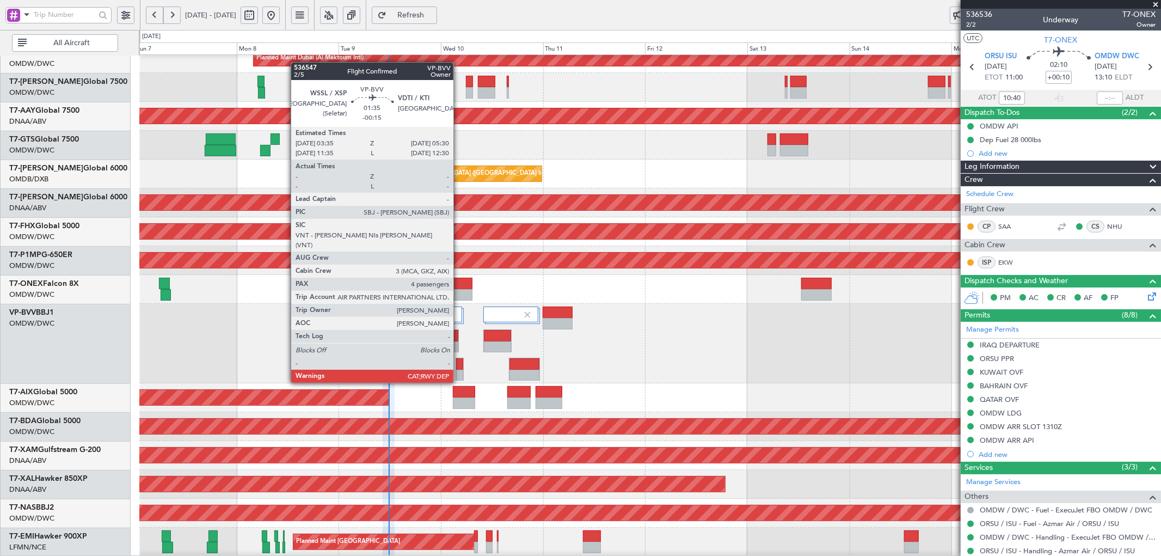
click at [459, 363] on div at bounding box center [459, 363] width 7 height 11
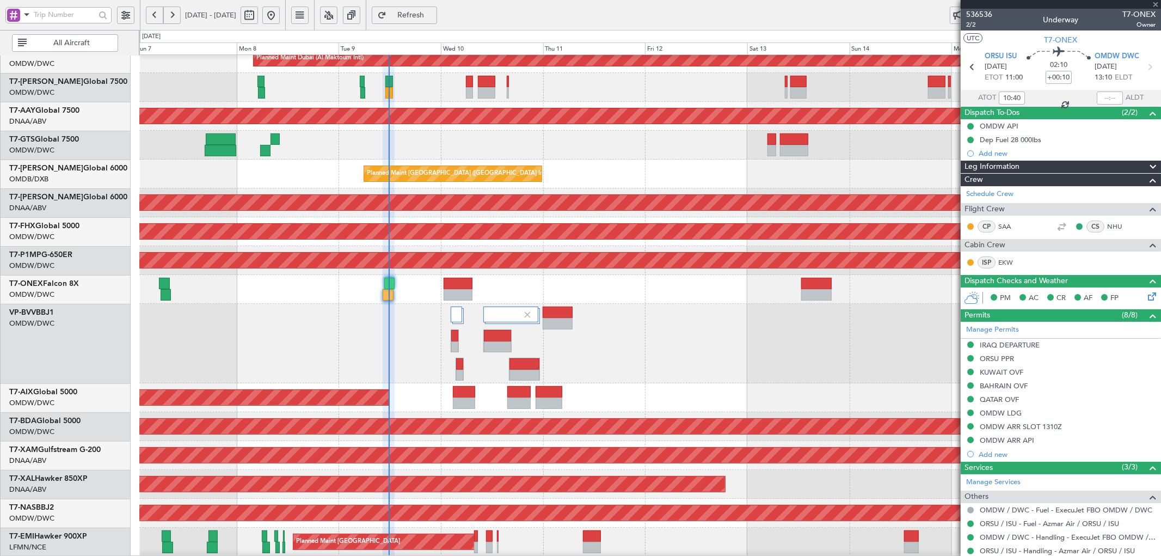
type input "-00:15"
type input "4"
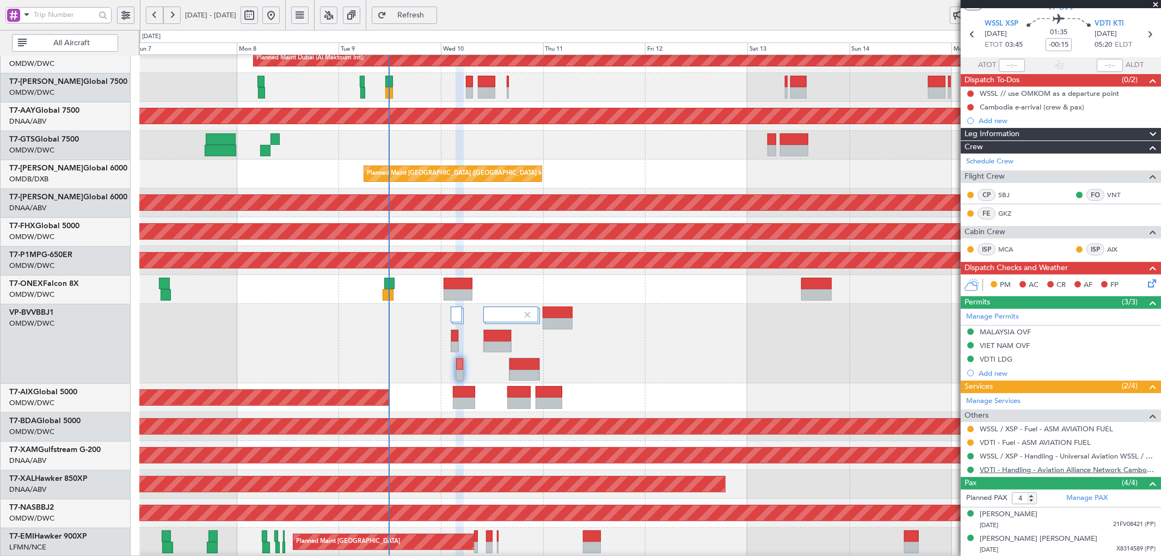
scroll to position [82, 0]
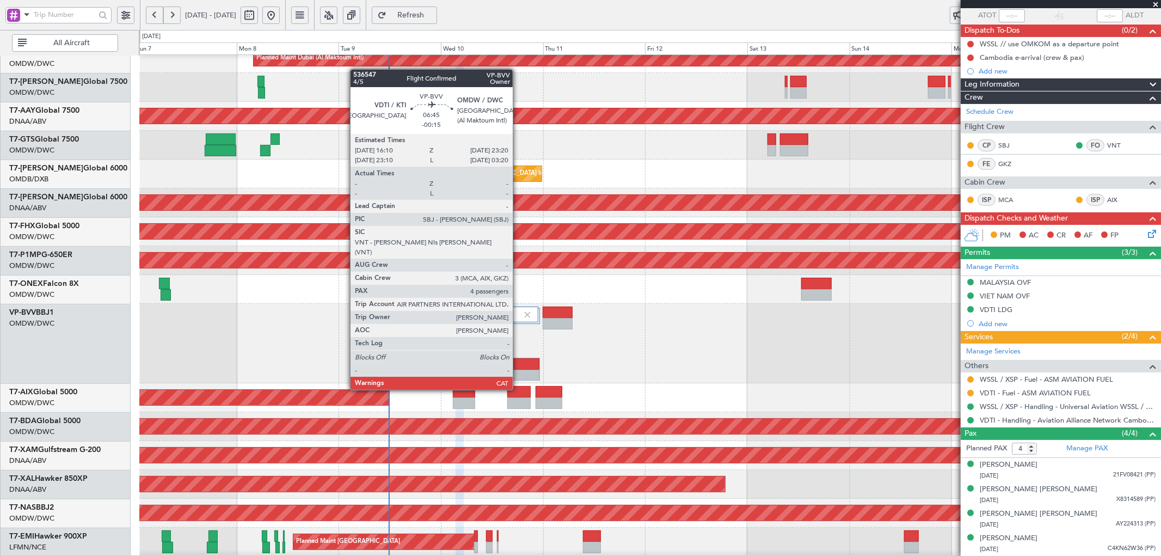
click at [518, 370] on div at bounding box center [525, 375] width 30 height 11
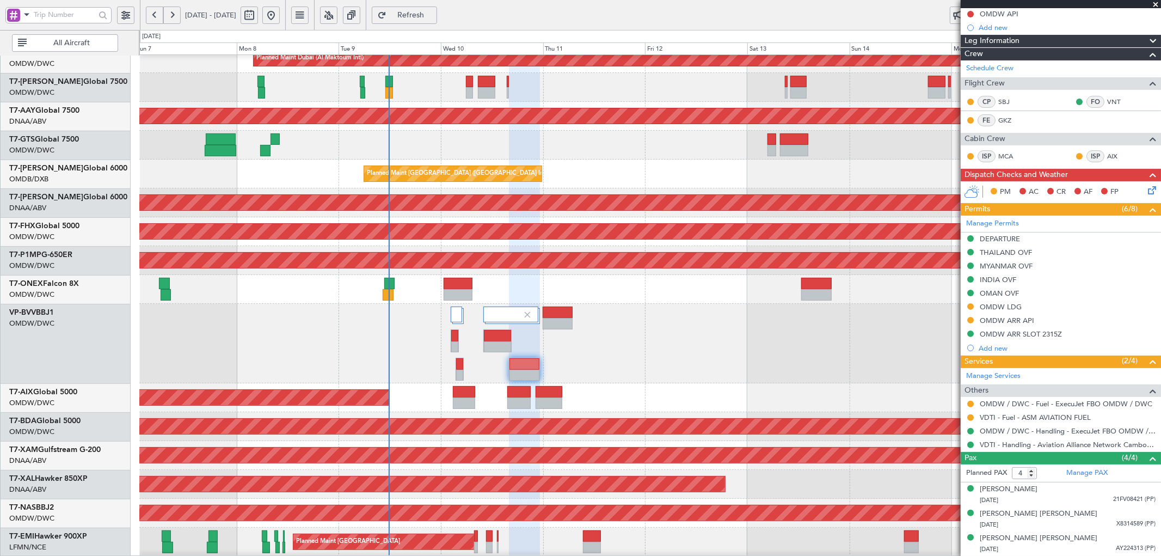
scroll to position [163, 0]
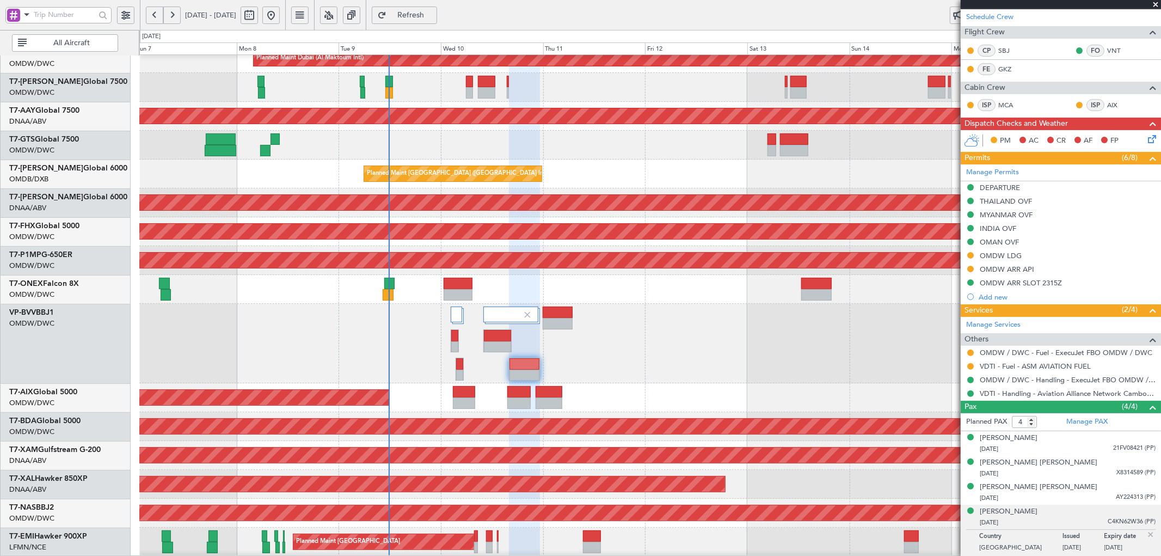
click at [674, 338] on div at bounding box center [650, 344] width 1022 height 80
click at [622, 334] on div at bounding box center [650, 344] width 1022 height 80
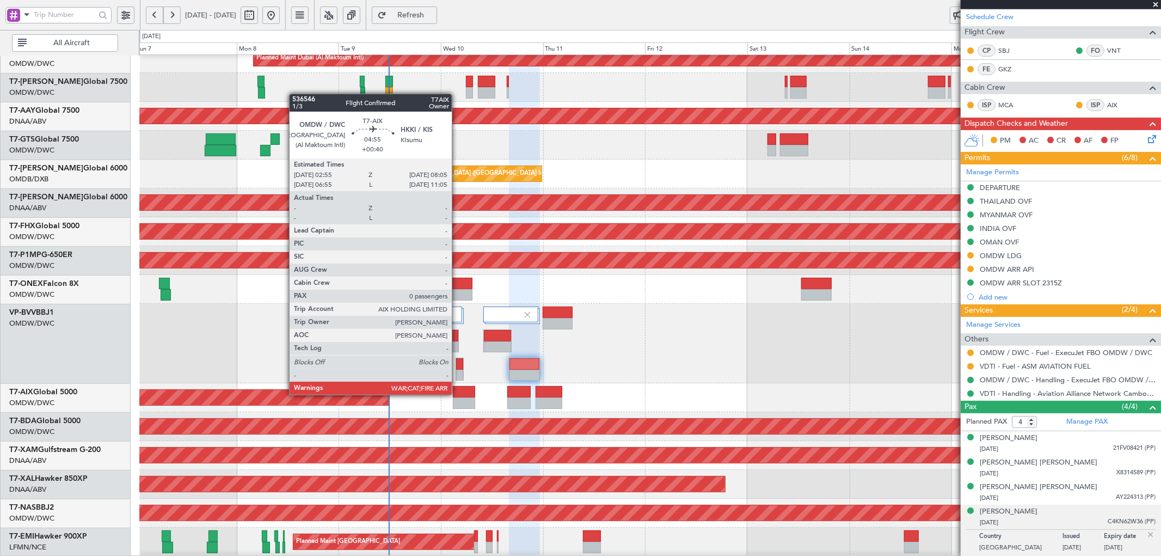
click at [457, 394] on div at bounding box center [464, 391] width 22 height 11
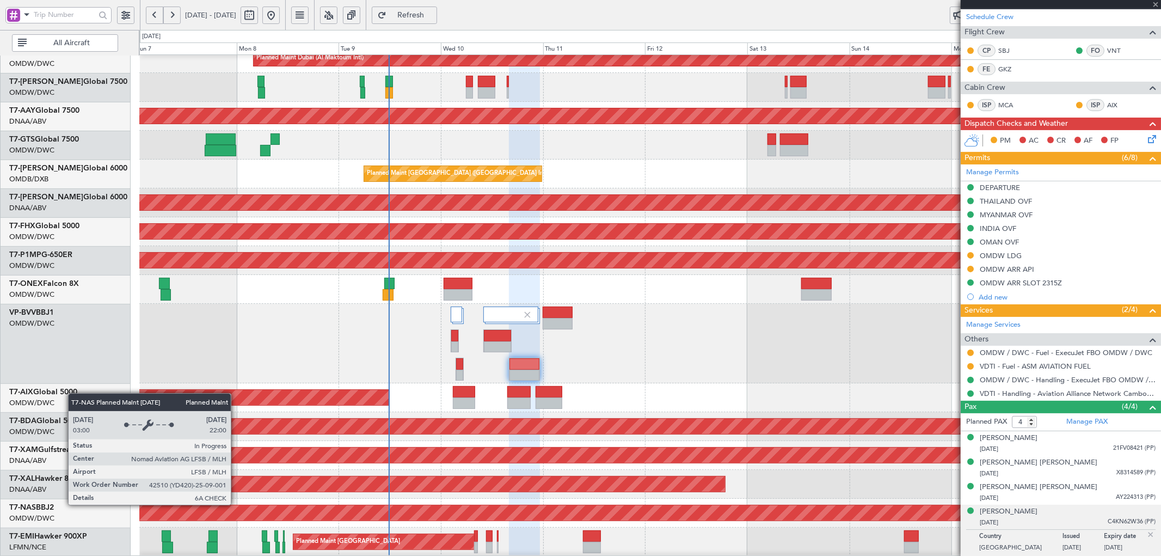
type input "+00:40"
type input "0"
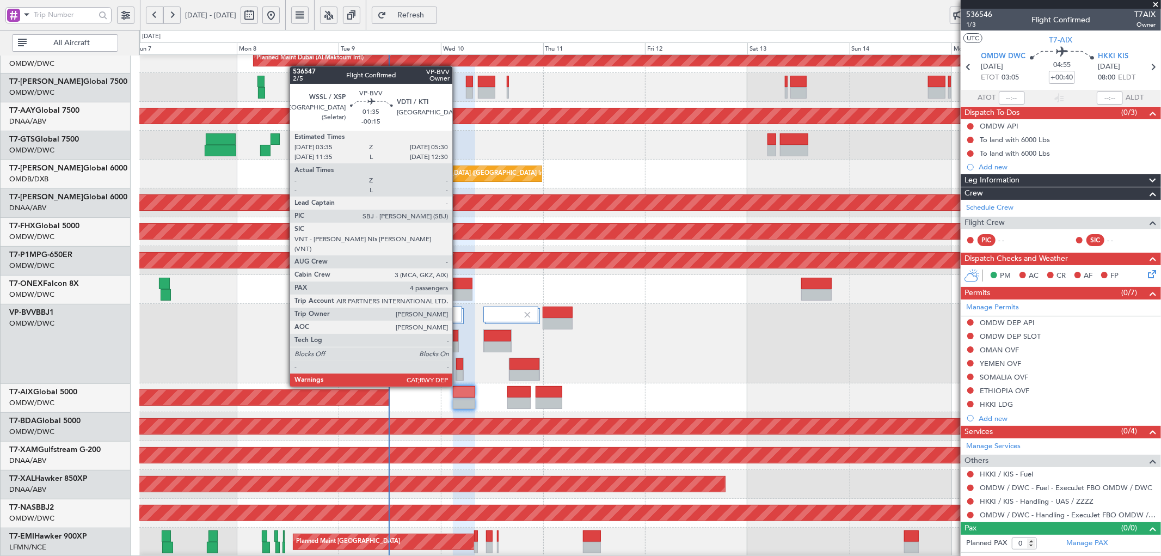
click at [458, 367] on div at bounding box center [459, 363] width 7 height 11
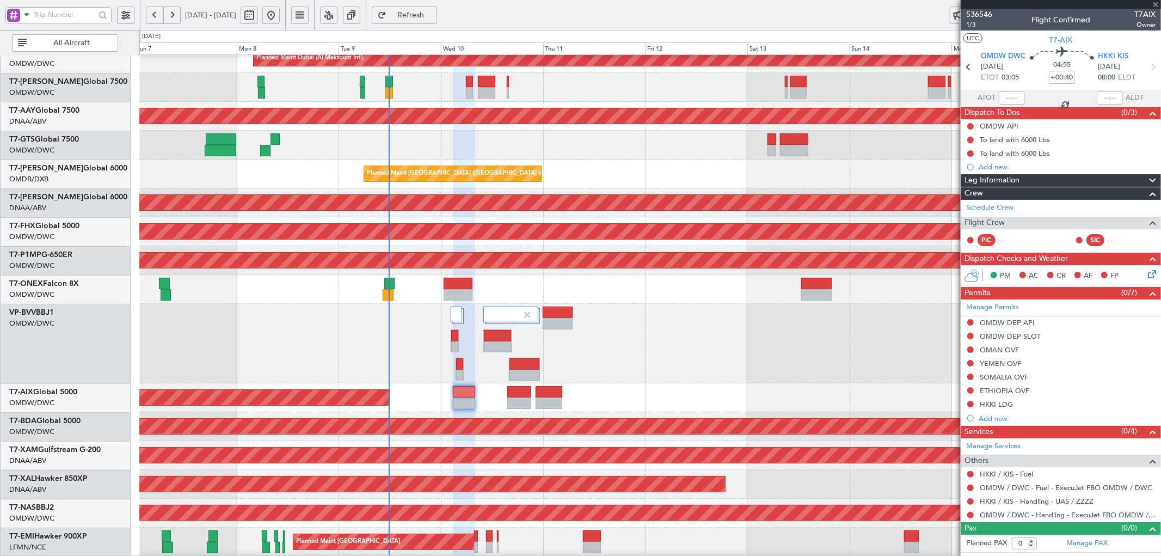
type input "-00:15"
type input "4"
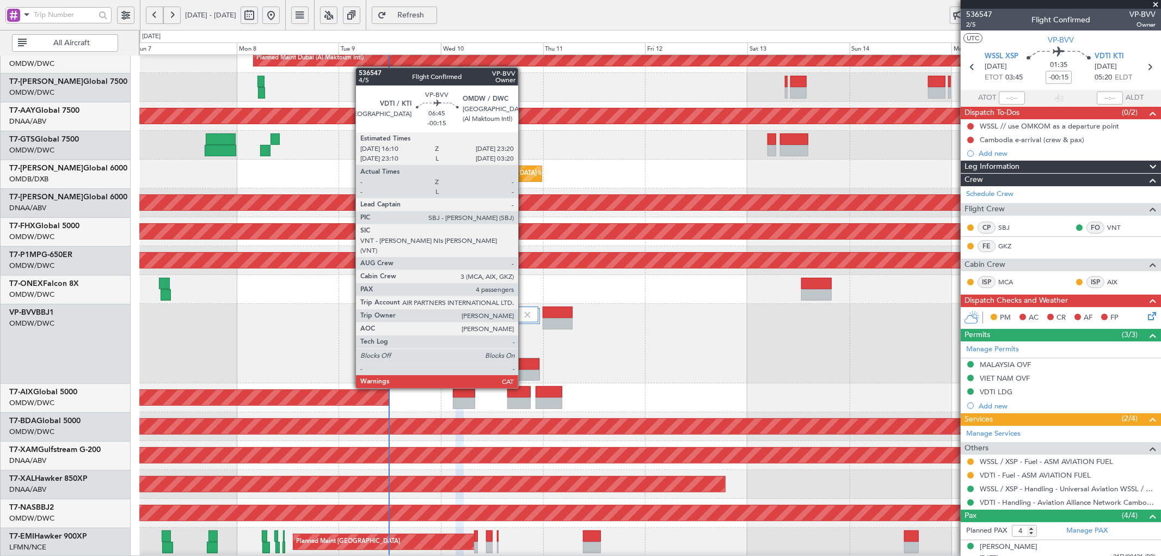
click at [524, 369] on div at bounding box center [525, 363] width 30 height 11
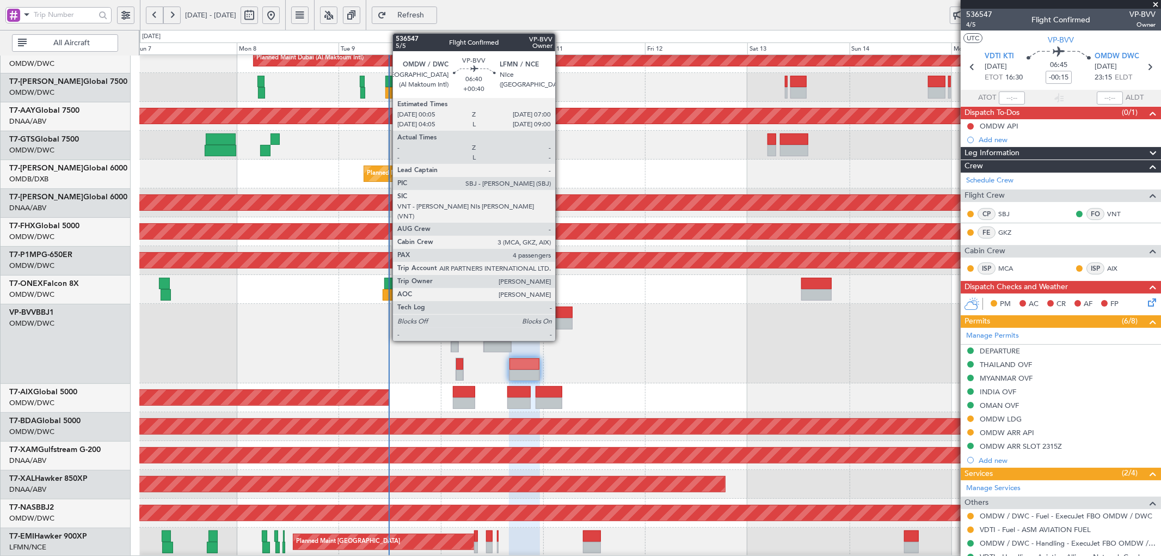
click at [561, 316] on div at bounding box center [558, 312] width 30 height 11
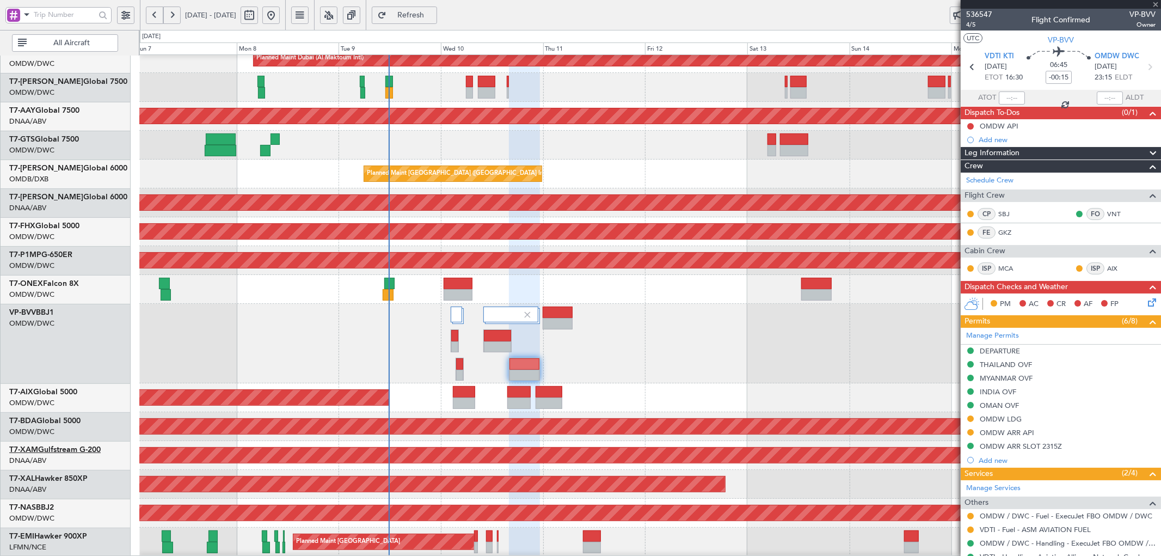
type input "+00:40"
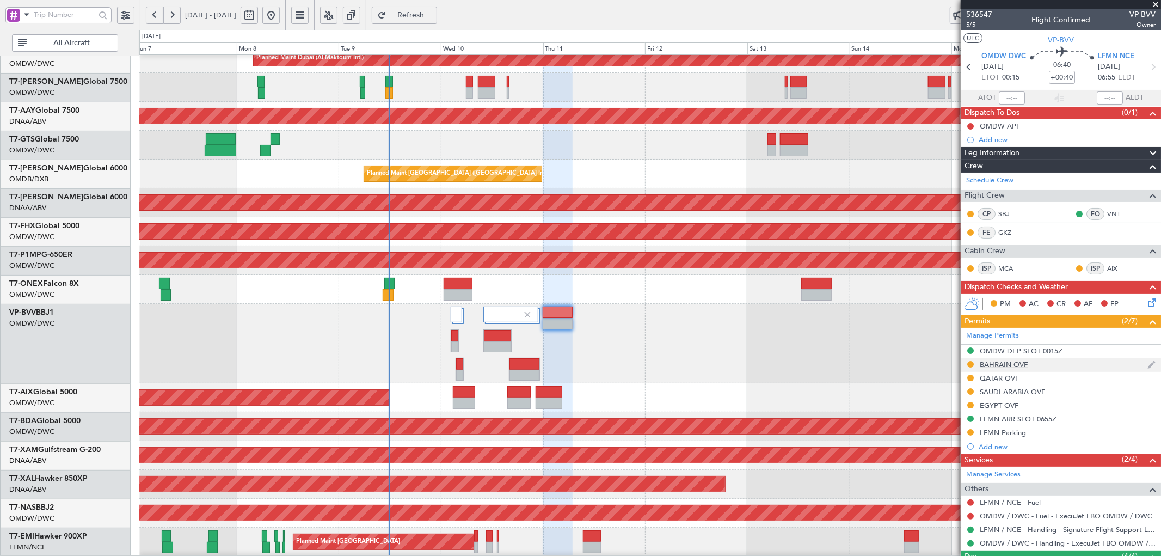
click at [1006, 365] on div "BAHRAIN OVF" at bounding box center [1004, 364] width 48 height 9
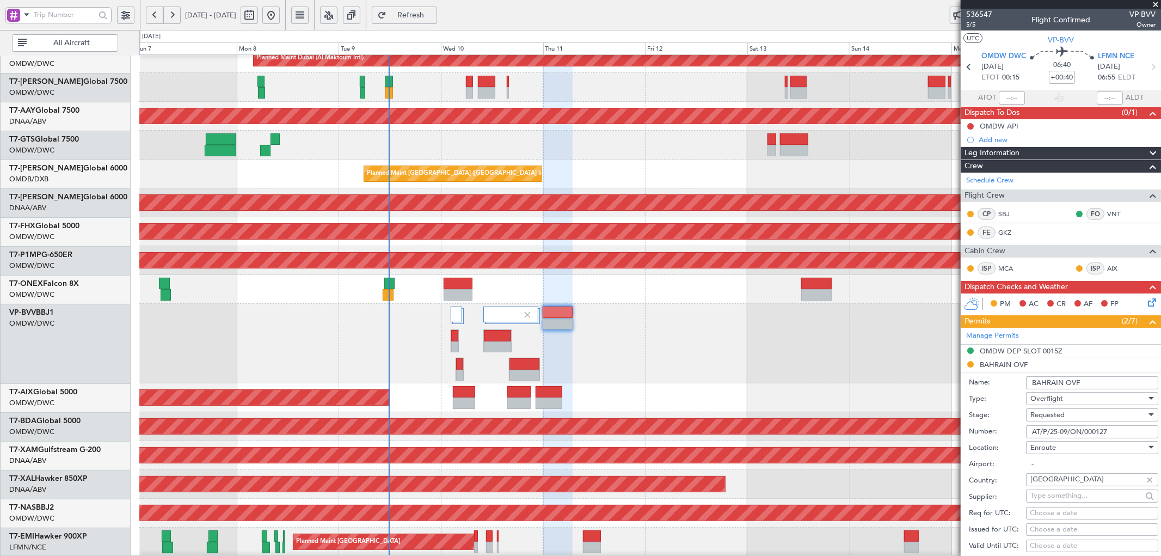
drag, startPoint x: 1117, startPoint y: 431, endPoint x: 990, endPoint y: 445, distance: 127.7
click at [990, 445] on form "Name: BAHRAIN OVF Type: Overflight Stage: Requested Number: AT/P/25-09/ON/00012…" at bounding box center [1061, 534] width 200 height 325
click at [1067, 415] on div "Requested" at bounding box center [1089, 415] width 116 height 16
click at [1057, 498] on span "Received OK" at bounding box center [1087, 498] width 113 height 16
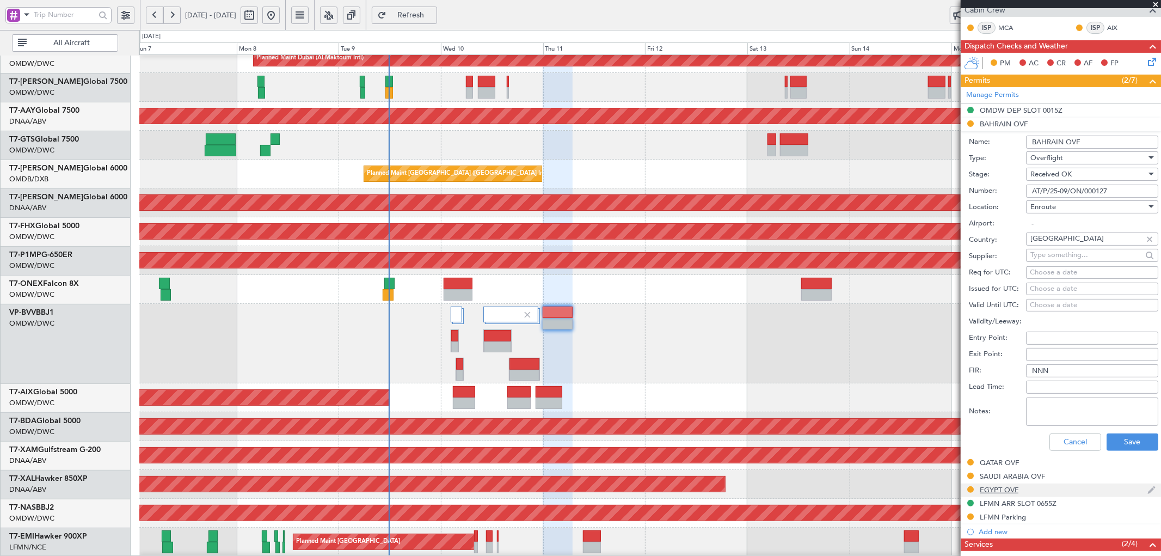
scroll to position [242, 0]
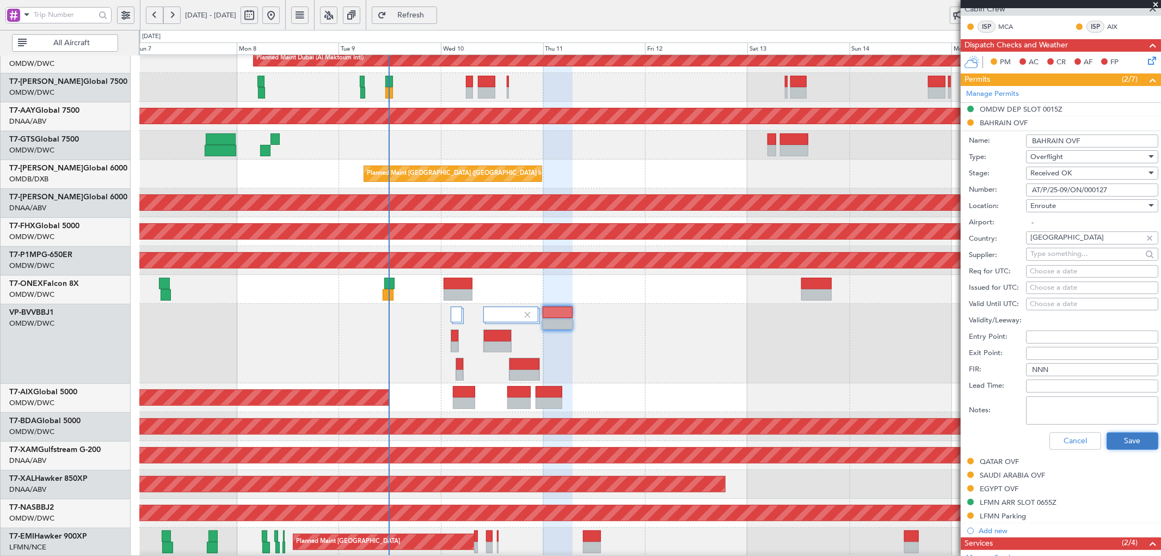
click at [1113, 440] on button "Save" at bounding box center [1133, 440] width 52 height 17
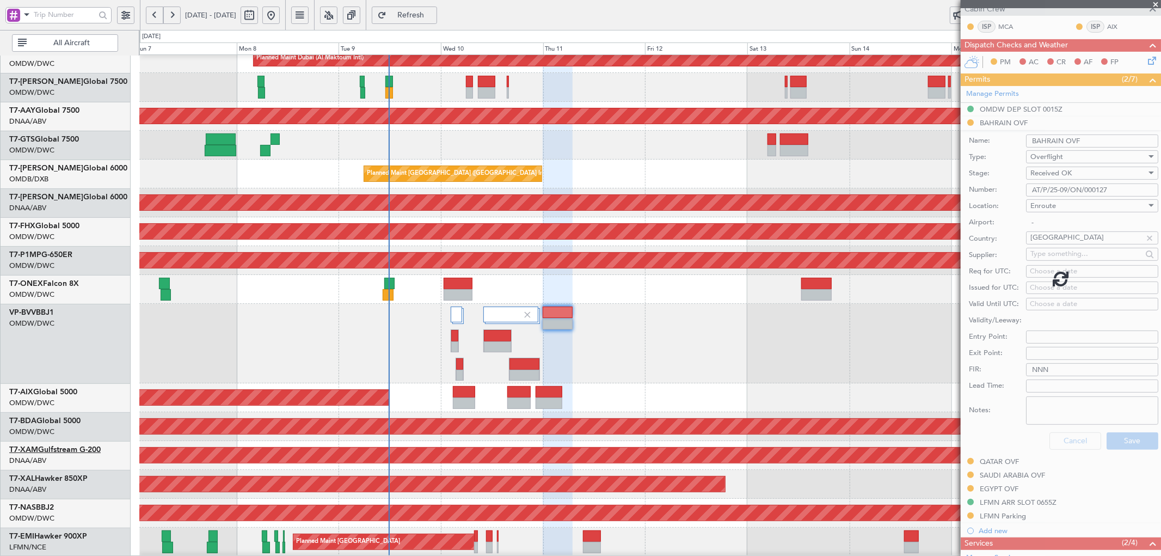
scroll to position [123, 0]
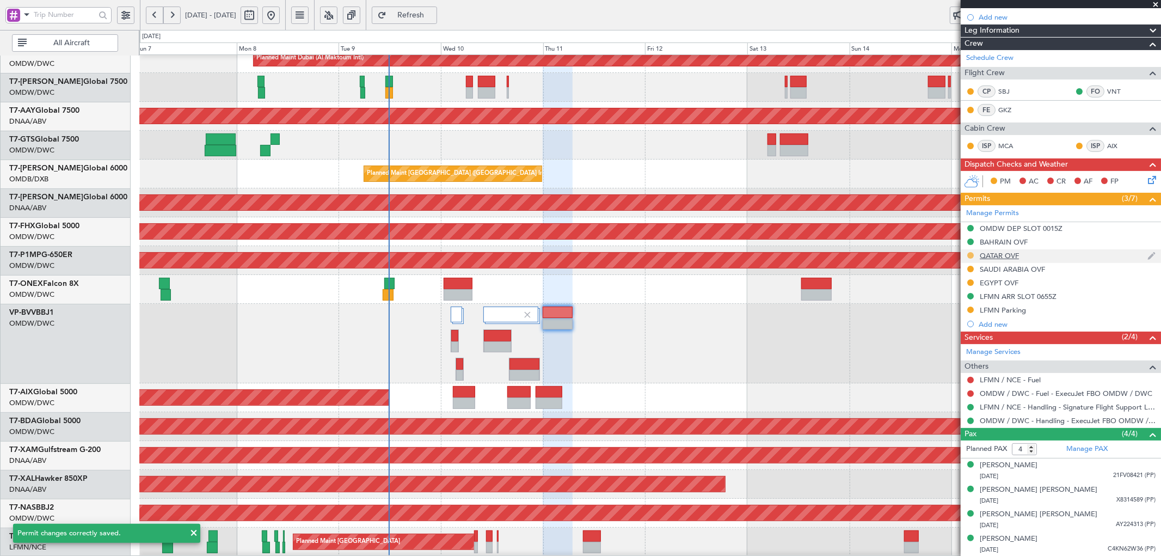
click at [969, 253] on button at bounding box center [971, 255] width 7 height 7
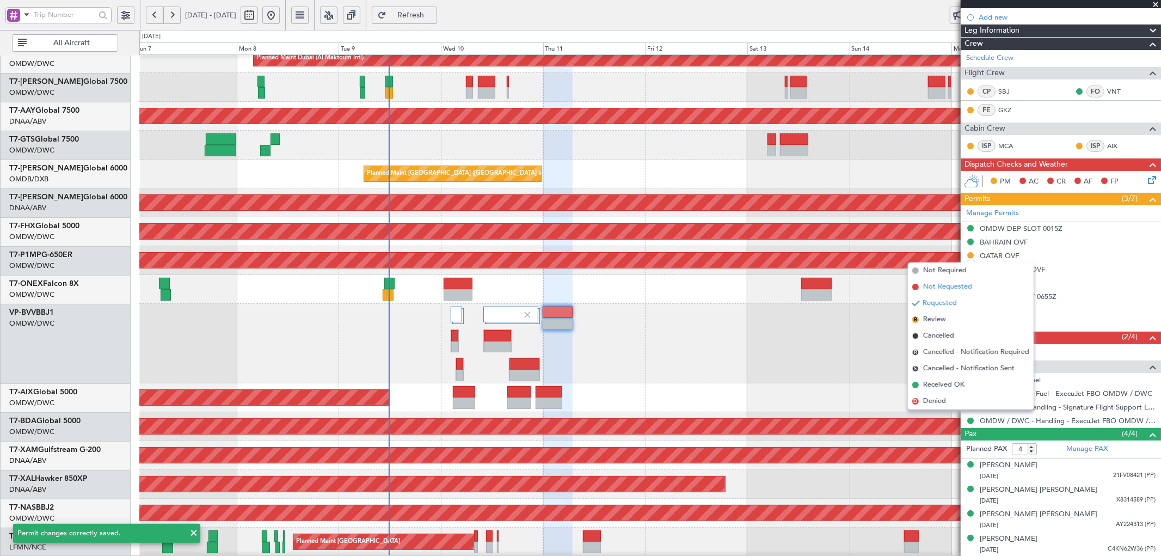
click at [932, 285] on span "Not Requested" at bounding box center [948, 287] width 49 height 11
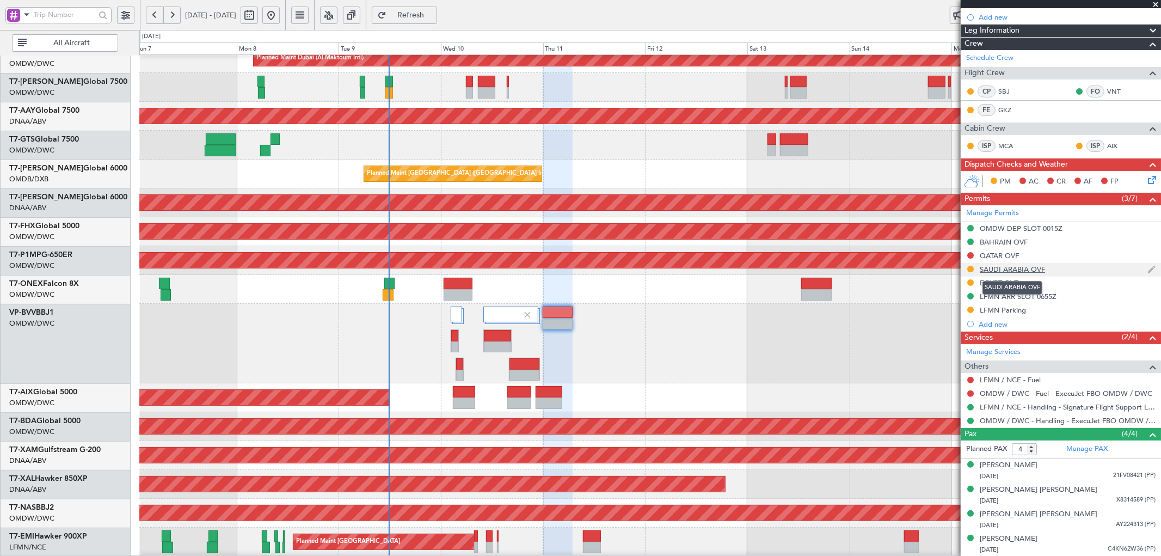
click at [1004, 271] on div "SAUDI ARABIA OVF" at bounding box center [1012, 269] width 65 height 9
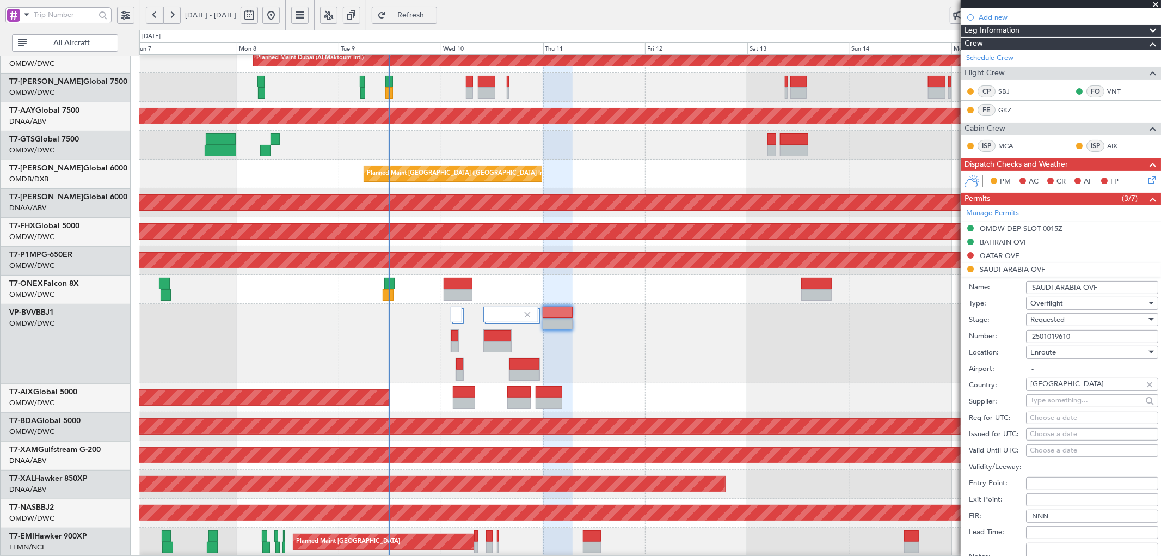
drag, startPoint x: 1089, startPoint y: 336, endPoint x: 994, endPoint y: 338, distance: 95.3
click at [994, 338] on div "Number: 2501019610" at bounding box center [1063, 336] width 189 height 16
click at [1058, 319] on span "Requested" at bounding box center [1048, 320] width 34 height 10
click at [1068, 402] on span "Received OK" at bounding box center [1087, 403] width 113 height 16
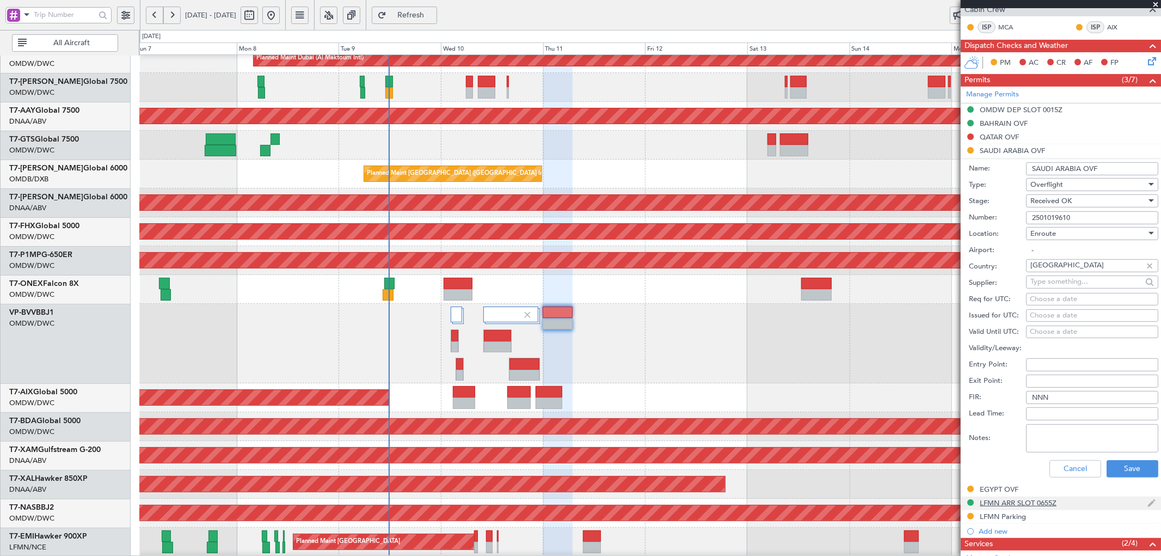
scroll to position [243, 0]
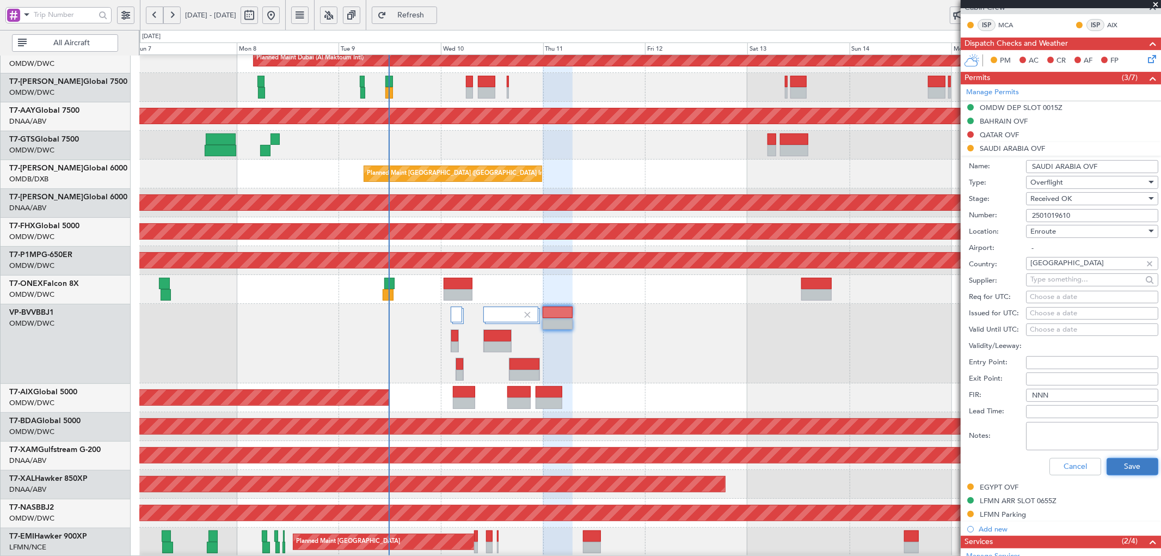
click at [1130, 467] on button "Save" at bounding box center [1133, 466] width 52 height 17
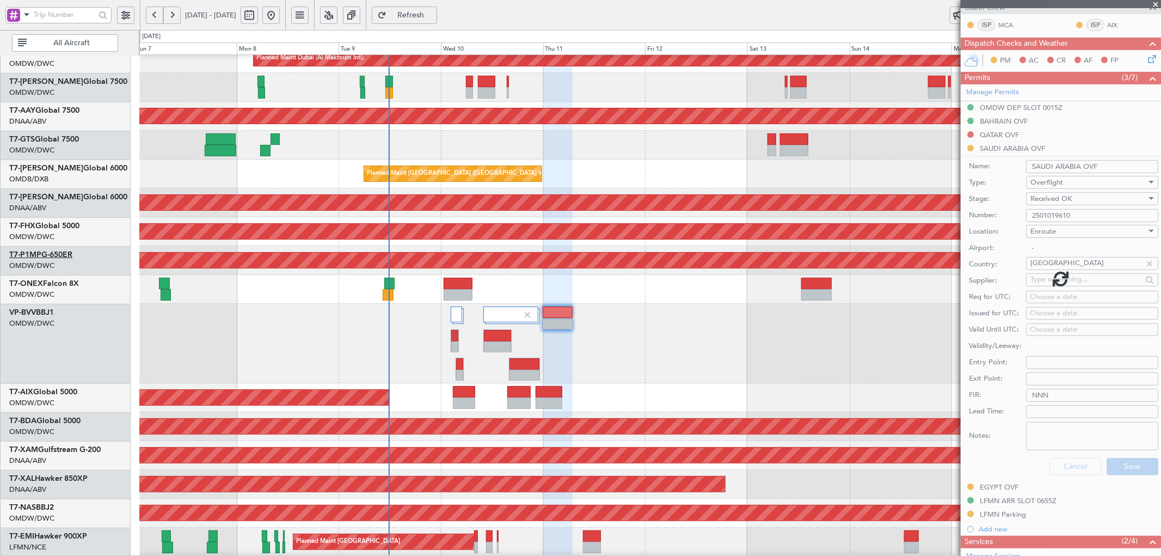
scroll to position [123, 0]
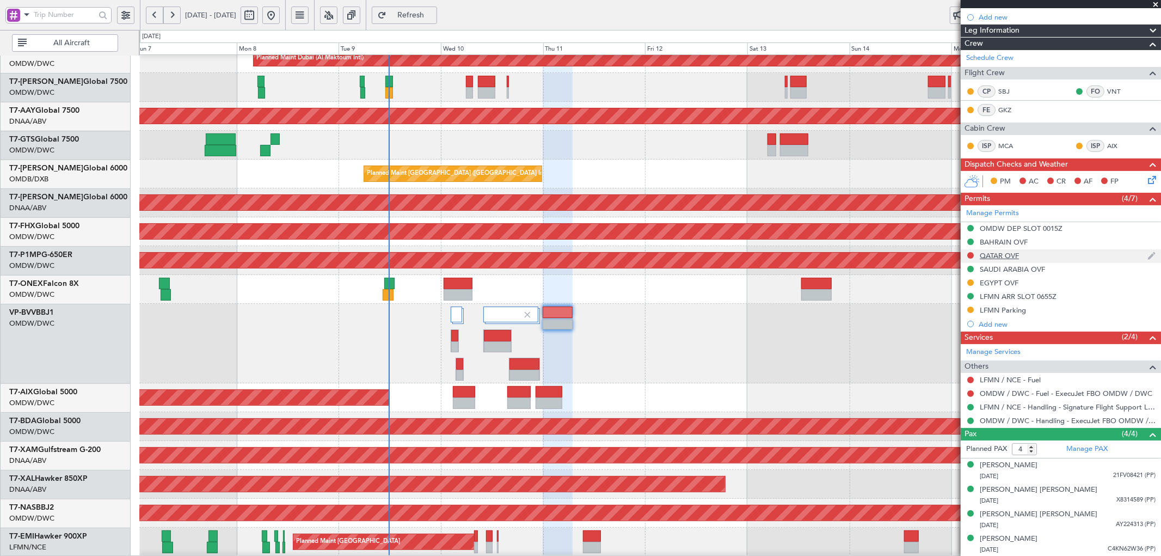
click at [1013, 253] on div "QATAR OVF" at bounding box center [999, 255] width 39 height 9
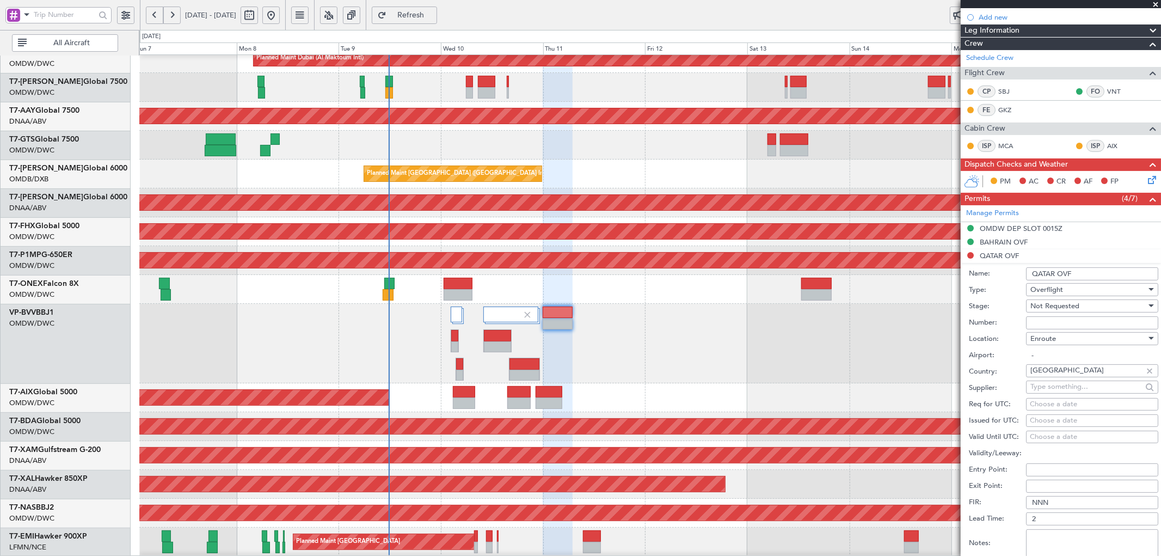
scroll to position [243, 0]
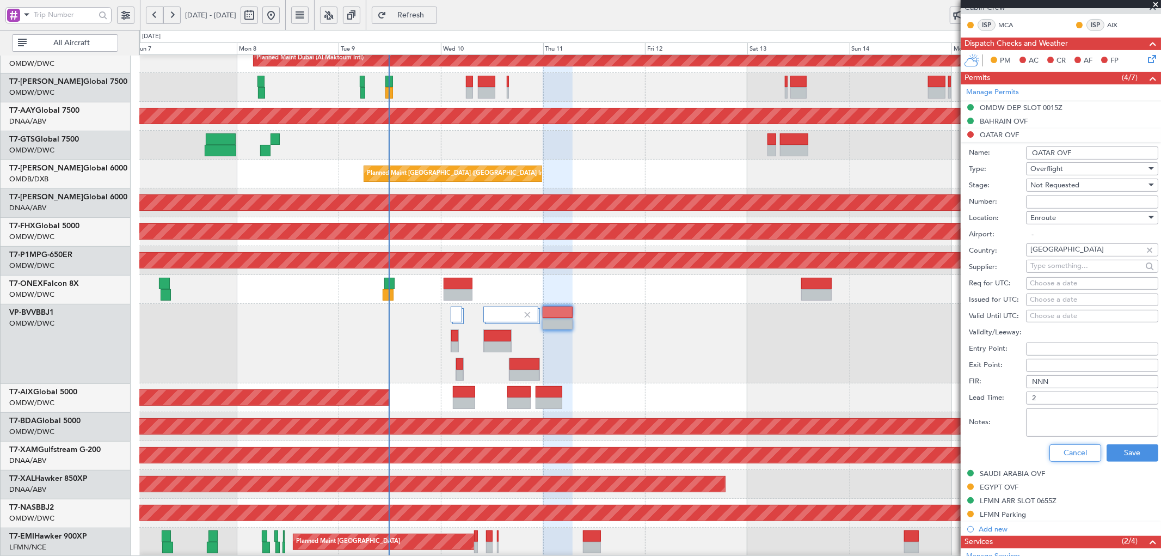
click at [1063, 456] on button "Cancel" at bounding box center [1076, 452] width 52 height 17
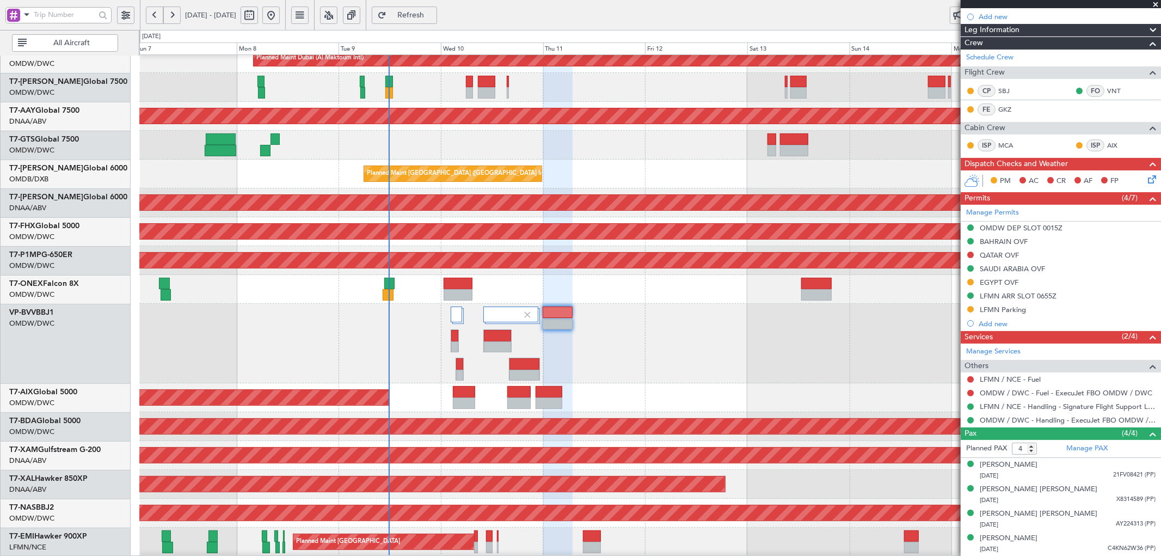
scroll to position [123, 0]
click at [993, 280] on div "EGYPT OVF" at bounding box center [999, 282] width 39 height 9
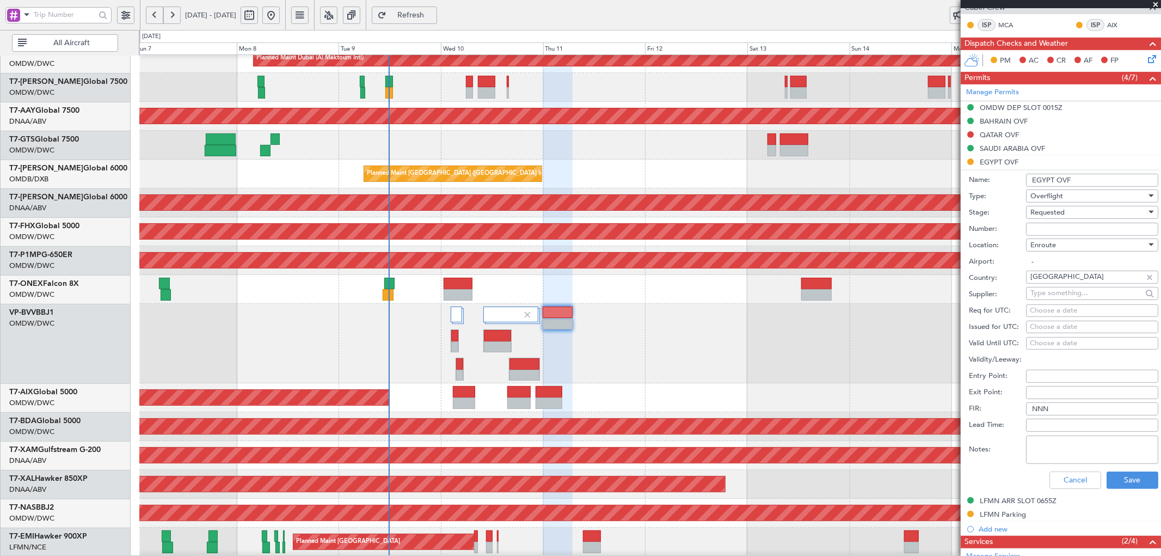
click at [1057, 227] on input "Number:" at bounding box center [1092, 229] width 132 height 13
paste input "CAA12167"
type input "CAA12167"
click at [1063, 218] on div "Requested" at bounding box center [1089, 212] width 116 height 16
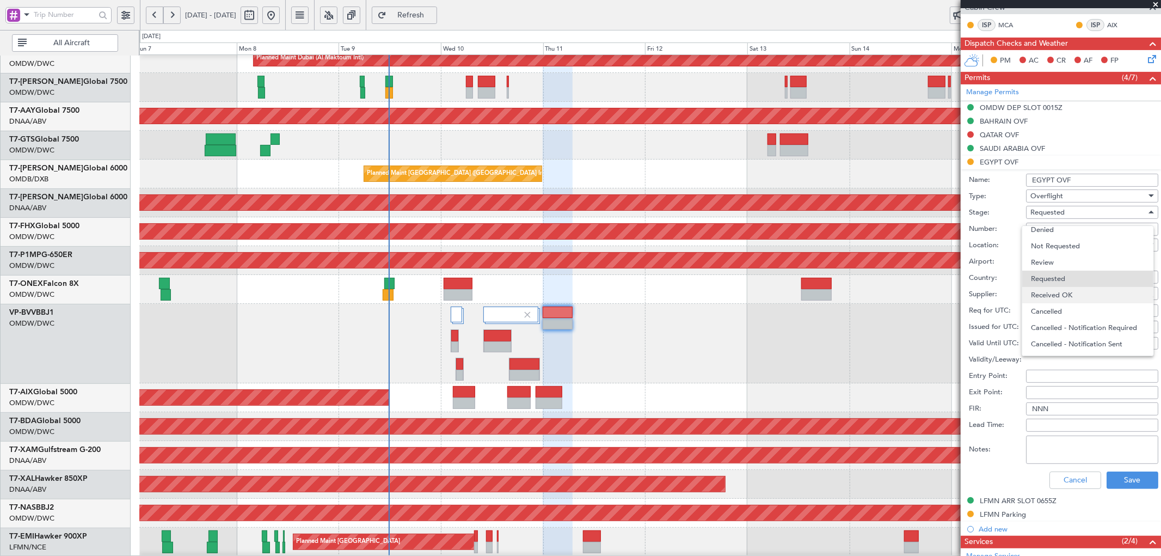
click at [1059, 296] on span "Received OK" at bounding box center [1087, 295] width 113 height 16
click at [1127, 481] on button "Save" at bounding box center [1133, 480] width 52 height 17
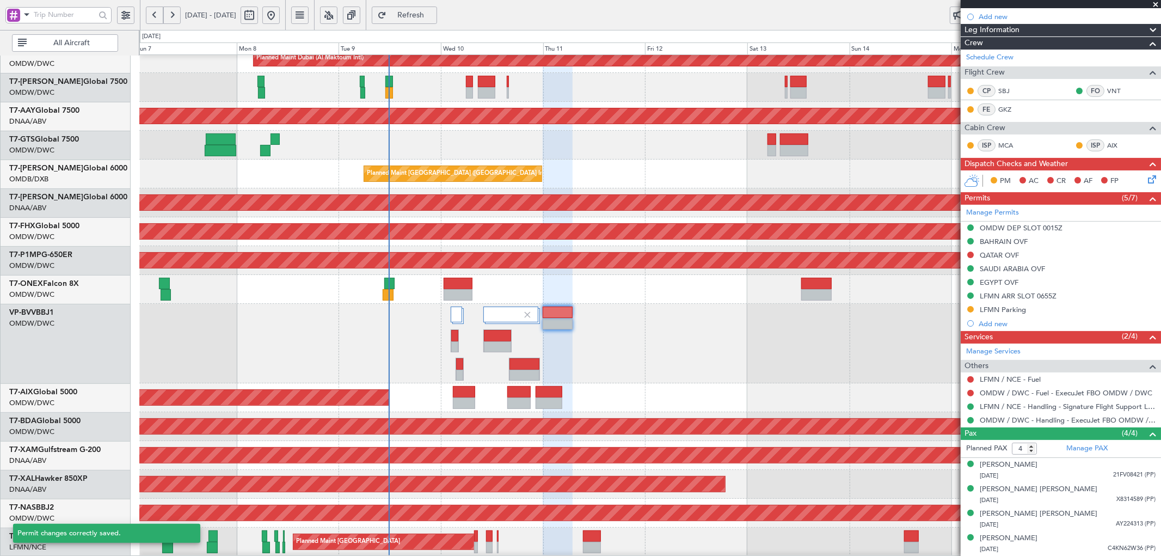
scroll to position [123, 0]
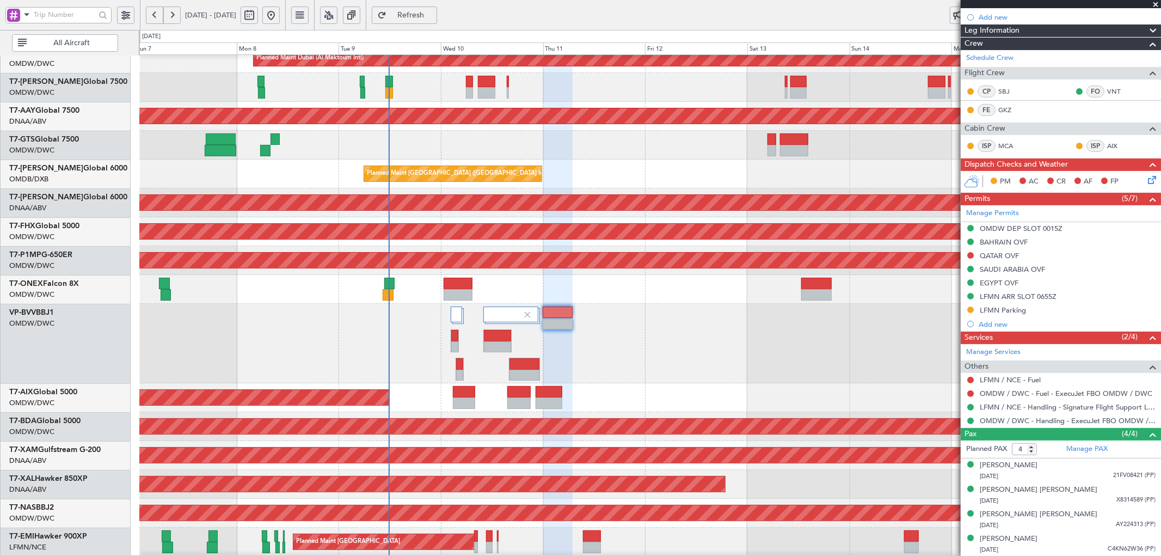
drag, startPoint x: 450, startPoint y: 12, endPoint x: 440, endPoint y: 28, distance: 18.9
click at [433, 13] on span "Refresh" at bounding box center [411, 15] width 45 height 8
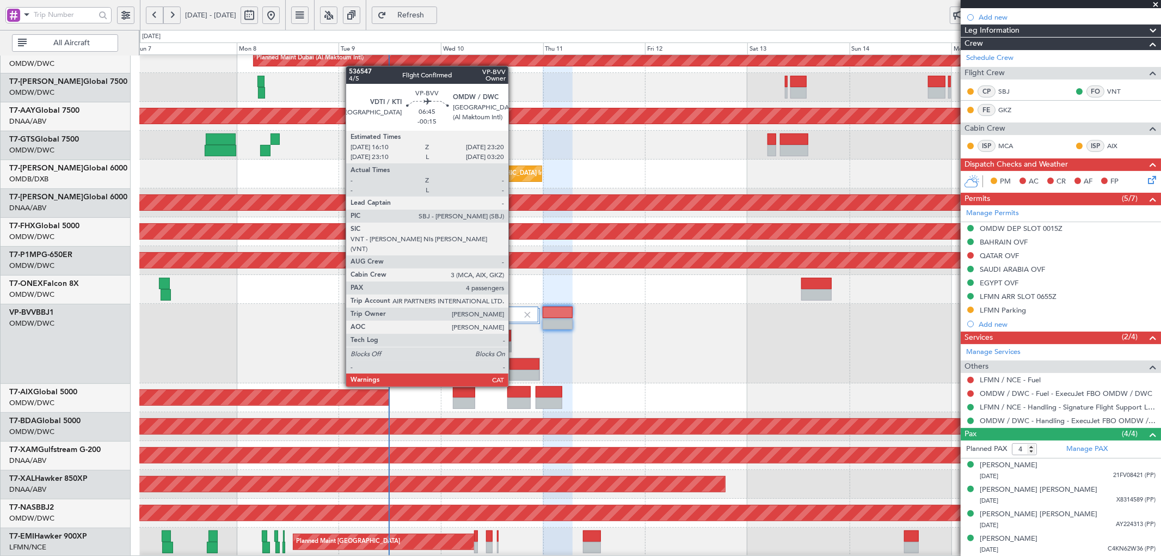
click at [514, 367] on div at bounding box center [525, 363] width 30 height 11
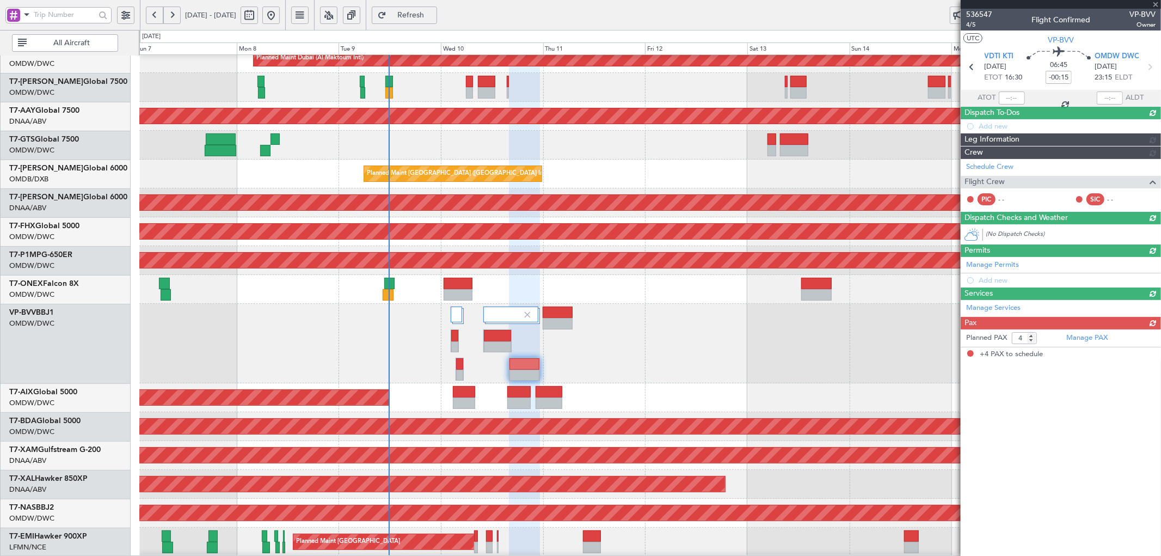
scroll to position [0, 0]
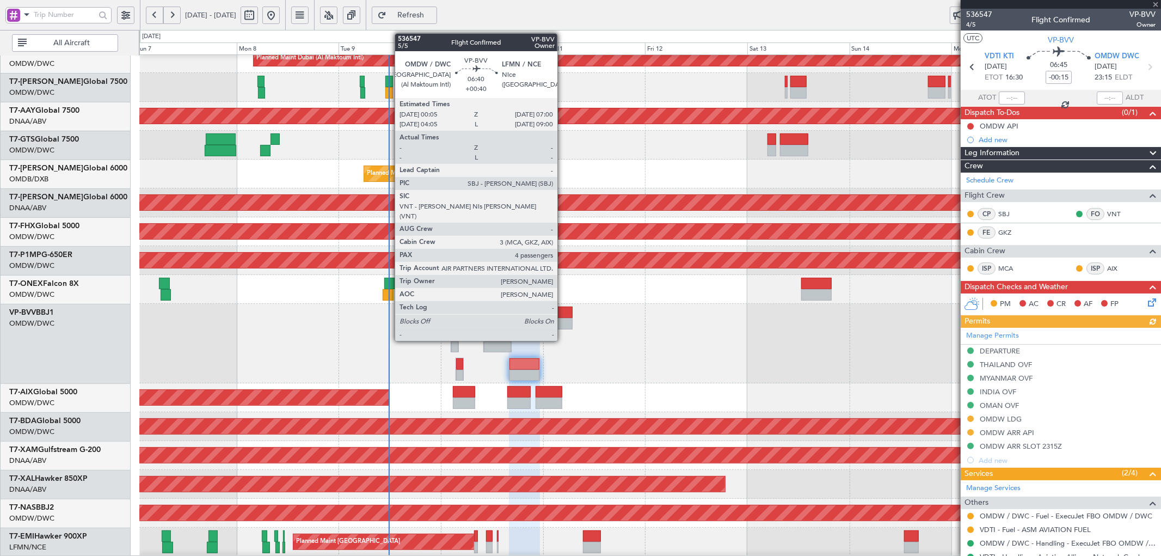
click at [563, 319] on div at bounding box center [558, 323] width 30 height 11
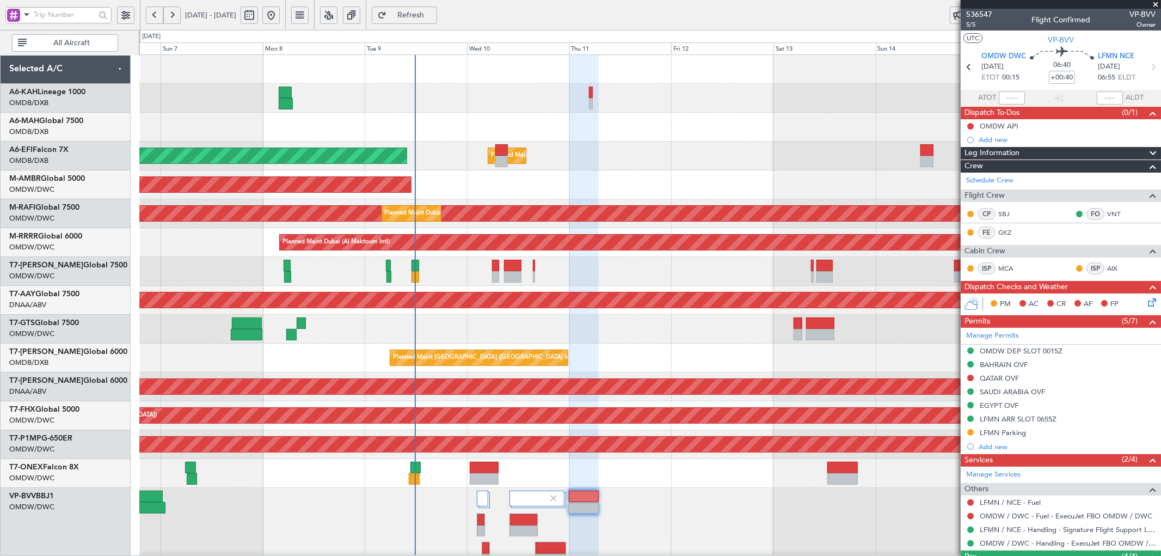
click at [335, 362] on div "Planned Maint Dubai (Al Maktoum Intl) Planned Maint [GEOGRAPHIC_DATA] ([GEOGRAP…" at bounding box center [650, 398] width 1022 height 686
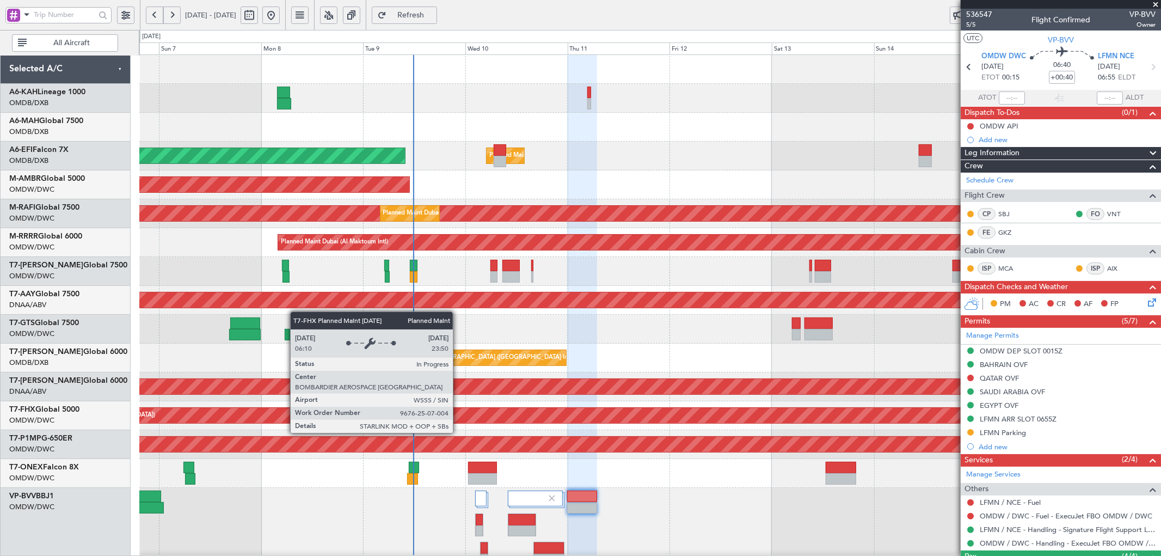
scroll to position [184, 0]
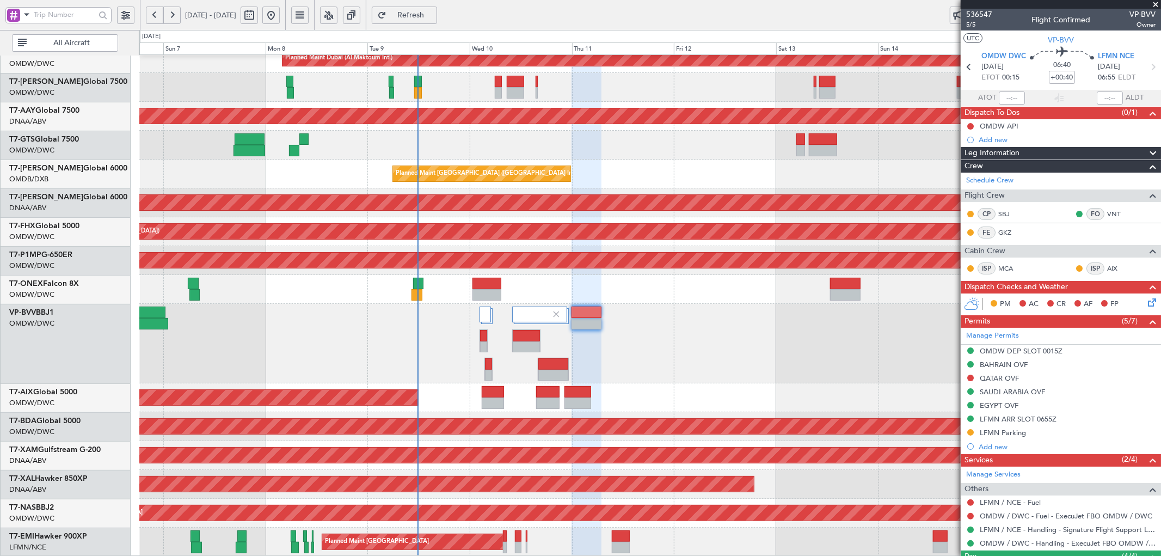
click at [463, 207] on div "Planned Maint Dubai (Al Maktoum Intl) Planned Maint [GEOGRAPHIC_DATA] (Al Makto…" at bounding box center [650, 214] width 1022 height 686
click at [432, 18] on span "Refresh" at bounding box center [411, 15] width 45 height 8
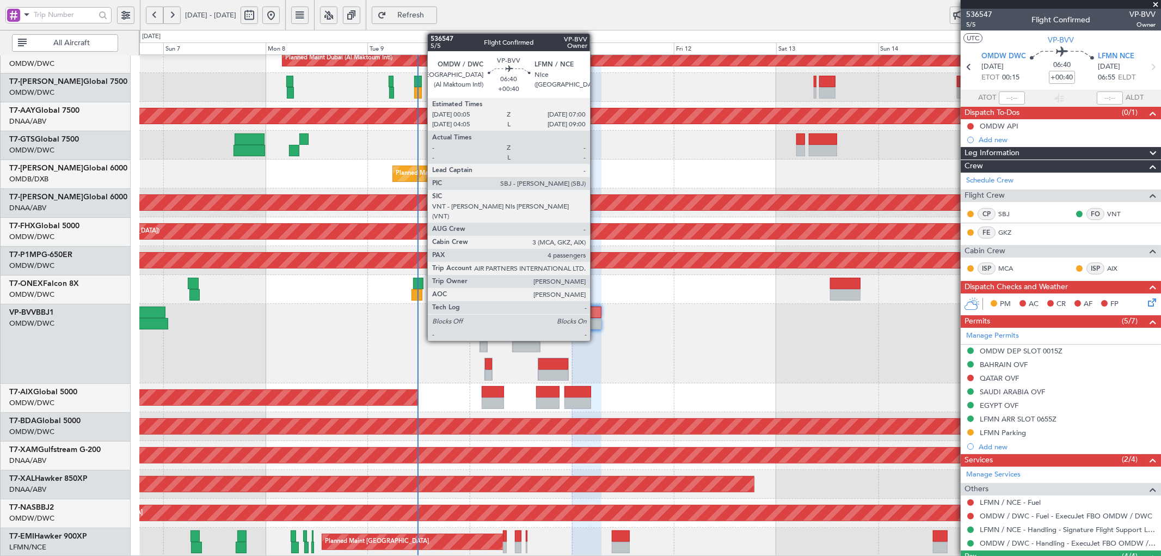
click at [596, 316] on div at bounding box center [587, 312] width 30 height 11
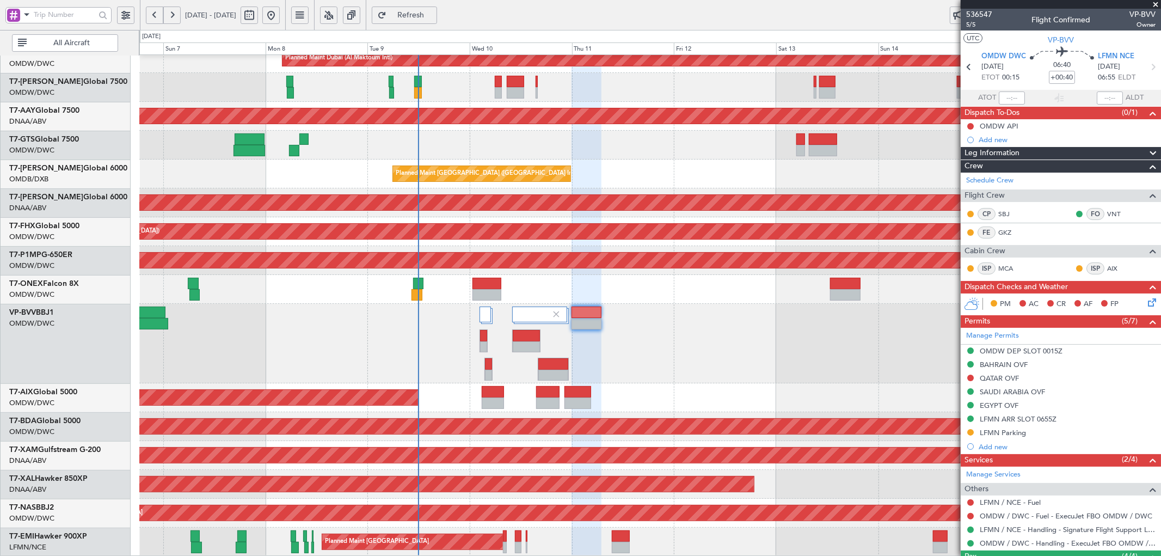
click at [433, 13] on span "Refresh" at bounding box center [411, 15] width 45 height 8
click at [427, 19] on span "Refresh" at bounding box center [411, 15] width 45 height 8
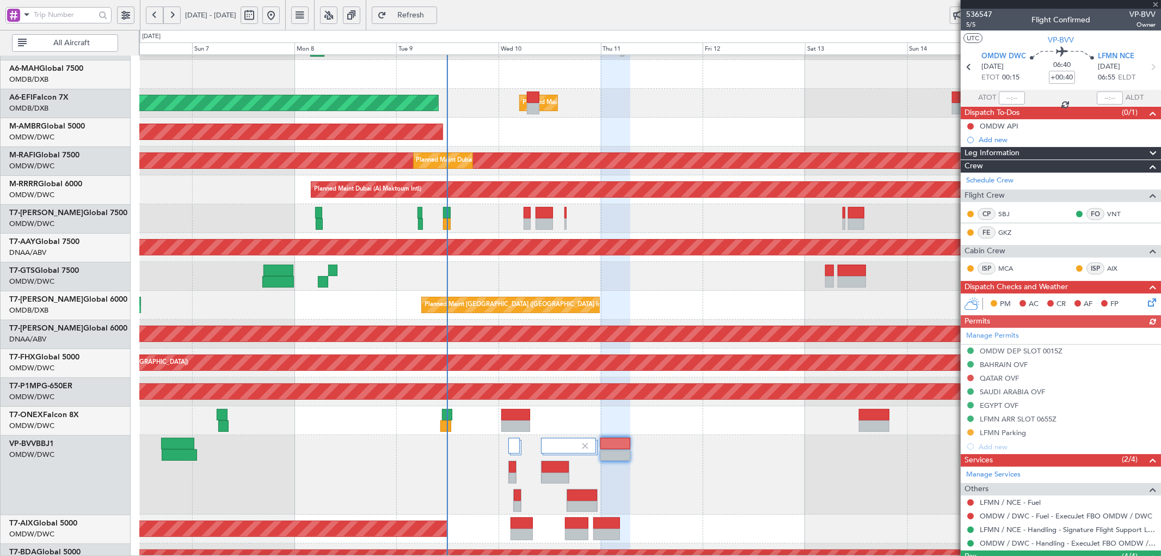
scroll to position [0, 0]
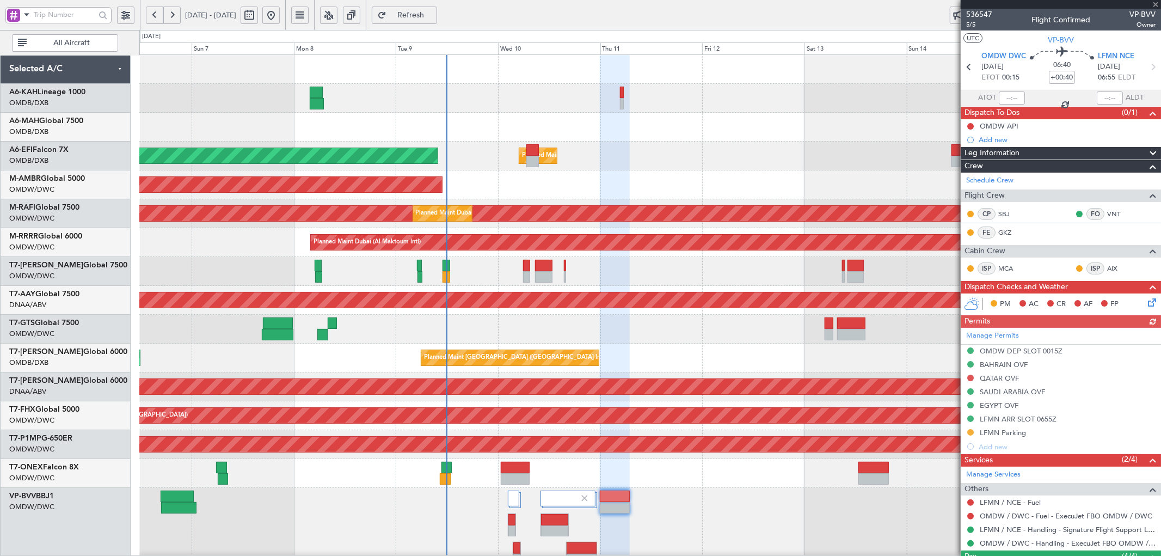
click at [374, 428] on div "Planned Maint Dubai (Al Maktoum Intl) Planned Maint [GEOGRAPHIC_DATA] ([GEOGRAP…" at bounding box center [650, 398] width 1022 height 686
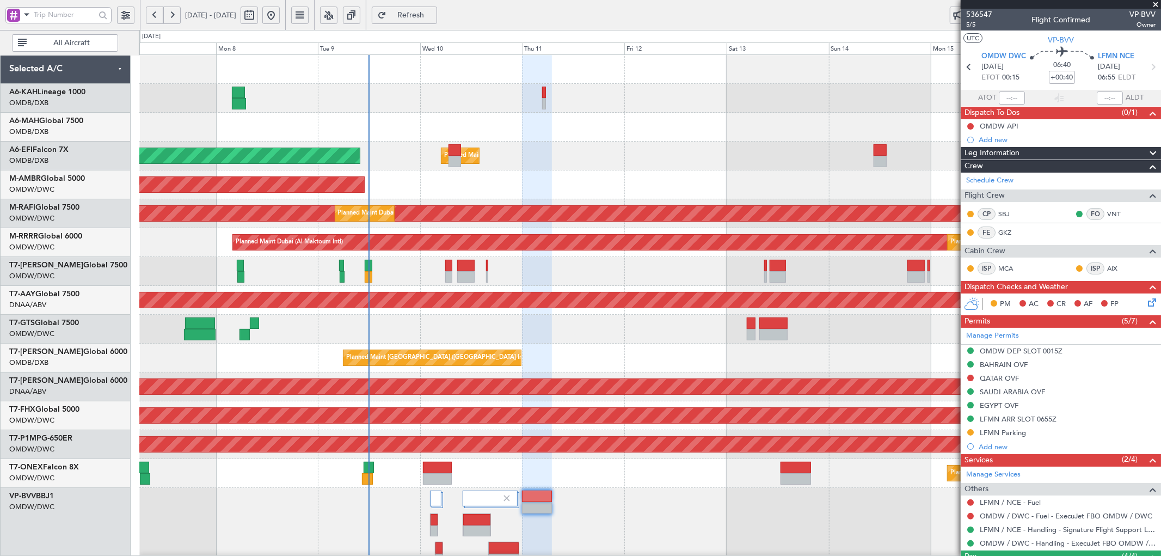
click at [486, 152] on div "Planned Maint Dubai (Al Maktoum Intl) Planned Maint [GEOGRAPHIC_DATA] (Al Makto…" at bounding box center [650, 398] width 1022 height 686
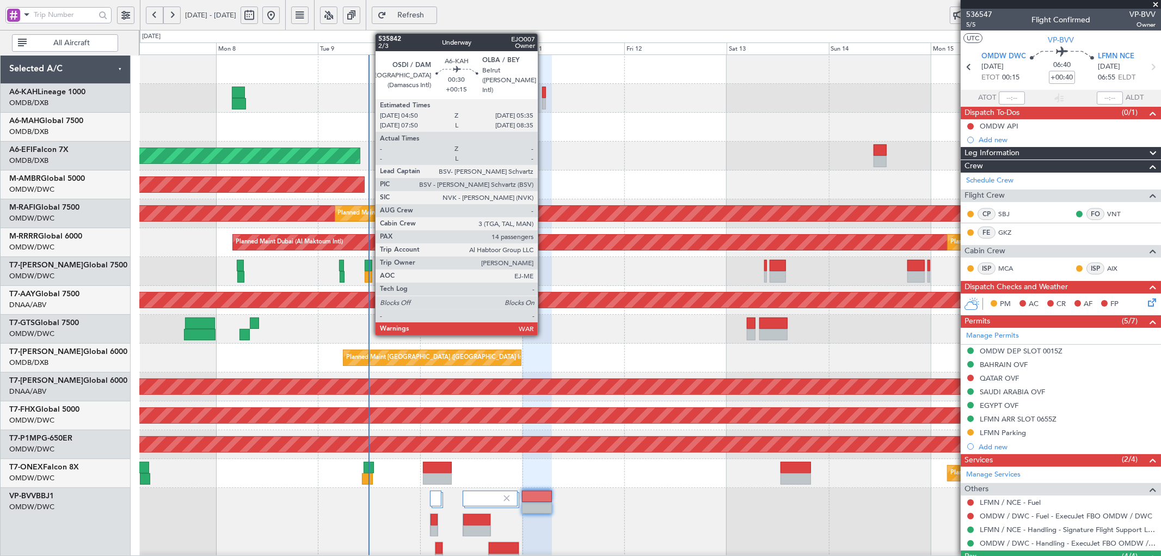
click at [543, 91] on div at bounding box center [543, 92] width 3 height 11
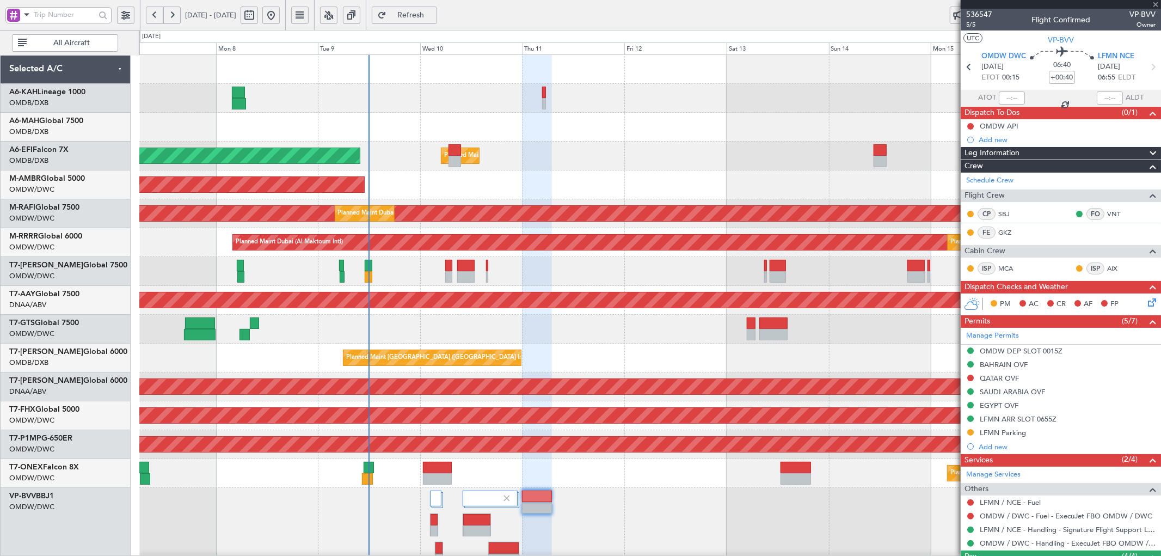
type input "+00:15"
type input "14"
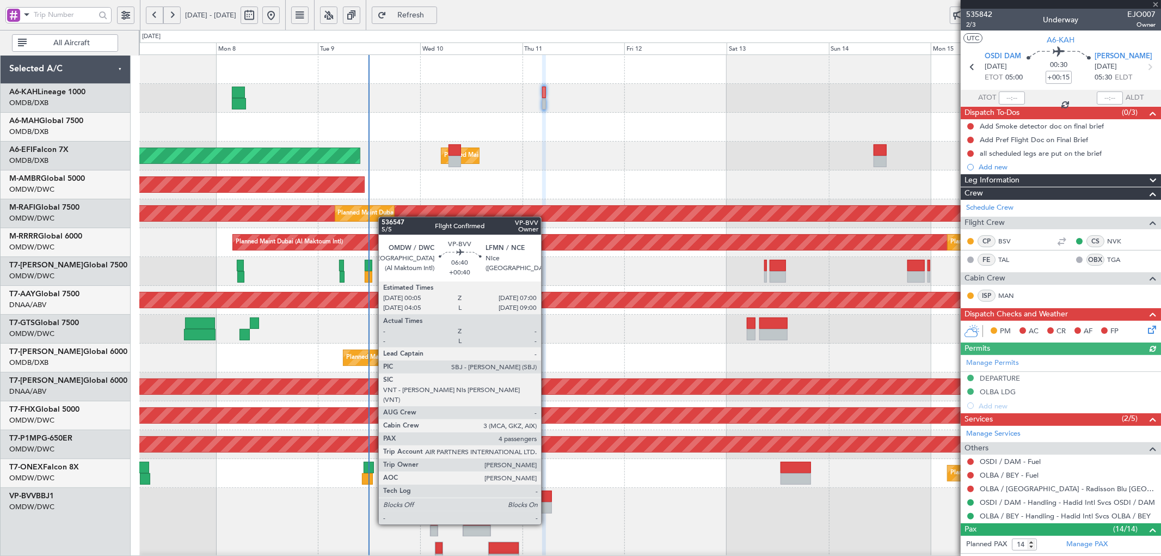
click at [547, 504] on div at bounding box center [537, 507] width 30 height 11
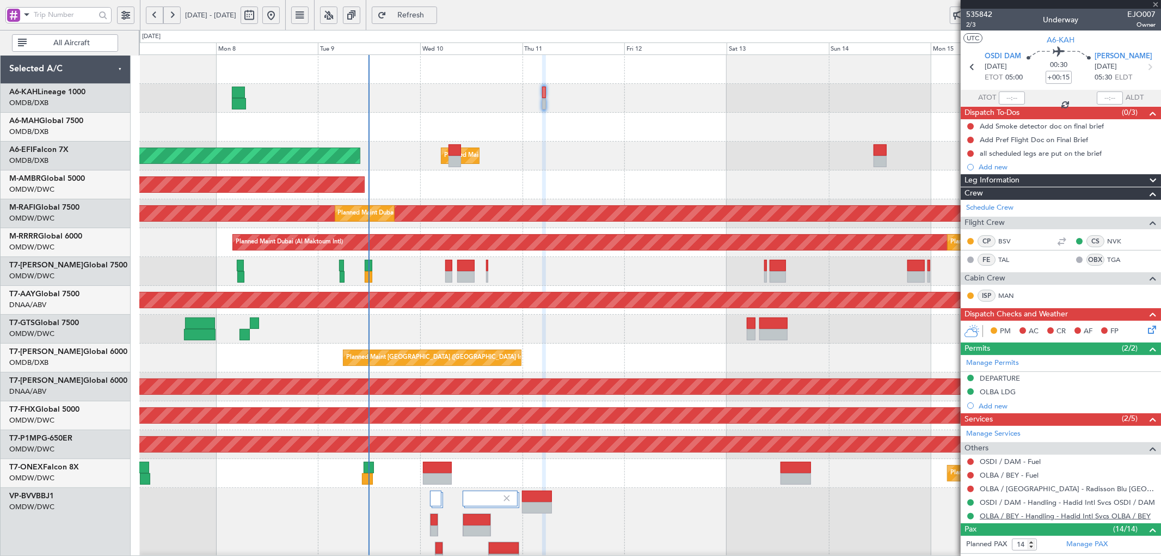
type input "+00:40"
type input "4"
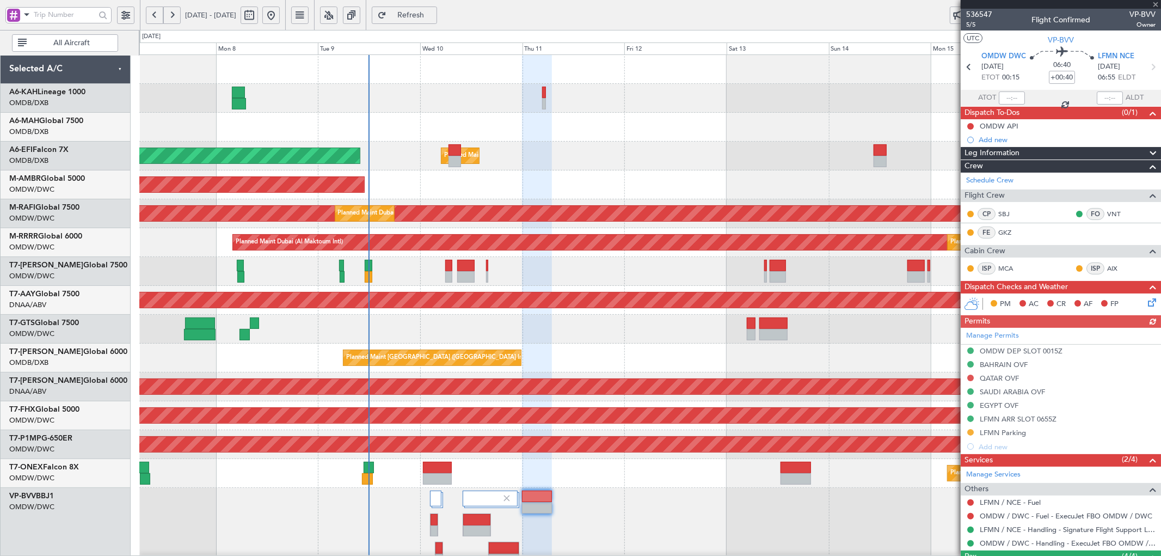
click at [971, 377] on div "Manage Permits OMDW DEP SLOT 0015Z [GEOGRAPHIC_DATA] OVF [GEOGRAPHIC_DATA] OVF …" at bounding box center [1061, 391] width 200 height 126
click at [972, 377] on button at bounding box center [971, 378] width 7 height 7
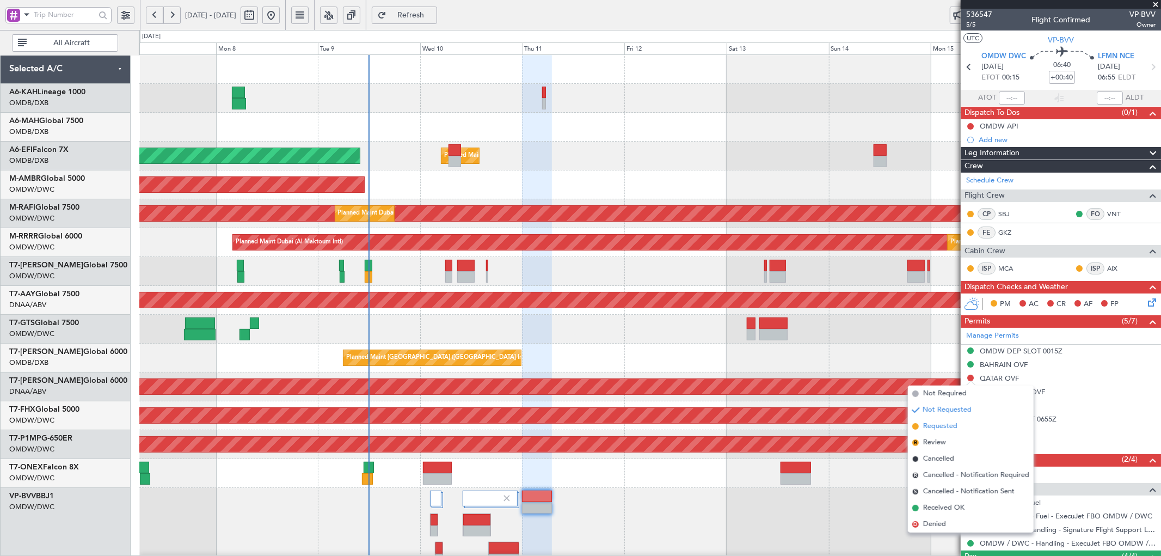
click at [940, 427] on span "Requested" at bounding box center [941, 426] width 34 height 11
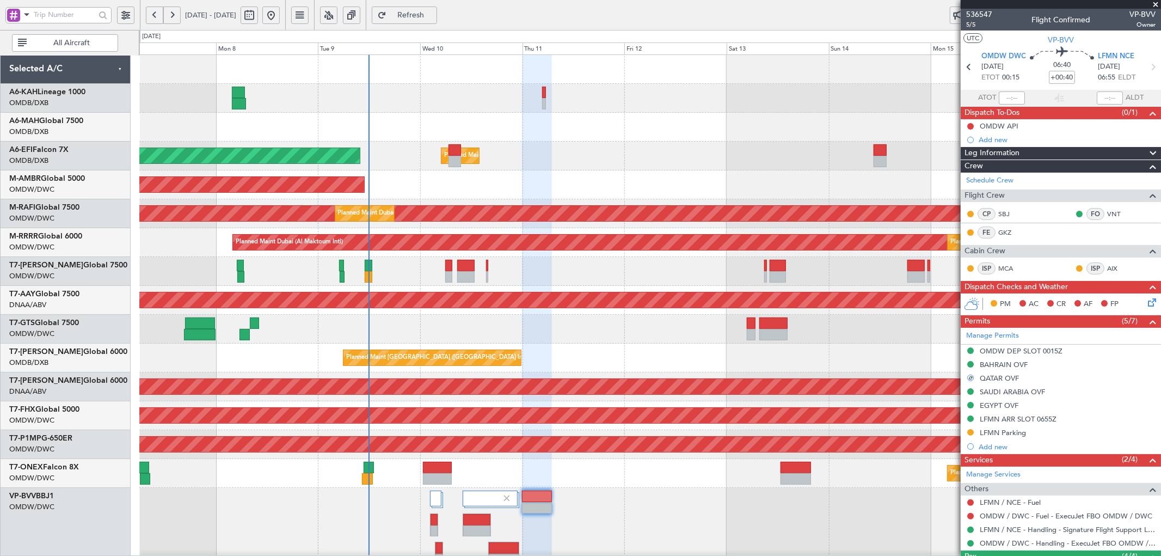
click at [850, 503] on div at bounding box center [650, 528] width 1022 height 80
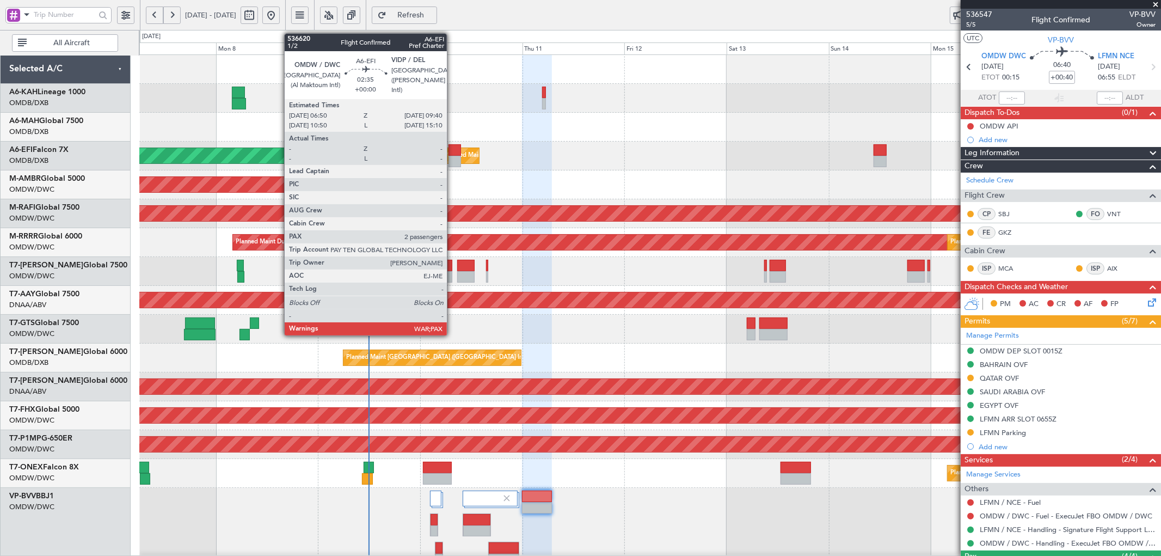
click at [453, 154] on div at bounding box center [455, 149] width 13 height 11
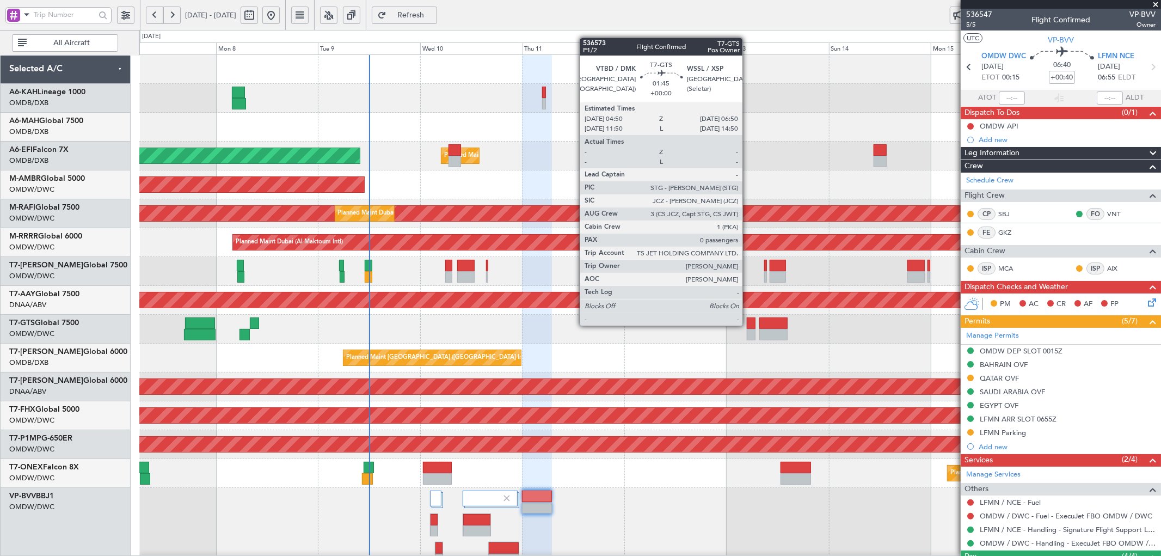
click at [748, 325] on div at bounding box center [751, 322] width 9 height 11
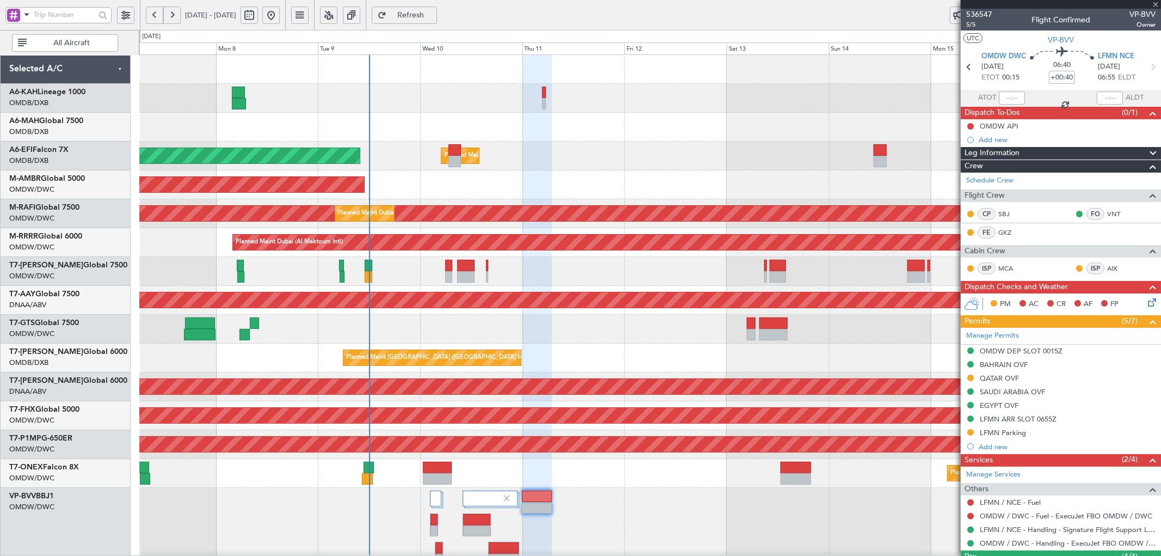
type input "0"
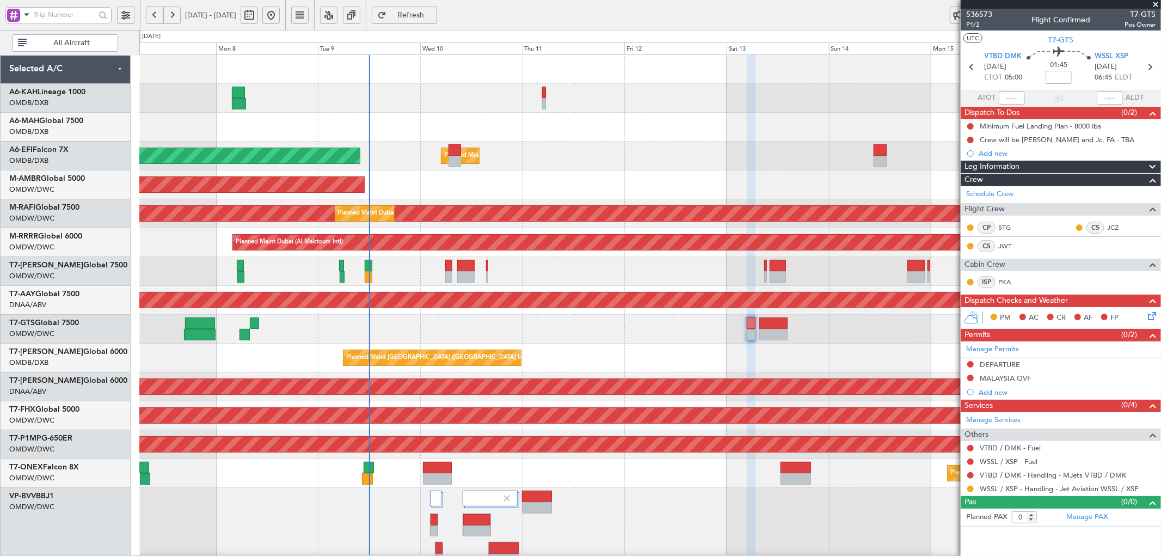
click at [517, 320] on div at bounding box center [650, 329] width 1022 height 29
